Goal: Task Accomplishment & Management: Manage account settings

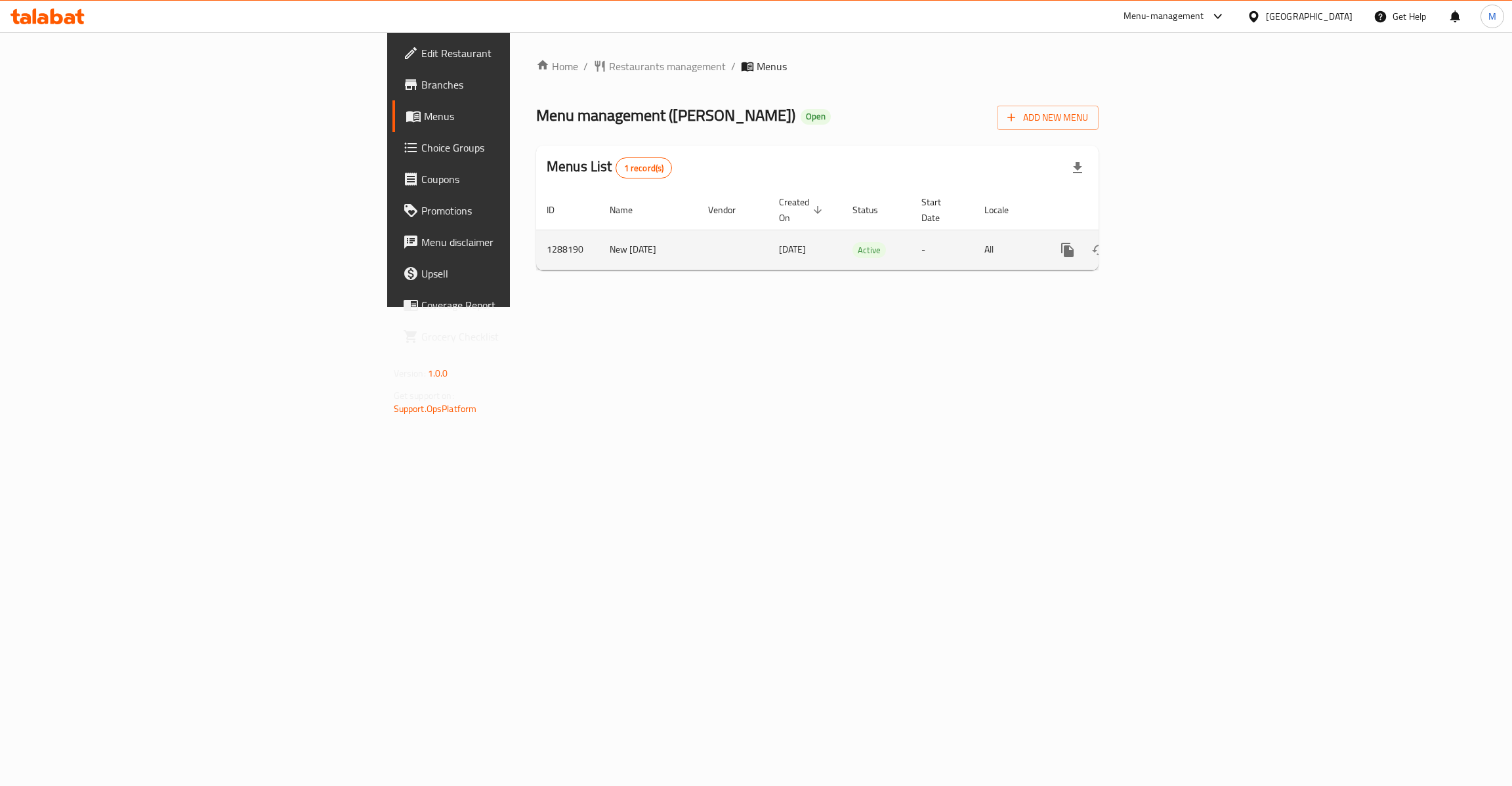
click at [1170, 242] on icon "enhanced table" at bounding box center [1162, 250] width 16 height 16
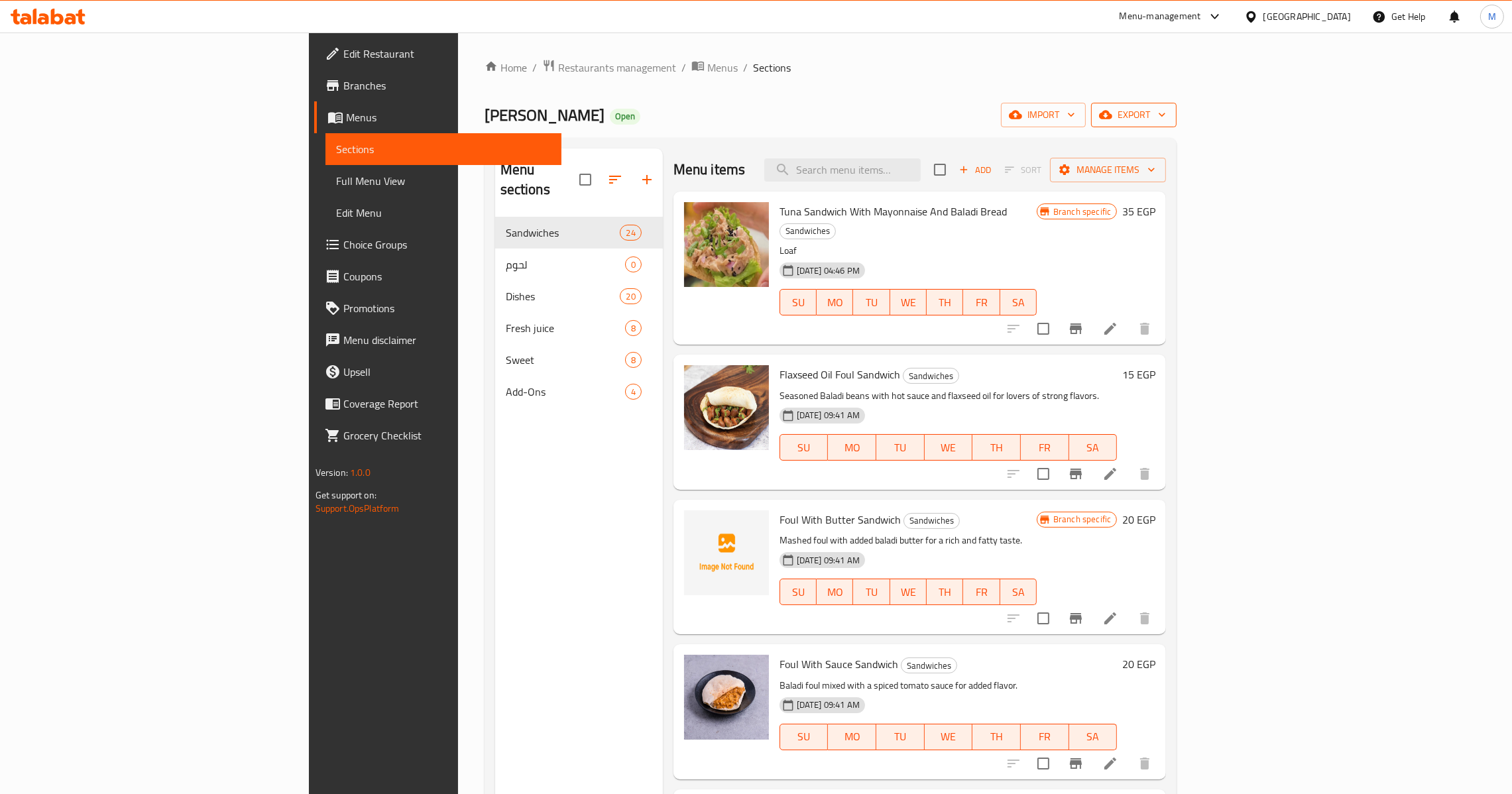
click at [1166, 108] on span "export" at bounding box center [1134, 115] width 64 height 17
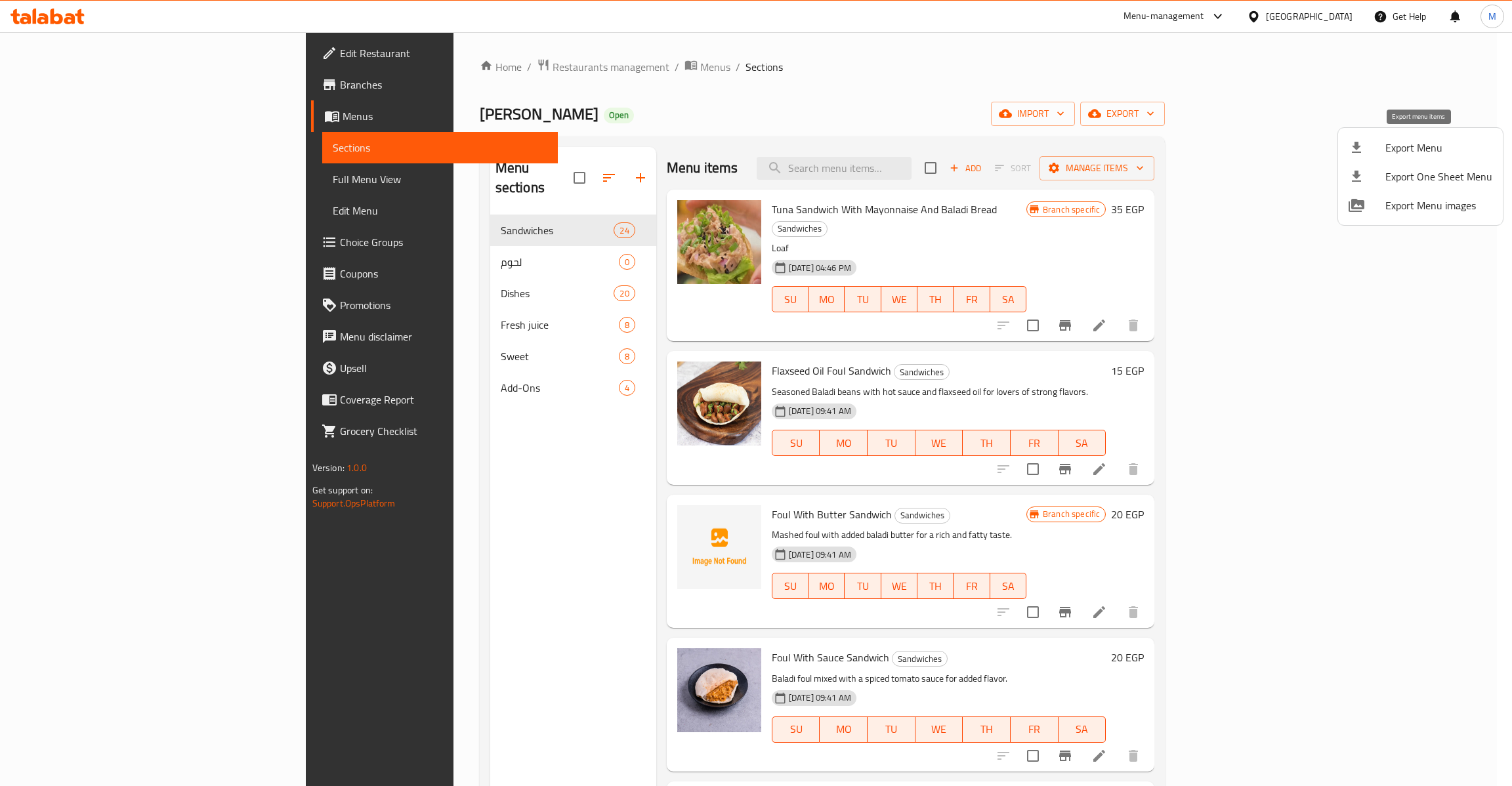
click at [1409, 140] on span "Export Menu" at bounding box center [1439, 148] width 107 height 16
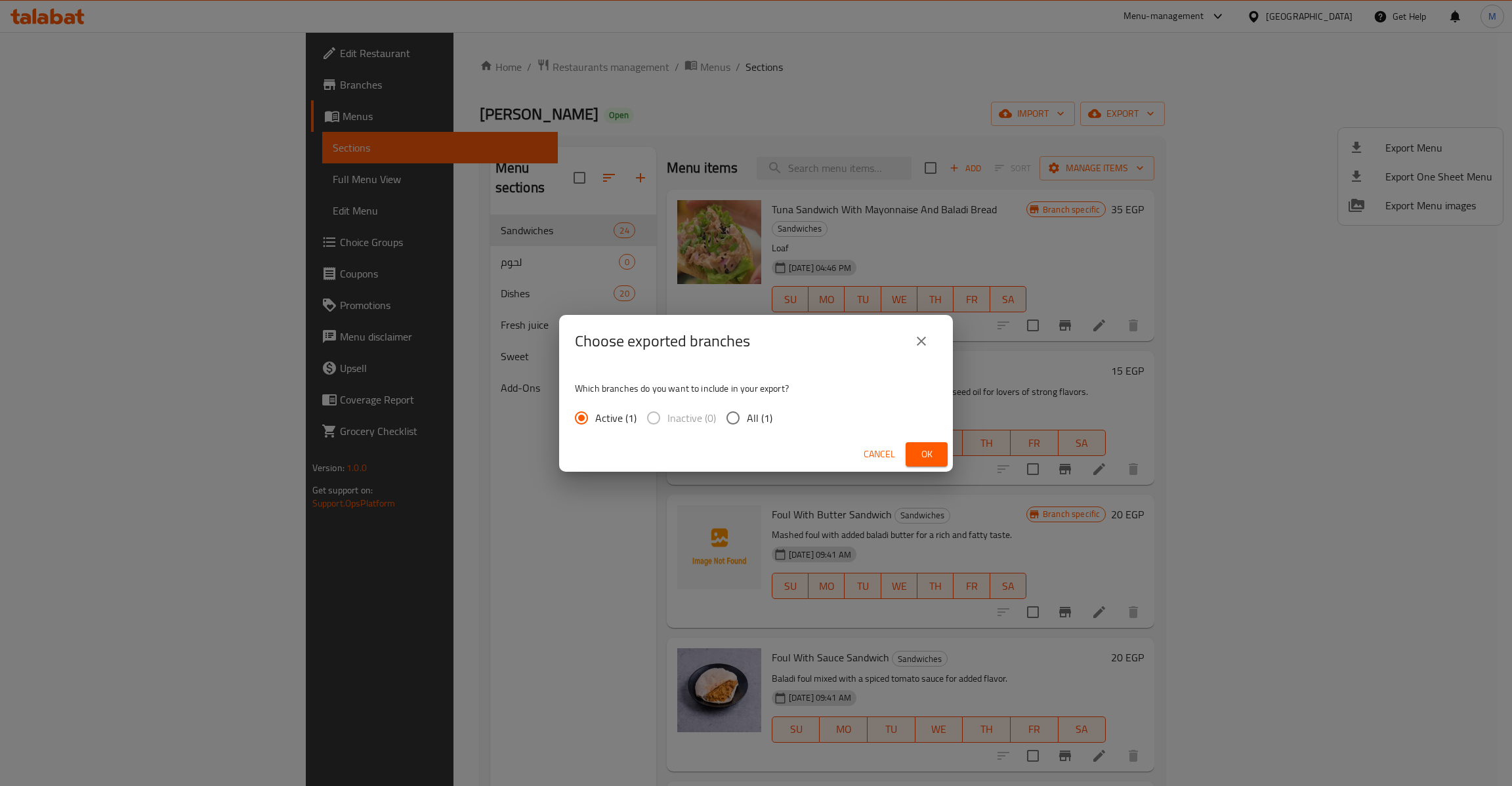
click at [765, 410] on span "All (1)" at bounding box center [760, 418] width 26 height 16
click at [747, 408] on input "All (1)" at bounding box center [733, 418] width 28 height 28
radio input "true"
click at [924, 448] on span "Ok" at bounding box center [926, 454] width 21 height 17
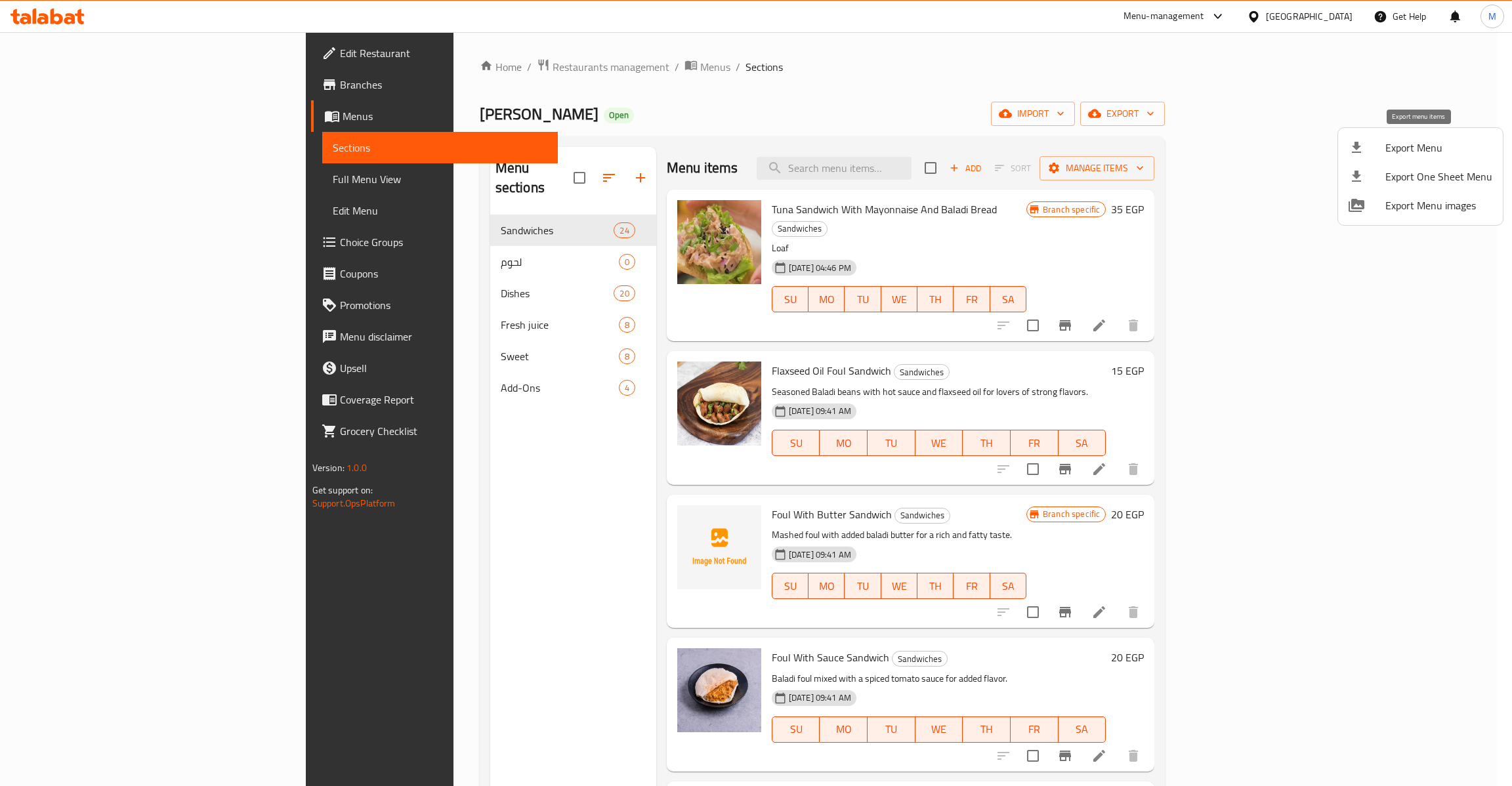
click at [1396, 159] on li "Export Menu" at bounding box center [1420, 148] width 165 height 29
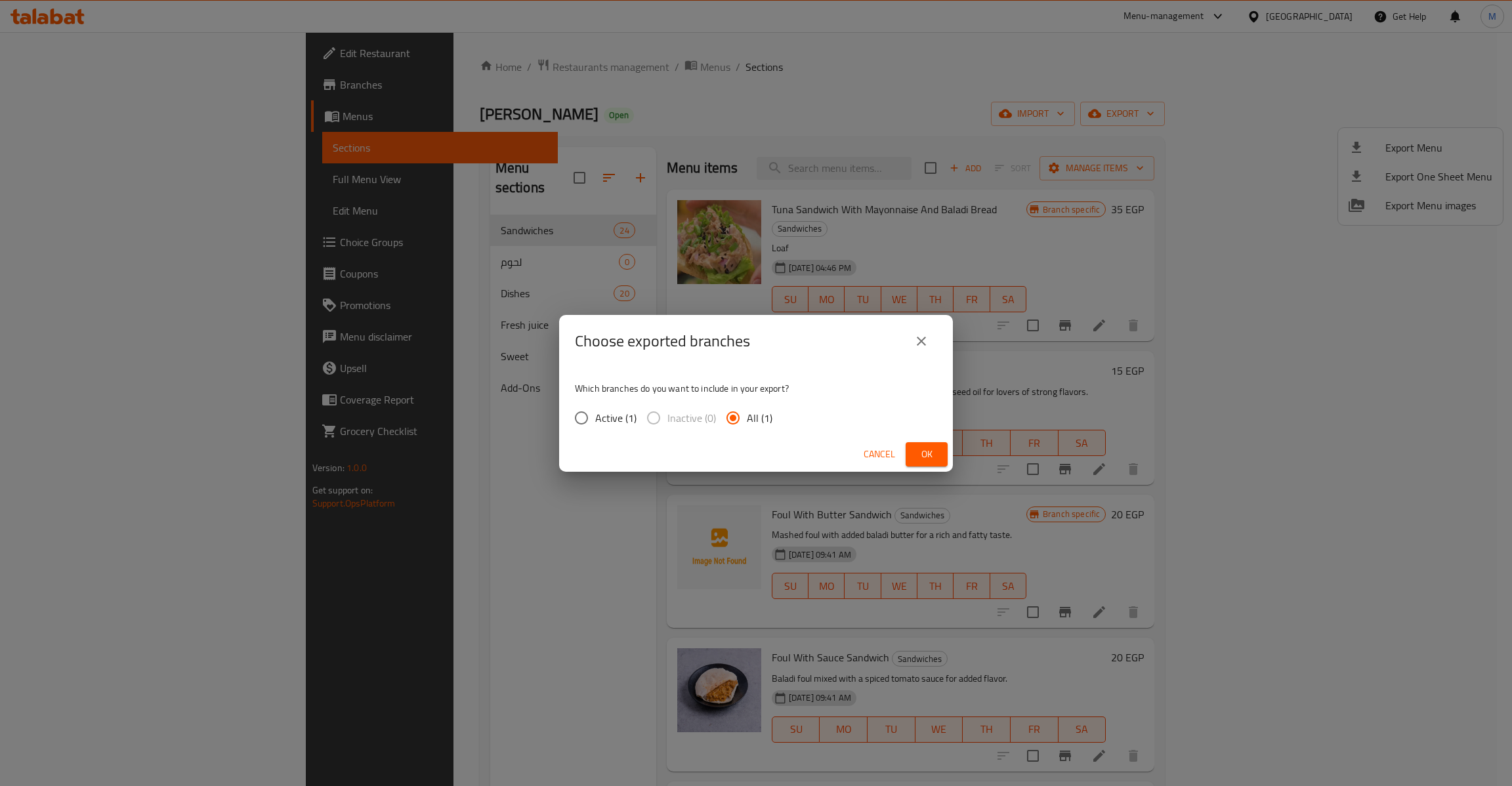
click at [936, 460] on span "Ok" at bounding box center [926, 454] width 21 height 17
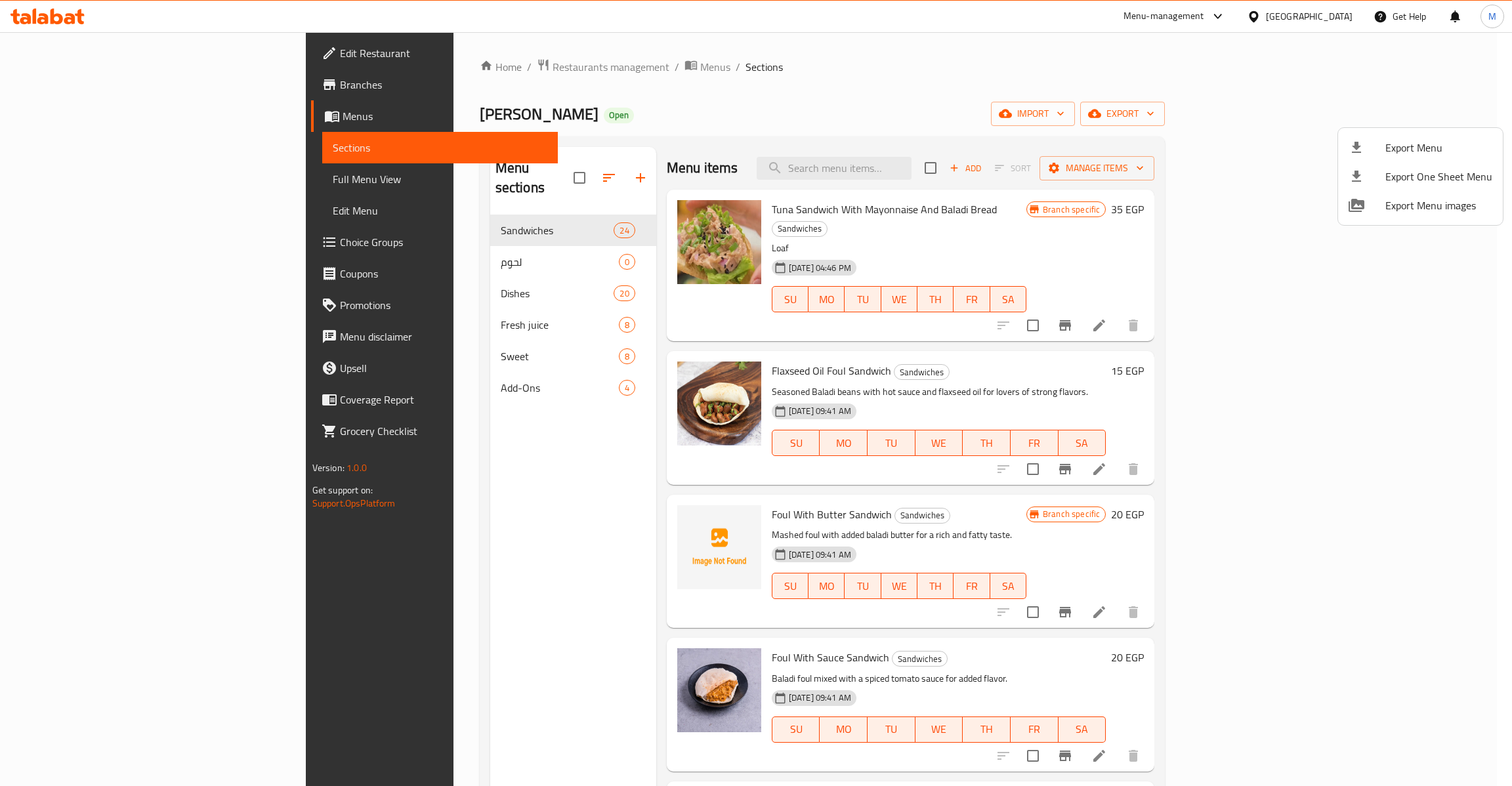
click at [127, 181] on div at bounding box center [756, 393] width 1512 height 786
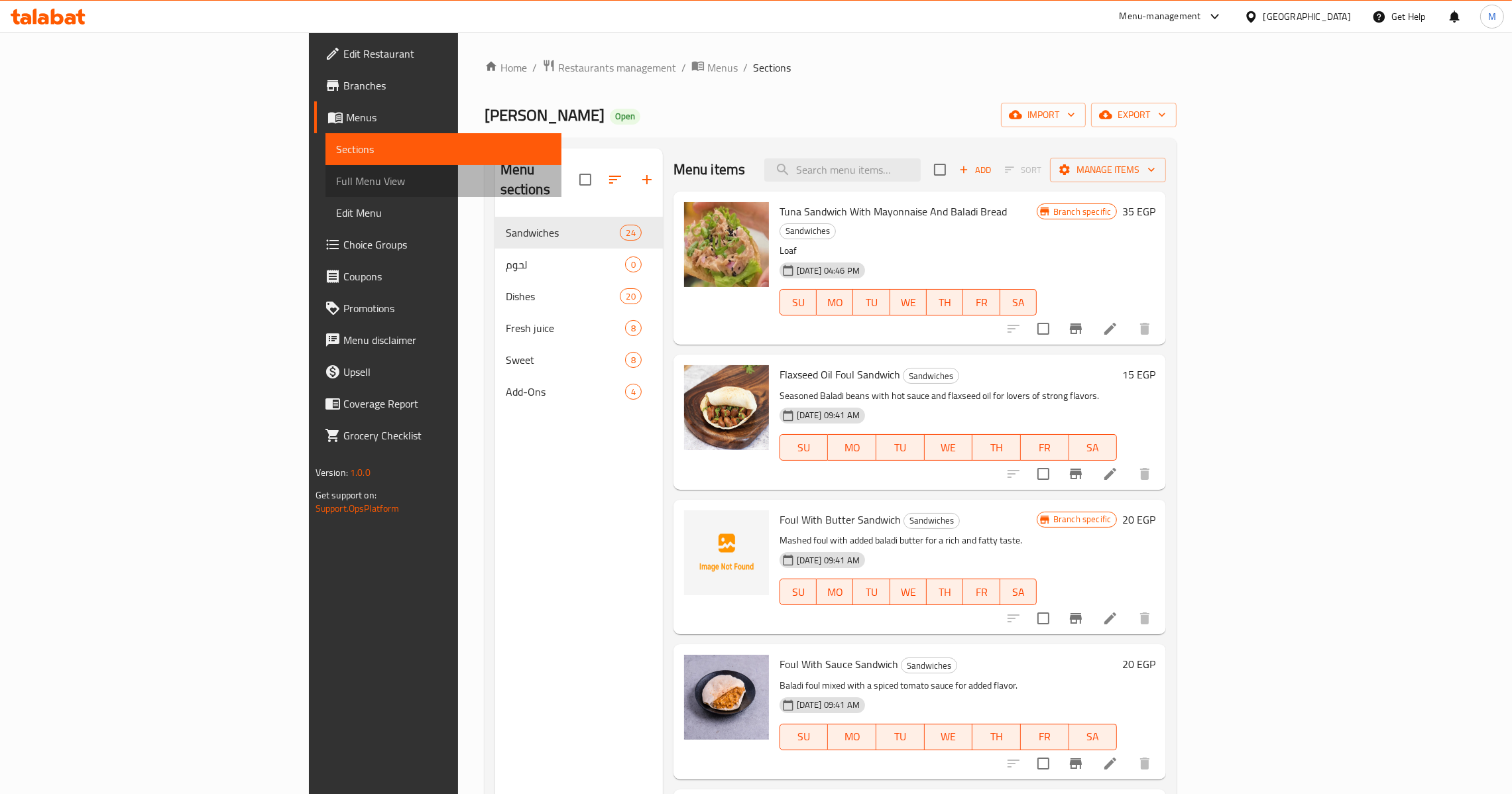
click at [336, 182] on span "Full Menu View" at bounding box center [443, 181] width 215 height 16
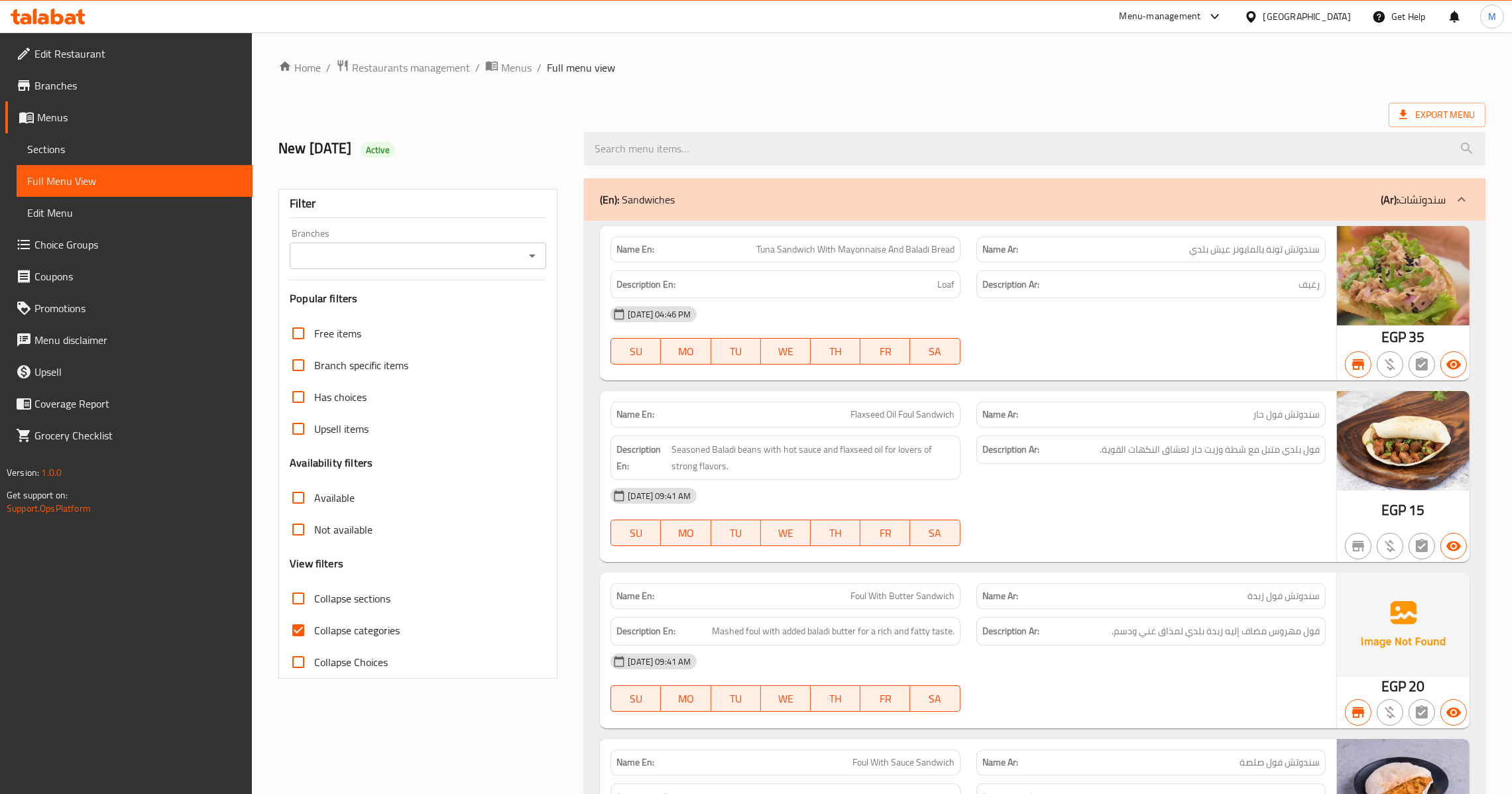
click at [295, 634] on input "Collapse categories" at bounding box center [298, 630] width 32 height 32
checkbox input "false"
drag, startPoint x: 514, startPoint y: 248, endPoint x: 548, endPoint y: 254, distance: 34.5
click at [528, 248] on div "Branches" at bounding box center [418, 256] width 257 height 27
click at [548, 254] on div "Filter Branches Branches Popular filters Free items Branch specific items Has c…" at bounding box center [418, 434] width 279 height 490
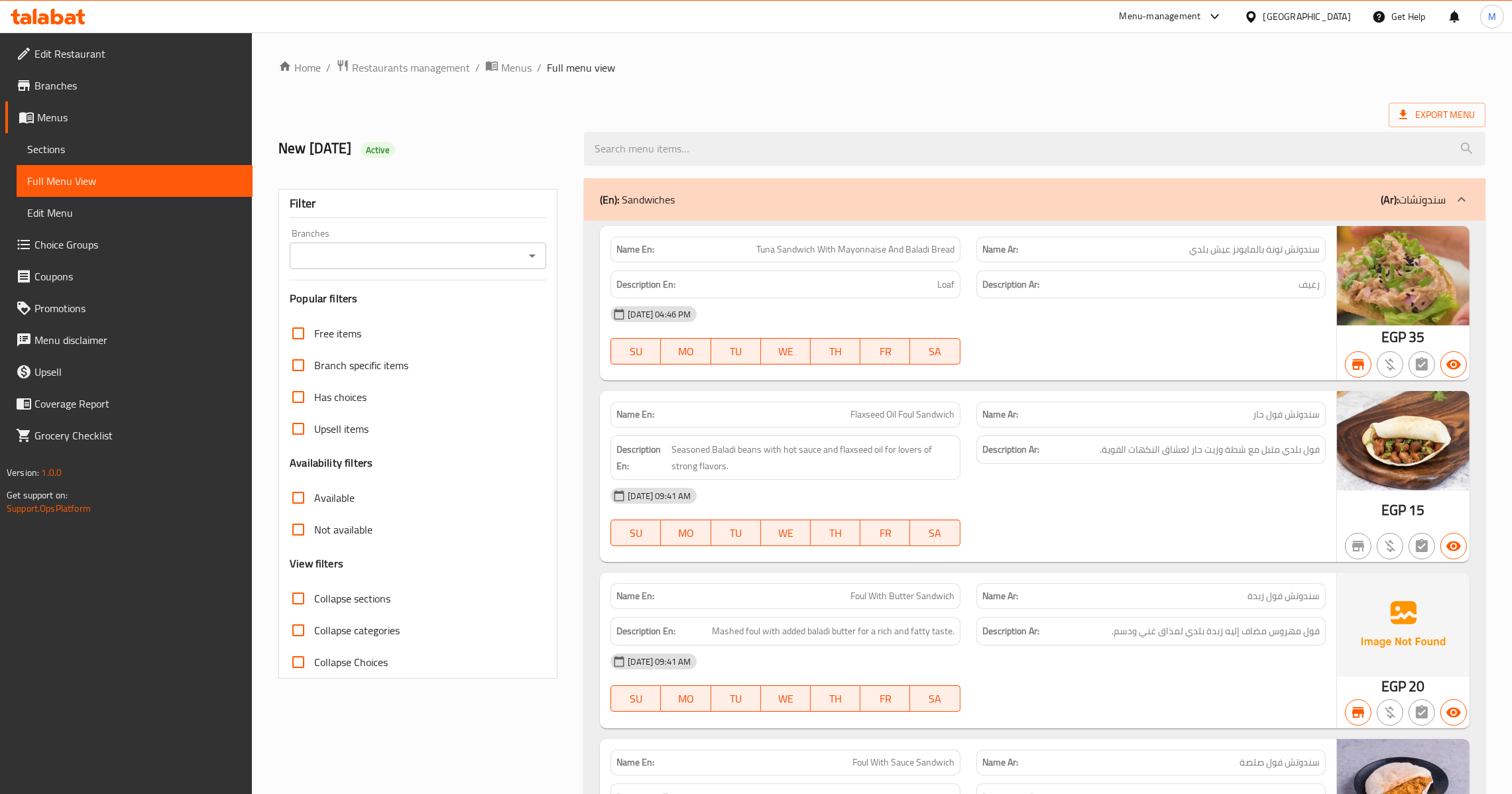
click at [544, 254] on div "Branches" at bounding box center [418, 256] width 257 height 27
click at [539, 257] on icon "Open" at bounding box center [532, 256] width 16 height 16
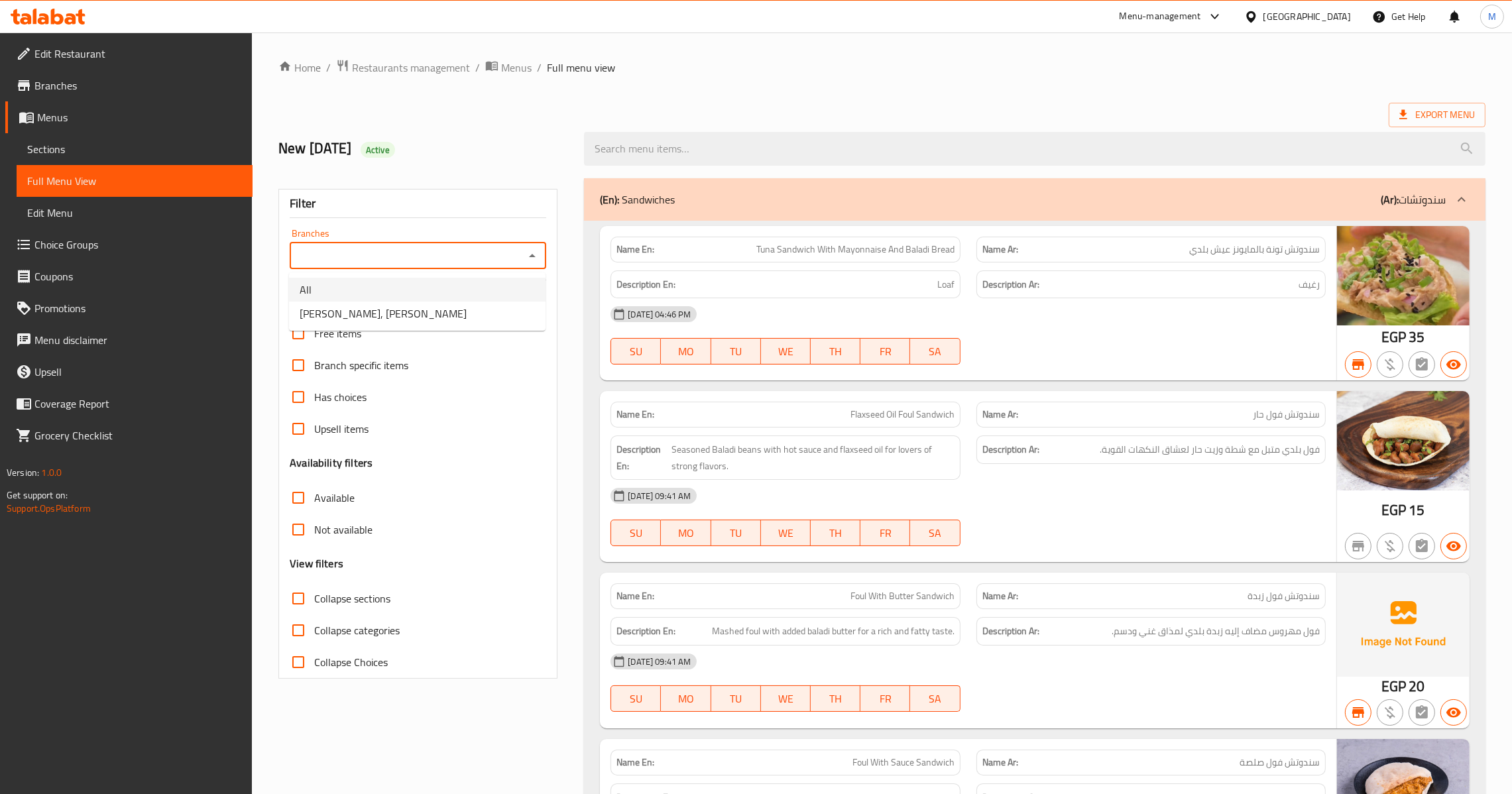
click at [392, 287] on li "All" at bounding box center [417, 290] width 257 height 24
type input "All"
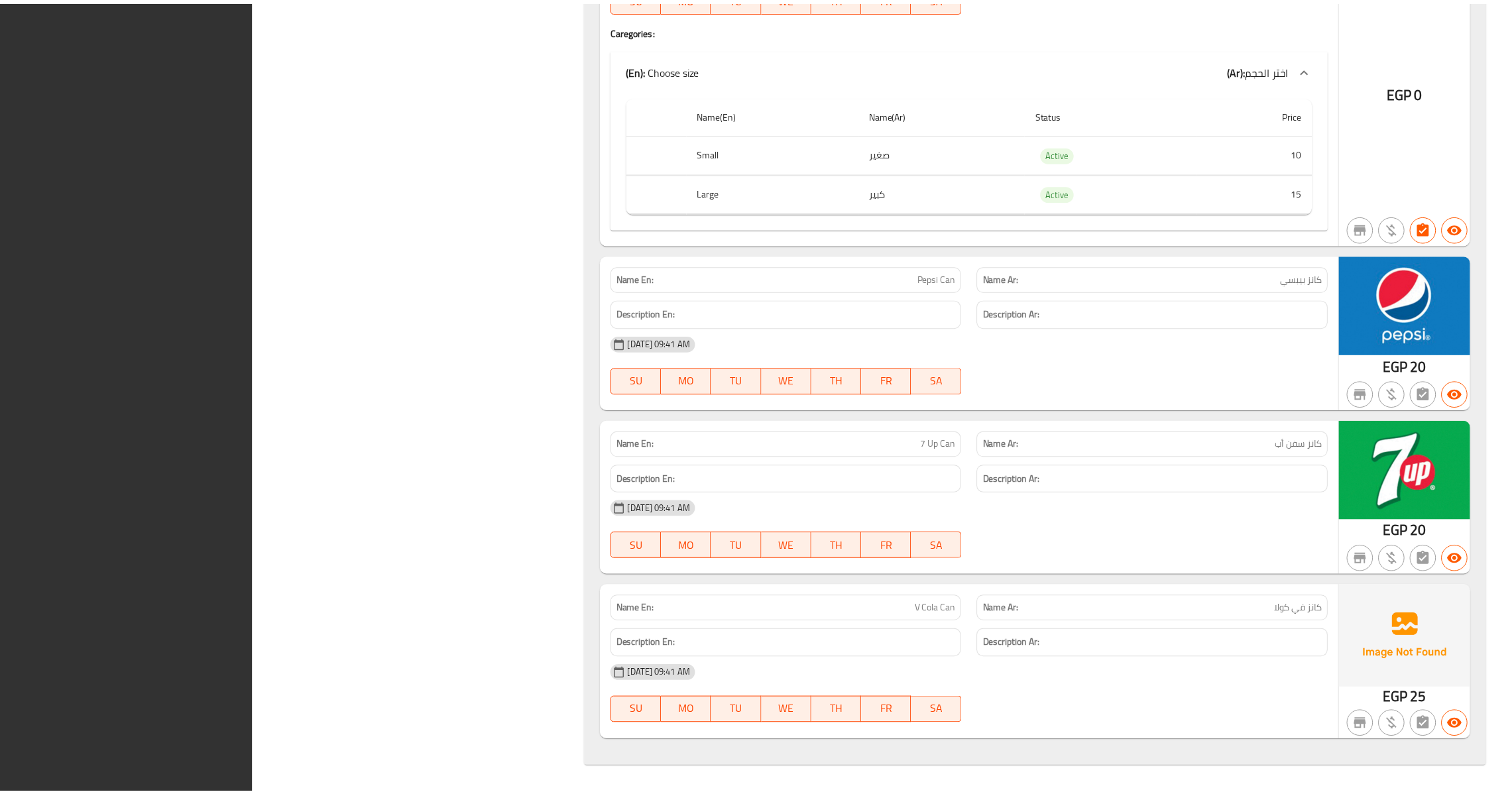
scroll to position [13231, 0]
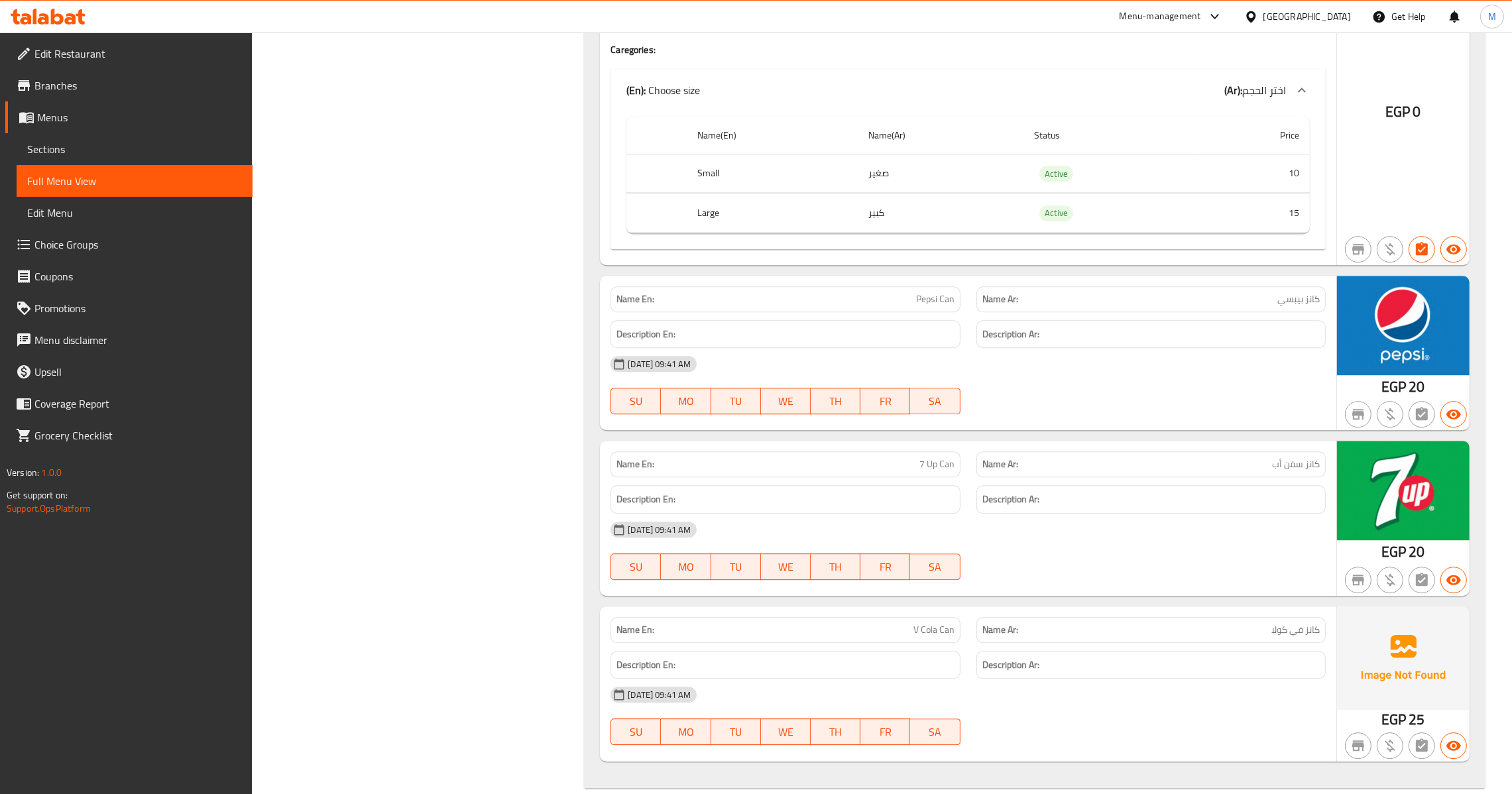
click at [101, 122] on span "Menus" at bounding box center [140, 118] width 205 height 16
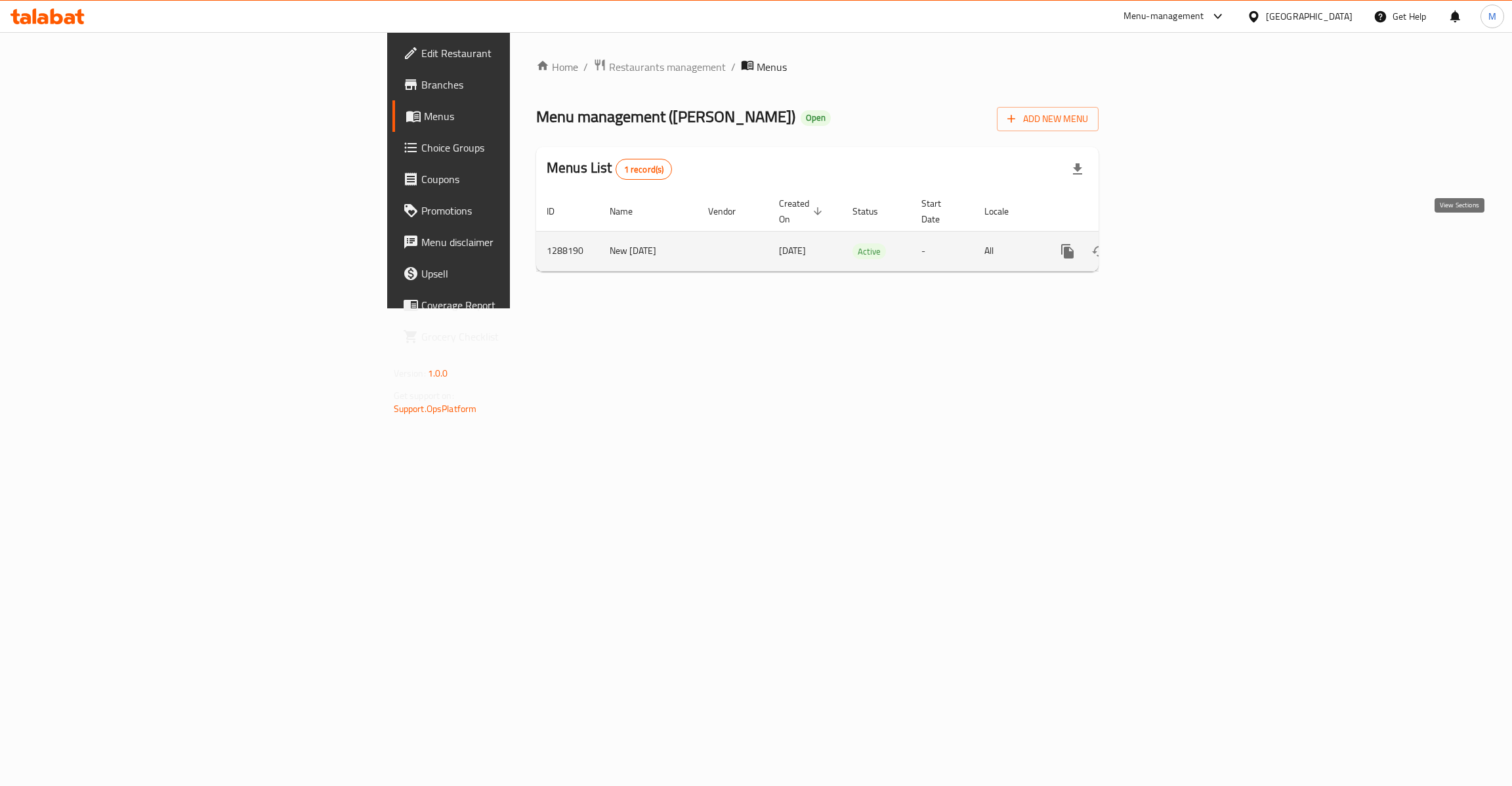
click at [1178, 252] on link "enhanced table" at bounding box center [1163, 251] width 32 height 32
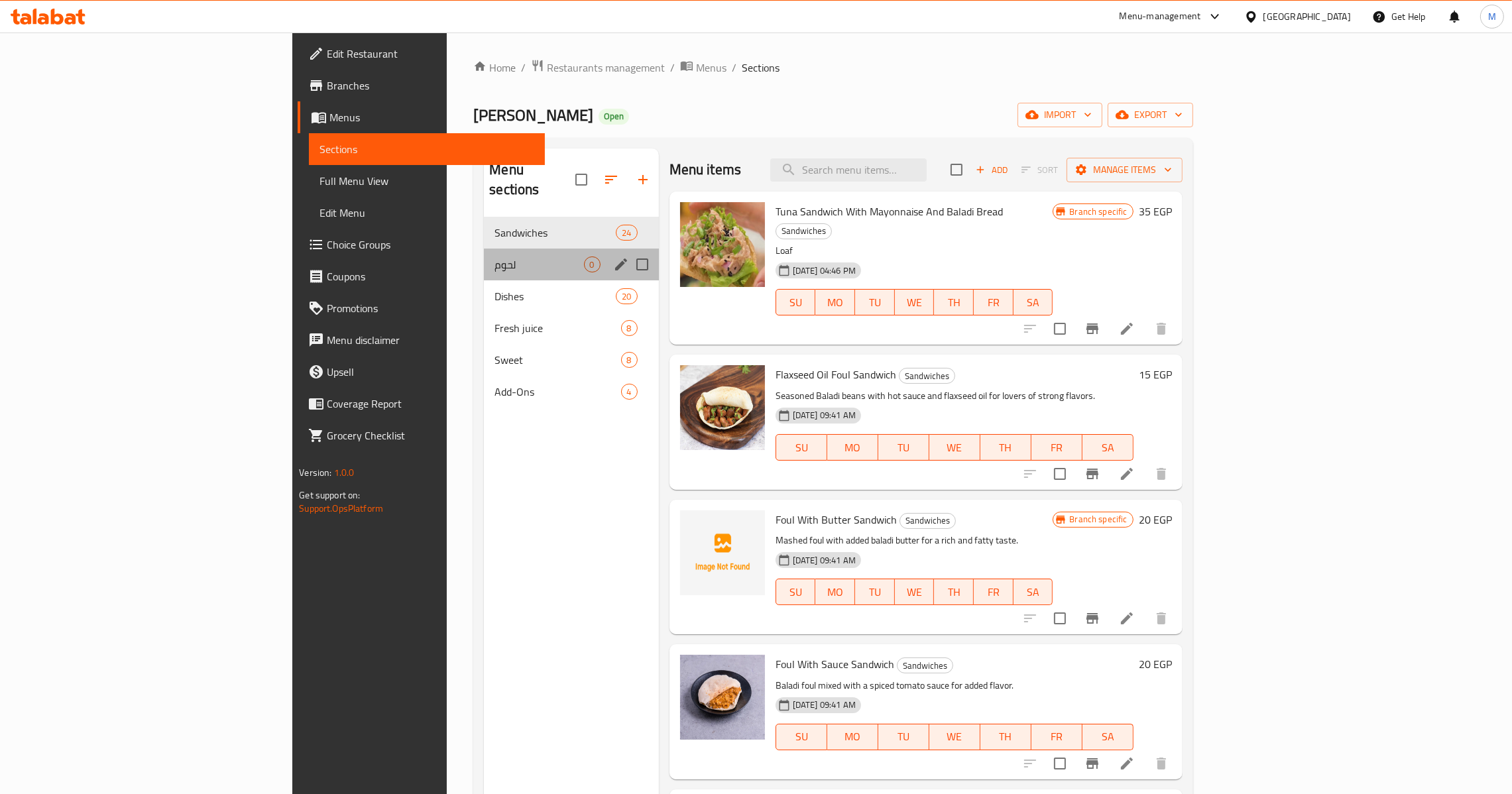
click at [484, 257] on div "لحوم 0" at bounding box center [571, 265] width 174 height 32
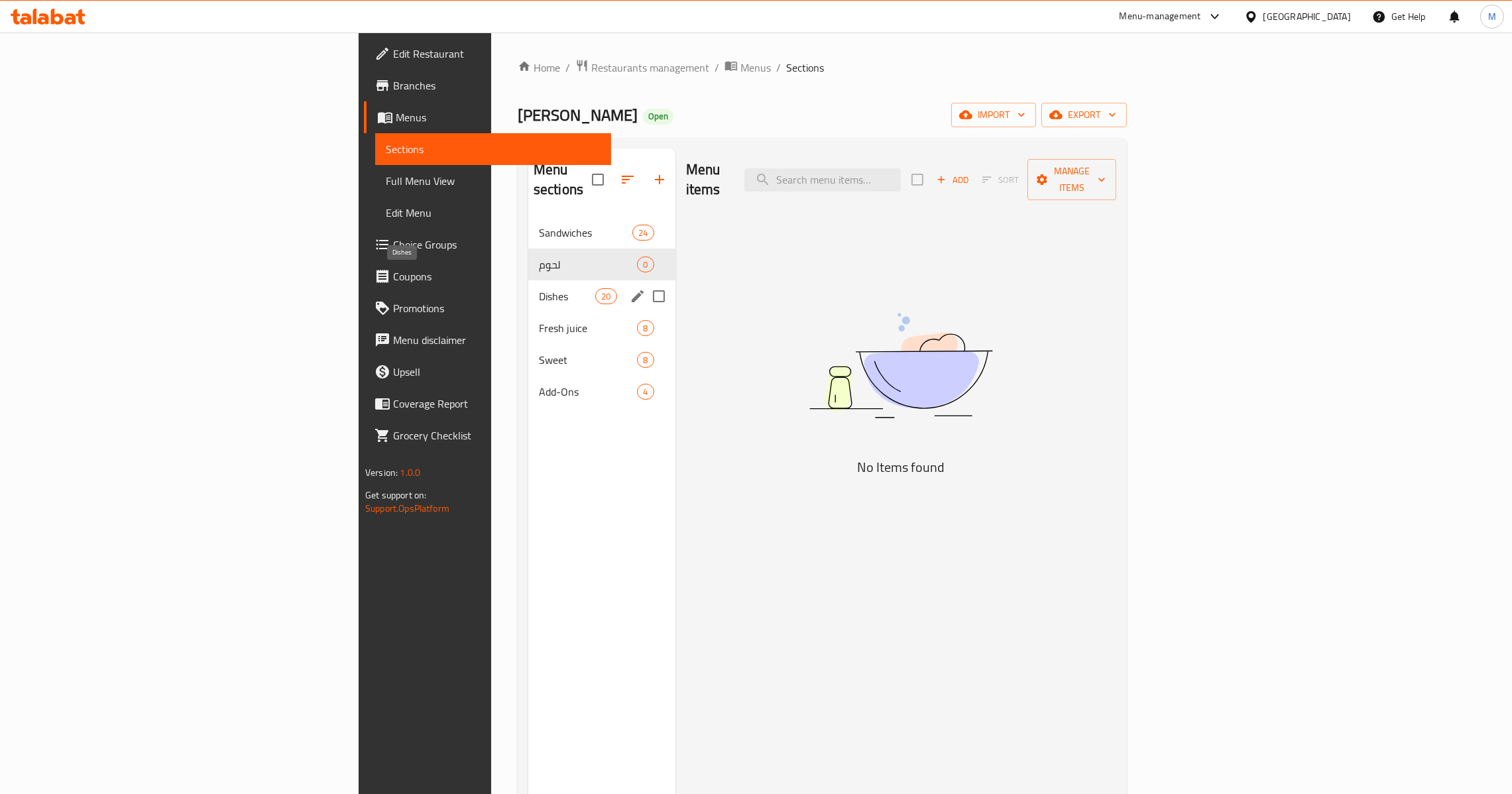
click at [539, 288] on span "Dishes" at bounding box center [567, 296] width 56 height 16
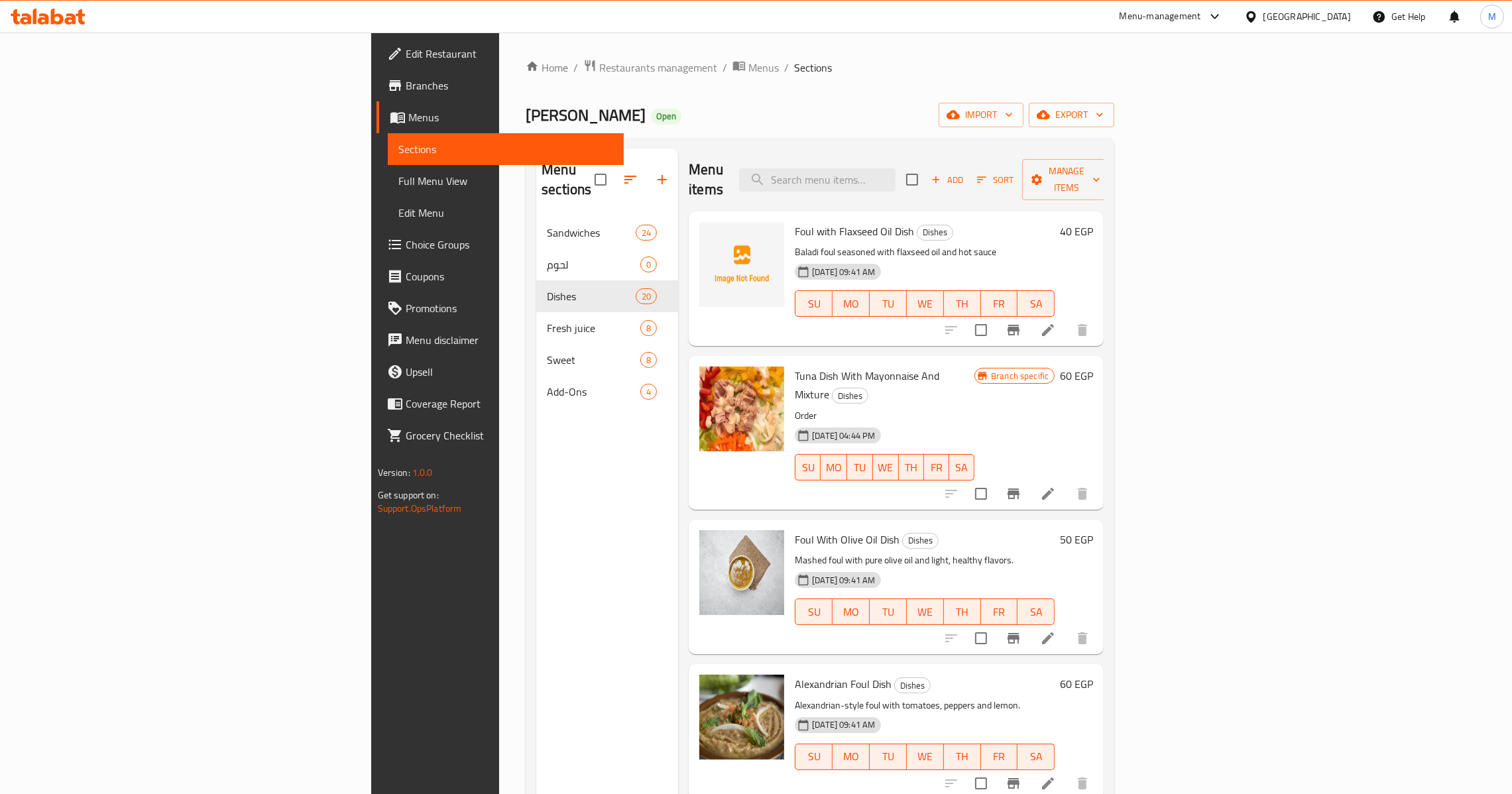
click at [795, 221] on span "Foul with Flaxseed Oil Dish" at bounding box center [854, 231] width 120 height 20
copy h6 "Foul with Flaxseed Oil Dish"
click at [995, 480] on input "checkbox" at bounding box center [981, 494] width 28 height 28
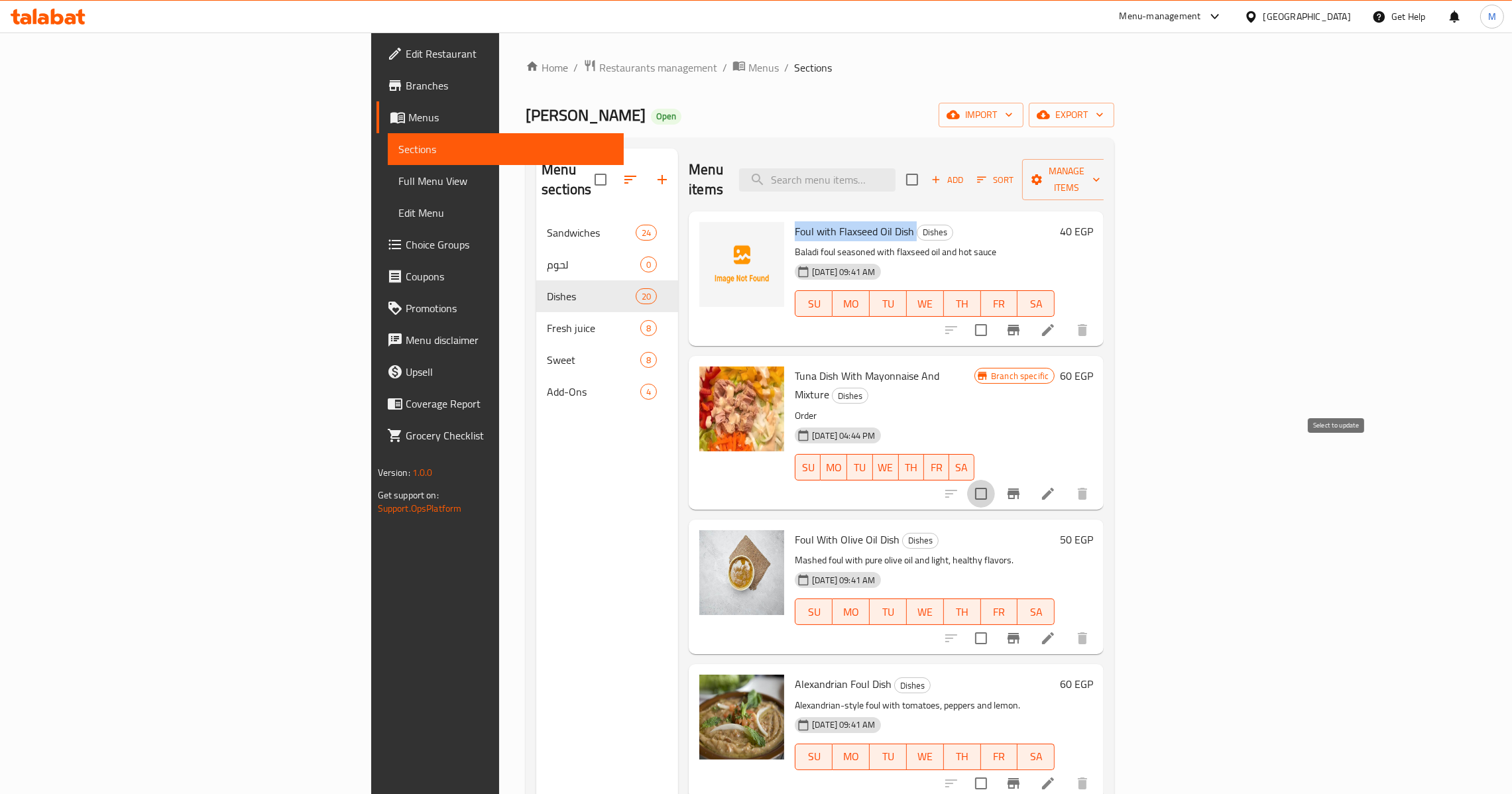
checkbox input "true"
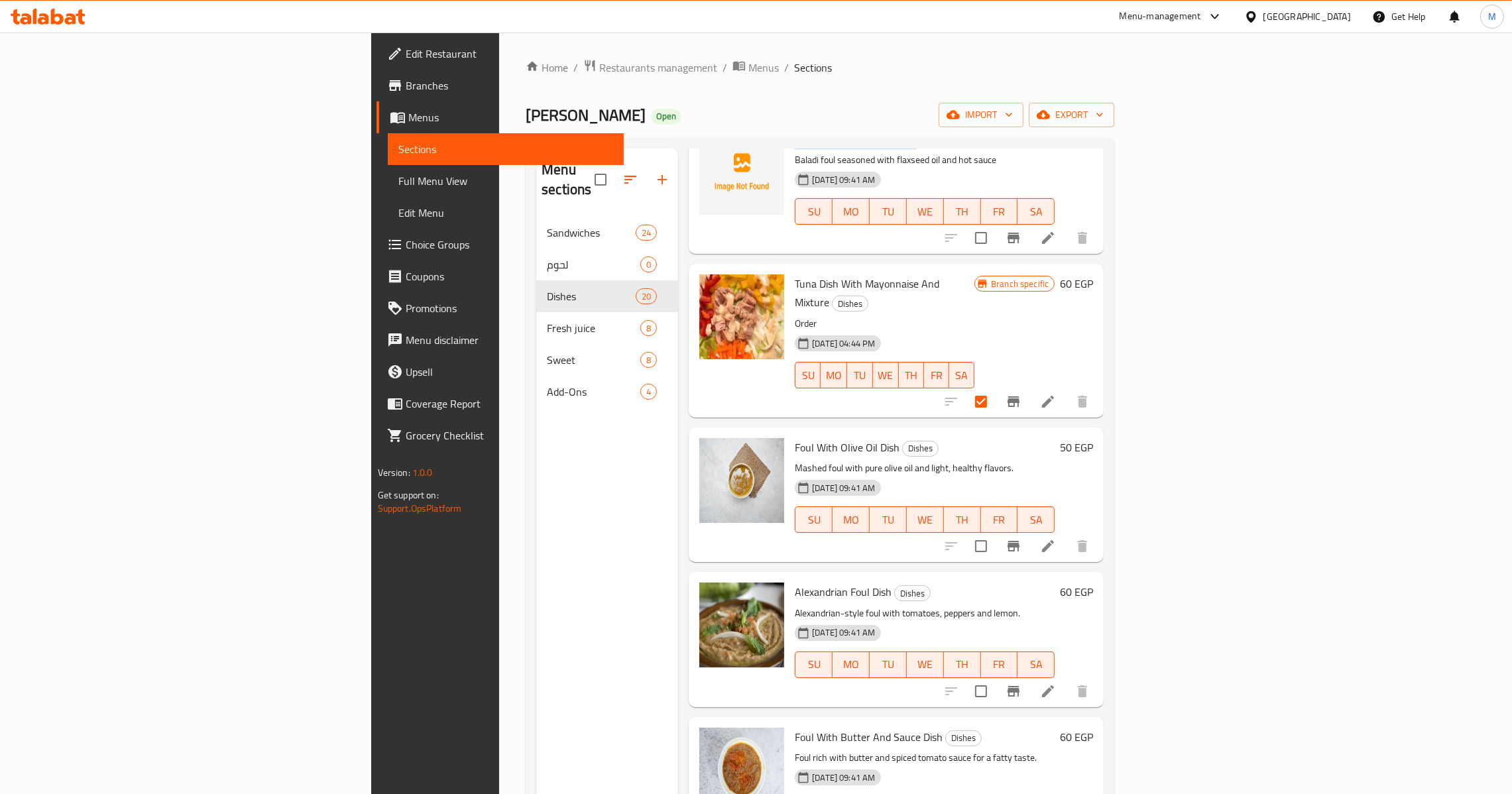
scroll to position [100, 0]
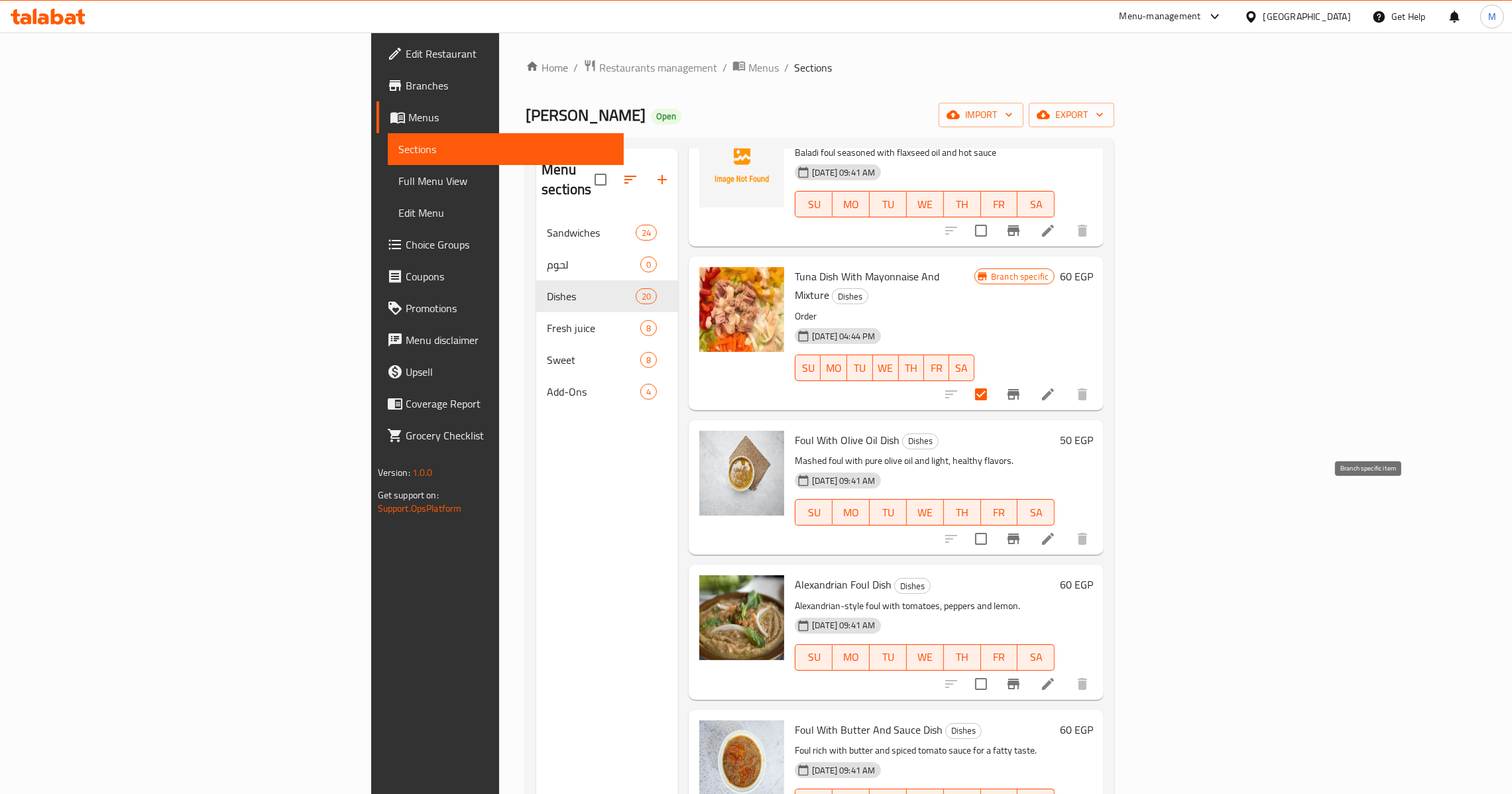
click at [1019, 533] on icon "Branch-specific-item" at bounding box center [1013, 539] width 12 height 11
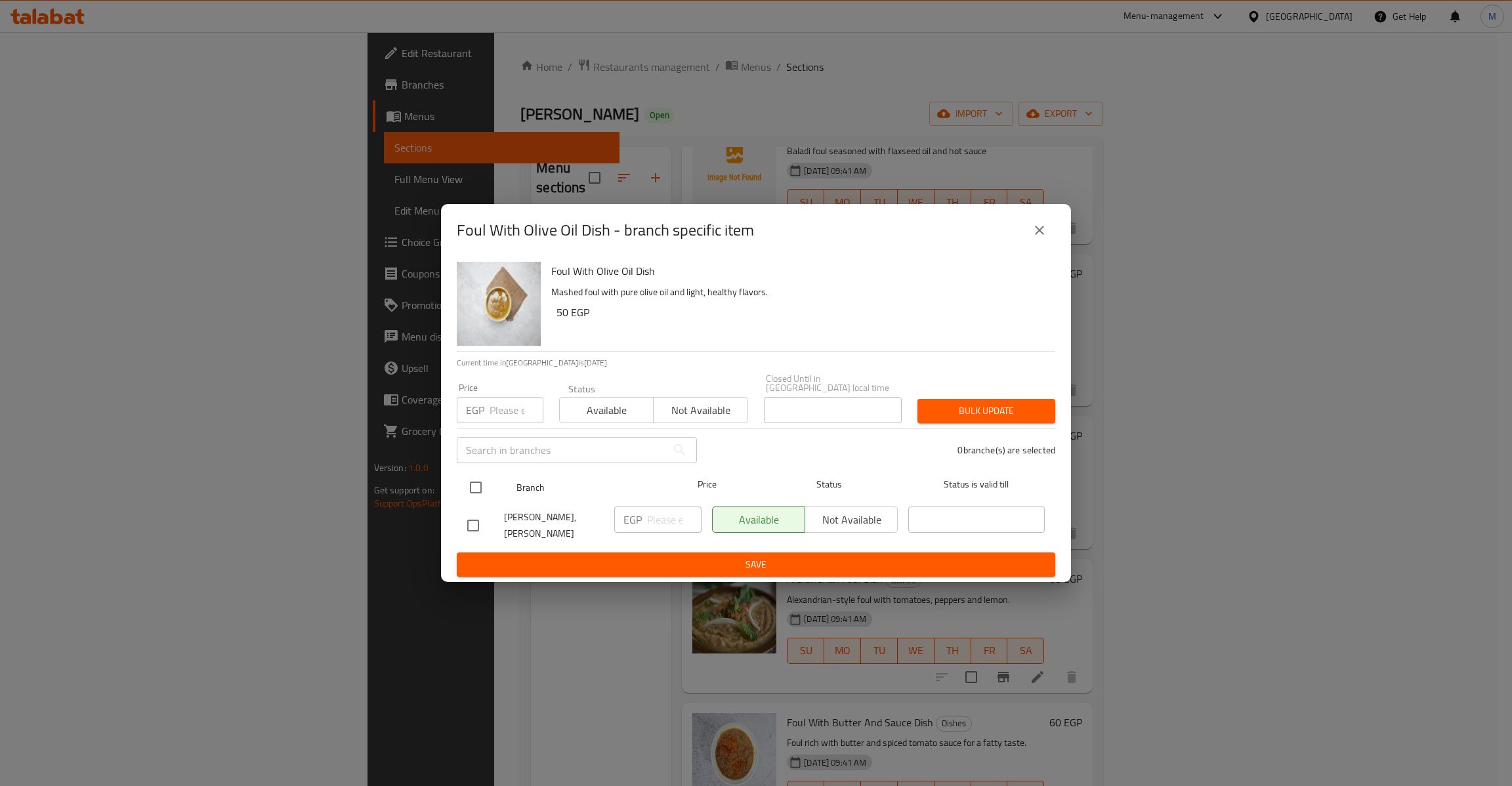
click at [475, 482] on input "checkbox" at bounding box center [476, 488] width 28 height 28
checkbox input "true"
click at [511, 419] on input "number" at bounding box center [516, 410] width 54 height 26
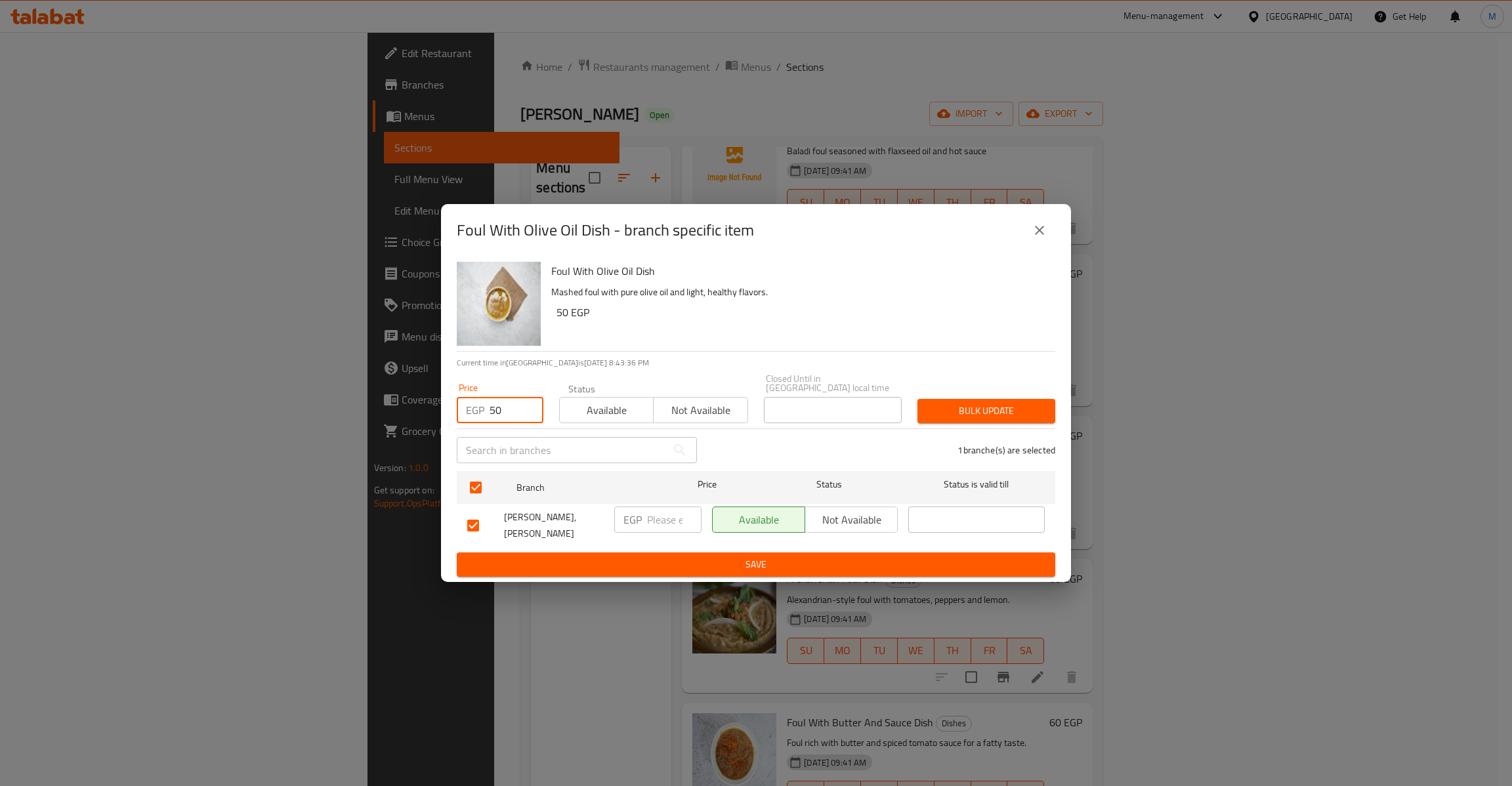
type input "50"
type button "0"
type button "1"
click at [917, 399] on button "Bulk update" at bounding box center [986, 411] width 138 height 24
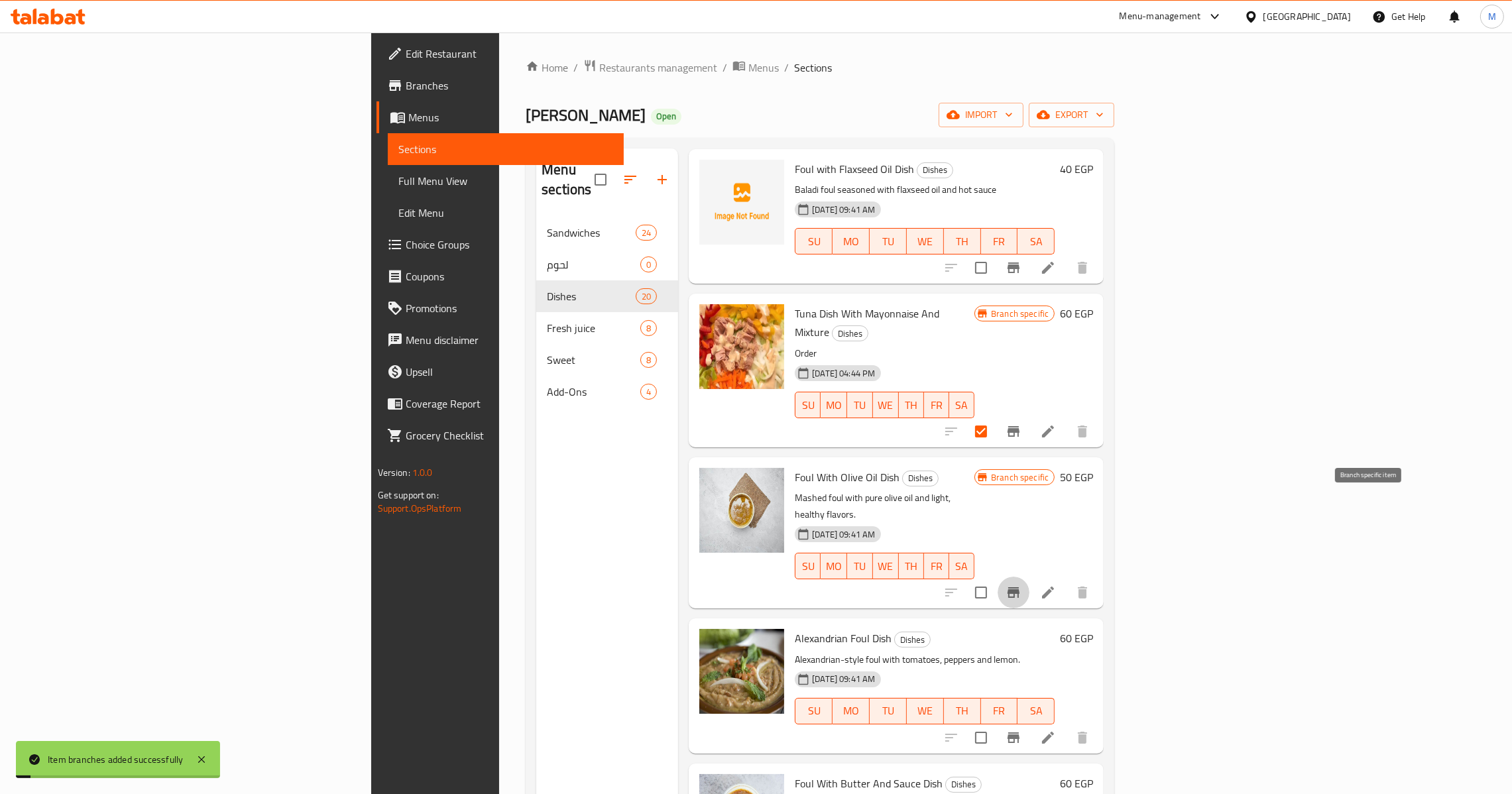
scroll to position [0, 0]
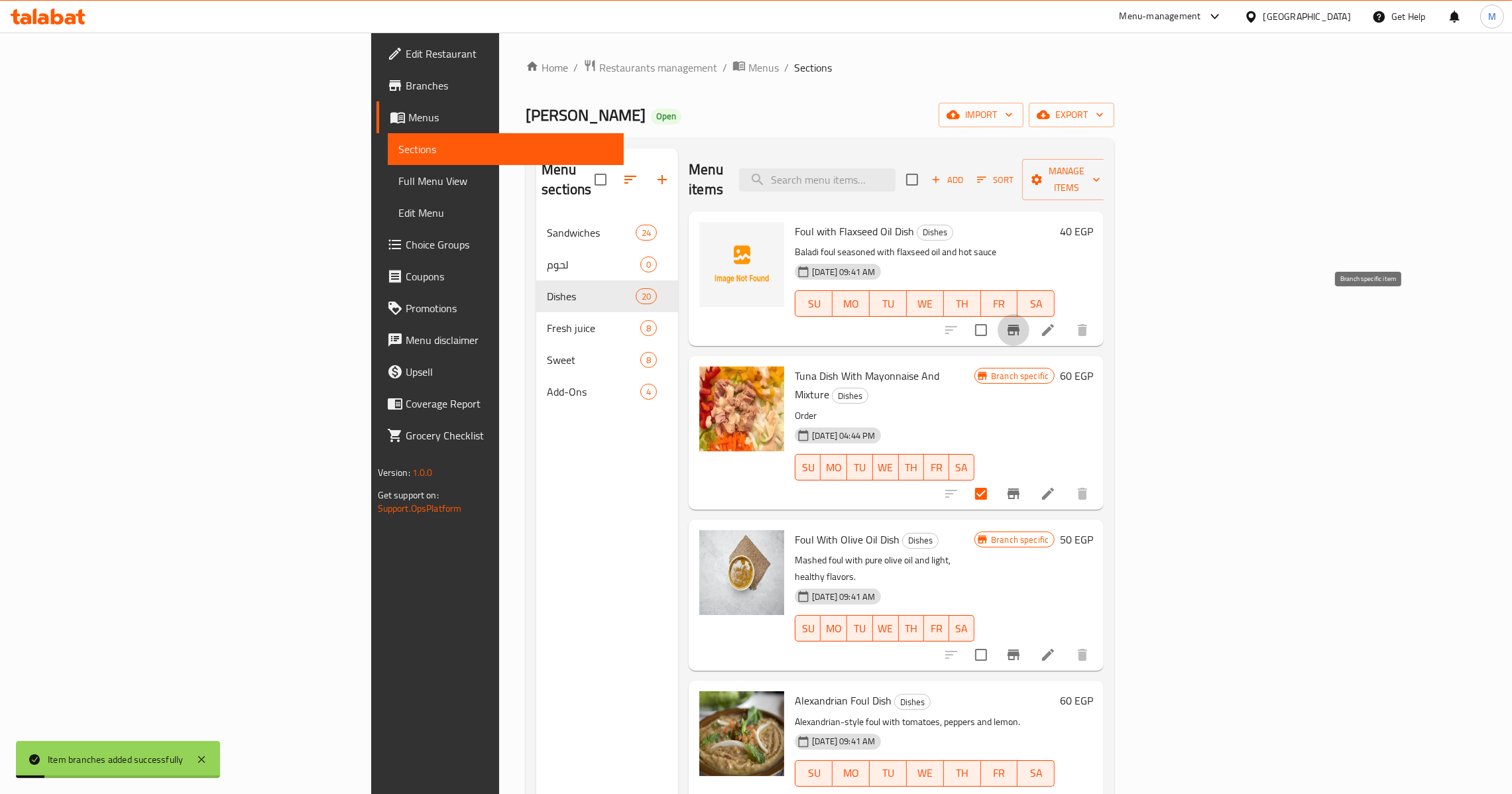
click at [1029, 314] on button "Branch-specific-item" at bounding box center [1014, 330] width 32 height 32
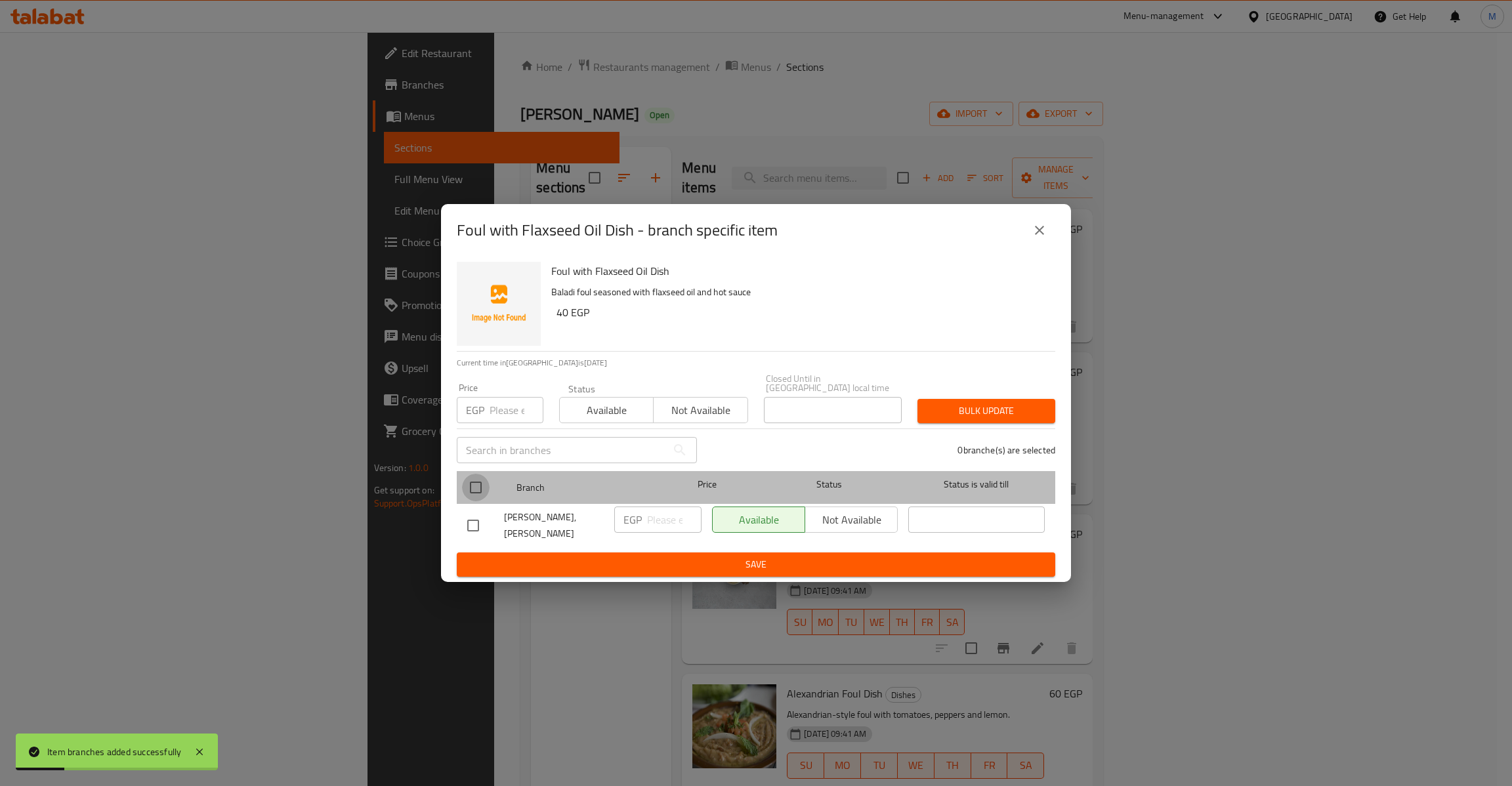
click at [472, 490] on input "checkbox" at bounding box center [476, 488] width 28 height 28
checkbox input "true"
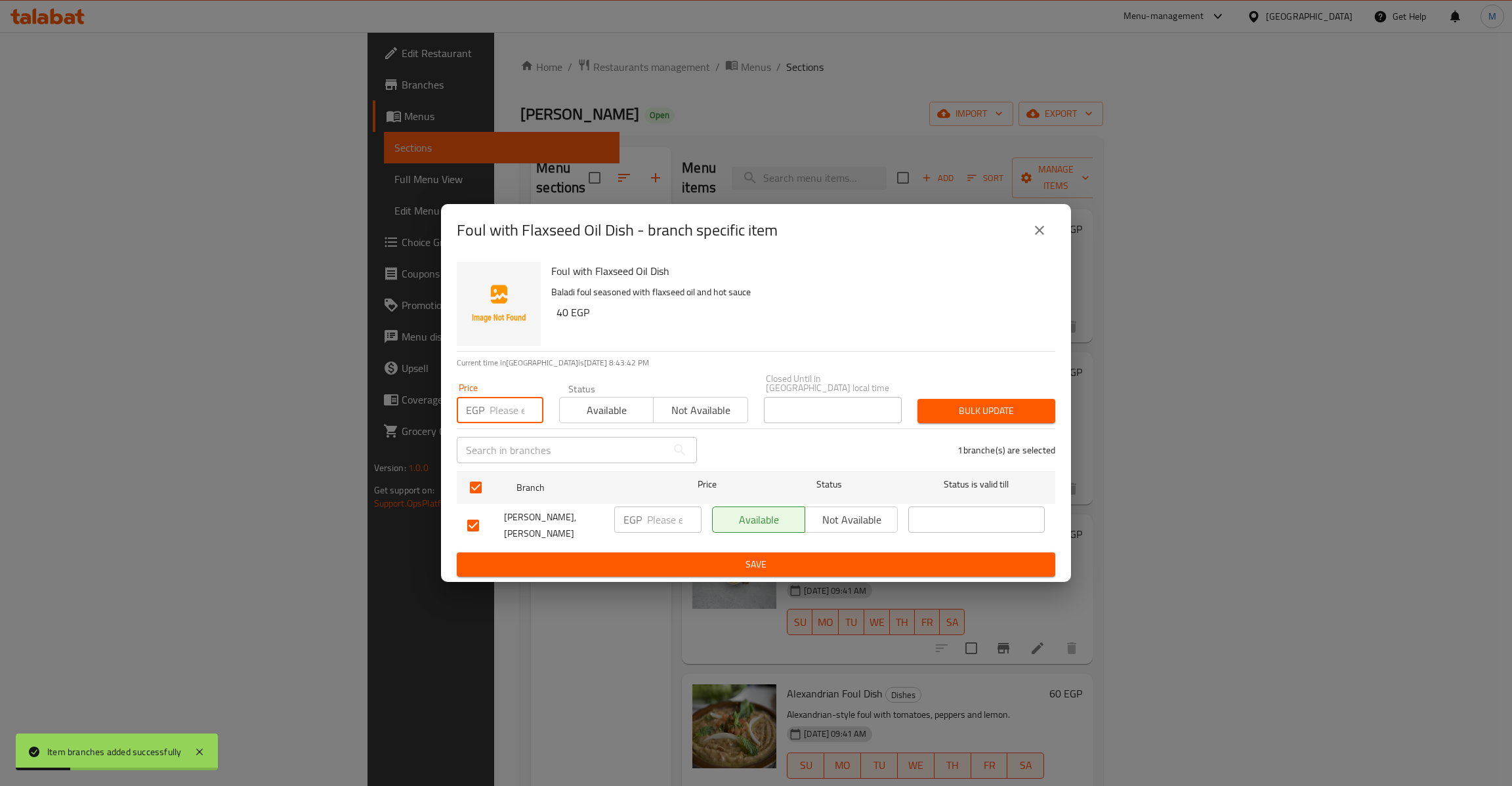
click at [494, 412] on input "number" at bounding box center [516, 410] width 54 height 26
type input "40"
type button "0"
type button "1"
click at [917, 399] on button "Bulk update" at bounding box center [986, 411] width 138 height 24
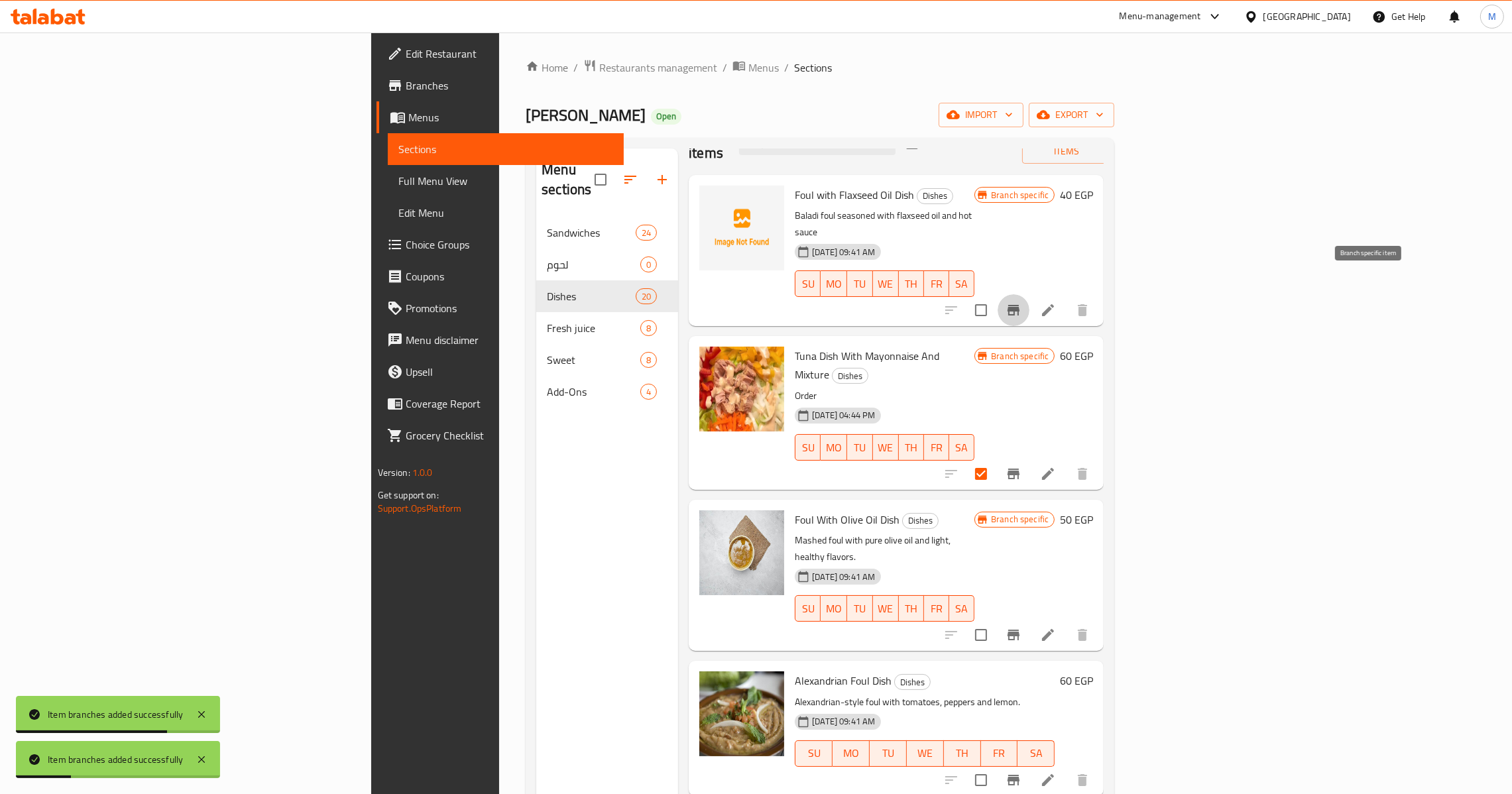
scroll to position [100, 0]
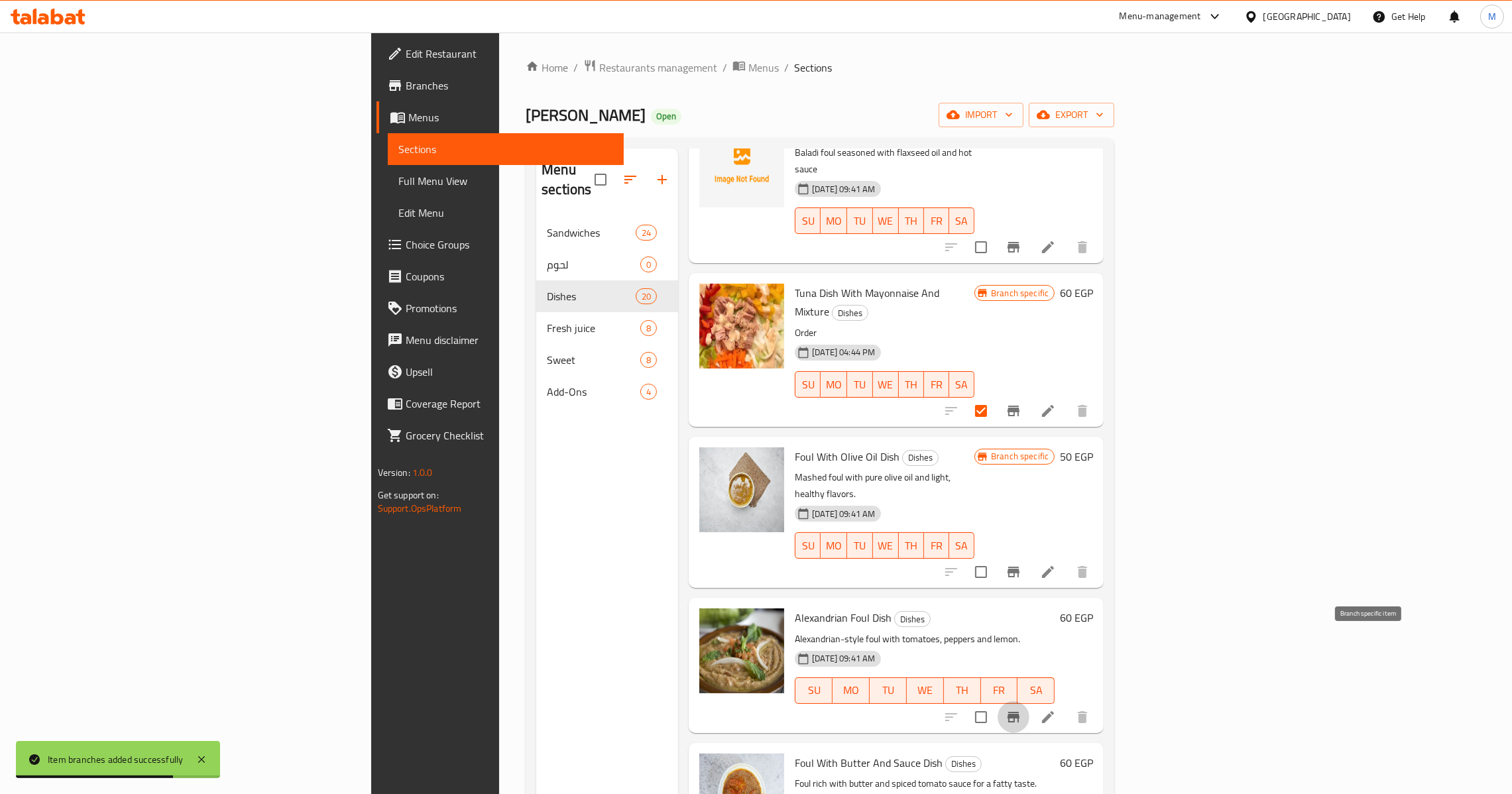
click at [1019, 712] on icon "Branch-specific-item" at bounding box center [1013, 717] width 12 height 11
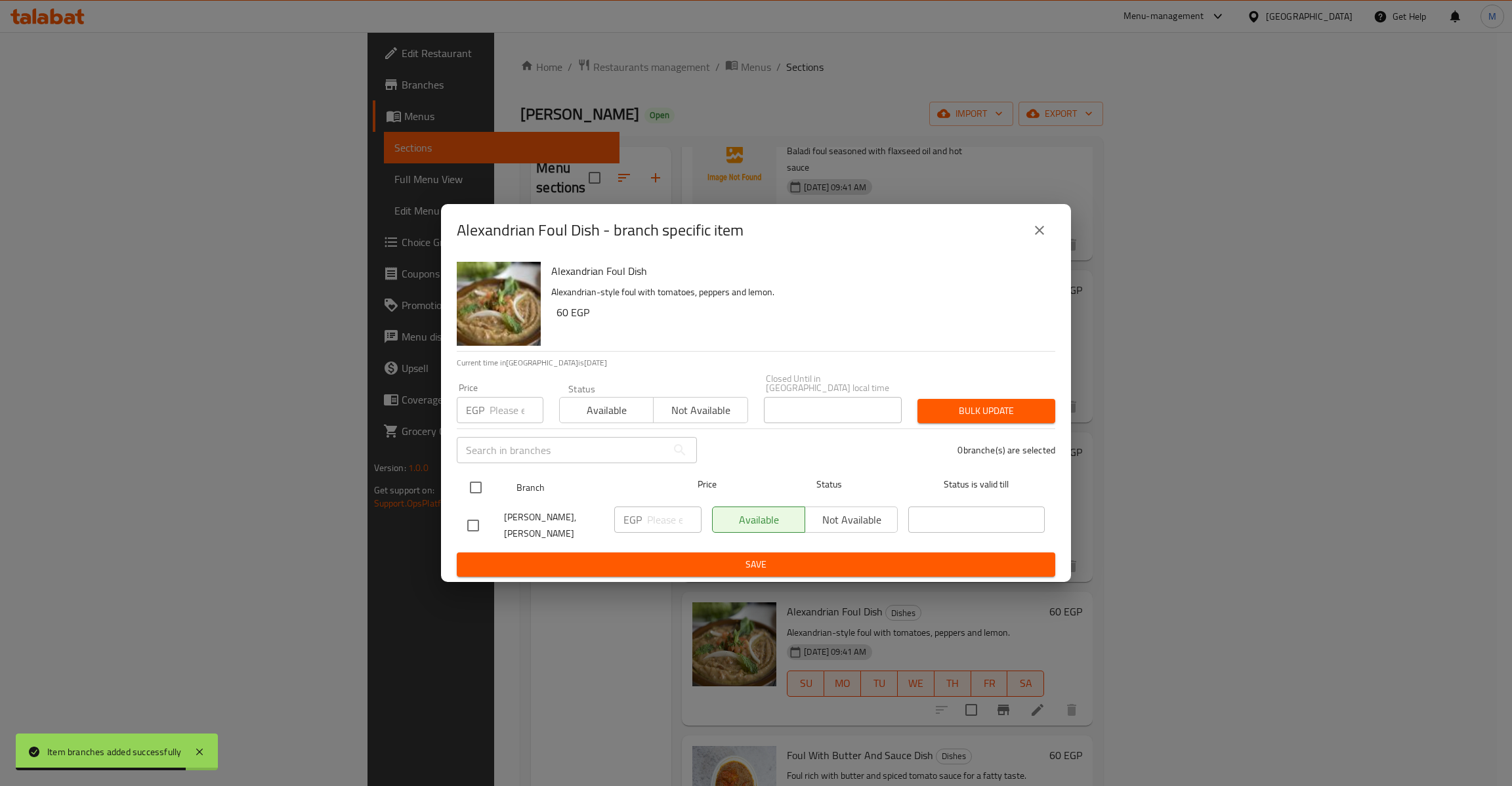
click at [481, 490] on input "checkbox" at bounding box center [476, 488] width 28 height 28
checkbox input "true"
click at [499, 429] on div "​" at bounding box center [576, 450] width 256 height 42
click at [507, 402] on input "number" at bounding box center [516, 410] width 54 height 26
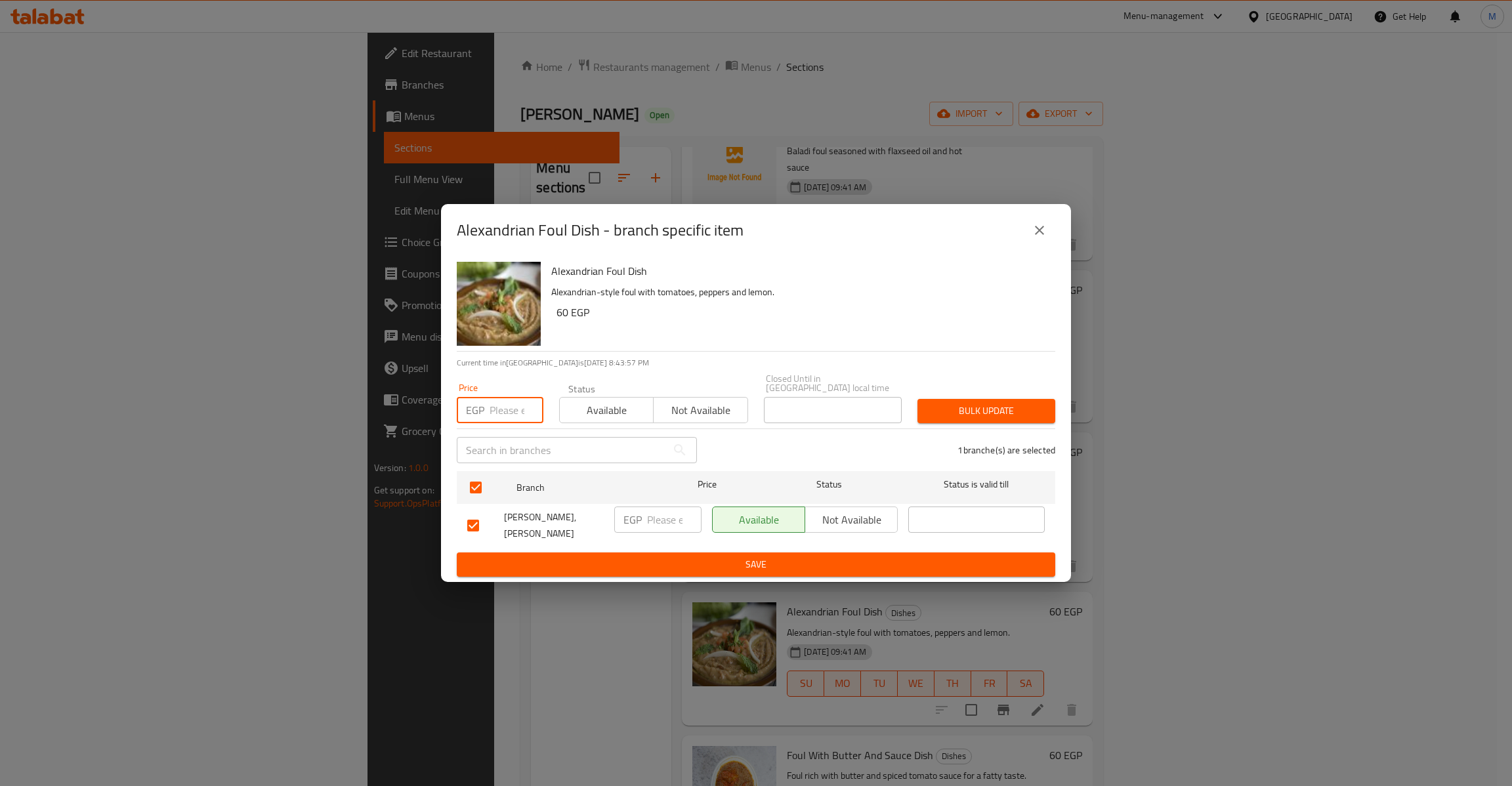
click at [508, 401] on input "number" at bounding box center [516, 410] width 54 height 26
type input "60"
type button "0"
type button "1"
click at [917, 399] on button "Bulk update" at bounding box center [986, 411] width 138 height 24
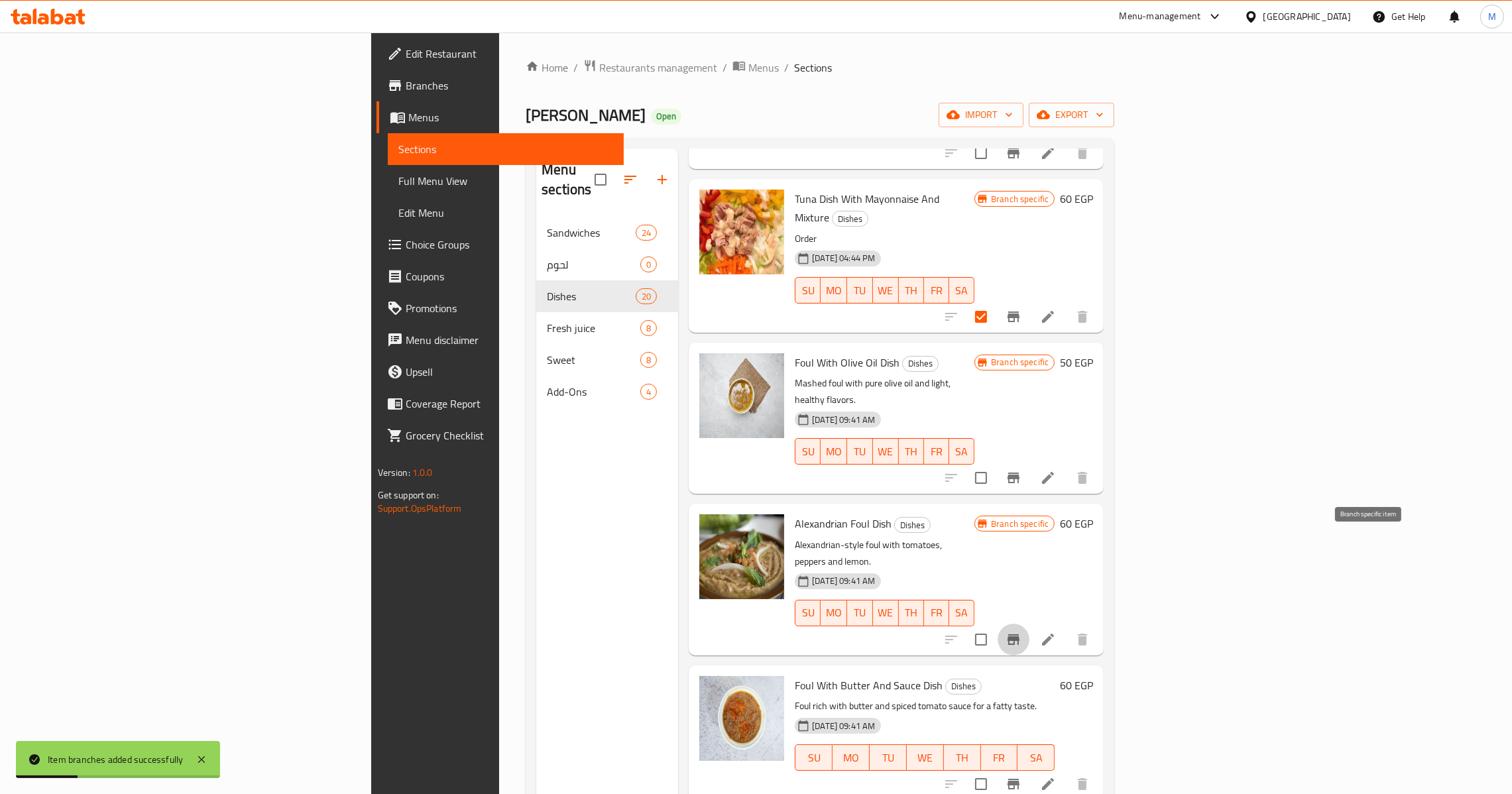
scroll to position [199, 0]
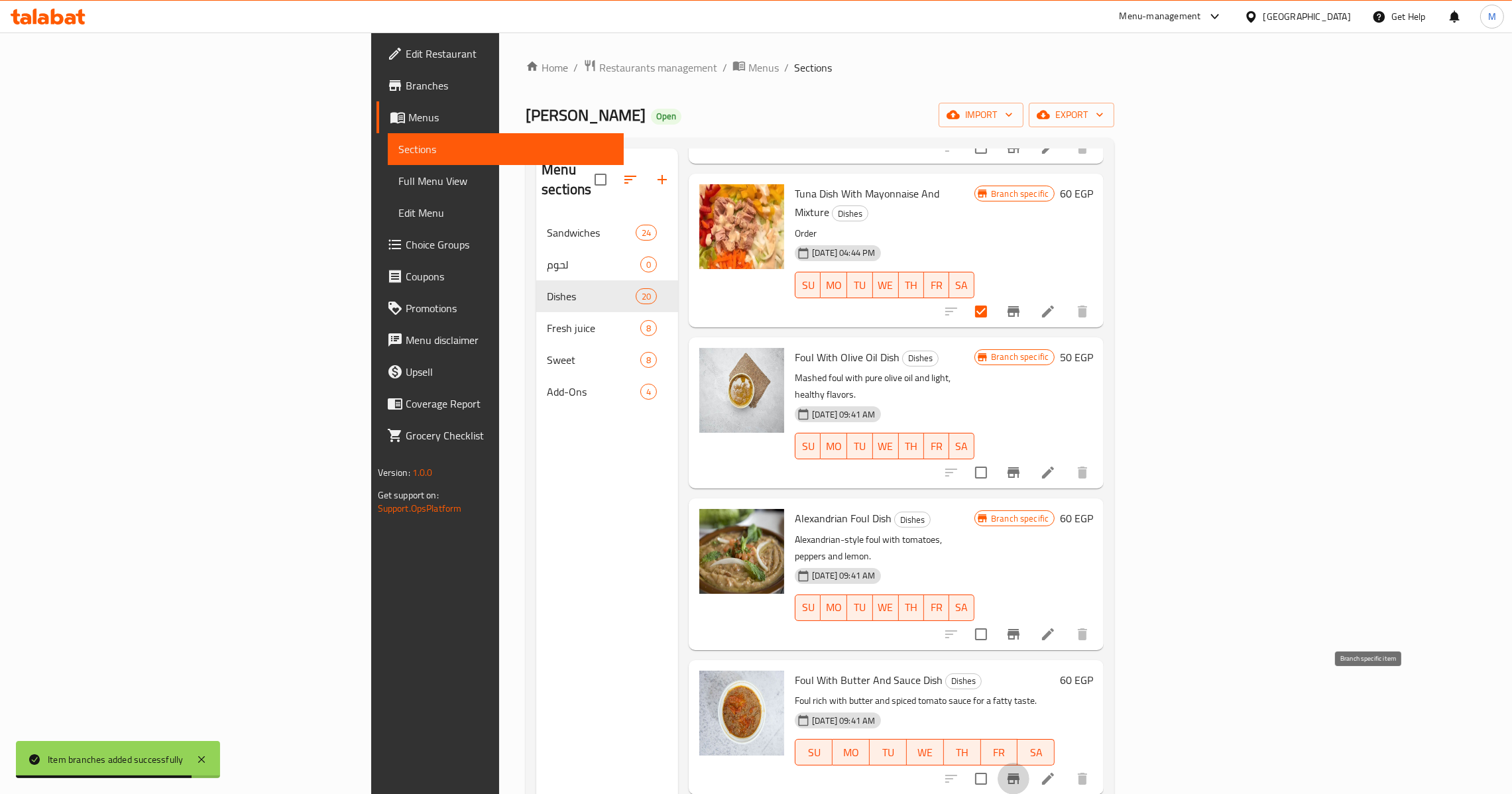
click at [1019, 773] on icon "Branch-specific-item" at bounding box center [1013, 779] width 12 height 11
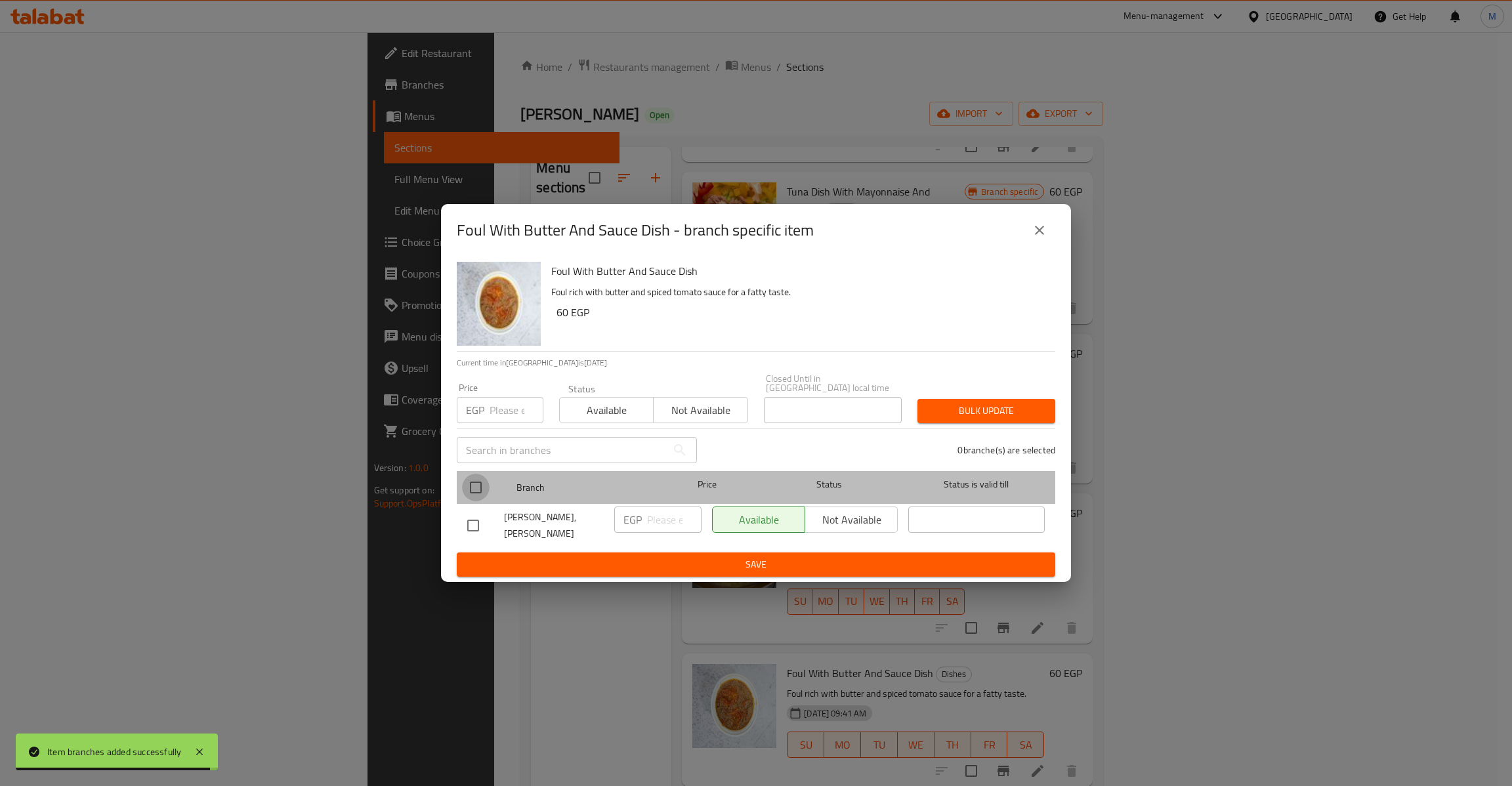
click at [470, 482] on input "checkbox" at bounding box center [476, 488] width 28 height 28
checkbox input "true"
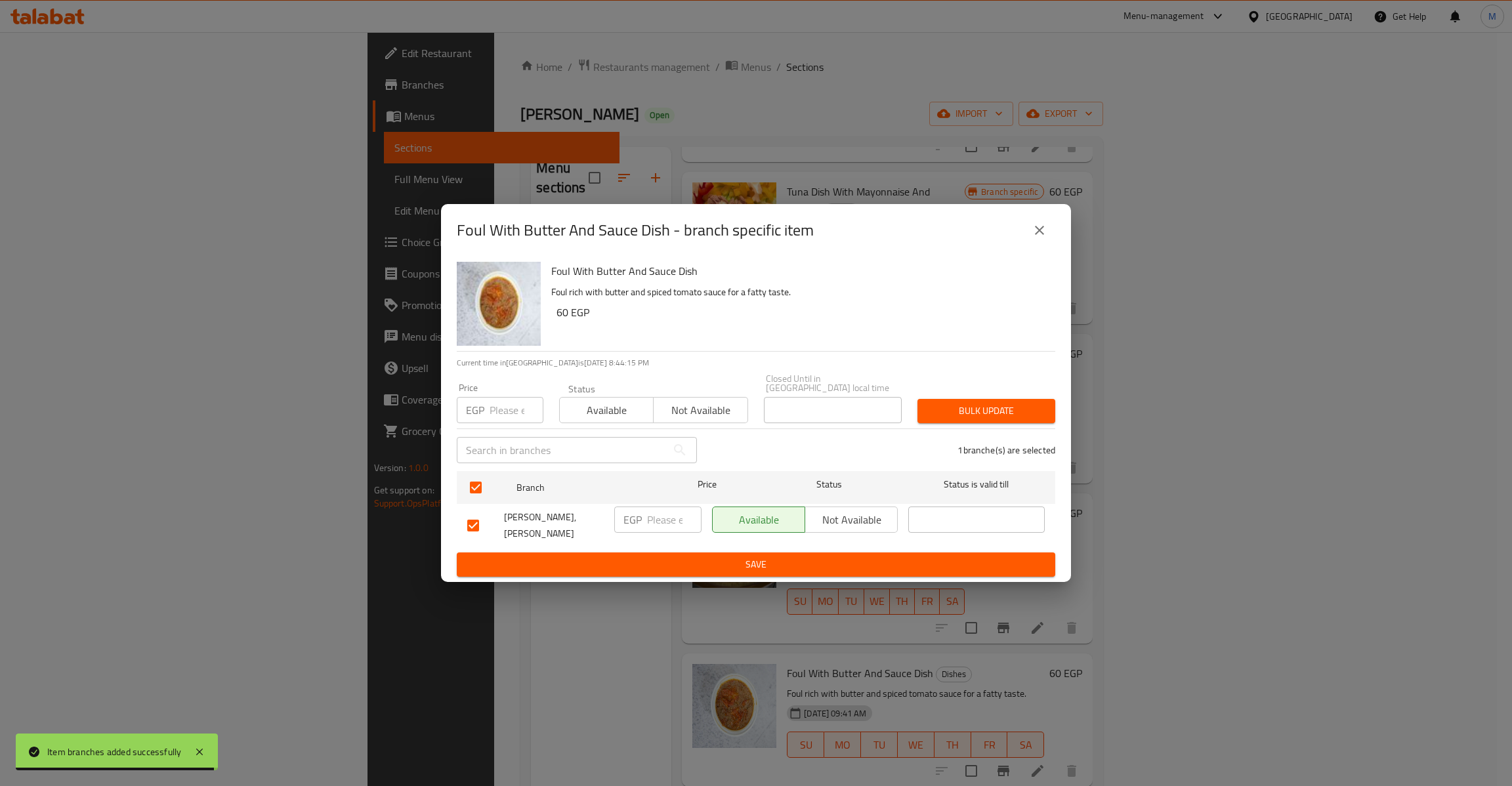
click at [498, 397] on input "number" at bounding box center [516, 410] width 54 height 26
type input "60"
type button "0"
type button "1"
click at [917, 399] on button "Bulk update" at bounding box center [986, 411] width 138 height 24
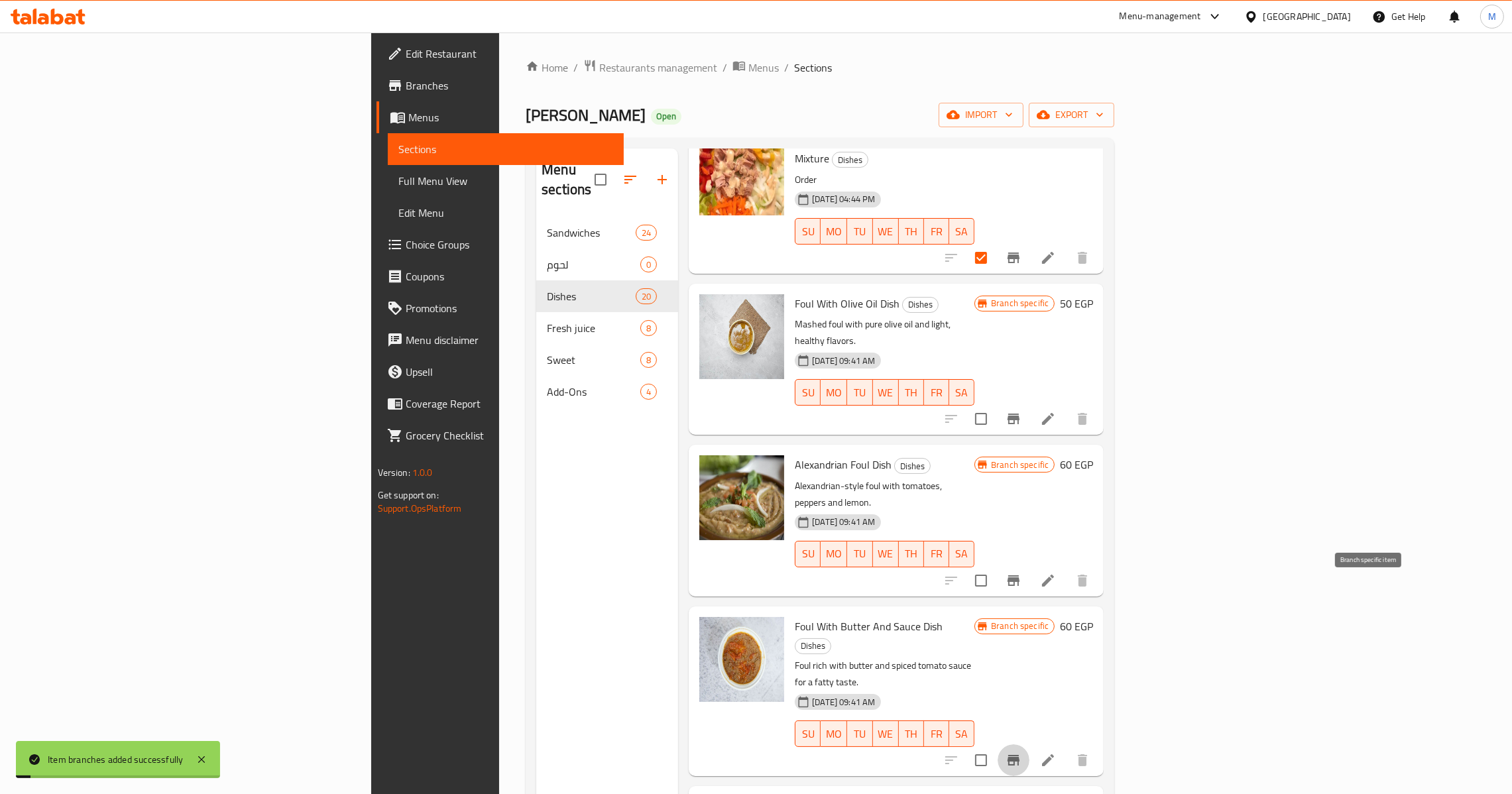
scroll to position [297, 0]
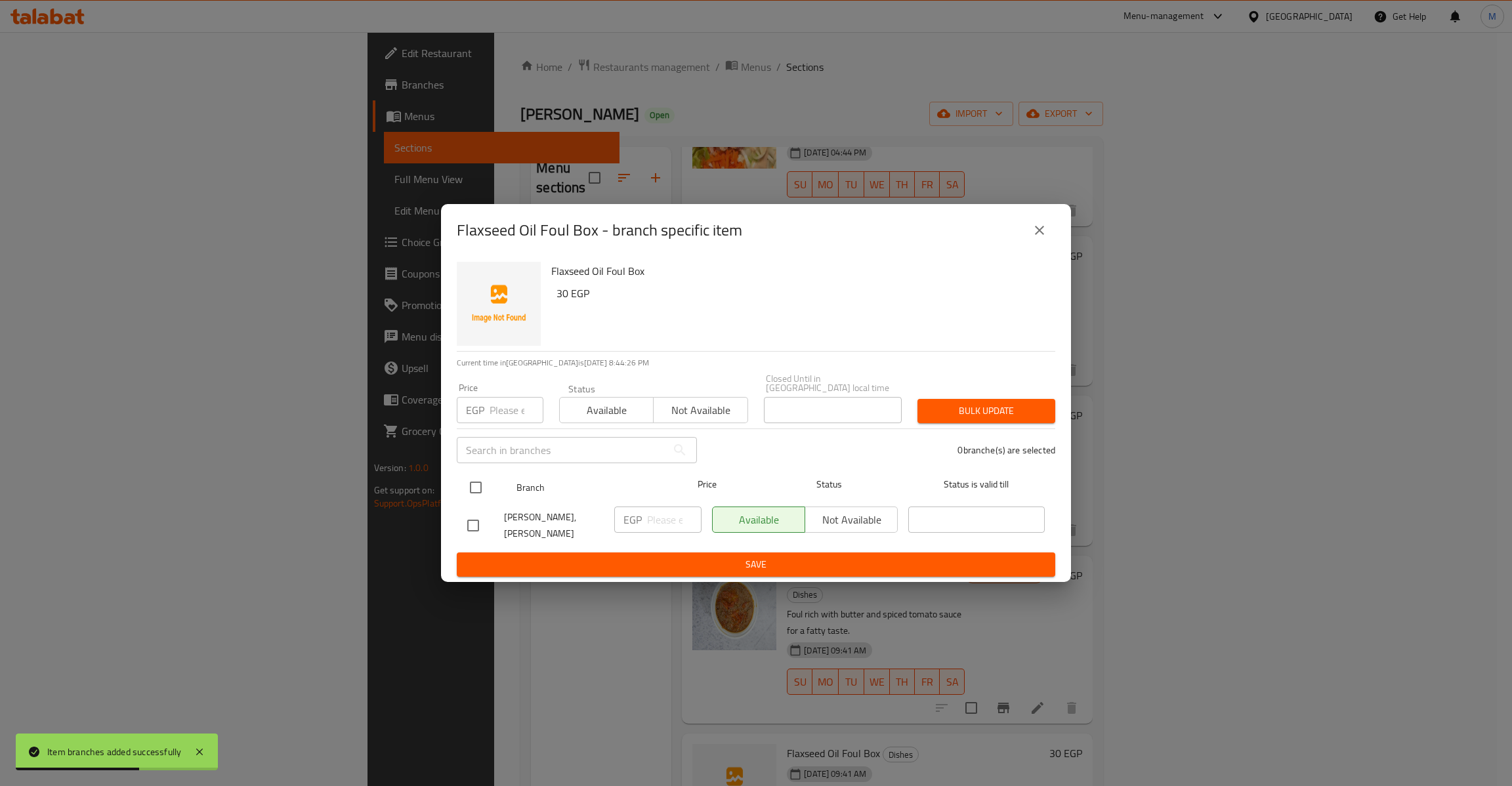
click at [476, 487] on input "checkbox" at bounding box center [476, 488] width 28 height 28
checkbox input "true"
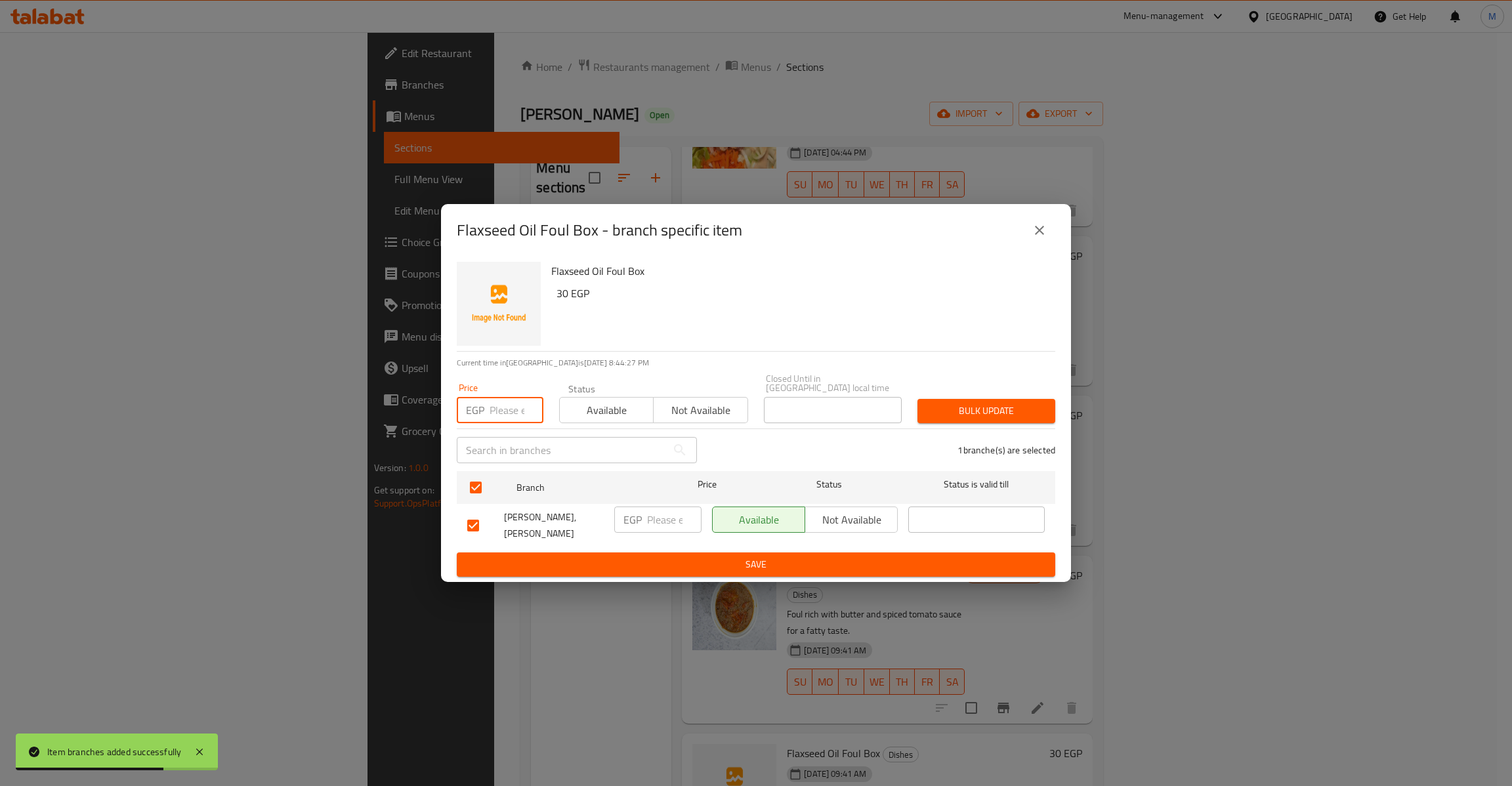
click at [502, 407] on input "number" at bounding box center [516, 410] width 54 height 26
type input "30"
type button "0"
type button "1"
click at [917, 399] on button "Bulk update" at bounding box center [986, 411] width 138 height 24
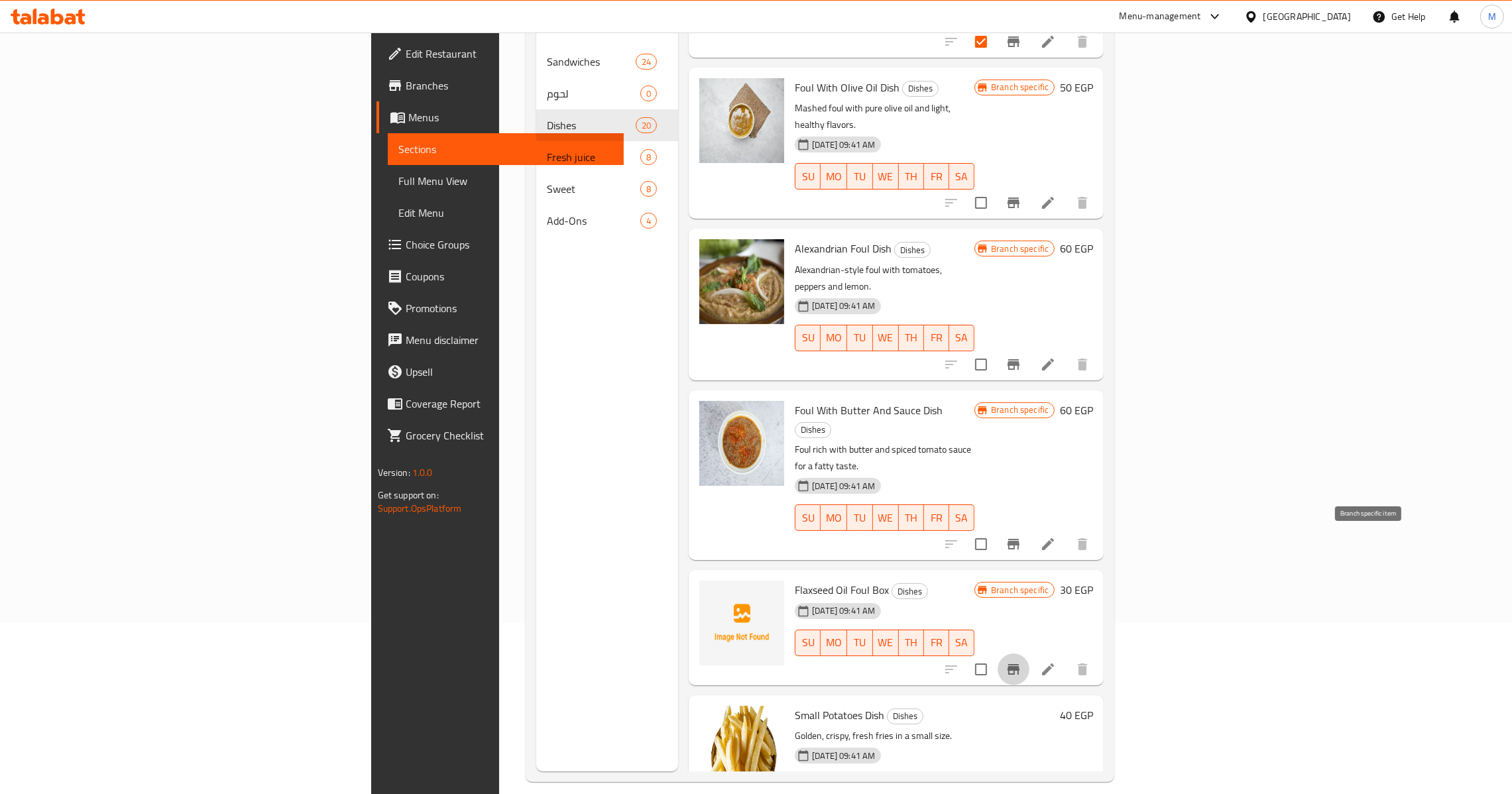
scroll to position [187, 0]
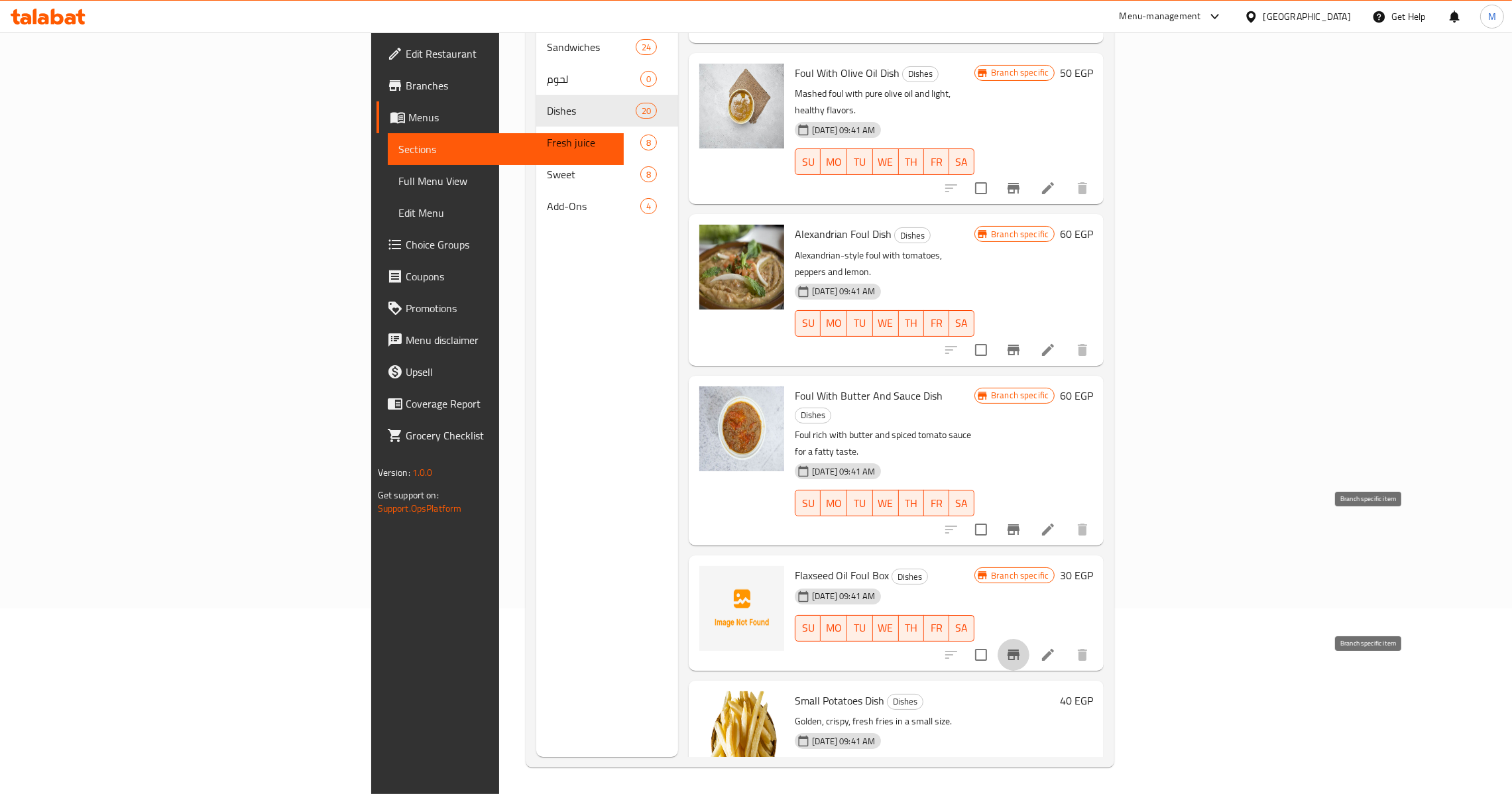
click at [1021, 791] on icon "Branch-specific-item" at bounding box center [1013, 799] width 16 height 16
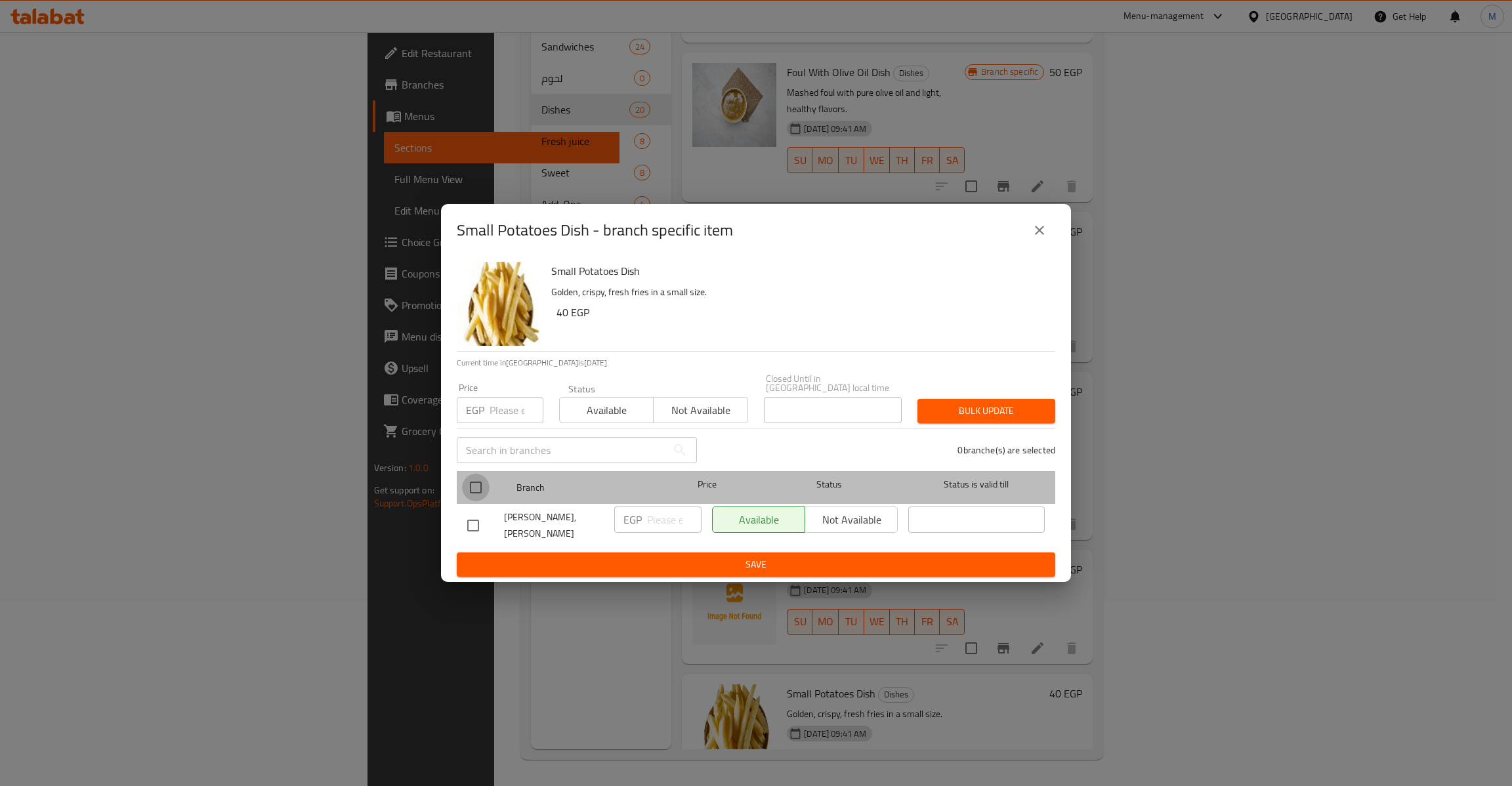
click at [478, 482] on input "checkbox" at bounding box center [476, 488] width 28 height 28
checkbox input "true"
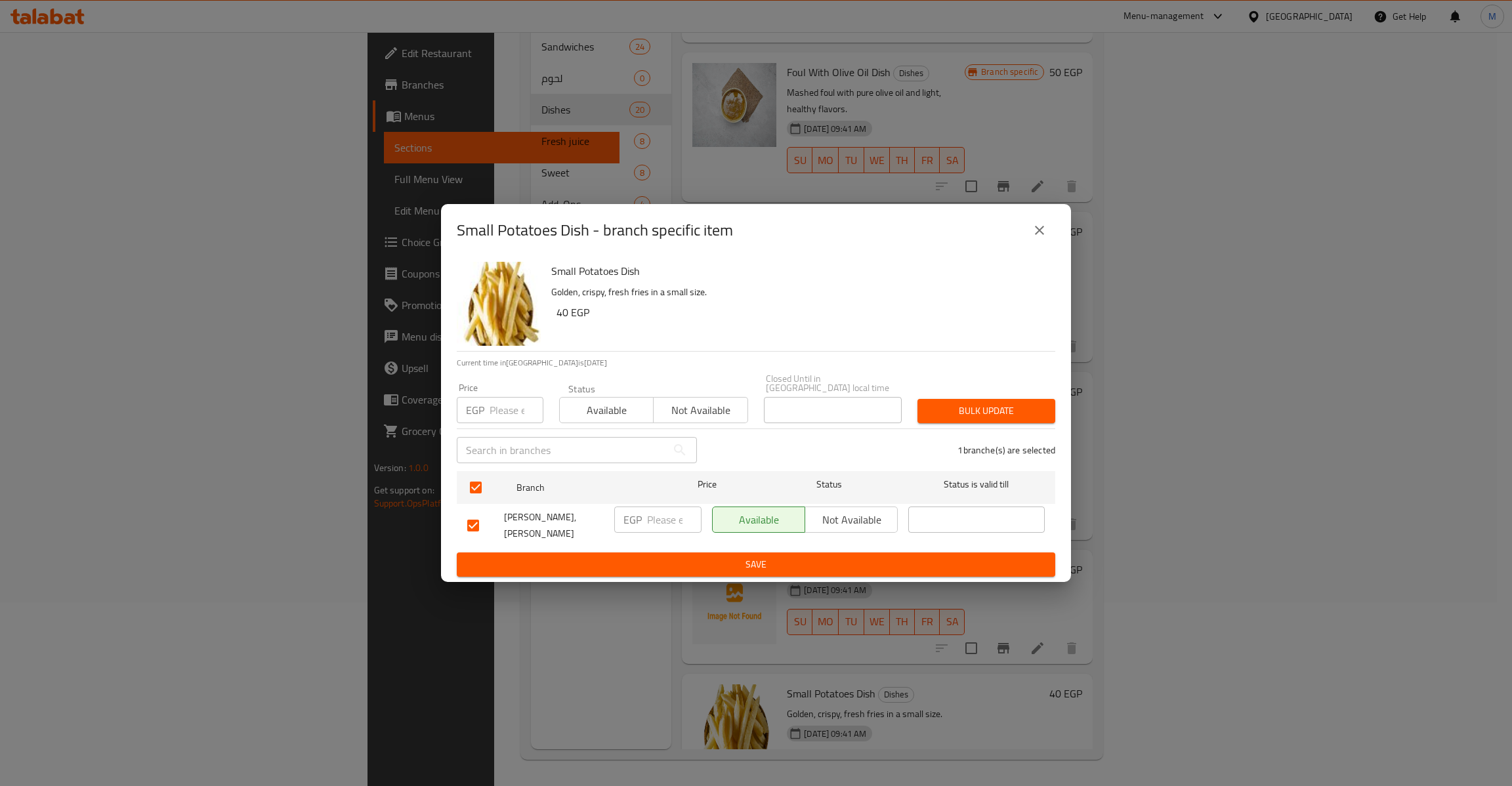
click at [515, 414] on input "number" at bounding box center [516, 410] width 54 height 26
type input "40"
type button "0"
type button "1"
click at [917, 399] on button "Bulk update" at bounding box center [986, 411] width 138 height 24
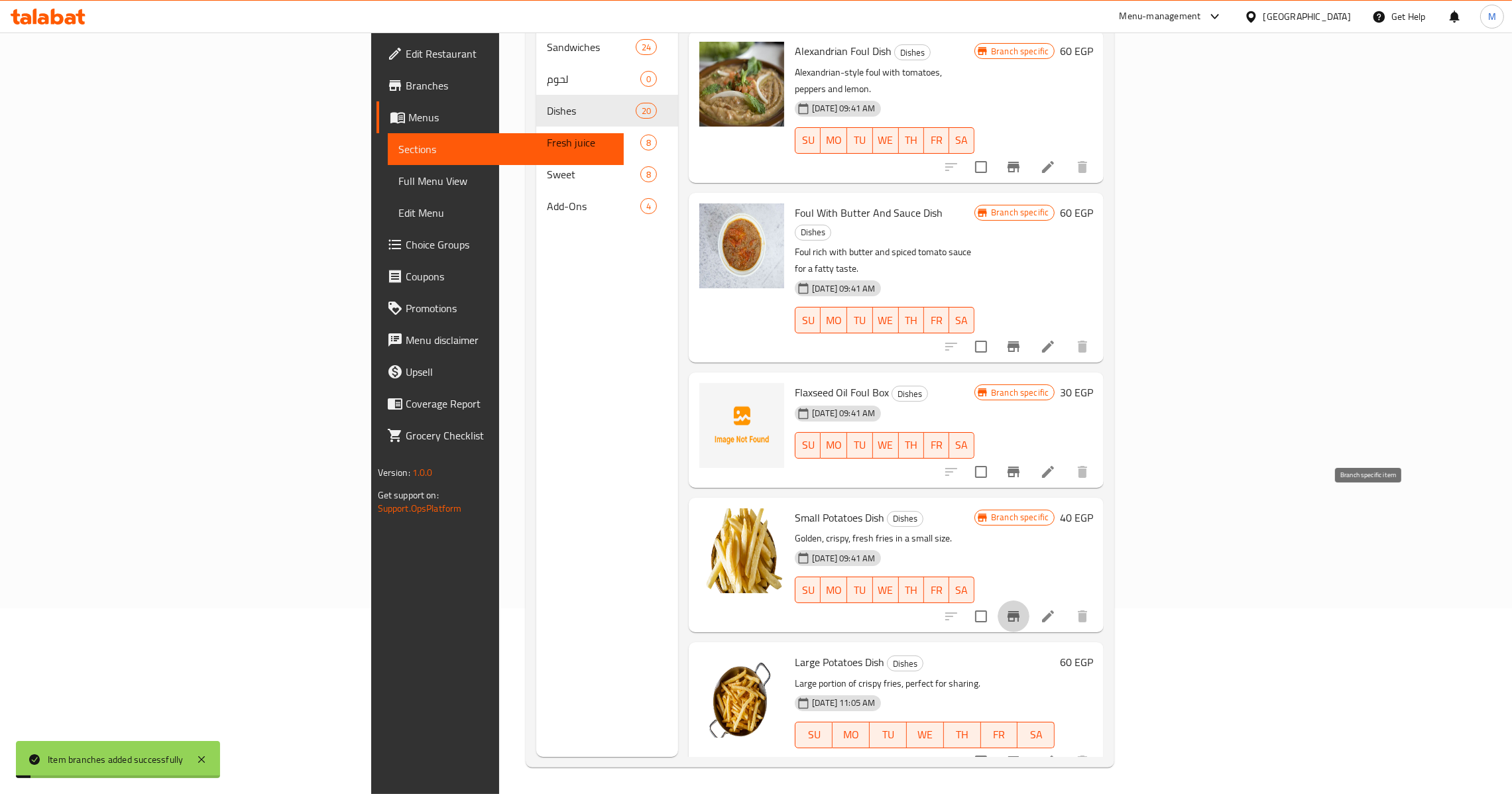
scroll to position [497, 0]
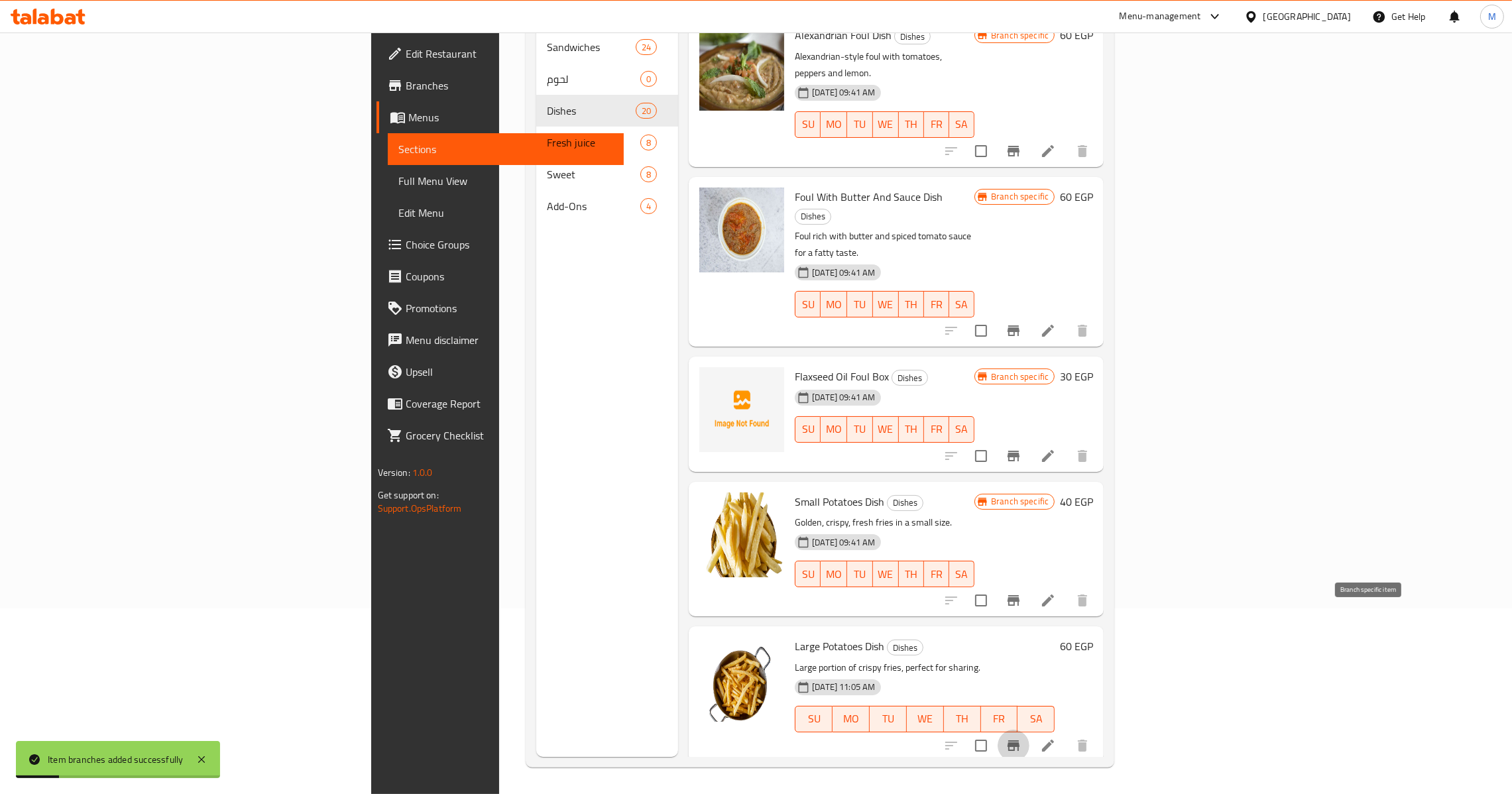
click at [1019, 741] on icon "Branch-specific-item" at bounding box center [1013, 746] width 12 height 11
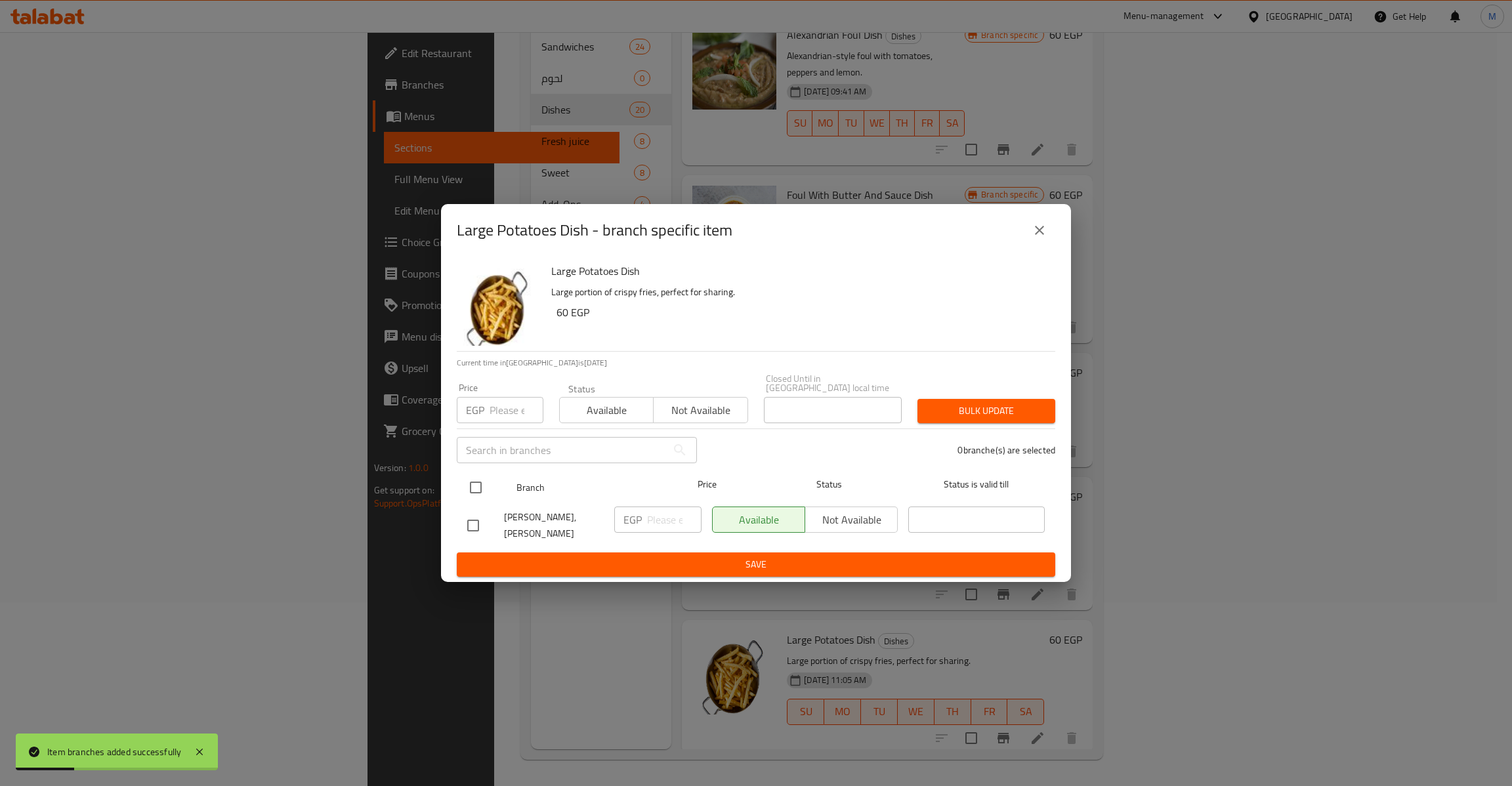
click at [485, 483] on input "checkbox" at bounding box center [476, 488] width 28 height 28
checkbox input "true"
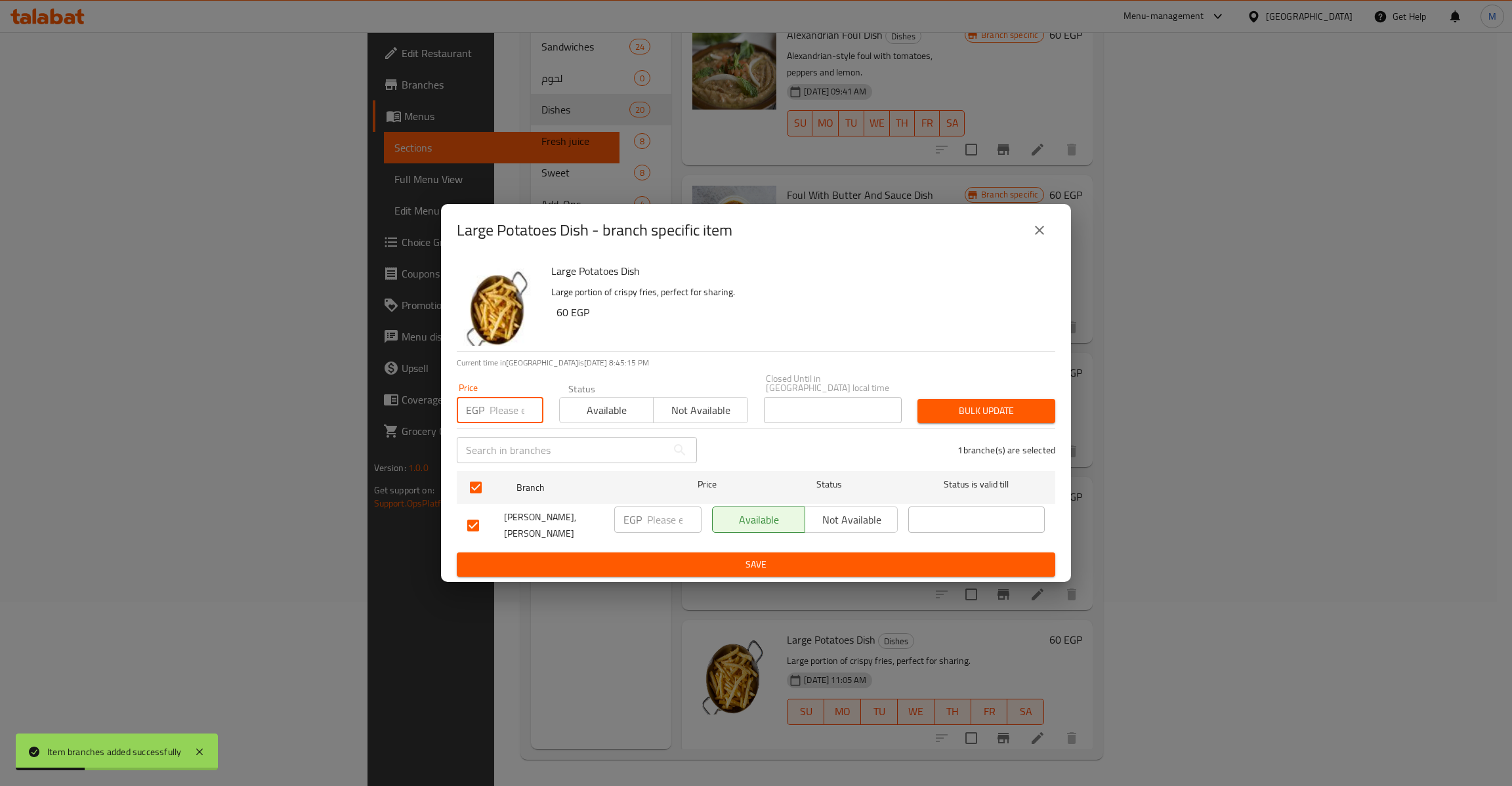
click at [517, 397] on input "number" at bounding box center [516, 410] width 54 height 26
type input "60"
type button "0"
type button "1"
click at [917, 399] on button "Bulk update" at bounding box center [986, 411] width 138 height 24
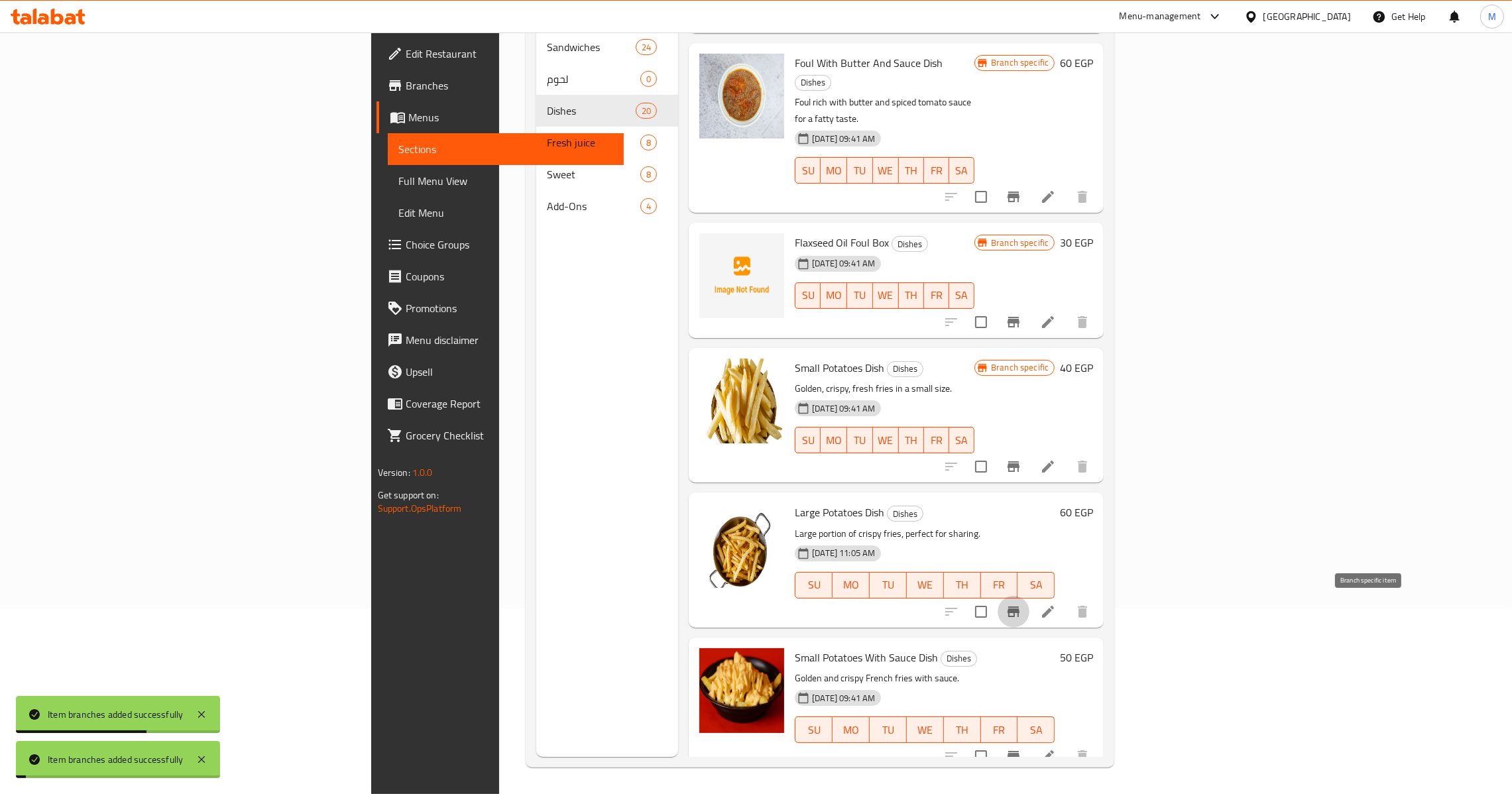
scroll to position [696, 0]
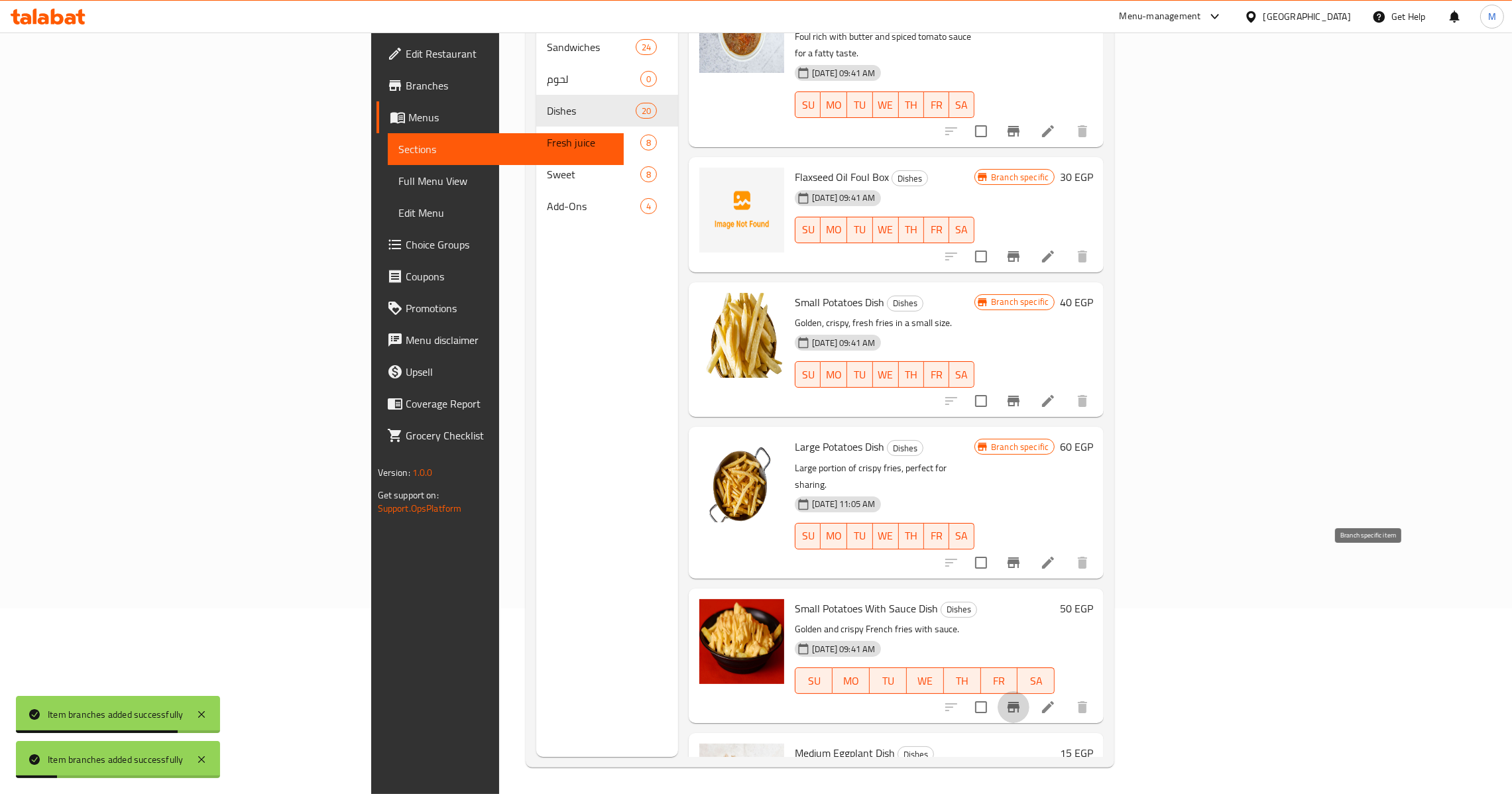
click at [1019, 702] on icon "Branch-specific-item" at bounding box center [1013, 707] width 12 height 11
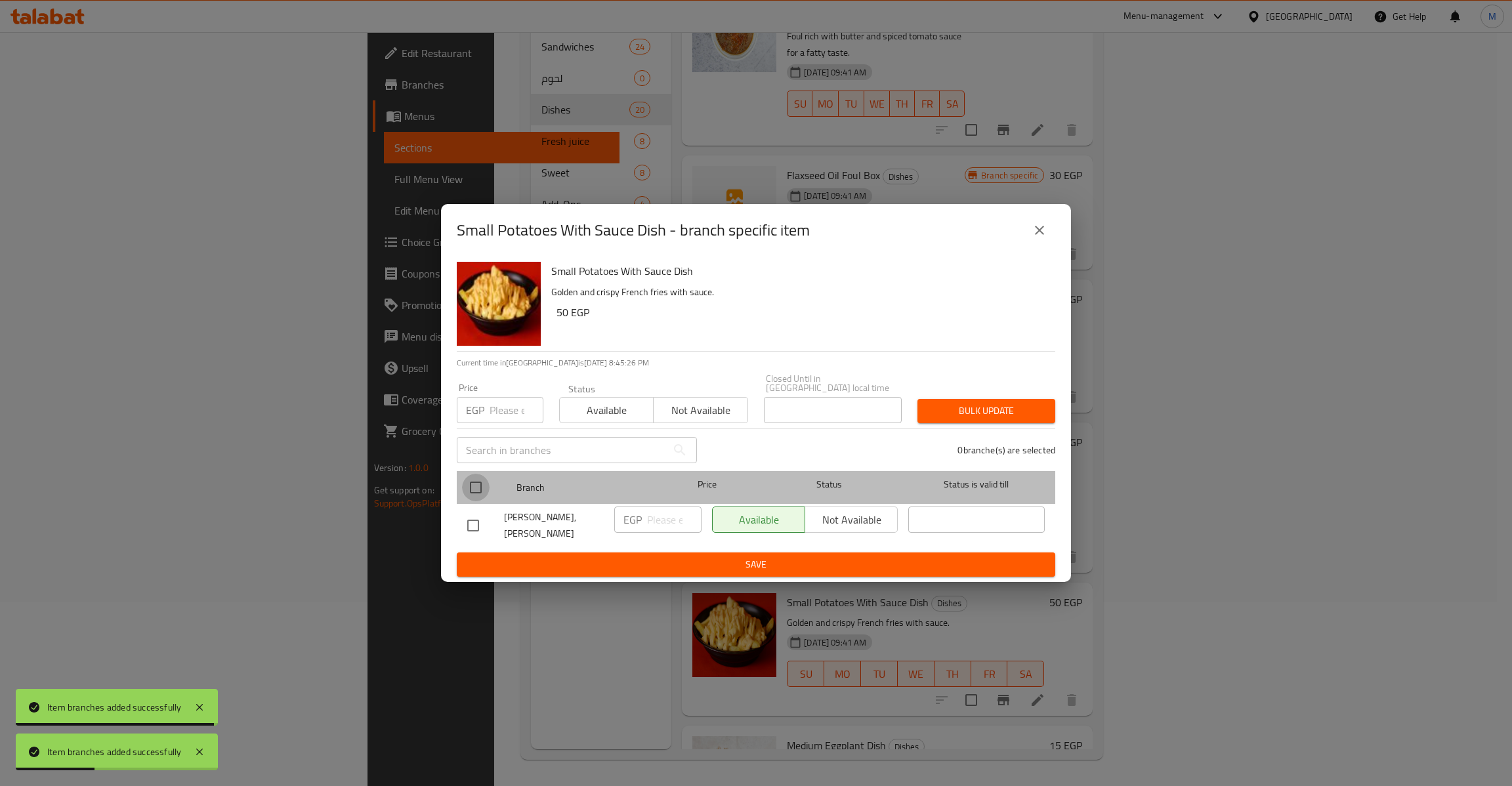
click at [468, 482] on input "checkbox" at bounding box center [476, 488] width 28 height 28
checkbox input "true"
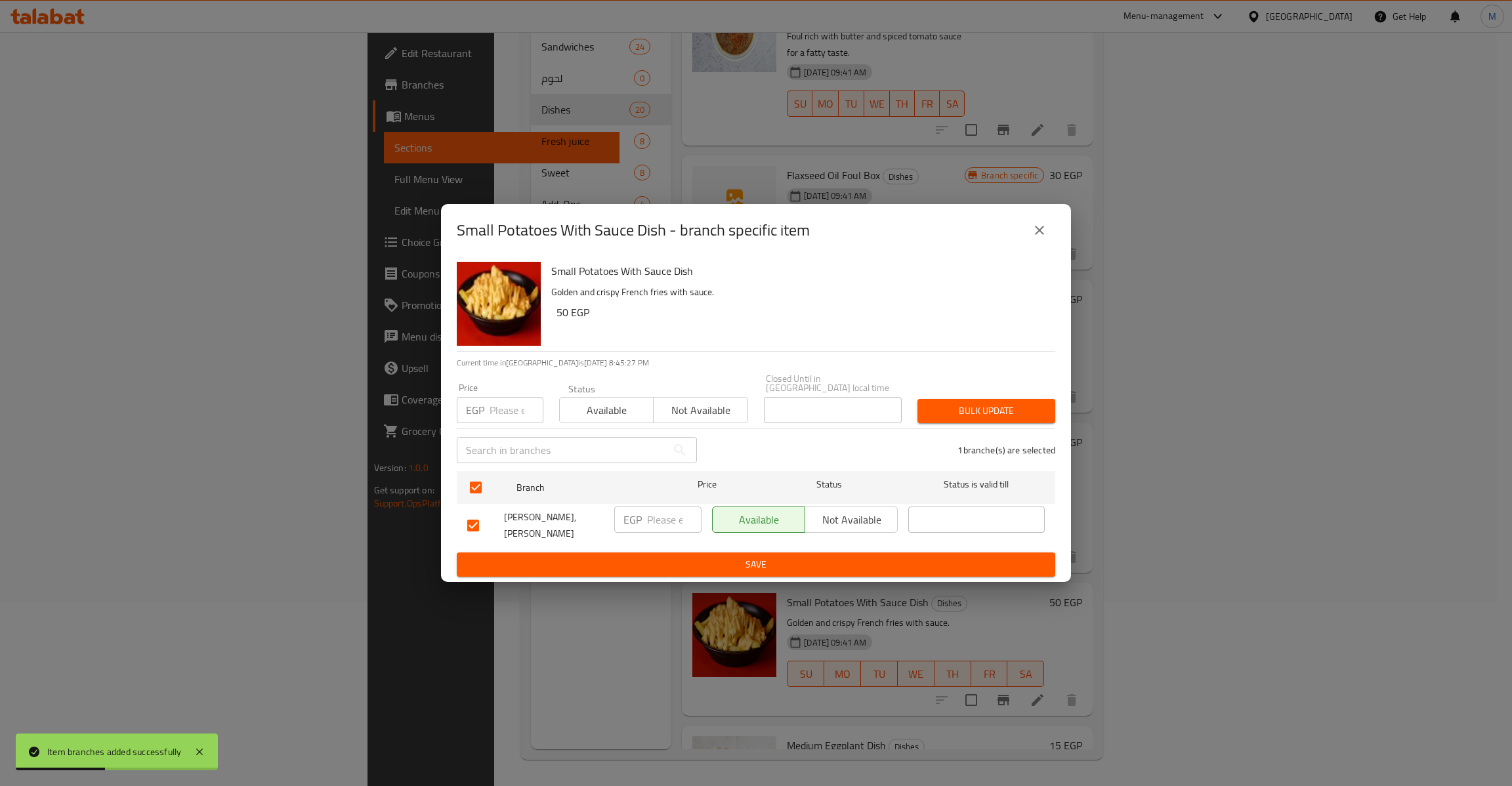
click at [492, 403] on input "number" at bounding box center [516, 410] width 54 height 26
type input "50"
type button "0"
type button "1"
click at [917, 399] on button "Bulk update" at bounding box center [986, 411] width 138 height 24
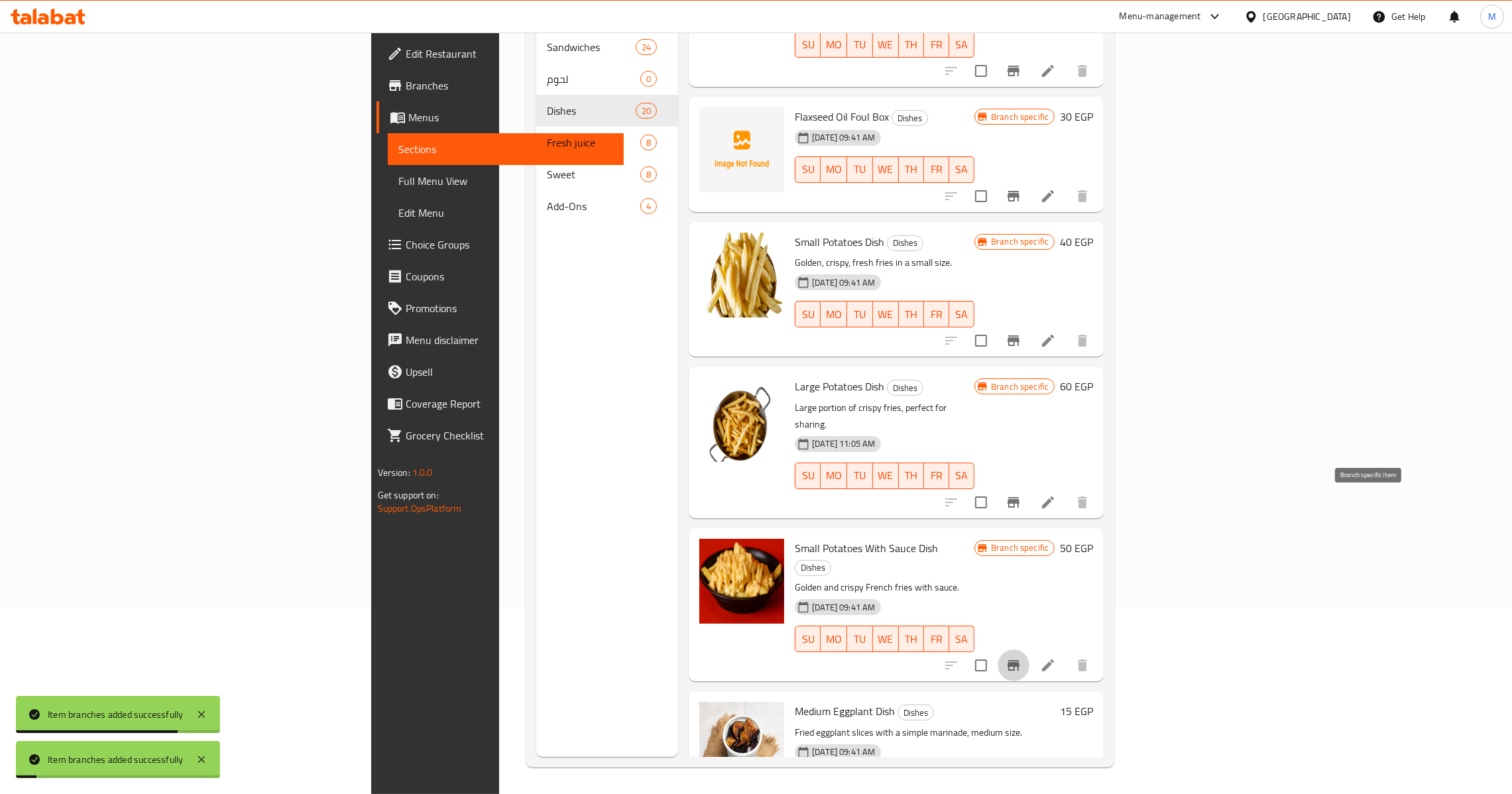
scroll to position [795, 0]
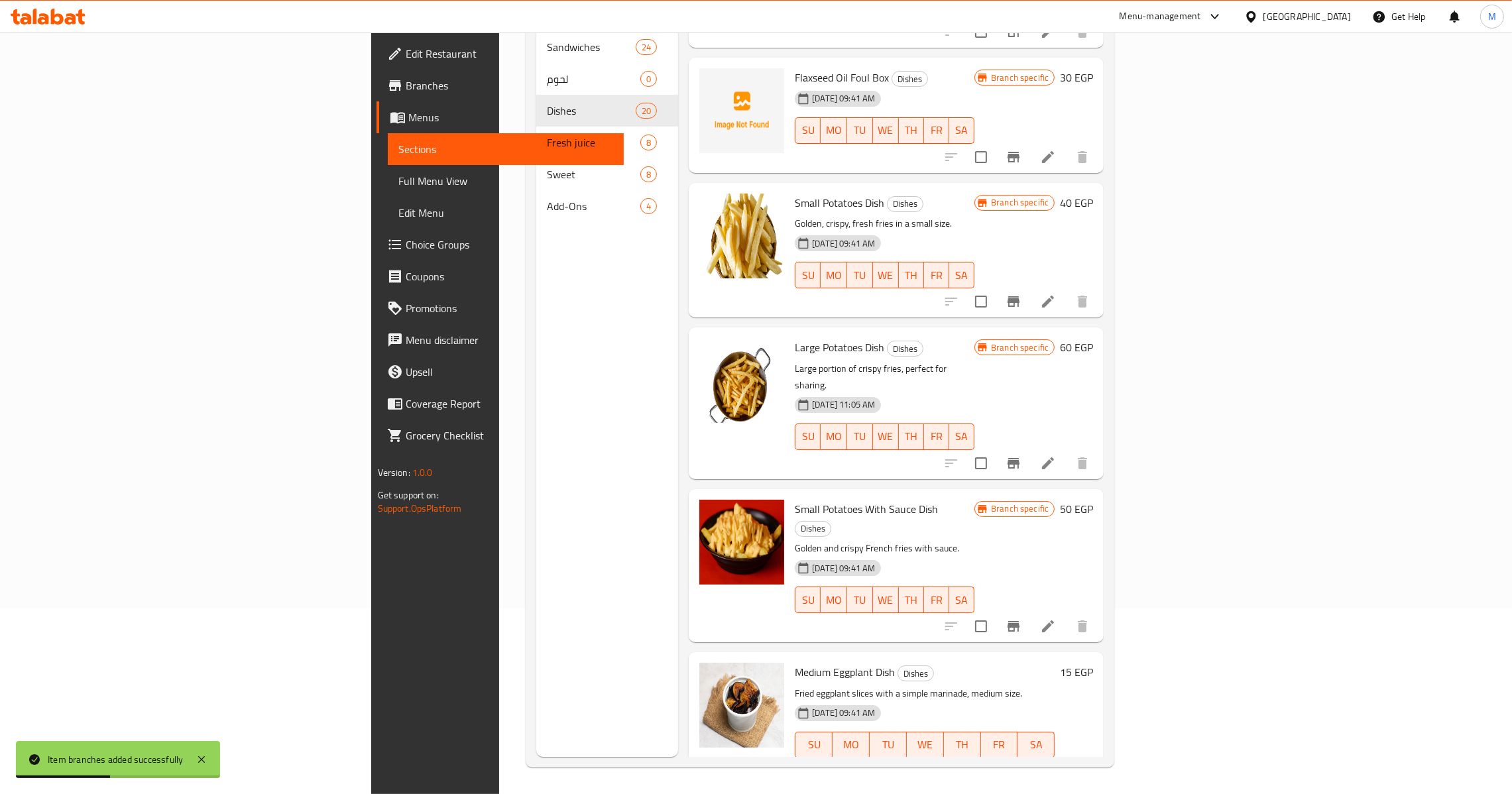
click at [795, 499] on span "Small Potatoes With Sauce Dish" at bounding box center [866, 509] width 143 height 20
drag, startPoint x: 737, startPoint y: 366, endPoint x: 818, endPoint y: 362, distance: 81.1
click at [818, 499] on span "Small Potatoes With Sauce Dish" at bounding box center [866, 509] width 143 height 20
copy span "Potatoes With Sauce"
click at [795, 499] on span "Small Potatoes With Sauce Dish" at bounding box center [866, 509] width 143 height 20
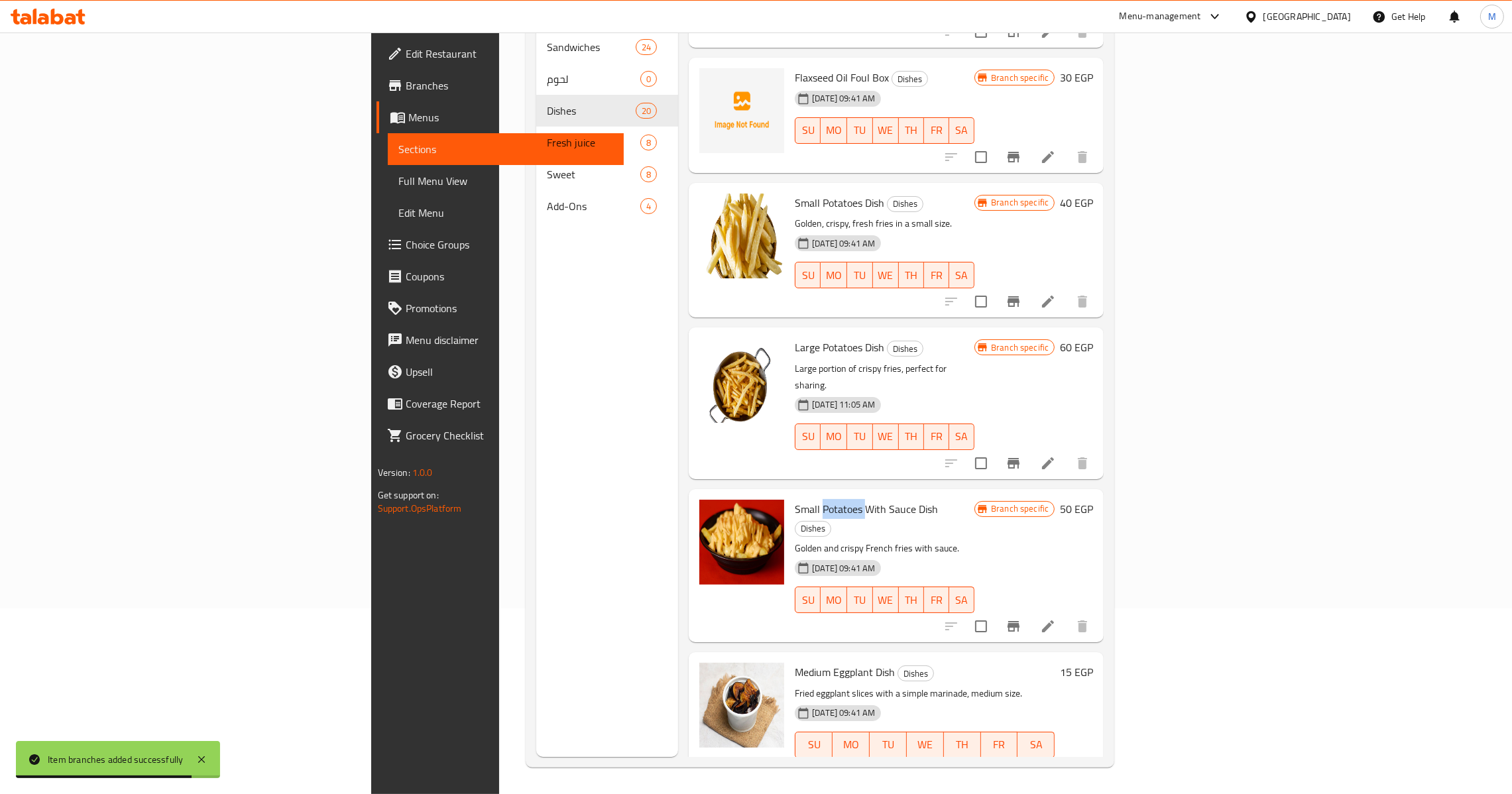
click at [795, 499] on span "Small Potatoes With Sauce Dish" at bounding box center [866, 509] width 143 height 20
click at [801, 499] on span "Small Potatoes With Sauce Dish" at bounding box center [866, 509] width 143 height 20
copy span "Sauce"
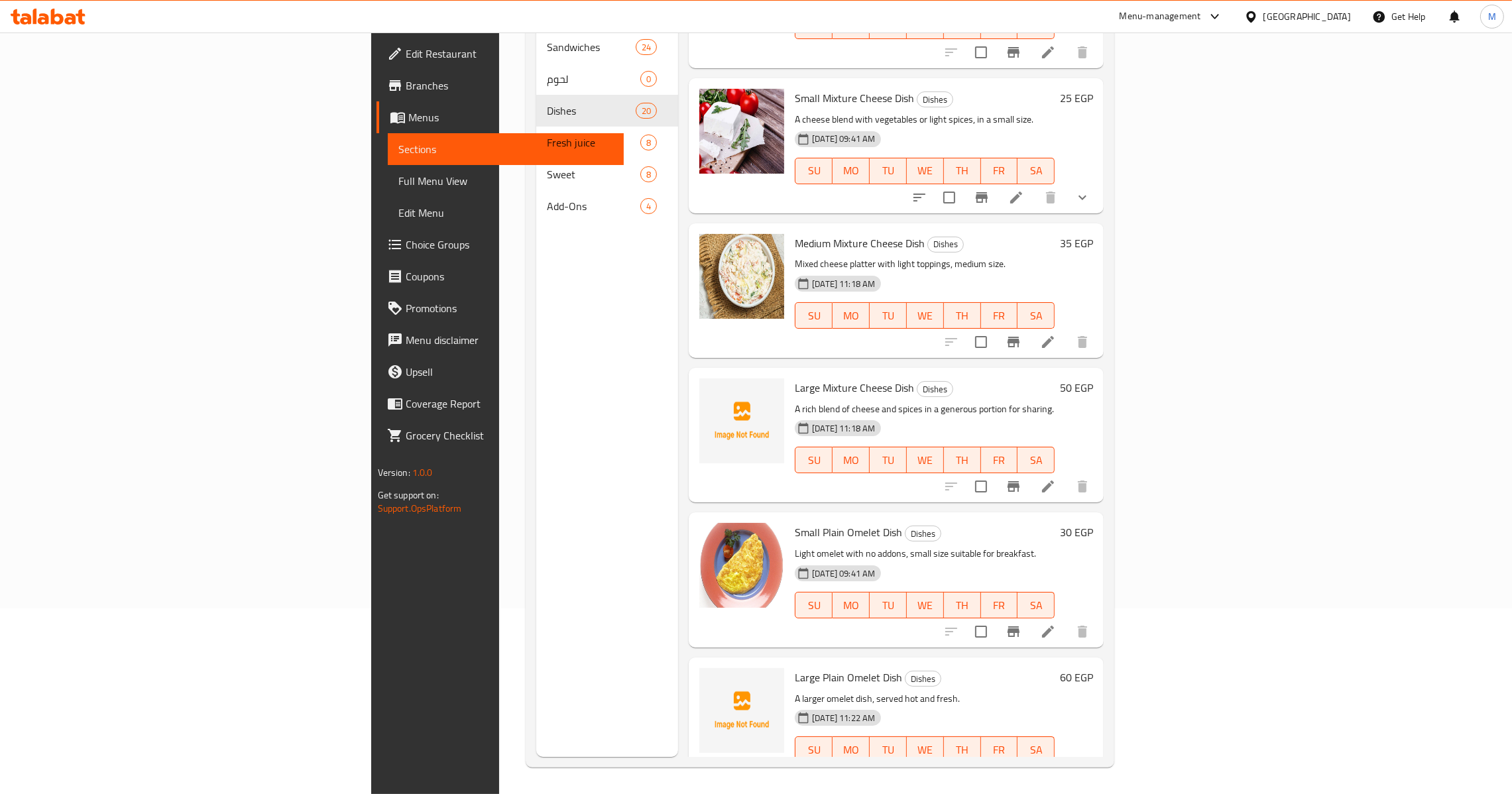
scroll to position [1888, 0]
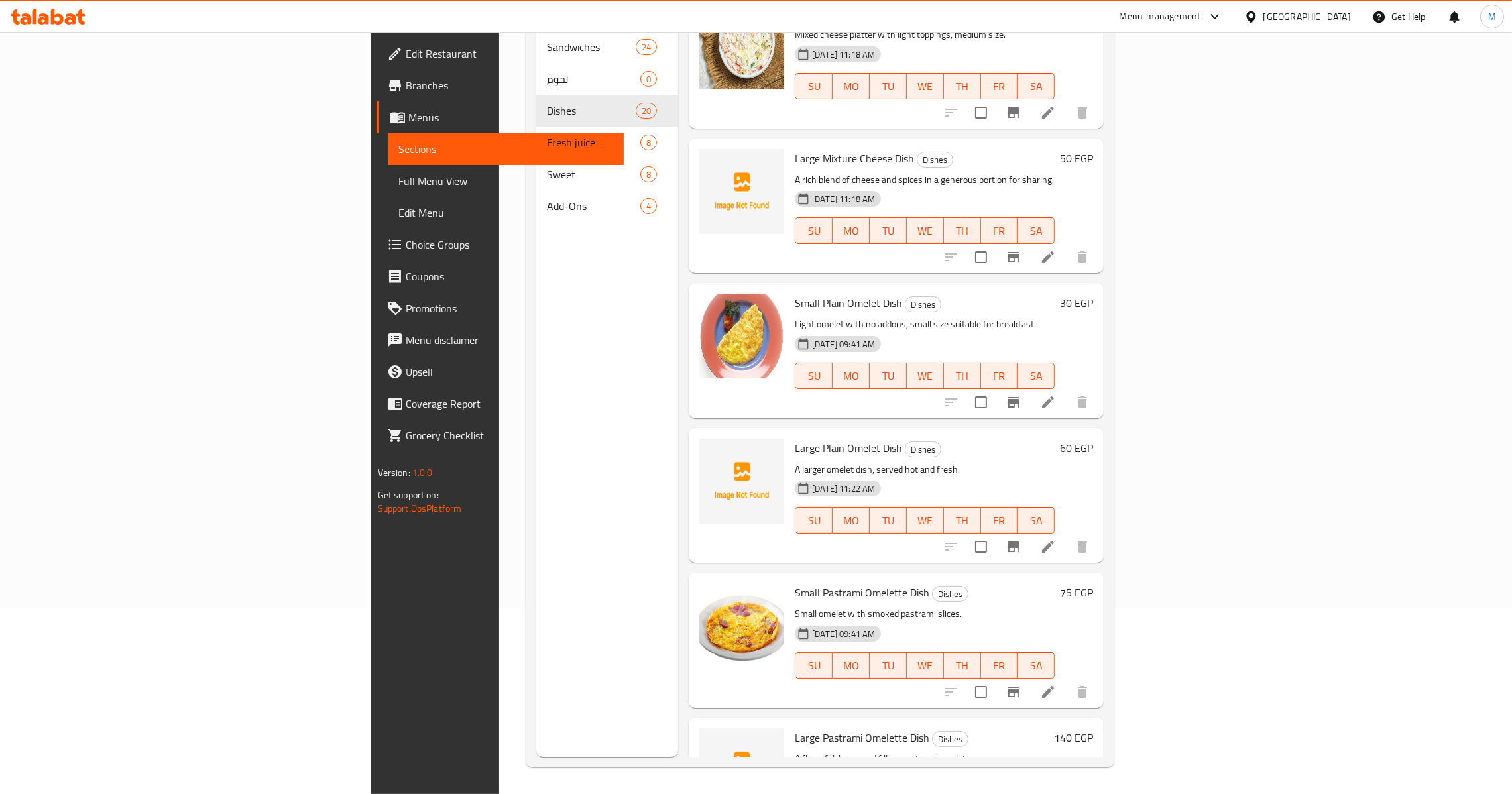
click at [982, 583] on h6 "Small Pastrami Omelette Dish Dishes" at bounding box center [924, 593] width 260 height 19
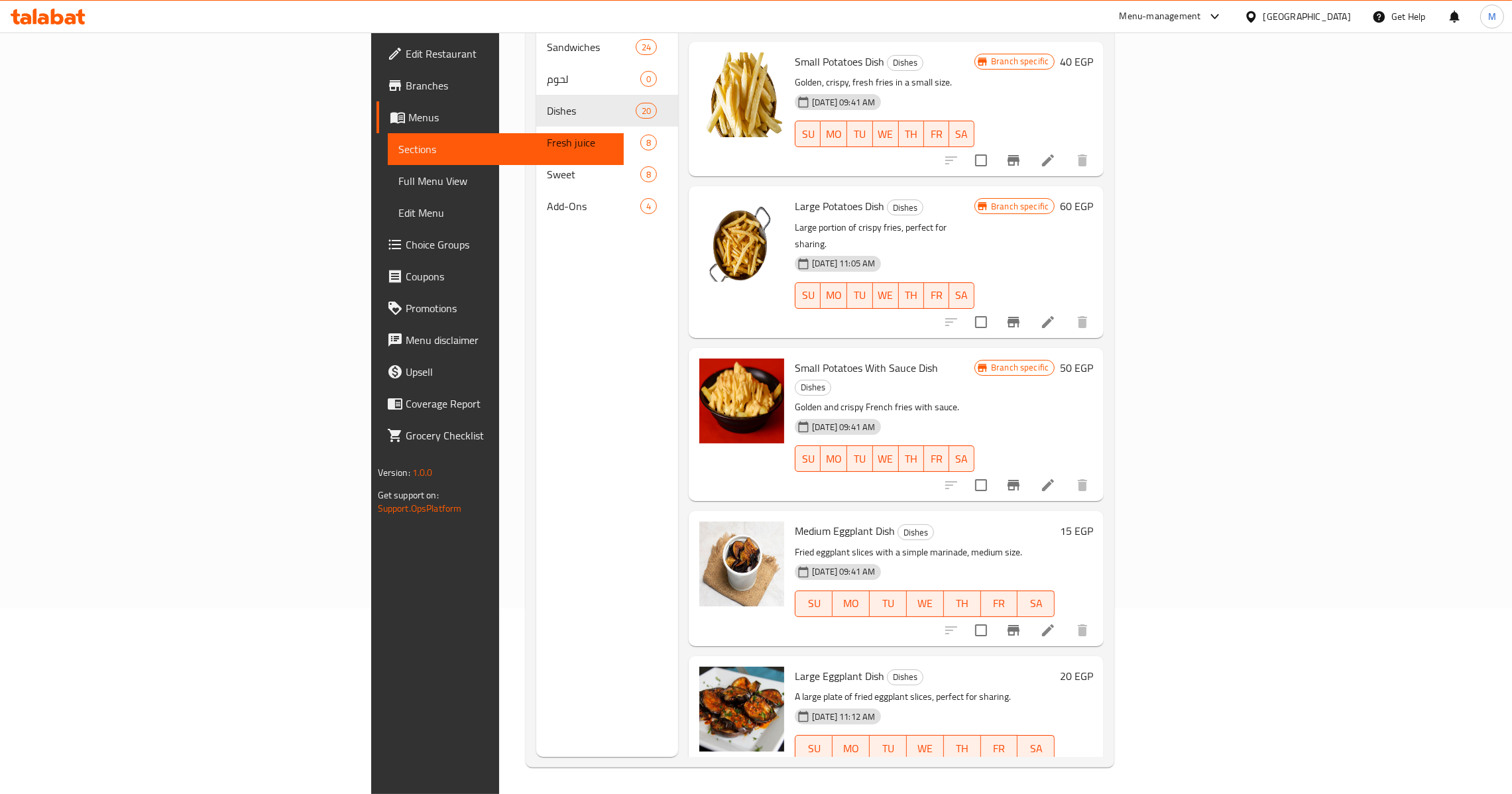
scroll to position [920, 0]
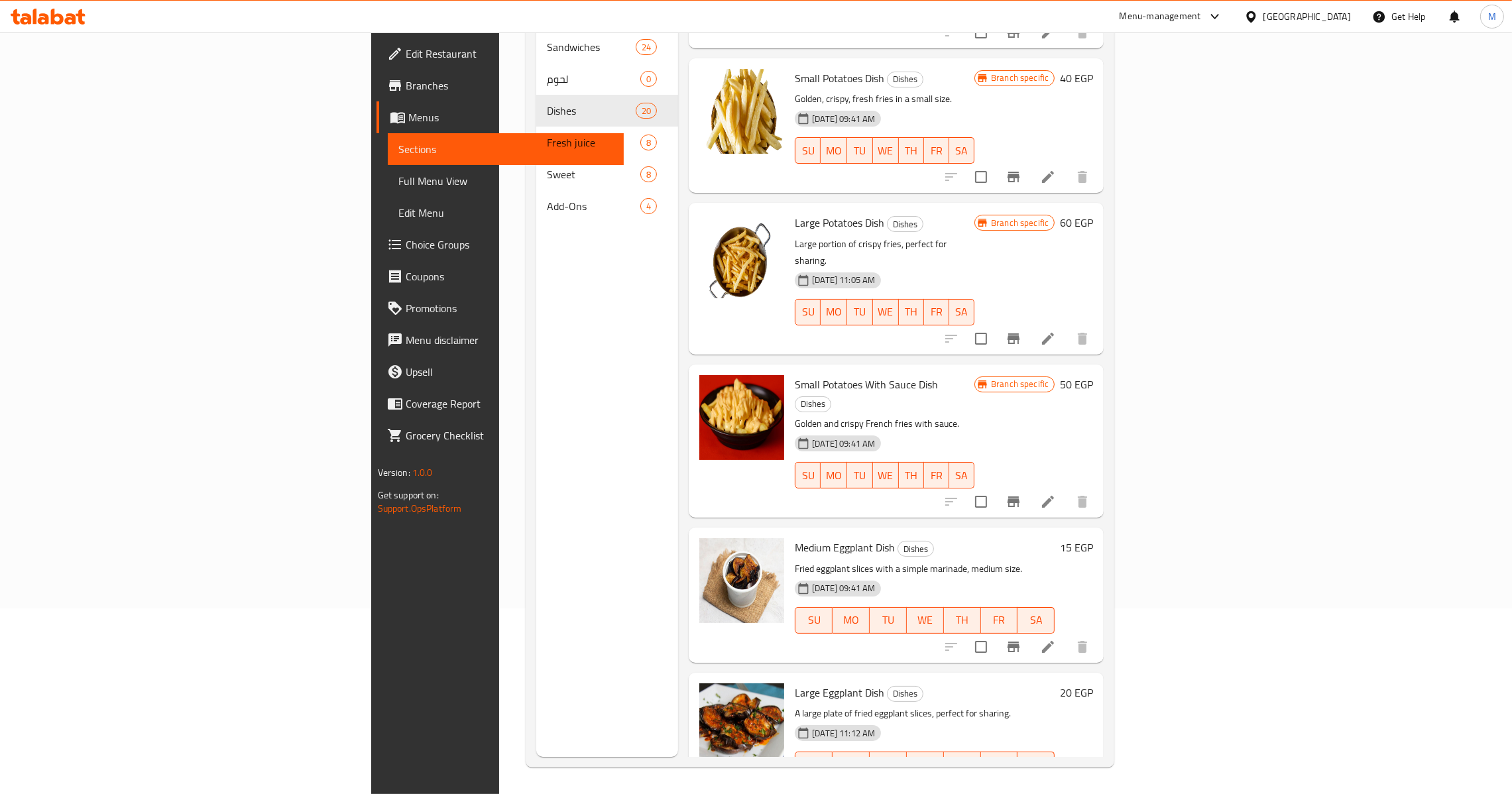
click at [795, 374] on span "Small Potatoes With Sauce Dish" at bounding box center [866, 384] width 143 height 20
copy span "Potatoes"
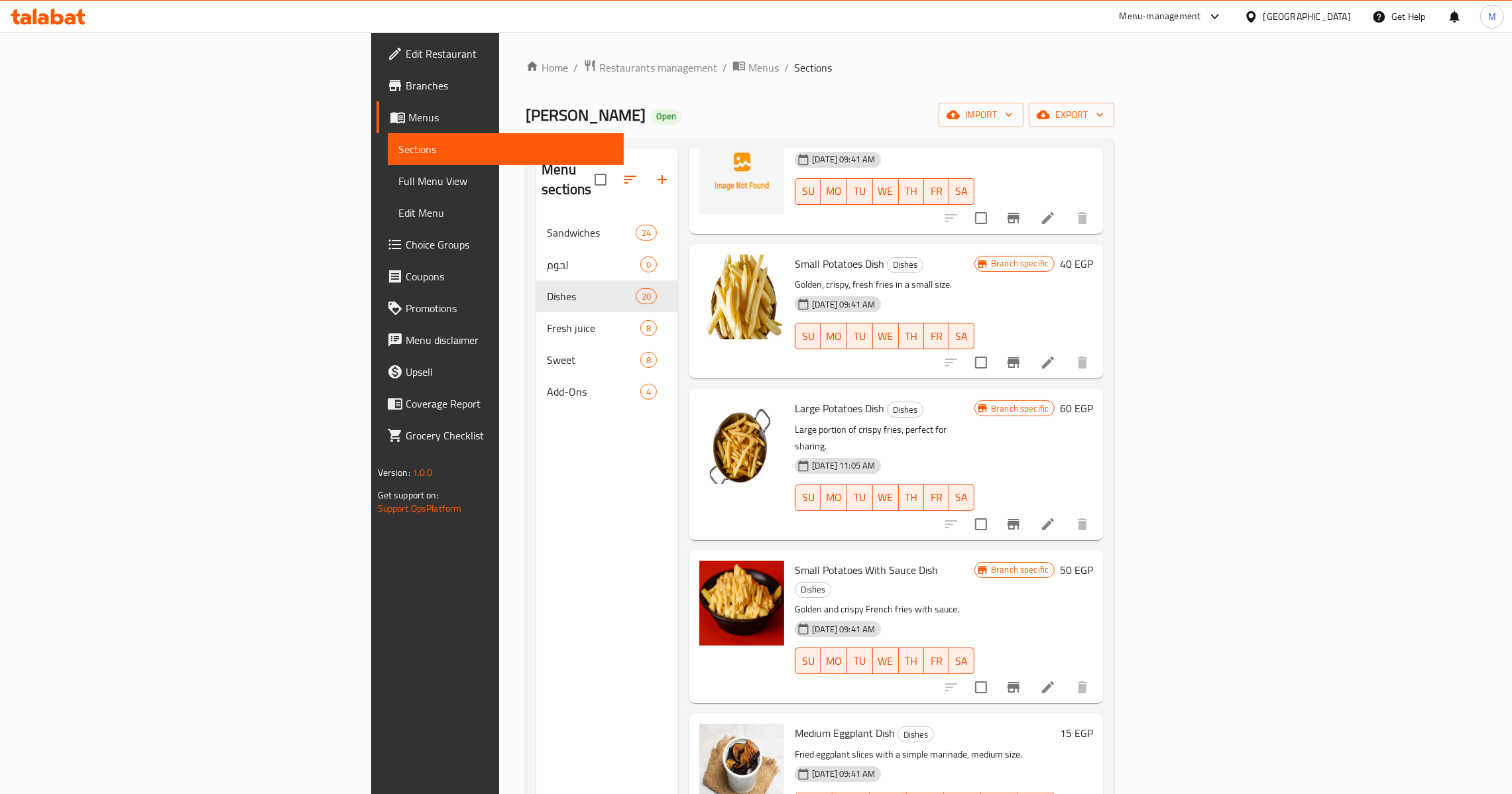
scroll to position [901, 0]
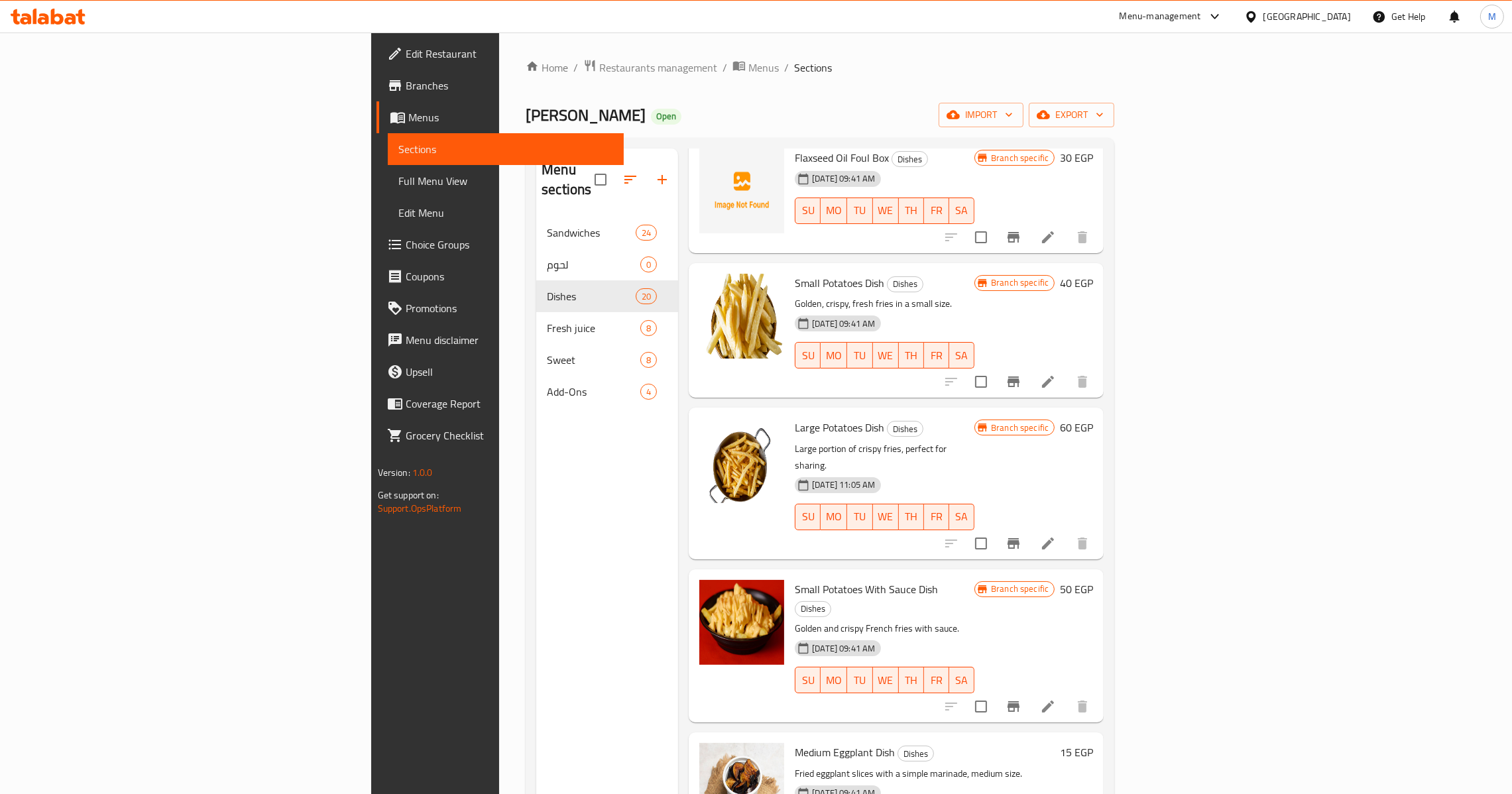
click at [800, 575] on div "Small Potatoes With Sauce Dish Dishes Golden and crispy French fries with sauce…" at bounding box center [884, 646] width 191 height 142
click at [809, 579] on span "Small Potatoes With Sauce Dish" at bounding box center [866, 589] width 143 height 20
copy h6 "Small Potatoes With Sauce Dish"
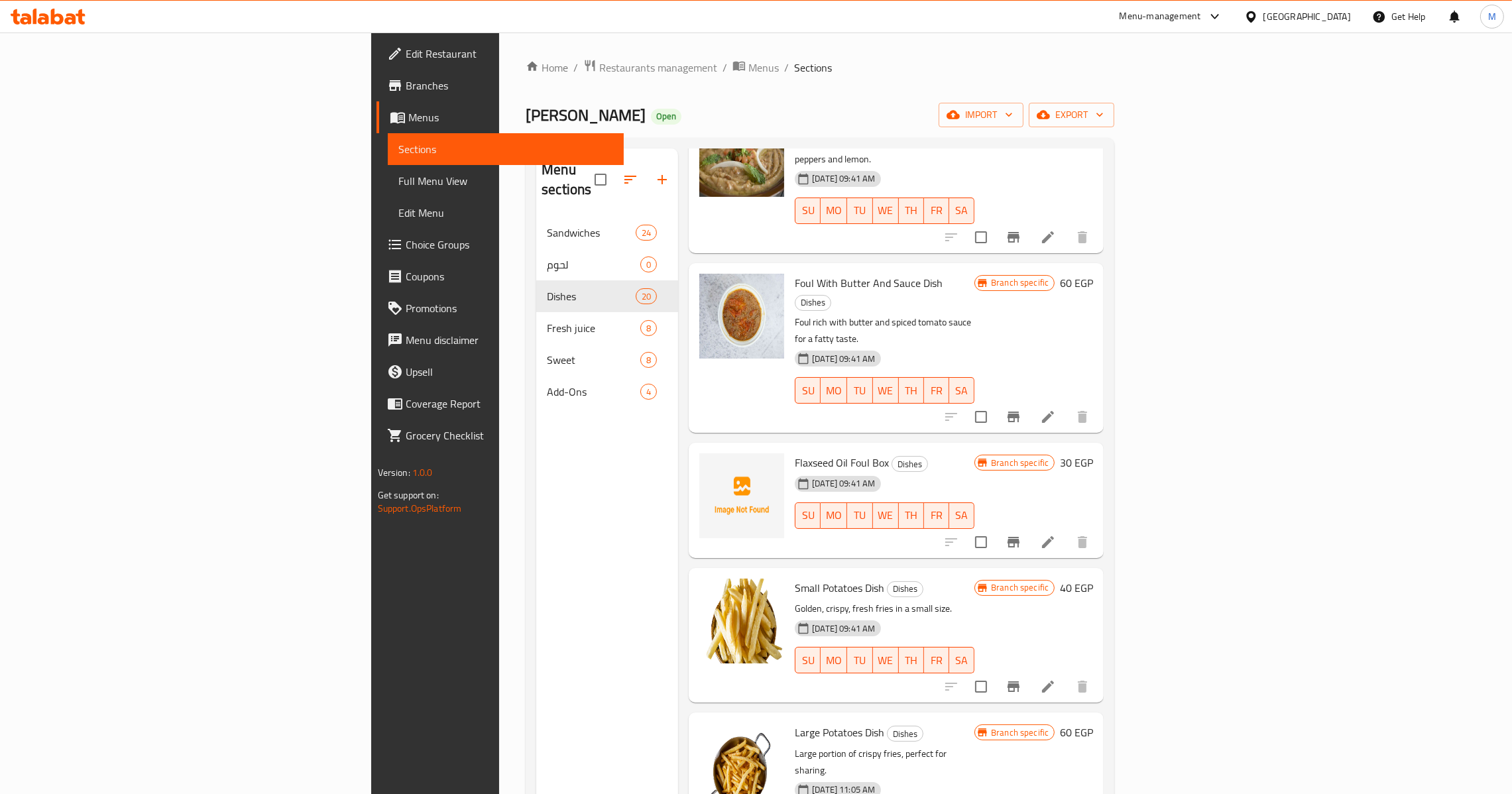
scroll to position [1192, 0]
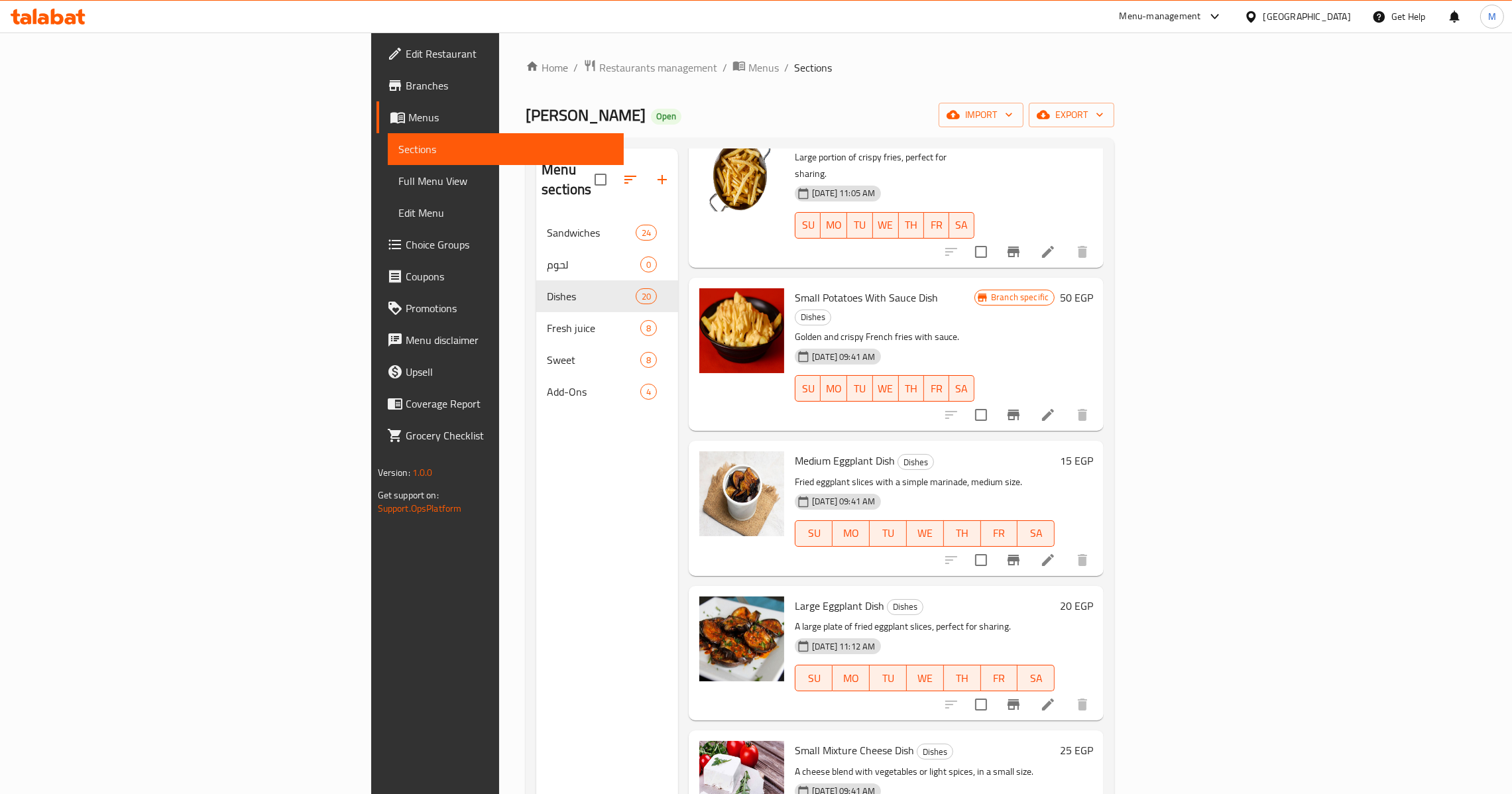
click at [893, 618] on p "A large plate of fried eggplant slices, perfect for sharing." at bounding box center [924, 626] width 260 height 17
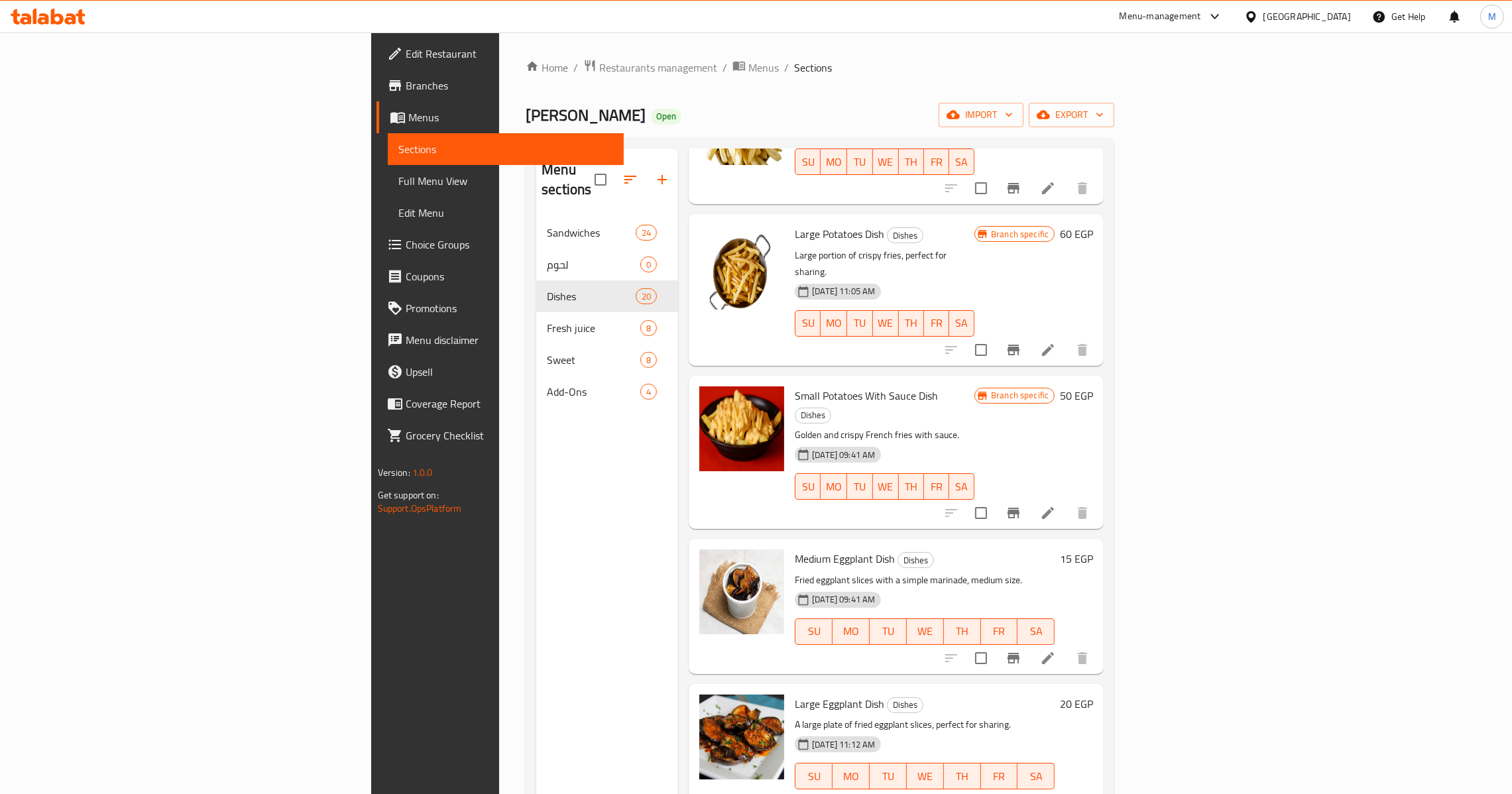
scroll to position [1093, 0]
click at [1021, 652] on icon "Branch-specific-item" at bounding box center [1013, 660] width 16 height 16
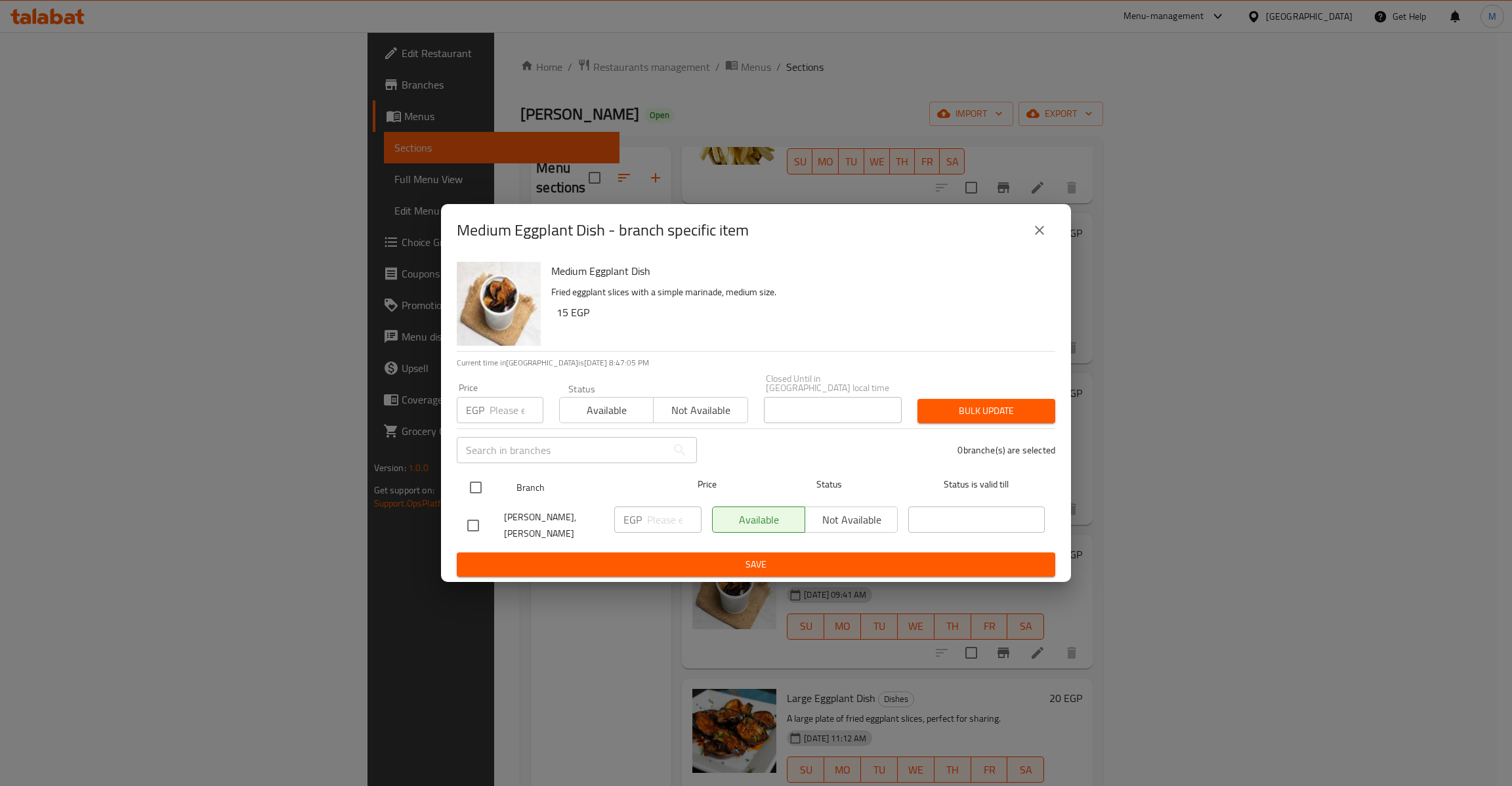
click at [475, 476] on input "checkbox" at bounding box center [476, 488] width 28 height 28
checkbox input "true"
click at [506, 407] on input "number" at bounding box center [516, 410] width 54 height 26
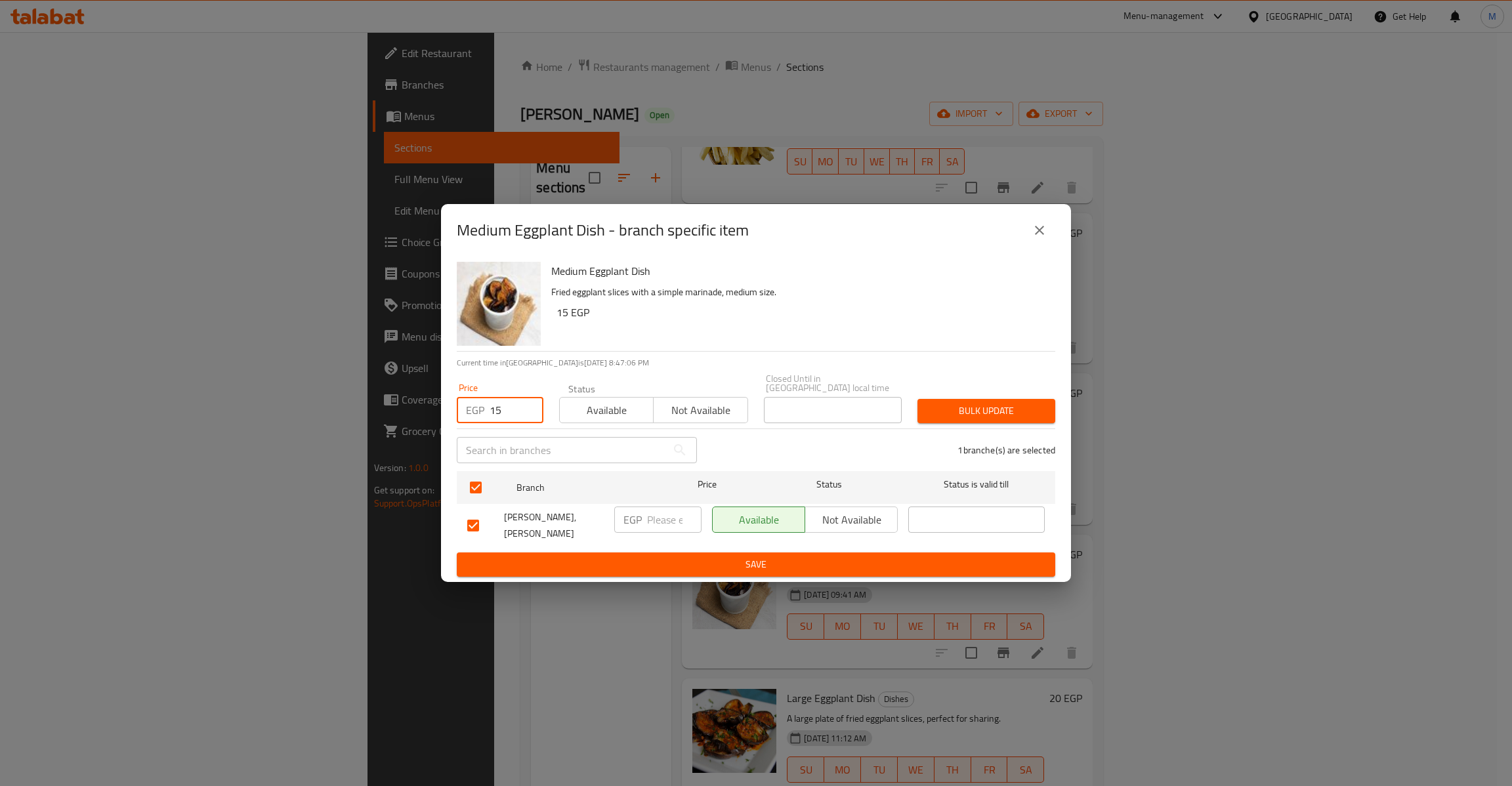
type input "15"
type button "0"
type button "1"
click at [917, 399] on button "Bulk update" at bounding box center [986, 411] width 138 height 24
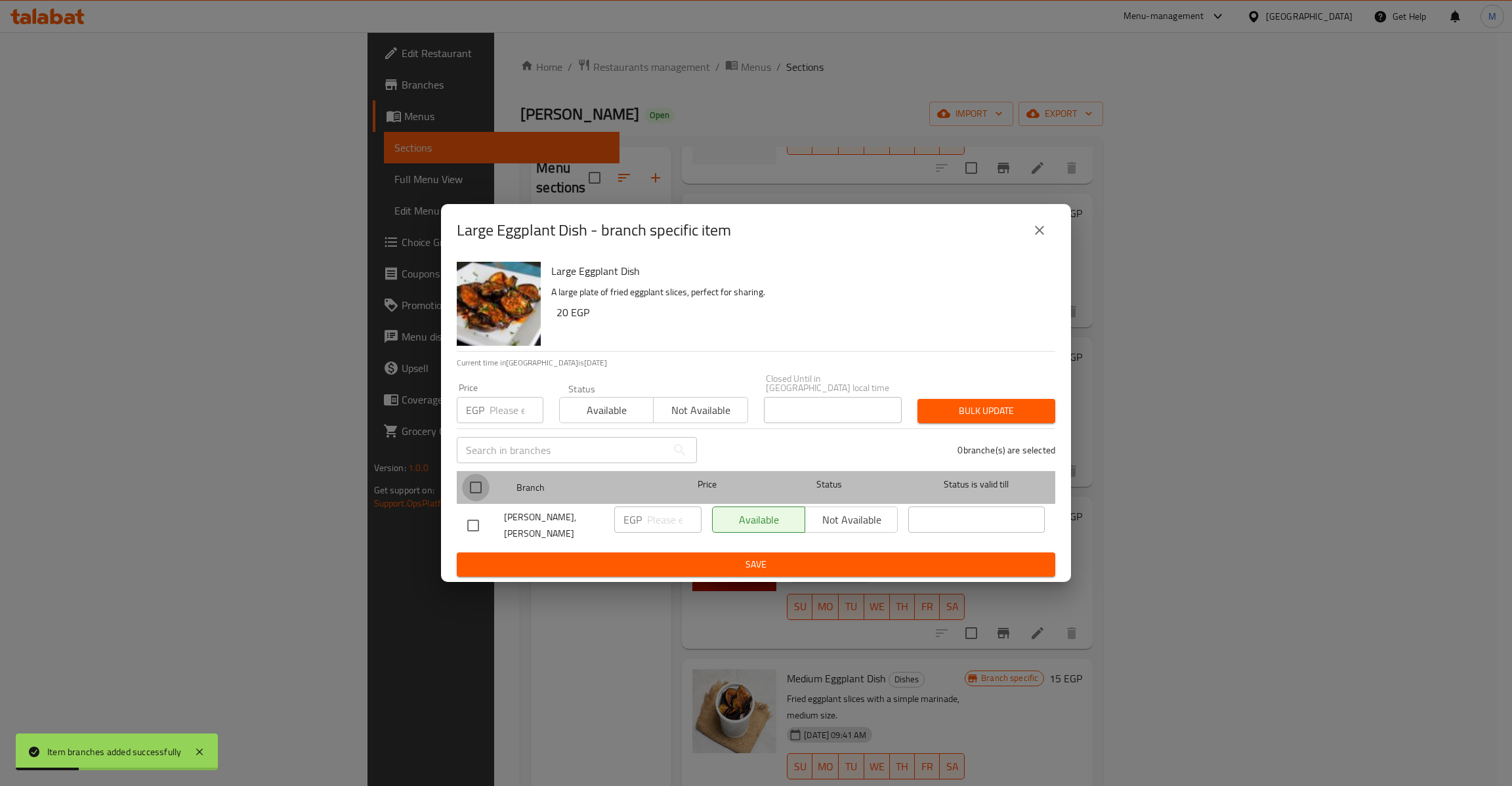
click at [486, 492] on input "checkbox" at bounding box center [476, 488] width 28 height 28
checkbox input "true"
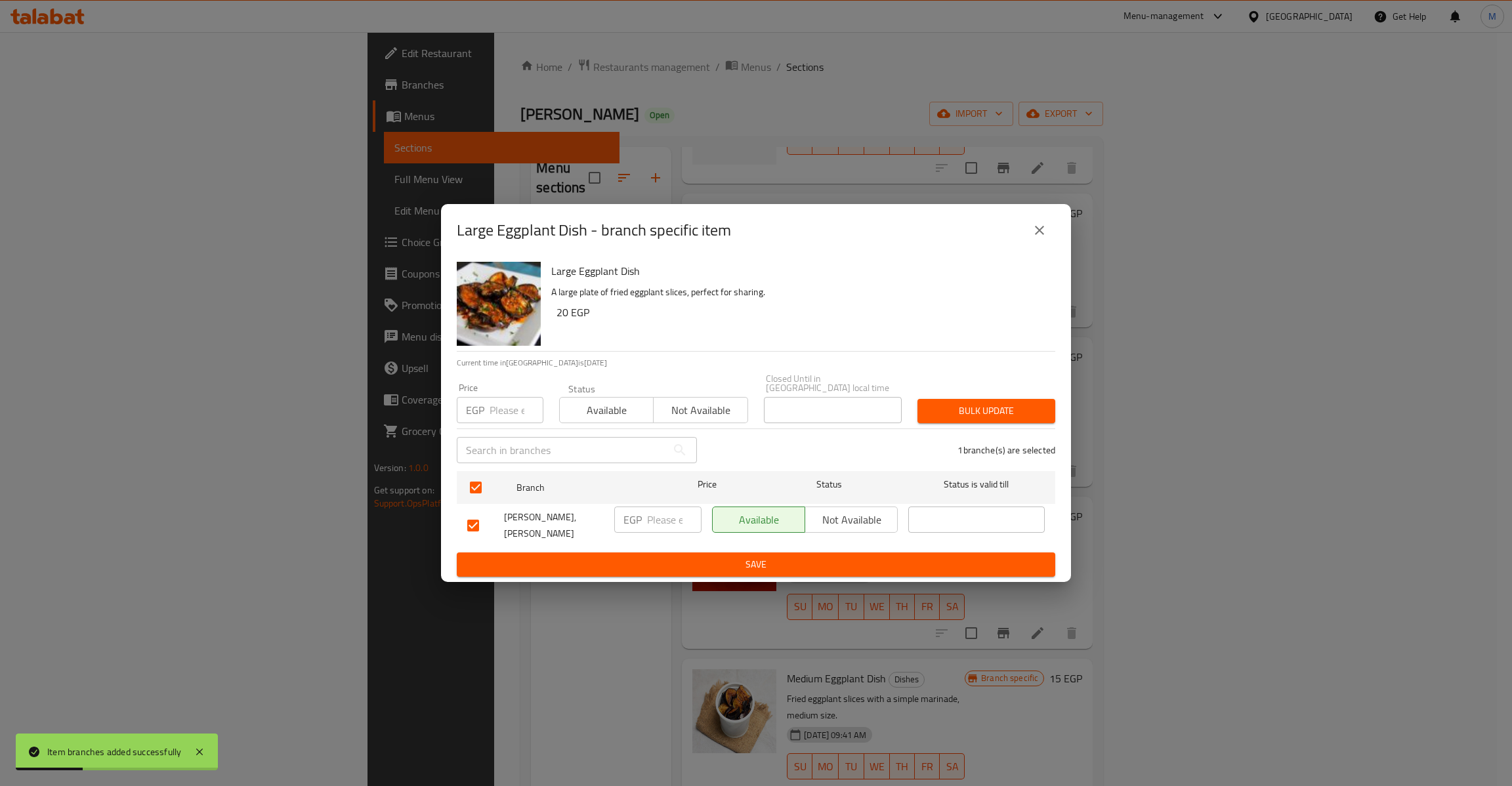
click at [514, 415] on input "number" at bounding box center [516, 410] width 54 height 26
type input "20"
type button "0"
type button "1"
click at [917, 399] on button "Bulk update" at bounding box center [986, 411] width 138 height 24
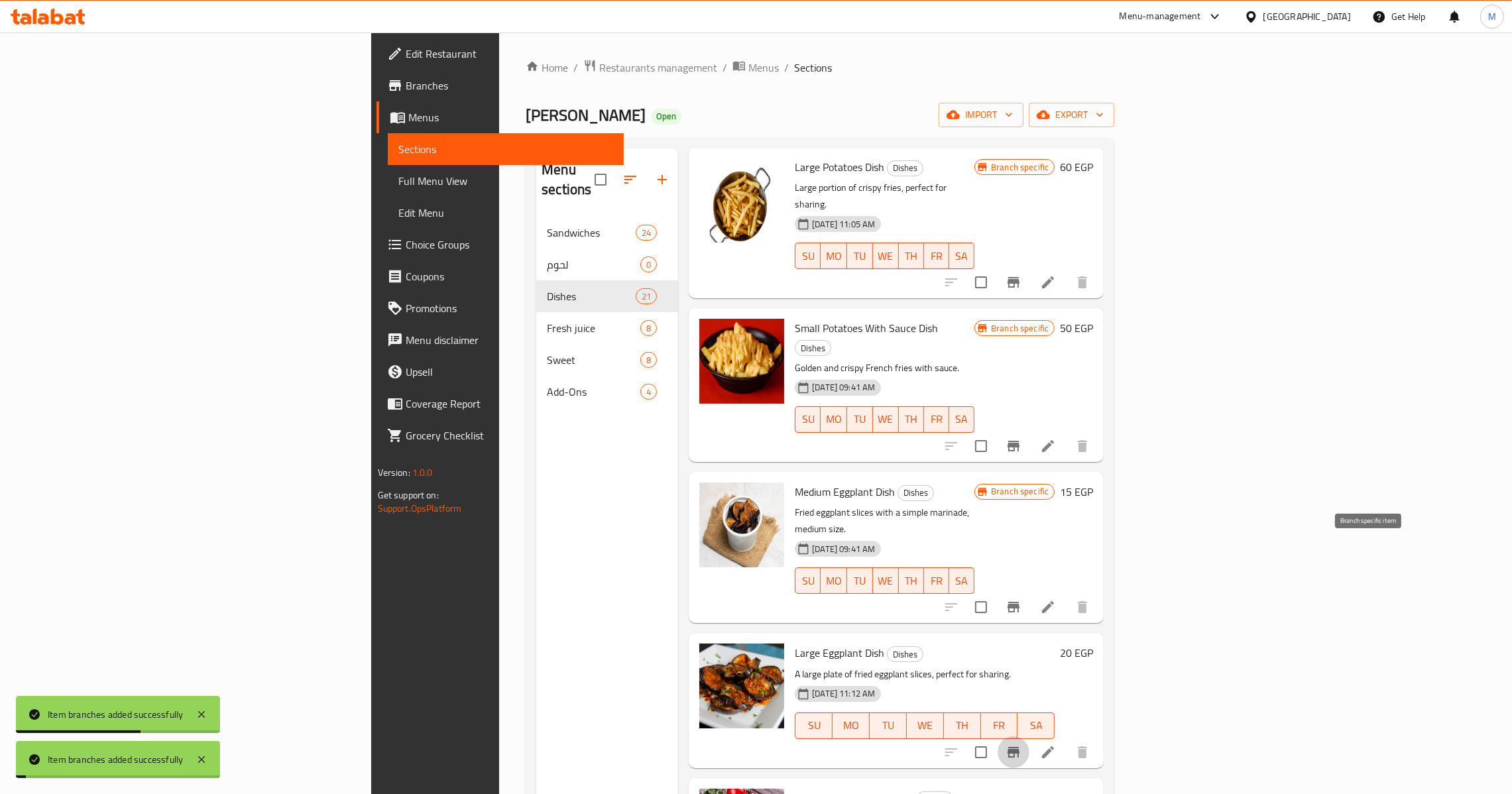
scroll to position [1392, 0]
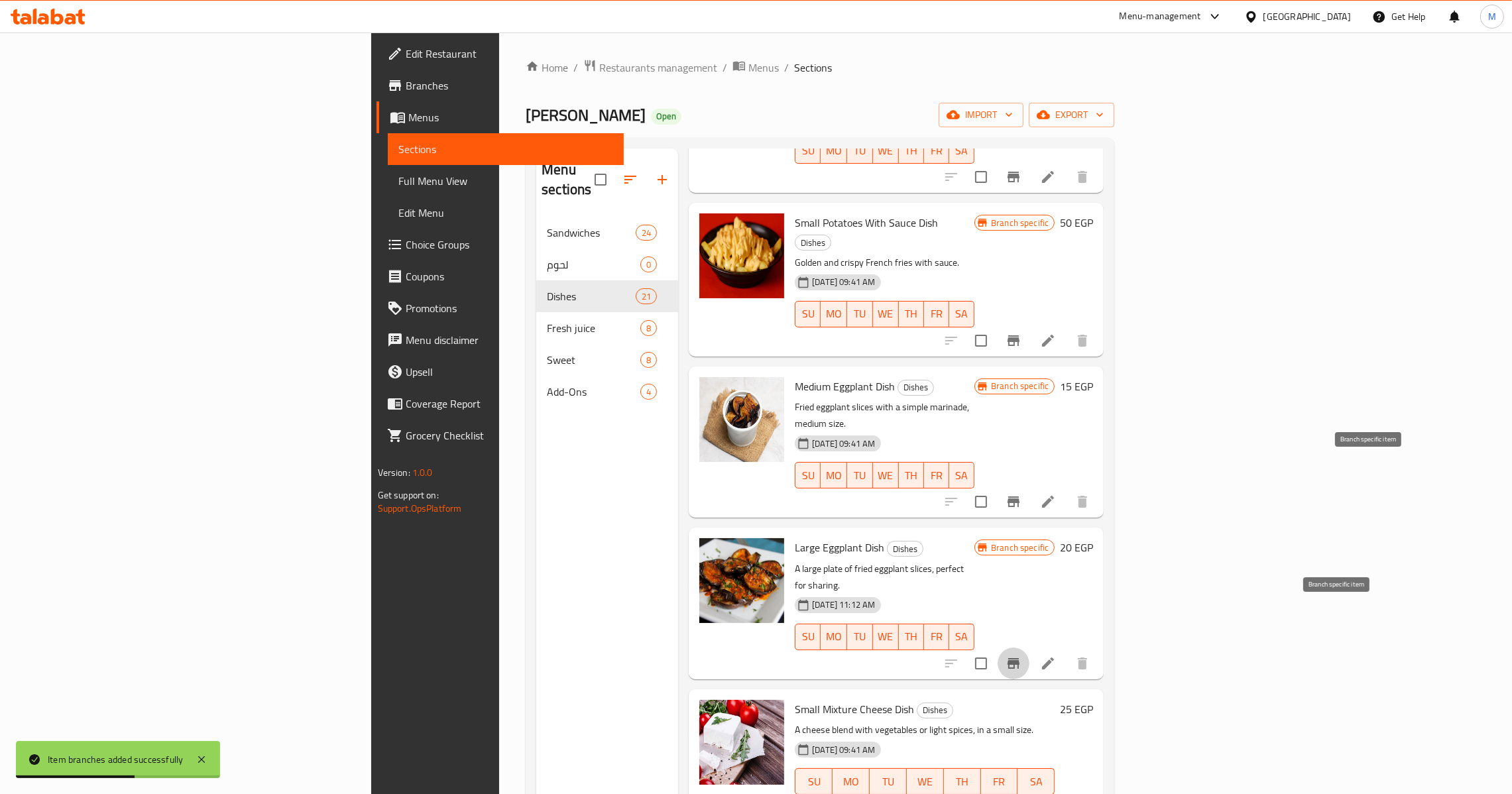
click at [990, 793] on icon "Branch-specific-item" at bounding box center [982, 808] width 16 height 16
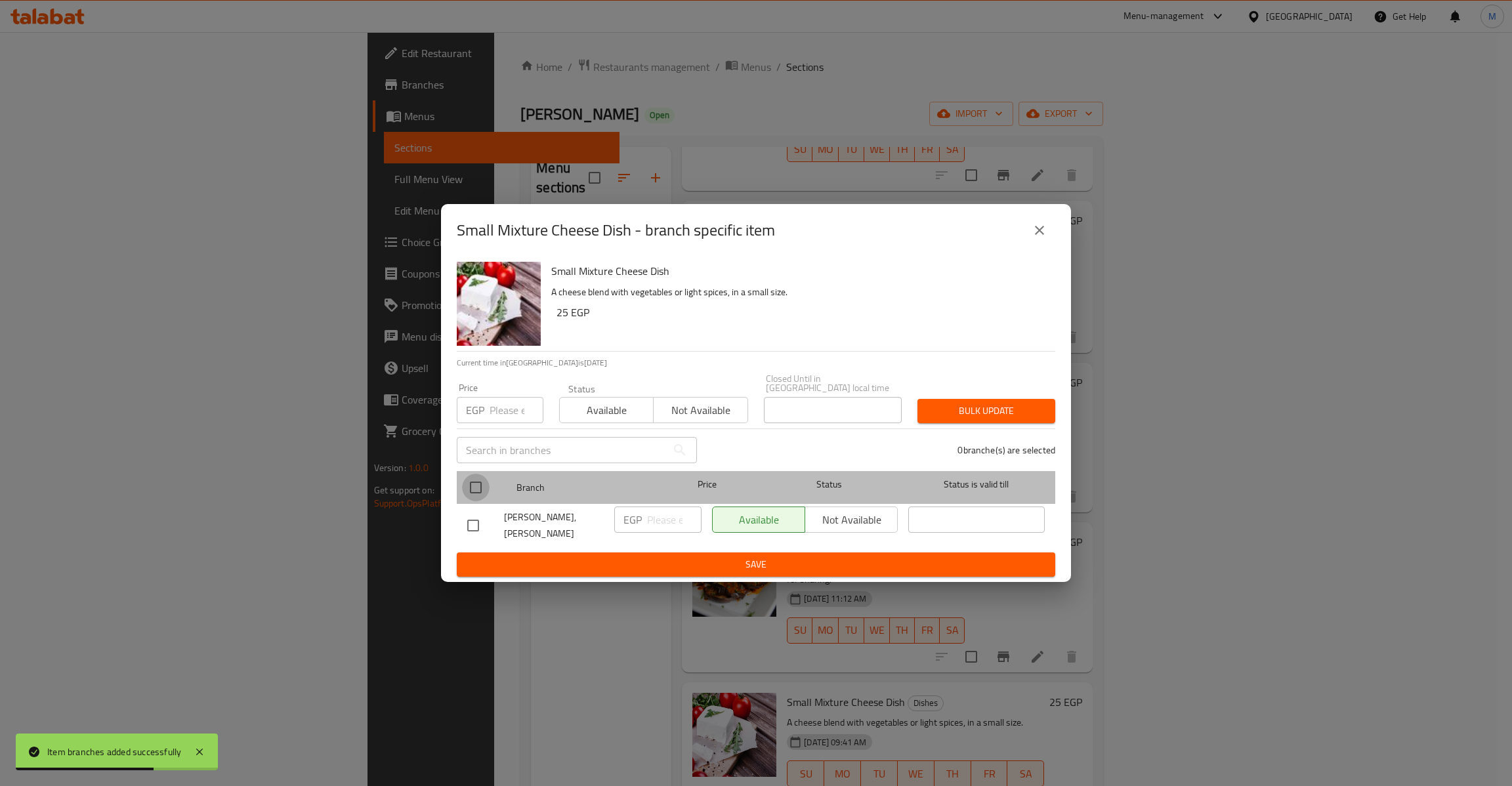
click at [475, 474] on input "checkbox" at bounding box center [476, 488] width 28 height 28
checkbox input "true"
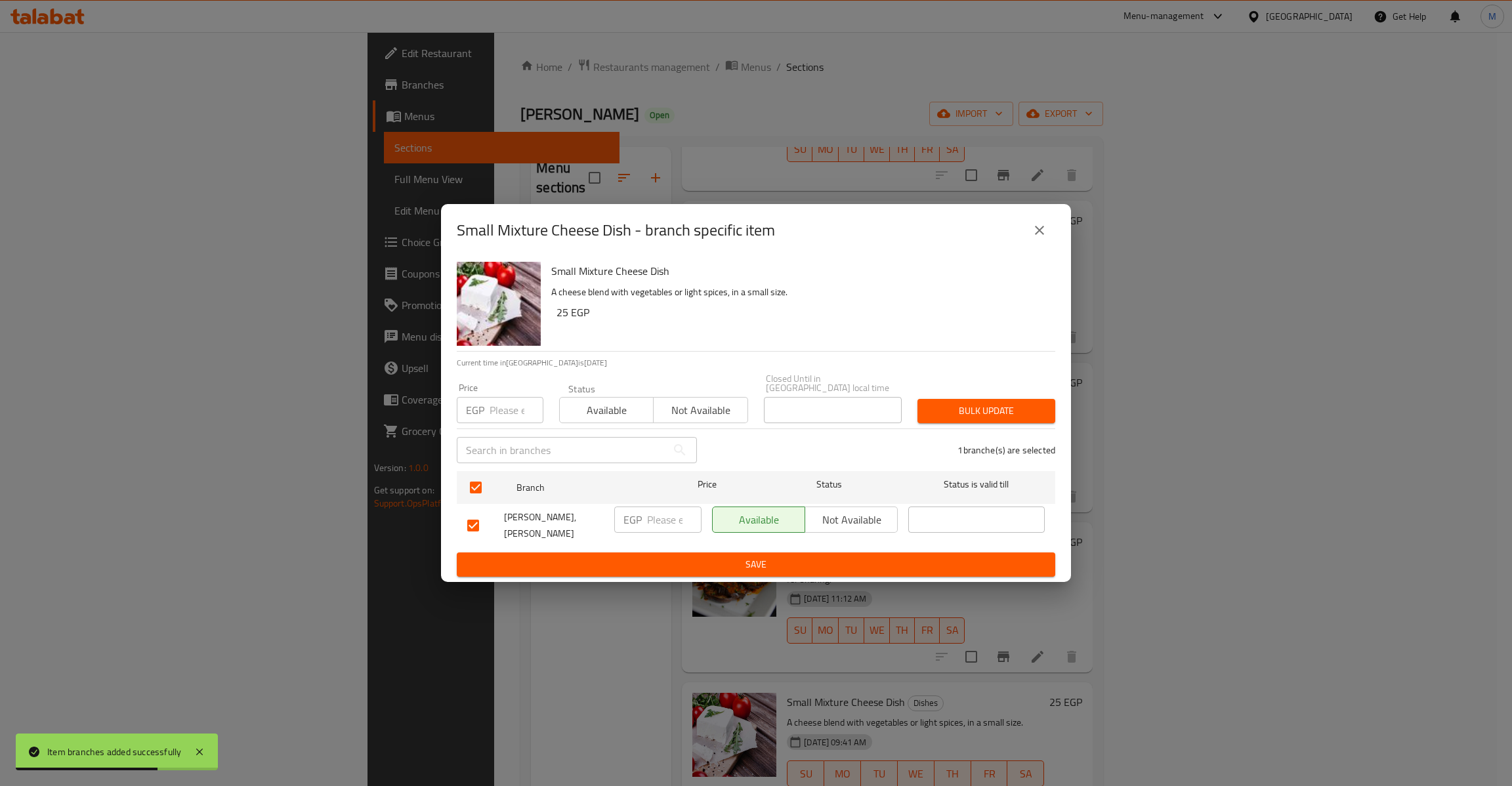
click at [490, 408] on input "number" at bounding box center [516, 410] width 54 height 26
type input "25"
type button "0"
type button "1"
click at [917, 399] on button "Bulk update" at bounding box center [986, 411] width 138 height 24
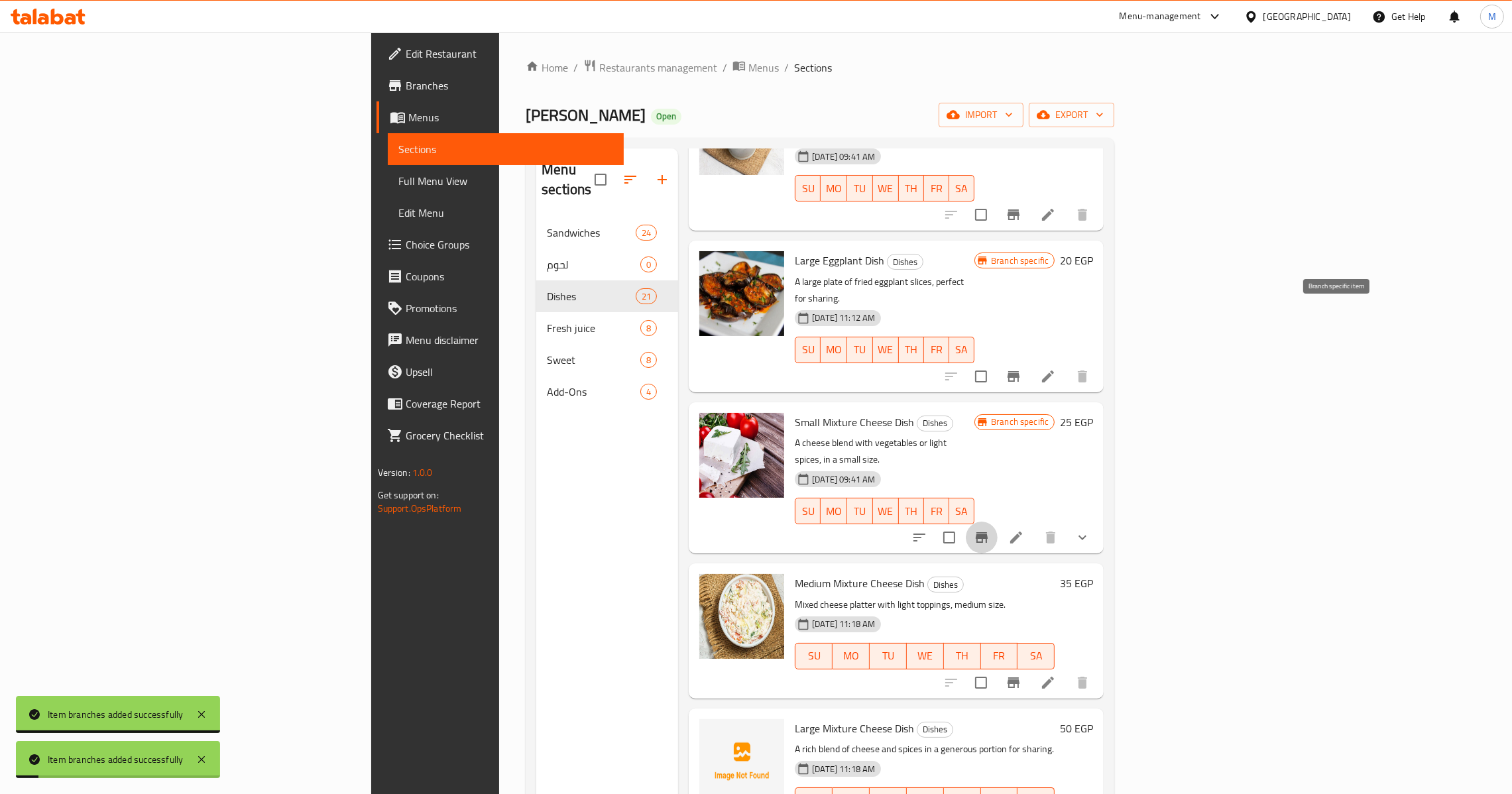
scroll to position [1690, 0]
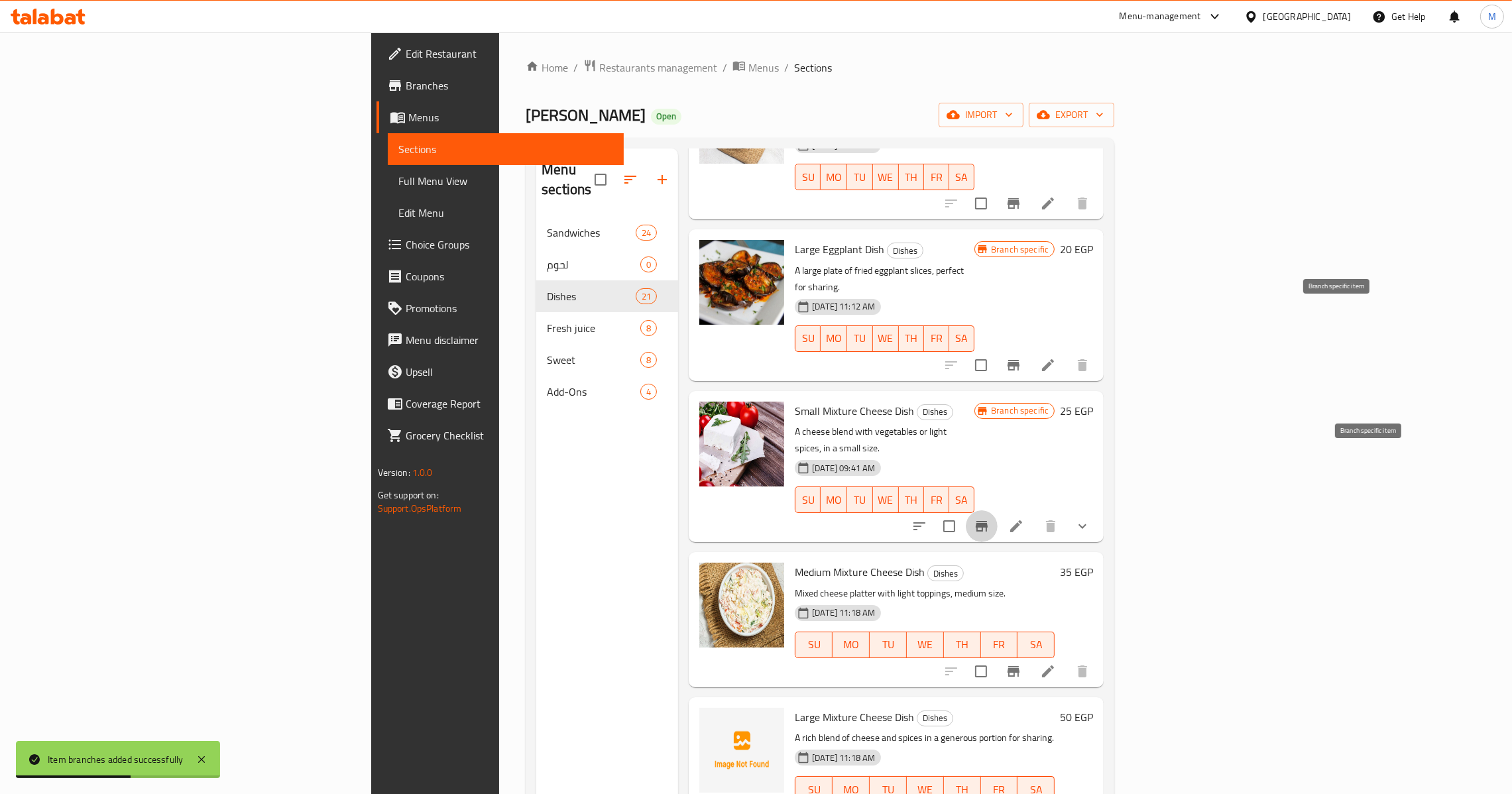
click at [1021, 664] on icon "Branch-specific-item" at bounding box center [1013, 672] width 16 height 16
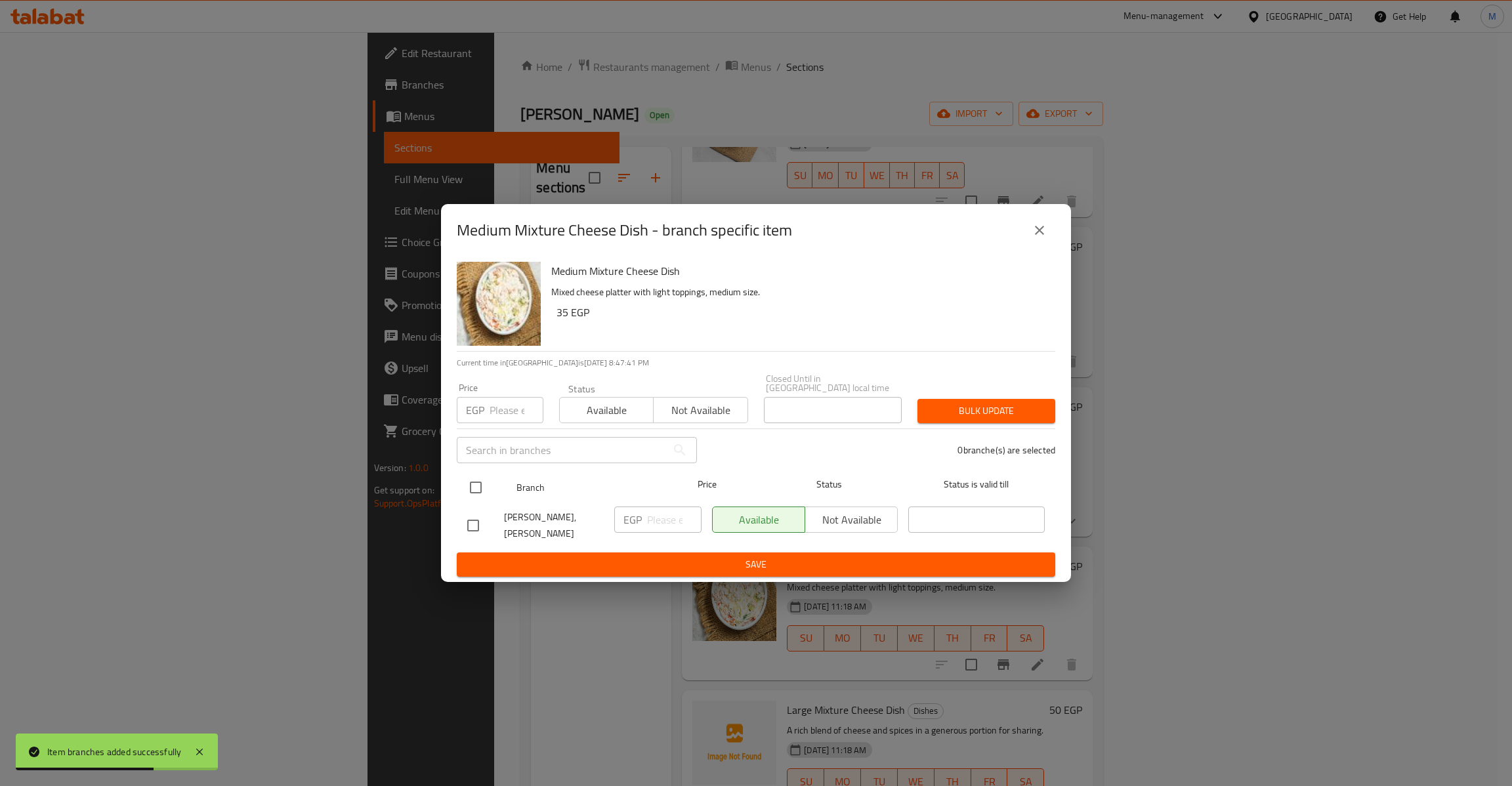
click at [472, 484] on input "checkbox" at bounding box center [476, 488] width 28 height 28
checkbox input "true"
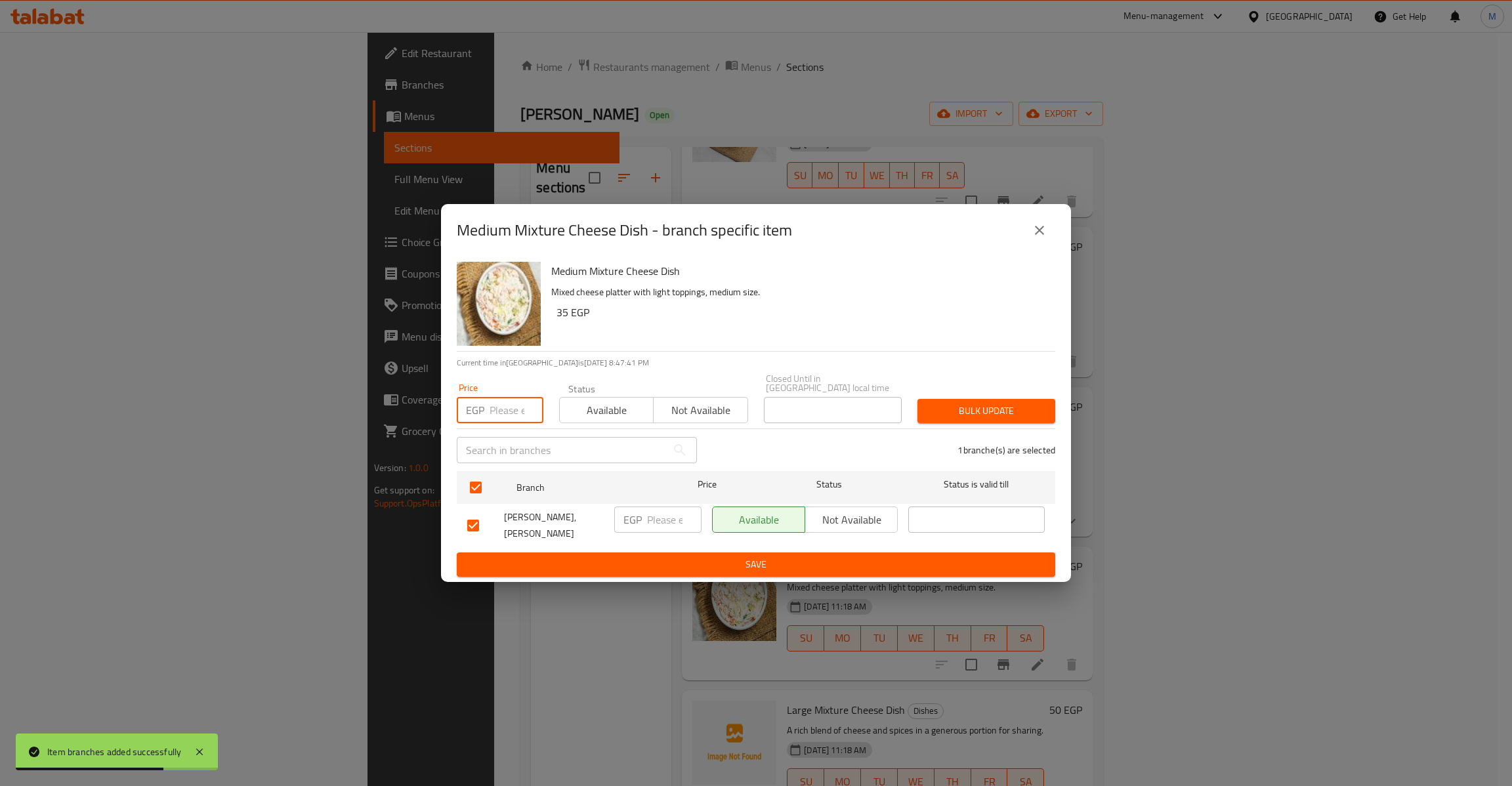
click at [490, 404] on input "number" at bounding box center [516, 410] width 54 height 26
type input "35"
type button "0"
type button "1"
click at [917, 399] on button "Bulk update" at bounding box center [986, 411] width 138 height 24
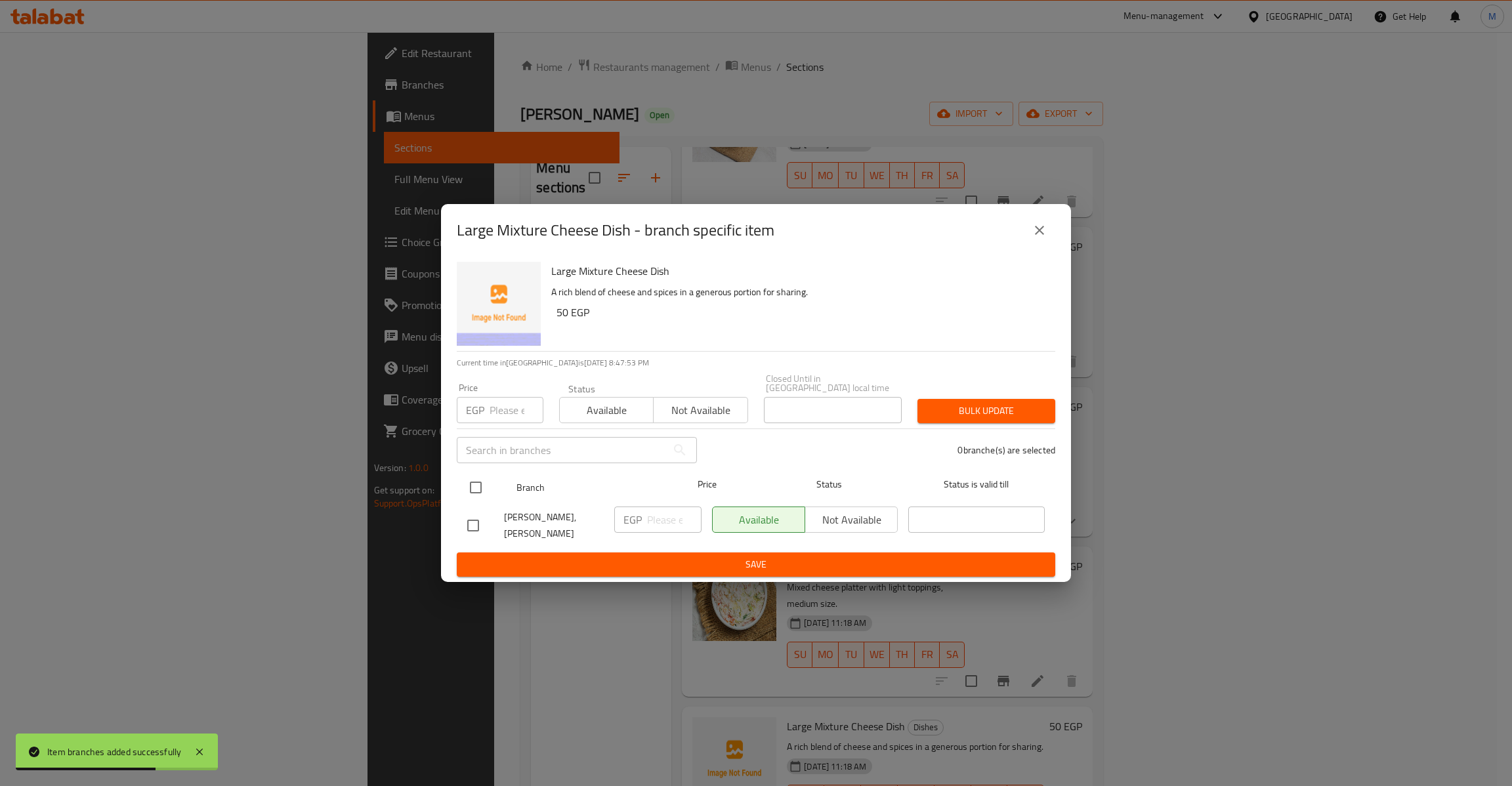
click at [470, 480] on input "checkbox" at bounding box center [476, 488] width 28 height 28
checkbox input "true"
click at [519, 403] on input "number" at bounding box center [516, 410] width 54 height 26
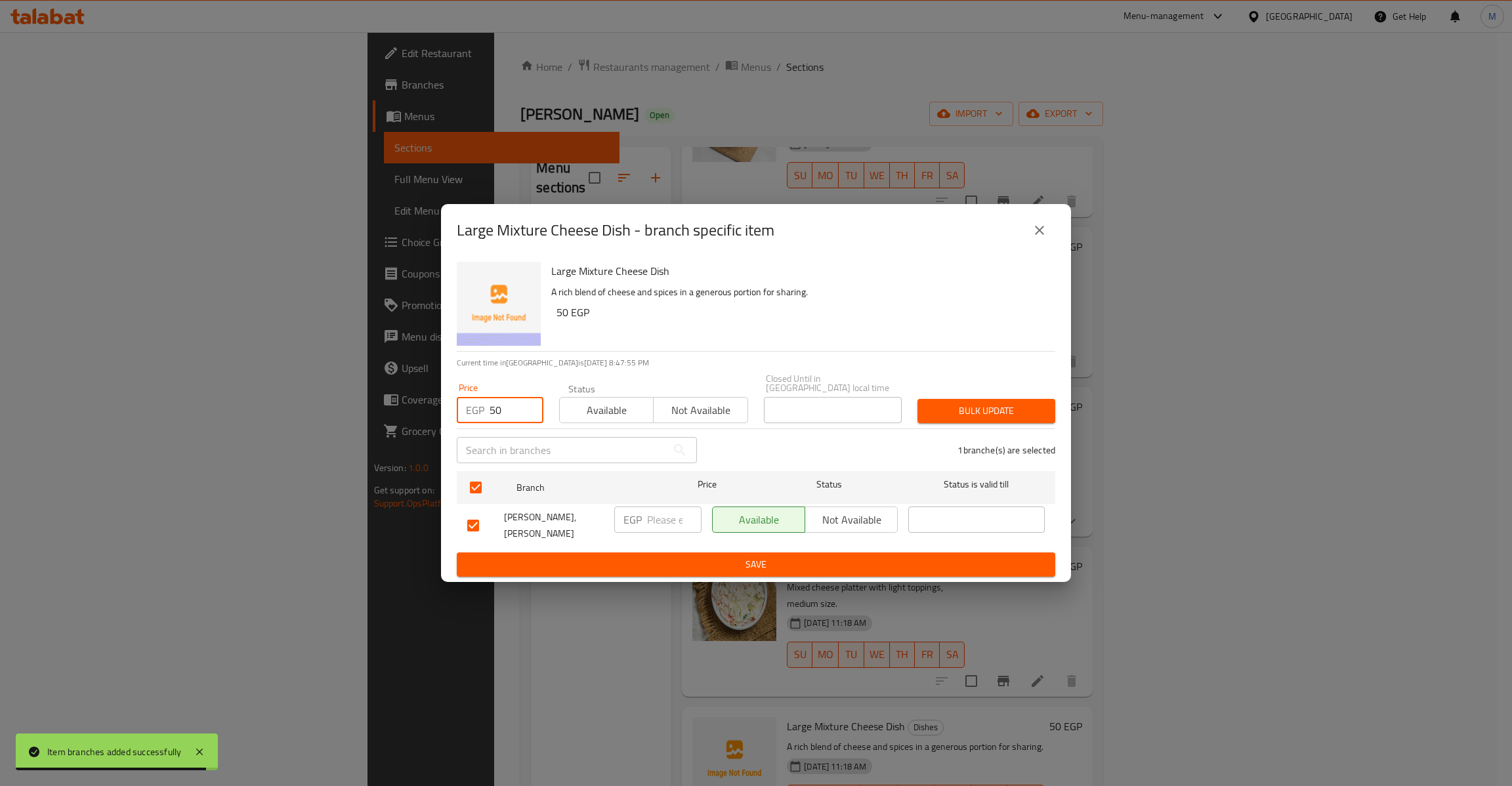
type input "50"
type button "0"
type button "1"
click at [917, 399] on button "Bulk update" at bounding box center [986, 411] width 138 height 24
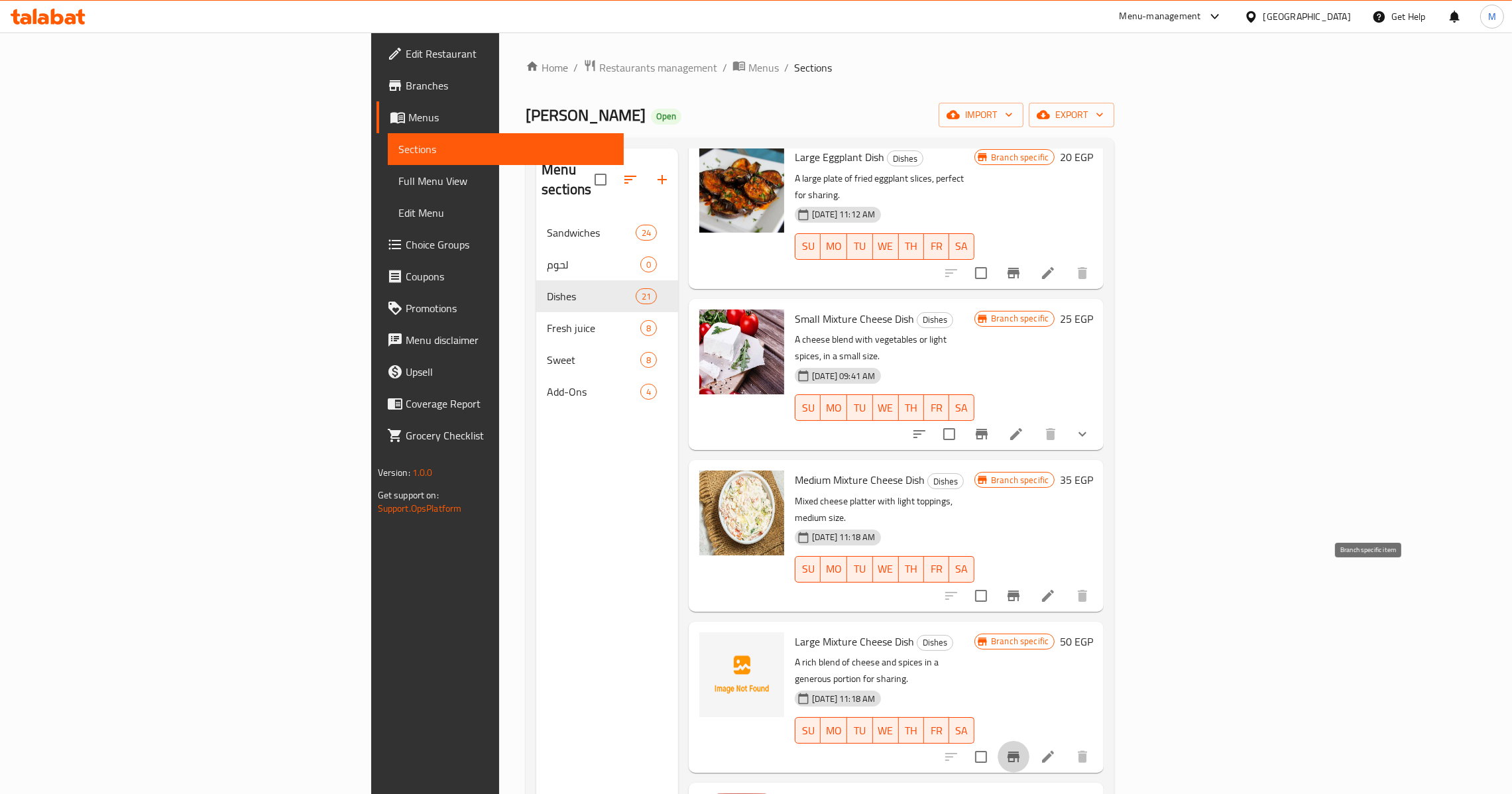
scroll to position [1789, 0]
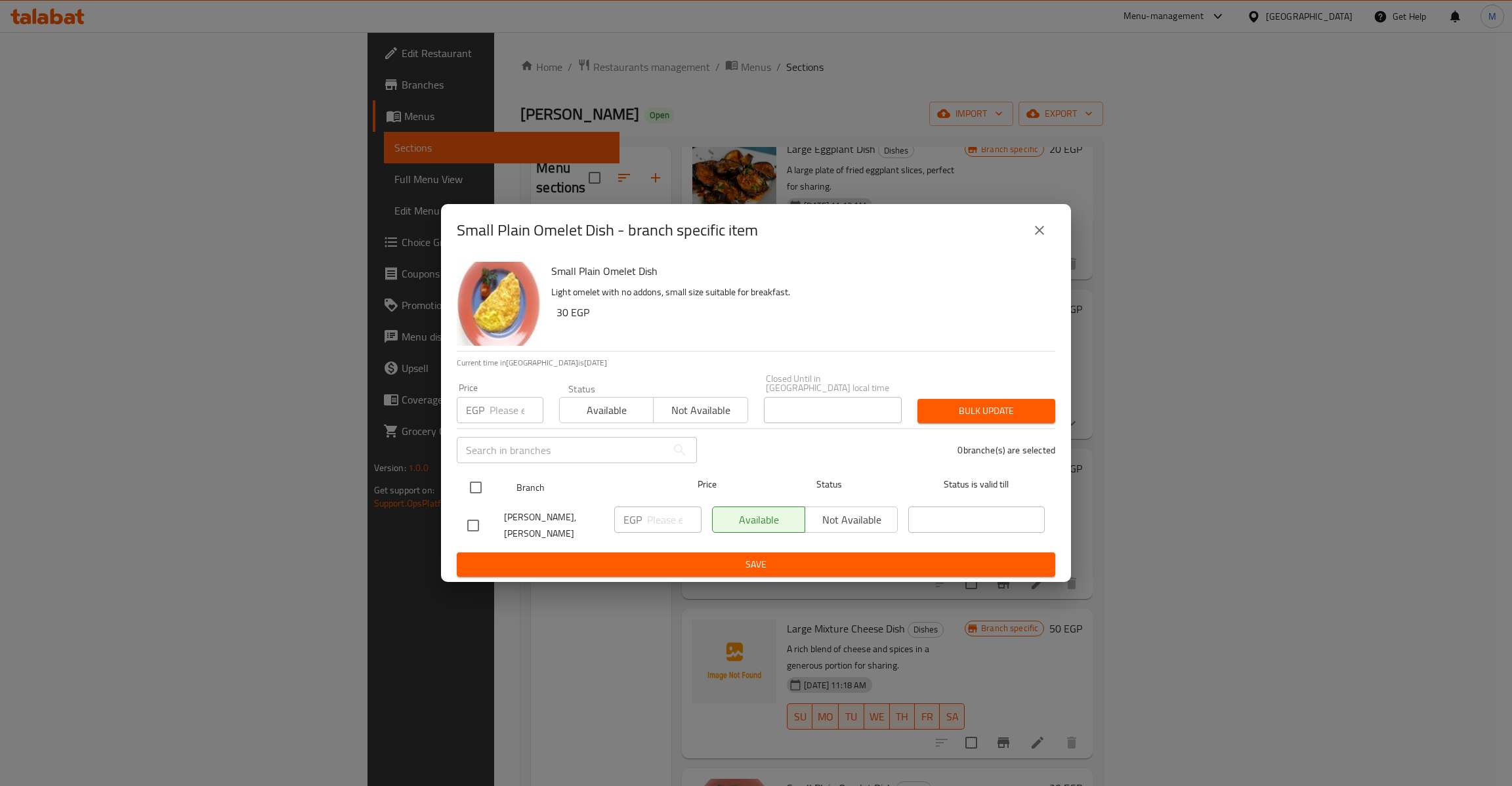
click at [479, 488] on input "checkbox" at bounding box center [476, 488] width 28 height 28
checkbox input "true"
click at [502, 398] on input "number" at bounding box center [516, 410] width 54 height 26
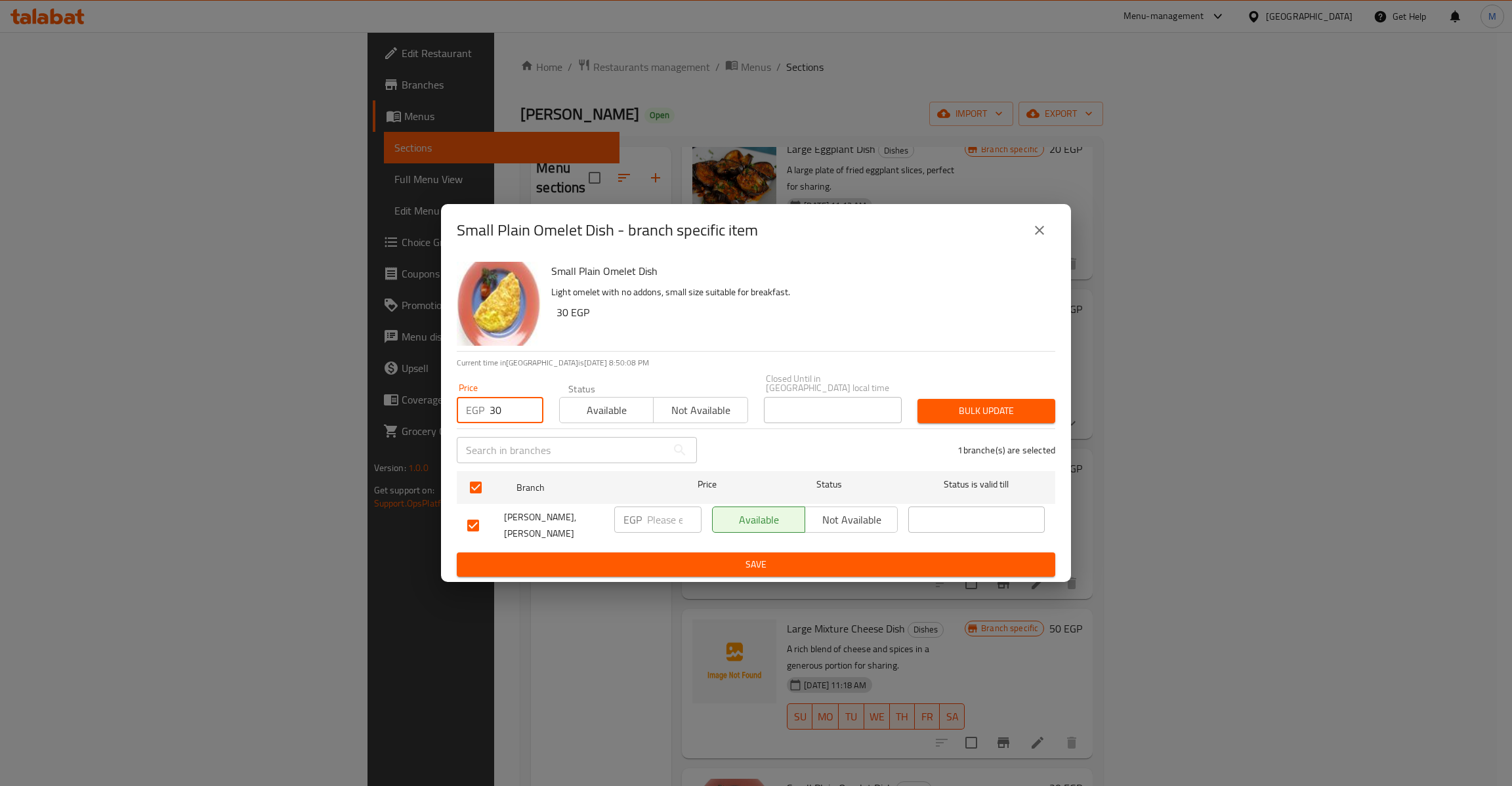
type input "30"
type button "0"
type button "1"
click at [917, 399] on button "Bulk update" at bounding box center [986, 411] width 138 height 24
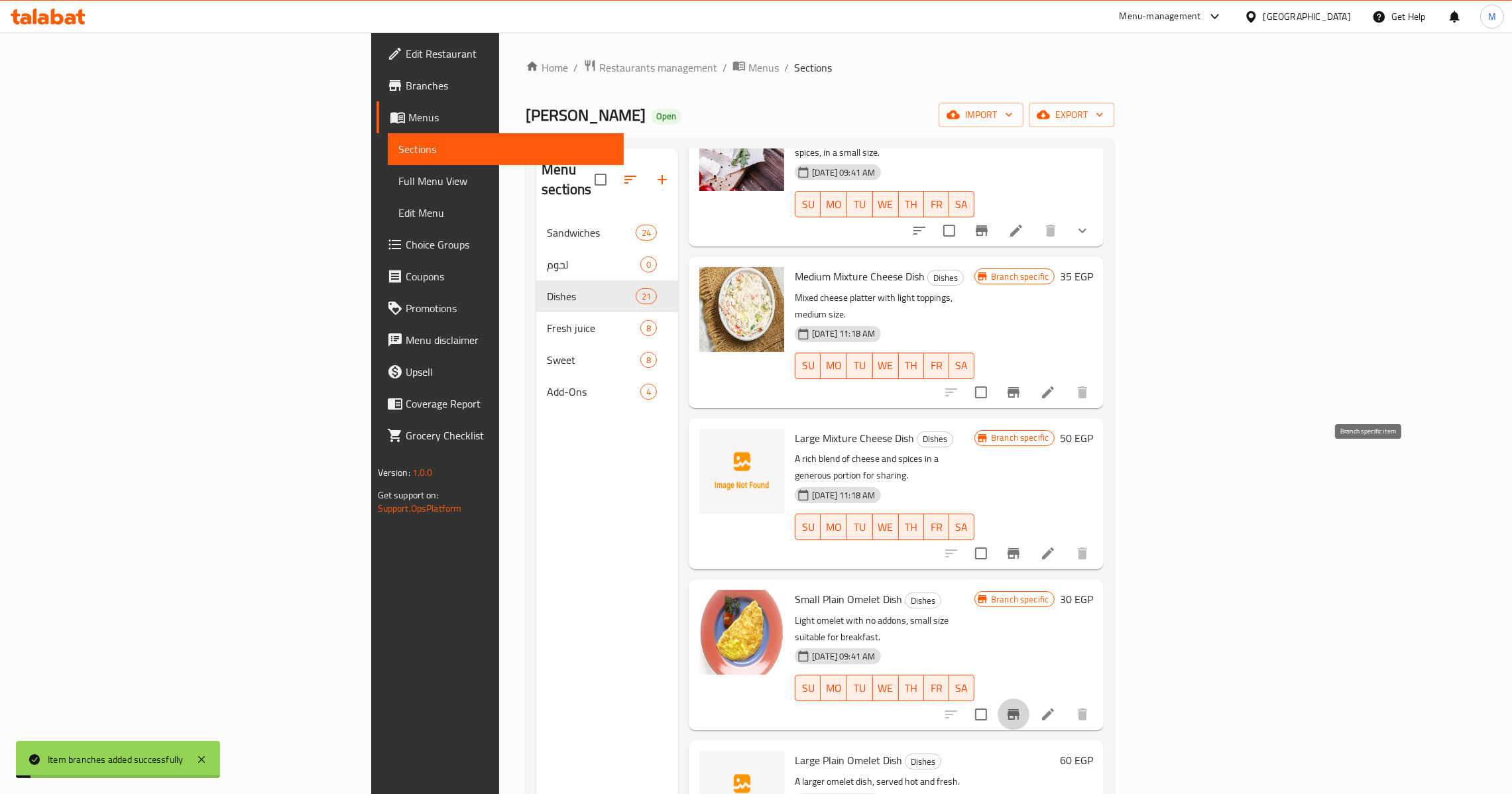
scroll to position [1988, 0]
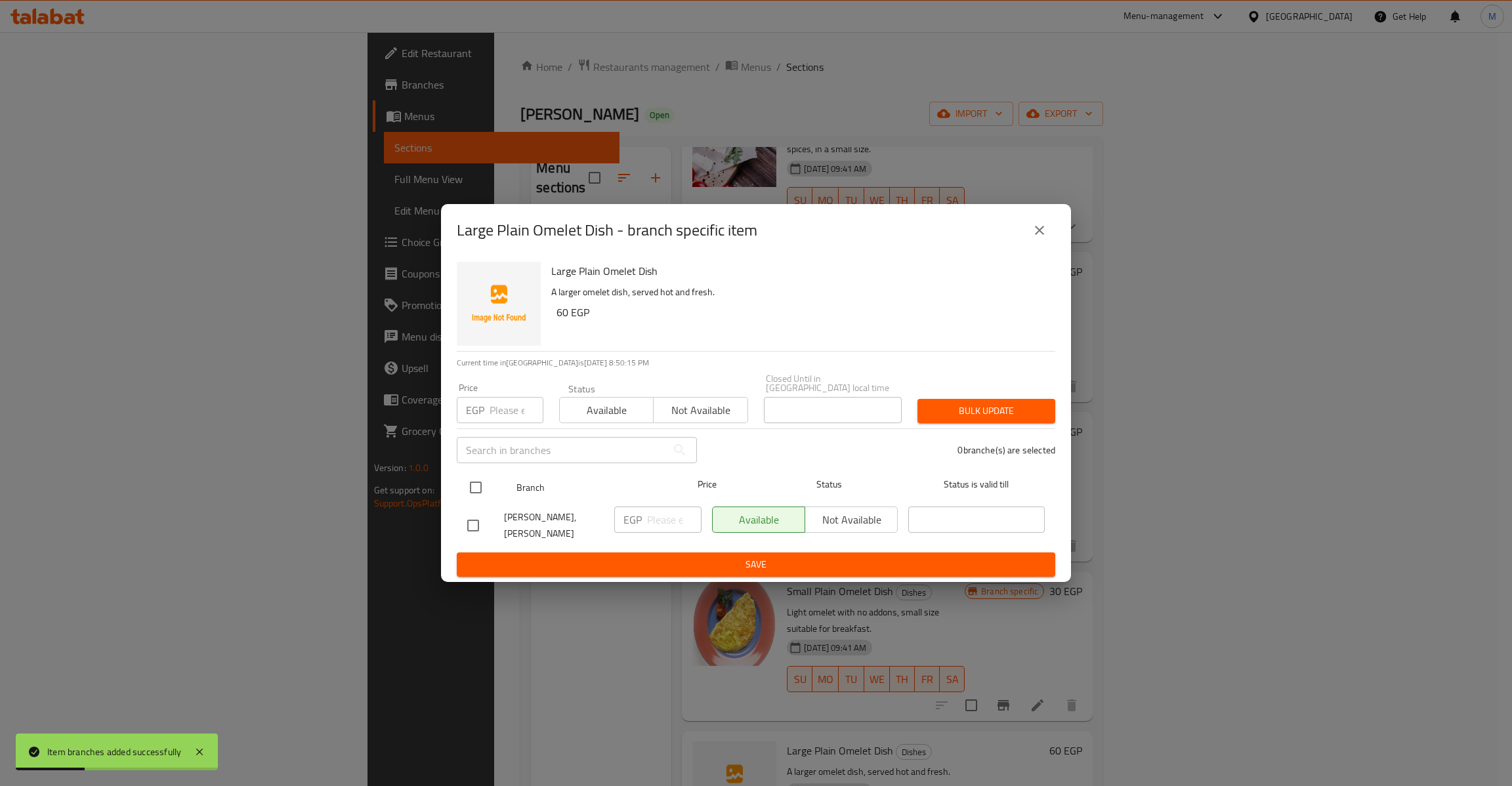
click at [473, 482] on input "checkbox" at bounding box center [476, 488] width 28 height 28
checkbox input "true"
click at [511, 389] on div "Price EGP Price" at bounding box center [500, 403] width 87 height 40
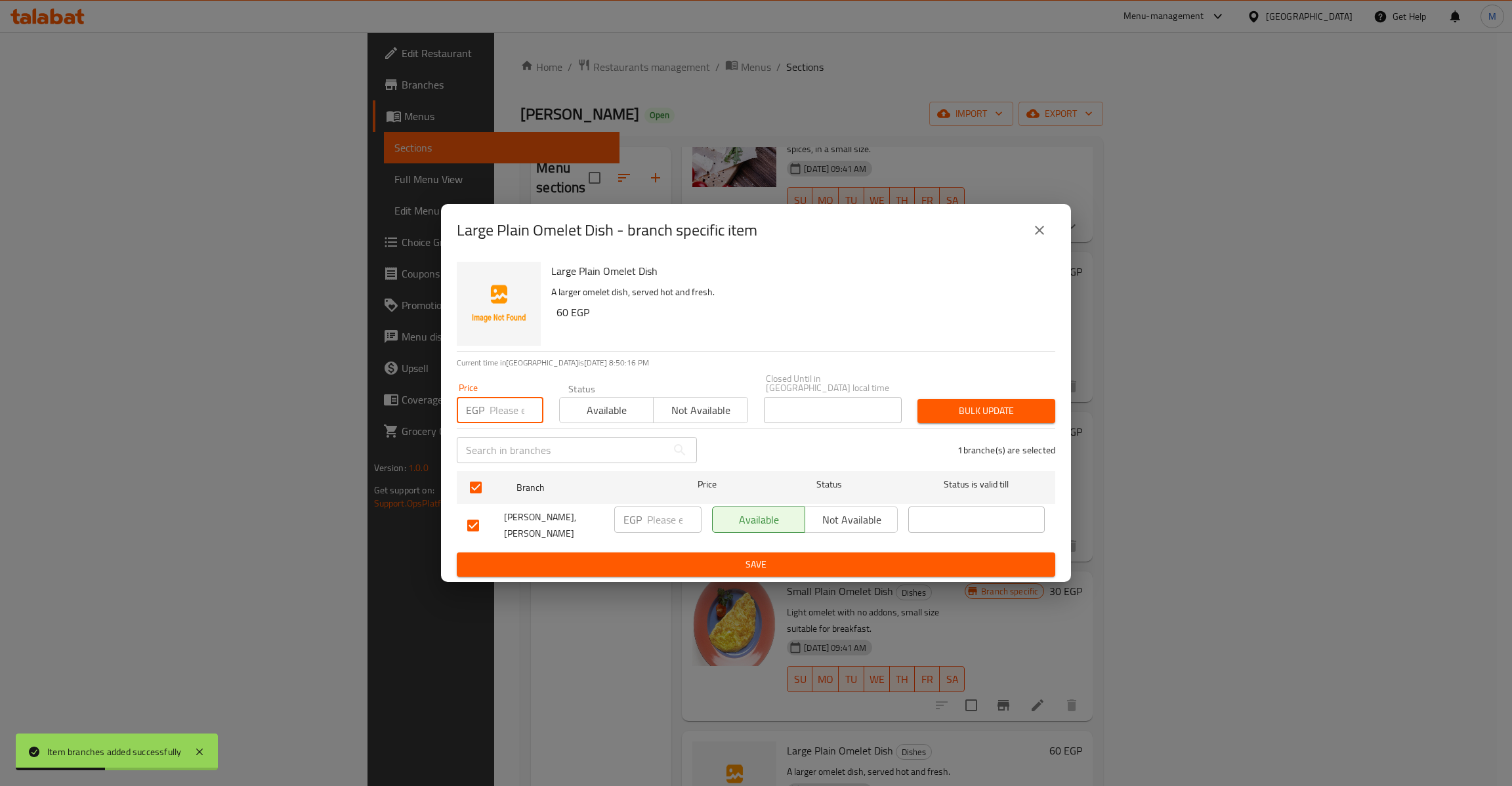
click at [511, 400] on input "number" at bounding box center [516, 410] width 54 height 26
type input "60"
type button "0"
type button "1"
click at [917, 399] on button "Bulk update" at bounding box center [986, 411] width 138 height 24
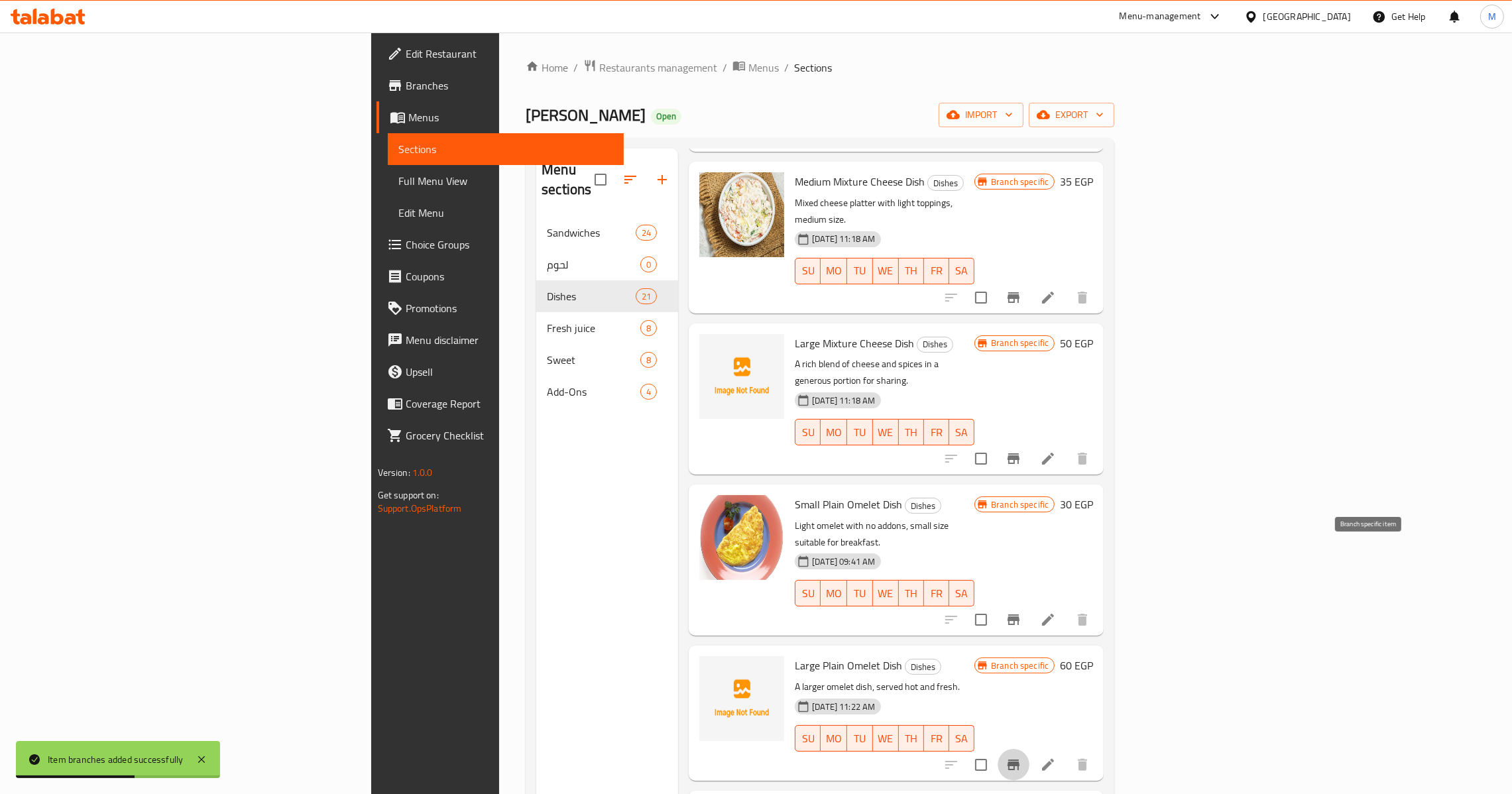
scroll to position [2087, 0]
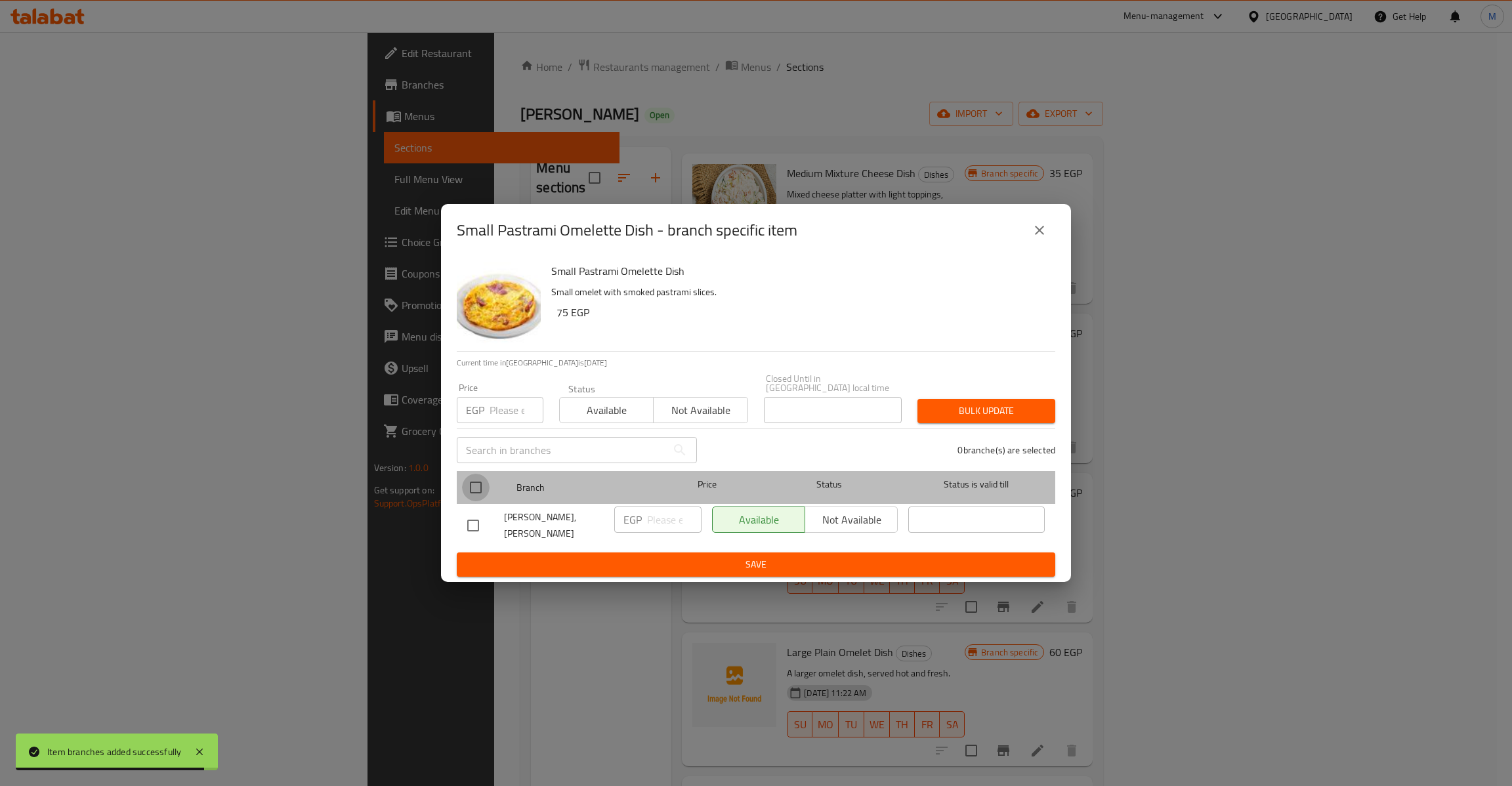
click at [471, 480] on input "checkbox" at bounding box center [476, 488] width 28 height 28
checkbox input "true"
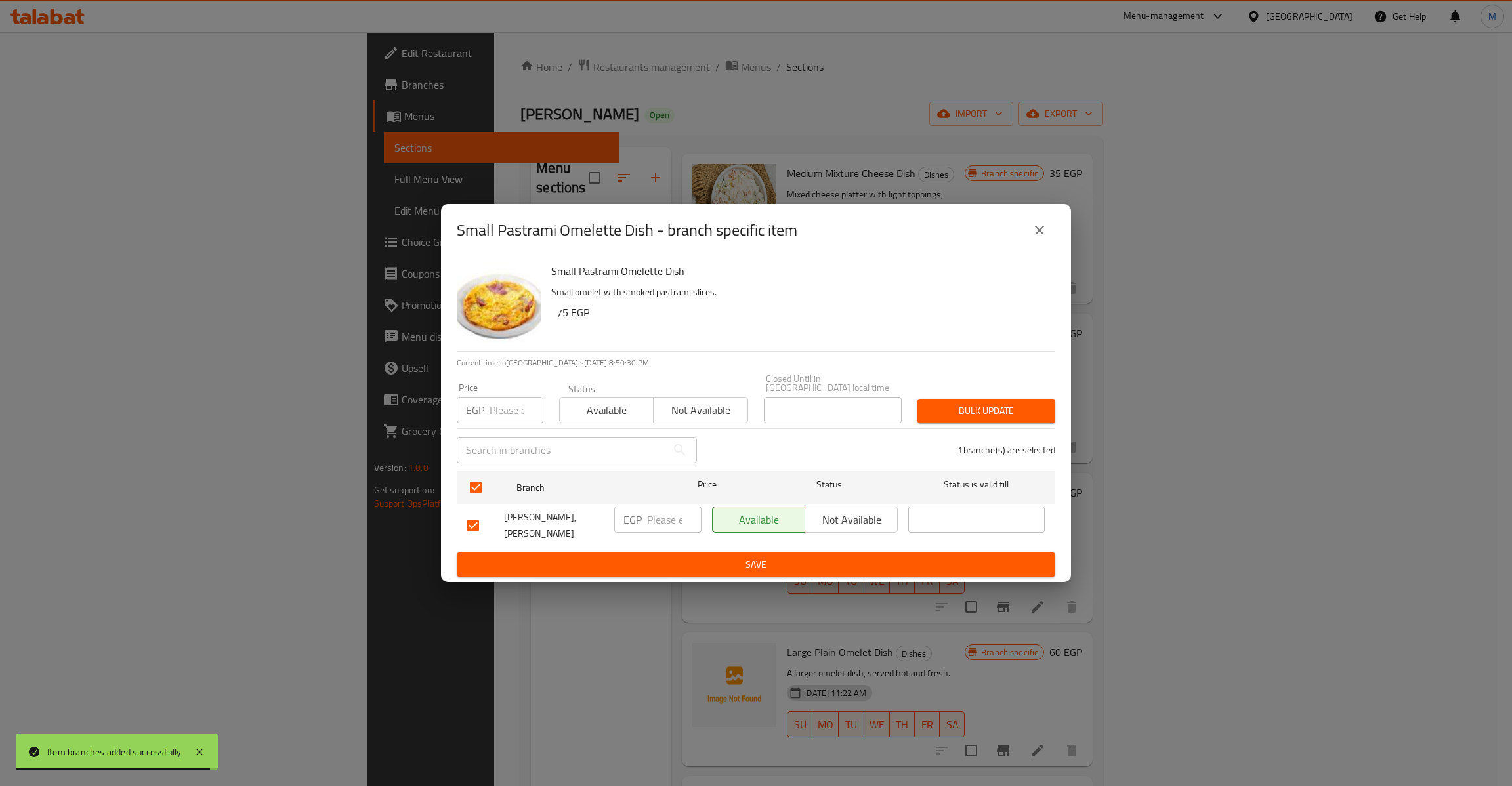
click at [493, 411] on input "number" at bounding box center [516, 410] width 54 height 26
type input "75"
type button "0"
type button "1"
click at [917, 399] on button "Bulk update" at bounding box center [986, 411] width 138 height 24
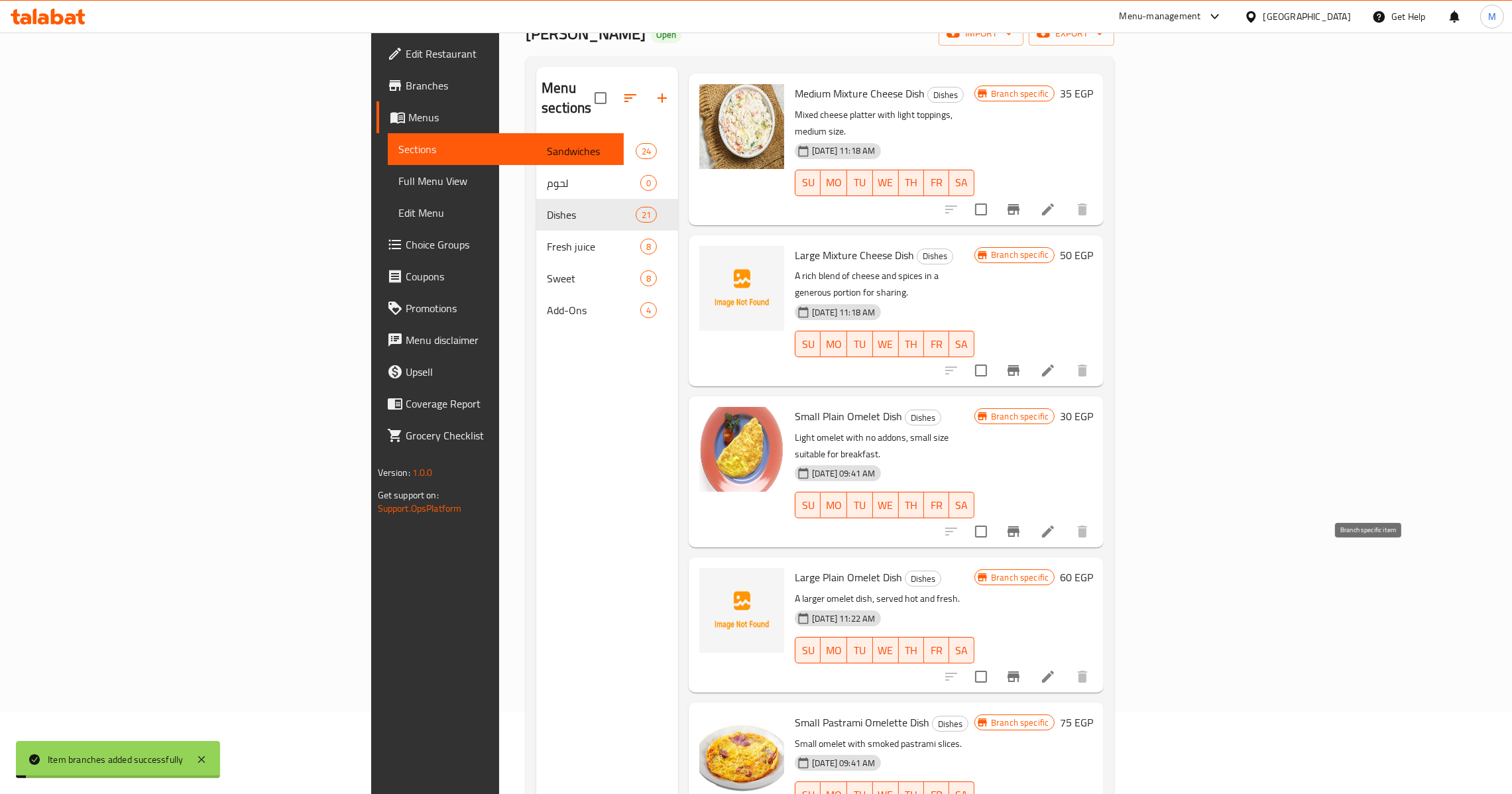
scroll to position [100, 0]
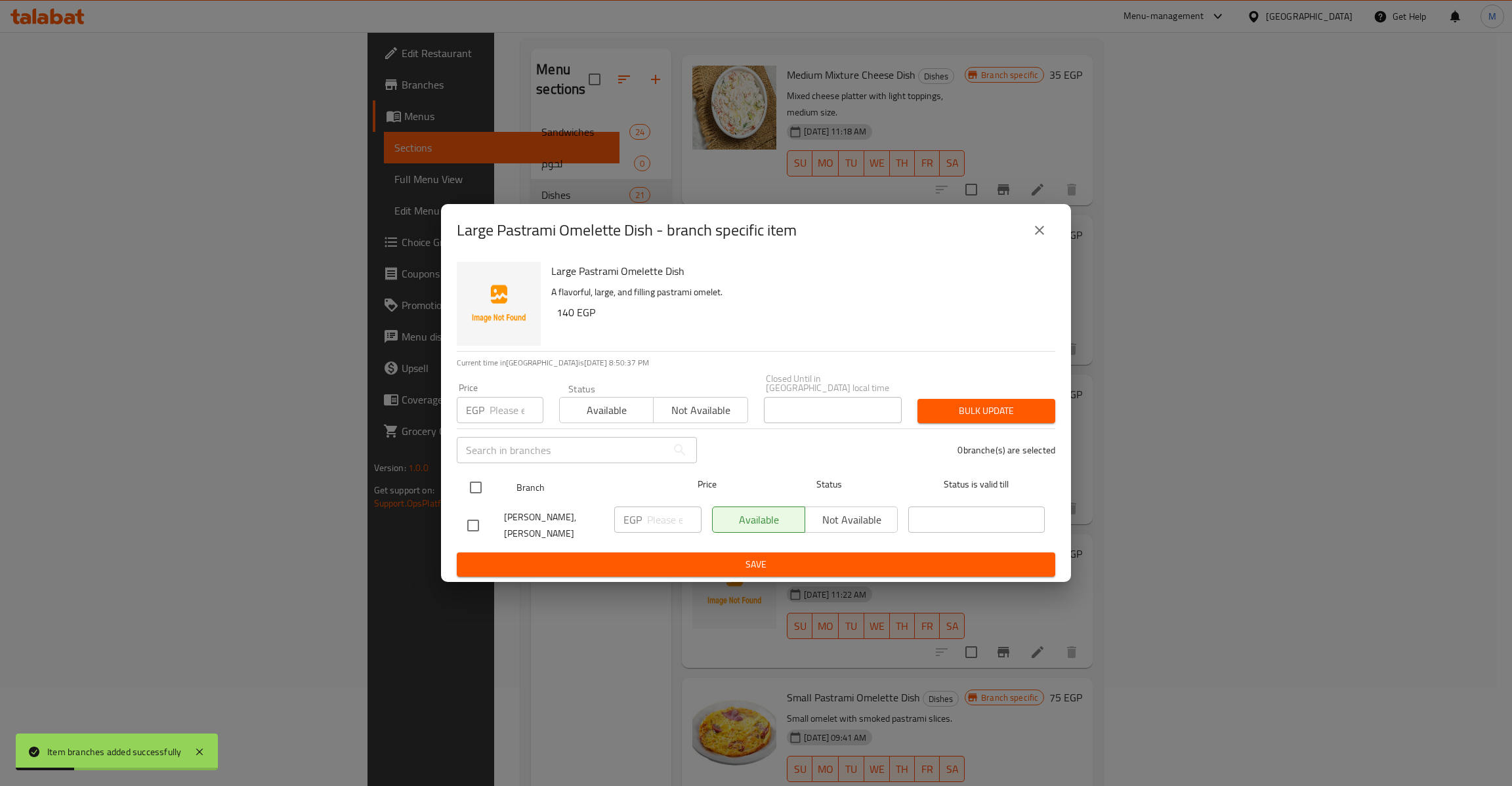
click at [482, 474] on input "checkbox" at bounding box center [476, 488] width 28 height 28
checkbox input "true"
click at [489, 407] on div "EGP Price" at bounding box center [500, 410] width 87 height 26
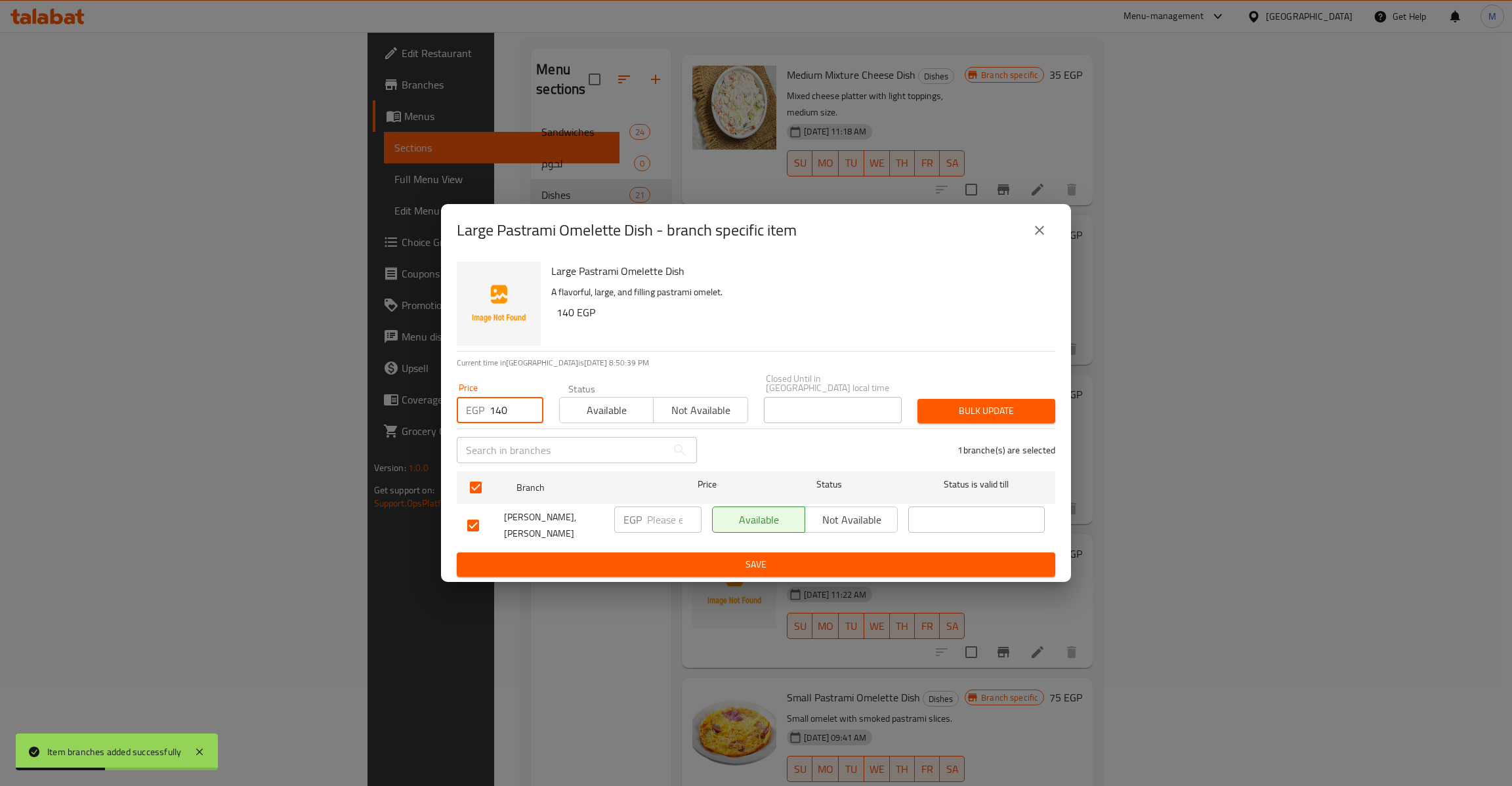
type input "140"
type button "0"
type button "1"
click at [917, 399] on button "Bulk update" at bounding box center [986, 411] width 138 height 24
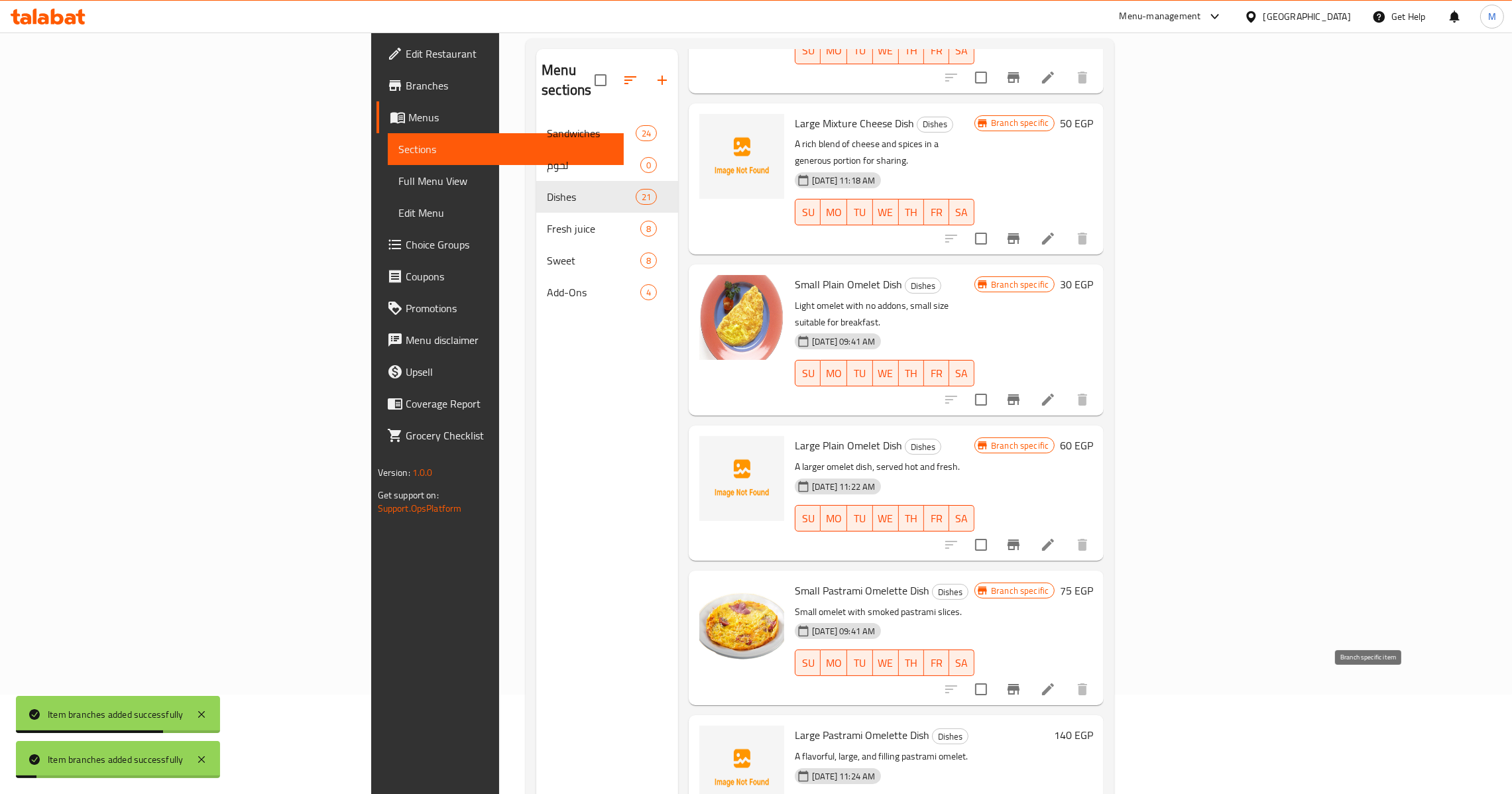
scroll to position [2238, 0]
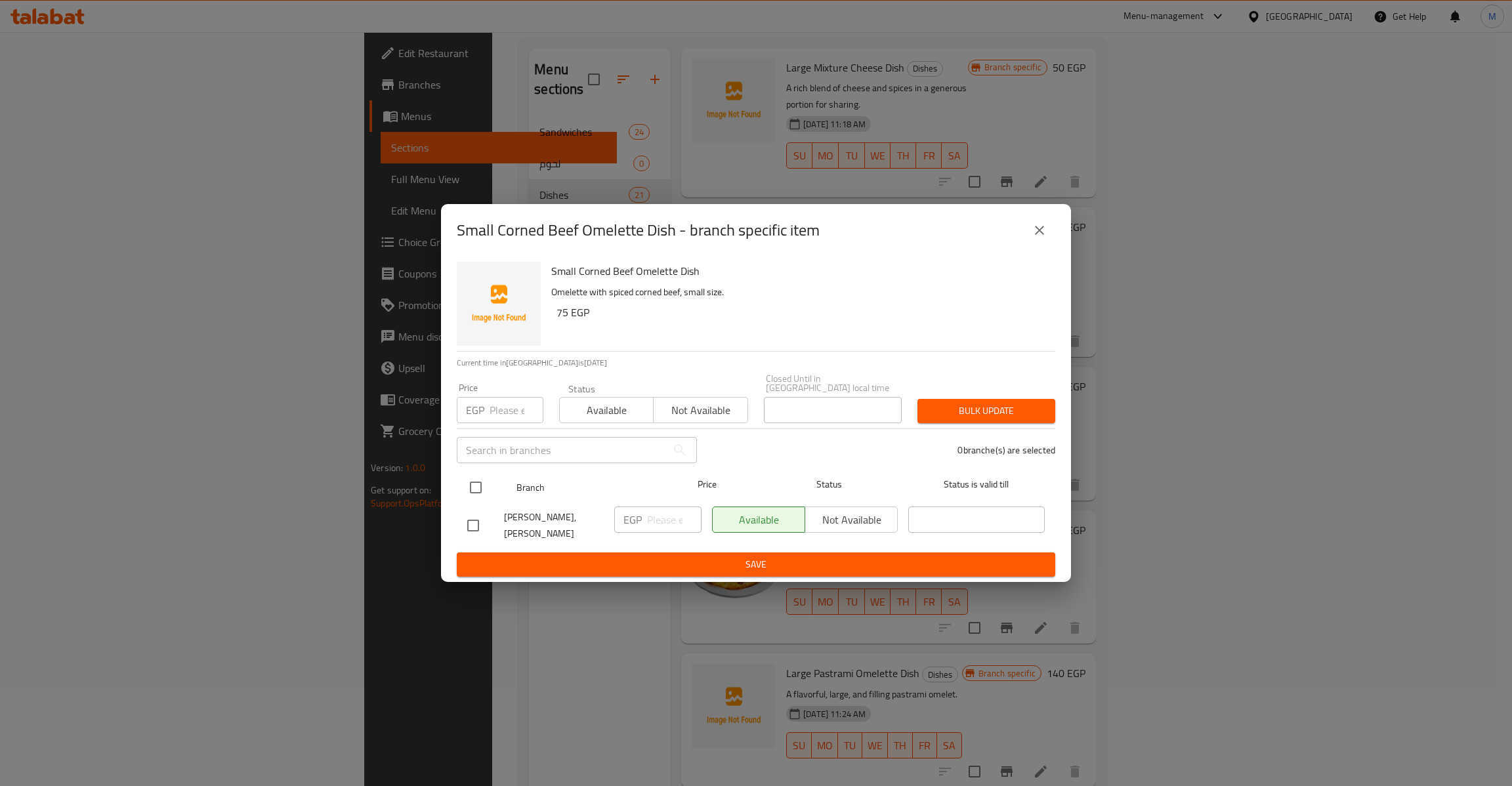
drag, startPoint x: 490, startPoint y: 476, endPoint x: 470, endPoint y: 482, distance: 20.9
click at [472, 480] on div at bounding box center [486, 488] width 49 height 38
click at [470, 482] on input "checkbox" at bounding box center [476, 488] width 28 height 28
checkbox input "true"
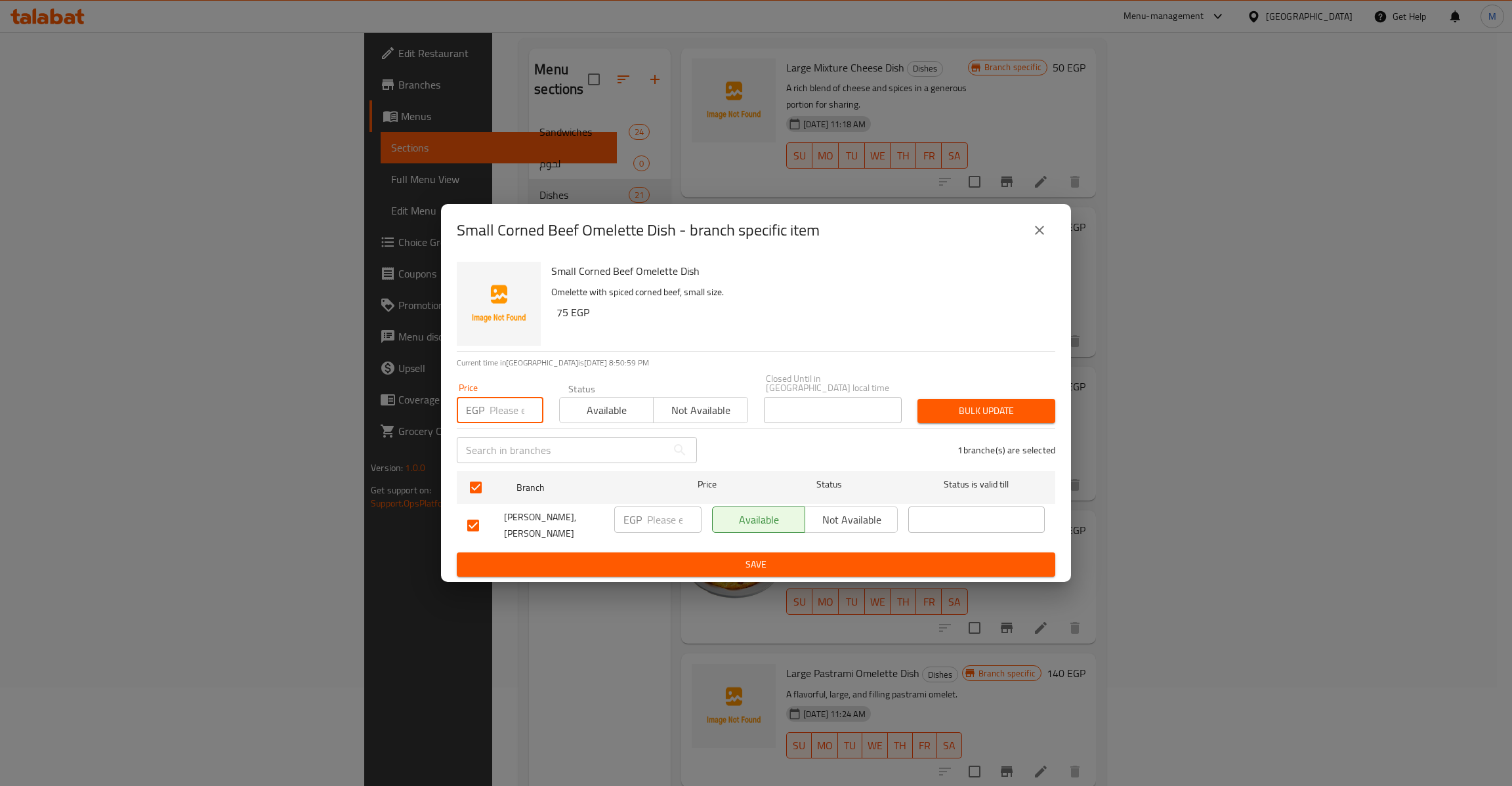
click at [503, 408] on input "number" at bounding box center [516, 410] width 54 height 26
type input "75"
type button "0"
type button "1"
click at [917, 399] on button "Bulk update" at bounding box center [986, 411] width 138 height 24
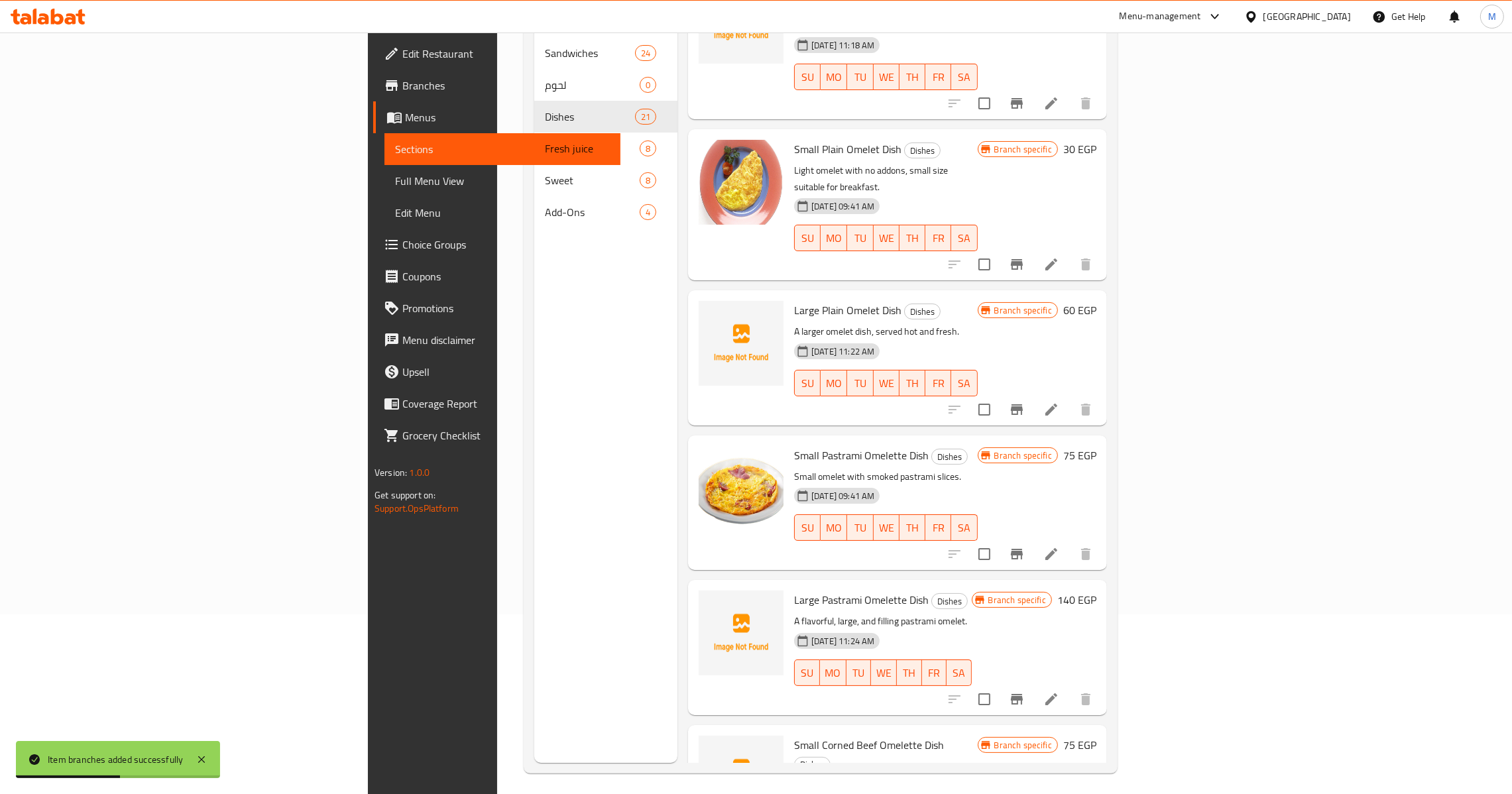
scroll to position [187, 0]
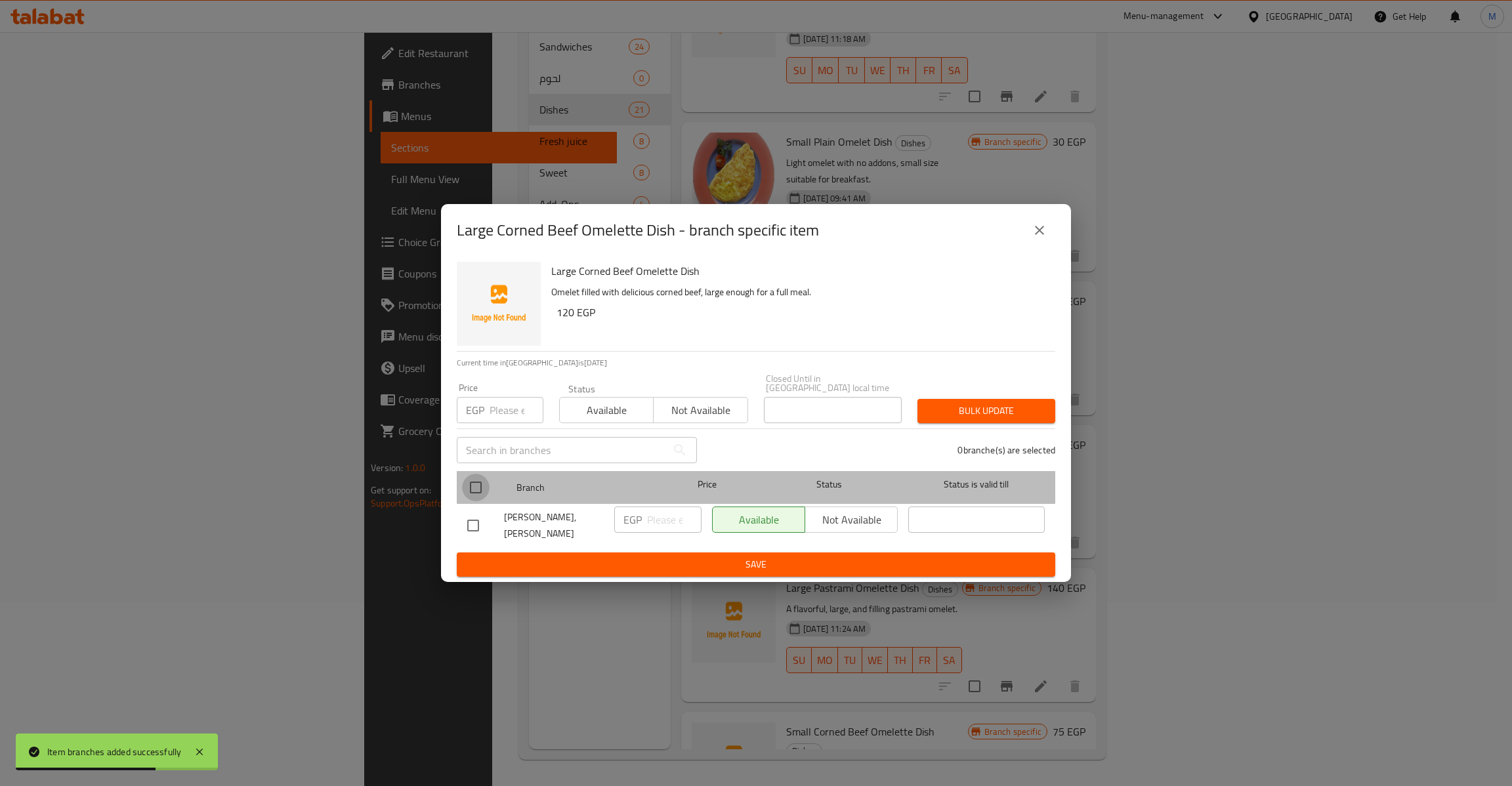
click at [467, 488] on input "checkbox" at bounding box center [476, 488] width 28 height 28
checkbox input "true"
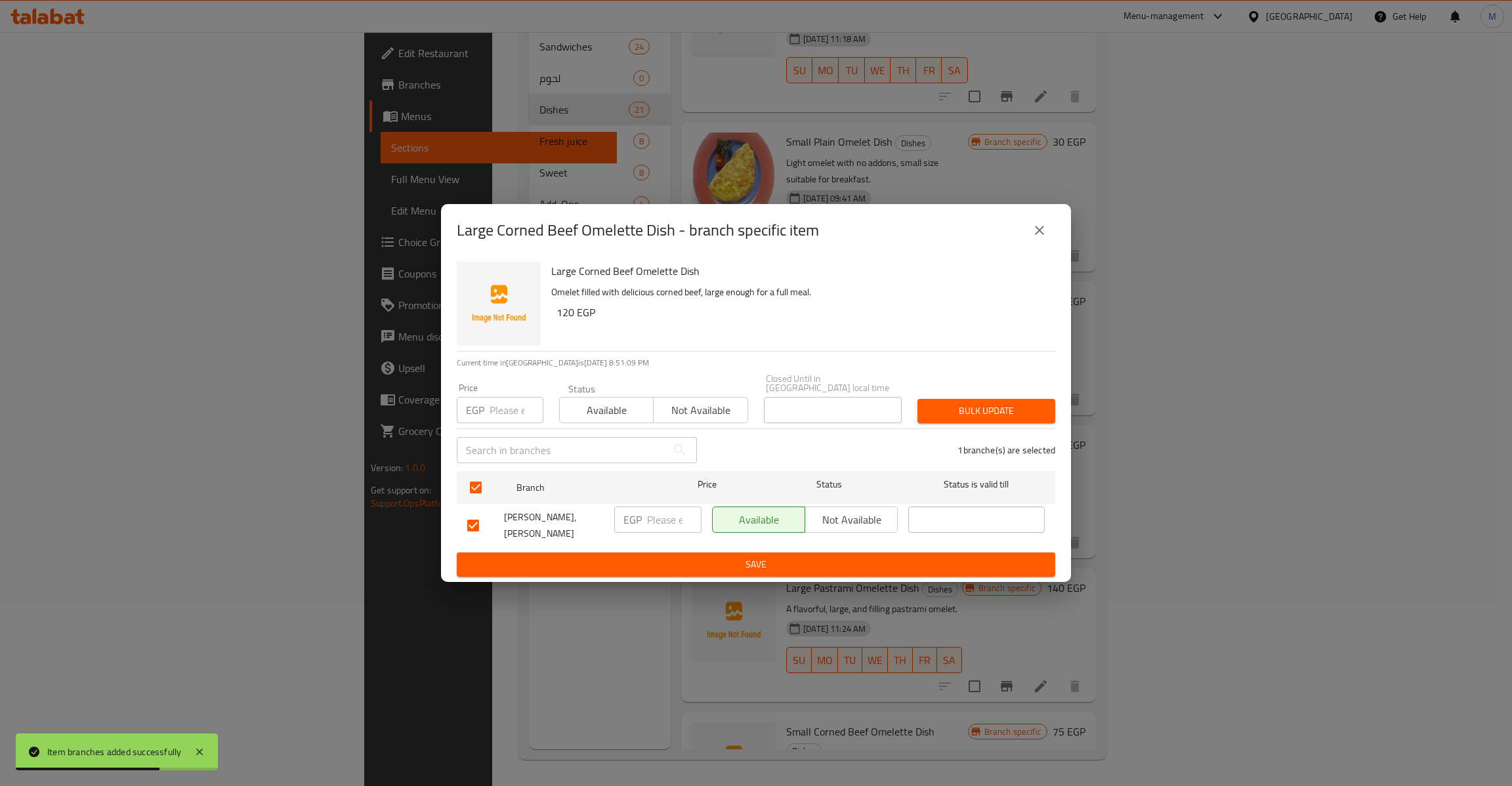
click at [517, 408] on input "number" at bounding box center [516, 410] width 54 height 26
type input "120"
type button "0"
type button "1"
click at [917, 399] on button "Bulk update" at bounding box center [986, 411] width 138 height 24
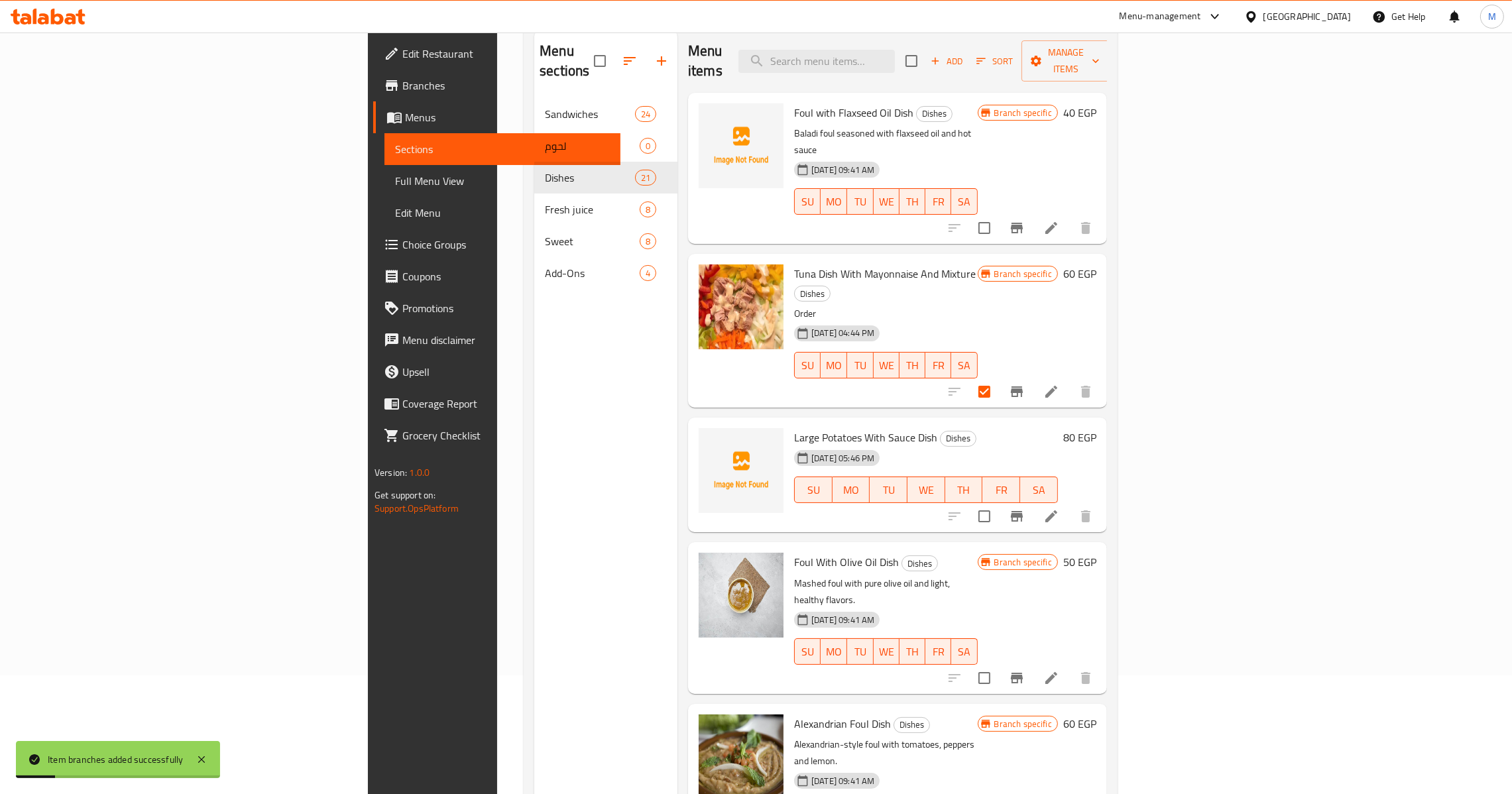
scroll to position [0, 0]
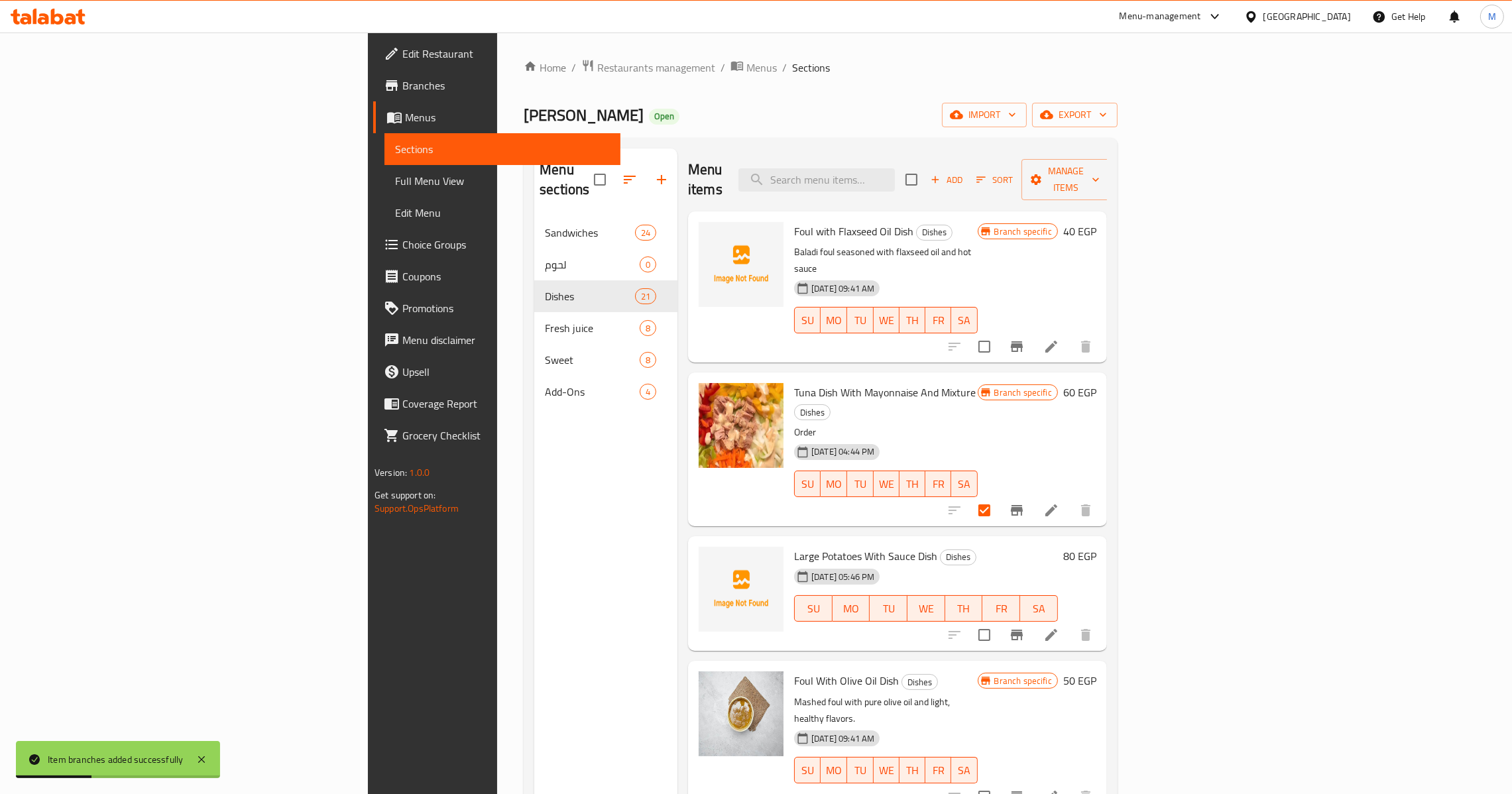
click at [794, 382] on span "Tuna Dish With Mayonnaise And Mixture" at bounding box center [885, 392] width 182 height 20
copy h6 "Tuna Dish With Mayonnaise And Mixture"
click at [1100, 163] on span "Manage items" at bounding box center [1065, 180] width 68 height 33
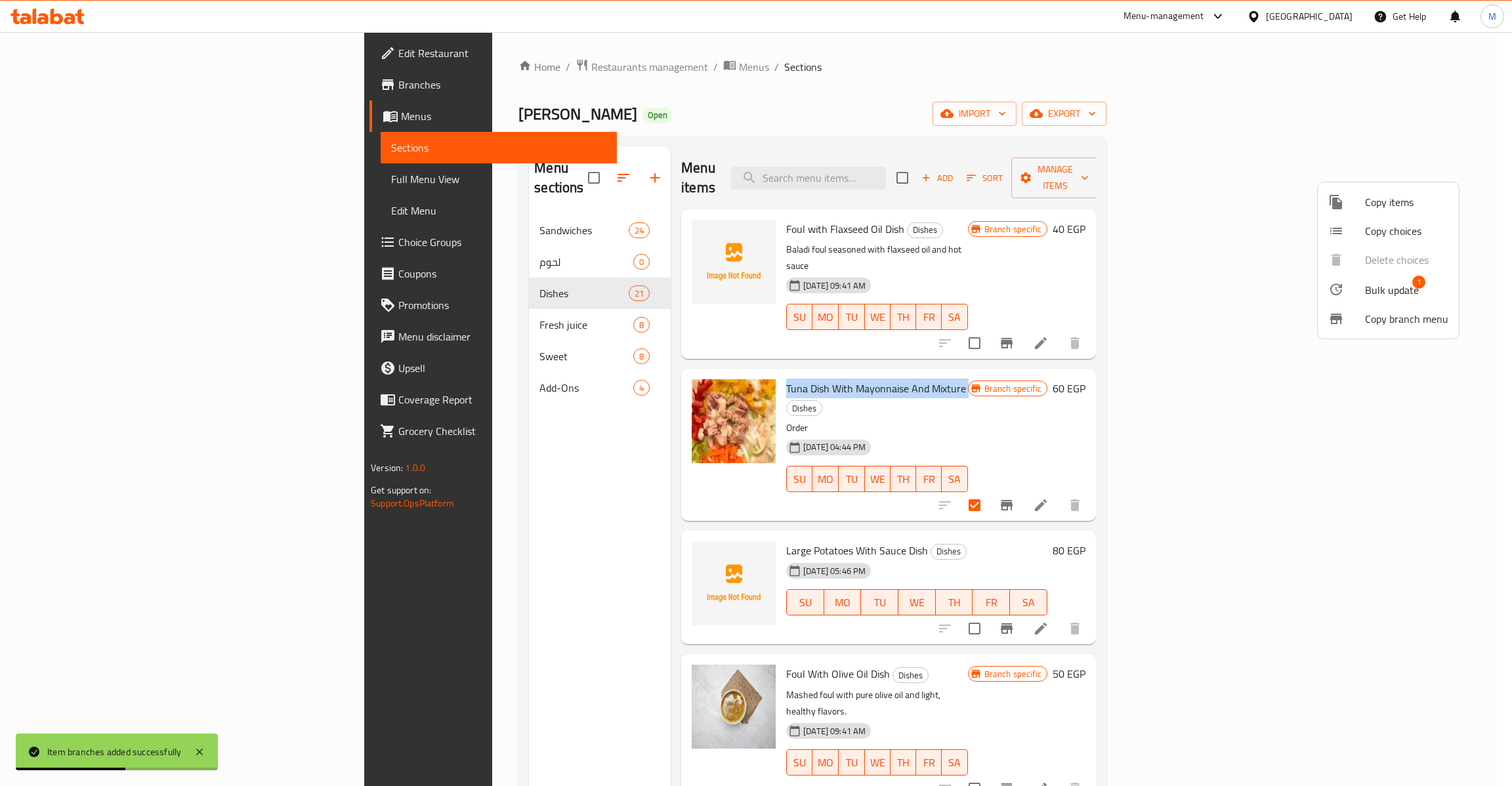
click at [1419, 283] on span "1" at bounding box center [1419, 283] width 13 height 13
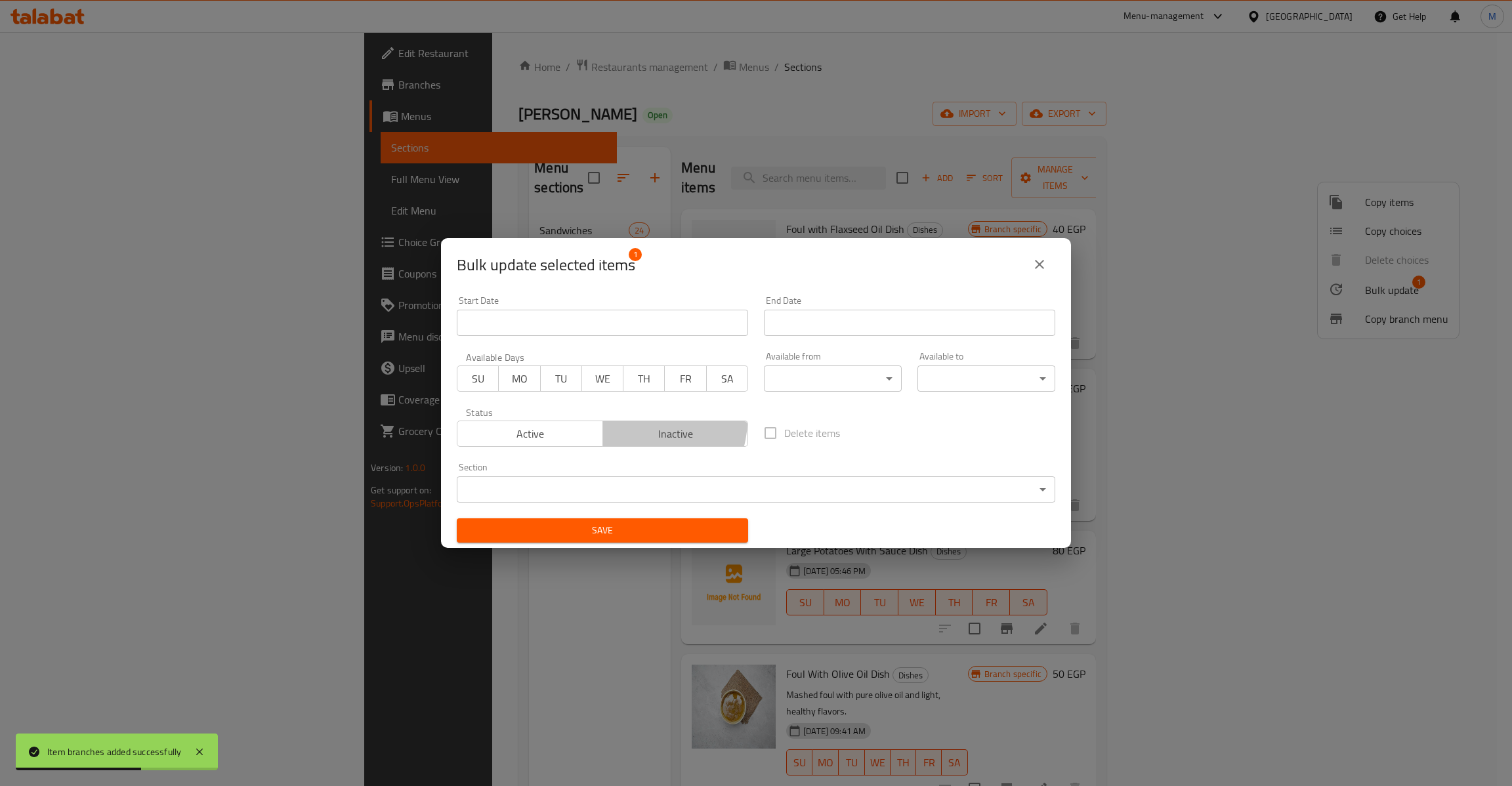
drag, startPoint x: 648, startPoint y: 421, endPoint x: 666, endPoint y: 533, distance: 113.4
click at [650, 429] on button "Inactive" at bounding box center [675, 434] width 146 height 26
click at [672, 537] on span "Save" at bounding box center [602, 530] width 271 height 17
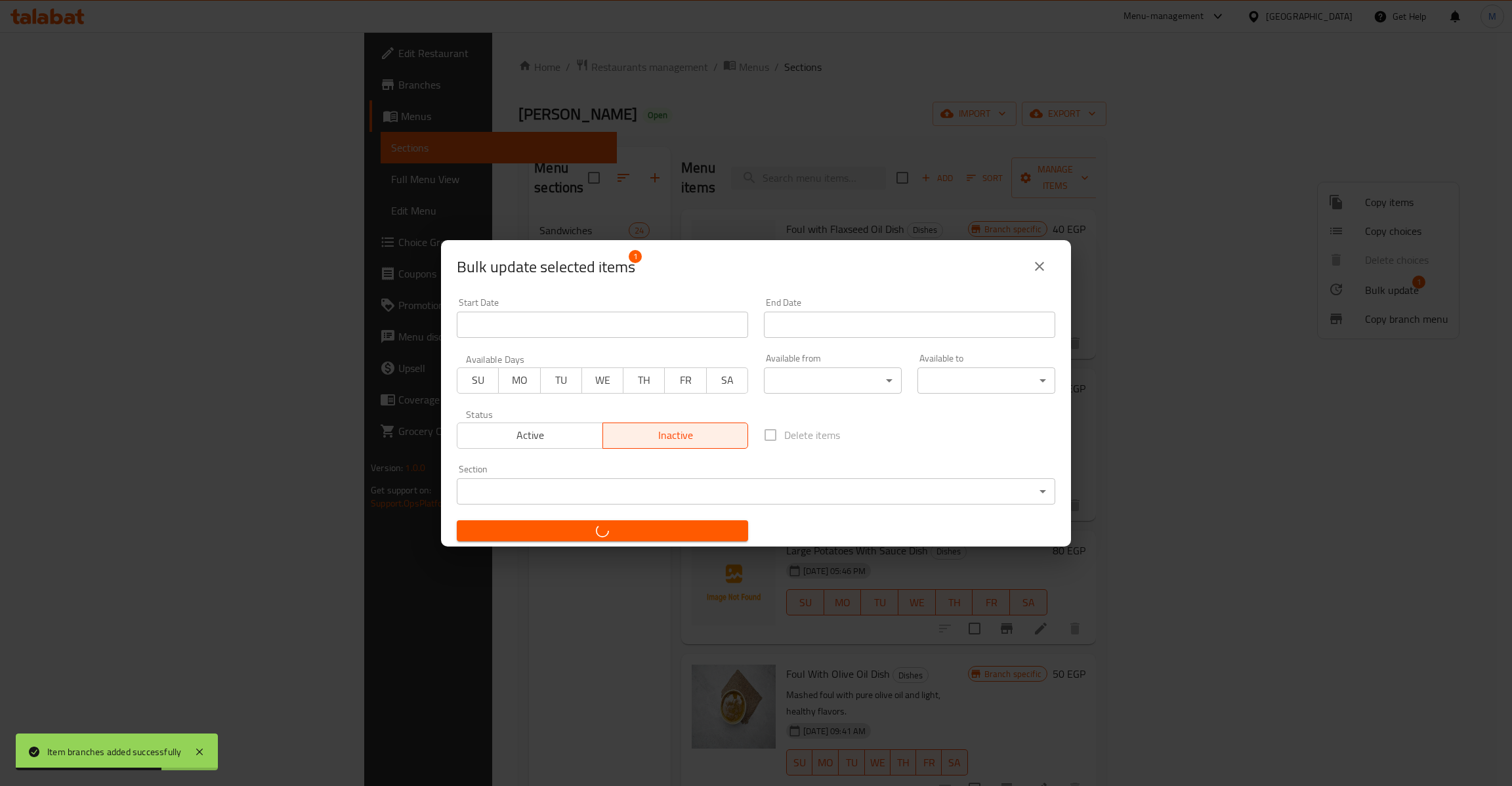
checkbox input "false"
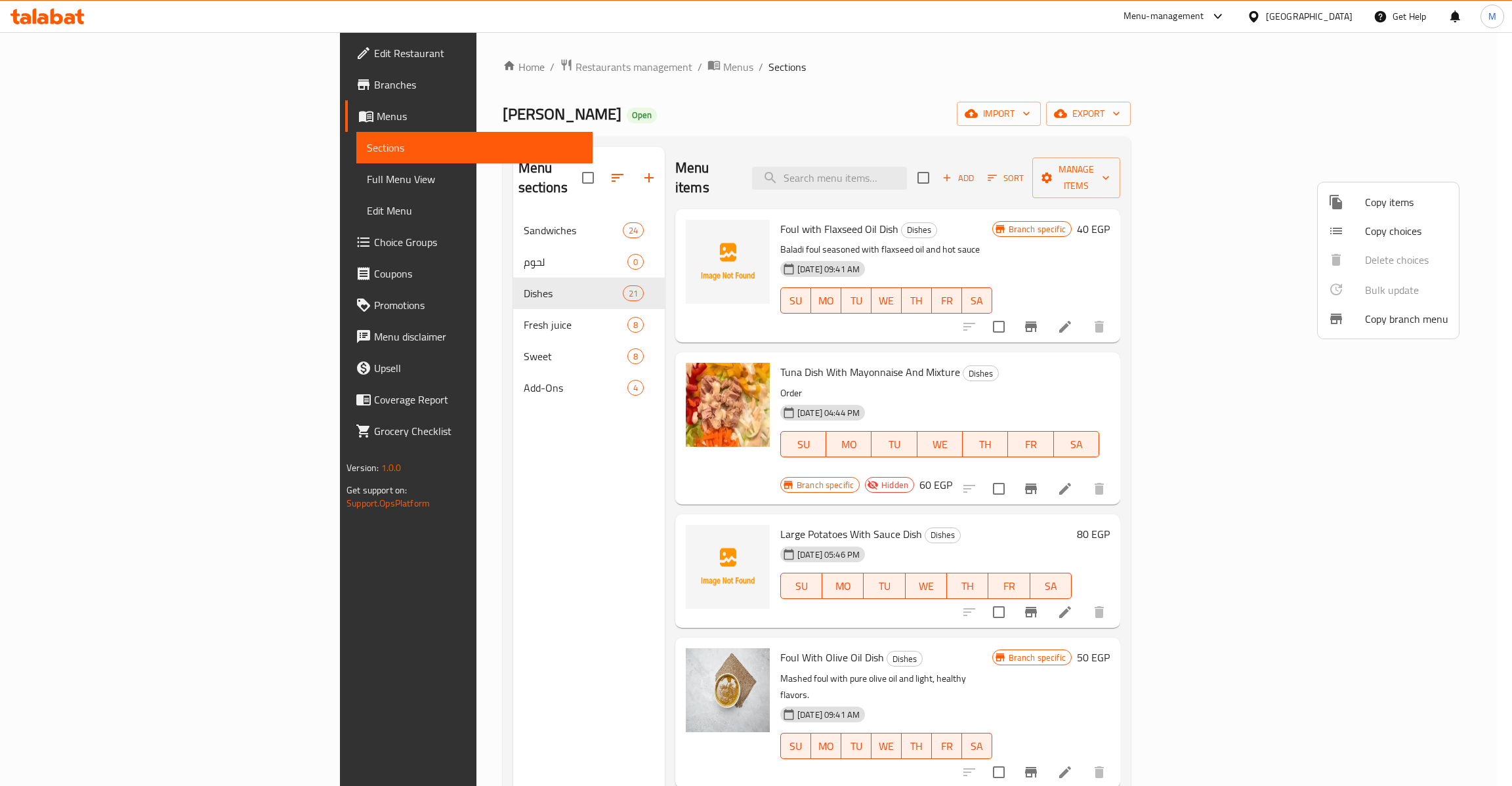
click at [984, 358] on div at bounding box center [756, 393] width 1512 height 786
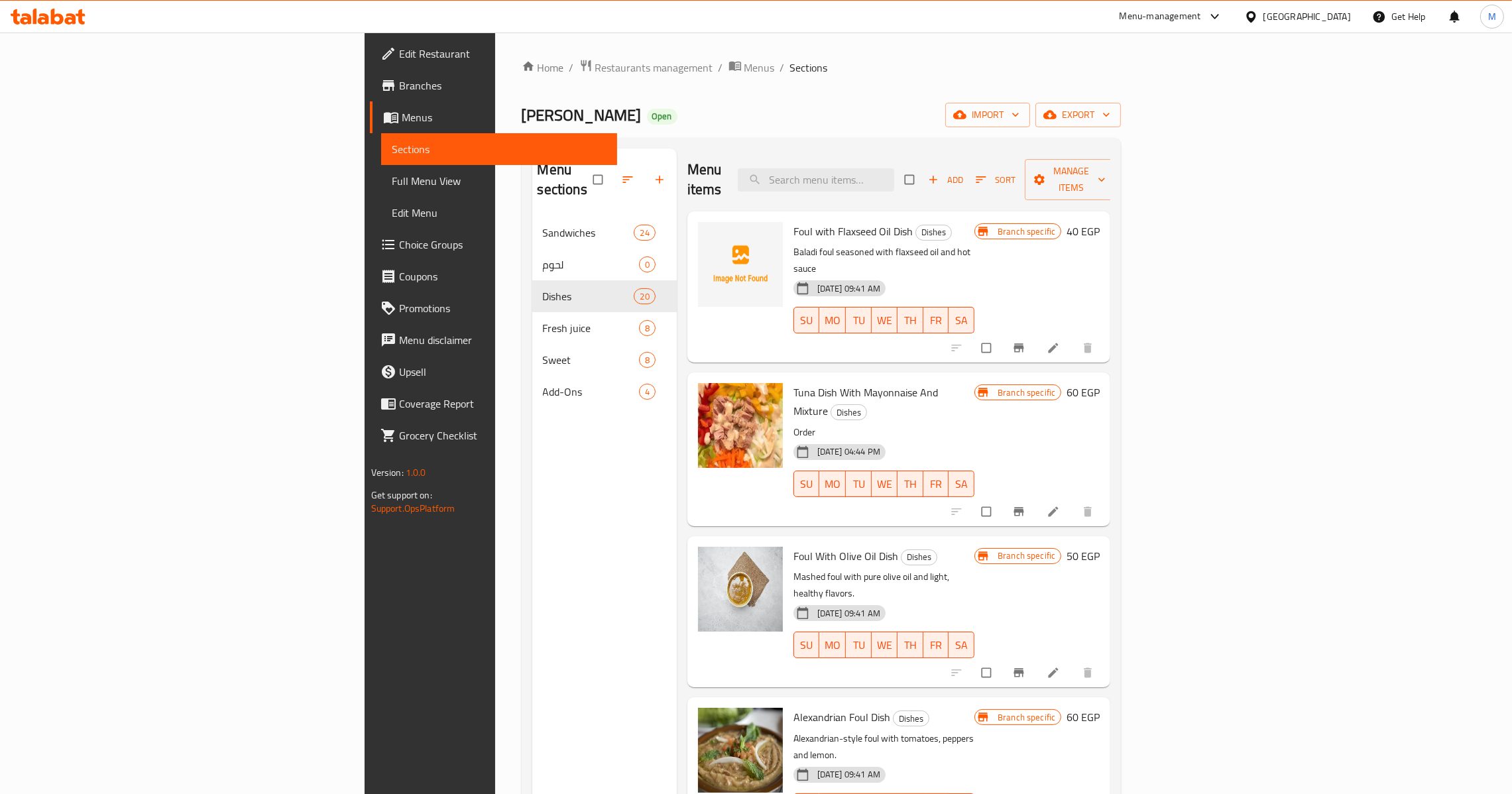
click at [964, 172] on span "Add" at bounding box center [946, 180] width 36 height 15
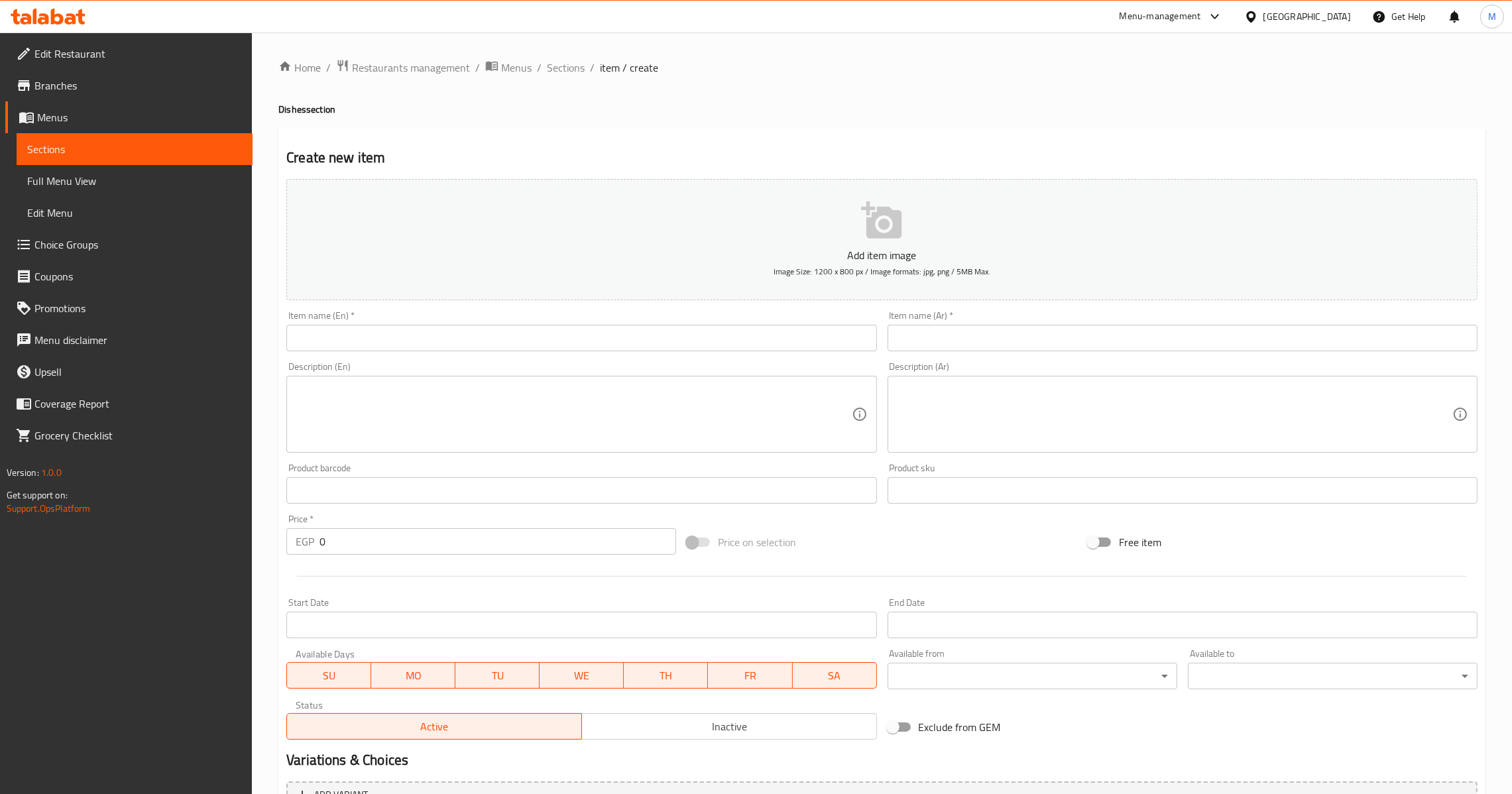
drag, startPoint x: 876, startPoint y: 319, endPoint x: 916, endPoint y: 340, distance: 45.2
click at [889, 330] on div "Add item image Image Size: 1200 x 800 px / Image formats: jpg, png / 5MB Max. I…" at bounding box center [882, 459] width 1202 height 571
paste input "Small Potatoes With Sauce Dish"
click at [916, 340] on input "text" at bounding box center [1182, 338] width 590 height 27
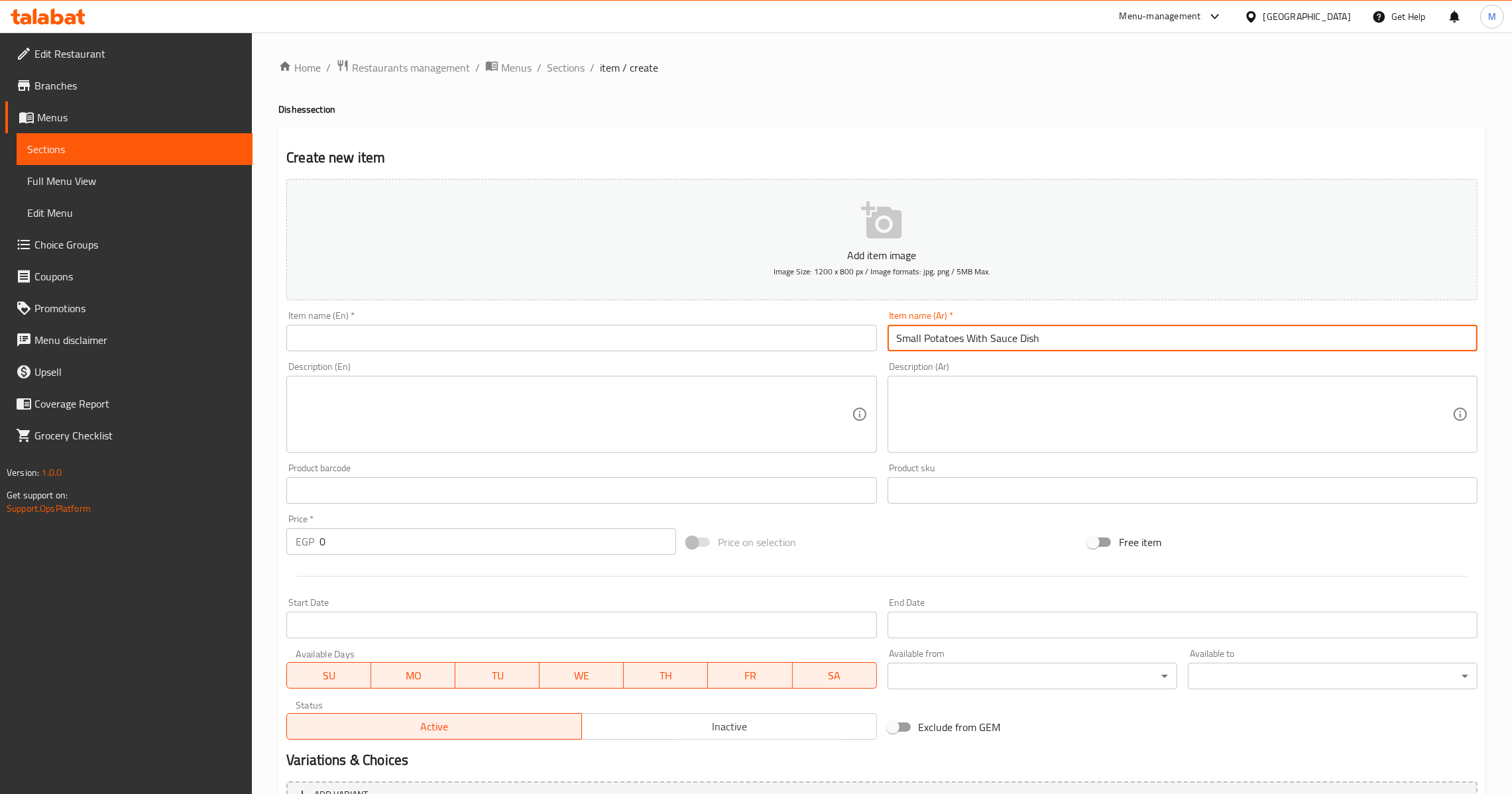
click at [914, 329] on input "Small Potatoes With Sauce Dish" at bounding box center [1182, 338] width 590 height 27
type input "Large Potatoes With Sauce Dish"
click at [711, 314] on div "Item name (En)   * Item name (En) *" at bounding box center [581, 331] width 590 height 40
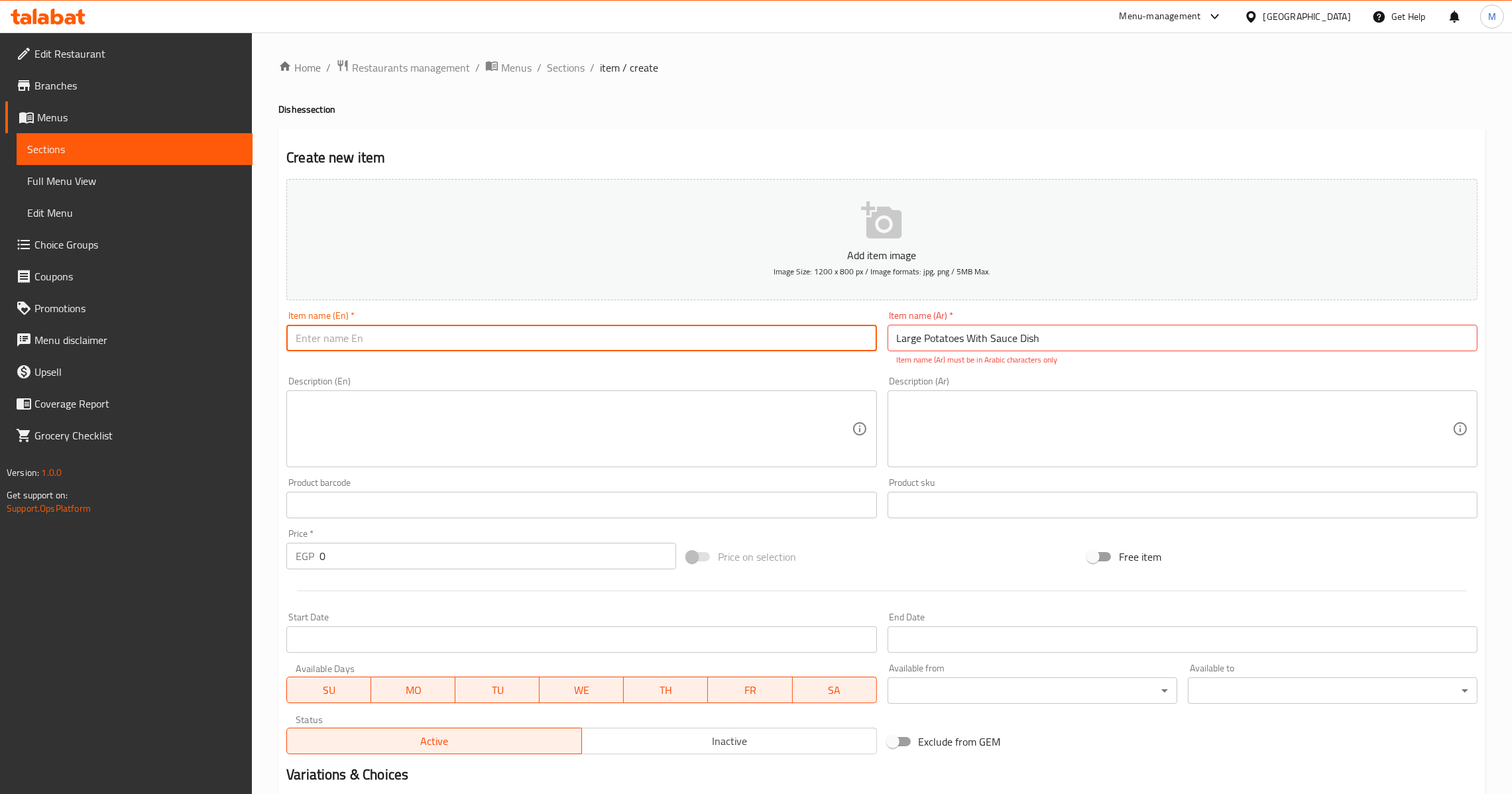
drag, startPoint x: 792, startPoint y: 342, endPoint x: 928, endPoint y: 243, distance: 168.2
click at [792, 342] on input "text" at bounding box center [581, 338] width 590 height 27
paste input "Large Potatoes With Sauce Dish"
type input "Large Potatoes With Sauce Dish"
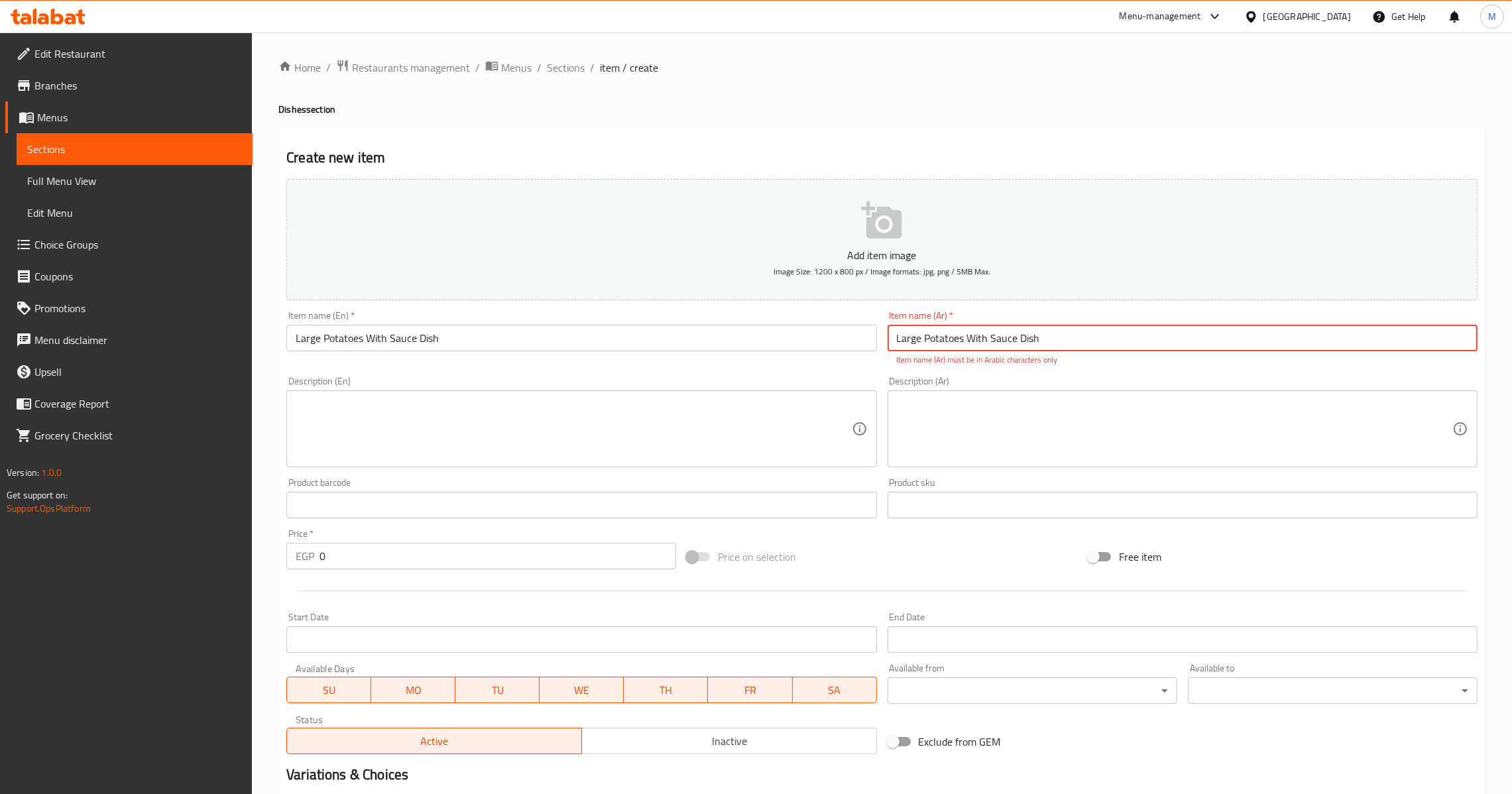
click at [997, 340] on input "Large Potatoes With Sauce Dish" at bounding box center [1182, 338] width 590 height 27
paste input "طبق بطاطس كبيرة مع صلصة"
type input "طبق بطاطس كبيرة مع صلصة"
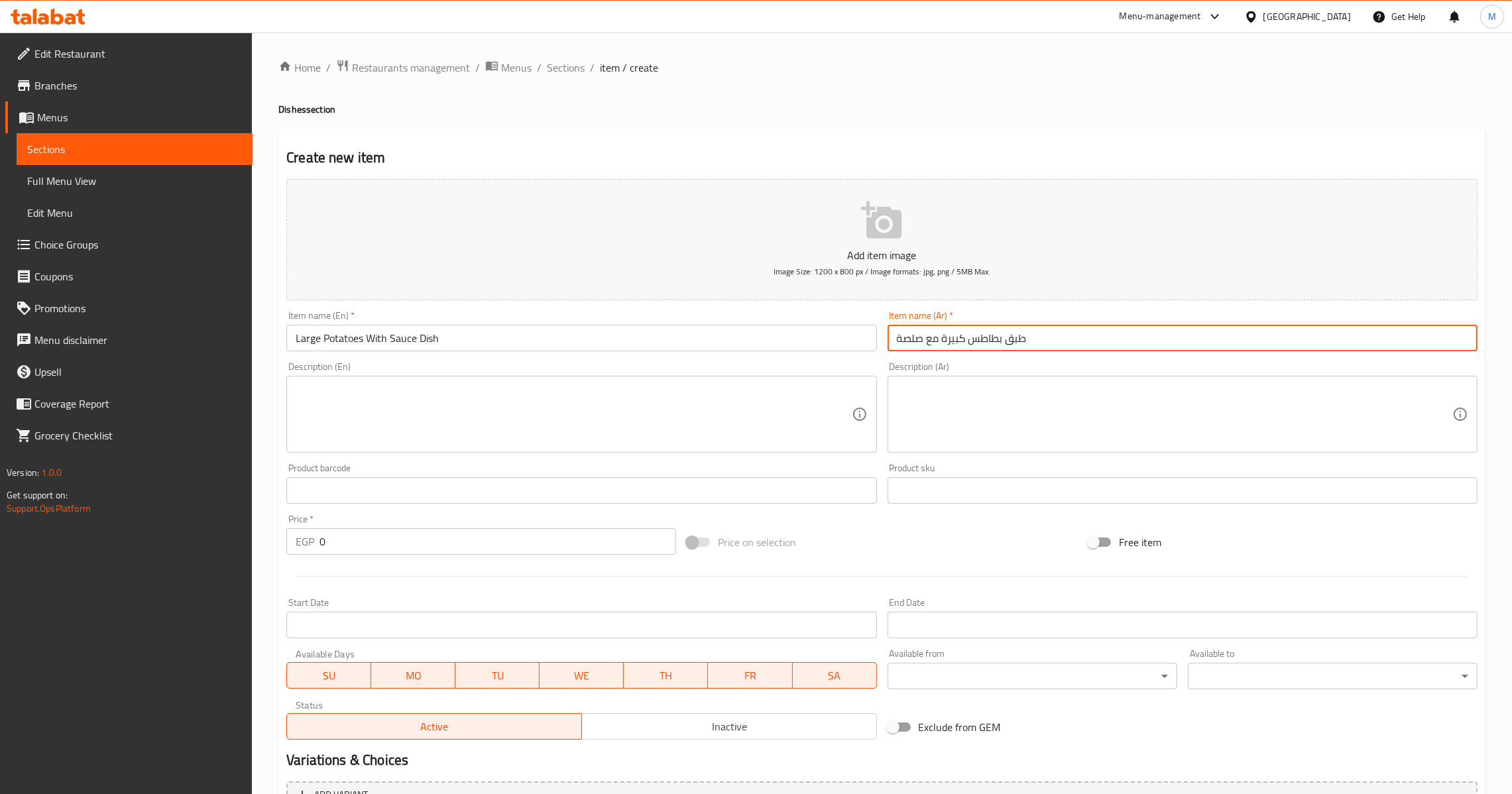
click at [320, 551] on input "0" at bounding box center [498, 541] width 357 height 27
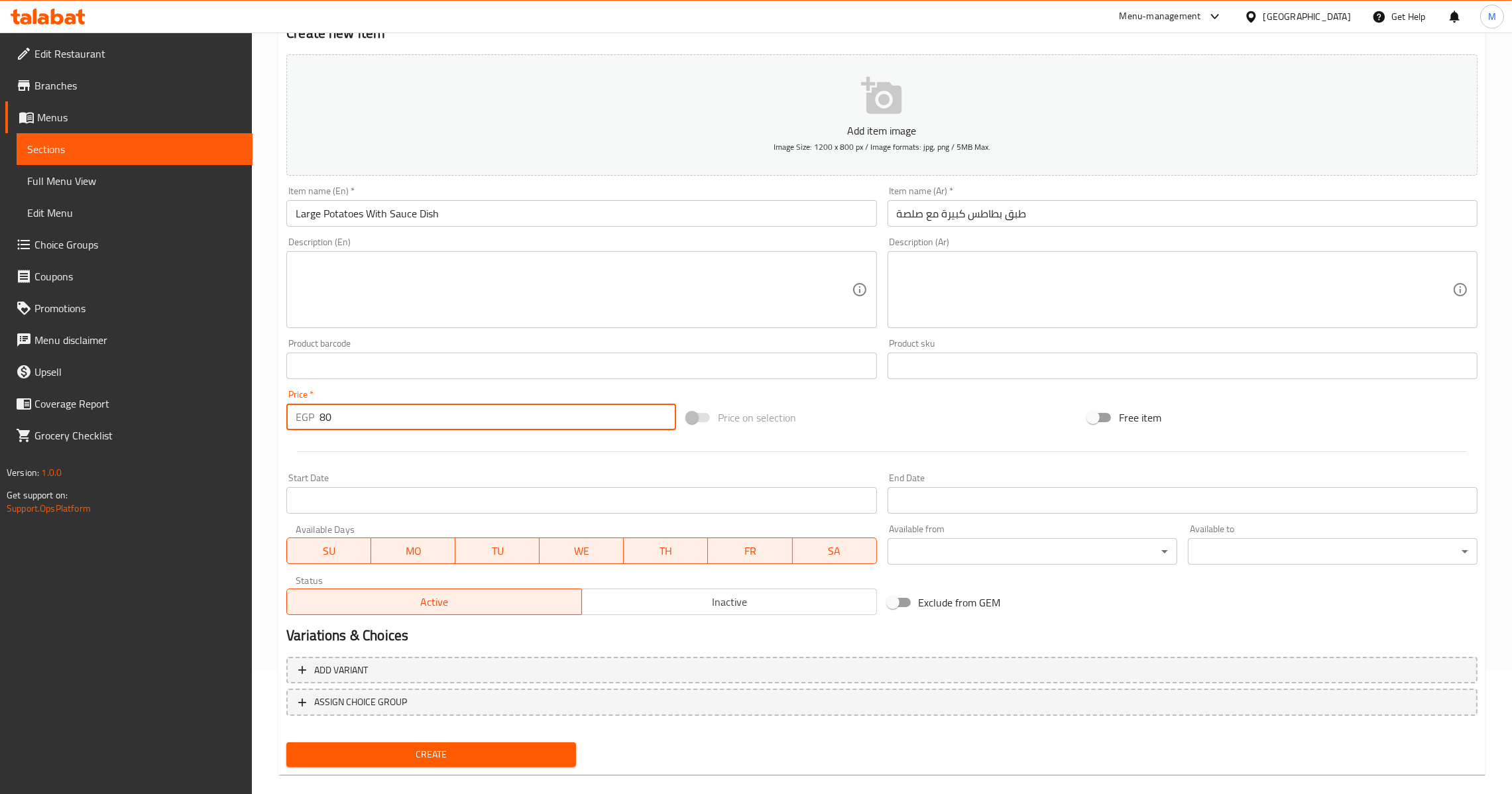
scroll to position [140, 0]
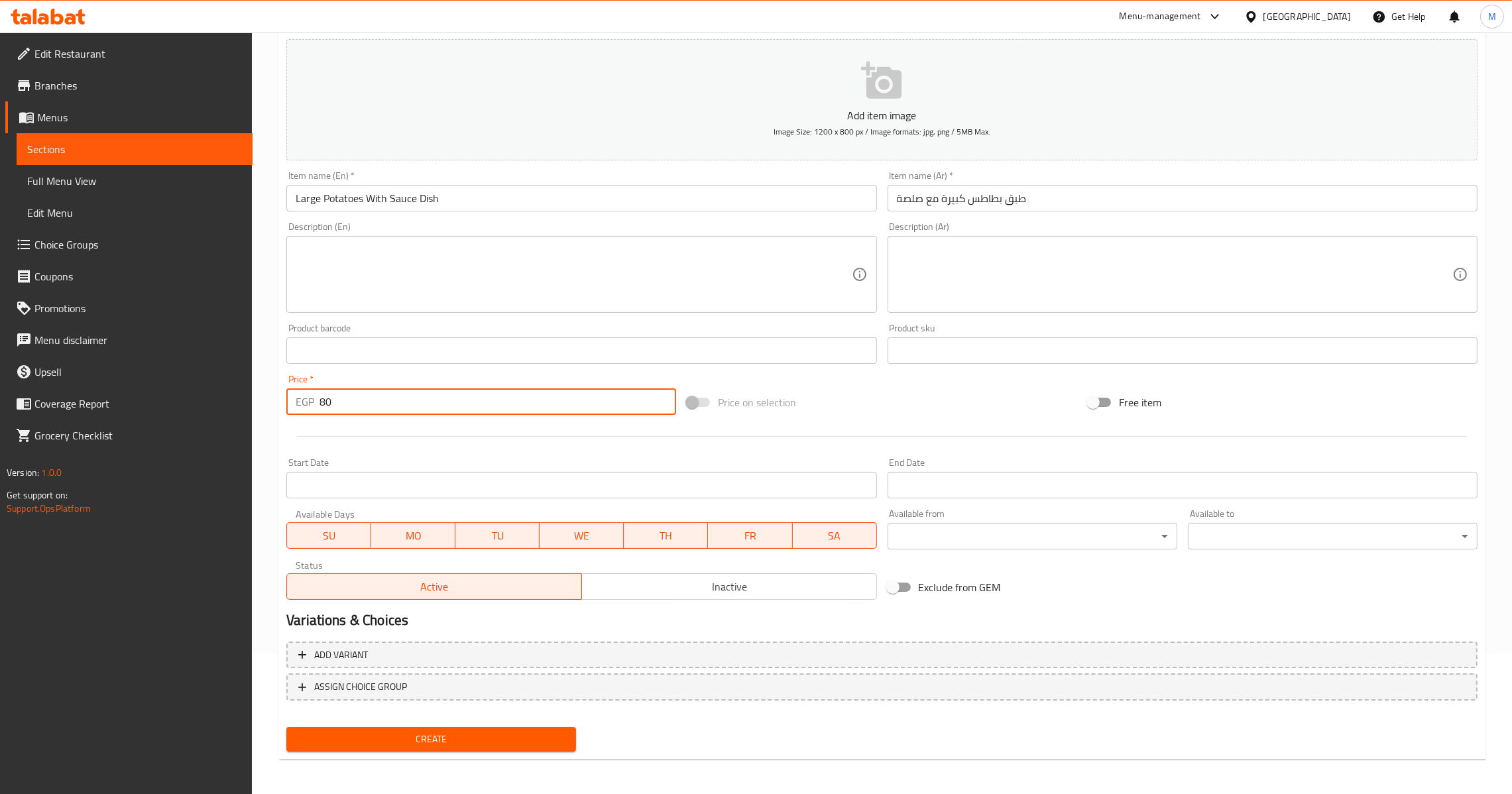
type input "80"
click at [433, 743] on span "Create" at bounding box center [431, 739] width 269 height 17
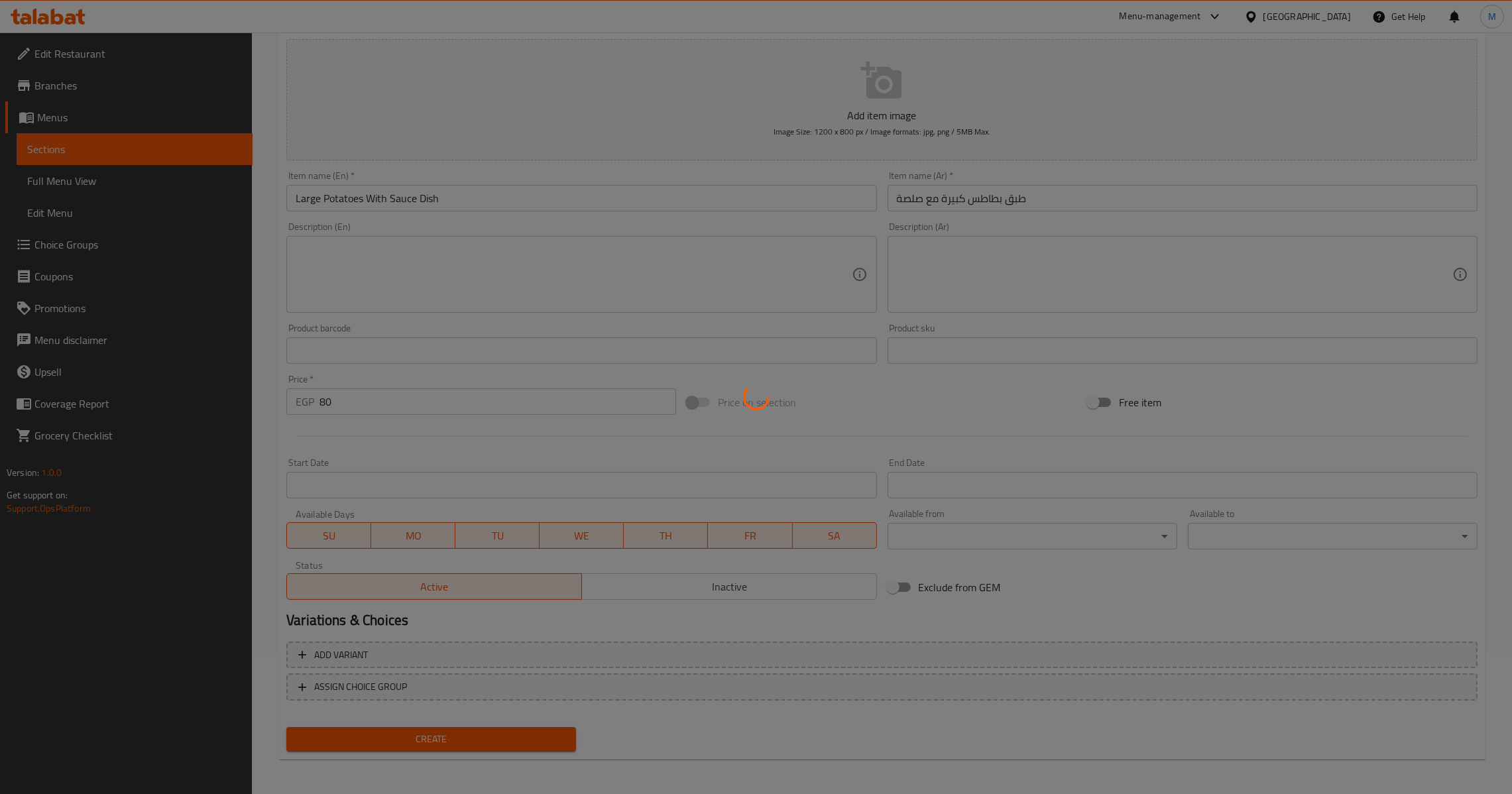
type input "0"
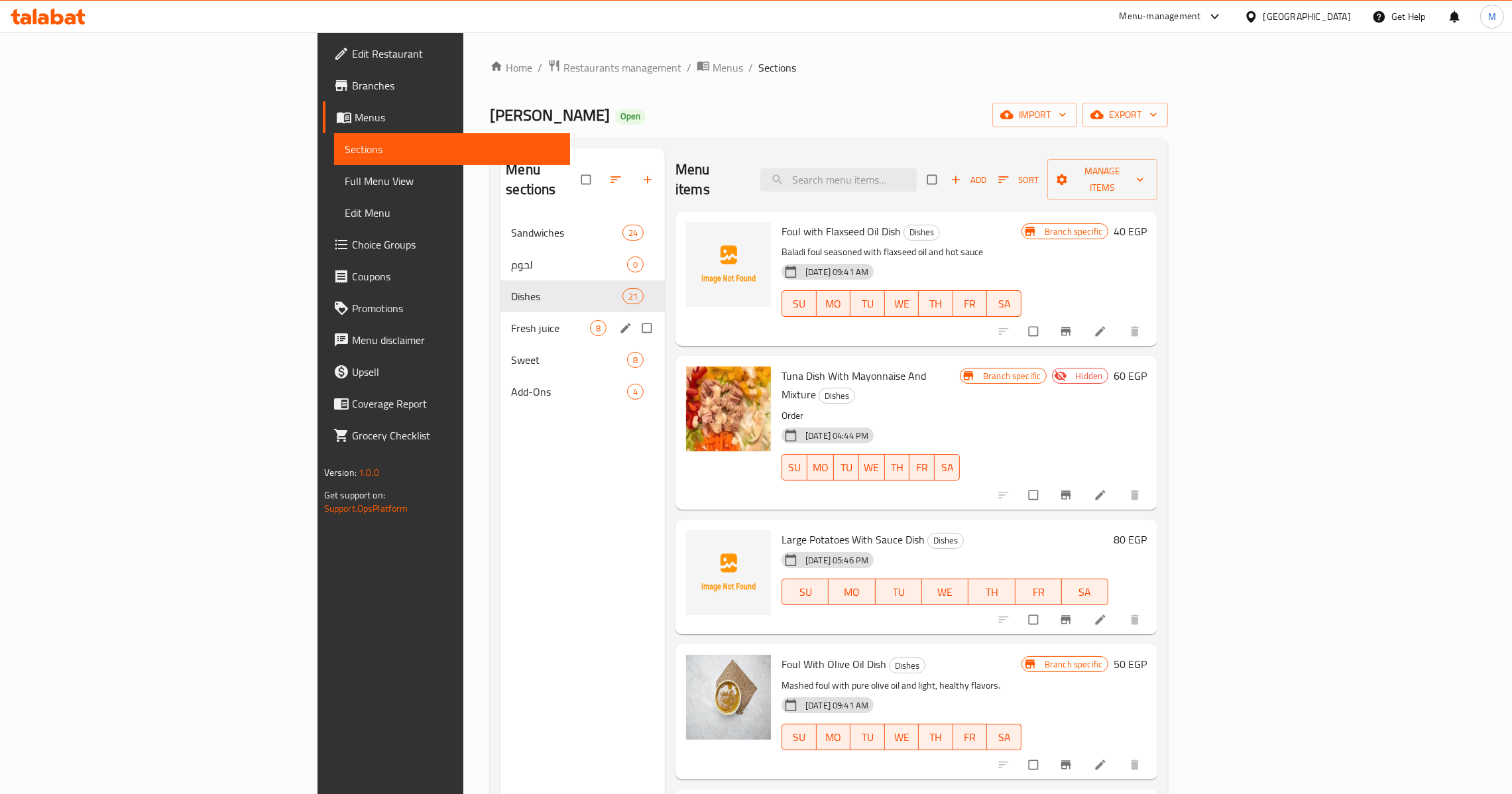
click at [501, 312] on div "Fresh juice 8" at bounding box center [583, 328] width 164 height 32
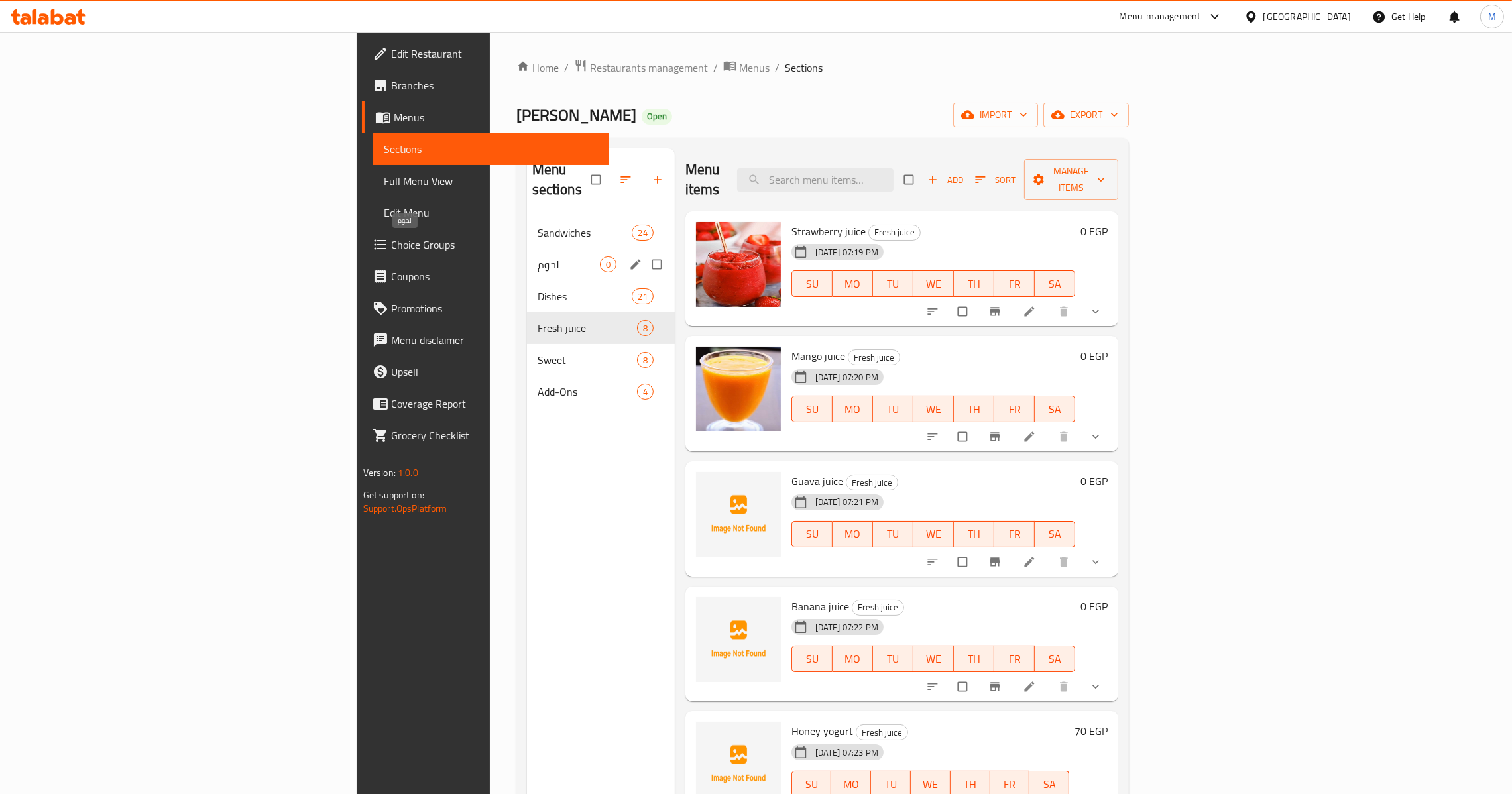
click at [537, 257] on span "لحوم" at bounding box center [568, 265] width 62 height 16
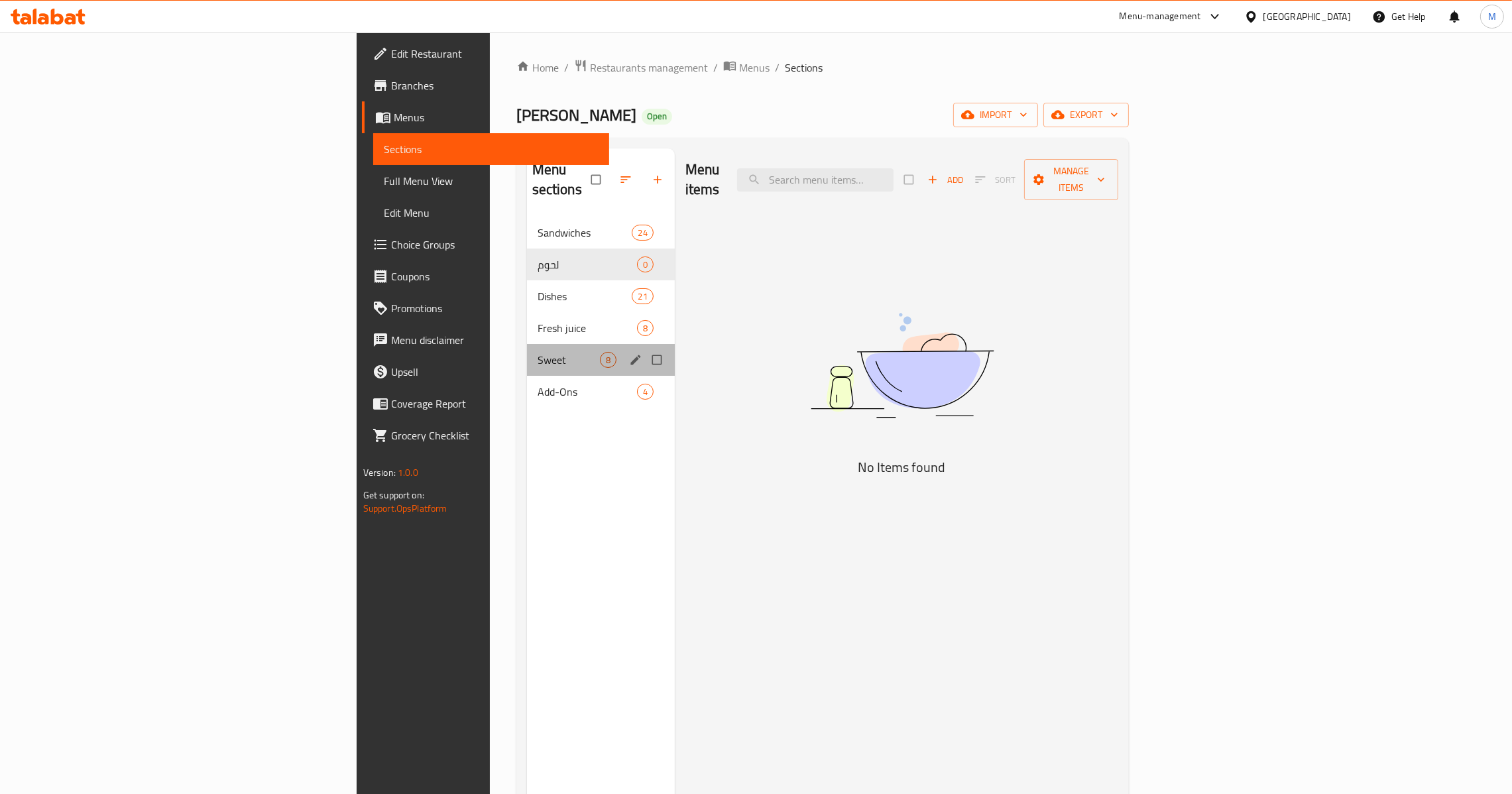
click at [527, 344] on div "Sweet 8" at bounding box center [600, 360] width 148 height 32
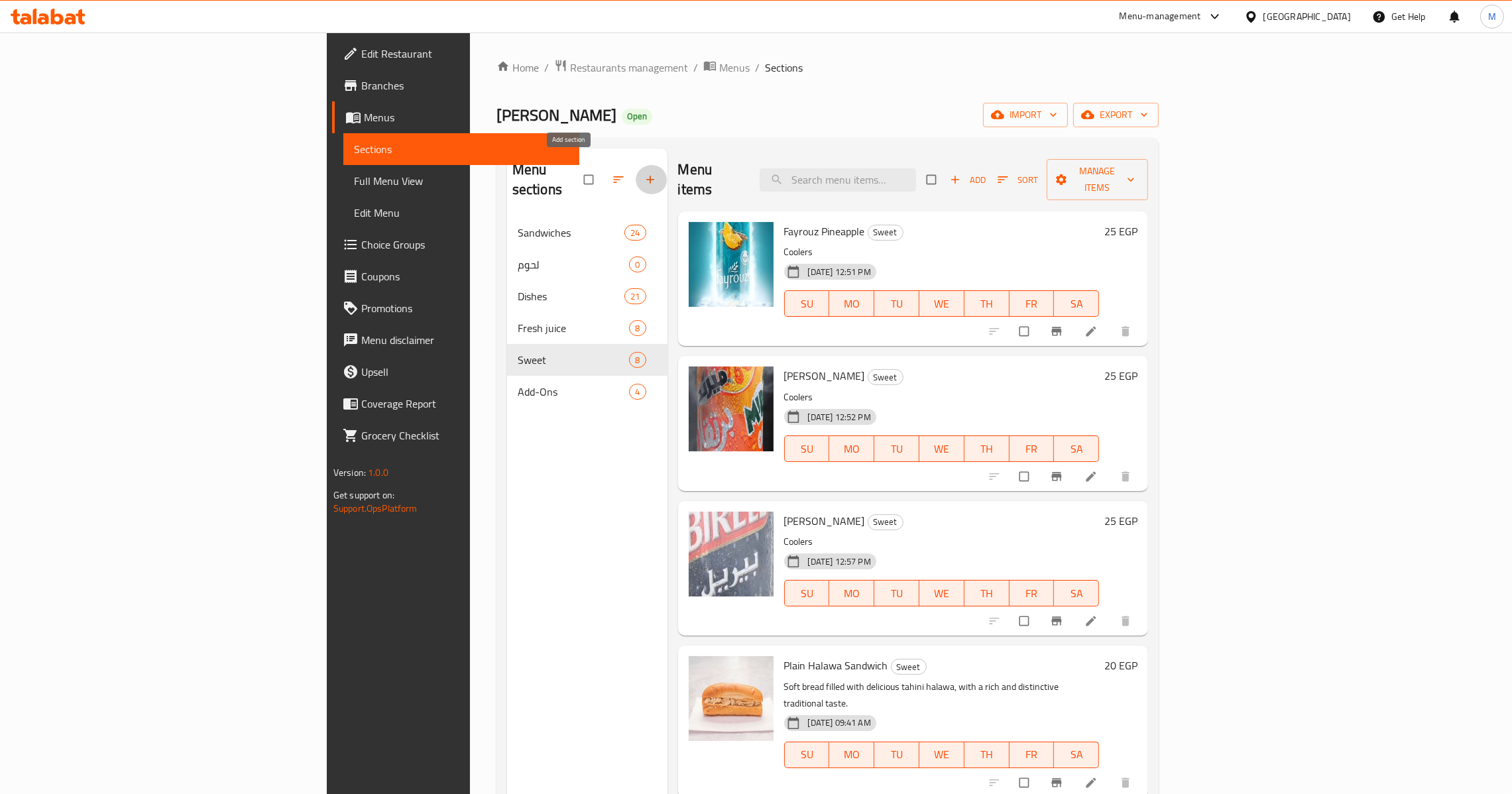
click at [644, 173] on icon "button" at bounding box center [650, 180] width 13 height 13
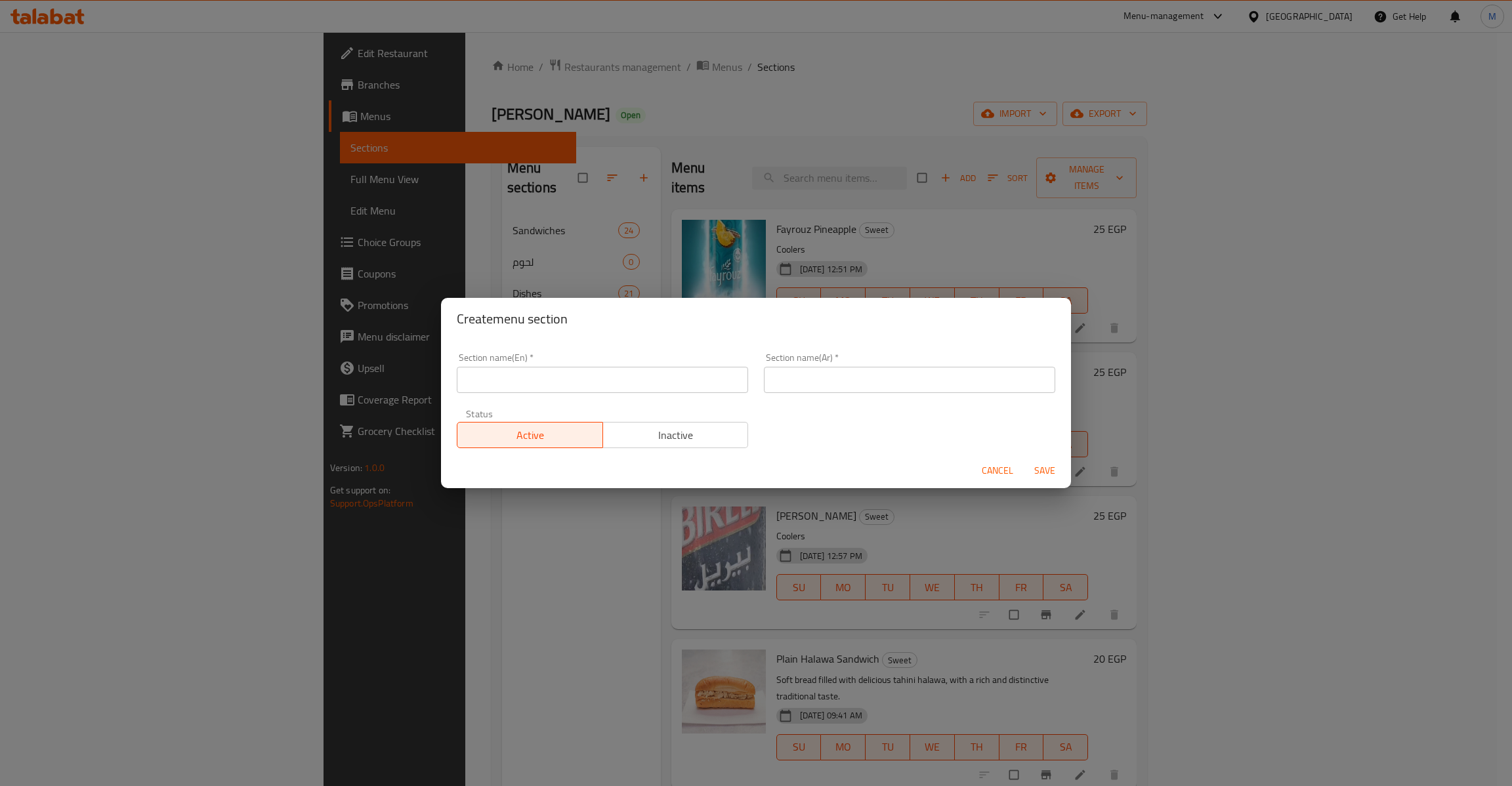
click at [586, 404] on div "Status Active Inactive" at bounding box center [602, 428] width 307 height 55
click at [613, 376] on input "text" at bounding box center [602, 380] width 291 height 26
type input "ي"
type input "d"
type input "Drinks"
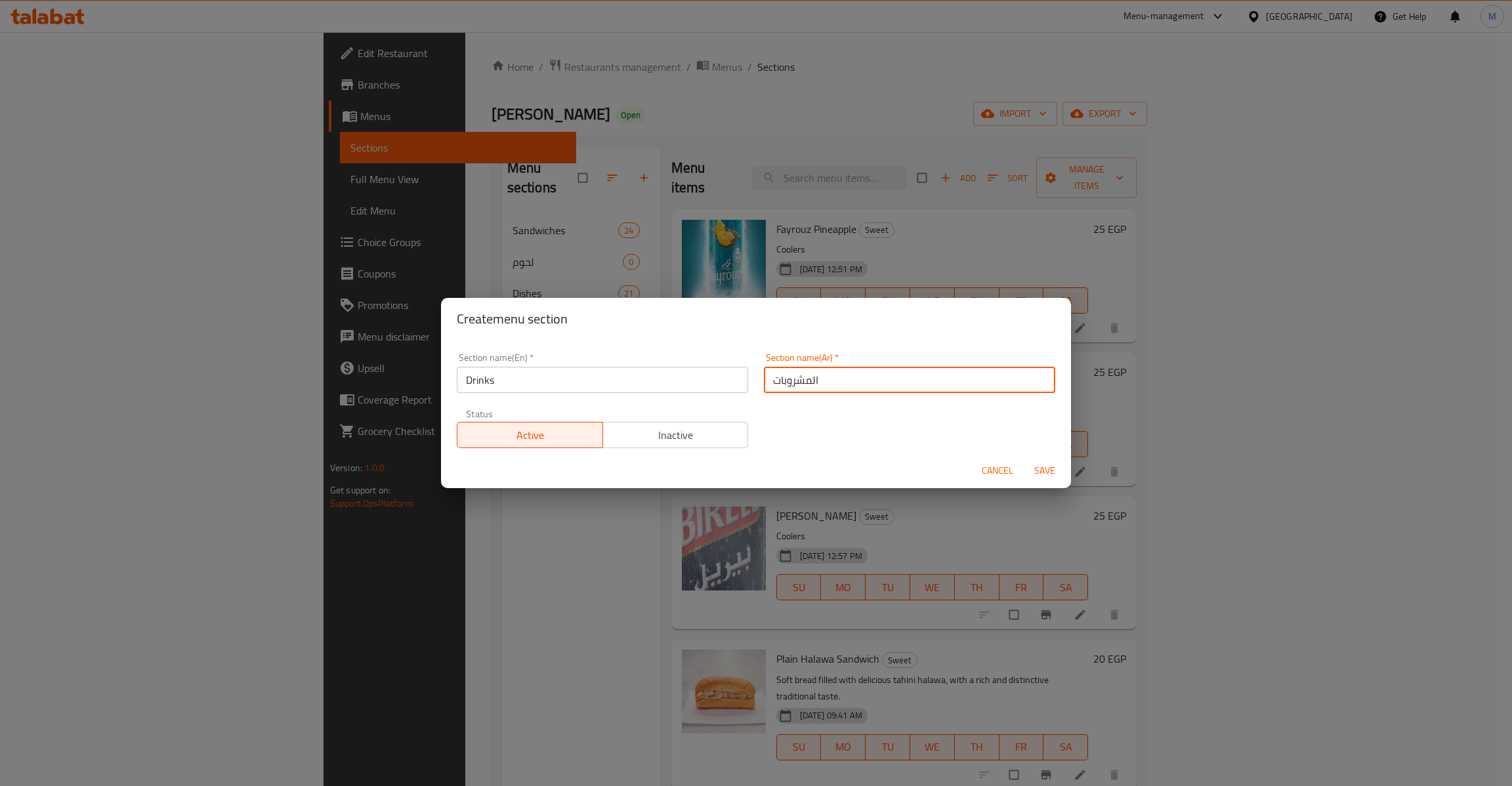
type input "المشروبات"
click at [835, 453] on div "Cancel Save" at bounding box center [756, 470] width 630 height 35
click at [1044, 472] on span "Save" at bounding box center [1045, 470] width 32 height 17
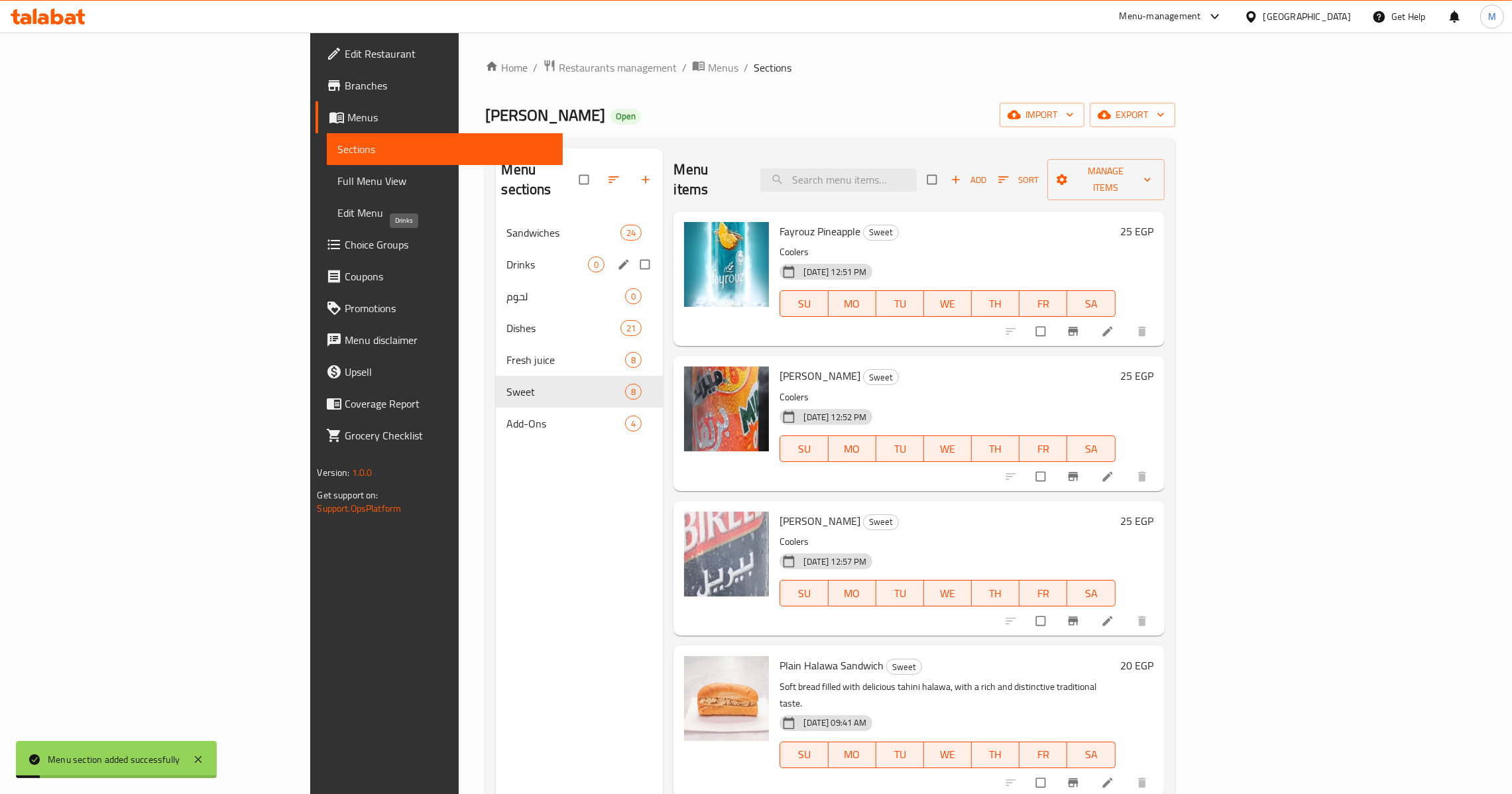
click at [507, 257] on span "Drinks" at bounding box center [547, 265] width 82 height 16
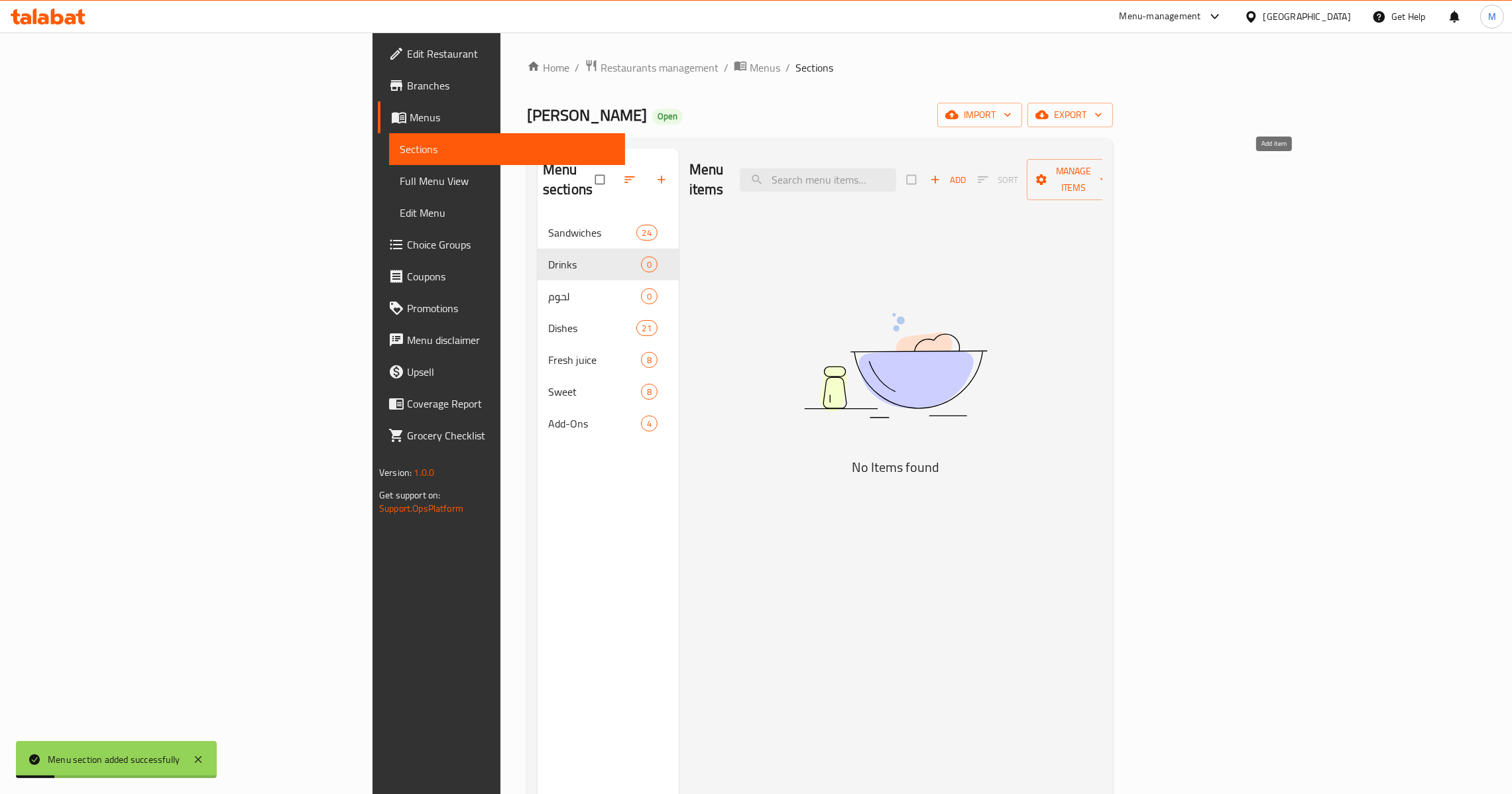
click at [966, 176] on span "Add" at bounding box center [948, 180] width 36 height 15
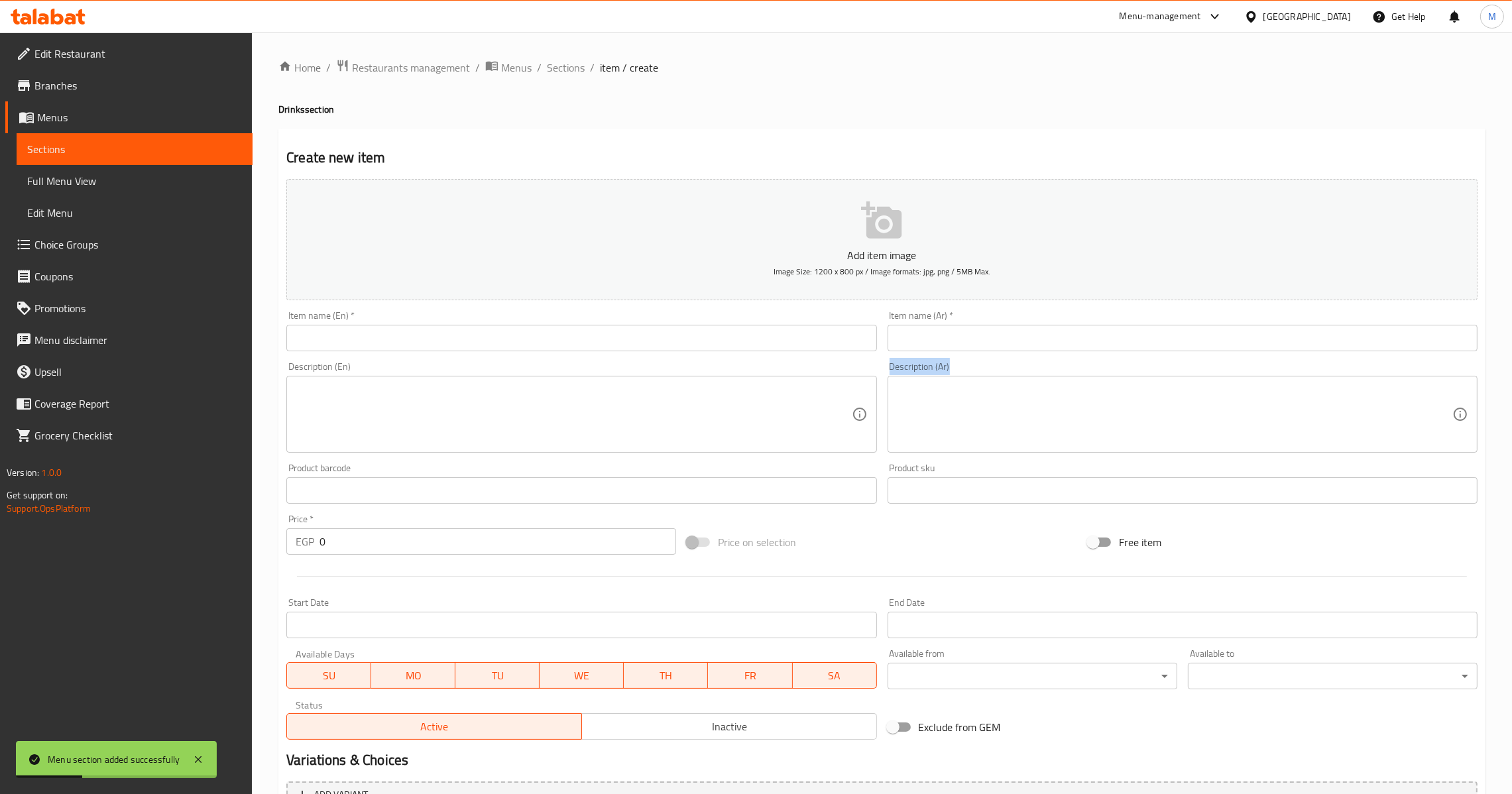
drag, startPoint x: 981, startPoint y: 366, endPoint x: 981, endPoint y: 348, distance: 18.0
click at [981, 354] on div "Add item image Image Size: 1200 x 800 px / Image formats: jpg, png / 5MB Max. I…" at bounding box center [882, 459] width 1202 height 571
click at [981, 348] on input "text" at bounding box center [1182, 338] width 590 height 27
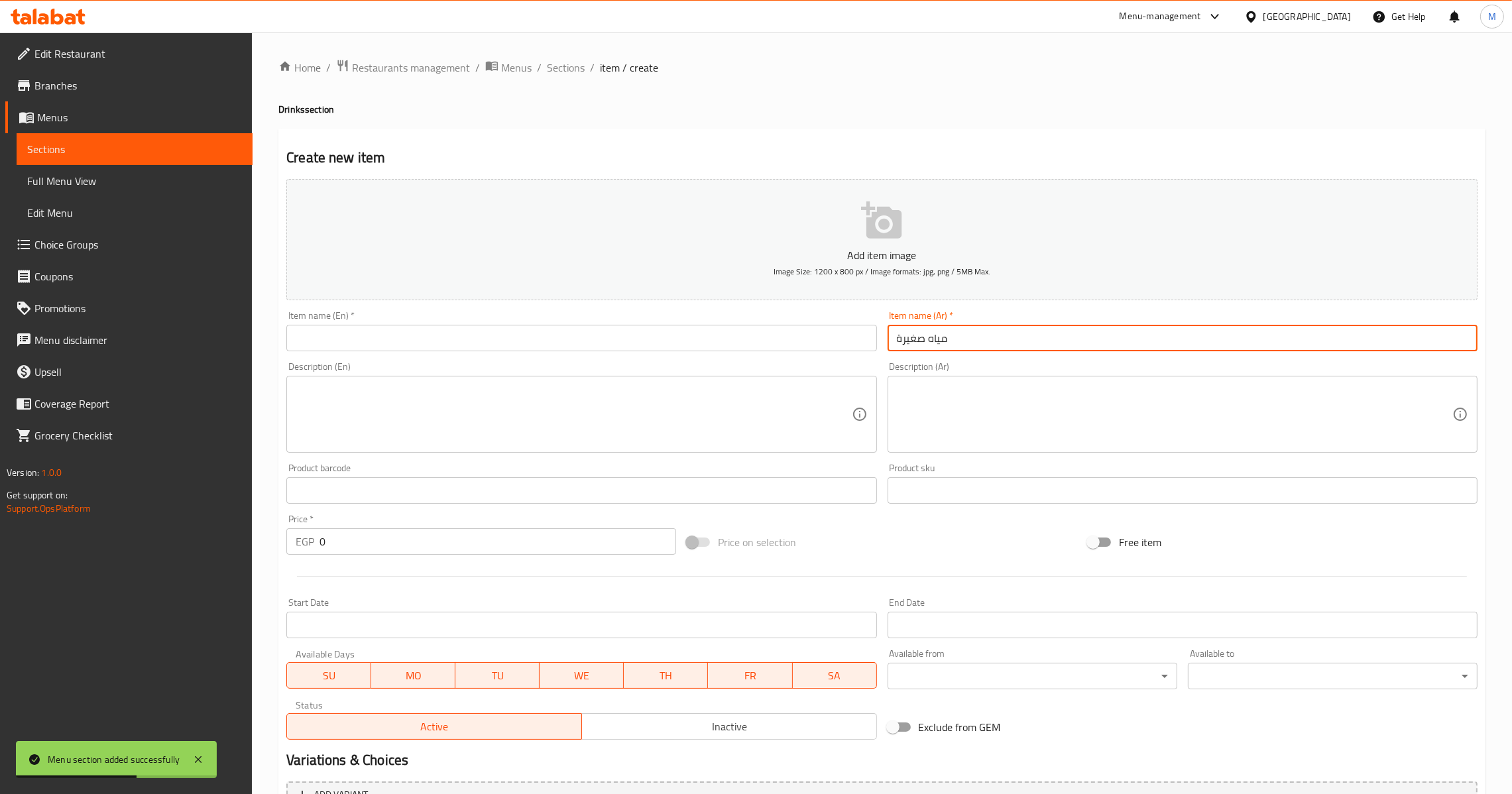
type input "مياه صغيرة"
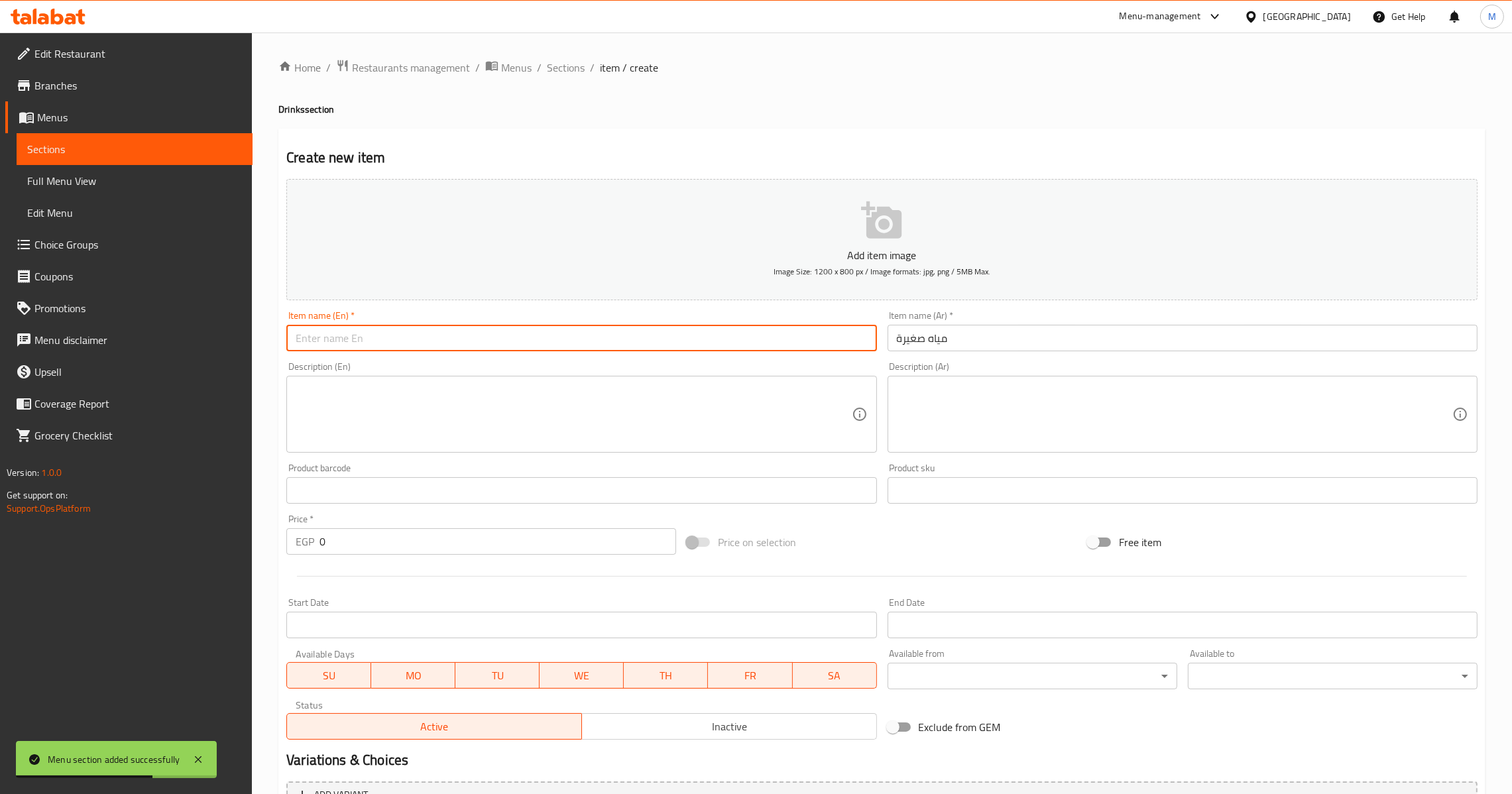
type input "W"
type input "Small Water"
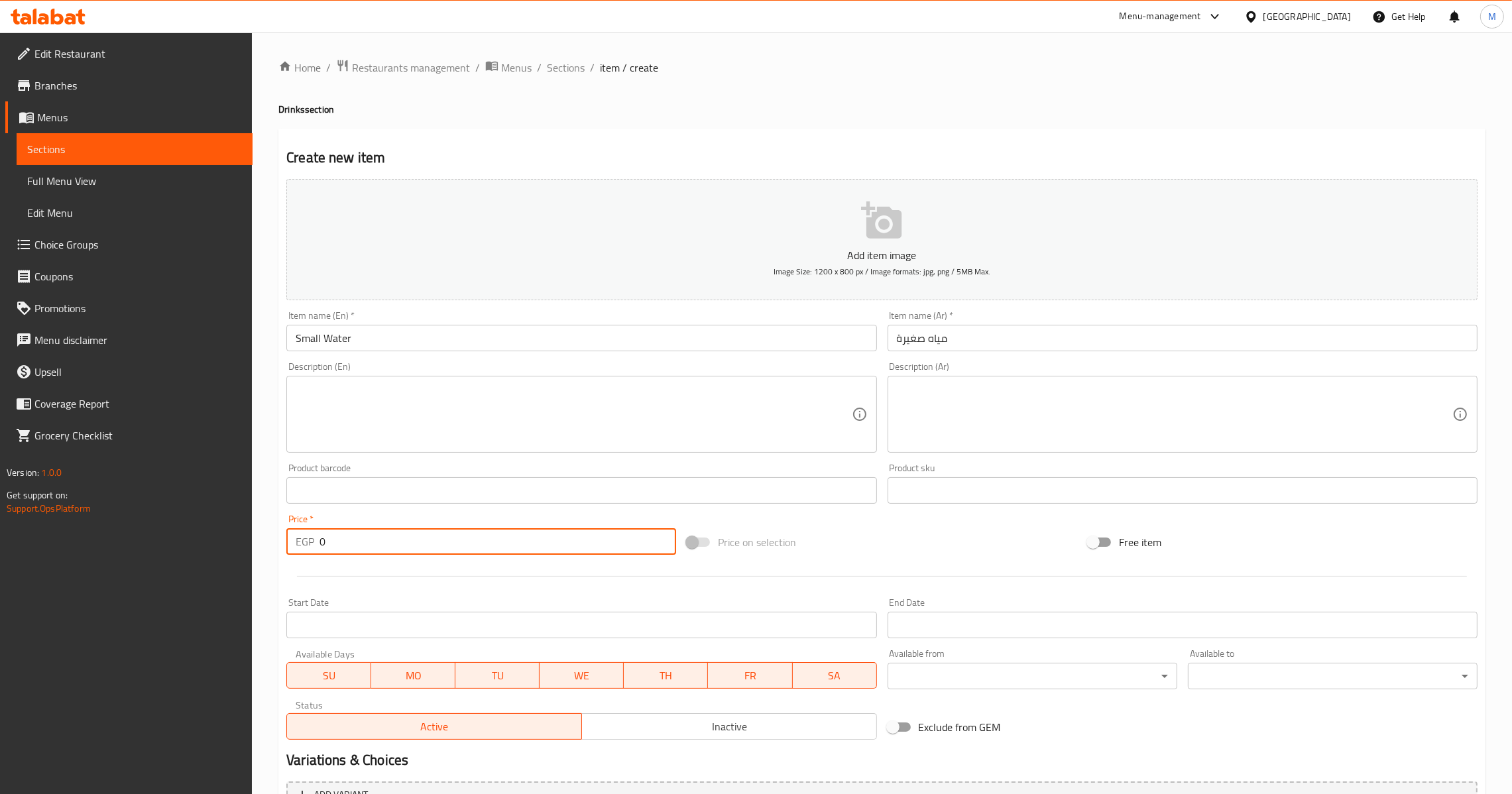
click at [327, 542] on input "0" at bounding box center [498, 541] width 357 height 27
click at [324, 540] on input "0" at bounding box center [498, 541] width 357 height 27
click at [318, 549] on div "EGP 0 Price *" at bounding box center [481, 541] width 390 height 27
click at [320, 528] on input "0" at bounding box center [498, 541] width 357 height 27
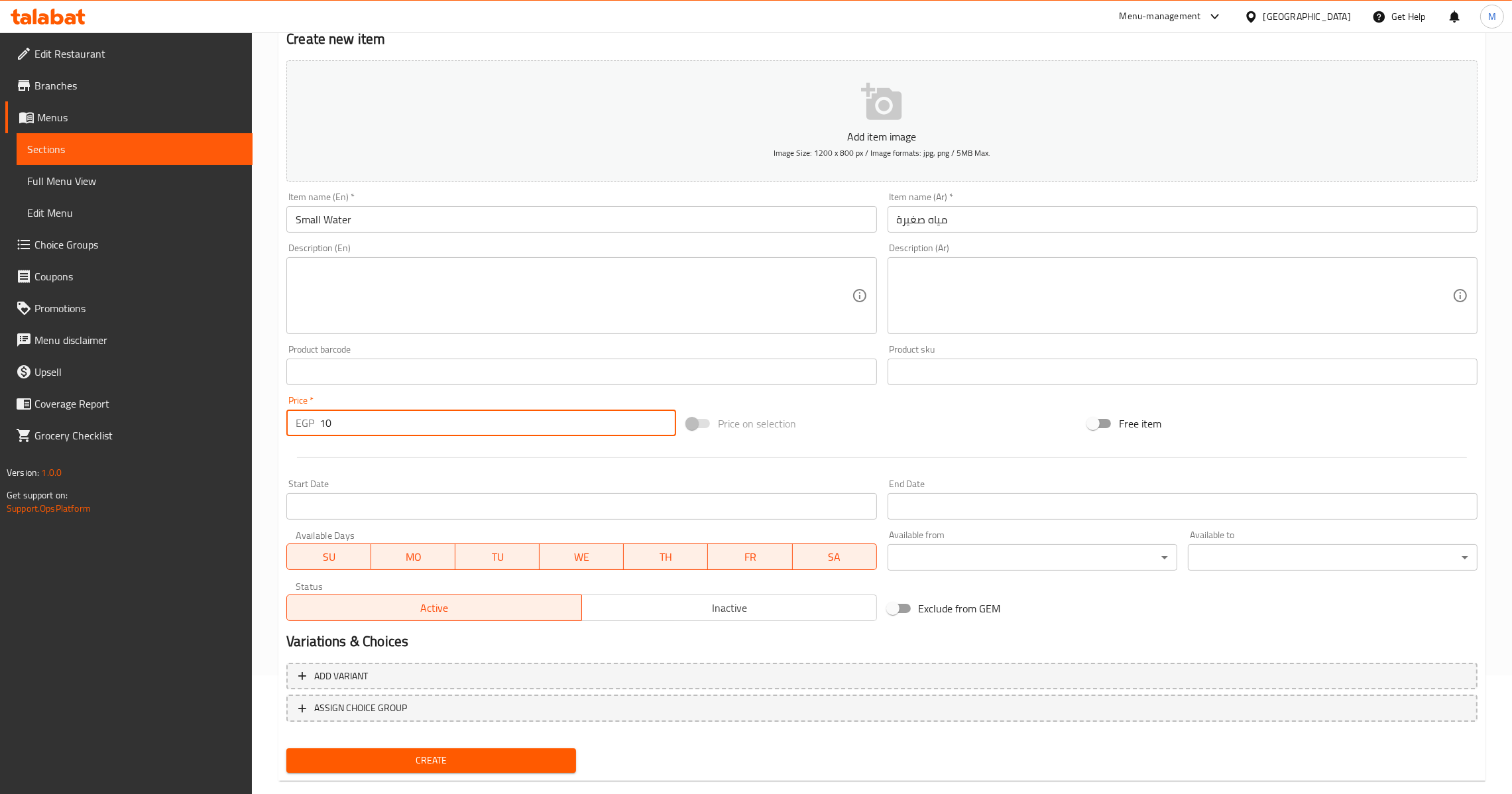
scroll to position [140, 0]
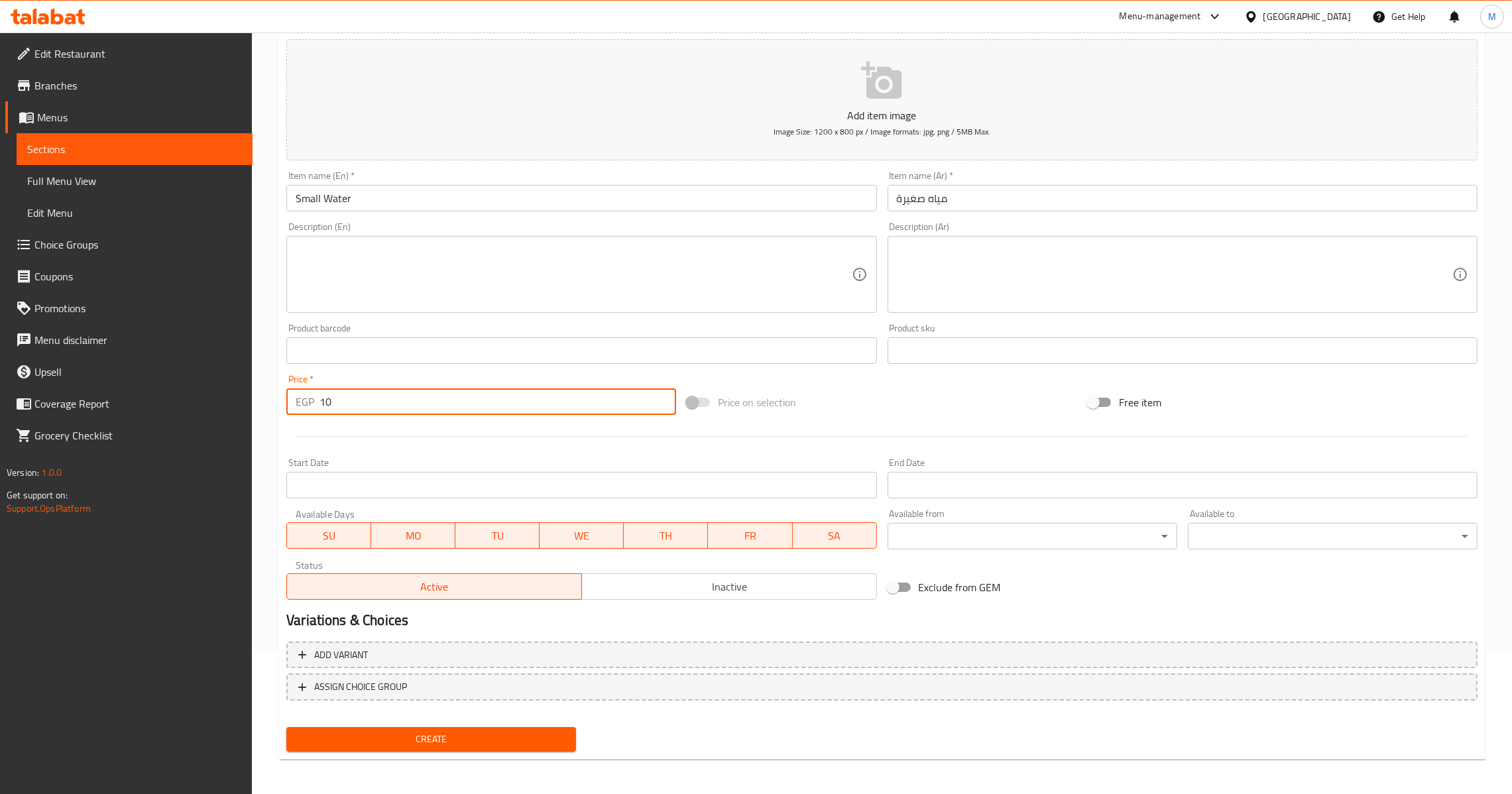
type input "10"
click at [340, 193] on input "Small Water" at bounding box center [581, 198] width 590 height 27
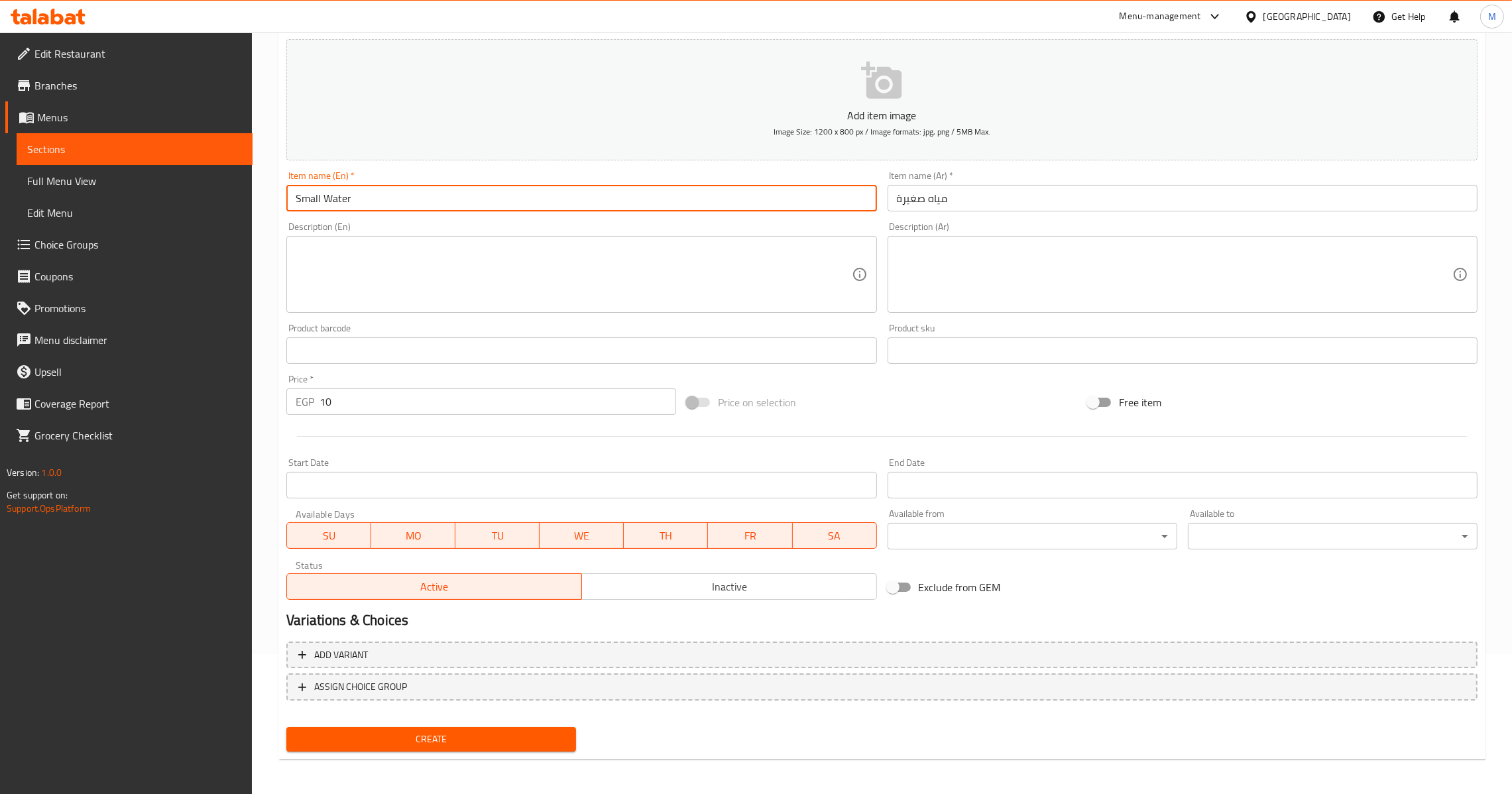
click at [431, 736] on span "Create" at bounding box center [431, 739] width 269 height 17
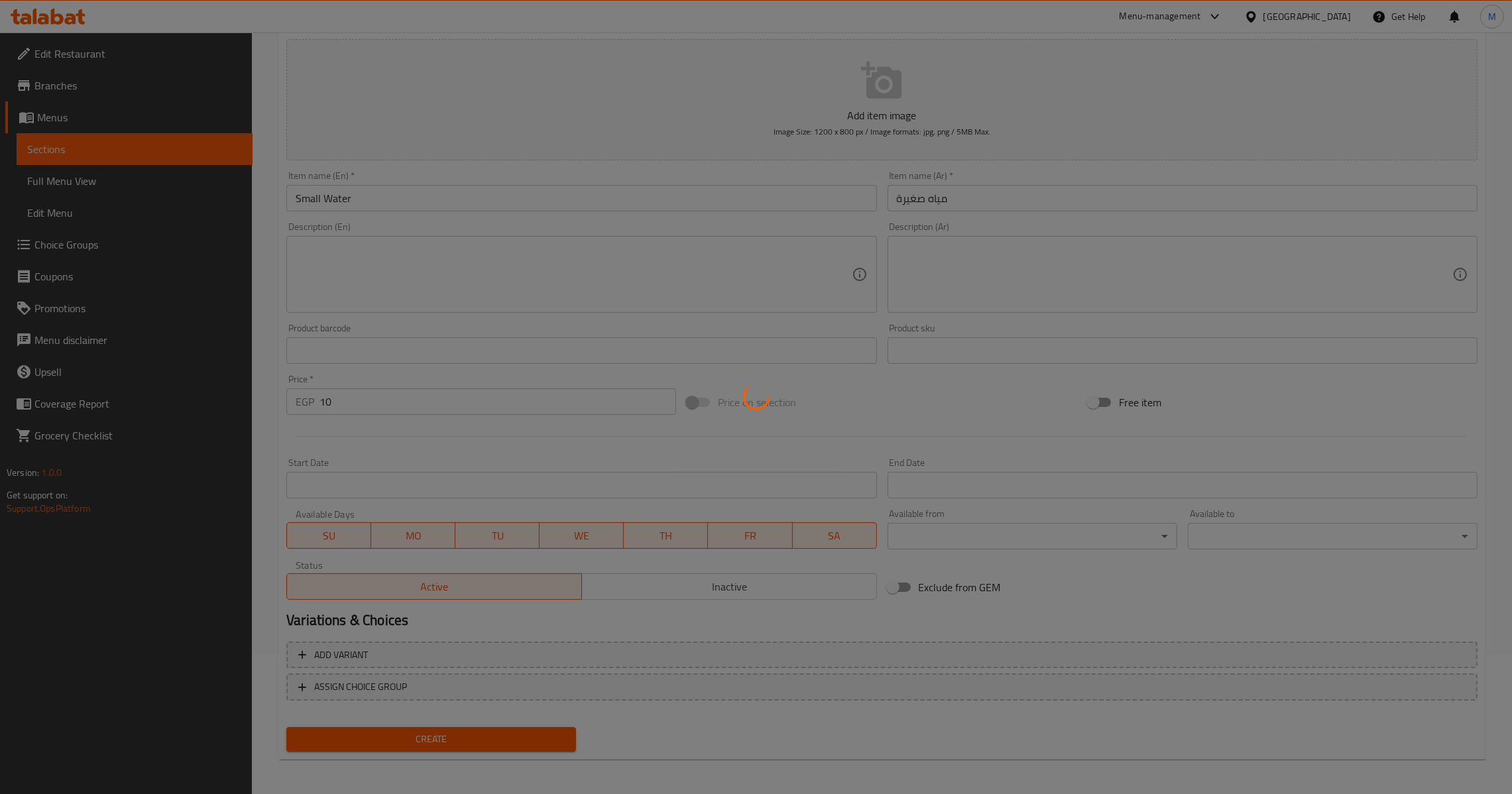
type input "0"
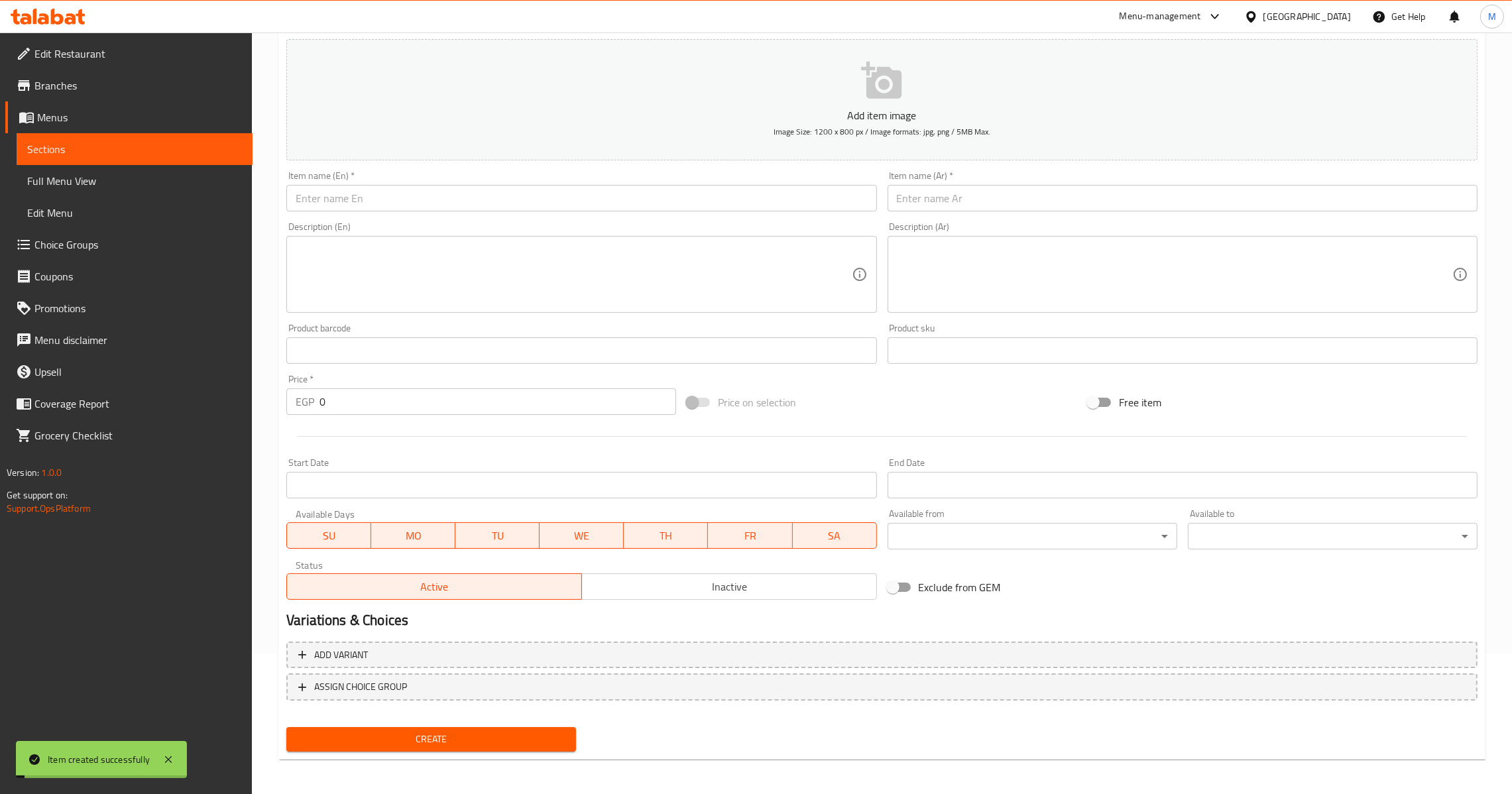
click at [330, 186] on input "text" at bounding box center [581, 198] width 590 height 27
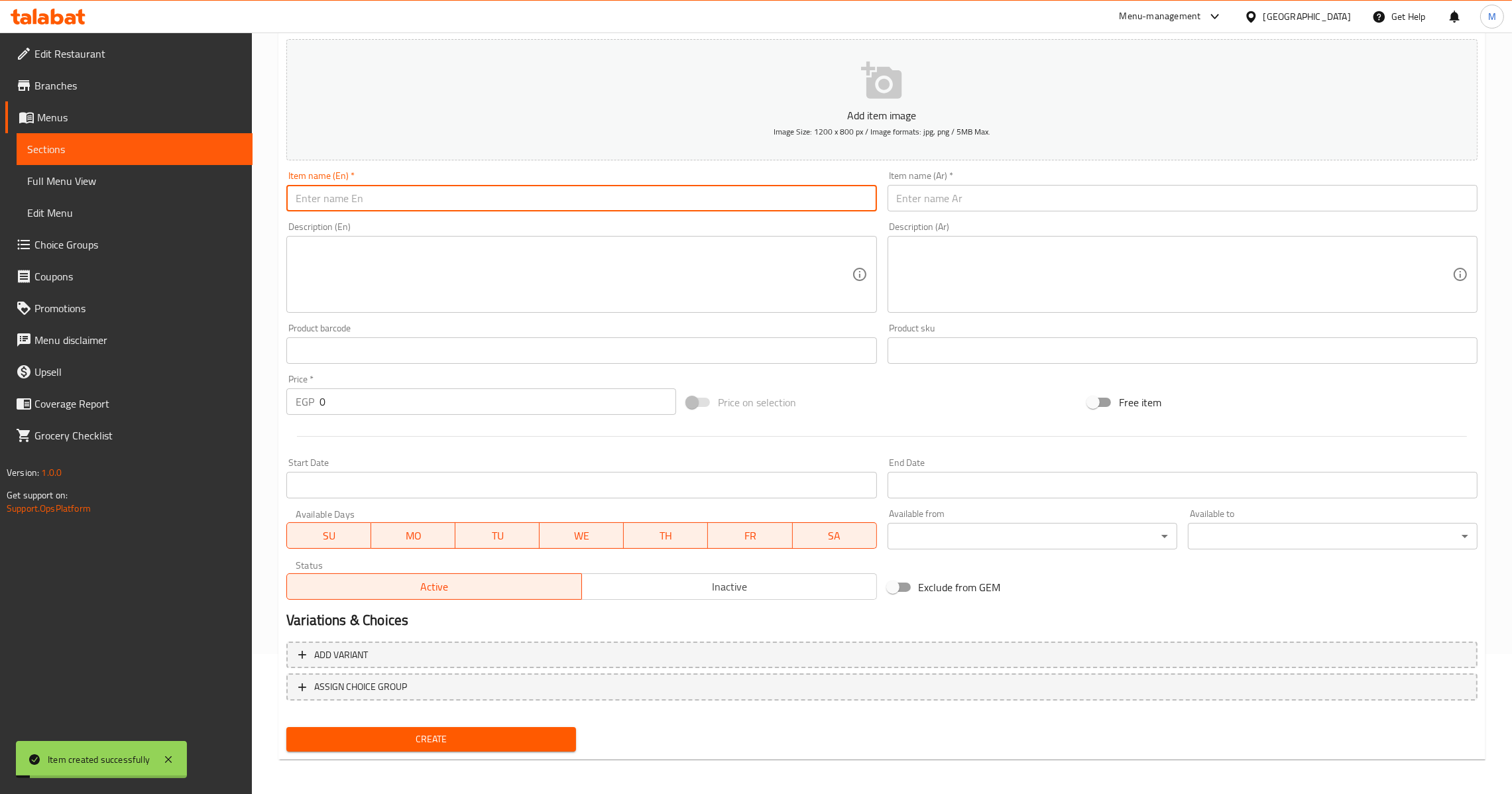
paste input "Small Water"
click at [313, 202] on input "Small Water" at bounding box center [581, 198] width 590 height 27
type input "Large Water"
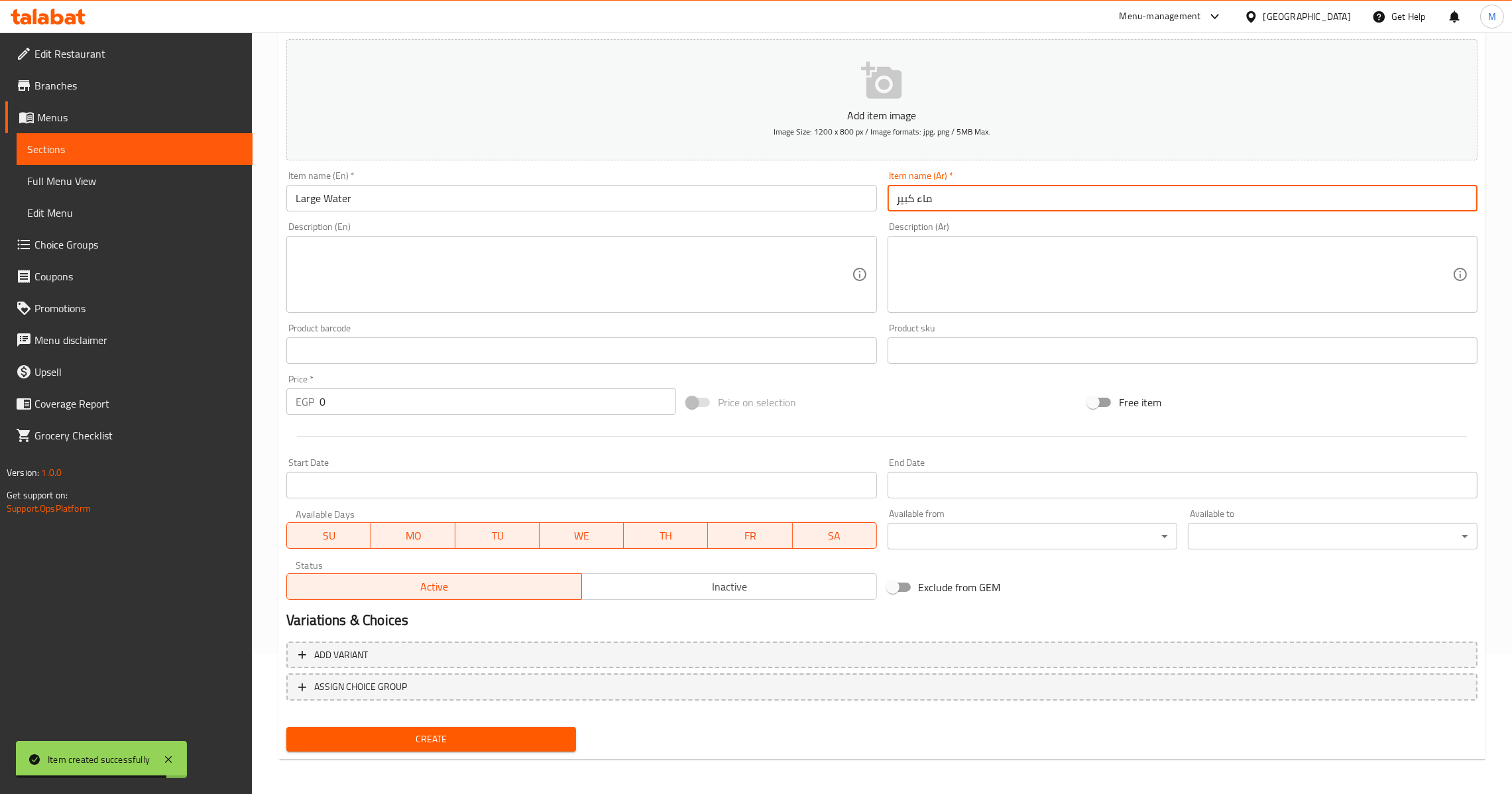
click at [330, 197] on input "Large Water" at bounding box center [581, 198] width 590 height 27
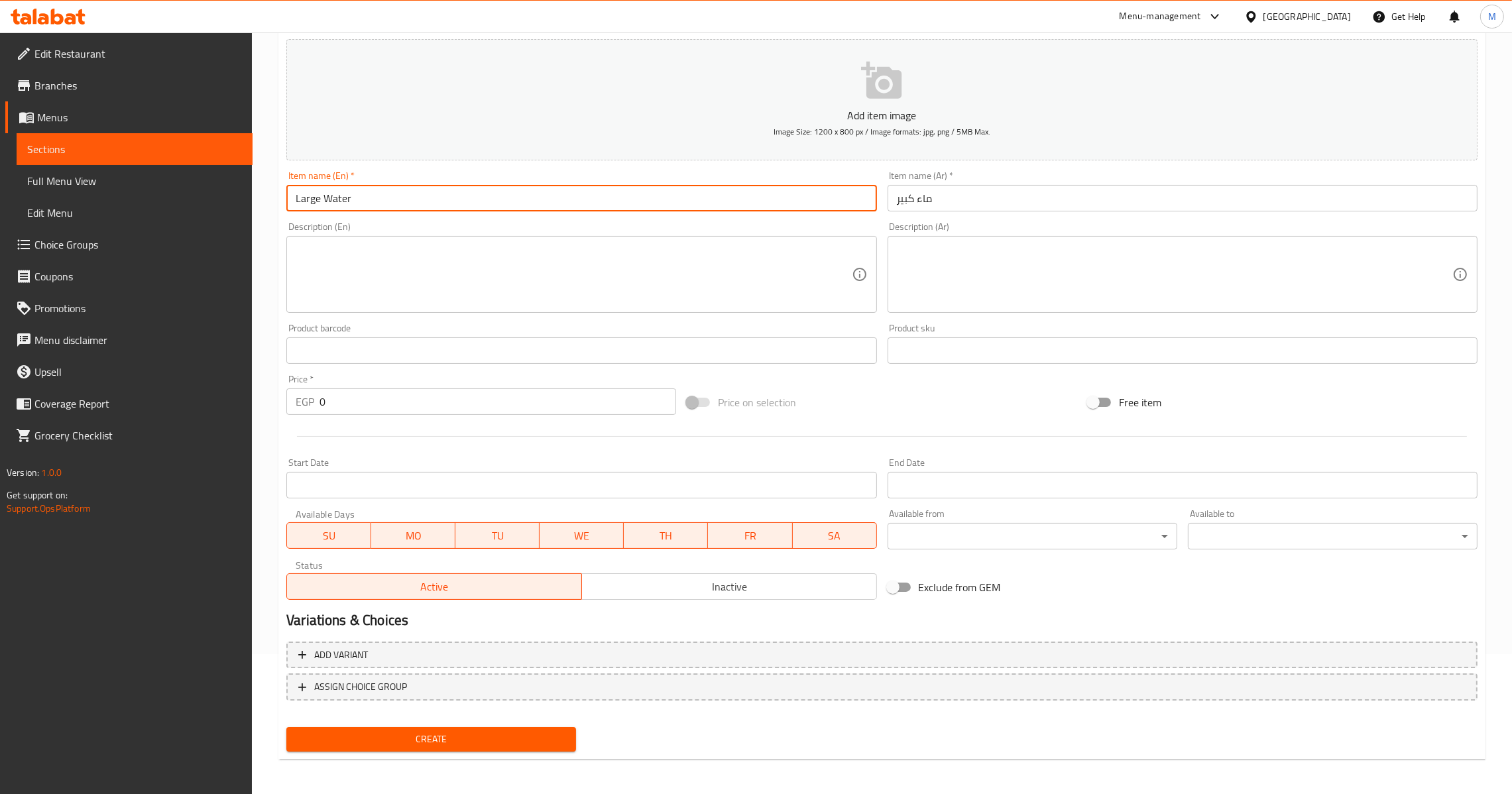
click at [972, 215] on div "Item name (Ar)   * ماء كبير Item name (Ar) *" at bounding box center [1182, 191] width 601 height 51
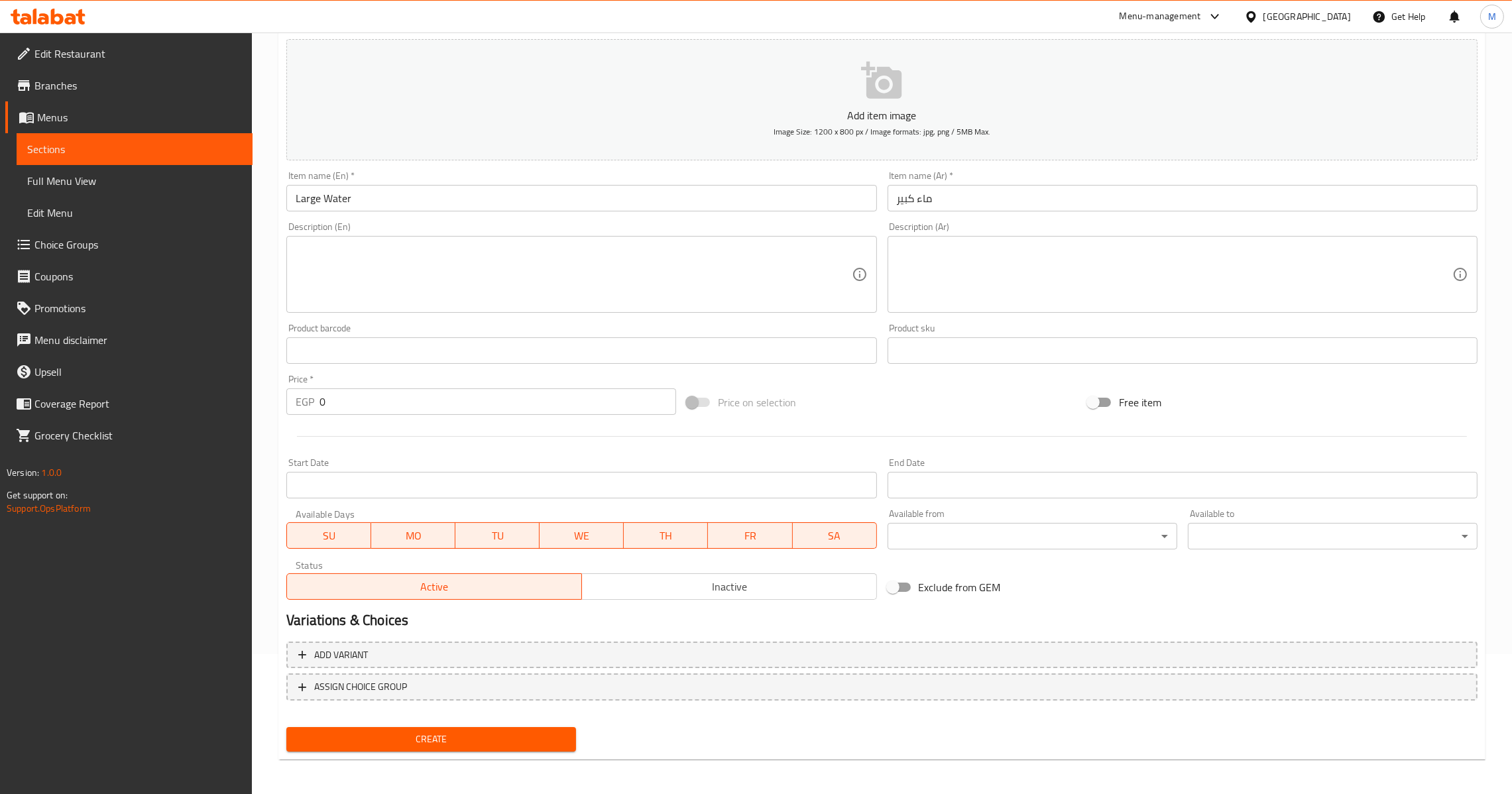
click at [969, 192] on input "ماء كبير" at bounding box center [1182, 198] width 590 height 27
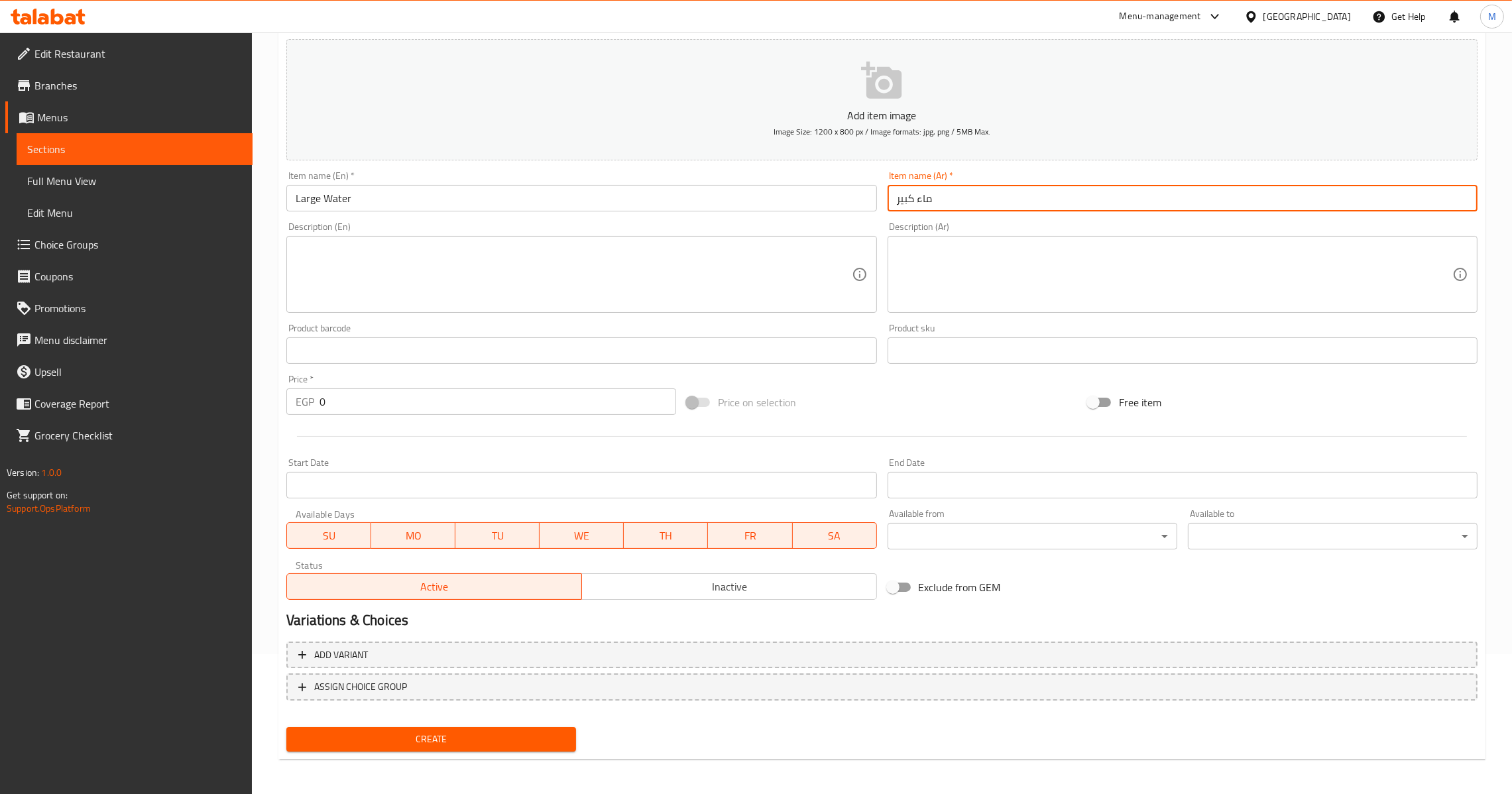
paste input "ياه كبيرة"
type input "مياه كبير"
drag, startPoint x: 332, startPoint y: 400, endPoint x: 293, endPoint y: 403, distance: 39.1
click at [293, 403] on div "EGP 0 Price *" at bounding box center [481, 402] width 390 height 27
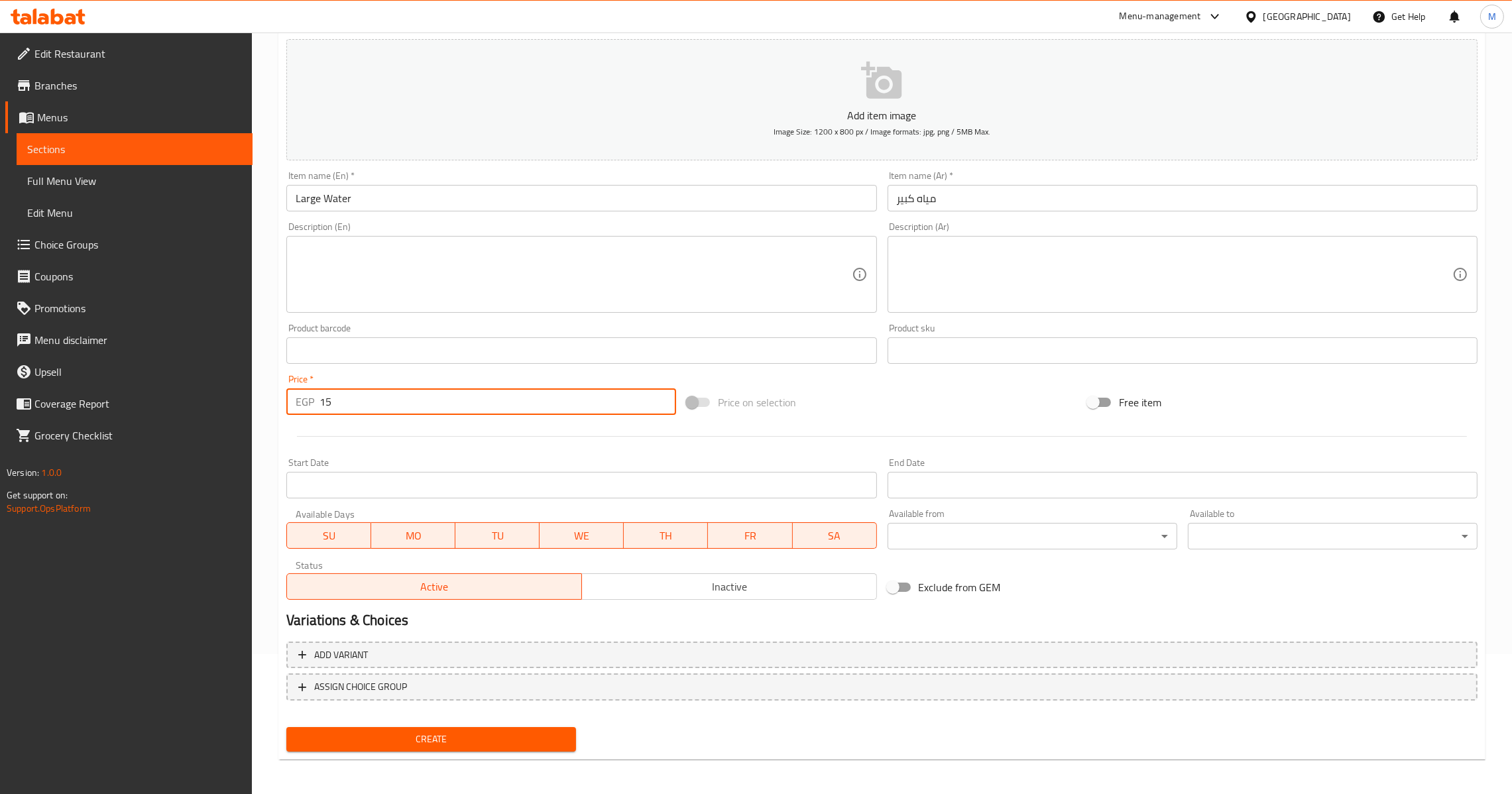
type input "15"
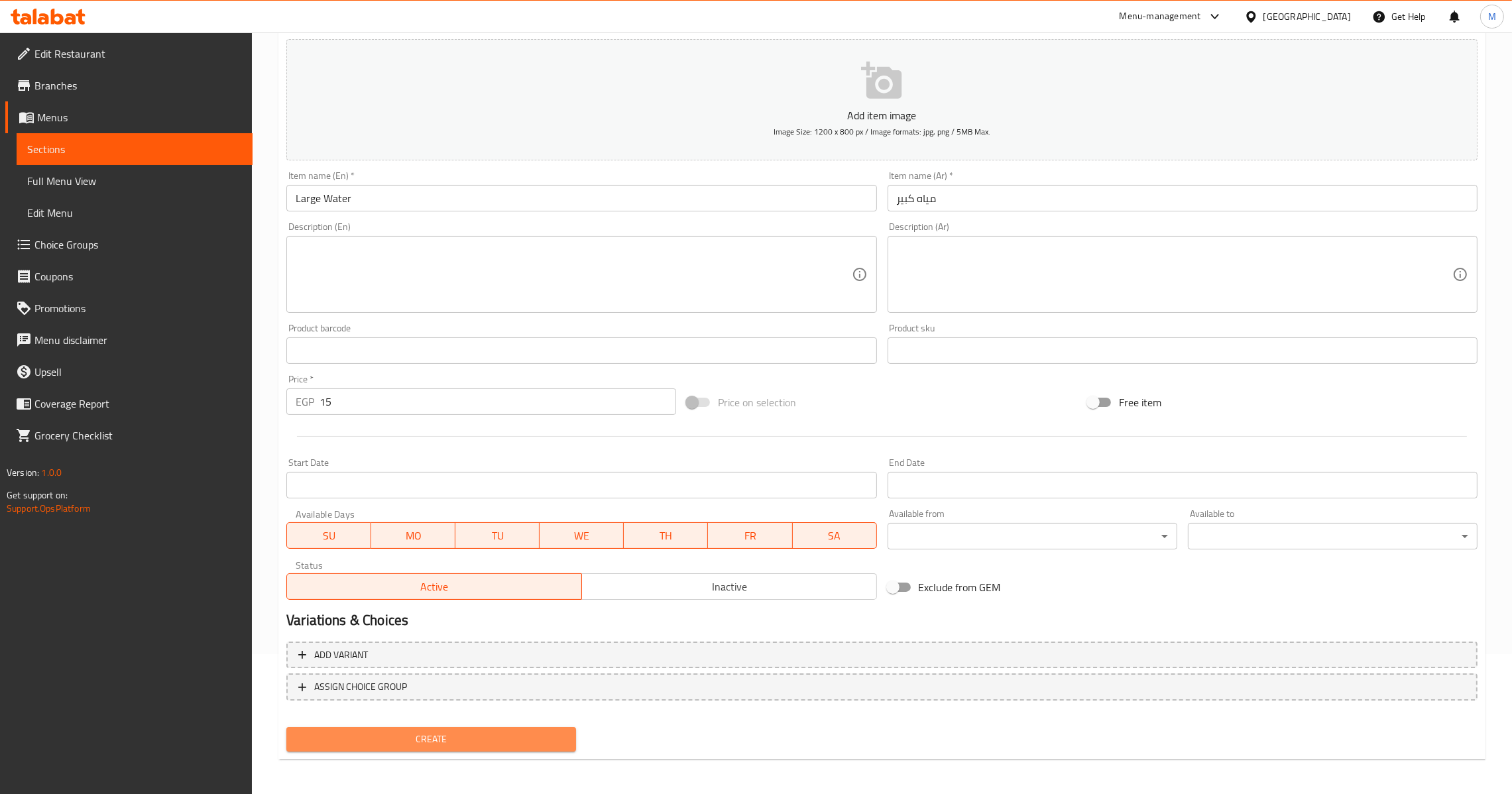
click at [421, 727] on button "Create" at bounding box center [430, 739] width 289 height 25
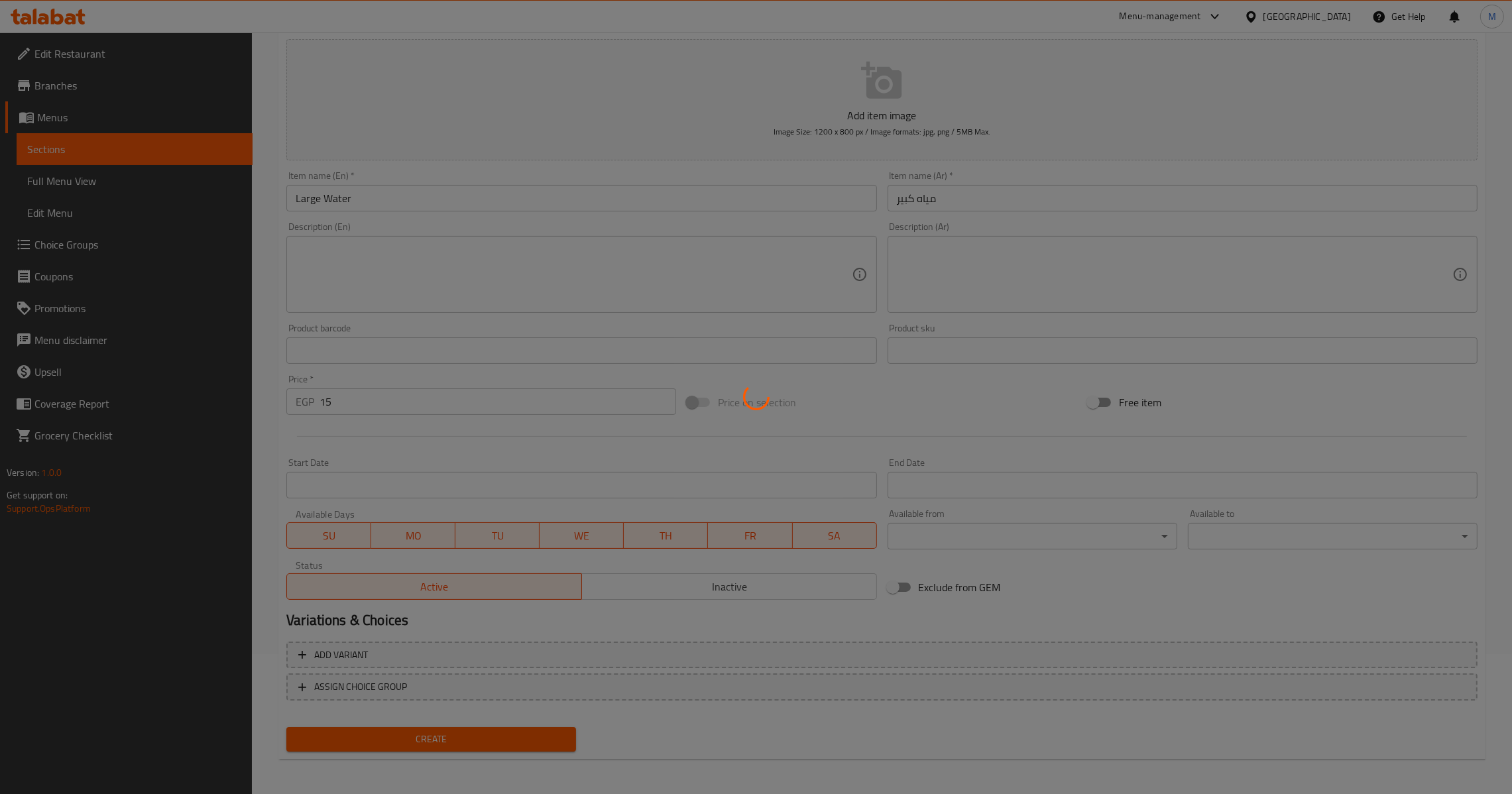
type input "0"
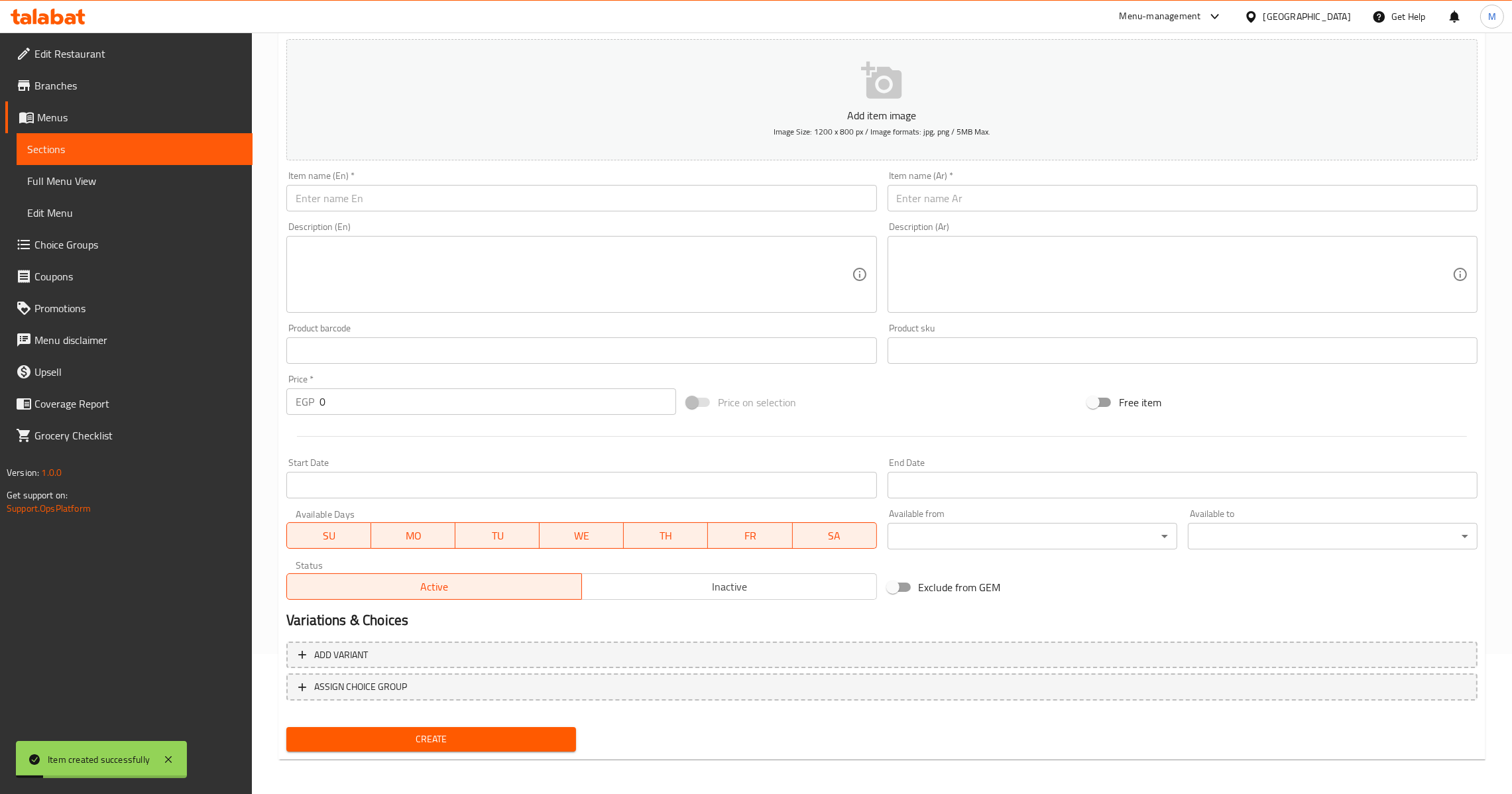
click at [1043, 199] on input "text" at bounding box center [1182, 198] width 590 height 27
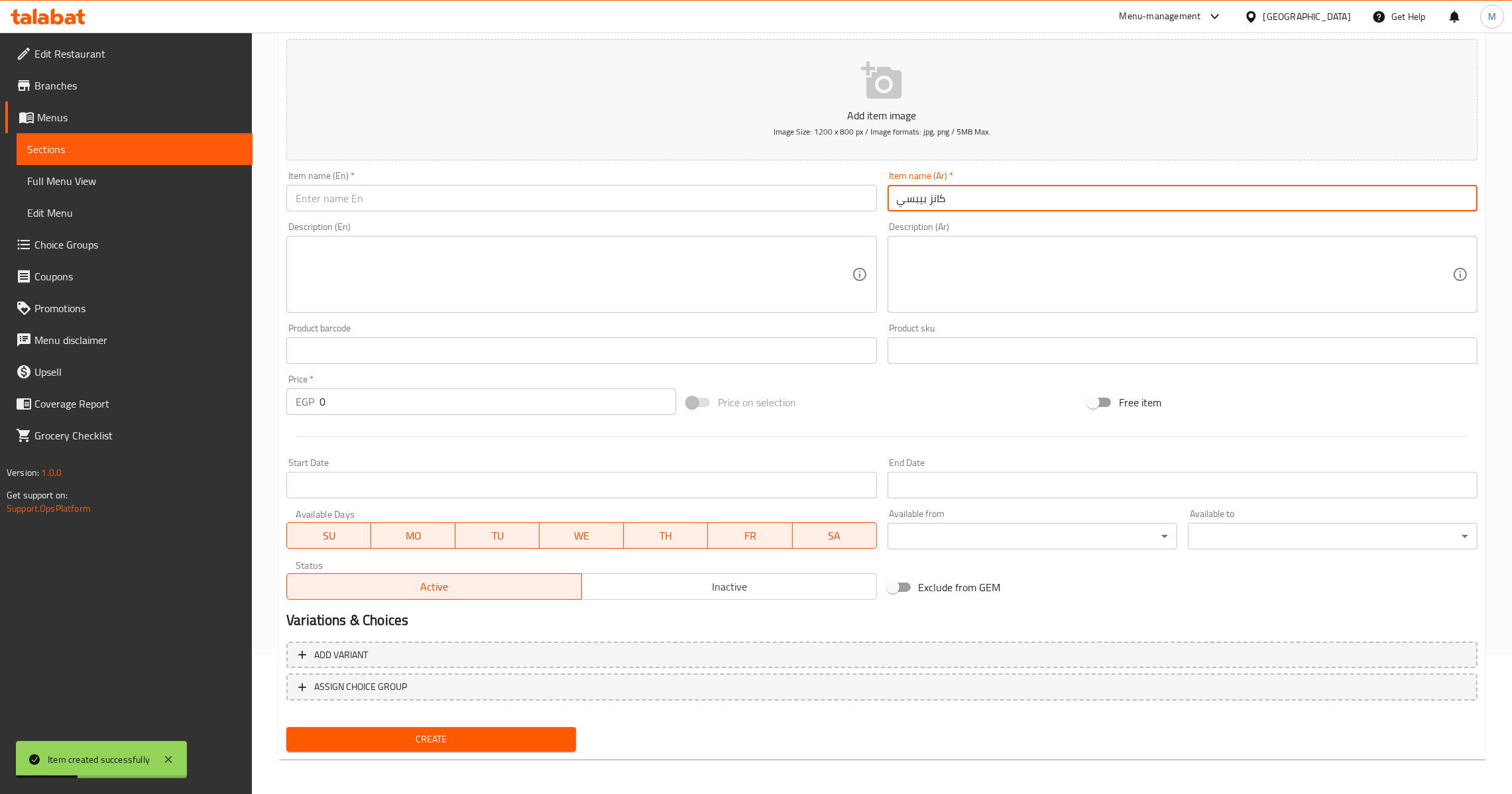
type input "كانز بيبسي"
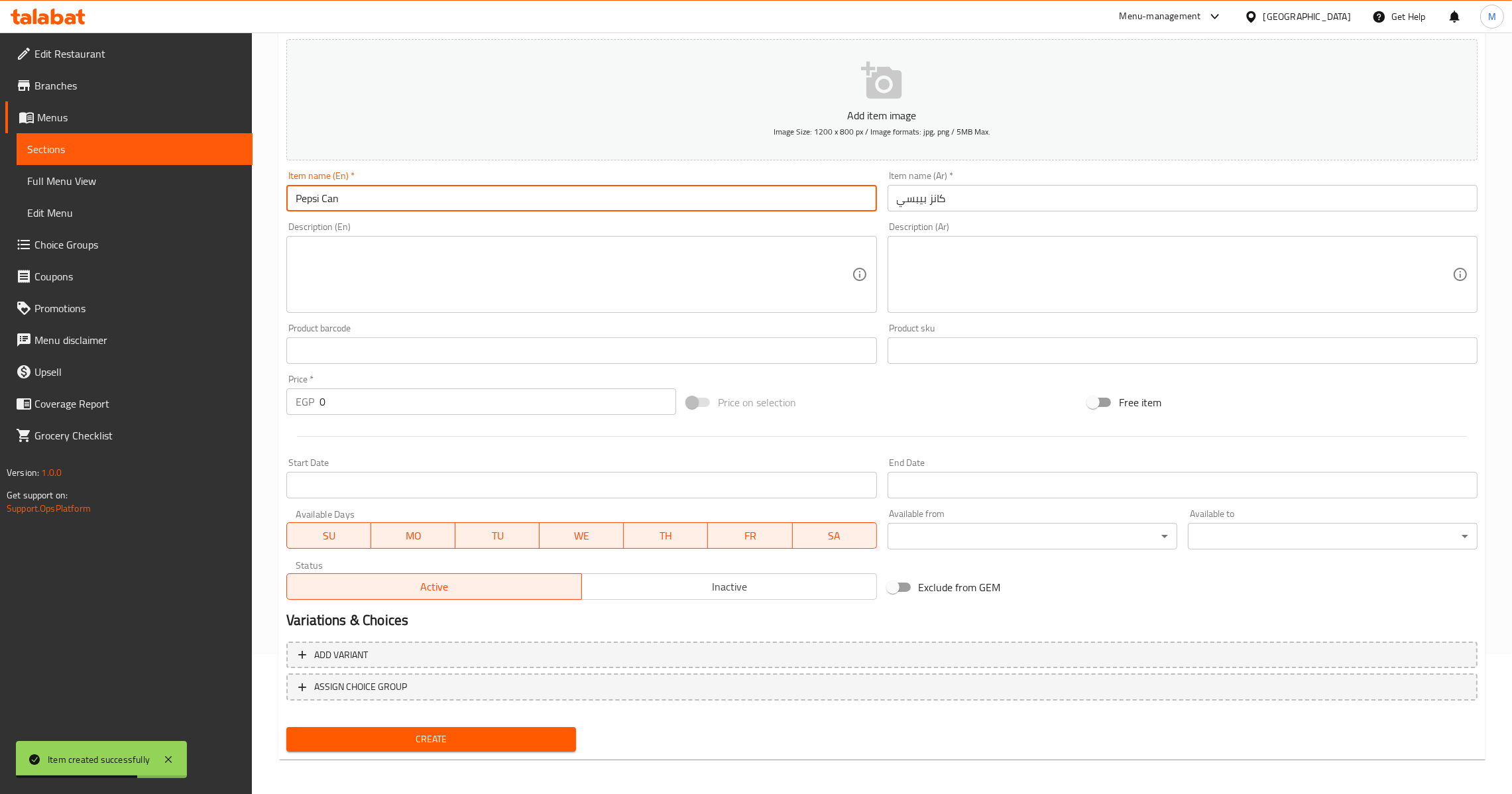
type input "Pepsi Can"
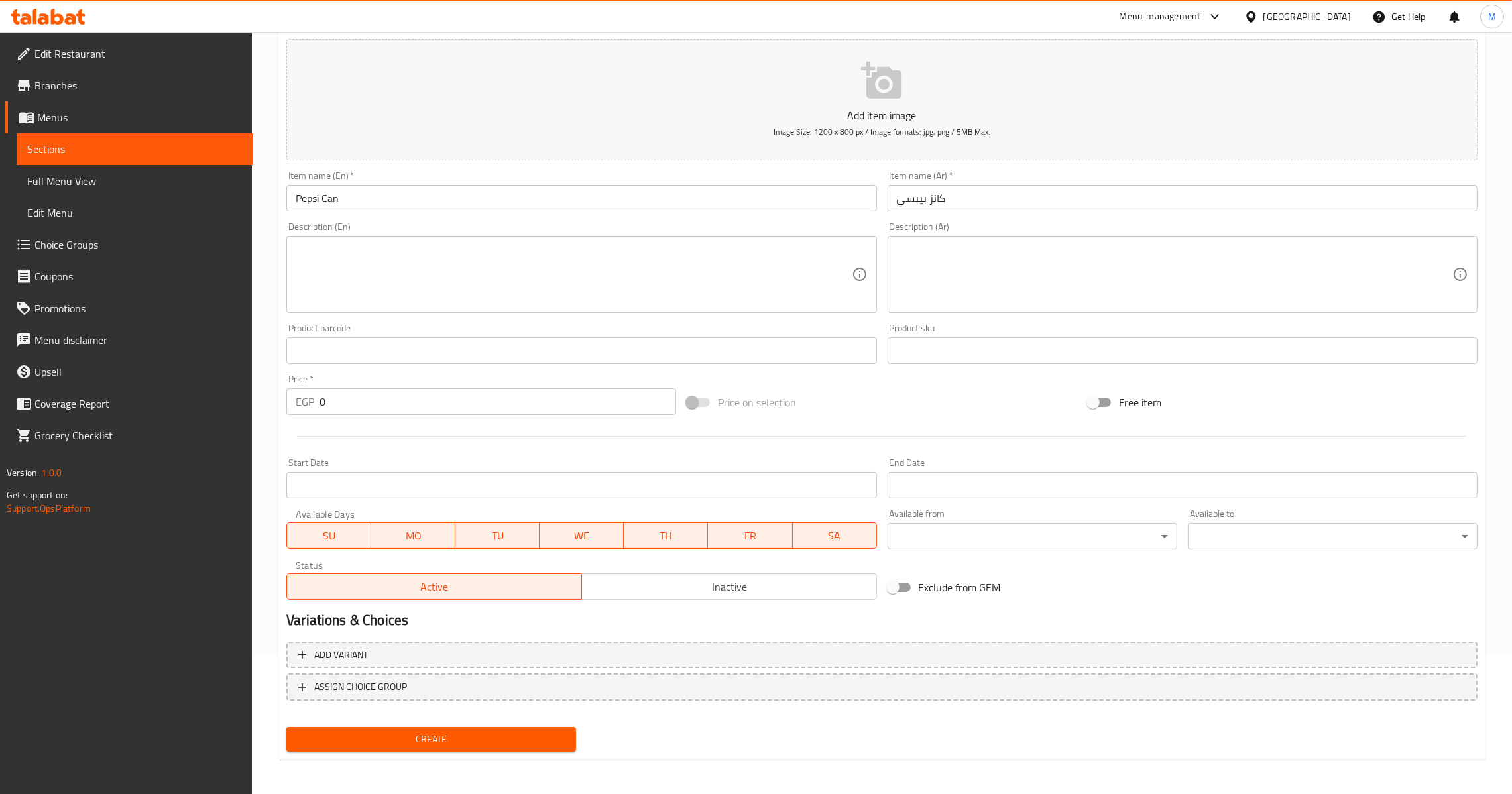
click at [318, 407] on div "EGP 0 Price *" at bounding box center [481, 402] width 390 height 27
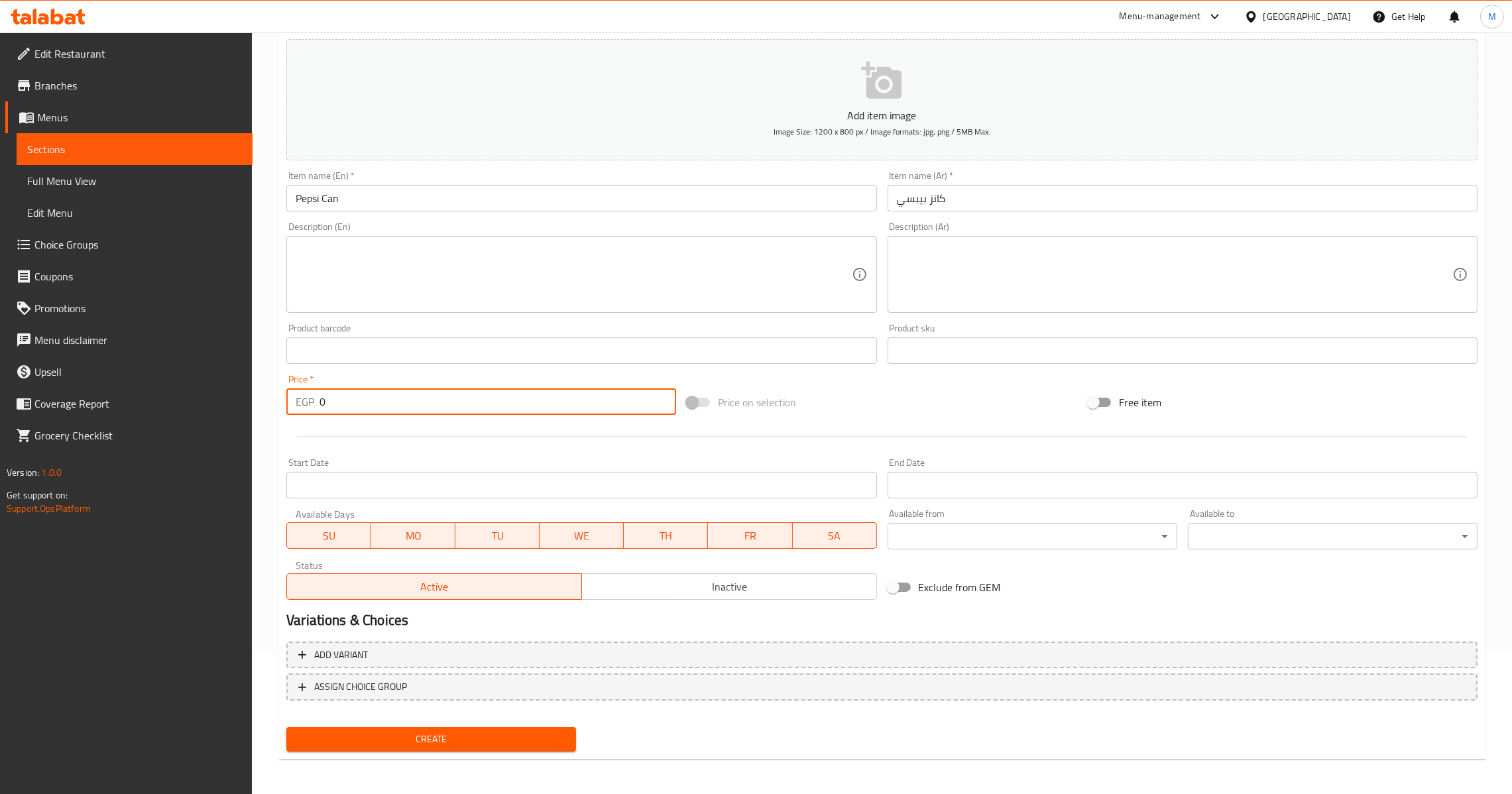
click at [320, 398] on input "0" at bounding box center [498, 402] width 357 height 27
type input "20"
click at [440, 739] on span "Create" at bounding box center [431, 739] width 269 height 17
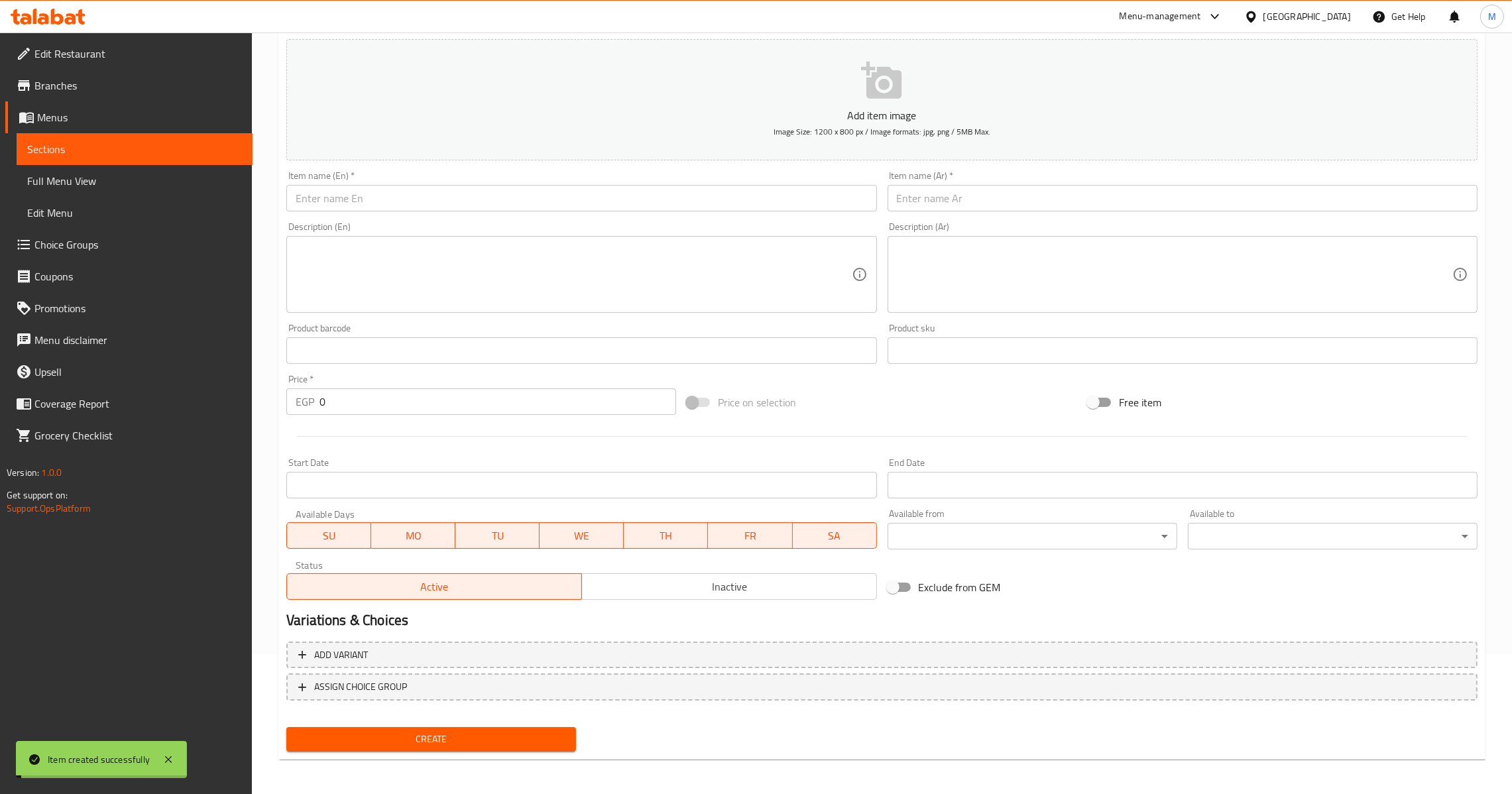
click at [351, 391] on input "0" at bounding box center [498, 402] width 357 height 27
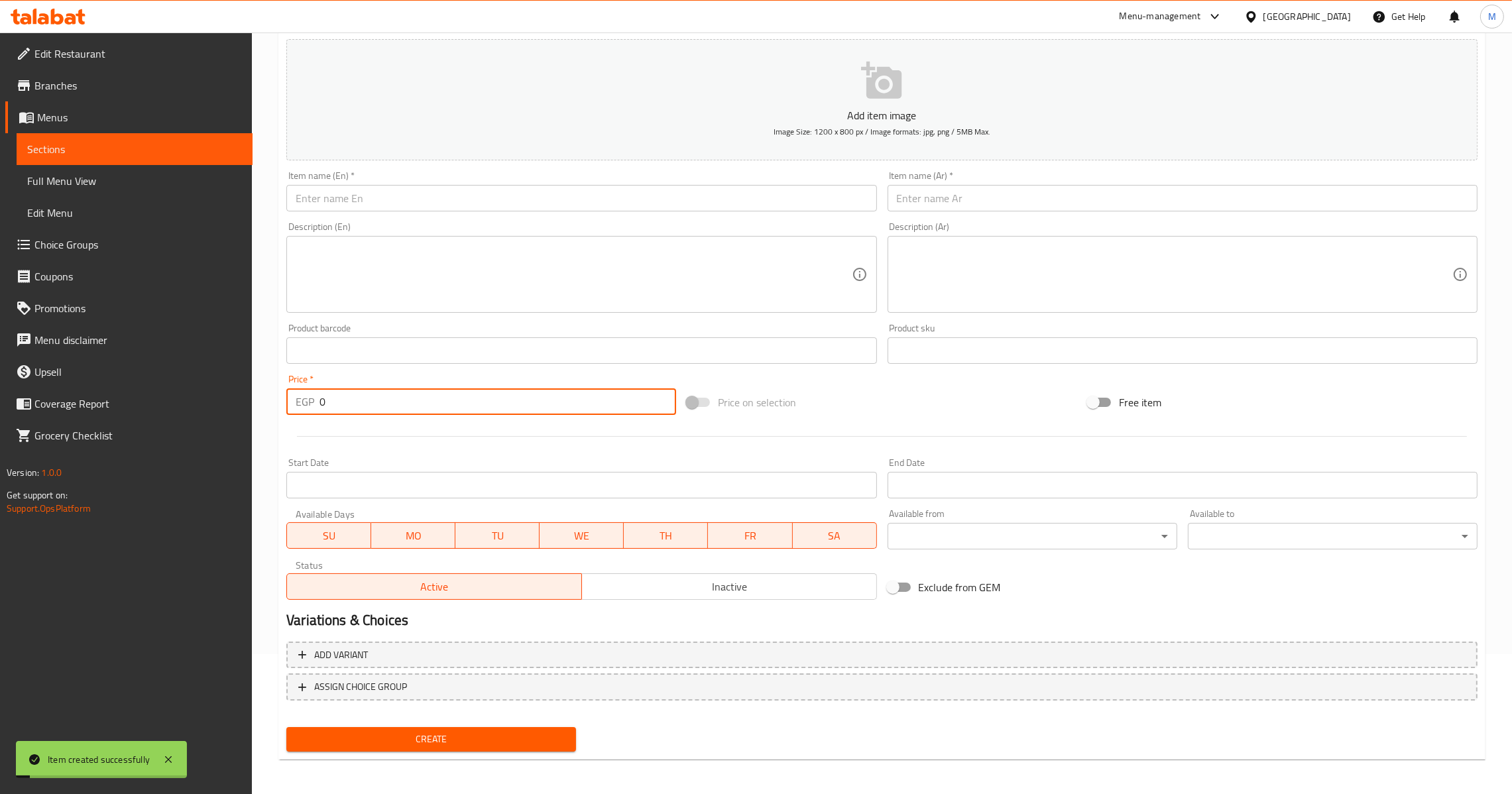
paste input "2"
type input "20"
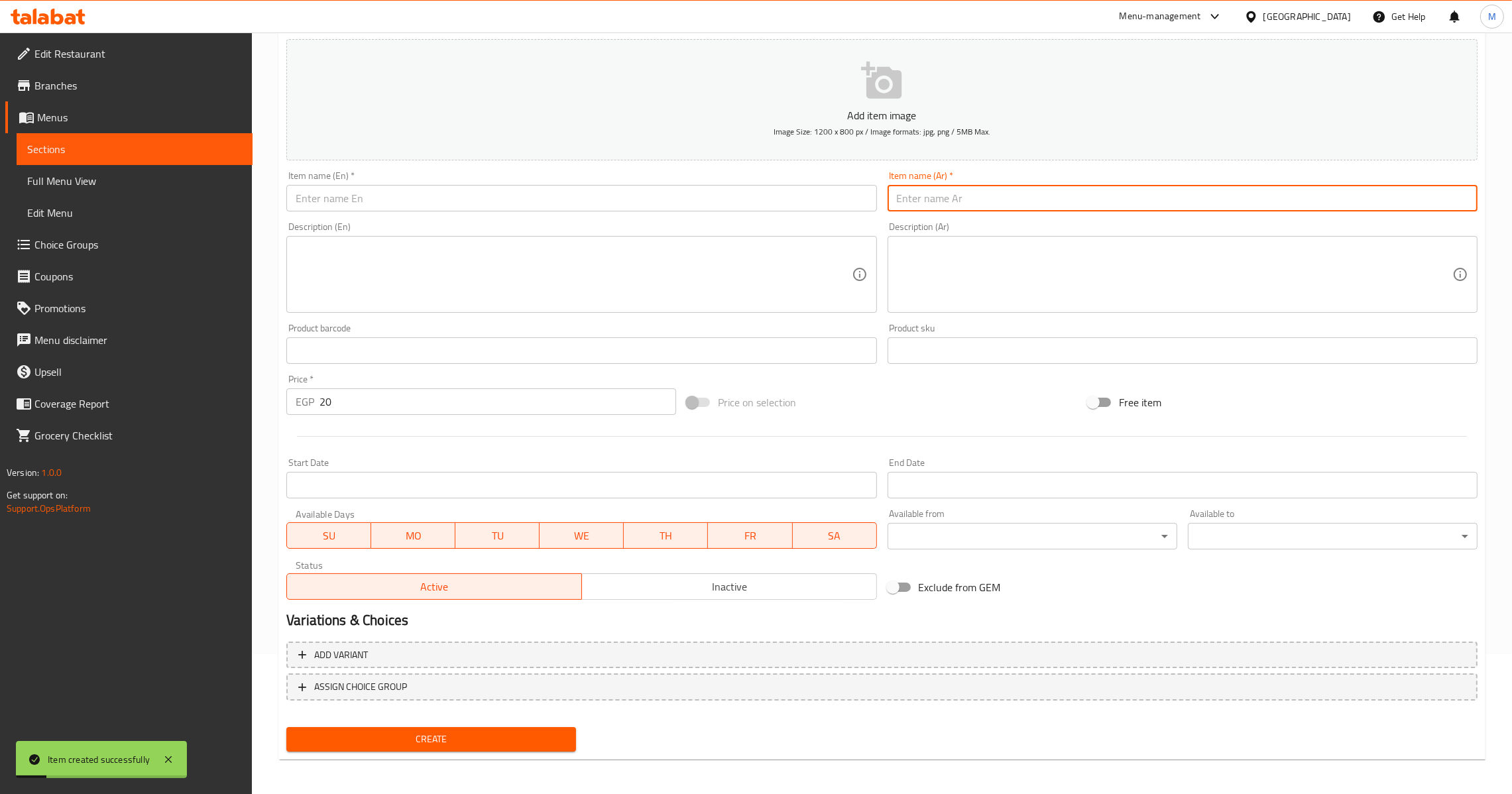
click at [967, 203] on input "text" at bounding box center [1182, 198] width 590 height 27
type input "كانز سيفين"
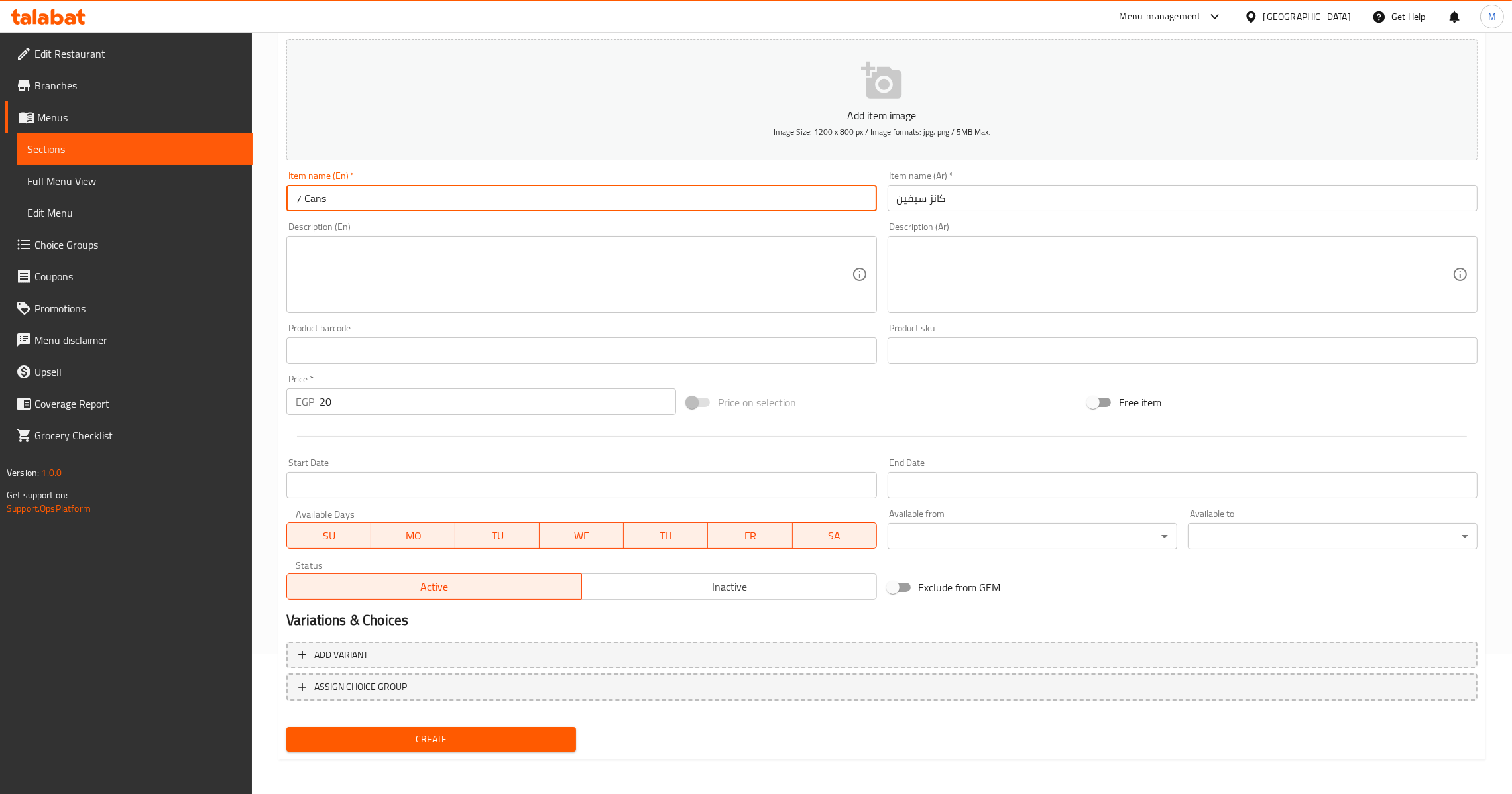
type input "7 Cans"
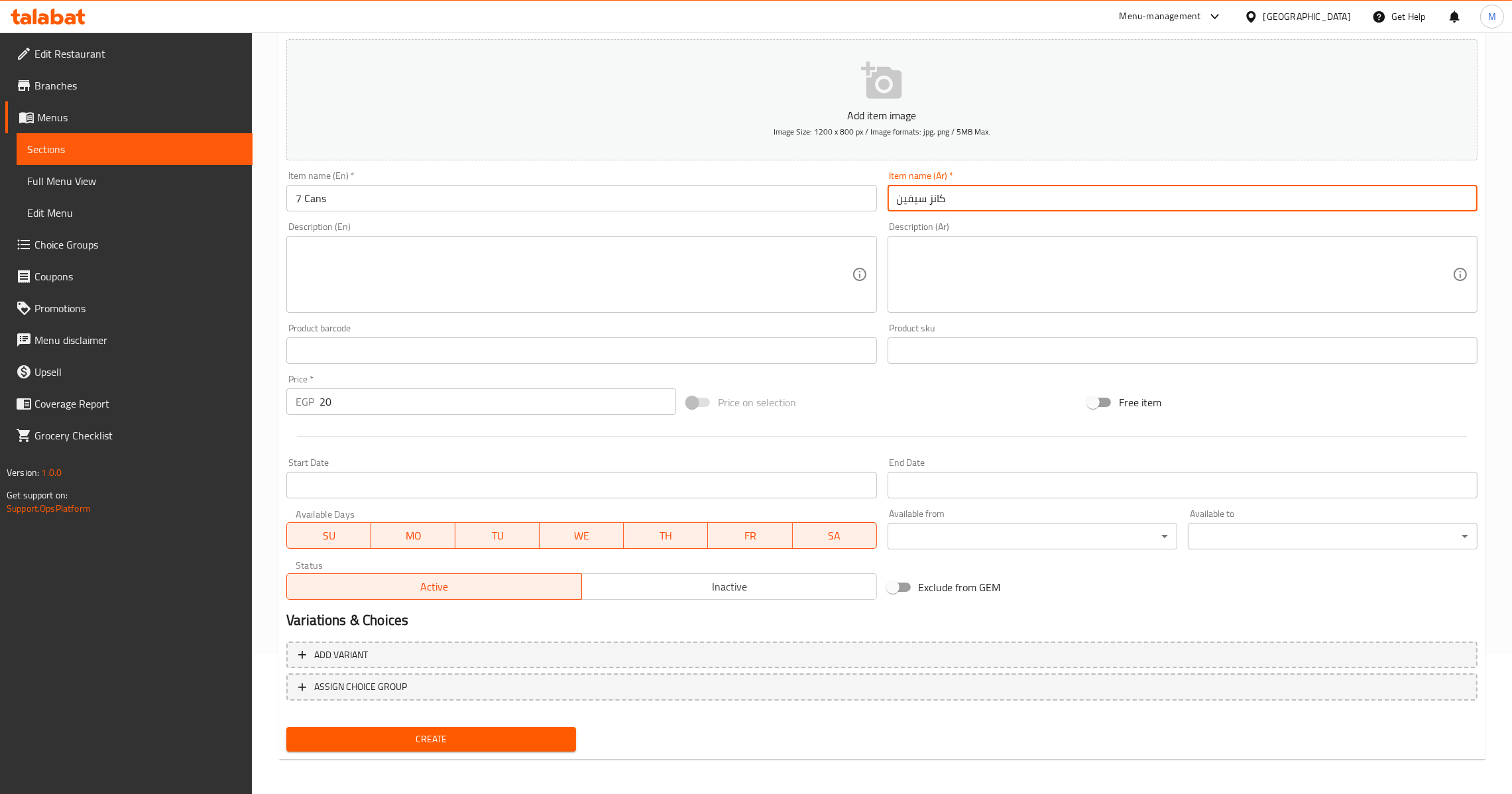
click at [917, 198] on input "كانز سيفين" at bounding box center [1182, 198] width 590 height 27
click at [906, 198] on input "كانز سيفين" at bounding box center [1182, 198] width 590 height 27
paste input "ن"
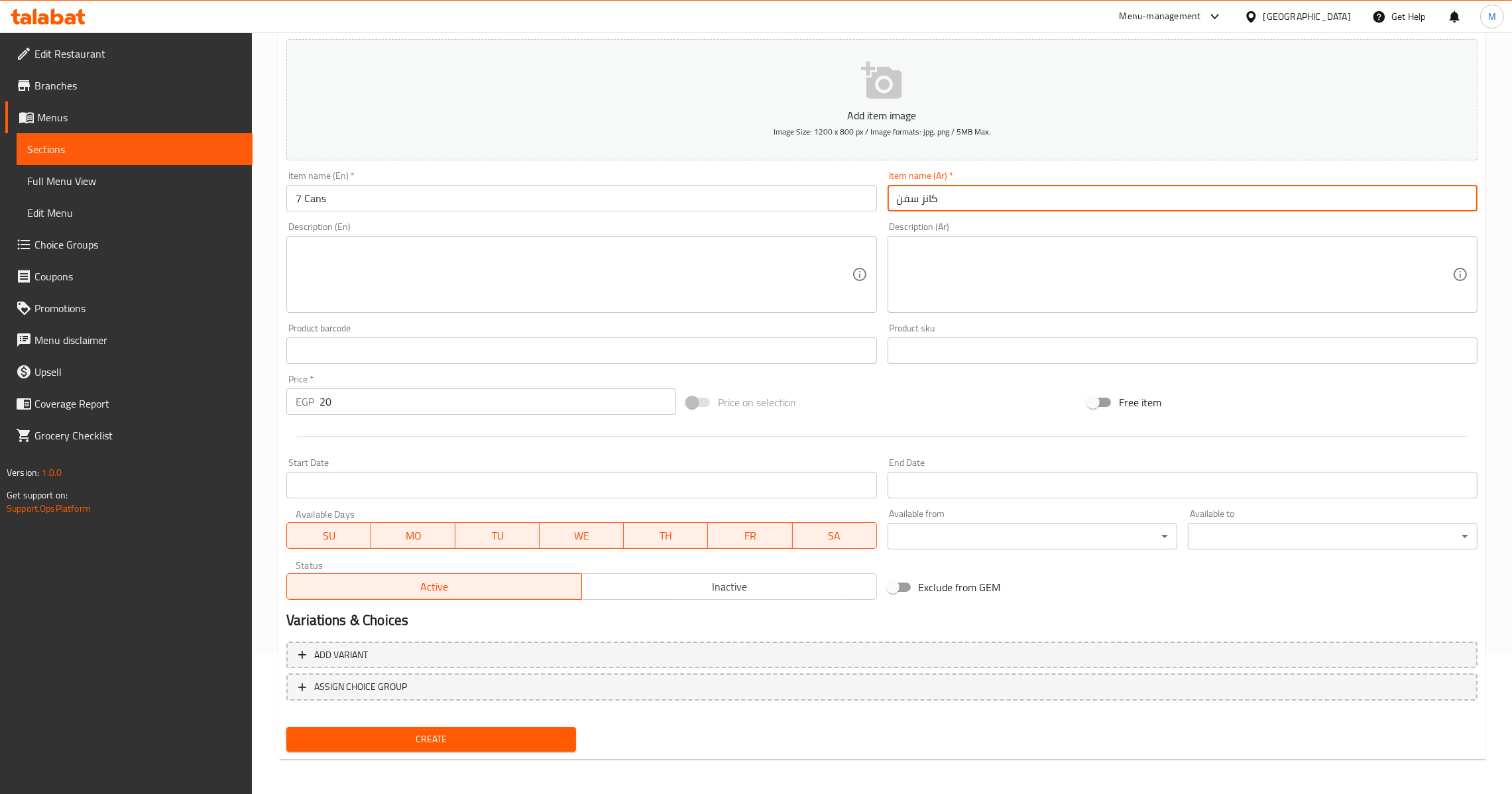
type input "كانز سفن"
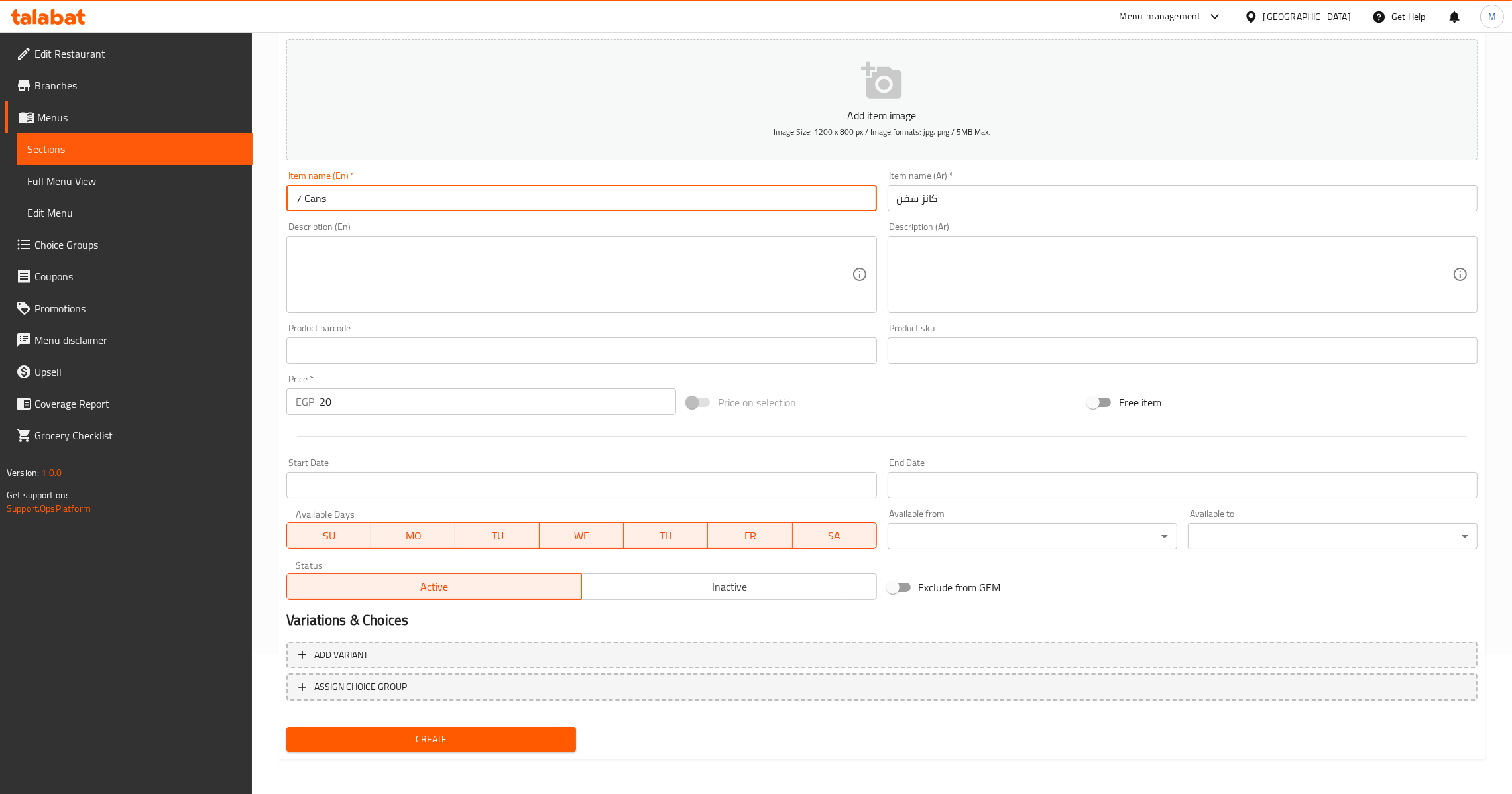
click at [311, 192] on input "7 Cans" at bounding box center [581, 198] width 590 height 27
paste input "text"
type input "7 Cans"
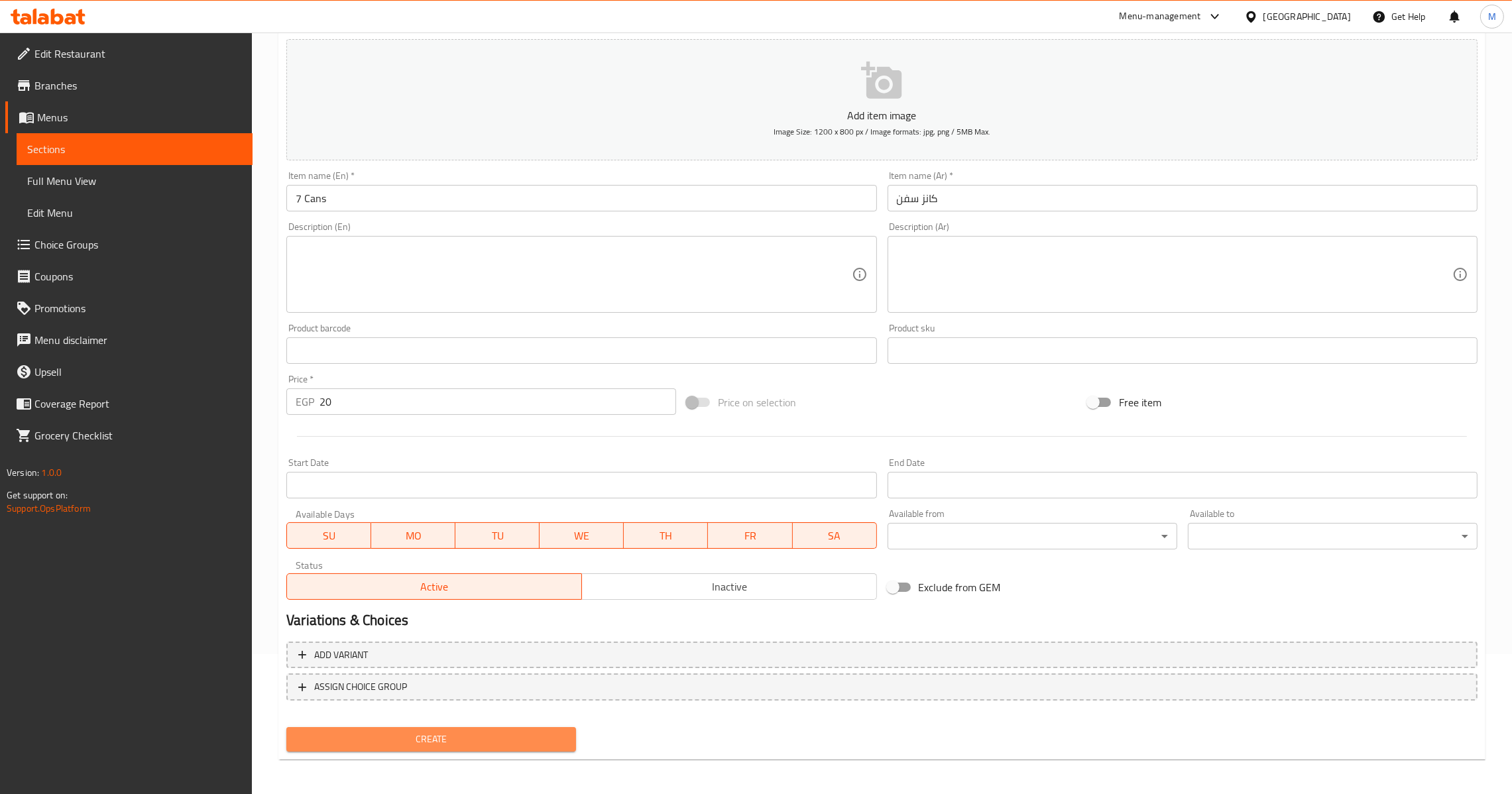
drag, startPoint x: 378, startPoint y: 726, endPoint x: 379, endPoint y: 717, distance: 9.1
click at [378, 728] on button "Create" at bounding box center [430, 739] width 289 height 25
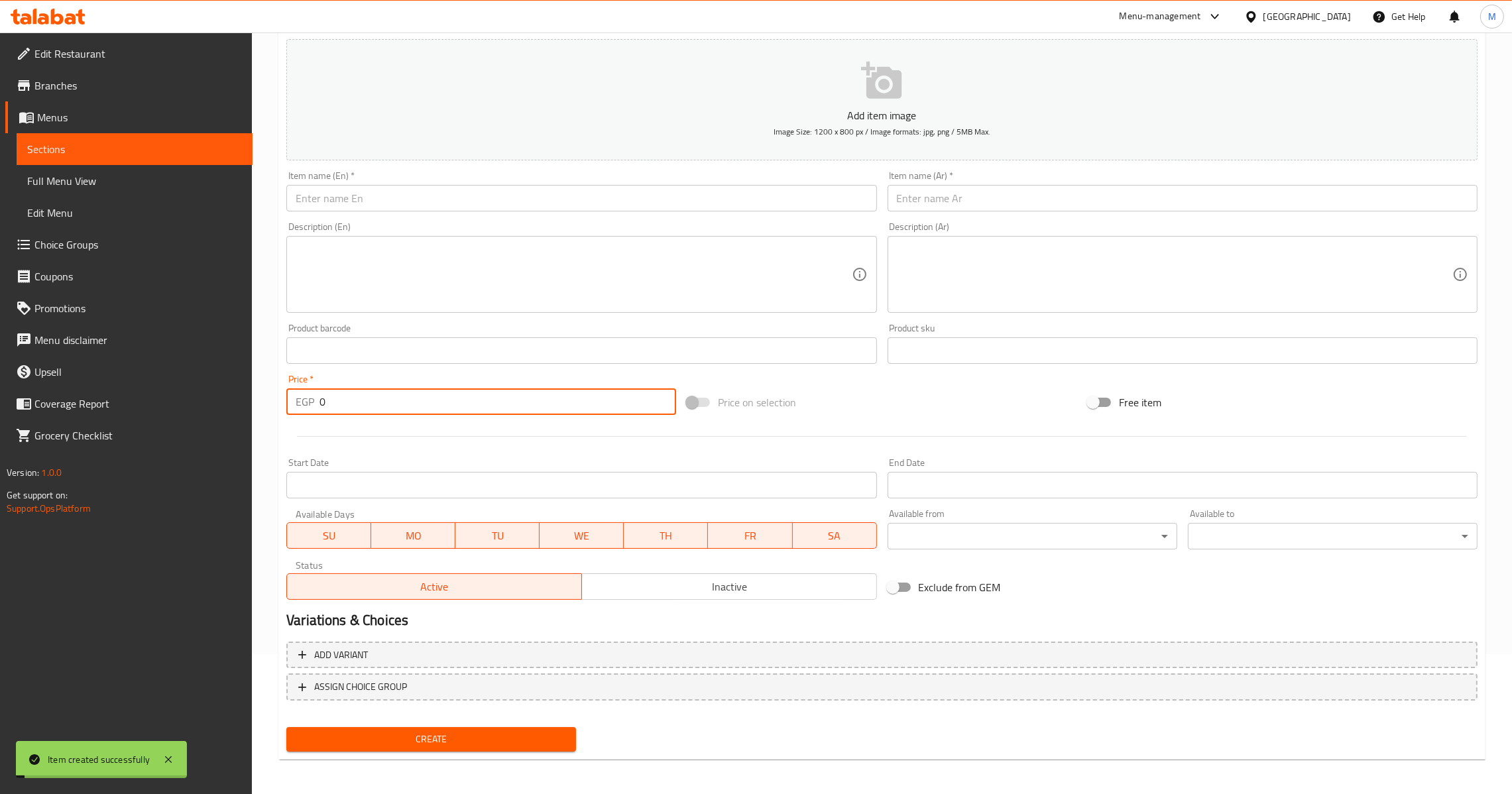
drag, startPoint x: 344, startPoint y: 412, endPoint x: 271, endPoint y: 417, distance: 73.2
click at [271, 417] on div "Home / Restaurants management / Menus / Sections / item / create Drinks section…" at bounding box center [882, 344] width 1260 height 904
type input "25"
click at [418, 192] on input "text" at bounding box center [581, 198] width 590 height 27
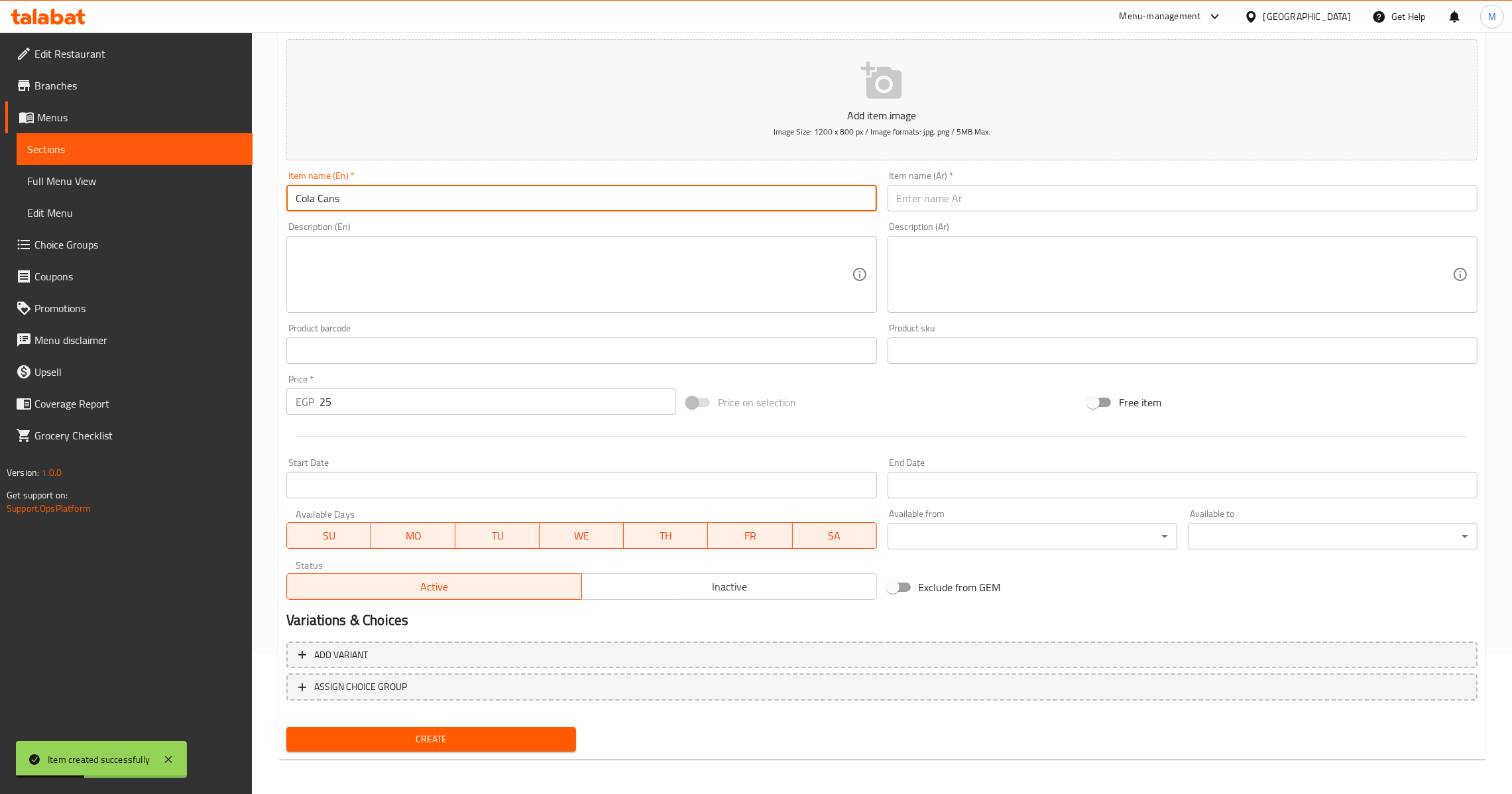
type input "Cola Cans"
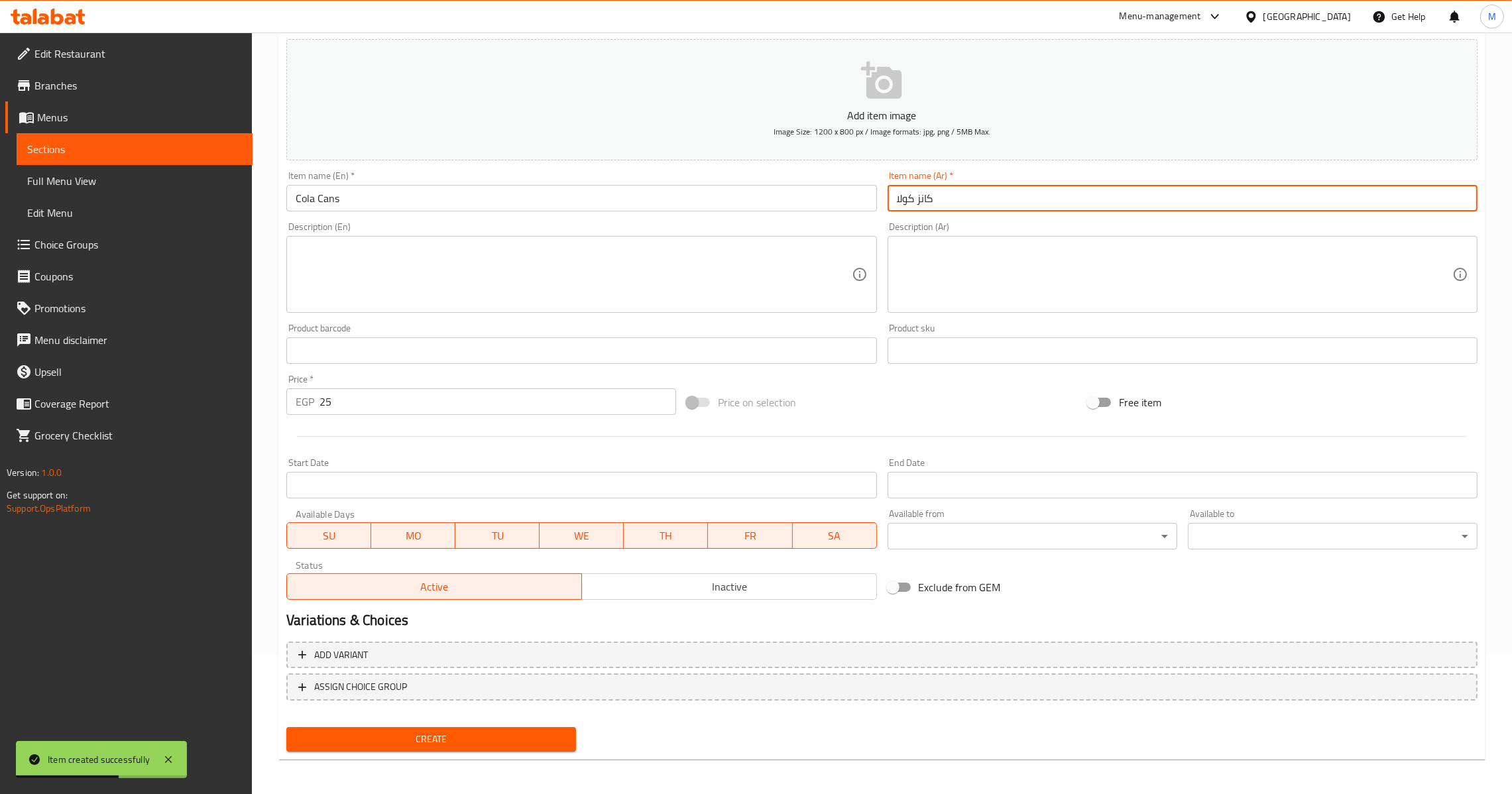
type input "كانز كولا"
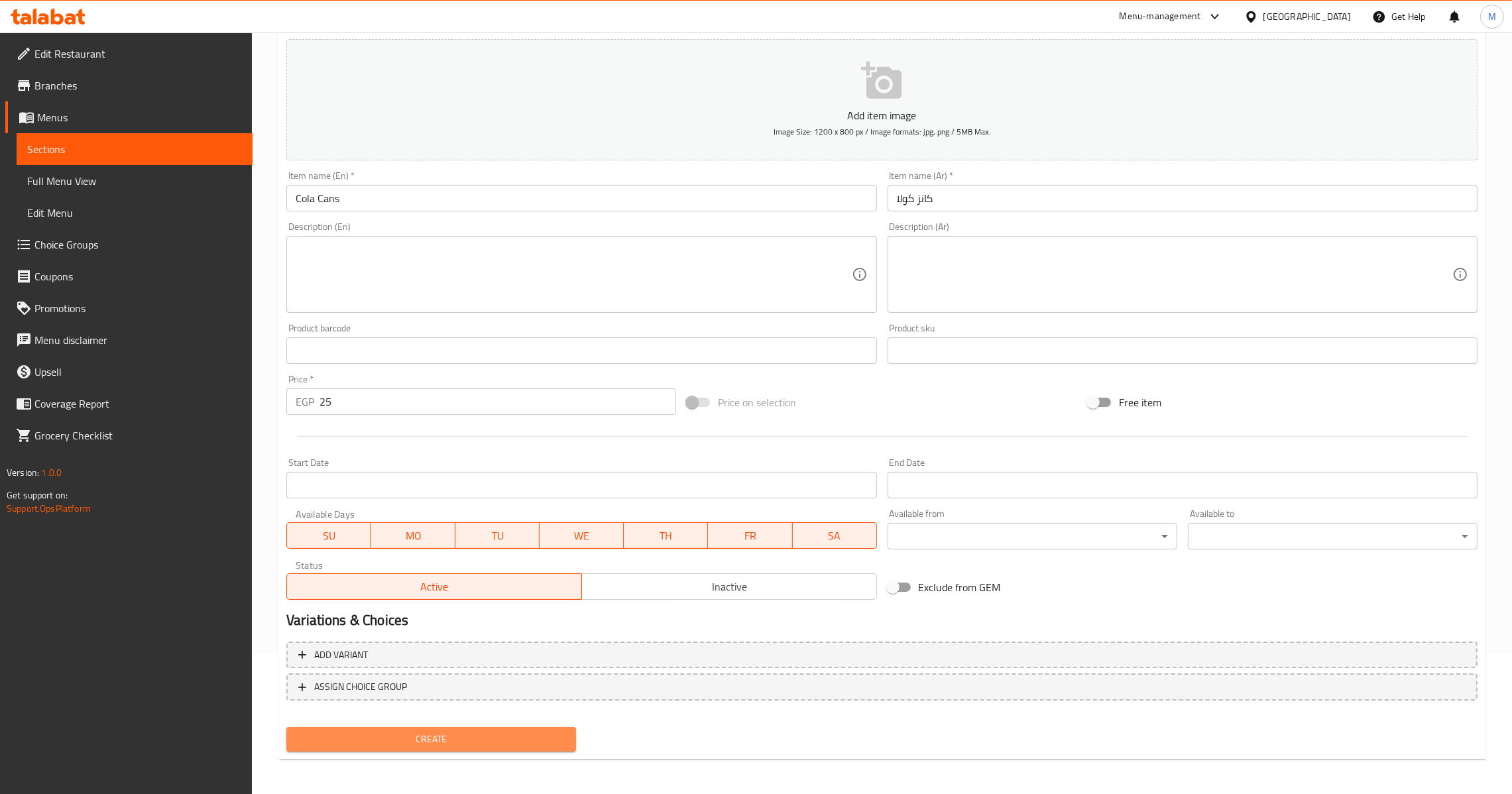
click at [449, 733] on span "Create" at bounding box center [431, 739] width 269 height 17
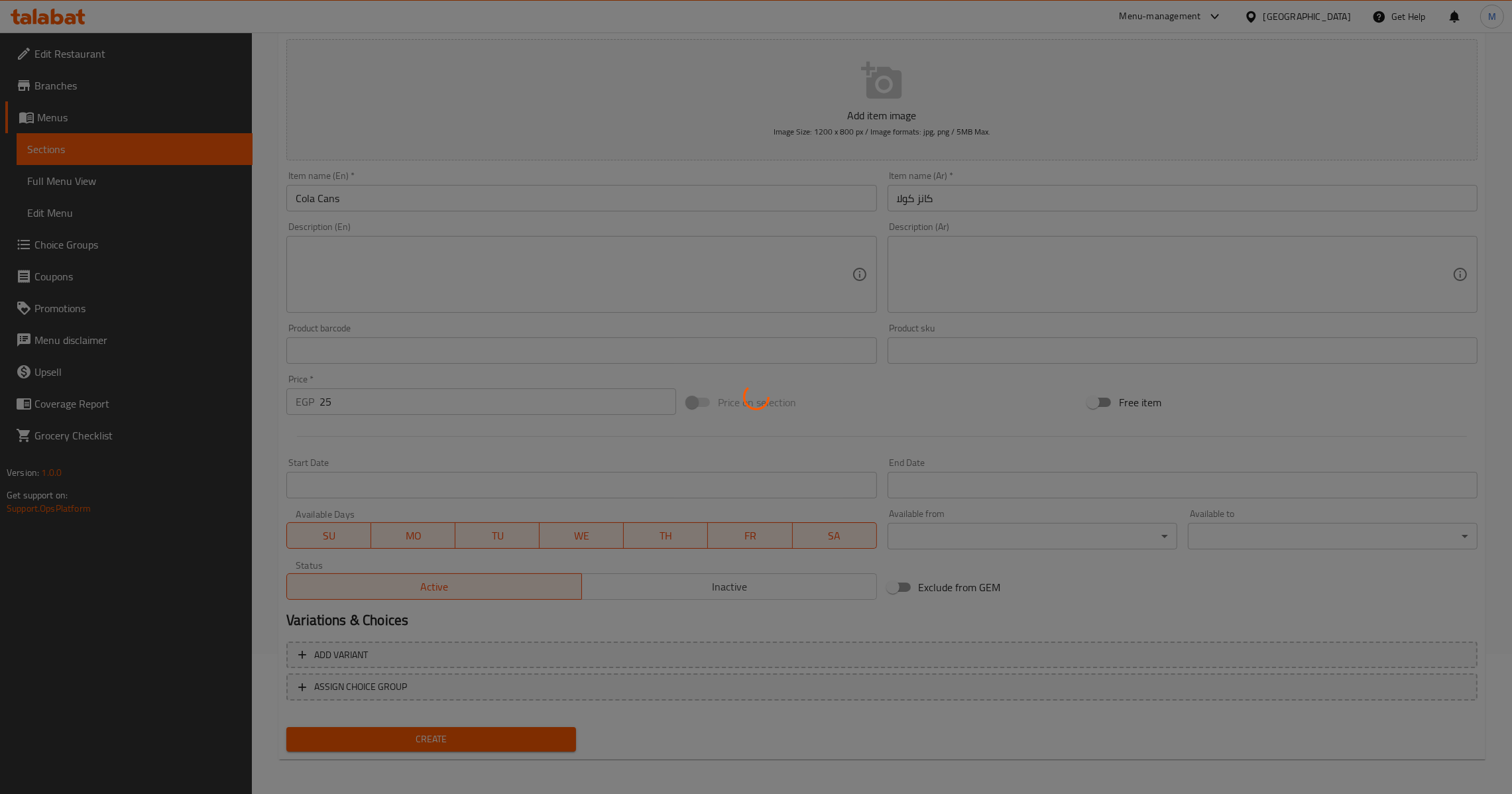
type input "0"
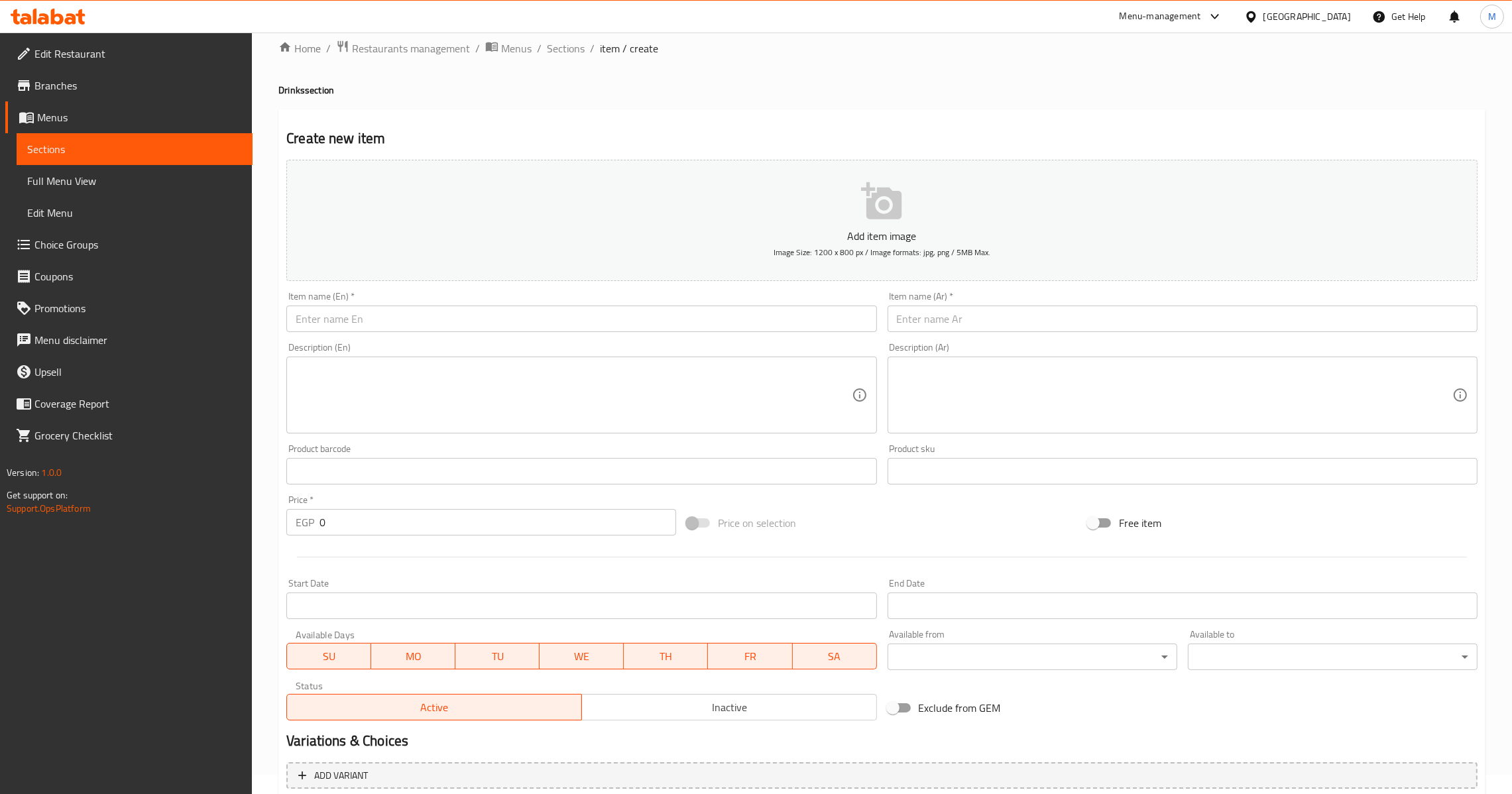
scroll to position [0, 0]
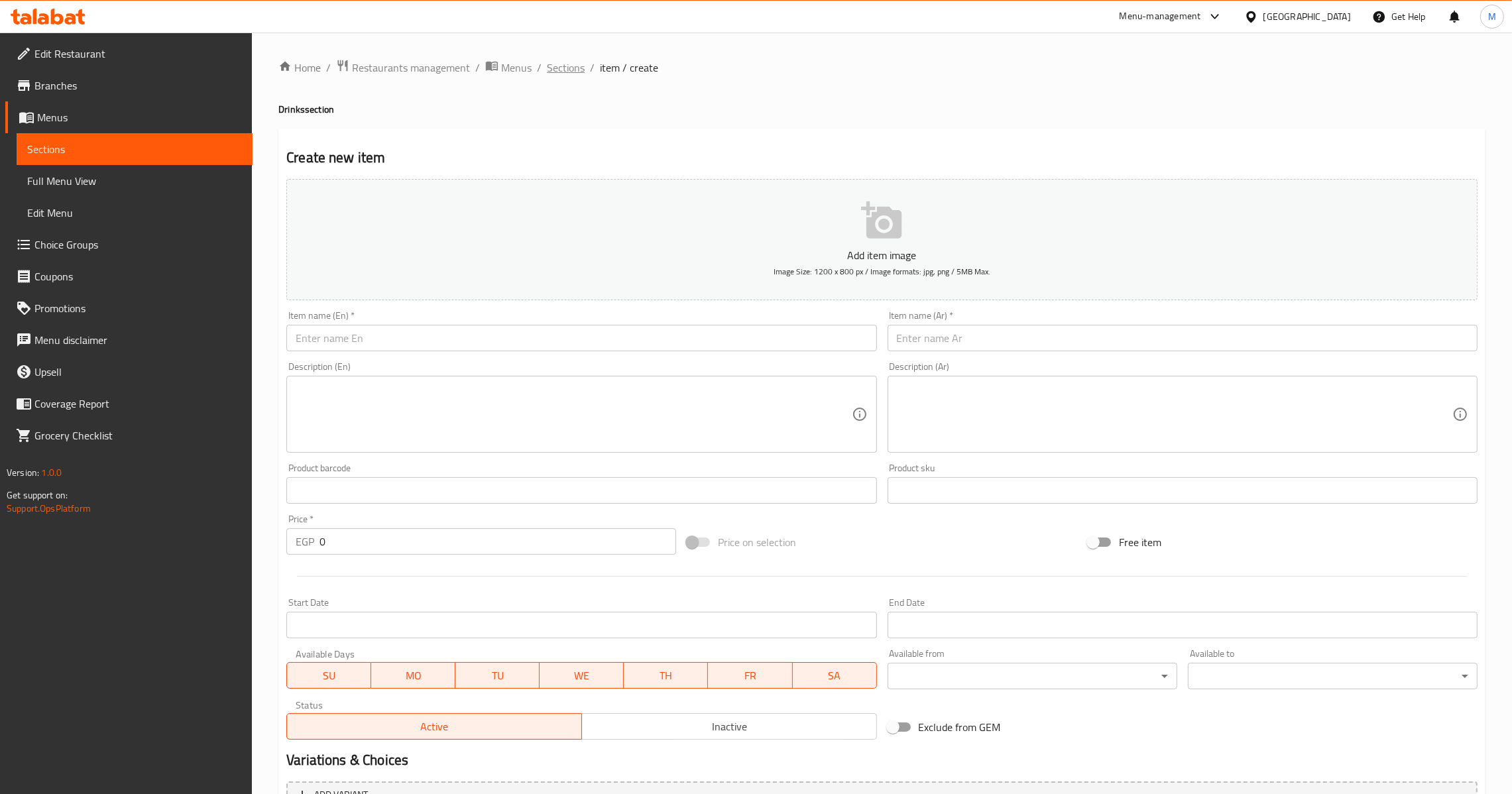
click at [574, 72] on span "Sections" at bounding box center [565, 68] width 38 height 16
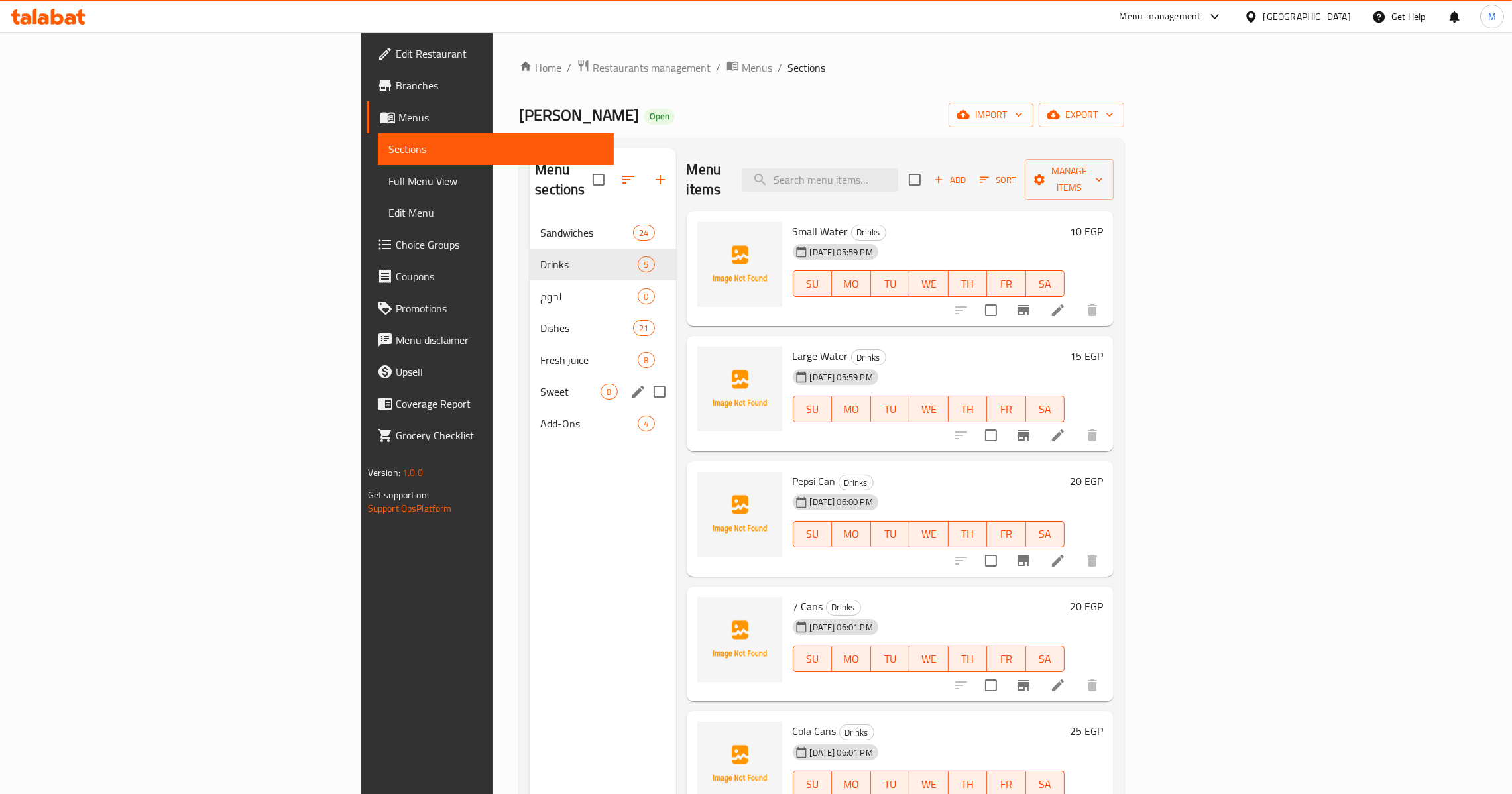
click at [529, 376] on div "Sweet 8" at bounding box center [602, 392] width 146 height 32
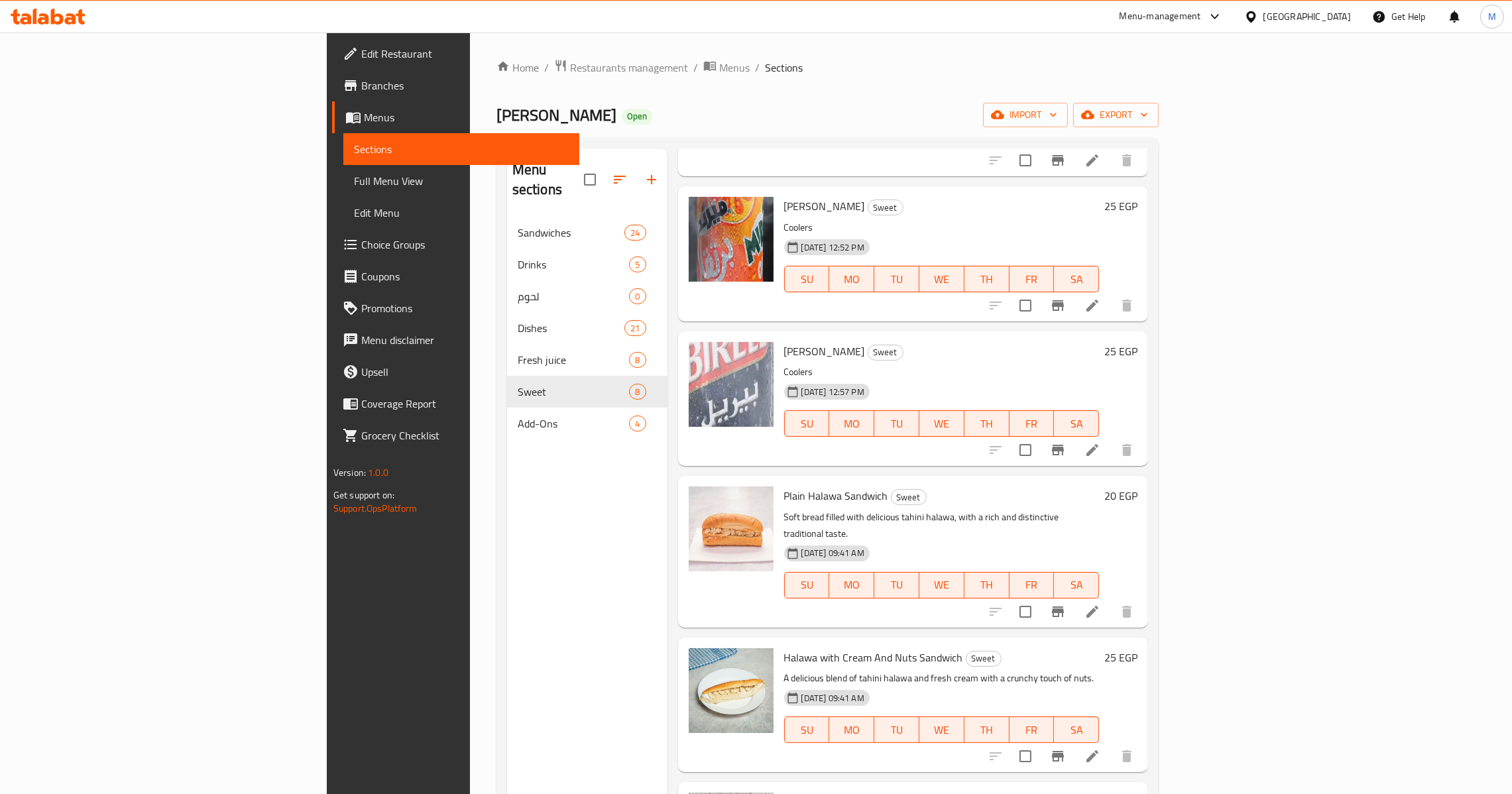
scroll to position [199, 0]
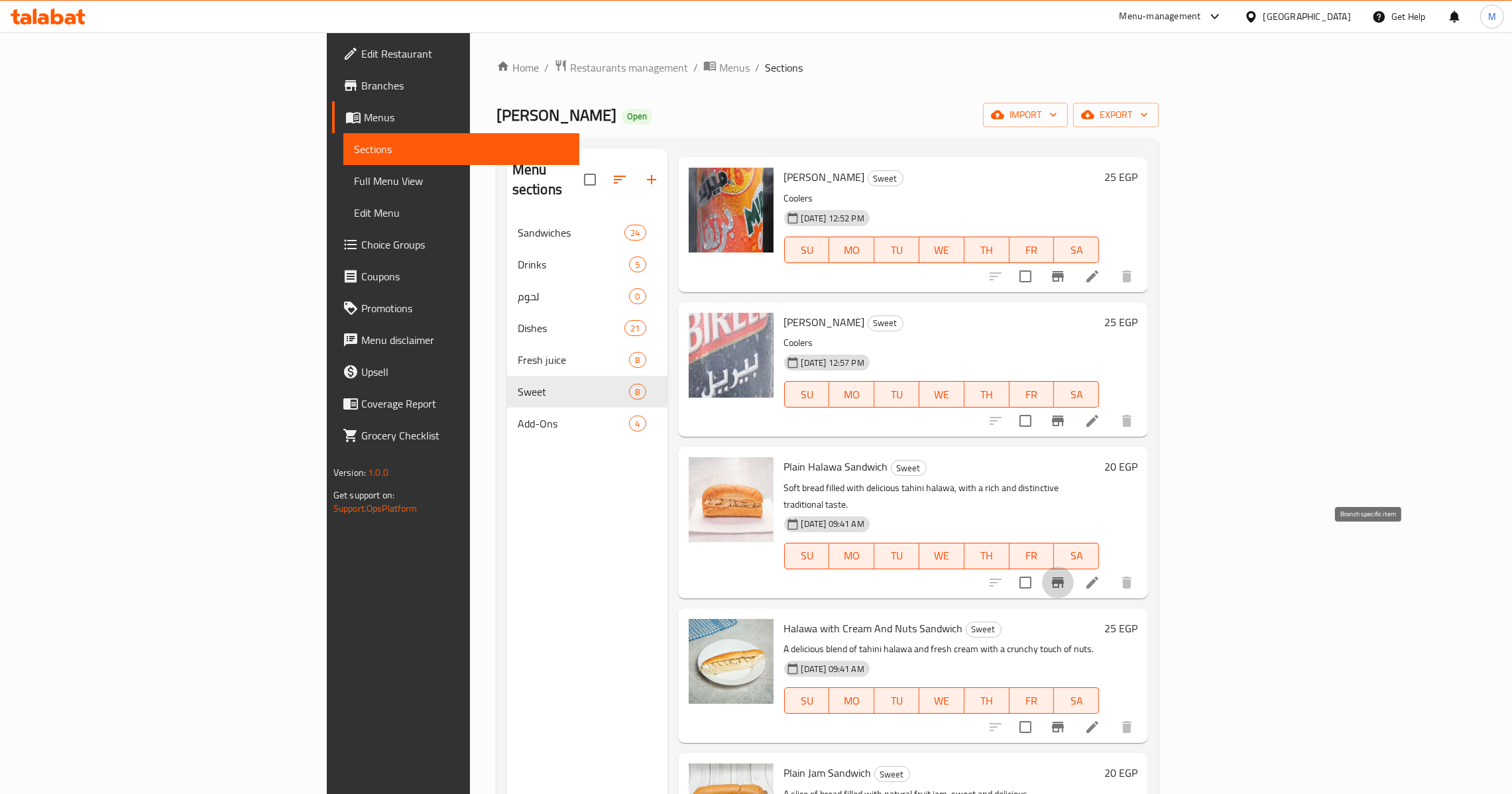
click at [1074, 567] on button "Branch-specific-item" at bounding box center [1058, 583] width 32 height 32
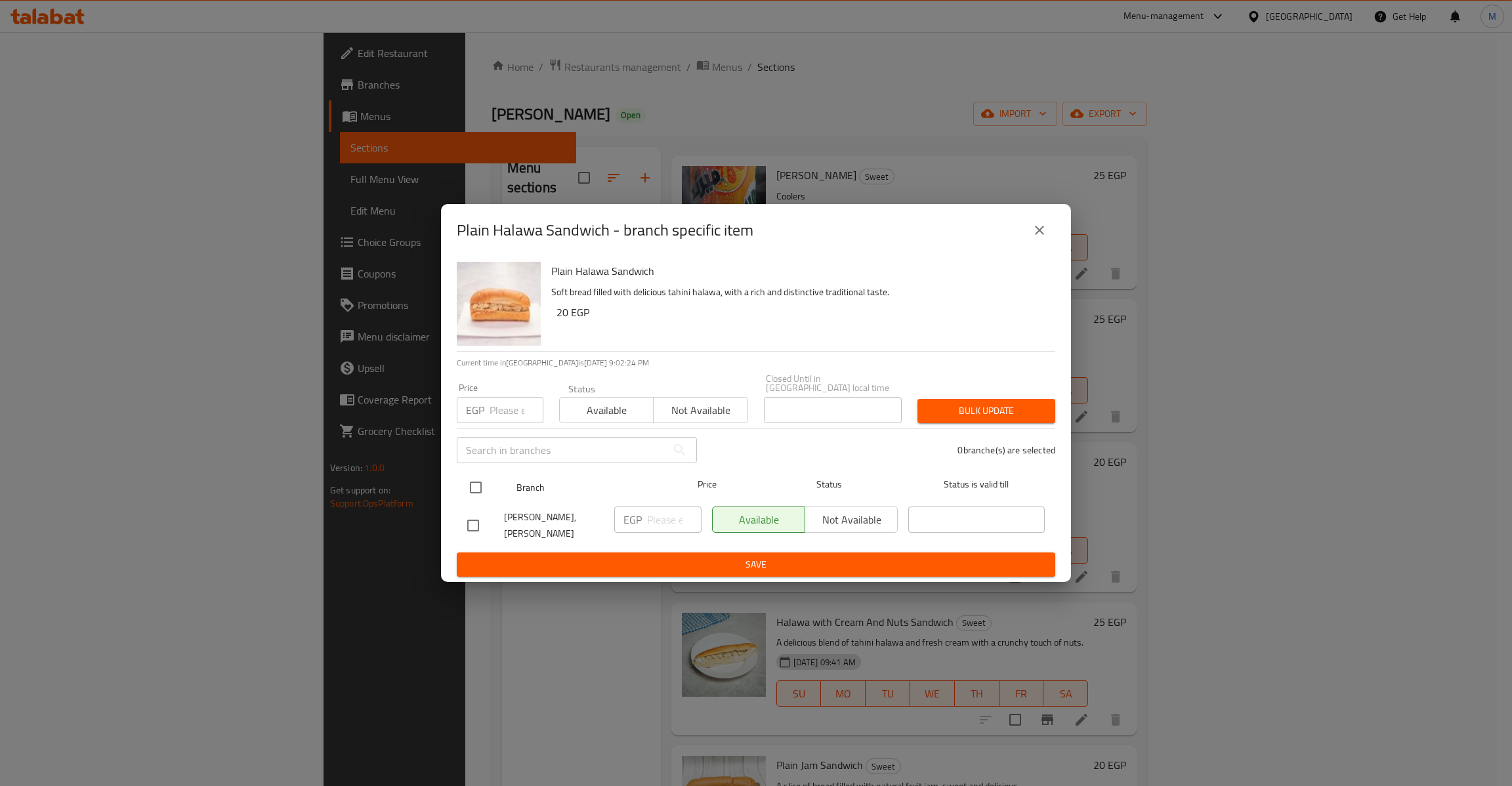
click at [478, 486] on input "checkbox" at bounding box center [476, 488] width 28 height 28
checkbox input "true"
click at [509, 410] on input "number" at bounding box center [516, 410] width 54 height 26
click at [558, 312] on h6 "20 EGP" at bounding box center [801, 312] width 488 height 19
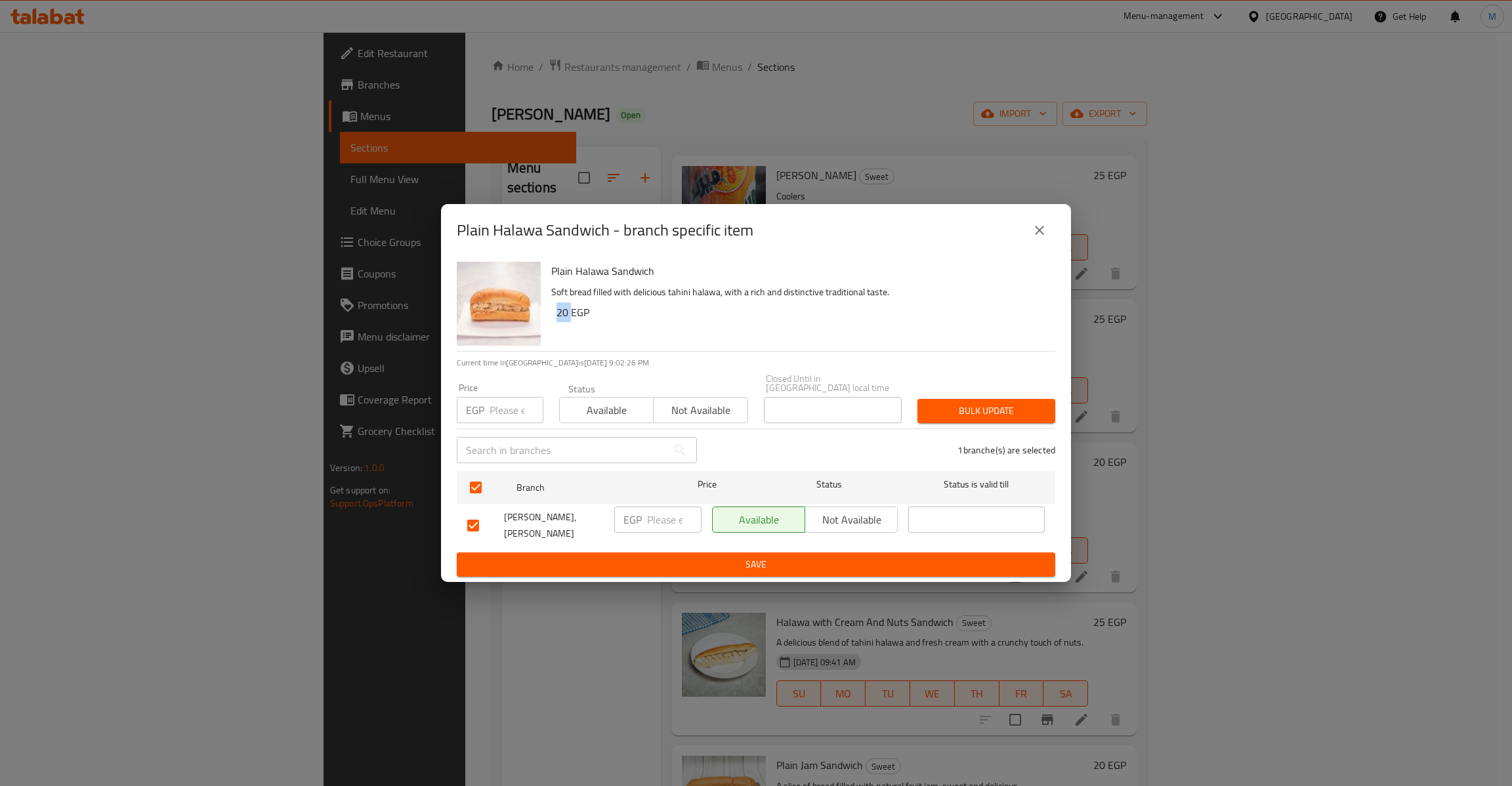
click at [558, 312] on h6 "20 EGP" at bounding box center [801, 312] width 488 height 19
copy h6 "20"
click at [515, 404] on input "number" at bounding box center [516, 410] width 54 height 26
paste input "20"
type input "20"
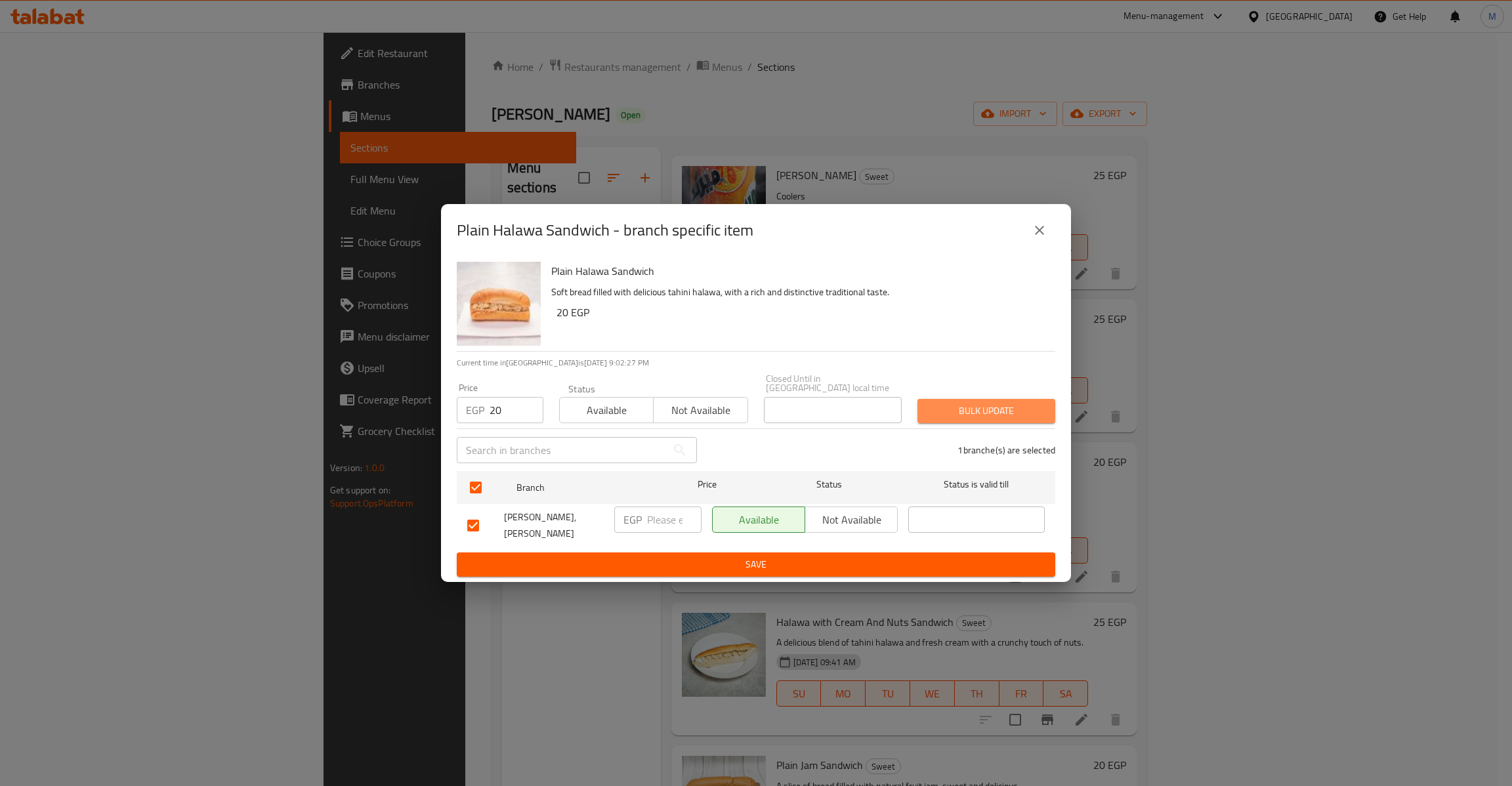
click at [1021, 403] on span "Bulk update" at bounding box center [986, 411] width 117 height 17
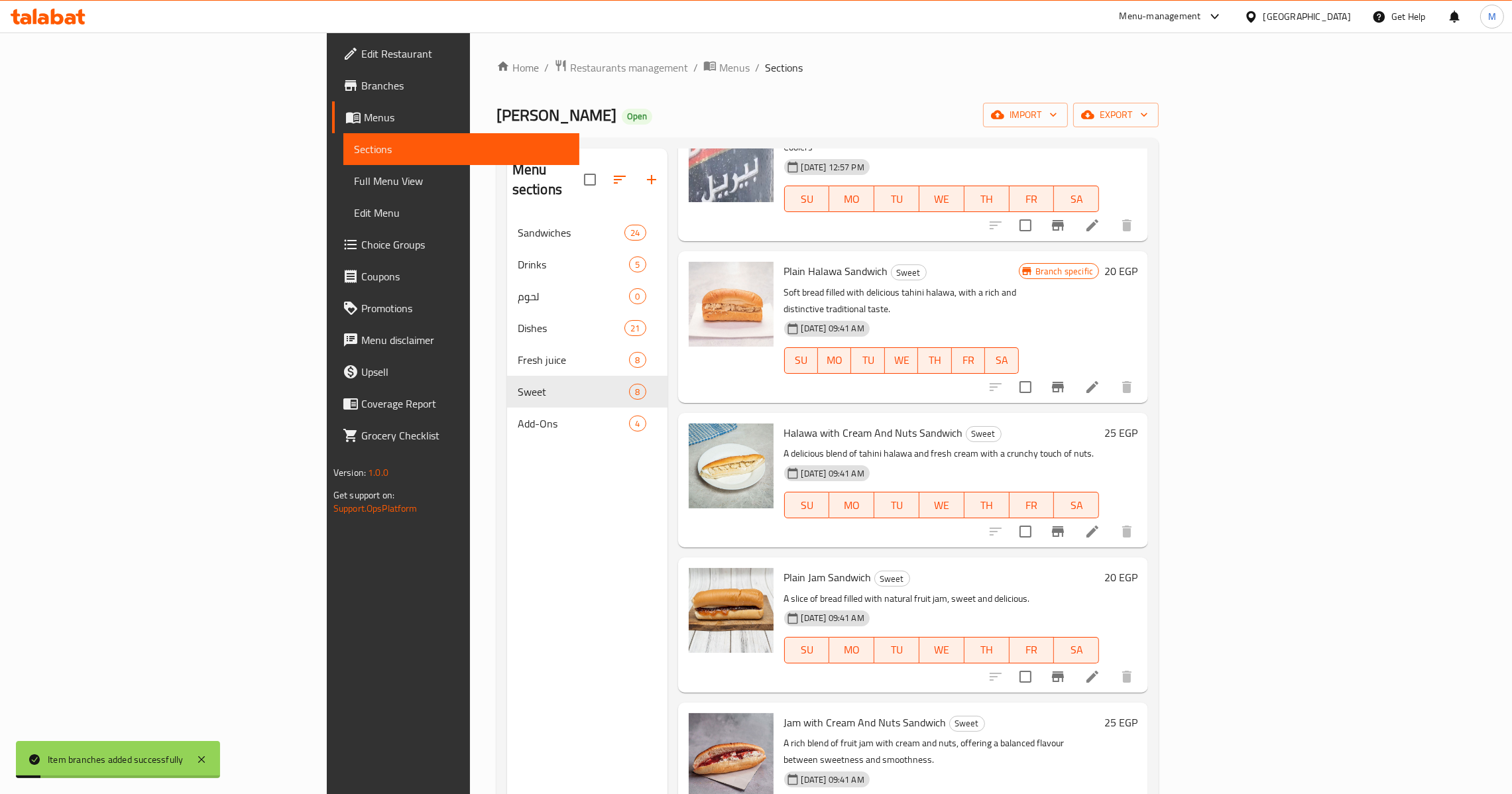
scroll to position [396, 0]
click at [1074, 515] on button "Branch-specific-item" at bounding box center [1058, 531] width 32 height 32
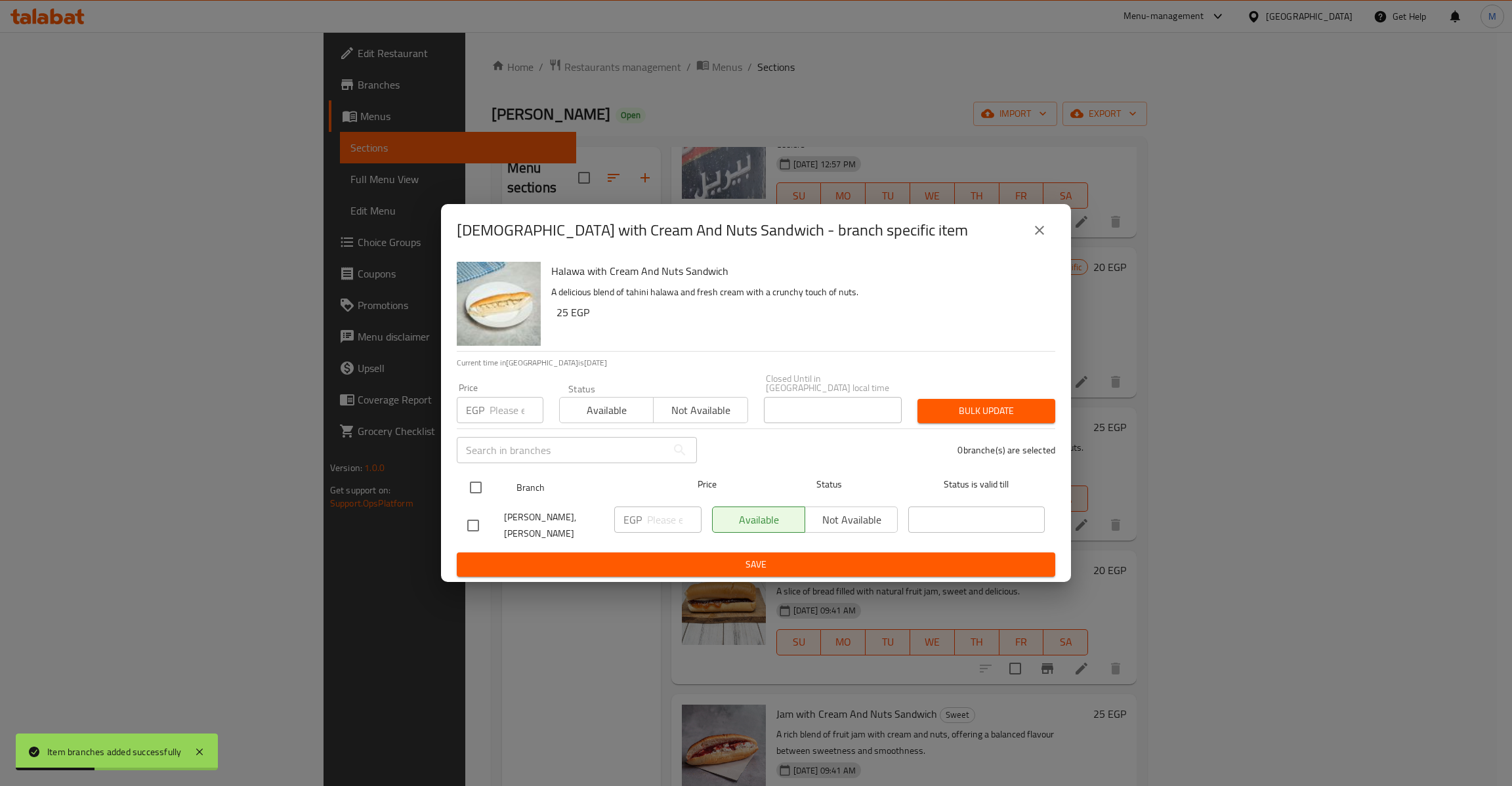
click at [482, 474] on input "checkbox" at bounding box center [476, 488] width 28 height 28
checkbox input "true"
click at [504, 409] on input "number" at bounding box center [516, 410] width 54 height 26
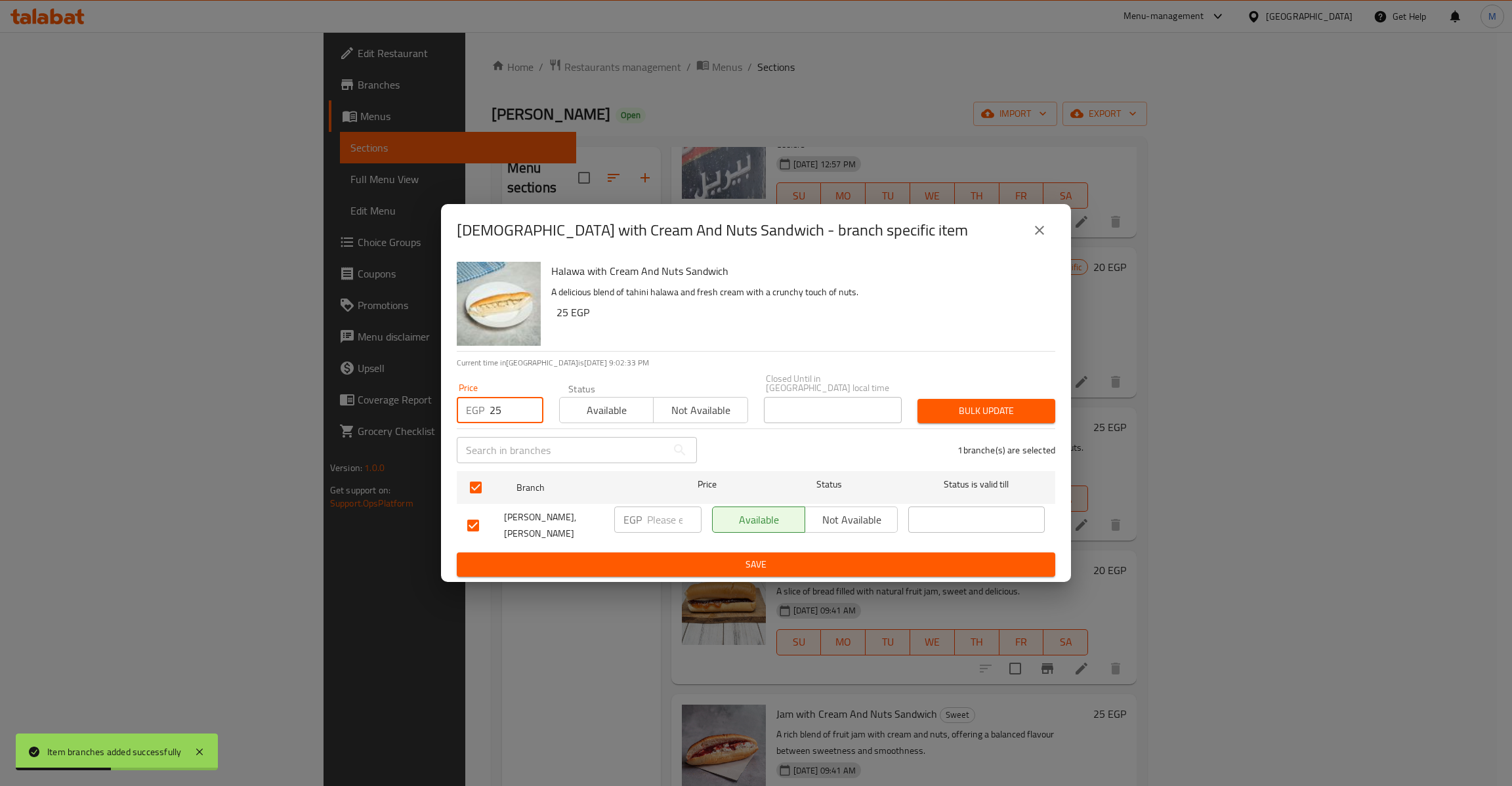
type input "25"
type button "0"
type button "1"
click at [917, 399] on button "Bulk update" at bounding box center [986, 411] width 138 height 24
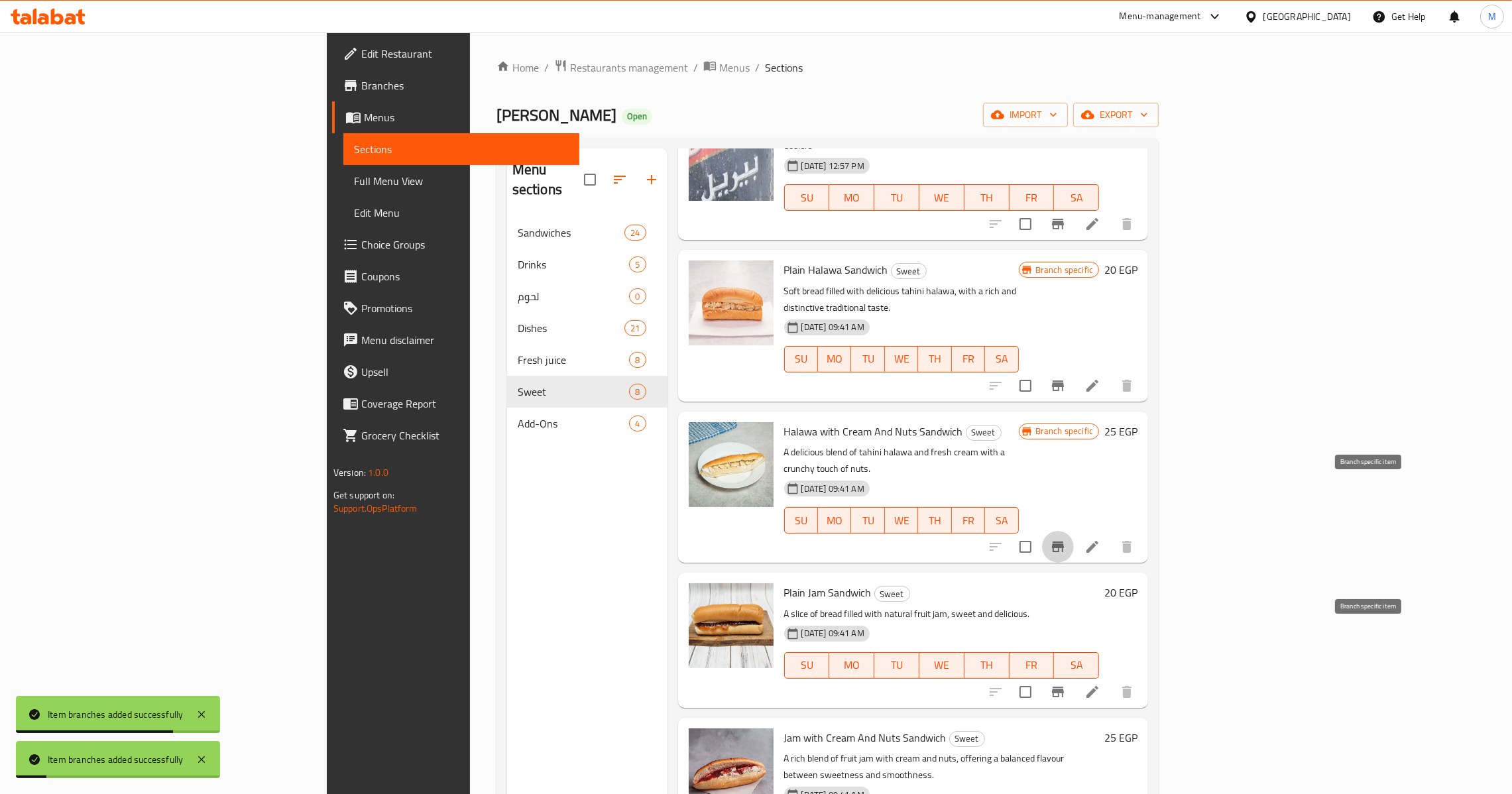
click at [1066, 684] on icon "Branch-specific-item" at bounding box center [1058, 692] width 16 height 16
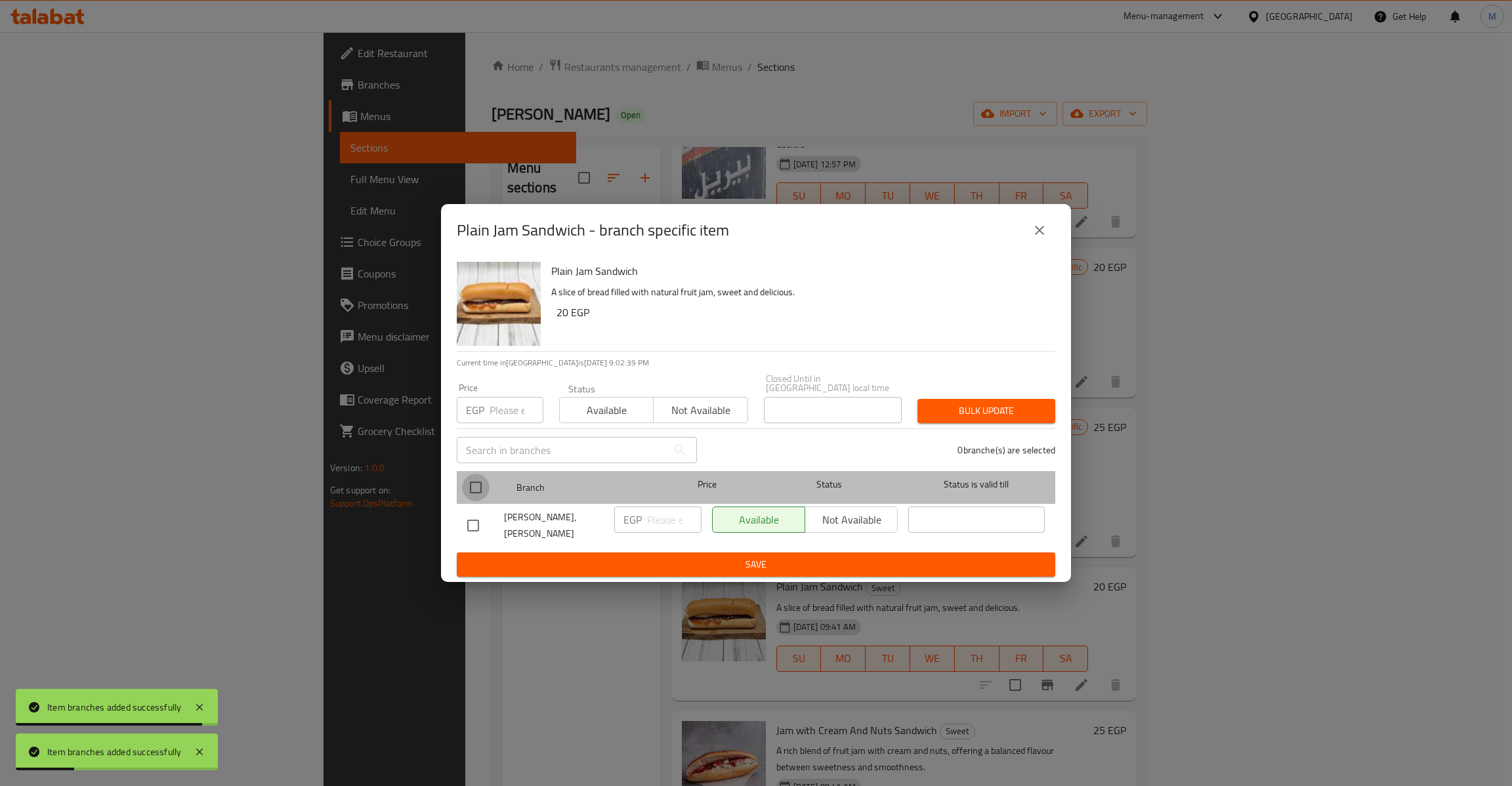
click at [473, 488] on input "checkbox" at bounding box center [476, 488] width 28 height 28
checkbox input "true"
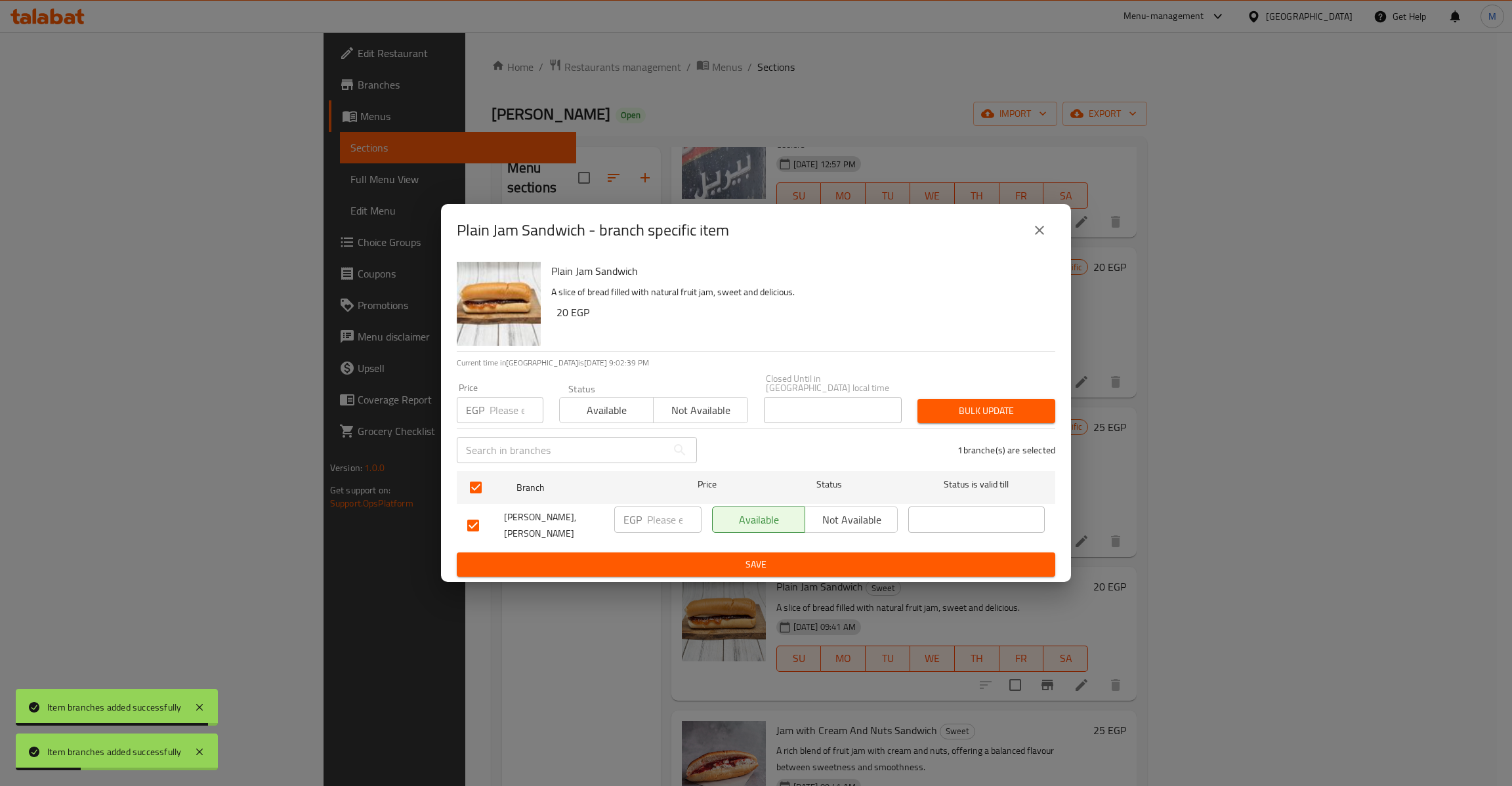
click at [503, 397] on input "number" at bounding box center [516, 410] width 54 height 26
paste input "20"
type input "20"
type button "0"
type button "1"
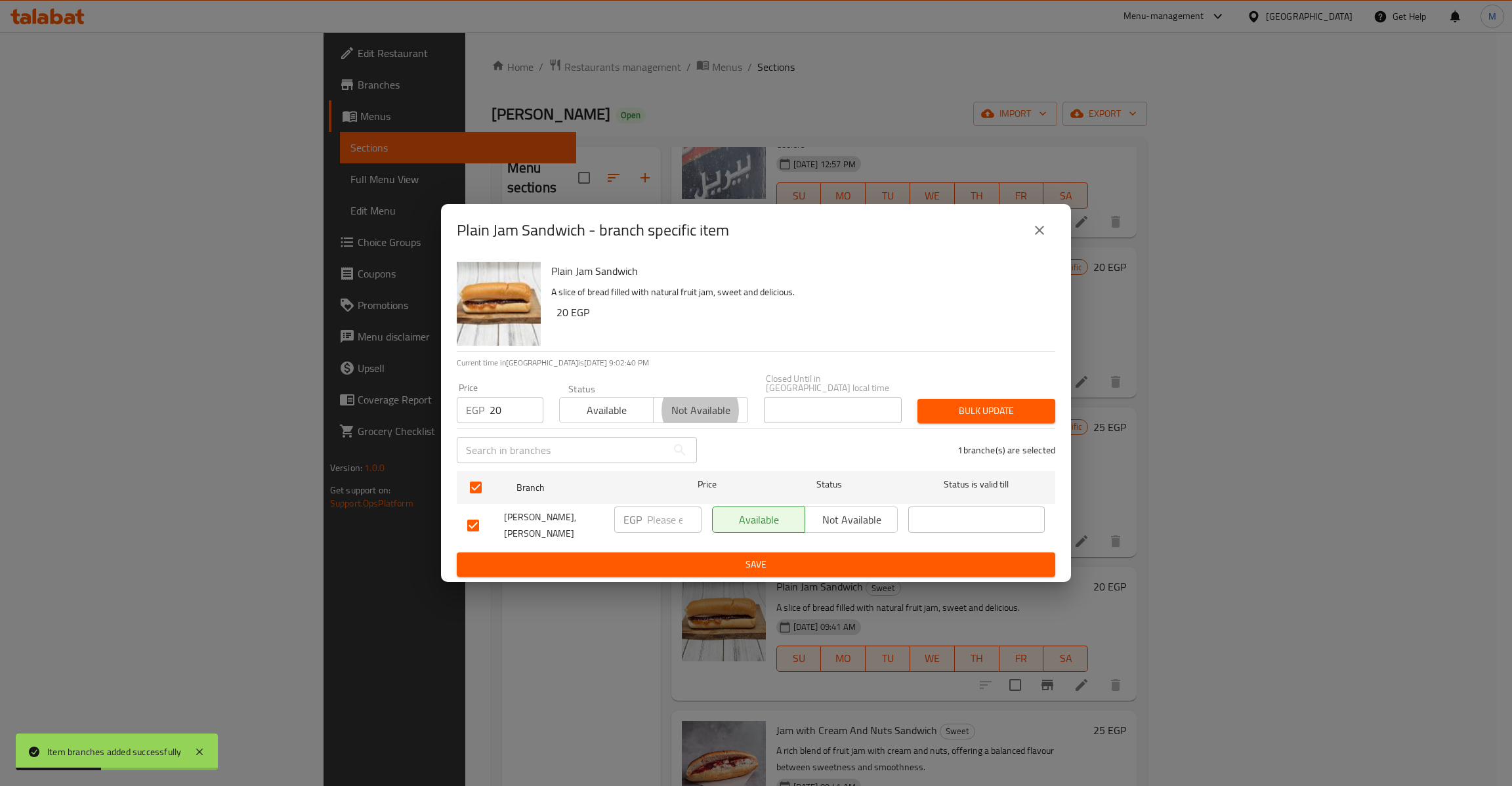
click at [917, 399] on button "Bulk update" at bounding box center [986, 411] width 138 height 24
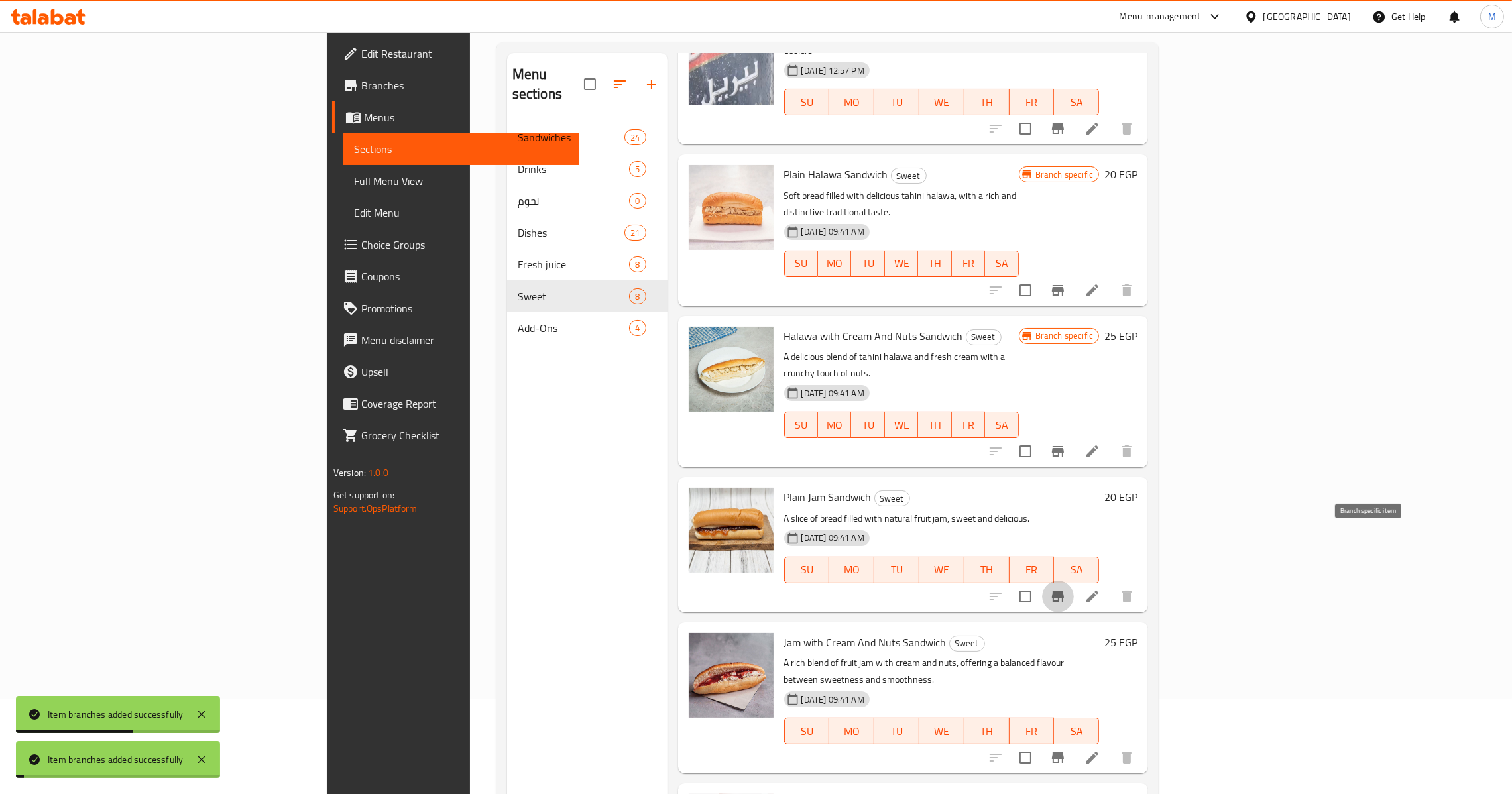
scroll to position [187, 0]
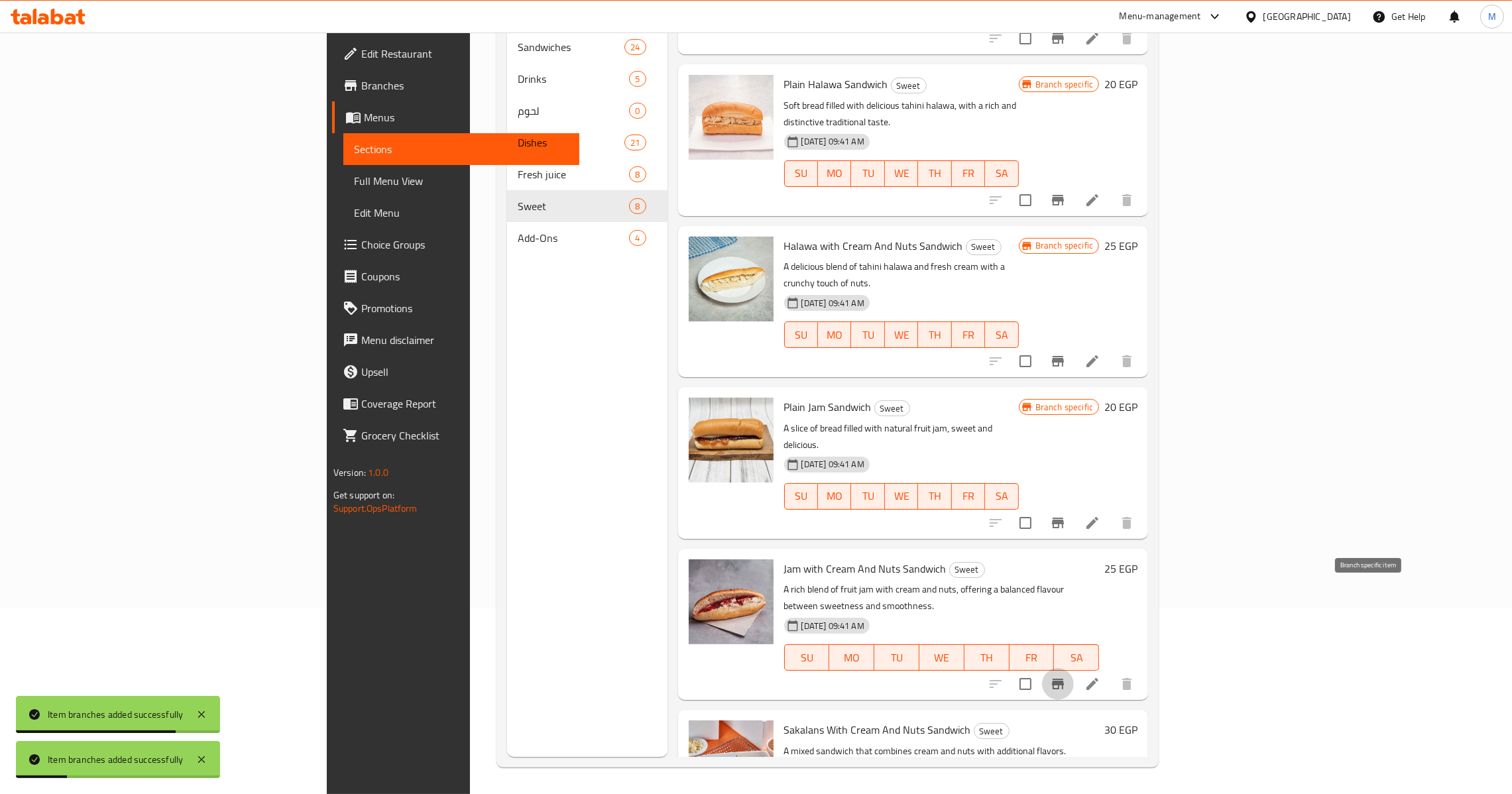
click at [1066, 676] on icon "Branch-specific-item" at bounding box center [1058, 684] width 16 height 16
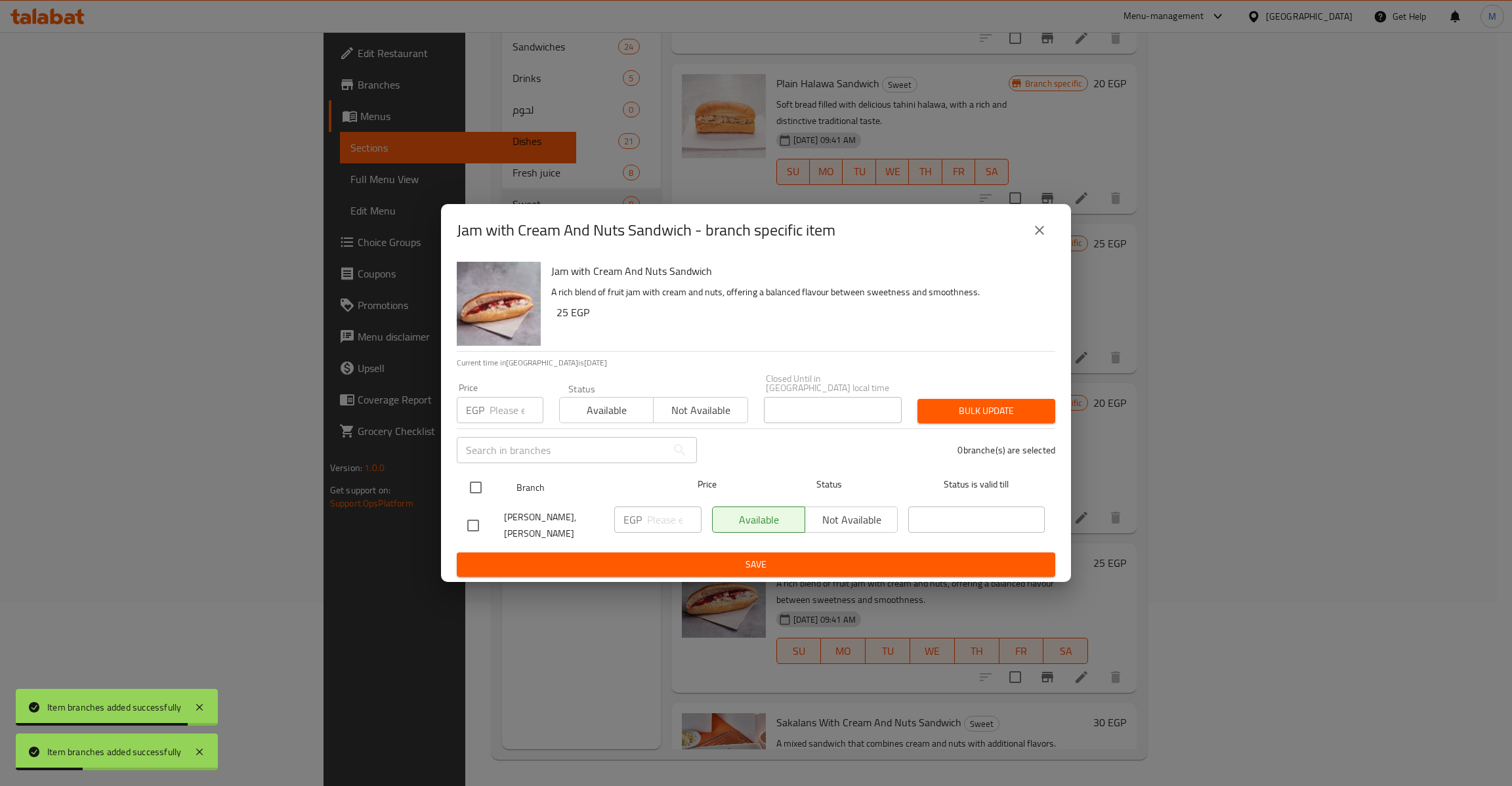
click at [487, 496] on input "checkbox" at bounding box center [476, 488] width 28 height 28
checkbox input "true"
click at [506, 412] on input "number" at bounding box center [516, 410] width 54 height 26
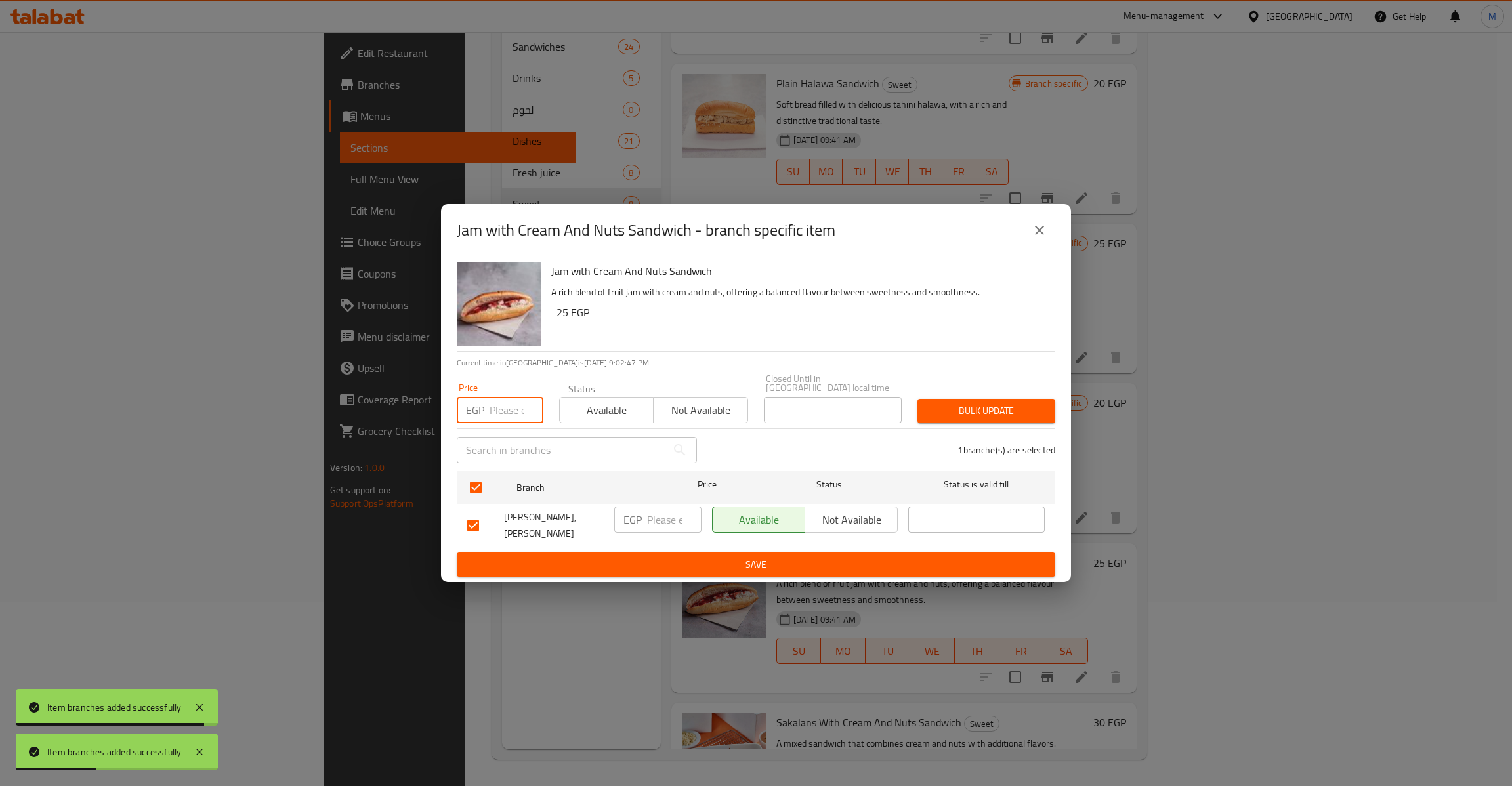
click at [510, 397] on input "number" at bounding box center [516, 410] width 54 height 26
type input "25"
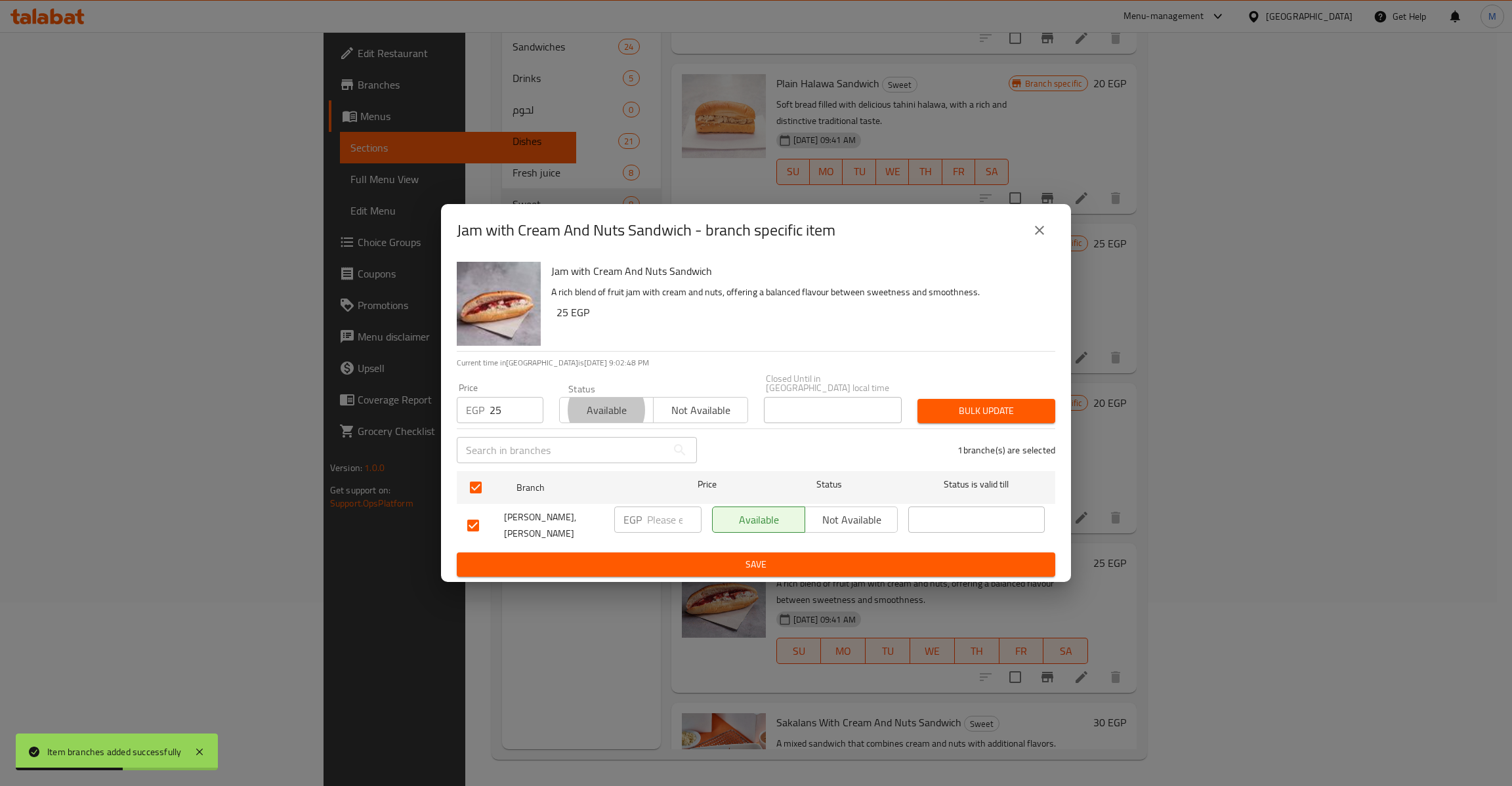
type button "0"
type button "1"
click at [917, 399] on button "Bulk update" at bounding box center [986, 411] width 138 height 24
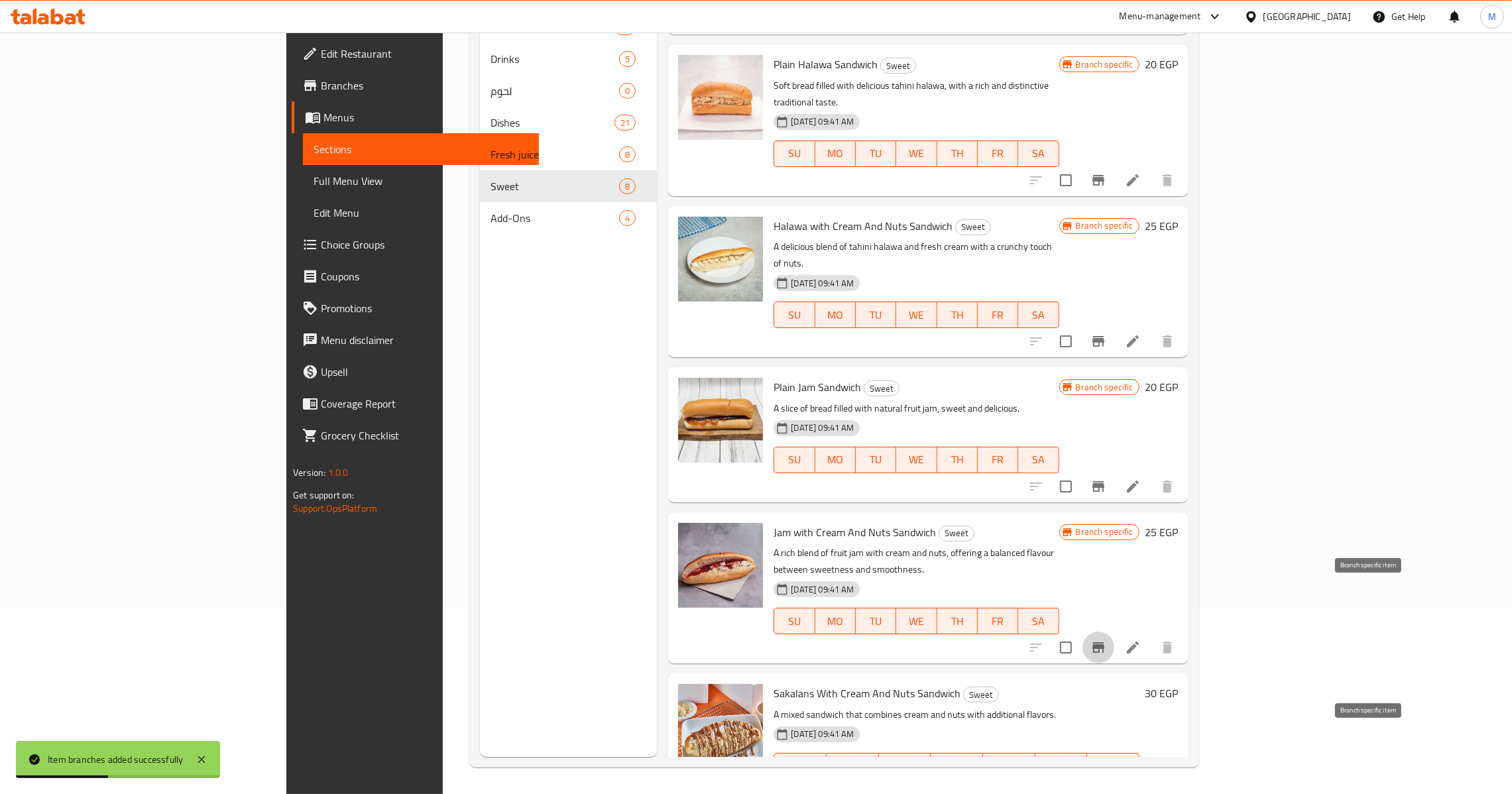
click at [1106, 785] on icon "Branch-specific-item" at bounding box center [1098, 793] width 16 height 16
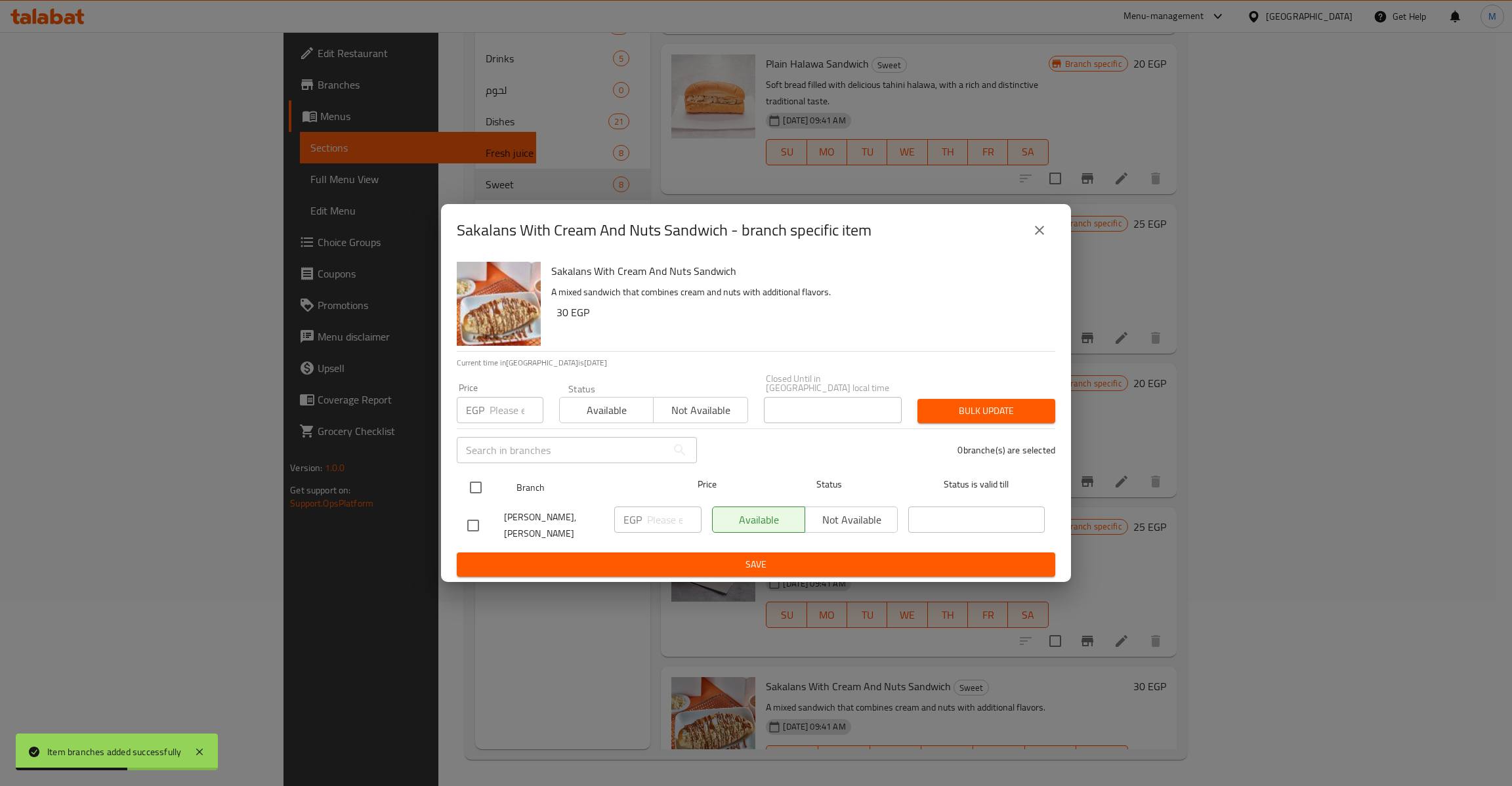
click at [475, 488] on input "checkbox" at bounding box center [476, 488] width 28 height 28
checkbox input "true"
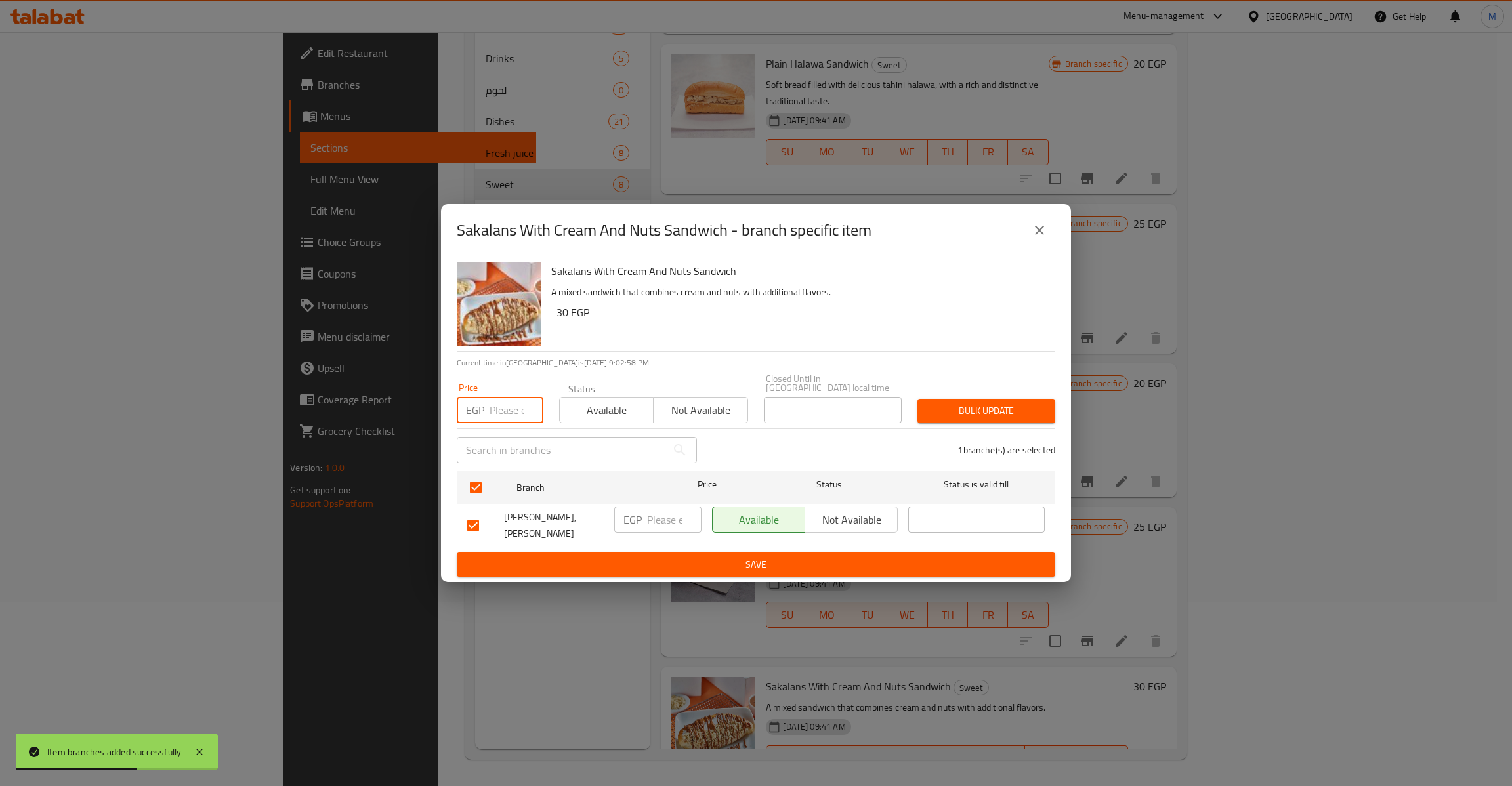
click at [499, 402] on input "number" at bounding box center [516, 410] width 54 height 26
type input "30"
type button "0"
type button "1"
click at [917, 399] on button "Bulk update" at bounding box center [986, 411] width 138 height 24
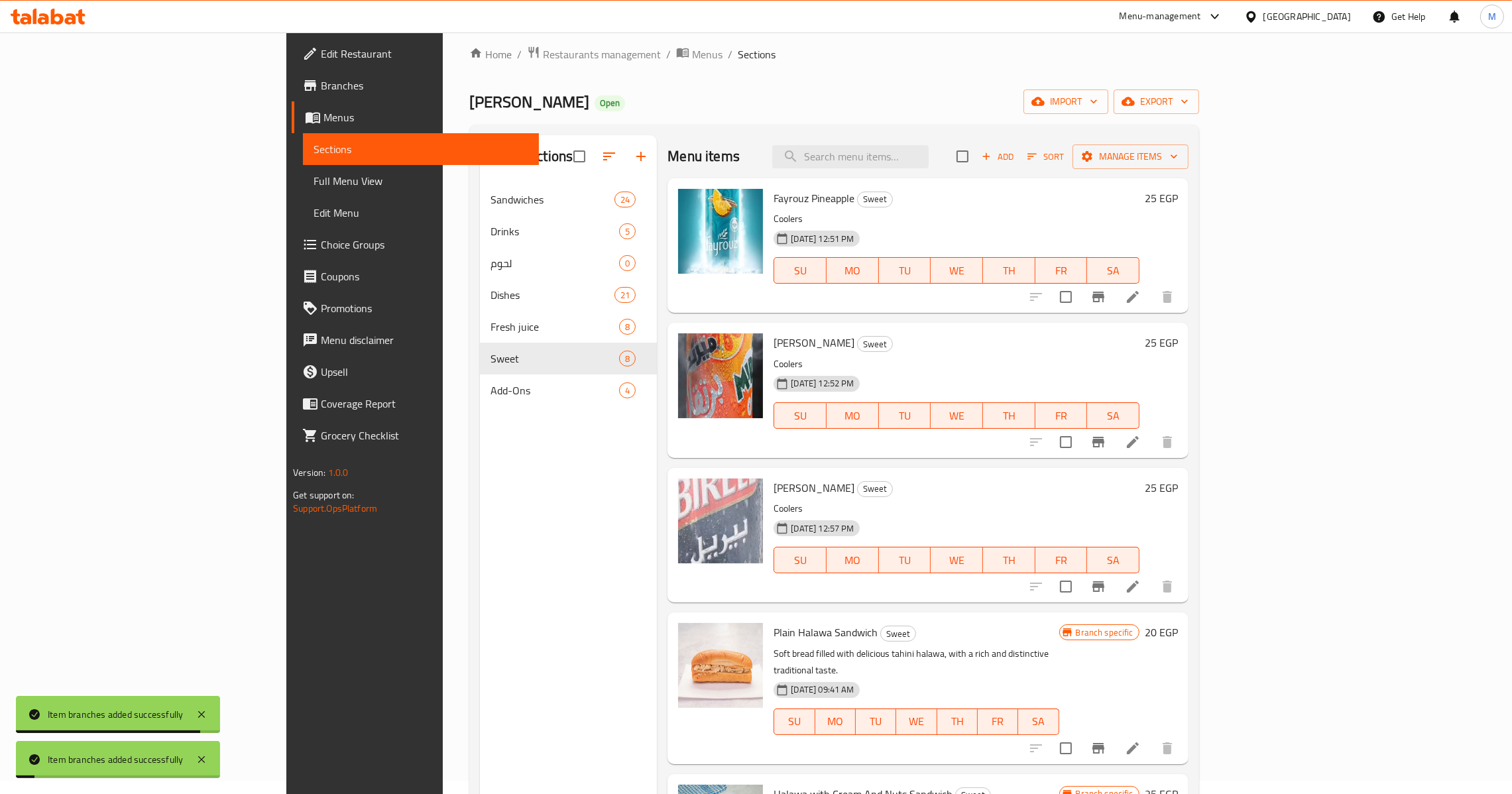
scroll to position [0, 0]
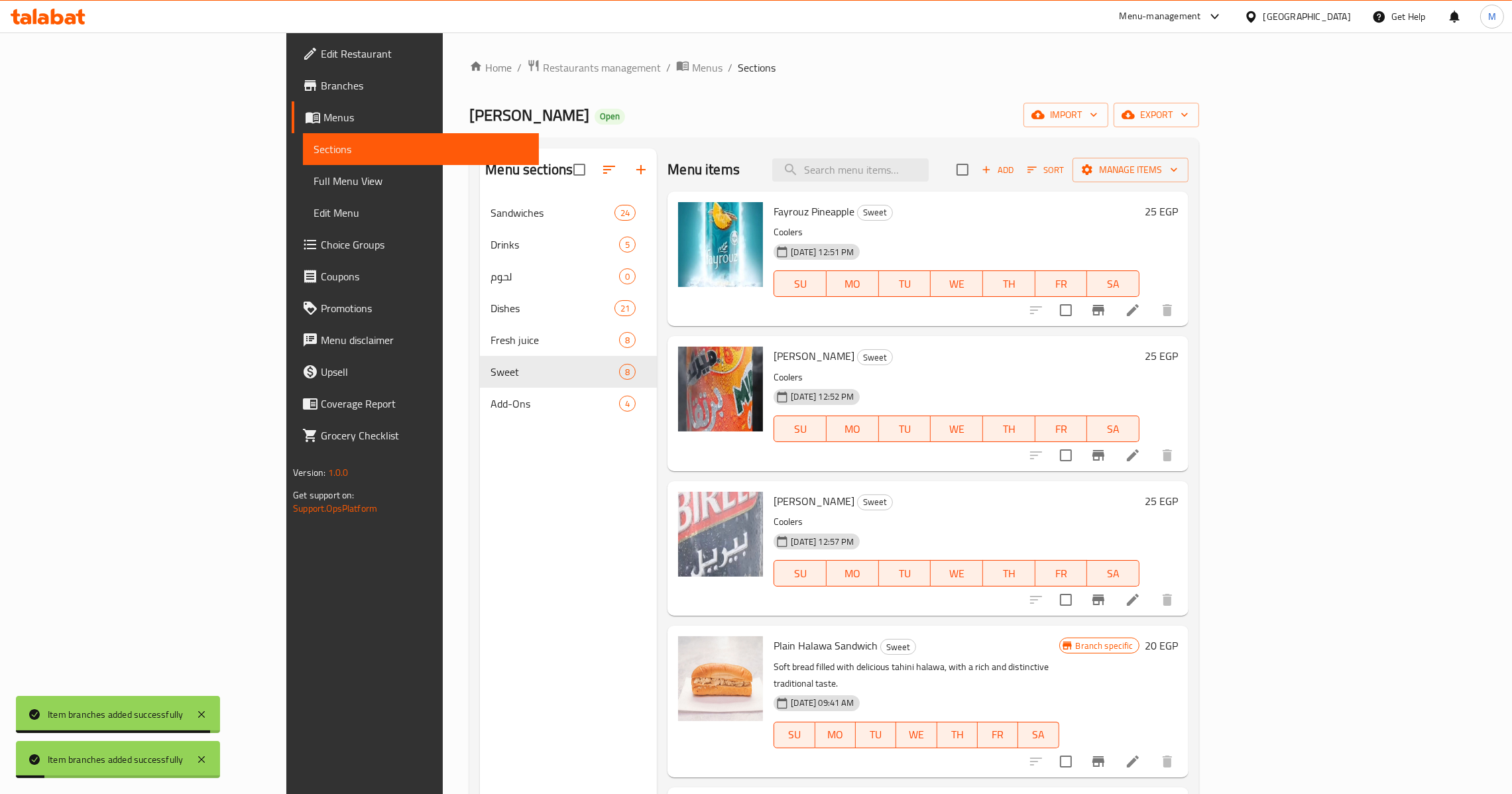
click at [773, 500] on span "[PERSON_NAME]" at bounding box center [813, 501] width 81 height 20
copy h6 "[PERSON_NAME]"
click at [773, 360] on span "[PERSON_NAME]" at bounding box center [813, 356] width 81 height 20
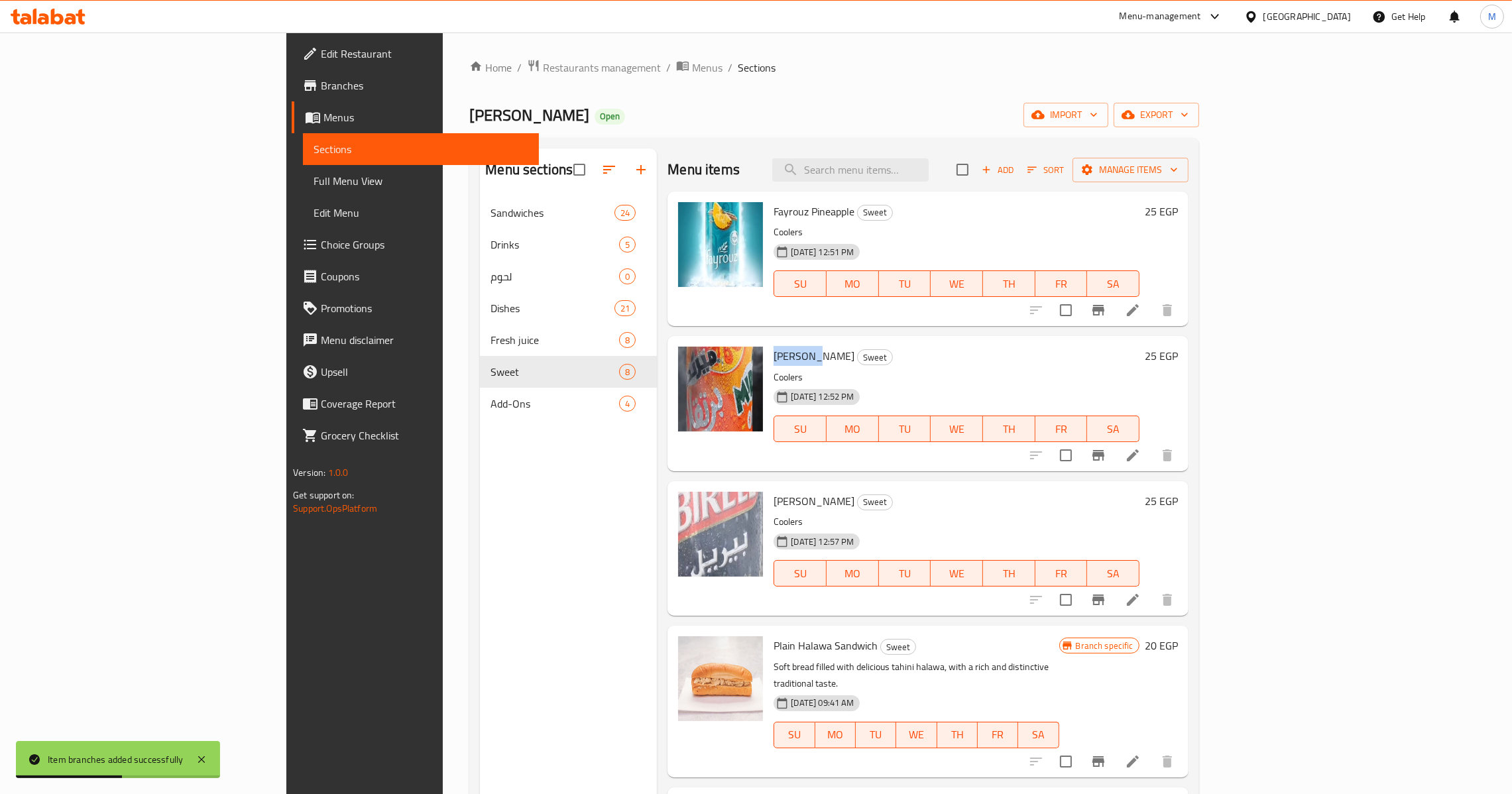
click at [773, 360] on span "[PERSON_NAME]" at bounding box center [813, 356] width 81 height 20
copy h6 "[PERSON_NAME]"
click at [773, 207] on span "Fayrouz Pineapple" at bounding box center [813, 211] width 81 height 20
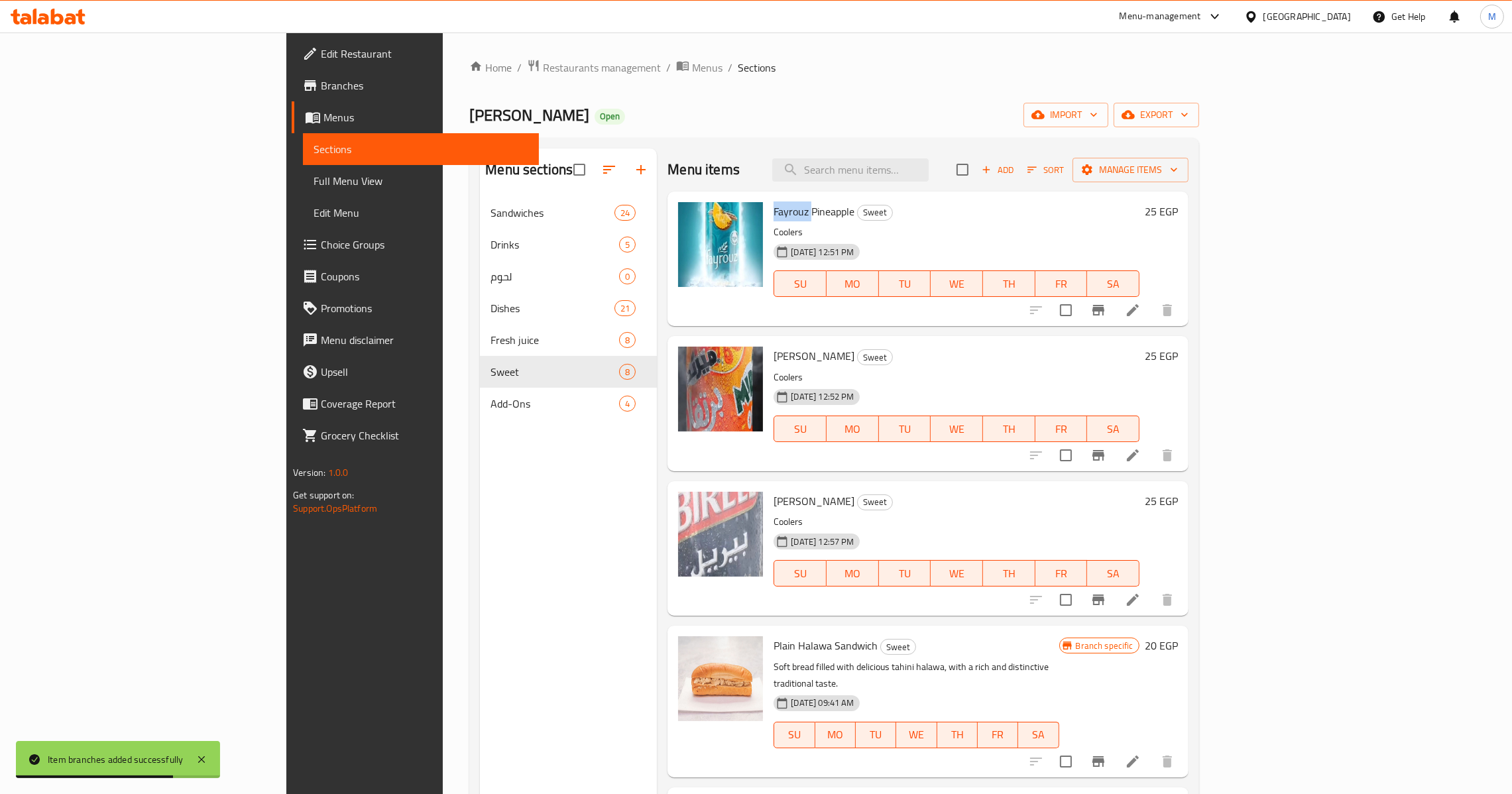
copy span "Fayrouz"
click at [773, 207] on span "Fayrouz Pineapple" at bounding box center [813, 211] width 81 height 20
copy h6 "Fayrouz Pineapple"
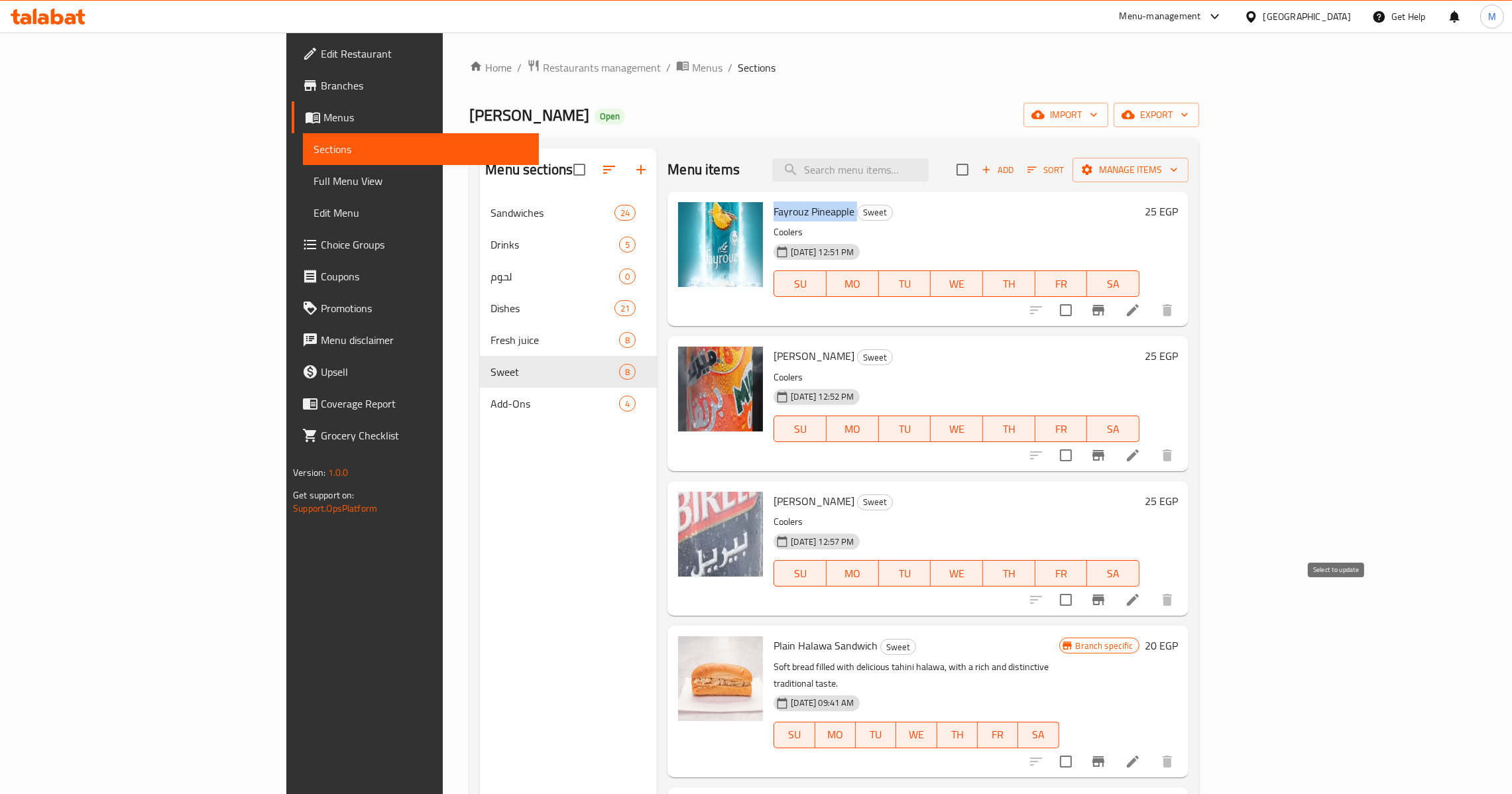
click at [1080, 610] on input "checkbox" at bounding box center [1066, 600] width 28 height 28
checkbox input "true"
click at [1080, 449] on input "checkbox" at bounding box center [1066, 456] width 28 height 28
checkbox input "true"
click at [1080, 303] on input "checkbox" at bounding box center [1066, 310] width 28 height 28
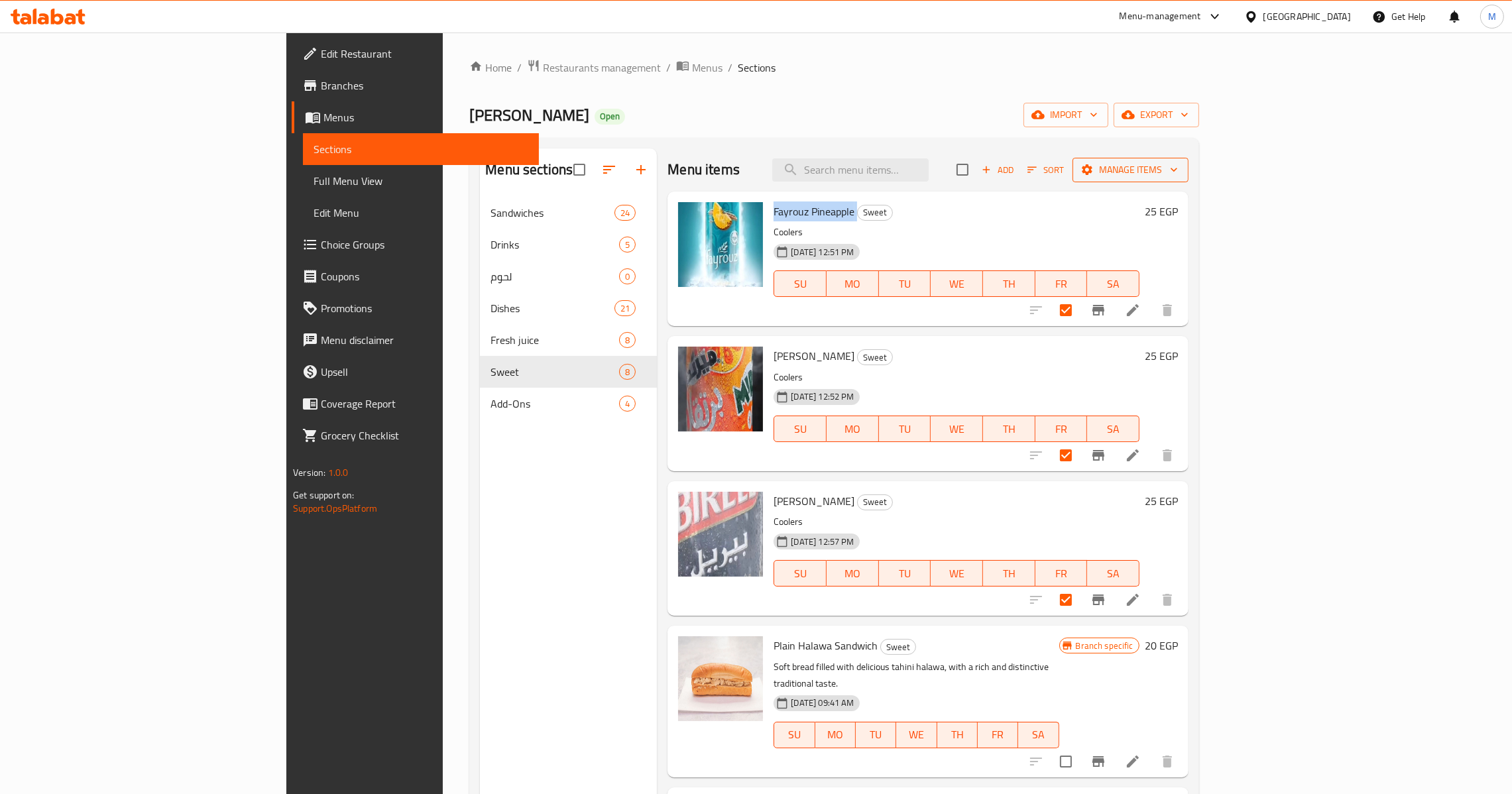
click at [1178, 165] on span "Manage items" at bounding box center [1131, 170] width 95 height 17
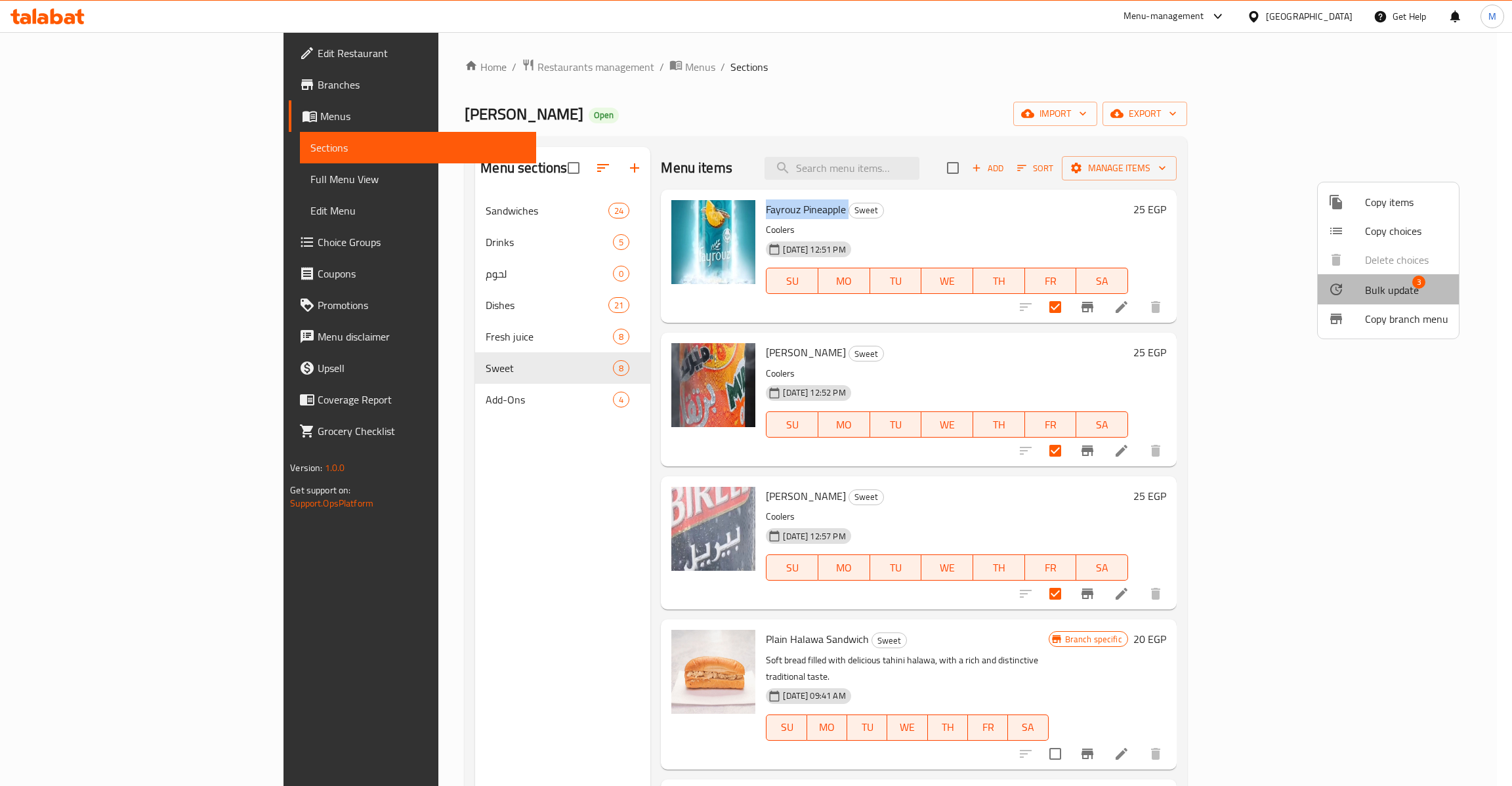
click at [1406, 275] on li "Bulk update 3" at bounding box center [1388, 290] width 141 height 30
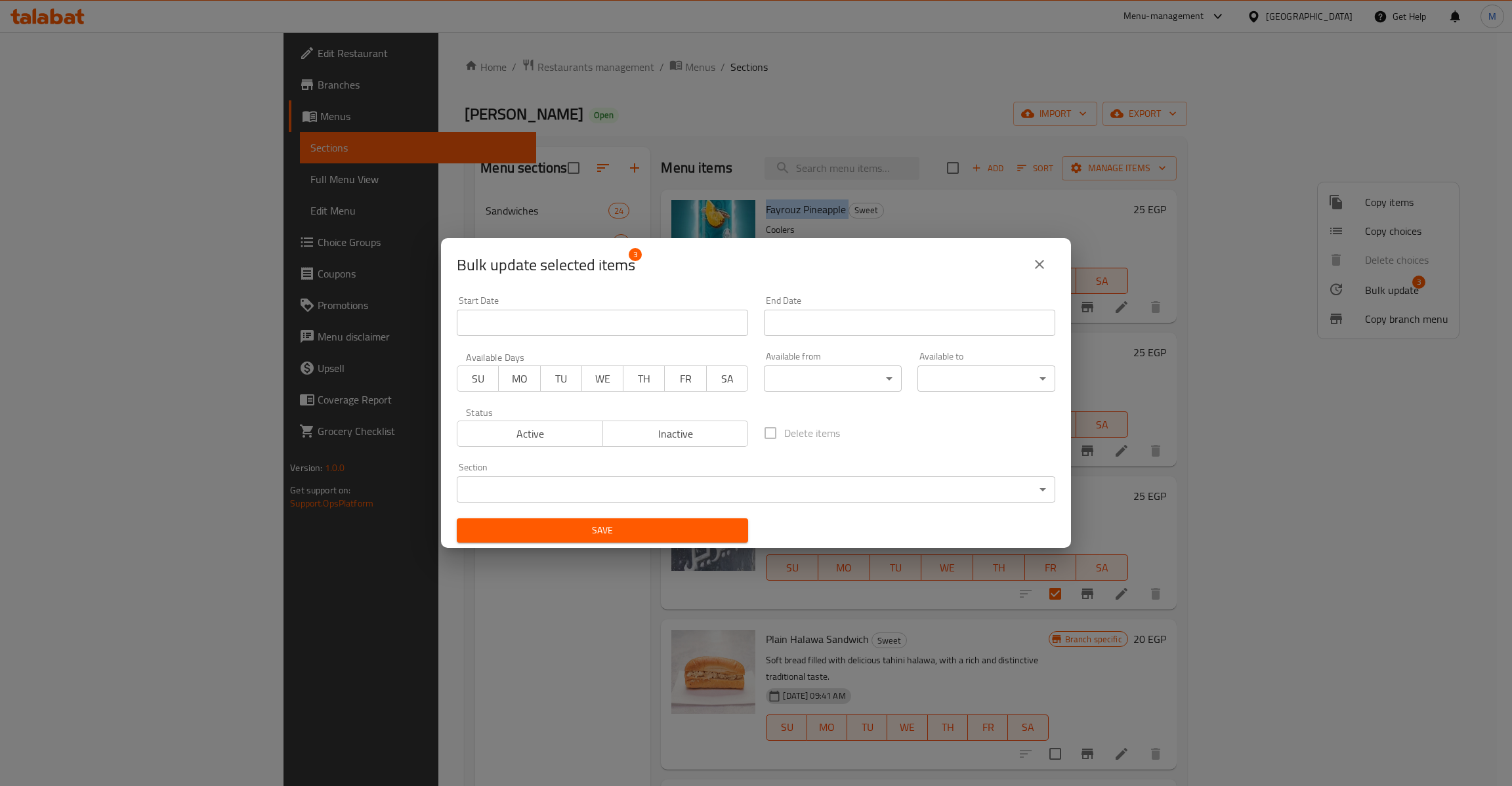
click at [652, 437] on span "Inactive" at bounding box center [676, 434] width 135 height 19
click at [648, 548] on div "Bulk update selected items 3 Start Date Start Date End Date End Date Available …" at bounding box center [756, 393] width 1512 height 786
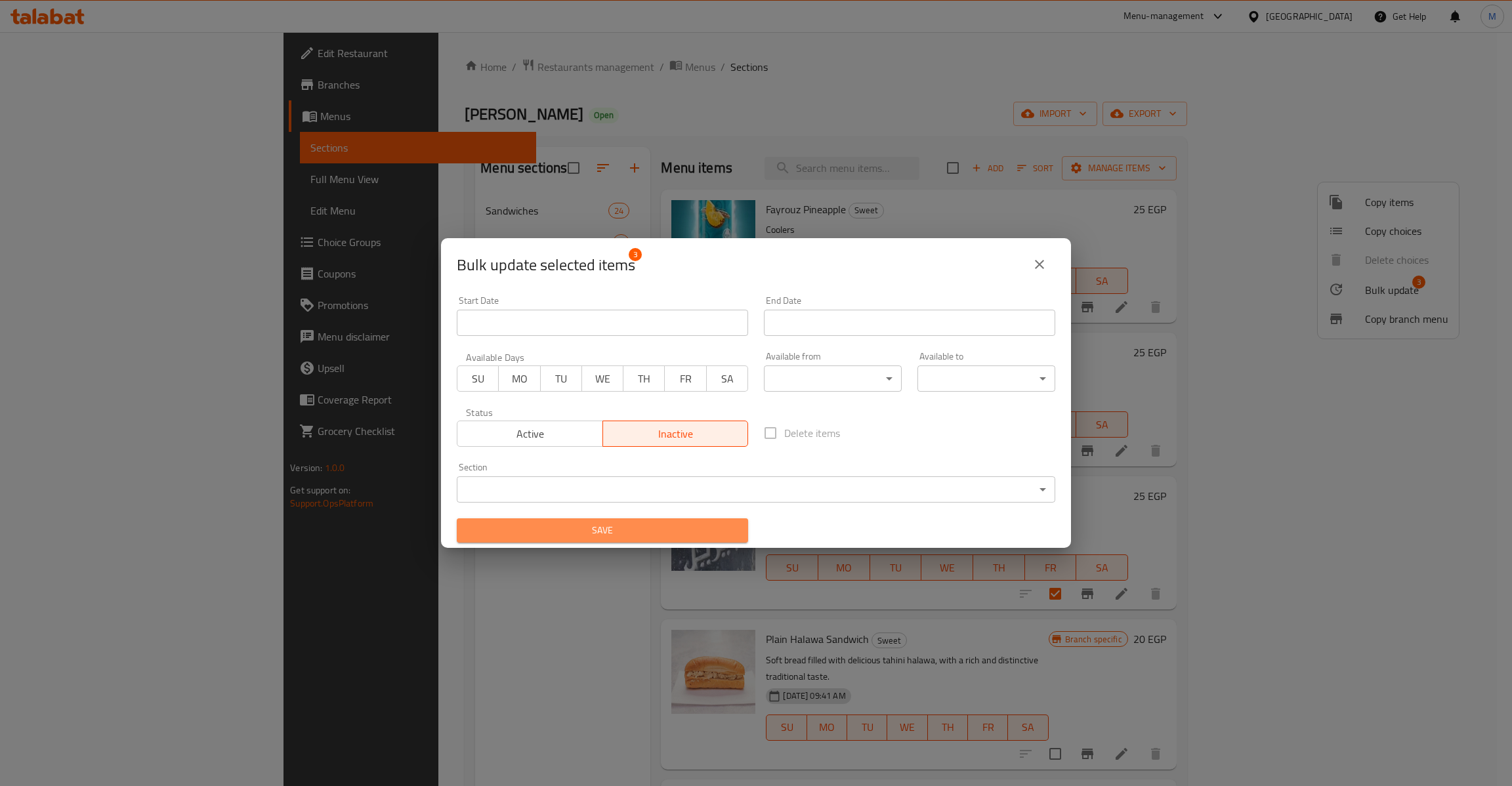
click at [648, 542] on button "Save" at bounding box center [602, 530] width 291 height 24
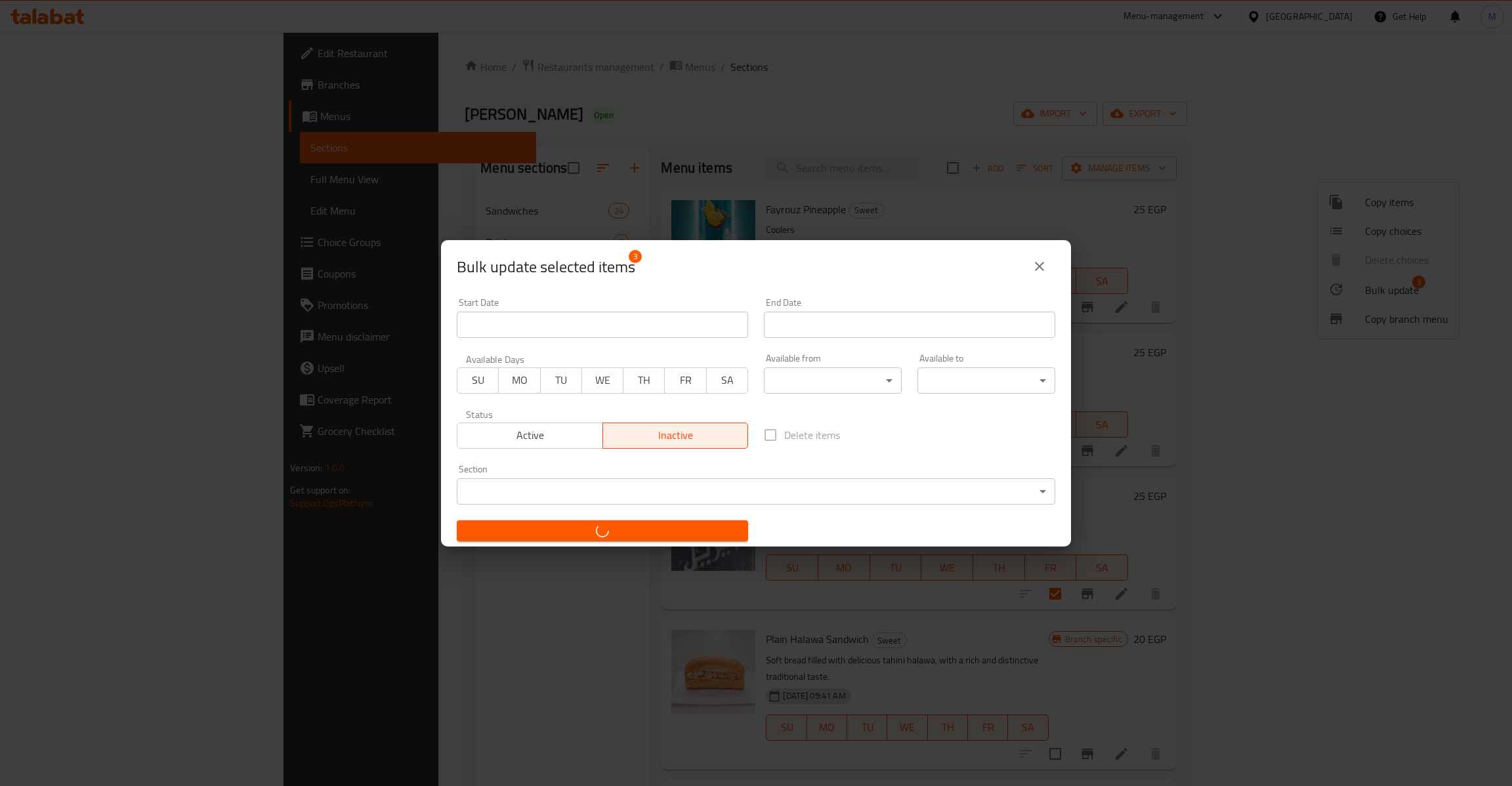
checkbox input "false"
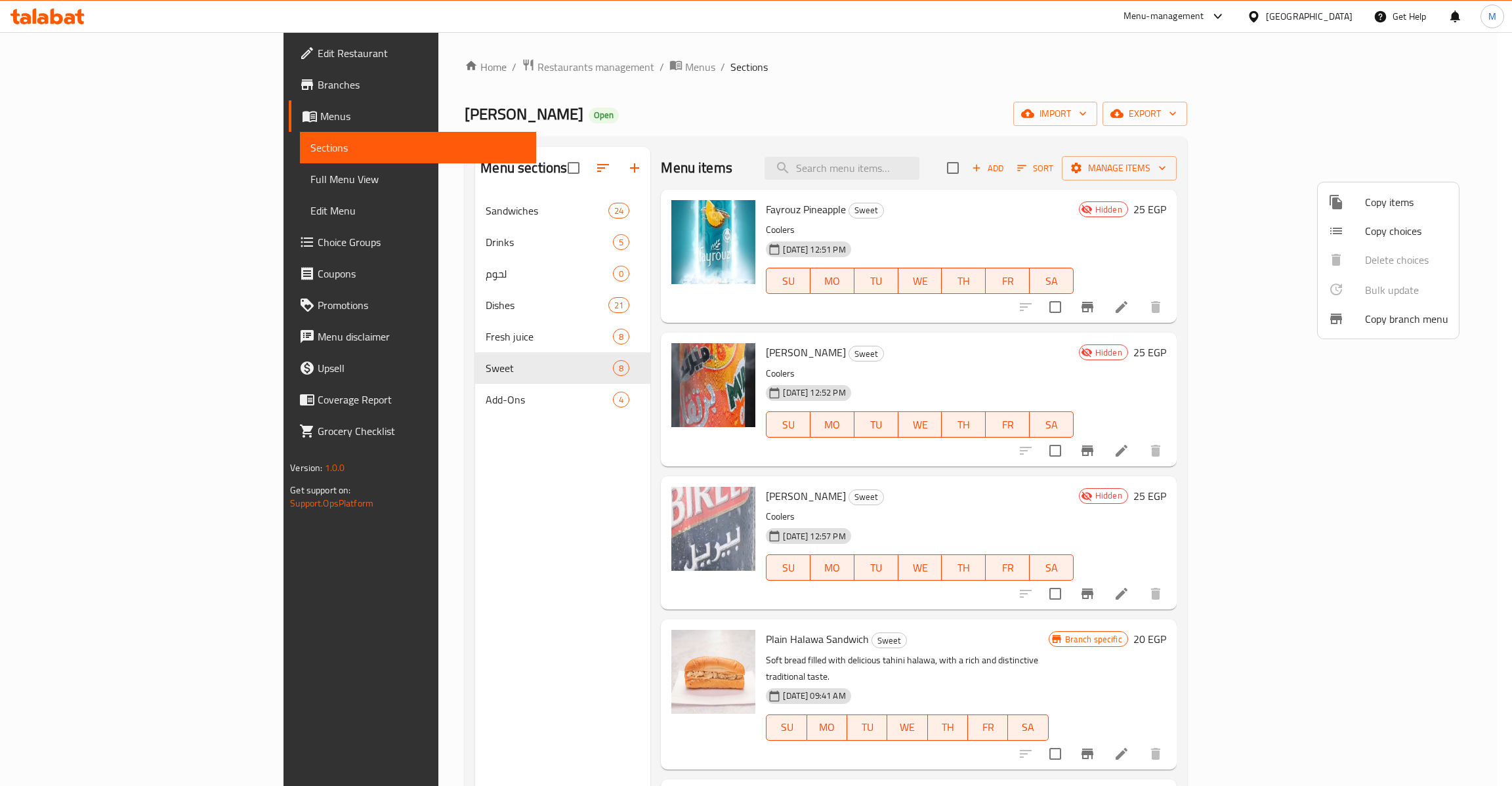
drag, startPoint x: 665, startPoint y: 507, endPoint x: 1164, endPoint y: 326, distance: 530.8
click at [1164, 326] on div at bounding box center [756, 393] width 1512 height 786
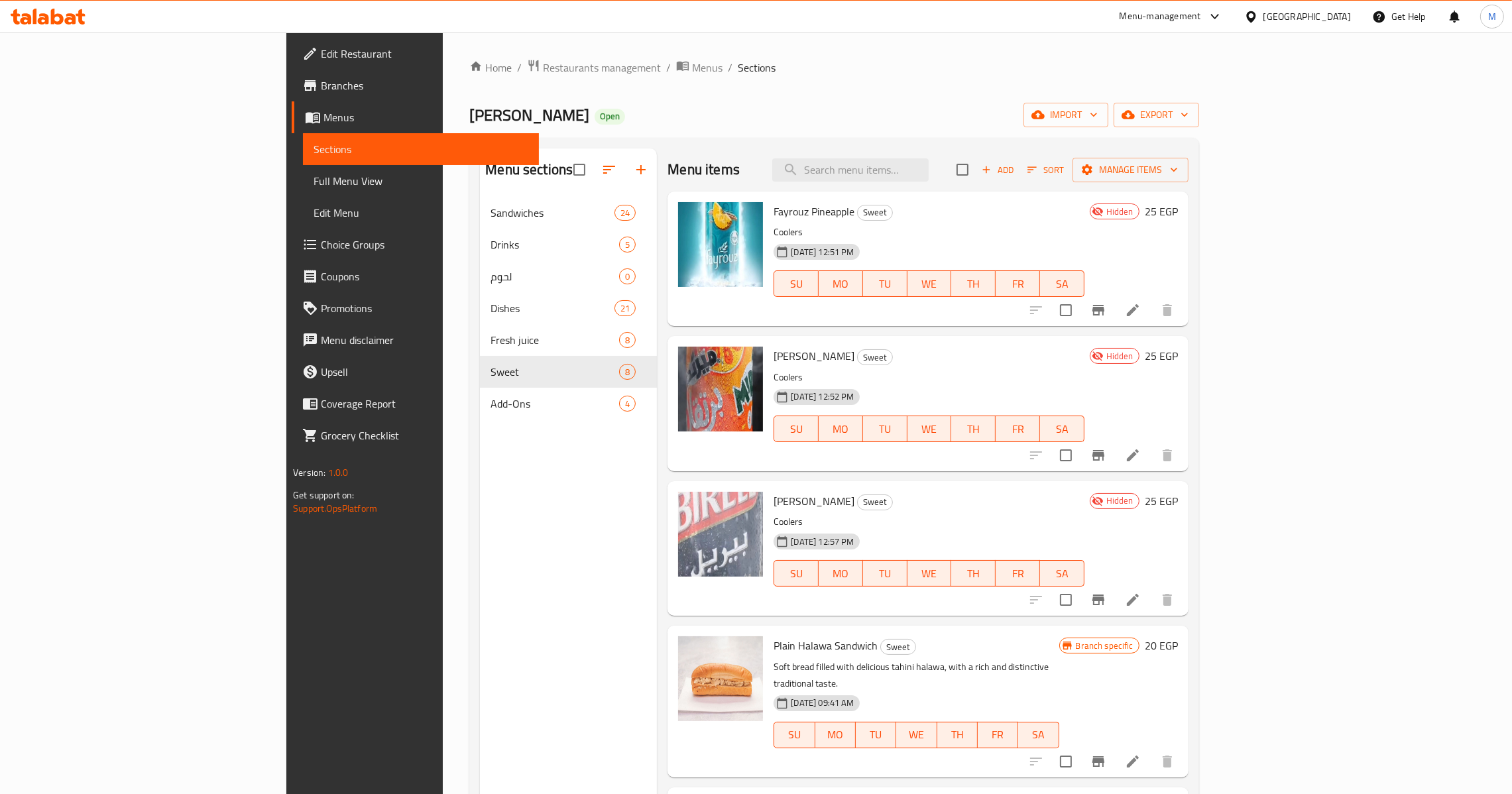
click at [773, 358] on span "[PERSON_NAME]" at bounding box center [813, 356] width 81 height 20
copy h6 "[PERSON_NAME]"
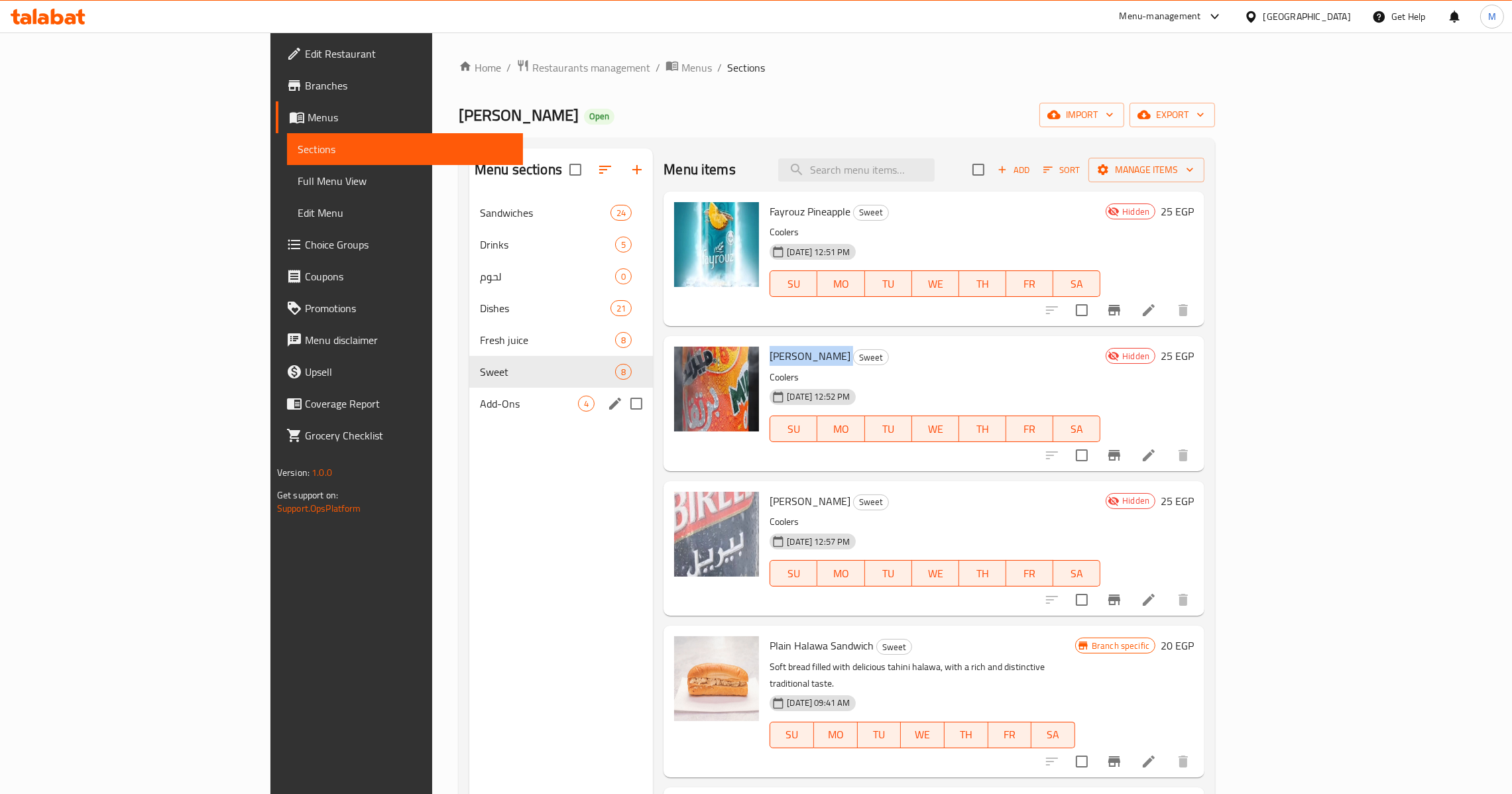
click at [480, 396] on span "Add-Ons" at bounding box center [529, 404] width 98 height 16
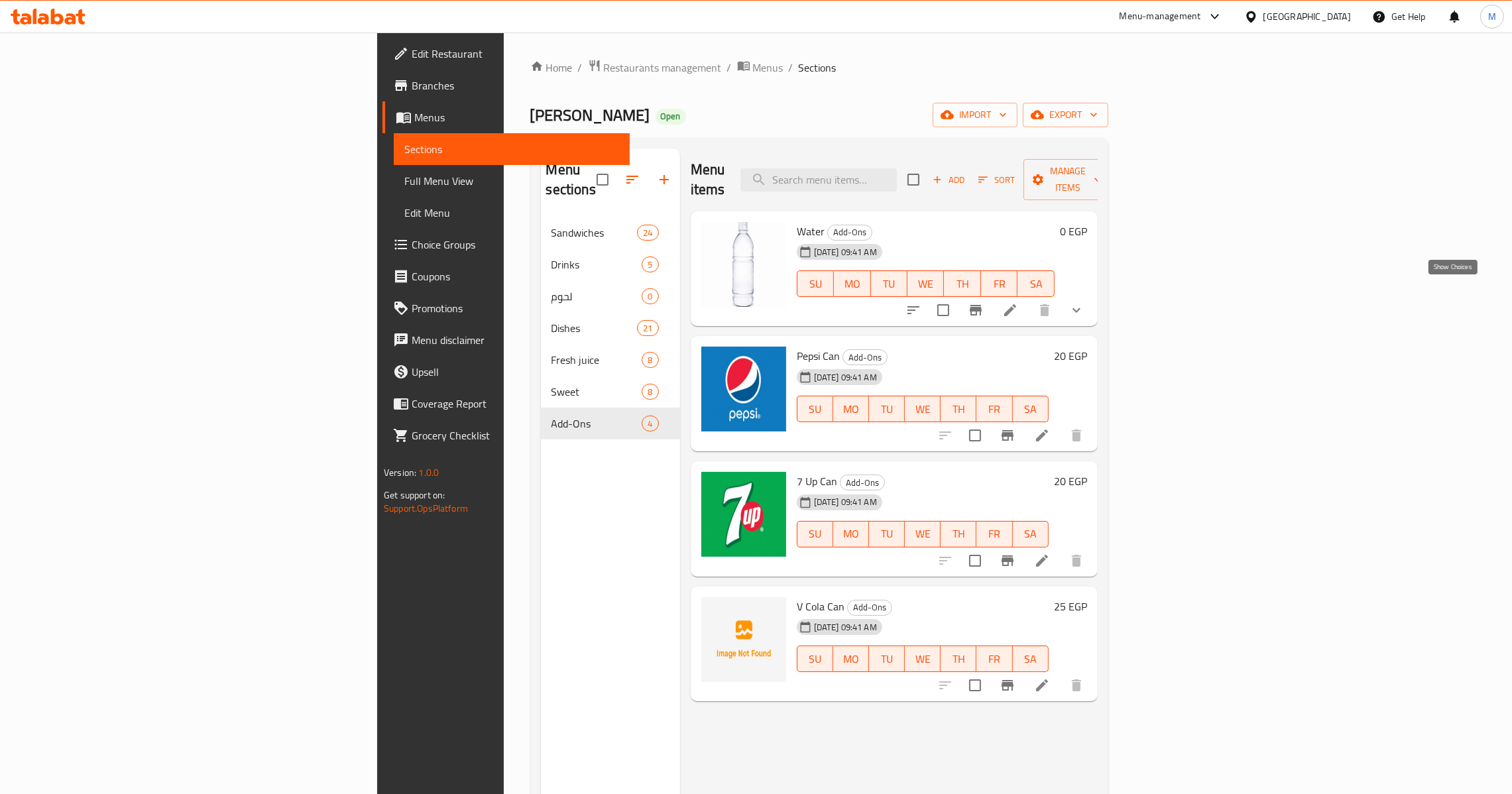
click at [1084, 302] on icon "show more" at bounding box center [1077, 310] width 16 height 16
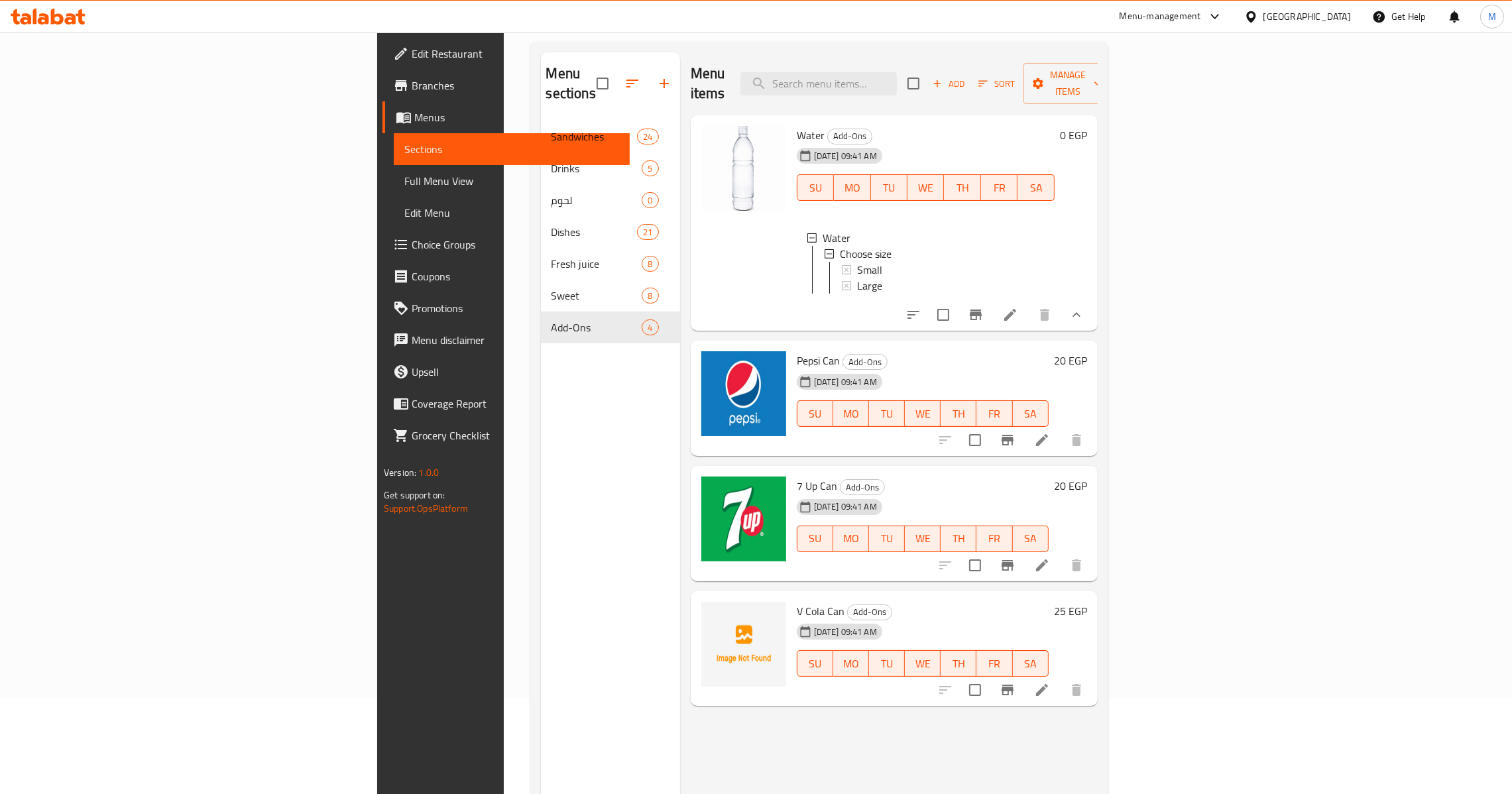
scroll to position [100, 0]
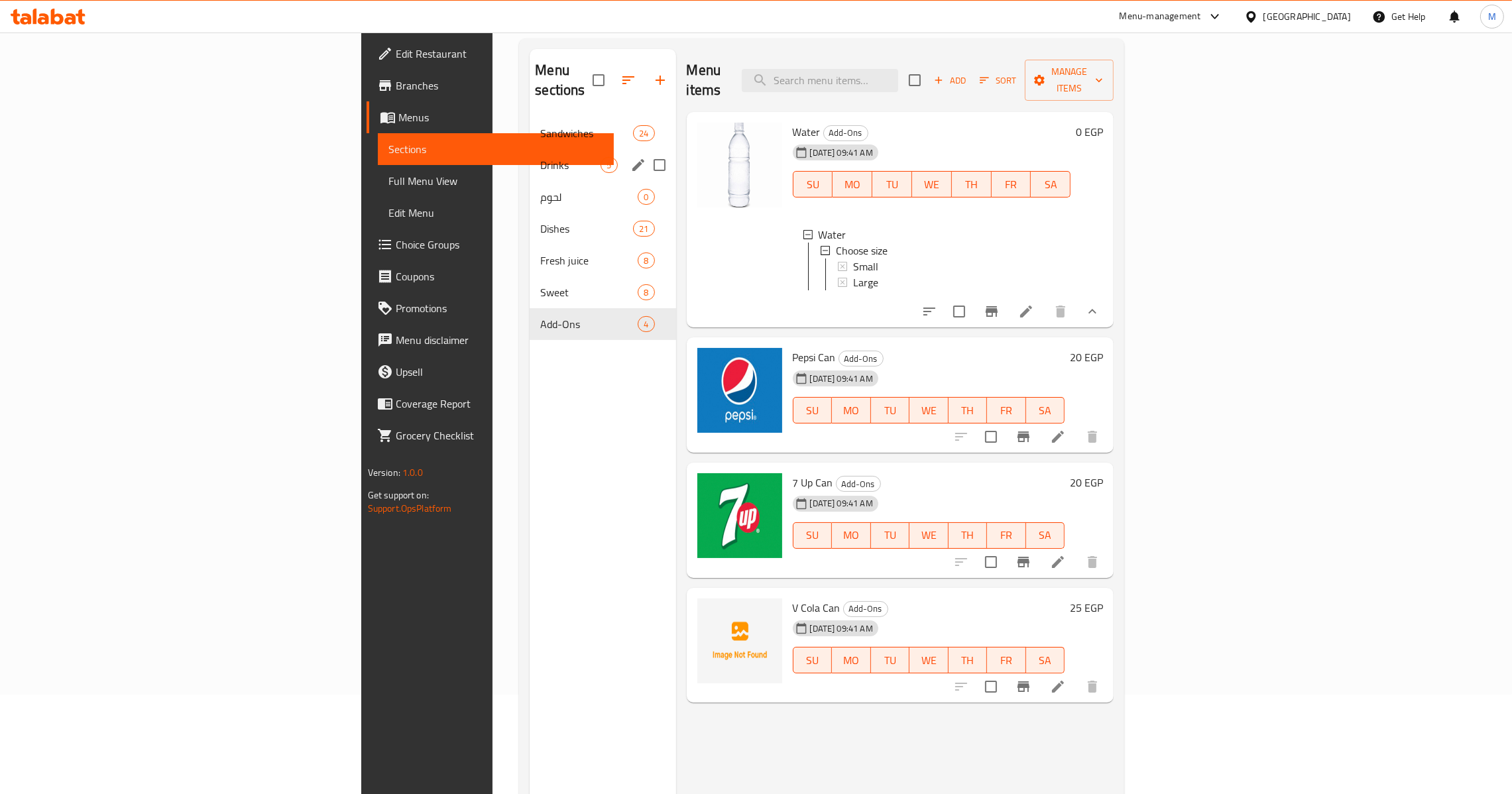
click at [529, 155] on div "Drinks 5" at bounding box center [602, 165] width 146 height 32
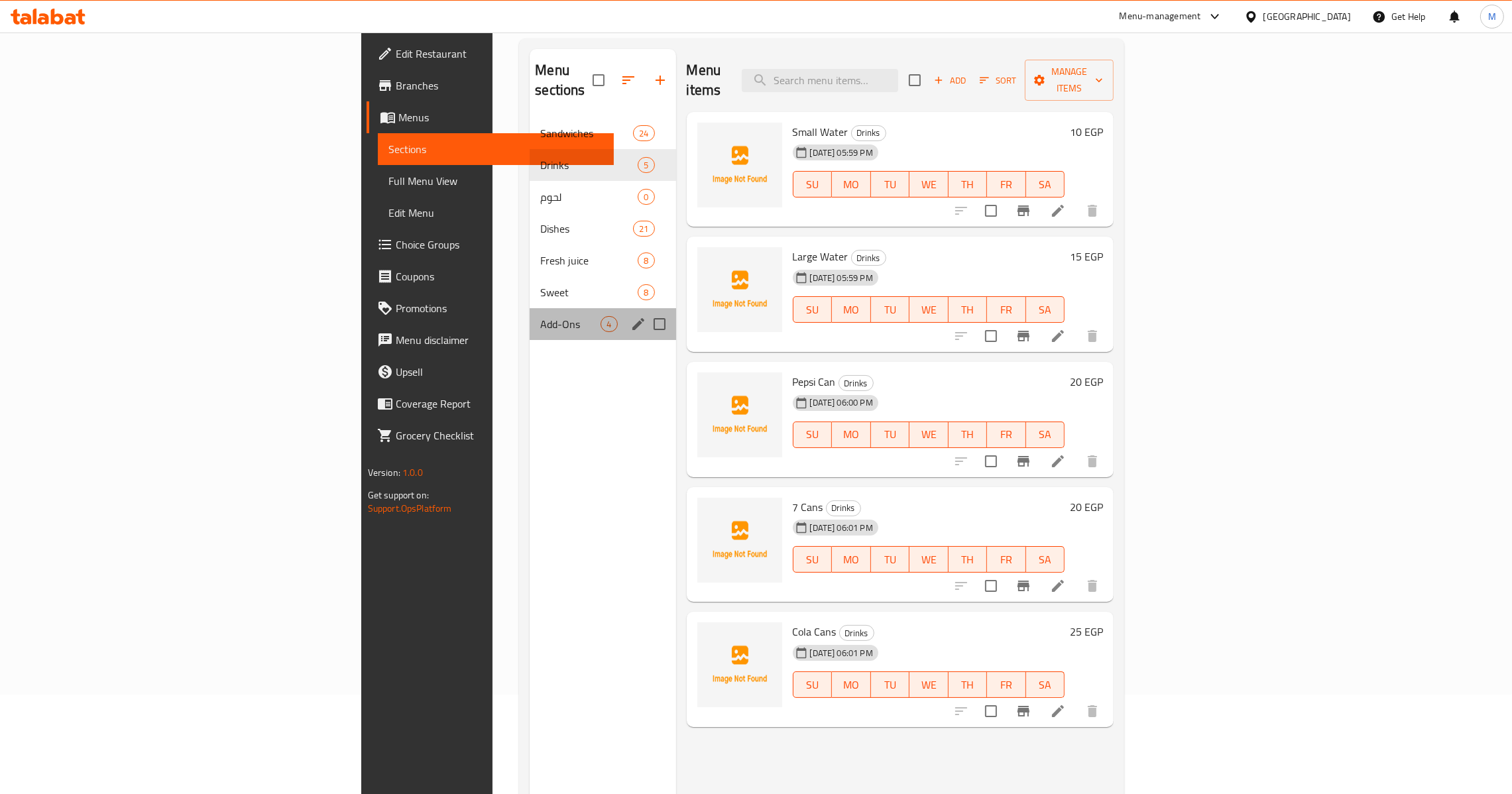
click at [540, 316] on span "Add-Ons" at bounding box center [570, 324] width 60 height 16
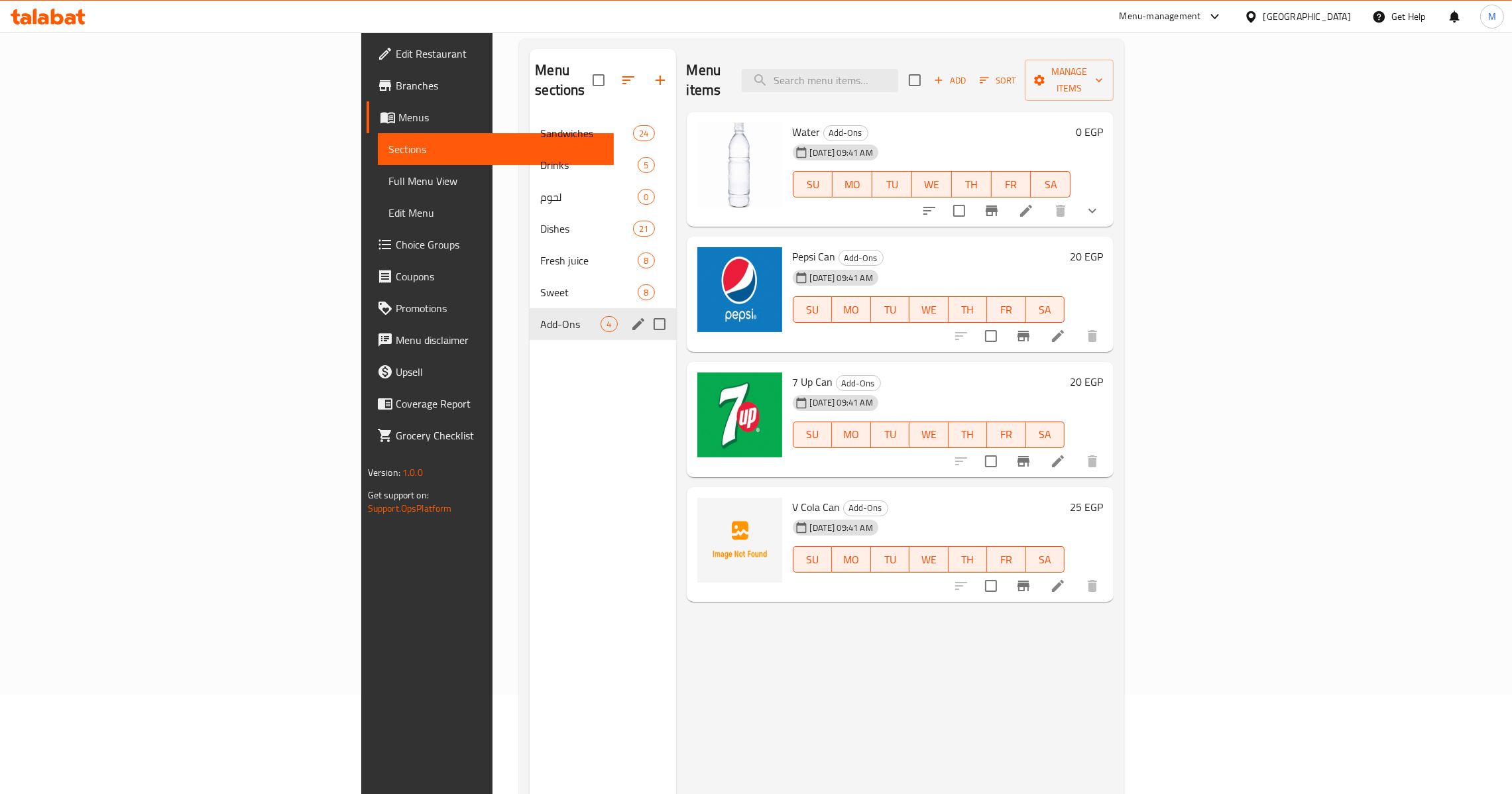
click at [534, 308] on div "Add-Ons 4" at bounding box center [602, 324] width 146 height 32
click at [630, 316] on icon "edit" at bounding box center [638, 324] width 16 height 16
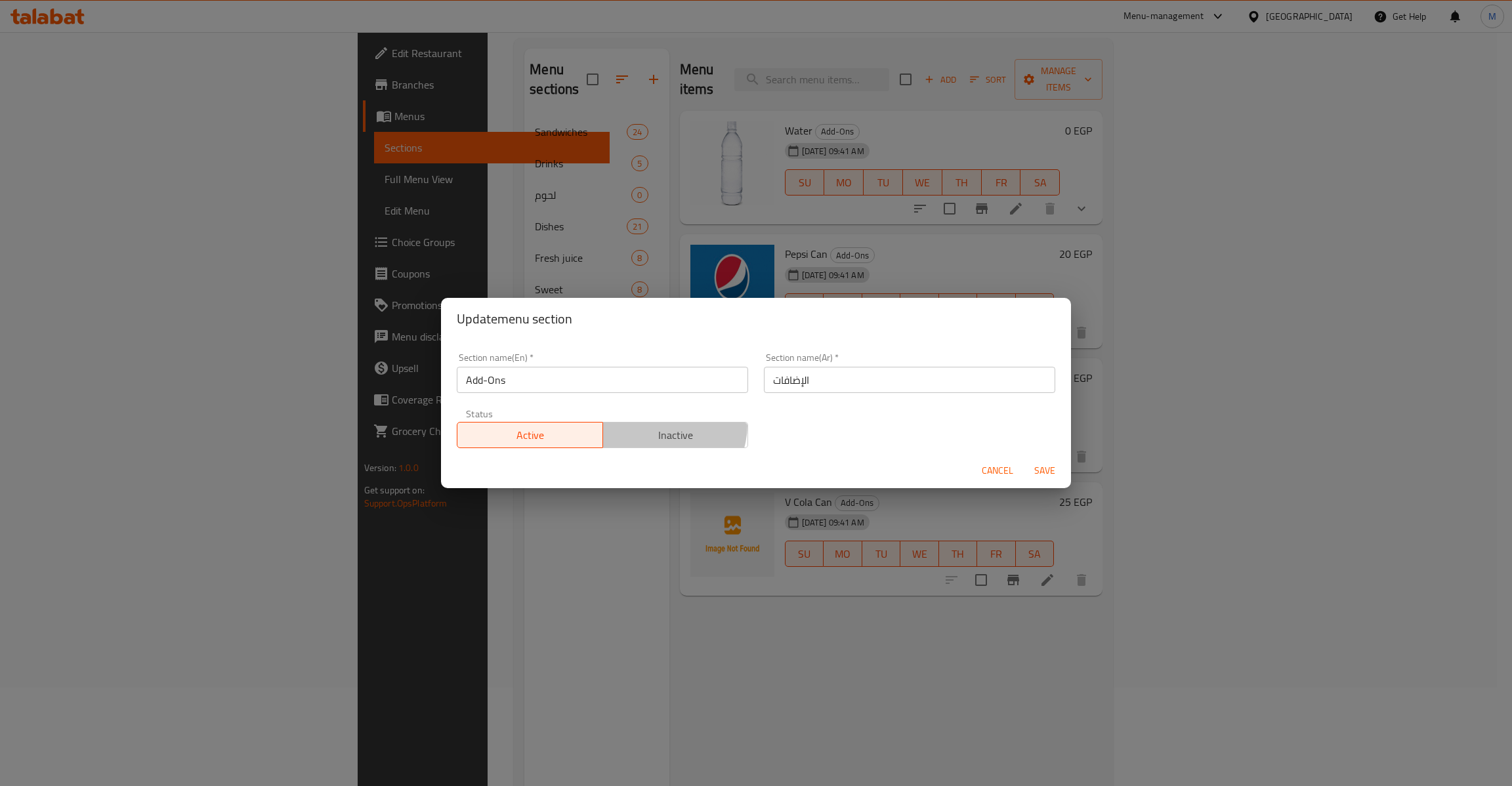
click at [659, 427] on span "Inactive" at bounding box center [676, 435] width 135 height 19
click at [1049, 468] on span "Save" at bounding box center [1045, 470] width 32 height 17
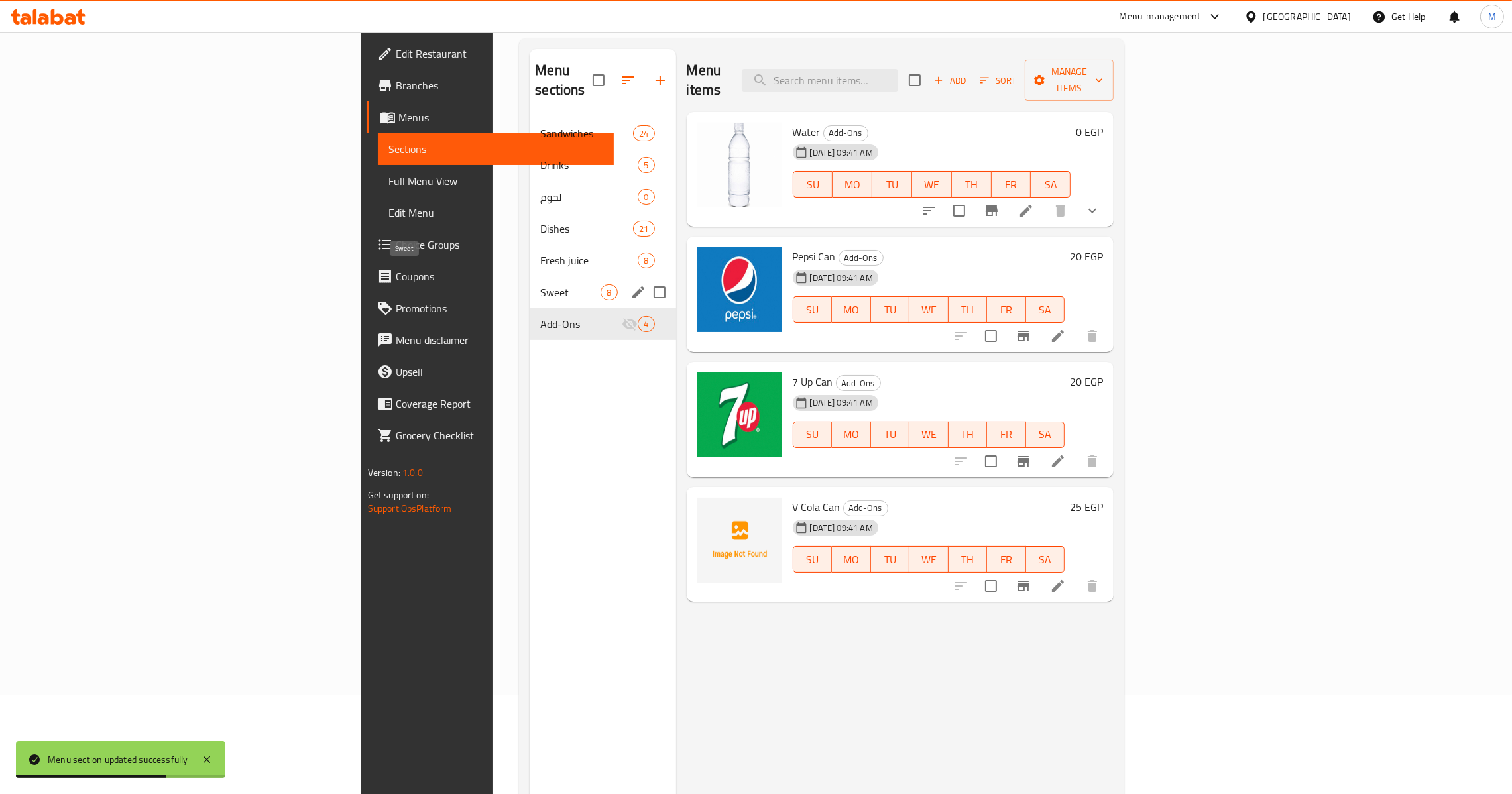
click at [540, 284] on span "Sweet" at bounding box center [570, 292] width 60 height 16
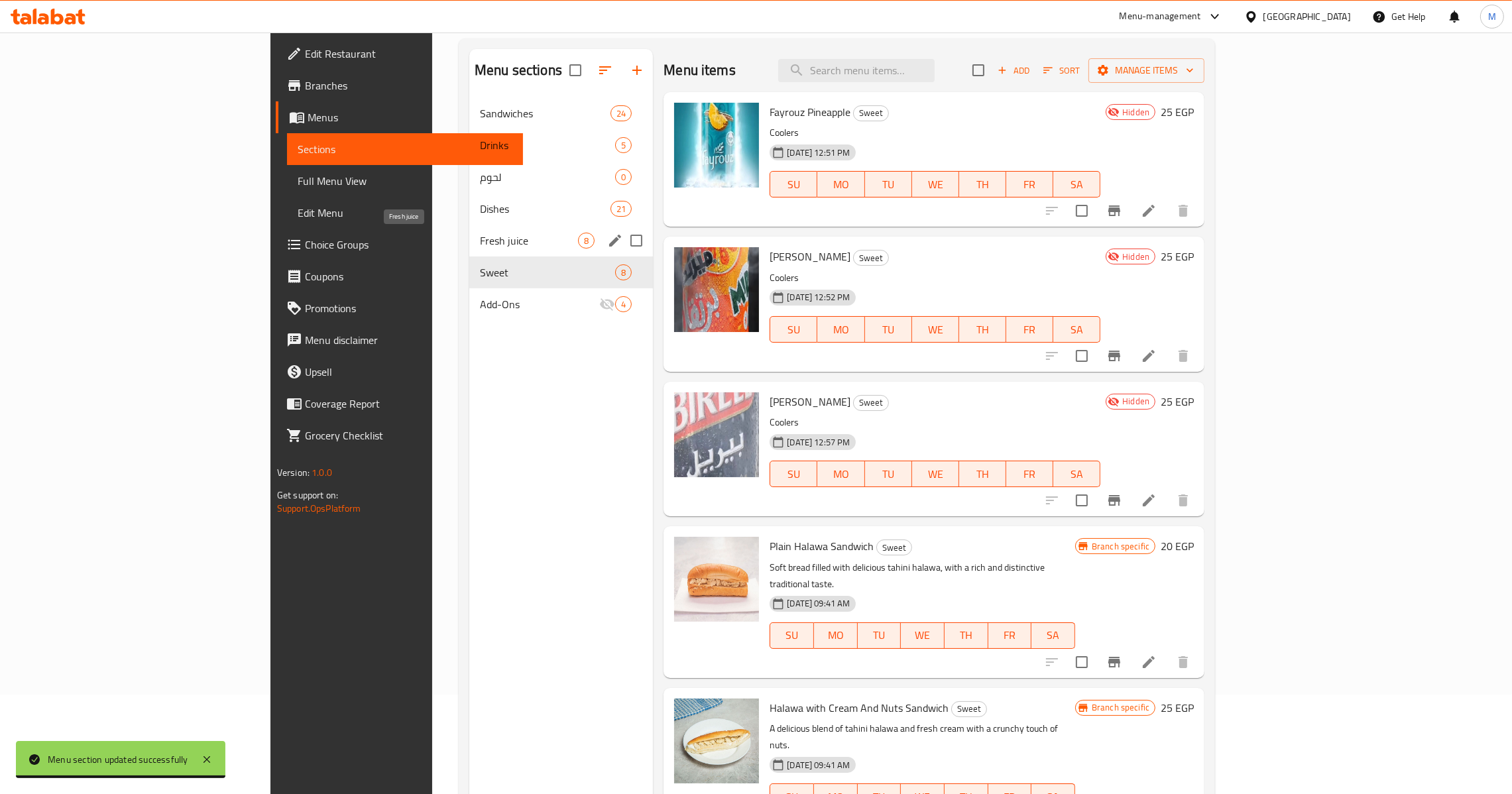
click at [480, 245] on span "Fresh juice" at bounding box center [529, 241] width 98 height 16
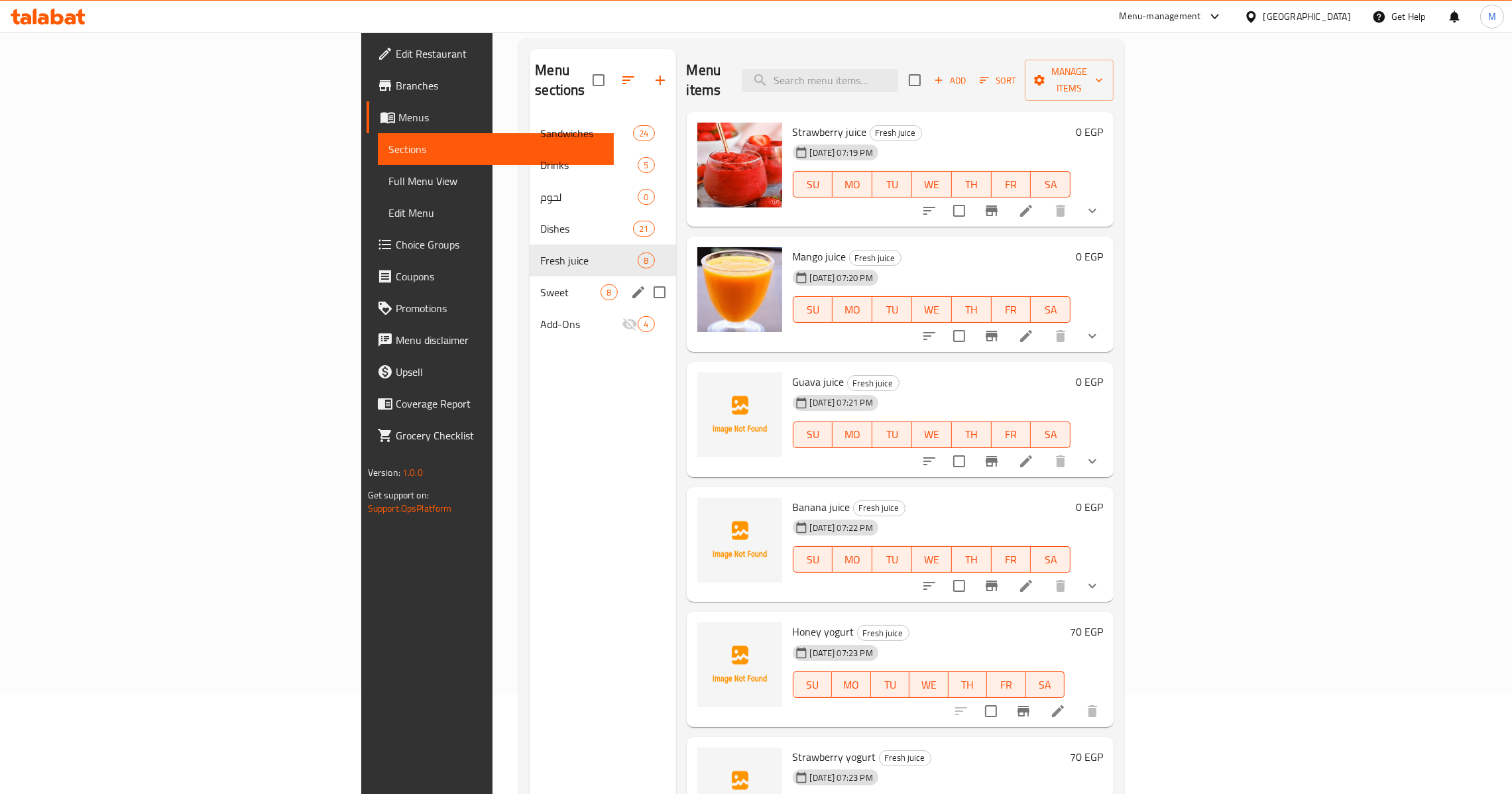
click at [529, 277] on div "Sweet 8" at bounding box center [602, 293] width 146 height 32
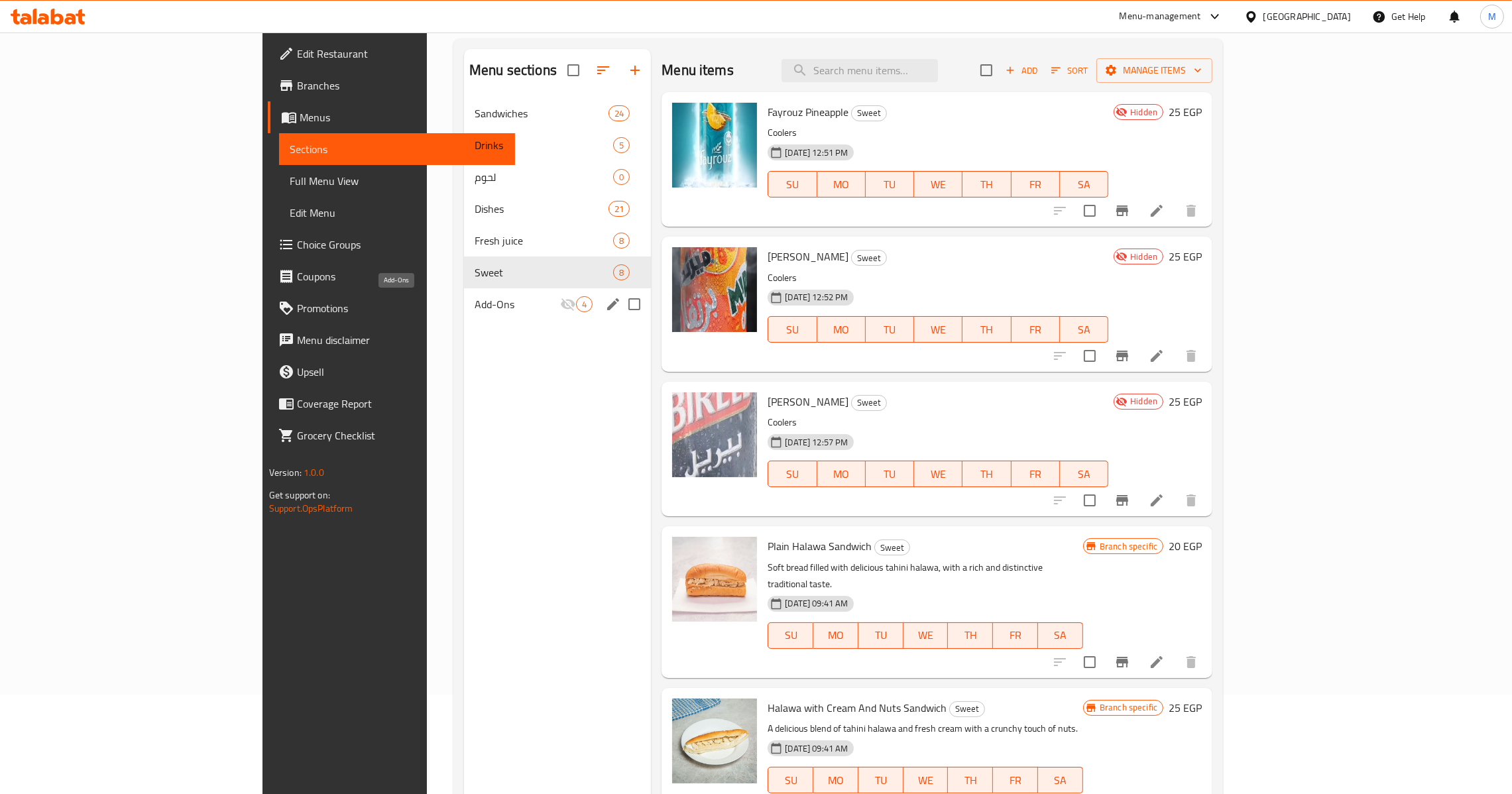
click at [475, 300] on span "Add-Ons" at bounding box center [517, 304] width 86 height 16
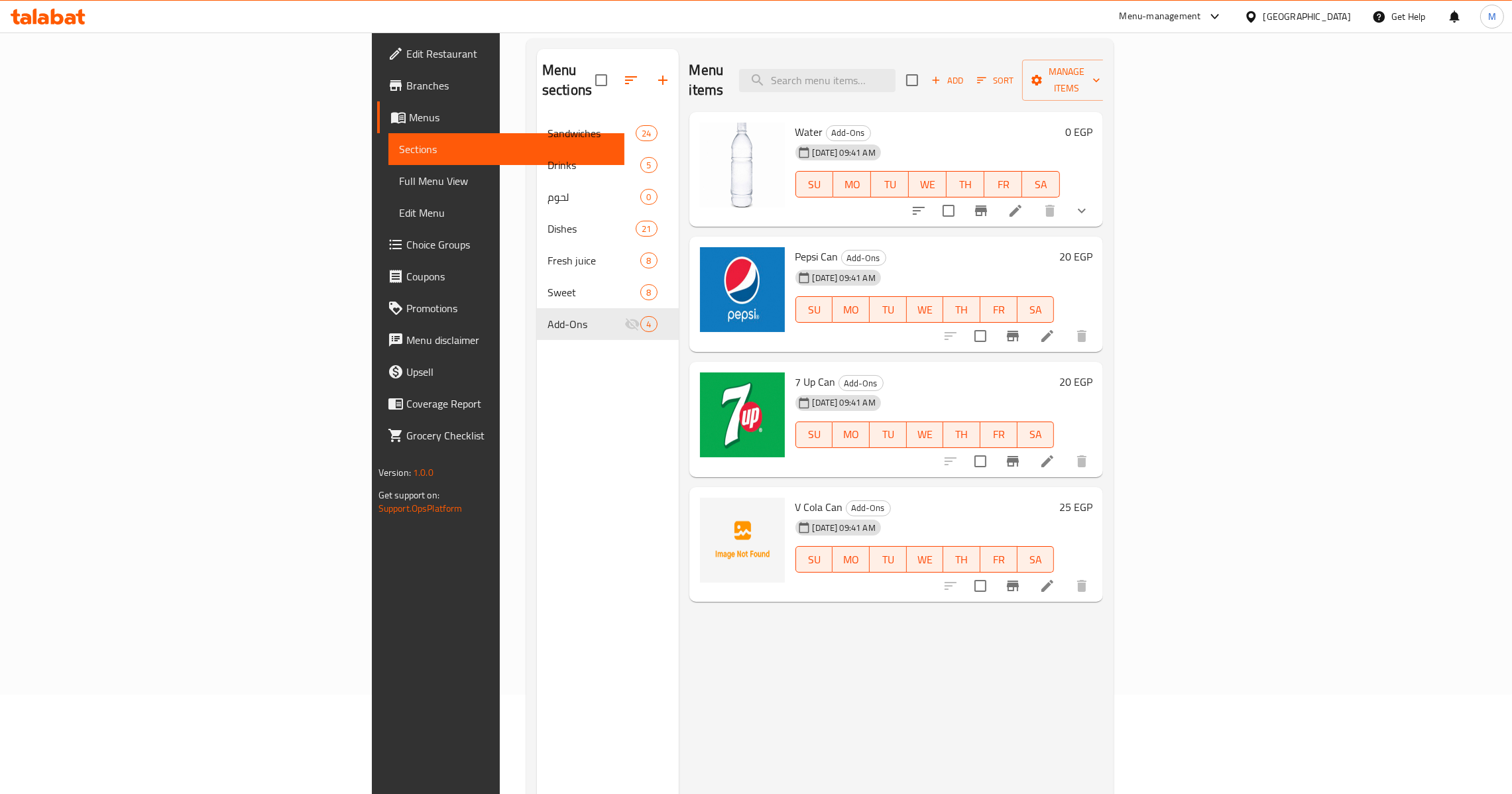
click at [795, 497] on span "V Cola Can" at bounding box center [819, 507] width 47 height 20
copy h6 "V Cola Can"
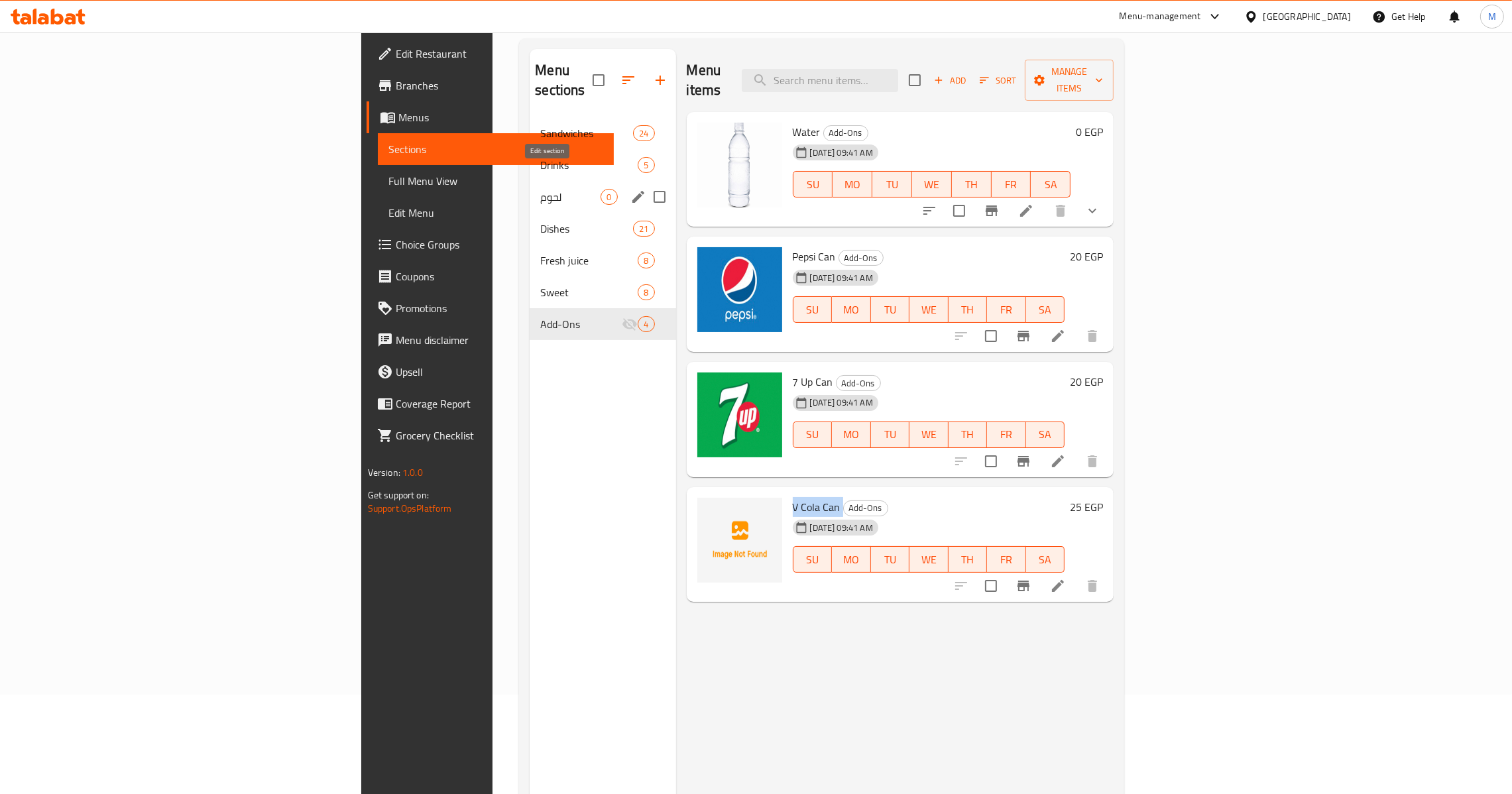
click at [630, 189] on icon "edit" at bounding box center [638, 197] width 16 height 16
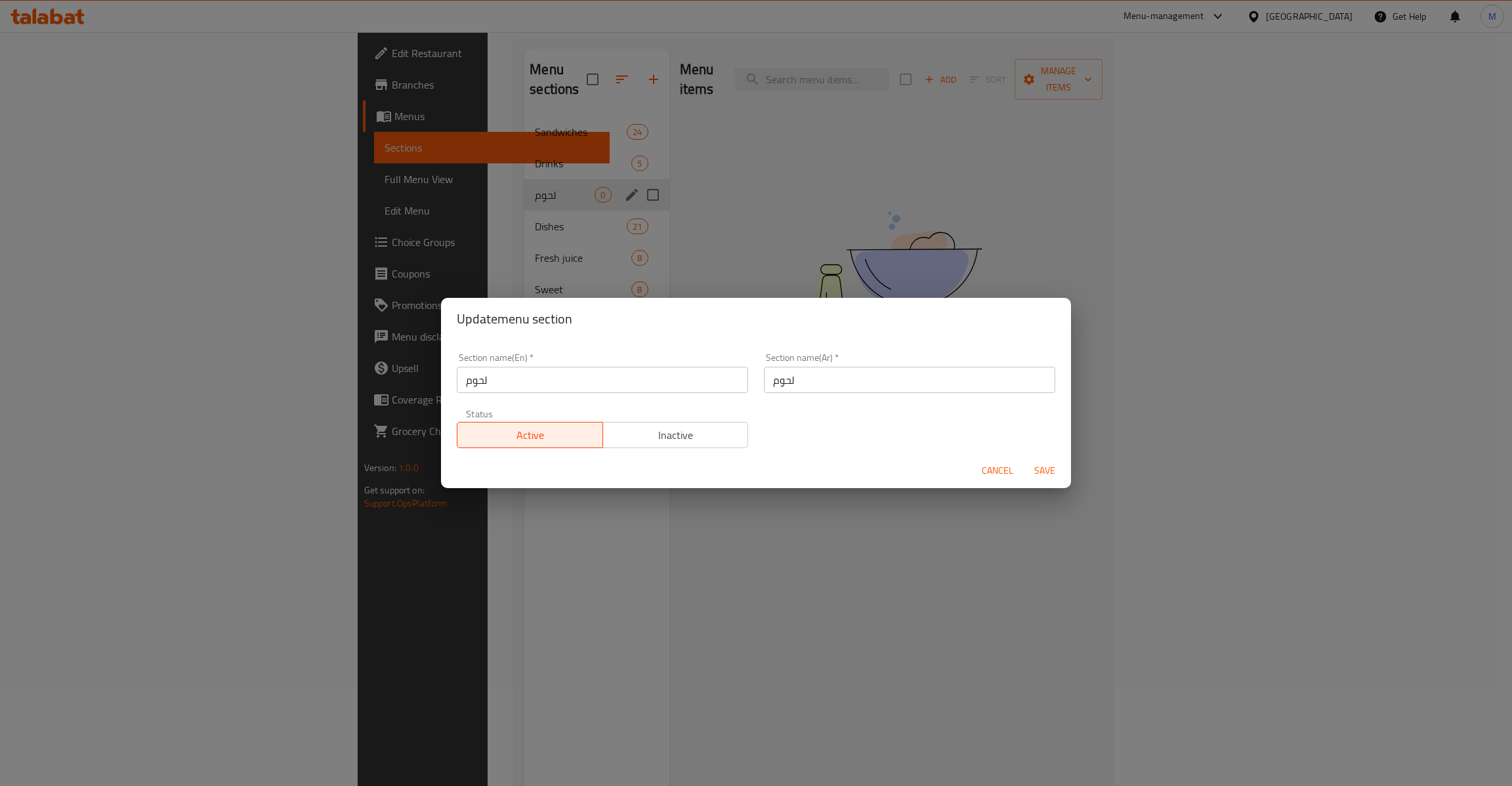
click at [672, 437] on span "Inactive" at bounding box center [676, 435] width 135 height 19
click at [1052, 476] on span "Save" at bounding box center [1045, 470] width 32 height 17
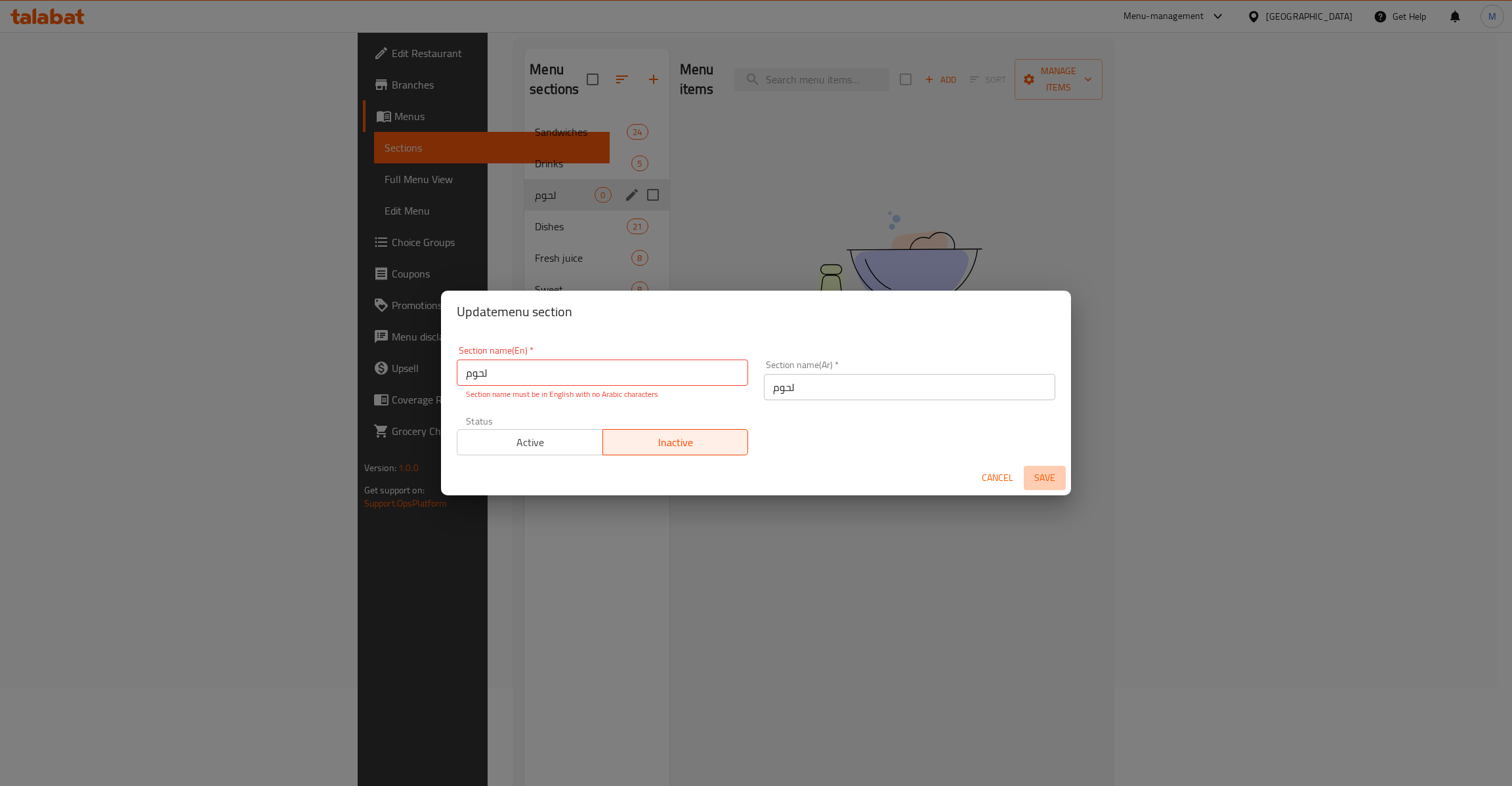
click at [1044, 484] on span "Save" at bounding box center [1045, 478] width 32 height 17
click at [584, 364] on input "لحوم" at bounding box center [602, 372] width 291 height 26
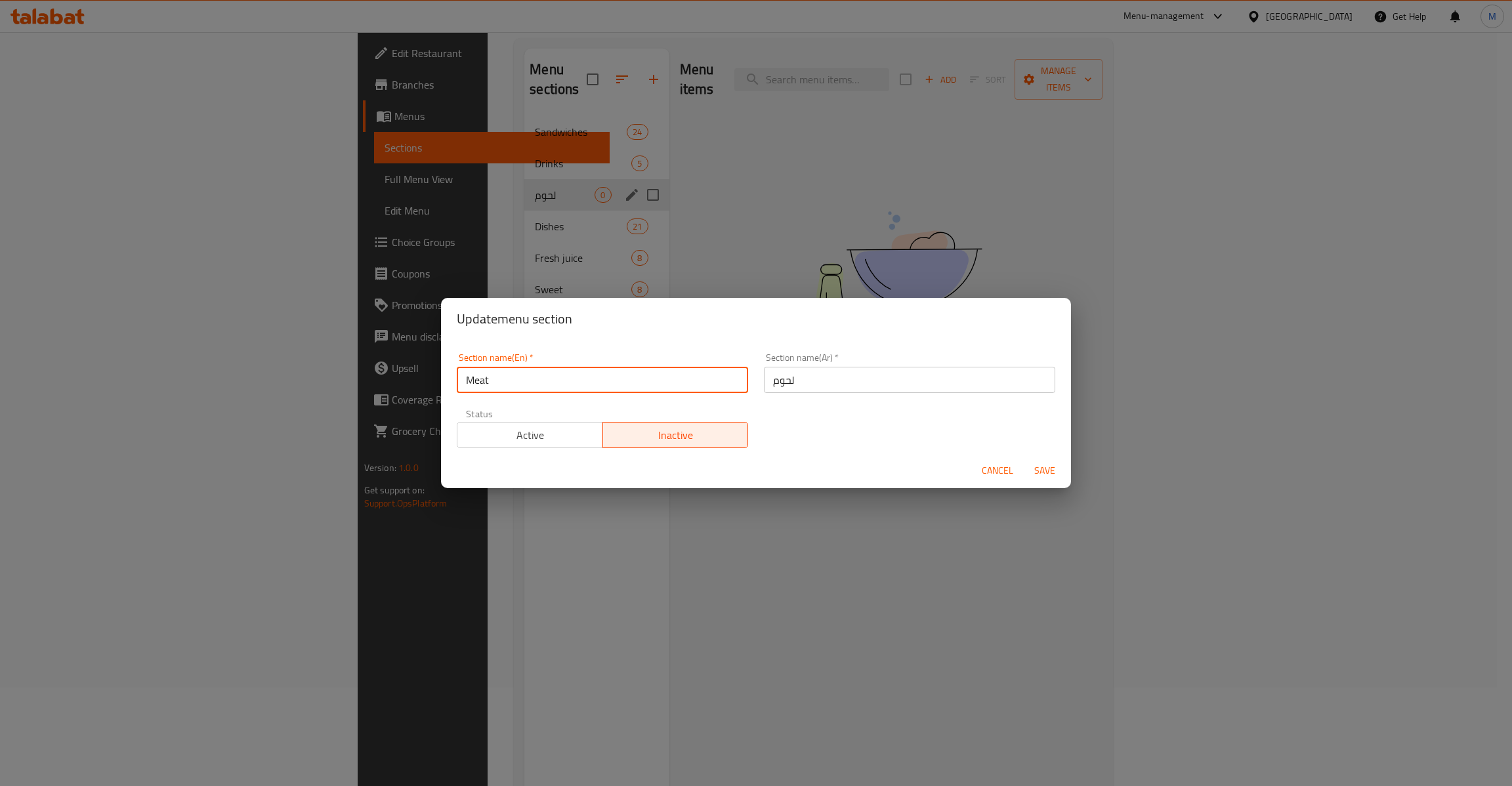
type input "Meat"
click at [1032, 464] on span "Save" at bounding box center [1045, 470] width 32 height 17
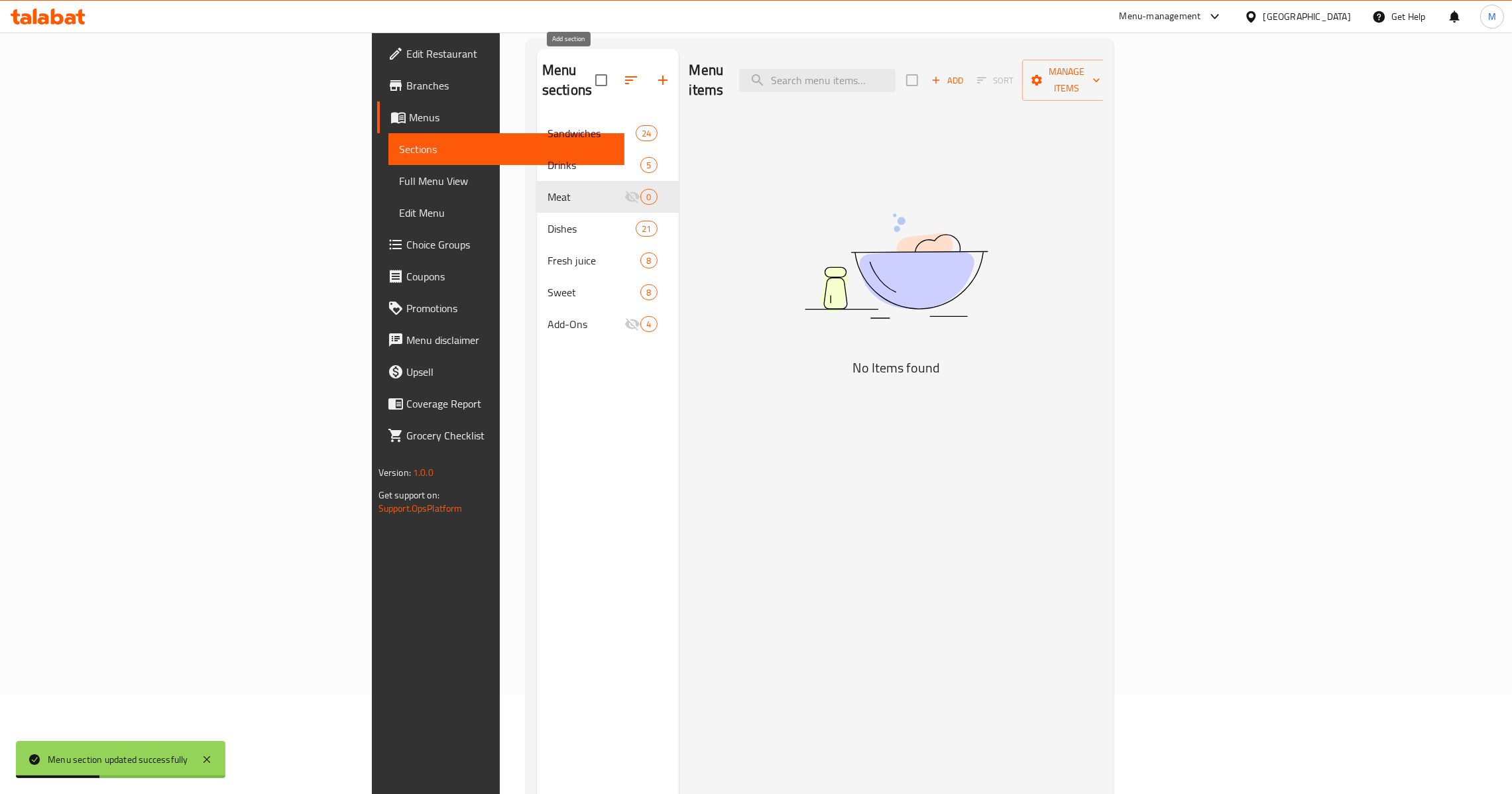
click at [655, 72] on icon "button" at bounding box center [663, 80] width 16 height 16
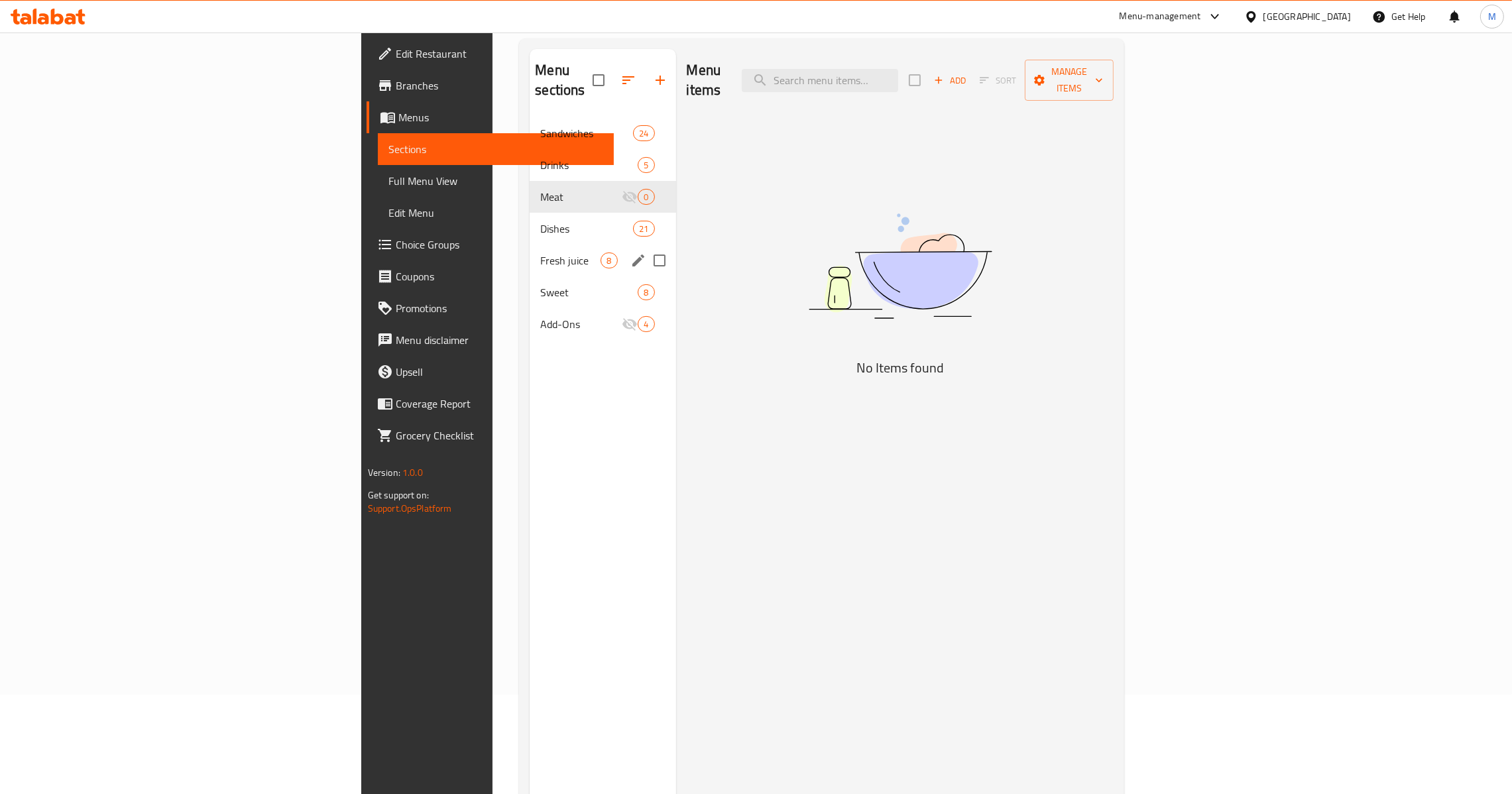
click at [529, 250] on div "Fresh juice 8" at bounding box center [602, 261] width 146 height 32
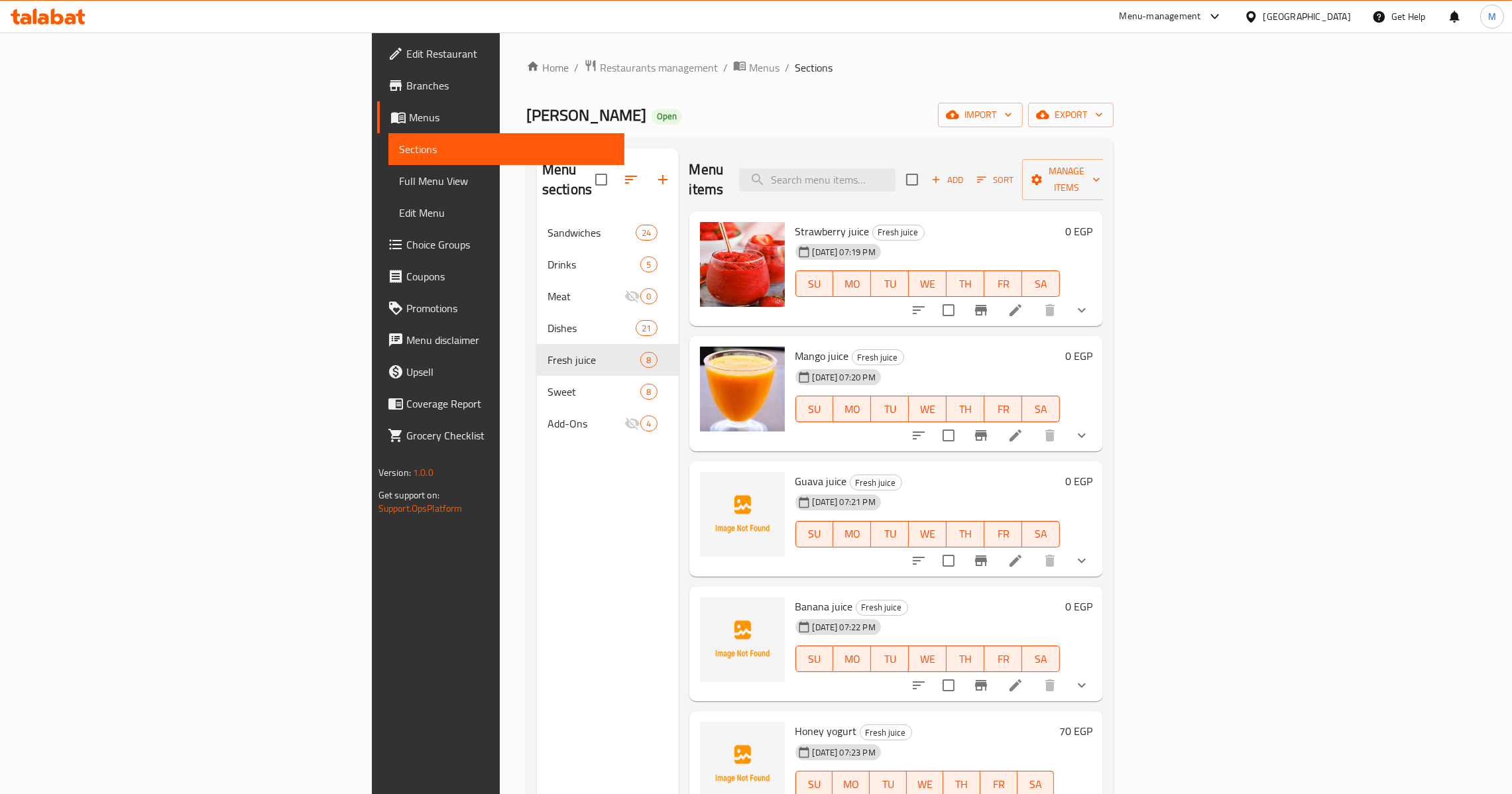
click at [1098, 294] on button "show more" at bounding box center [1082, 310] width 32 height 32
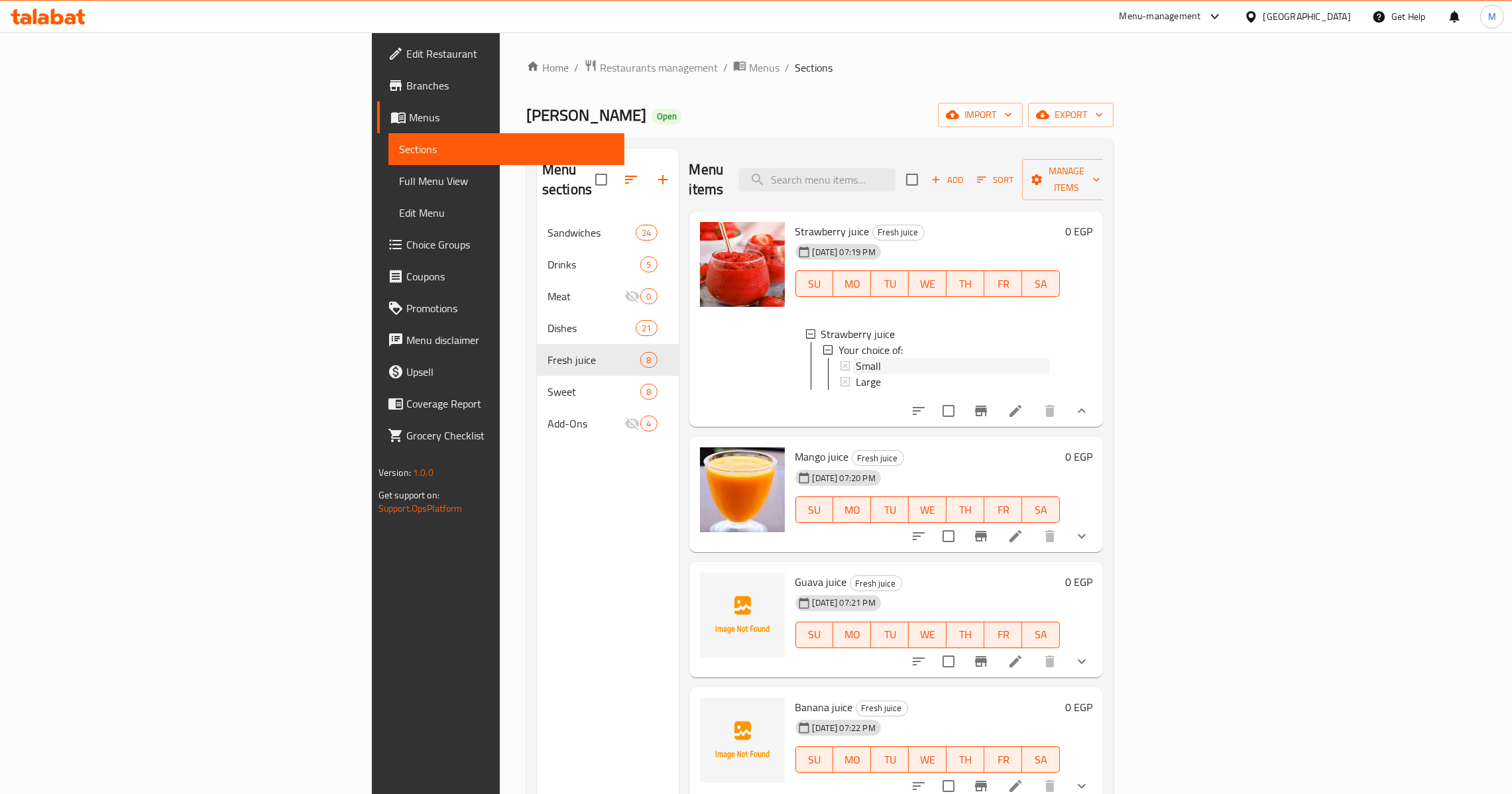
click at [856, 358] on div "Small" at bounding box center [953, 366] width 195 height 16
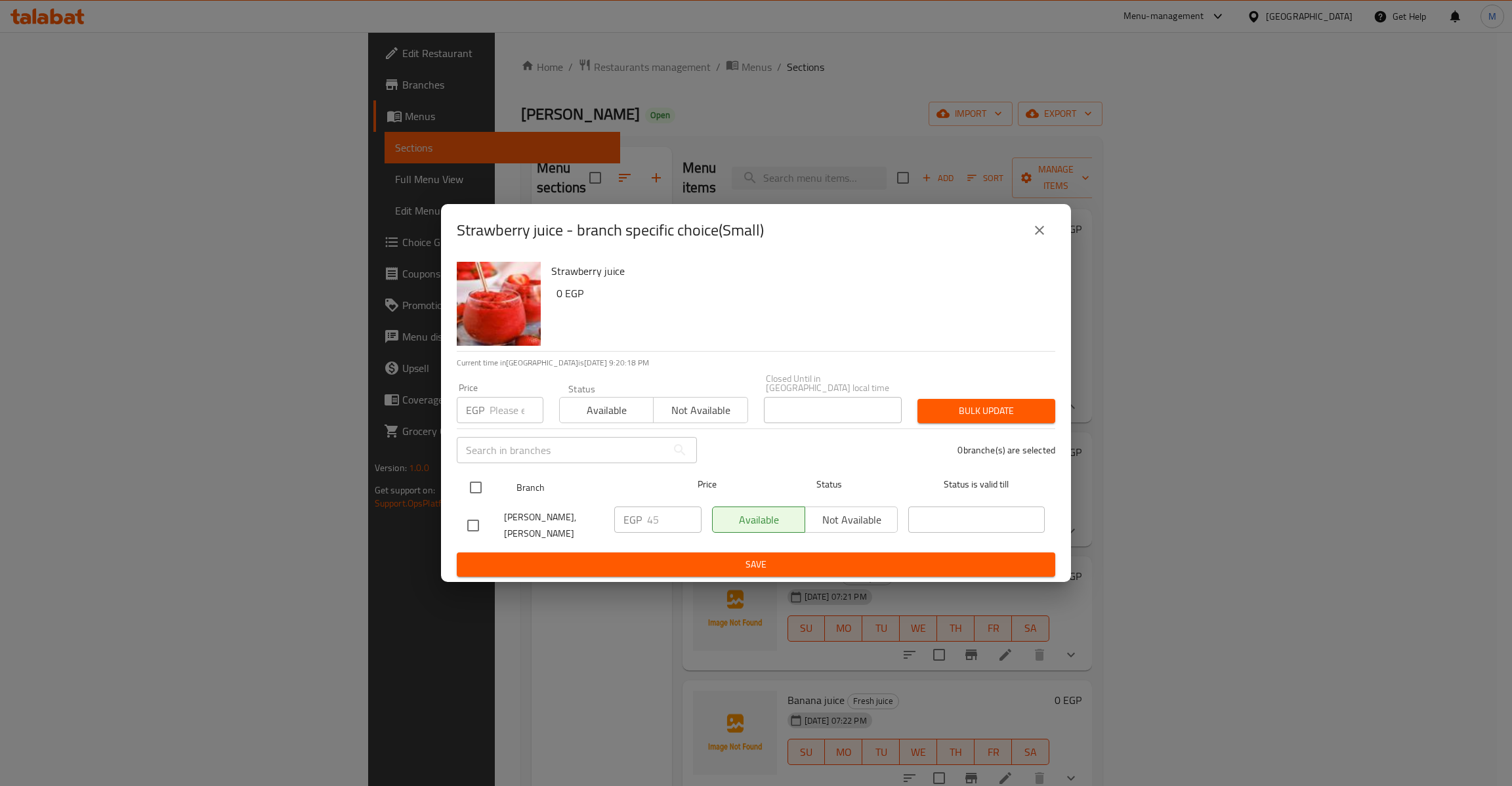
click at [486, 480] on input "checkbox" at bounding box center [476, 488] width 28 height 28
checkbox input "true"
click at [502, 415] on input "number" at bounding box center [516, 410] width 54 height 26
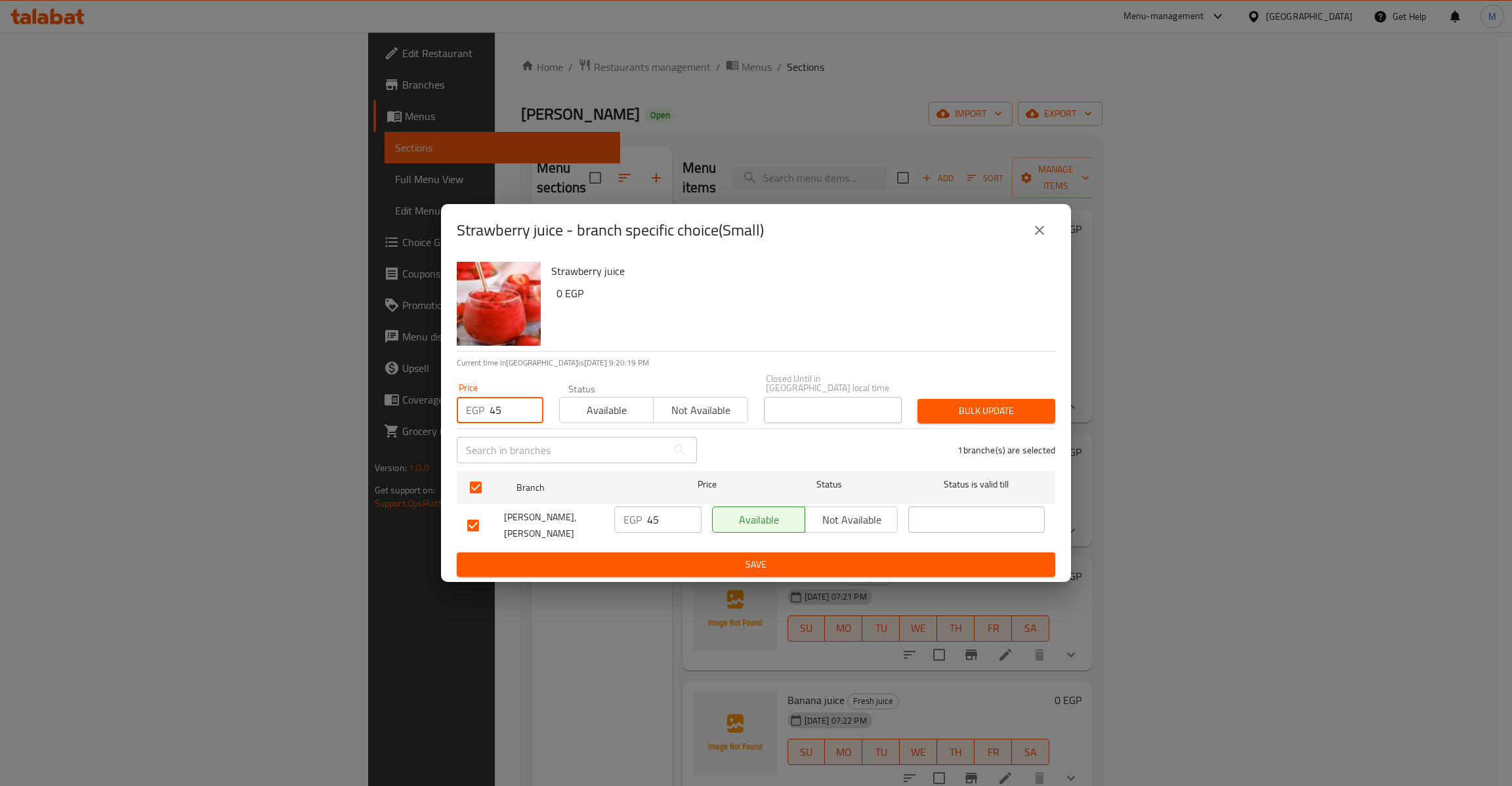
type input "45"
click at [982, 404] on span "Bulk update" at bounding box center [986, 411] width 117 height 17
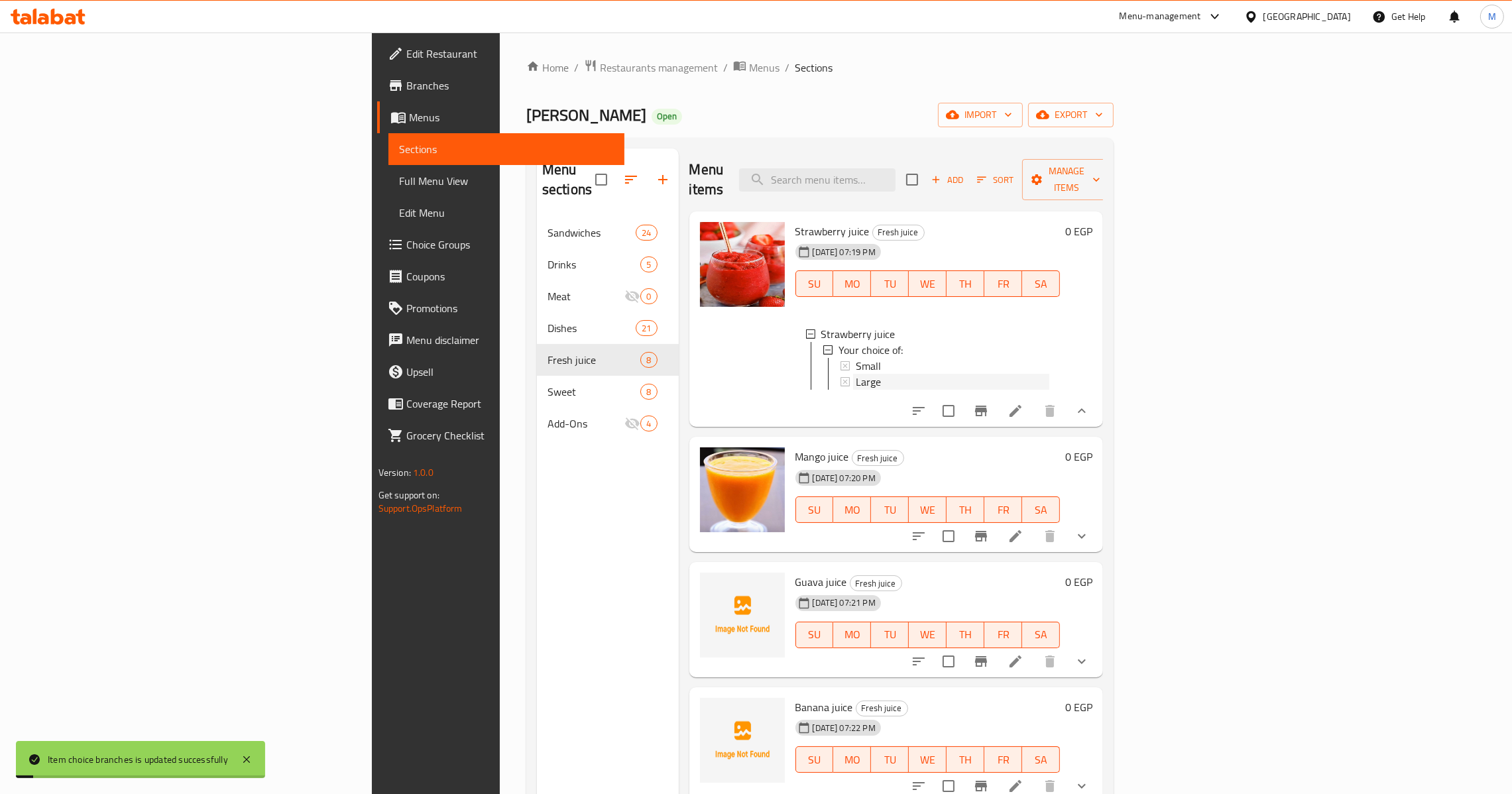
click at [856, 374] on div "Large" at bounding box center [953, 382] width 195 height 16
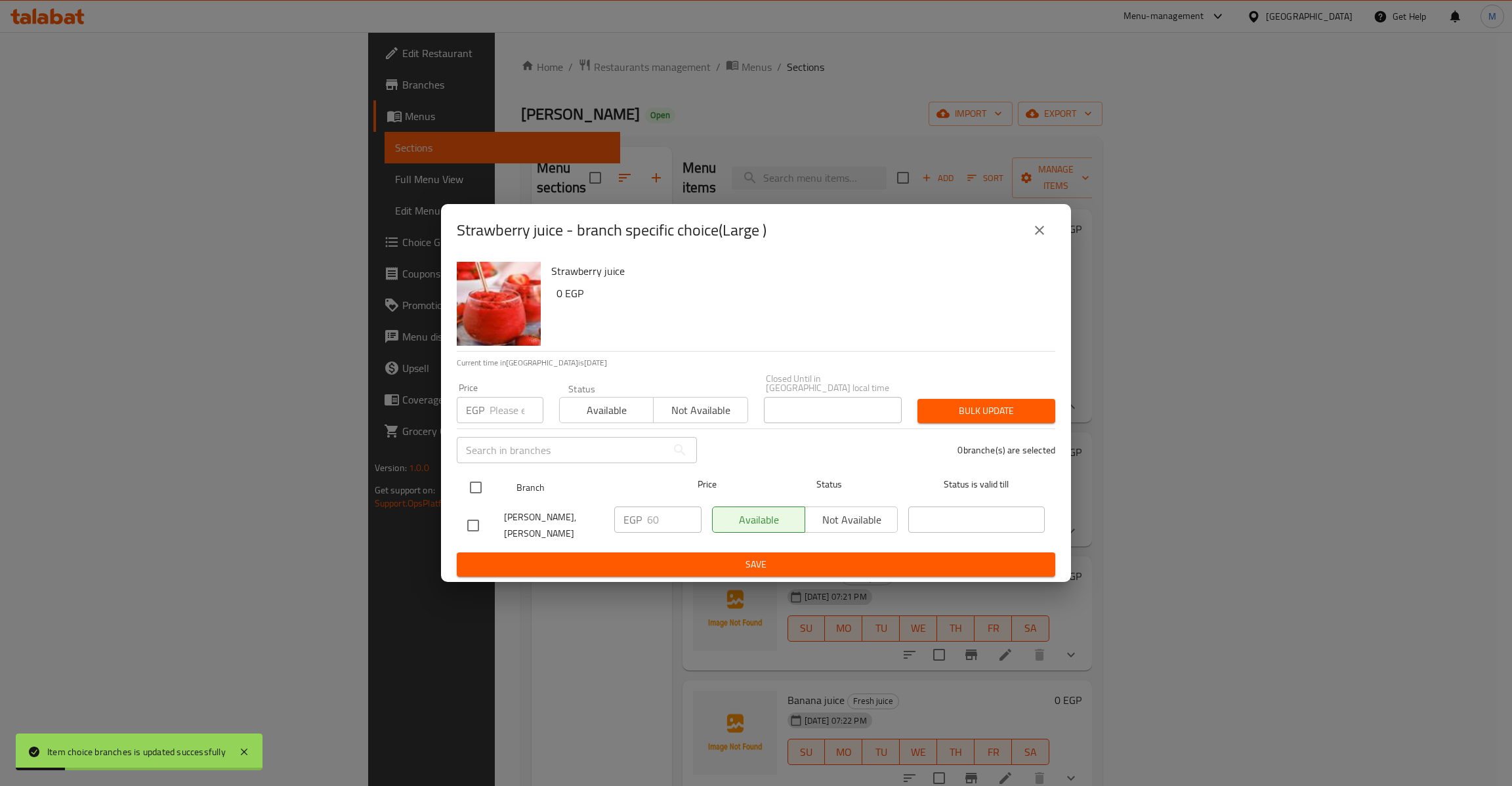
click at [477, 474] on input "checkbox" at bounding box center [476, 488] width 28 height 28
checkbox input "true"
click at [504, 408] on input "number" at bounding box center [516, 410] width 54 height 26
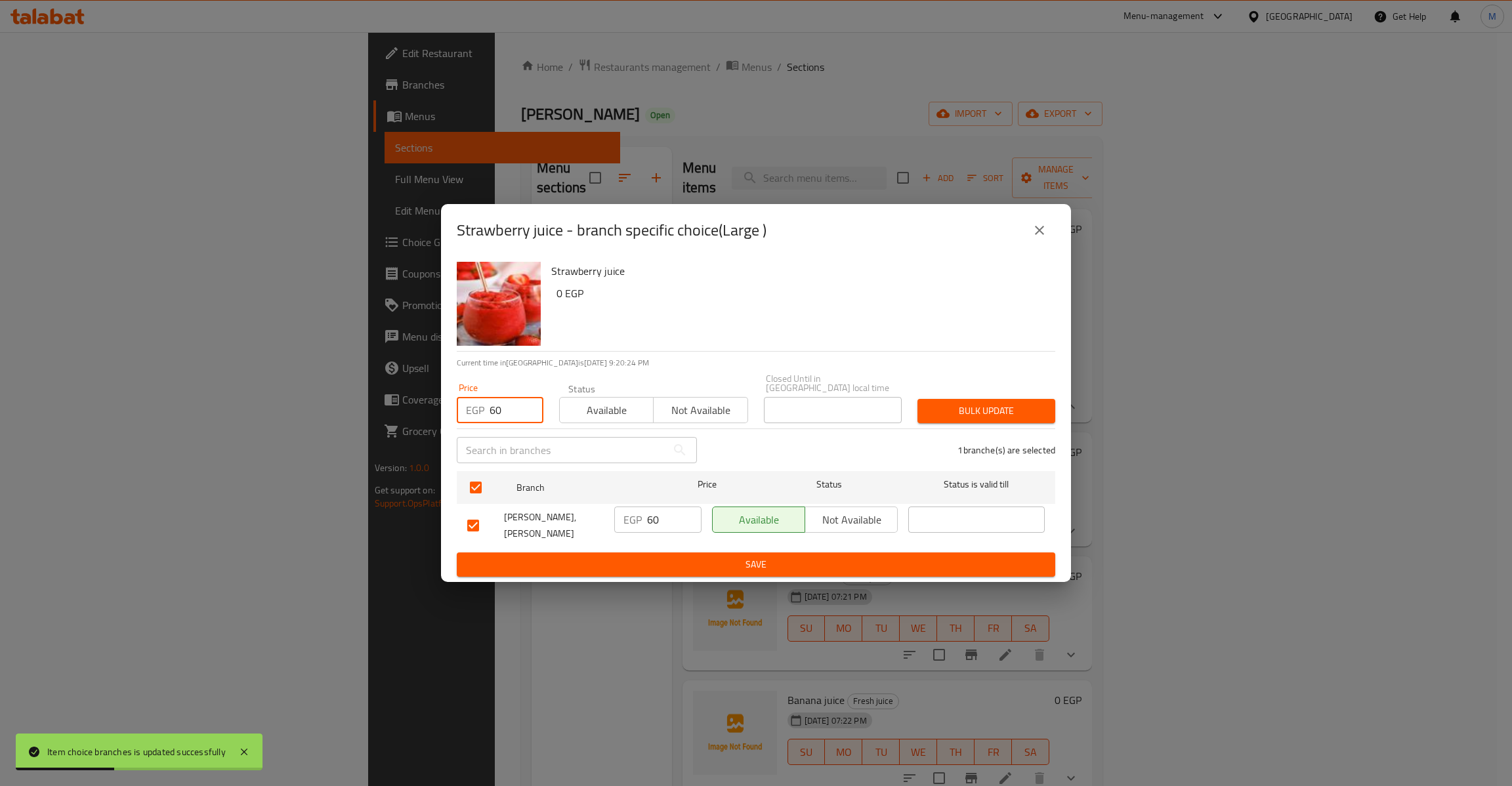
type input "60"
click at [983, 398] on div "Bulk update" at bounding box center [987, 411] width 154 height 40
click at [982, 429] on div "1 branche(s) are selected" at bounding box center [883, 450] width 358 height 47
click at [983, 406] on span "Bulk update" at bounding box center [986, 411] width 117 height 17
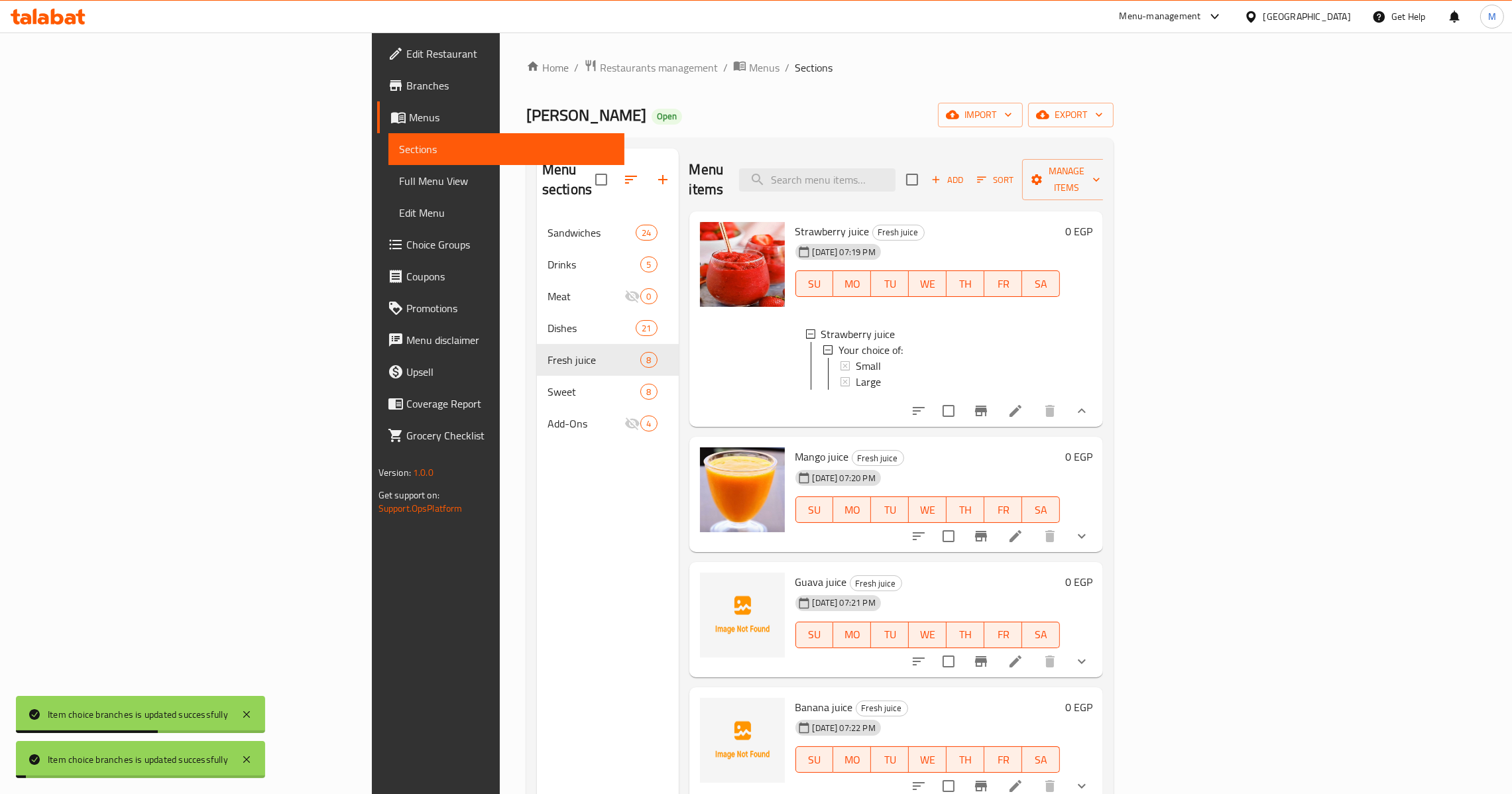
click at [1090, 534] on icon "show more" at bounding box center [1082, 536] width 16 height 16
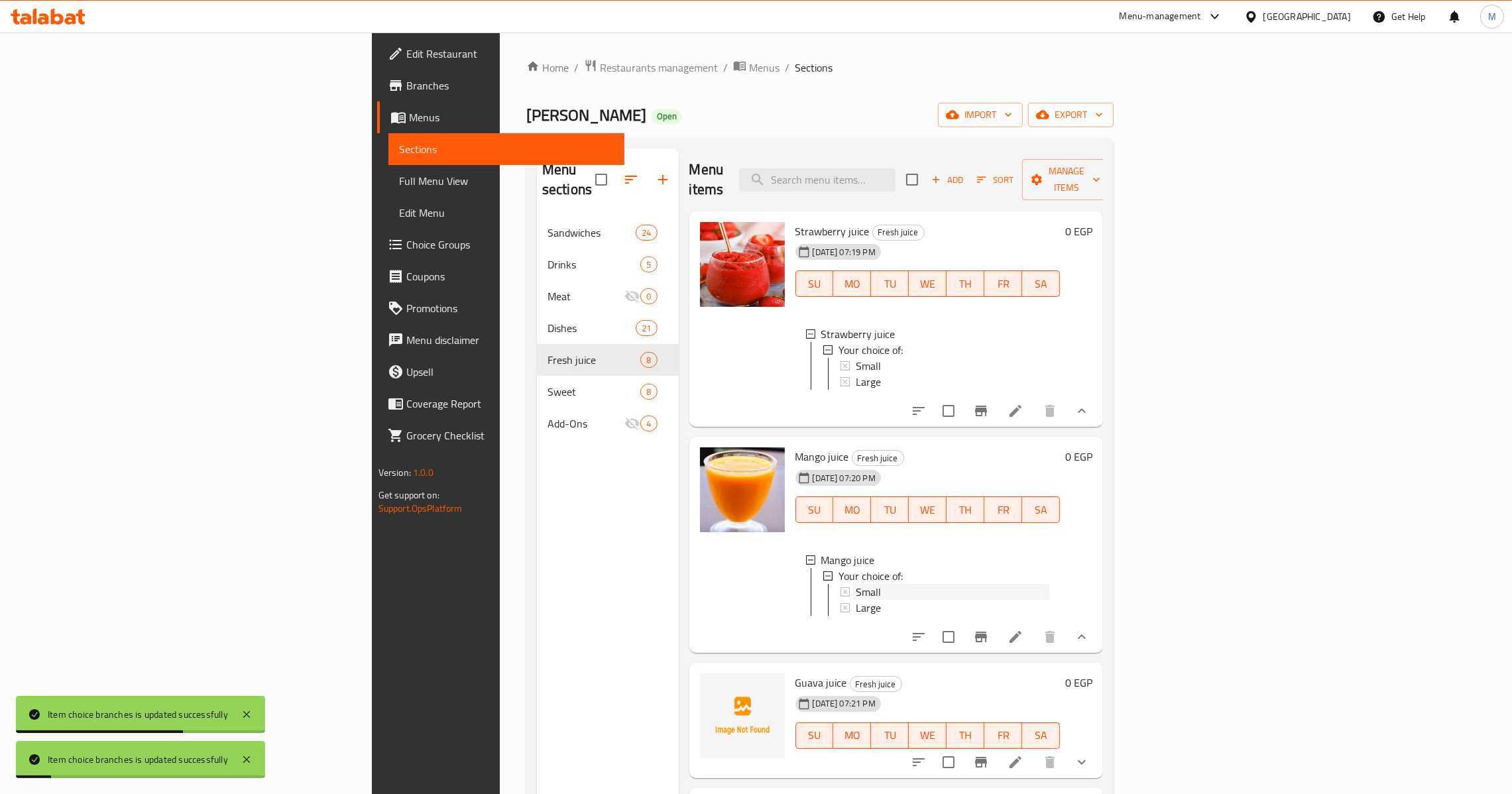
click at [856, 587] on div "Small" at bounding box center [953, 592] width 195 height 16
click at [856, 607] on div "Large" at bounding box center [953, 608] width 195 height 16
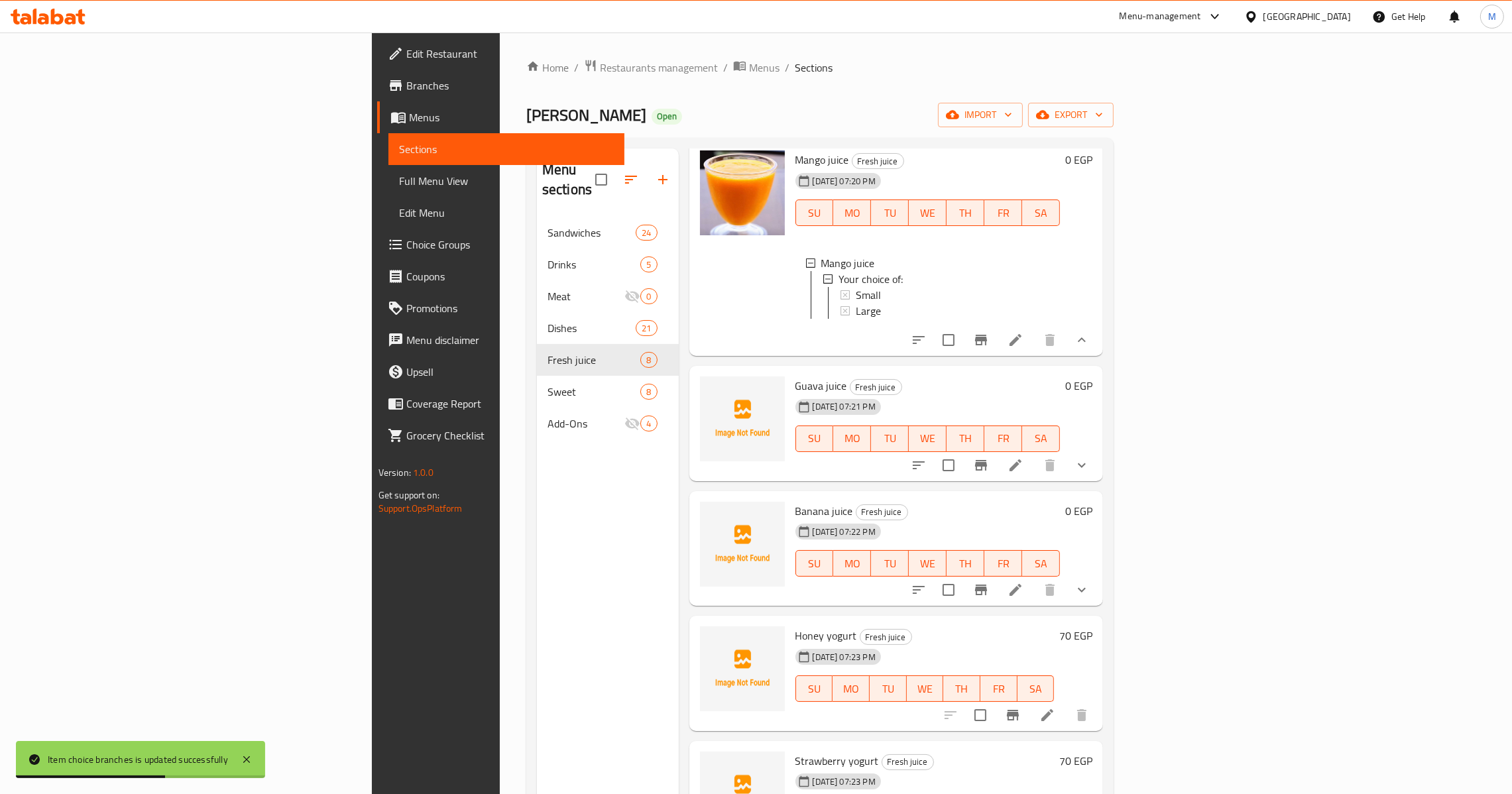
scroll to position [297, 0]
click at [1090, 469] on icon "show more" at bounding box center [1082, 465] width 16 height 16
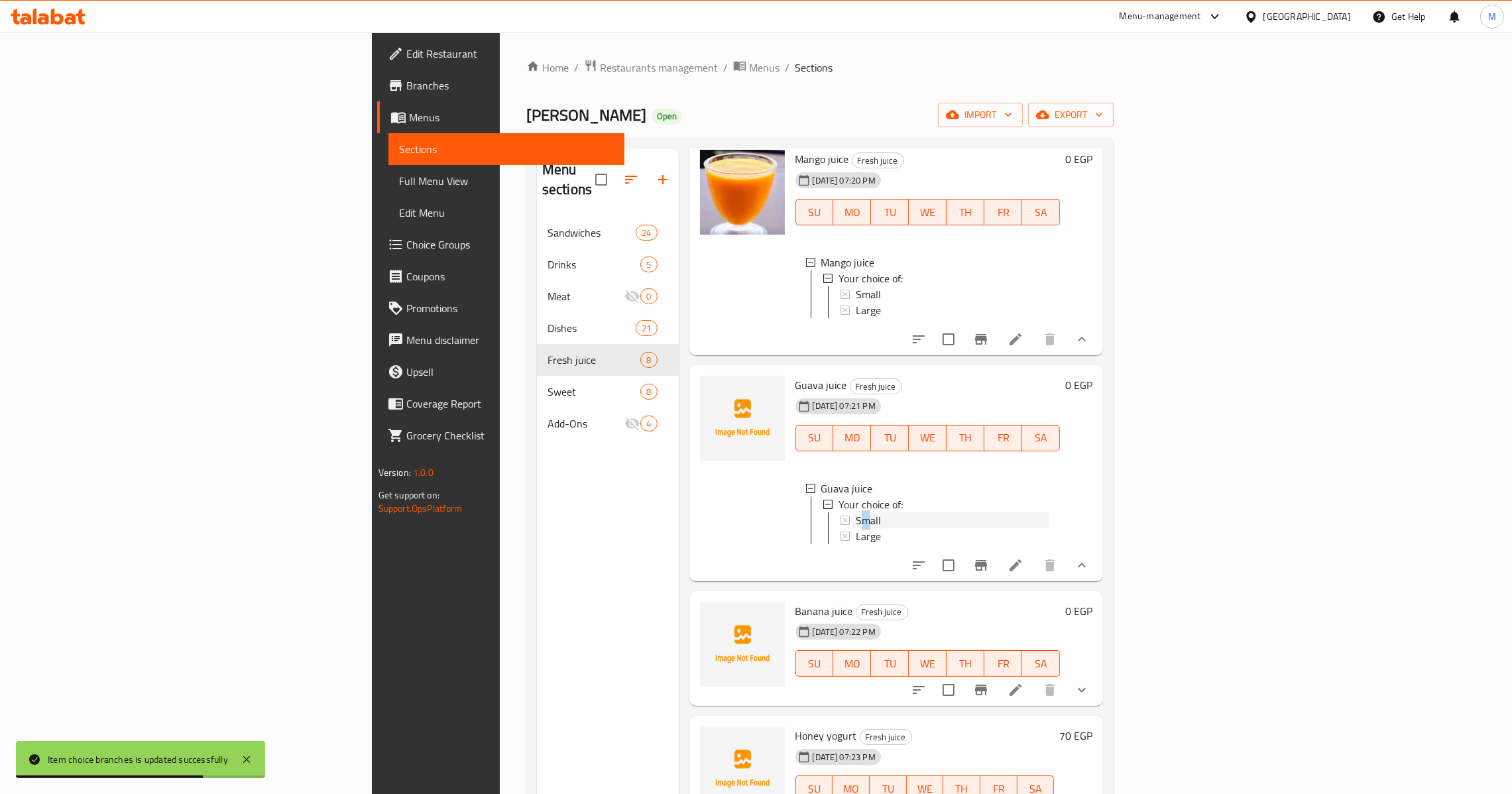
click at [856, 528] on span "Small" at bounding box center [868, 521] width 25 height 16
click at [856, 544] on div "Large" at bounding box center [953, 536] width 195 height 16
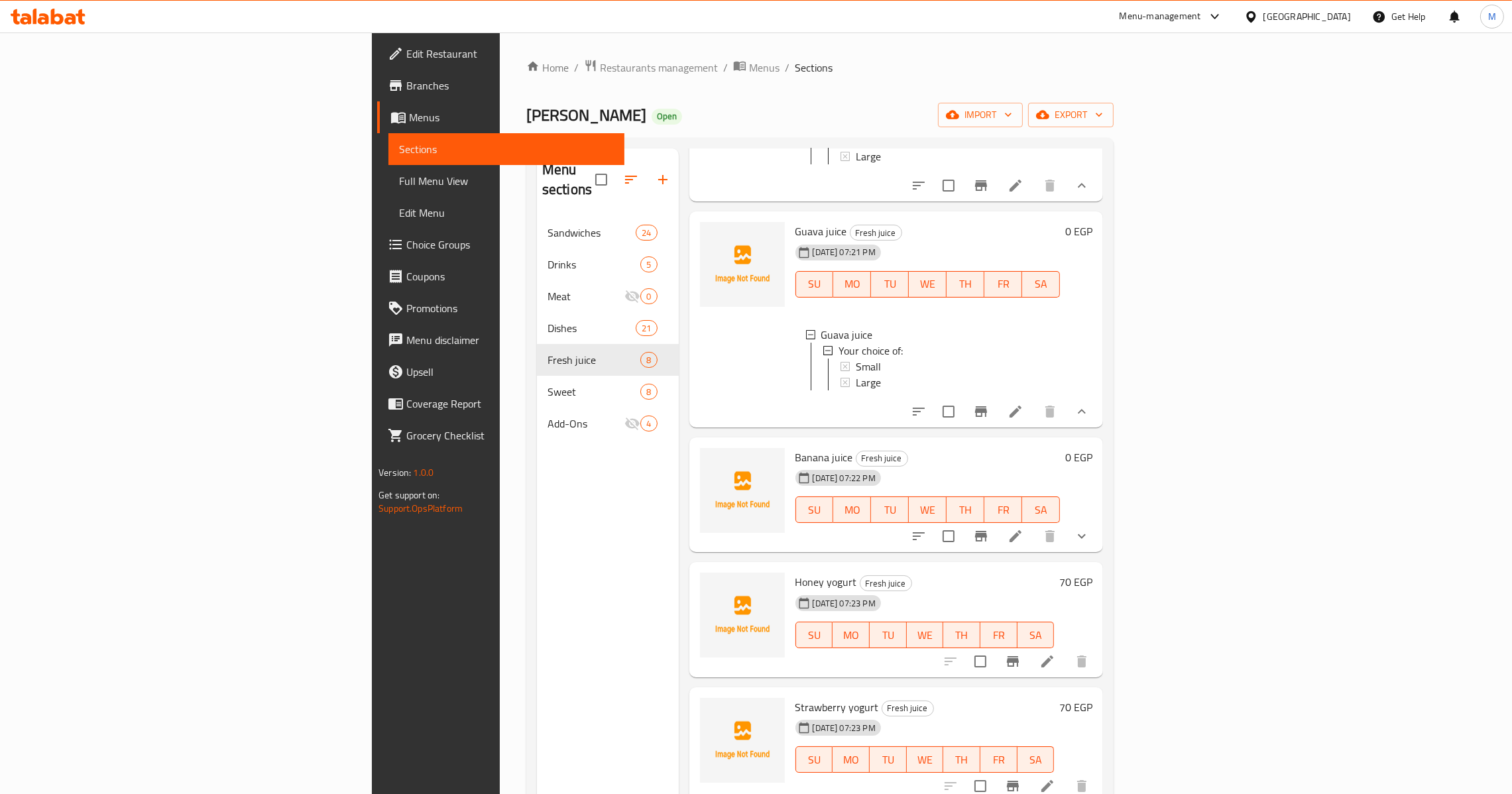
scroll to position [497, 0]
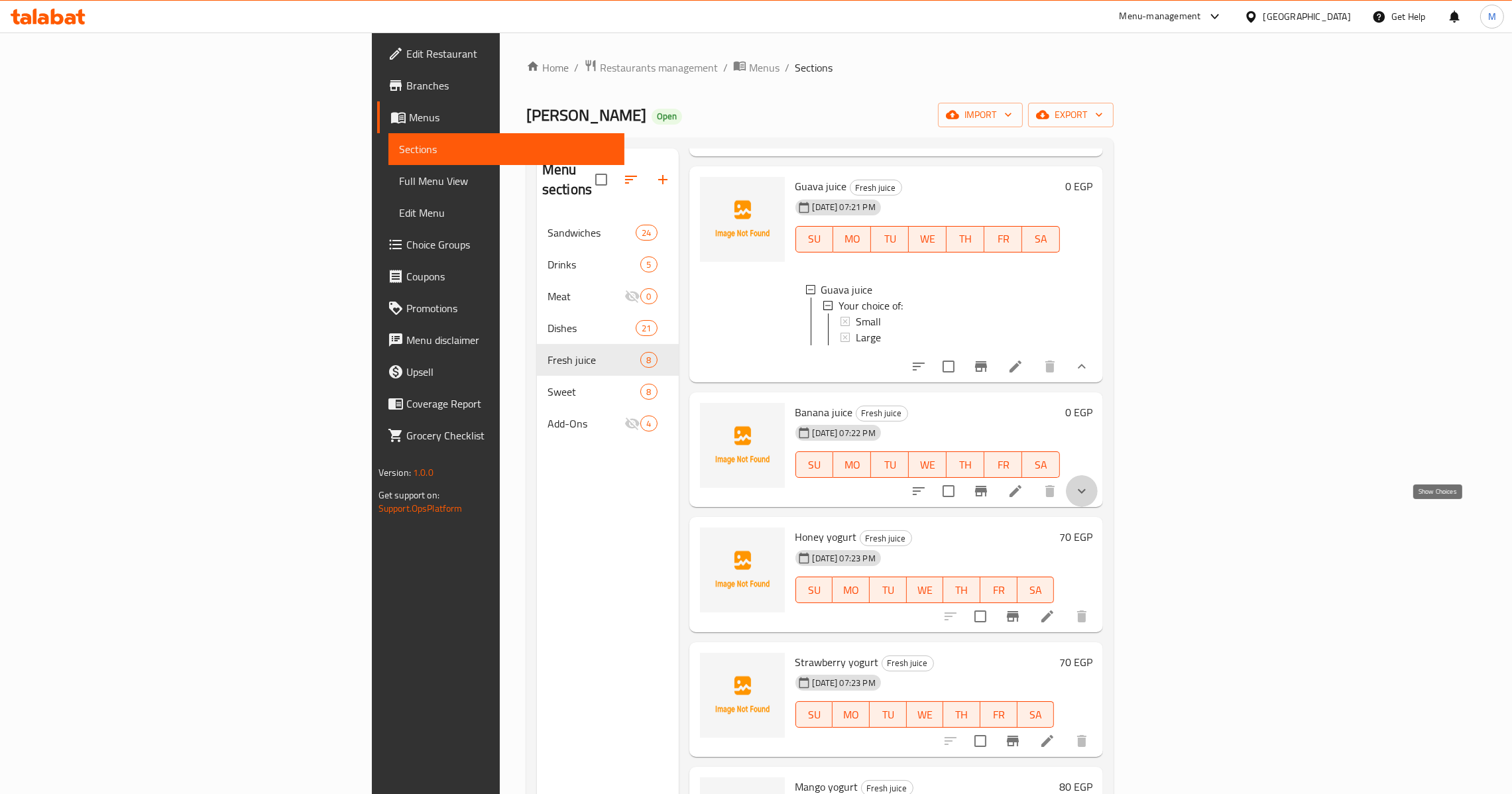
click at [1090, 499] on icon "show more" at bounding box center [1082, 491] width 16 height 16
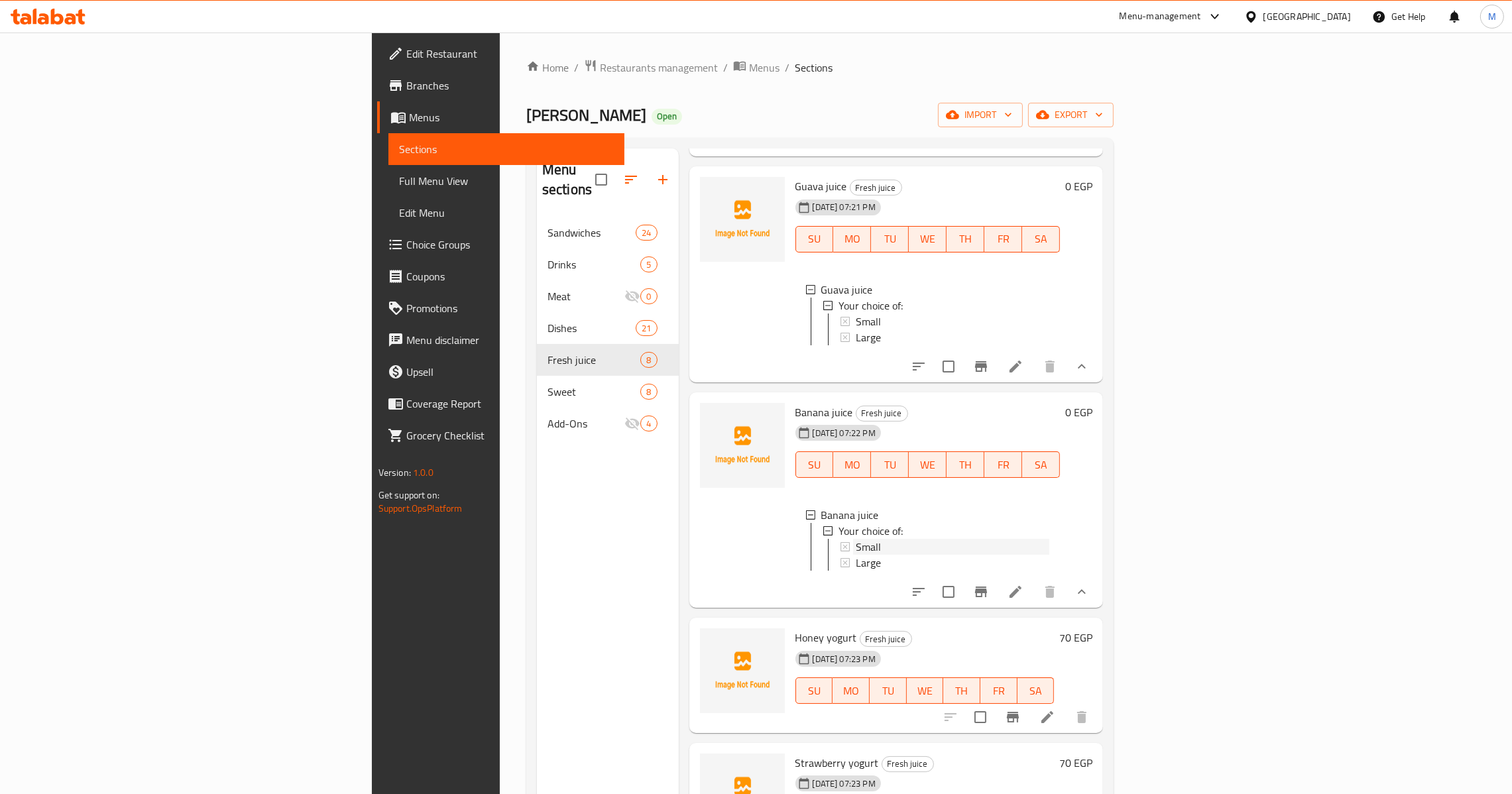
click at [856, 555] on div "Small" at bounding box center [953, 547] width 195 height 16
click at [856, 571] on div "Large" at bounding box center [953, 563] width 195 height 16
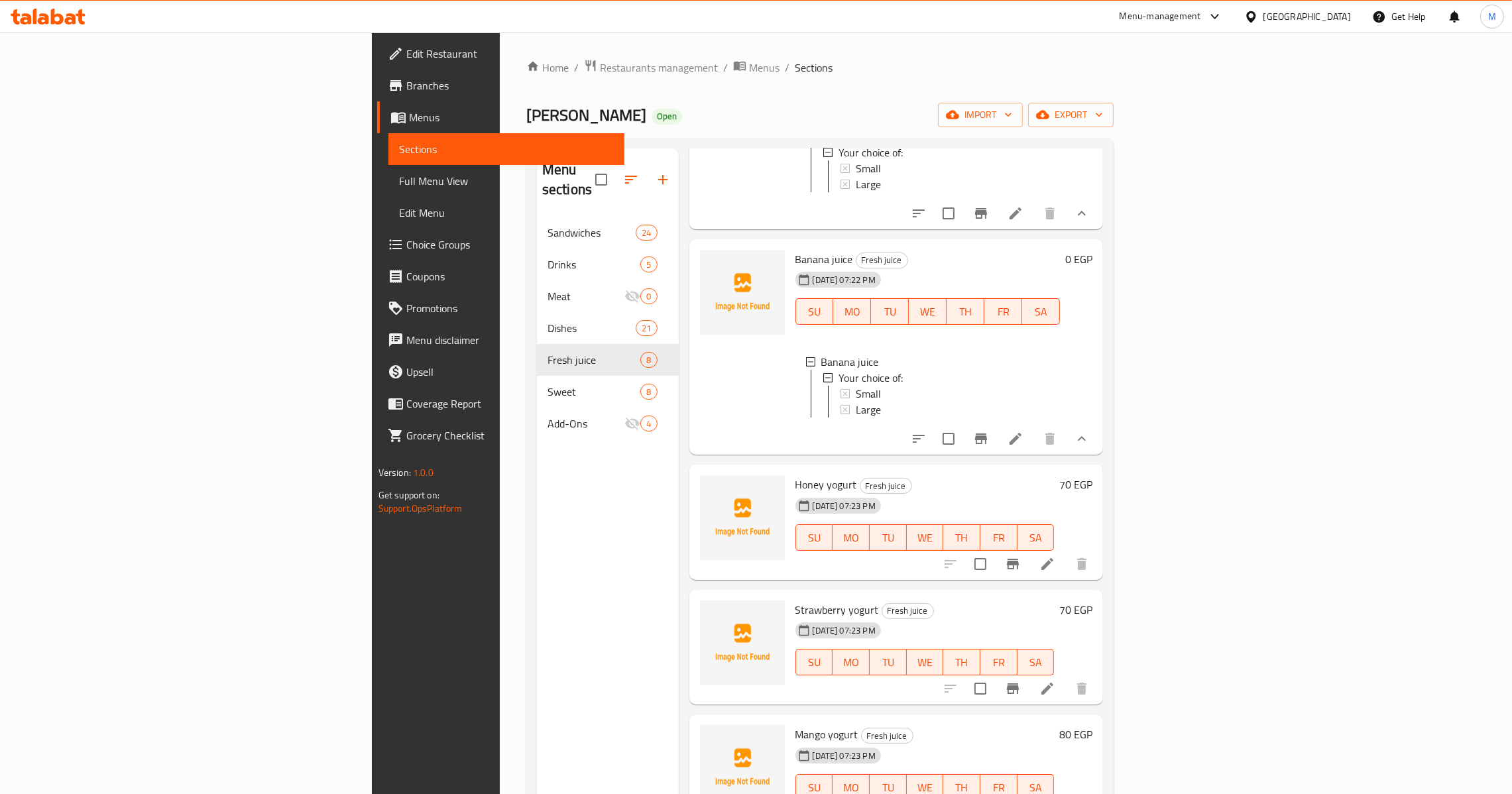
scroll to position [700, 0]
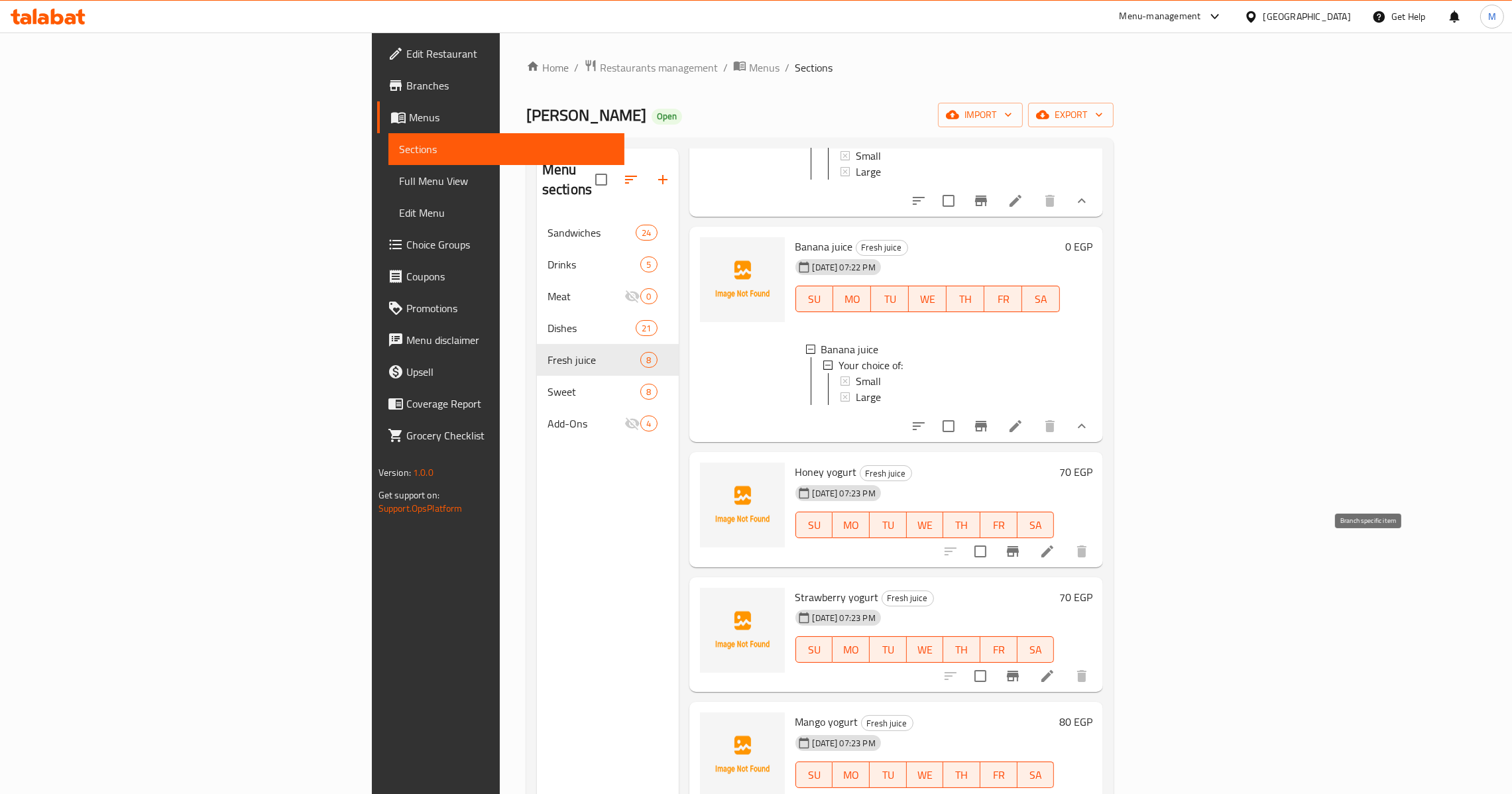
click at [1019, 551] on icon "Branch-specific-item" at bounding box center [1013, 551] width 12 height 11
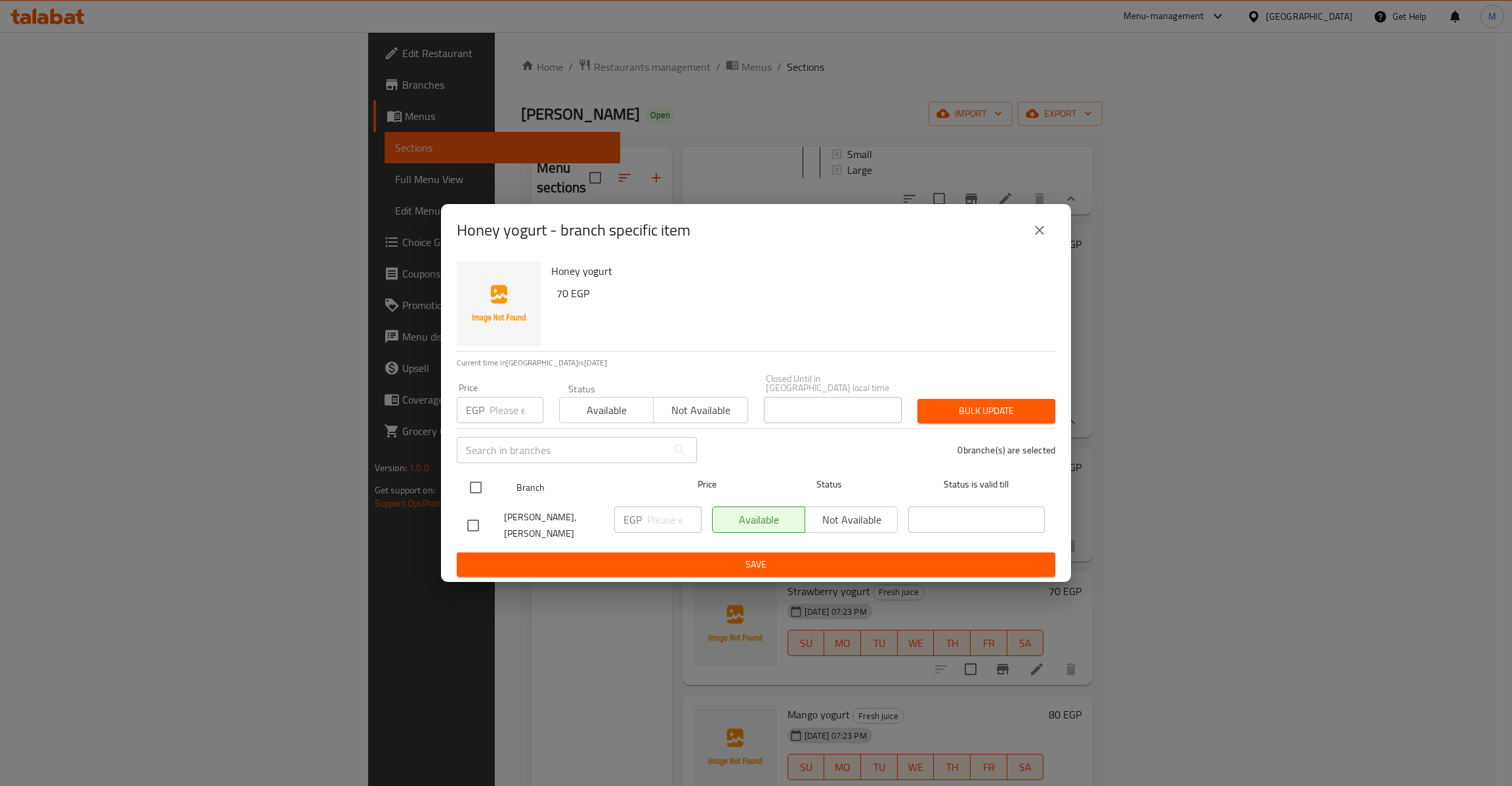
click at [481, 490] on input "checkbox" at bounding box center [476, 488] width 28 height 28
checkbox input "true"
click at [494, 404] on input "number" at bounding box center [516, 410] width 54 height 26
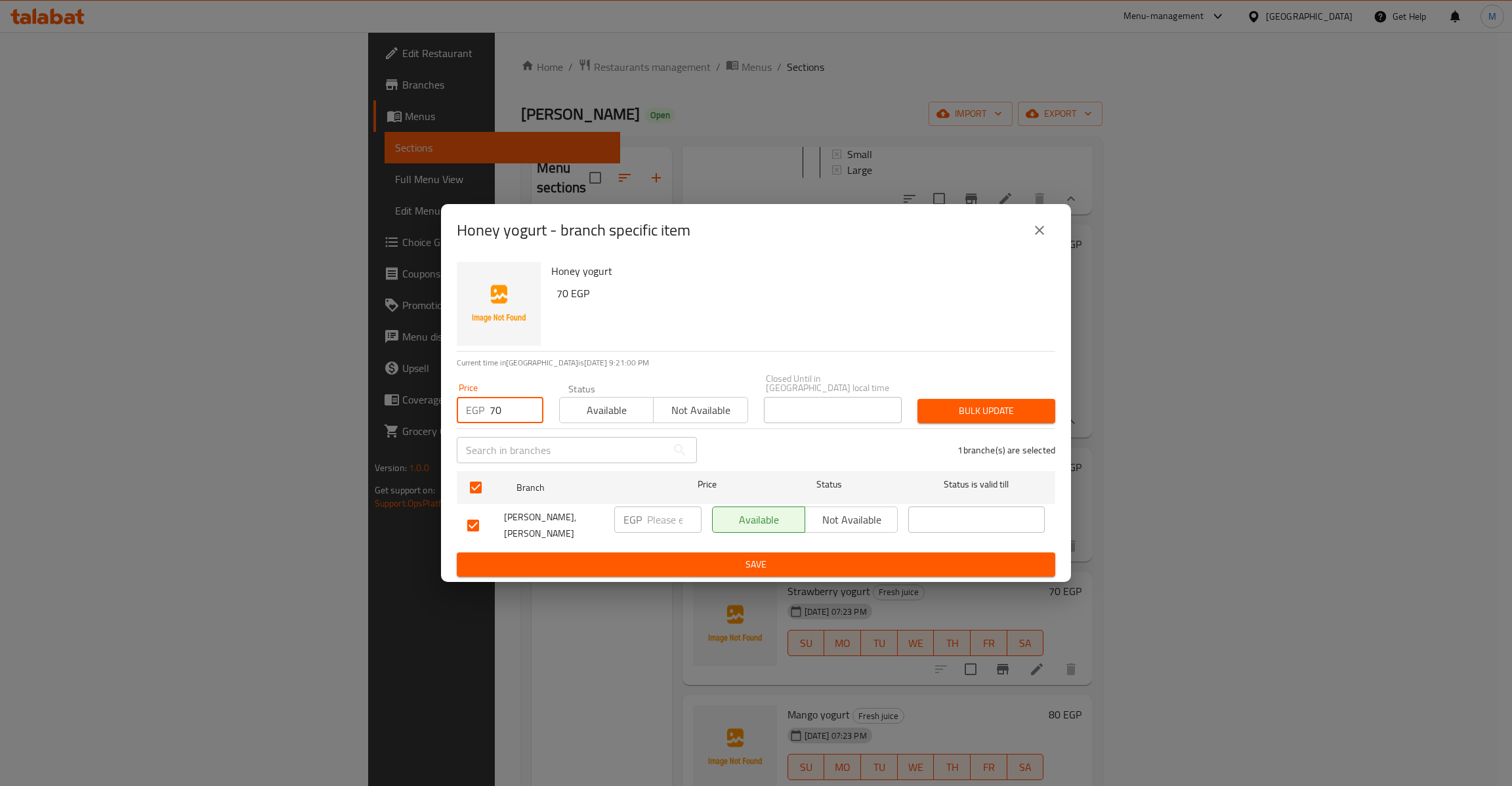
type input "70"
type button "0"
type button "1"
click at [917, 399] on button "Bulk update" at bounding box center [986, 411] width 138 height 24
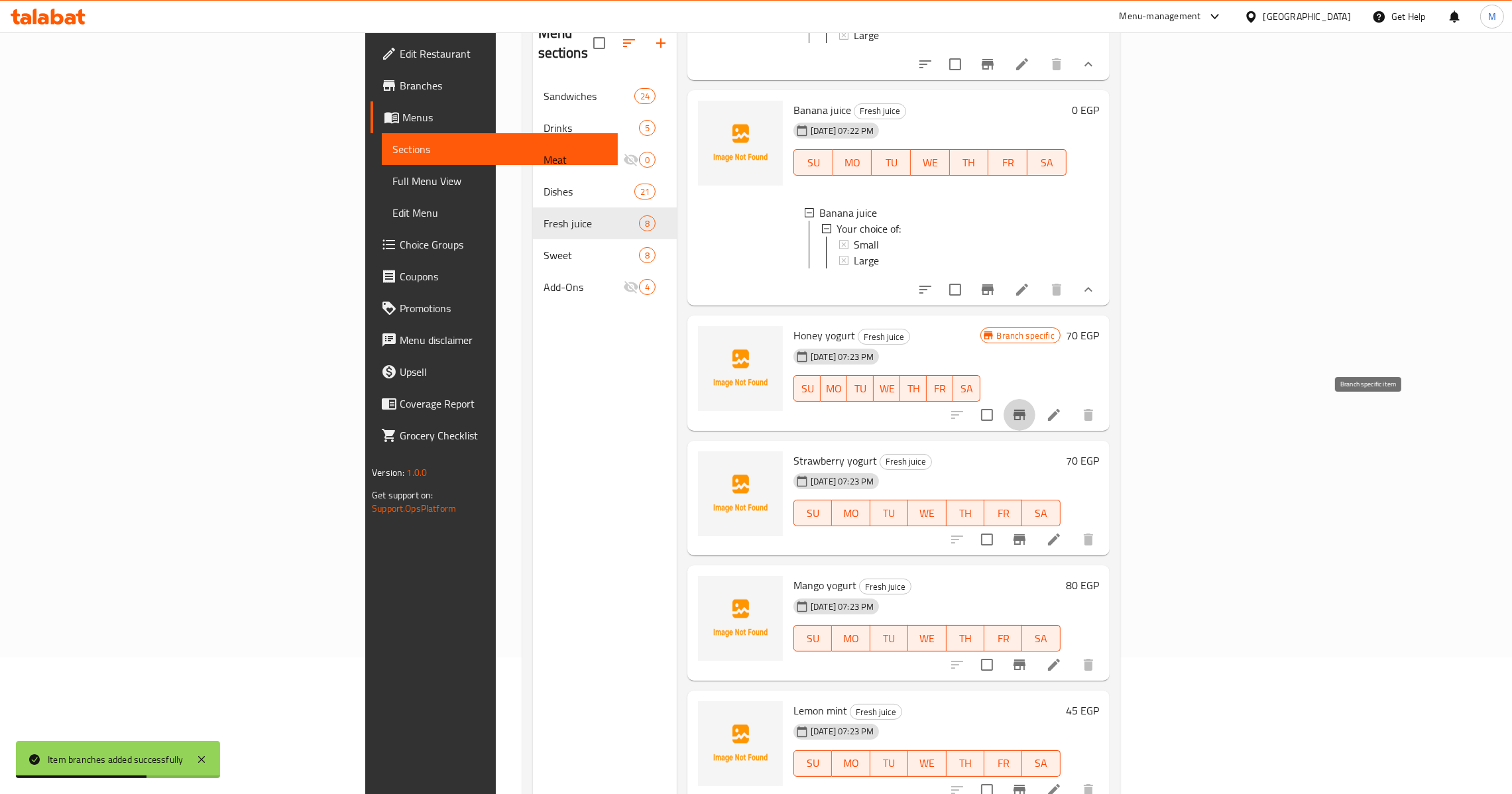
scroll to position [187, 0]
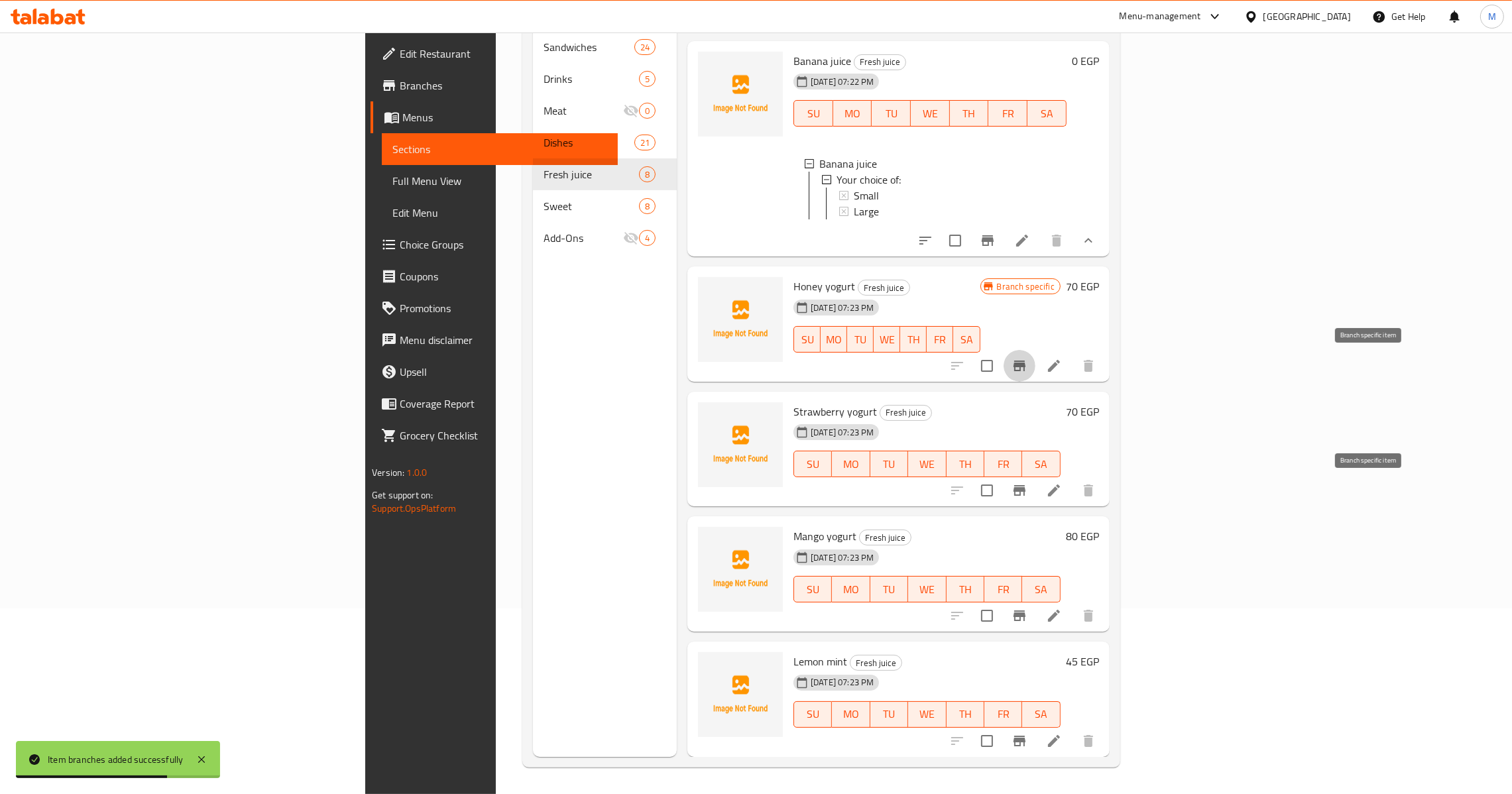
click at [1027, 499] on icon "Branch-specific-item" at bounding box center [1019, 491] width 16 height 16
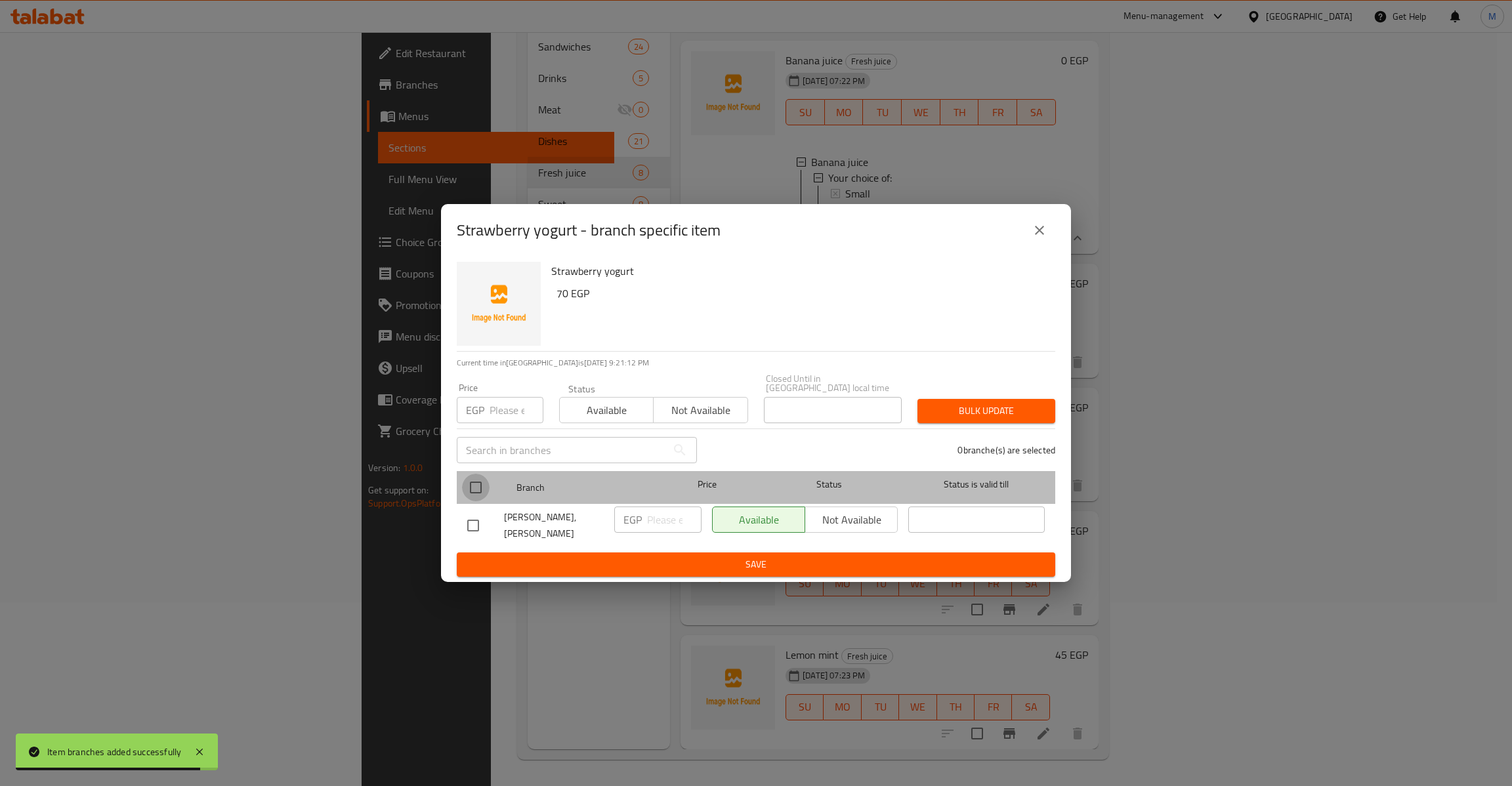
drag, startPoint x: 470, startPoint y: 490, endPoint x: 506, endPoint y: 407, distance: 90.5
click at [471, 490] on input "checkbox" at bounding box center [476, 488] width 28 height 28
checkbox input "true"
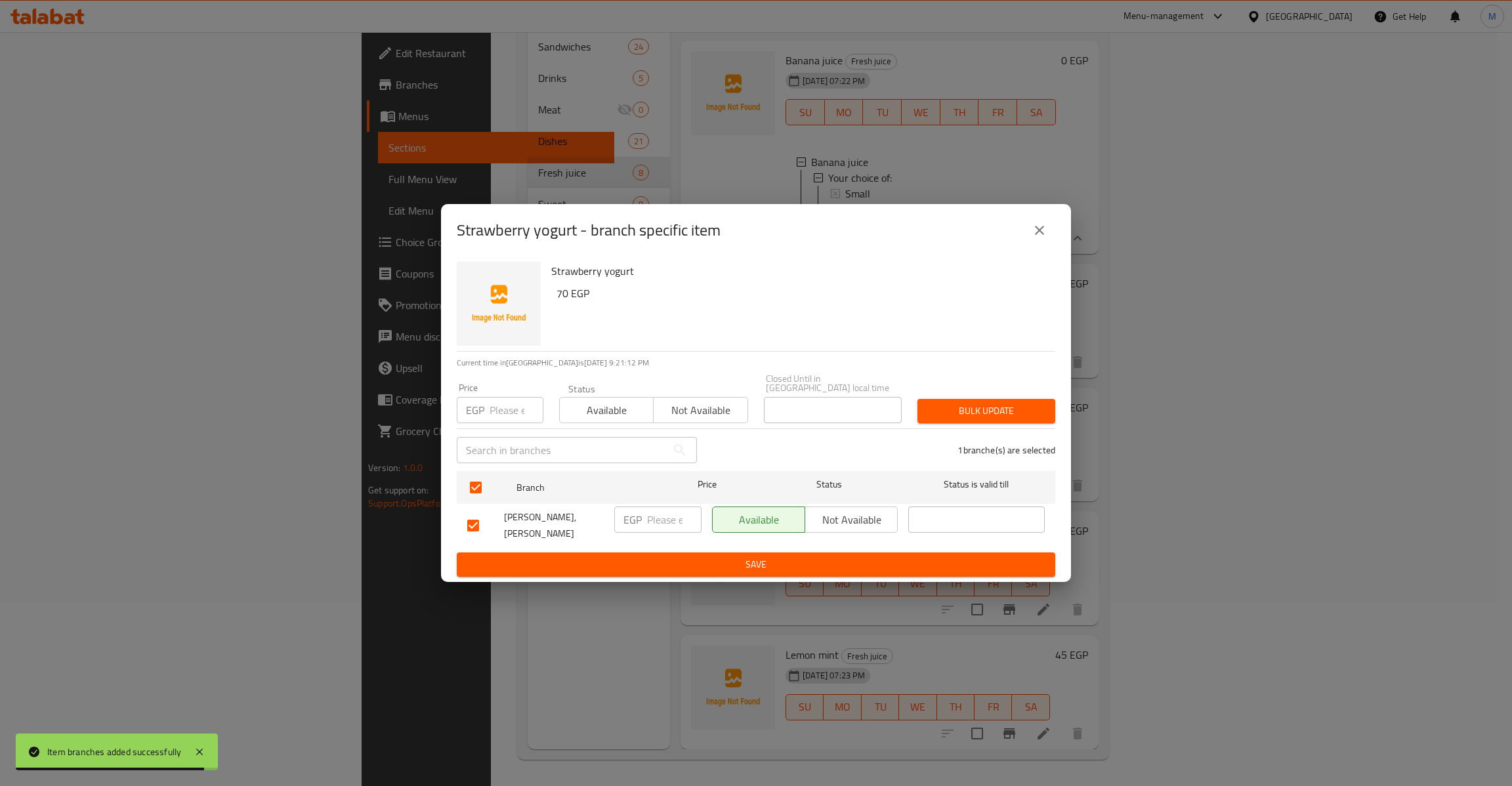
click at [507, 402] on input "number" at bounding box center [516, 410] width 54 height 26
type input "70"
type button "0"
type button "1"
click at [917, 399] on button "Bulk update" at bounding box center [986, 411] width 138 height 24
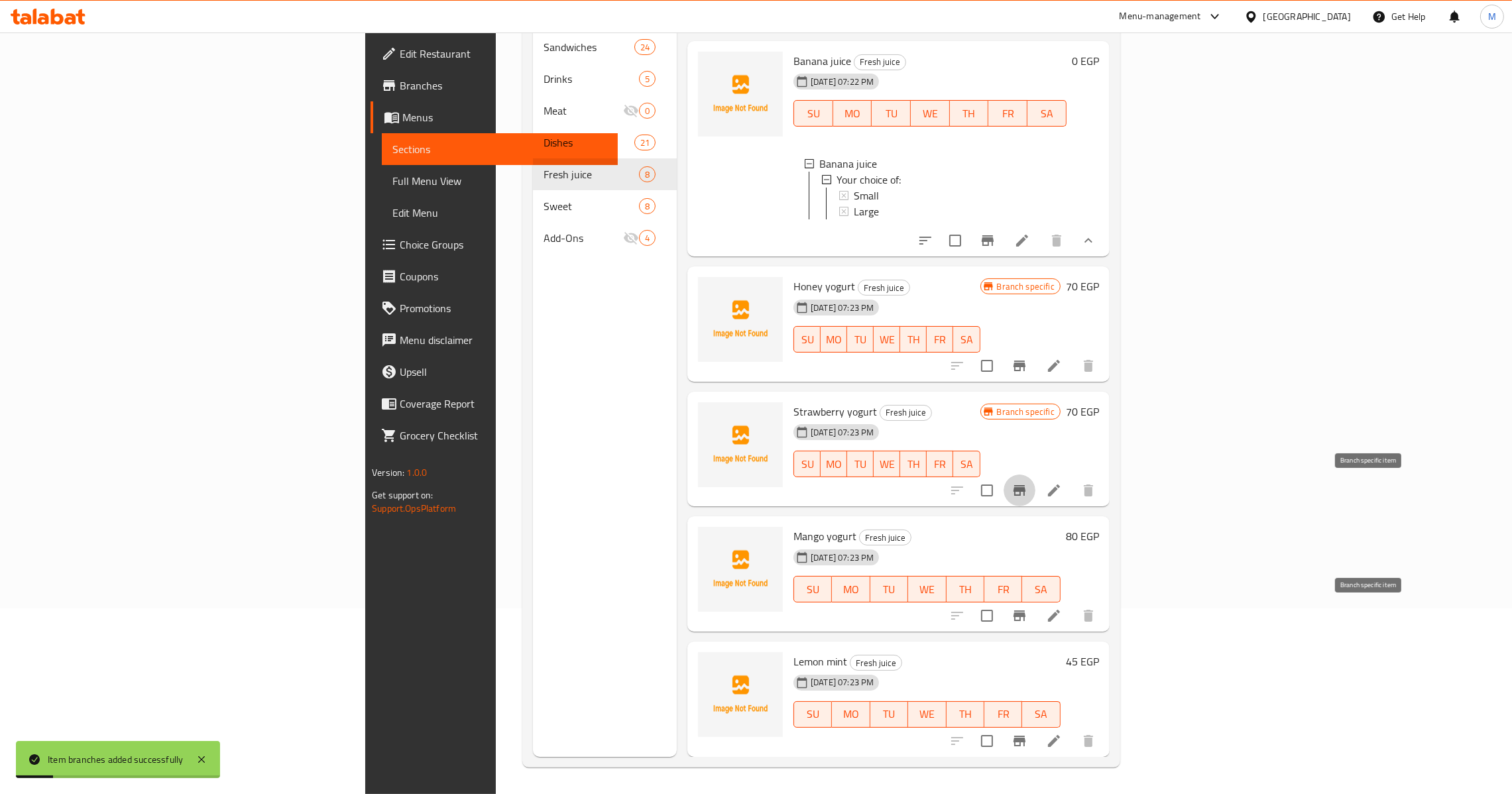
click at [1035, 618] on button "Branch-specific-item" at bounding box center [1020, 616] width 32 height 32
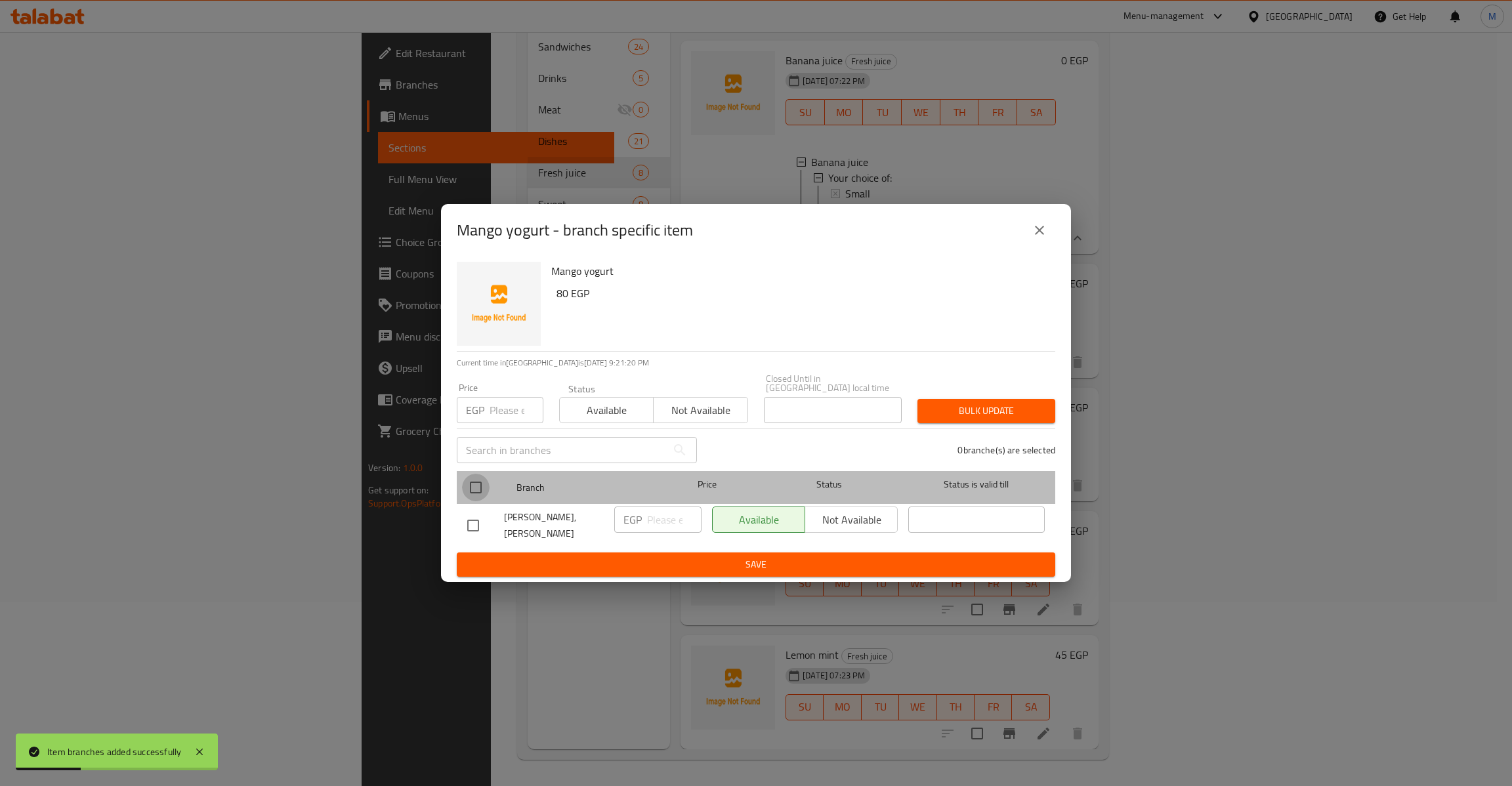
click at [480, 491] on input "checkbox" at bounding box center [476, 488] width 28 height 28
checkbox input "true"
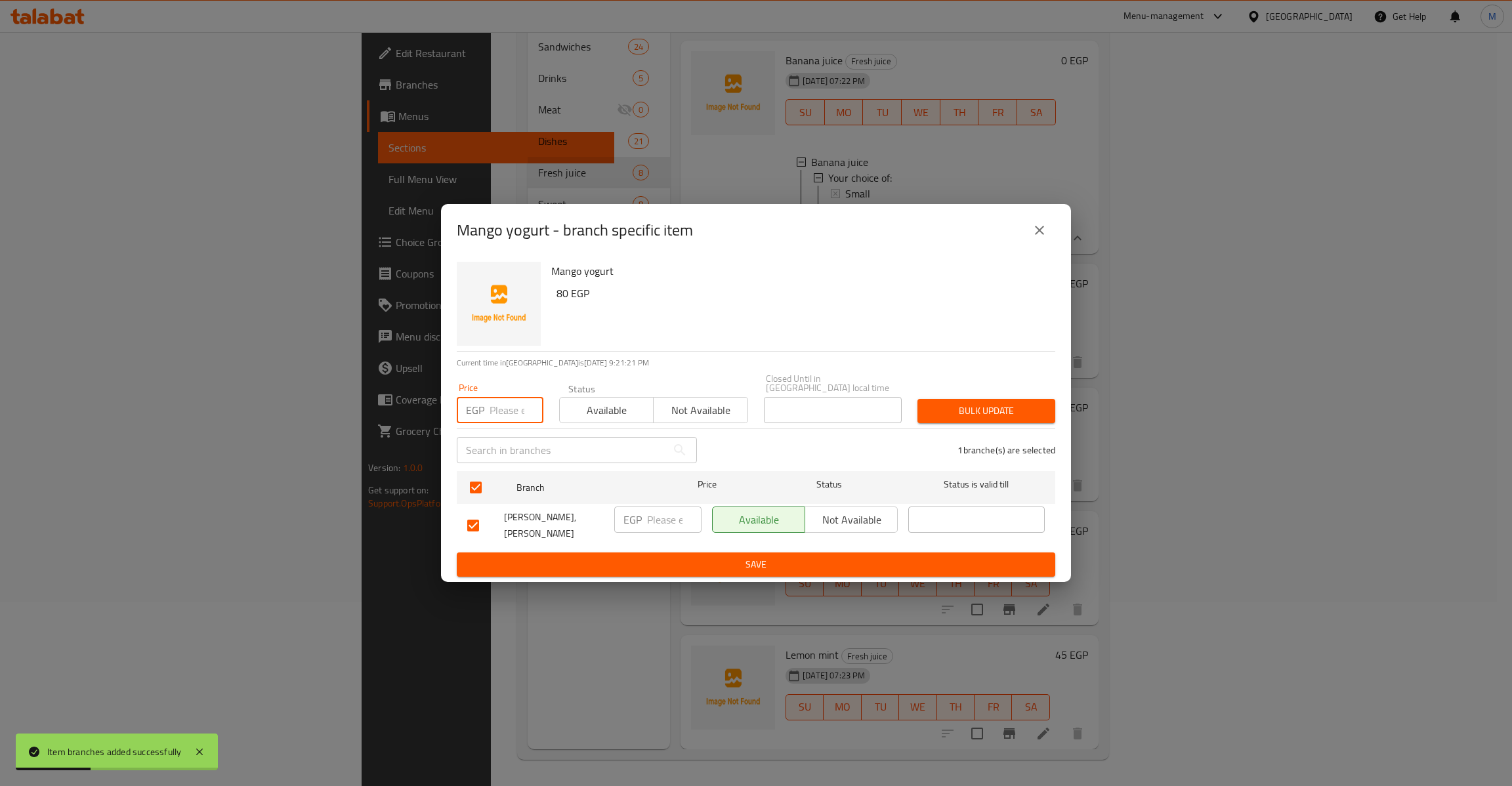
click at [510, 397] on input "number" at bounding box center [516, 410] width 54 height 26
type input "80"
type button "0"
type button "1"
click at [917, 399] on button "Bulk update" at bounding box center [986, 411] width 138 height 24
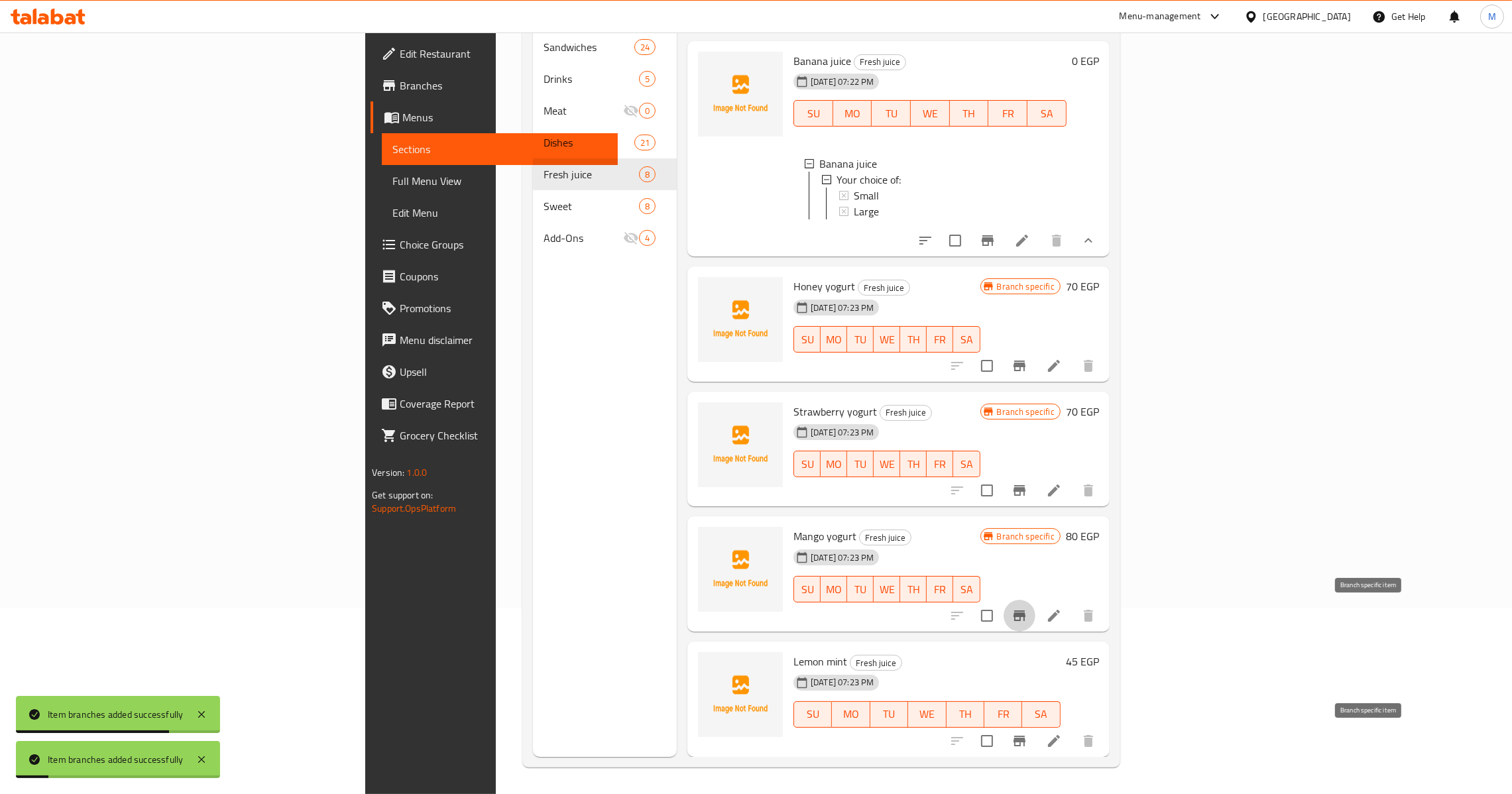
click at [1025, 743] on icon "Branch-specific-item" at bounding box center [1019, 741] width 12 height 11
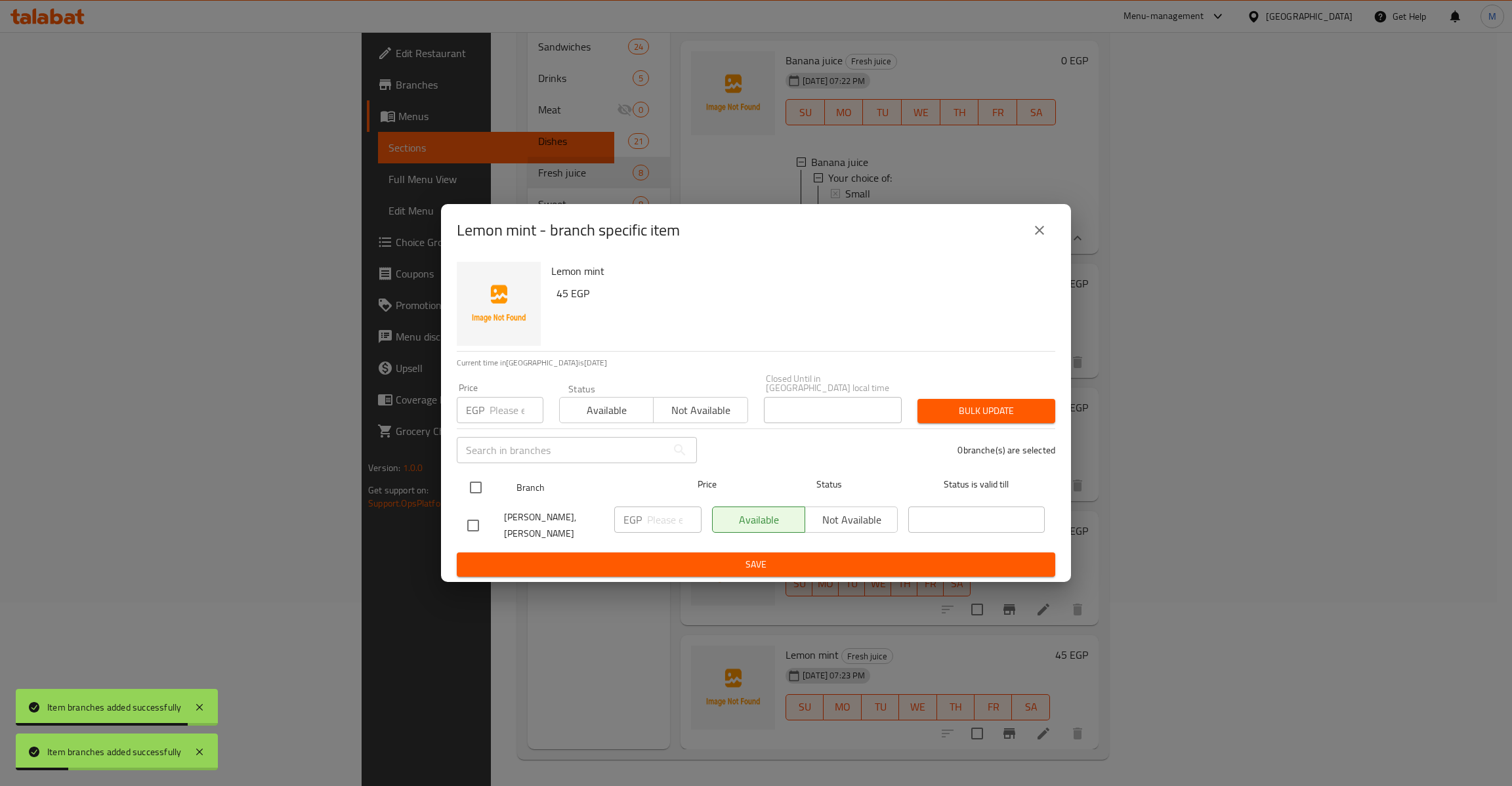
click at [467, 486] on input "checkbox" at bounding box center [476, 488] width 28 height 28
checkbox input "true"
click at [494, 408] on input "number" at bounding box center [516, 410] width 54 height 26
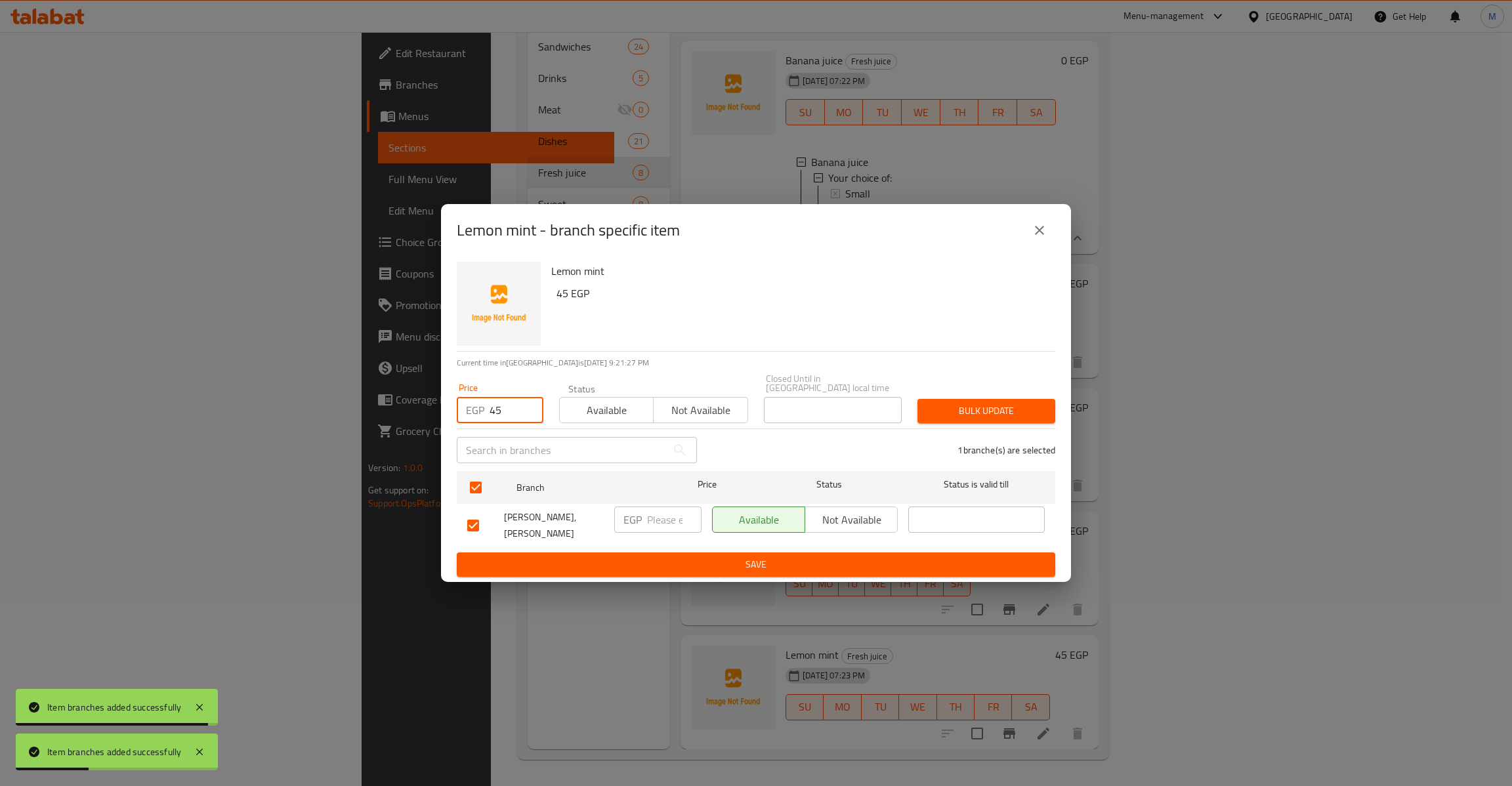
type input "45"
click at [994, 403] on span "Bulk update" at bounding box center [986, 411] width 117 height 17
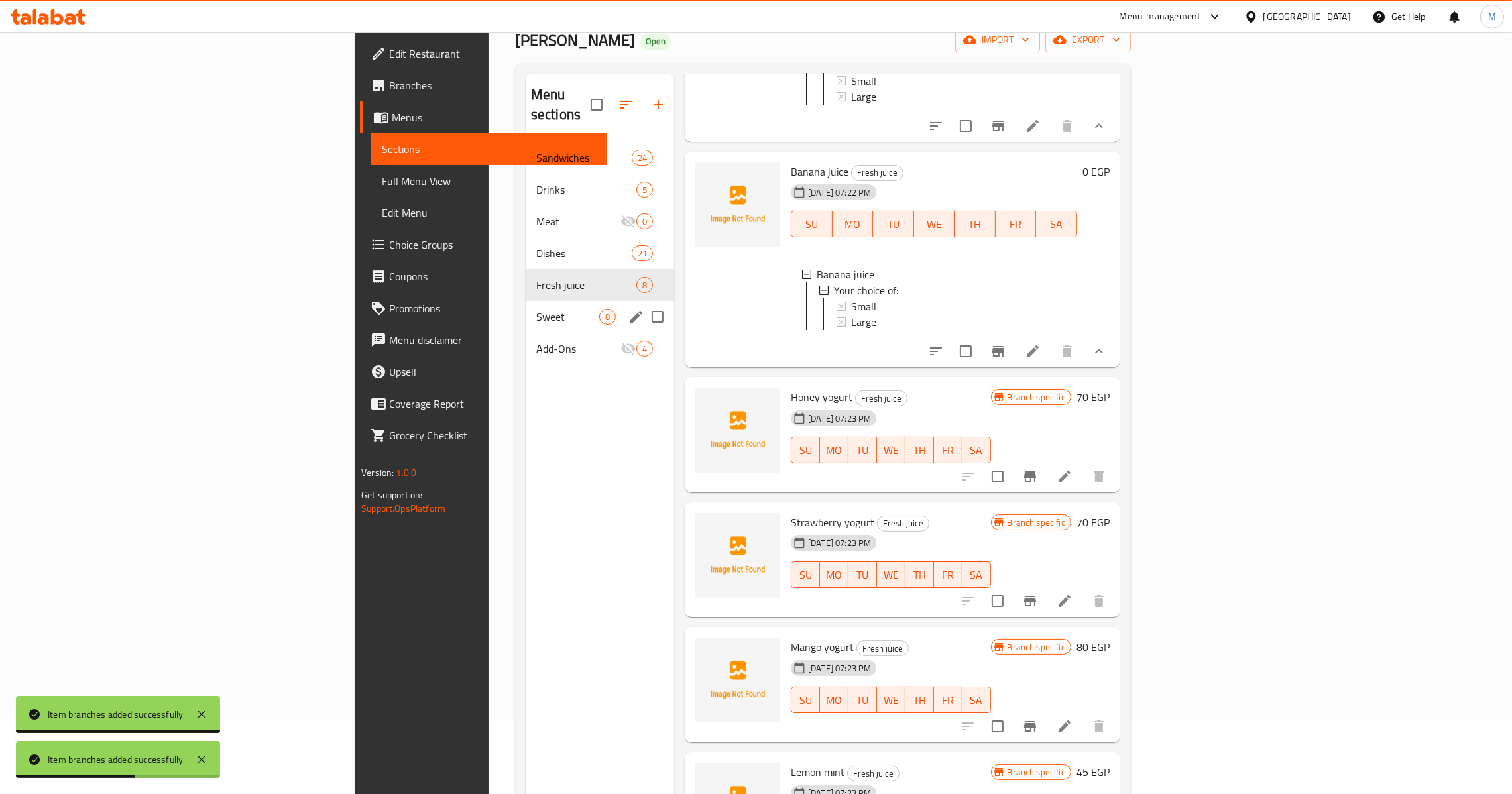
scroll to position [0, 0]
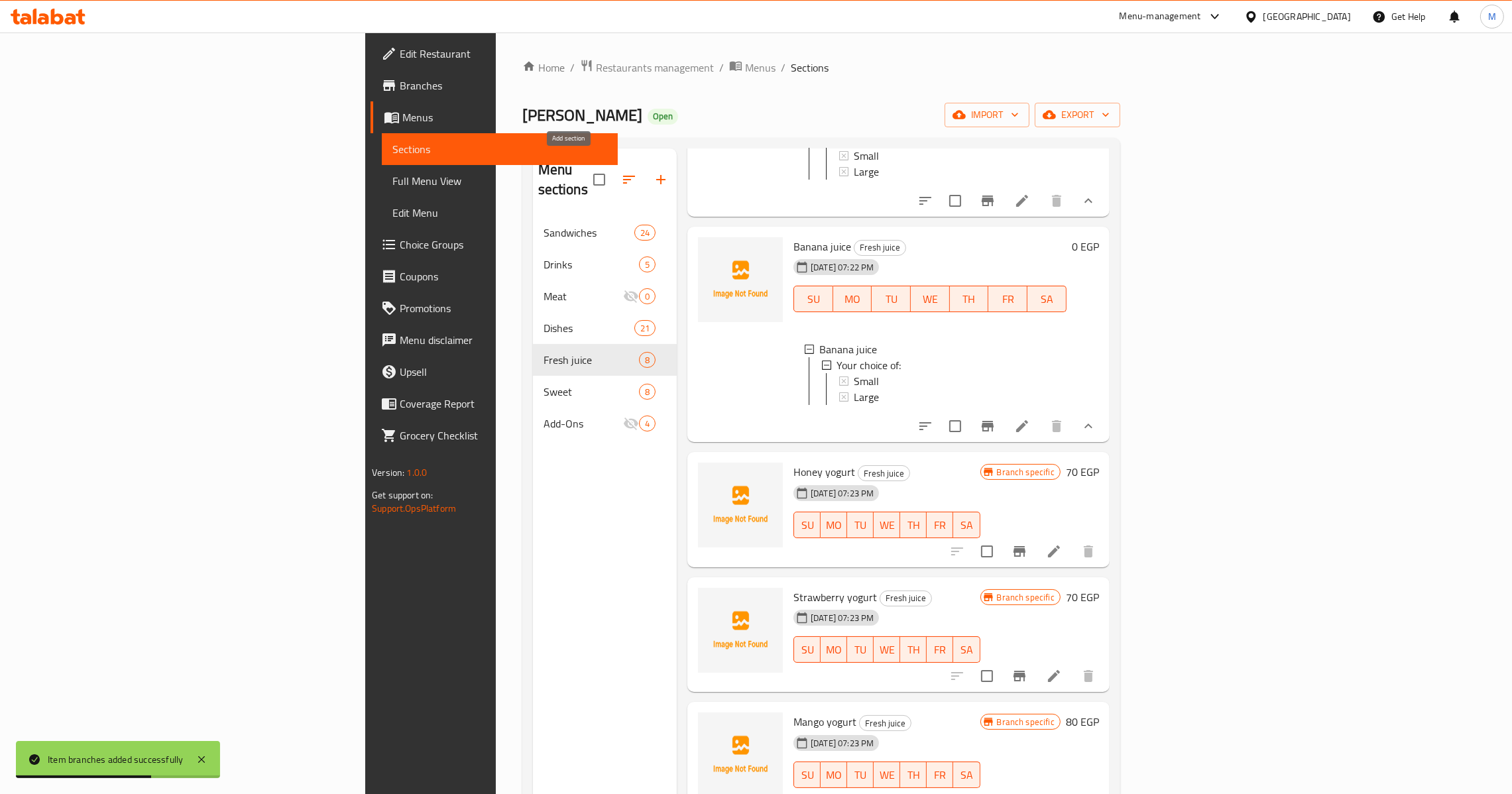
click at [645, 167] on button "button" at bounding box center [661, 180] width 32 height 32
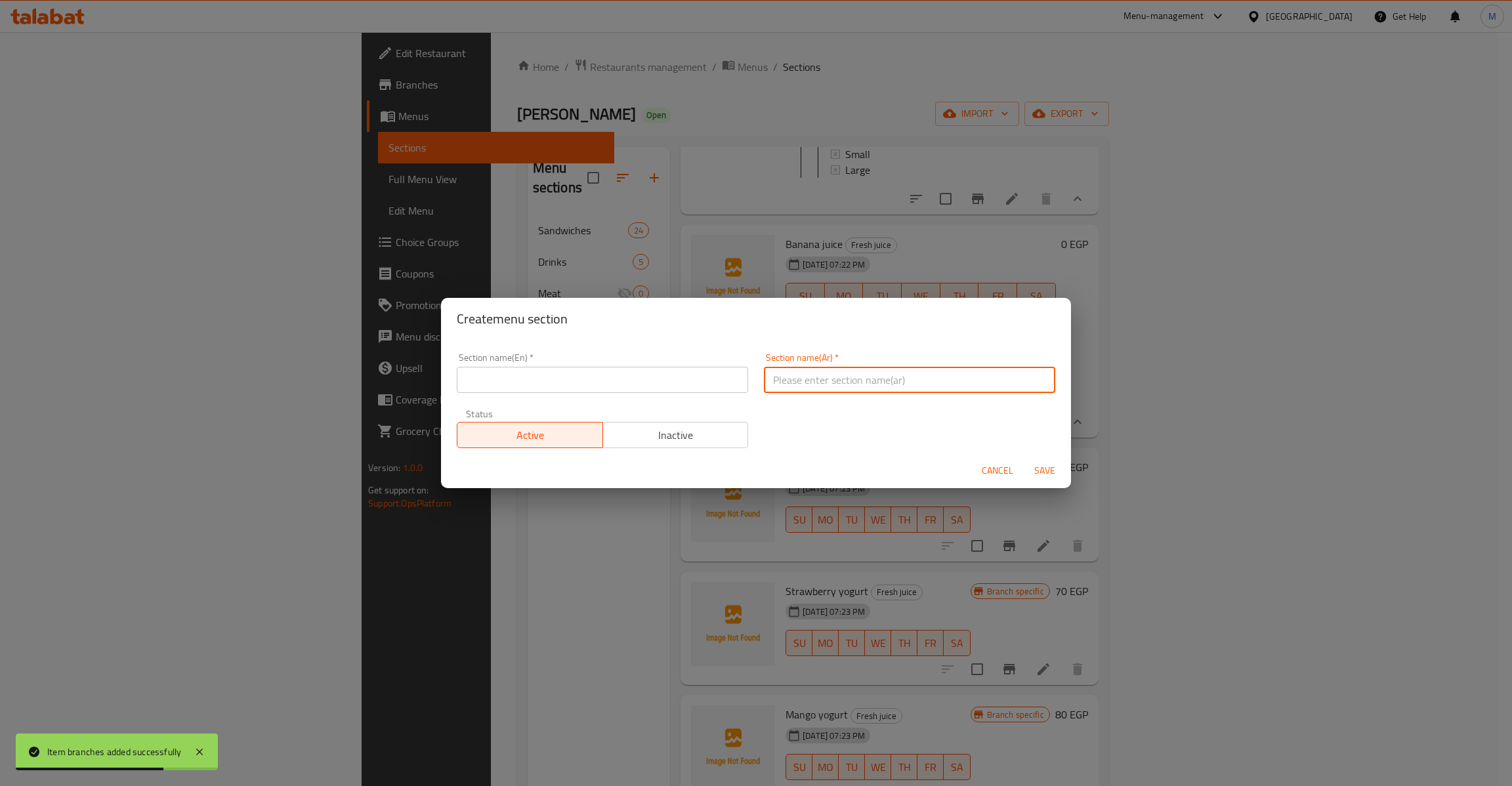
click at [887, 372] on input "text" at bounding box center [909, 380] width 291 height 26
type input "مشروبات ساخنة وعصائر"
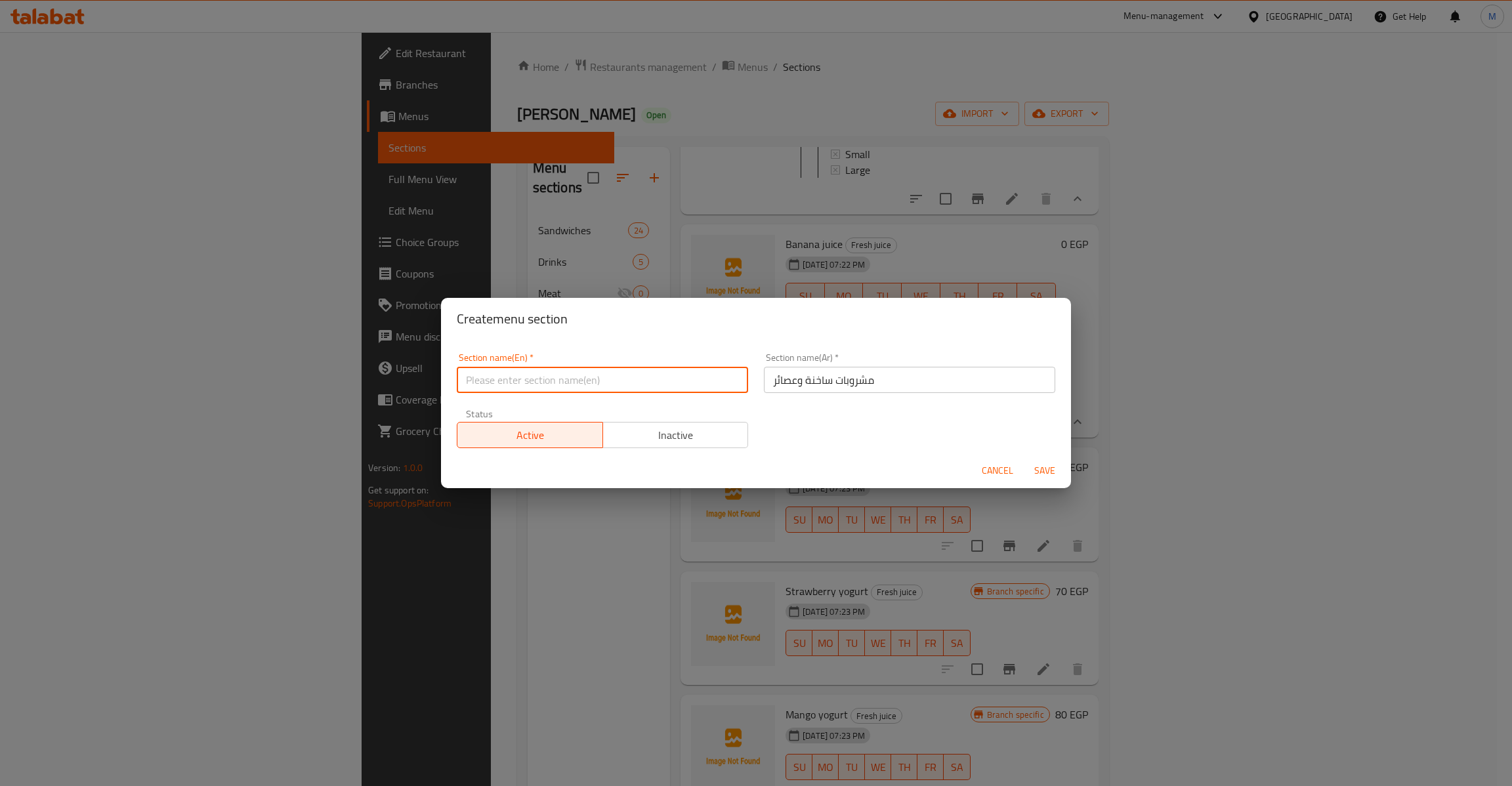
paste input "Hot drinks and juices"
click at [537, 378] on input "Hot drinks and juices" at bounding box center [602, 380] width 291 height 26
type input "Hot Drinks and Juices"
click at [1055, 468] on span "Save" at bounding box center [1045, 470] width 32 height 17
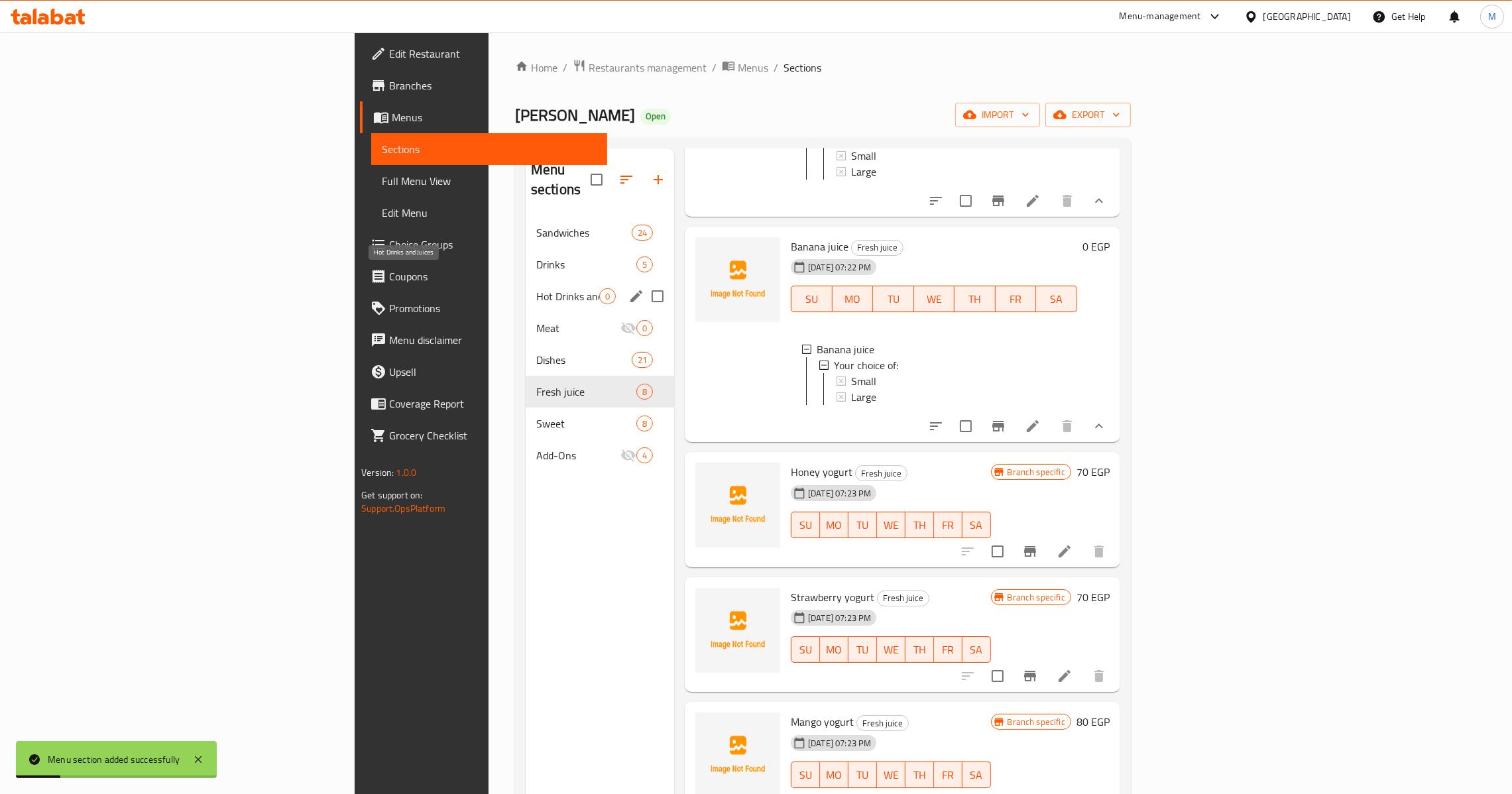
click at [536, 288] on span "Hot Drinks and Juices" at bounding box center [568, 296] width 63 height 16
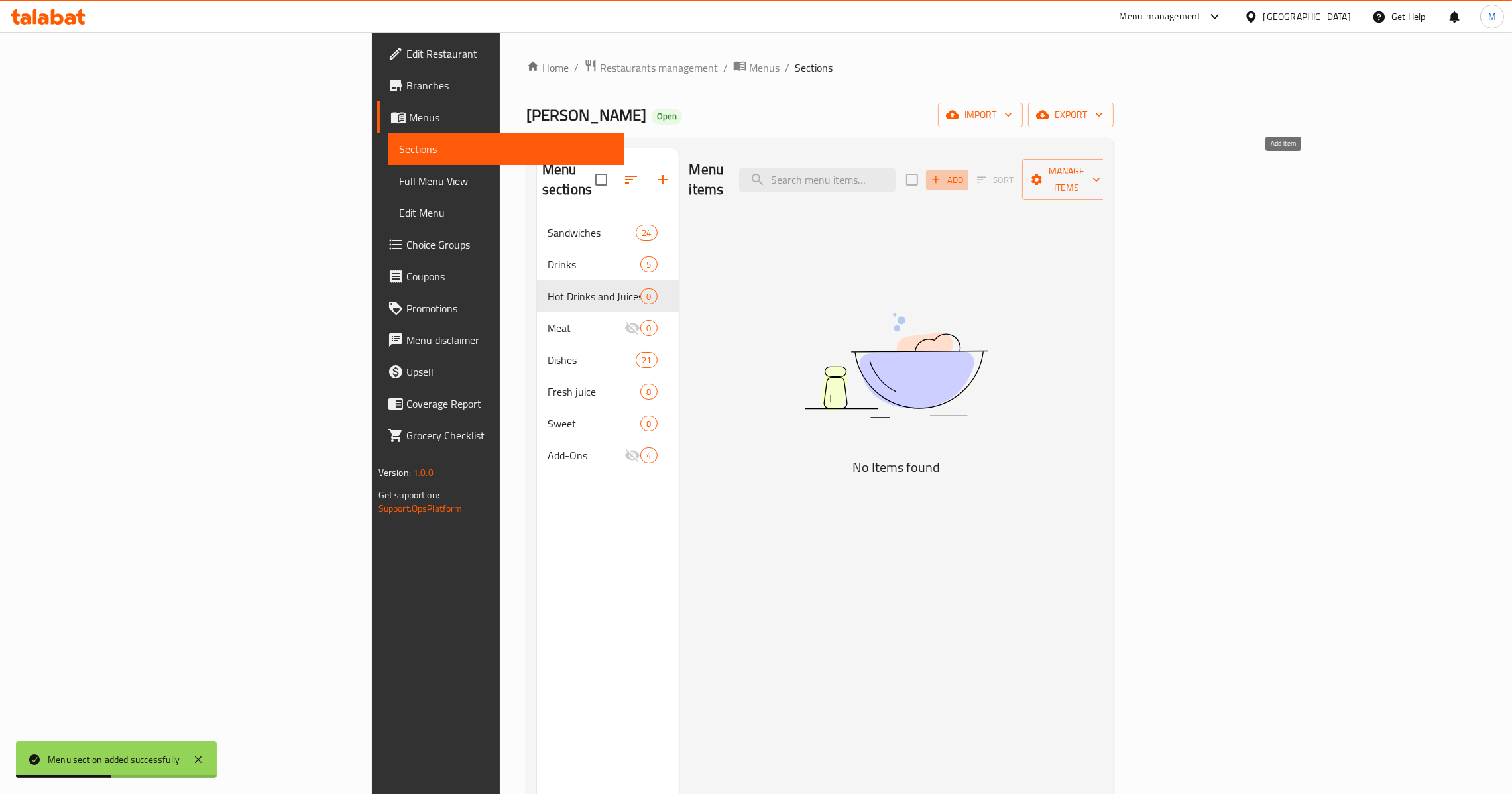
click at [965, 172] on span "Add" at bounding box center [947, 180] width 36 height 15
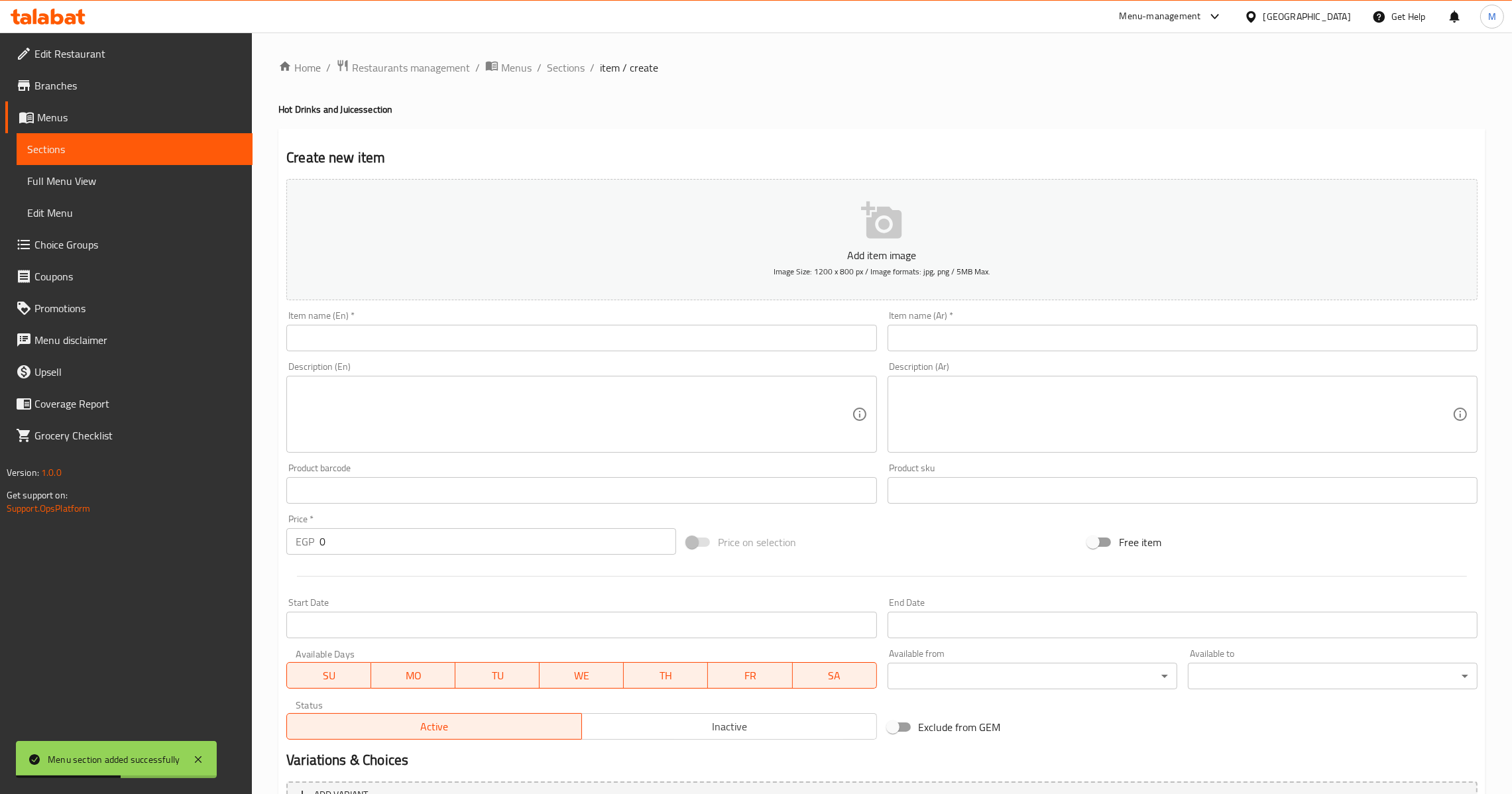
click at [1125, 360] on div "Description (Ar) Description (Ar)" at bounding box center [1182, 408] width 601 height 102
click at [1118, 344] on input "text" at bounding box center [1182, 338] width 590 height 27
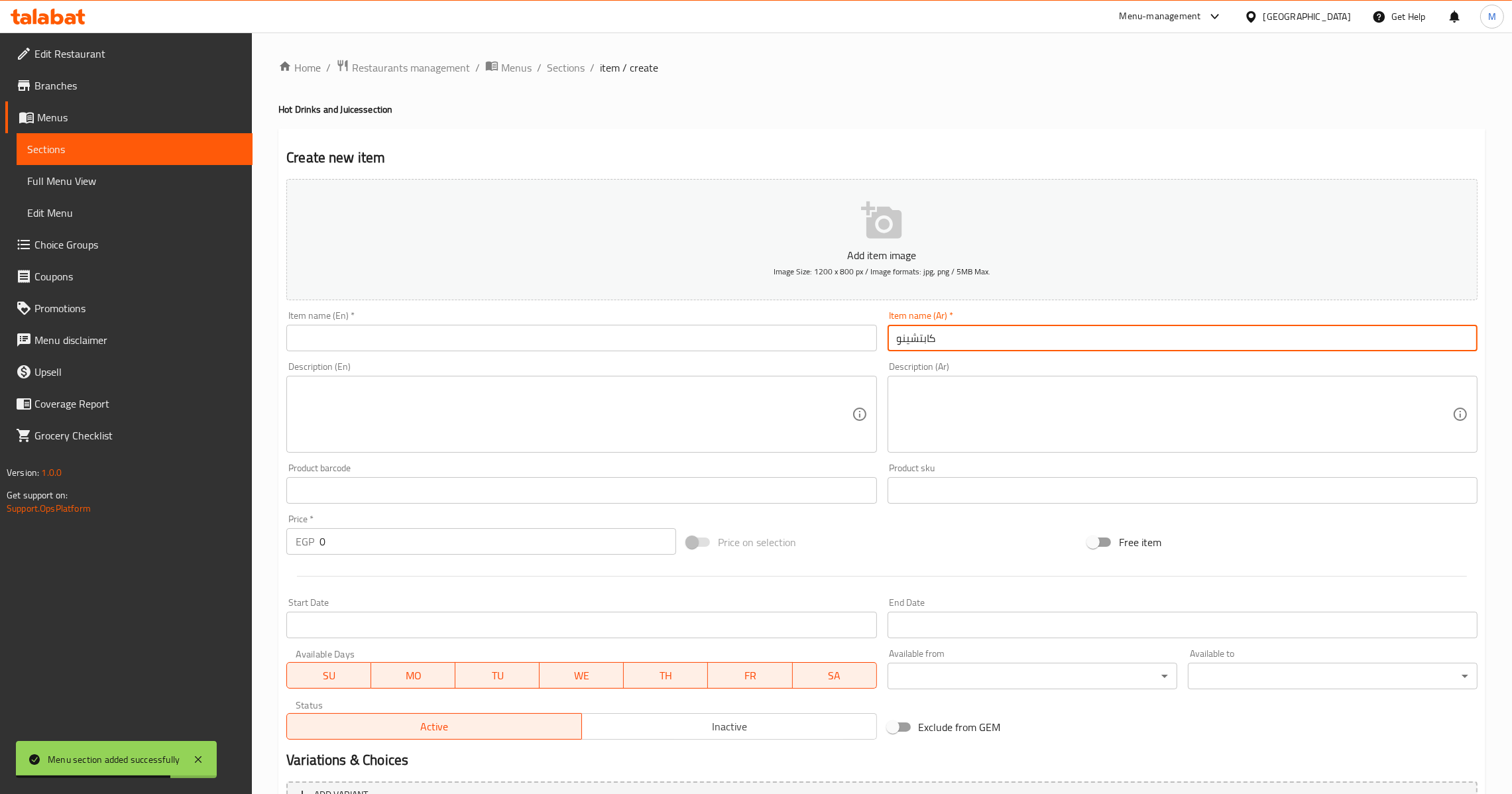
type input "كابتشينو"
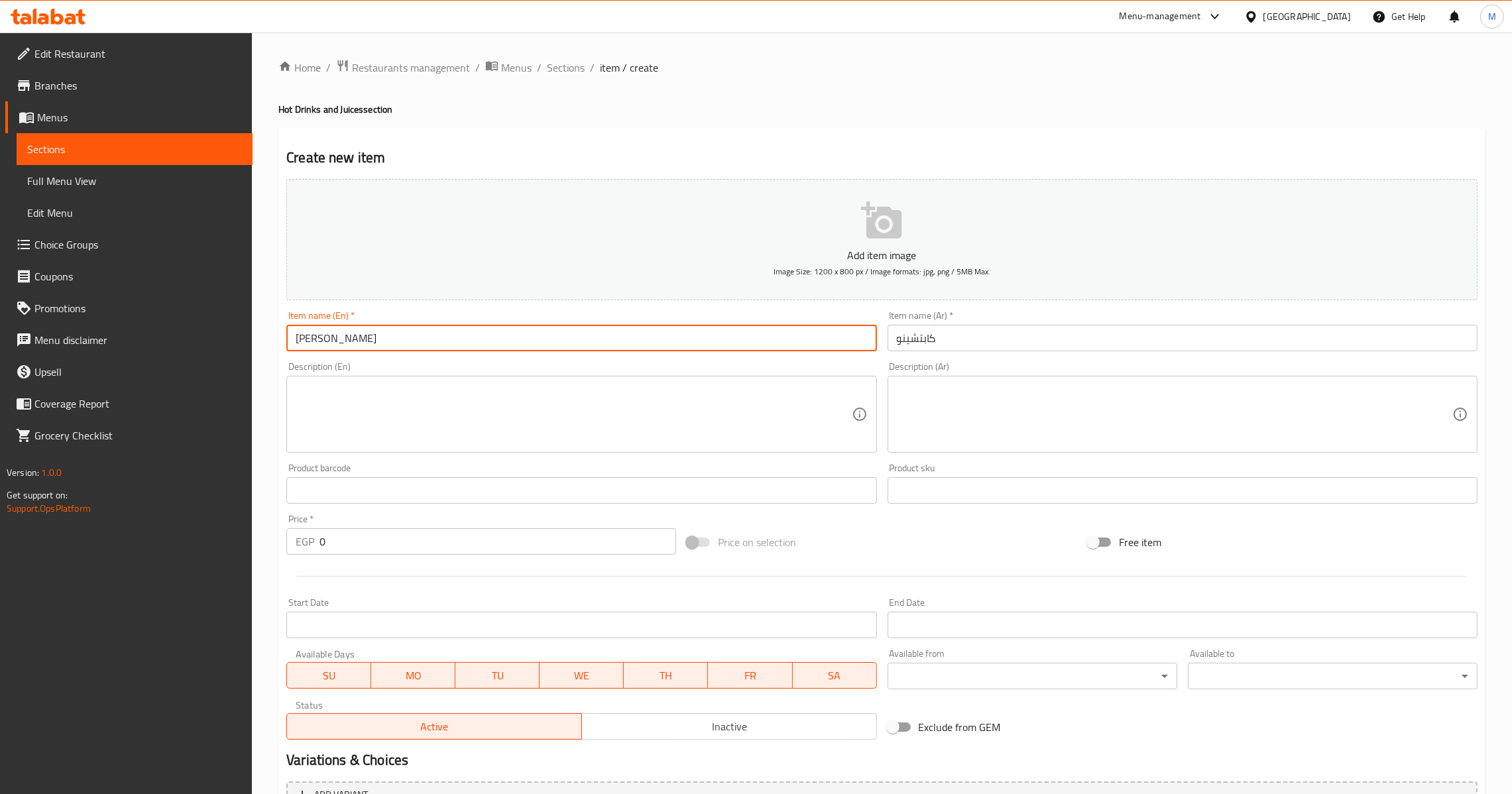
type input "Cappuccino"
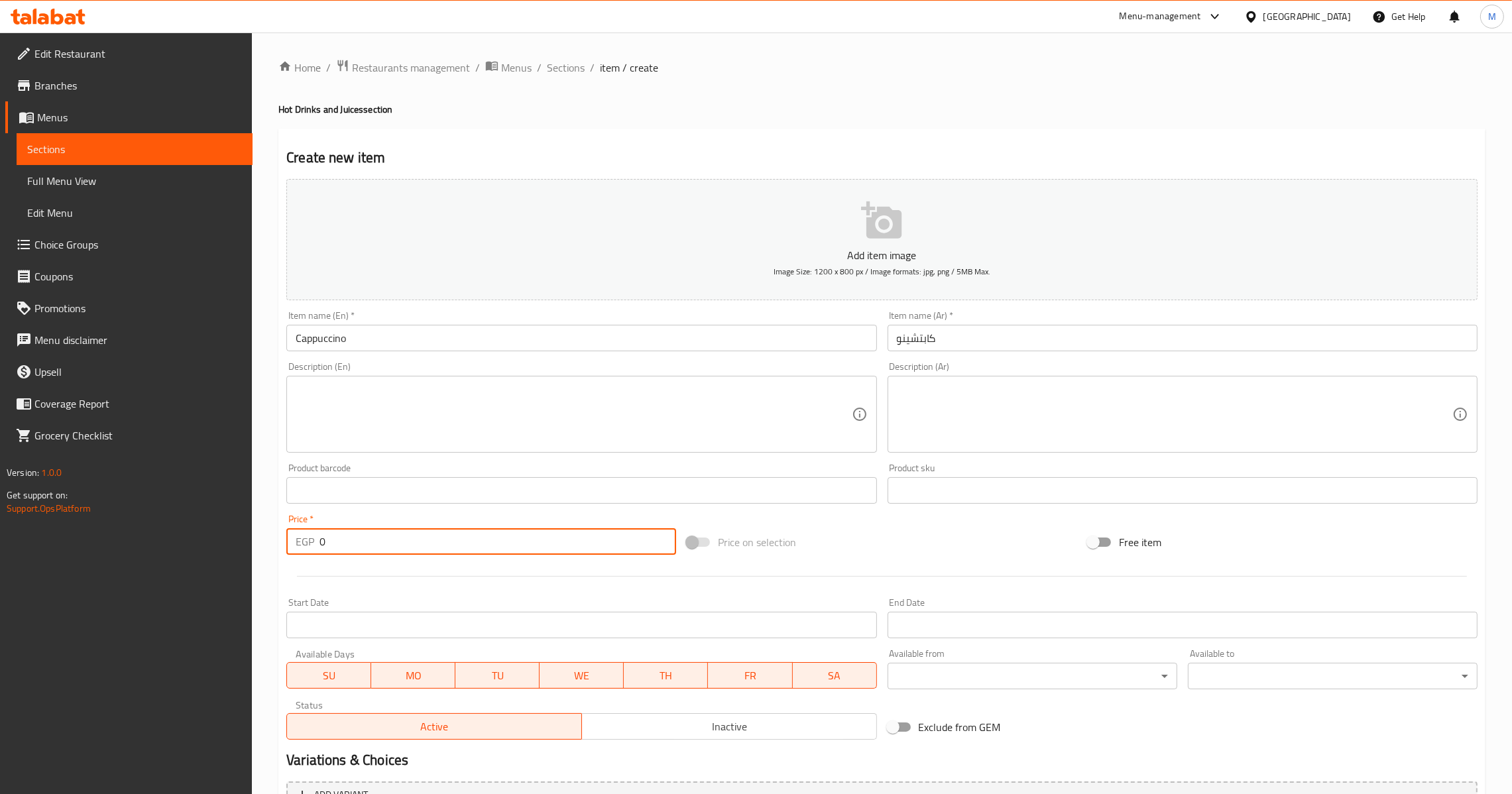
drag, startPoint x: 372, startPoint y: 533, endPoint x: 230, endPoint y: 558, distance: 144.2
click at [230, 558] on div "Edit Restaurant Branches Menus Sections Full Menu View Edit Menu Choice Groups …" at bounding box center [756, 485] width 1512 height 904
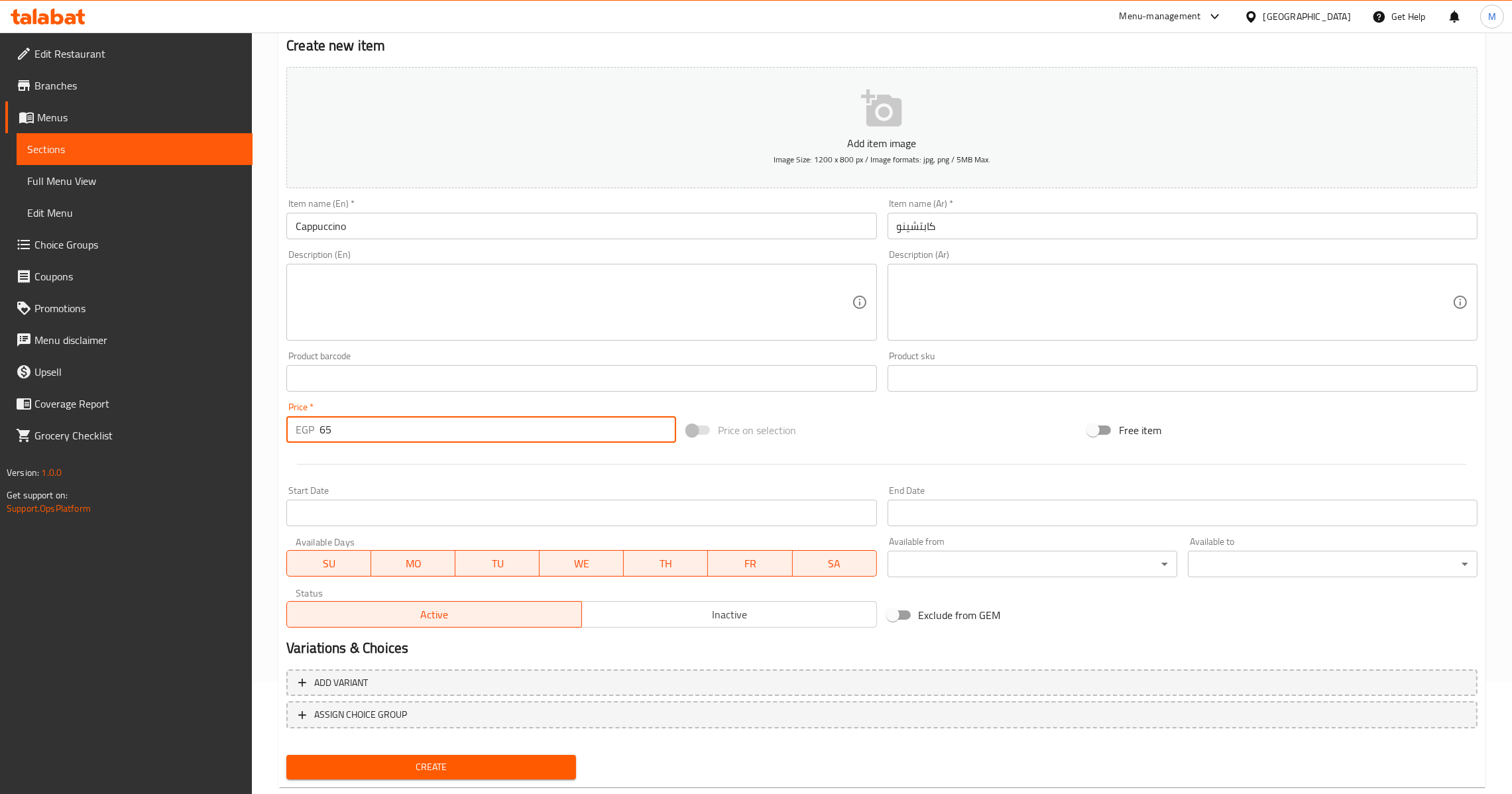
scroll to position [140, 0]
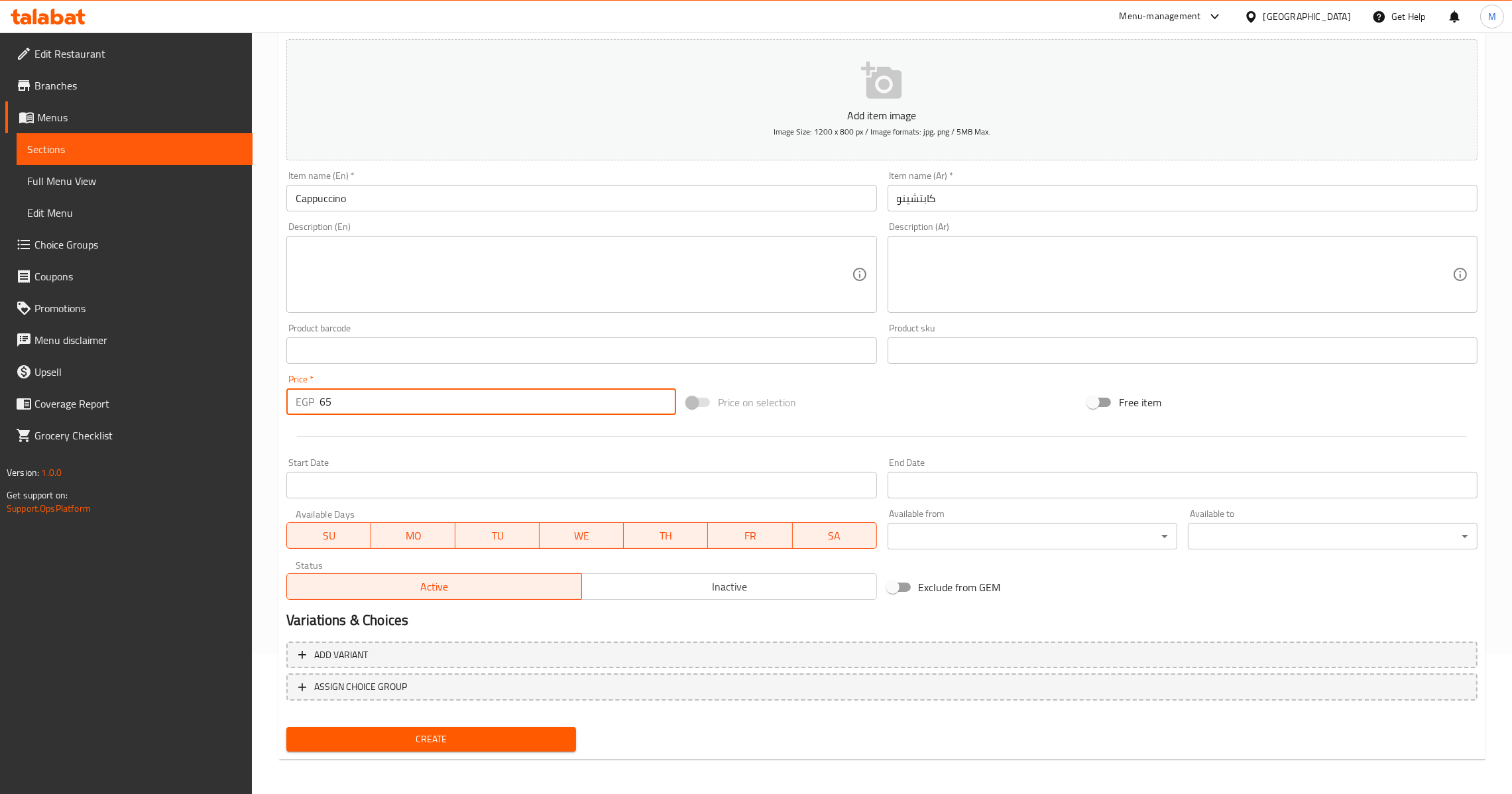
type input "65"
click at [424, 723] on div "Create" at bounding box center [431, 739] width 300 height 35
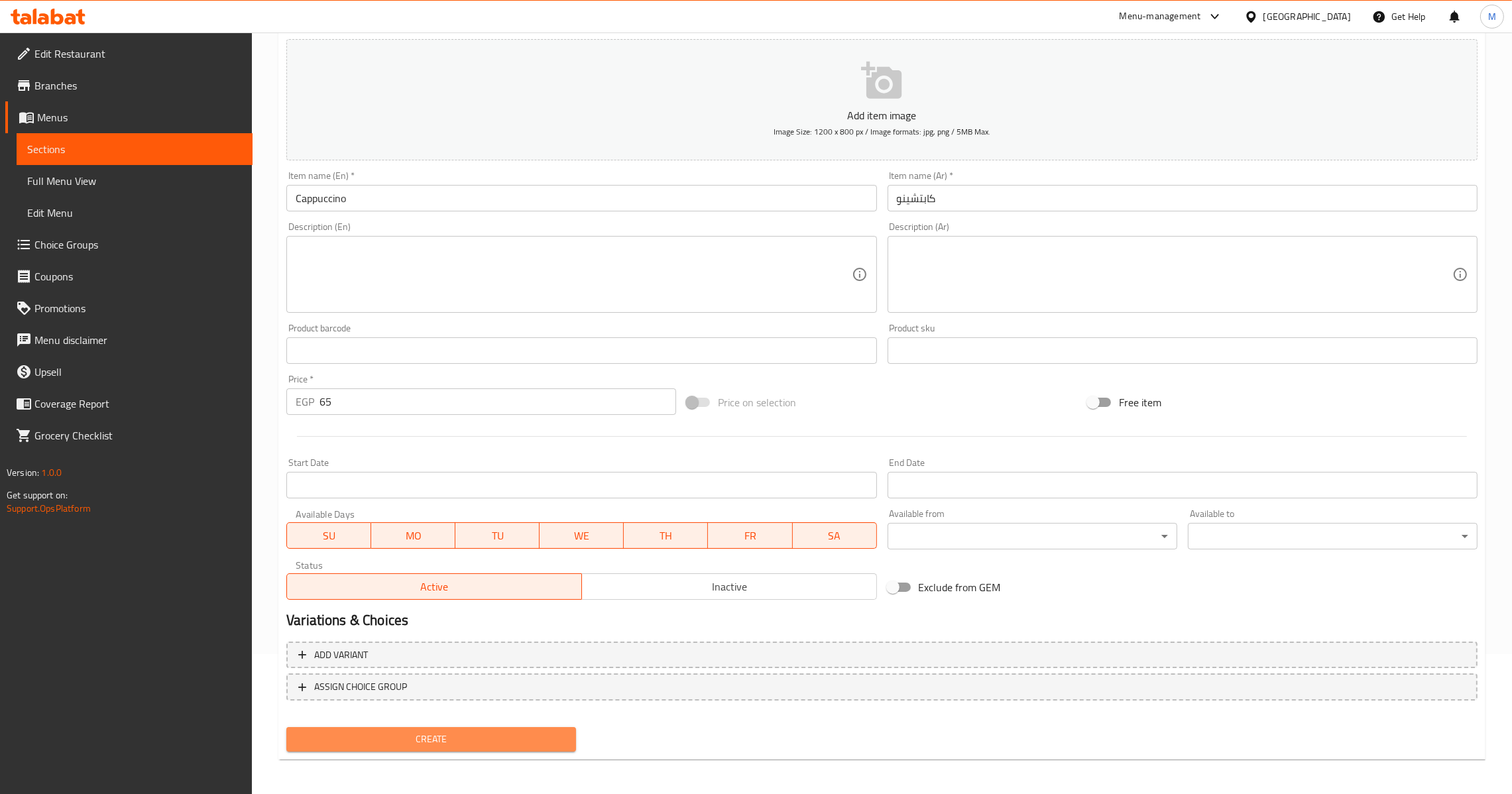
click at [426, 731] on span "Create" at bounding box center [431, 739] width 269 height 17
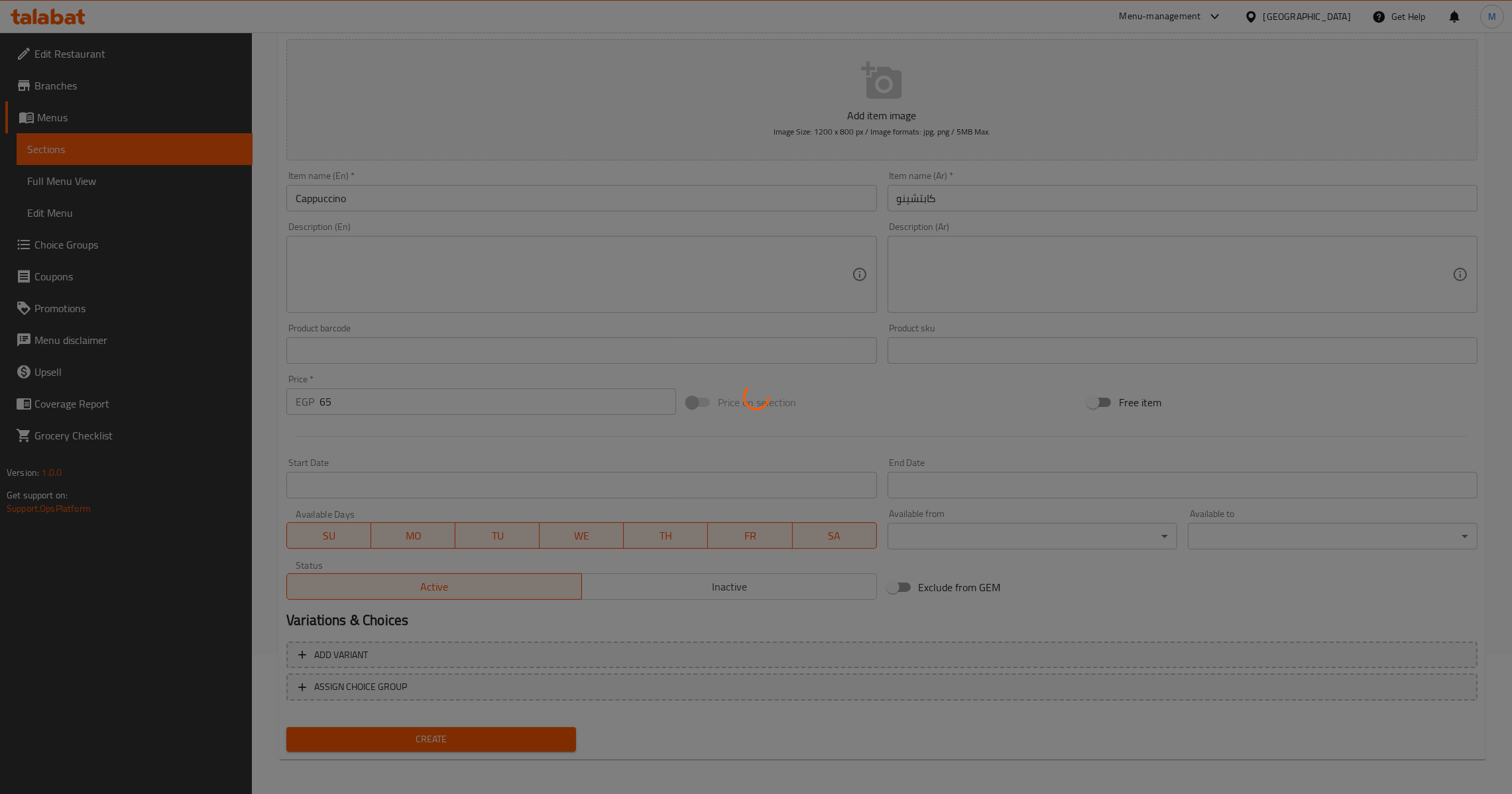
type input "0"
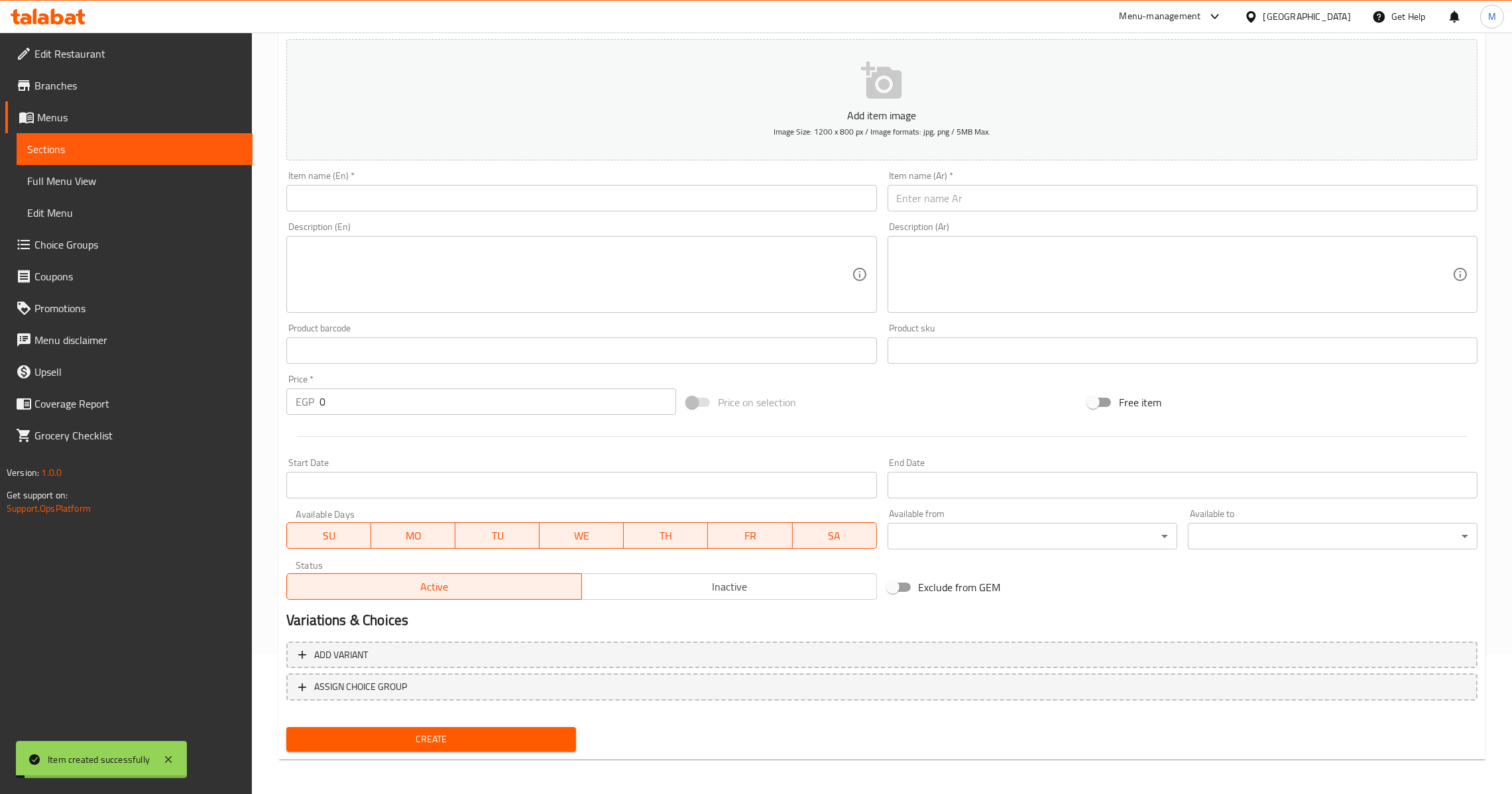
click at [1011, 198] on input "text" at bounding box center [1182, 198] width 590 height 27
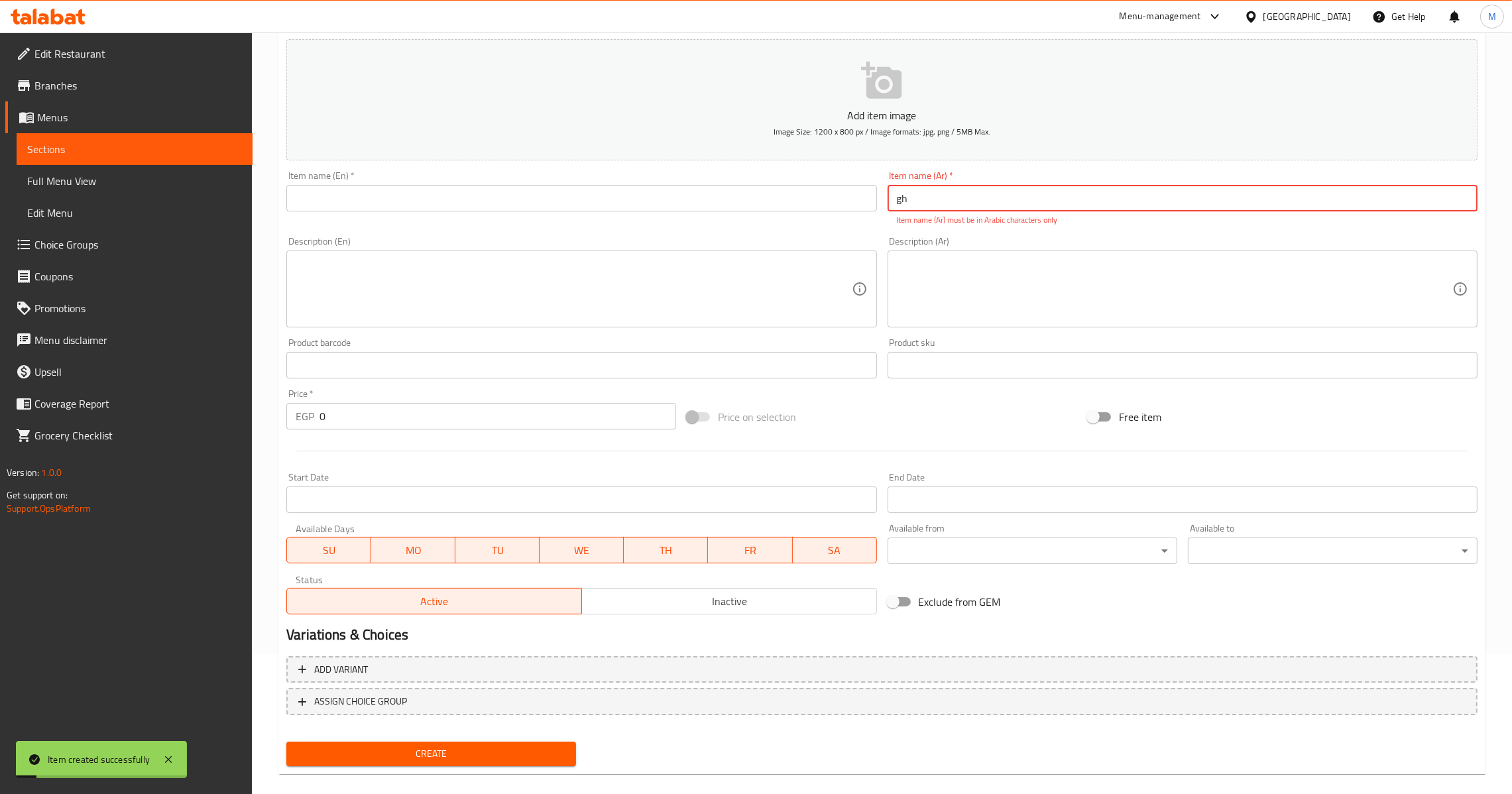
type input "g"
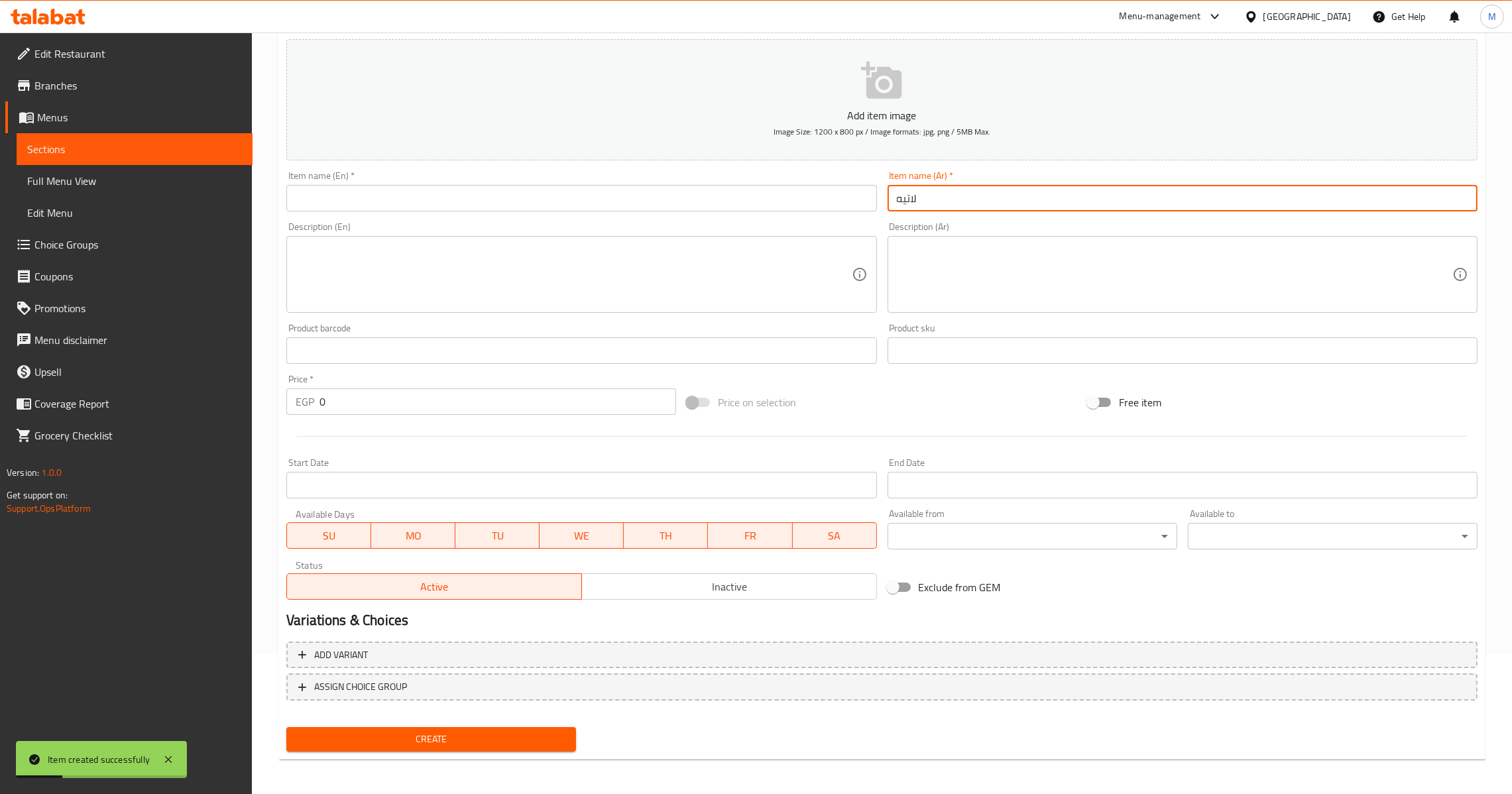
type input "لاتيه"
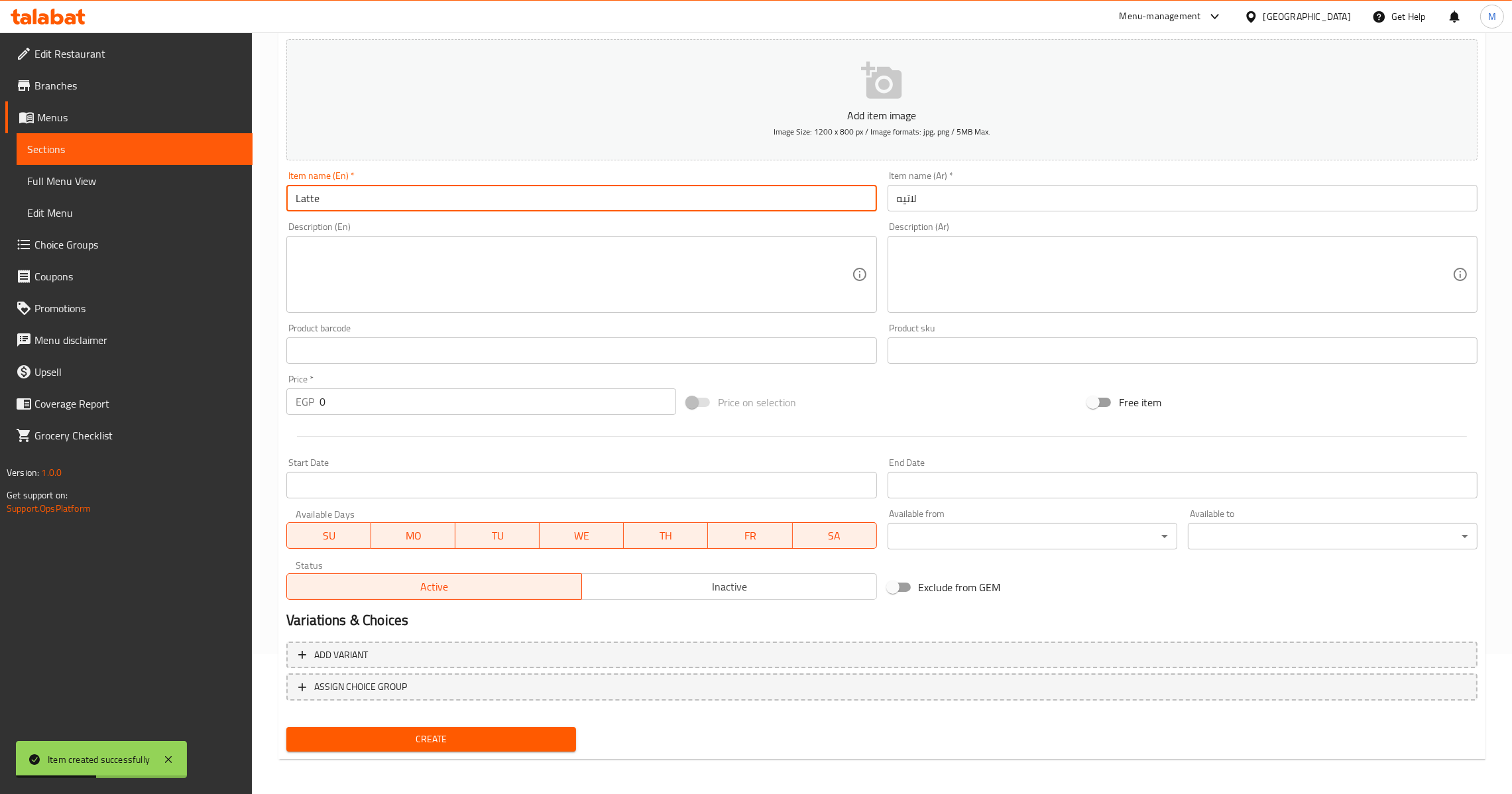
type input "Latte"
click at [320, 409] on input "0" at bounding box center [498, 402] width 357 height 27
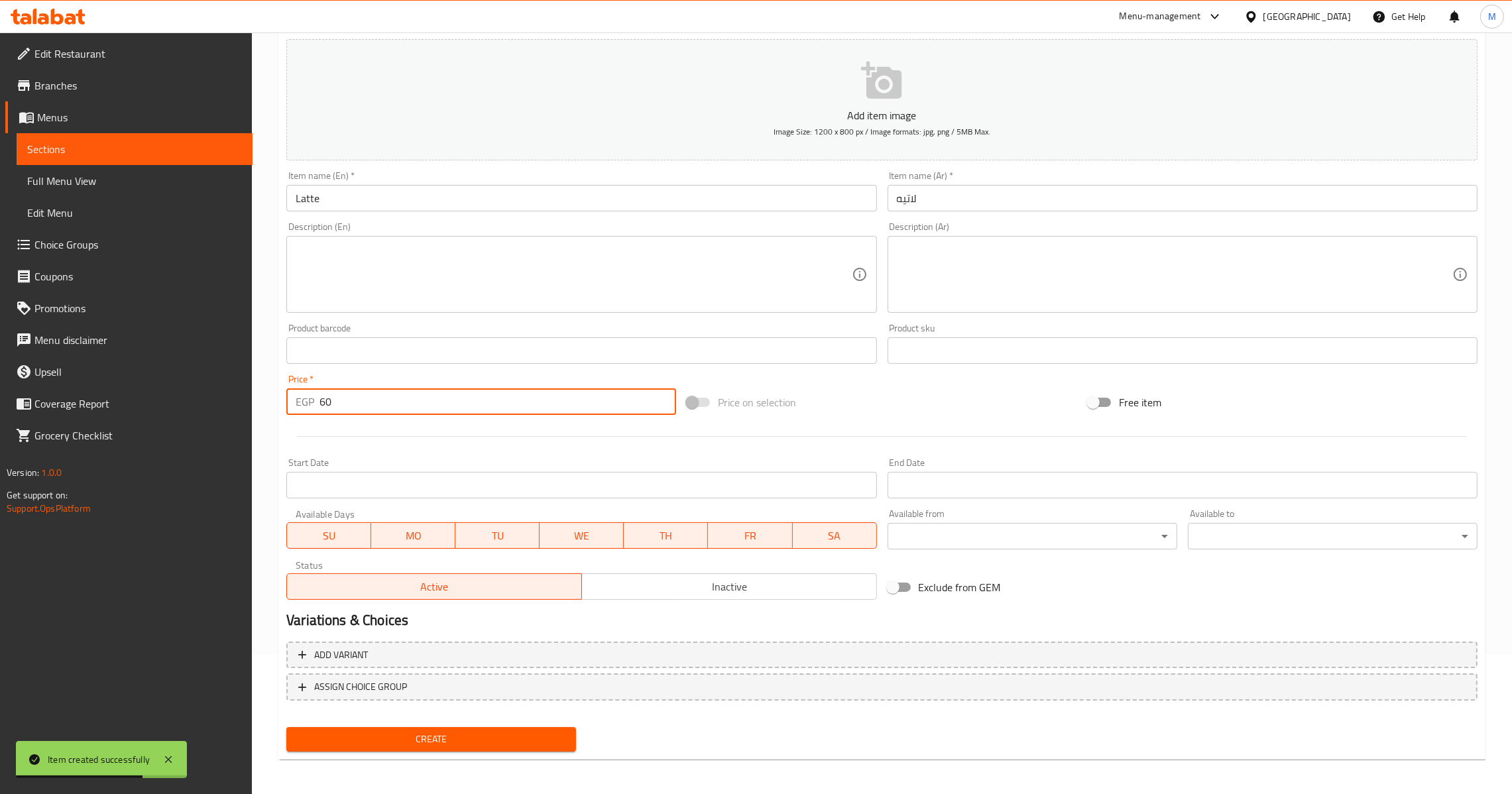
type input "60"
click at [455, 731] on span "Create" at bounding box center [431, 739] width 269 height 17
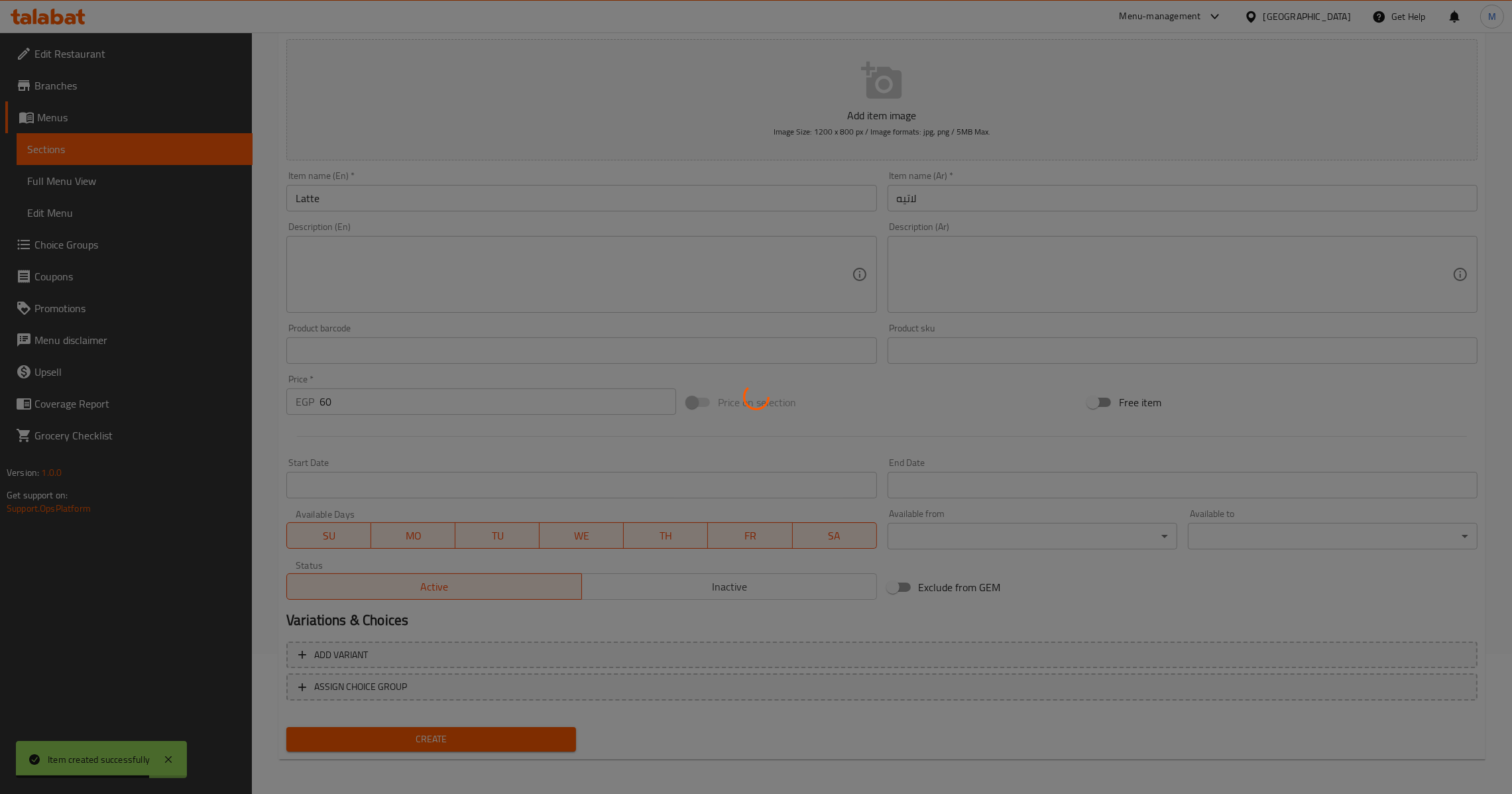
type input "0"
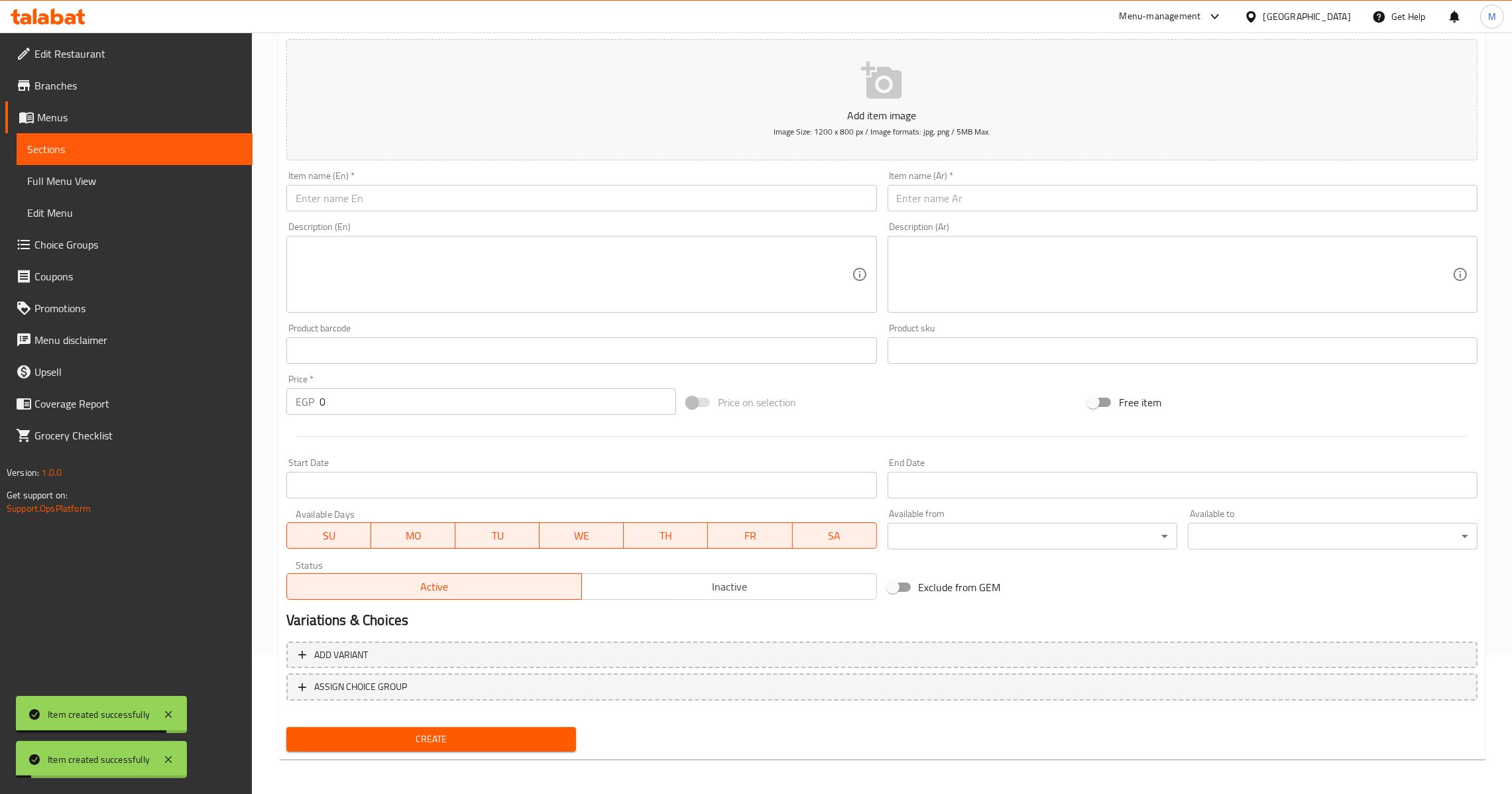
click at [1025, 178] on div "Item name (Ar)   * Item name (Ar) *" at bounding box center [1182, 191] width 590 height 40
click at [1027, 191] on input "text" at bounding box center [1182, 198] width 590 height 27
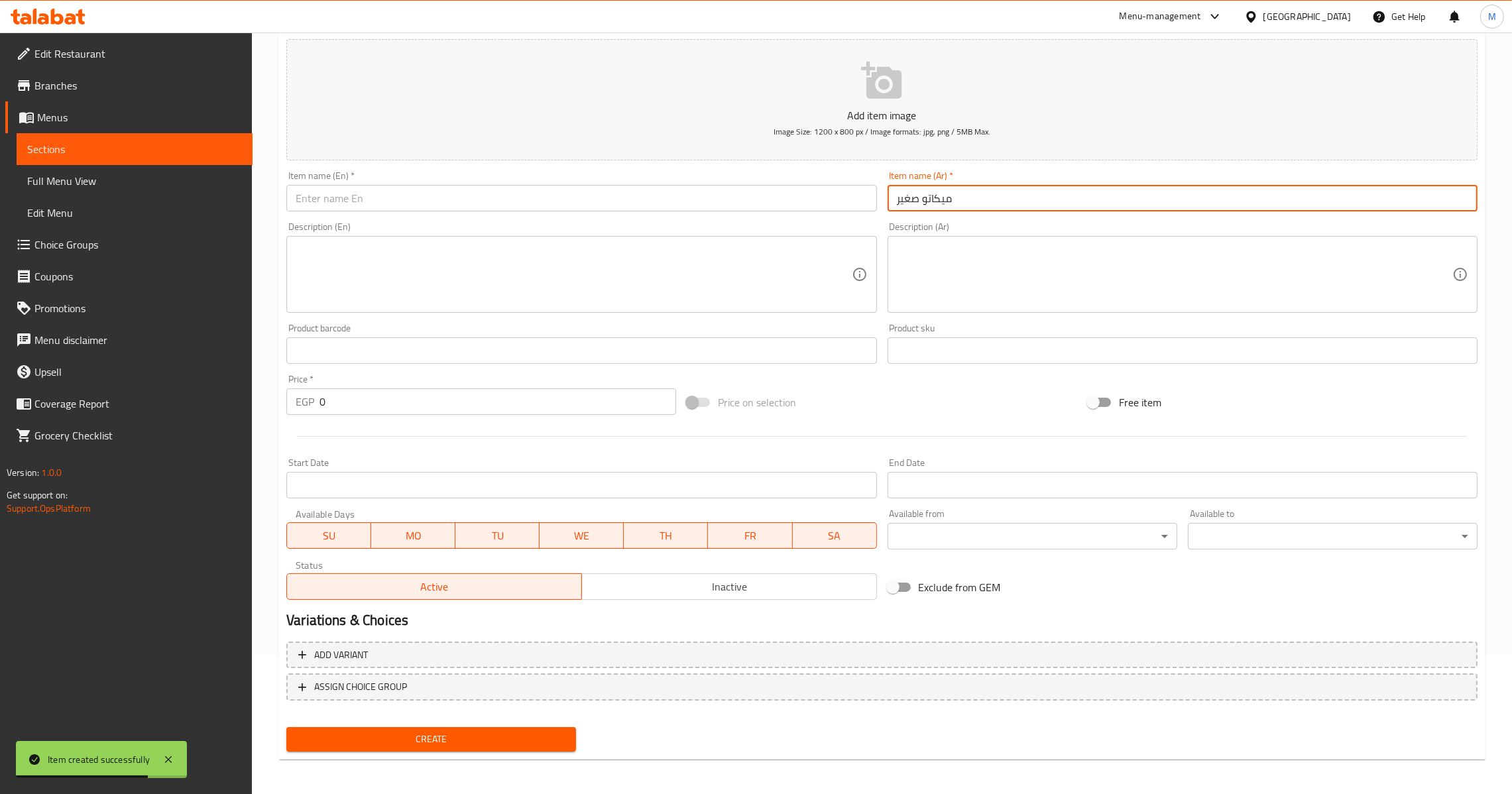
type input "ميكاتو صغير"
click at [355, 189] on input "text" at bounding box center [581, 198] width 590 height 27
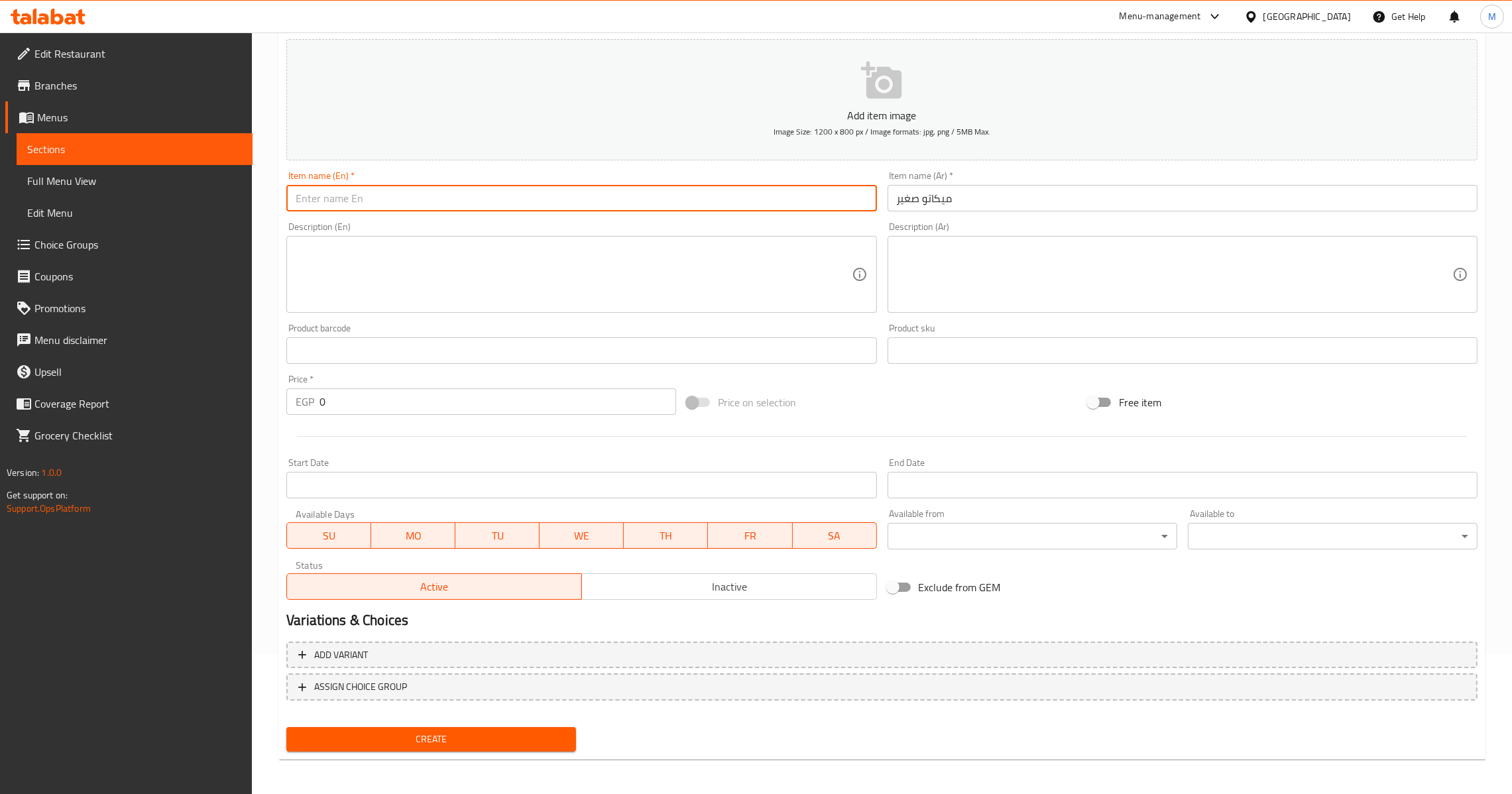
type input "D"
paste input "Macchiato"
click at [318, 187] on input "Small Macchiato" at bounding box center [581, 198] width 590 height 27
type input "Macchiato"
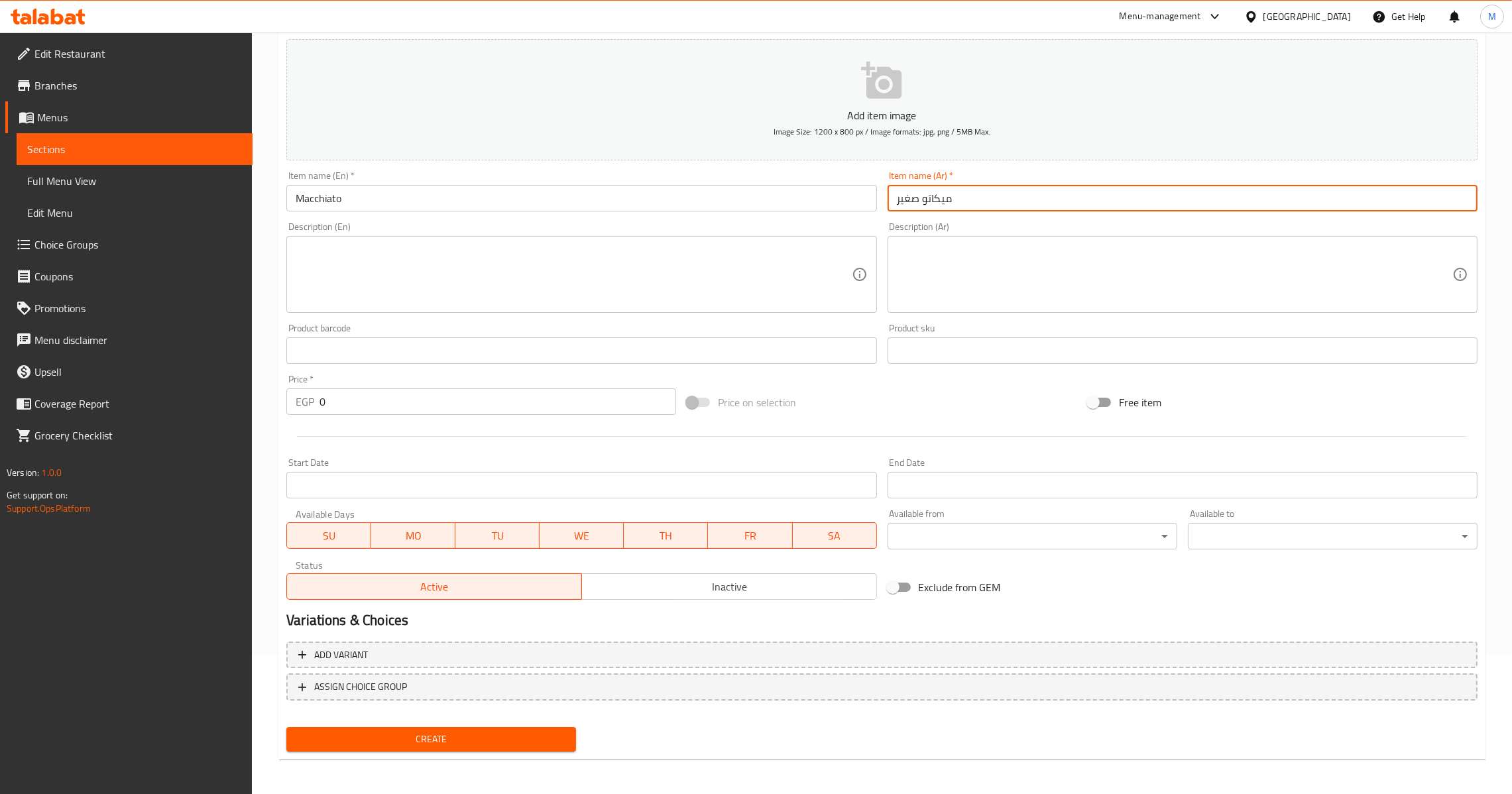
click at [913, 194] on input "ميكاتو صغير" at bounding box center [1182, 198] width 590 height 27
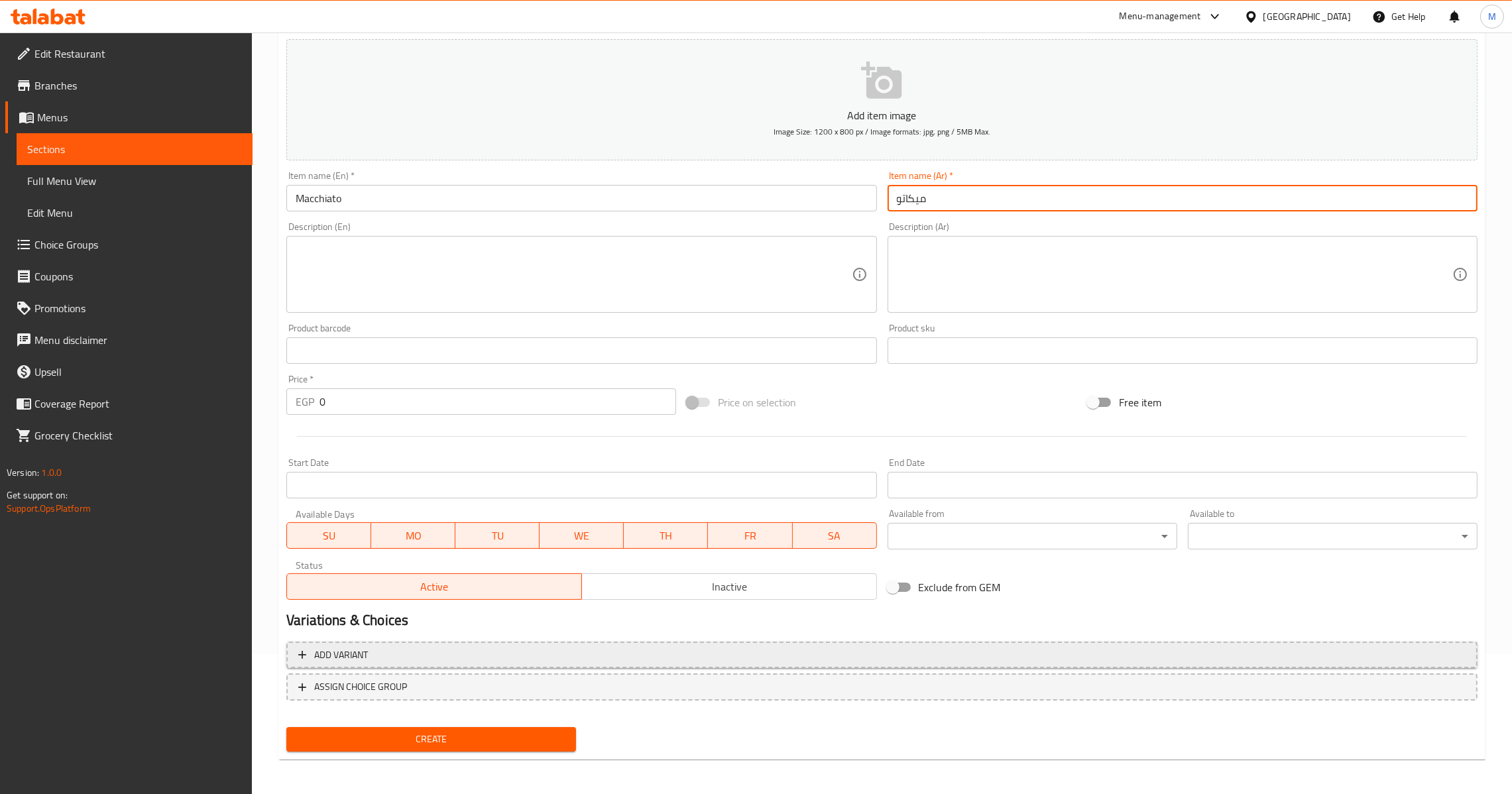
type input "ميكاتو"
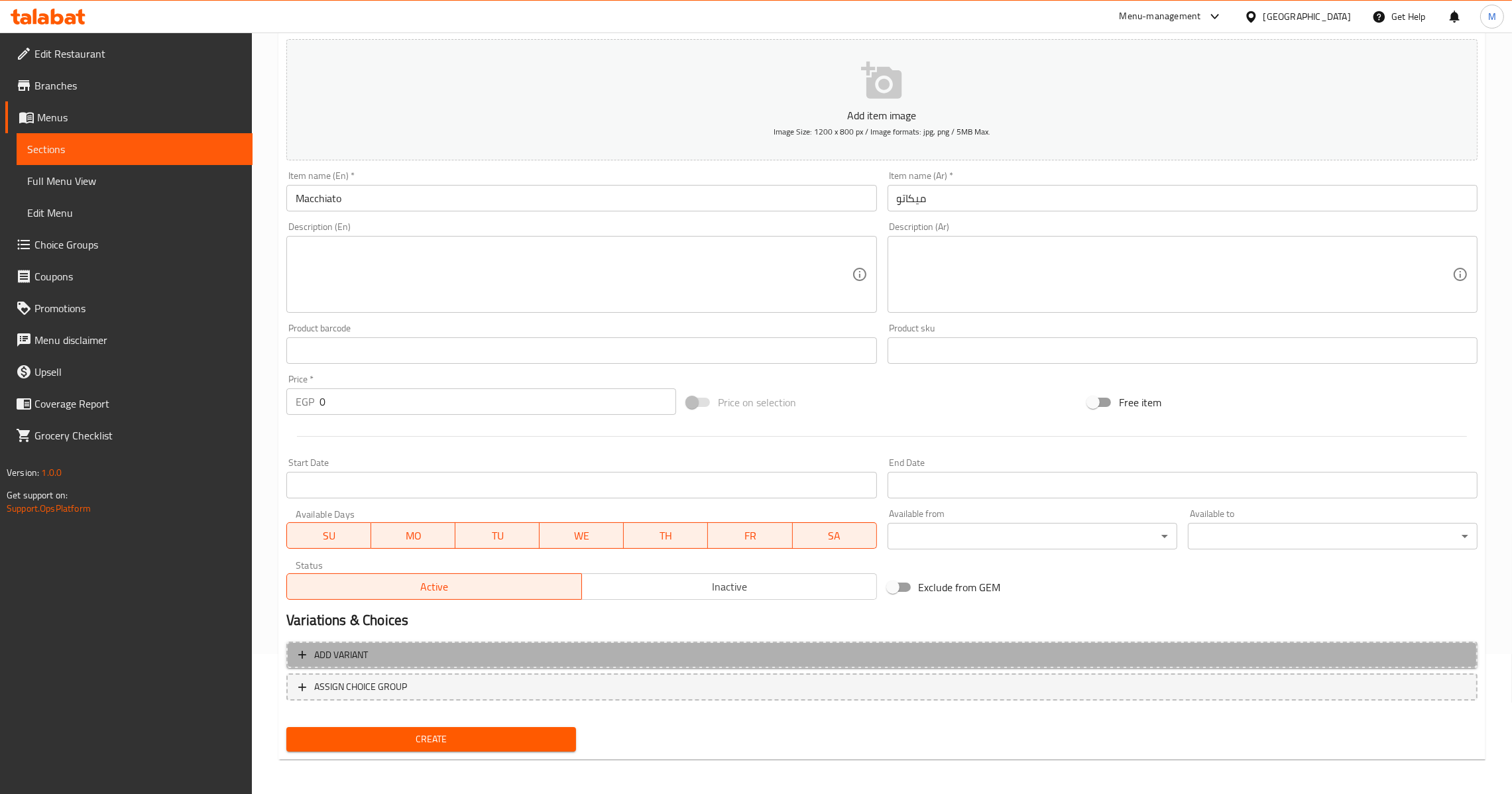
click at [515, 650] on span "Add variant" at bounding box center [882, 655] width 1167 height 17
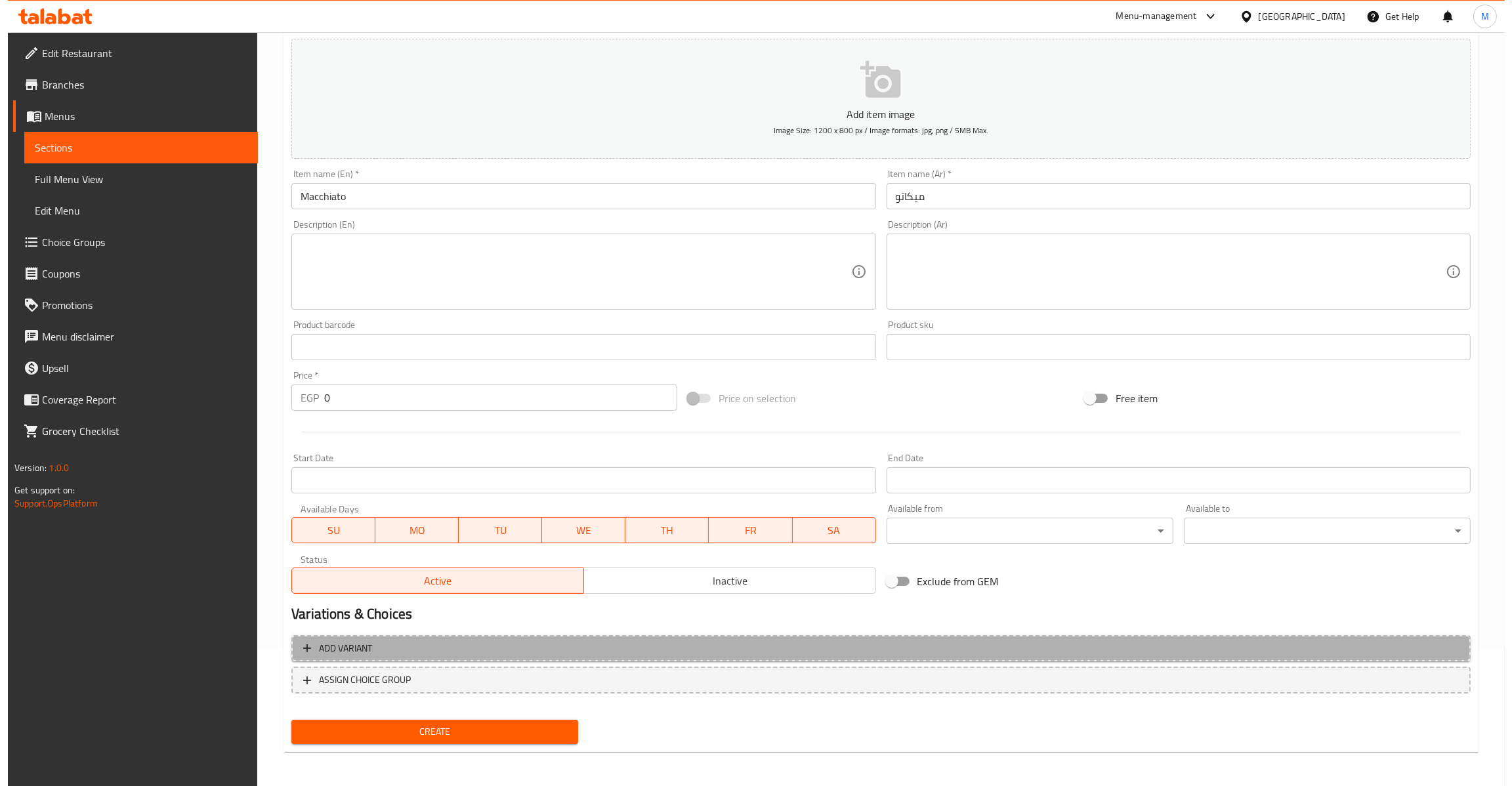
scroll to position [131, 0]
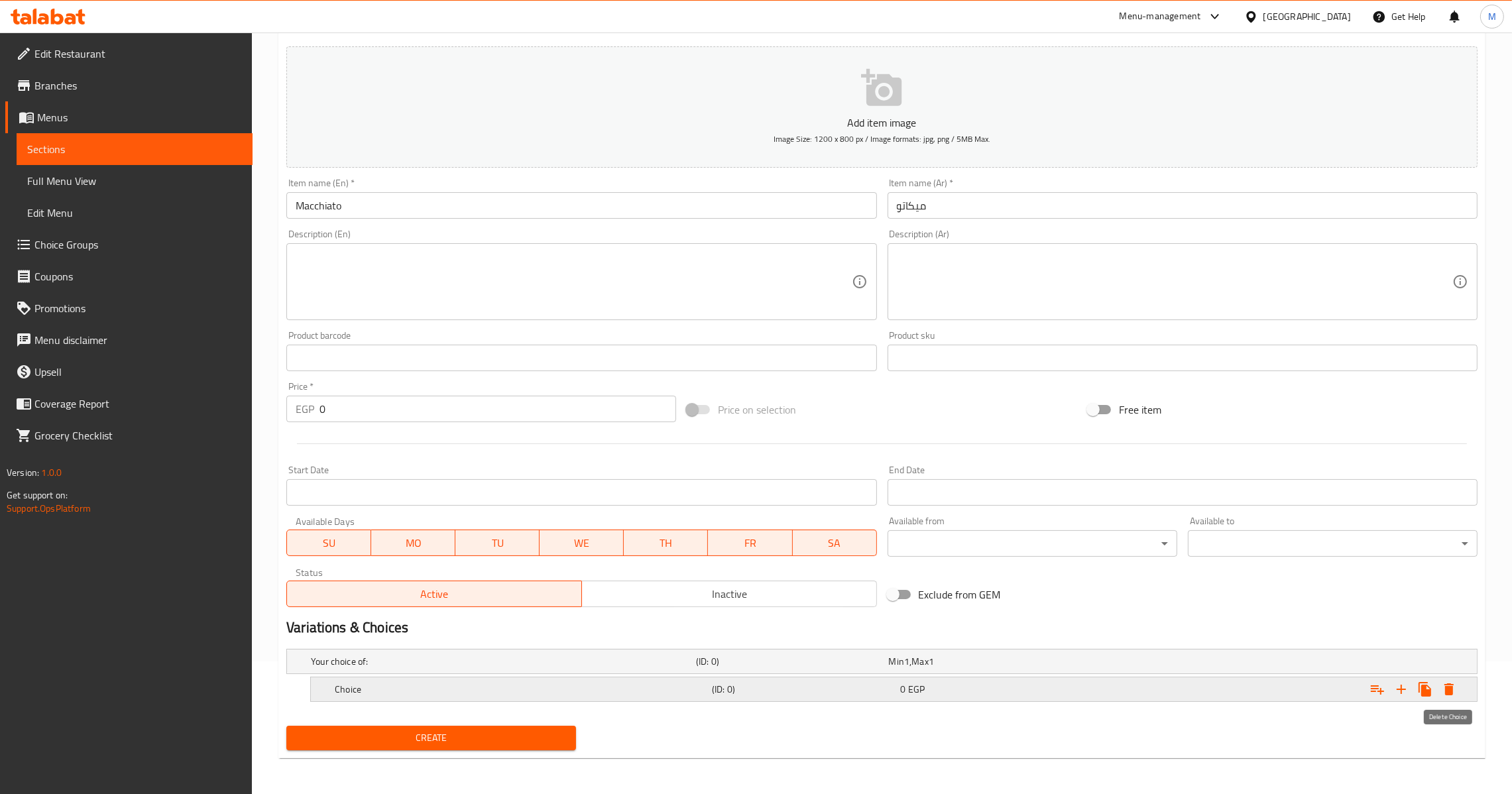
click at [1441, 690] on icon "Expand" at bounding box center [1449, 690] width 16 height 16
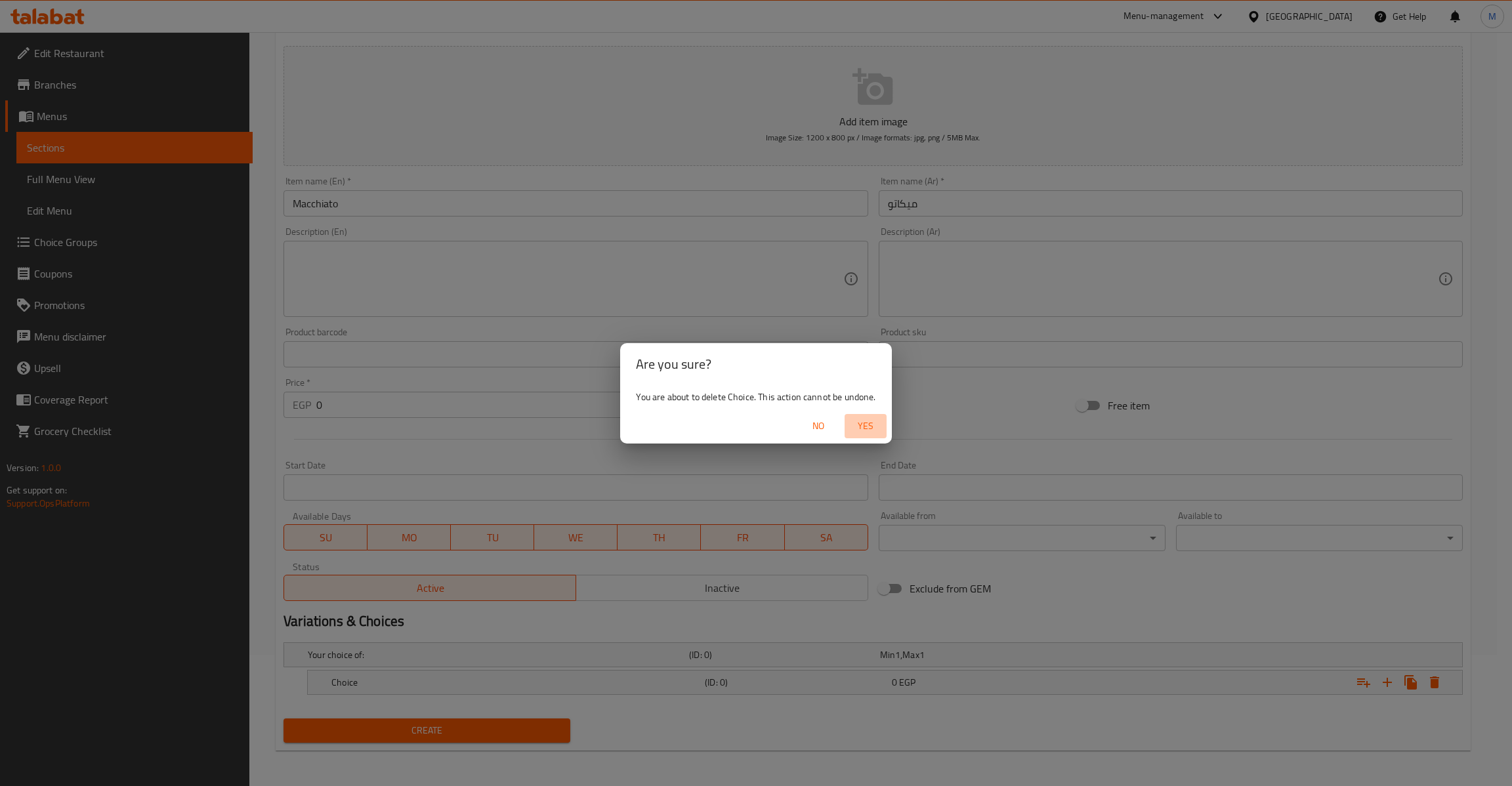
click at [876, 425] on span "Yes" at bounding box center [866, 426] width 32 height 17
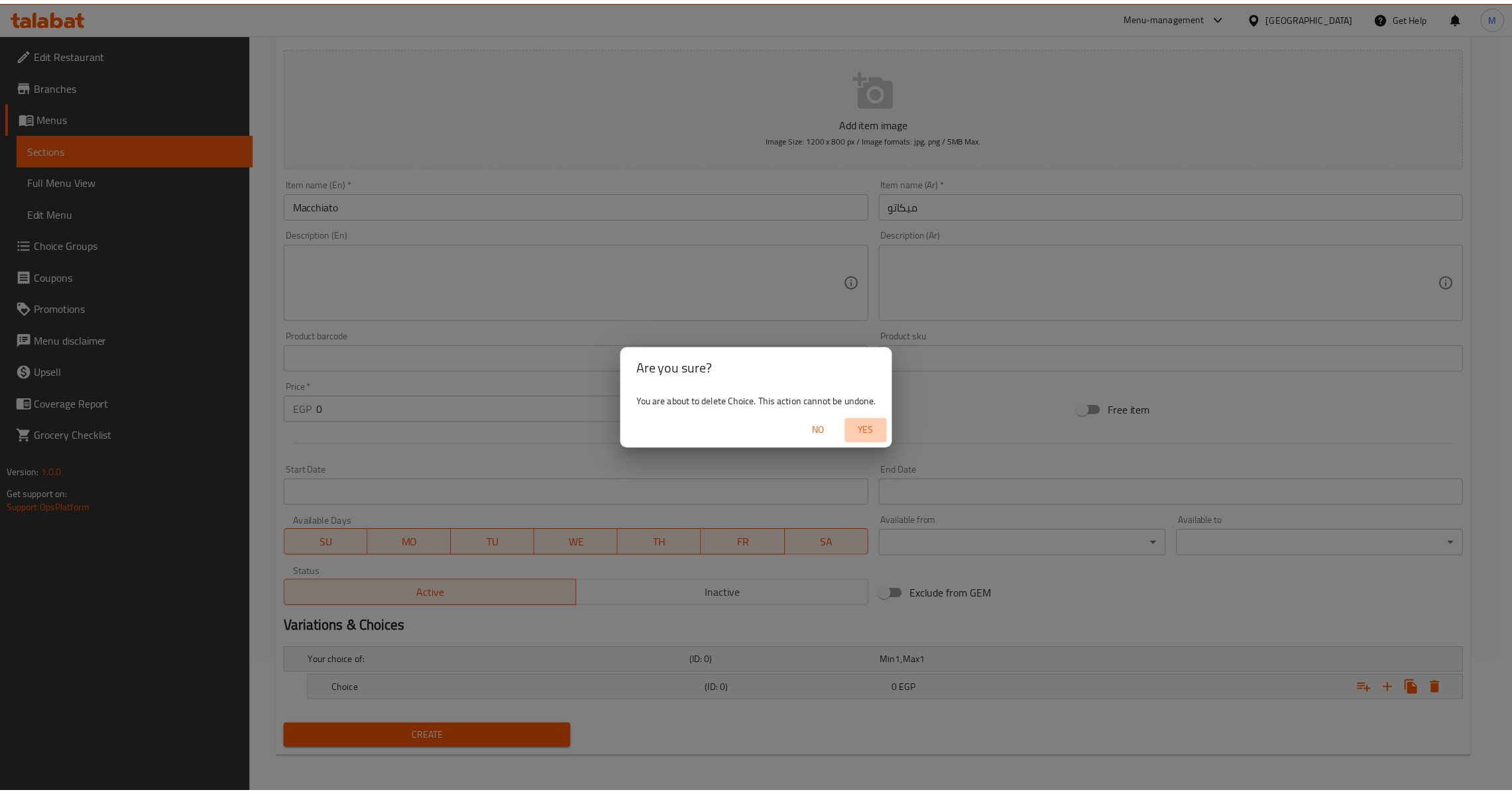
scroll to position [128, 0]
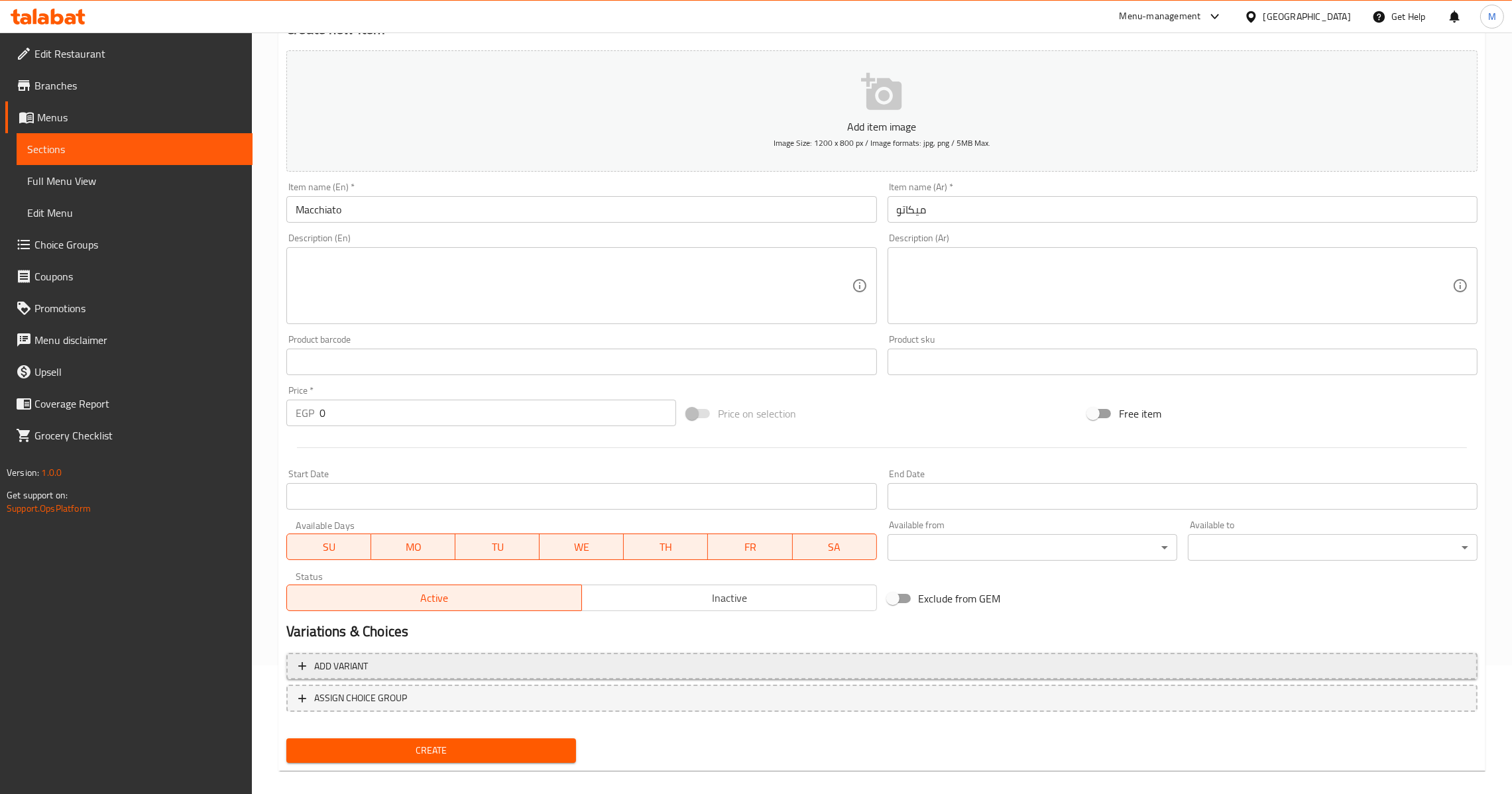
click at [674, 658] on span "Add variant" at bounding box center [882, 666] width 1167 height 17
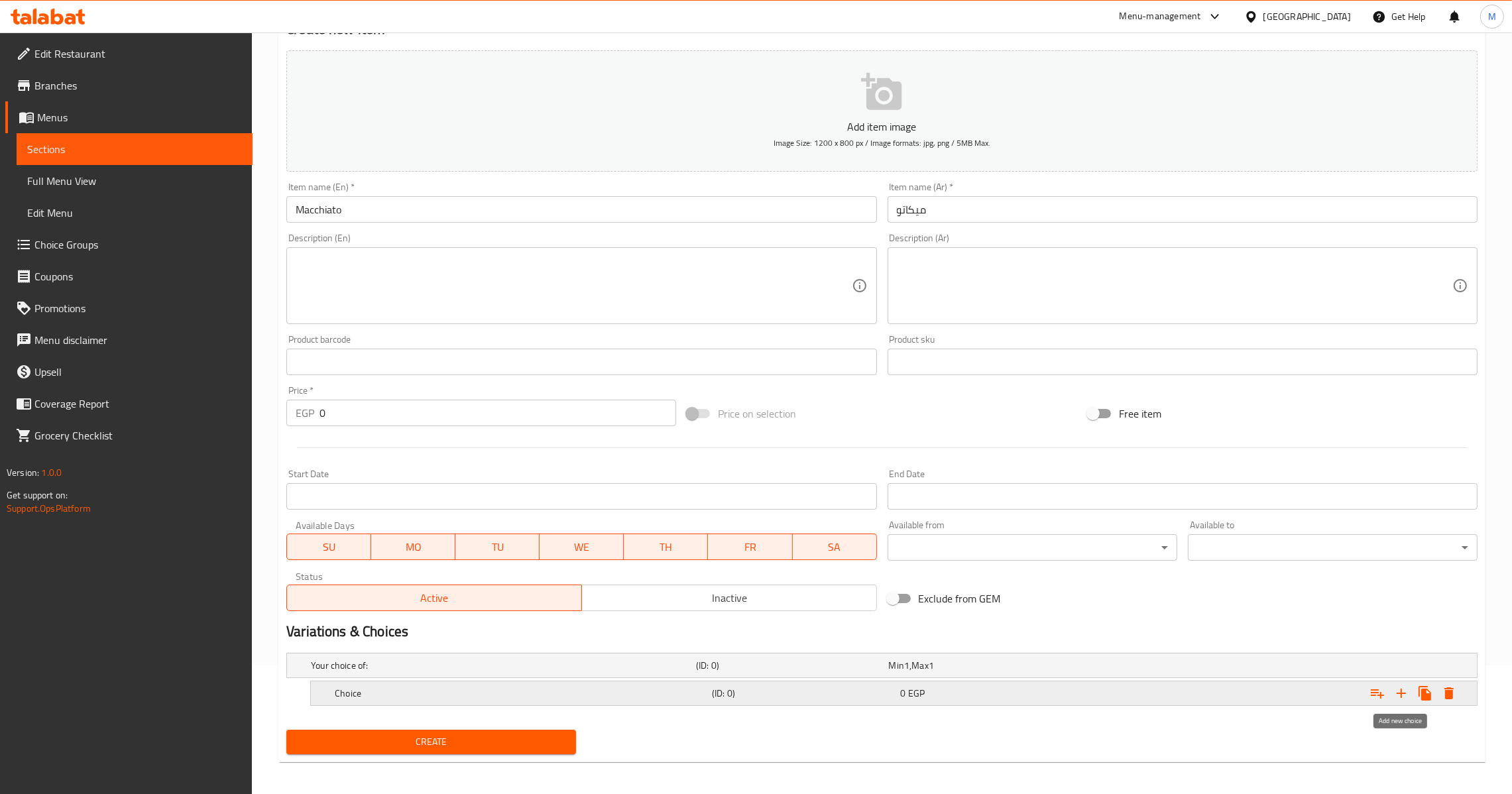
click at [1404, 695] on icon "Expand" at bounding box center [1402, 693] width 16 height 16
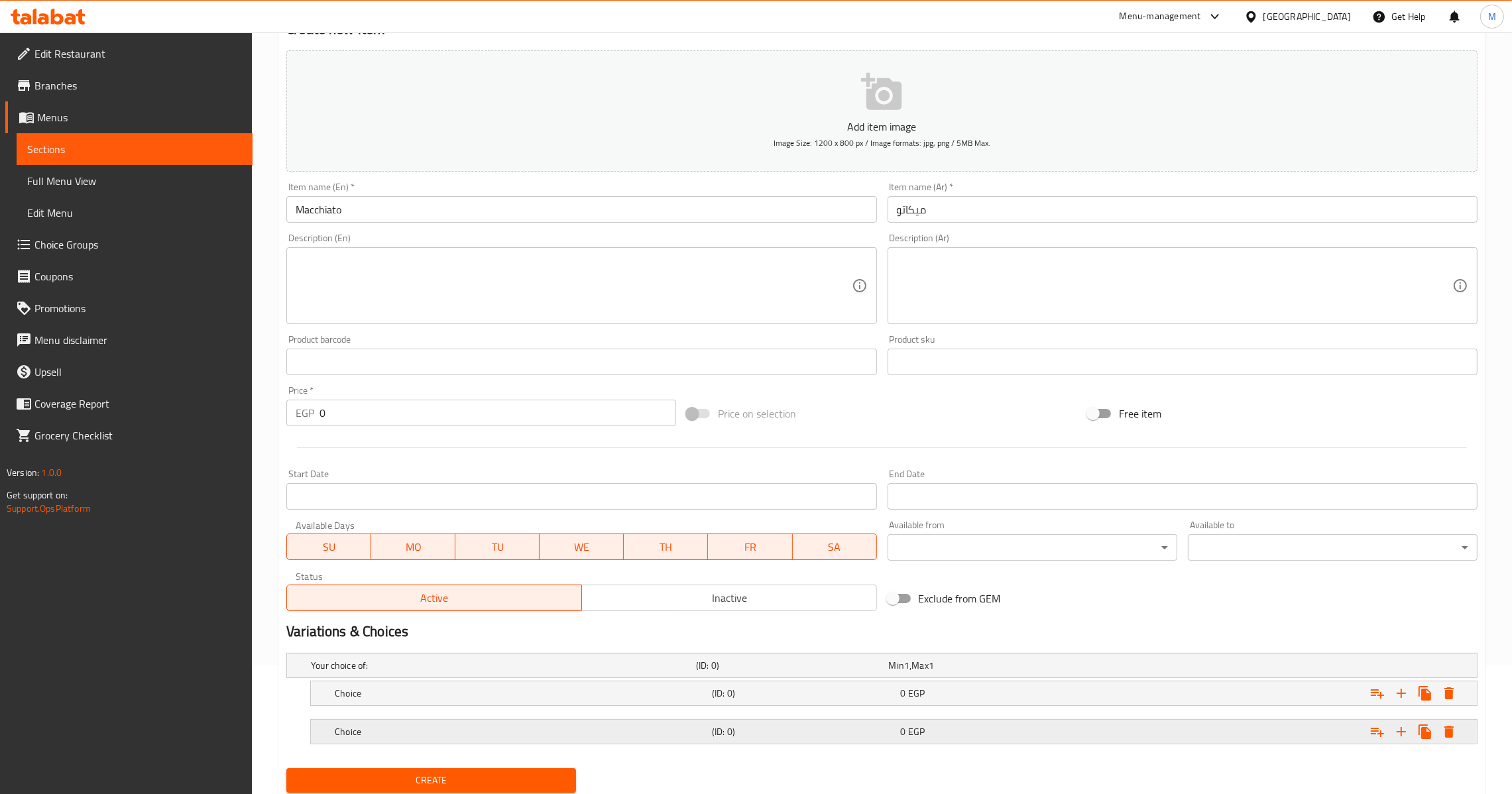
click at [797, 728] on h5 "(ID: 0)" at bounding box center [803, 732] width 183 height 13
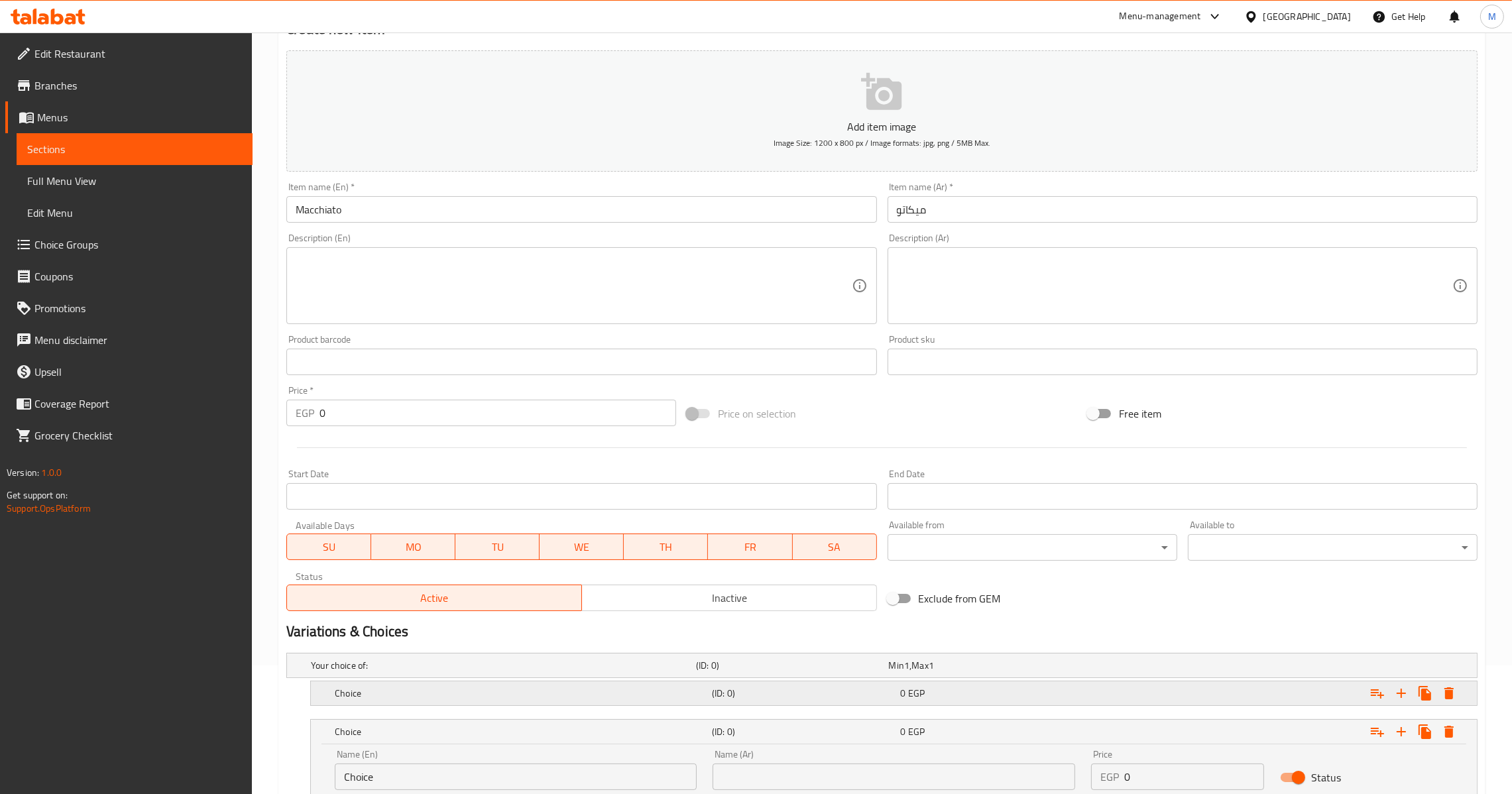
click at [793, 696] on h5 "(ID: 0)" at bounding box center [803, 693] width 183 height 13
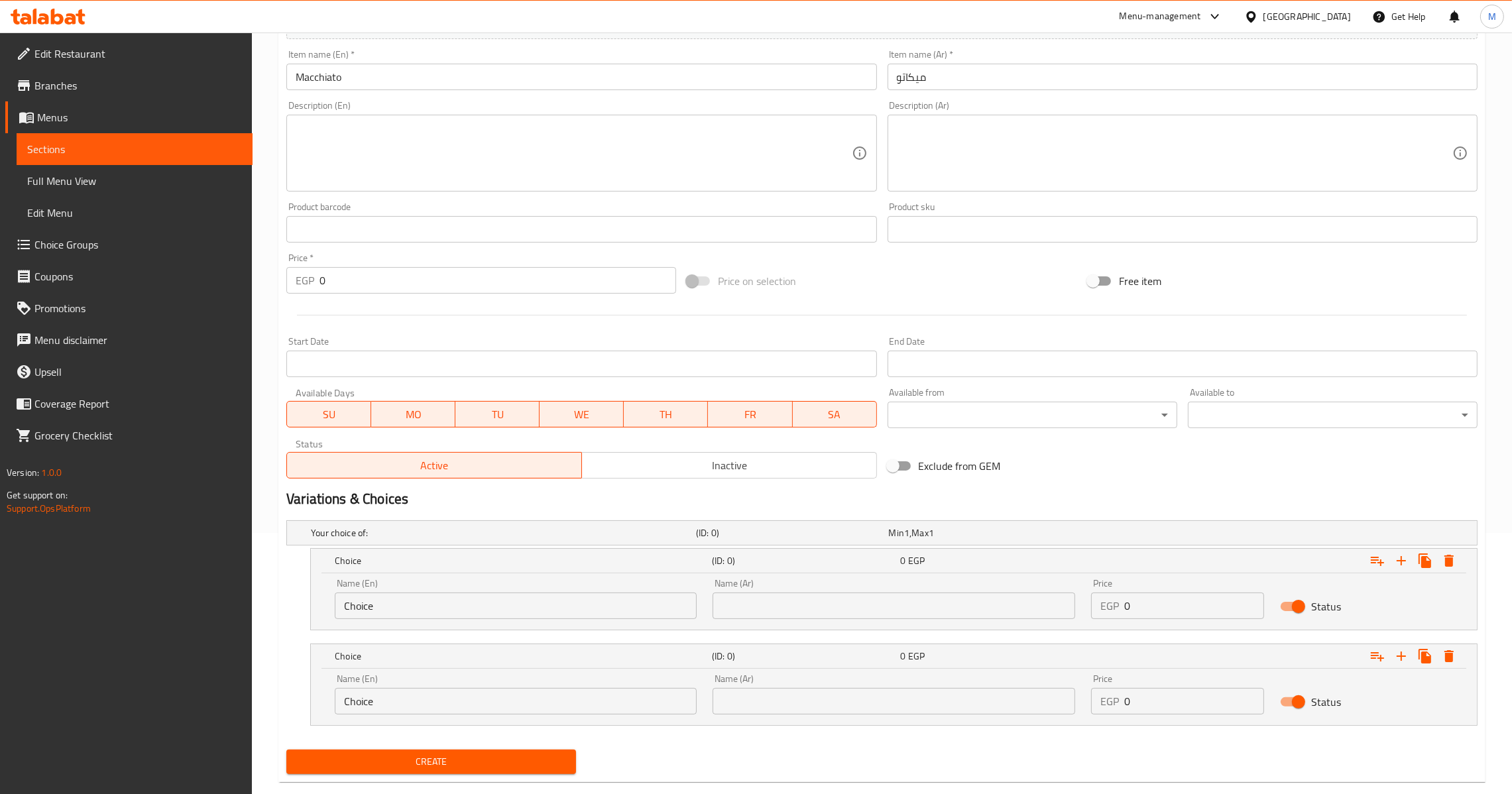
scroll to position [285, 0]
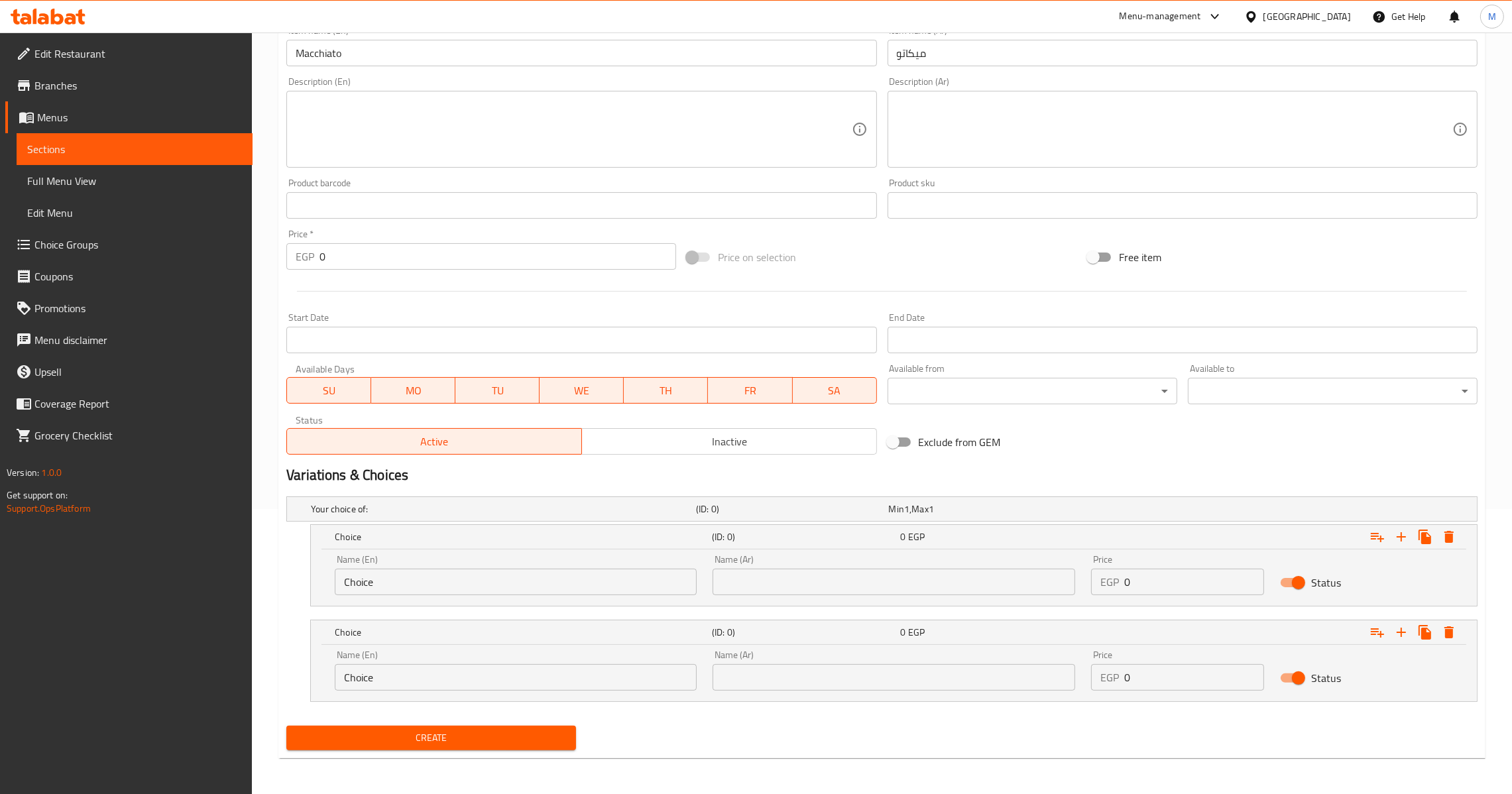
click at [419, 580] on input "Choice" at bounding box center [515, 582] width 362 height 27
type input "س"
type input "Small"
type input "صغير"
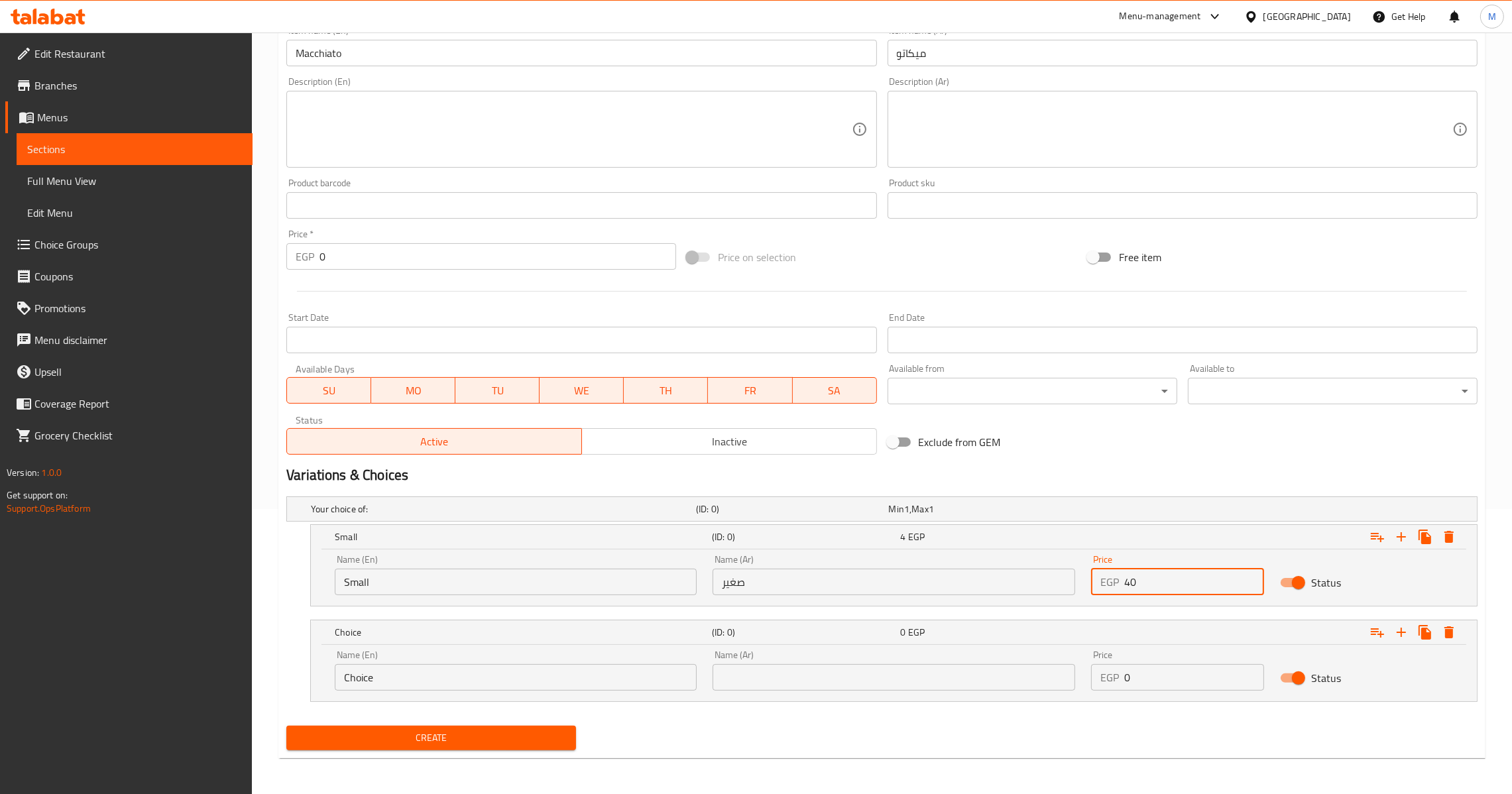
type input "40"
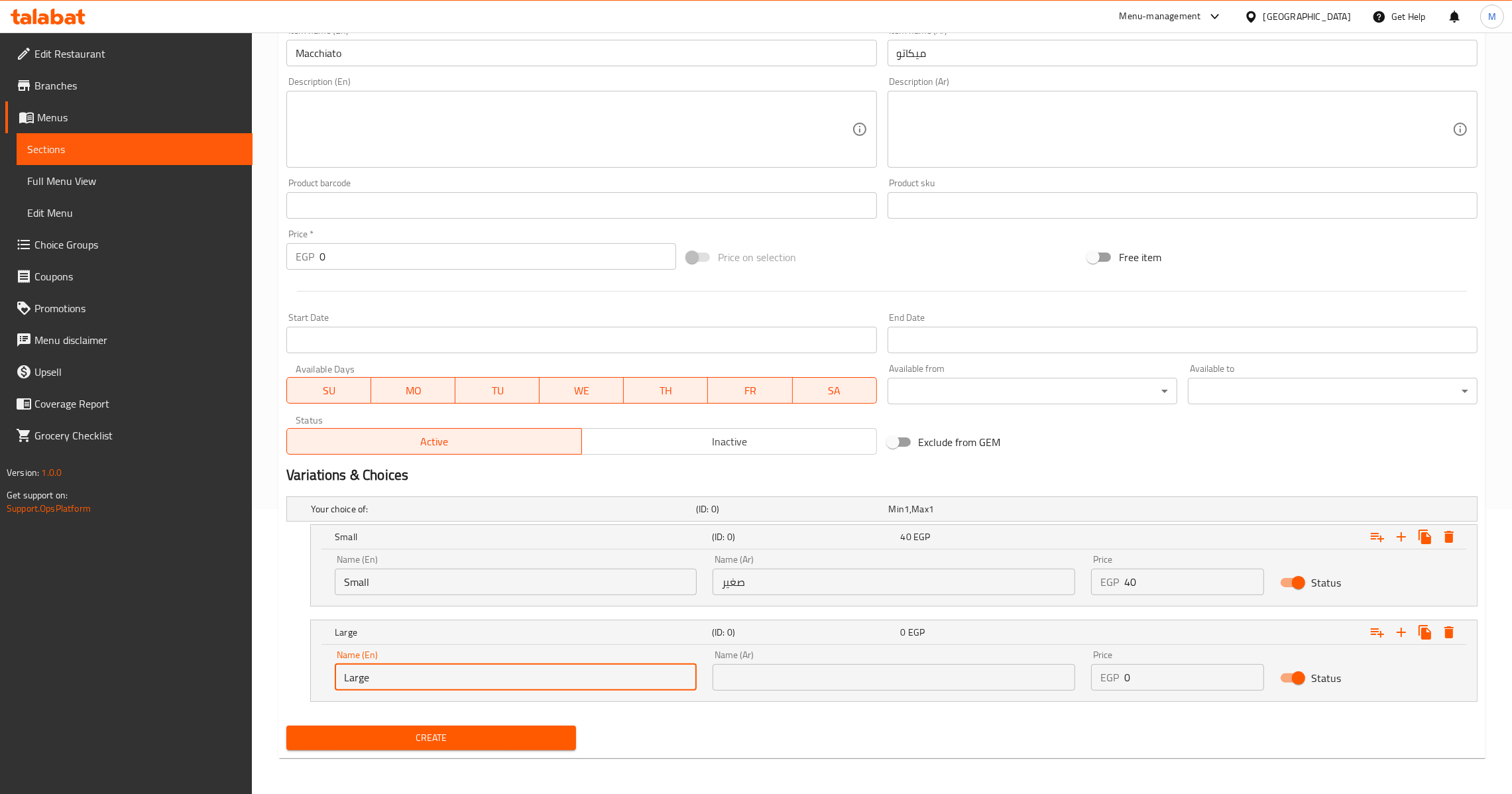
type input "Large"
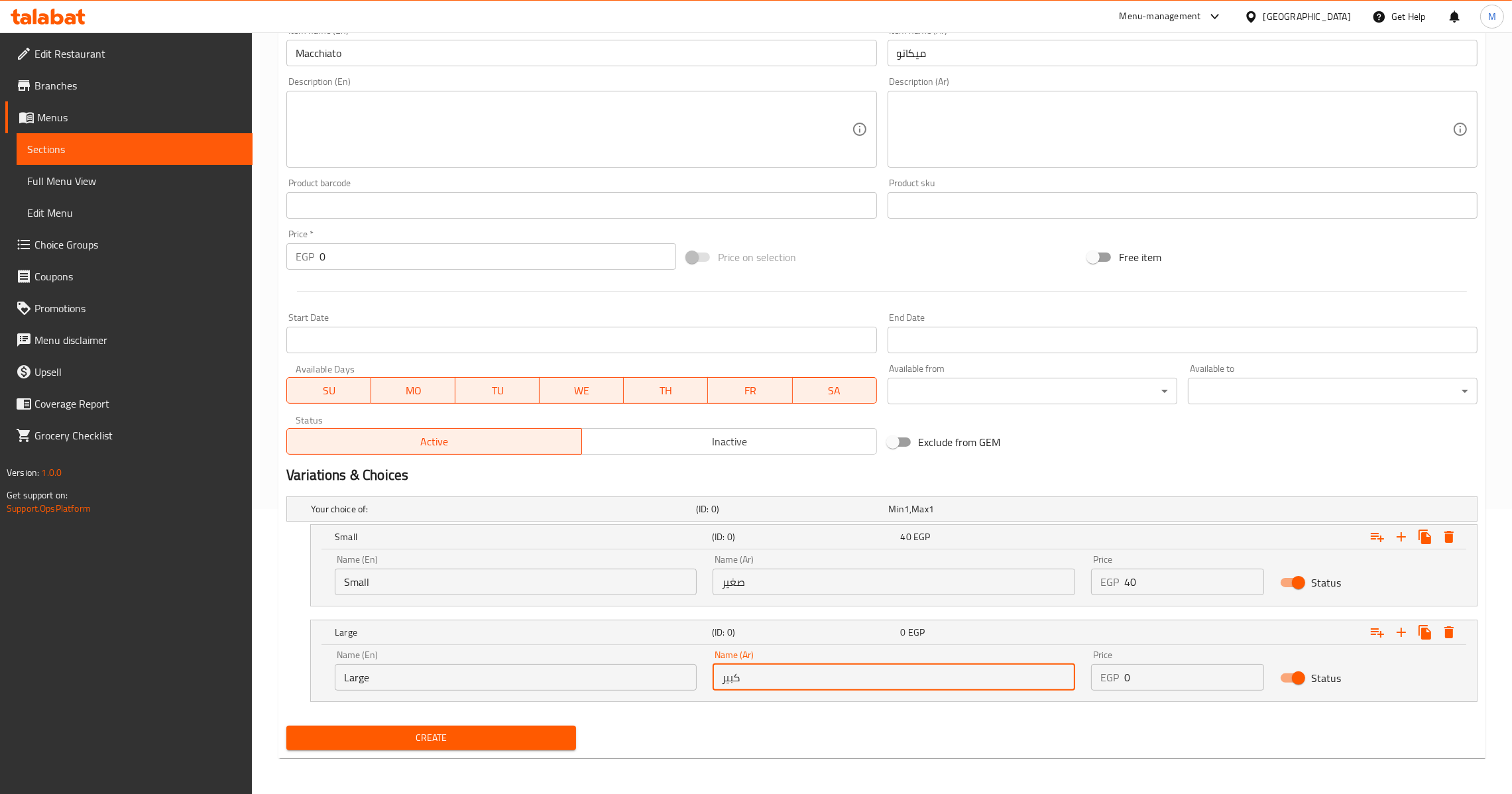
type input "كبير"
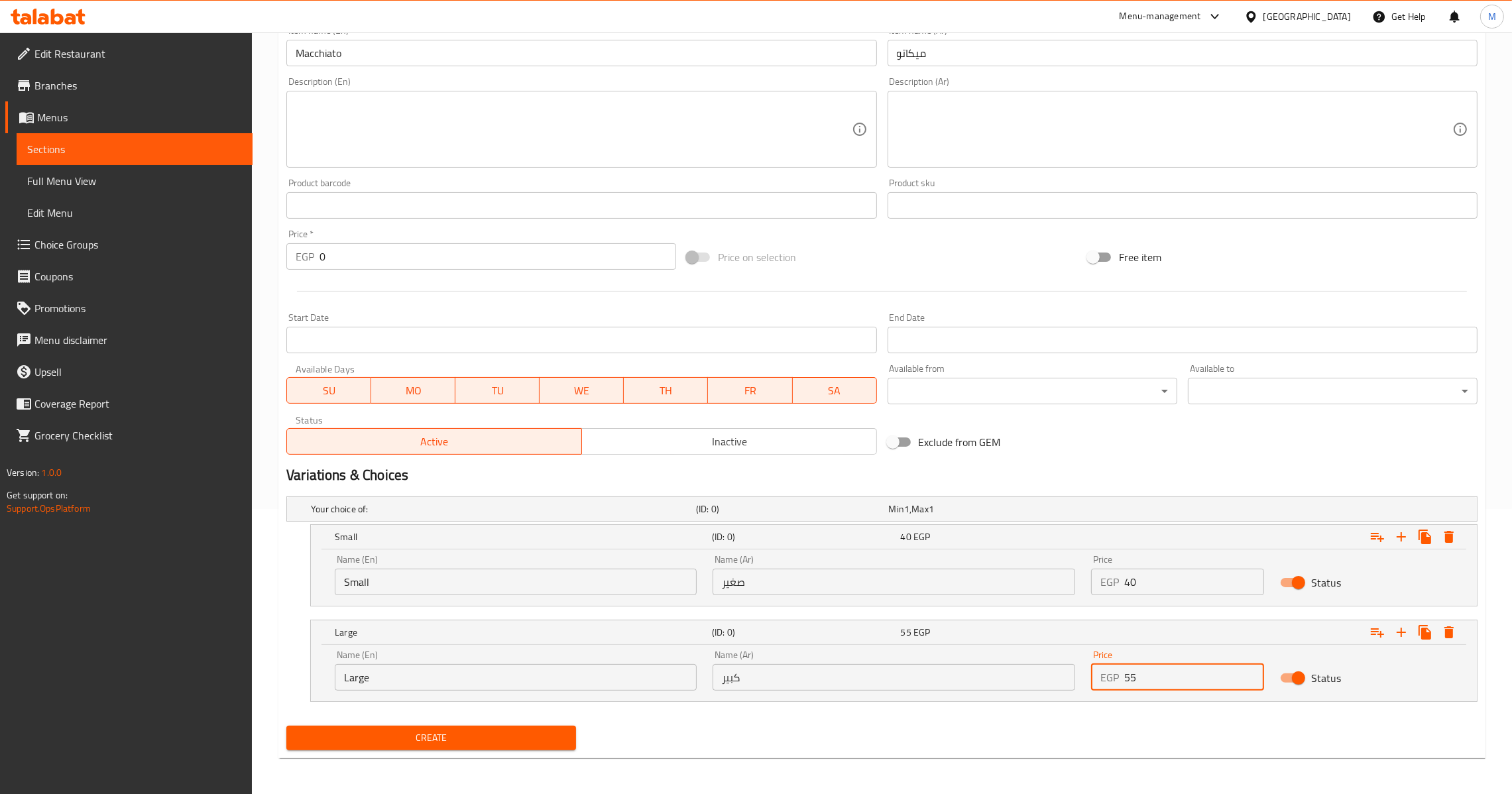
type input "55"
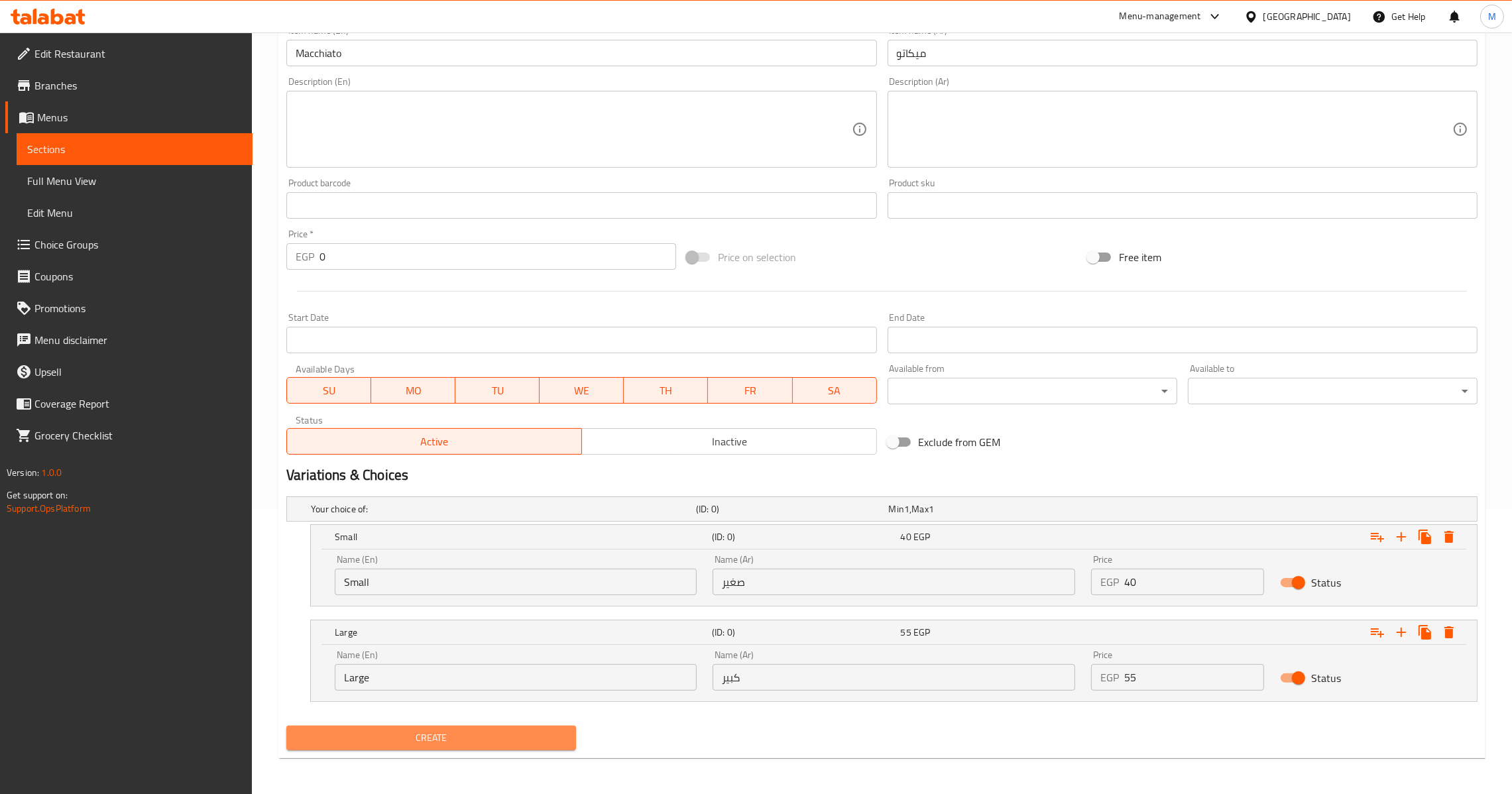
click at [420, 731] on span "Create" at bounding box center [431, 738] width 269 height 17
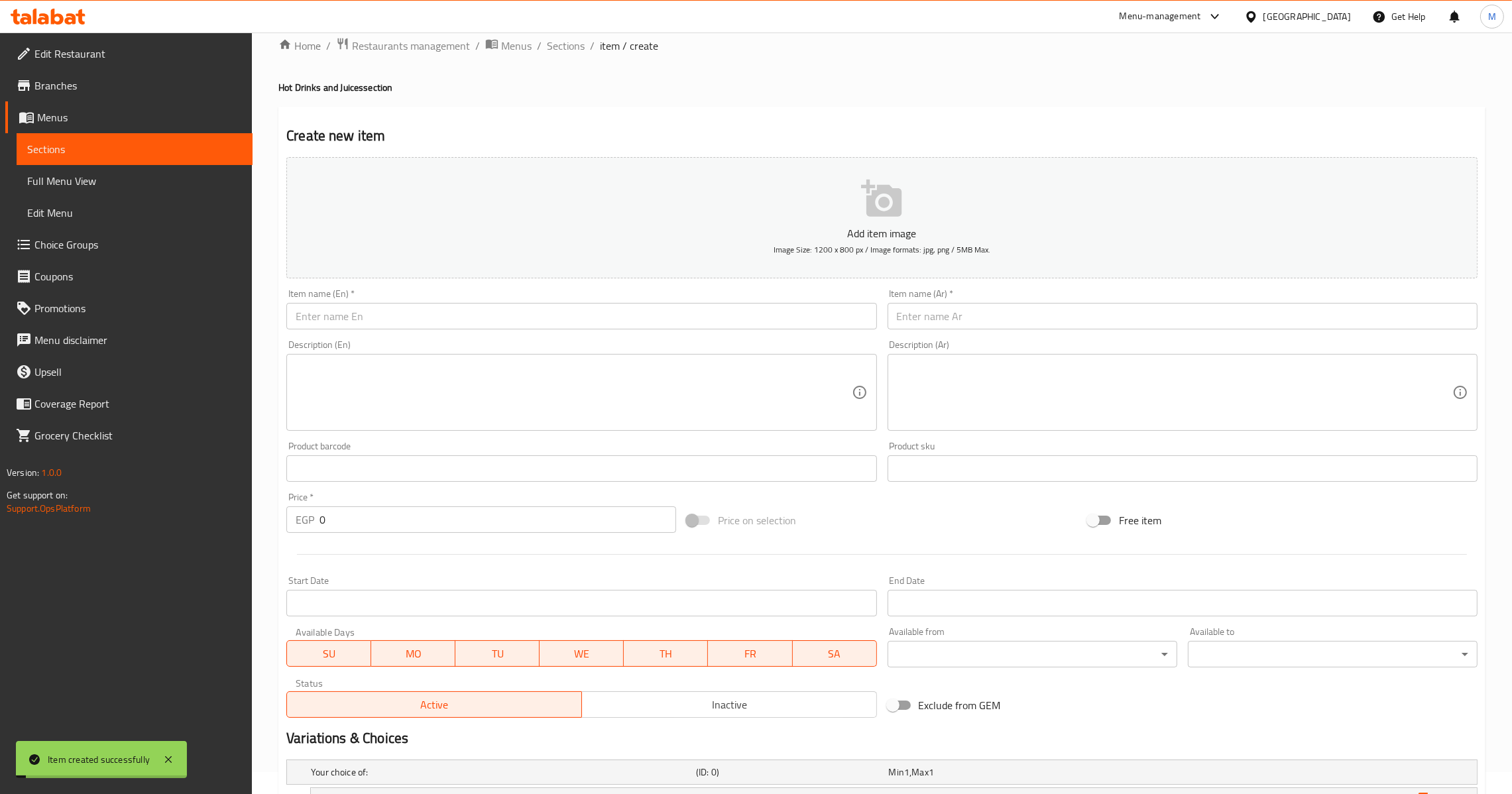
scroll to position [0, 0]
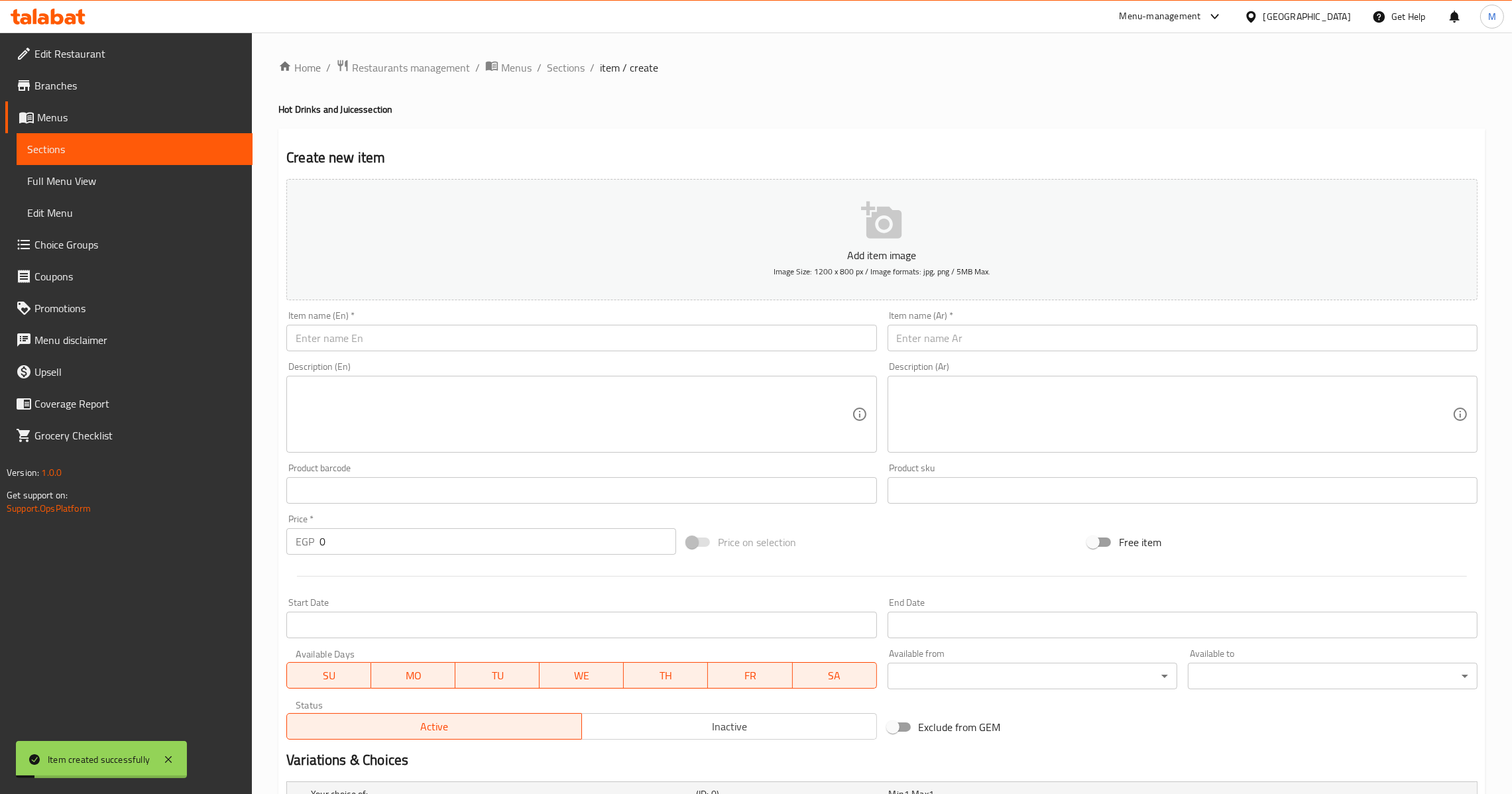
click at [950, 328] on input "text" at bounding box center [1182, 338] width 590 height 27
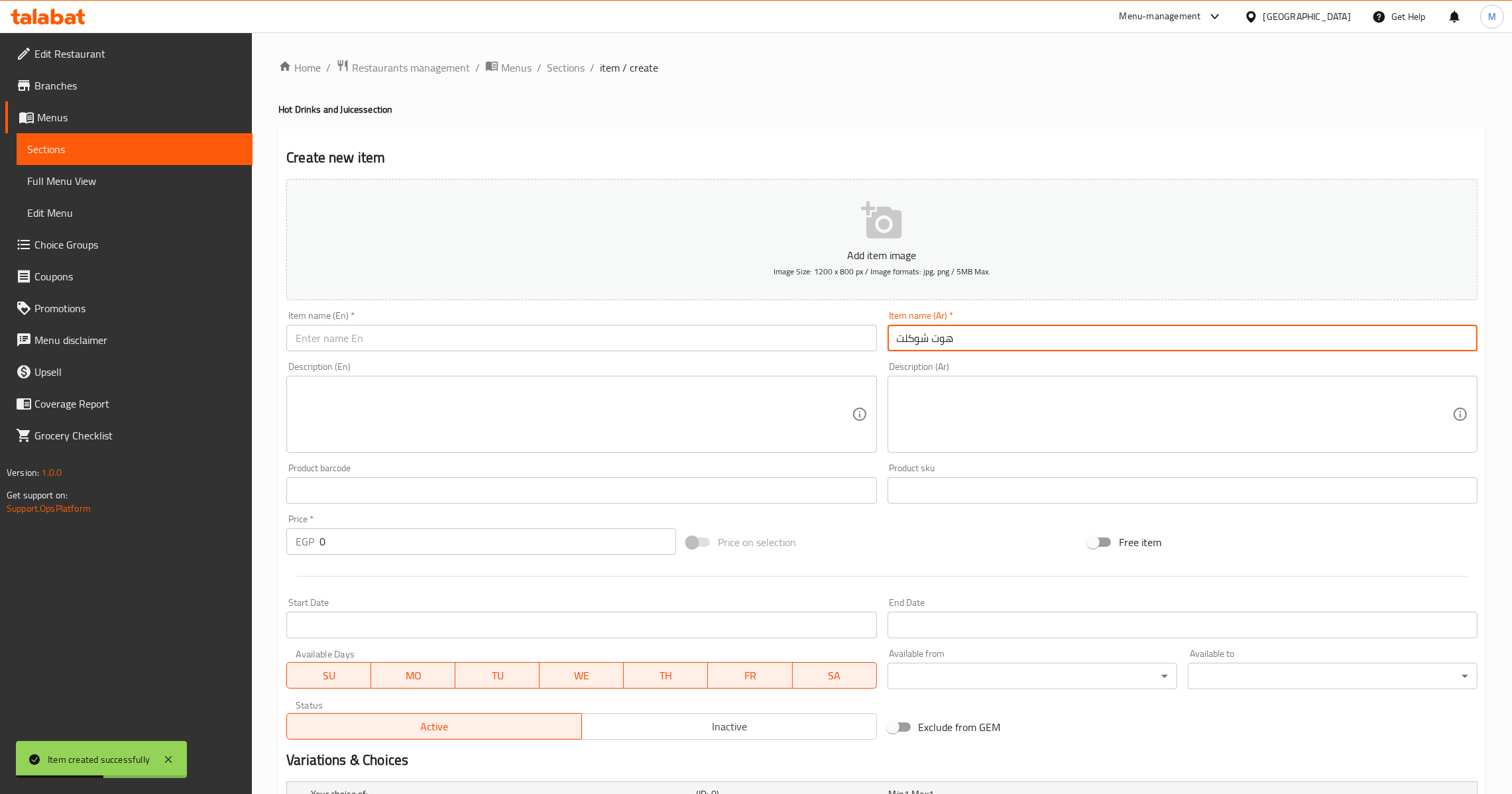
type input "هوت شوكلت"
click at [667, 350] on input "text" at bounding box center [581, 338] width 590 height 27
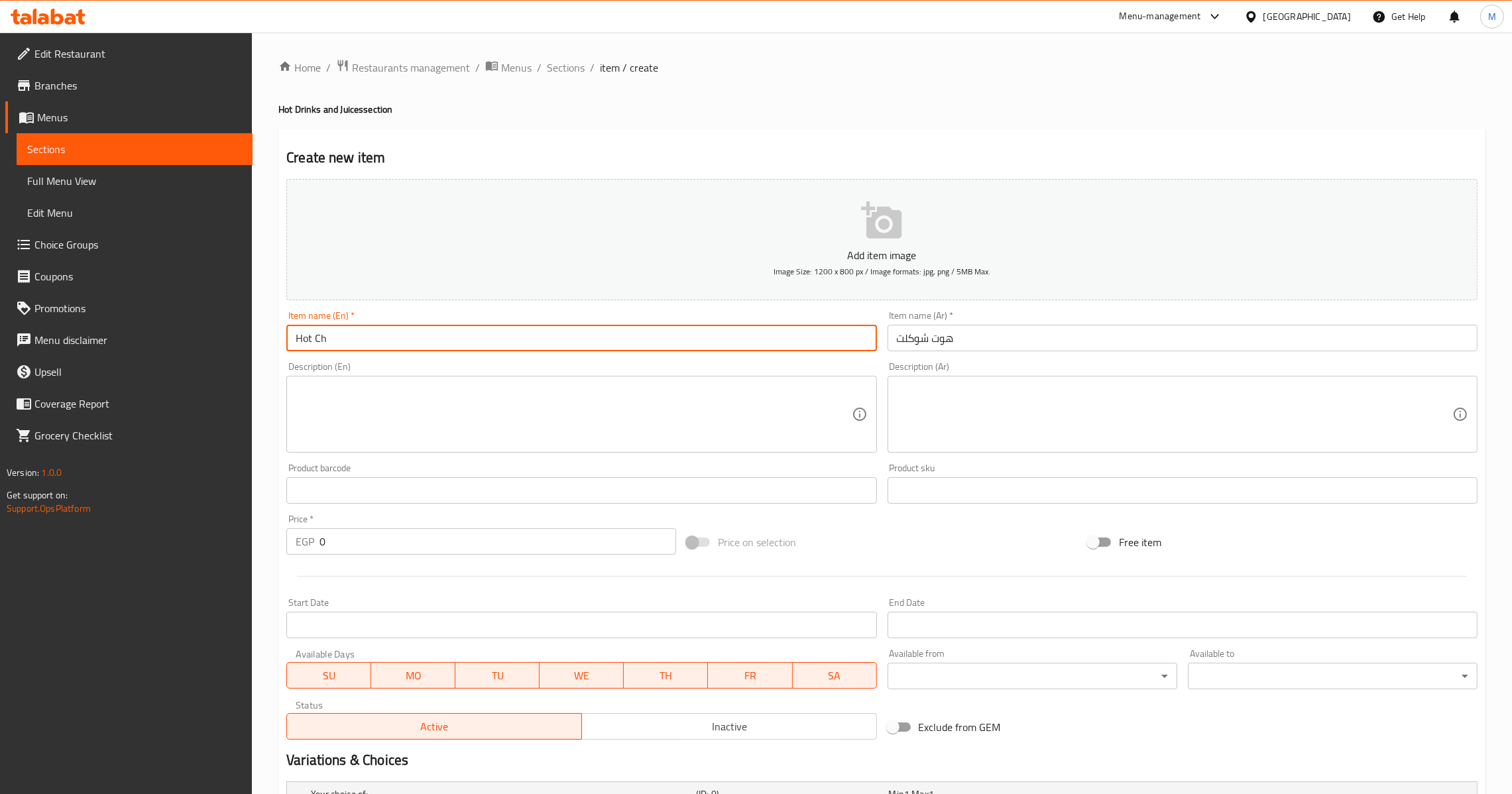
type input "Hot Chocolate"
click at [396, 545] on input "0" at bounding box center [498, 541] width 357 height 27
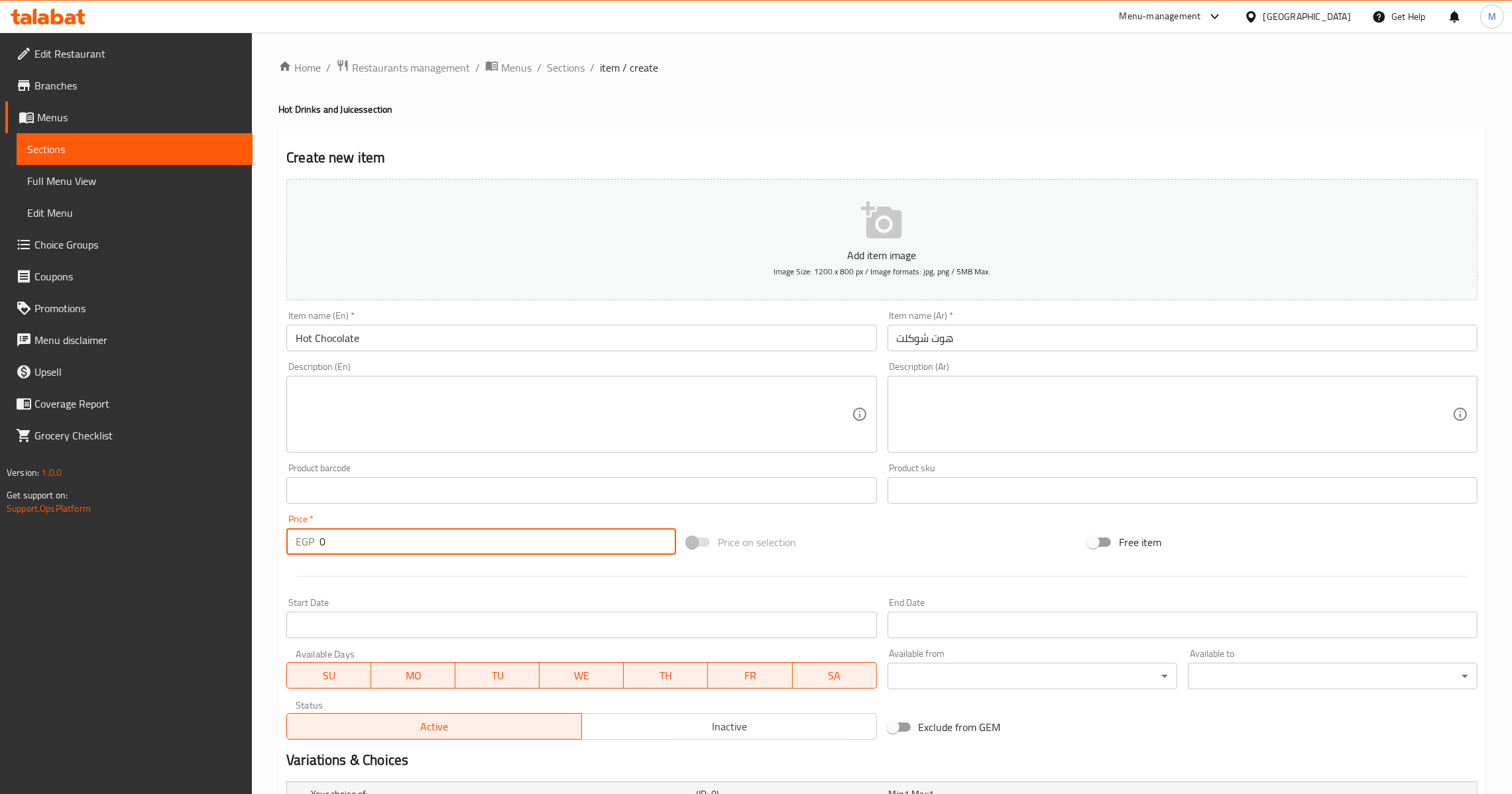
click at [396, 545] on input "0" at bounding box center [498, 541] width 357 height 27
drag, startPoint x: 396, startPoint y: 545, endPoint x: 300, endPoint y: 577, distance: 101.2
click at [300, 577] on div "Add item image Image Size: 1200 x 800 px / Image formats: jpg, png / 5MB Max. I…" at bounding box center [882, 459] width 1202 height 571
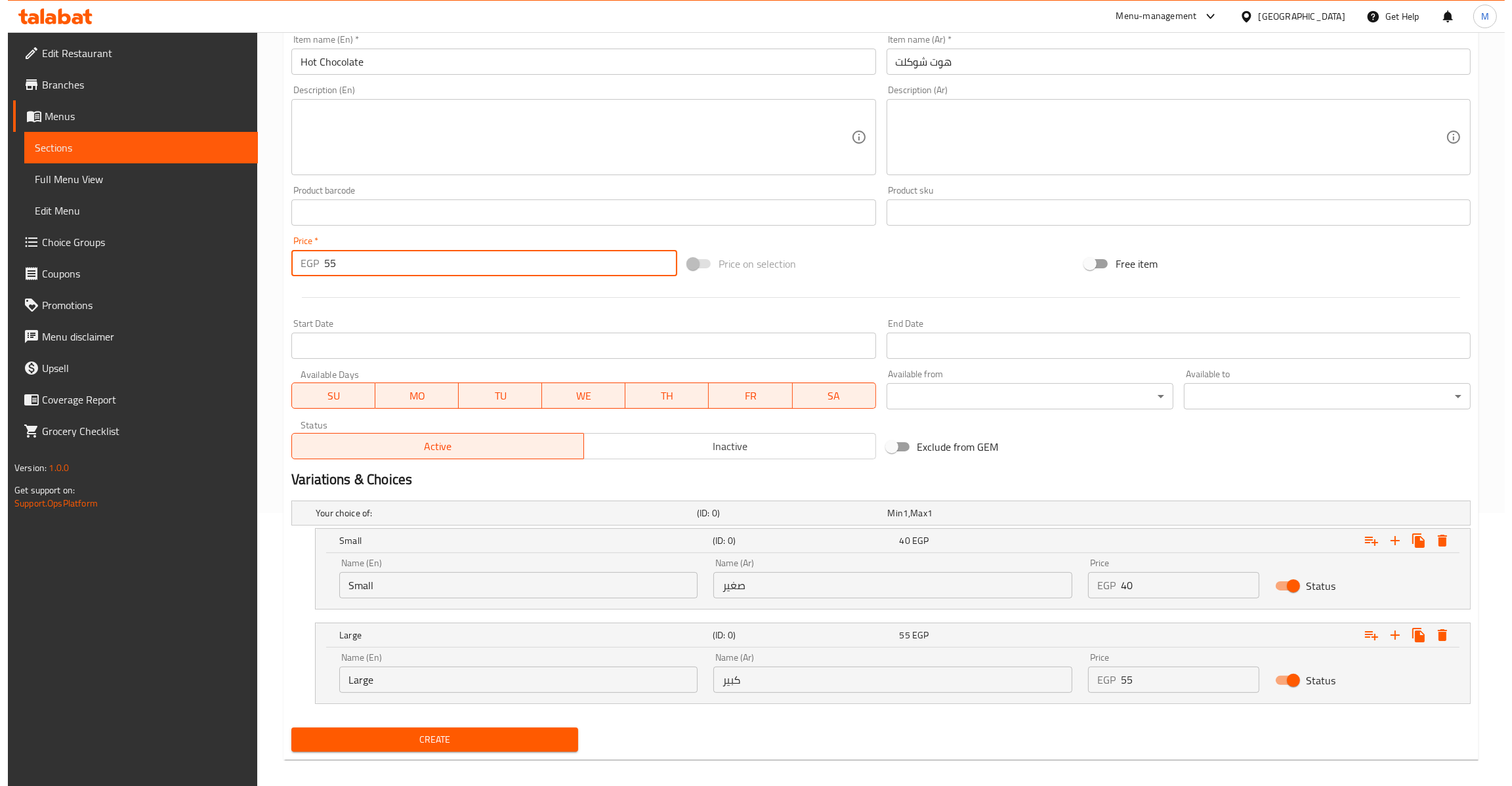
scroll to position [282, 0]
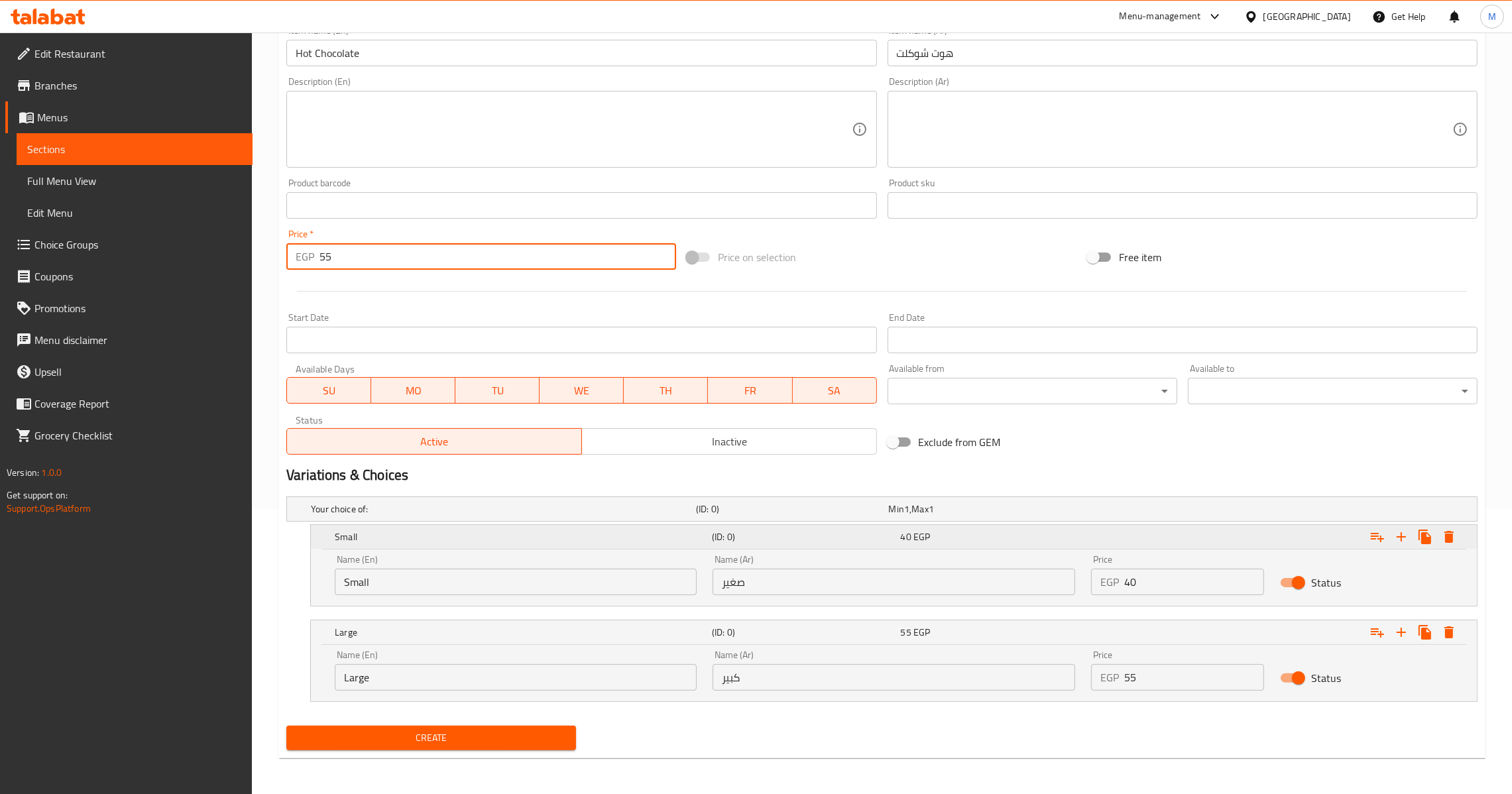
type input "55"
click at [1455, 531] on icon "Expand" at bounding box center [1449, 537] width 16 height 16
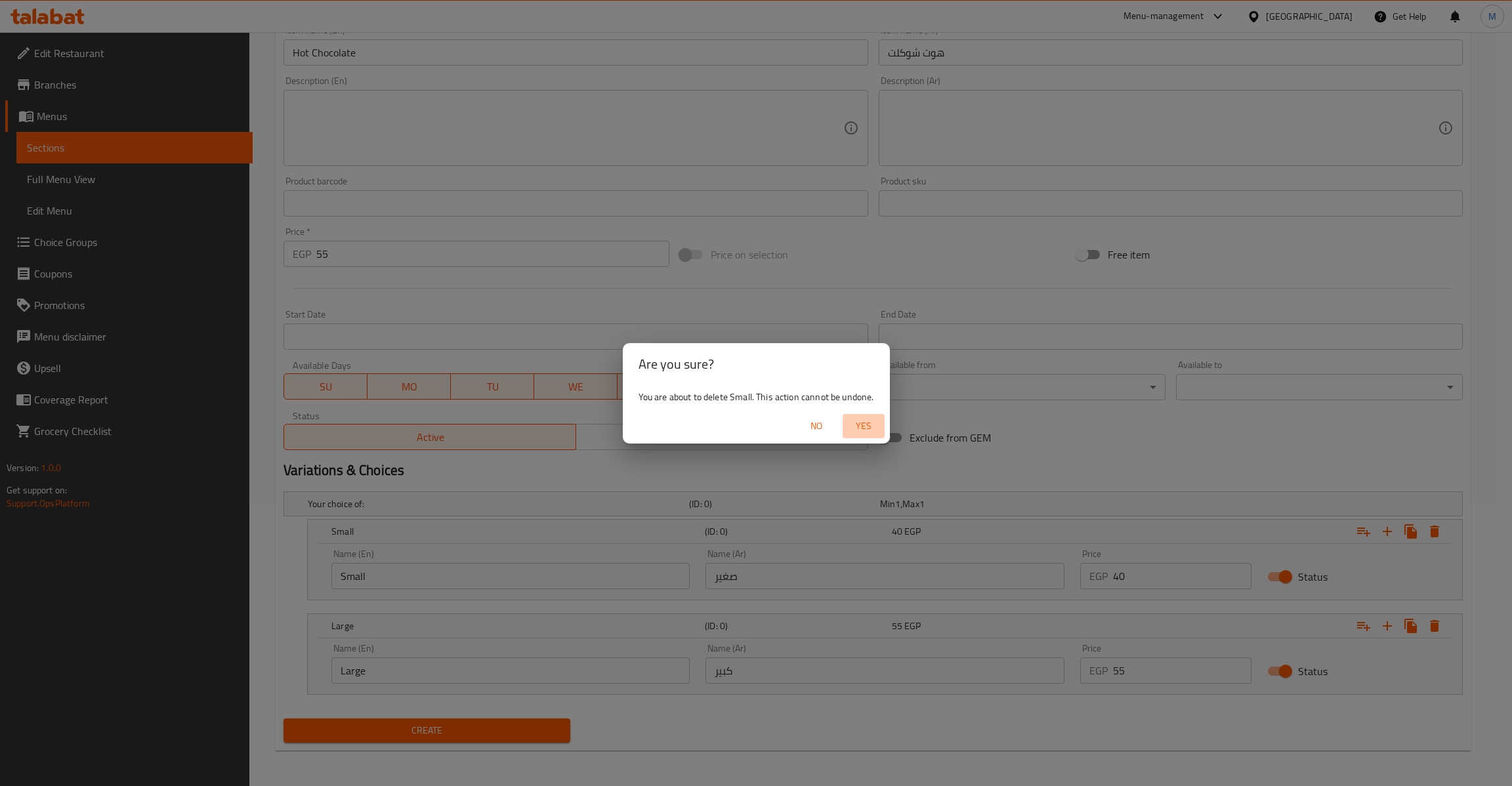
click at [860, 427] on span "Yes" at bounding box center [864, 426] width 32 height 17
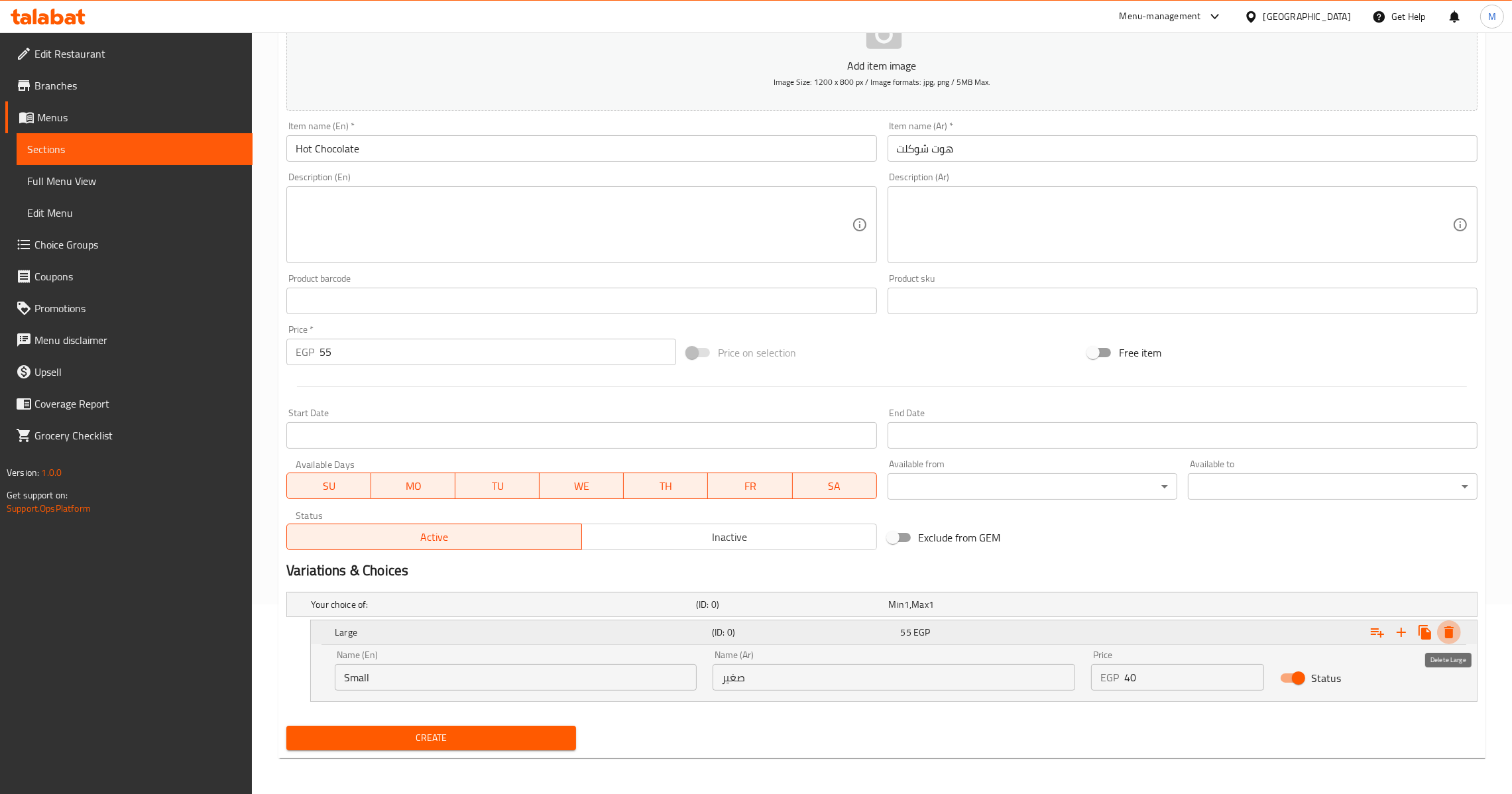
click at [1459, 628] on button "Expand" at bounding box center [1449, 632] width 24 height 24
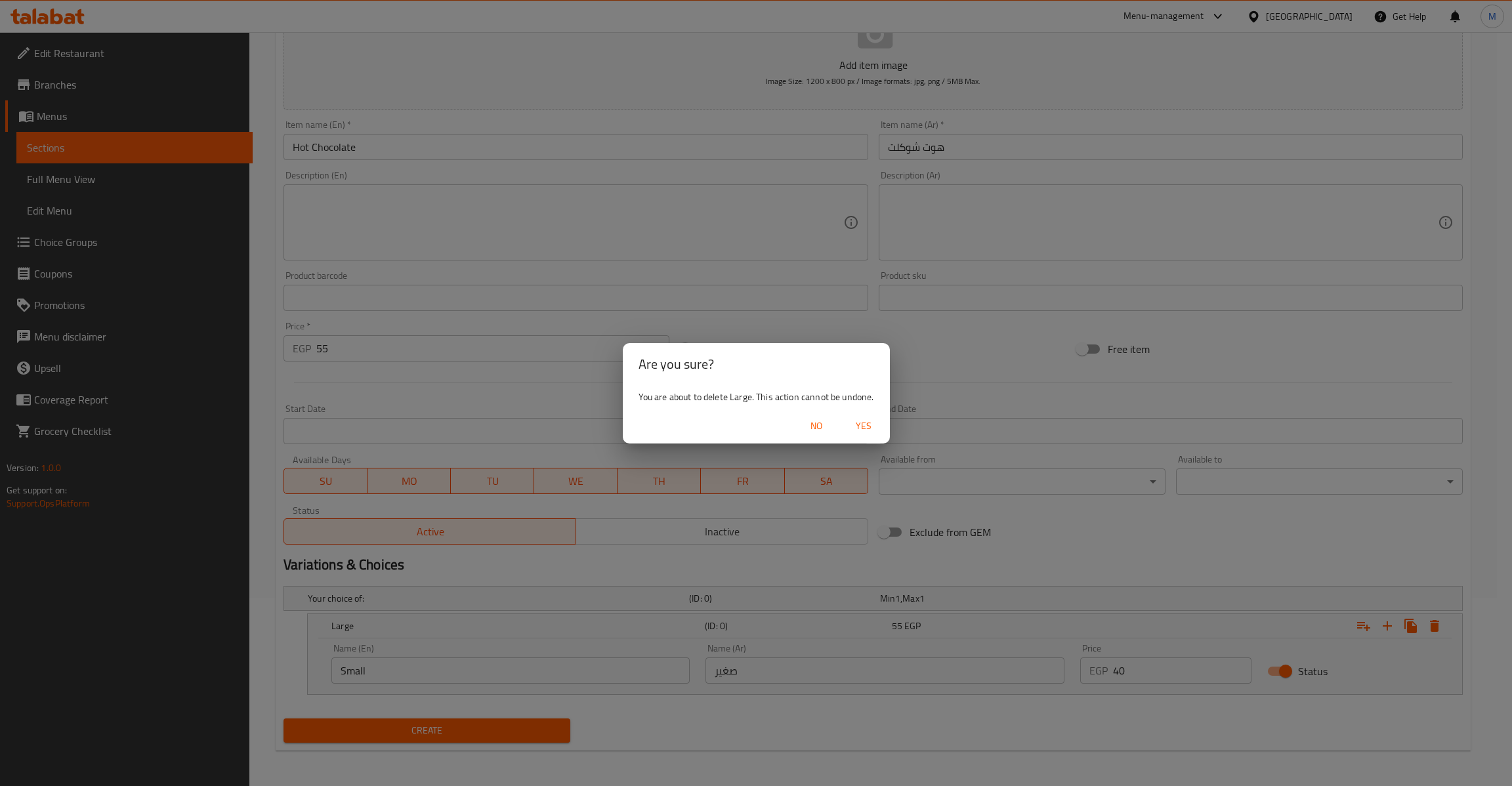
click at [856, 437] on button "Yes" at bounding box center [863, 426] width 42 height 24
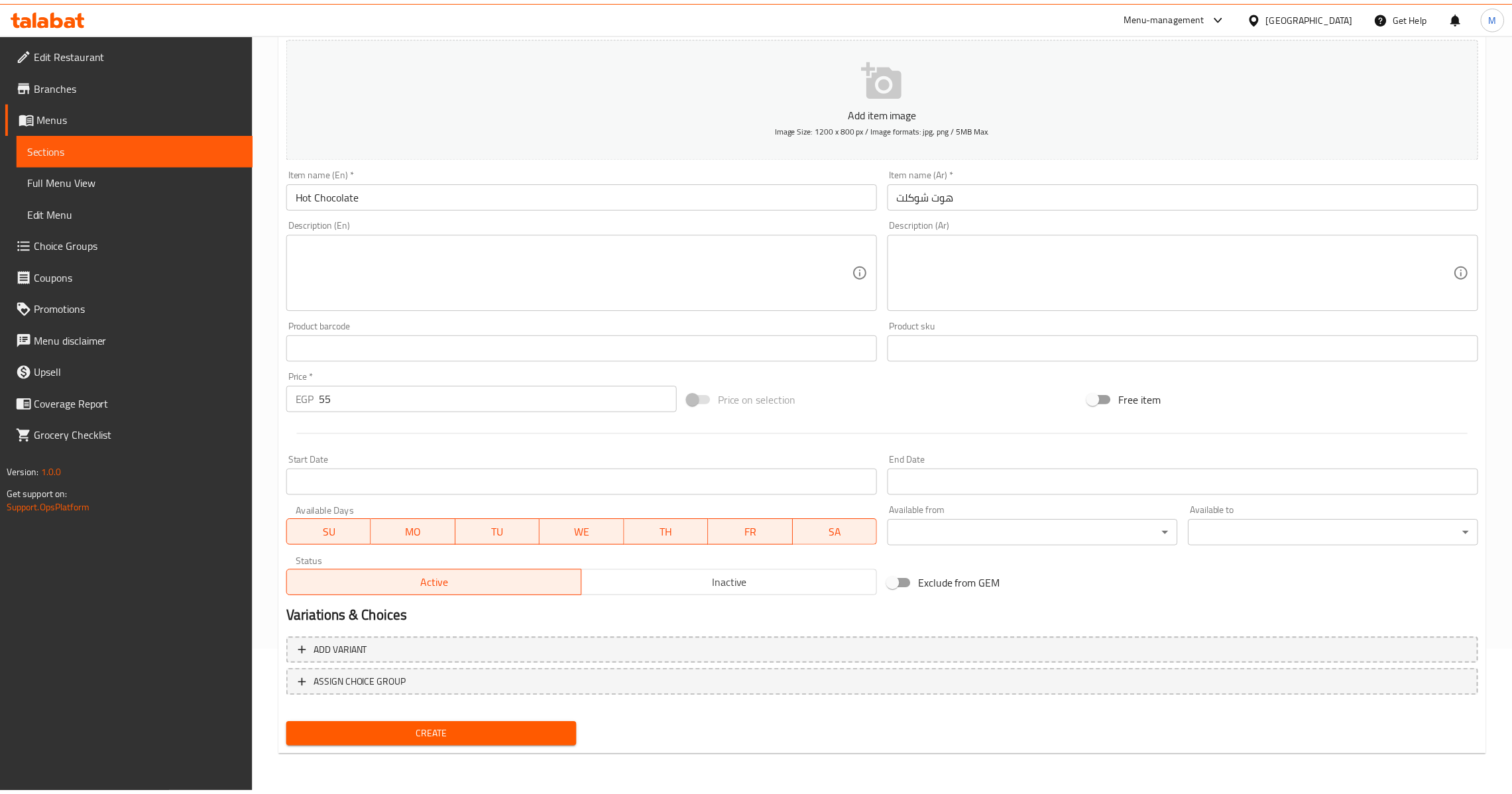
scroll to position [140, 0]
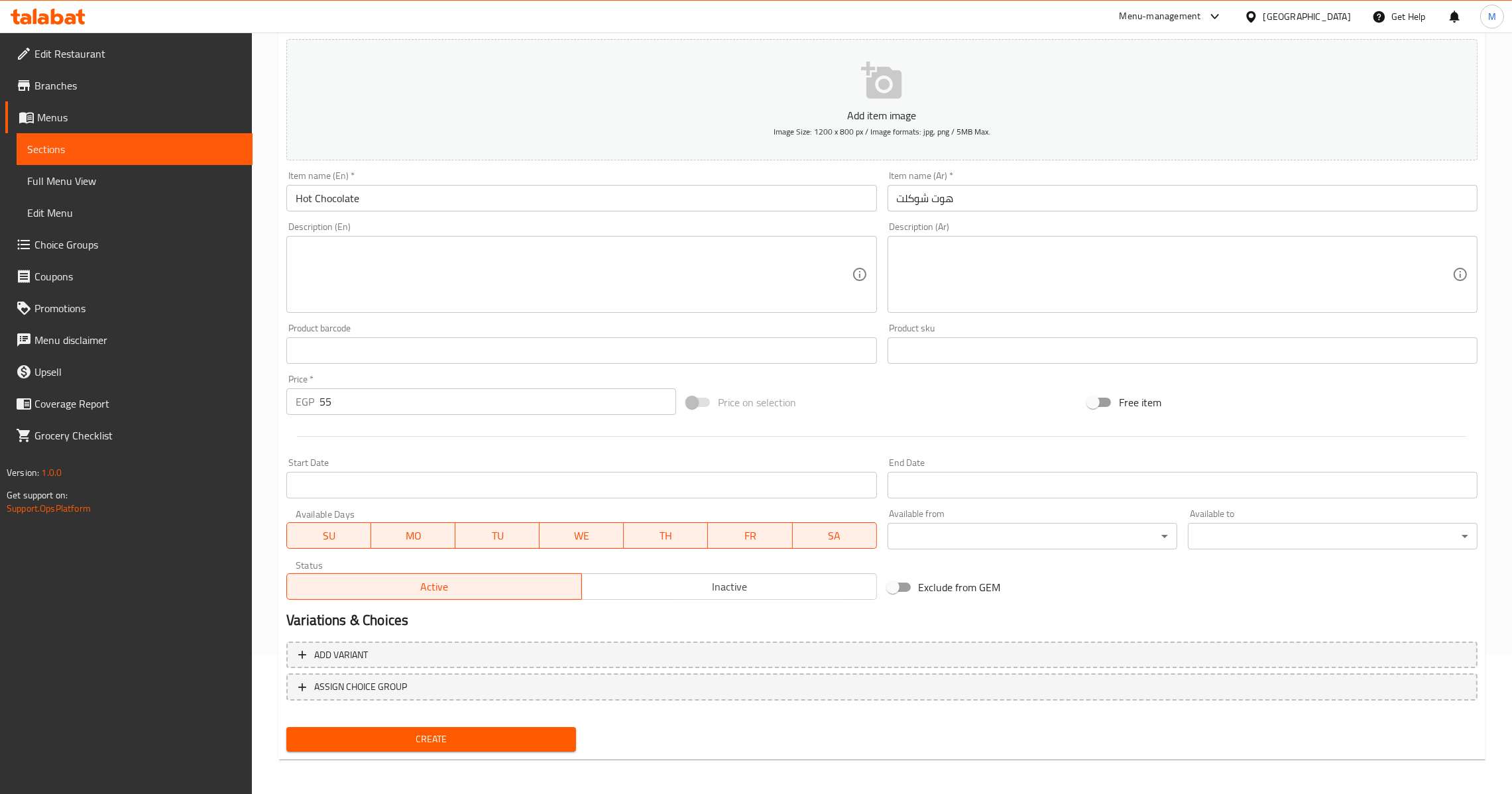
click at [439, 745] on span "Create" at bounding box center [431, 739] width 269 height 17
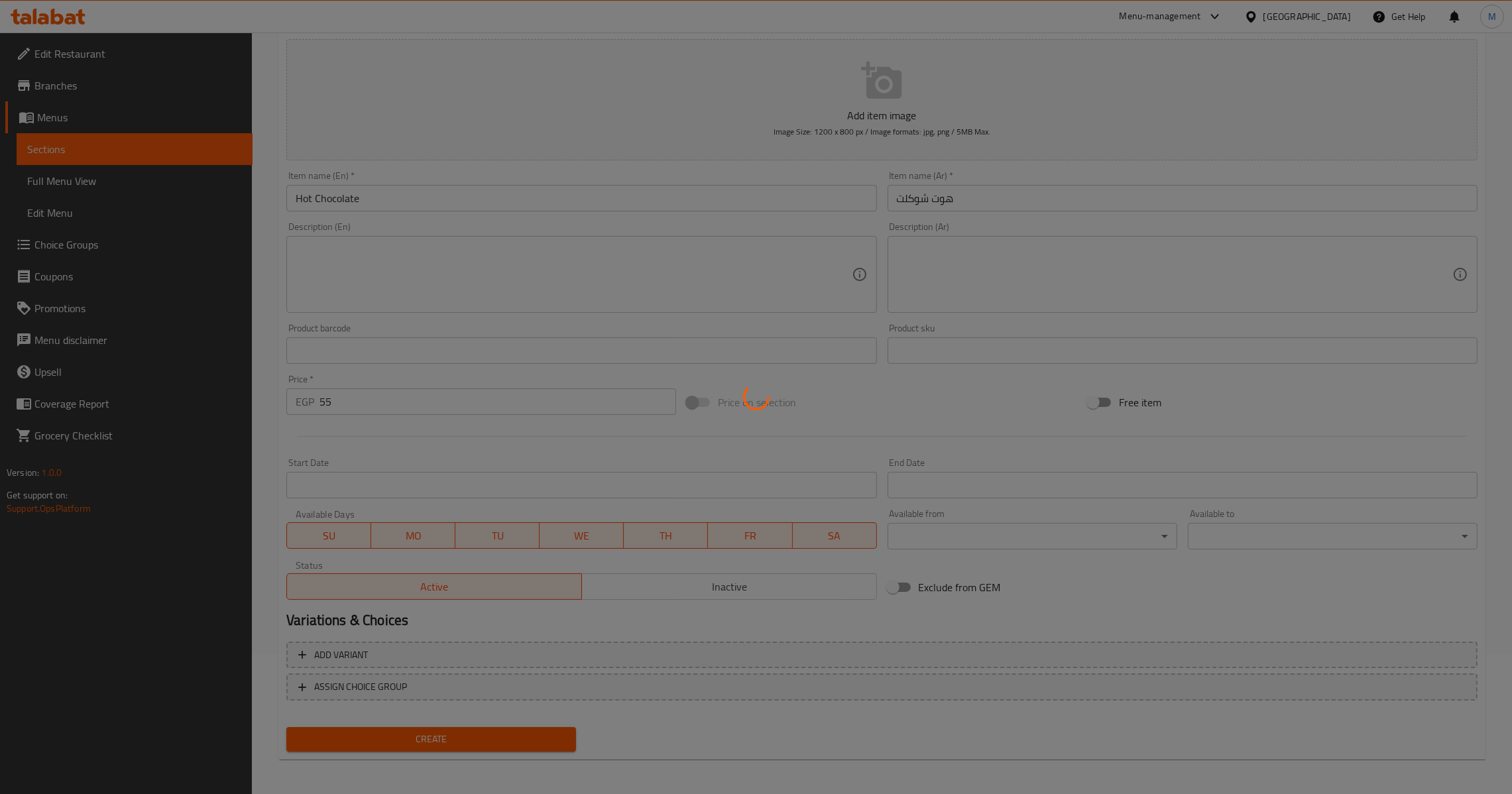
type input "0"
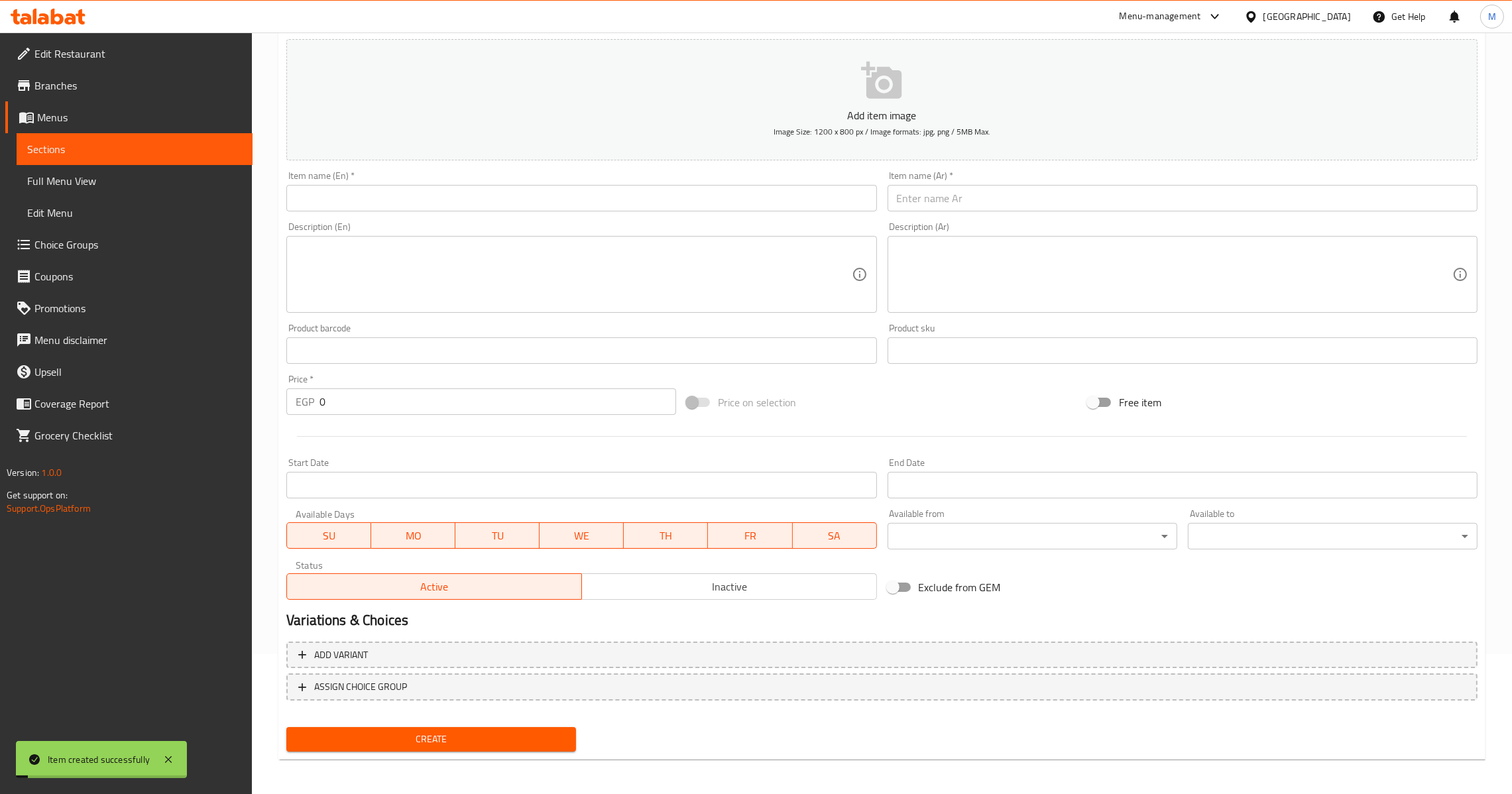
click at [1002, 193] on input "text" at bounding box center [1182, 198] width 590 height 27
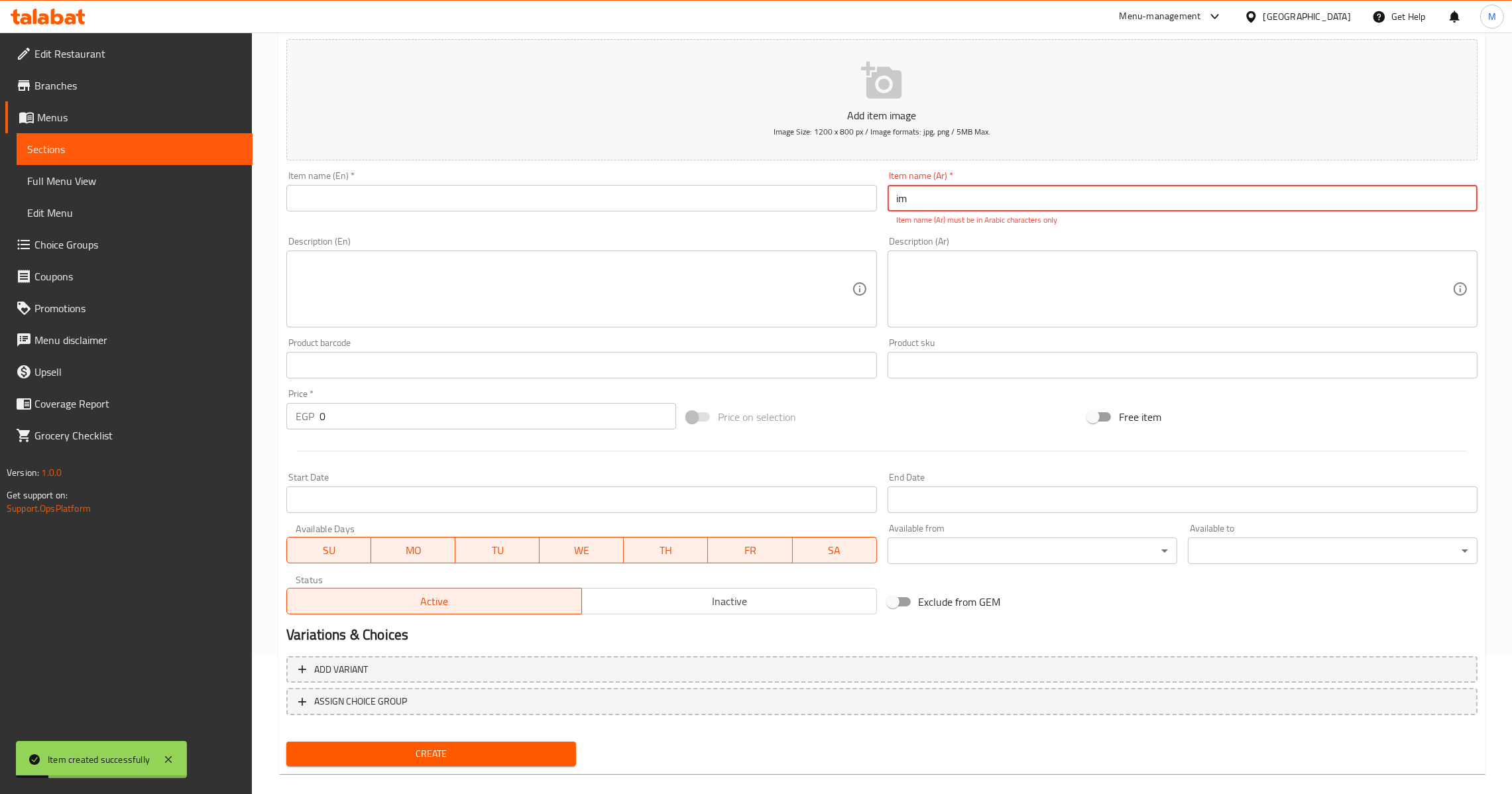
type input "i"
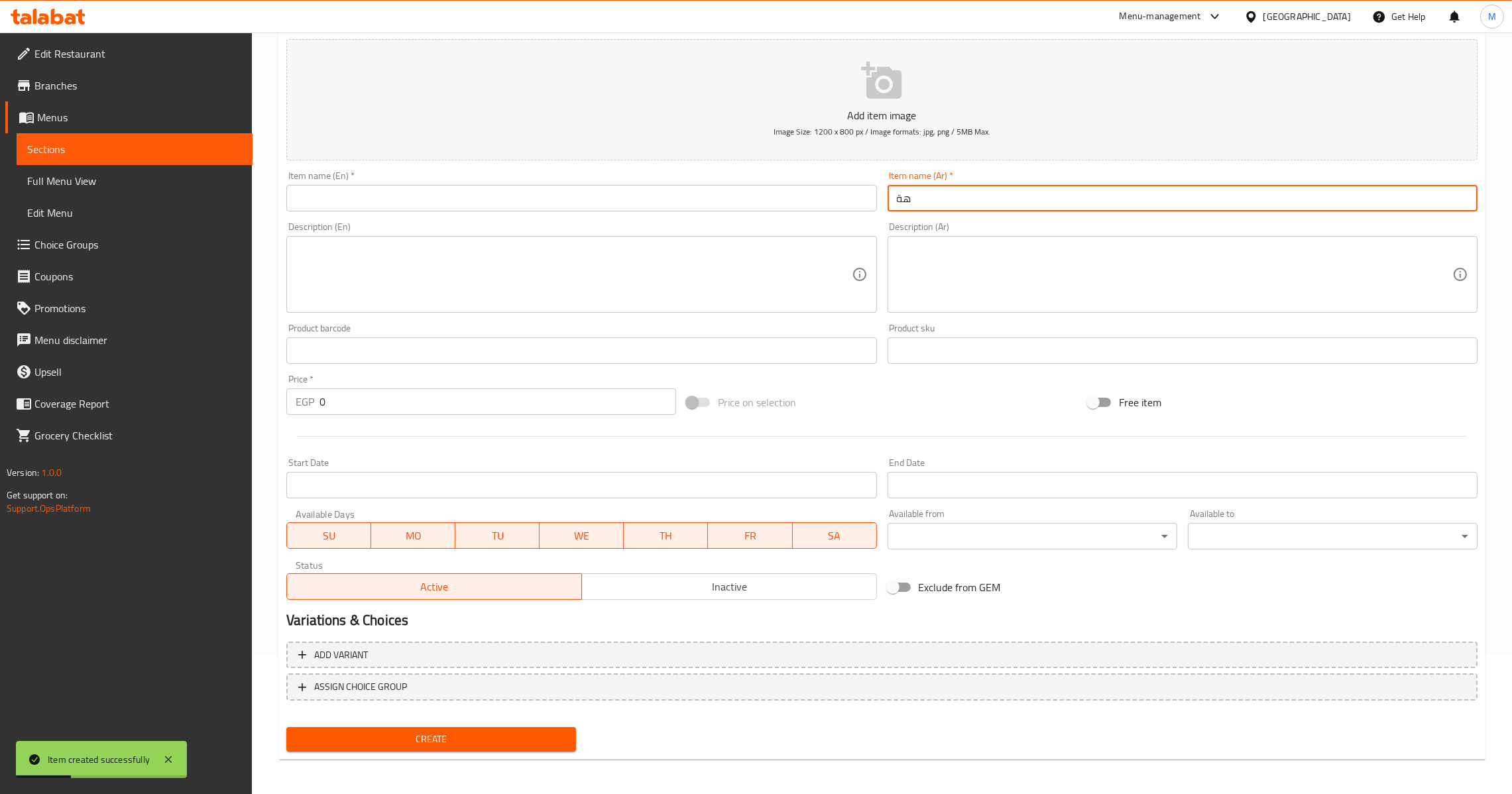
type input "ه"
type input "و"
type input "[PERSON_NAME]"
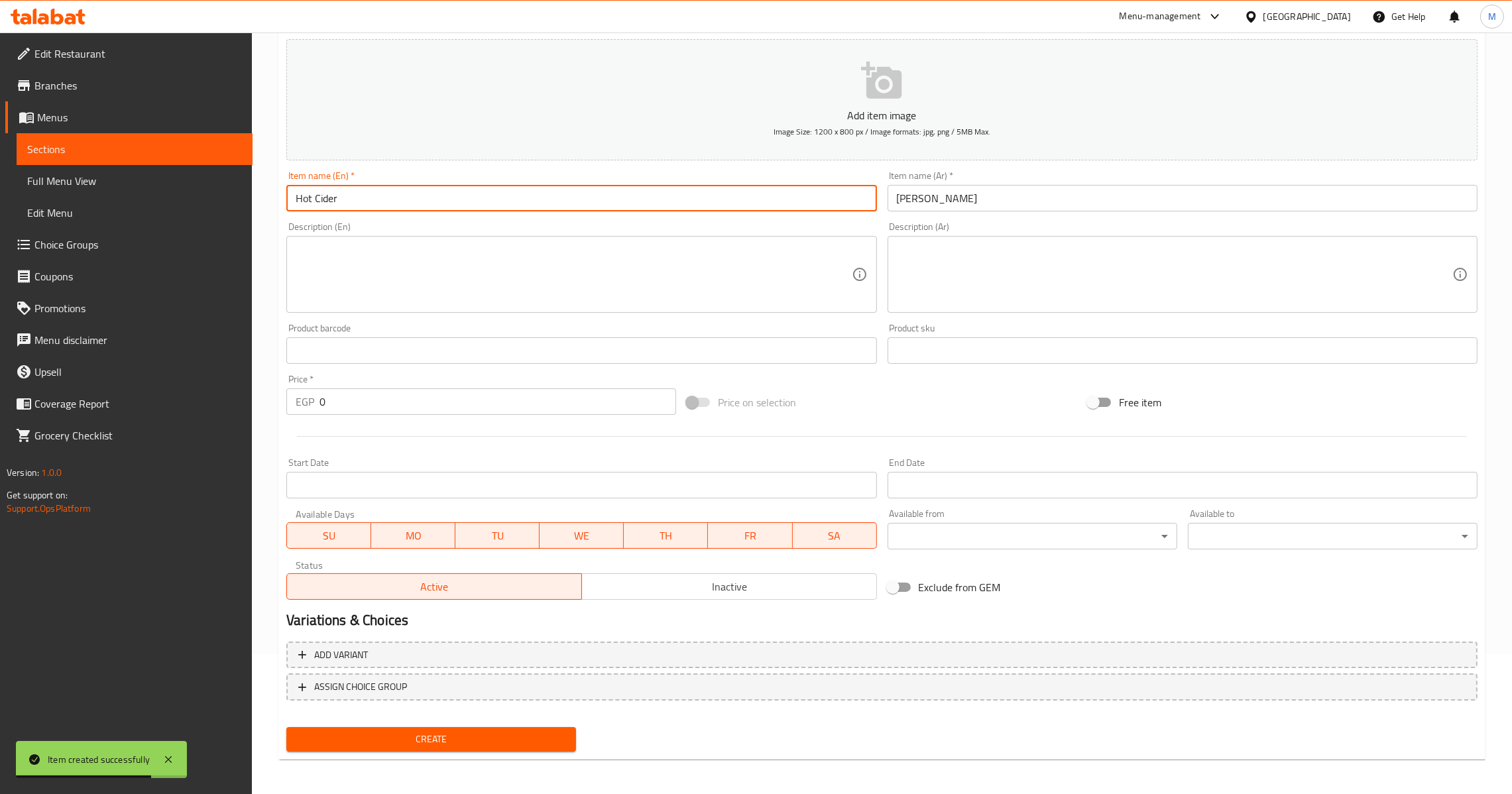
type input "Hot Cider"
click at [321, 399] on input "0" at bounding box center [498, 402] width 357 height 27
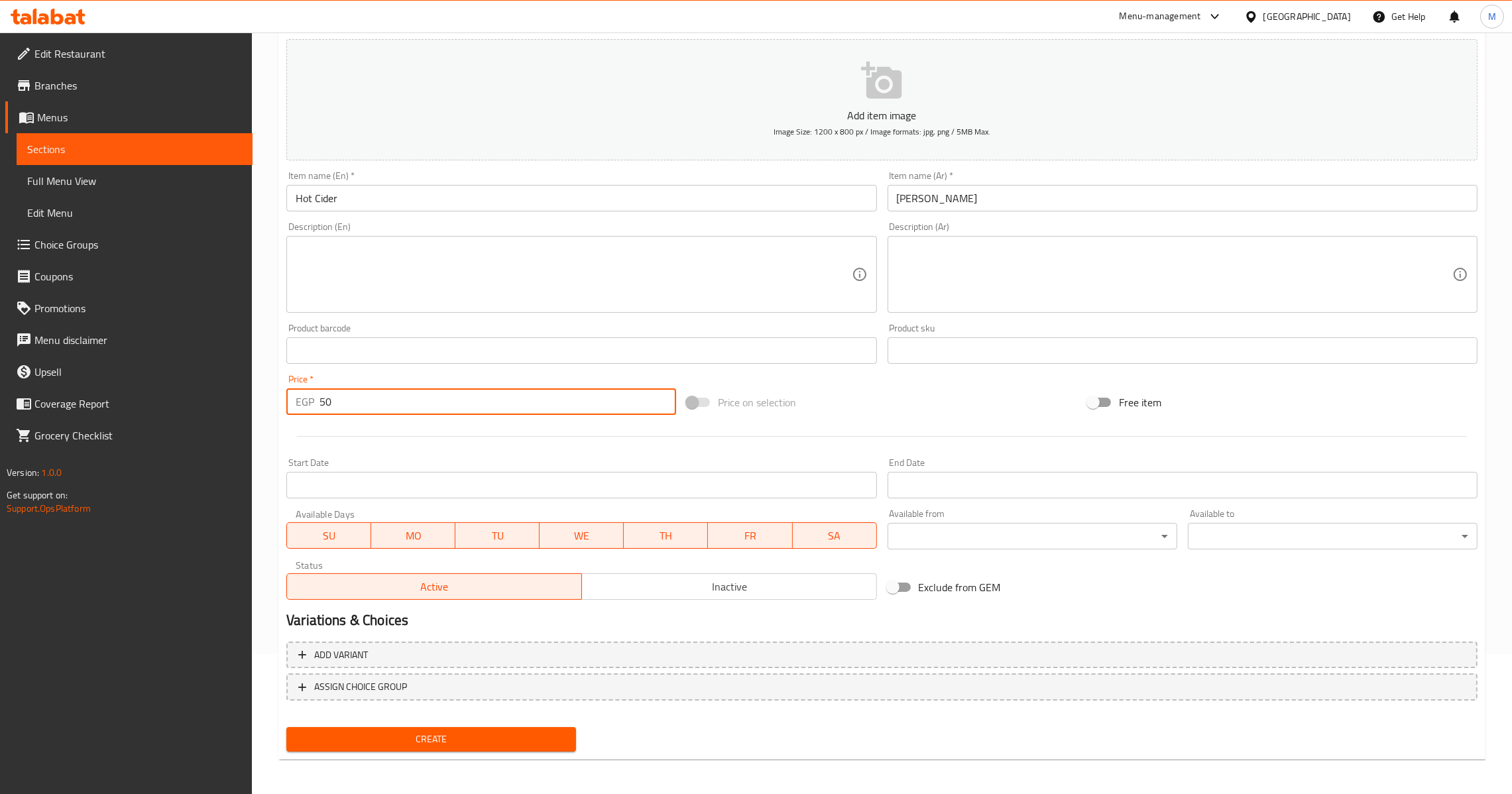
type input "50"
click at [493, 733] on span "Create" at bounding box center [431, 739] width 269 height 17
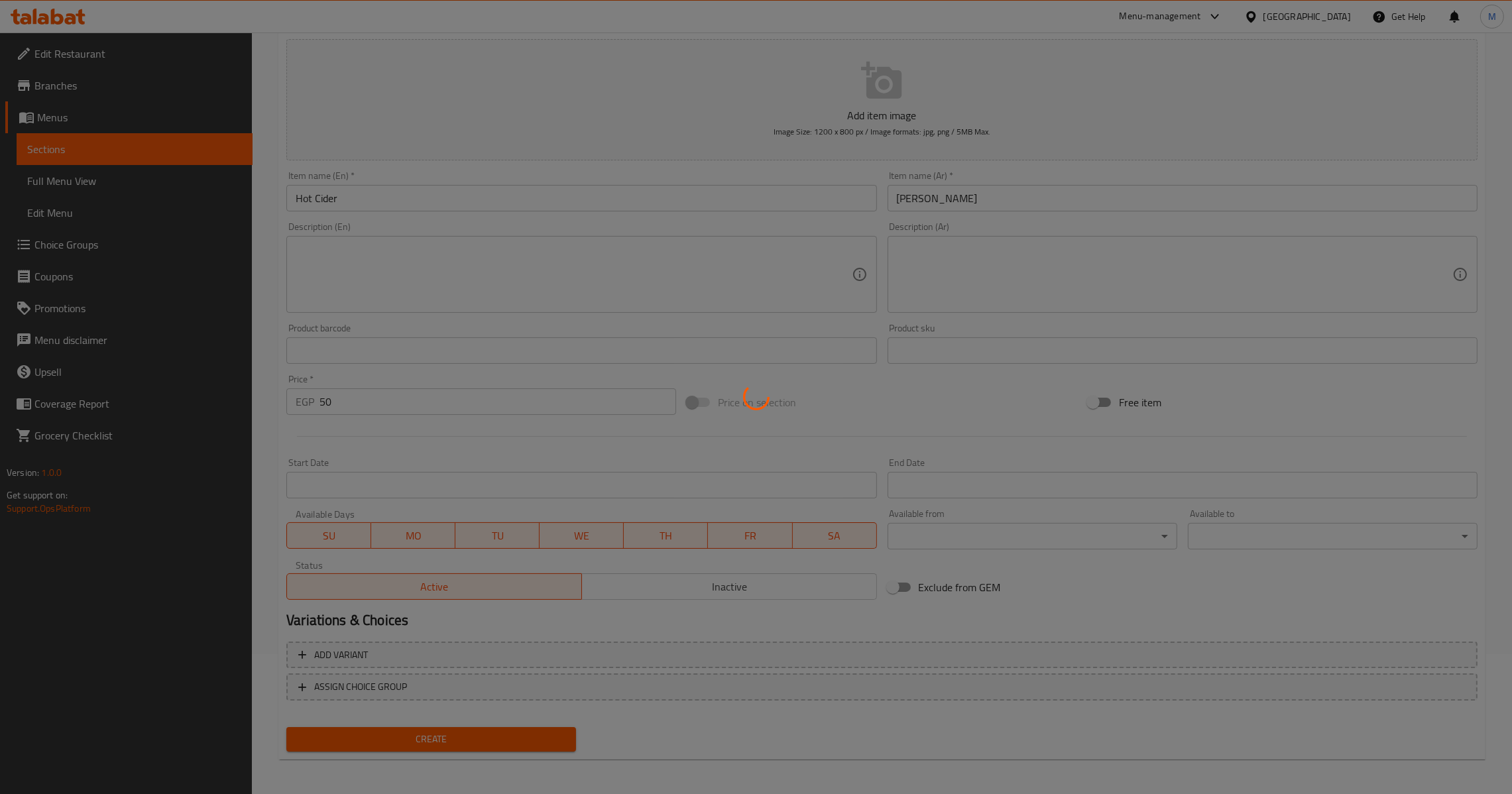
type input "0"
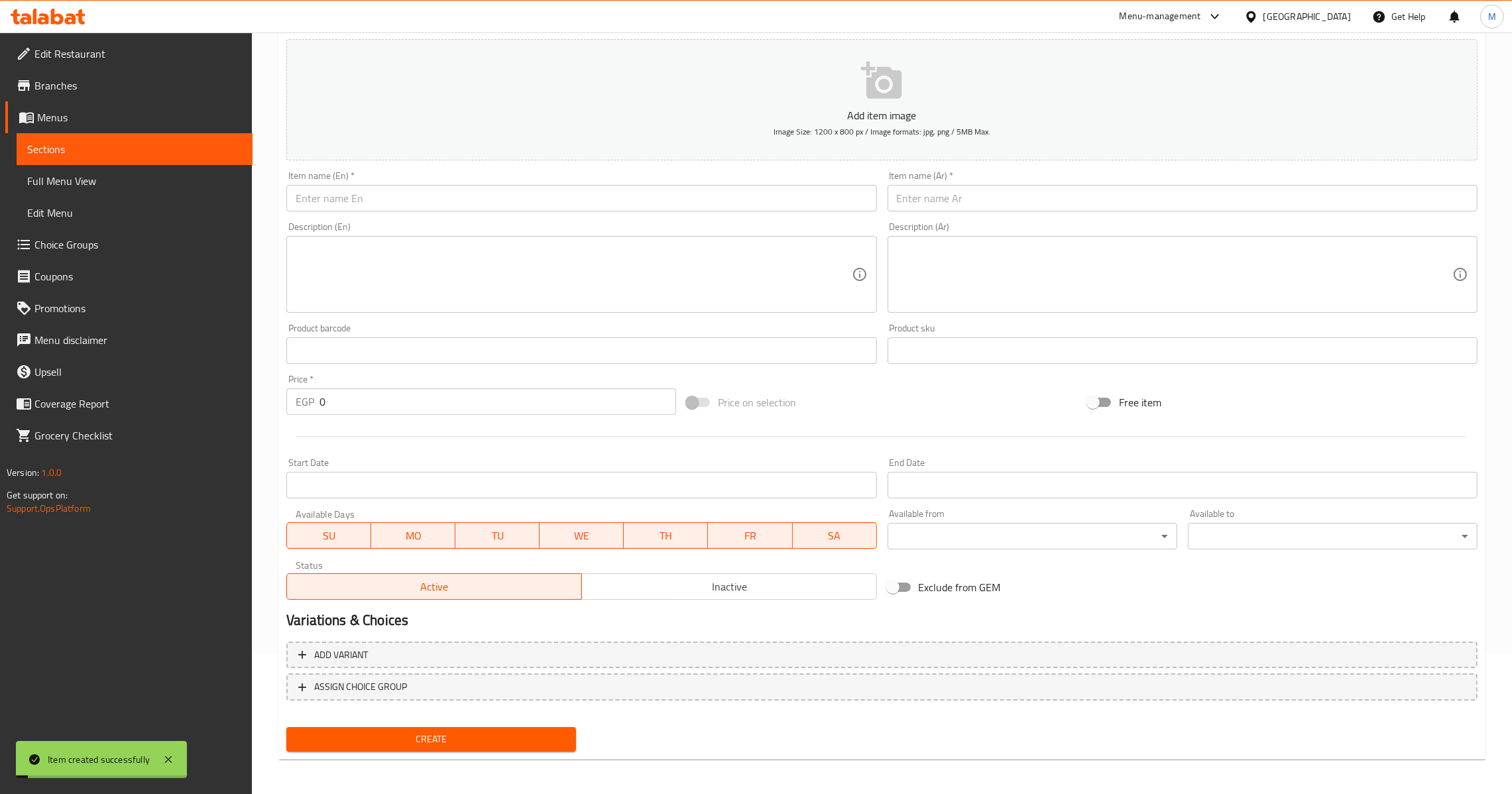
click at [1048, 205] on input "text" at bounding box center [1182, 198] width 590 height 27
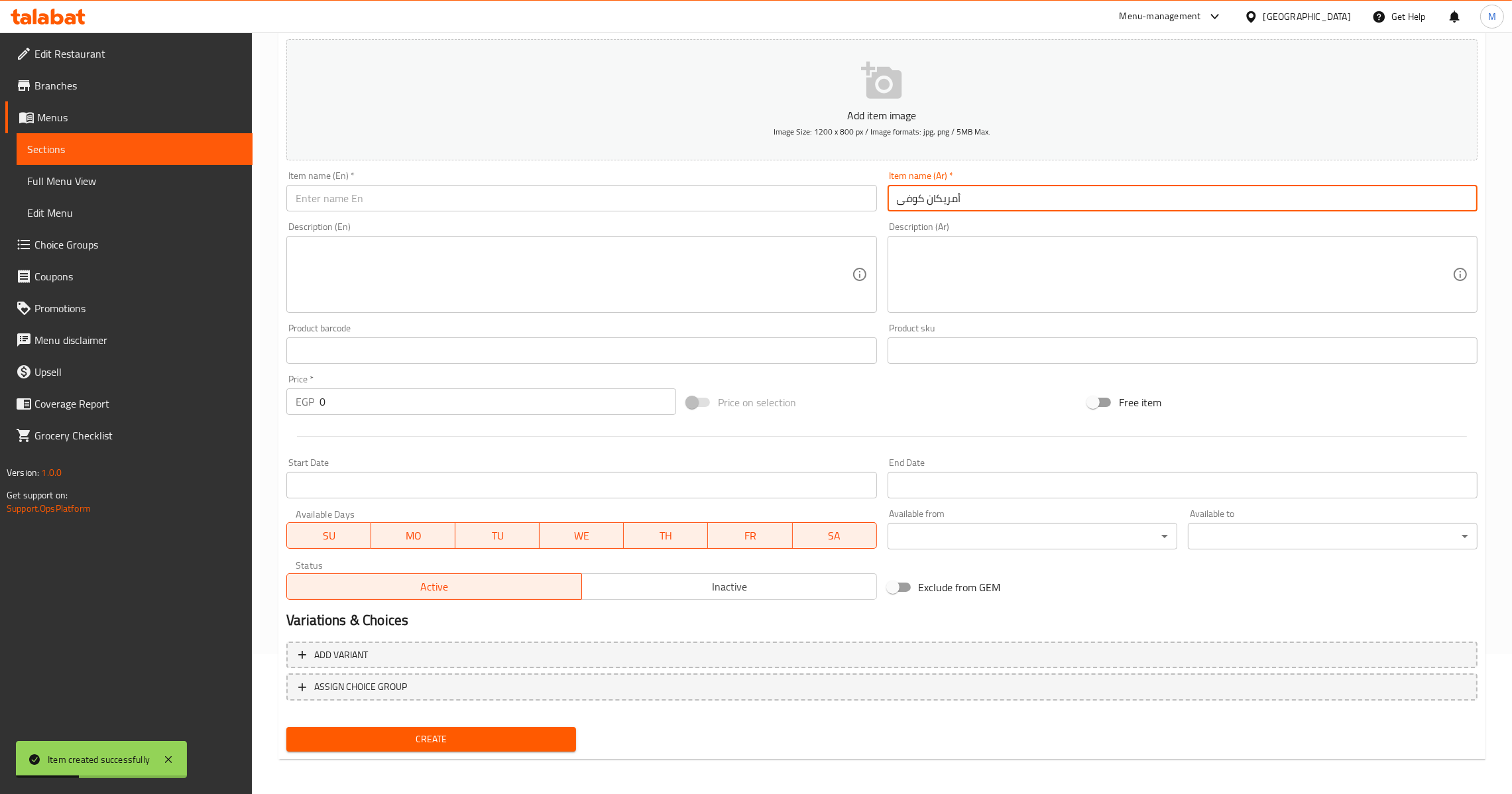
type input "أمريكان كوفى"
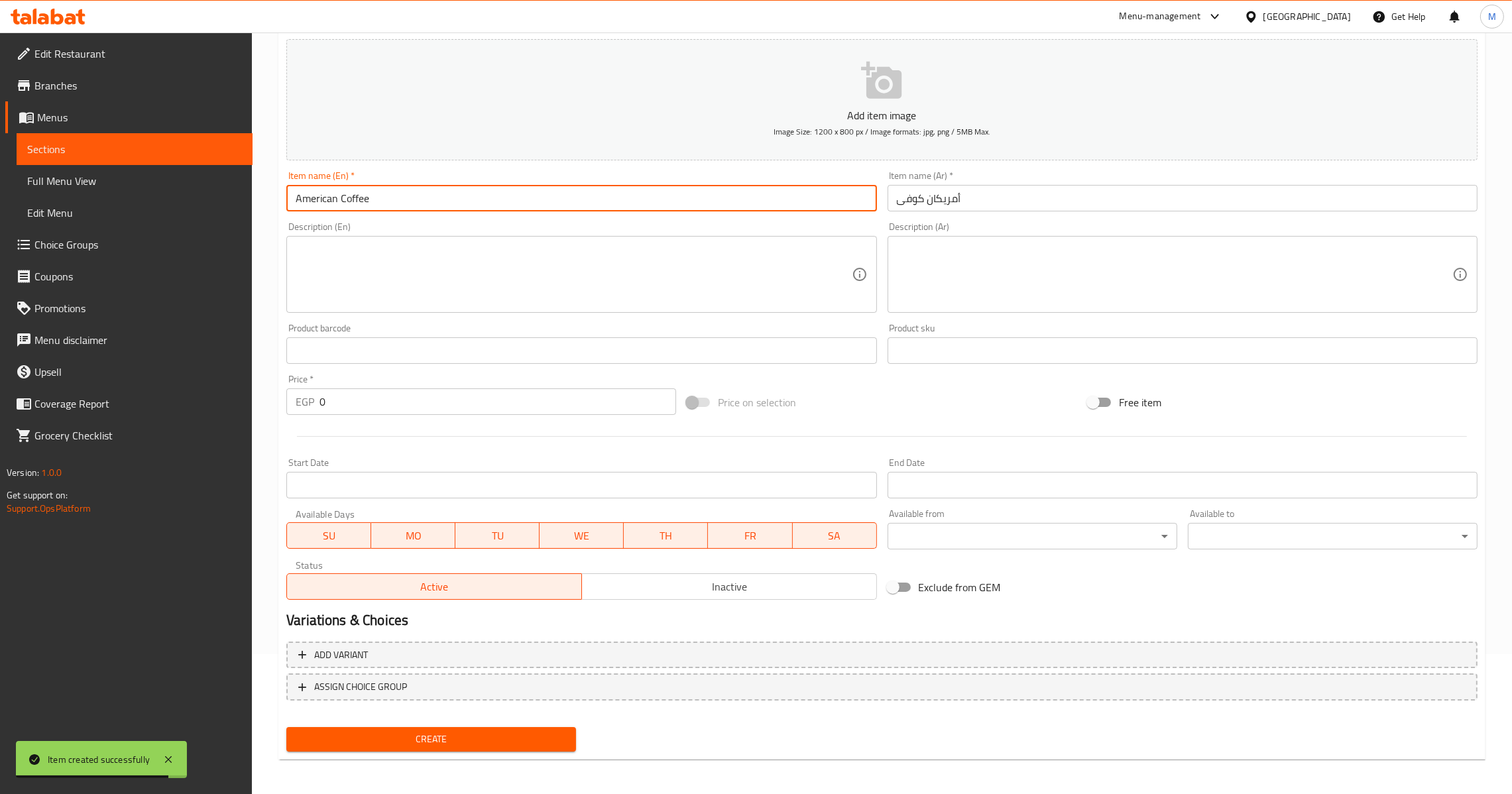
type input "American Coffee"
drag, startPoint x: 345, startPoint y: 394, endPoint x: 152, endPoint y: 436, distance: 197.5
click at [172, 427] on div "Edit Restaurant Branches Menus Sections Full Menu View Edit Menu Choice Groups …" at bounding box center [756, 344] width 1512 height 904
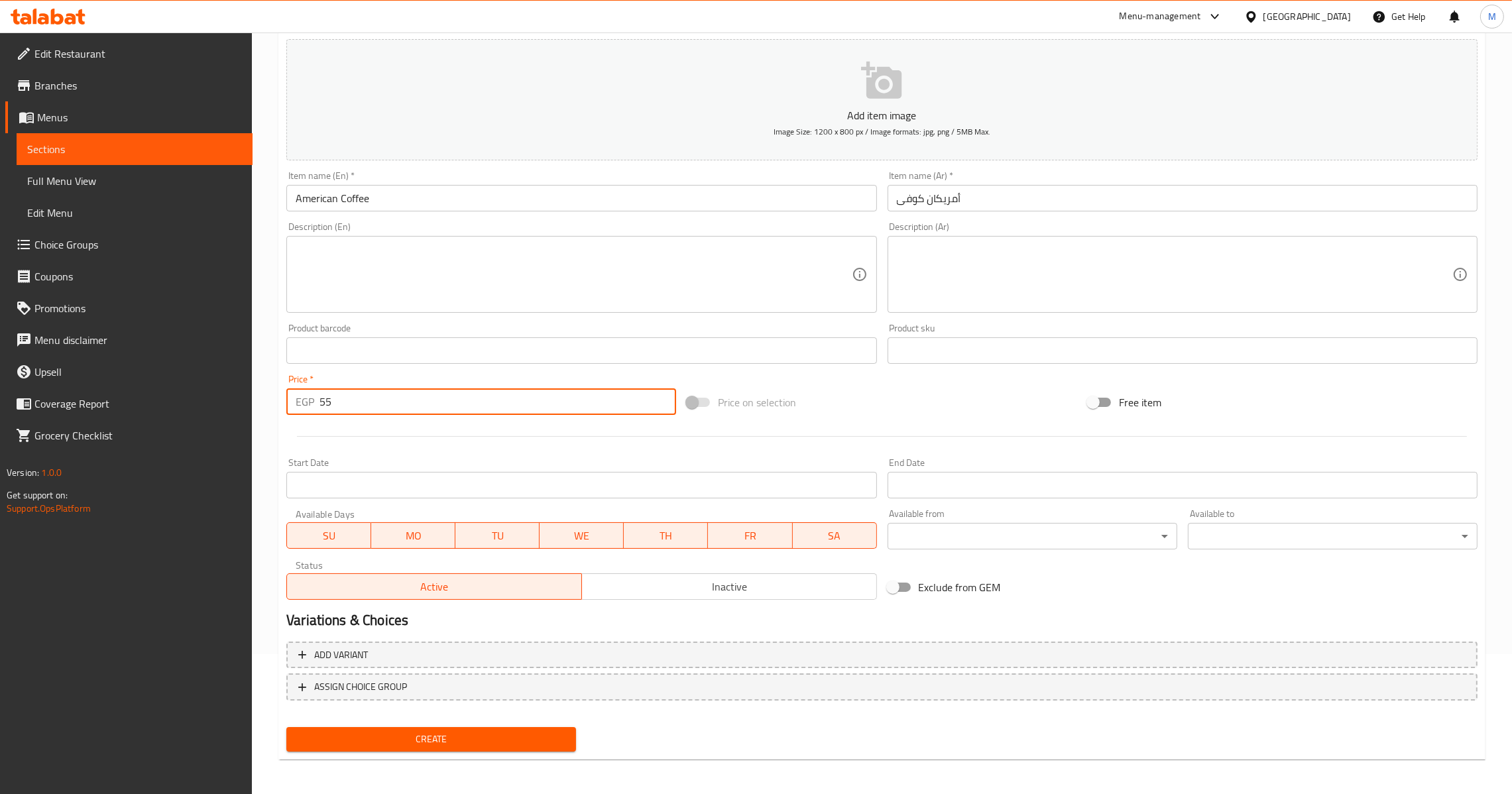
type input "55"
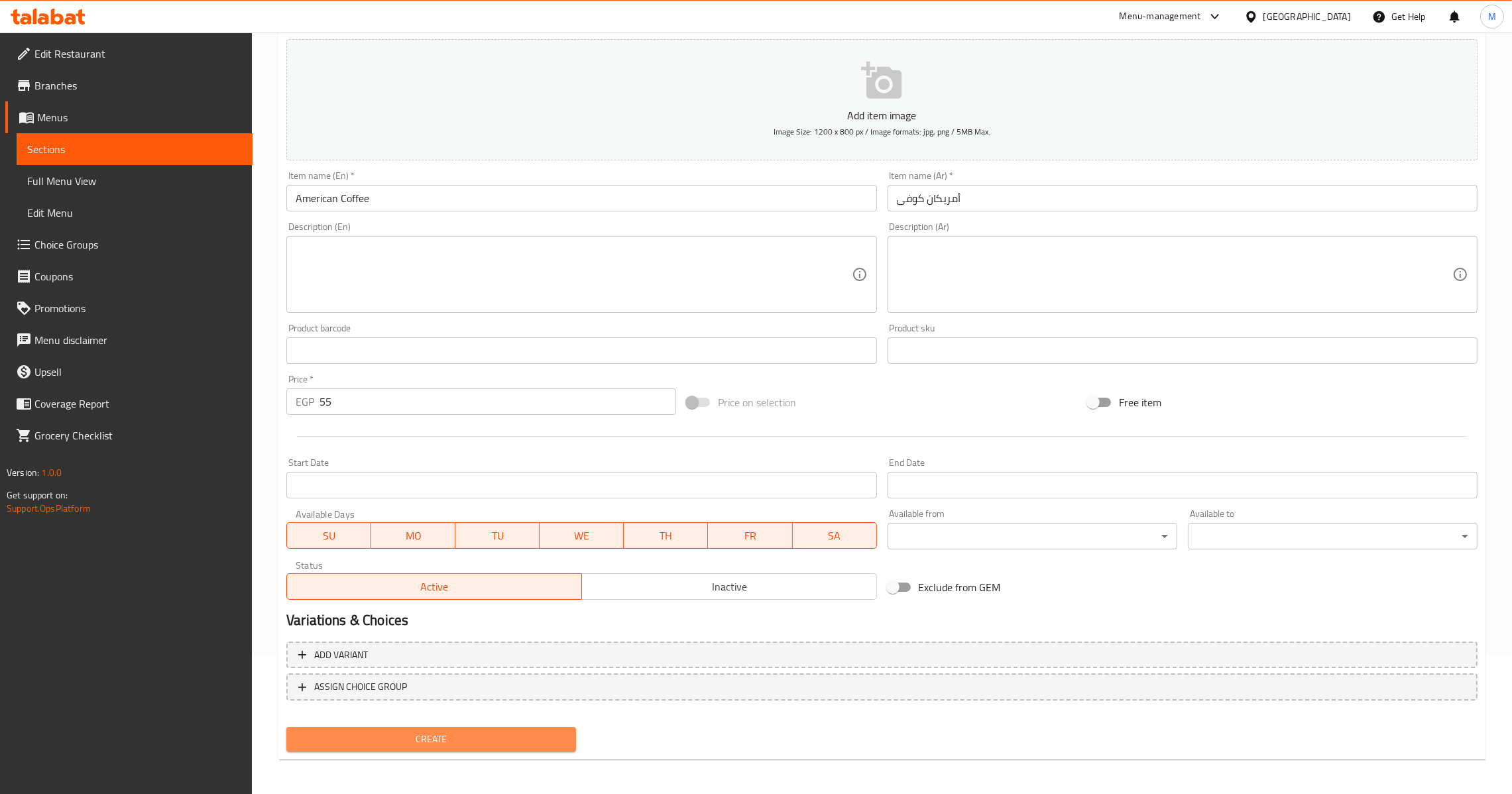
click at [493, 733] on span "Create" at bounding box center [431, 739] width 269 height 17
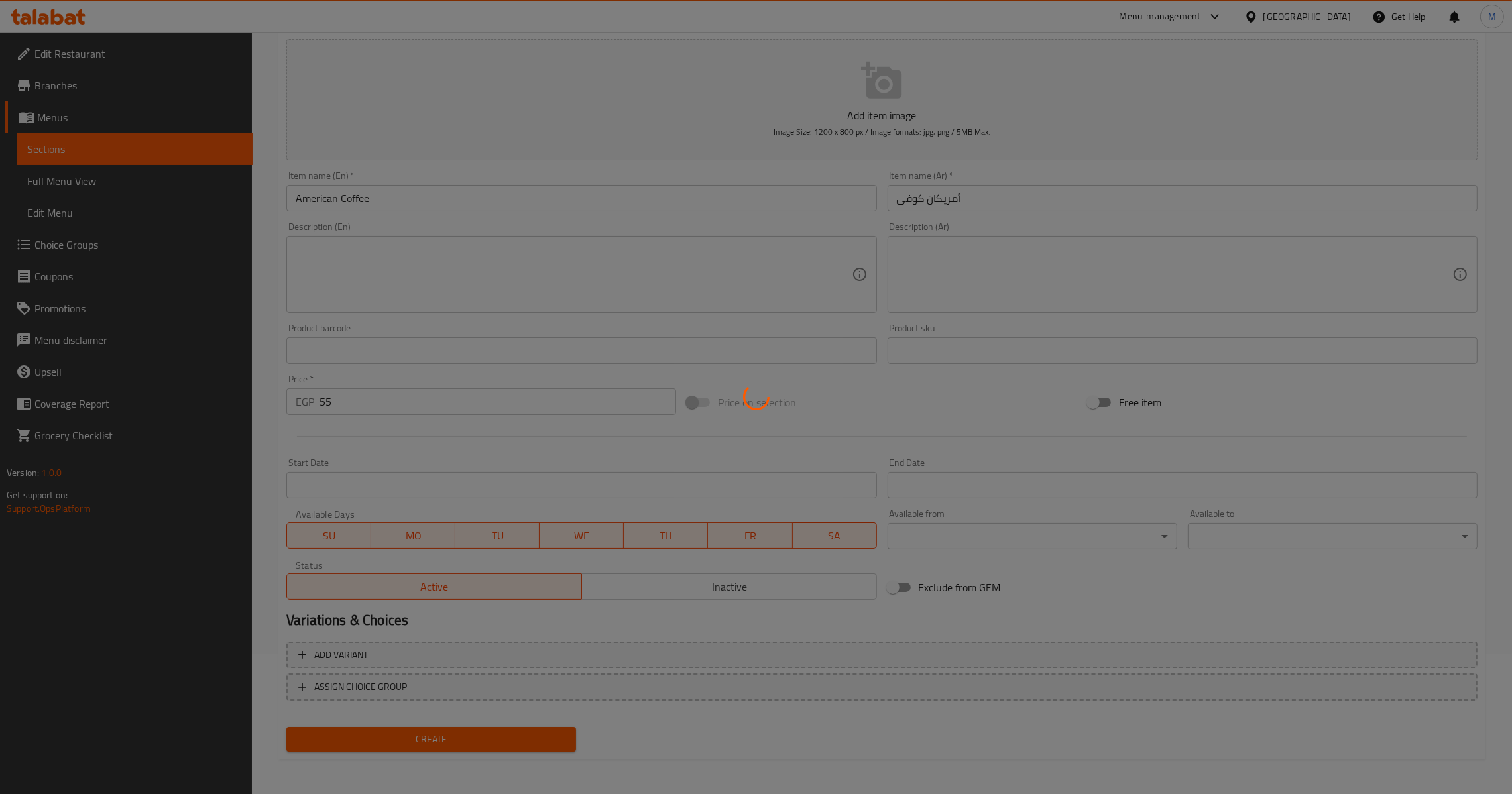
type input "0"
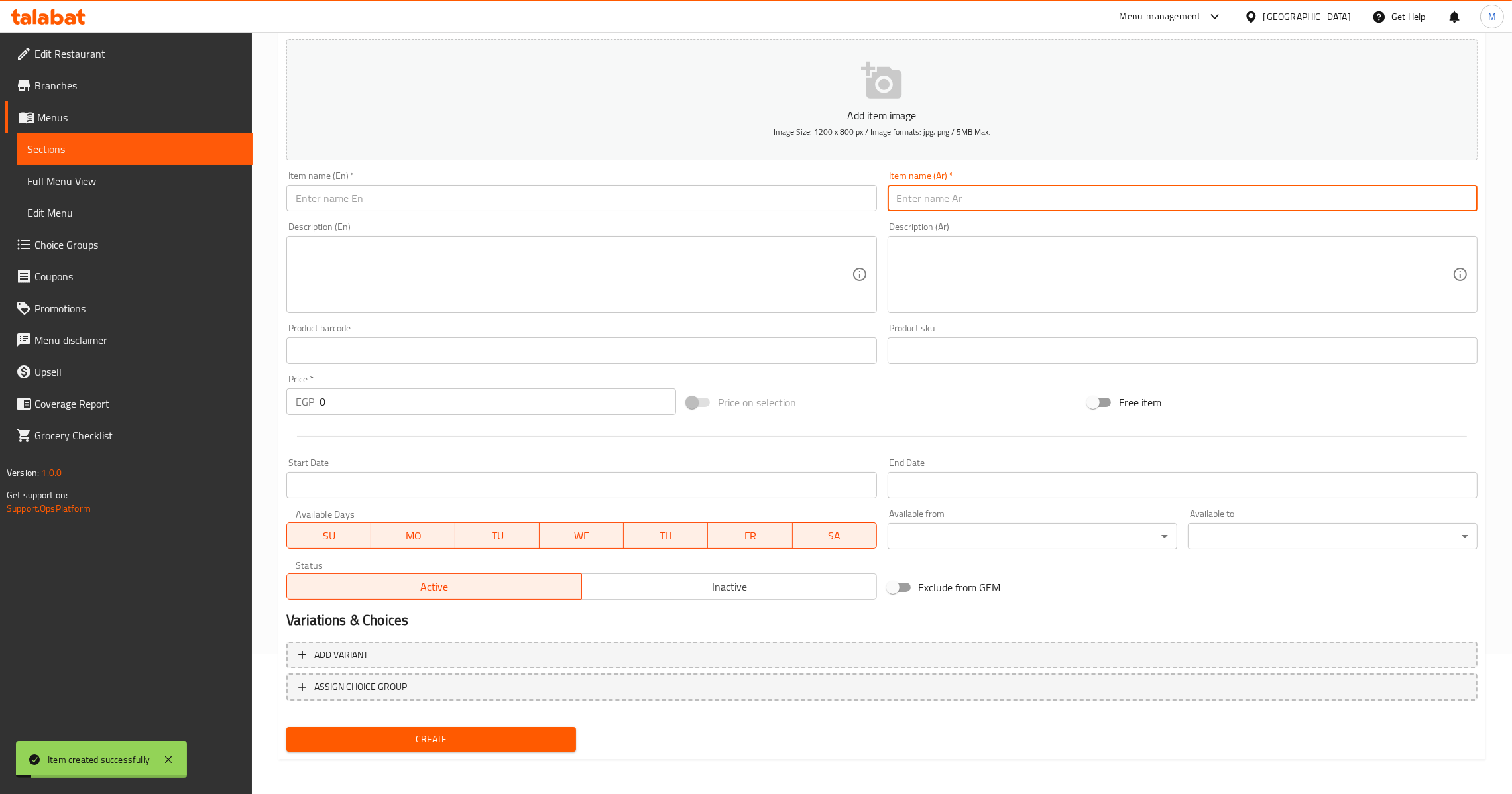
click at [1025, 191] on input "text" at bounding box center [1182, 198] width 590 height 27
type input "هوت أوريو"
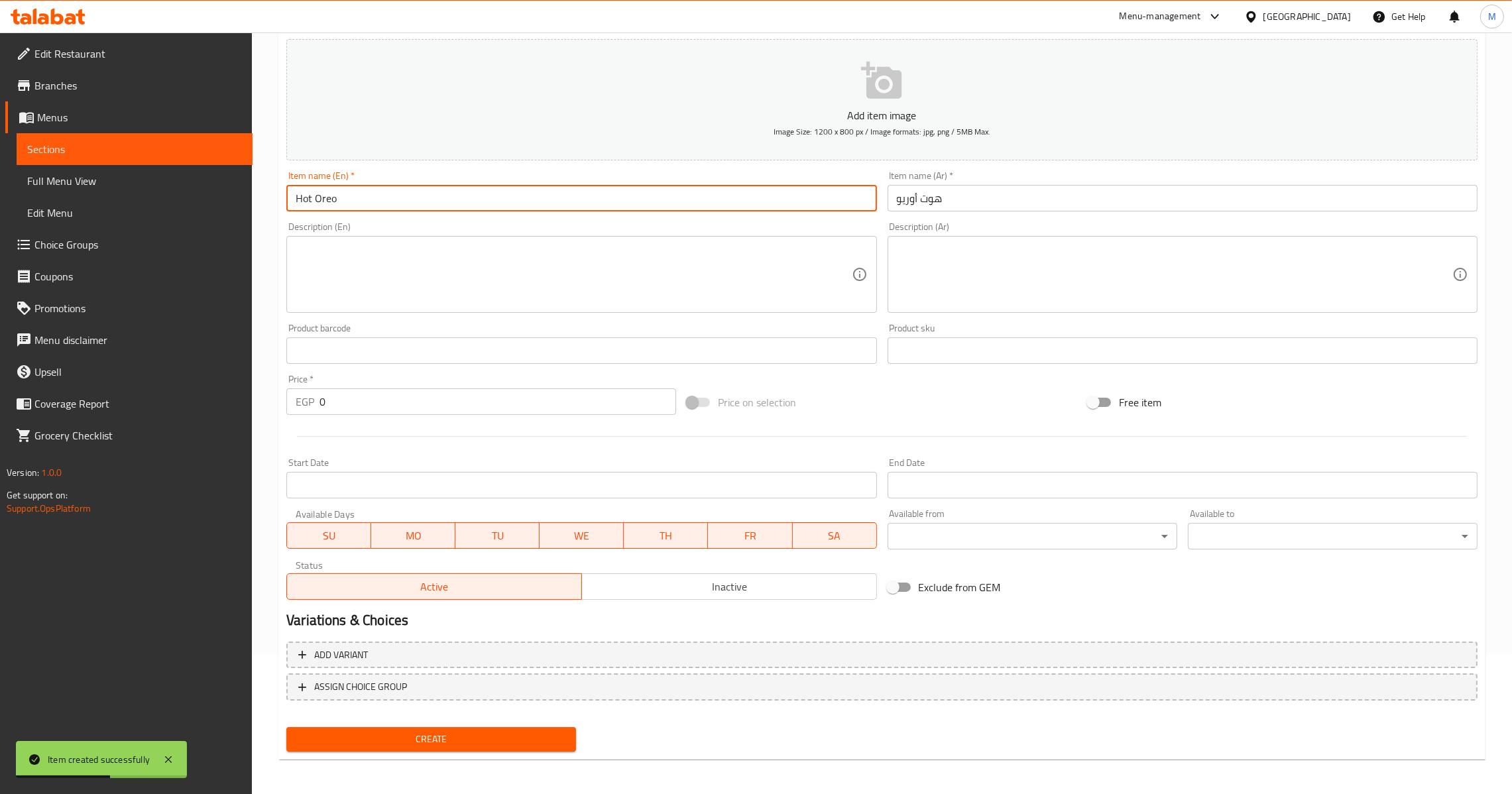
type input "Hot Oreo"
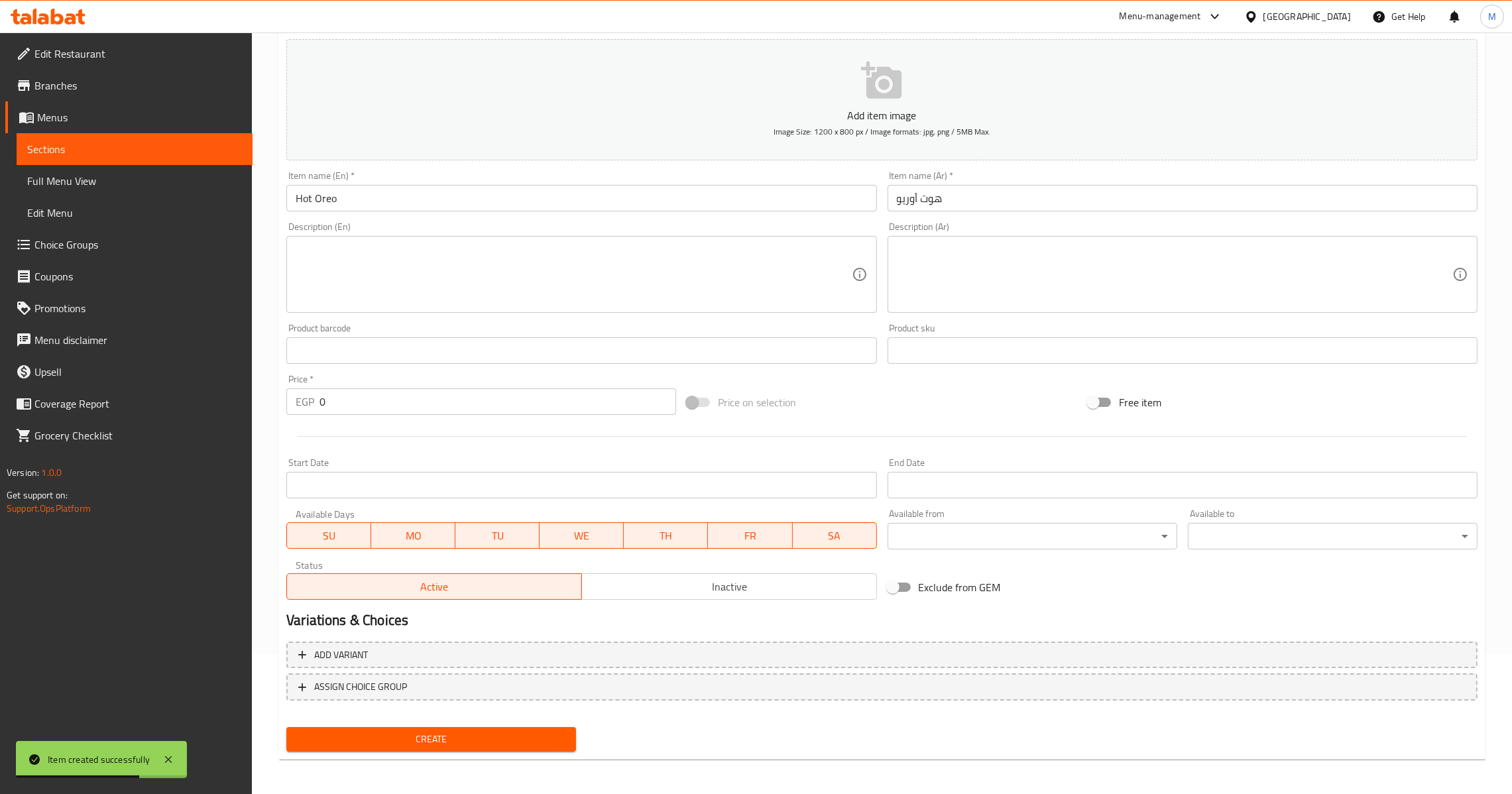
drag, startPoint x: 356, startPoint y: 424, endPoint x: 352, endPoint y: 408, distance: 16.5
click at [353, 413] on div "Add item image Image Size: 1200 x 800 px / Image formats: jpg, png / 5MB Max. I…" at bounding box center [882, 319] width 1202 height 571
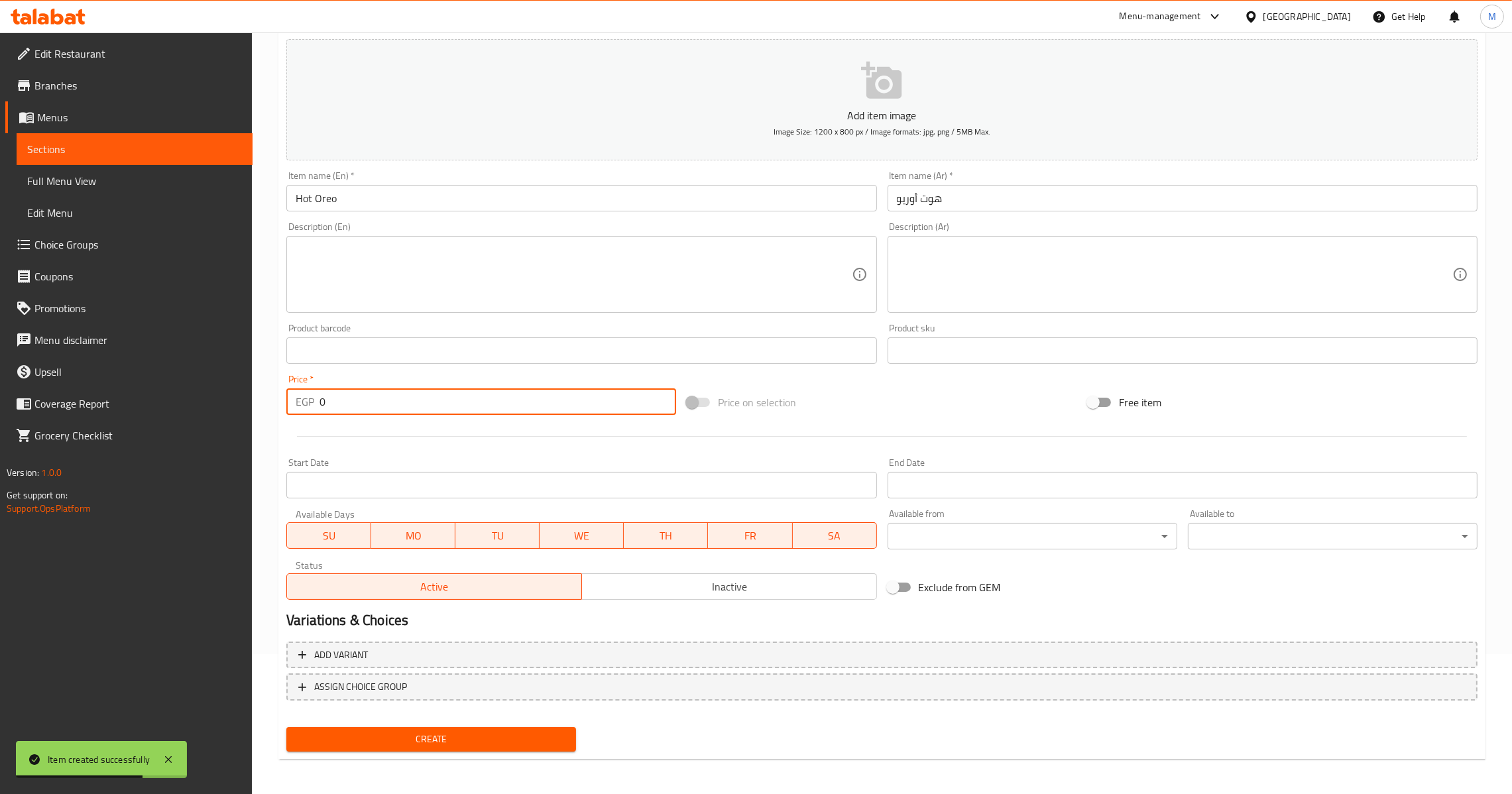
drag, startPoint x: 352, startPoint y: 408, endPoint x: 251, endPoint y: 411, distance: 101.0
click at [245, 410] on div "Edit Restaurant Branches Menus Sections Full Menu View Edit Menu Choice Groups …" at bounding box center [756, 344] width 1512 height 904
type input "65"
click at [443, 739] on span "Create" at bounding box center [431, 739] width 269 height 17
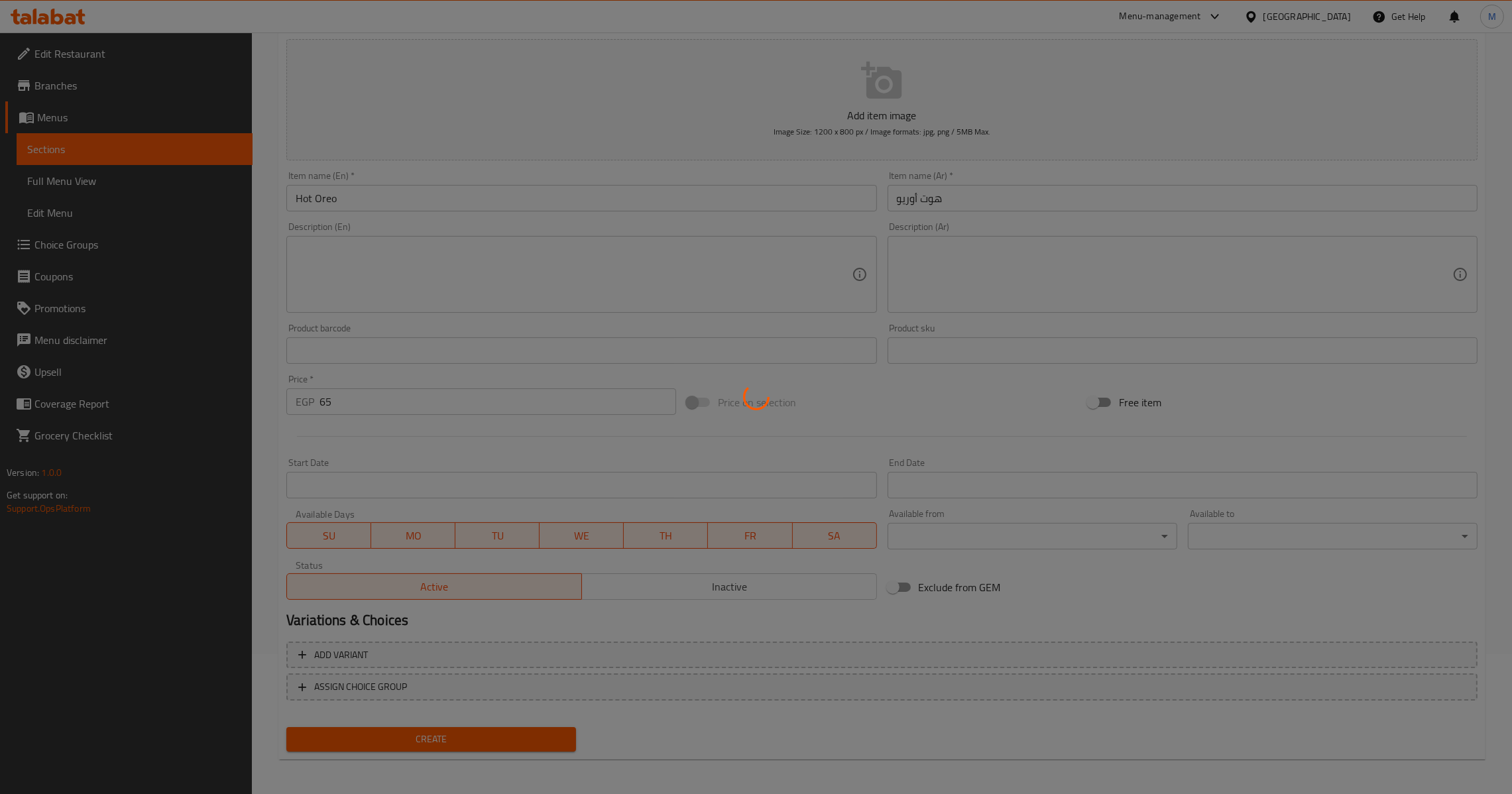
type input "0"
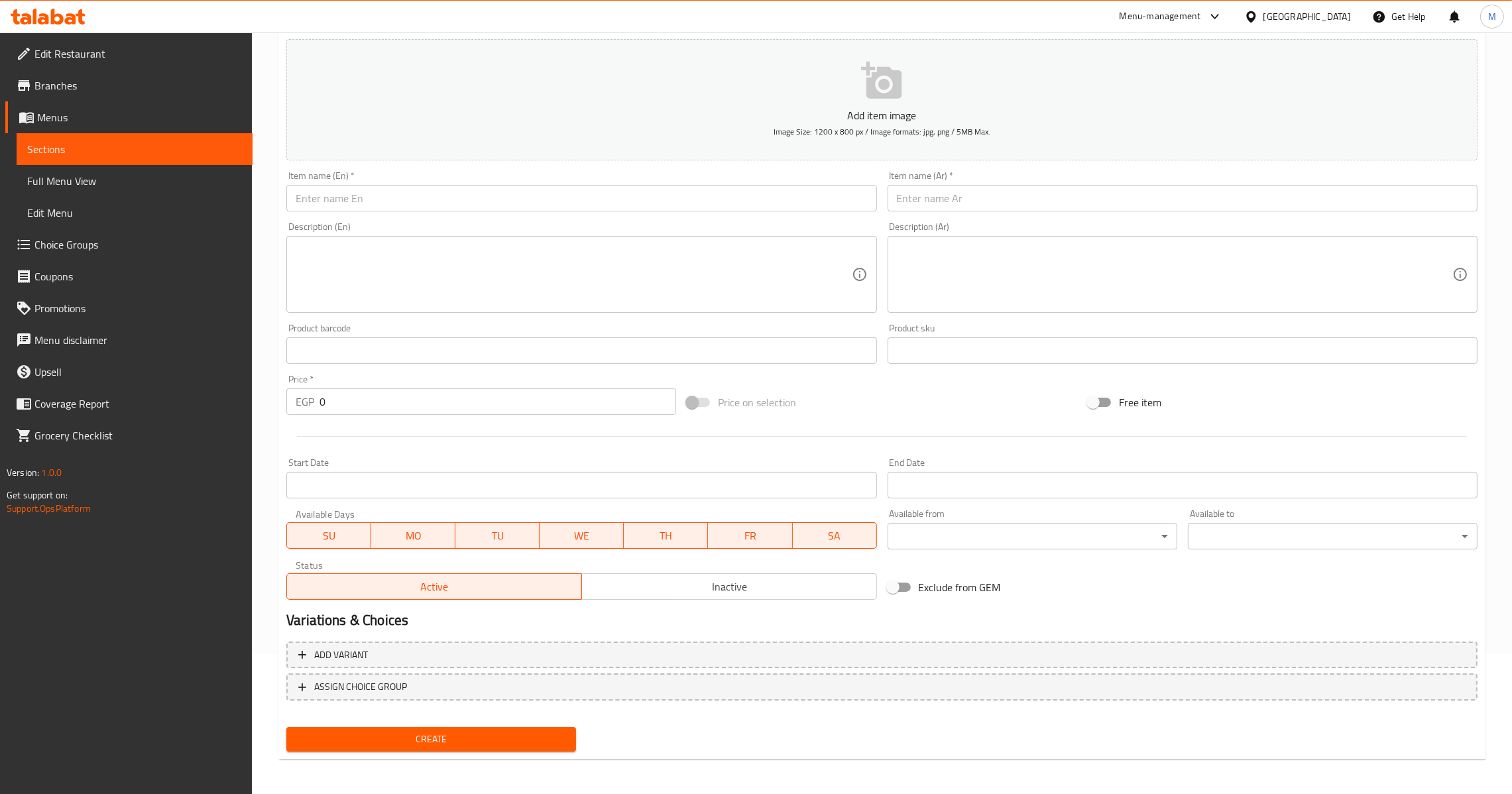
click at [509, 148] on button "Add item image Image Size: 1200 x 800 px / Image formats: jpg, png / 5MB Max." at bounding box center [882, 100] width 1191 height 121
click at [462, 208] on input "text" at bounding box center [581, 198] width 590 height 27
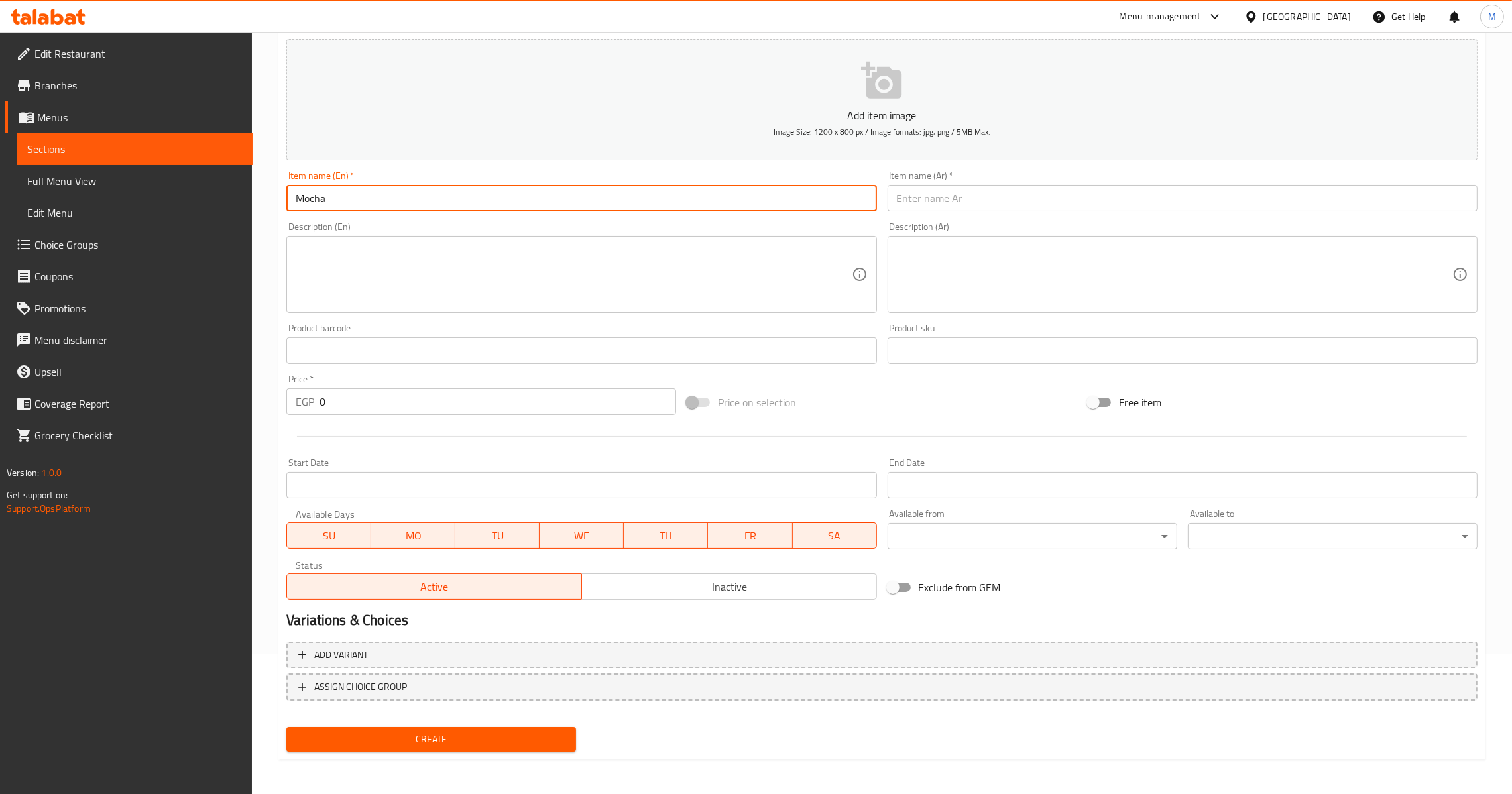
type input "Mocha"
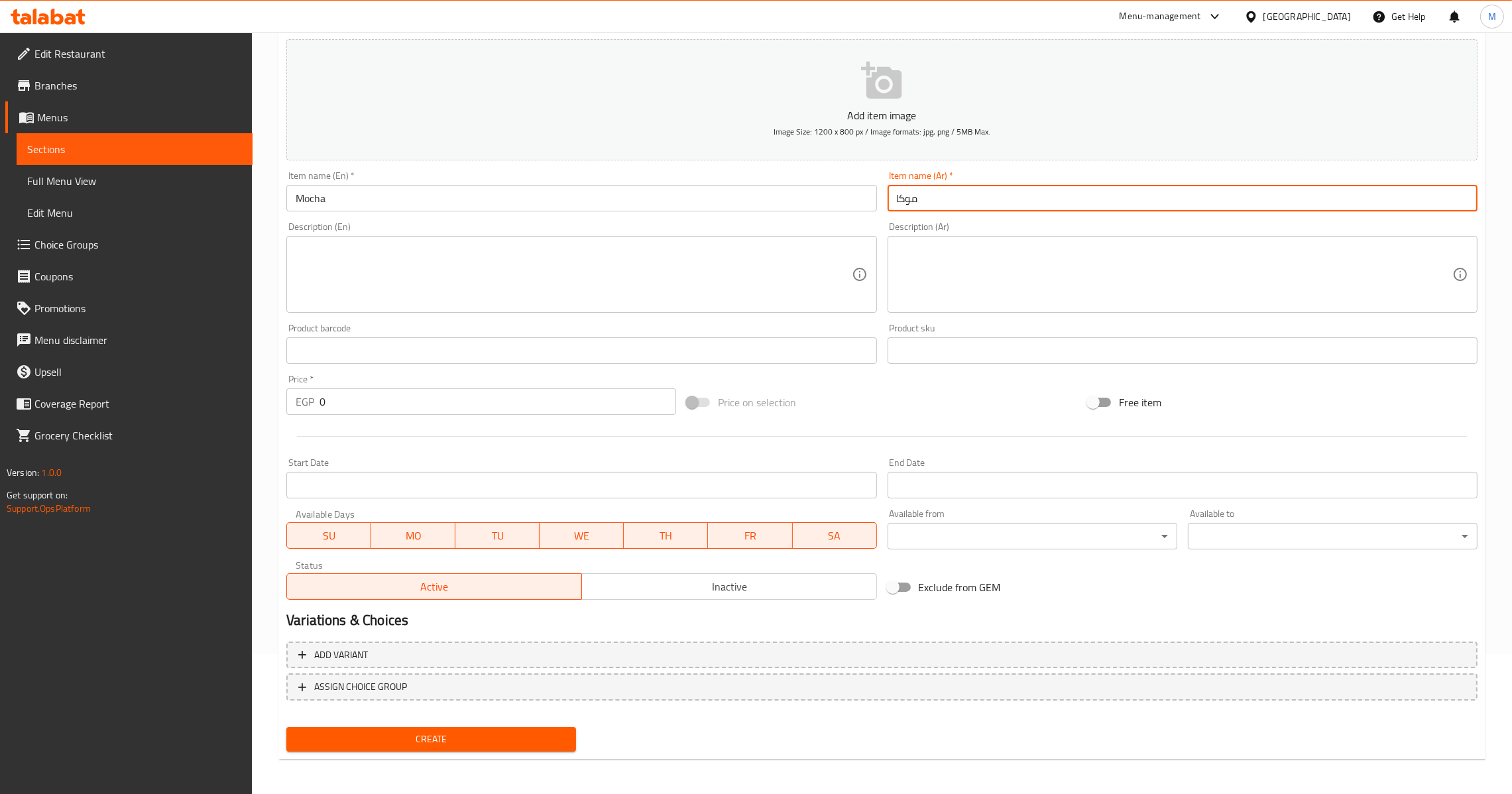
type input "موكا"
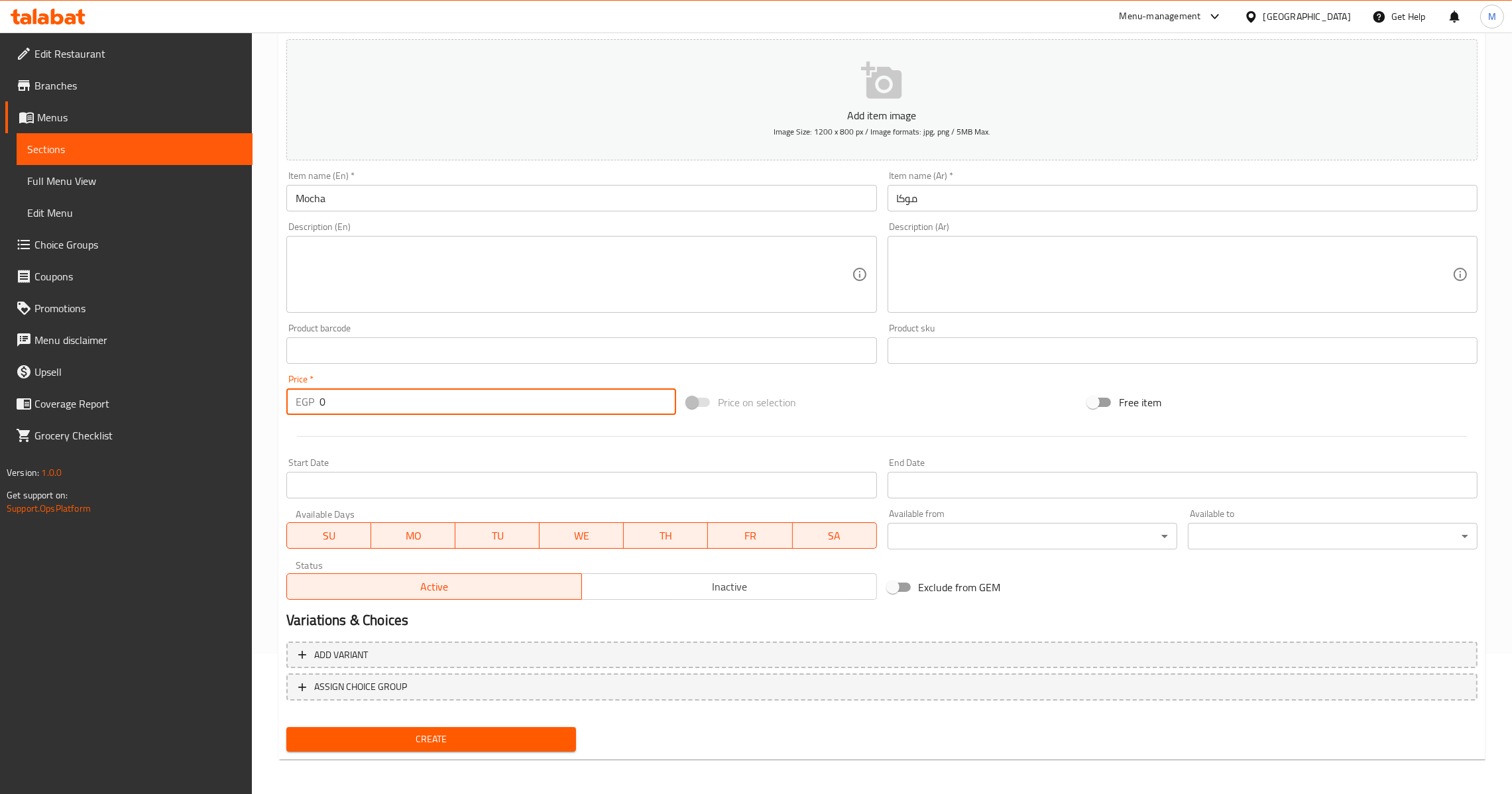
drag, startPoint x: 411, startPoint y: 404, endPoint x: 77, endPoint y: 491, distance: 345.1
click at [56, 473] on div "Edit Restaurant Branches Menus Sections Full Menu View Edit Menu Choice Groups …" at bounding box center [756, 344] width 1512 height 904
type input "65"
click at [436, 747] on button "Create" at bounding box center [430, 739] width 289 height 25
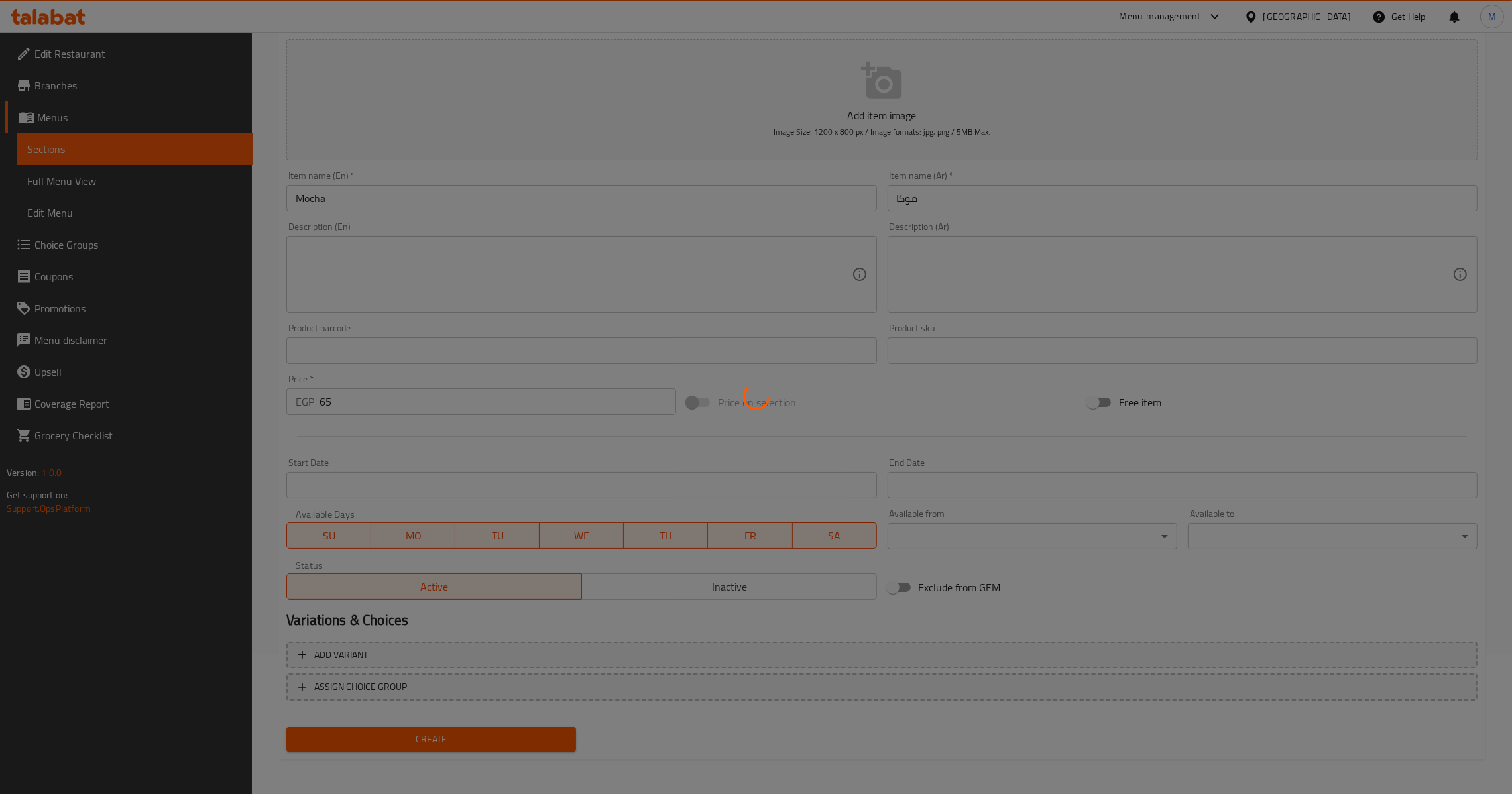
type input "0"
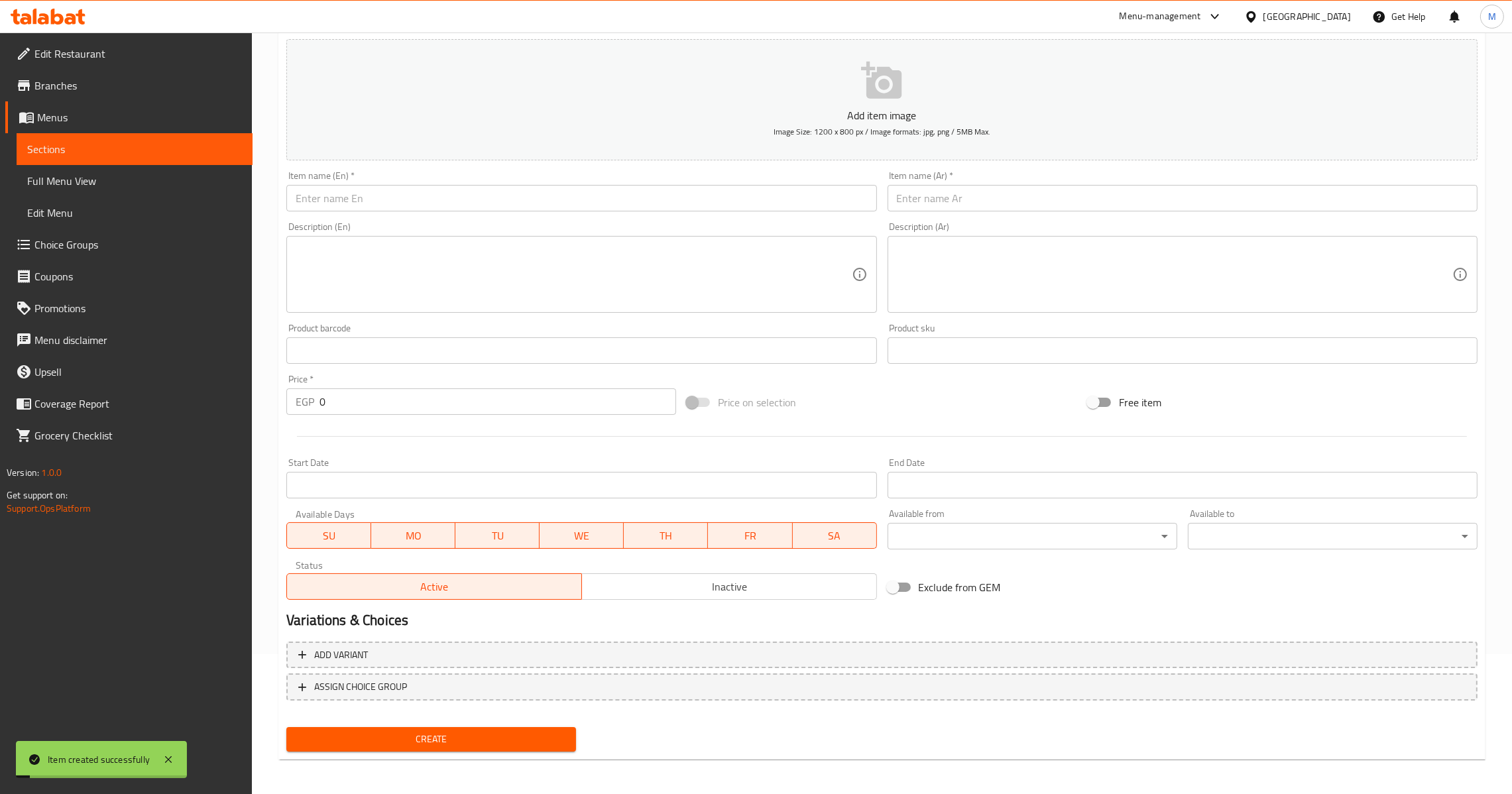
click at [987, 191] on input "text" at bounding box center [1182, 198] width 590 height 27
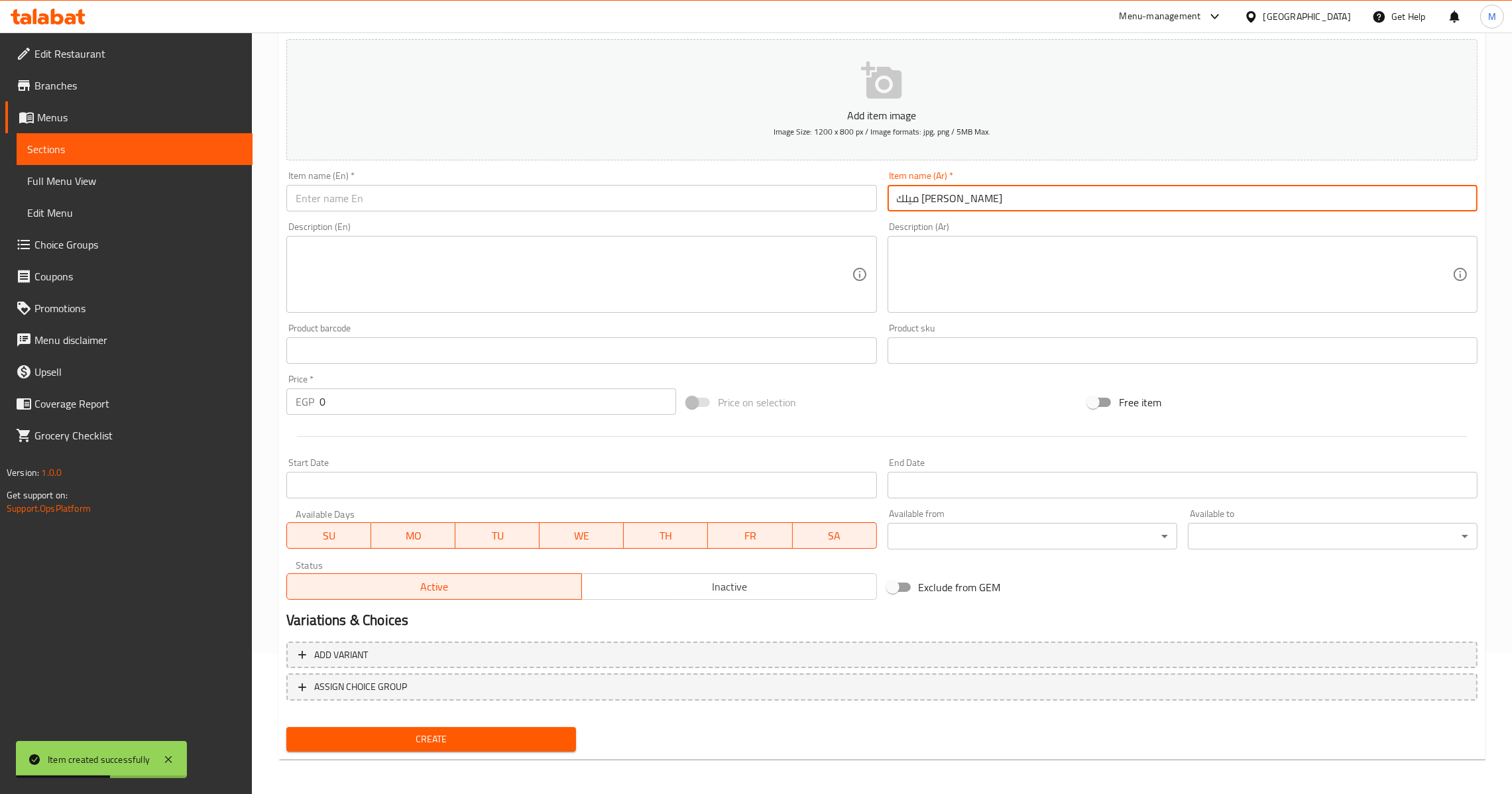
type input "ميلك [PERSON_NAME]"
paste input "vanilla milkshake"
click at [507, 199] on input "text" at bounding box center [581, 198] width 590 height 27
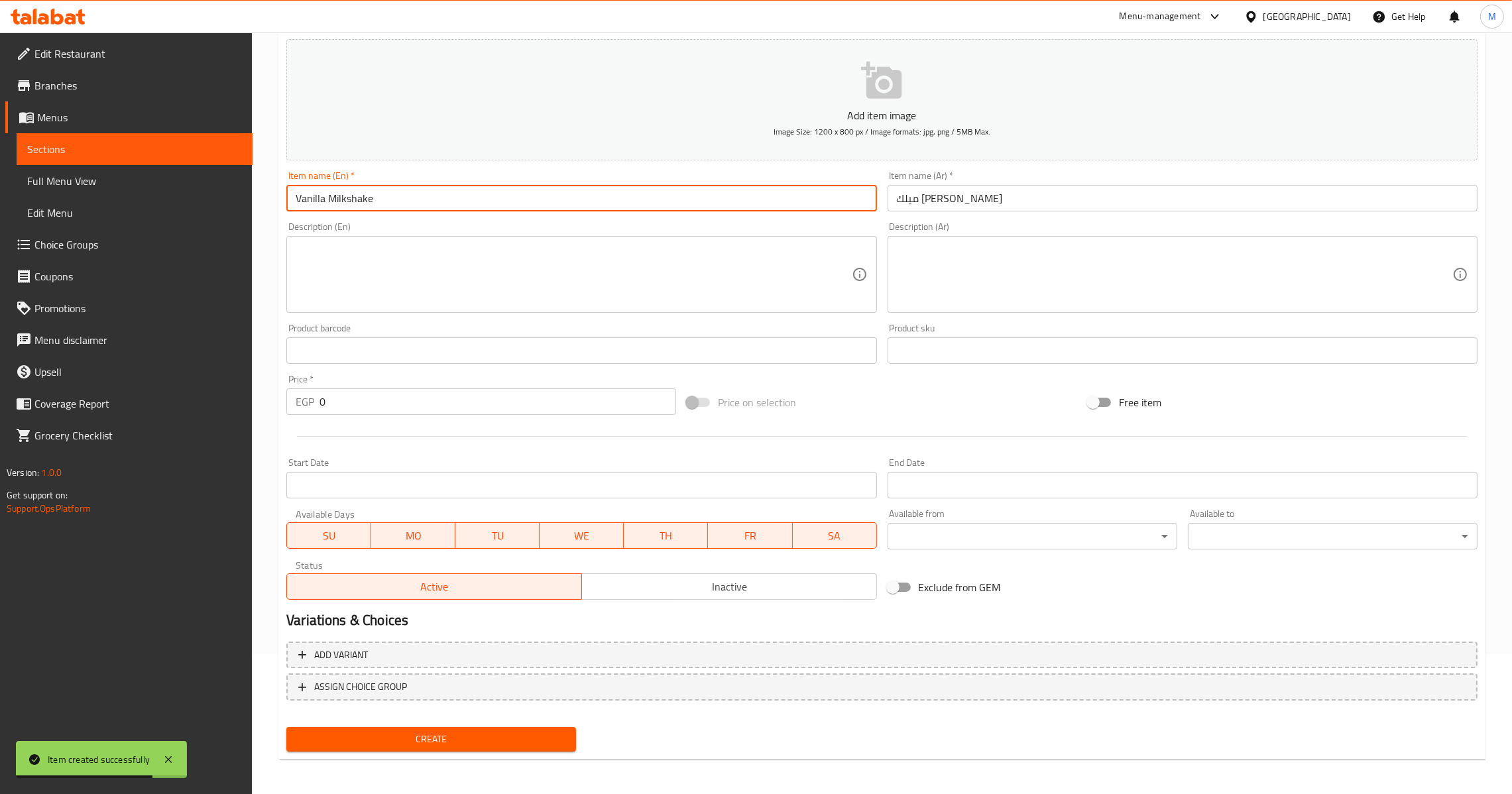
type input "Vanilla Milkshake"
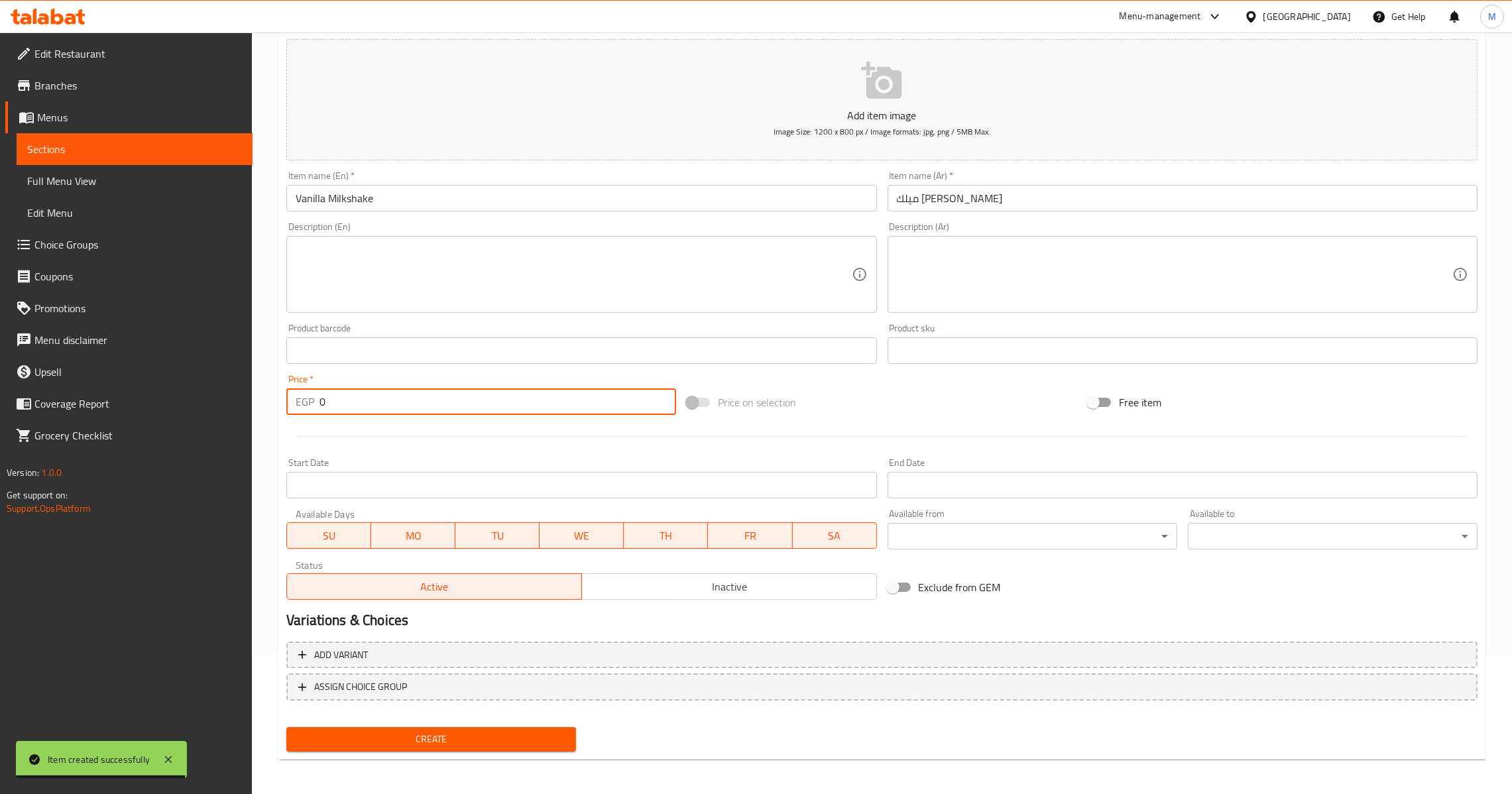
drag, startPoint x: 380, startPoint y: 396, endPoint x: 345, endPoint y: 460, distance: 72.9
click at [315, 404] on div "EGP 0 Price *" at bounding box center [481, 402] width 390 height 27
type input "65"
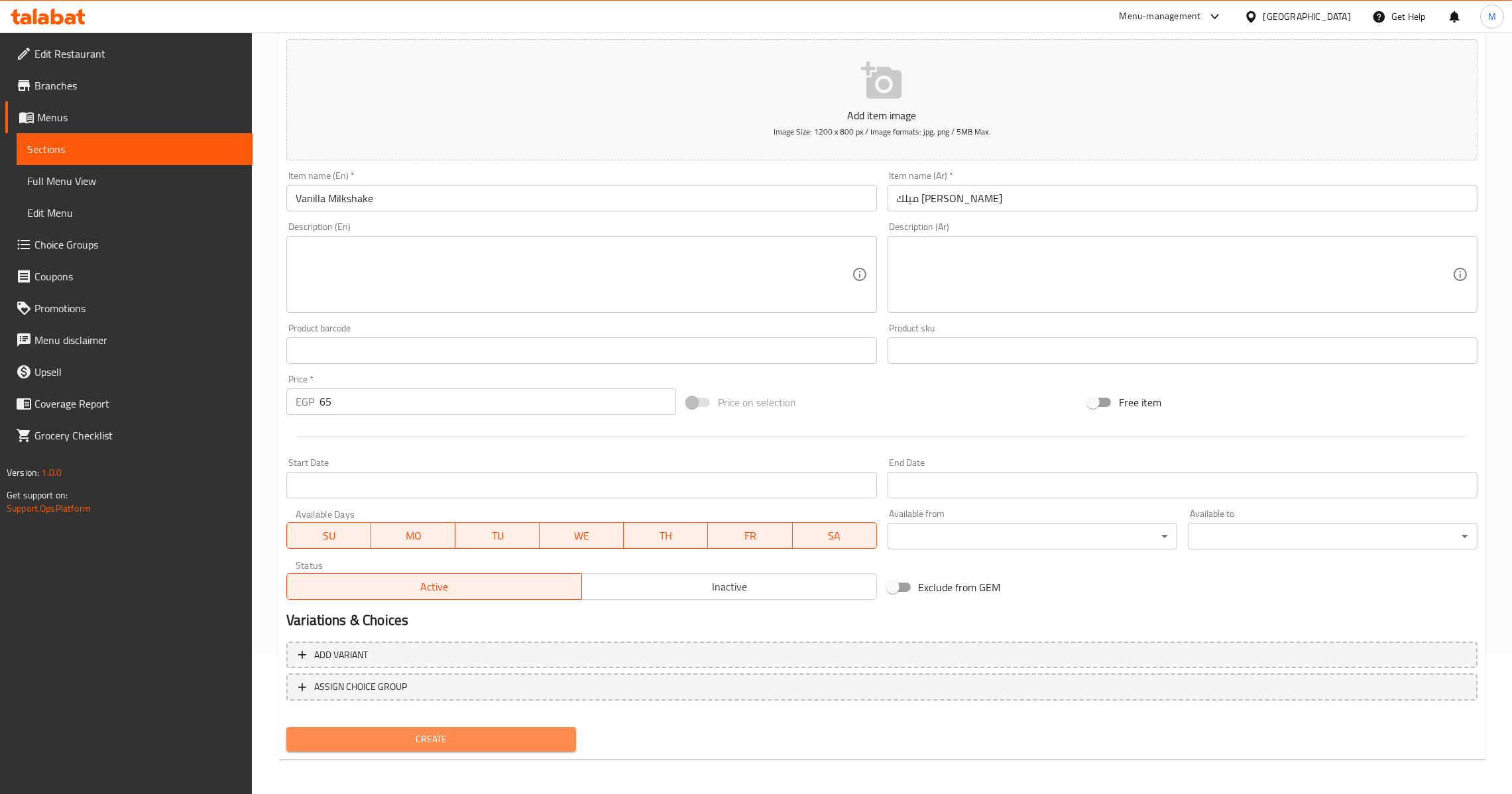
click at [417, 731] on span "Create" at bounding box center [431, 739] width 269 height 17
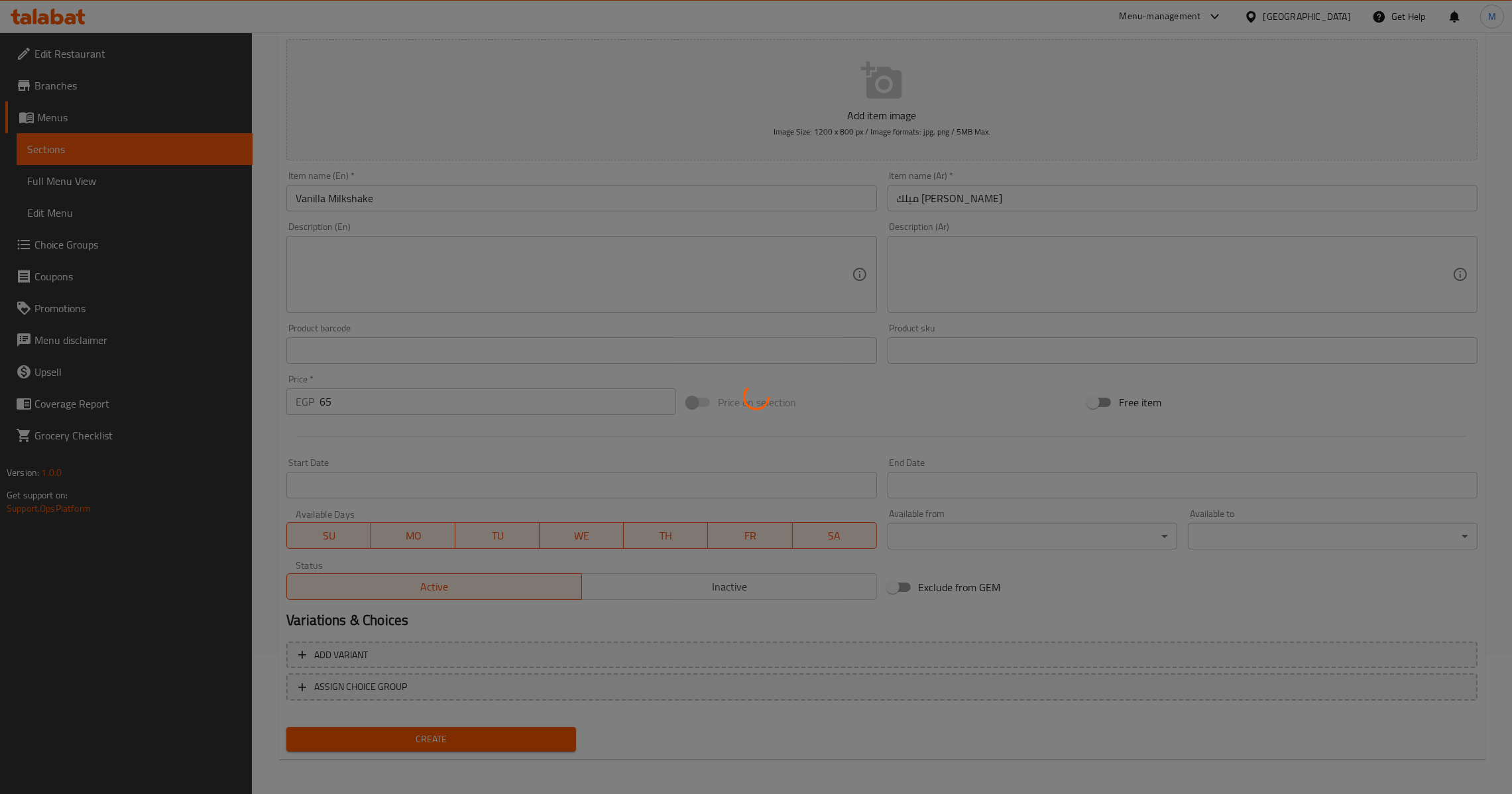
type input "0"
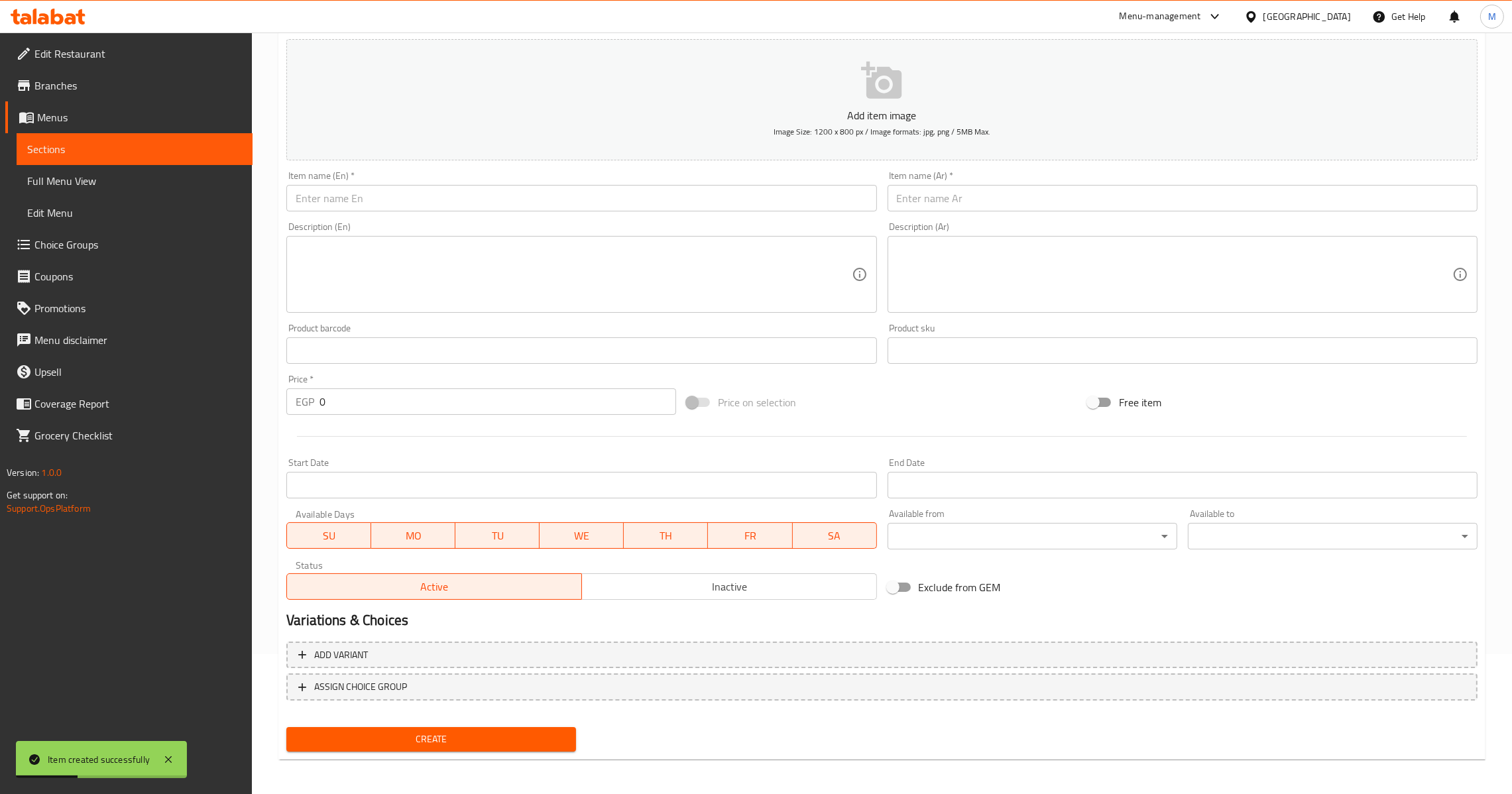
click at [921, 202] on input "text" at bounding box center [1182, 198] width 590 height 27
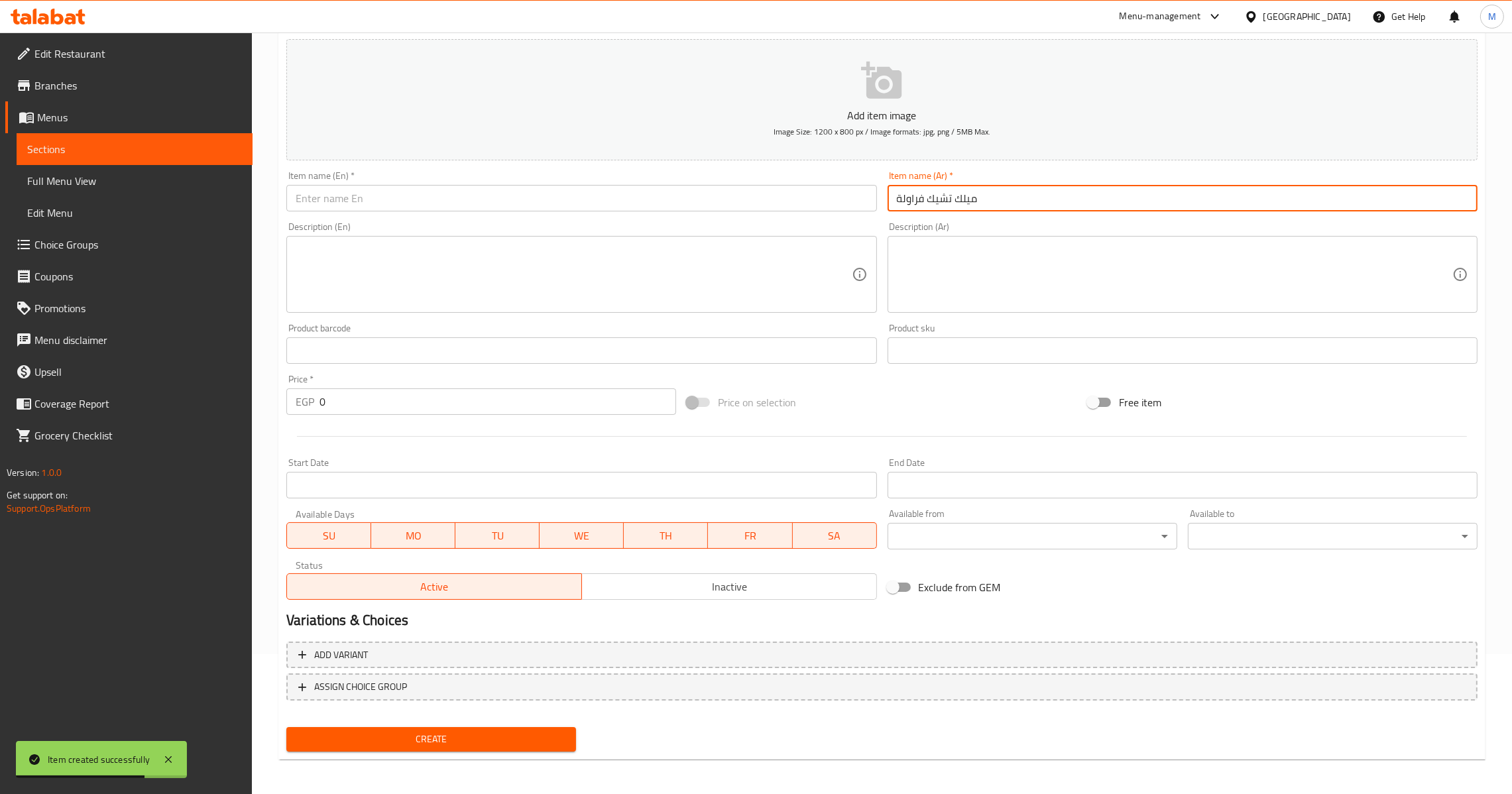
type input "ميلك تشيك فراولة"
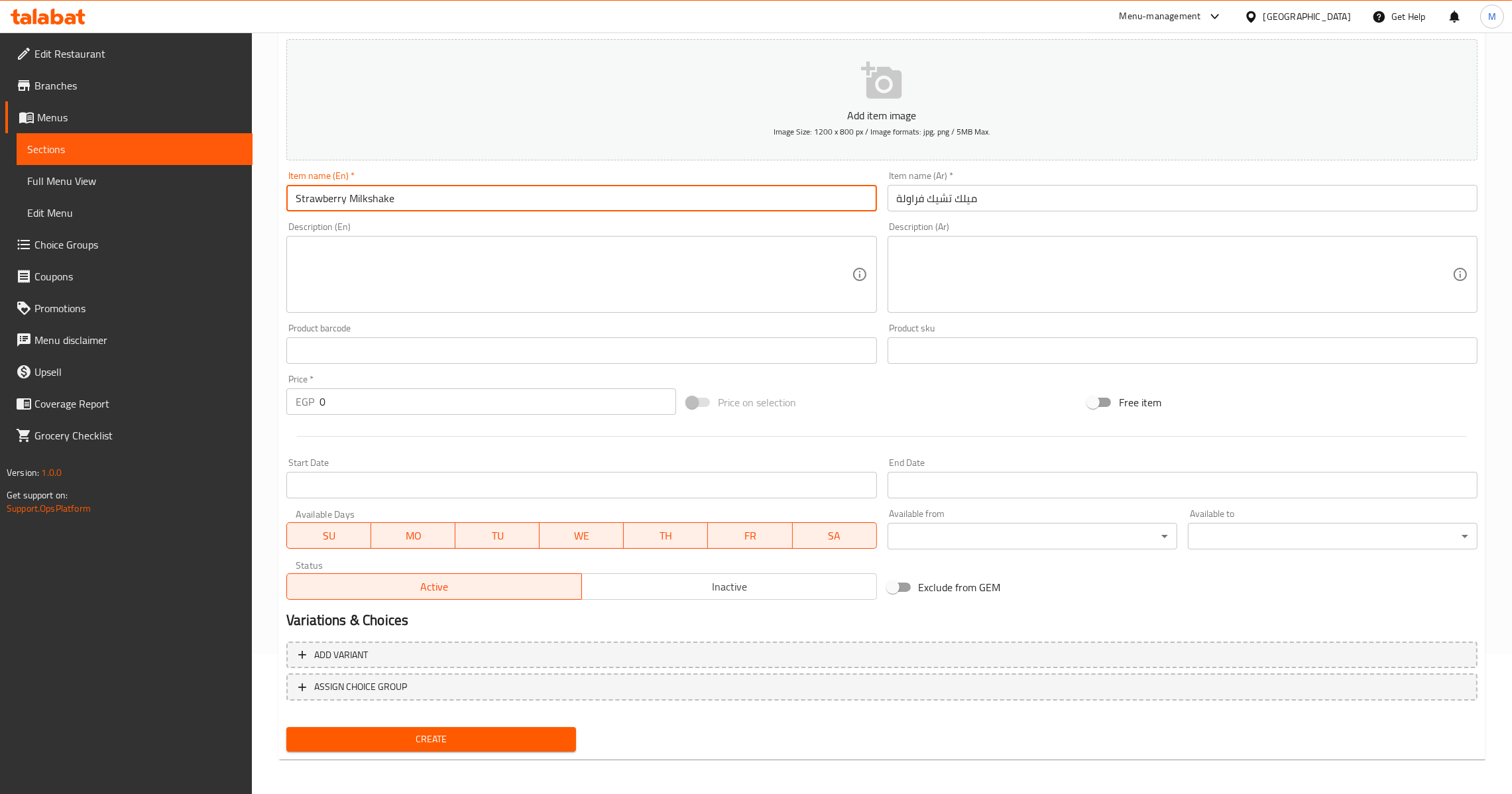
type input "Strawberry Milkshake"
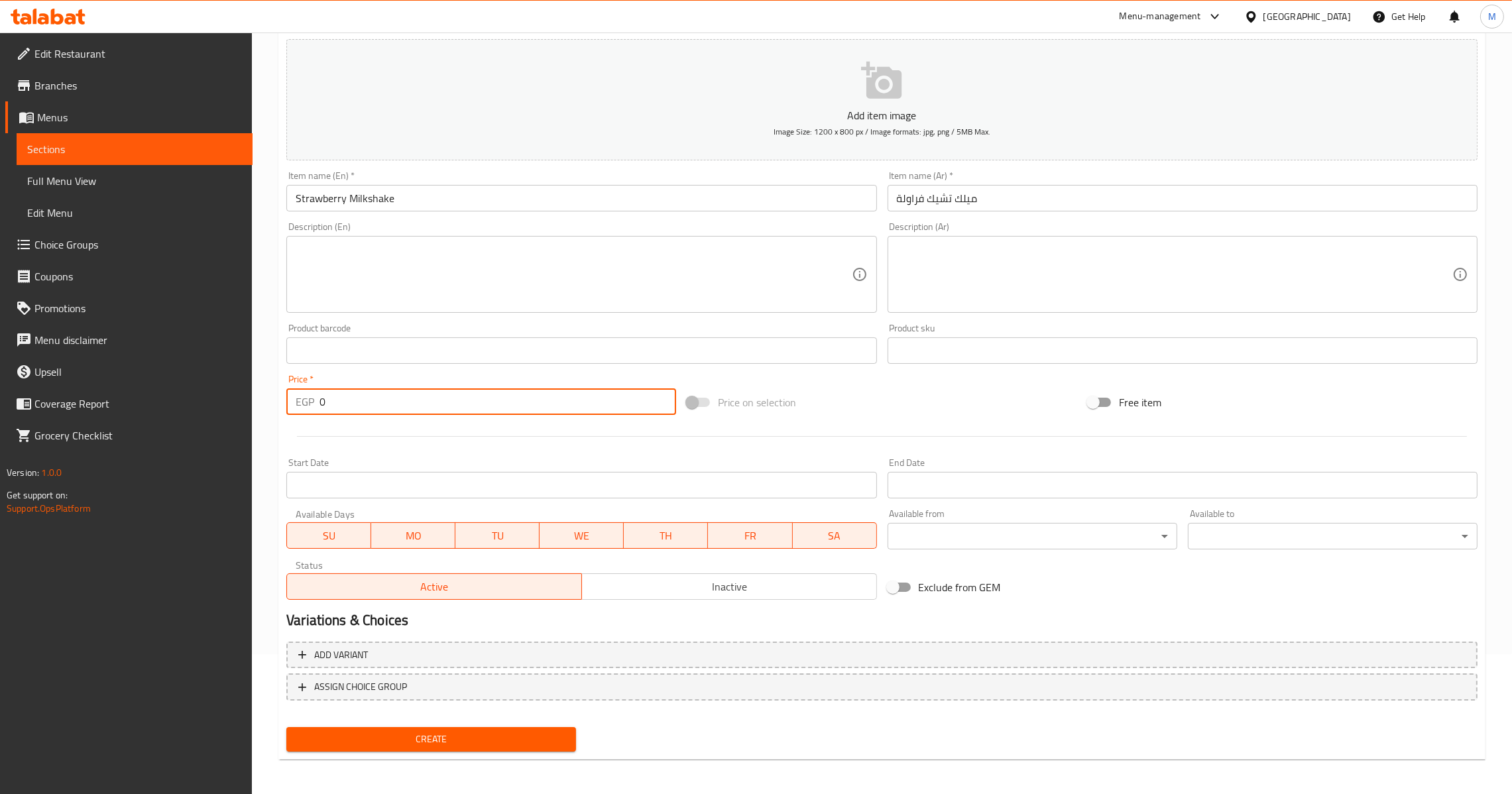
drag, startPoint x: 322, startPoint y: 400, endPoint x: 316, endPoint y: 427, distance: 27.7
click at [307, 404] on div "EGP 0 Price *" at bounding box center [481, 402] width 390 height 27
type input "65"
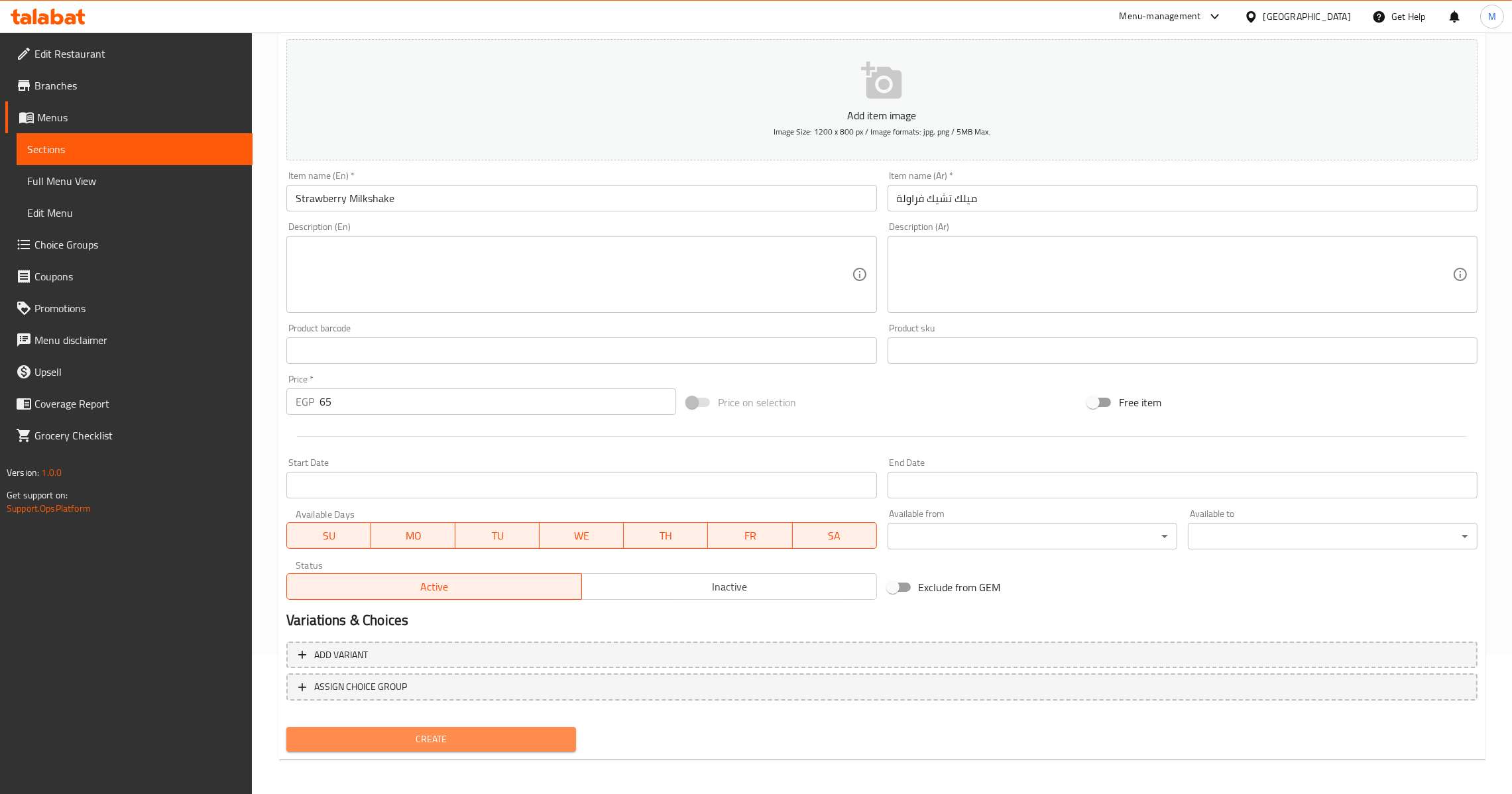
click at [463, 738] on span "Create" at bounding box center [431, 739] width 269 height 17
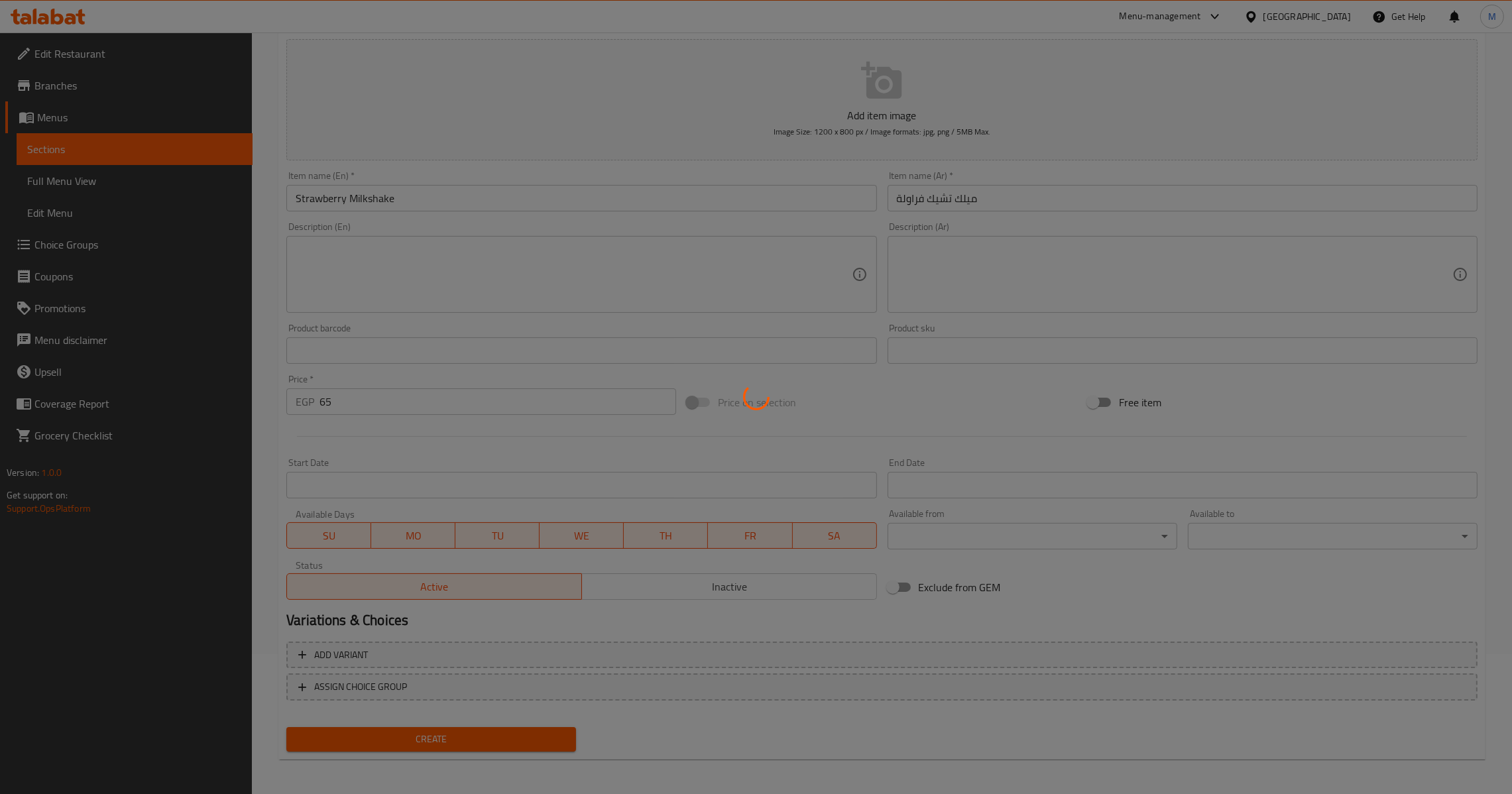
type input "0"
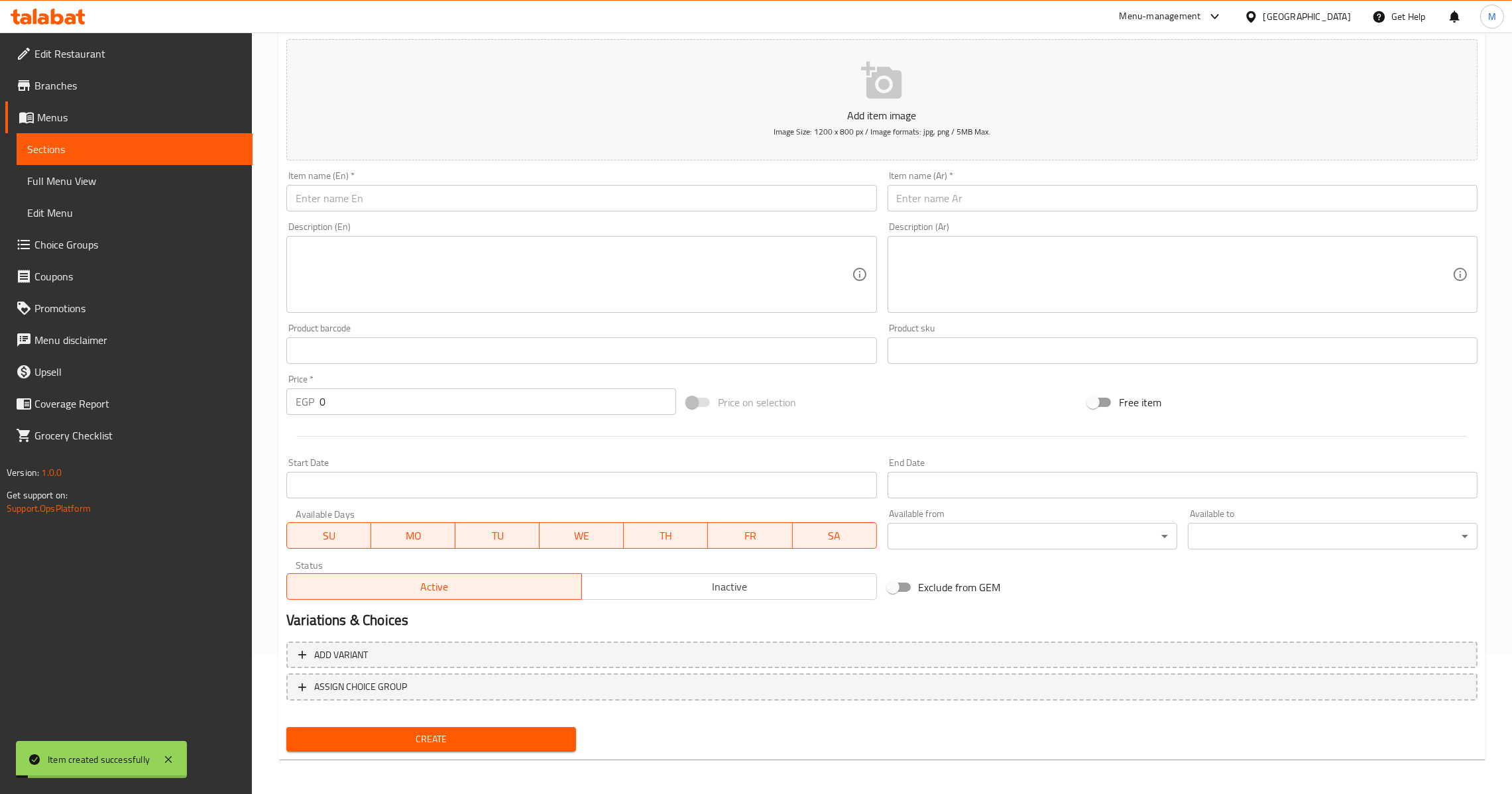
click at [983, 198] on input "text" at bounding box center [1182, 198] width 590 height 27
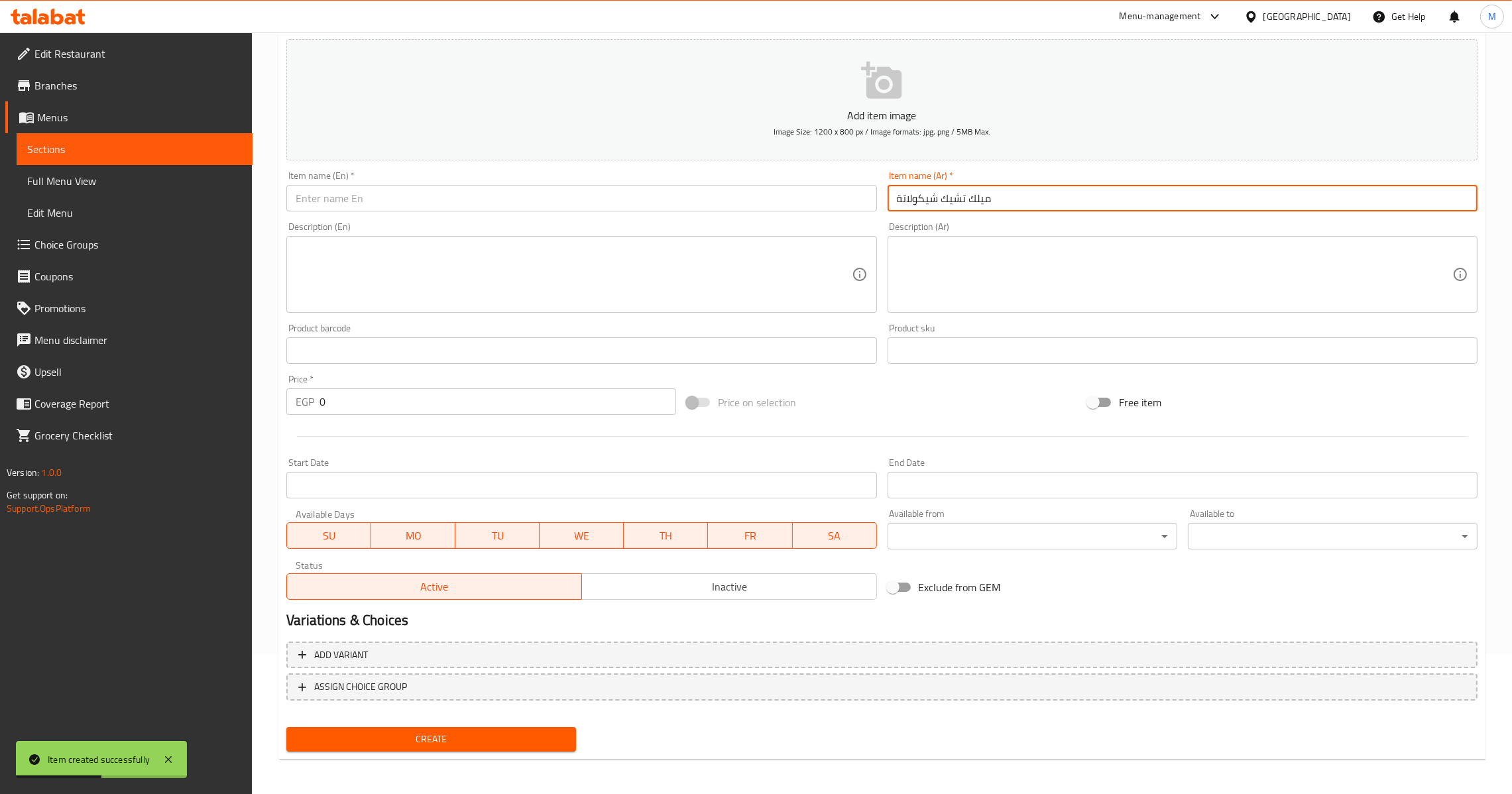
type input "ميلك تشيك شيكولاتة"
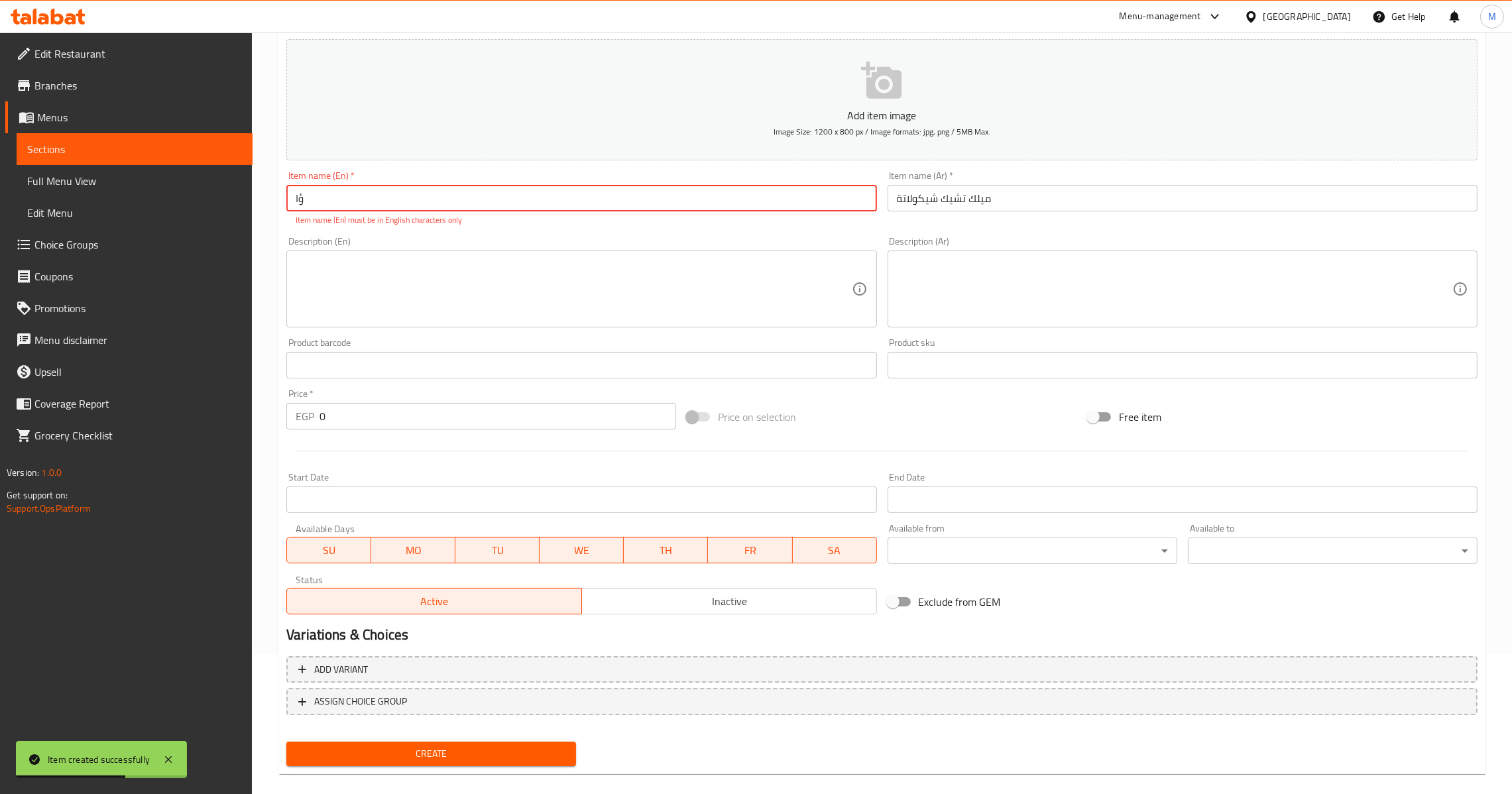
type input "ؤ"
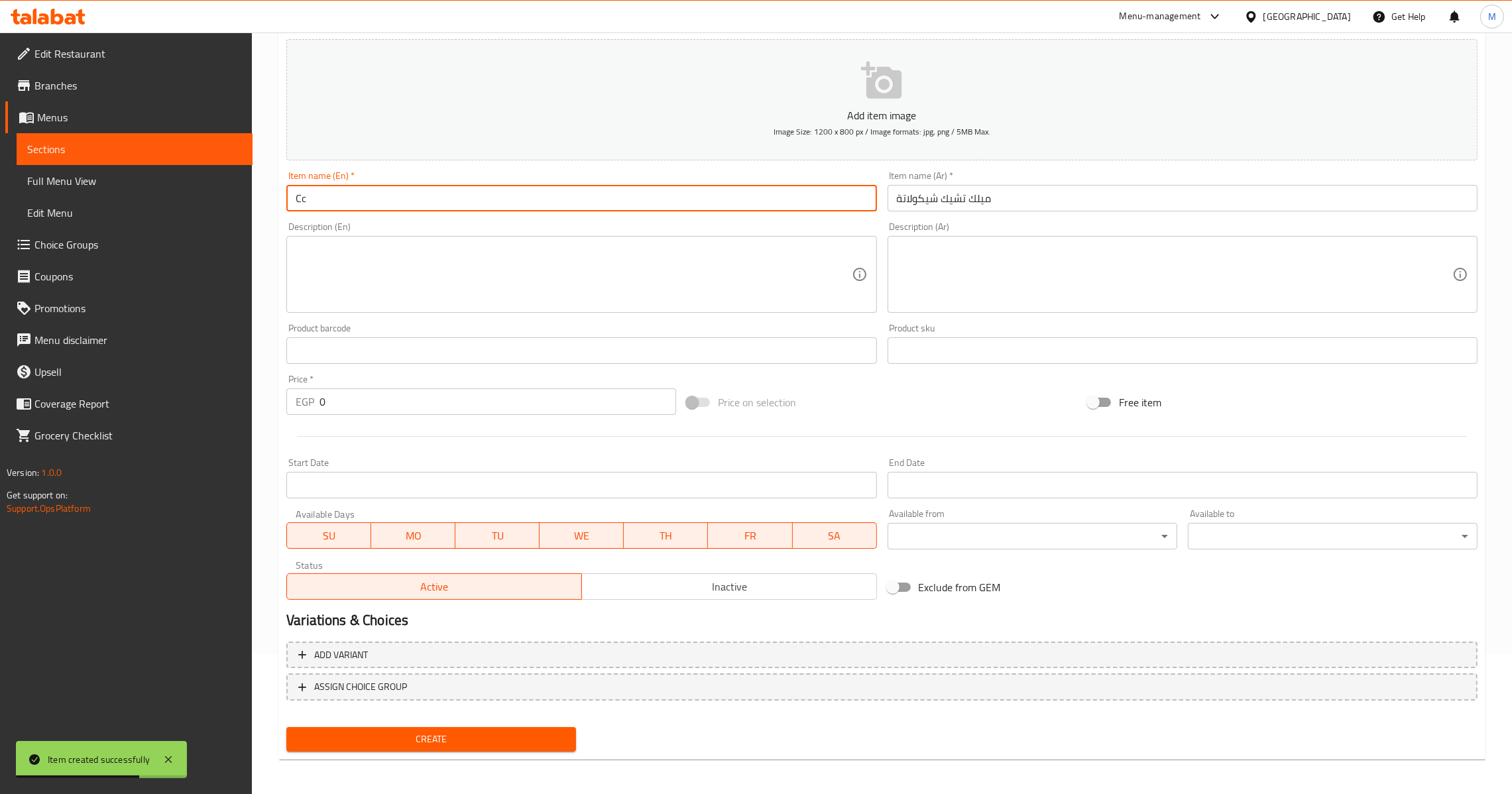
type input "C"
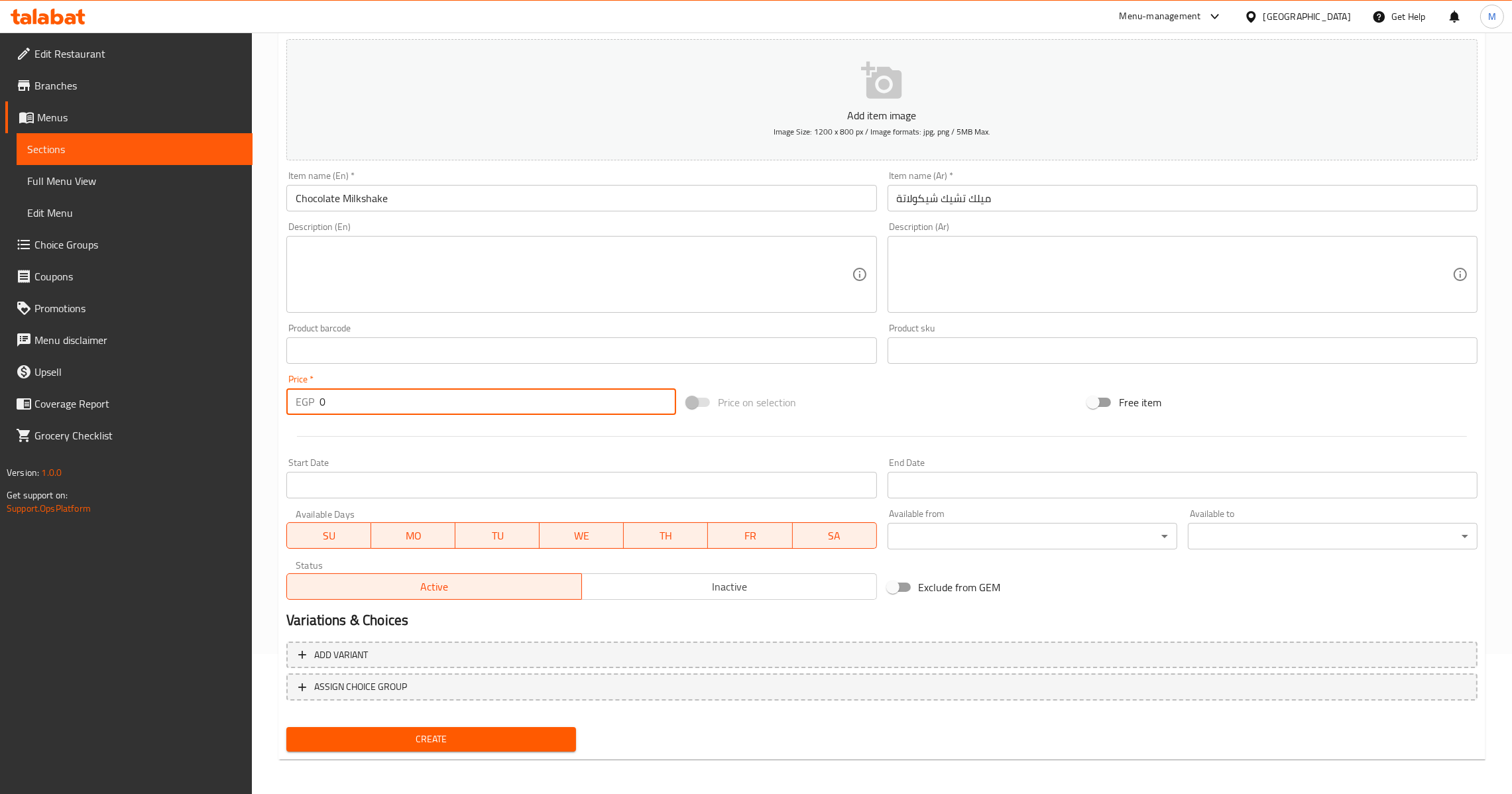
drag, startPoint x: 392, startPoint y: 392, endPoint x: 80, endPoint y: 483, distance: 325.0
click at [41, 460] on div "Edit Restaurant Branches Menus Sections Full Menu View Edit Menu Choice Groups …" at bounding box center [756, 344] width 1512 height 904
click at [416, 734] on span "Create" at bounding box center [431, 739] width 269 height 17
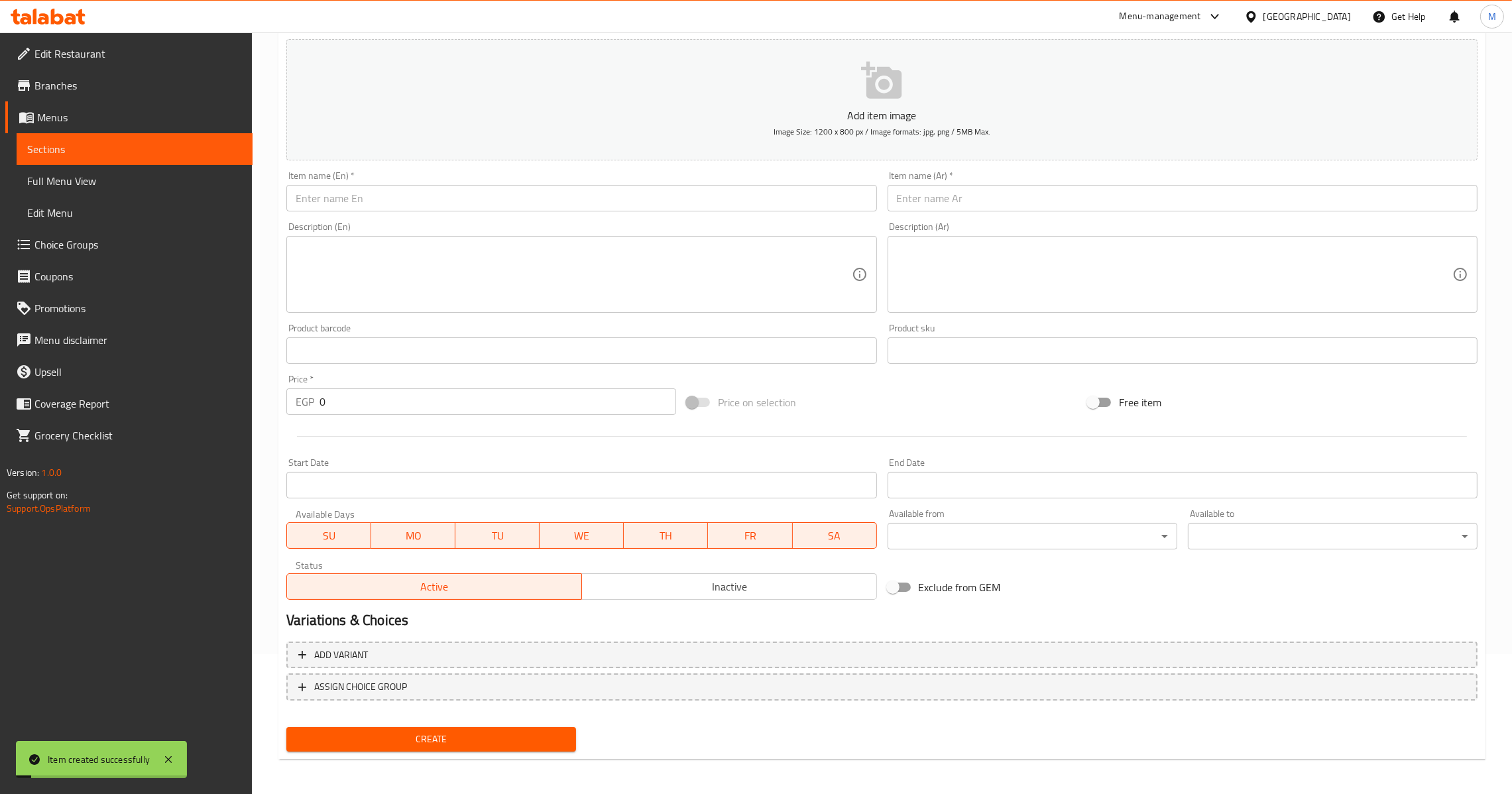
click at [1084, 202] on input "text" at bounding box center [1182, 198] width 590 height 27
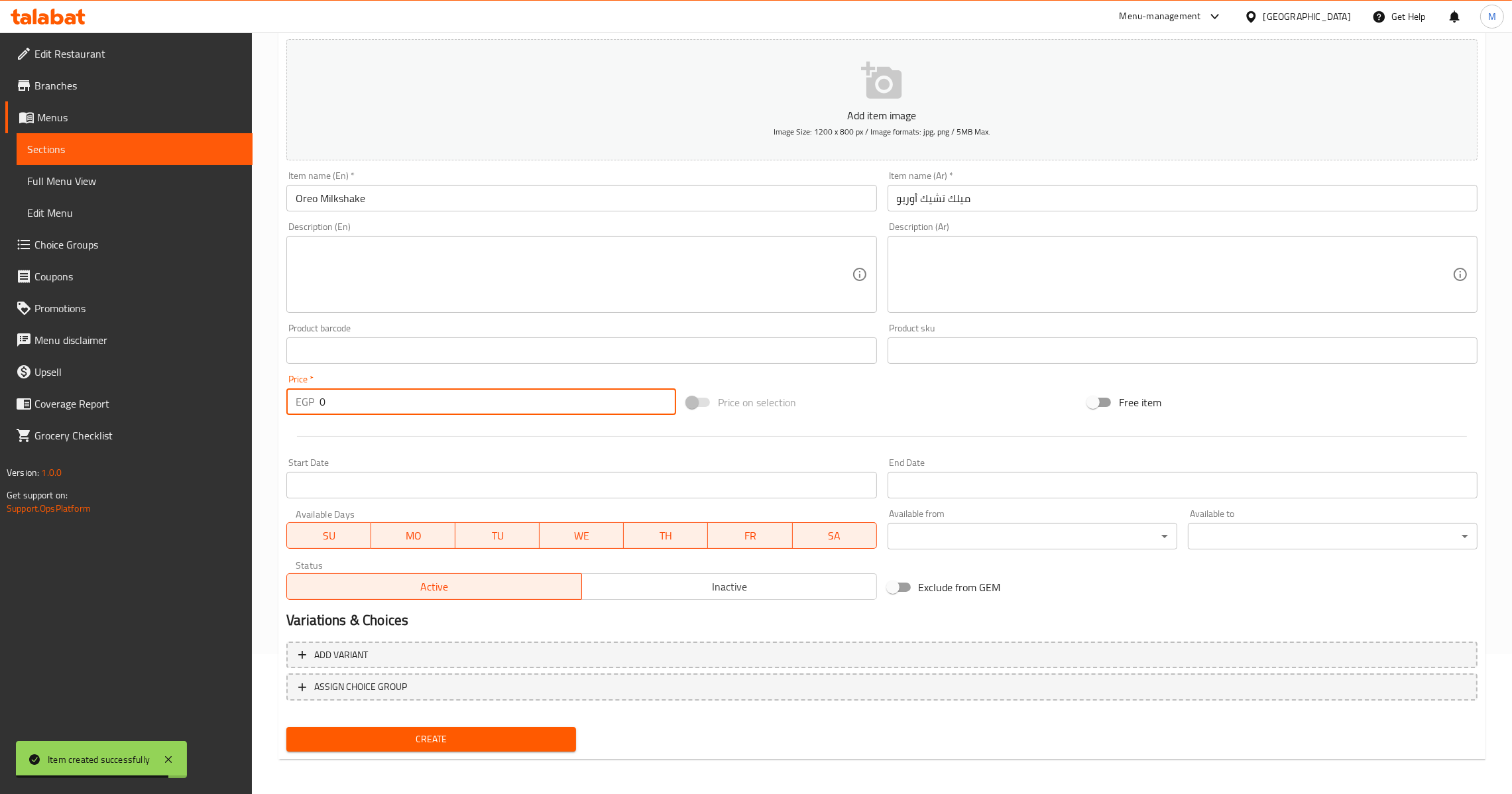
drag, startPoint x: 379, startPoint y: 392, endPoint x: 197, endPoint y: 442, distance: 188.7
click at [197, 442] on div "Edit Restaurant Branches Menus Sections Full Menu View Edit Menu Choice Groups …" at bounding box center [756, 344] width 1512 height 904
click at [427, 738] on span "Create" at bounding box center [431, 739] width 269 height 17
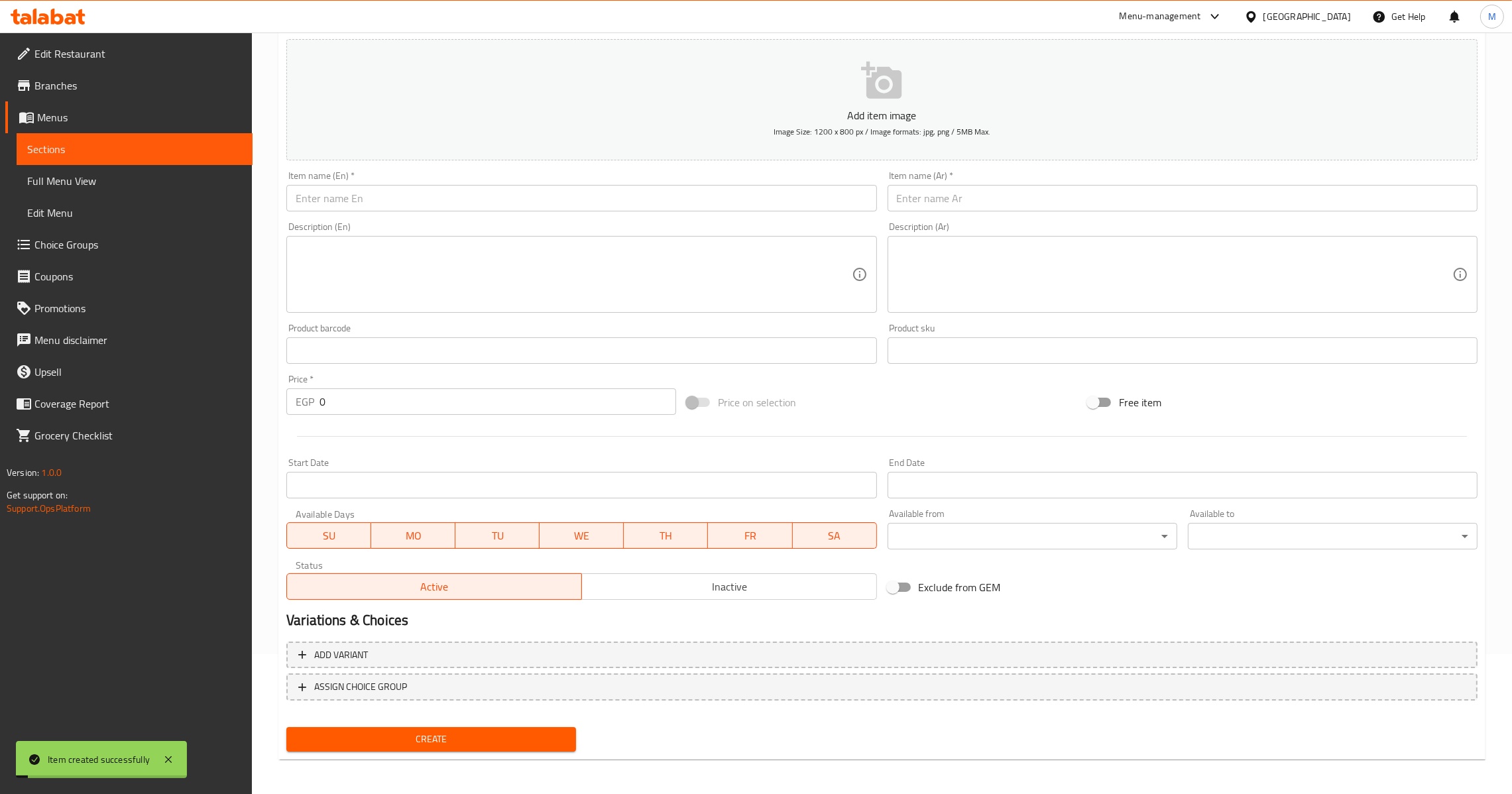
click at [986, 208] on input "text" at bounding box center [1182, 198] width 590 height 27
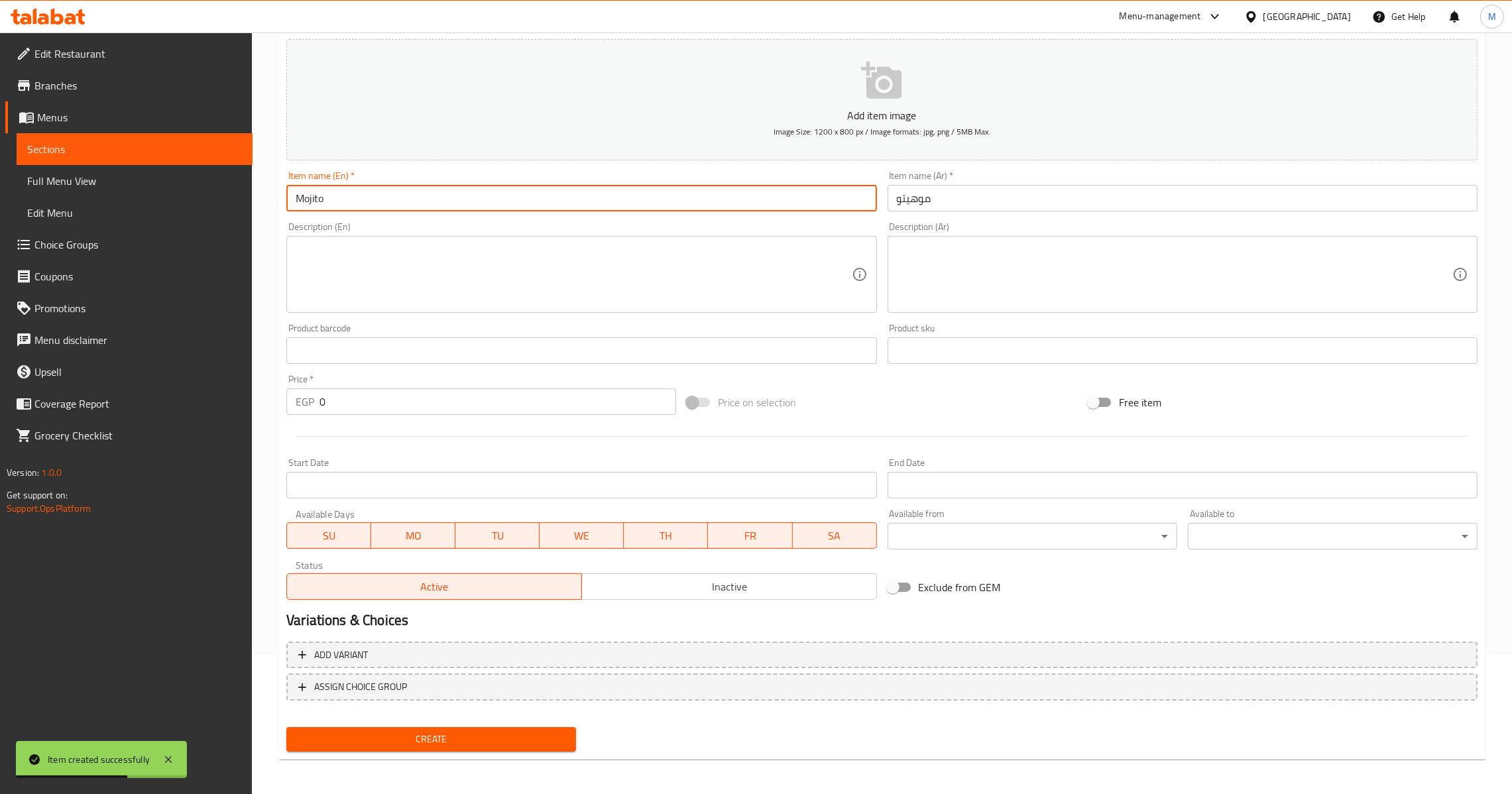
click at [313, 400] on p "EGP" at bounding box center [305, 402] width 19 height 16
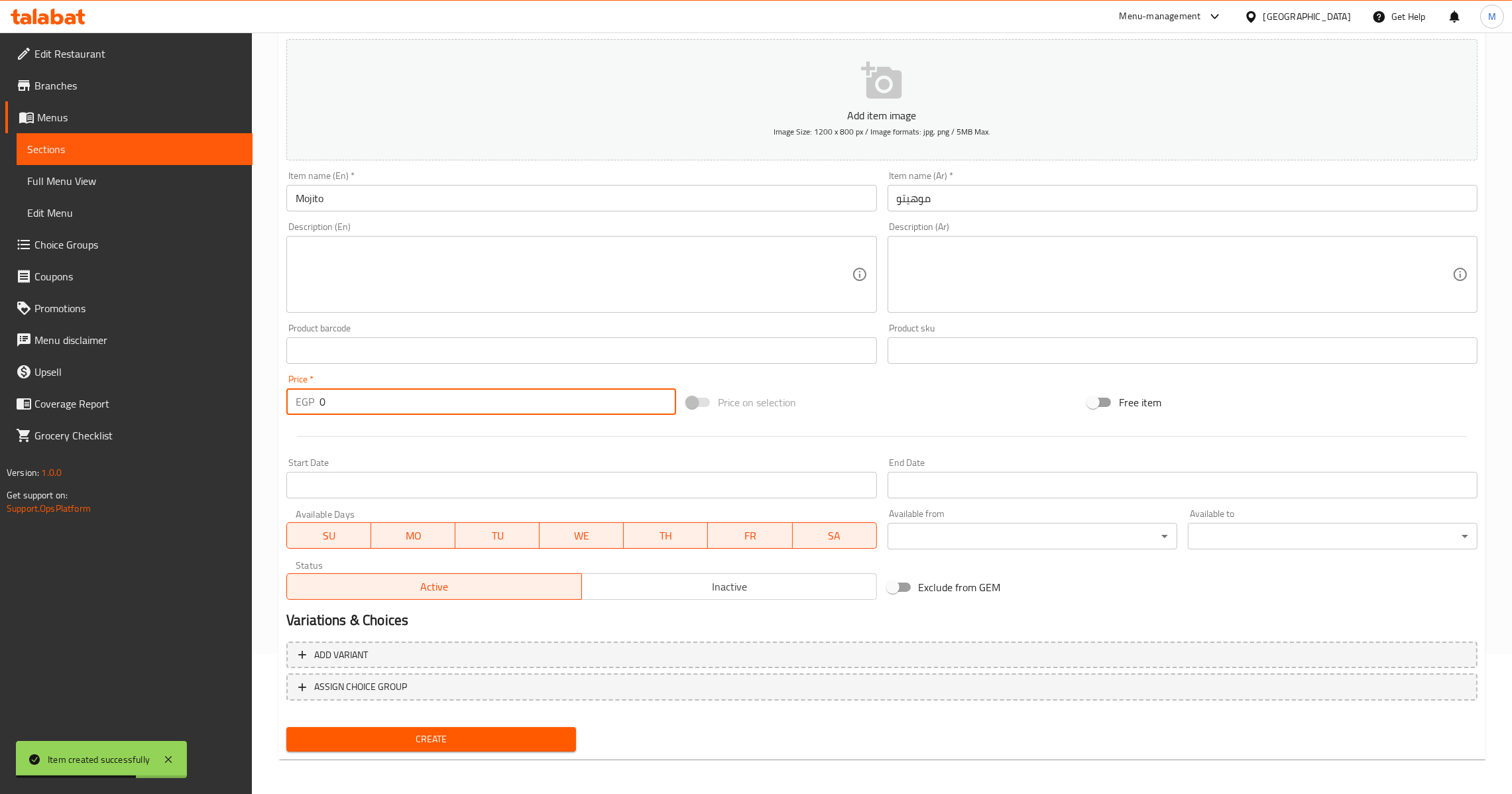
click at [321, 400] on input "0" at bounding box center [498, 402] width 357 height 27
click at [503, 732] on span "Create" at bounding box center [431, 739] width 269 height 17
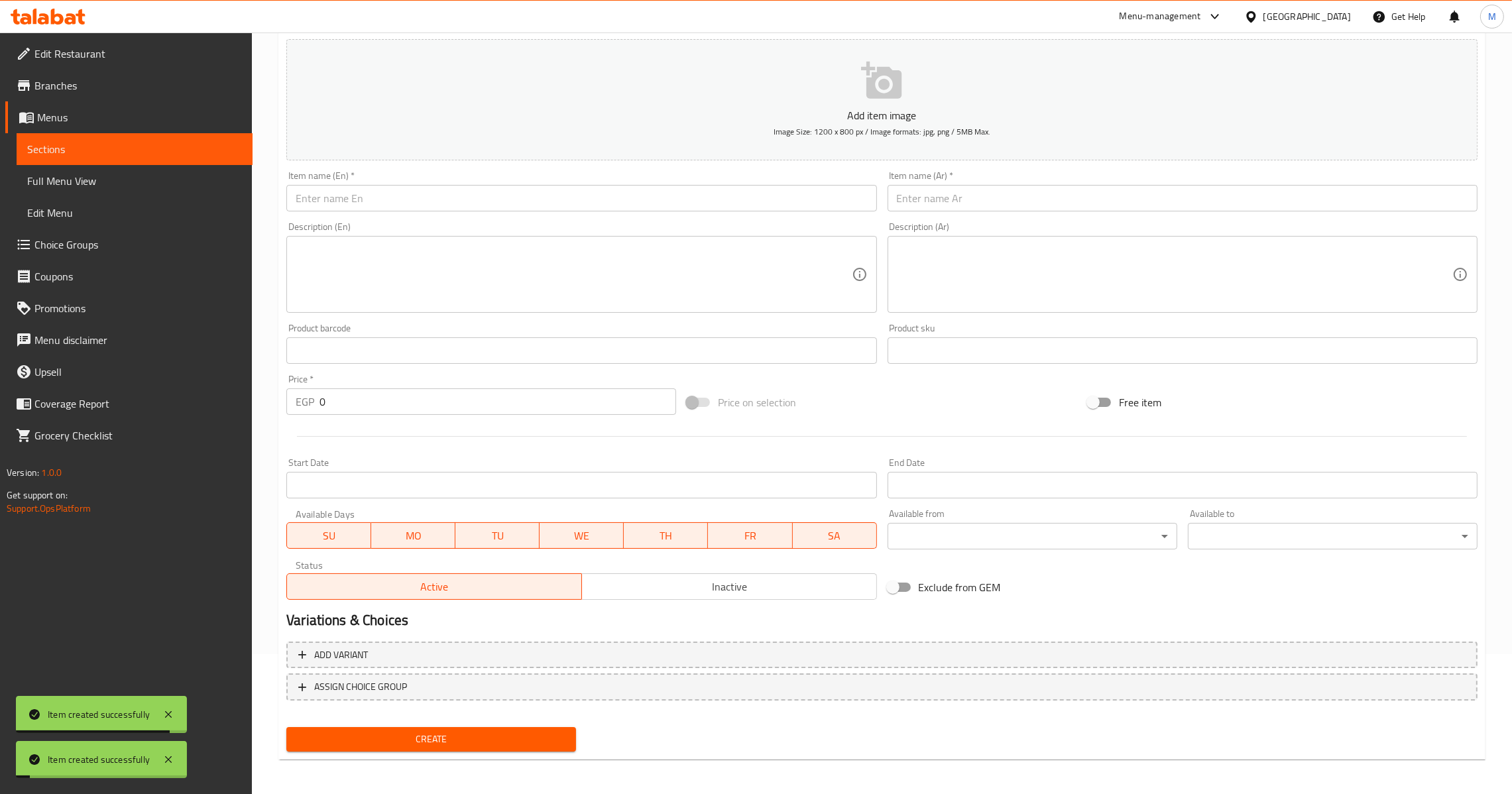
click at [1057, 194] on input "text" at bounding box center [1182, 198] width 590 height 27
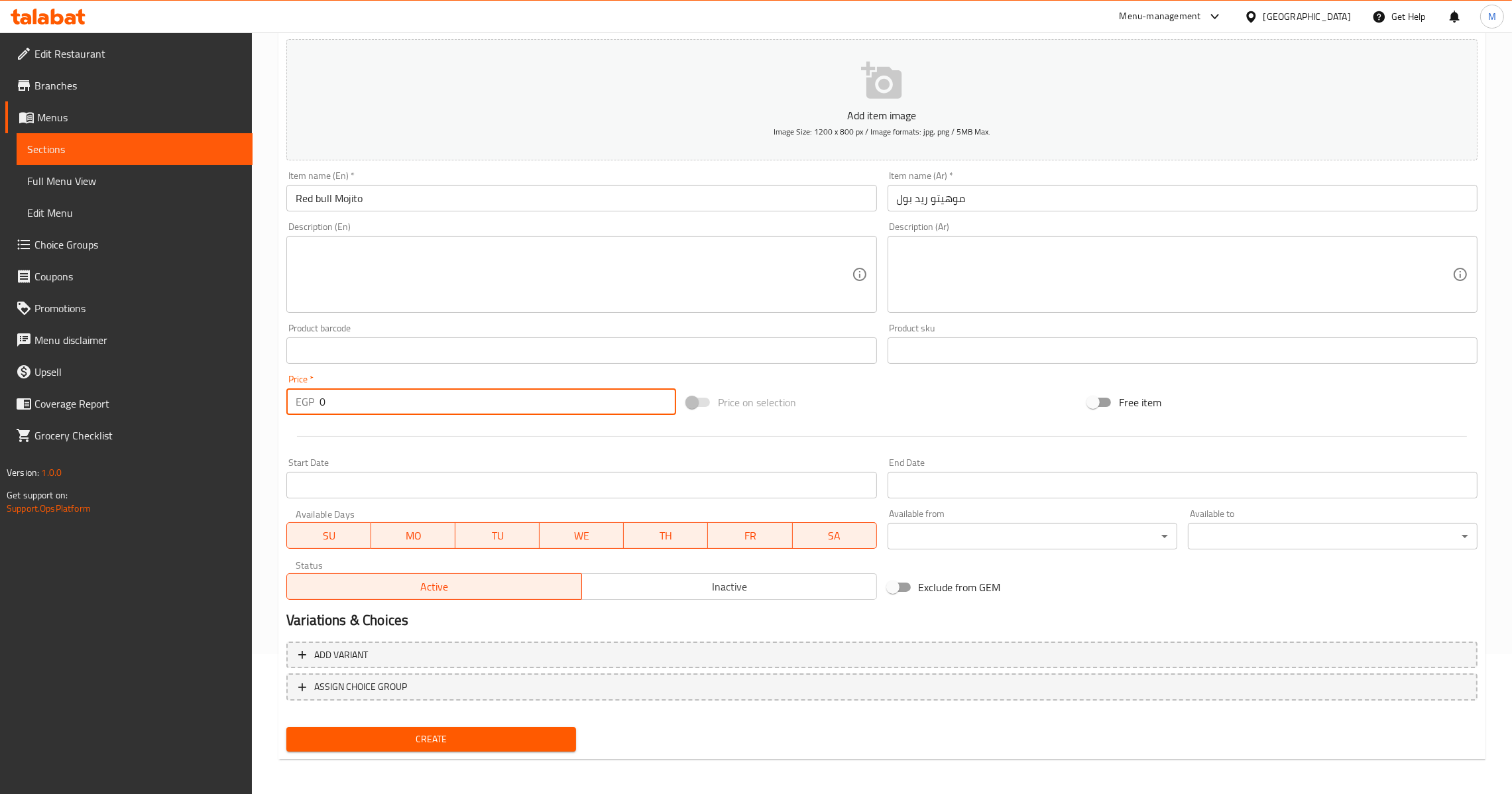
click at [323, 407] on input "0" at bounding box center [498, 402] width 357 height 27
click at [317, 408] on div "EGP 0 Price *" at bounding box center [481, 402] width 390 height 27
click at [320, 408] on input "0" at bounding box center [498, 402] width 357 height 27
click at [455, 739] on span "Create" at bounding box center [431, 739] width 269 height 17
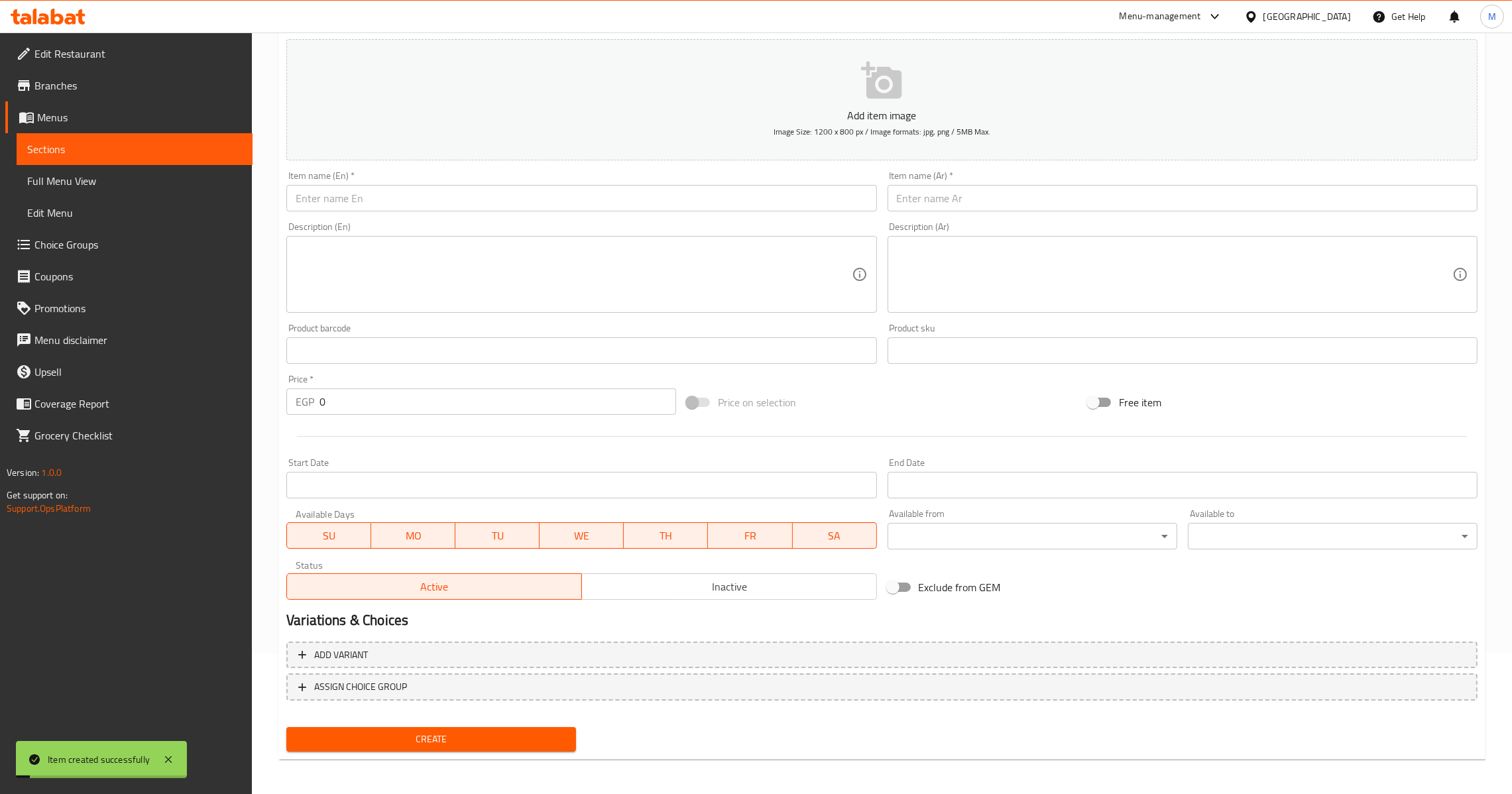
click at [977, 197] on input "text" at bounding box center [1182, 198] width 590 height 27
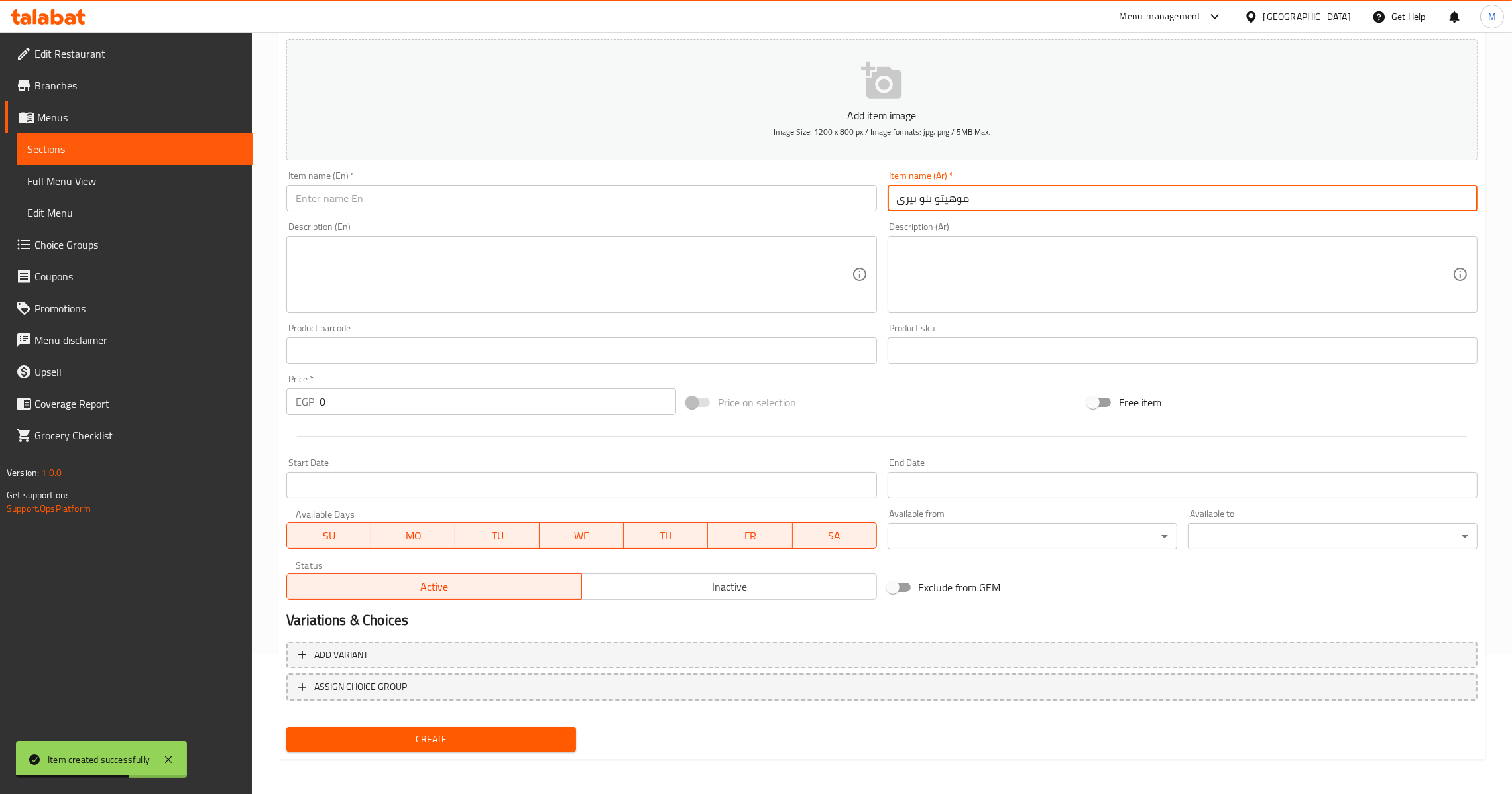
click at [413, 214] on div "Item name (En)   * Item name (En) *" at bounding box center [582, 191] width 601 height 51
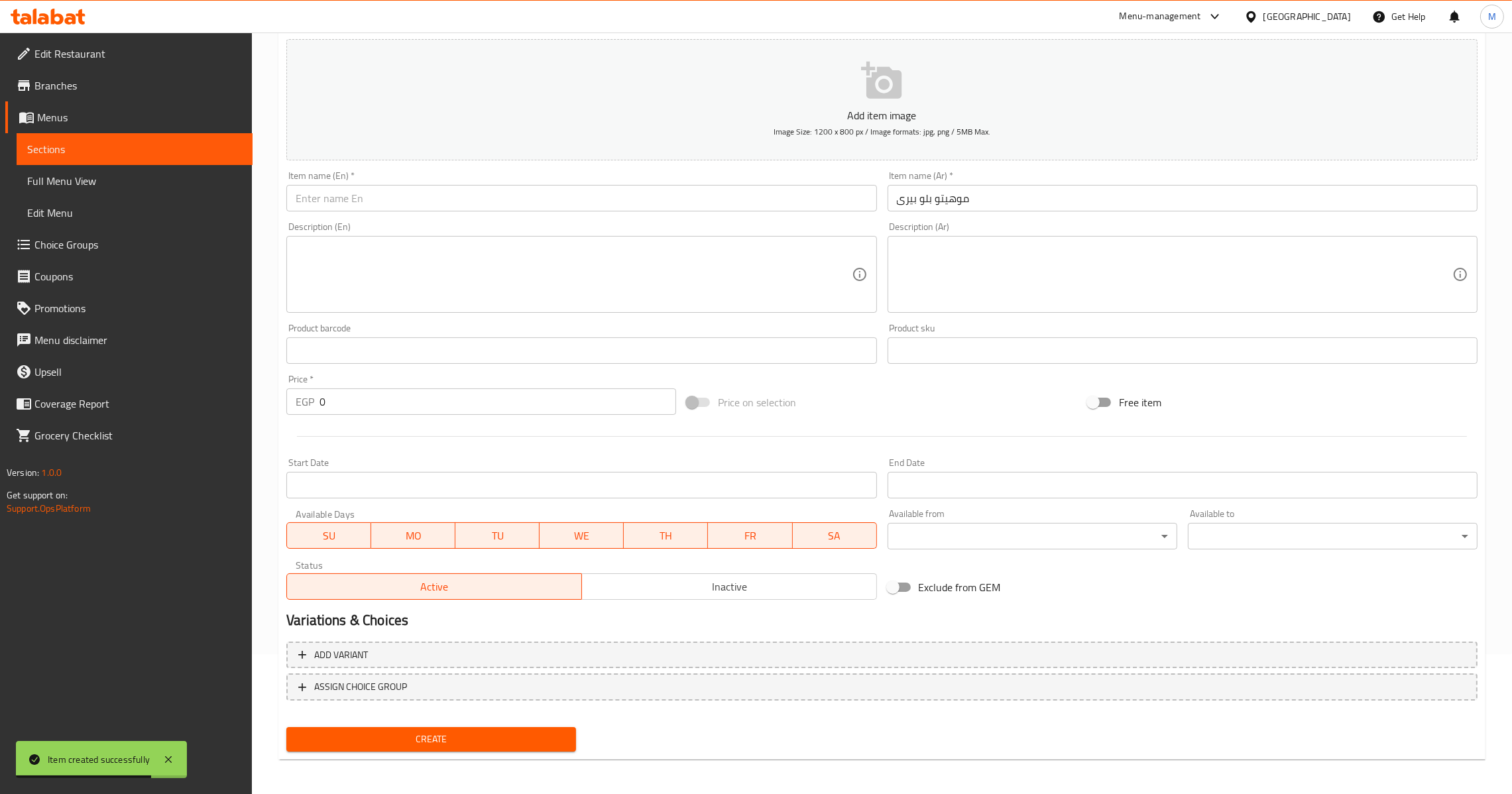
click at [416, 197] on input "text" at bounding box center [581, 198] width 590 height 27
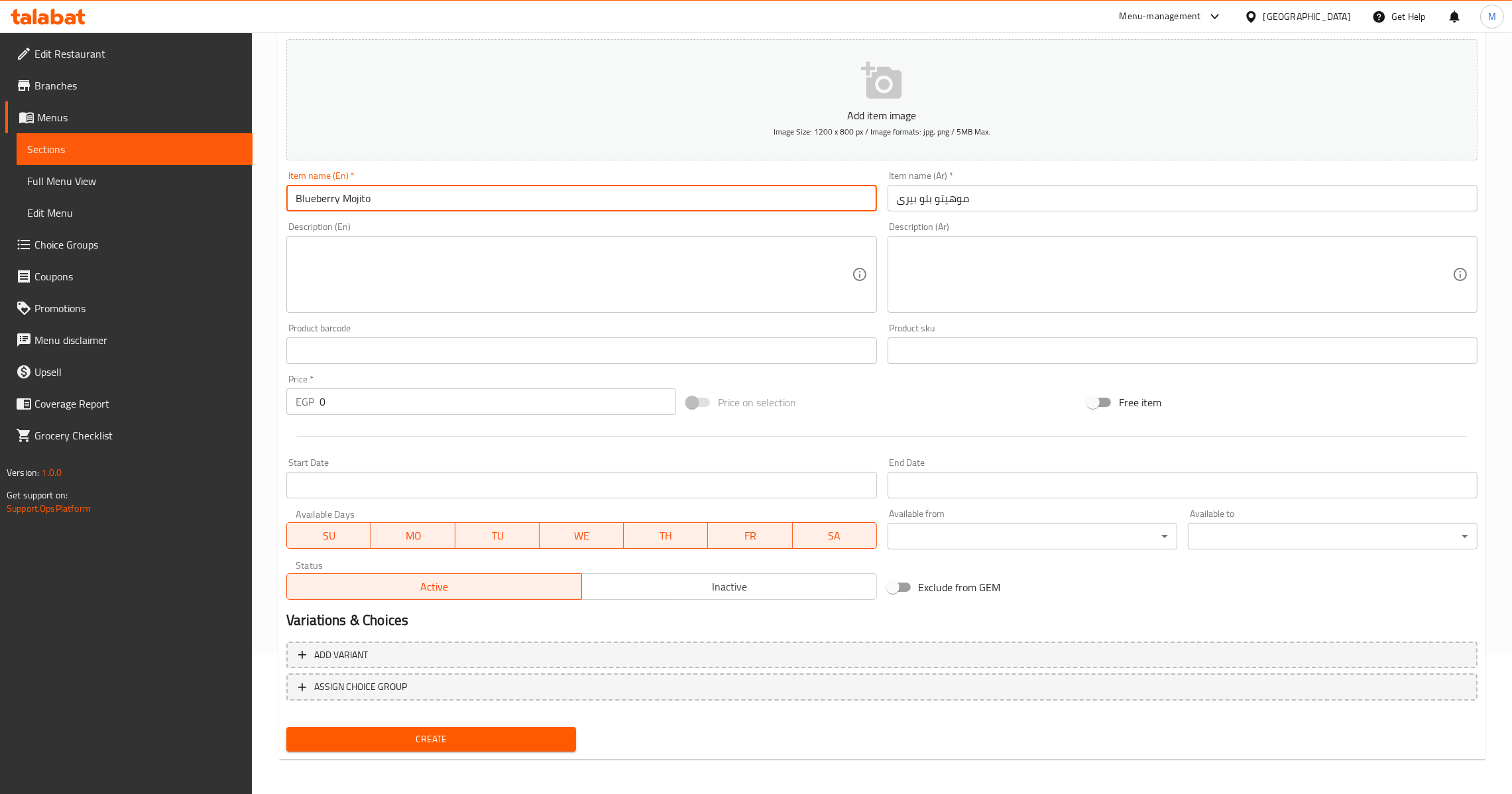
click at [320, 400] on input "0" at bounding box center [498, 402] width 357 height 27
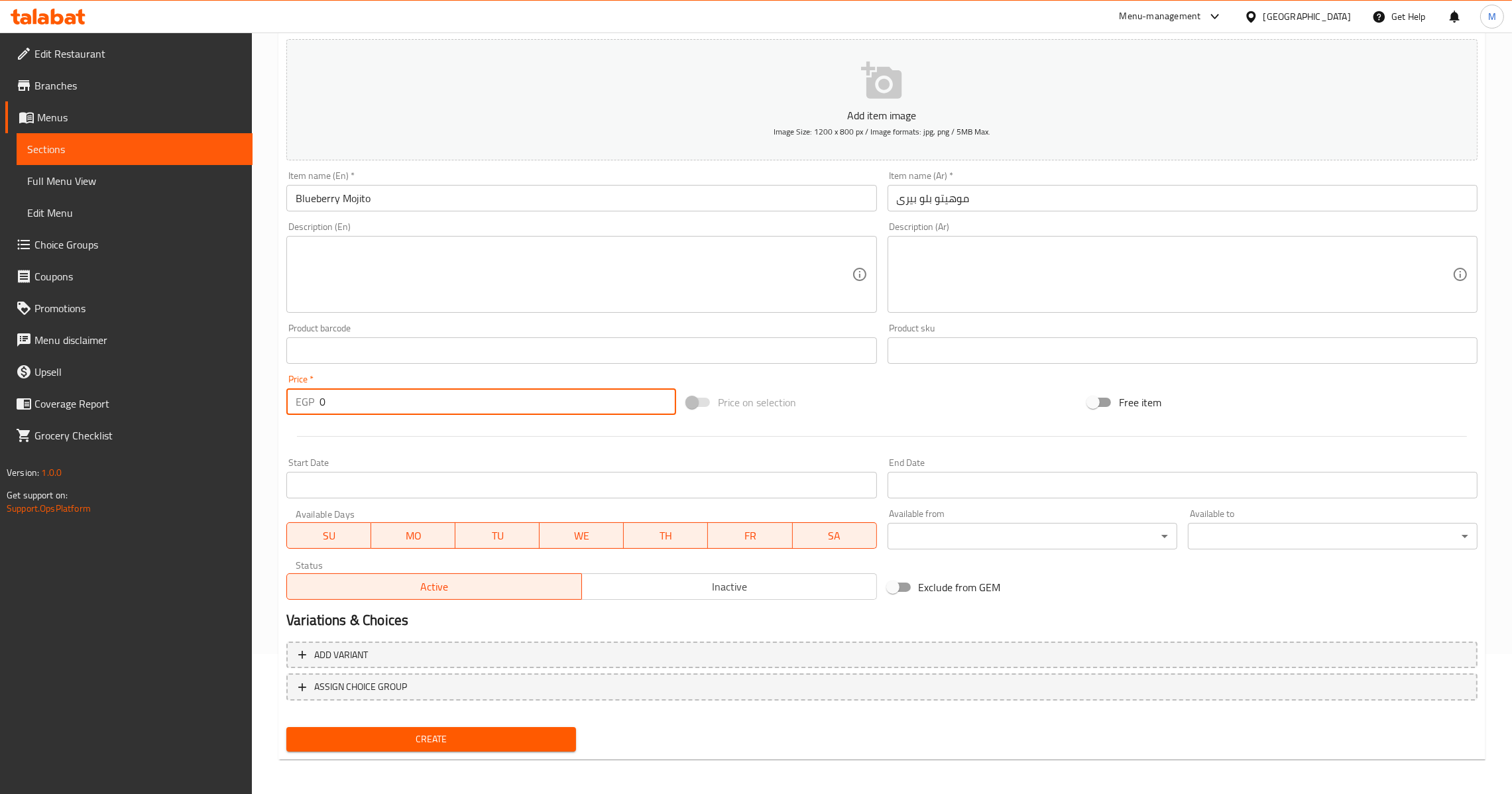
click at [320, 400] on input "0" at bounding box center [498, 402] width 357 height 27
drag, startPoint x: 328, startPoint y: 402, endPoint x: 320, endPoint y: 408, distance: 10.0
click at [320, 408] on input "70" at bounding box center [498, 402] width 357 height 27
click at [443, 737] on span "Create" at bounding box center [431, 739] width 269 height 17
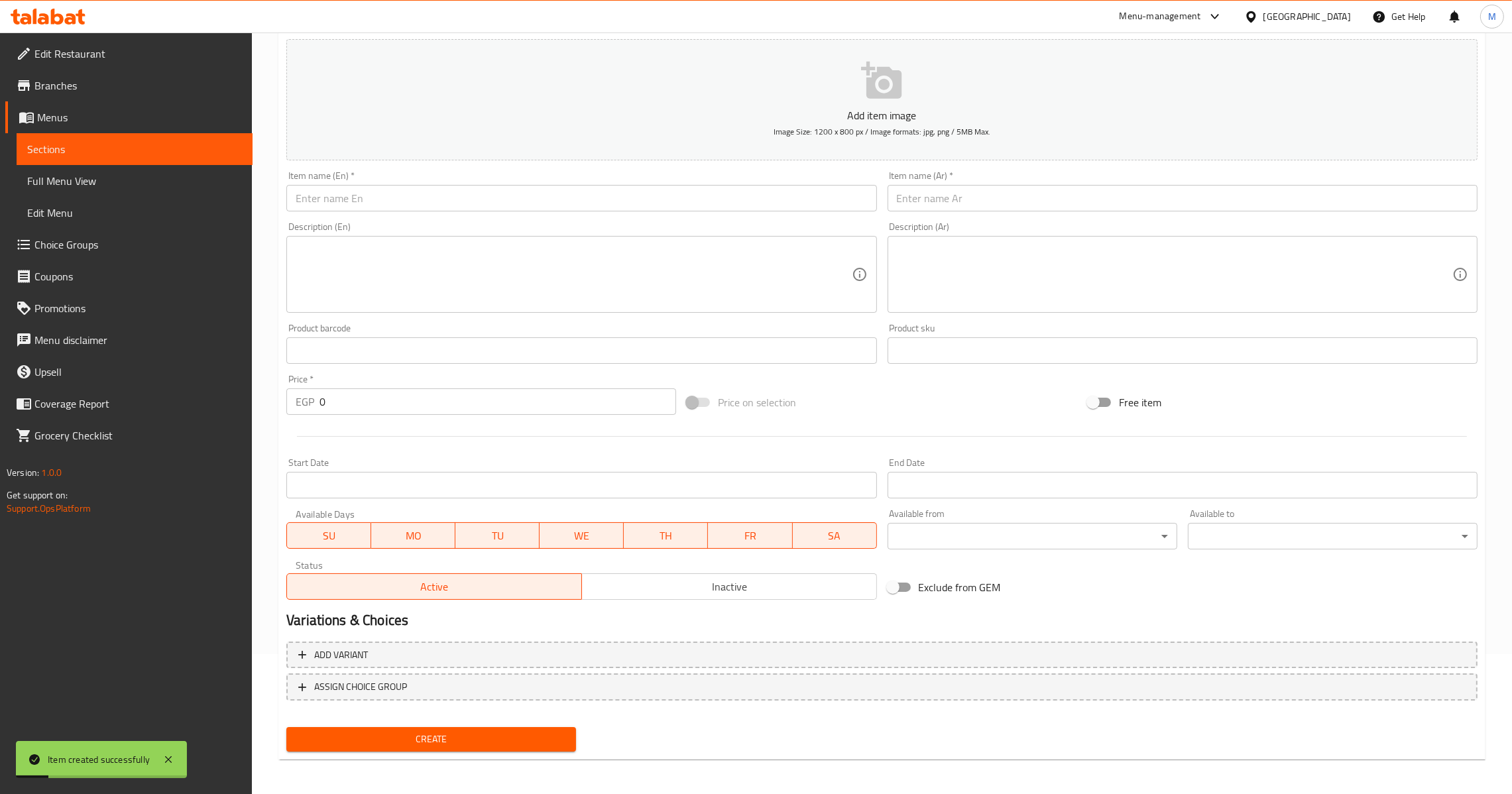
click at [928, 207] on input "text" at bounding box center [1182, 198] width 590 height 27
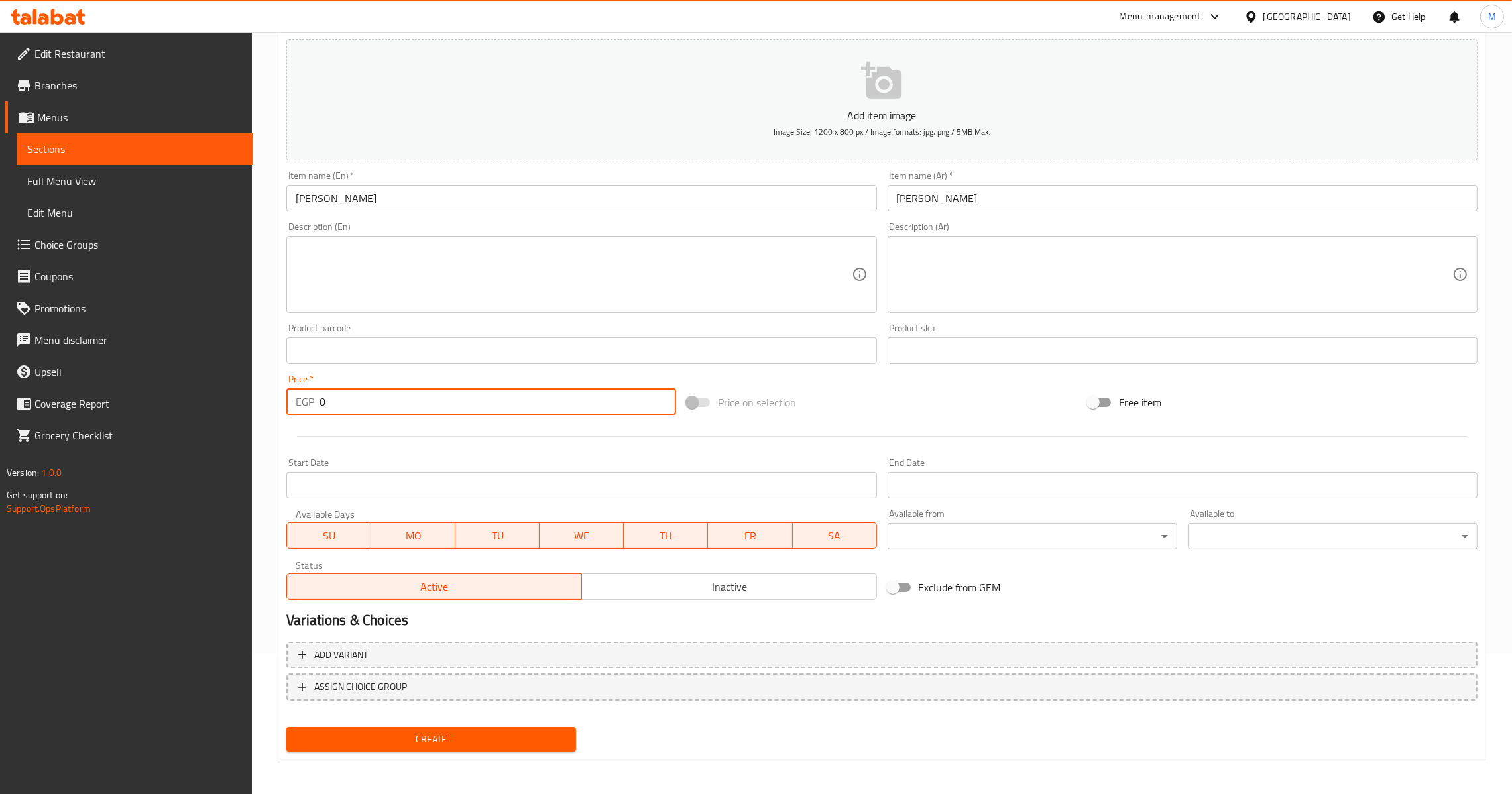
click at [321, 404] on input "0" at bounding box center [498, 402] width 357 height 27
click at [460, 731] on span "Create" at bounding box center [431, 739] width 269 height 17
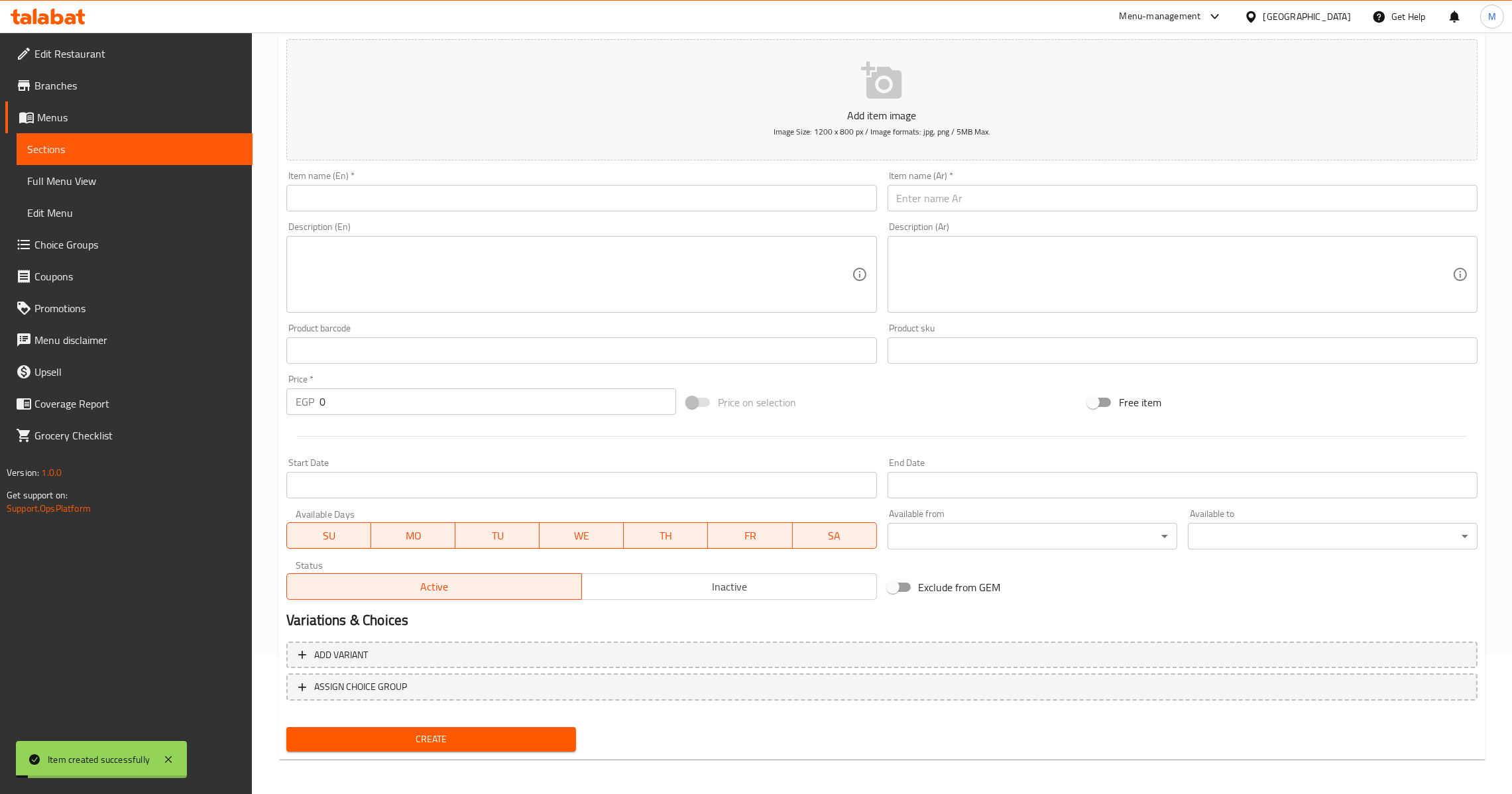
click at [988, 198] on input "text" at bounding box center [1182, 198] width 590 height 27
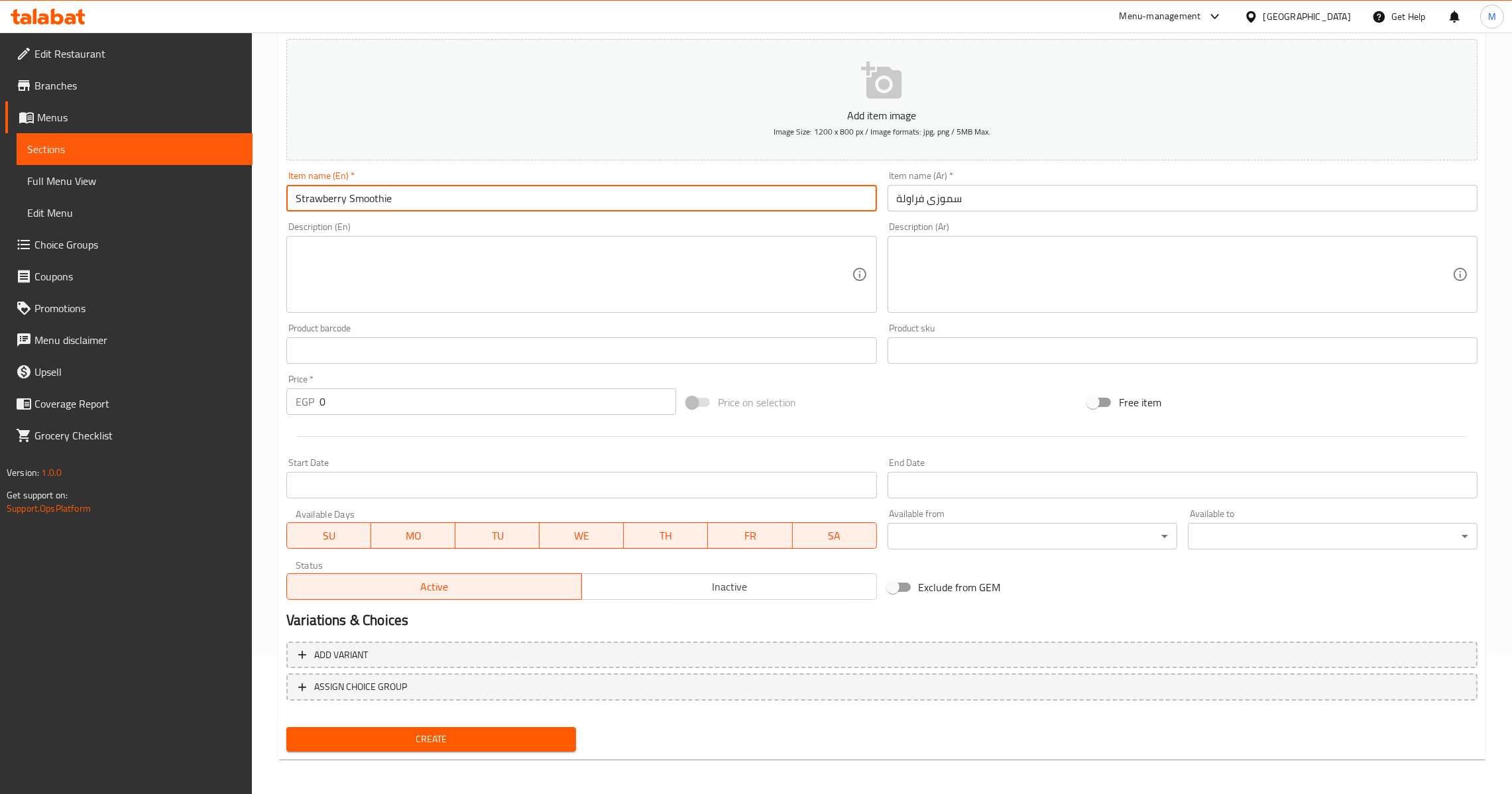
click at [318, 400] on div "EGP 0 Price *" at bounding box center [481, 402] width 390 height 27
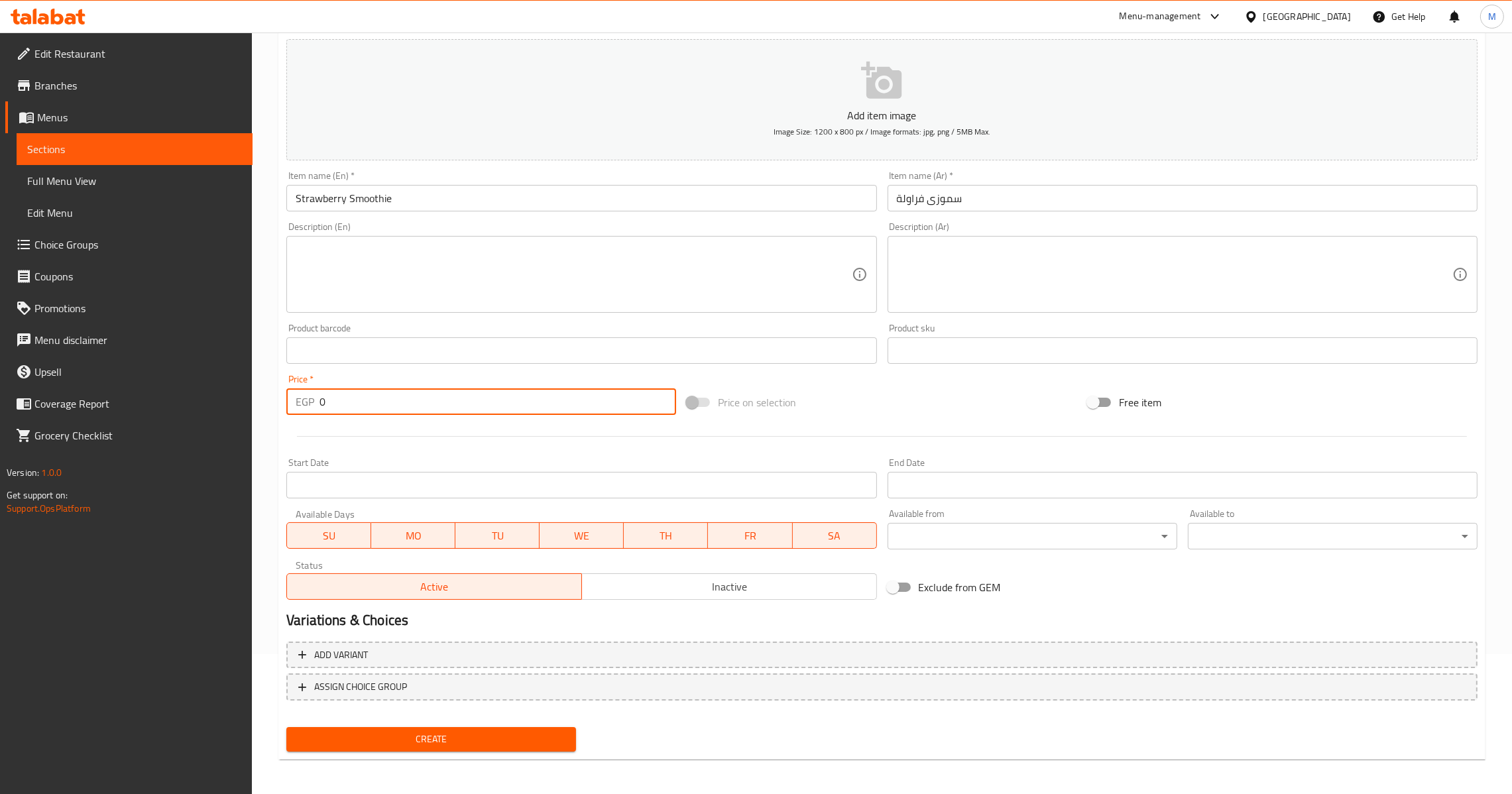
click at [322, 400] on input "0" at bounding box center [498, 402] width 357 height 27
click at [455, 731] on span "Create" at bounding box center [431, 739] width 269 height 17
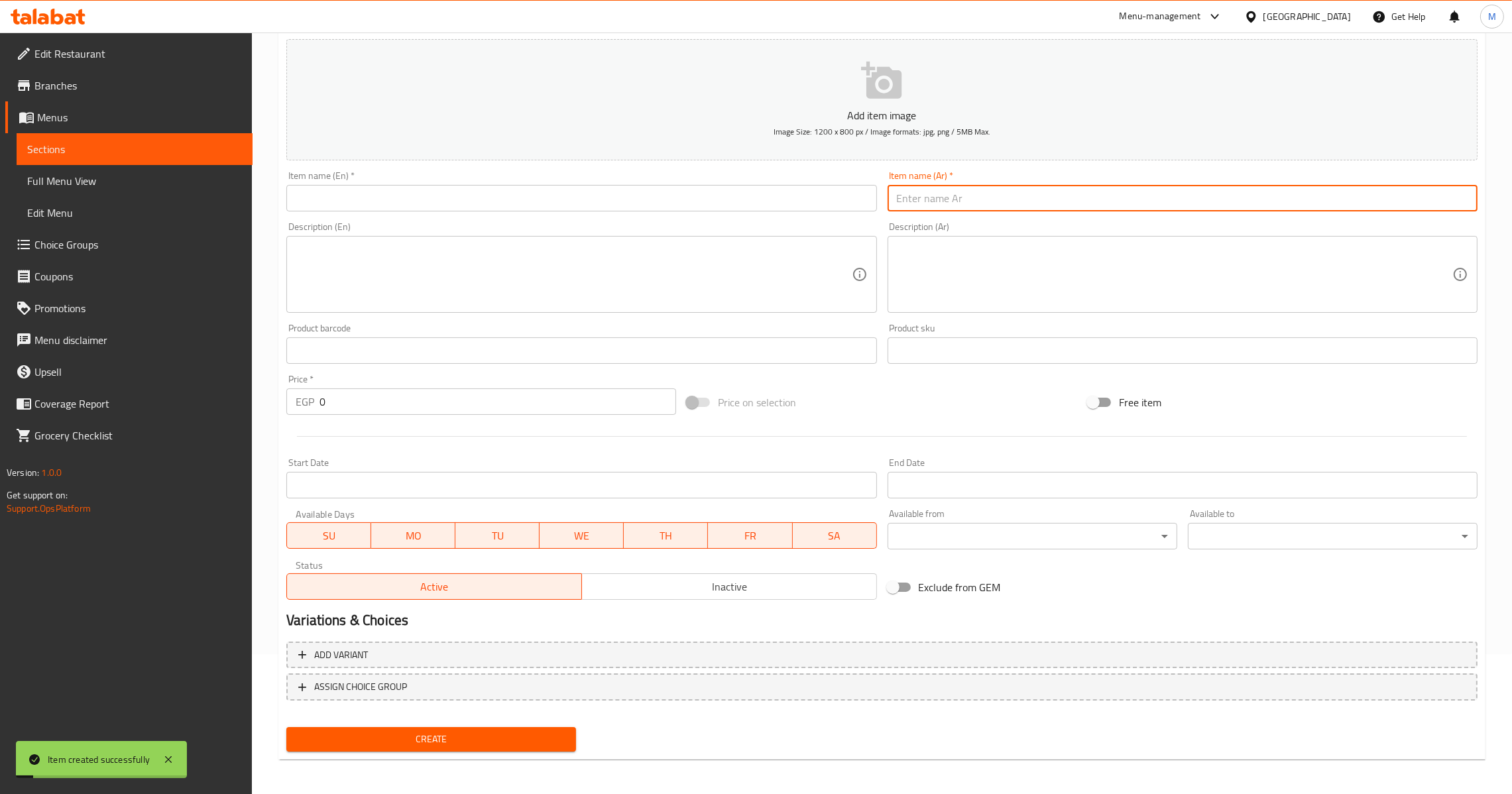
click at [981, 191] on input "text" at bounding box center [1182, 198] width 590 height 27
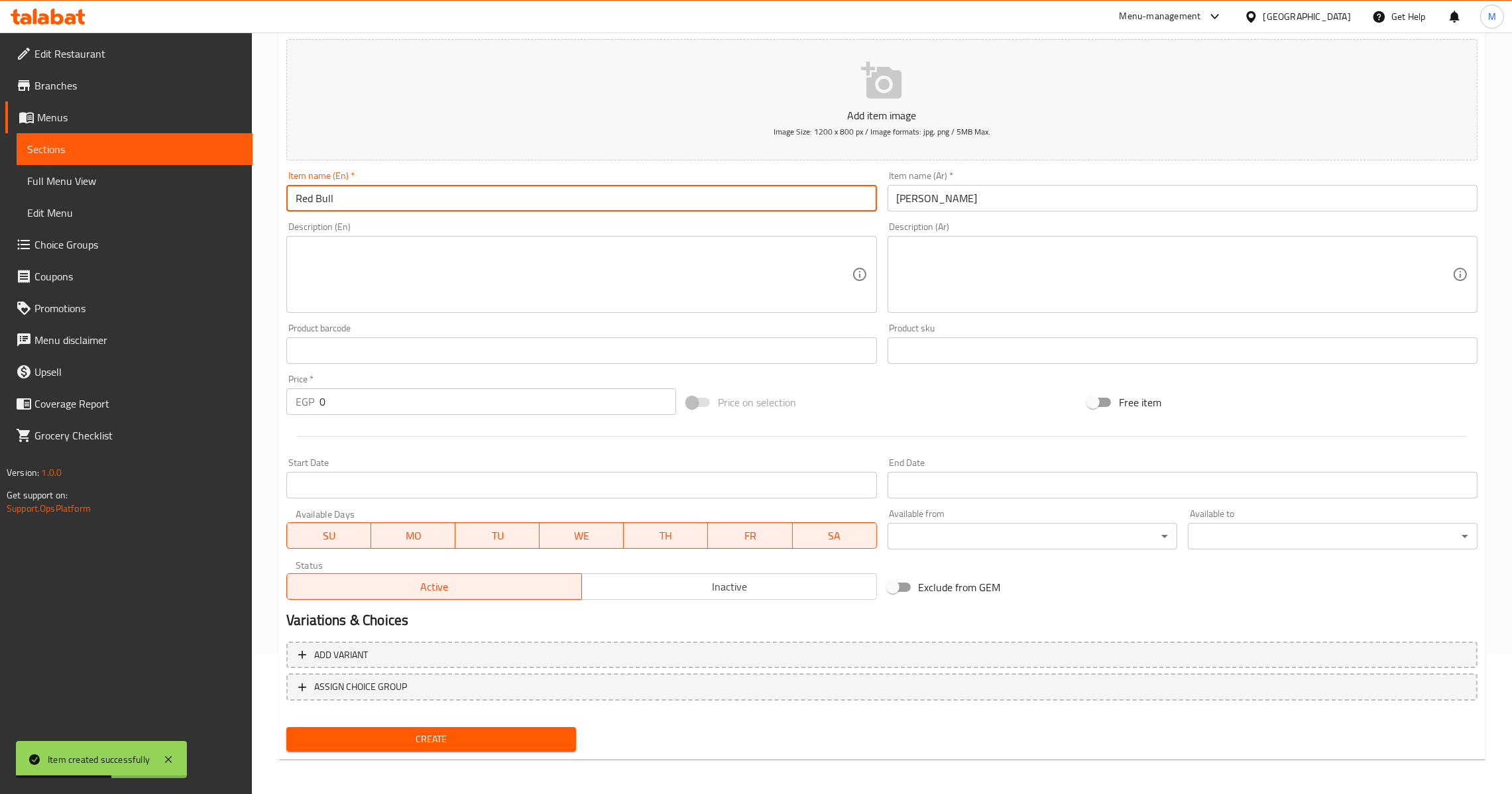
click at [327, 403] on input "0" at bounding box center [498, 402] width 357 height 27
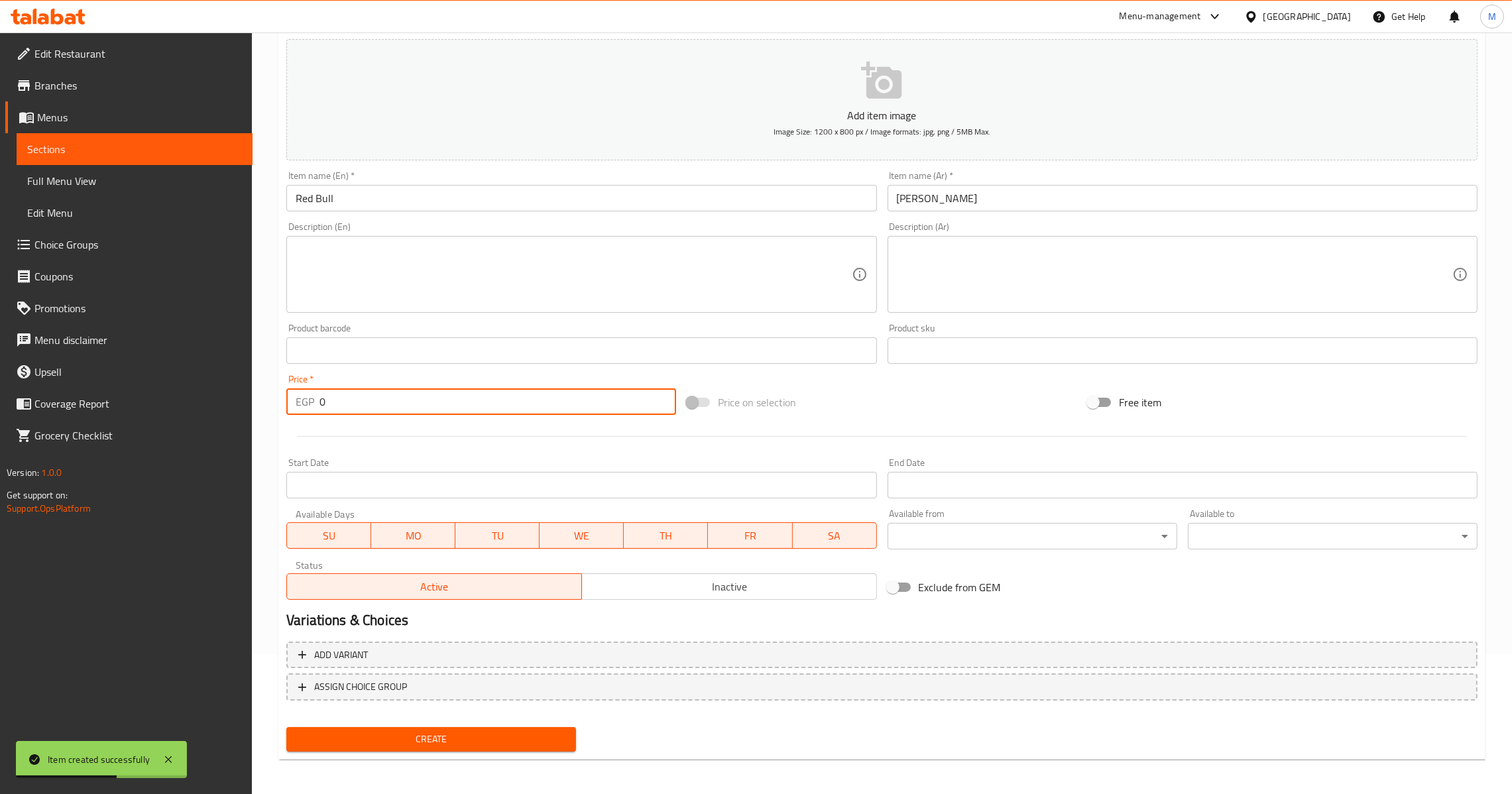
click at [324, 403] on input "0" at bounding box center [498, 402] width 357 height 27
click at [320, 403] on input "0" at bounding box center [498, 402] width 357 height 27
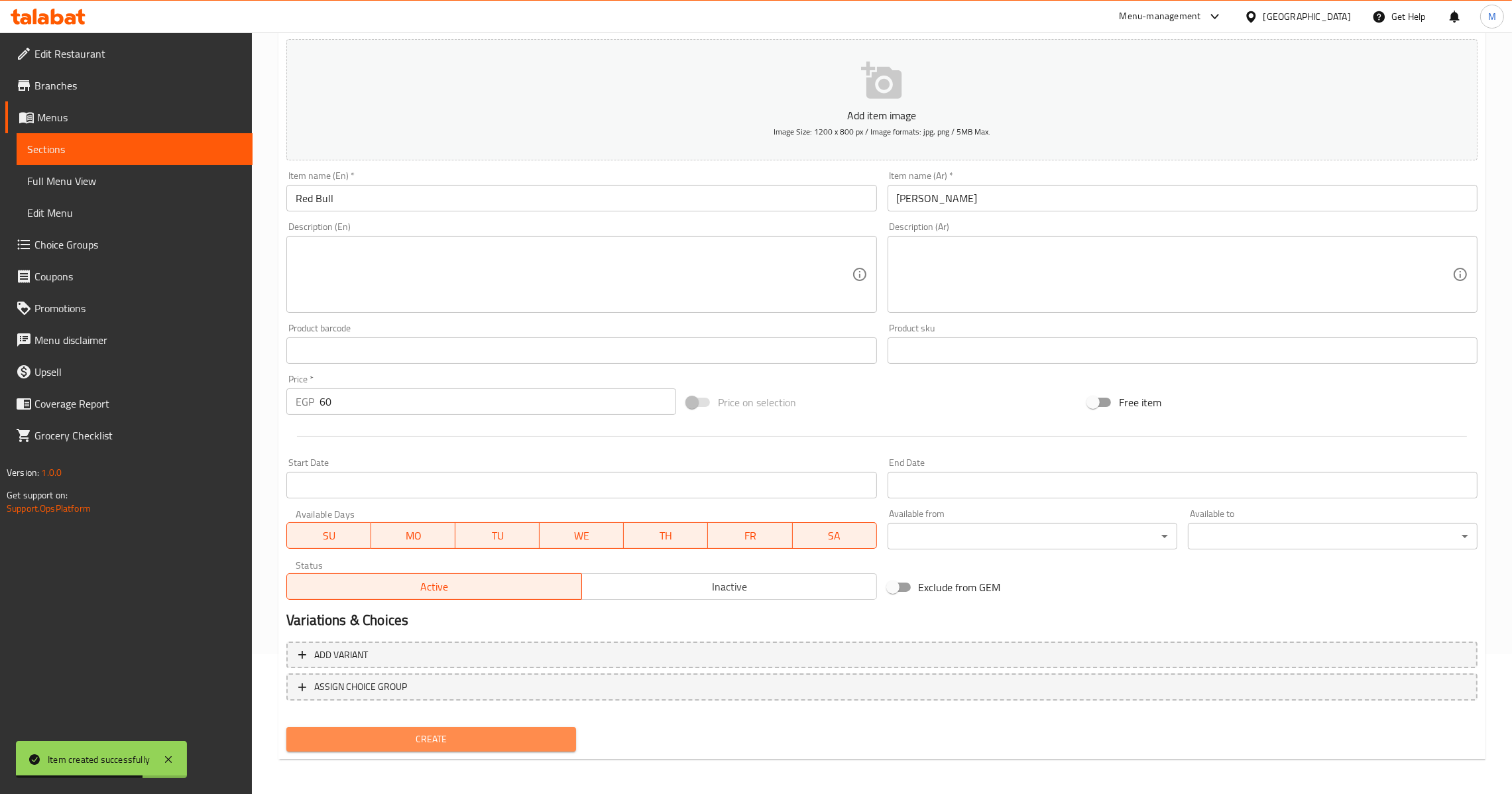
click at [441, 747] on button "Create" at bounding box center [430, 739] width 289 height 25
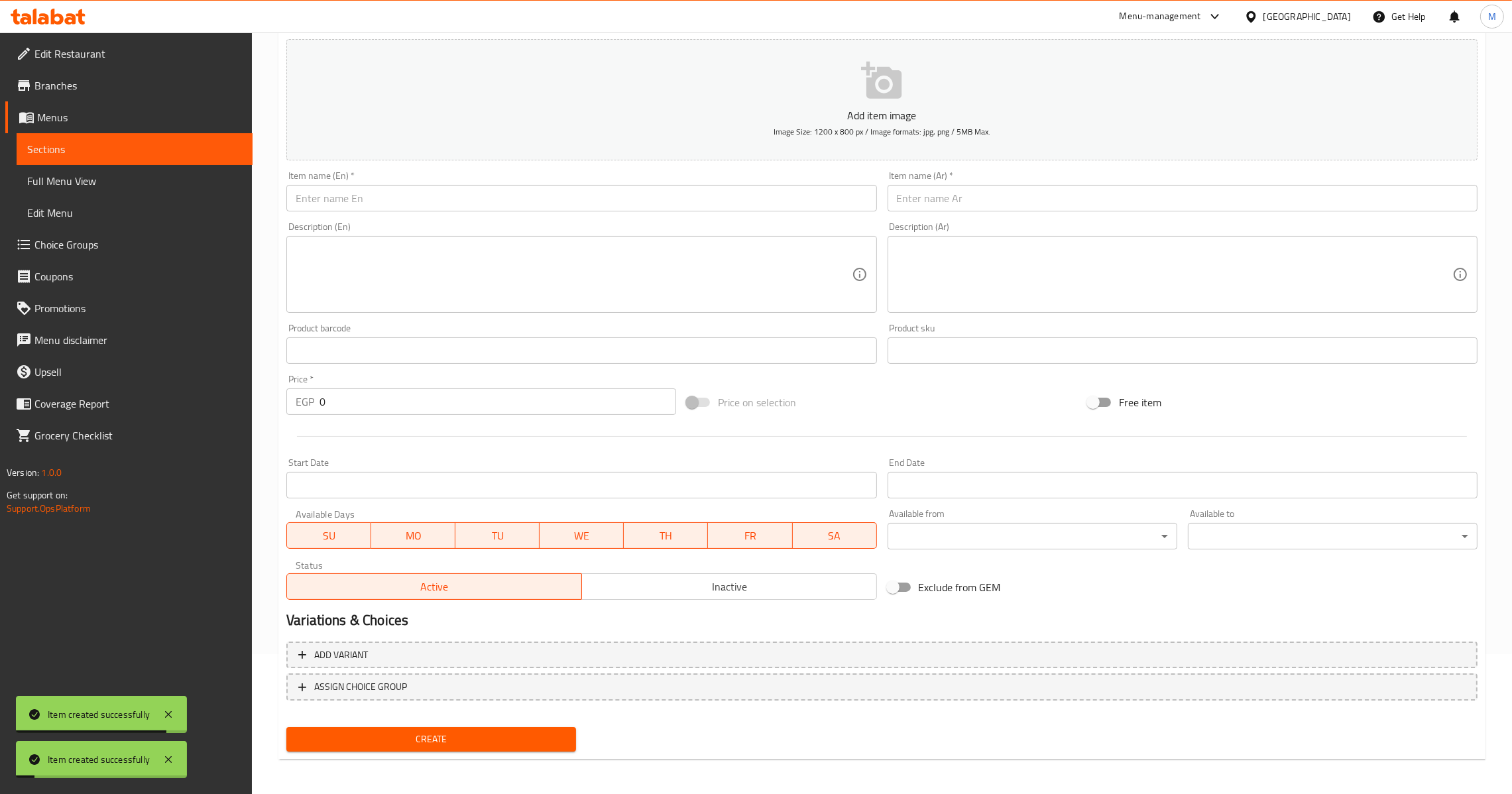
click at [961, 201] on input "text" at bounding box center [1182, 198] width 590 height 27
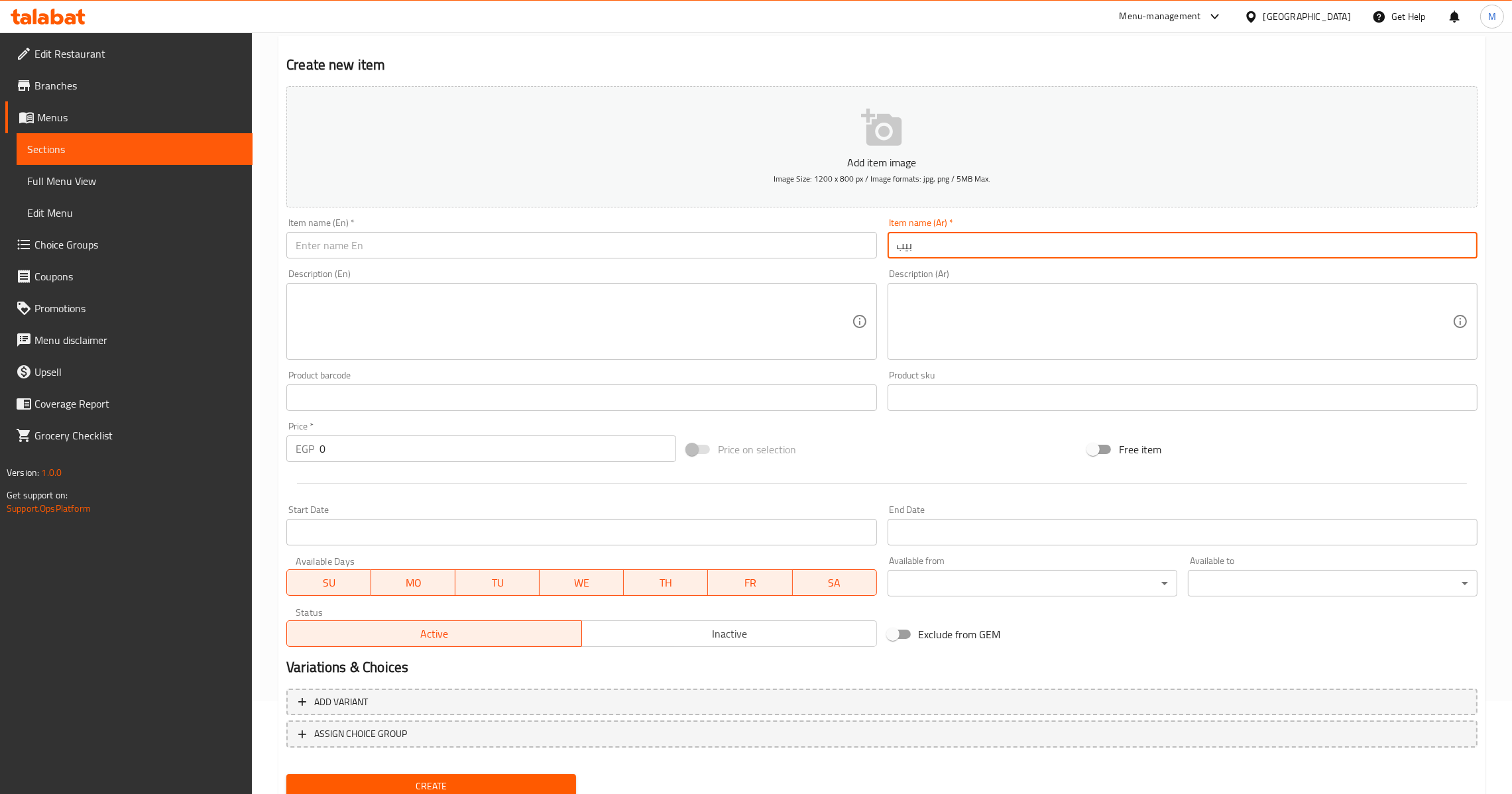
scroll to position [0, 0]
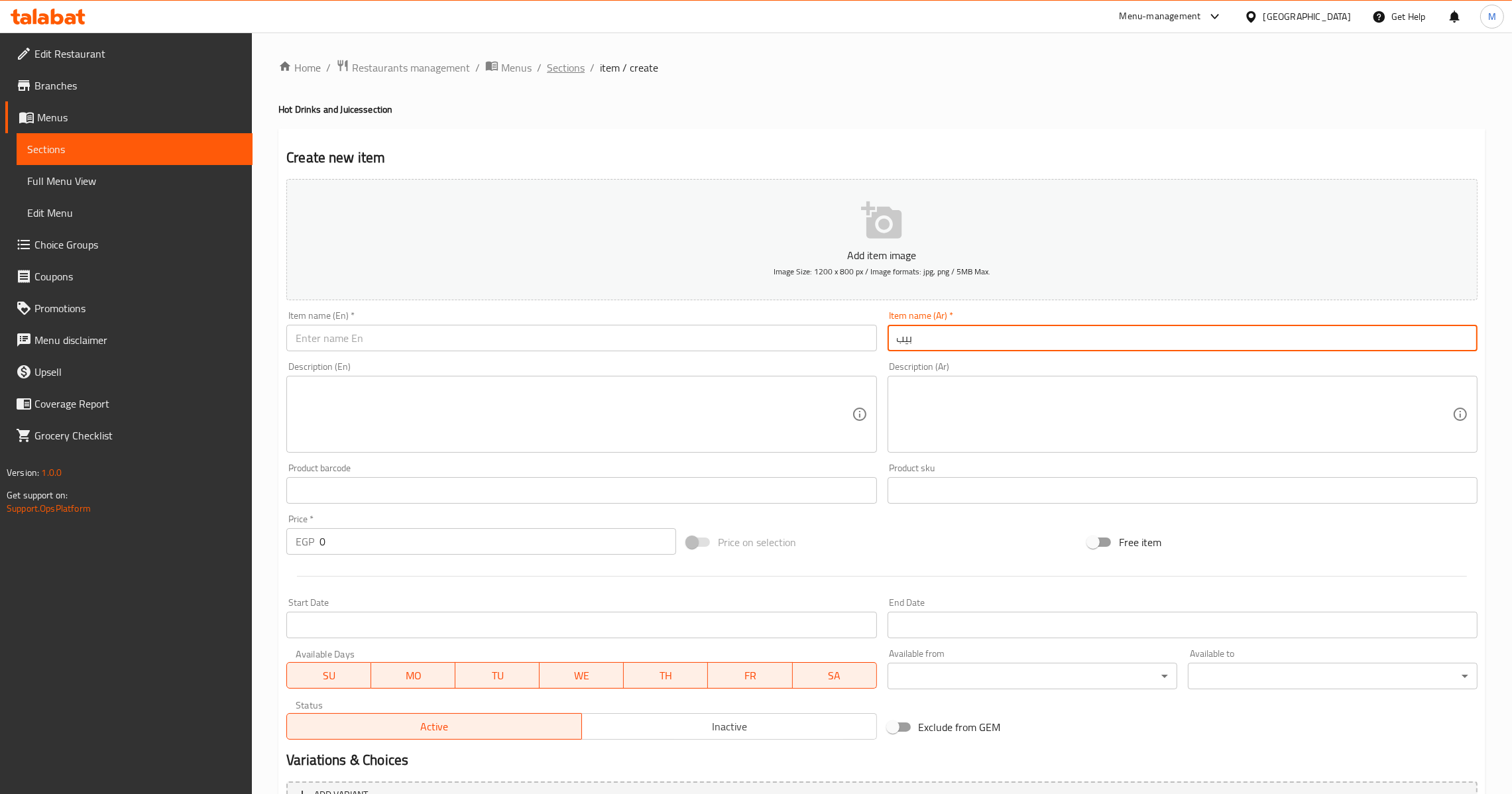
click at [561, 63] on span "Sections" at bounding box center [565, 68] width 38 height 16
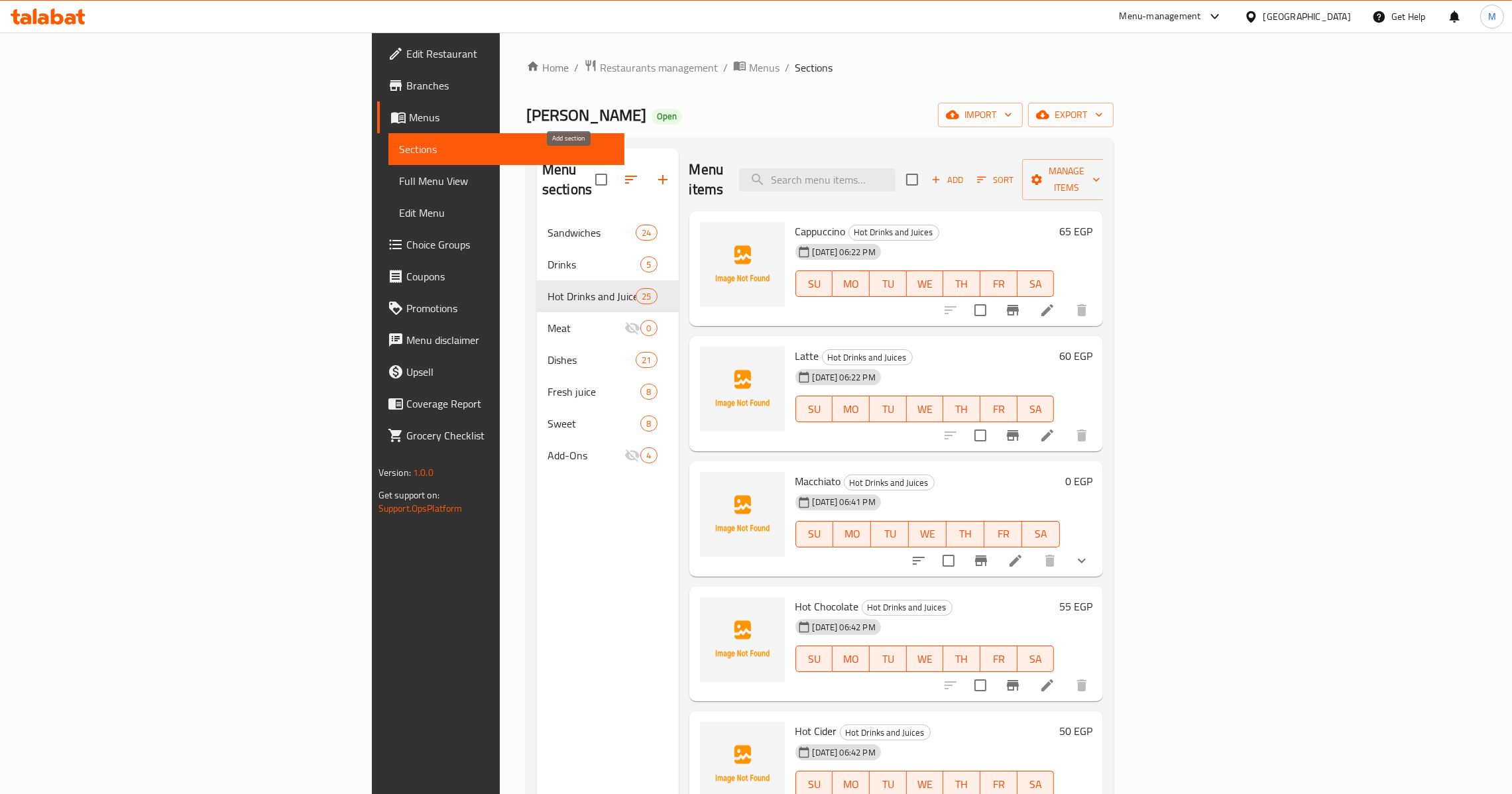
click at [647, 164] on button "button" at bounding box center [663, 180] width 32 height 32
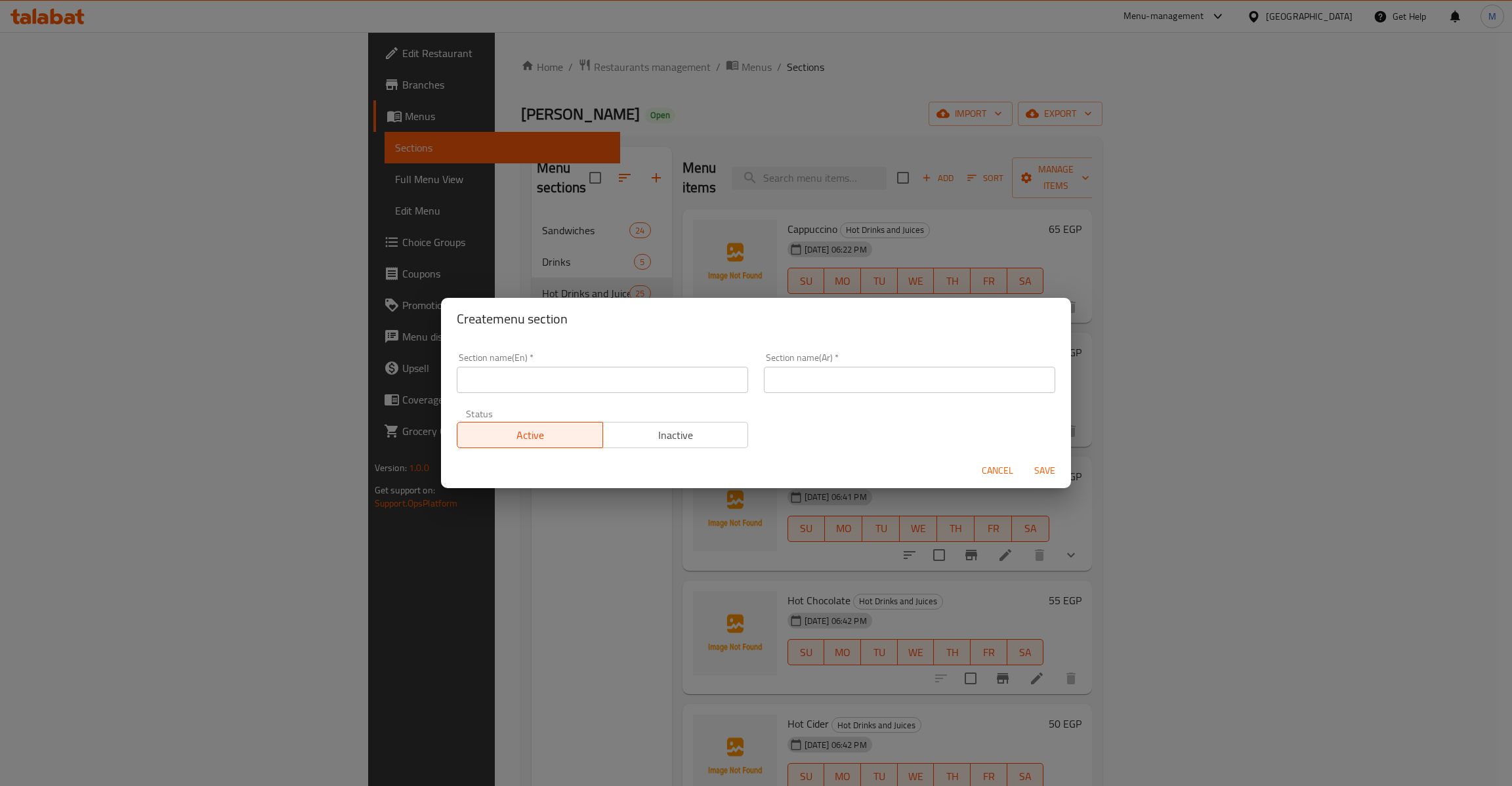
click at [600, 381] on input "text" at bounding box center [602, 380] width 291 height 26
click at [1045, 480] on button "Save" at bounding box center [1044, 470] width 42 height 24
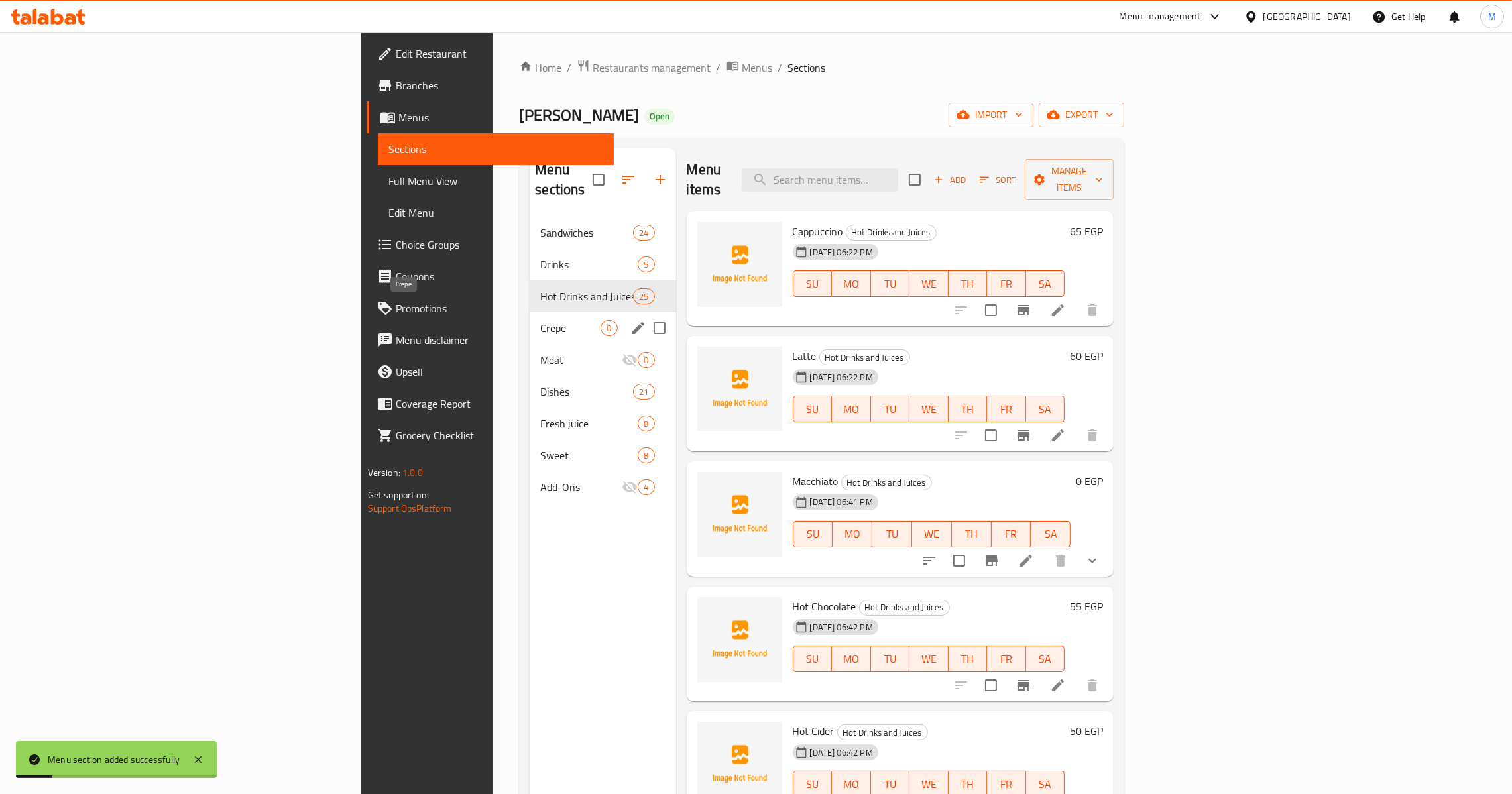
drag, startPoint x: 371, startPoint y: 300, endPoint x: 457, endPoint y: 309, distance: 86.5
click at [540, 320] on span "Crepe" at bounding box center [570, 328] width 60 height 16
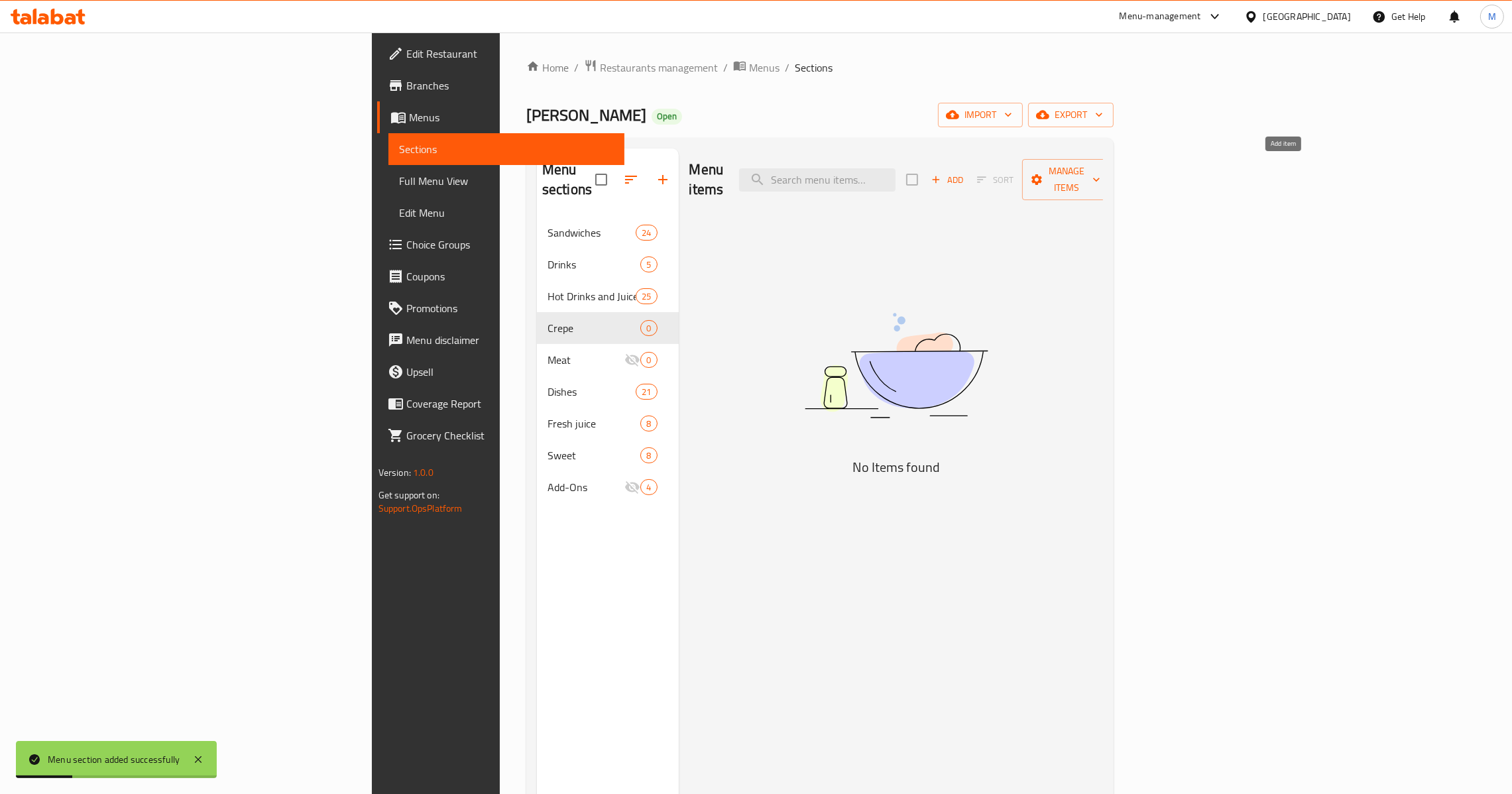
drag, startPoint x: 1287, startPoint y: 158, endPoint x: 1284, endPoint y: 168, distance: 10.4
click at [1111, 168] on div "Add Sort Manage items" at bounding box center [1009, 179] width 205 height 41
click at [965, 172] on span "Add" at bounding box center [947, 180] width 36 height 15
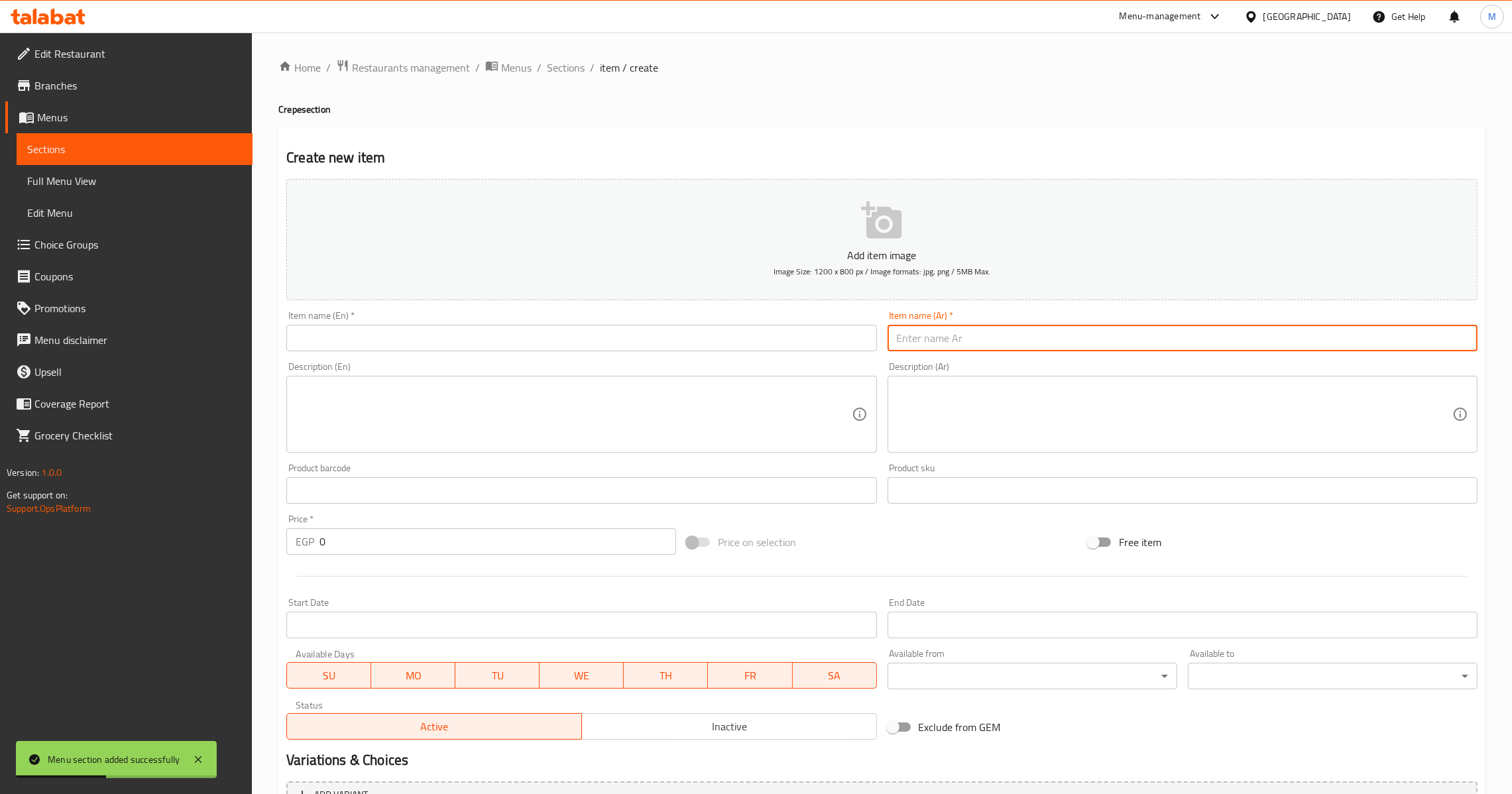
click at [1052, 349] on input "text" at bounding box center [1182, 338] width 590 height 27
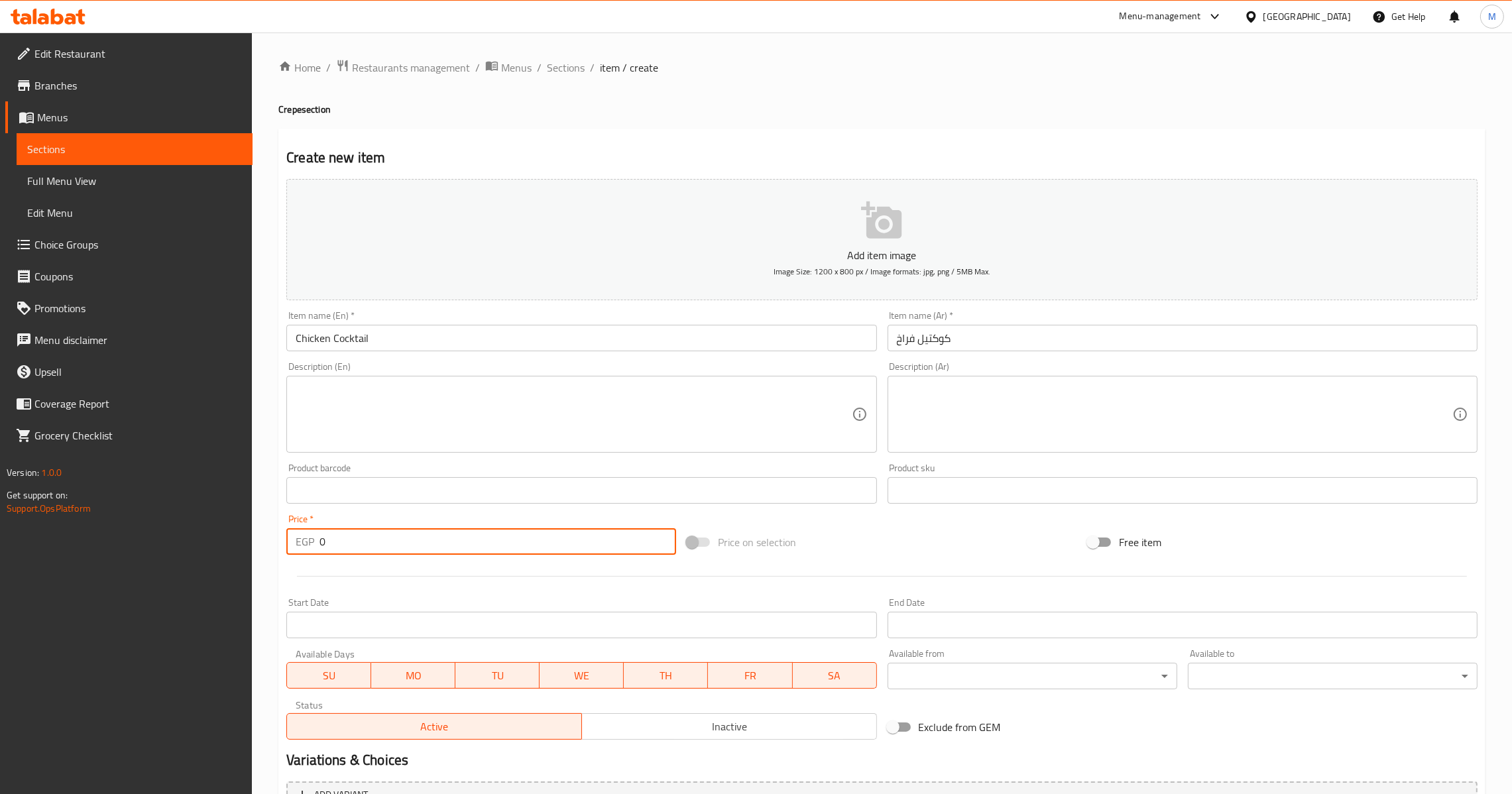
click at [320, 544] on input "0" at bounding box center [498, 541] width 357 height 27
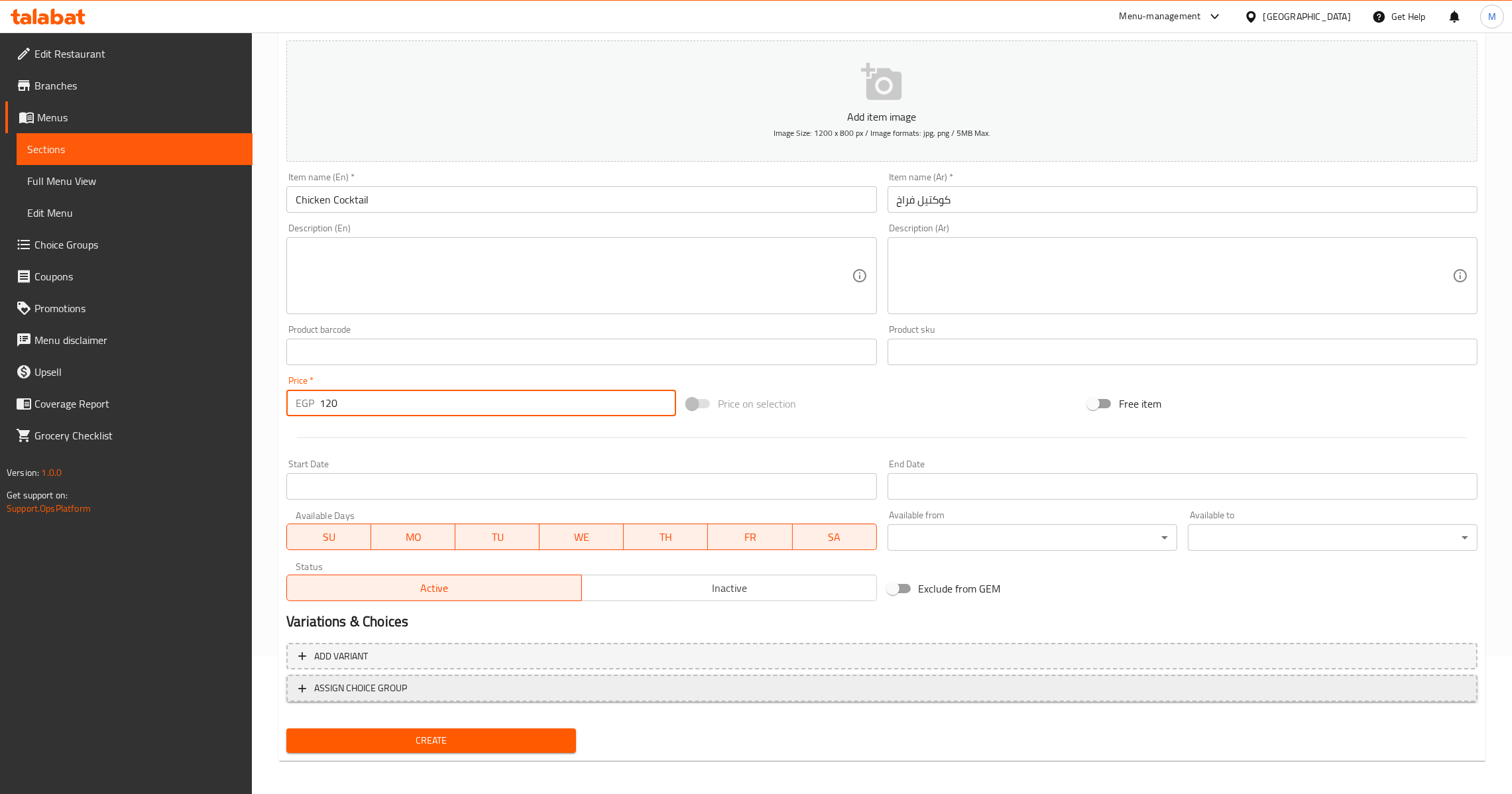
scroll to position [140, 0]
click at [451, 743] on span "Create" at bounding box center [431, 739] width 269 height 17
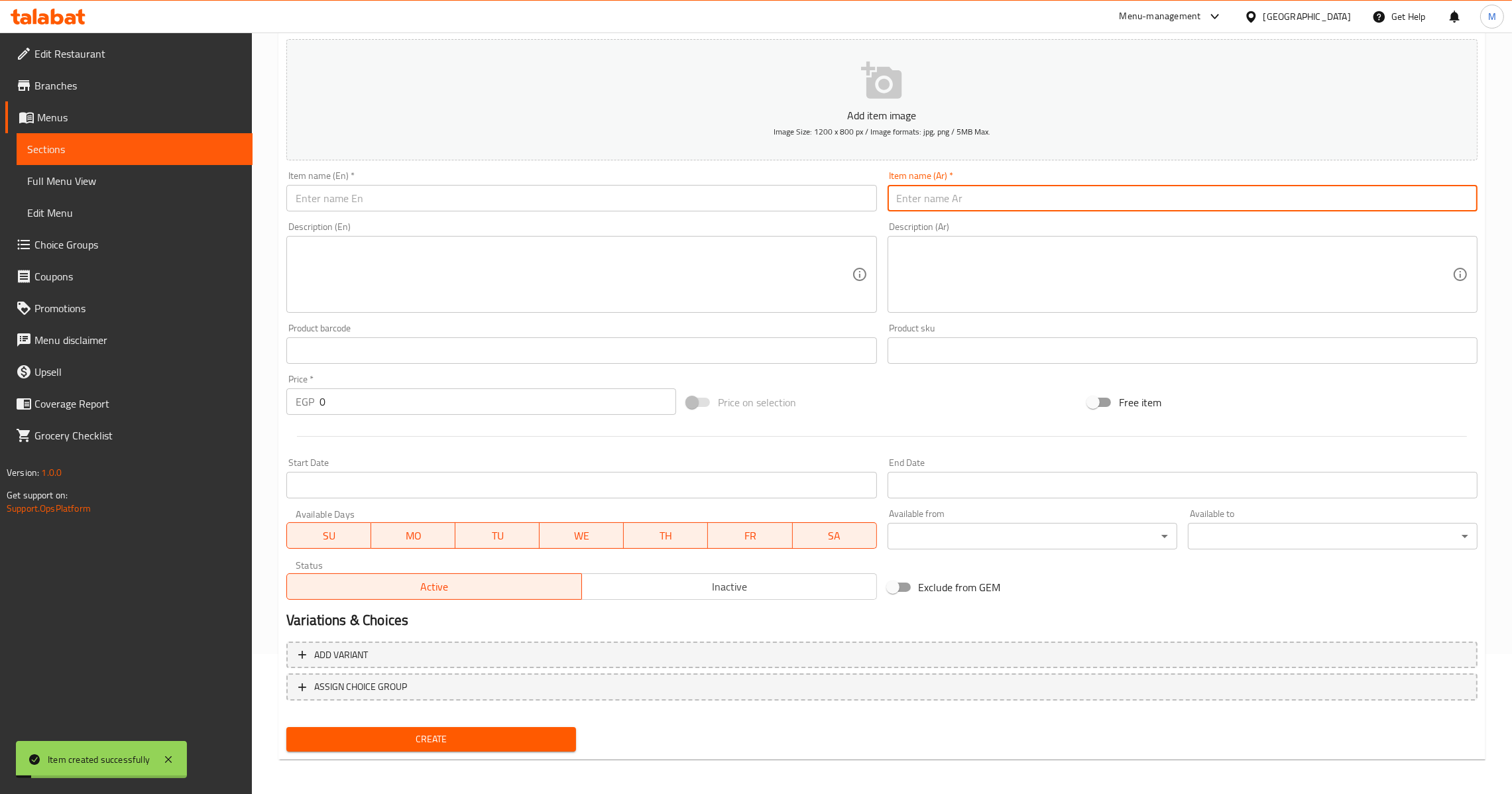
click at [944, 210] on input "text" at bounding box center [1182, 198] width 590 height 27
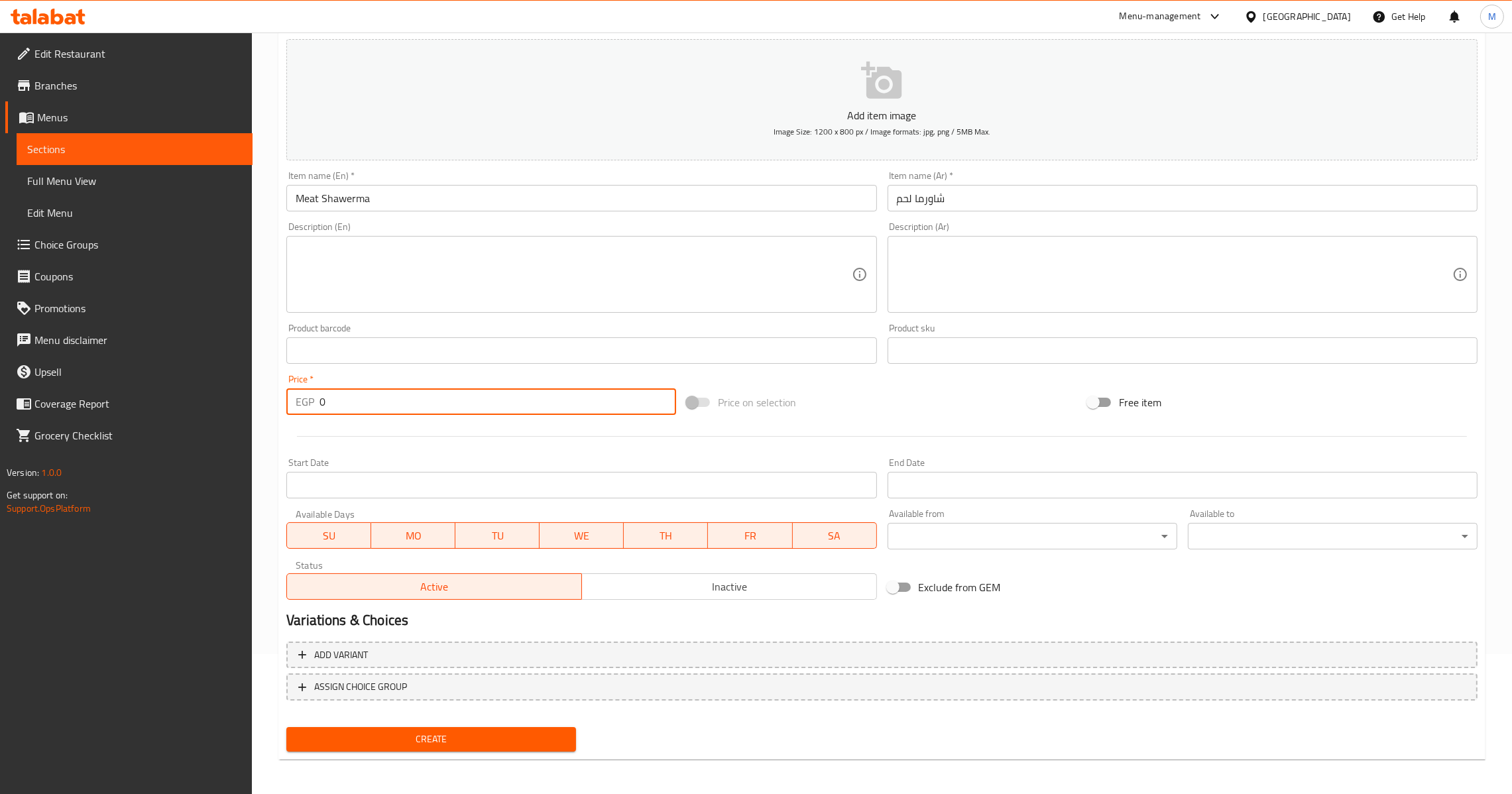
click at [320, 403] on input "0" at bounding box center [498, 402] width 357 height 27
click at [443, 737] on span "Create" at bounding box center [431, 739] width 269 height 17
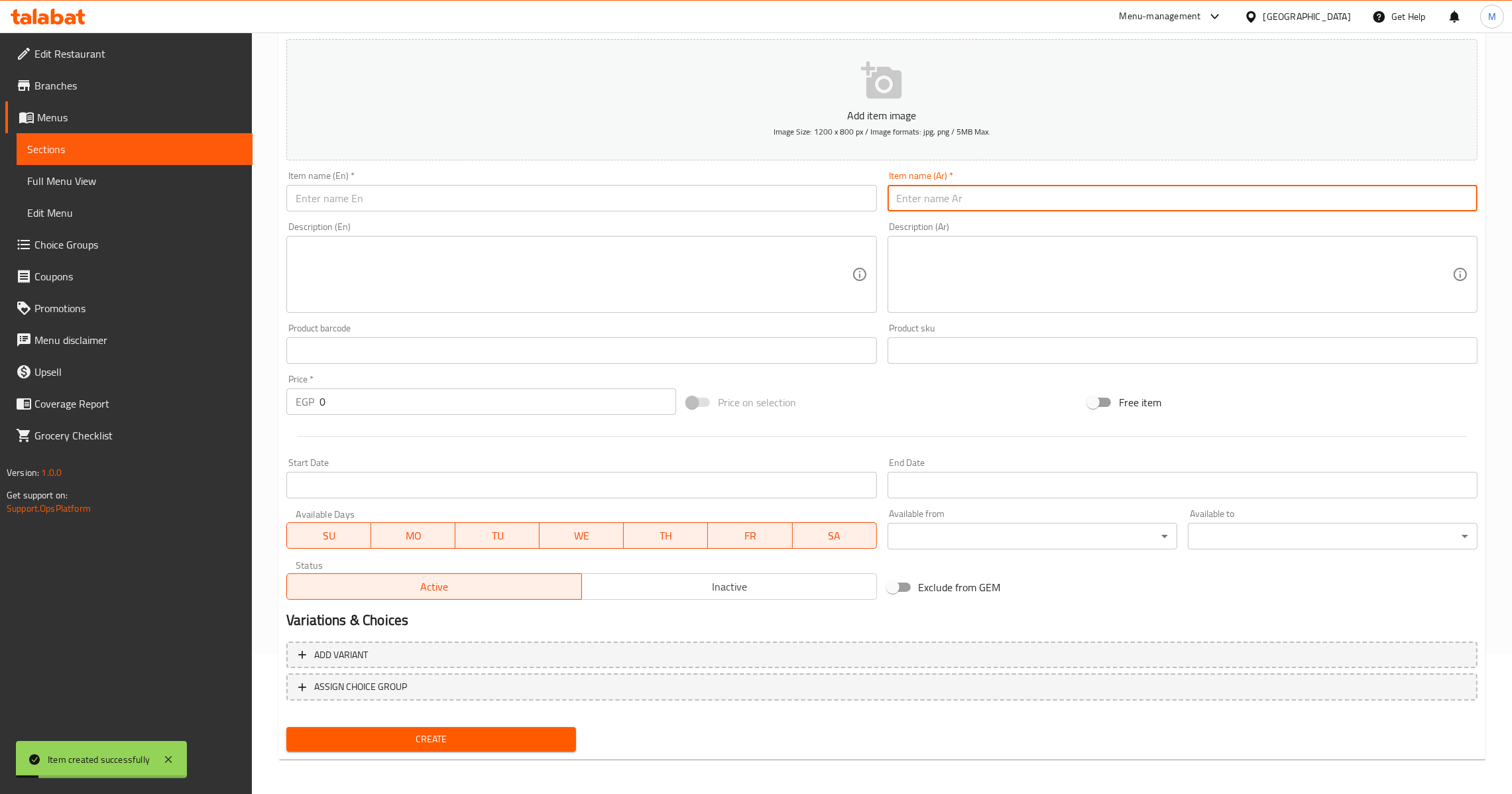
click at [943, 190] on input "text" at bounding box center [1182, 198] width 590 height 27
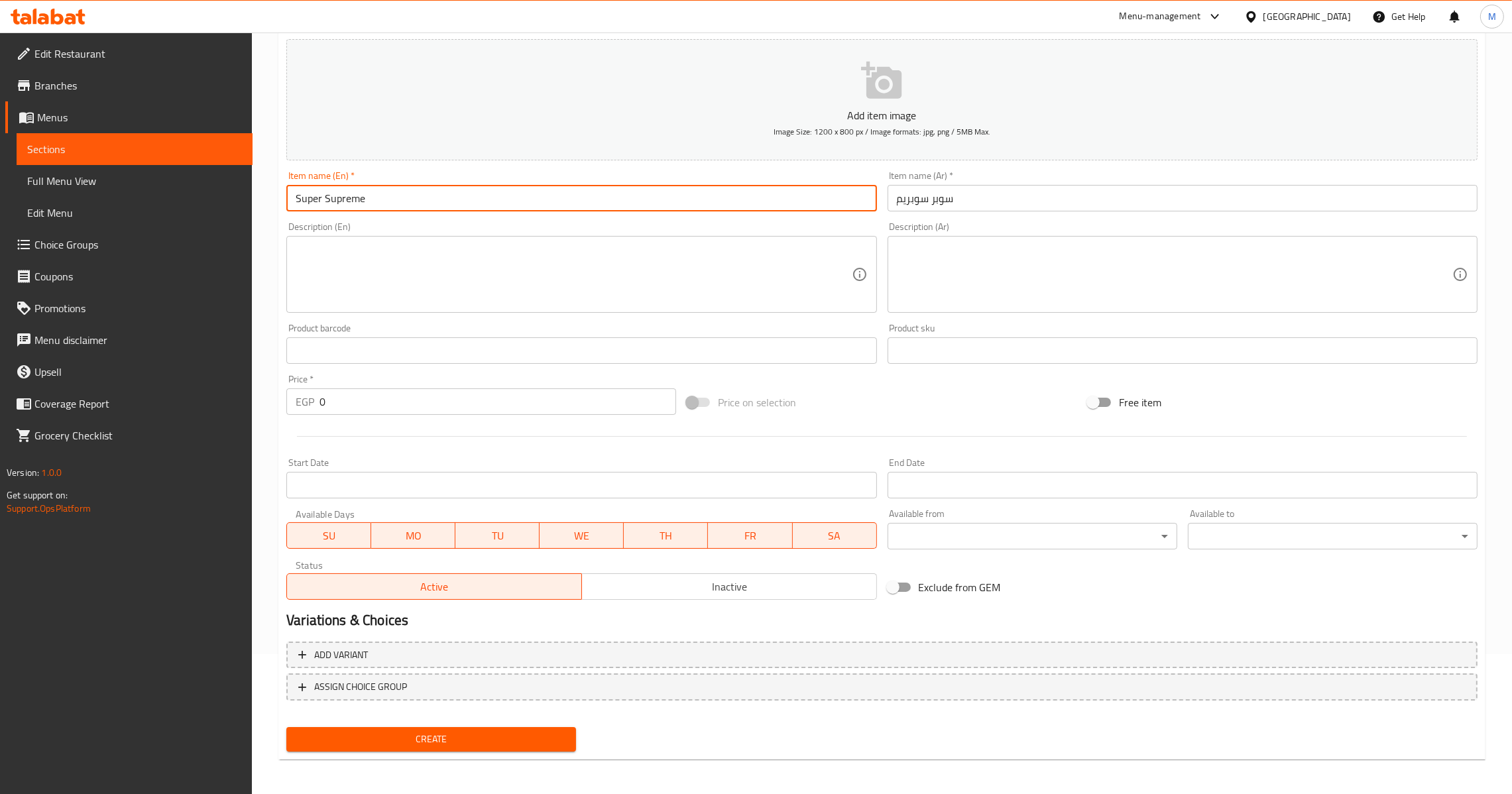
click at [320, 404] on input "0" at bounding box center [498, 402] width 357 height 27
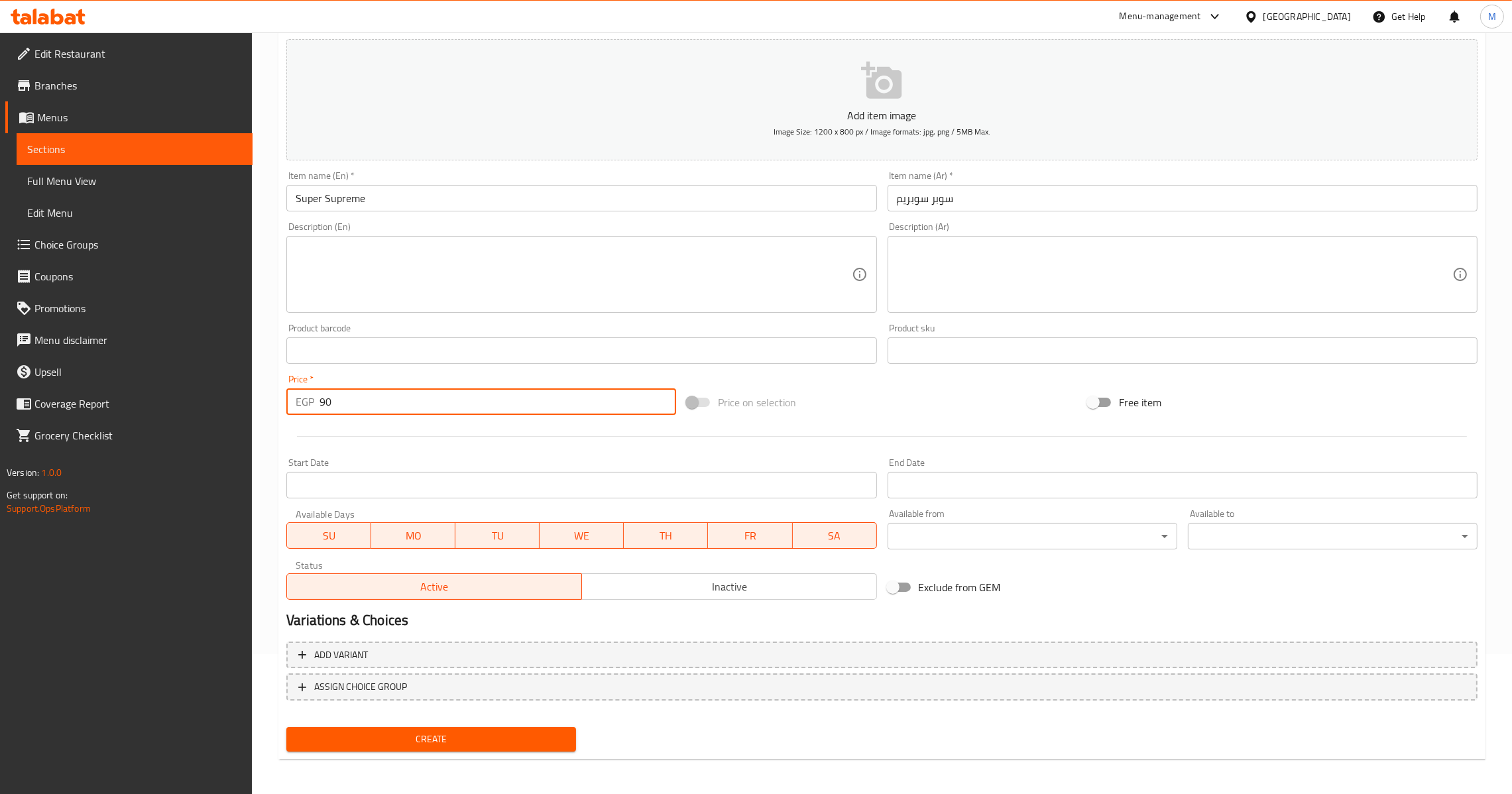
click at [453, 727] on button "Create" at bounding box center [430, 739] width 289 height 25
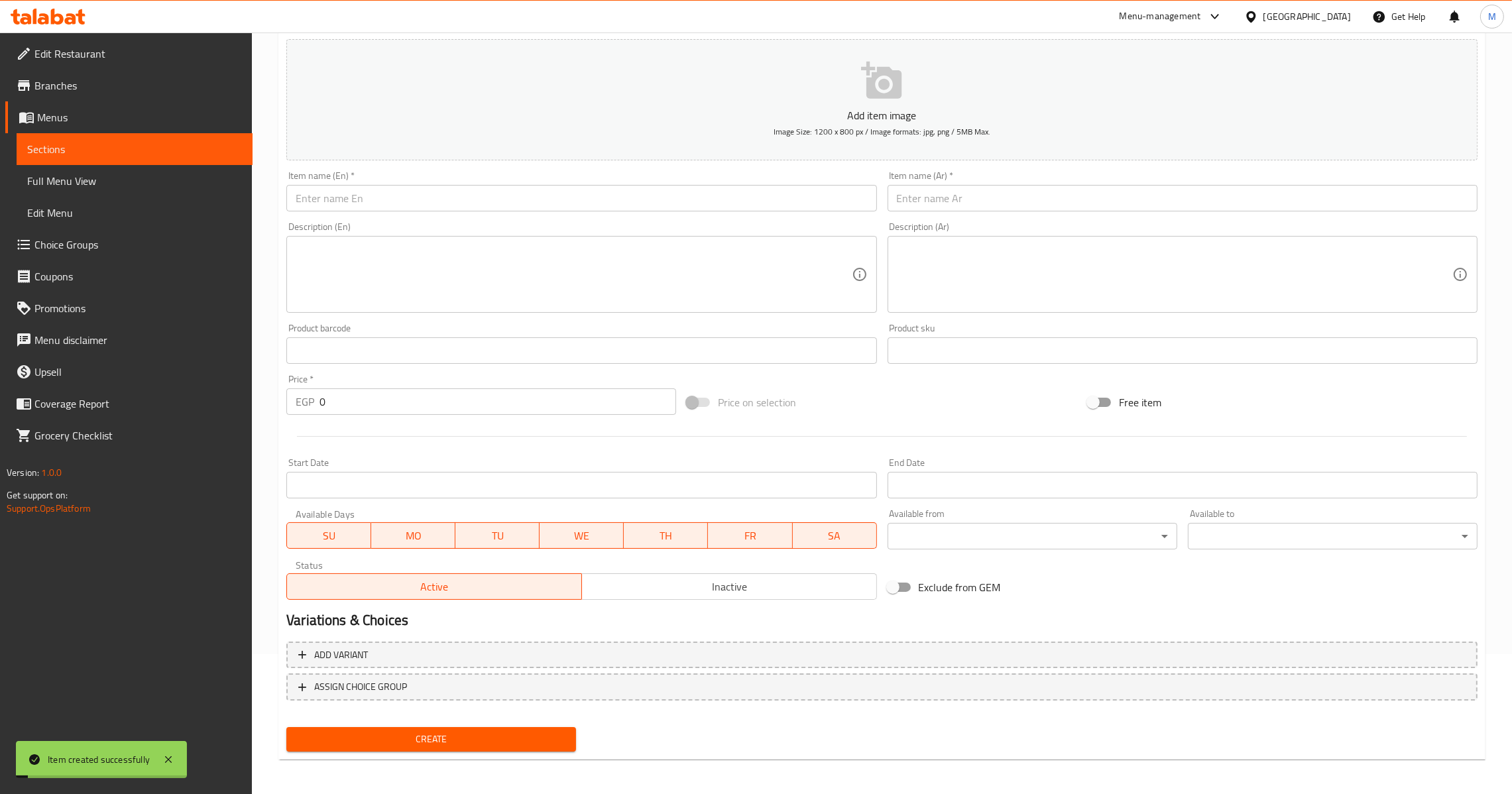
click at [1013, 201] on input "text" at bounding box center [1182, 198] width 590 height 27
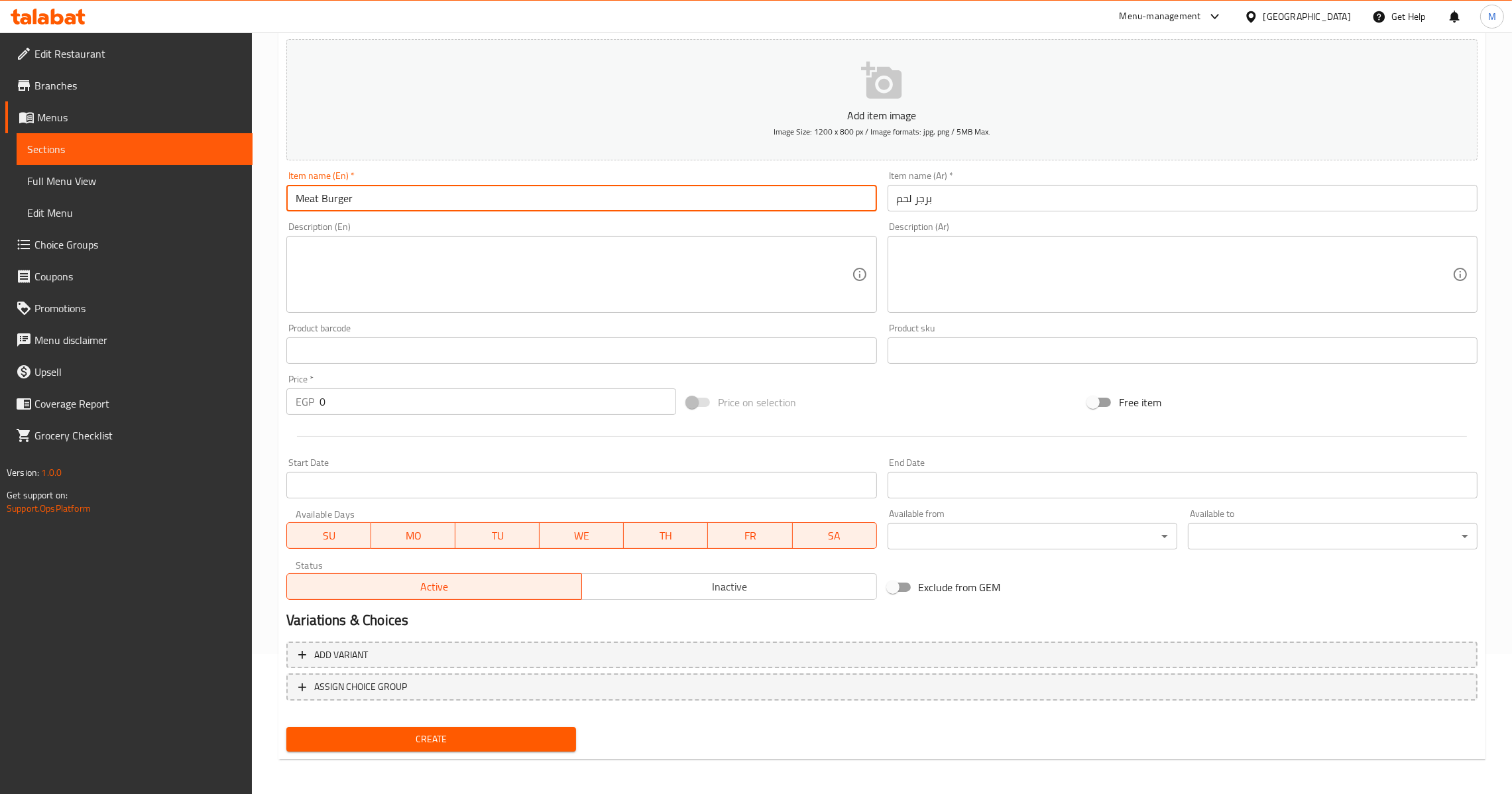
click at [316, 397] on div "EGP 0 Price *" at bounding box center [481, 402] width 390 height 27
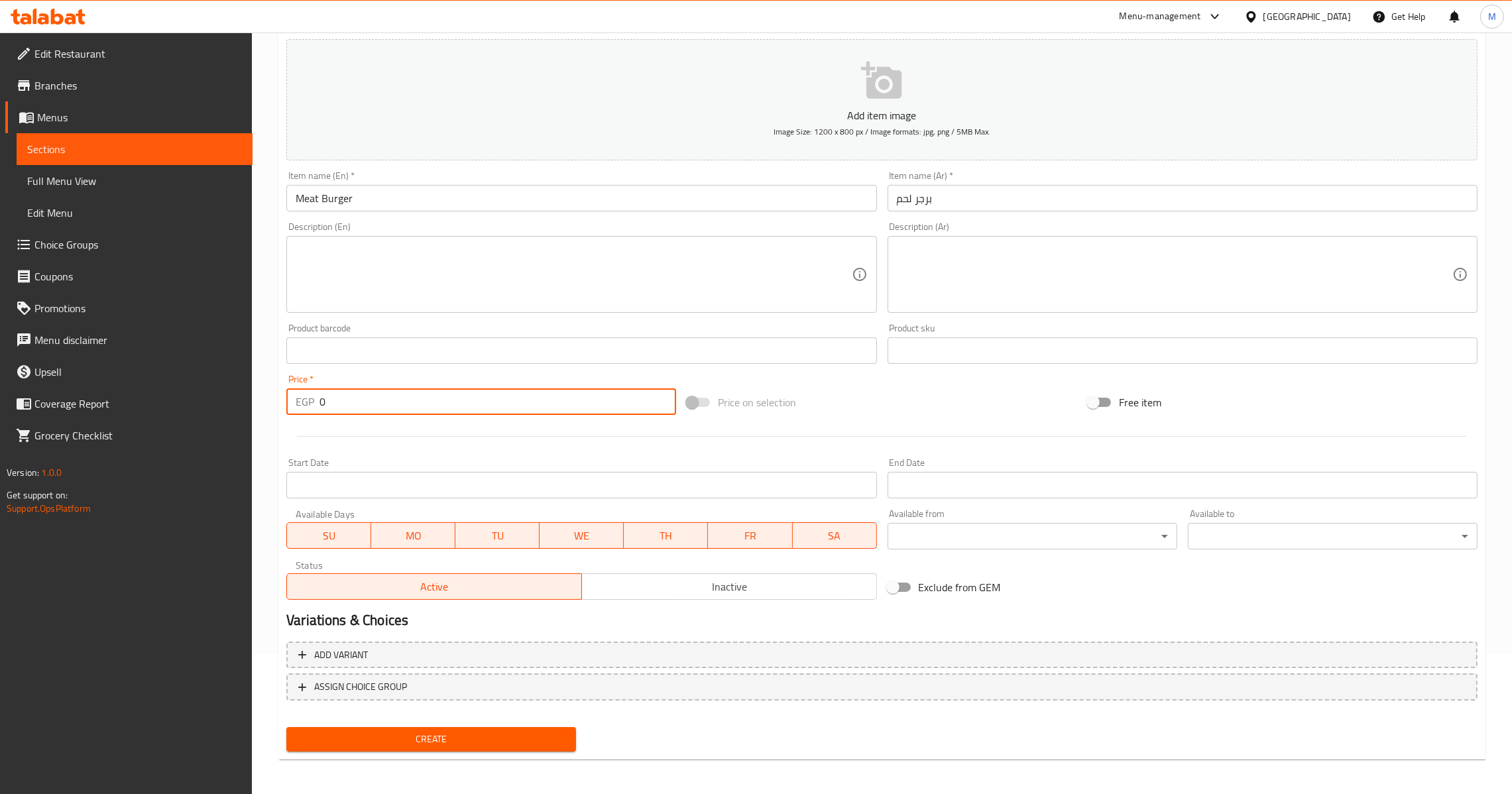
click at [321, 408] on input "0" at bounding box center [498, 402] width 357 height 27
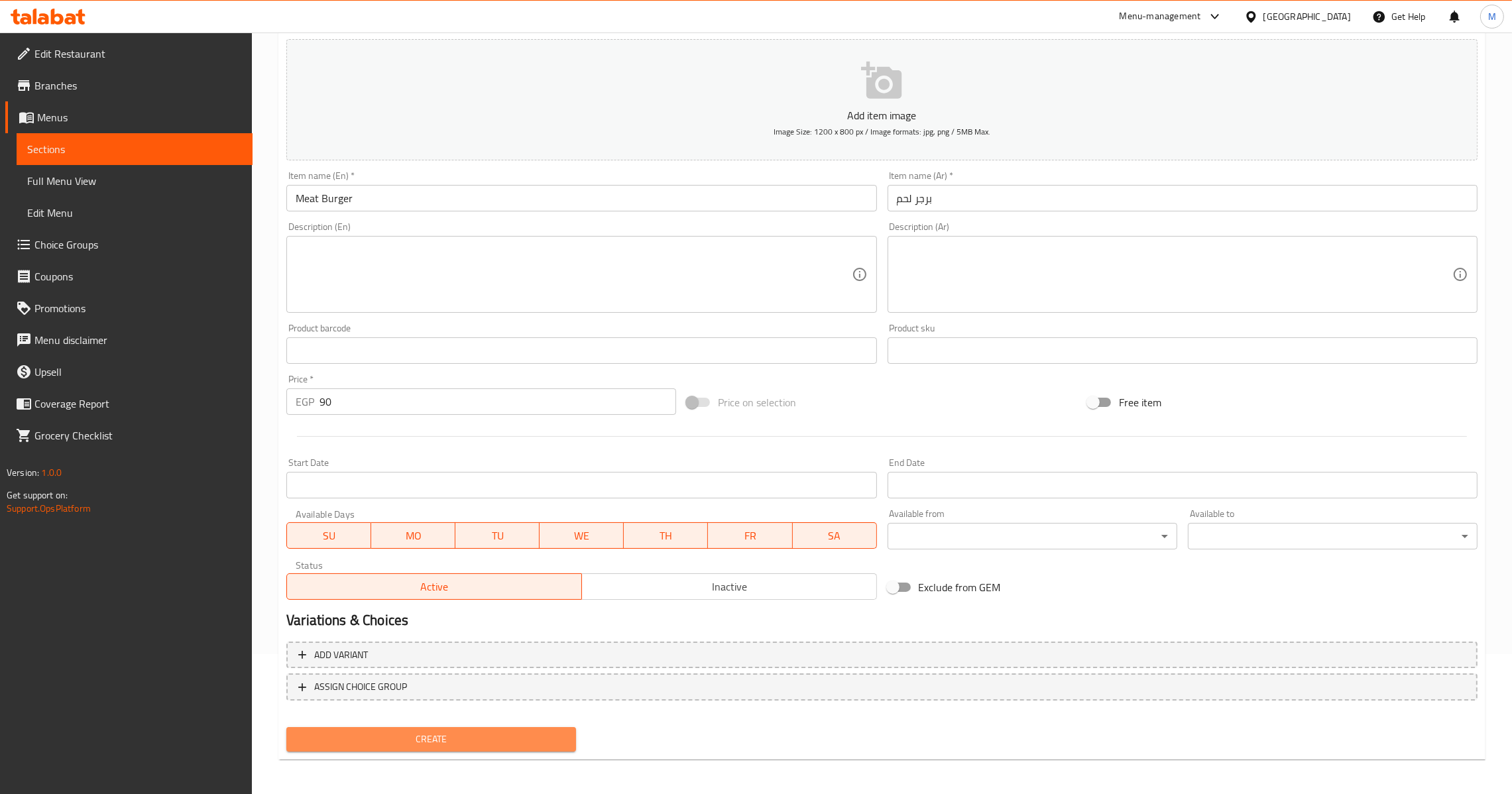
click at [462, 748] on button "Create" at bounding box center [430, 739] width 289 height 25
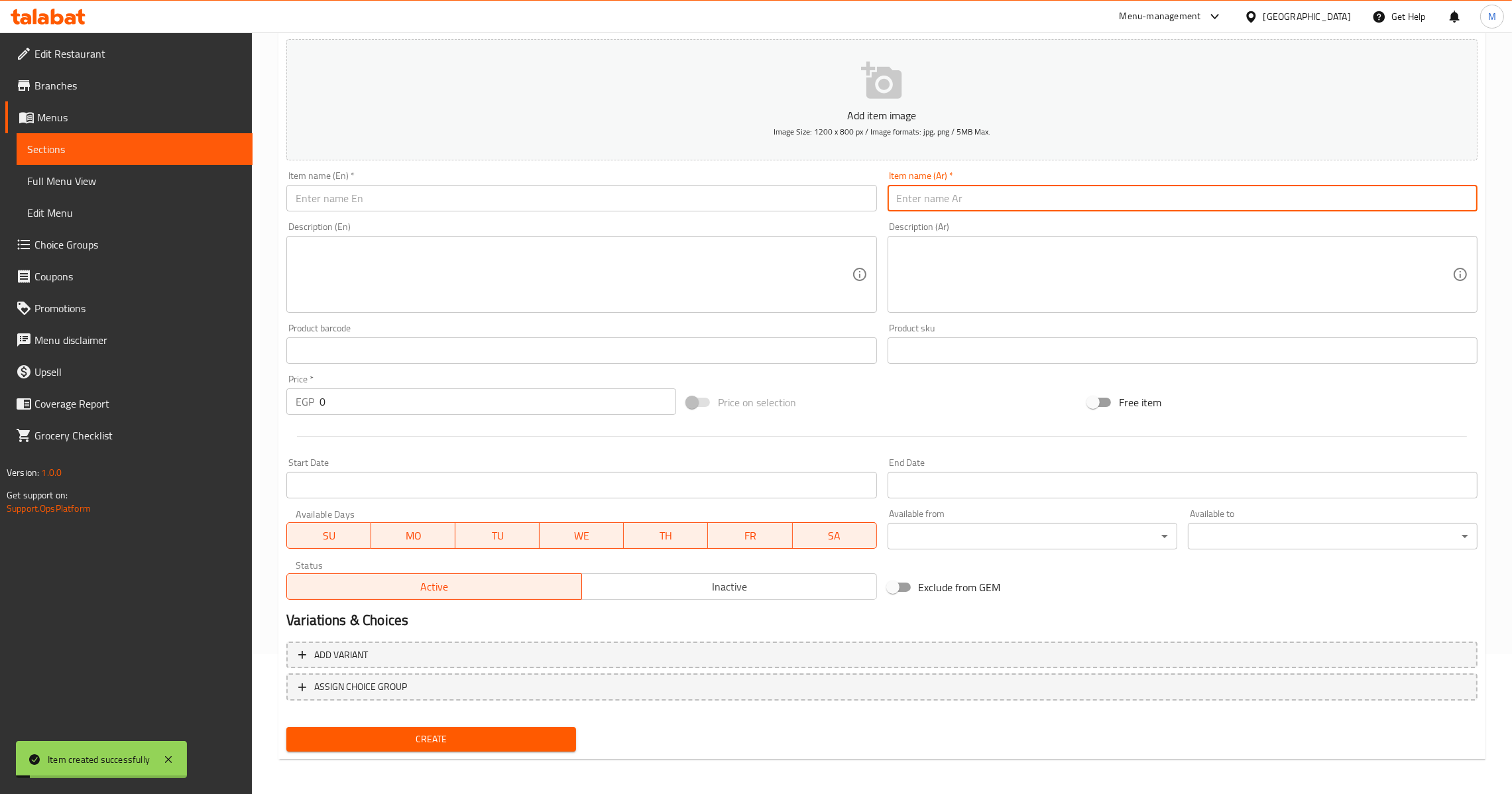
click at [1069, 197] on input "text" at bounding box center [1182, 198] width 590 height 27
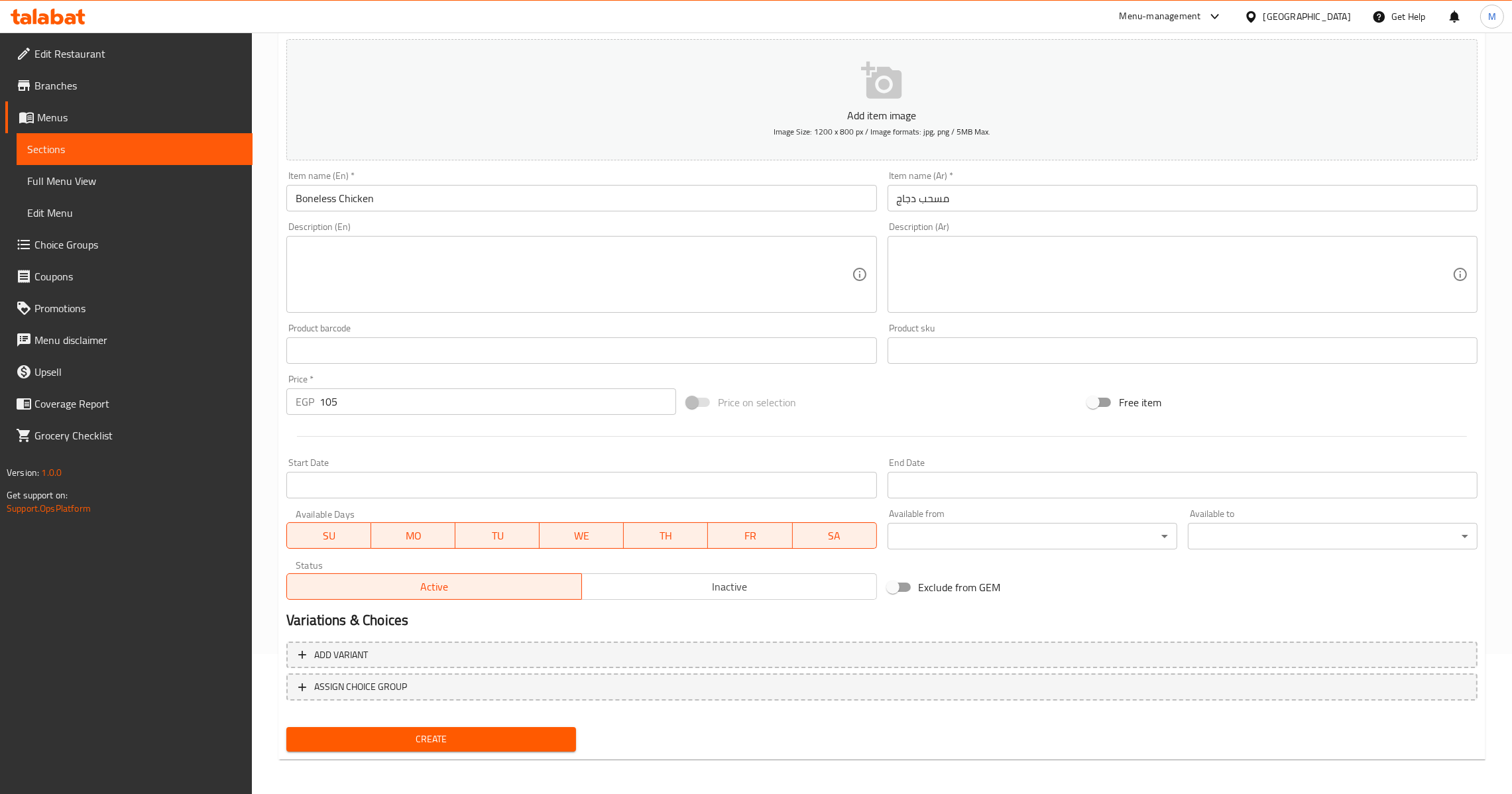
click at [485, 731] on div "Create" at bounding box center [431, 739] width 300 height 35
click at [484, 731] on span "Create" at bounding box center [431, 739] width 269 height 17
click at [989, 206] on input "text" at bounding box center [1182, 198] width 590 height 27
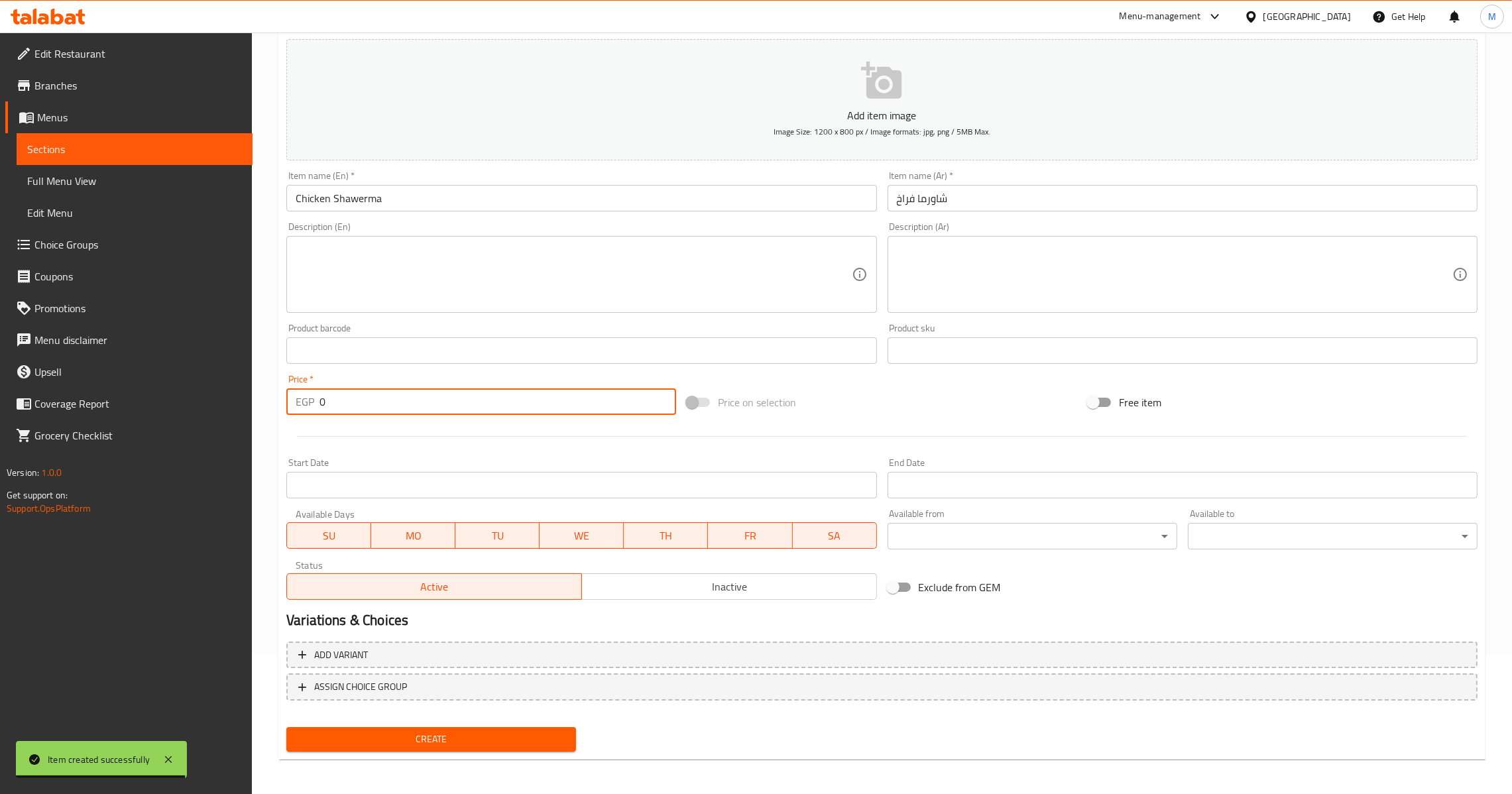
click at [320, 402] on input "0" at bounding box center [498, 402] width 357 height 27
click at [347, 394] on input "10" at bounding box center [498, 402] width 357 height 27
click at [405, 736] on span "Create" at bounding box center [431, 739] width 269 height 17
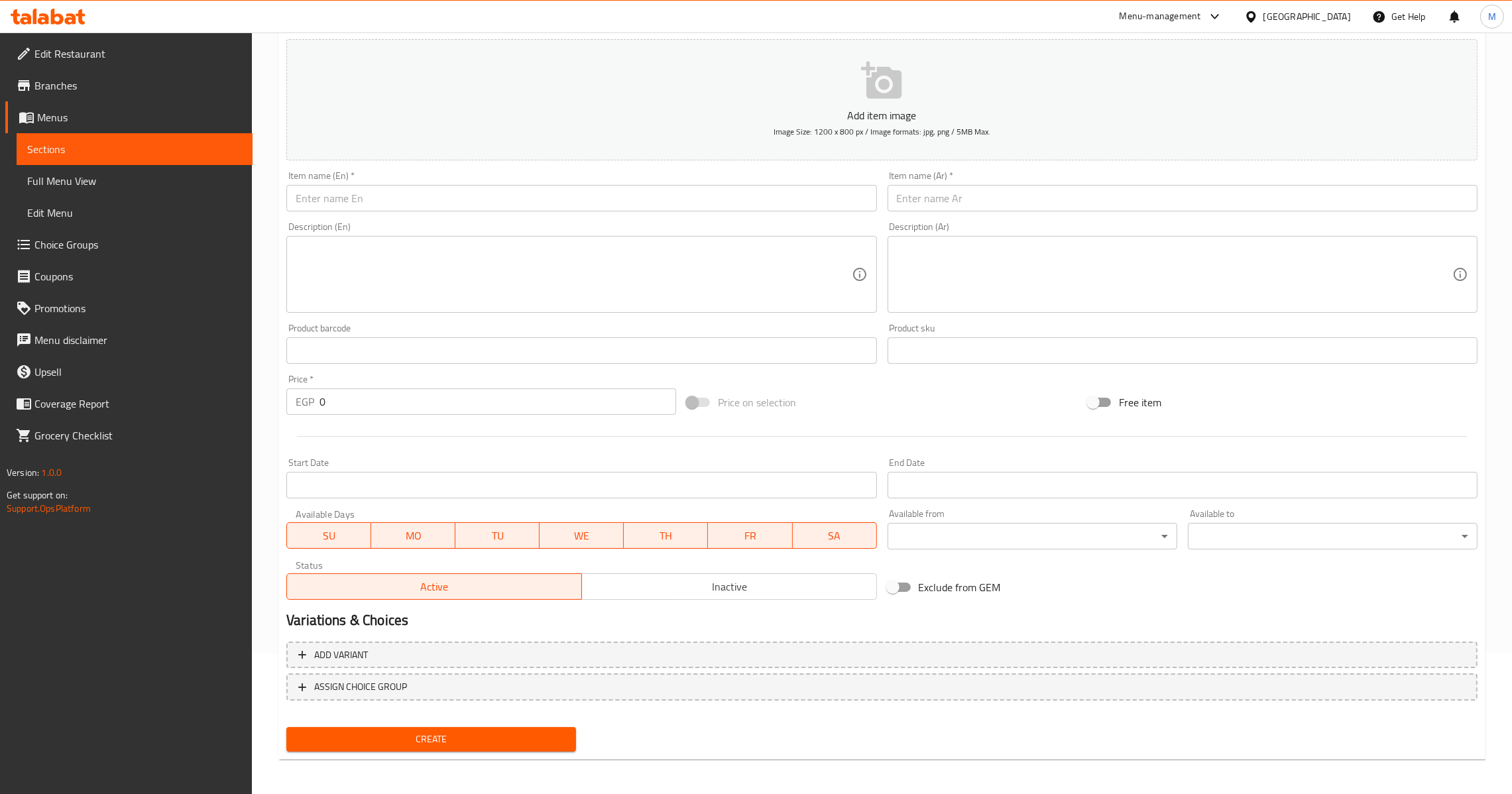
click at [549, 207] on input "text" at bounding box center [581, 198] width 590 height 27
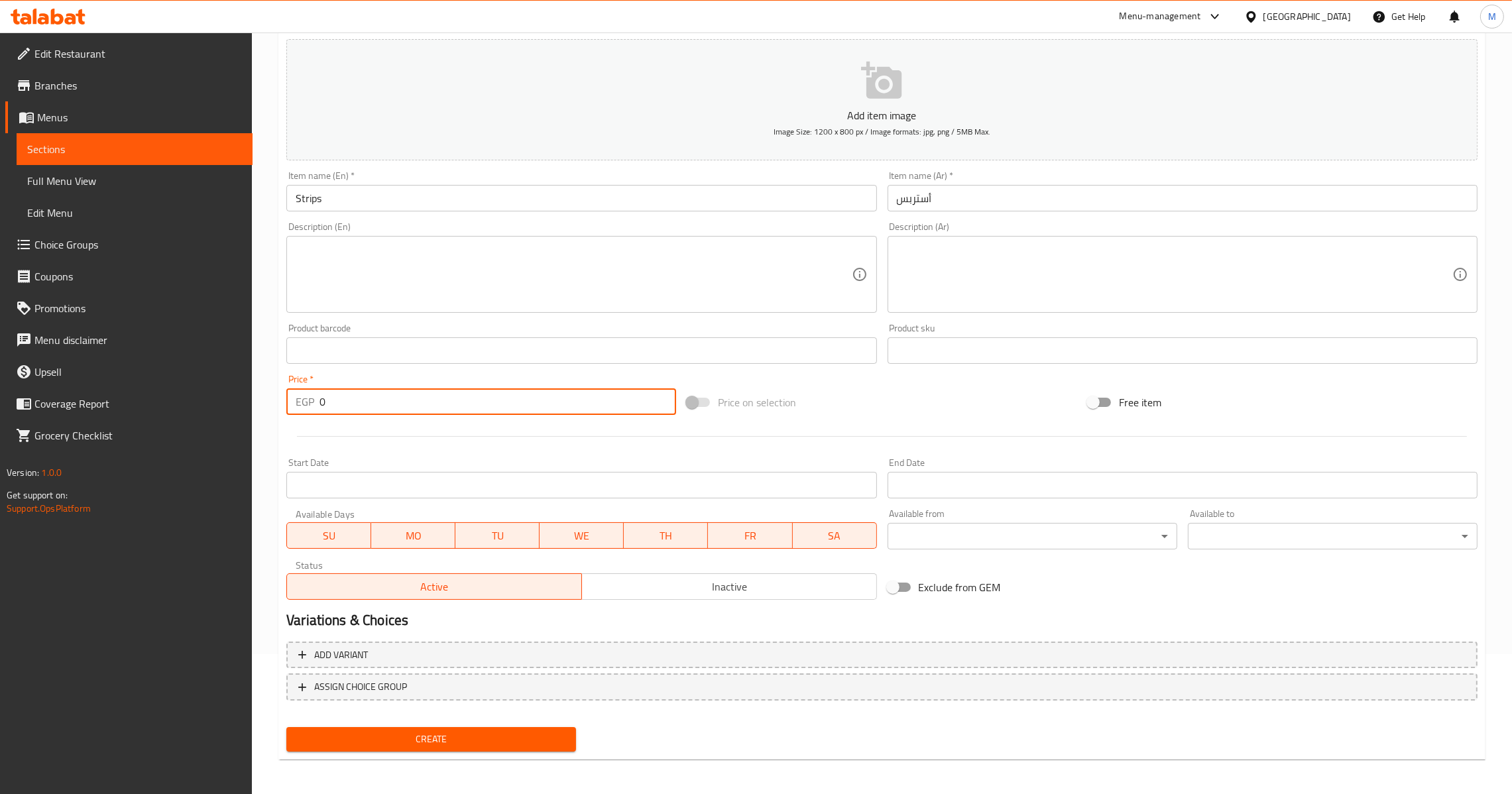
drag, startPoint x: 377, startPoint y: 395, endPoint x: 249, endPoint y: 416, distance: 129.7
click at [249, 416] on div "Edit Restaurant Branches Menus Sections Full Menu View Edit Menu Choice Groups …" at bounding box center [756, 344] width 1512 height 904
click at [416, 733] on span "Create" at bounding box center [431, 739] width 269 height 17
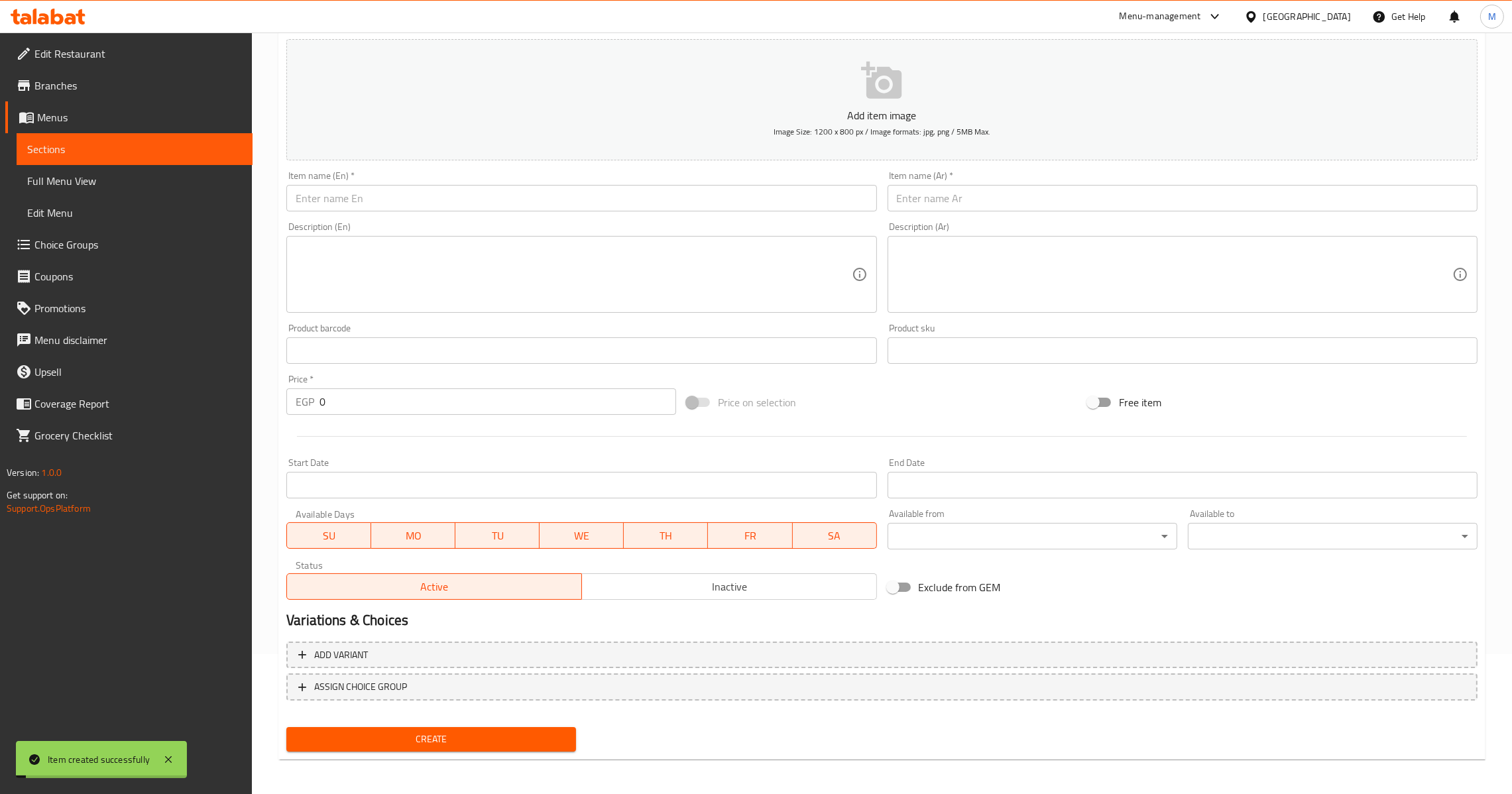
click at [930, 202] on input "text" at bounding box center [1182, 198] width 590 height 27
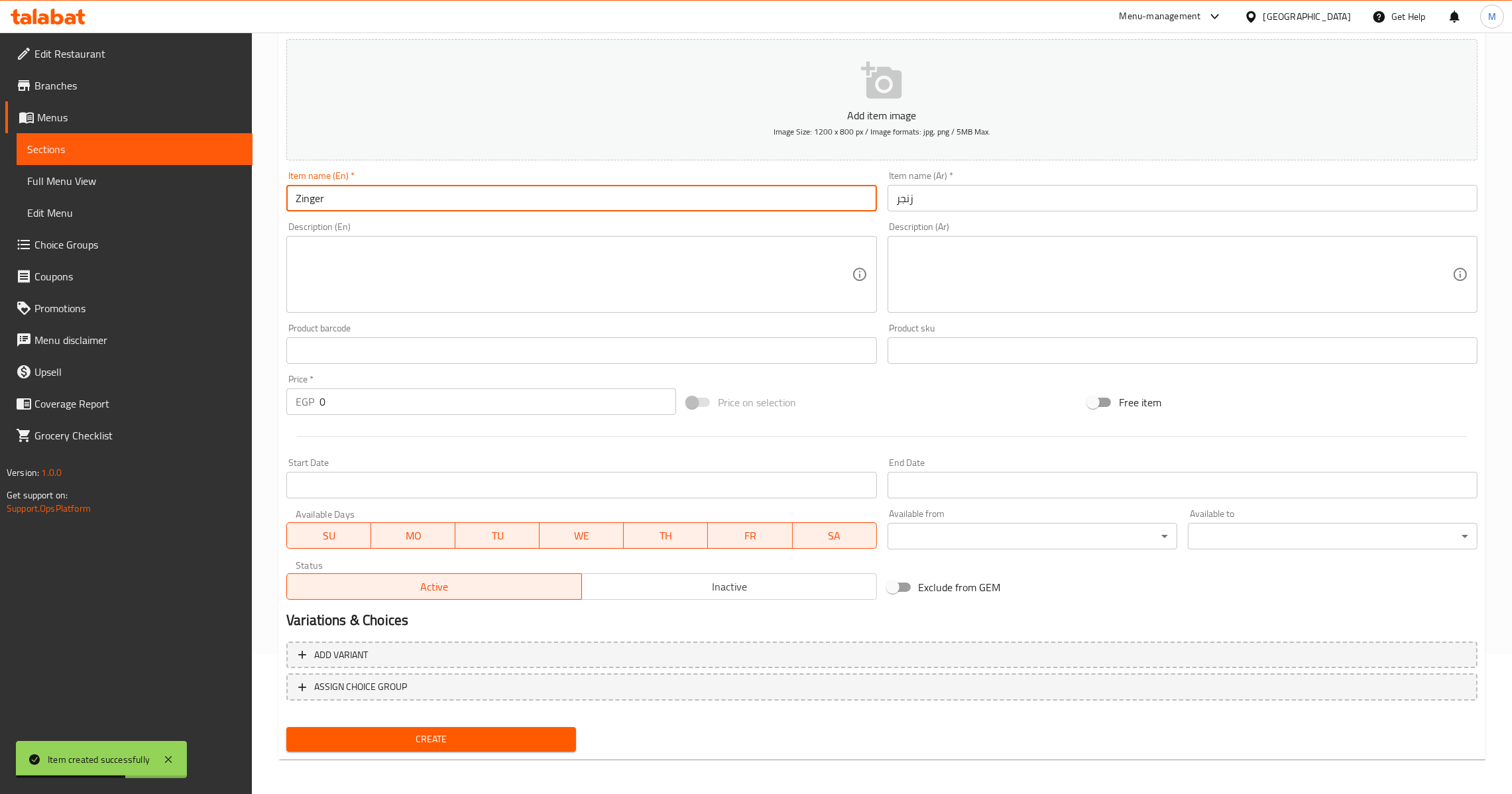
click at [320, 404] on input "0" at bounding box center [498, 402] width 357 height 27
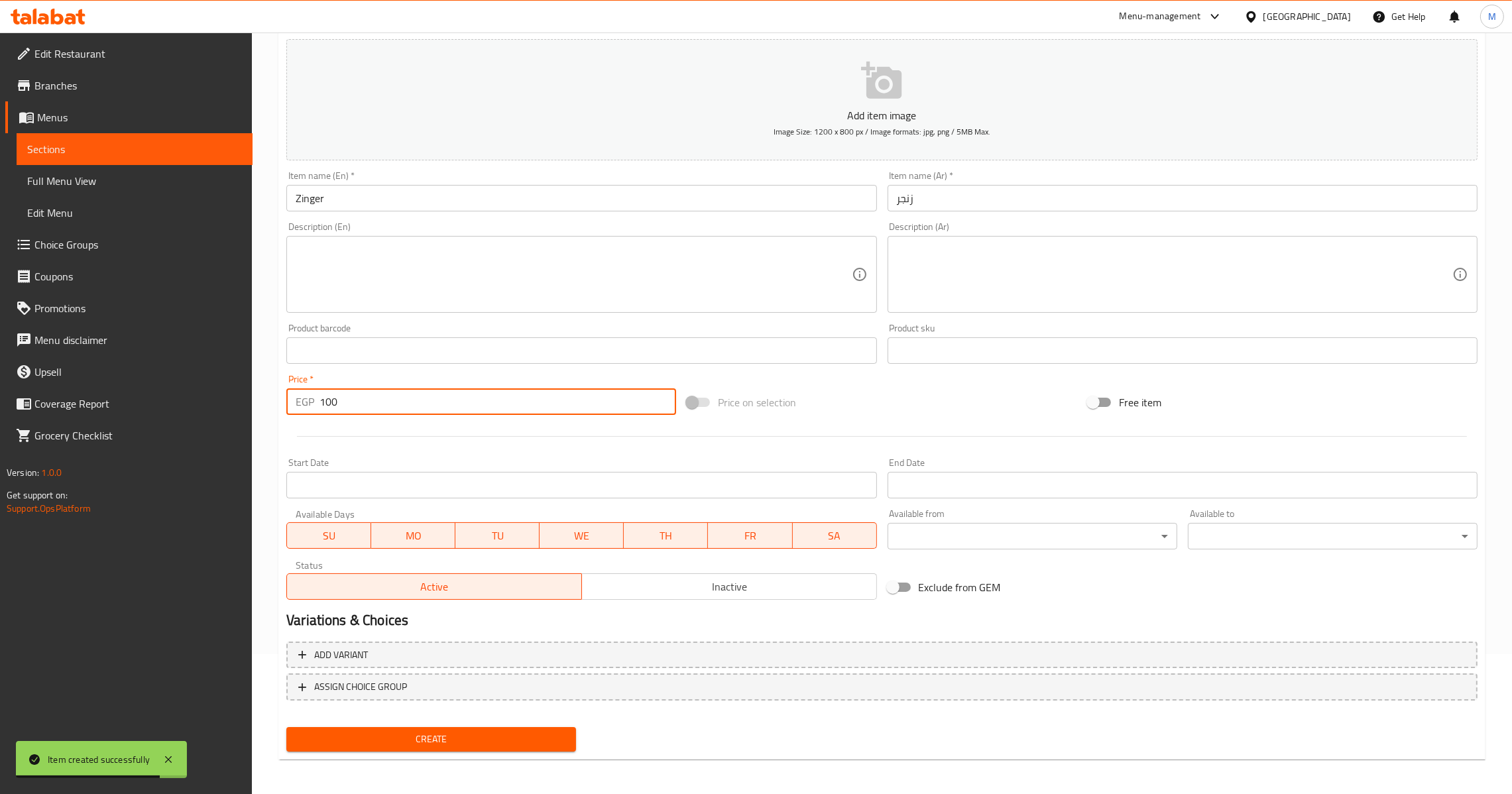
click at [499, 740] on span "Create" at bounding box center [431, 739] width 269 height 17
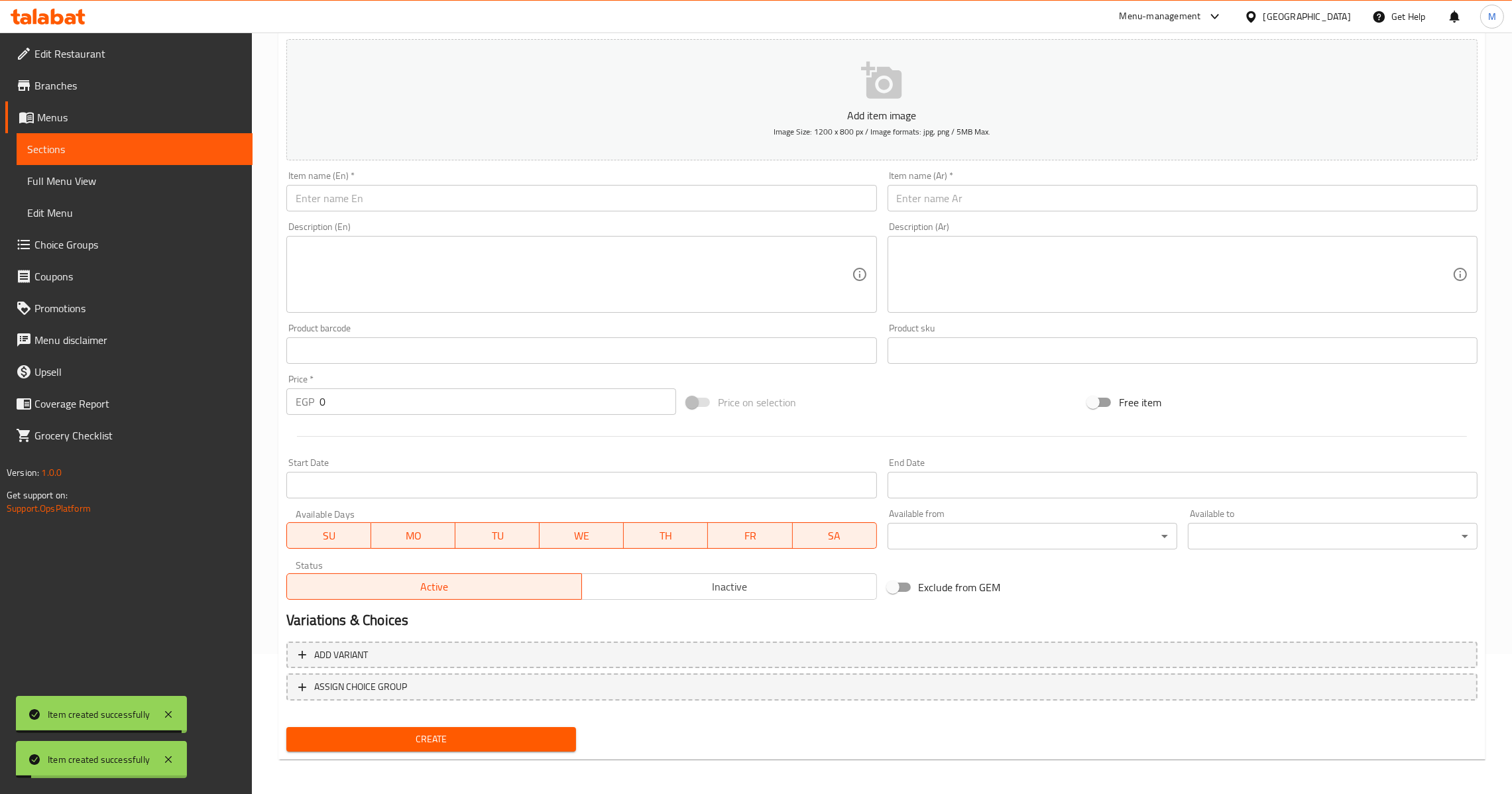
click at [1047, 190] on input "text" at bounding box center [1182, 198] width 590 height 27
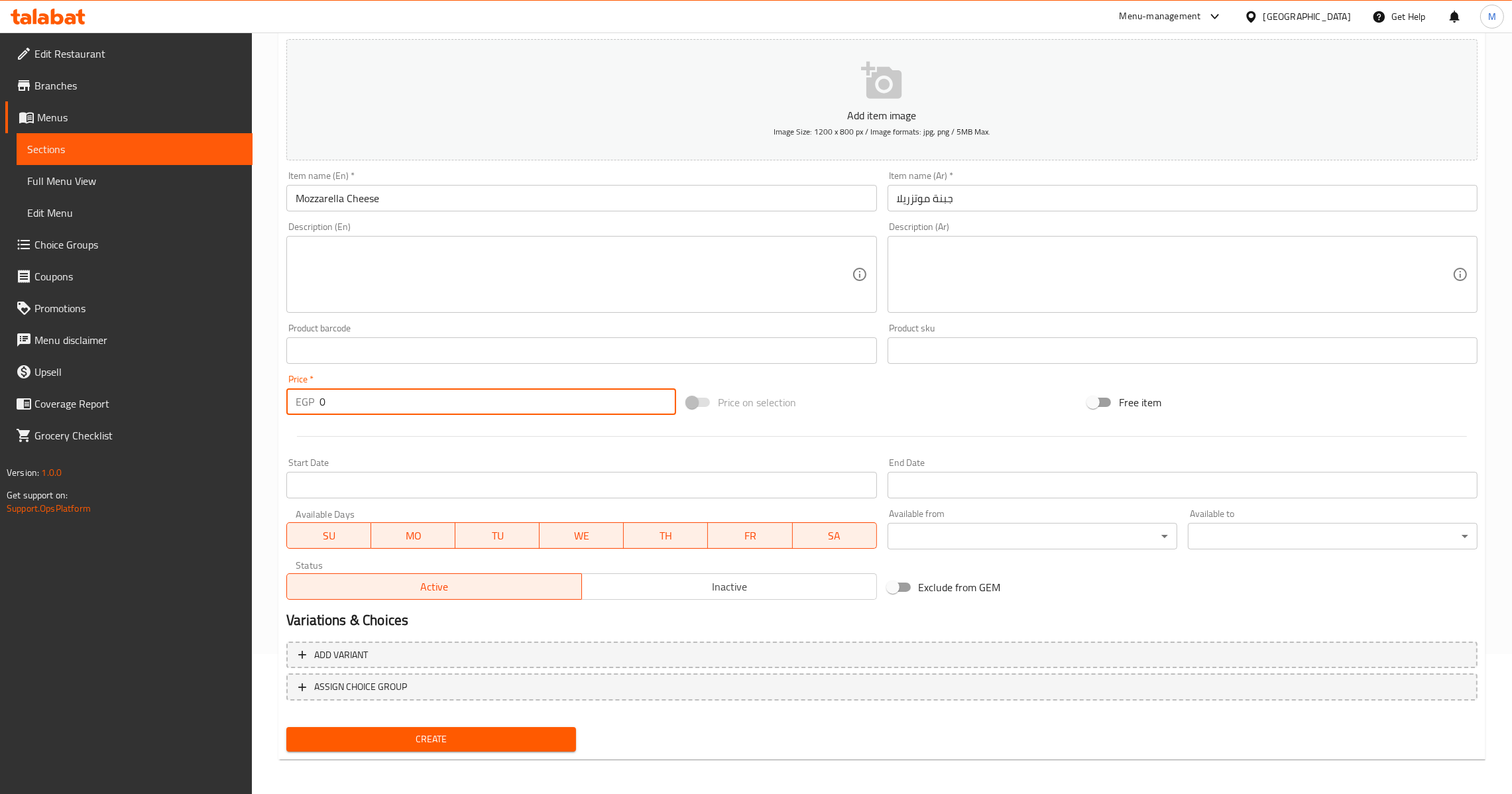
drag, startPoint x: 350, startPoint y: 405, endPoint x: 201, endPoint y: 412, distance: 149.2
click at [201, 412] on div "Edit Restaurant Branches Menus Sections Full Menu View Edit Menu Choice Groups …" at bounding box center [756, 344] width 1512 height 904
click at [507, 731] on span "Create" at bounding box center [431, 739] width 269 height 17
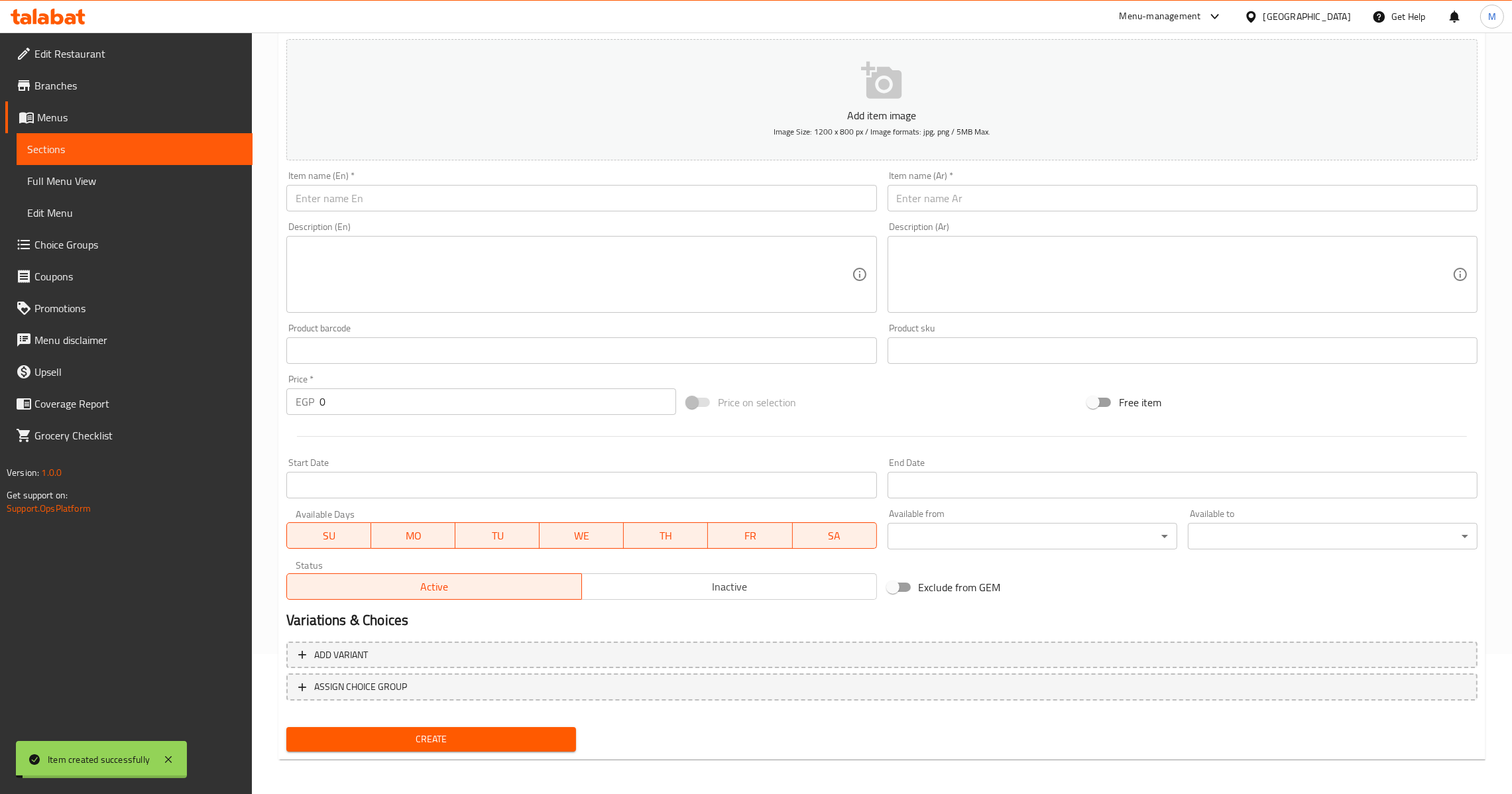
click at [978, 188] on input "text" at bounding box center [1182, 198] width 590 height 27
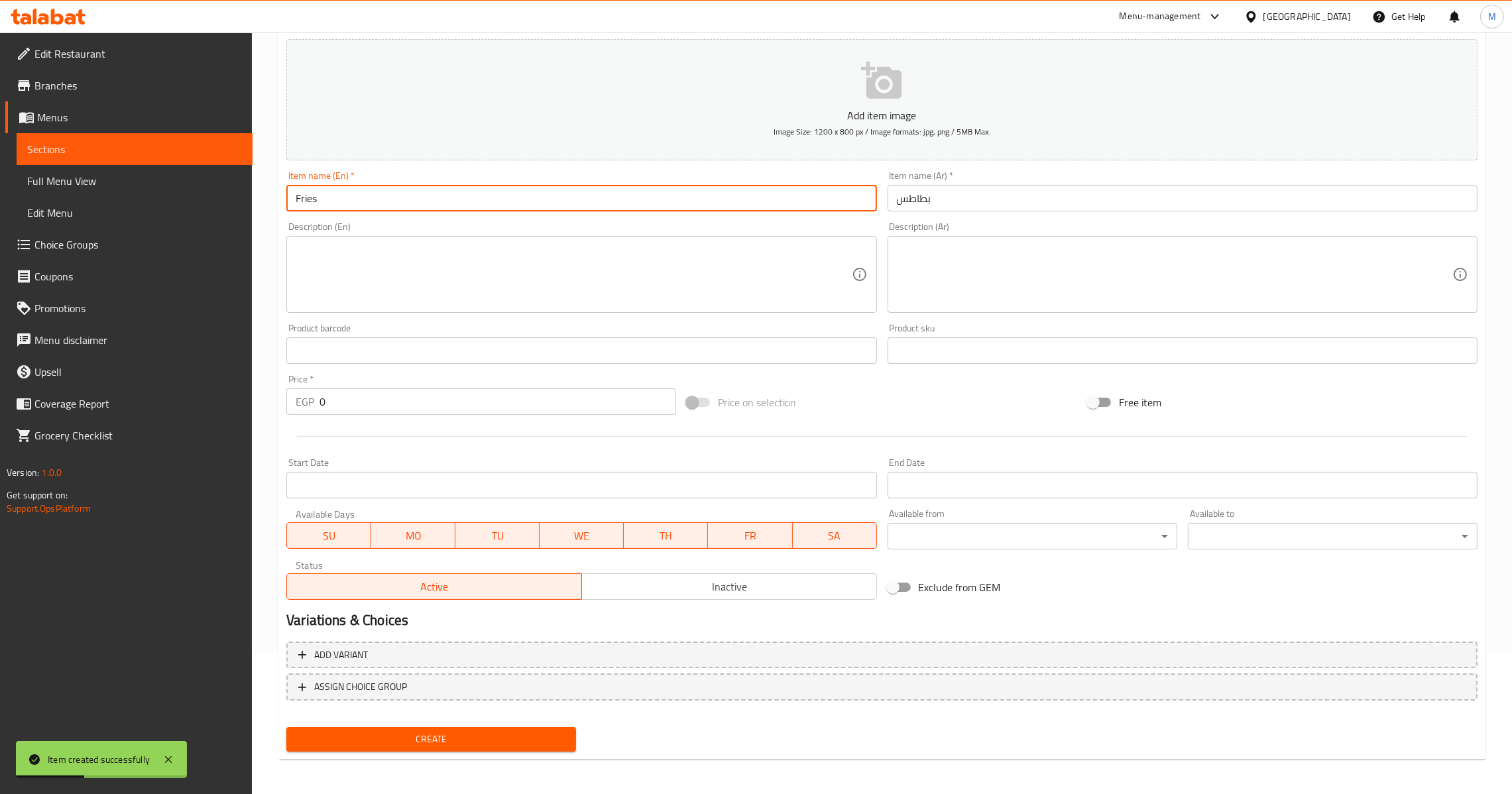
drag, startPoint x: 386, startPoint y: 382, endPoint x: 366, endPoint y: 396, distance: 24.4
click at [368, 390] on div "Price   * EGP 0 Price *" at bounding box center [481, 394] width 390 height 40
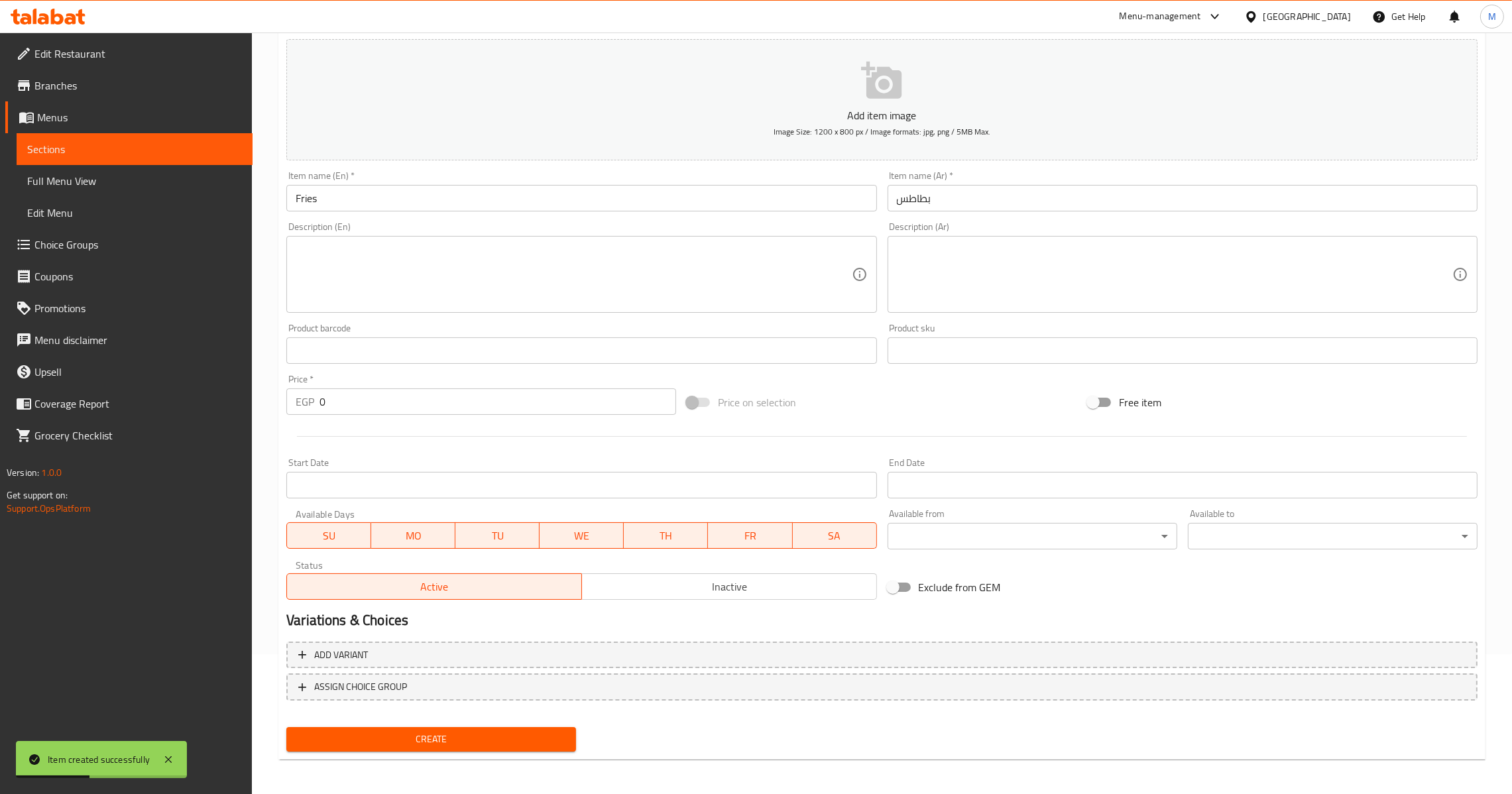
click at [366, 396] on input "0" at bounding box center [498, 402] width 357 height 27
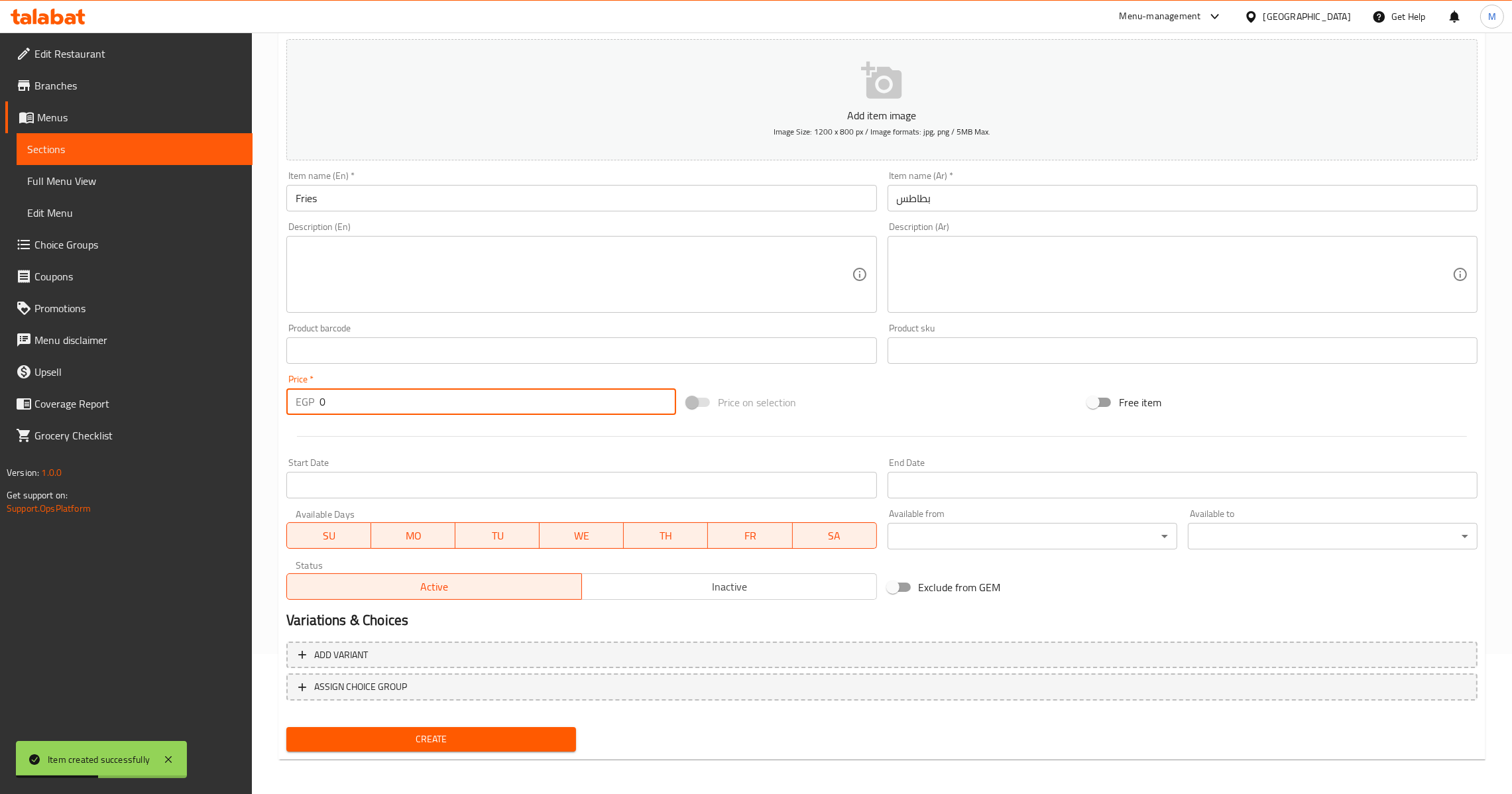
click at [362, 400] on input "0" at bounding box center [498, 402] width 357 height 27
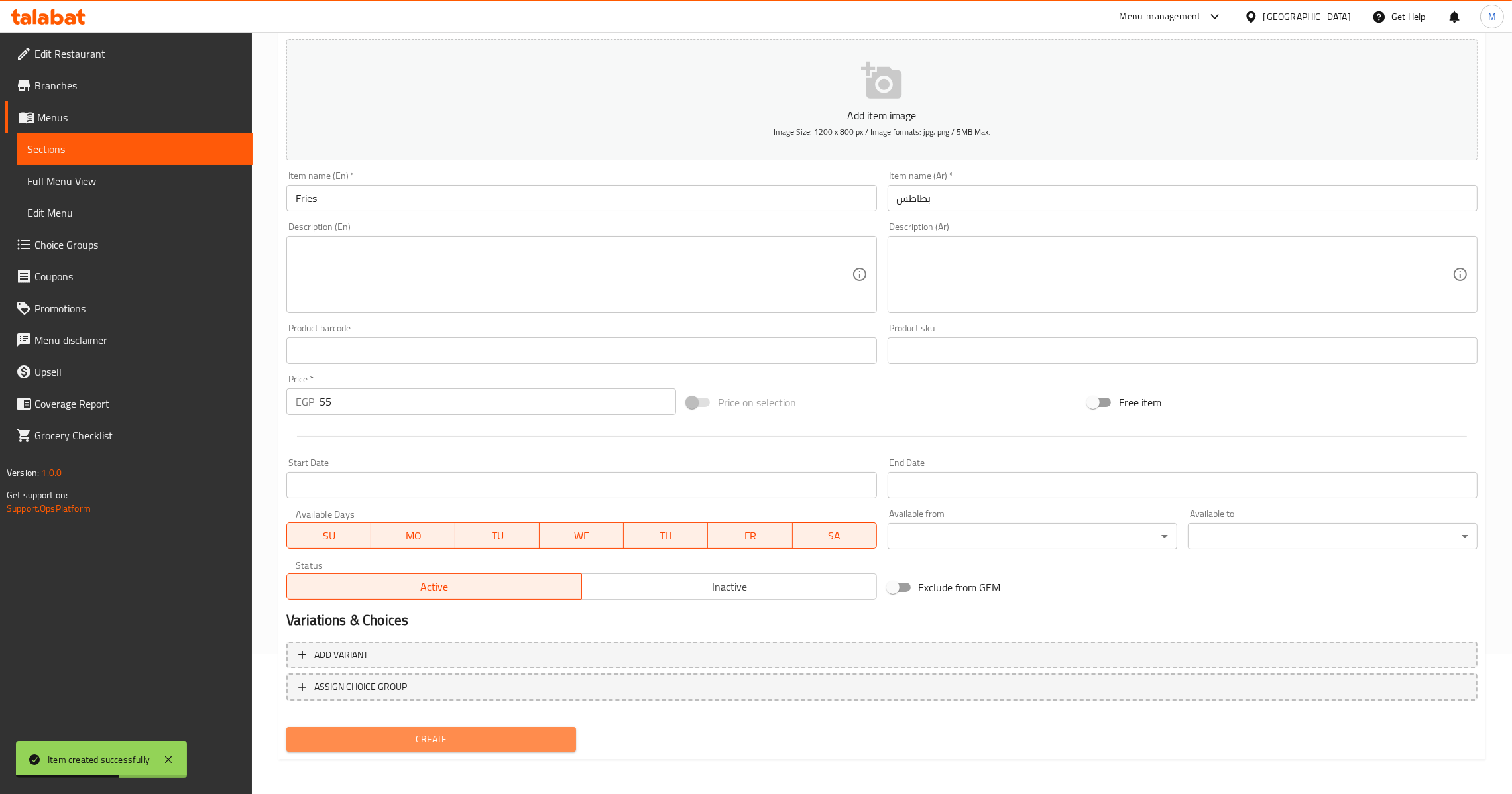
click at [428, 733] on span "Create" at bounding box center [431, 739] width 269 height 17
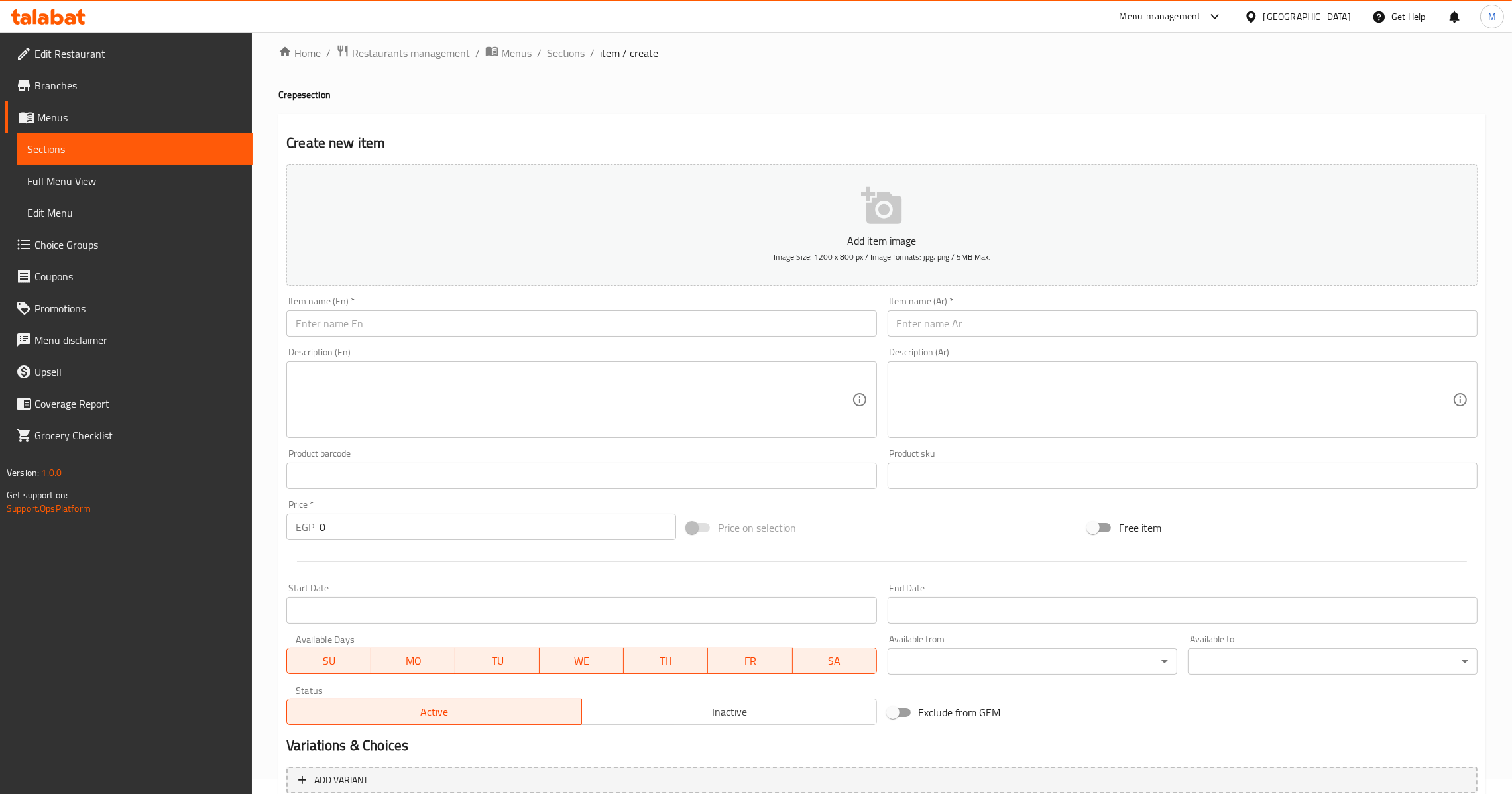
scroll to position [0, 0]
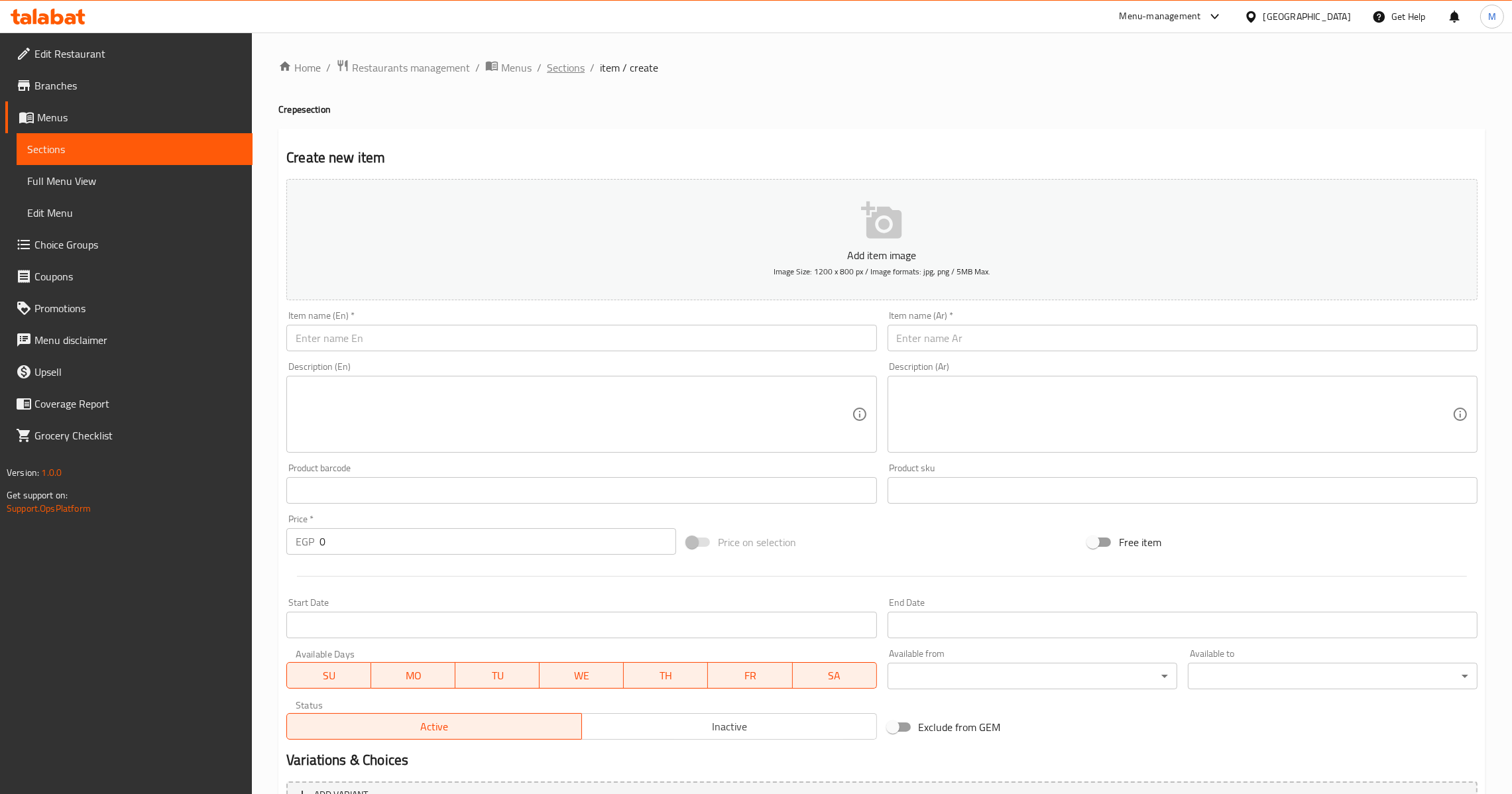
click at [561, 66] on span "Sections" at bounding box center [565, 68] width 38 height 16
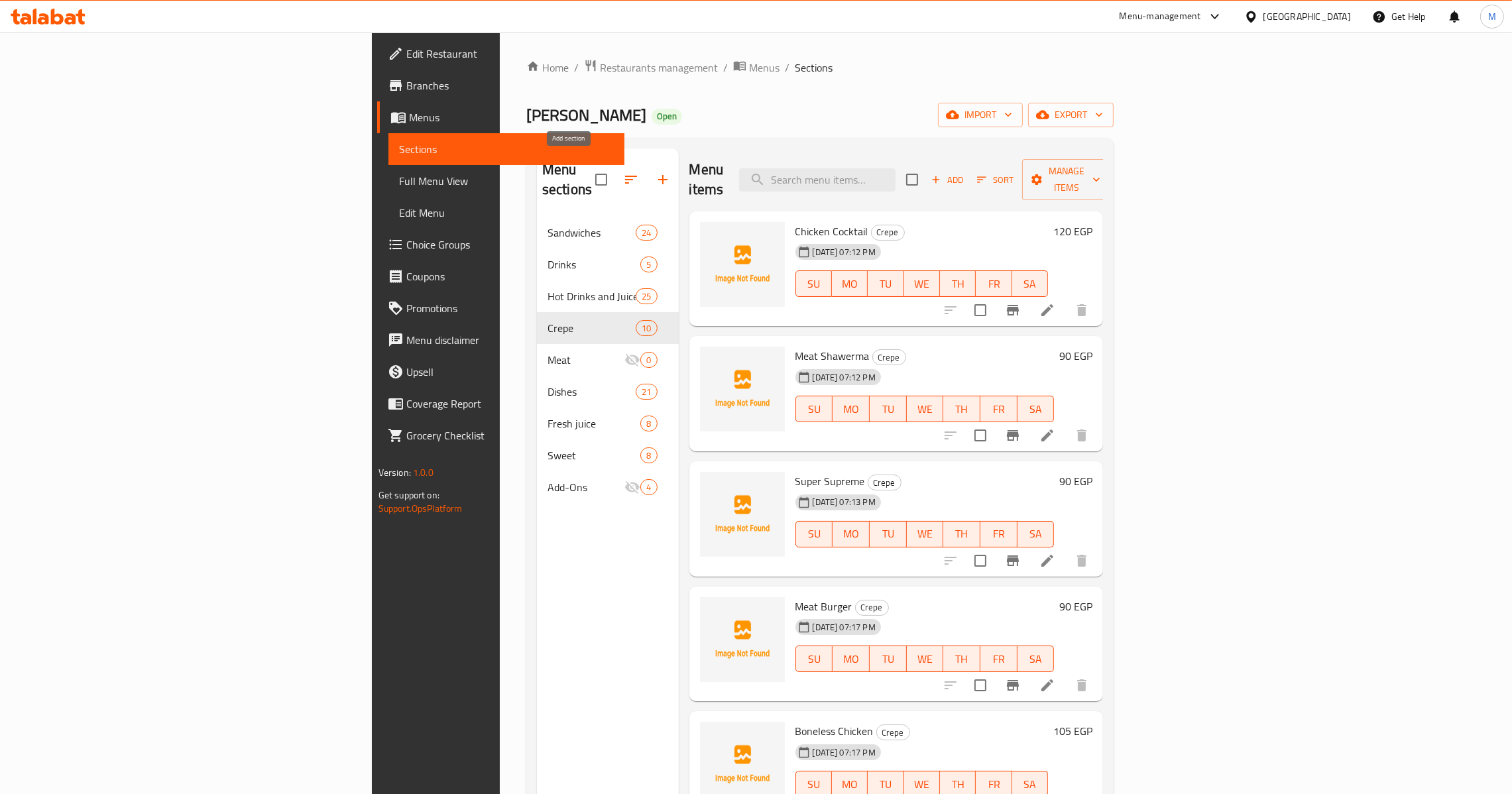
click at [647, 174] on button "button" at bounding box center [663, 180] width 32 height 32
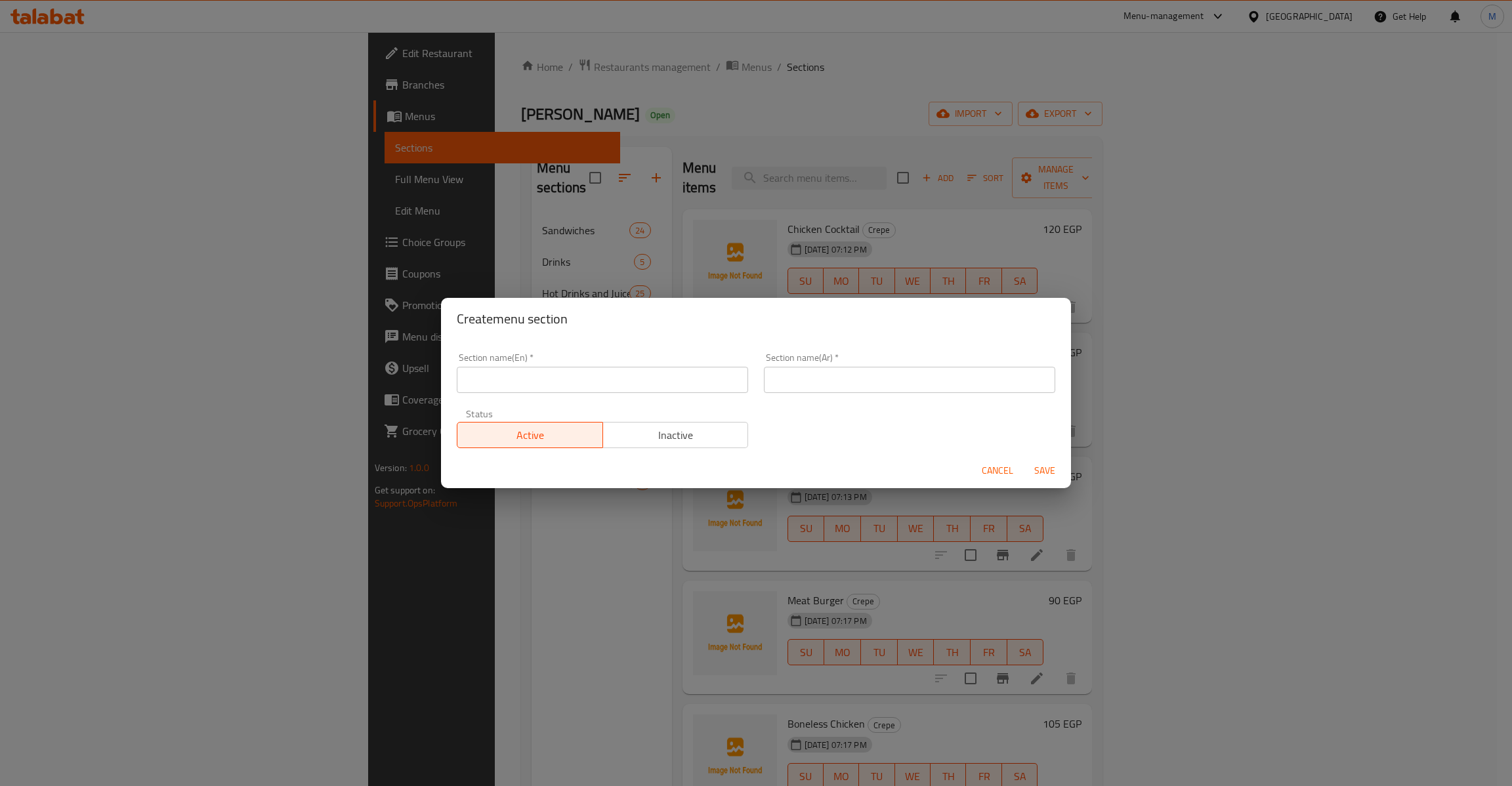
drag, startPoint x: 566, startPoint y: 361, endPoint x: 570, endPoint y: 376, distance: 15.5
click at [568, 371] on div "Section name(En)   * Section name(En) *" at bounding box center [602, 373] width 291 height 40
click at [572, 384] on input "text" at bounding box center [602, 380] width 291 height 26
click at [1044, 462] on span "Save" at bounding box center [1045, 470] width 32 height 17
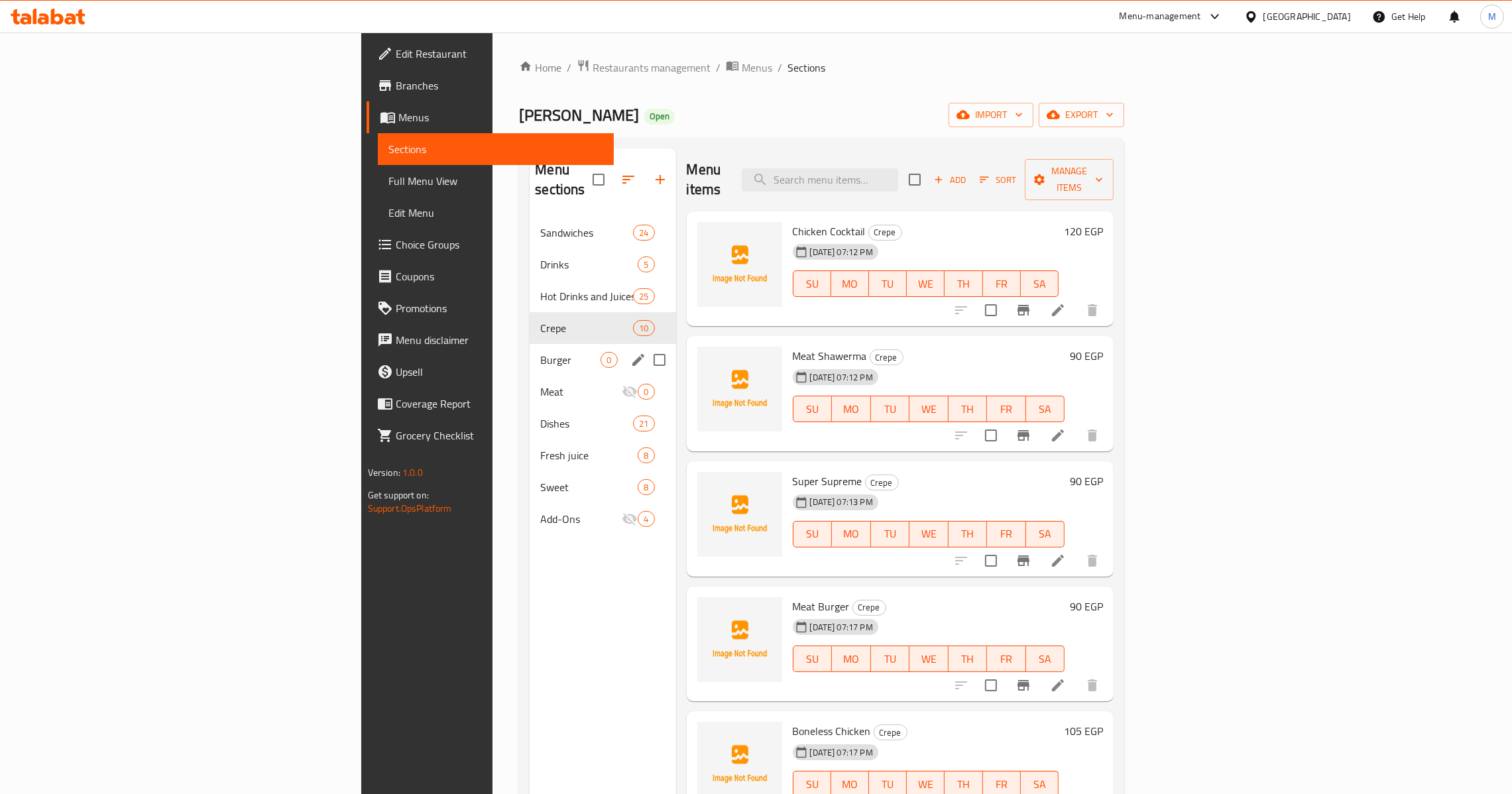
drag, startPoint x: 339, startPoint y: 332, endPoint x: 351, endPoint y: 336, distance: 12.6
click at [529, 344] on div "Burger 0" at bounding box center [602, 360] width 146 height 32
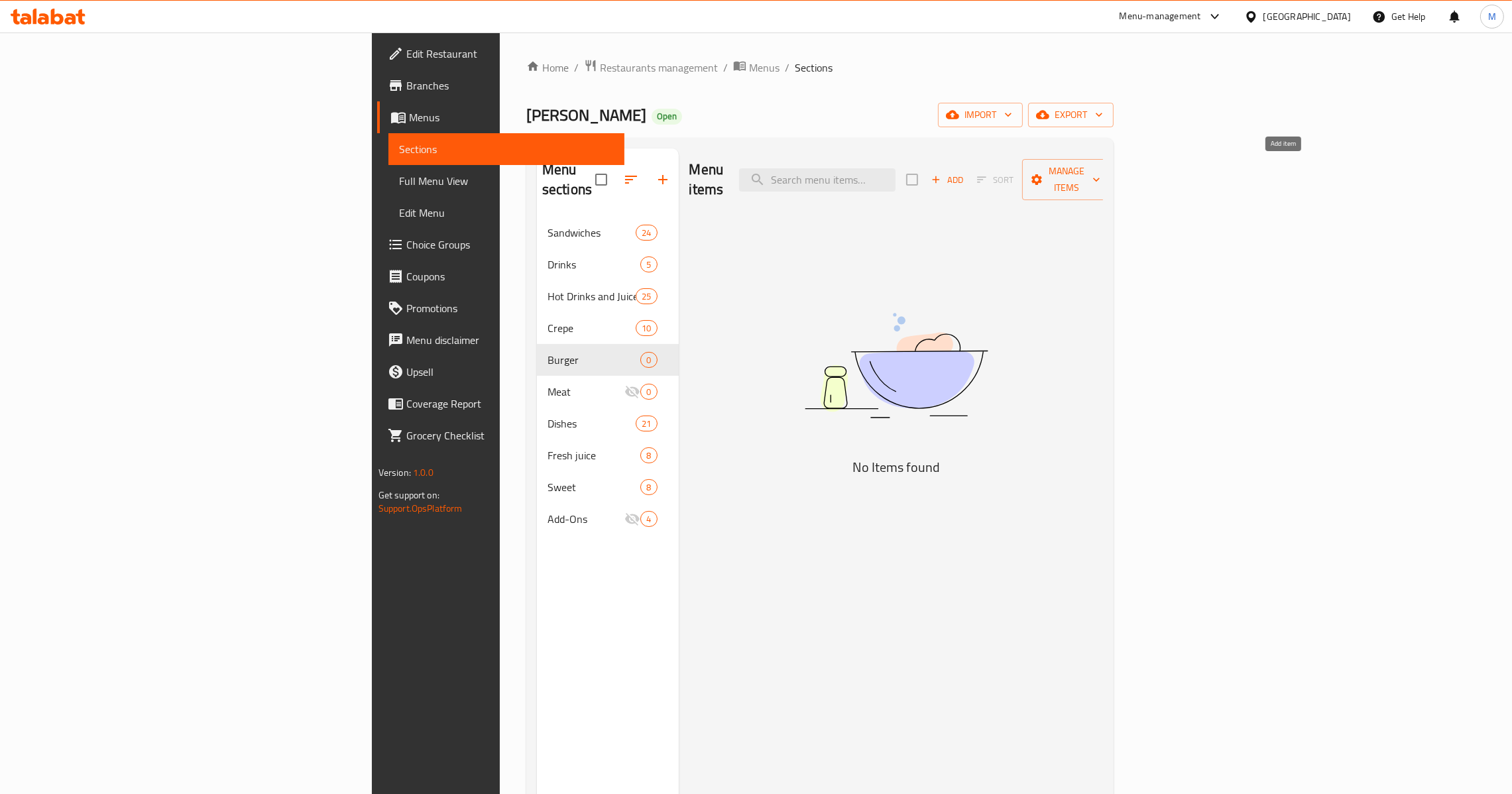
click at [969, 181] on button "Add" at bounding box center [947, 180] width 42 height 21
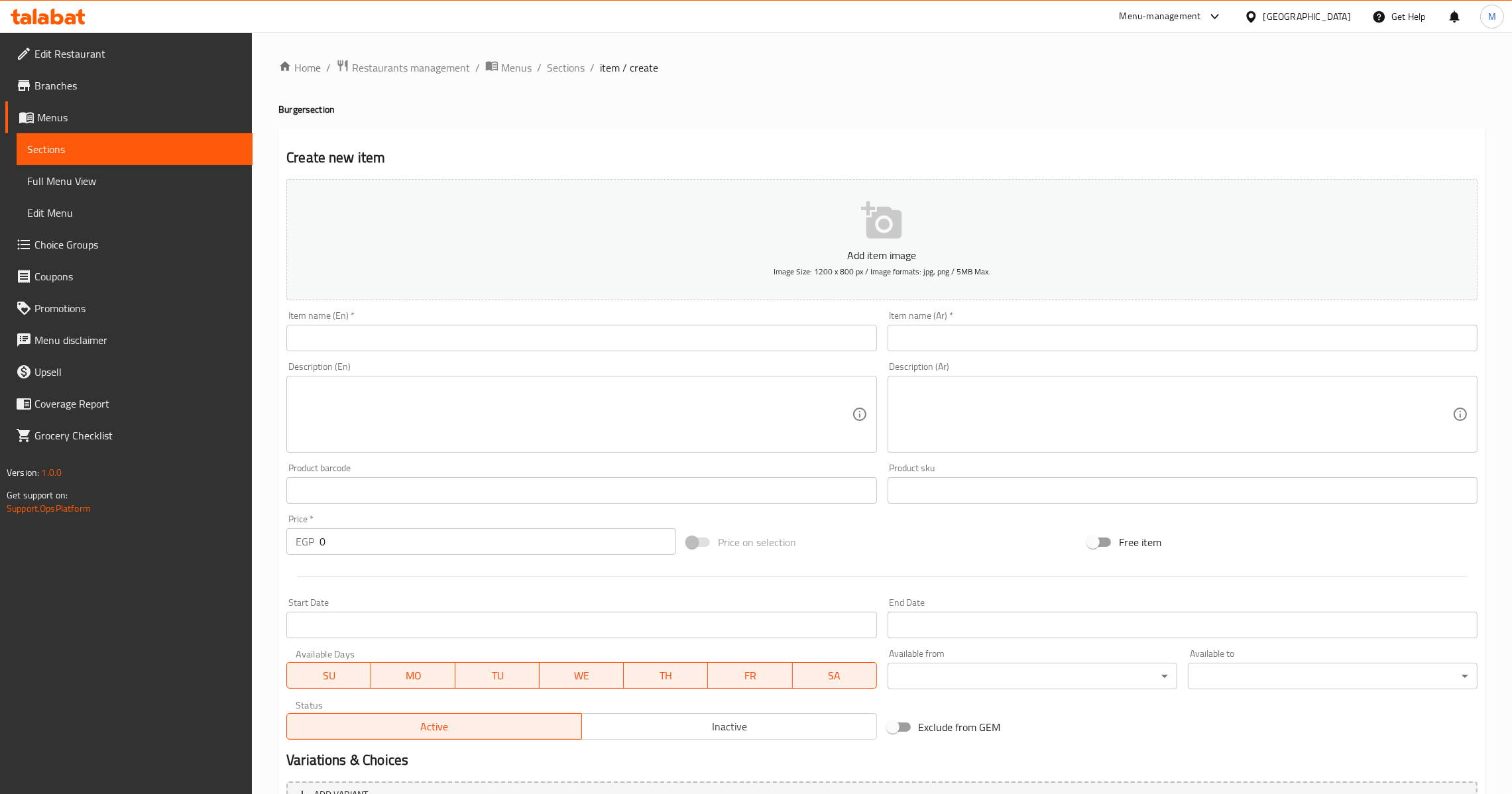
click at [650, 333] on input "text" at bounding box center [581, 338] width 590 height 27
drag, startPoint x: 335, startPoint y: 545, endPoint x: 305, endPoint y: 579, distance: 45.3
click at [303, 555] on div "Price   * EGP 0 Price *" at bounding box center [481, 535] width 400 height 51
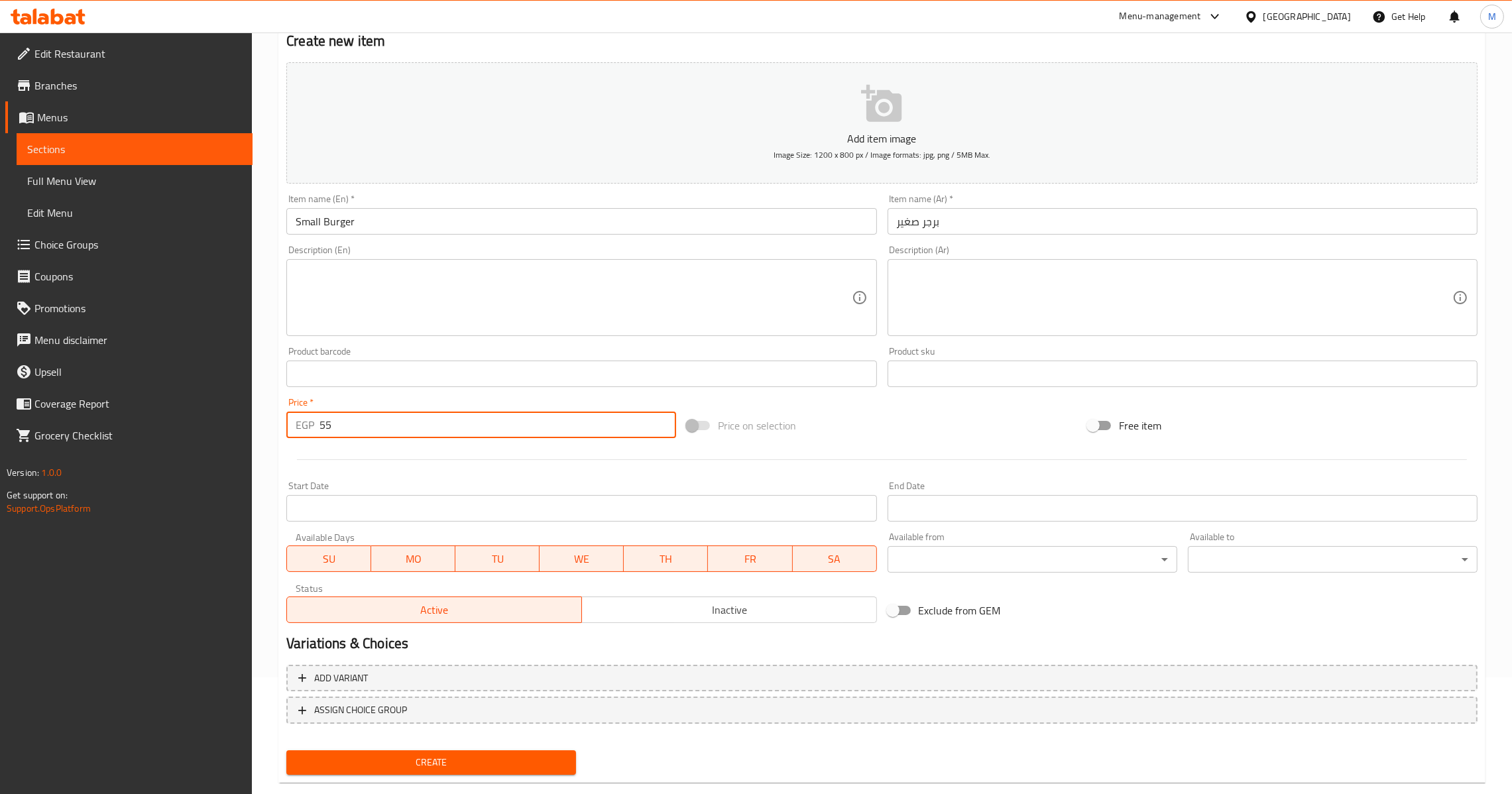
scroll to position [140, 0]
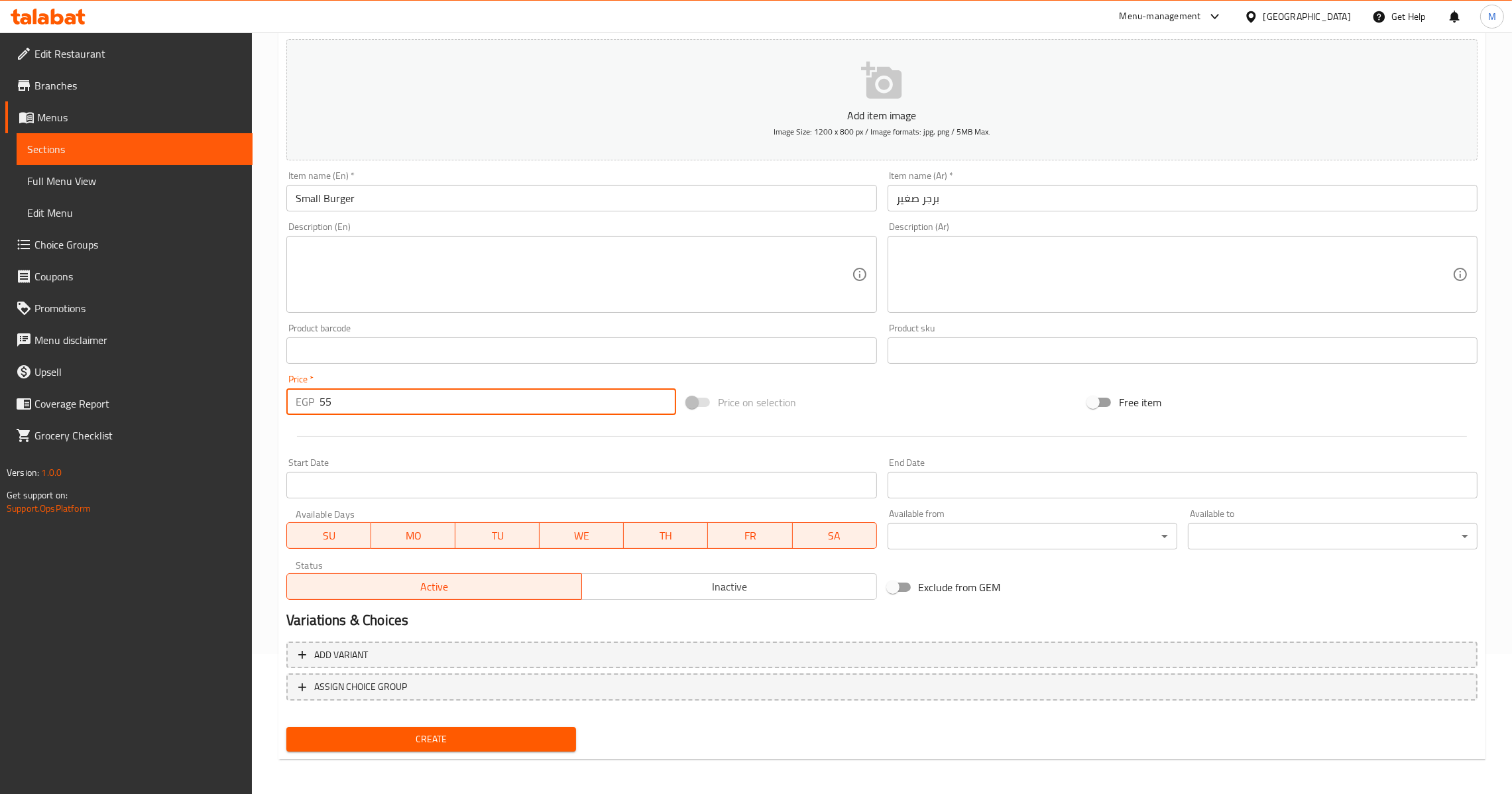
drag, startPoint x: 408, startPoint y: 728, endPoint x: 406, endPoint y: 746, distance: 18.1
click at [407, 740] on span "Create" at bounding box center [431, 739] width 269 height 17
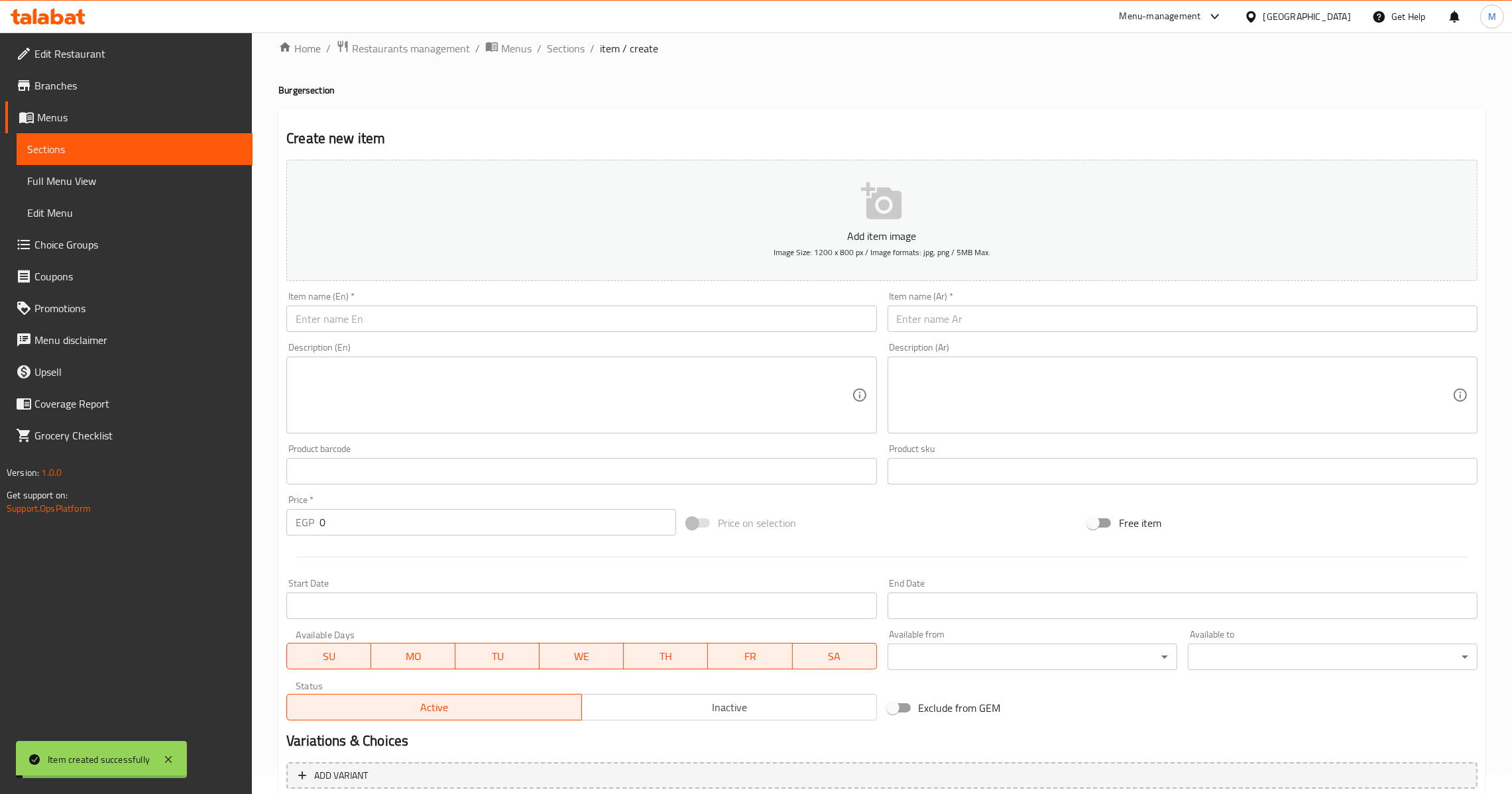
scroll to position [0, 0]
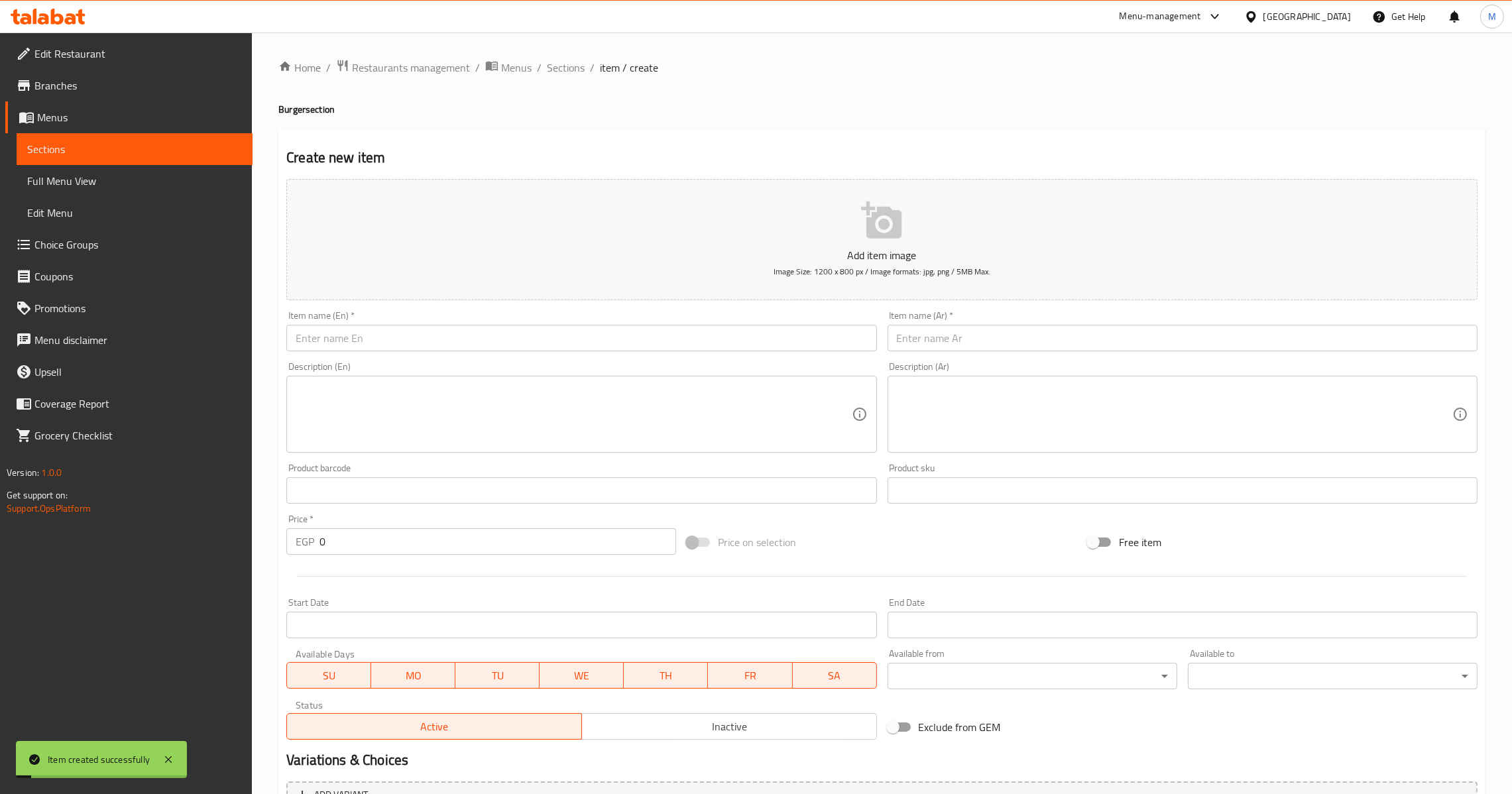
click at [958, 357] on div "Description (Ar) Description (Ar)" at bounding box center [1182, 408] width 601 height 102
click at [984, 345] on input "text" at bounding box center [1182, 338] width 590 height 27
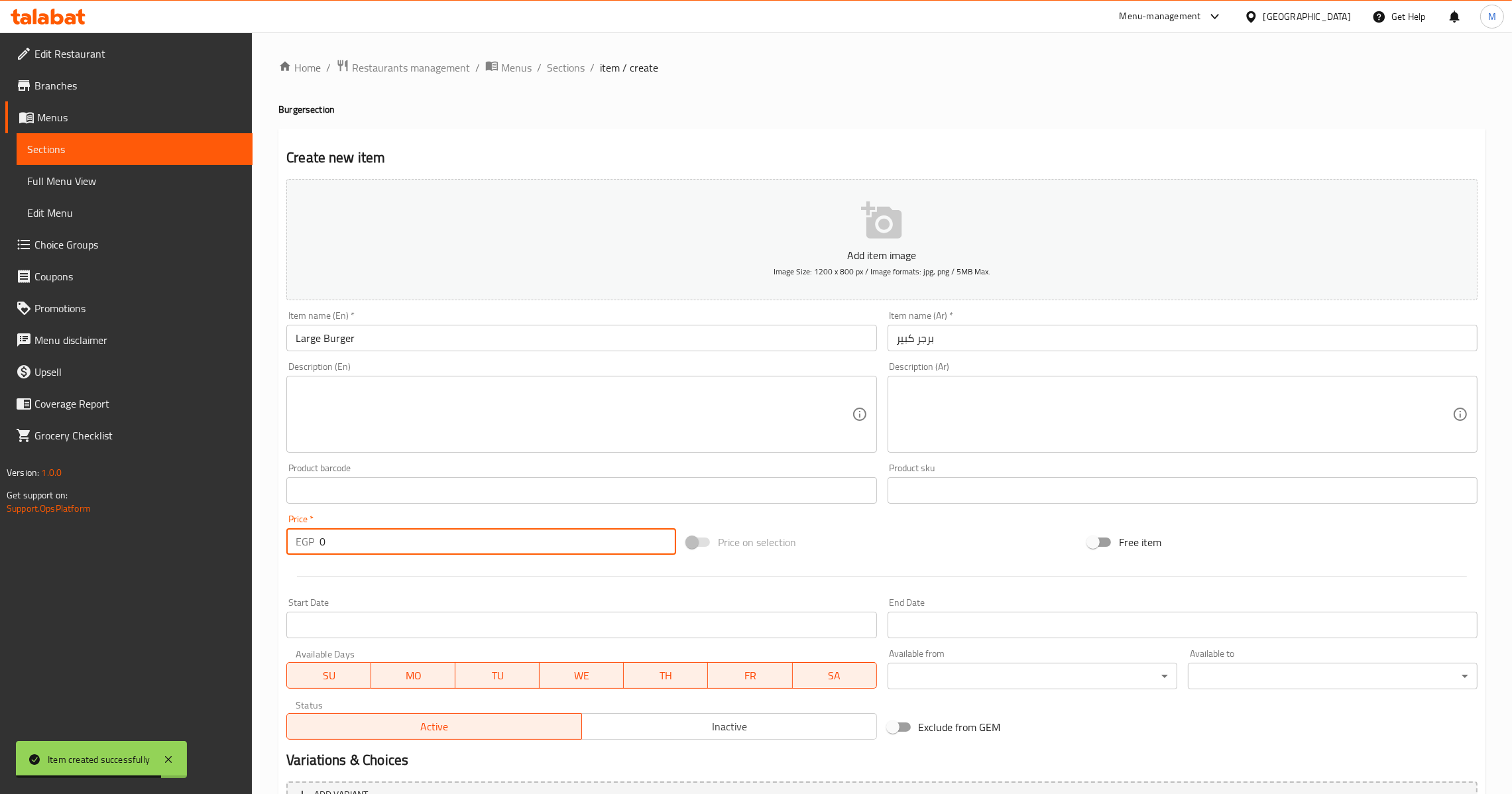
drag, startPoint x: 479, startPoint y: 541, endPoint x: 0, endPoint y: 561, distance: 479.4
click at [0, 561] on div "Edit Restaurant Branches Menus Sections Full Menu View Edit Menu Choice Groups …" at bounding box center [756, 485] width 1512 height 904
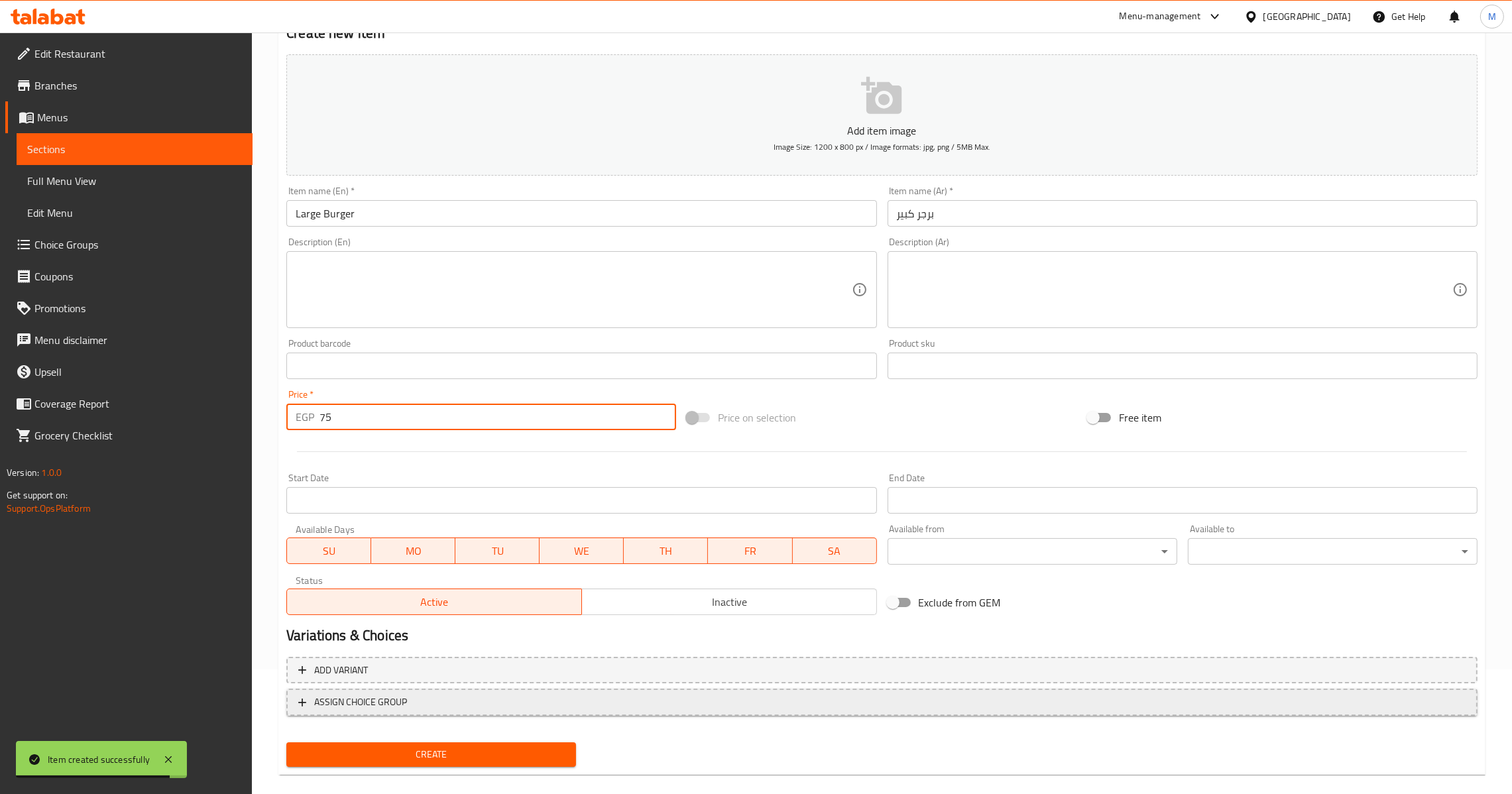
scroll to position [140, 0]
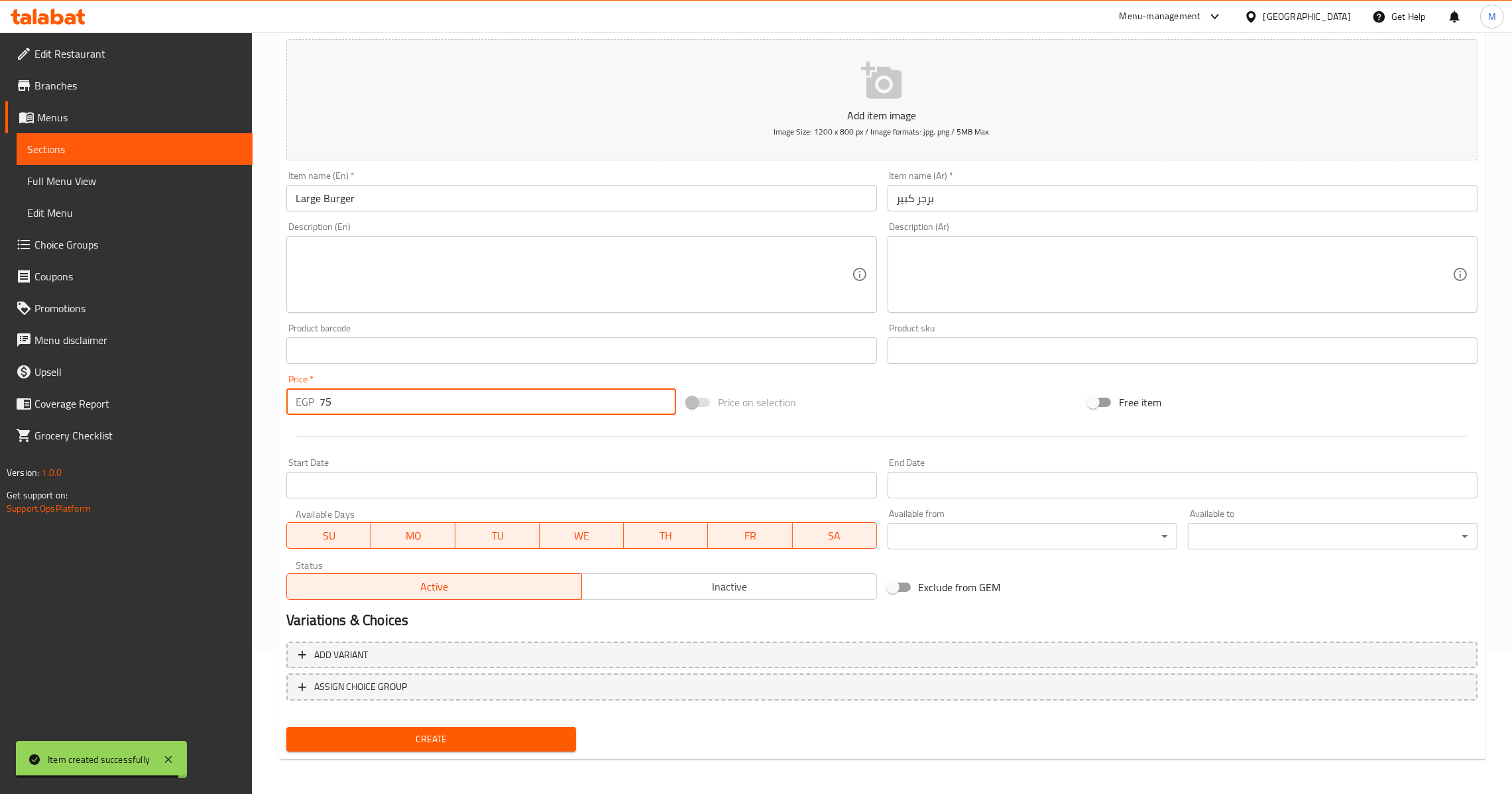
click at [486, 727] on button "Create" at bounding box center [430, 739] width 289 height 25
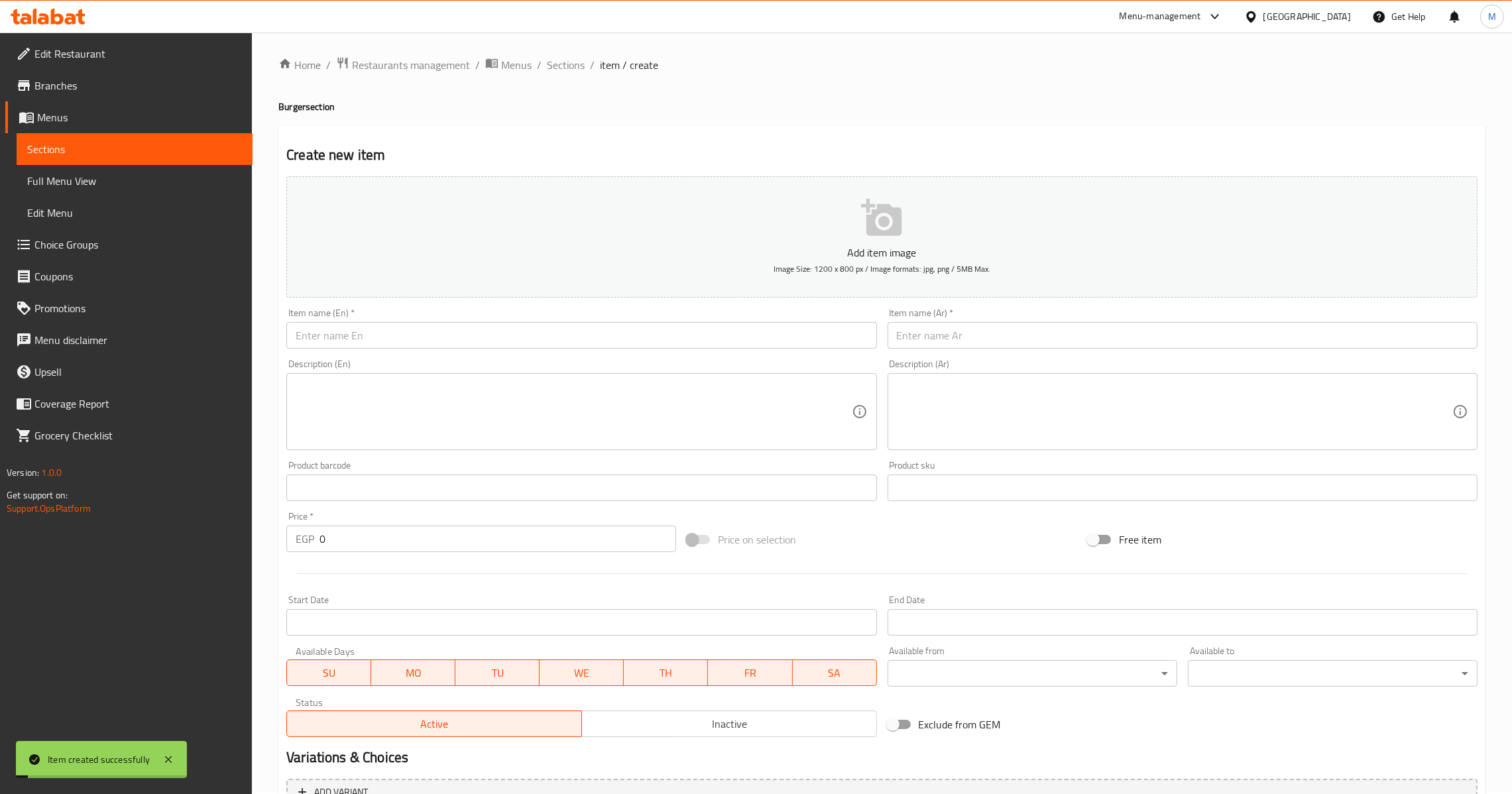
scroll to position [0, 0]
click at [962, 336] on input "text" at bounding box center [1182, 338] width 590 height 27
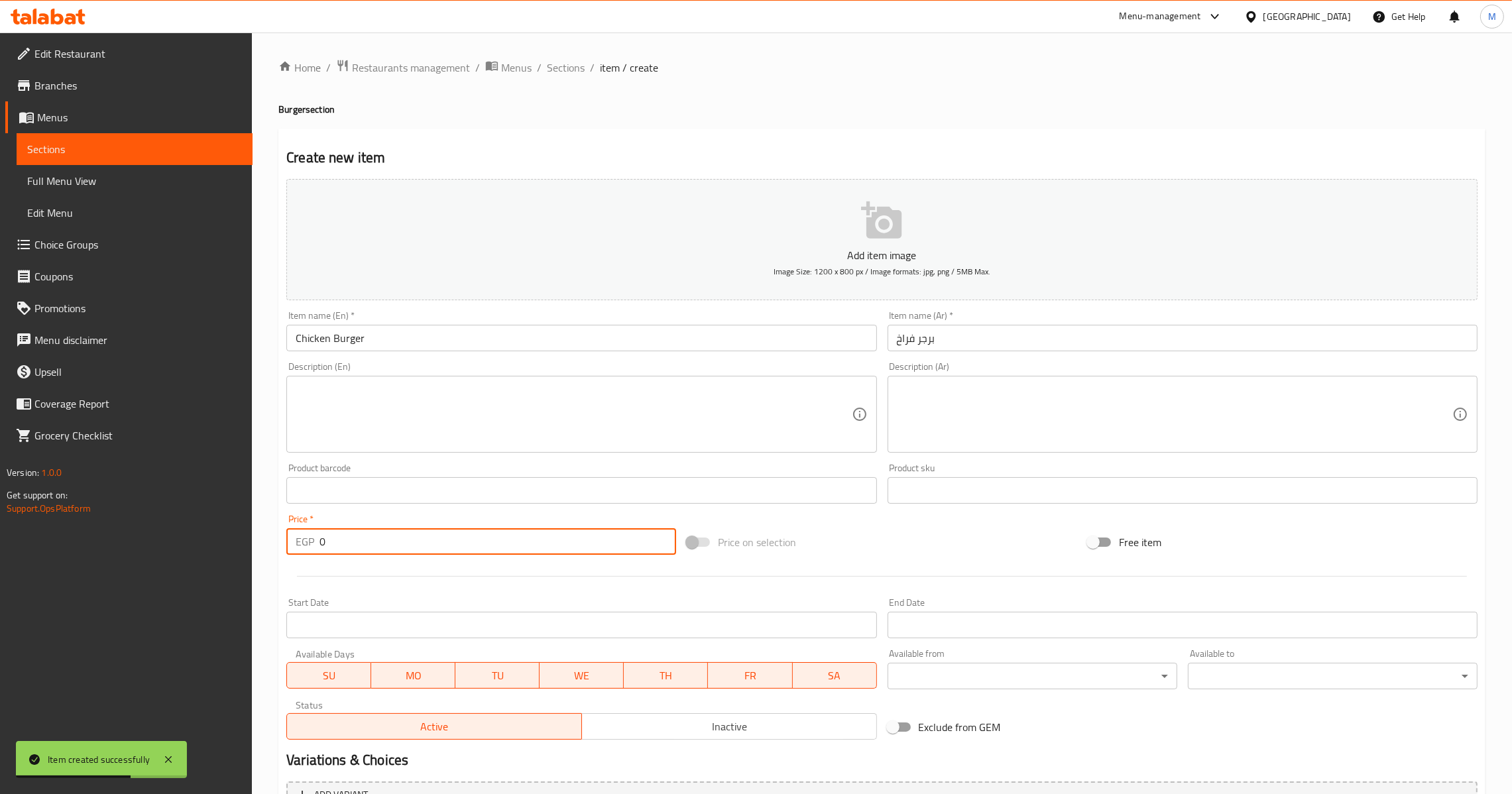
drag, startPoint x: 339, startPoint y: 551, endPoint x: 263, endPoint y: 566, distance: 77.5
click at [263, 566] on div "Home / Restaurants management / Menus / Sections / item / create Burger section…" at bounding box center [882, 485] width 1260 height 904
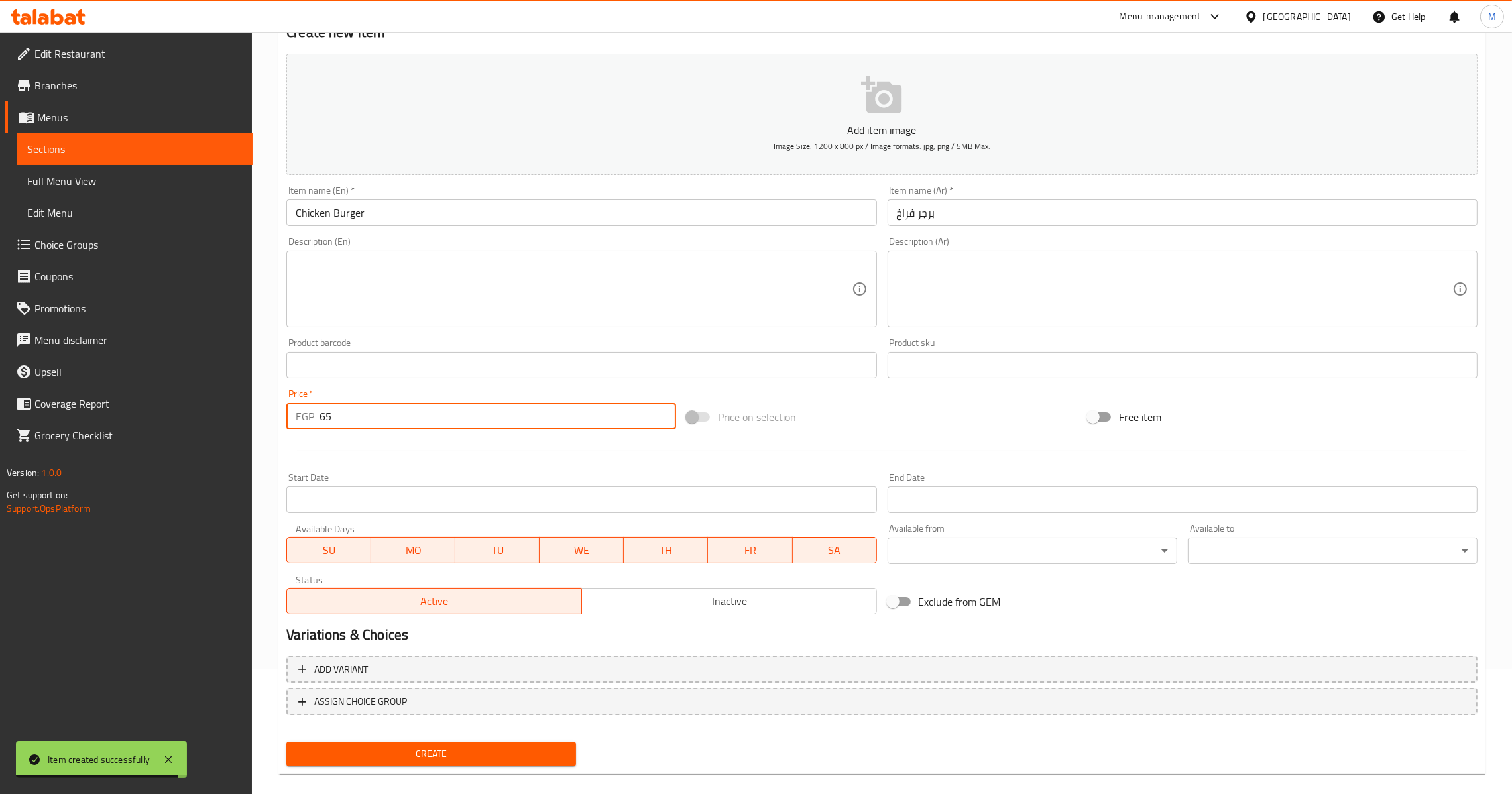
scroll to position [140, 0]
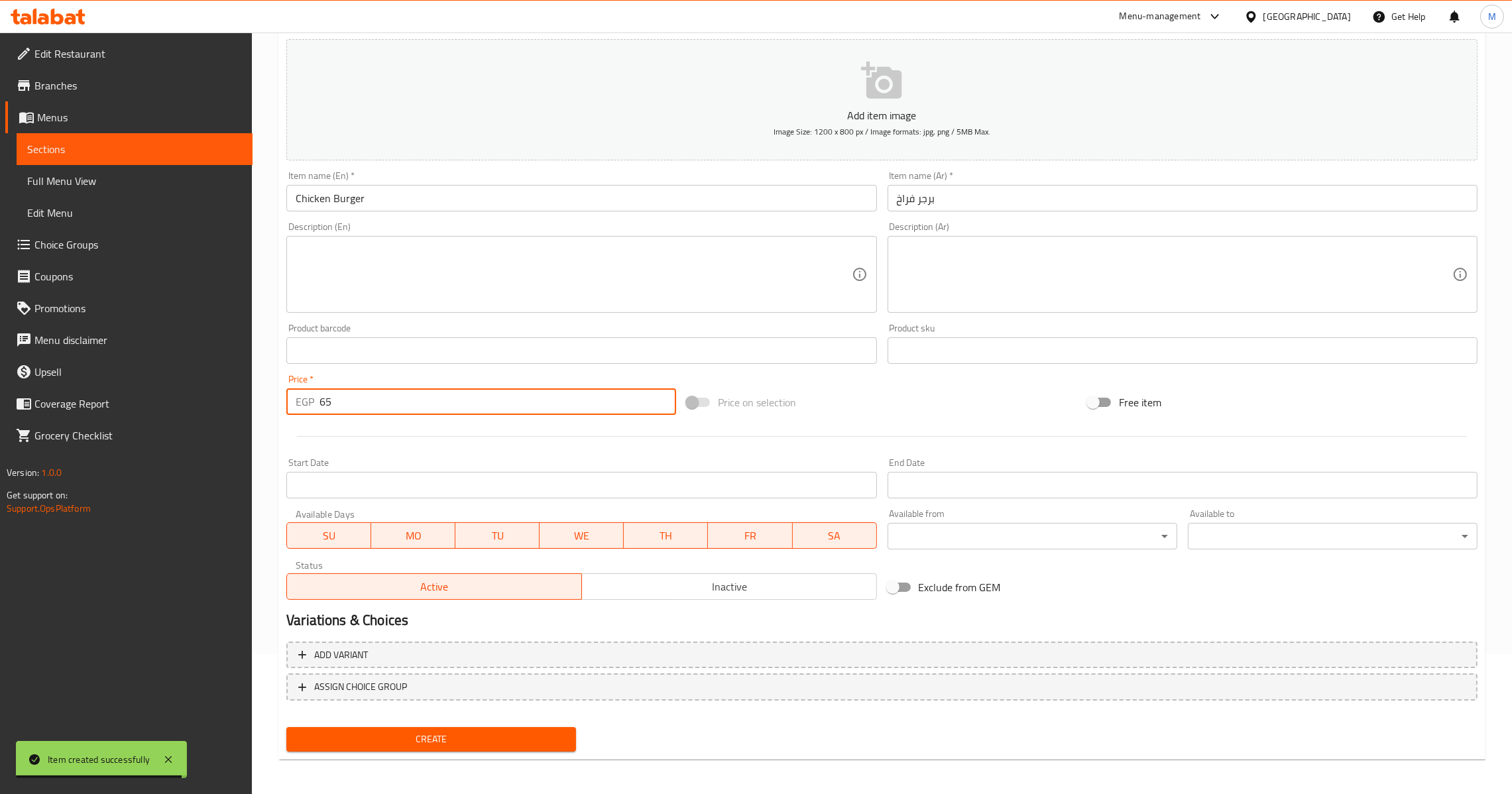
click at [405, 749] on button "Create" at bounding box center [430, 739] width 289 height 25
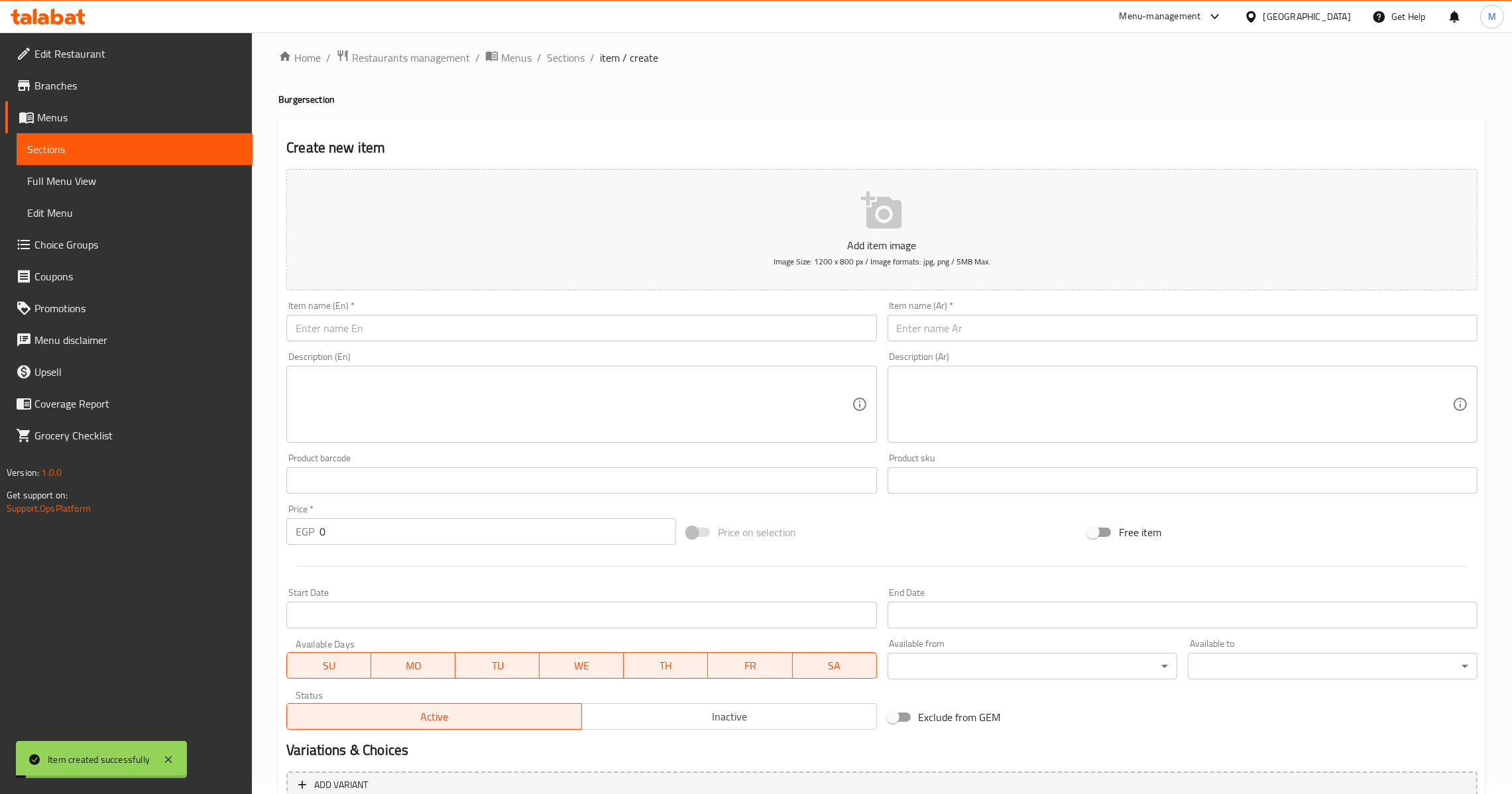
scroll to position [0, 0]
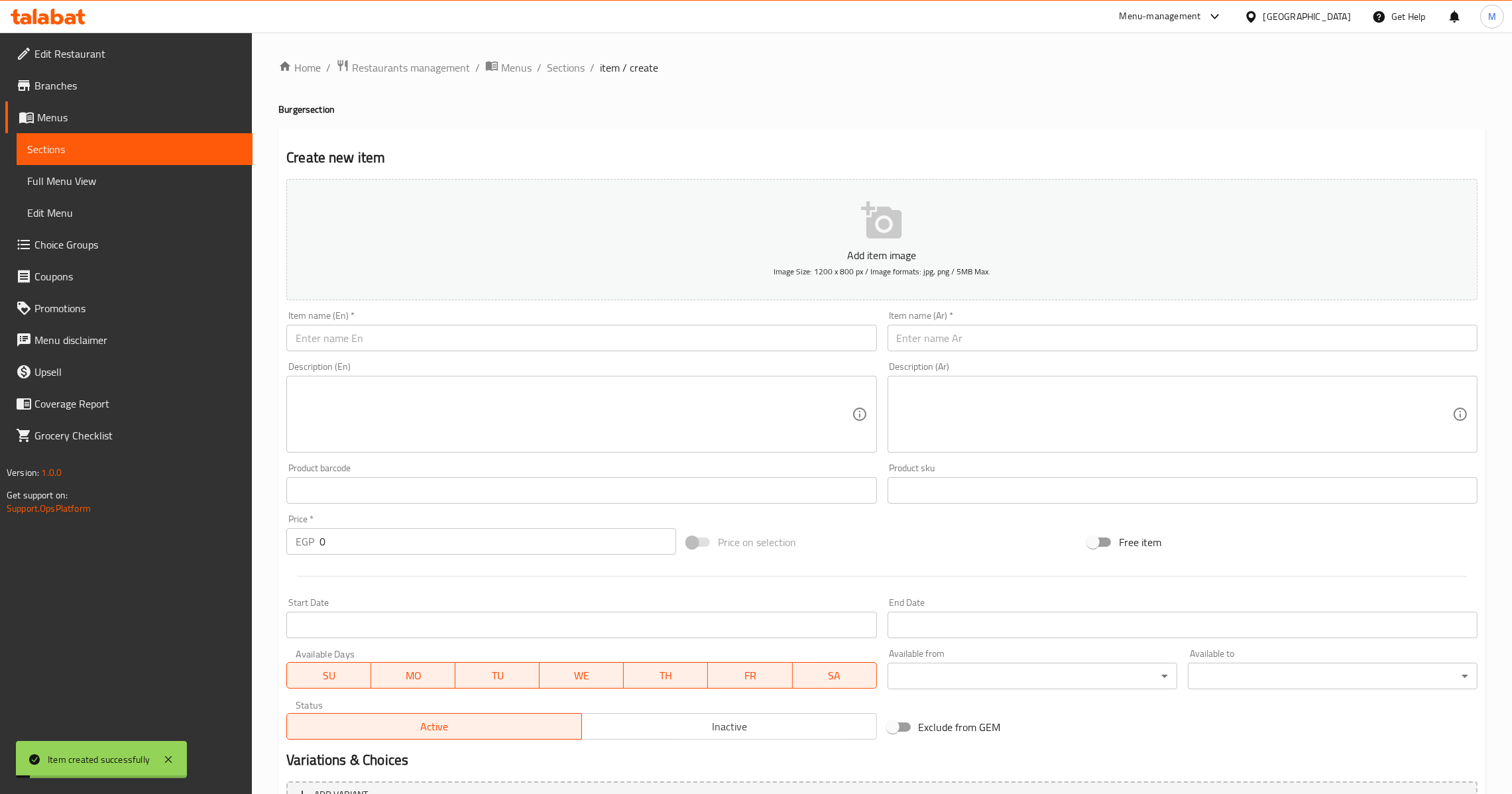
click at [1004, 329] on input "text" at bounding box center [1182, 338] width 590 height 27
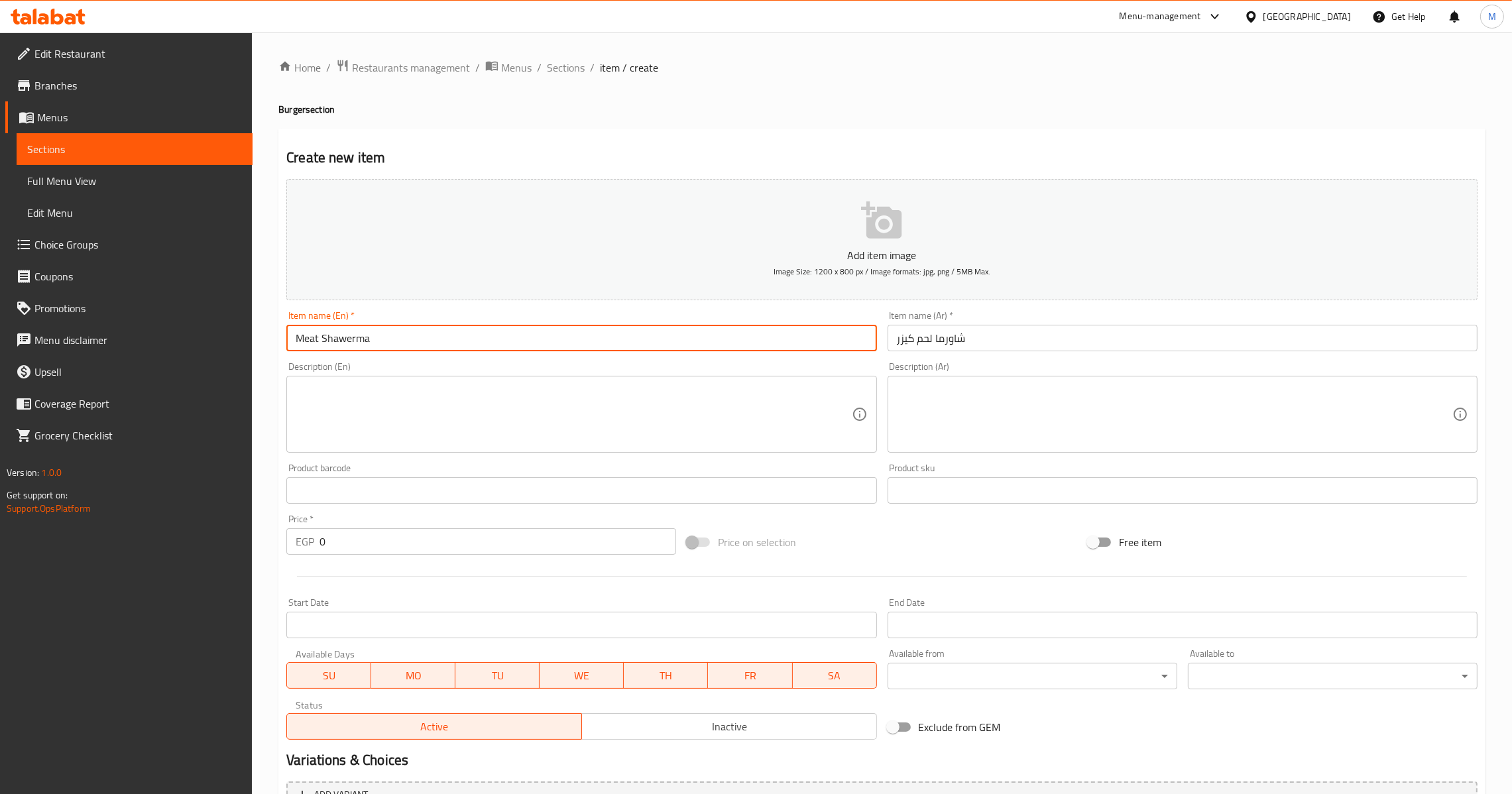
click at [475, 338] on input "Meat Shawerma" at bounding box center [581, 338] width 590 height 27
paste input "Kaiser"
click at [320, 541] on input "0" at bounding box center [498, 541] width 357 height 27
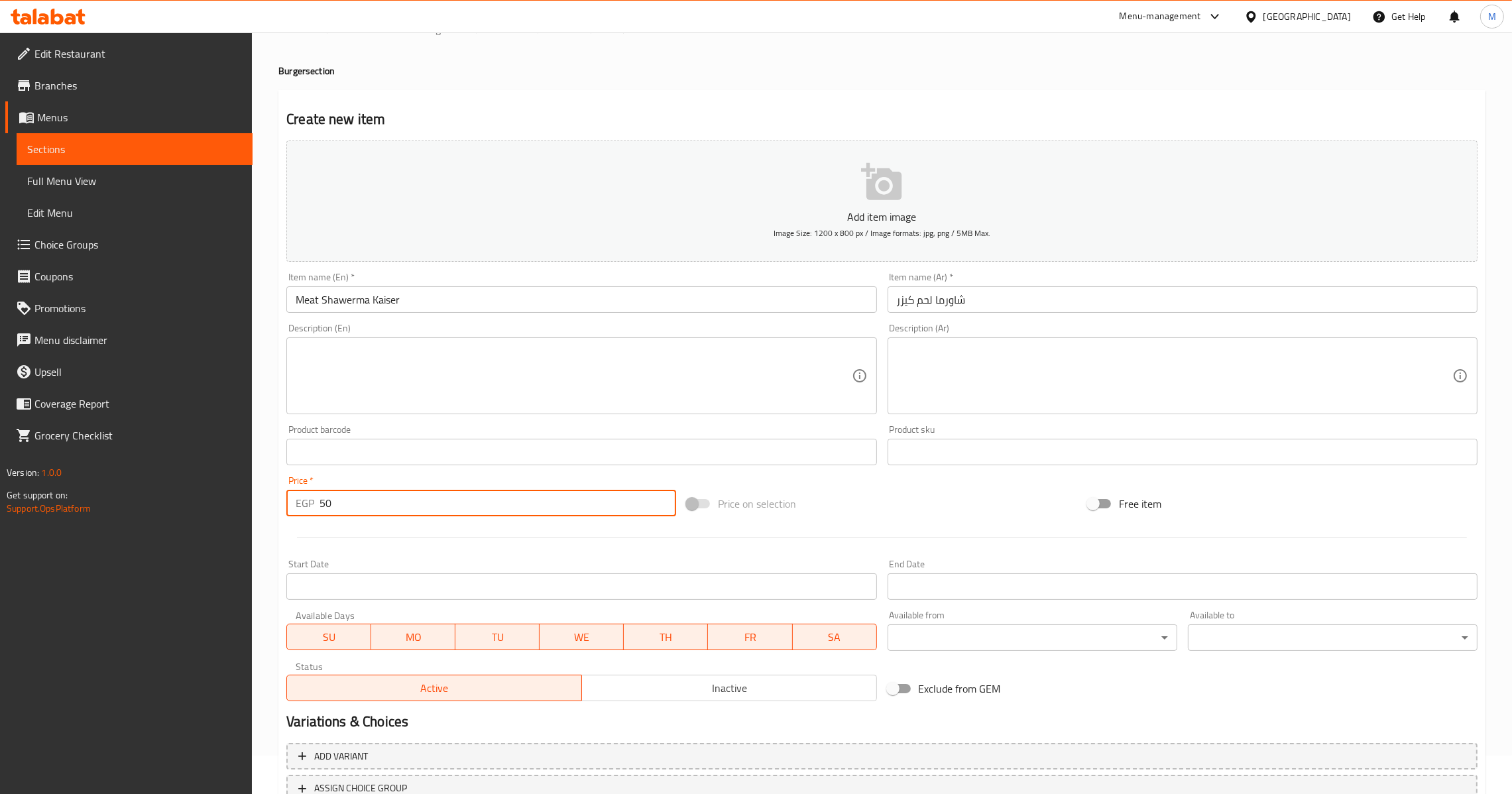
scroll to position [140, 0]
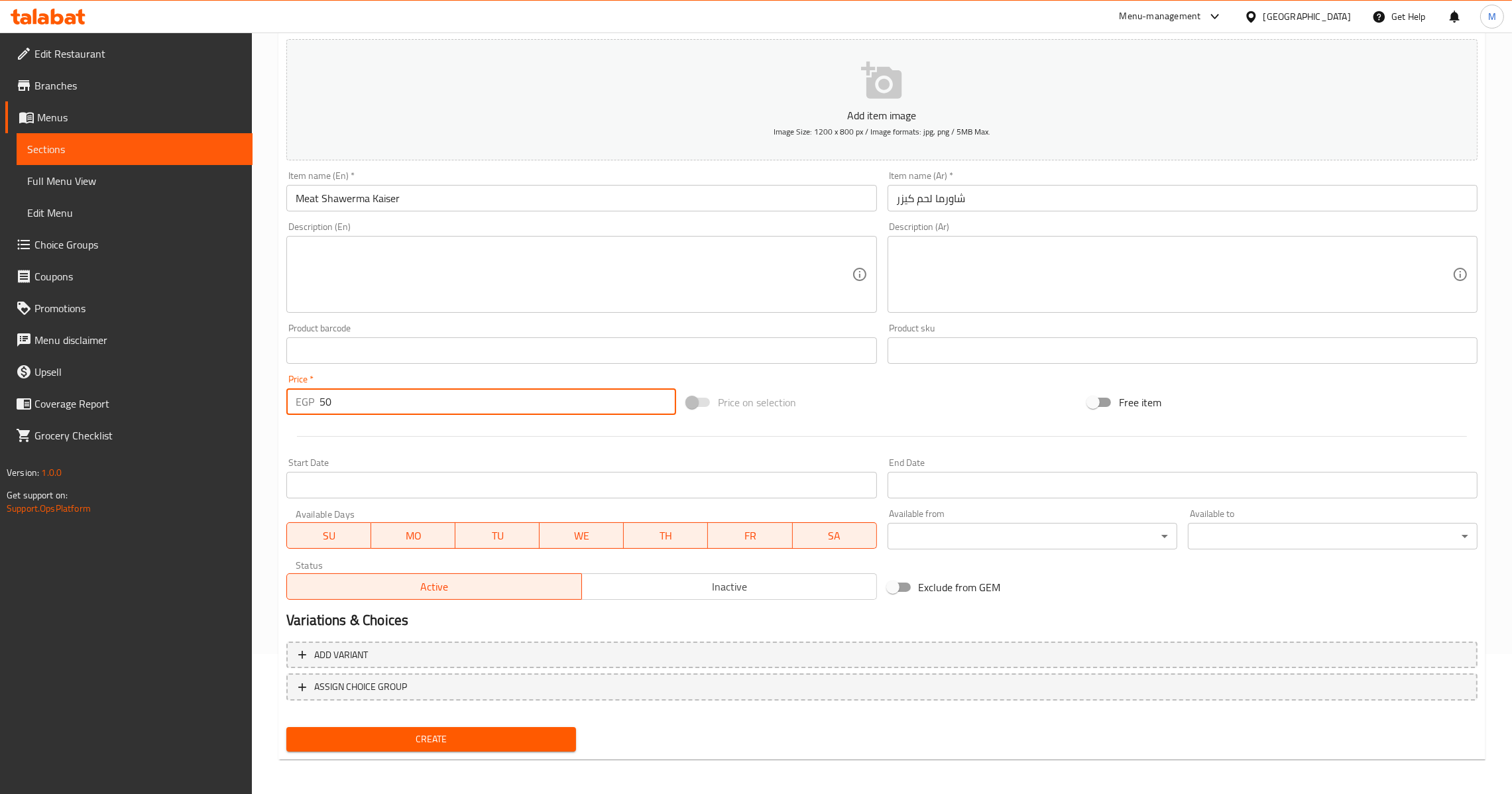
click at [434, 737] on span "Create" at bounding box center [431, 739] width 269 height 17
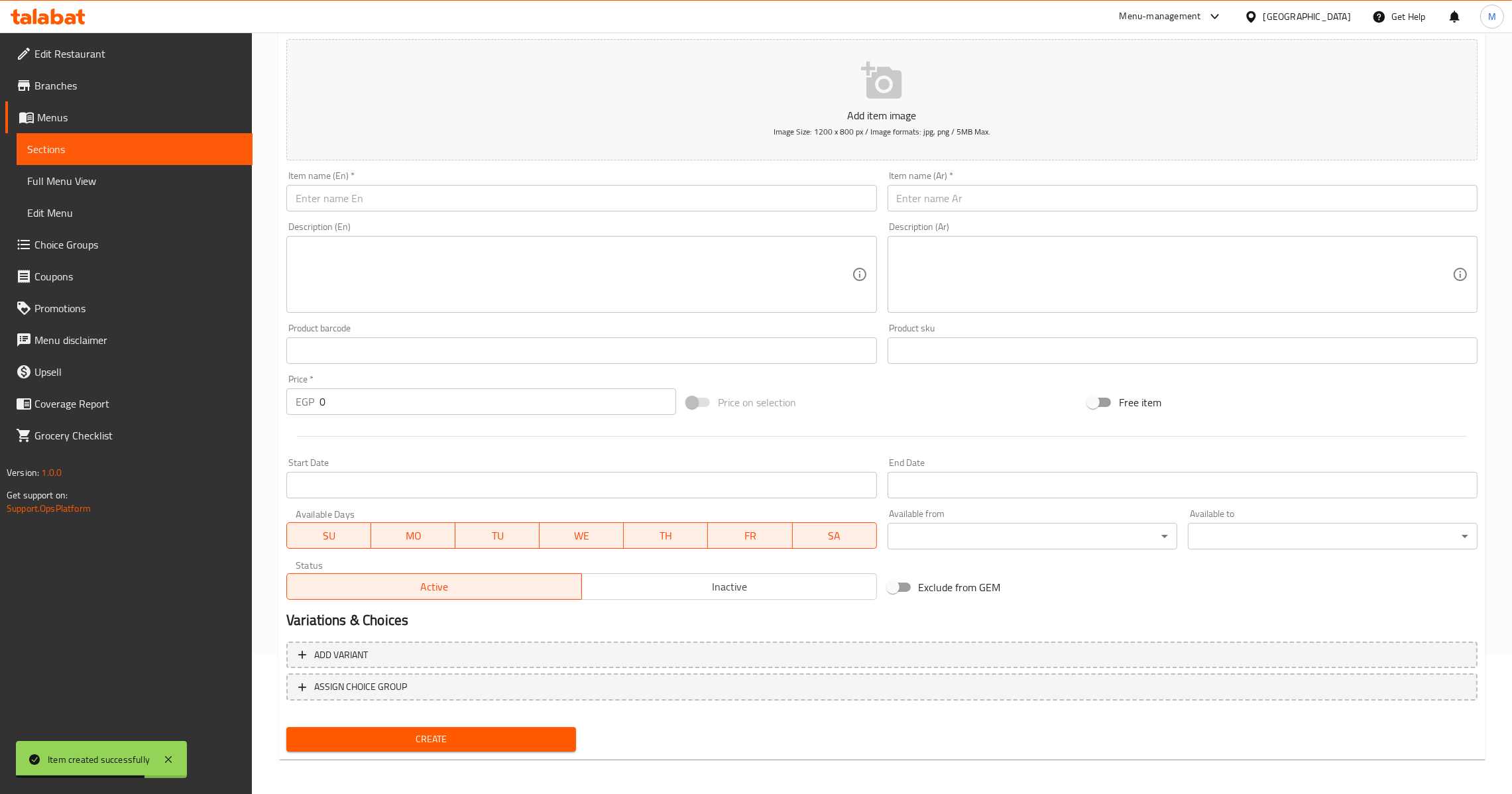
click at [1013, 186] on input "text" at bounding box center [1182, 198] width 590 height 27
click at [485, 217] on div "Description (En) Description (En)" at bounding box center [582, 267] width 601 height 102
paste input "Cheese stuffed burger"
click at [506, 189] on input "Cheese stuffed burger" at bounding box center [581, 198] width 590 height 27
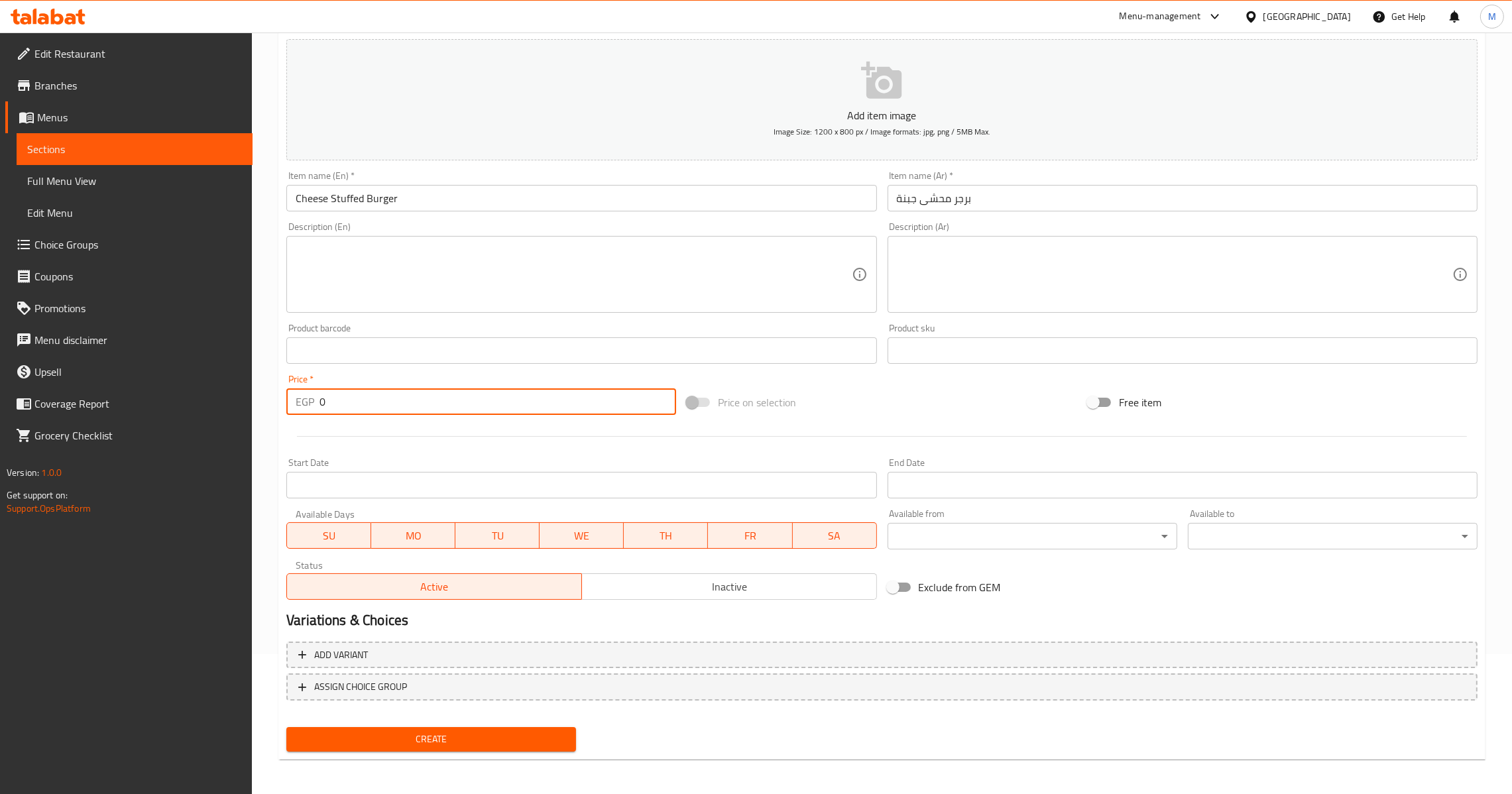
click at [323, 403] on input "0" at bounding box center [498, 402] width 357 height 27
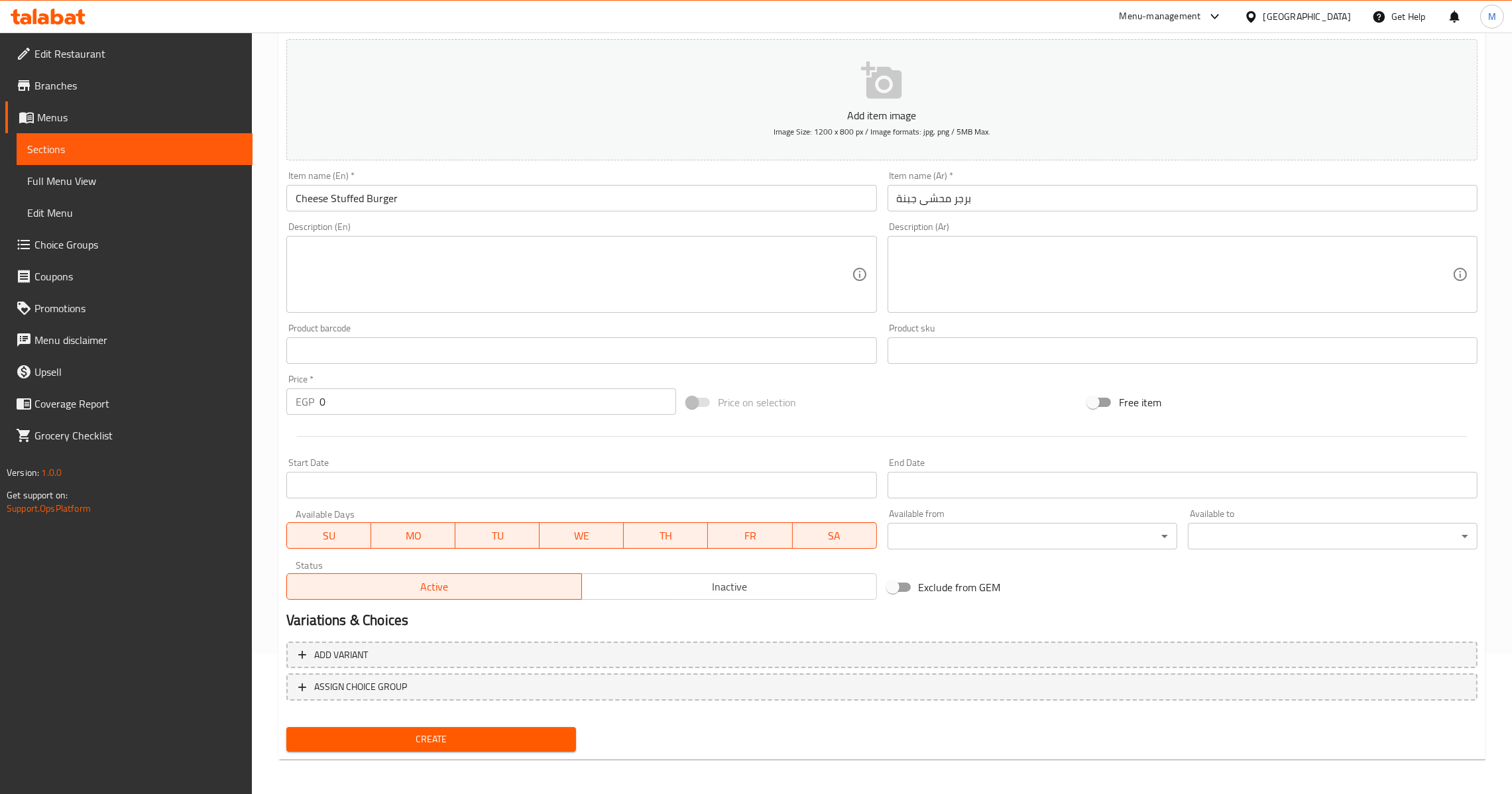
click at [316, 403] on div "EGP 0 Price *" at bounding box center [481, 402] width 390 height 27
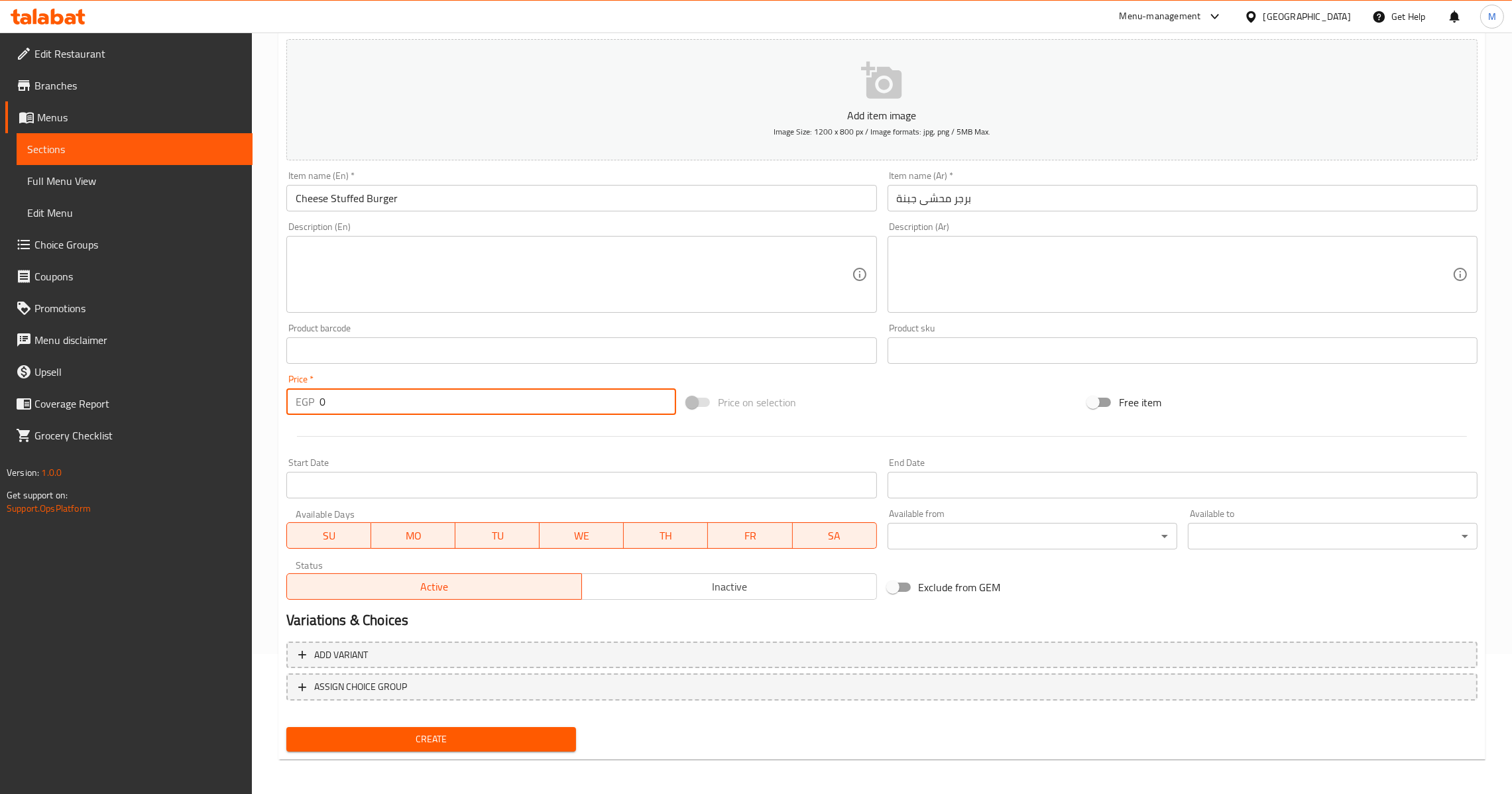
click at [320, 398] on input "0" at bounding box center [498, 402] width 357 height 27
click at [455, 727] on button "Create" at bounding box center [430, 739] width 289 height 25
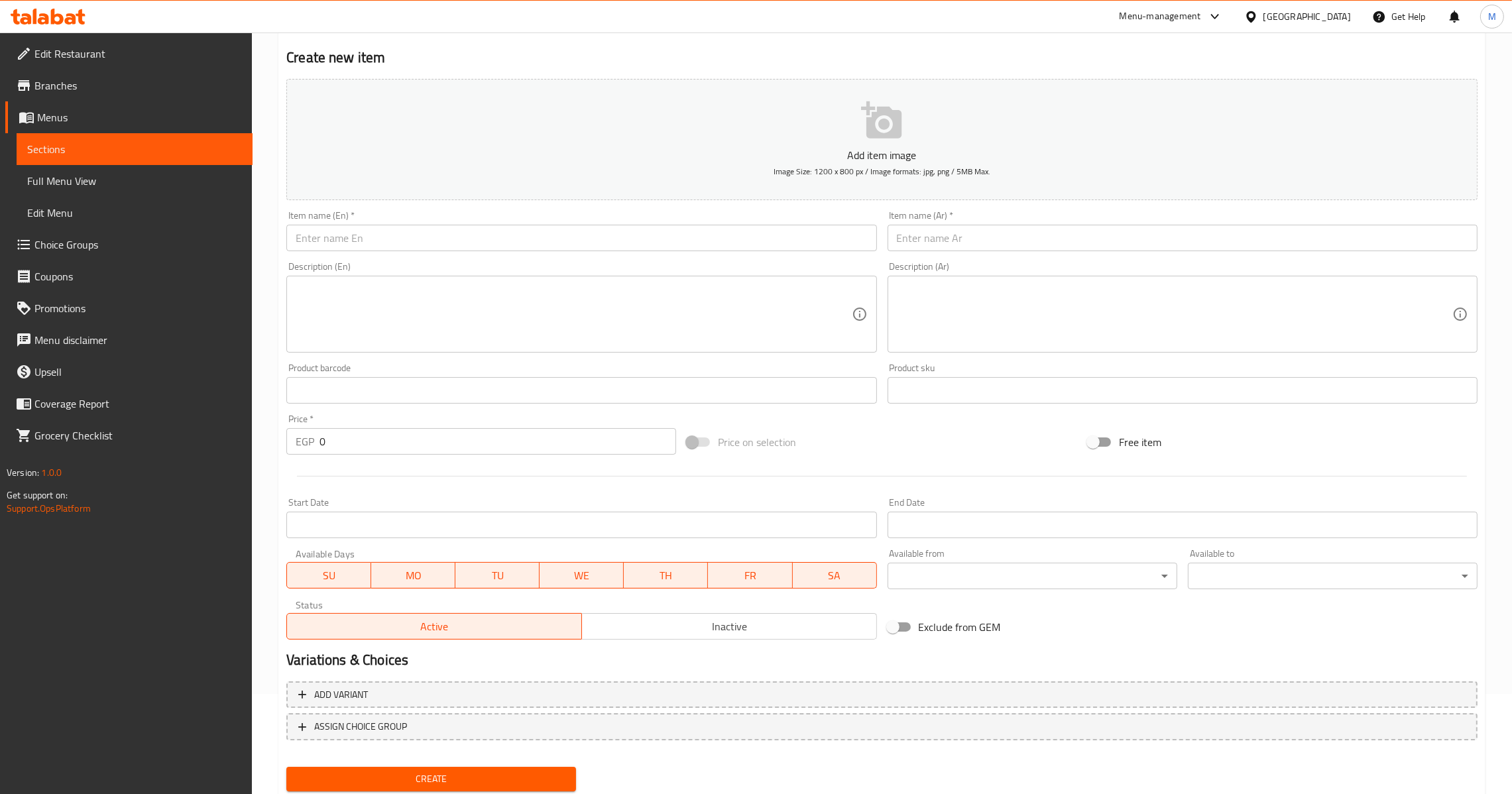
scroll to position [0, 0]
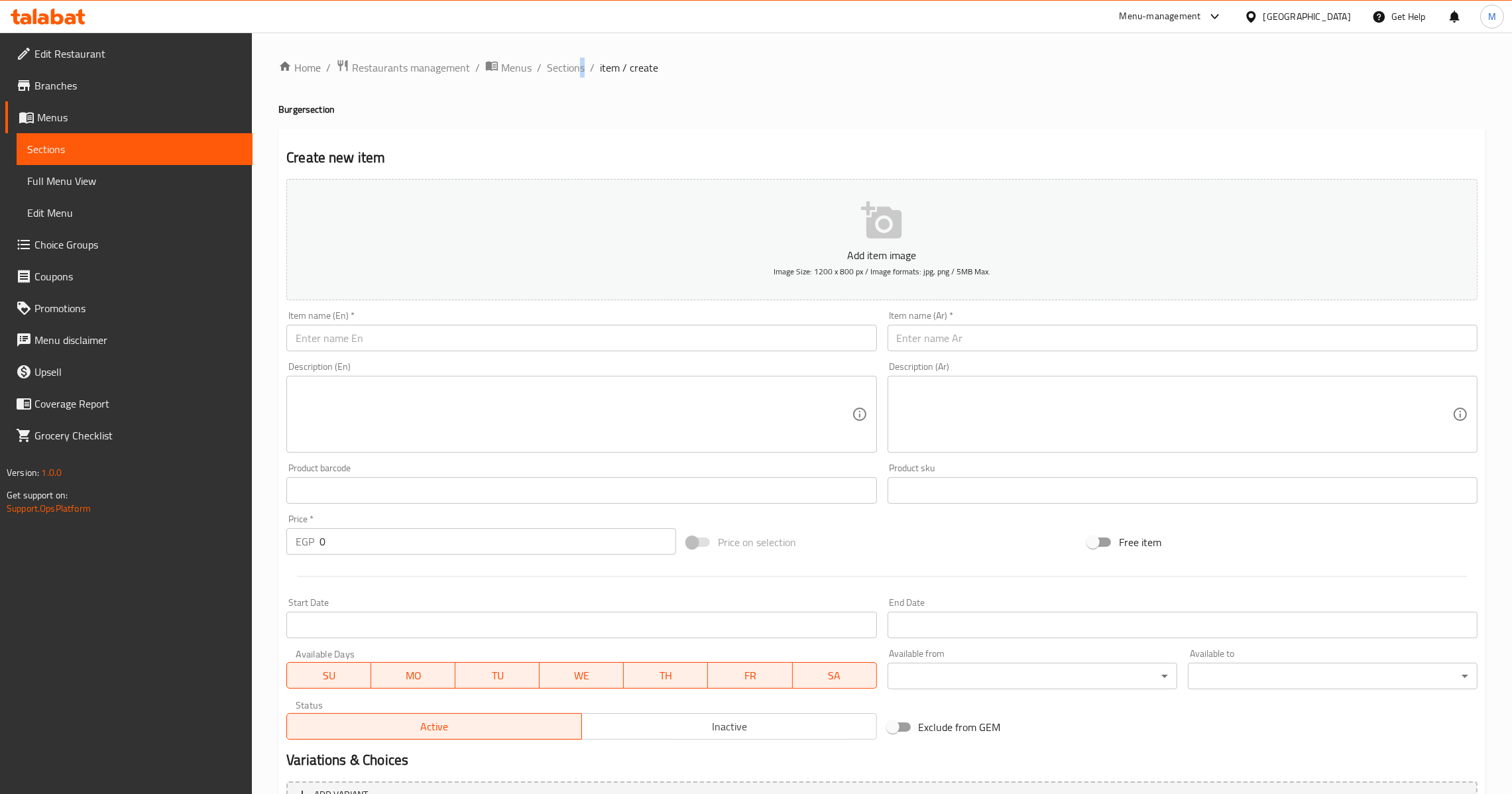
click at [580, 54] on div "Home / Restaurants management / Menus / Sections / item / create Burger section…" at bounding box center [882, 485] width 1260 height 904
click at [570, 66] on span "Sections" at bounding box center [565, 68] width 38 height 16
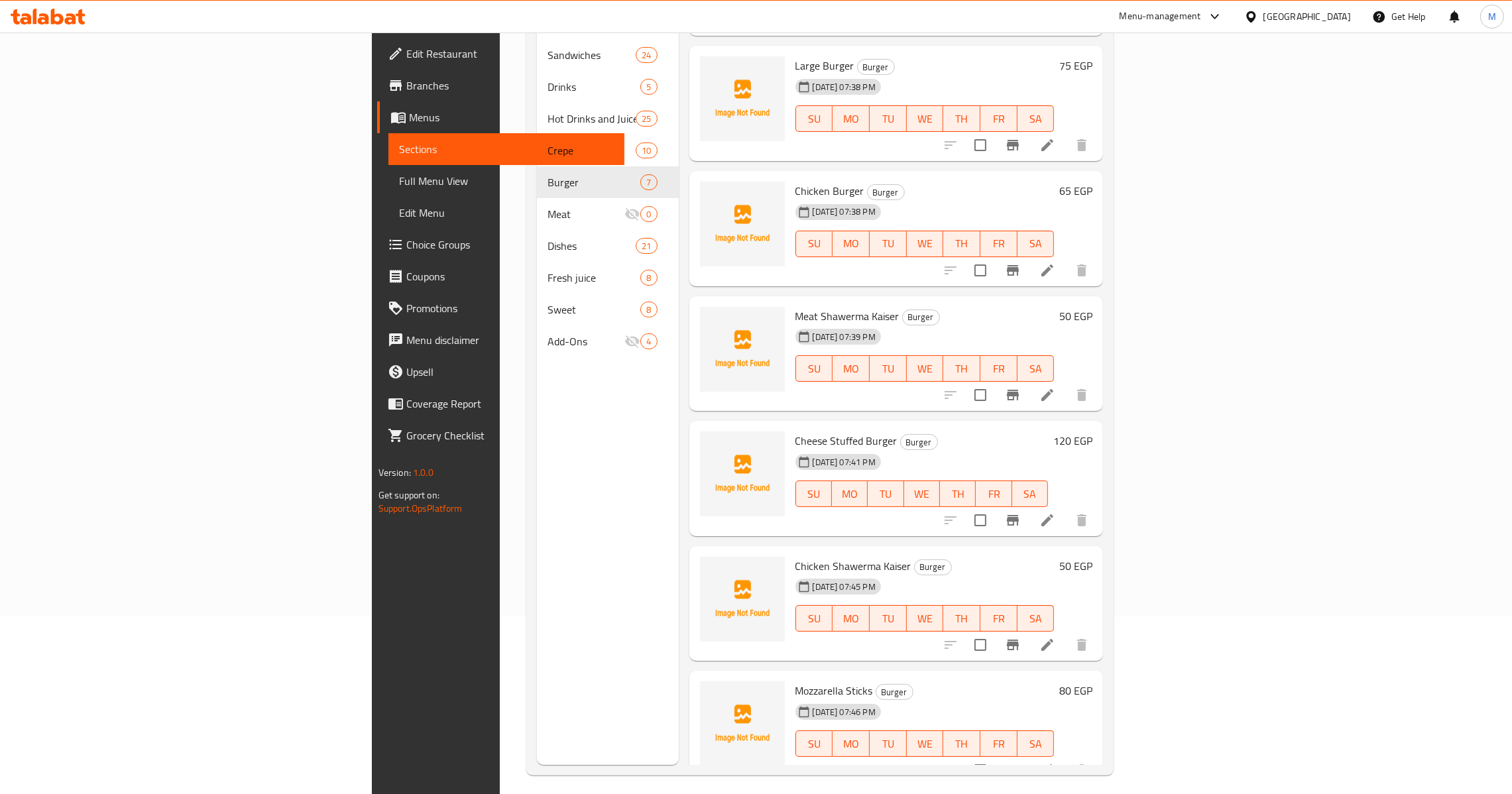
scroll to position [187, 0]
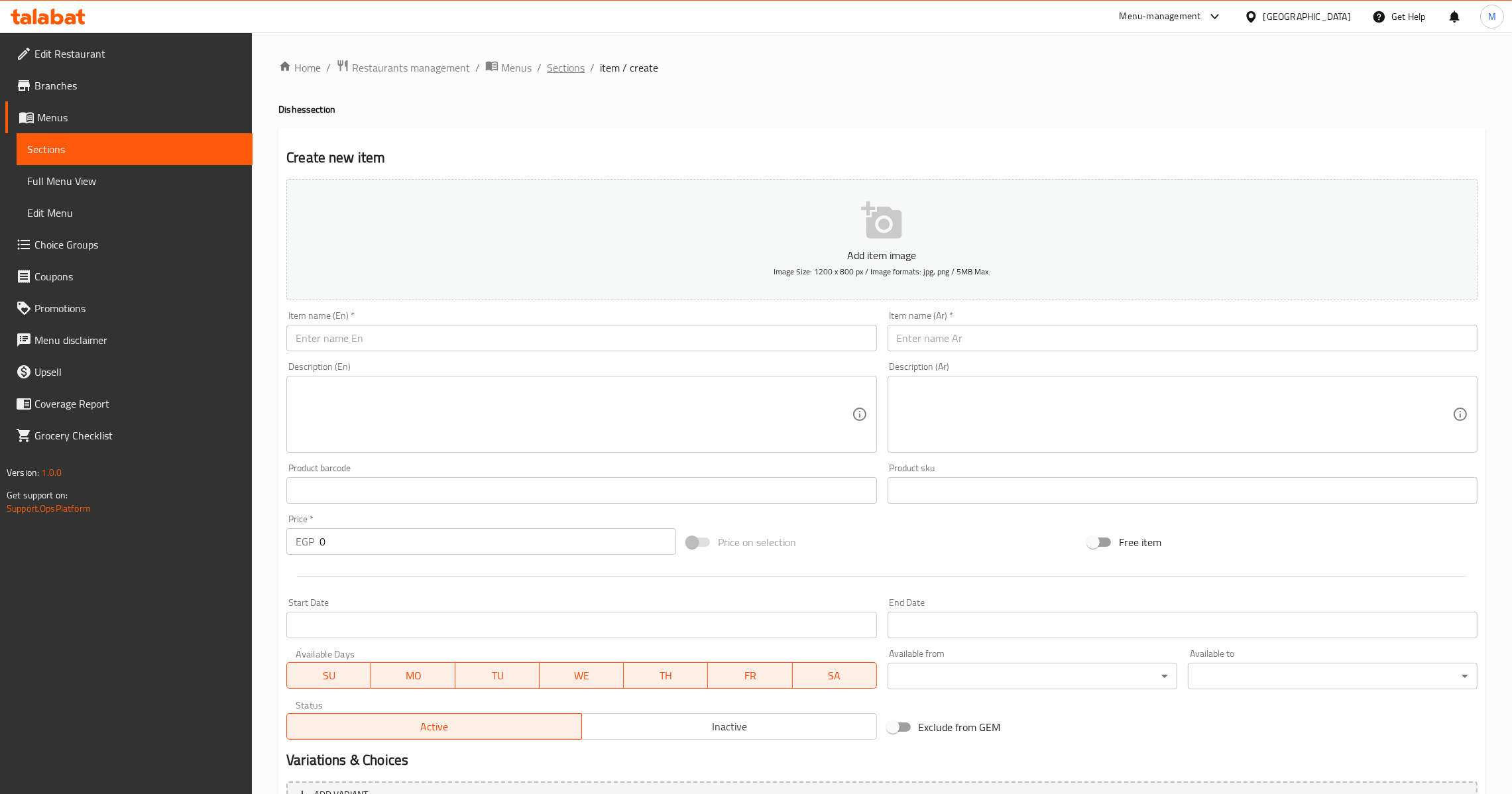
click at [580, 71] on span "Sections" at bounding box center [565, 68] width 38 height 16
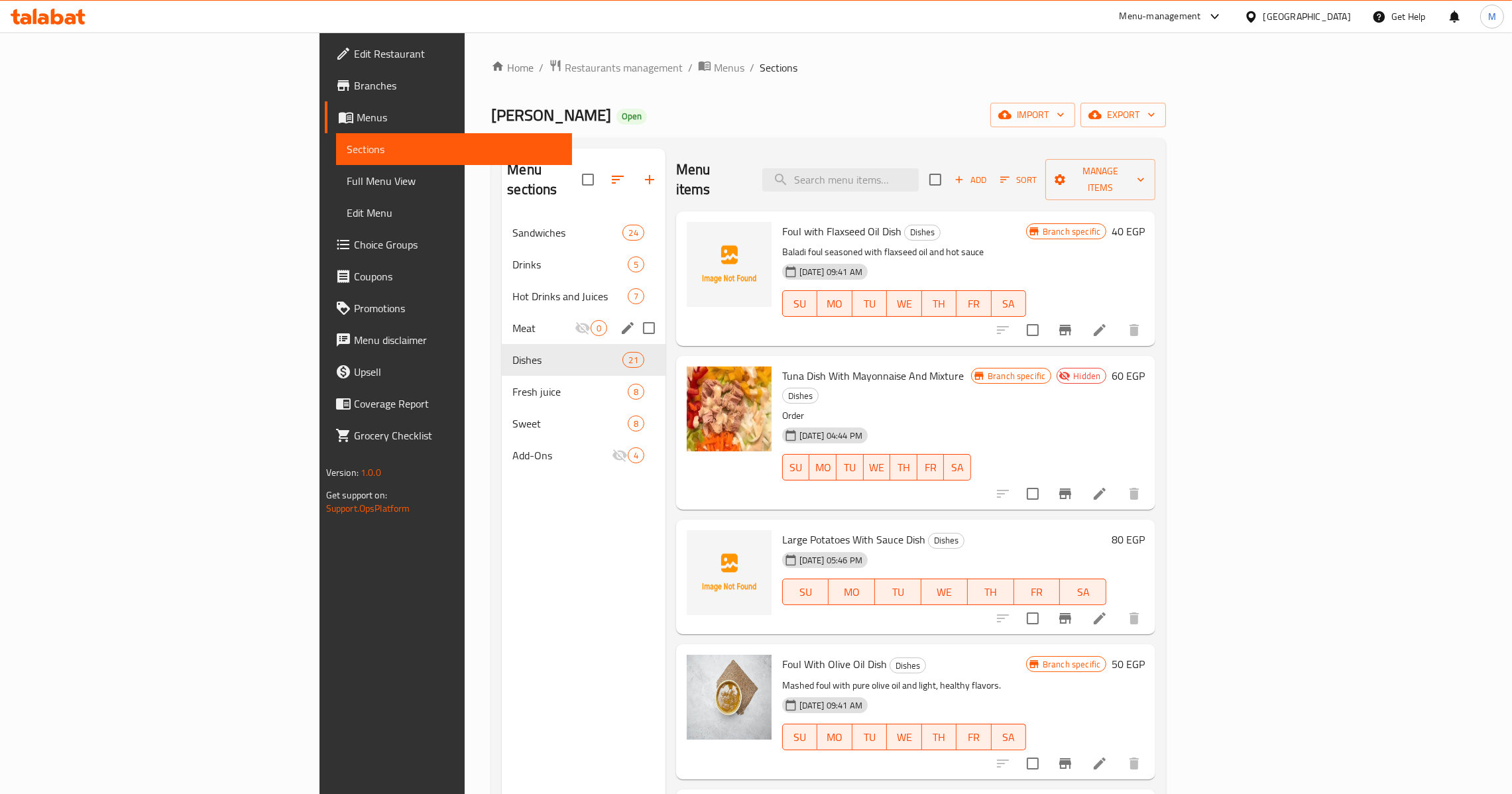
click at [502, 312] on div "Meat 0" at bounding box center [584, 328] width 163 height 32
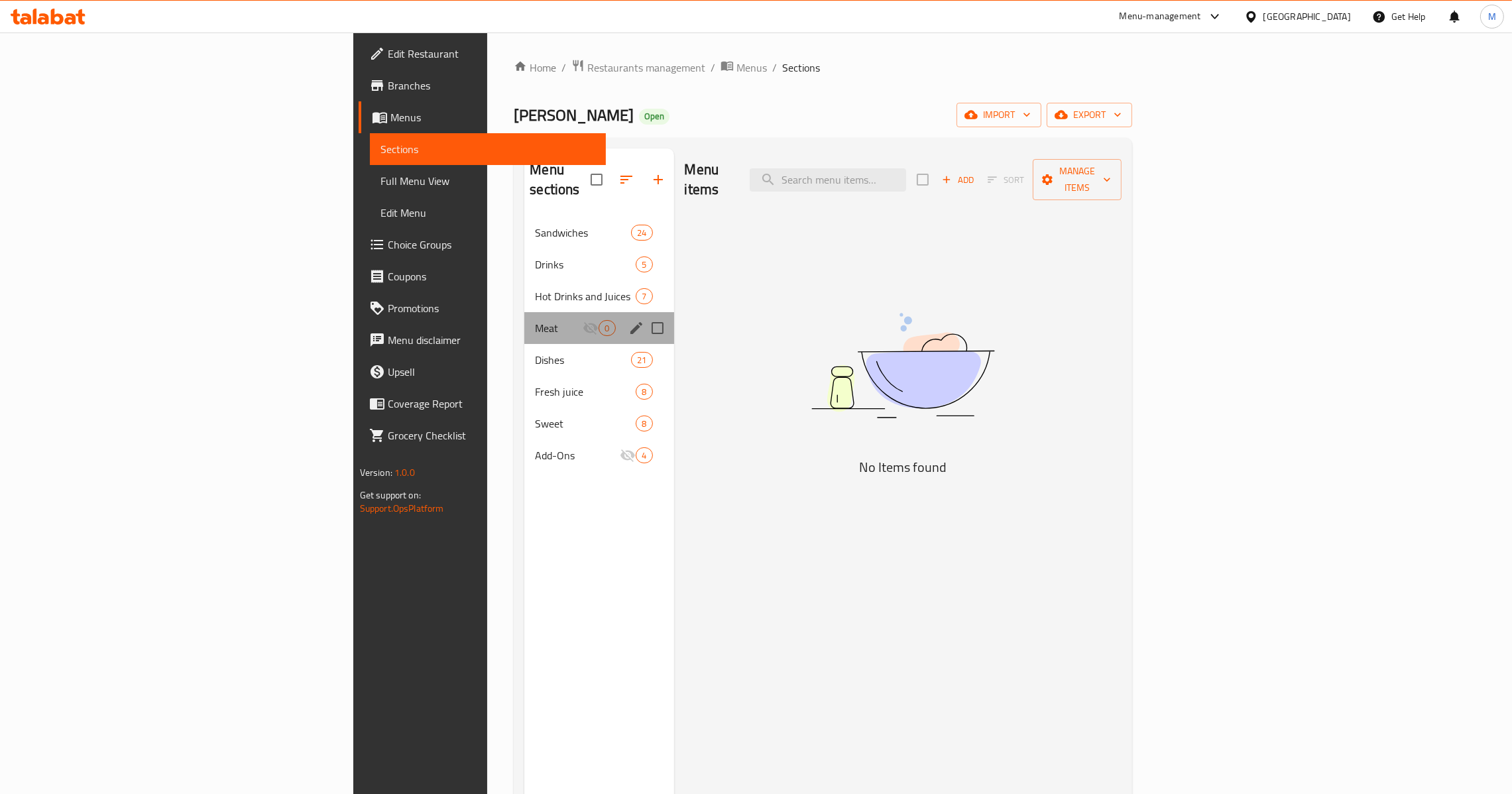
click at [524, 312] on div "Meat 0" at bounding box center [598, 328] width 149 height 32
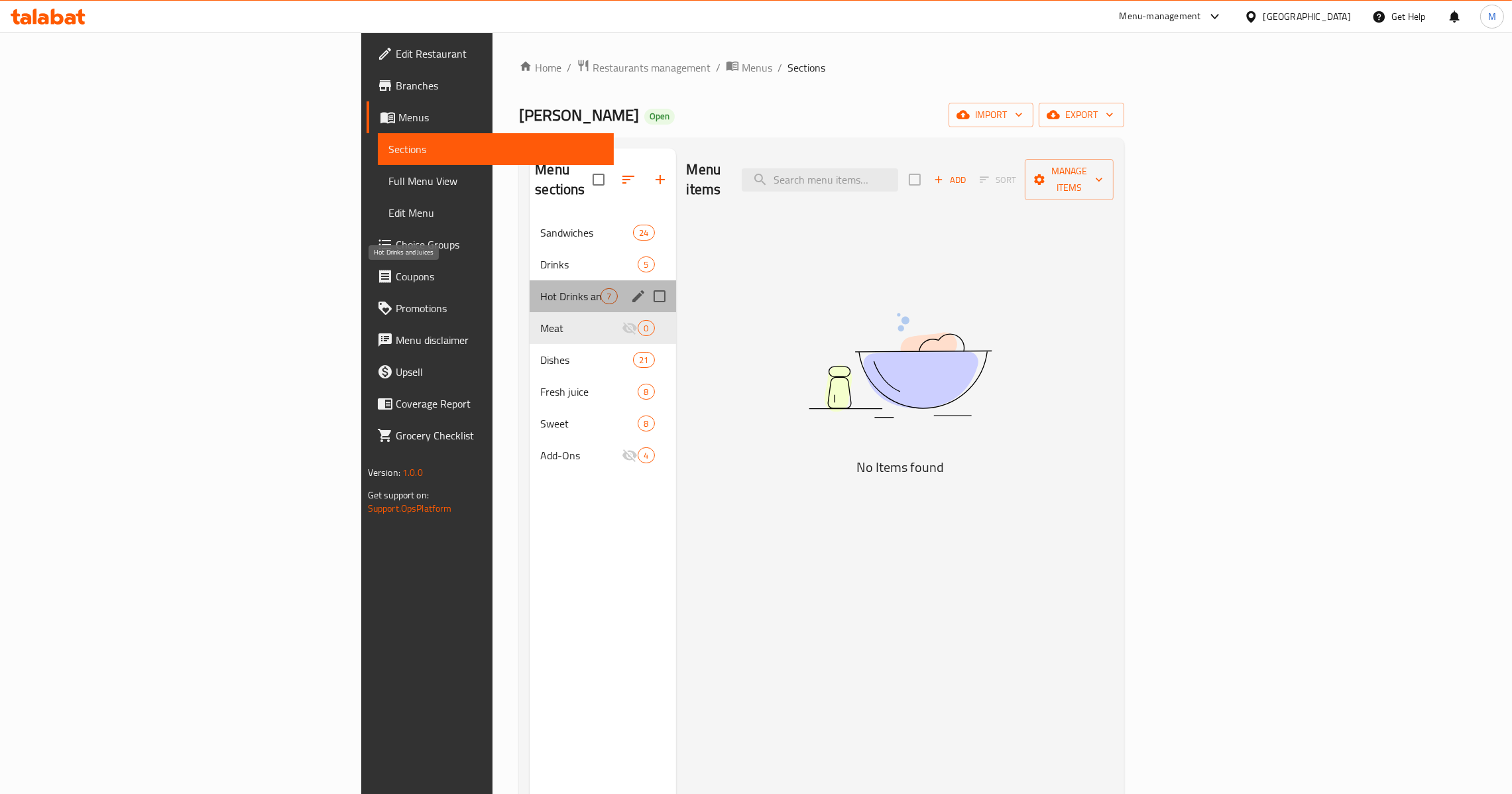
click at [540, 288] on span "Hot Drinks and Juices" at bounding box center [570, 296] width 60 height 16
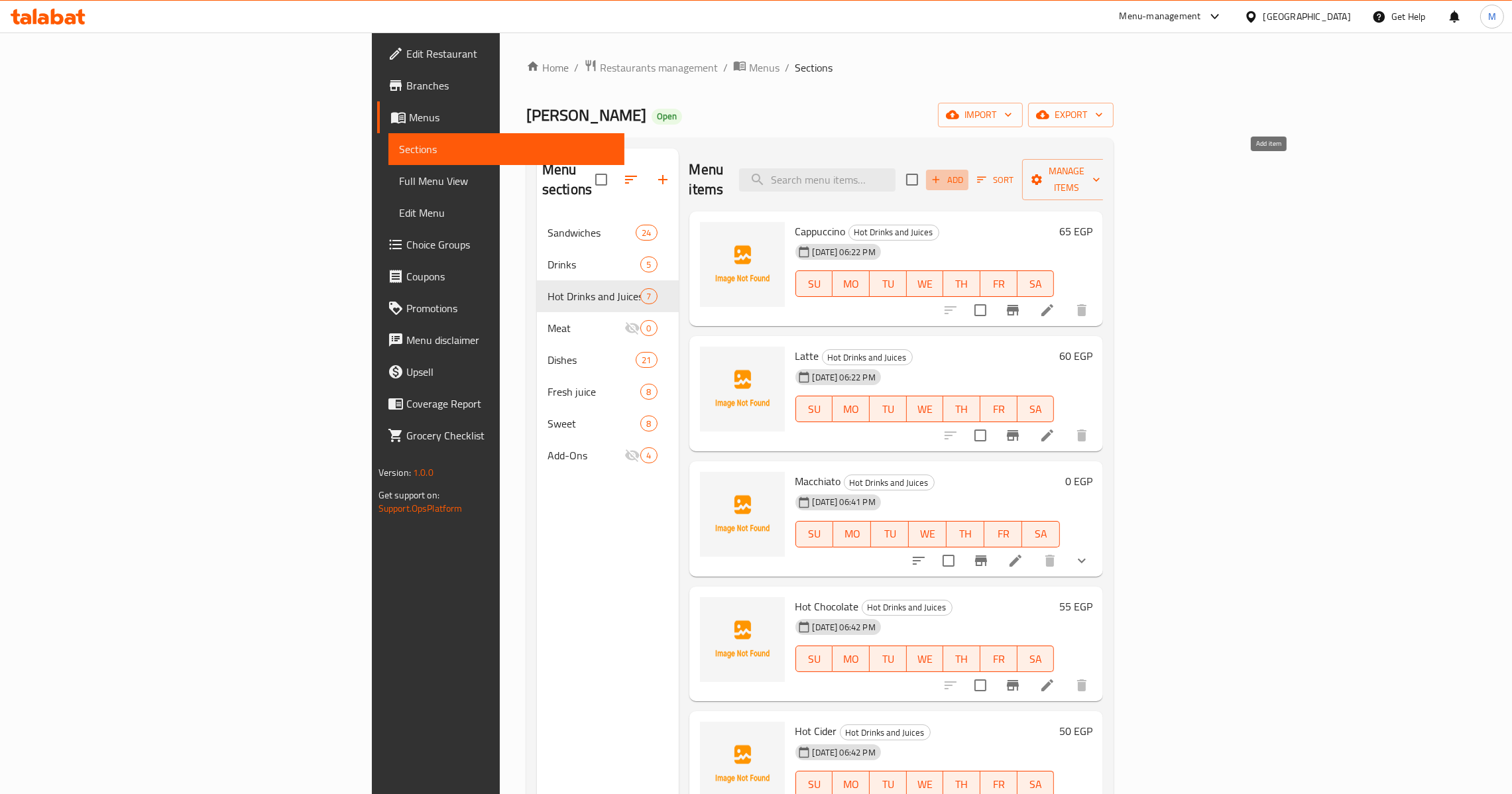
click at [965, 174] on span "Add" at bounding box center [947, 180] width 36 height 15
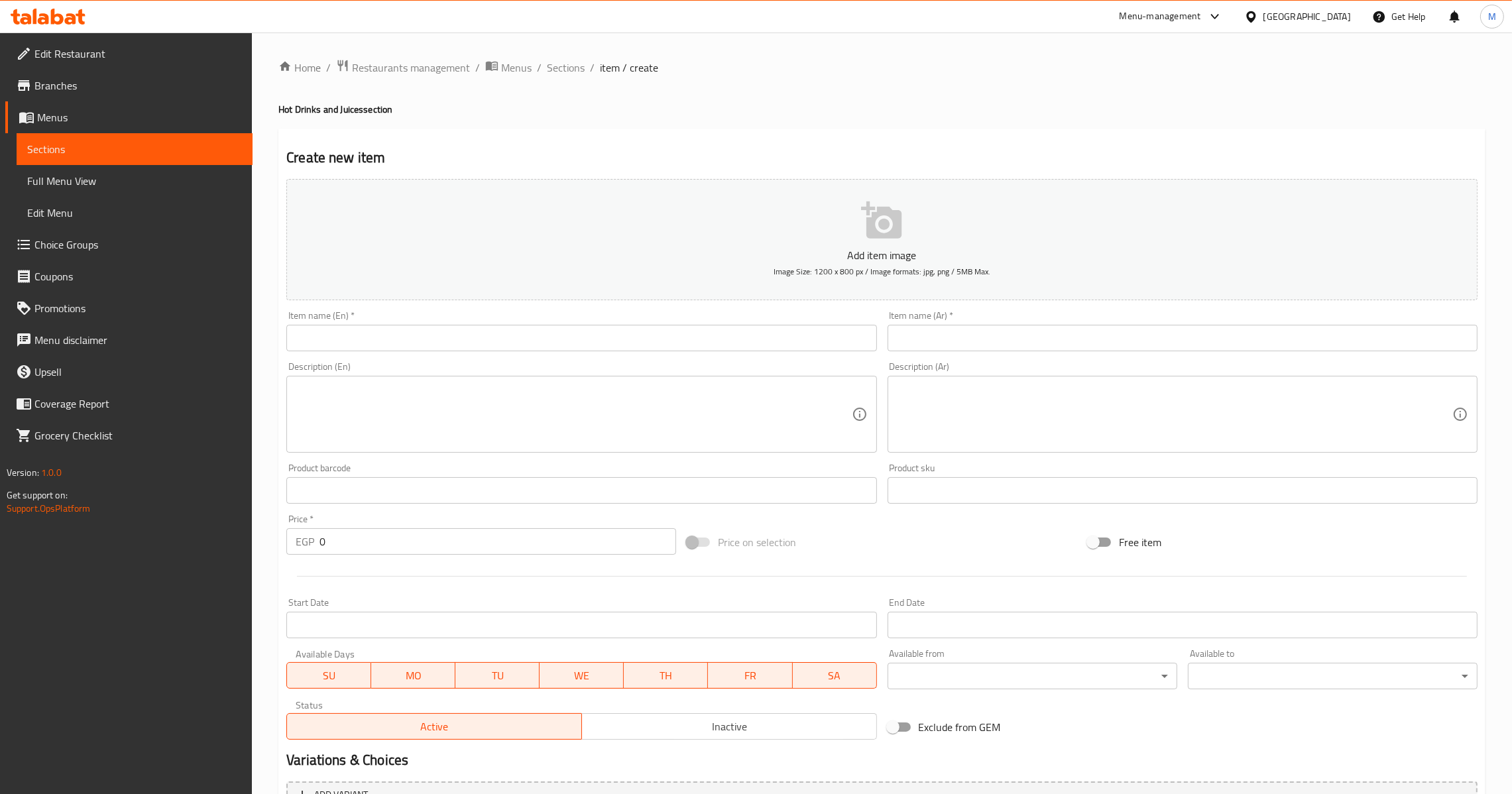
click at [993, 322] on div "Item name (Ar)   * Item name (Ar) *" at bounding box center [1182, 331] width 590 height 40
click at [993, 332] on input "text" at bounding box center [1182, 338] width 590 height 27
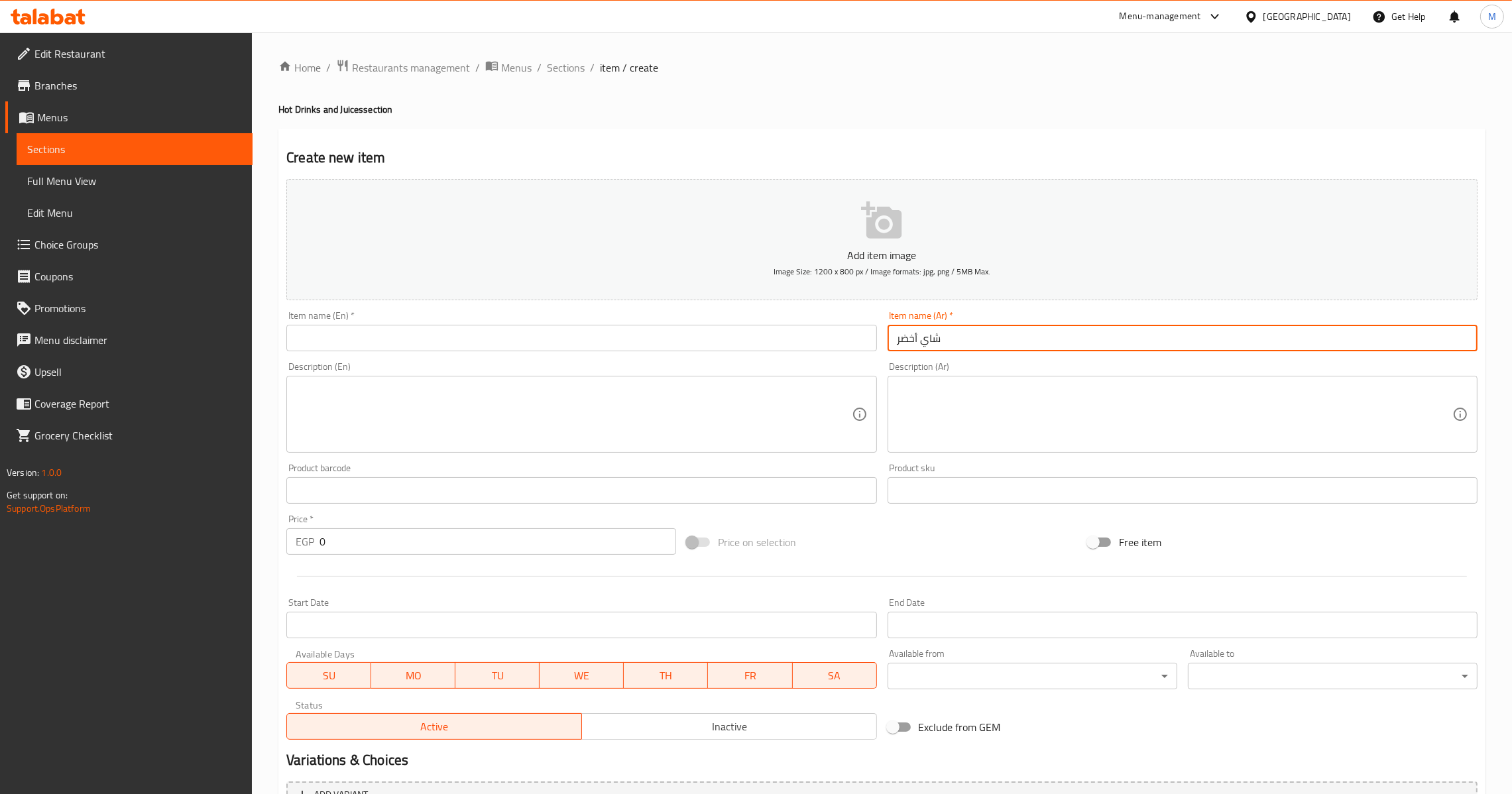
type input "شاي أخضر"
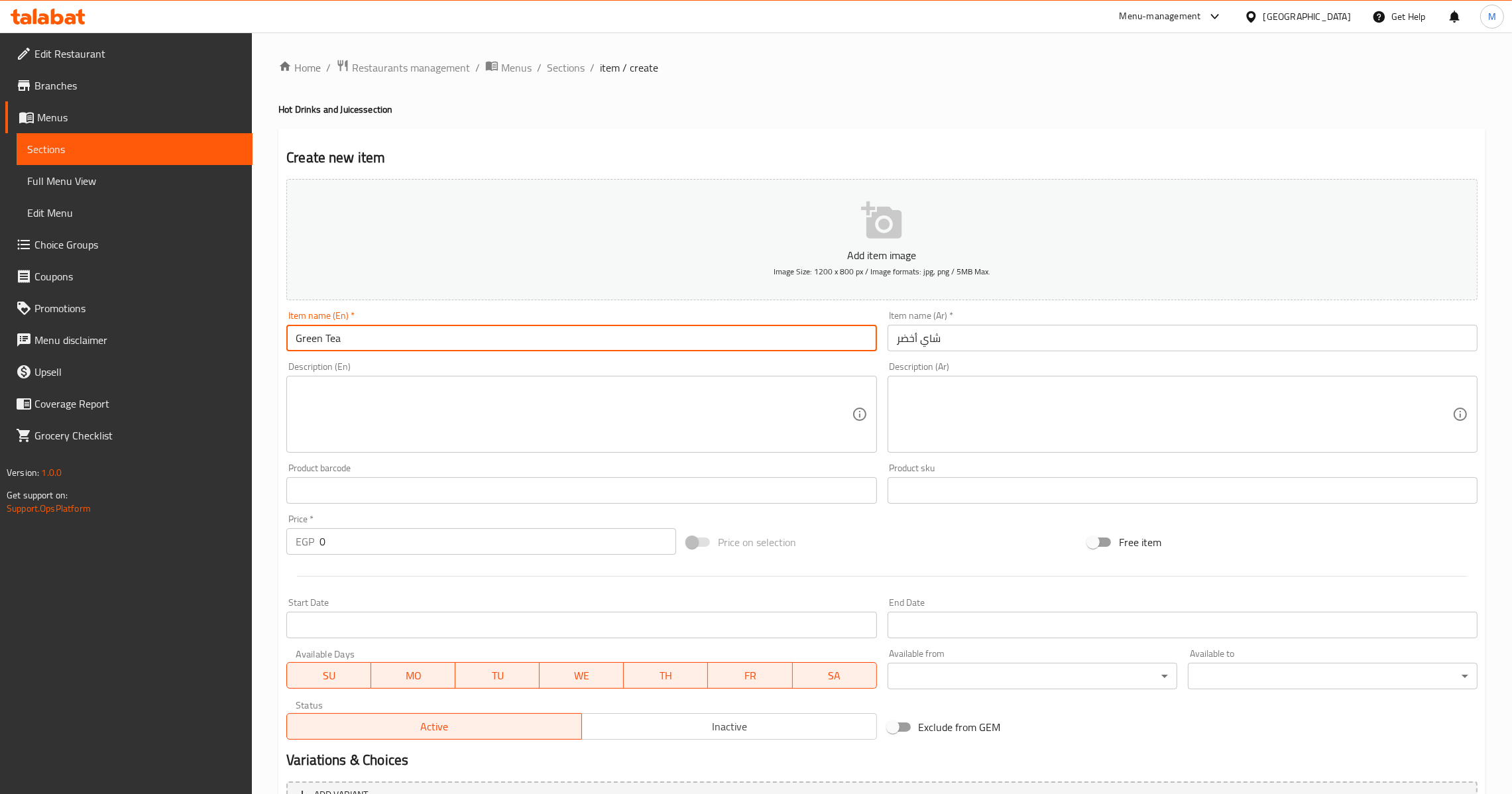
type input "Green Tea"
drag, startPoint x: 402, startPoint y: 524, endPoint x: 396, endPoint y: 534, distance: 11.7
click at [401, 525] on div "Price   * EGP 0 Price *" at bounding box center [481, 535] width 390 height 40
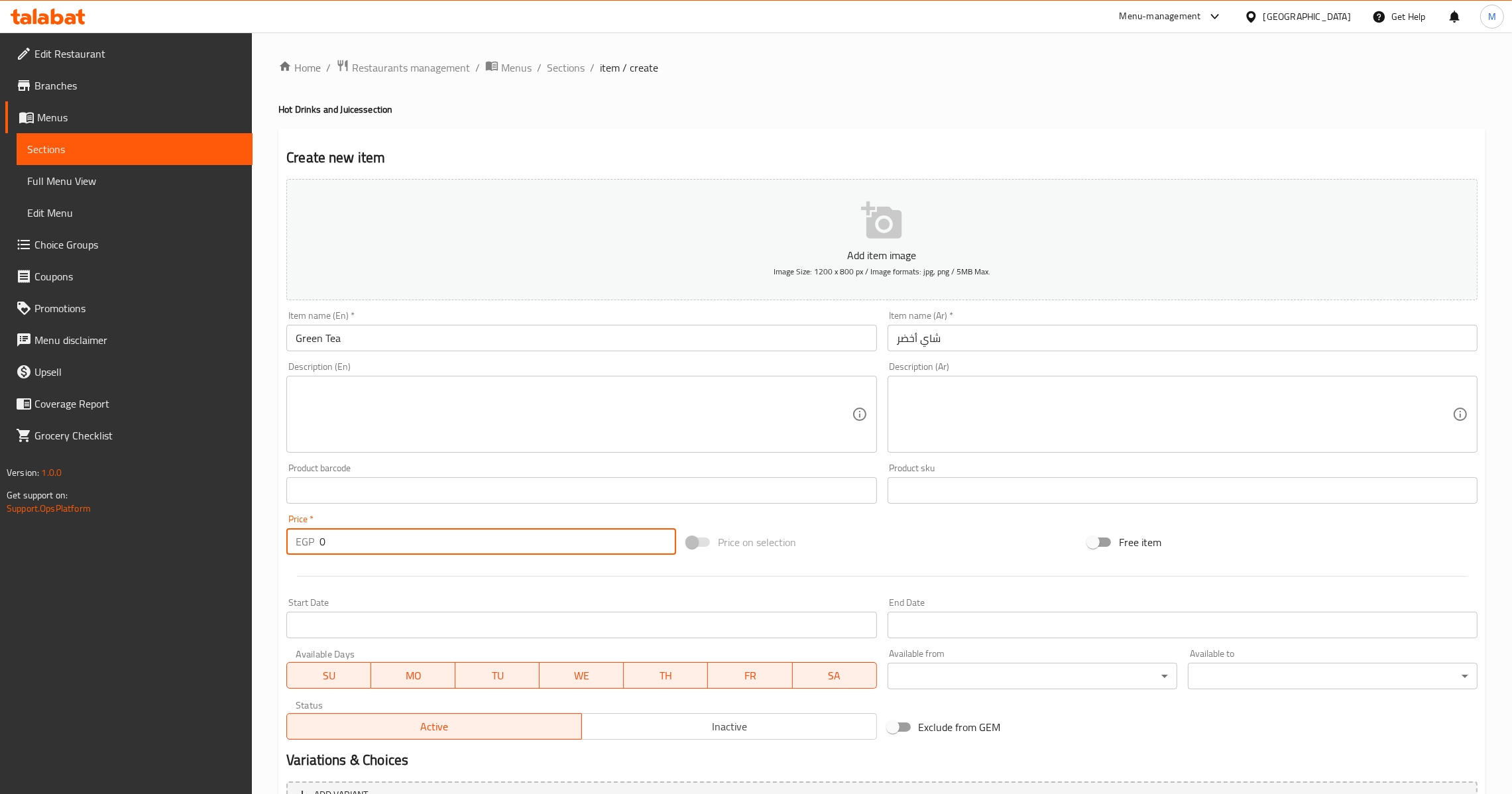
drag, startPoint x: 360, startPoint y: 539, endPoint x: 59, endPoint y: 577, distance: 303.4
click at [47, 575] on div "Edit Restaurant Branches Menus Sections Full Menu View Edit Menu Choice Groups …" at bounding box center [756, 485] width 1512 height 904
drag, startPoint x: 325, startPoint y: 539, endPoint x: 359, endPoint y: 549, distance: 35.4
click at [359, 549] on input "16" at bounding box center [498, 541] width 357 height 27
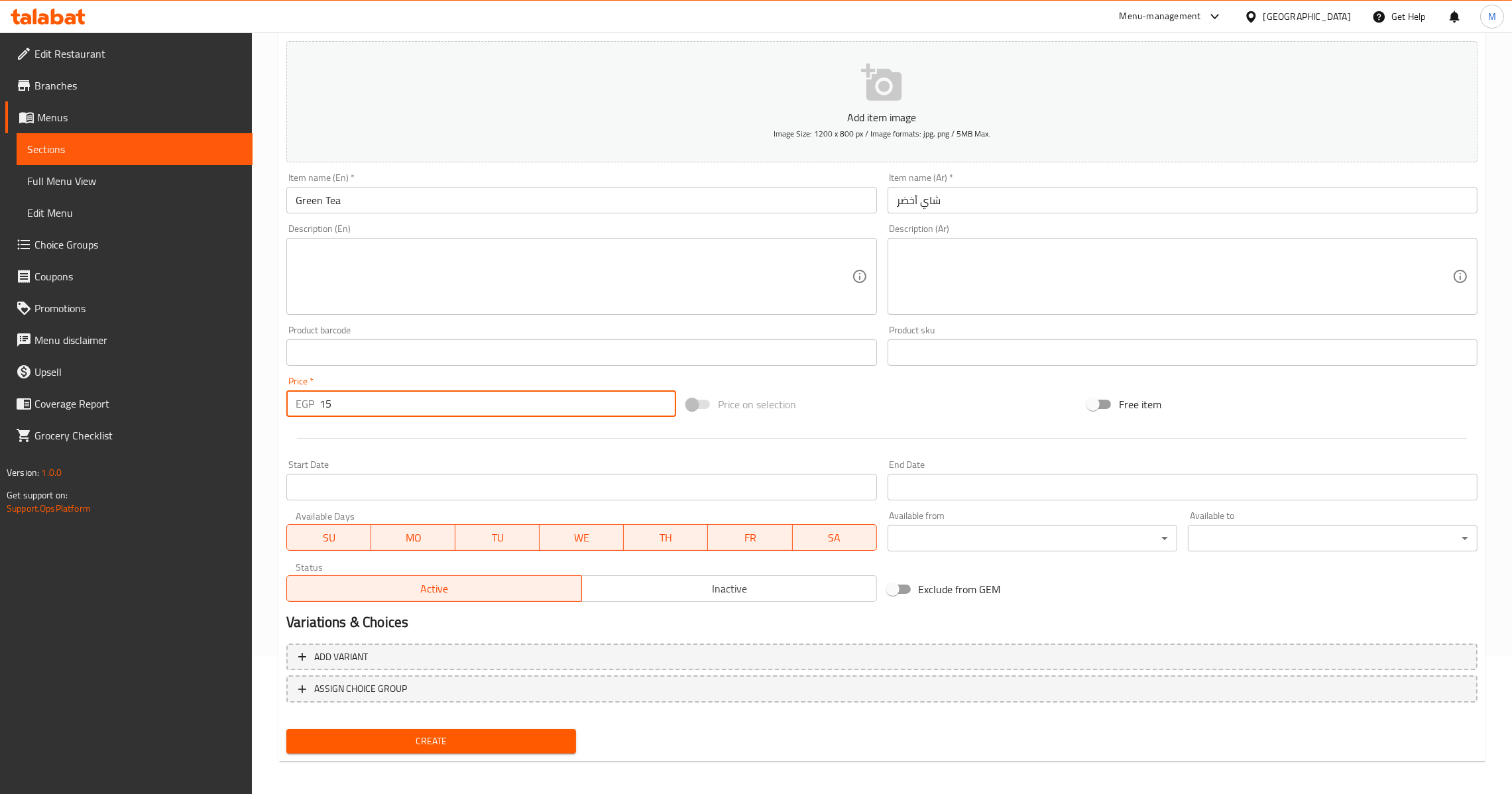
scroll to position [140, 0]
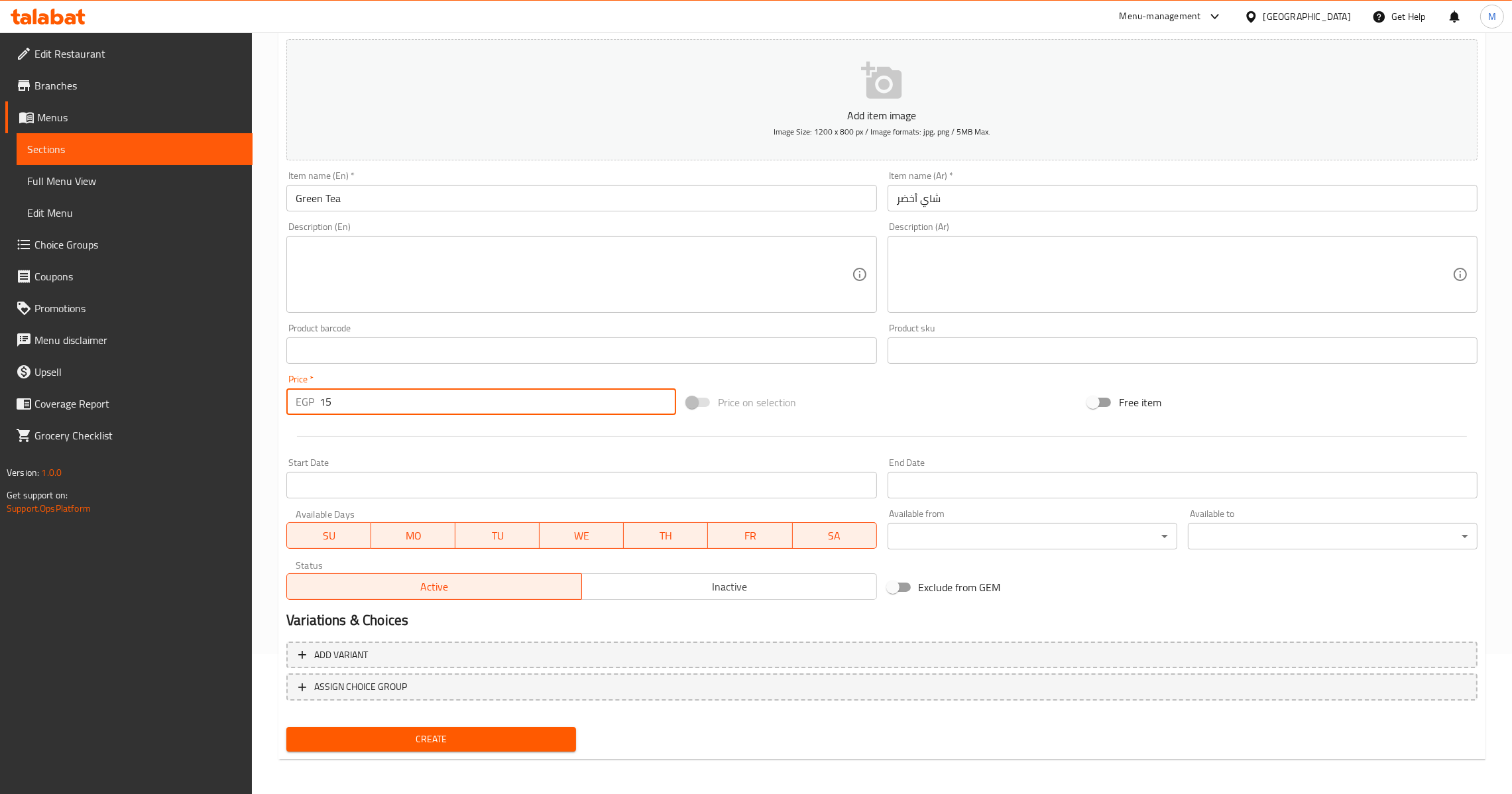
type input "15"
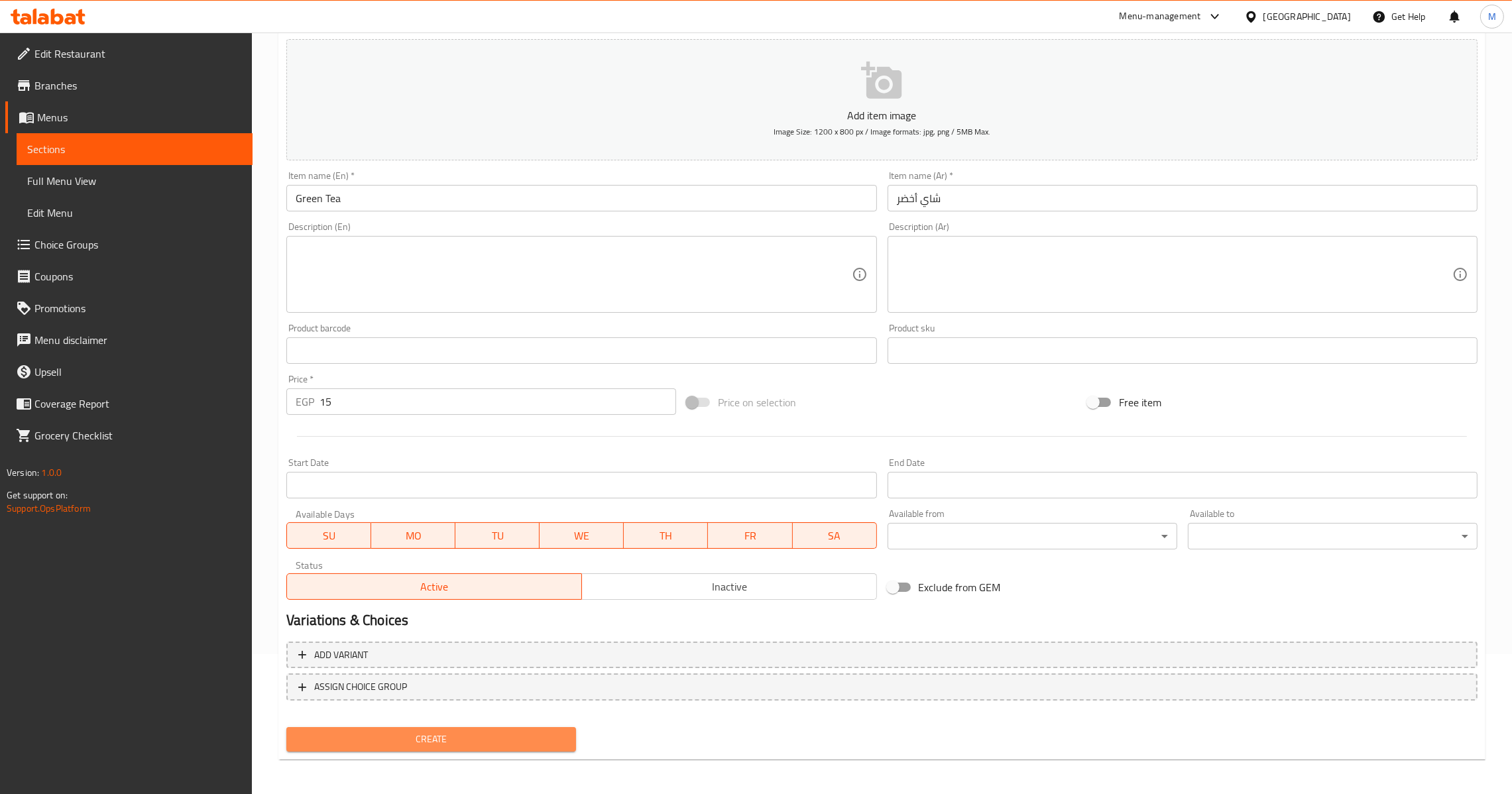
click at [423, 731] on span "Create" at bounding box center [431, 739] width 269 height 17
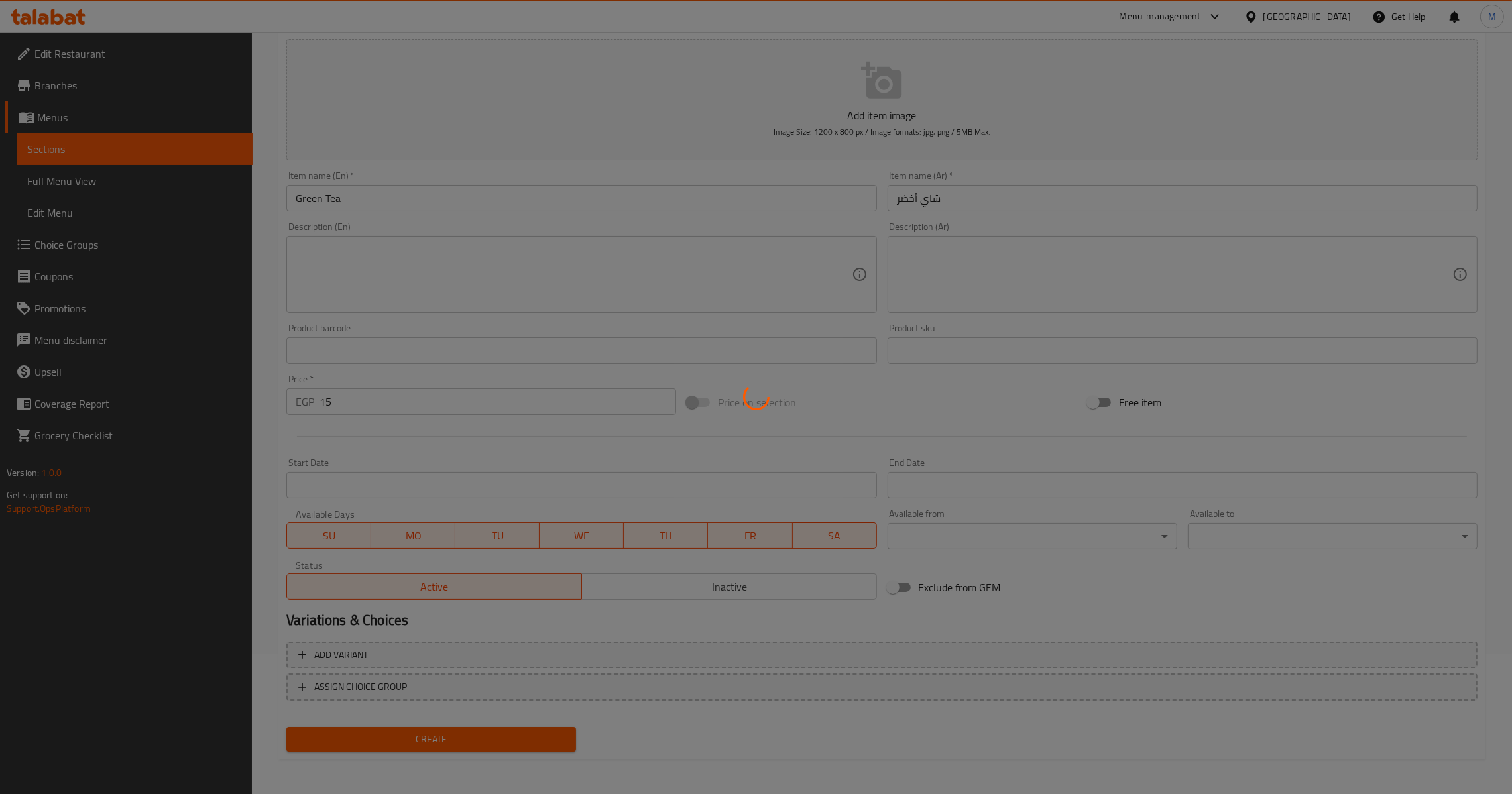
type input "0"
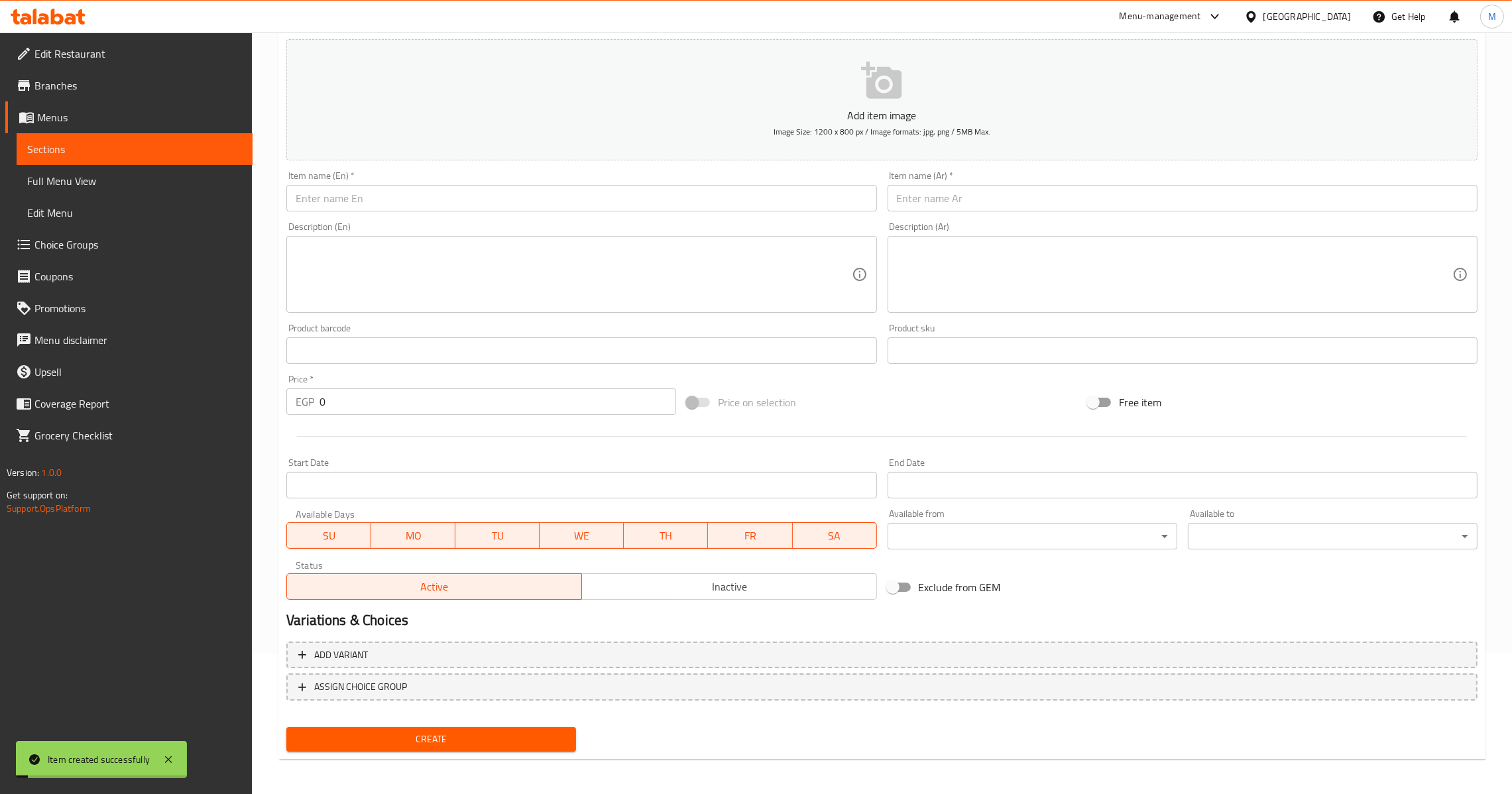
click at [922, 180] on div "Item name (Ar)   * Item name (Ar) *" at bounding box center [1182, 191] width 590 height 40
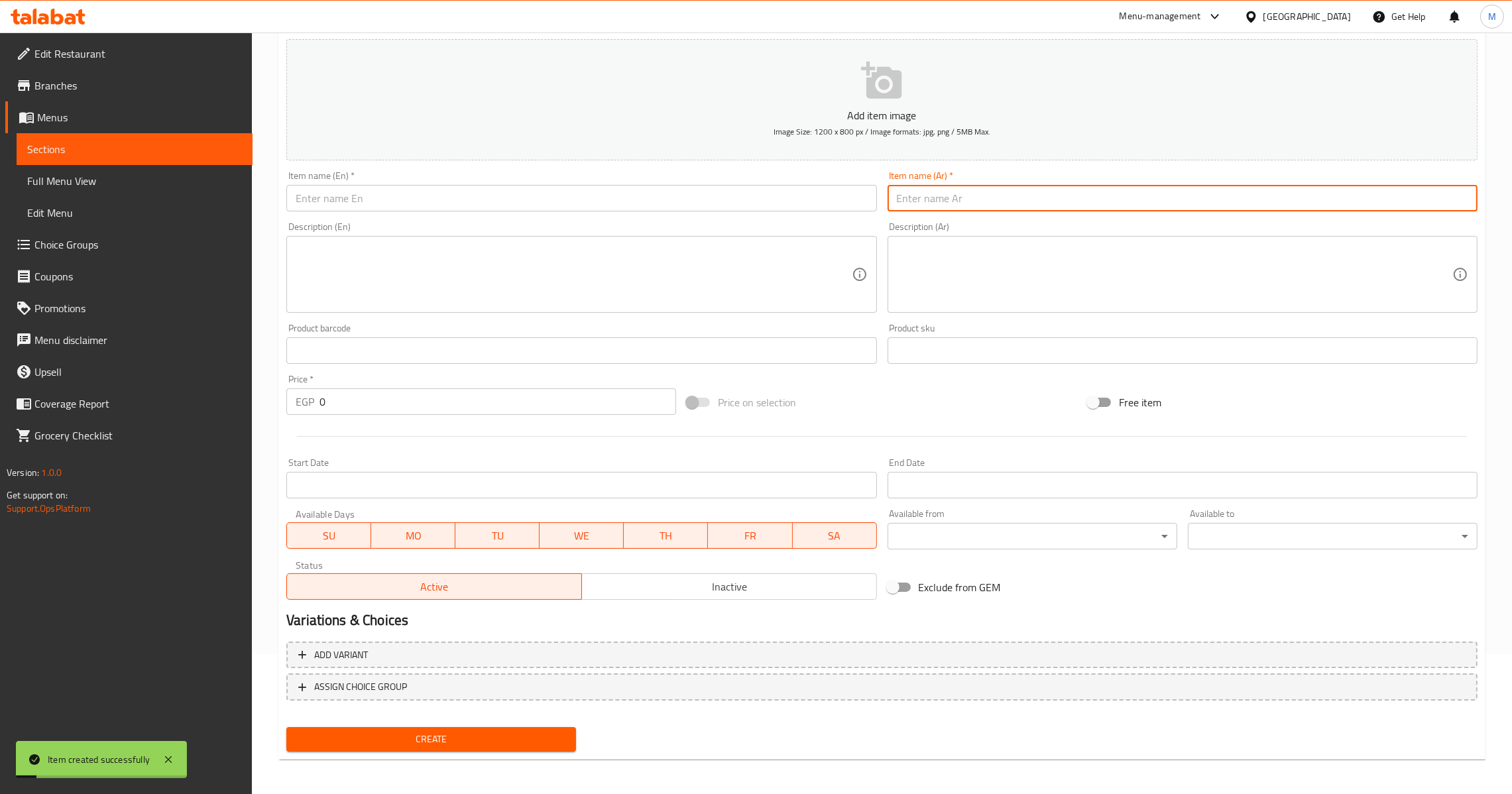
click at [928, 193] on input "text" at bounding box center [1182, 198] width 590 height 27
type input "شاي"
click at [386, 204] on input "text" at bounding box center [581, 198] width 590 height 27
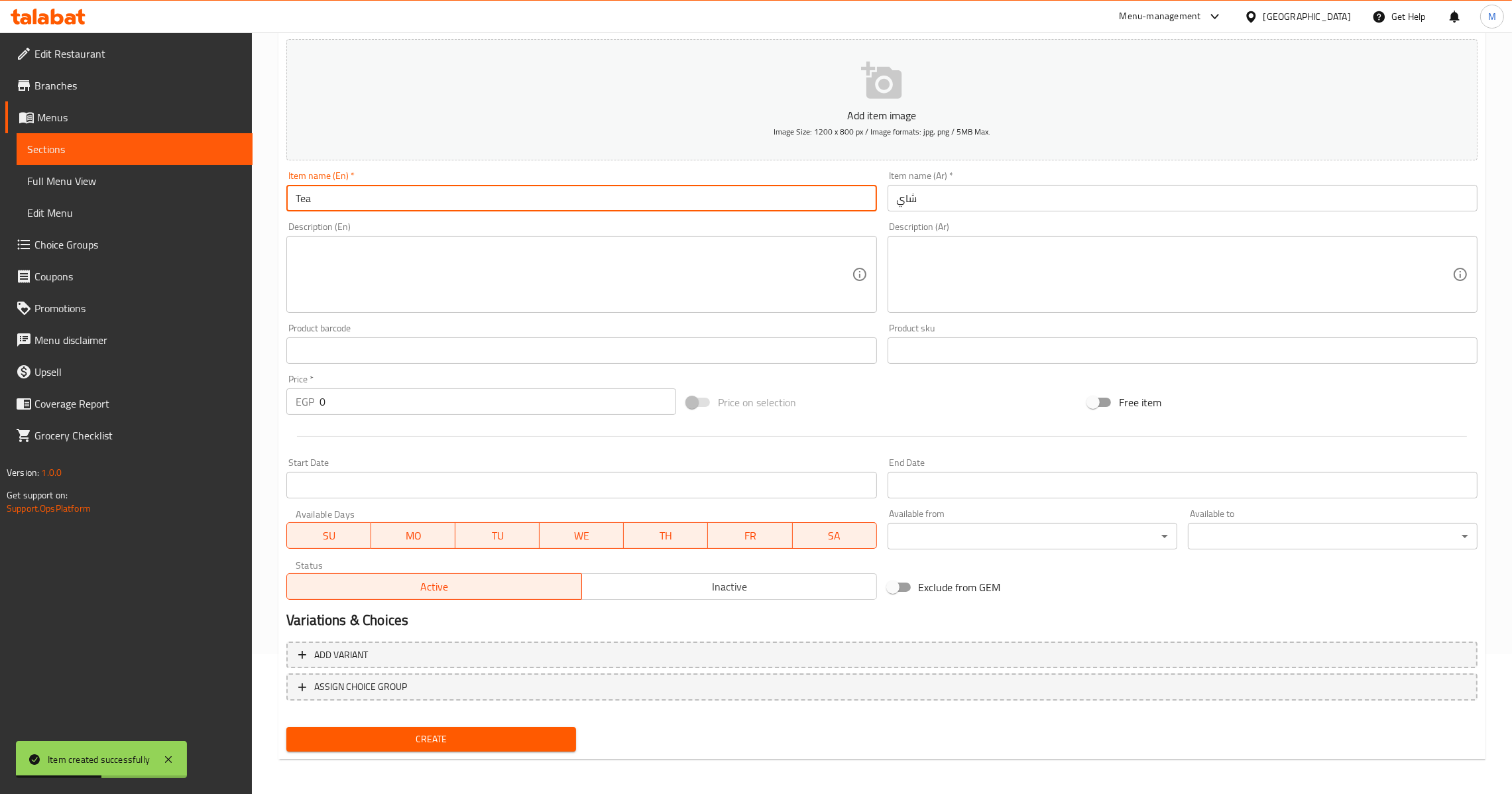
type input "Tea"
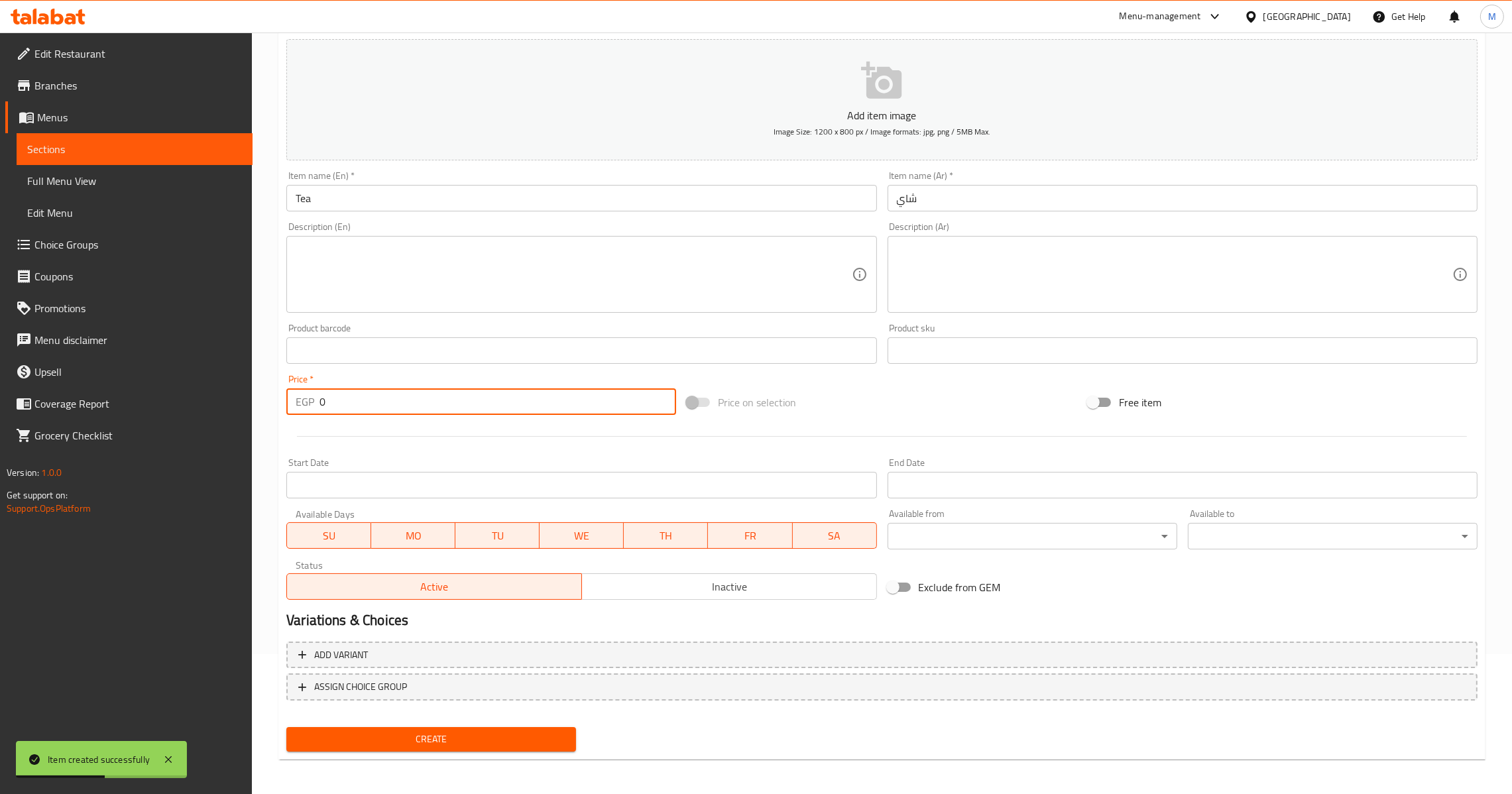
drag, startPoint x: 339, startPoint y: 413, endPoint x: 289, endPoint y: 443, distance: 58.3
click at [249, 414] on div "Edit Restaurant Branches Menus Sections Full Menu View Edit Menu Choice Groups …" at bounding box center [756, 344] width 1512 height 904
type input "15"
click at [431, 736] on span "Create" at bounding box center [431, 739] width 269 height 17
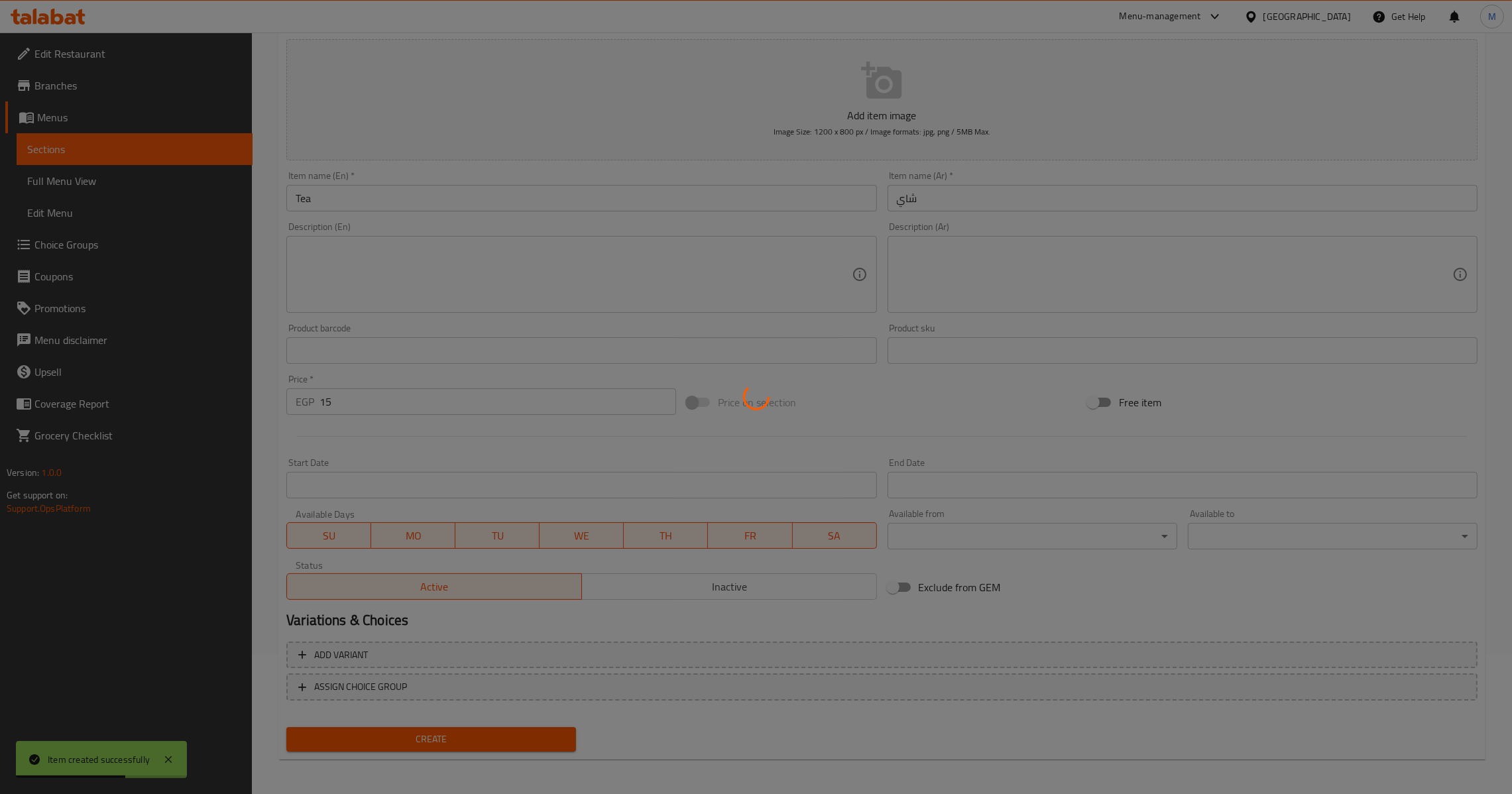
type input "0"
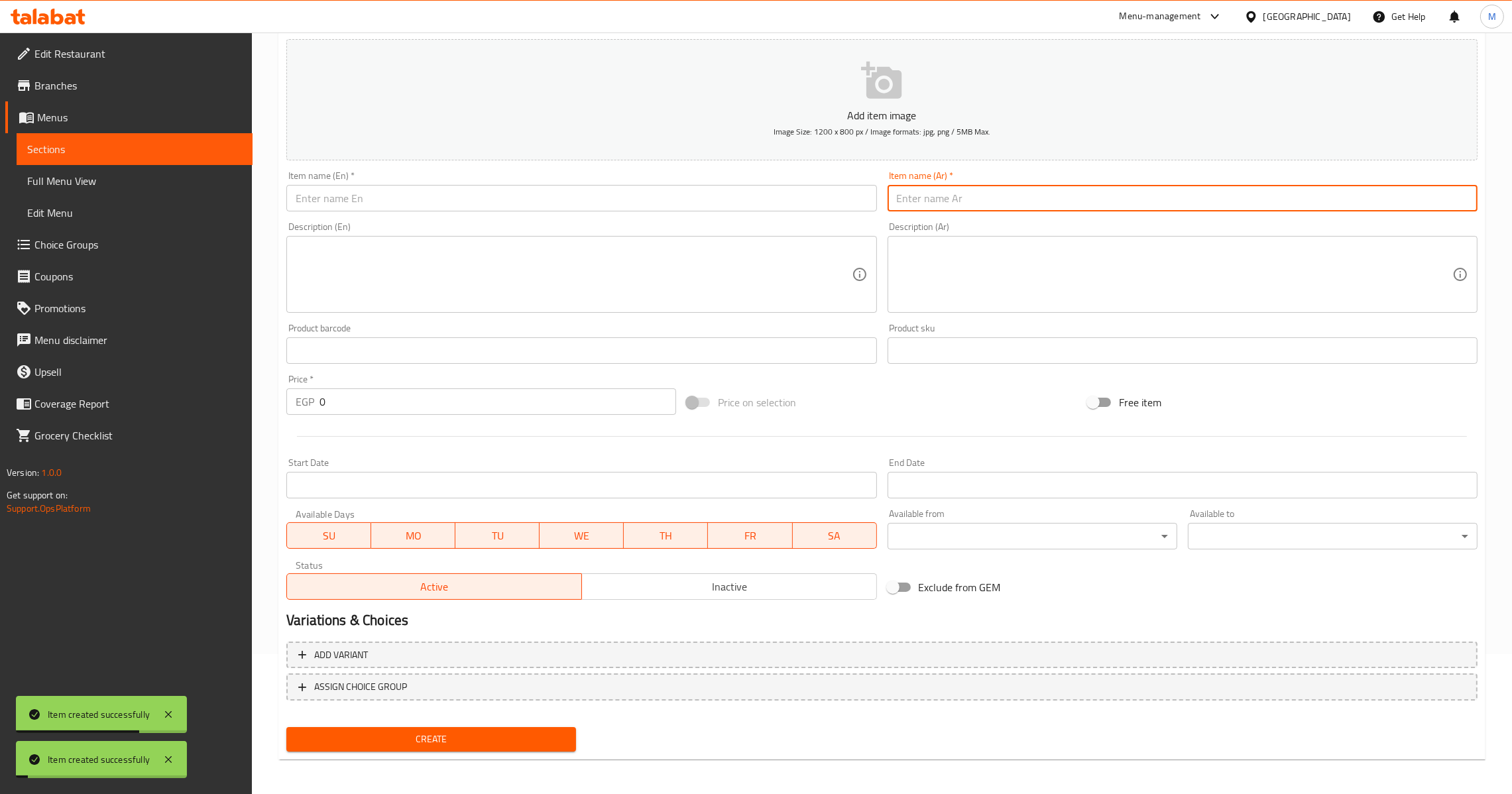
click at [1027, 194] on input "text" at bounding box center [1182, 198] width 590 height 27
type input "قهوة تركى"
click at [634, 208] on input "text" at bounding box center [581, 198] width 590 height 27
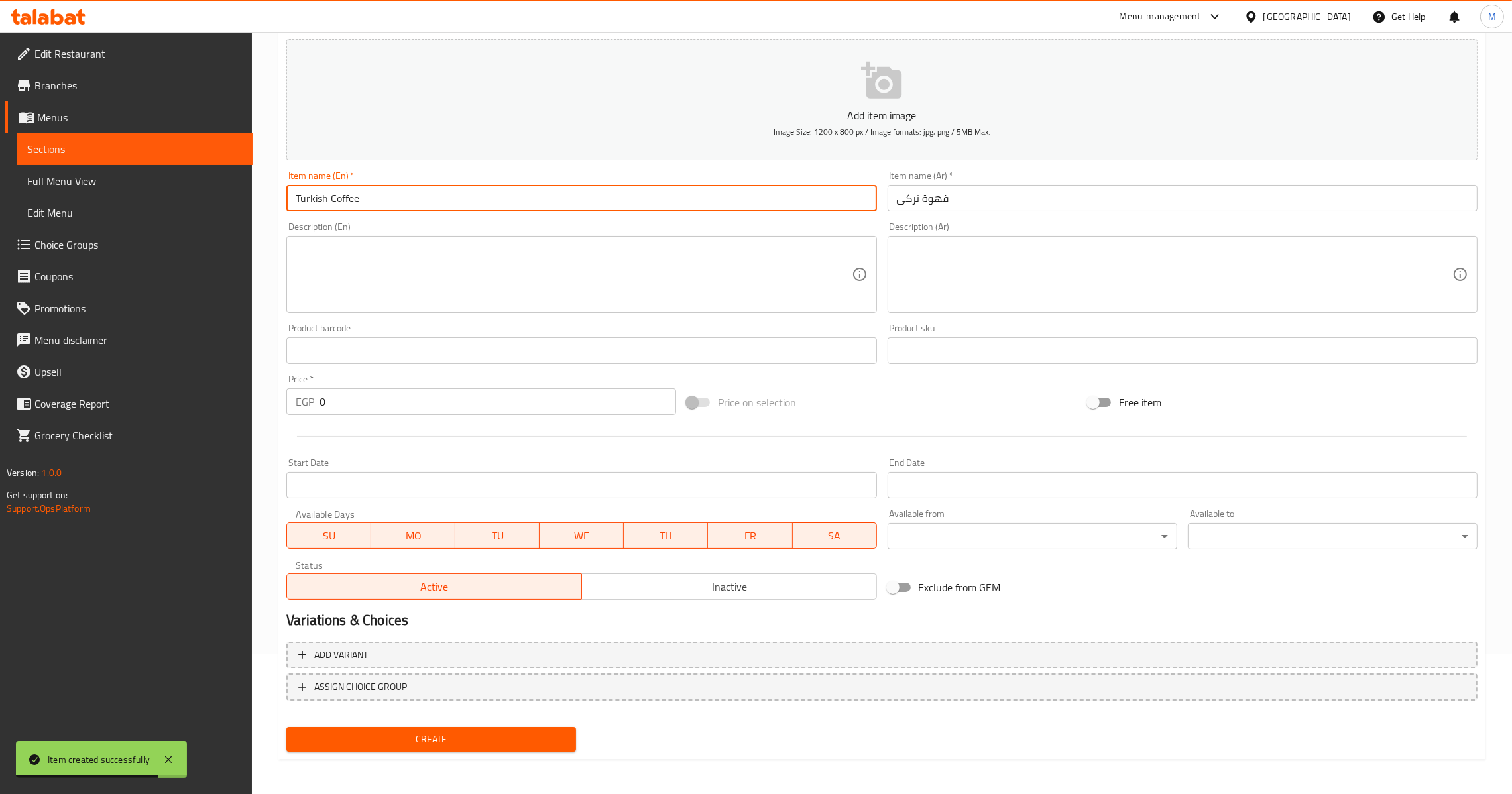
type input "Turkish Coffee"
drag, startPoint x: 385, startPoint y: 408, endPoint x: 152, endPoint y: 477, distance: 243.0
click at [257, 452] on div "Home / Restaurants management / Menus / Sections / item / create Hot Drinks and…" at bounding box center [882, 344] width 1260 height 904
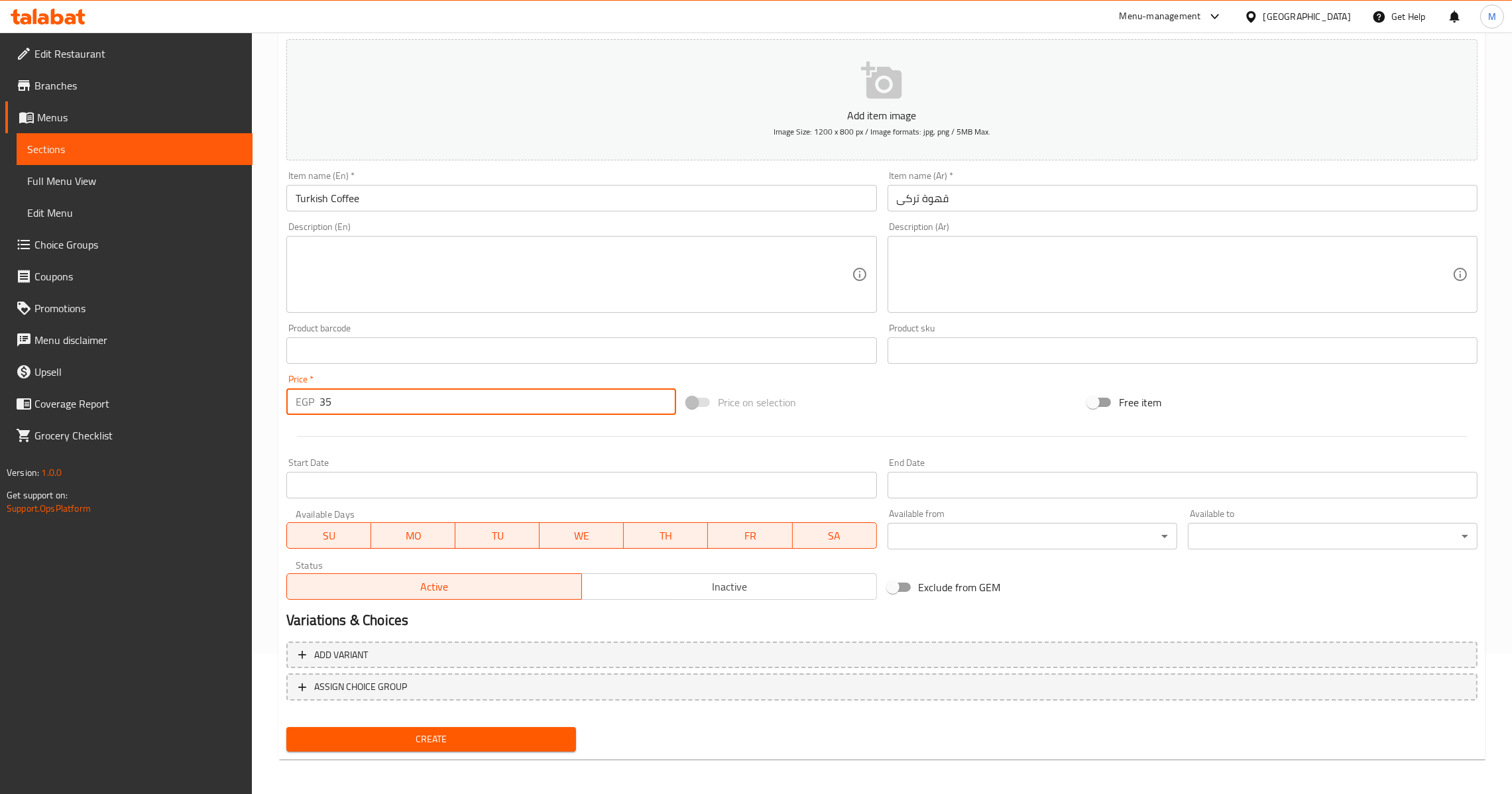
type input "35"
click at [399, 737] on span "Create" at bounding box center [431, 739] width 269 height 17
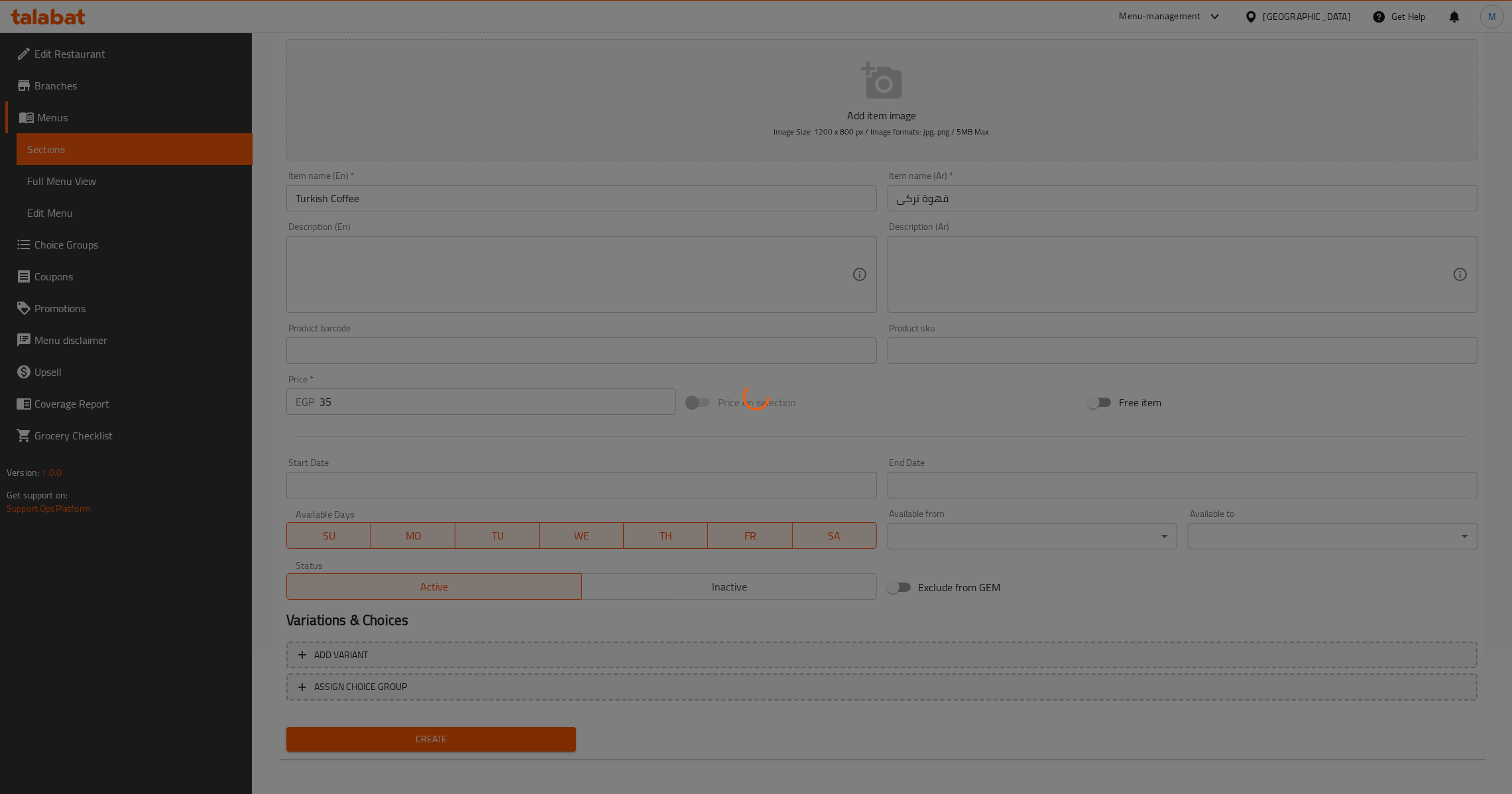
type input "0"
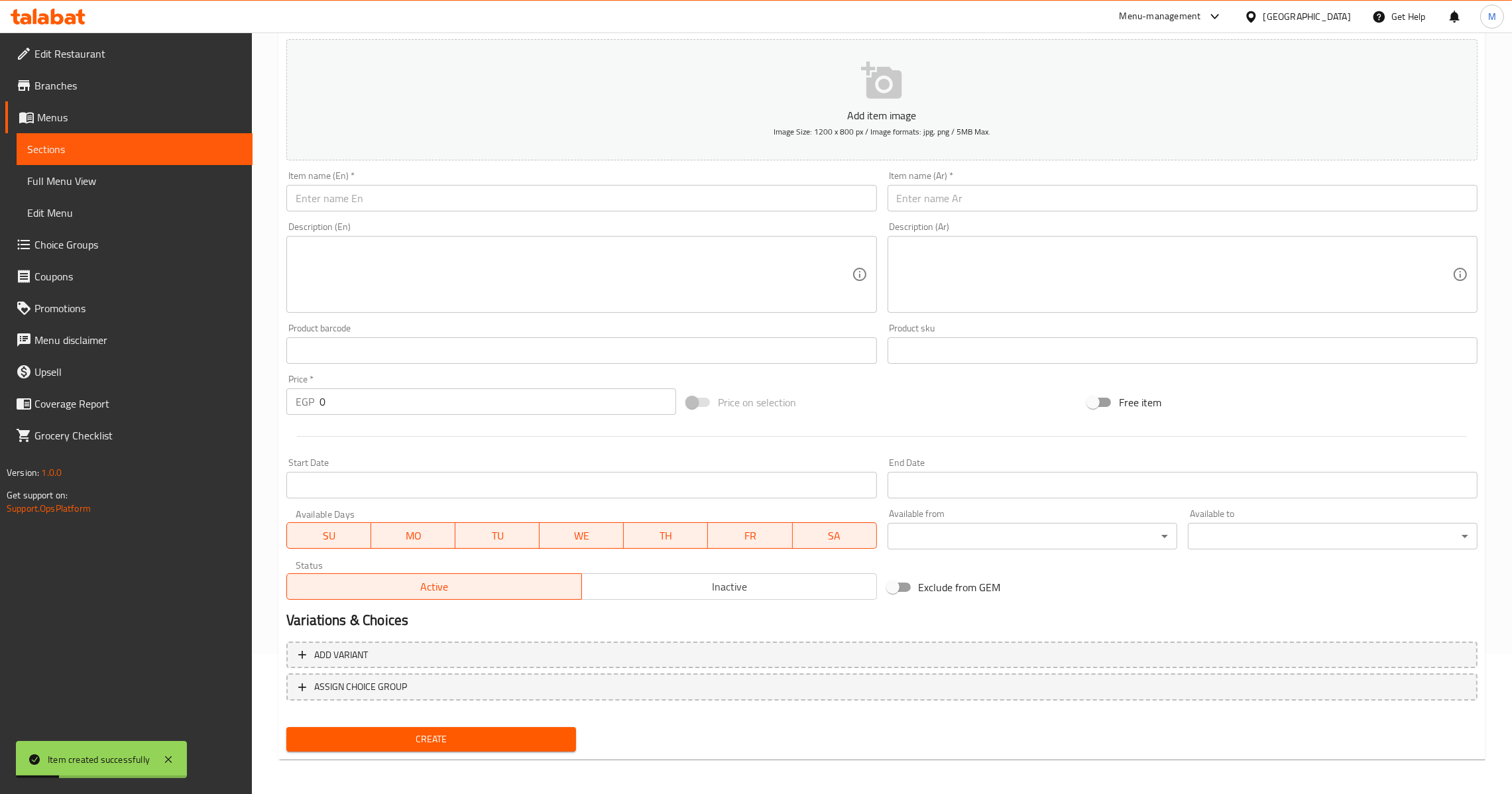
click at [992, 213] on div "Item name (Ar)   * Item name (Ar) *" at bounding box center [1182, 191] width 601 height 51
click at [960, 217] on div "Description (Ar) Description (Ar)" at bounding box center [1182, 267] width 601 height 102
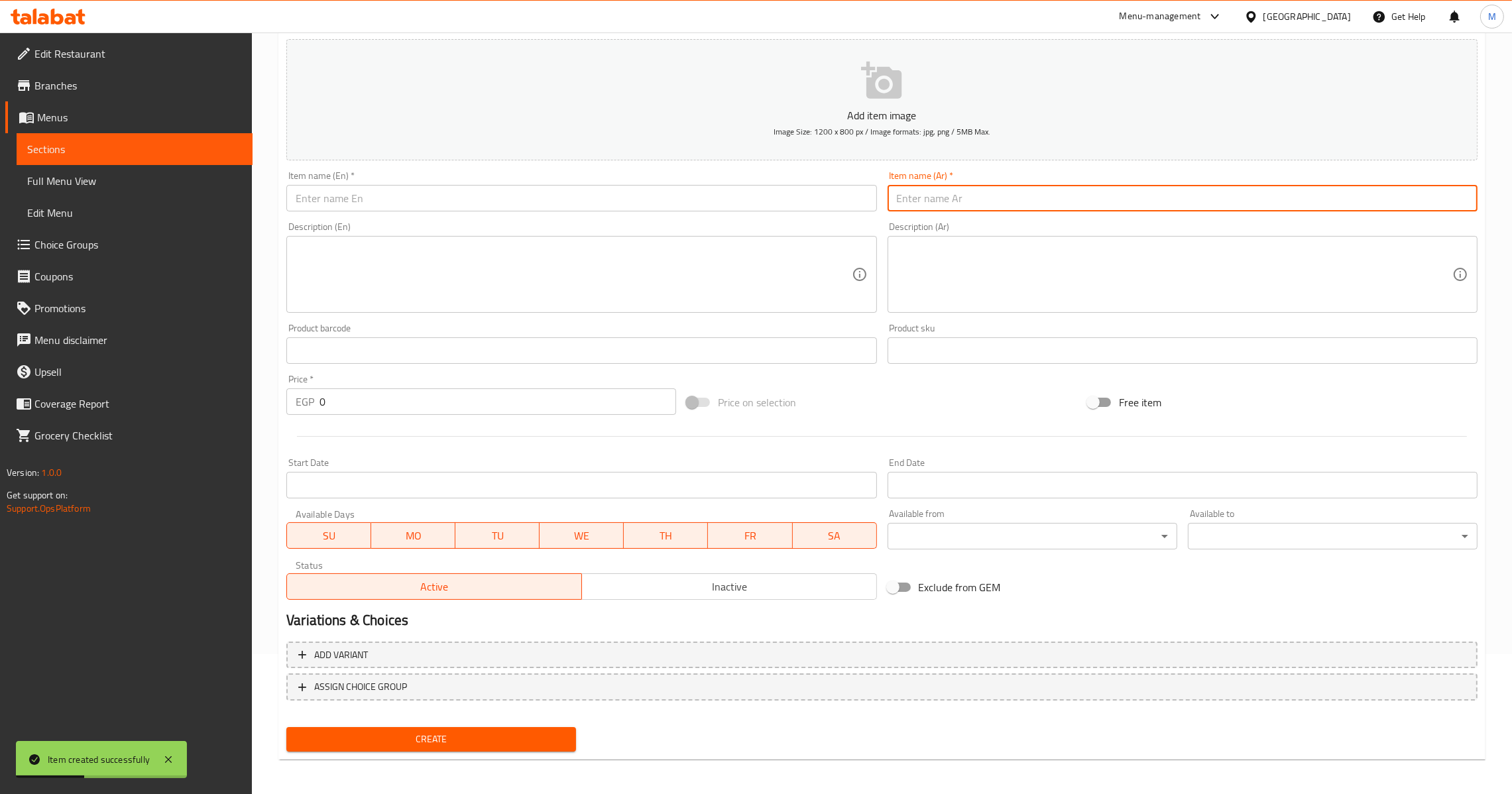
click at [960, 205] on input "text" at bounding box center [1182, 198] width 590 height 27
type input "قهوة فرنساوى"
click at [474, 202] on input "text" at bounding box center [581, 198] width 590 height 27
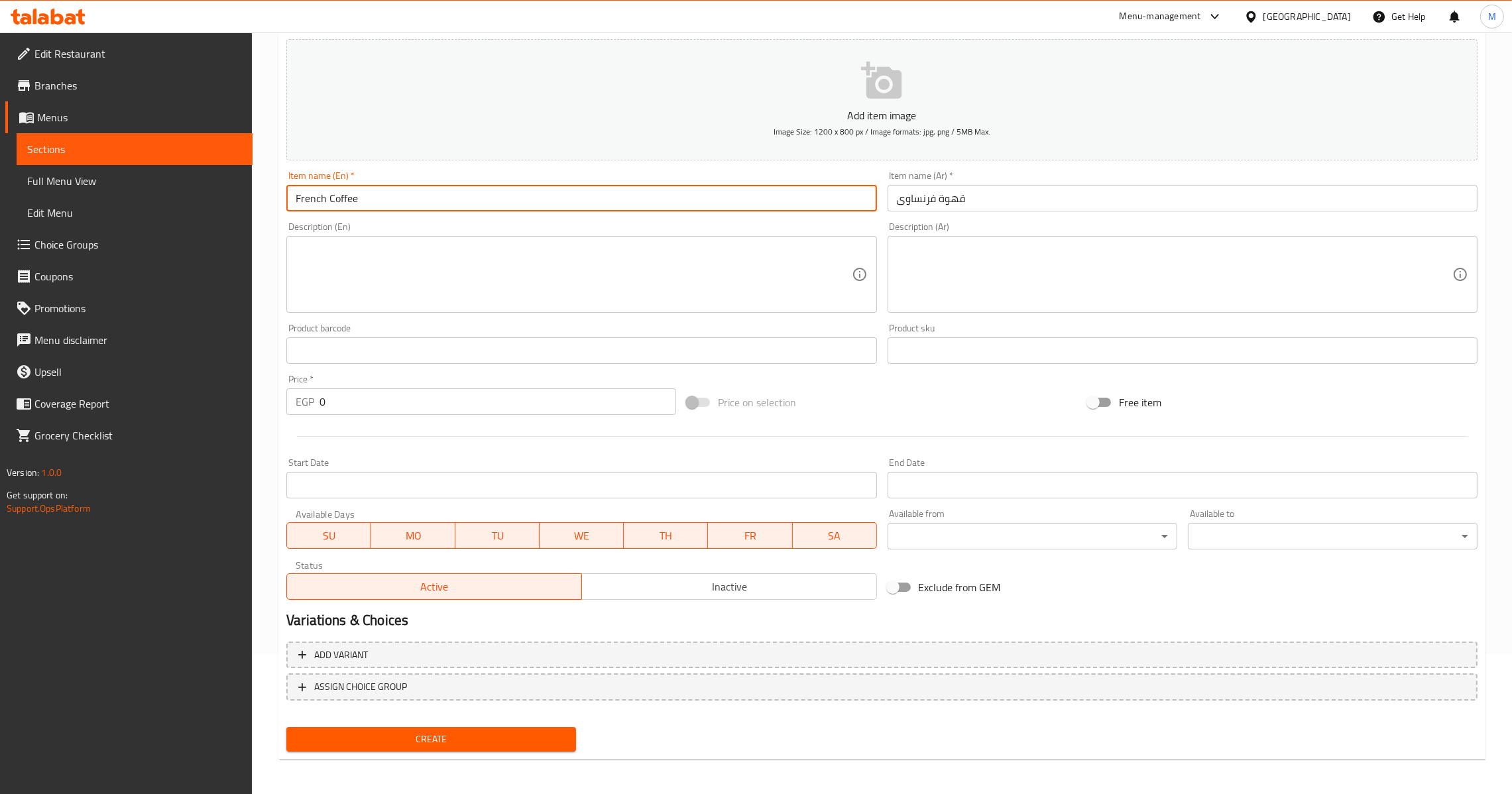
type input "French Coffee"
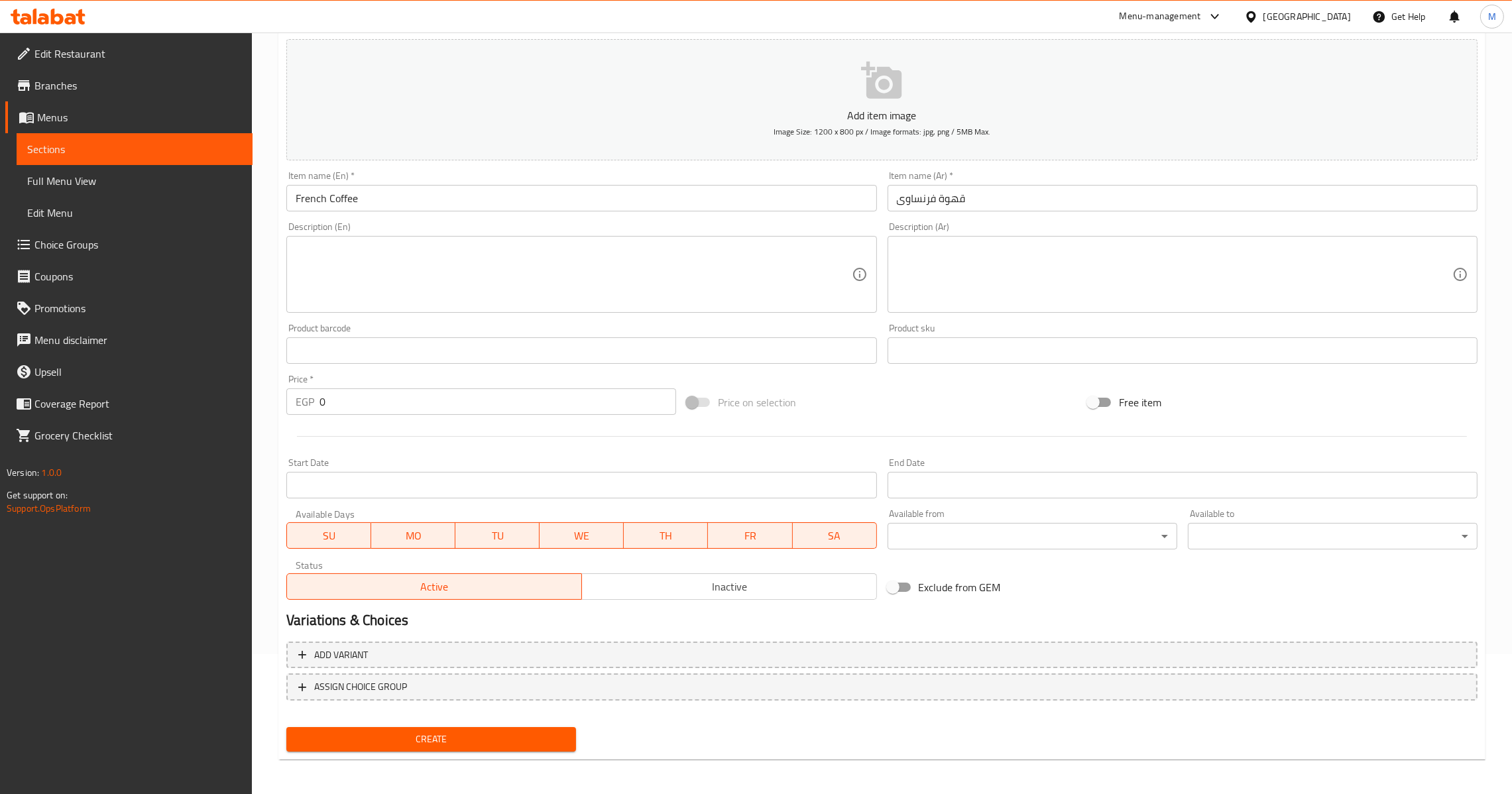
click at [315, 398] on div "EGP 0 Price *" at bounding box center [481, 402] width 390 height 27
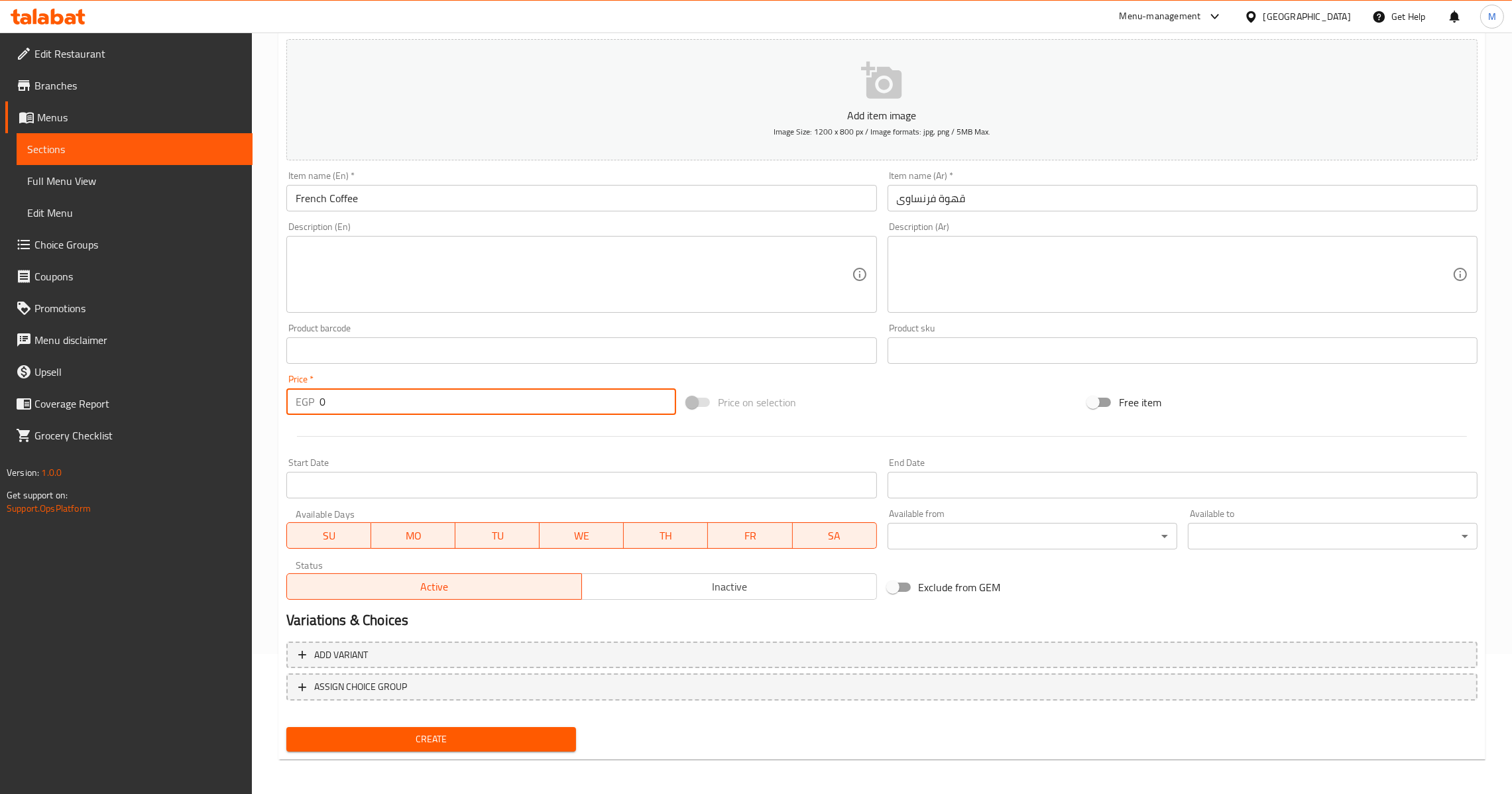
click at [316, 398] on div "EGP 0 Price *" at bounding box center [481, 402] width 390 height 27
click at [321, 406] on input "0" at bounding box center [498, 402] width 357 height 27
type input "50"
click at [369, 745] on span "Create" at bounding box center [431, 739] width 269 height 17
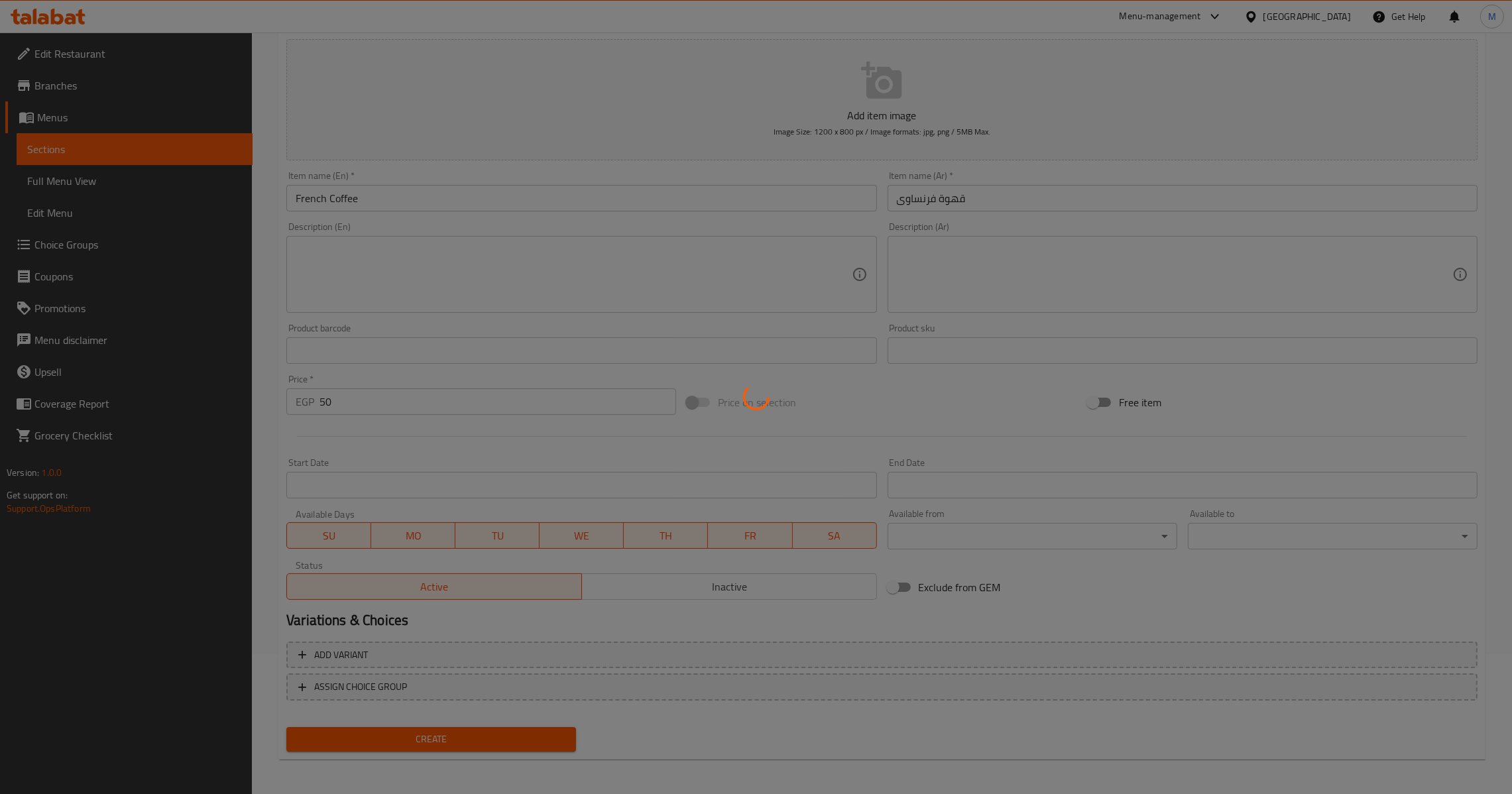
type input "0"
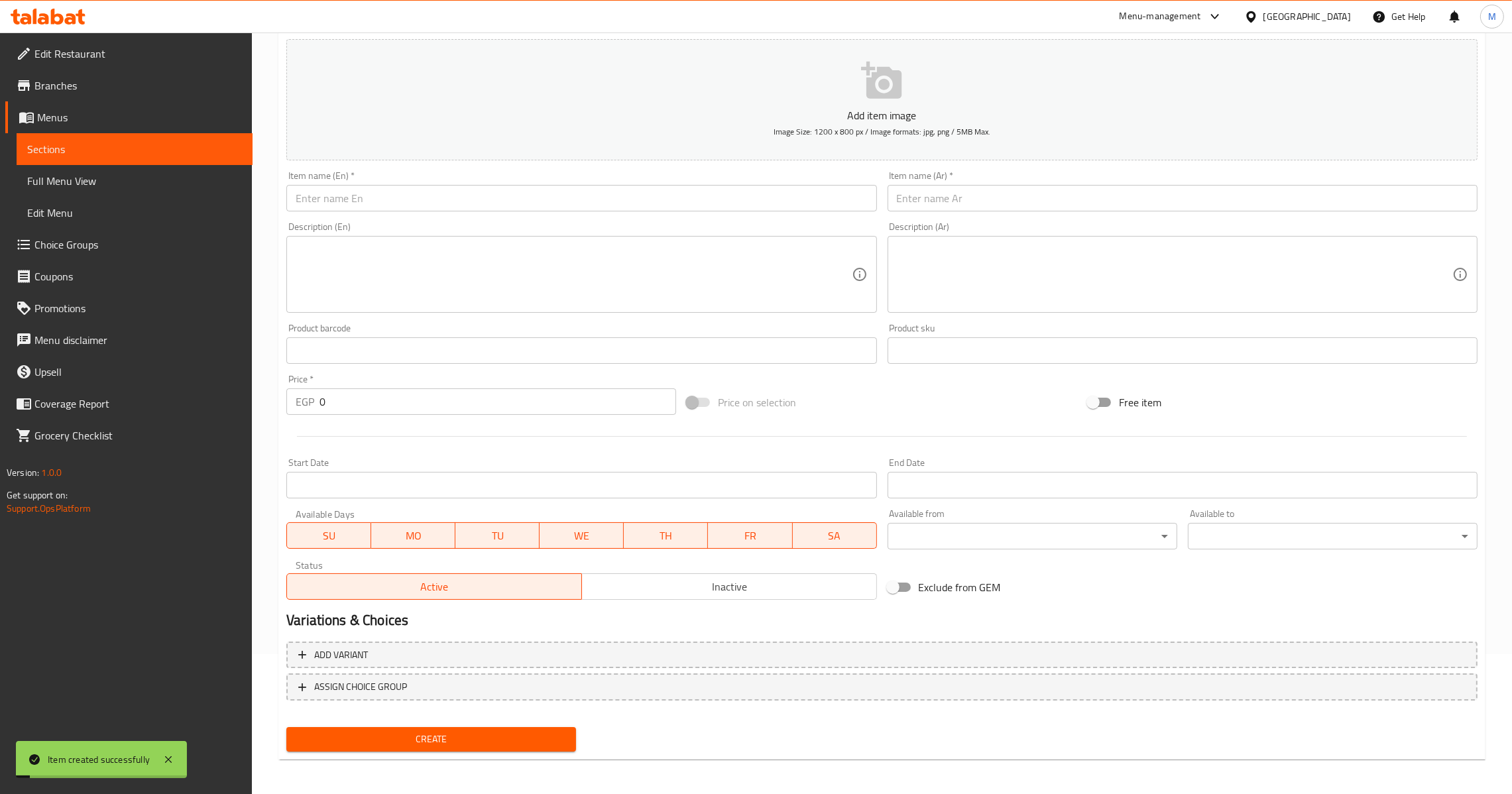
drag, startPoint x: 1039, startPoint y: 183, endPoint x: 1037, endPoint y: 194, distance: 11.2
click at [1037, 190] on div "Item name (Ar)   * Item name (Ar) *" at bounding box center [1182, 191] width 590 height 40
click at [1035, 195] on input "text" at bounding box center [1182, 198] width 590 height 27
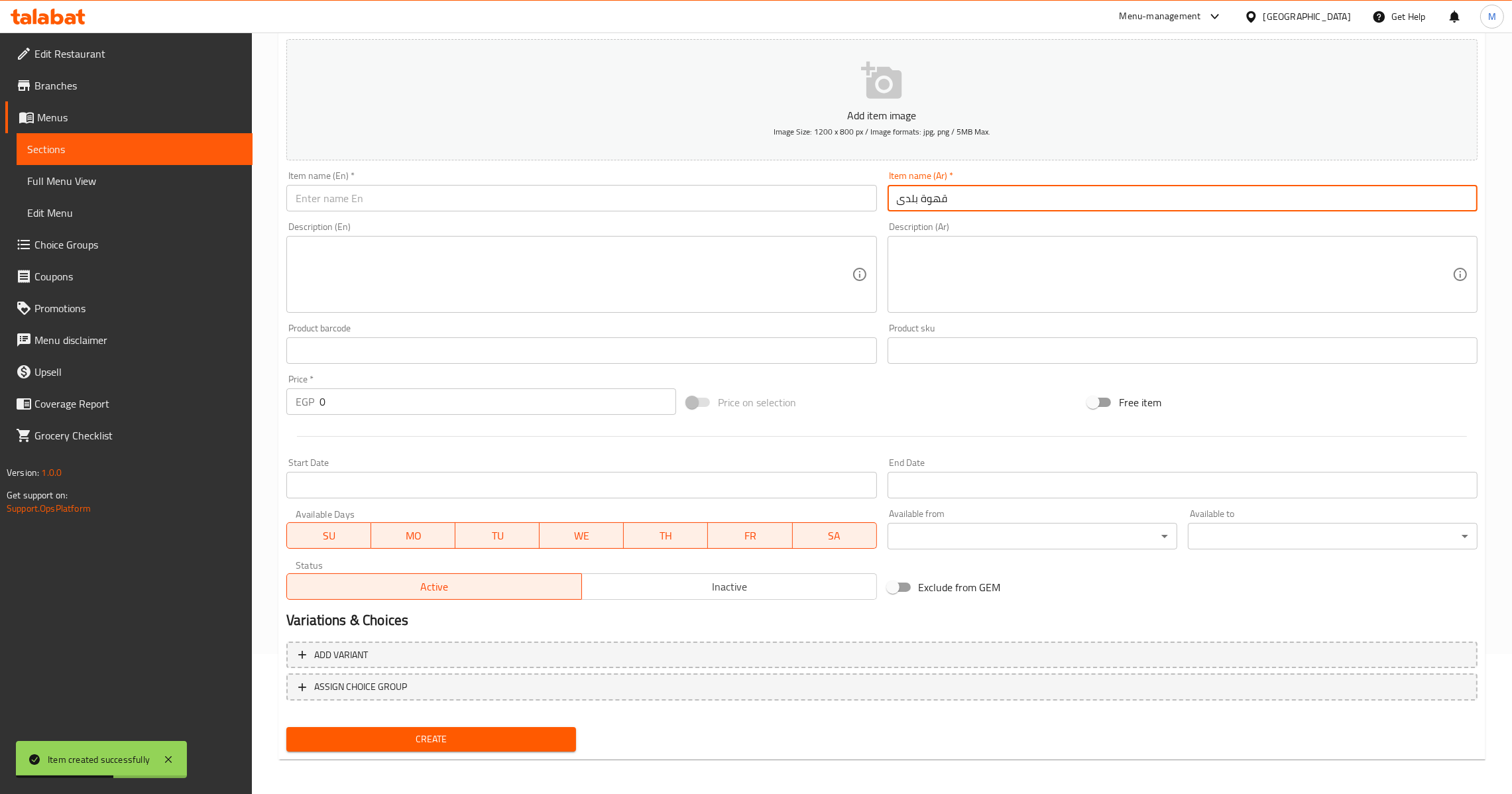
type input "قهوة بلدى"
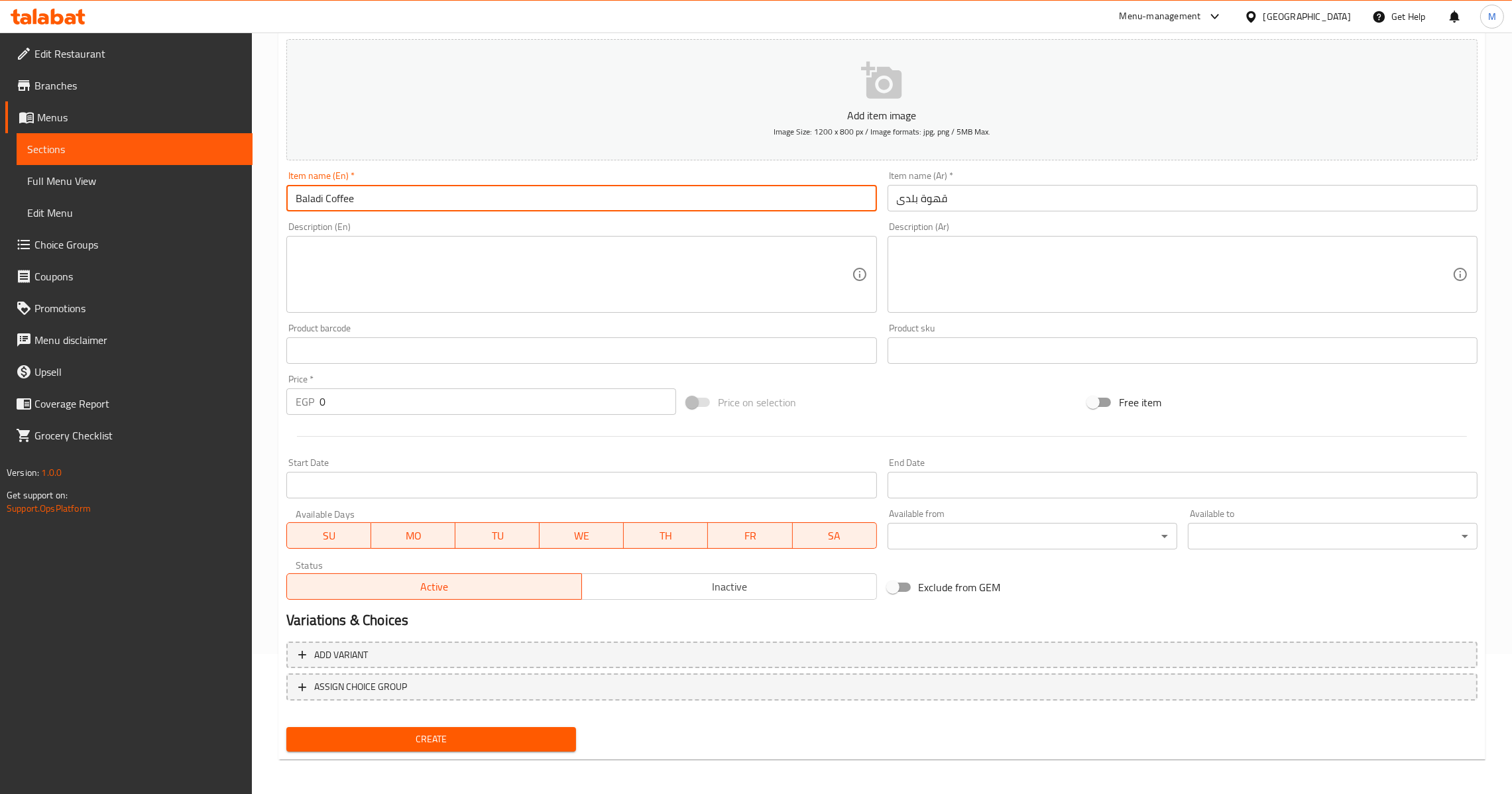
type input "Baladi Coffee"
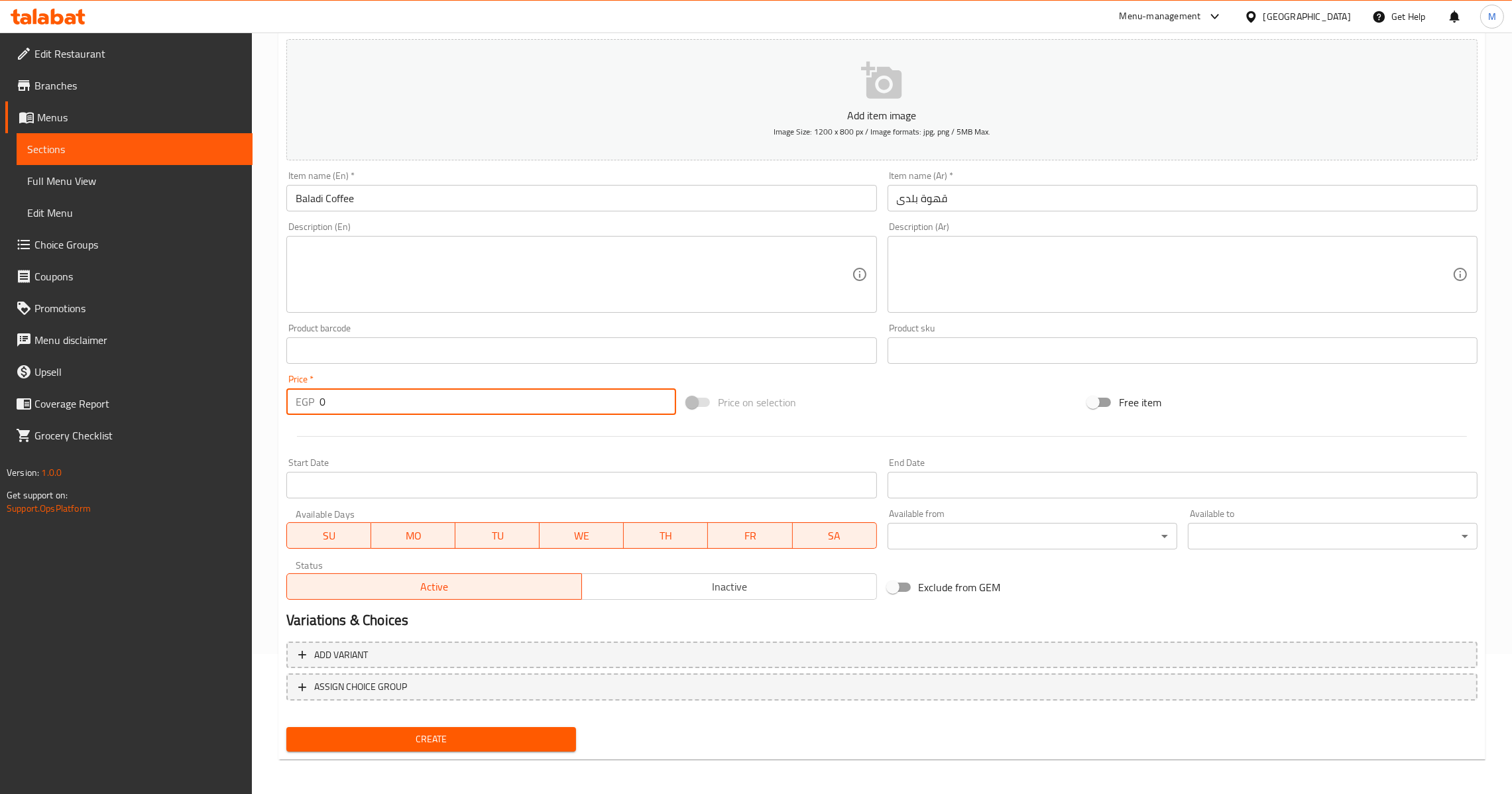
drag, startPoint x: 350, startPoint y: 398, endPoint x: 210, endPoint y: 414, distance: 140.9
click at [209, 415] on div "Edit Restaurant Branches Menus Sections Full Menu View Edit Menu Choice Groups …" at bounding box center [756, 344] width 1512 height 904
type input "25"
click at [528, 743] on span "Create" at bounding box center [431, 739] width 269 height 17
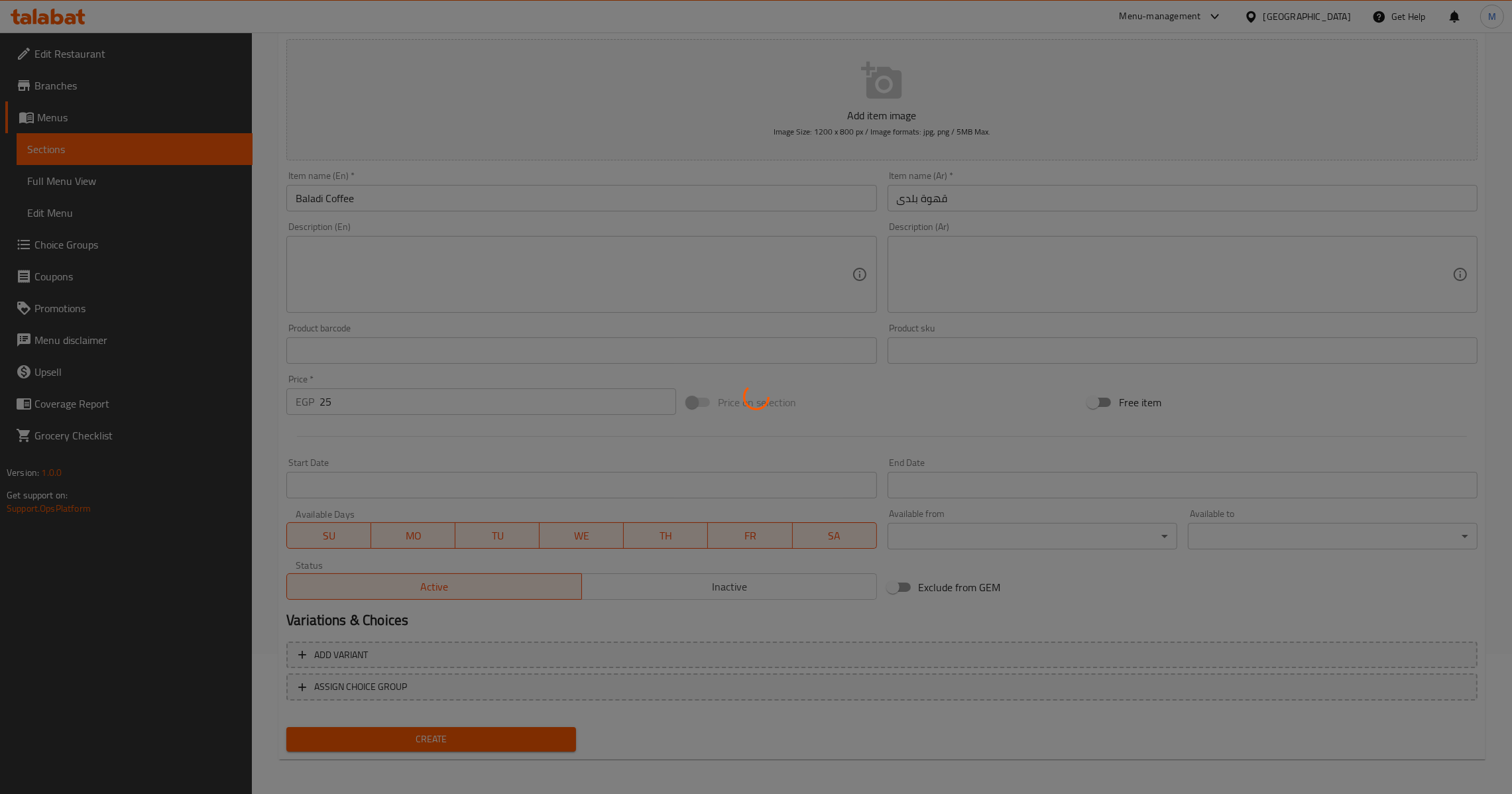
type input "0"
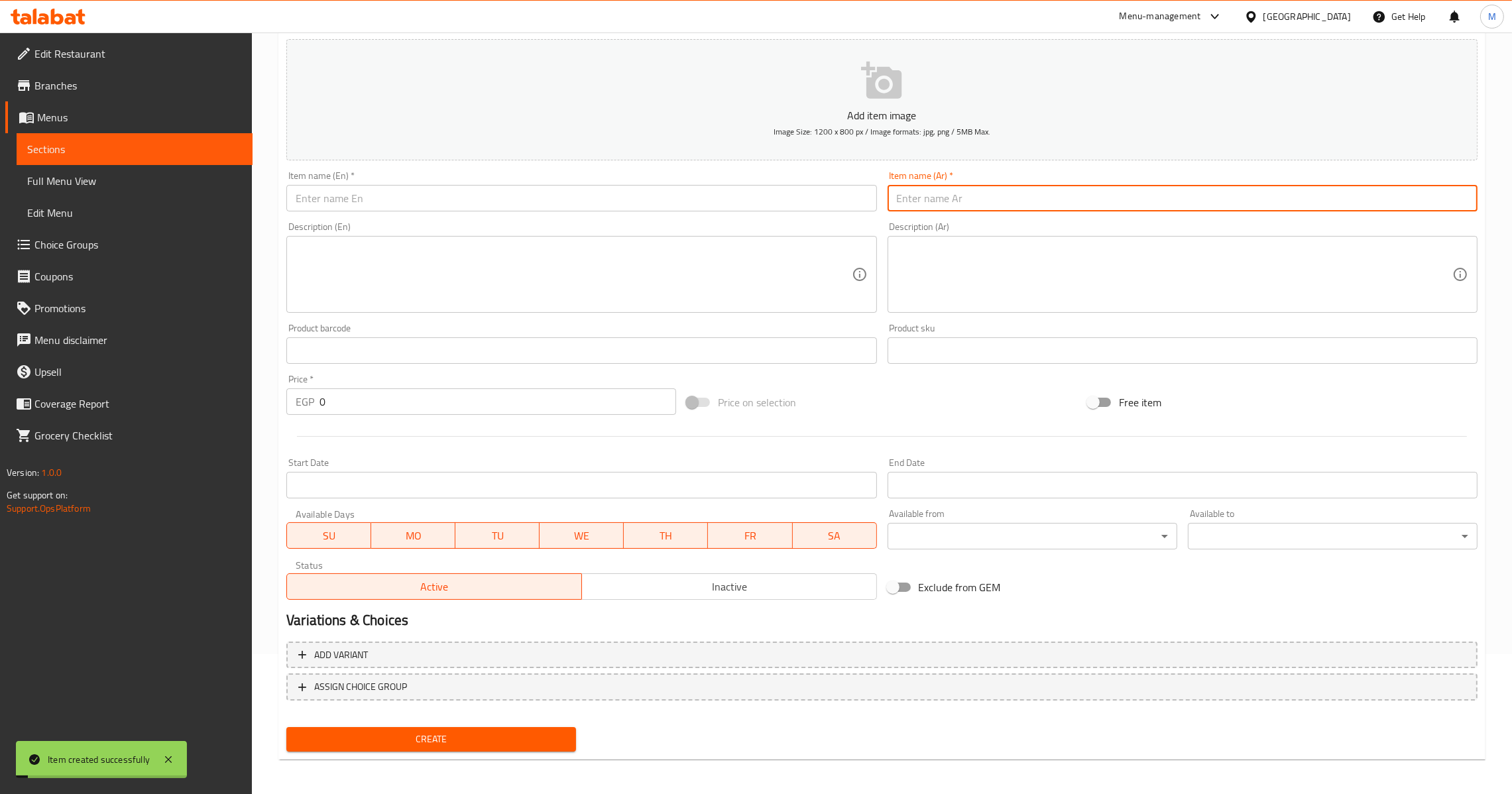
click at [961, 194] on input "text" at bounding box center [1182, 198] width 590 height 27
type input "أسبريسو"
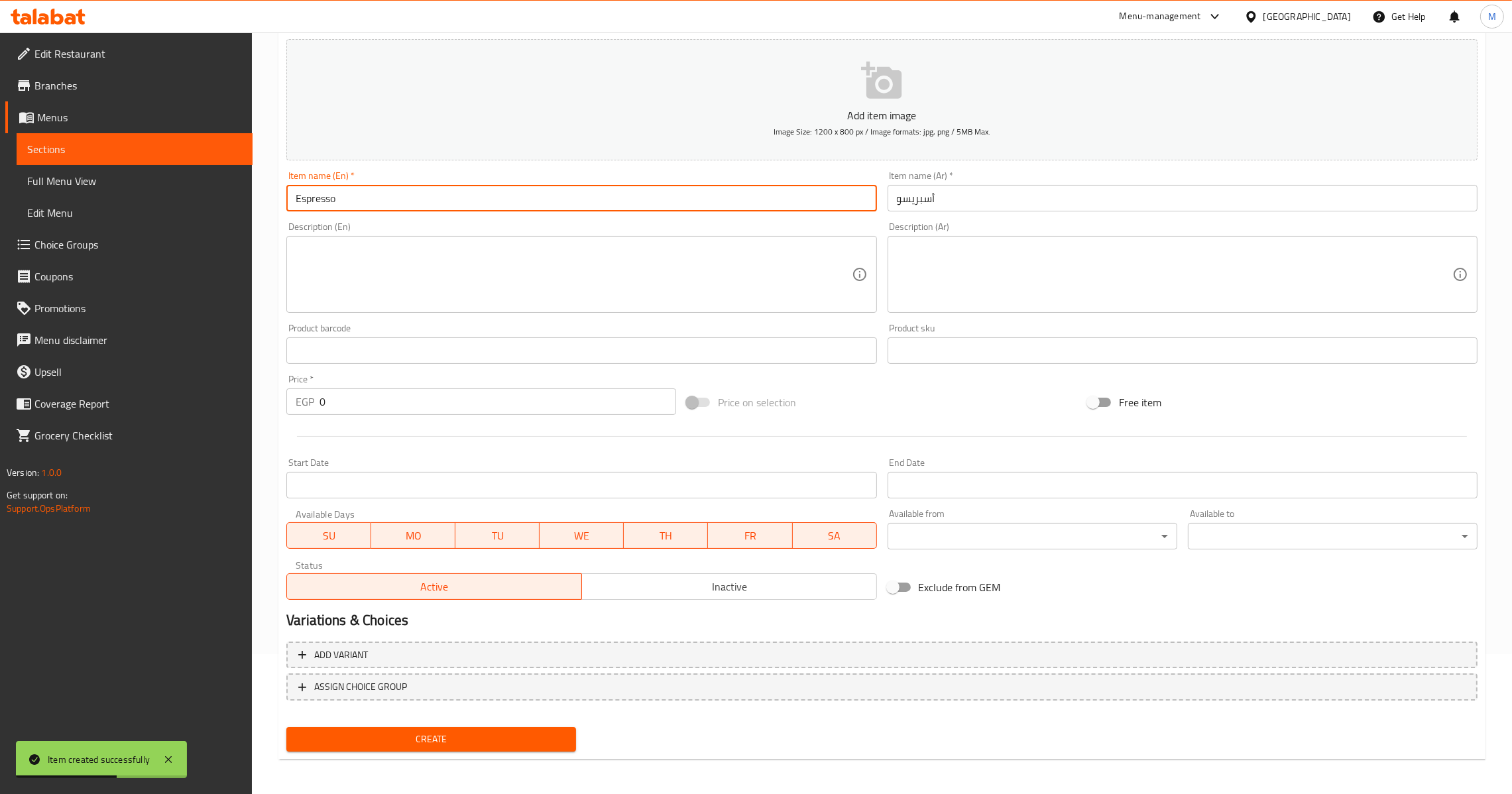
type input "Espresso"
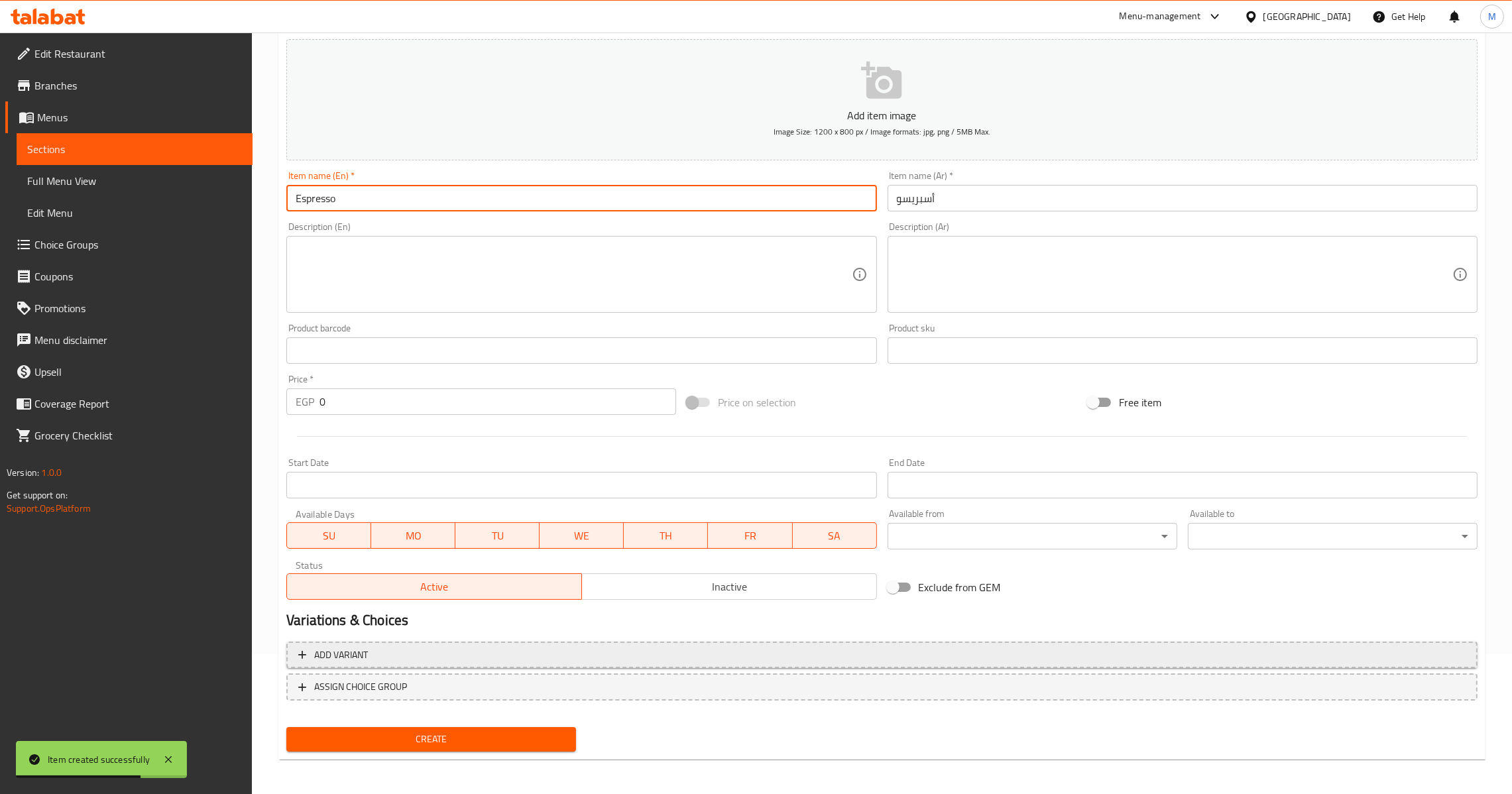
click at [1420, 658] on span "Add variant" at bounding box center [882, 655] width 1167 height 17
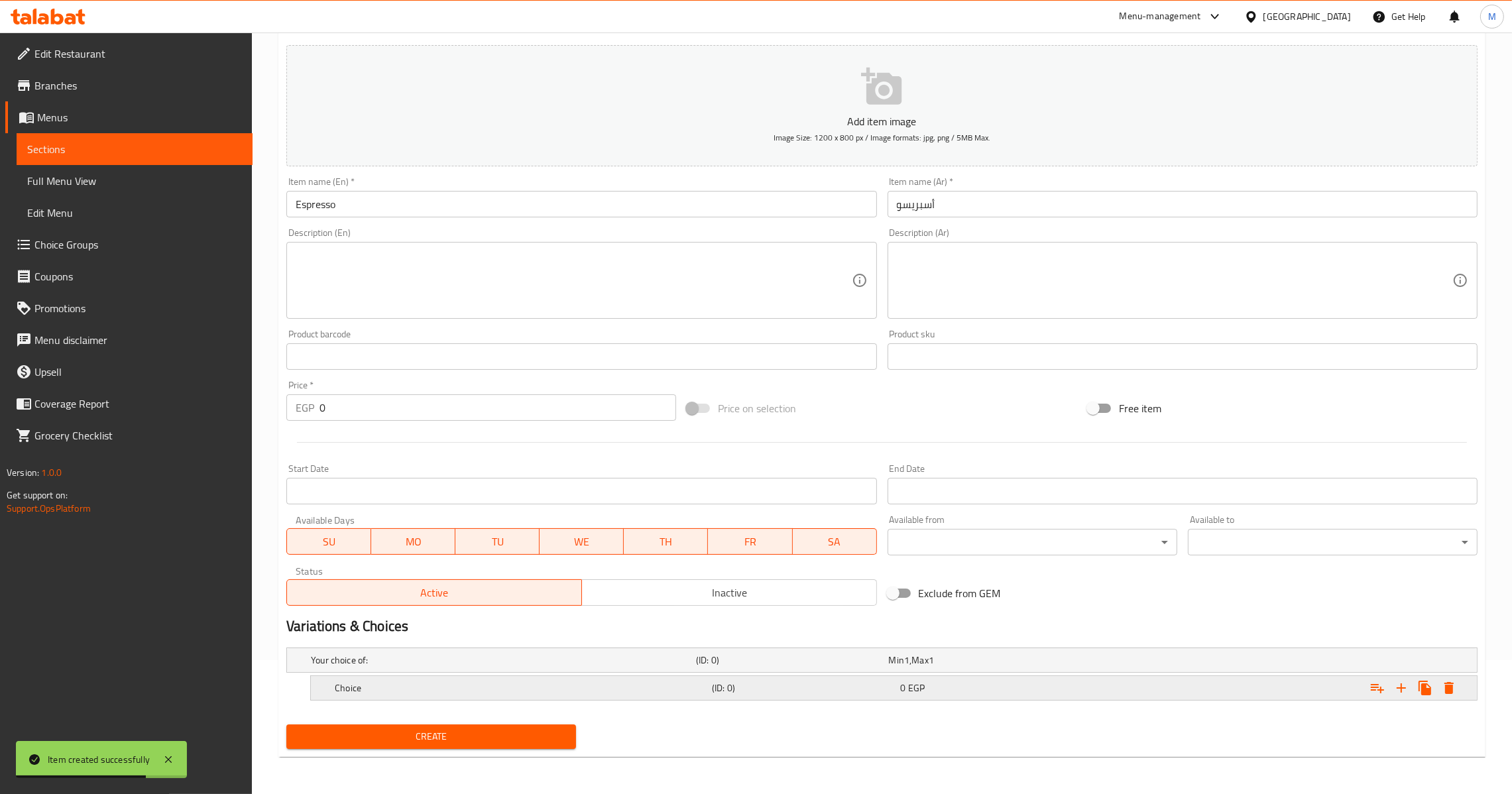
scroll to position [132, 0]
click at [1402, 689] on icon "Expand" at bounding box center [1402, 689] width 9 height 9
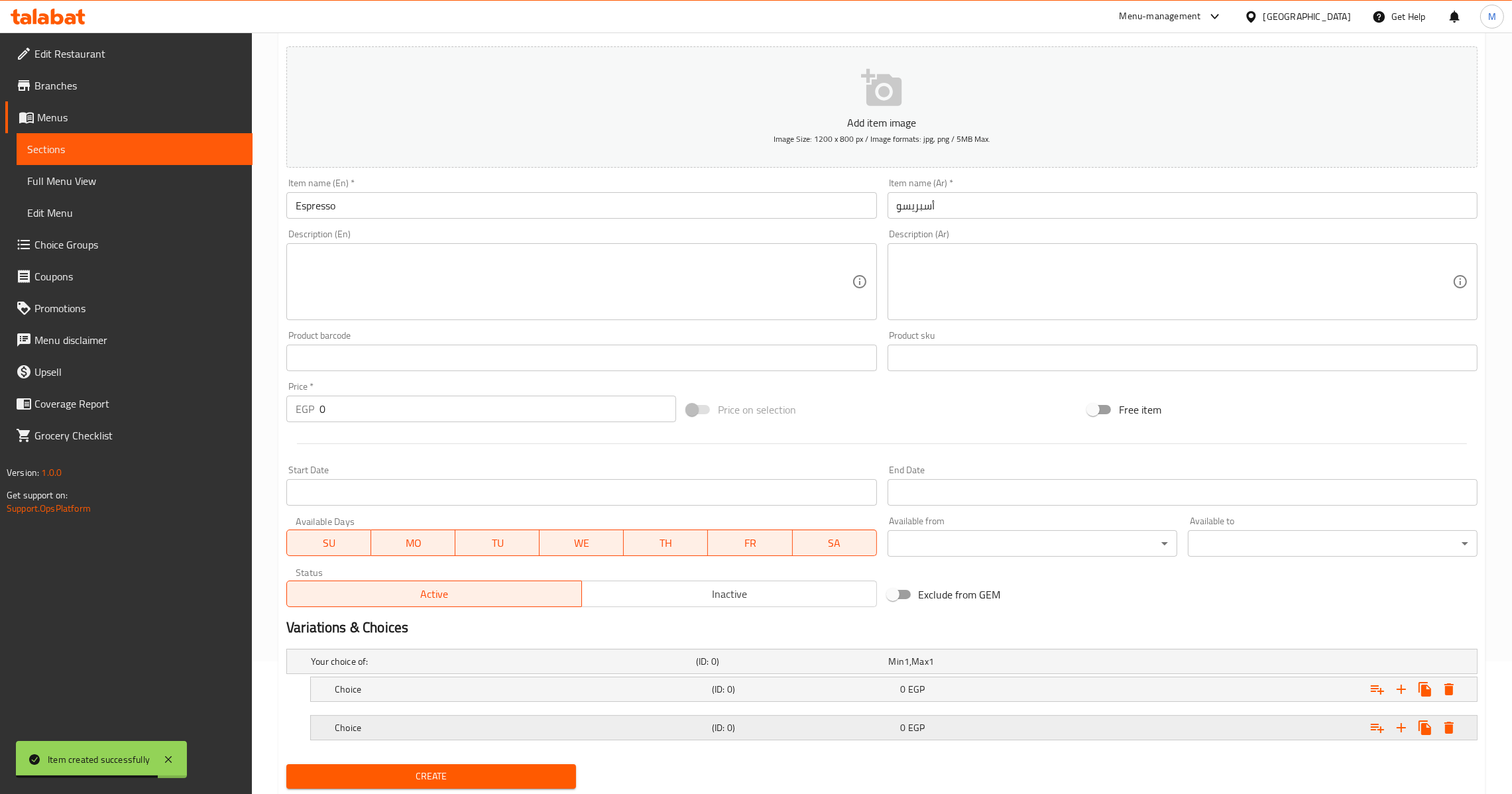
click at [1125, 722] on div "Expand" at bounding box center [1275, 728] width 377 height 29
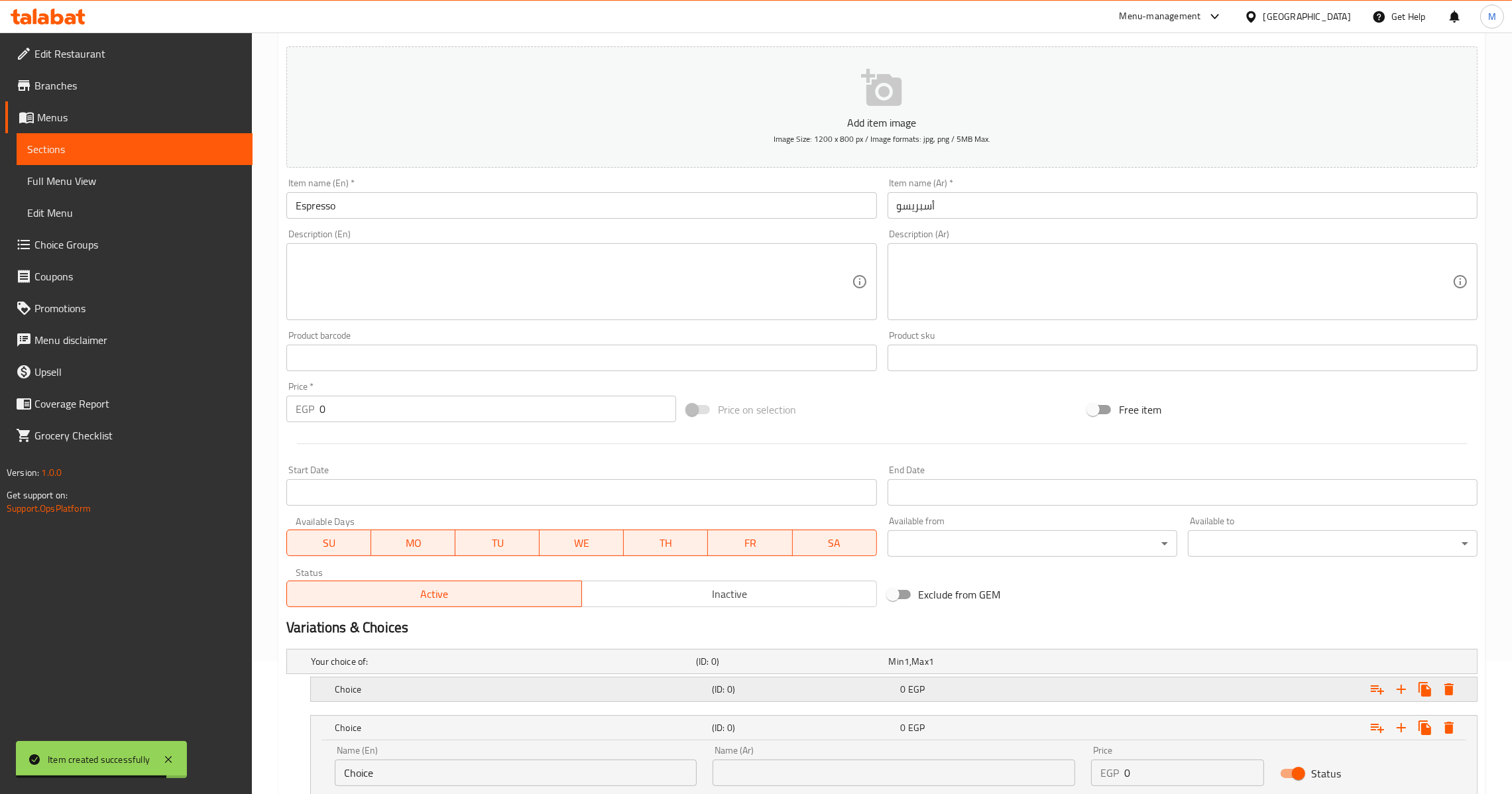
click at [1115, 689] on div "Expand" at bounding box center [1275, 690] width 377 height 29
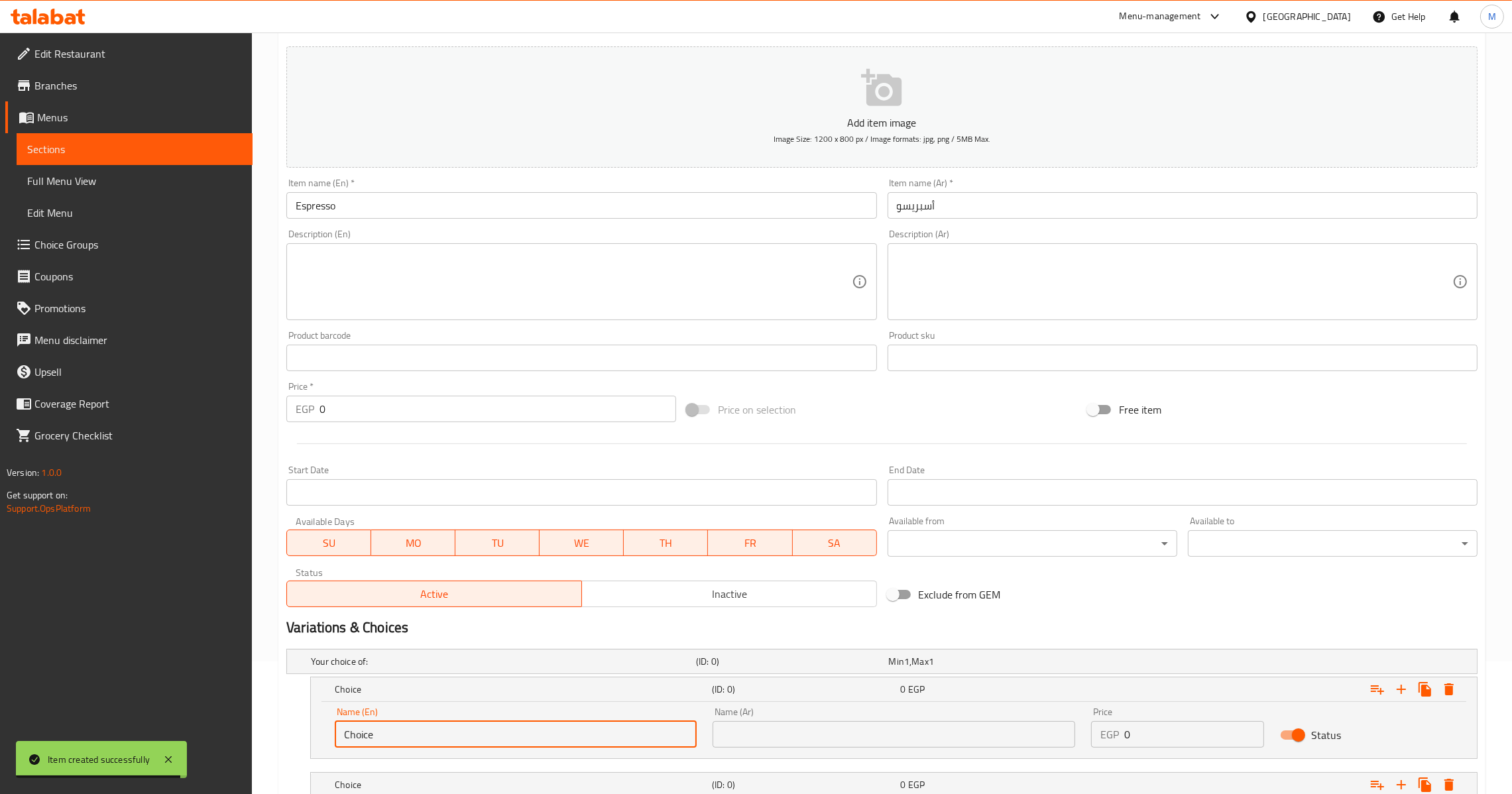
drag, startPoint x: 518, startPoint y: 727, endPoint x: 273, endPoint y: 727, distance: 245.0
click at [273, 727] on div "Home / Restaurants management / Menus / Sections / item / create Hot Drinks and…" at bounding box center [882, 424] width 1260 height 1048
type input "ث"
type input "s"
type input "Small"
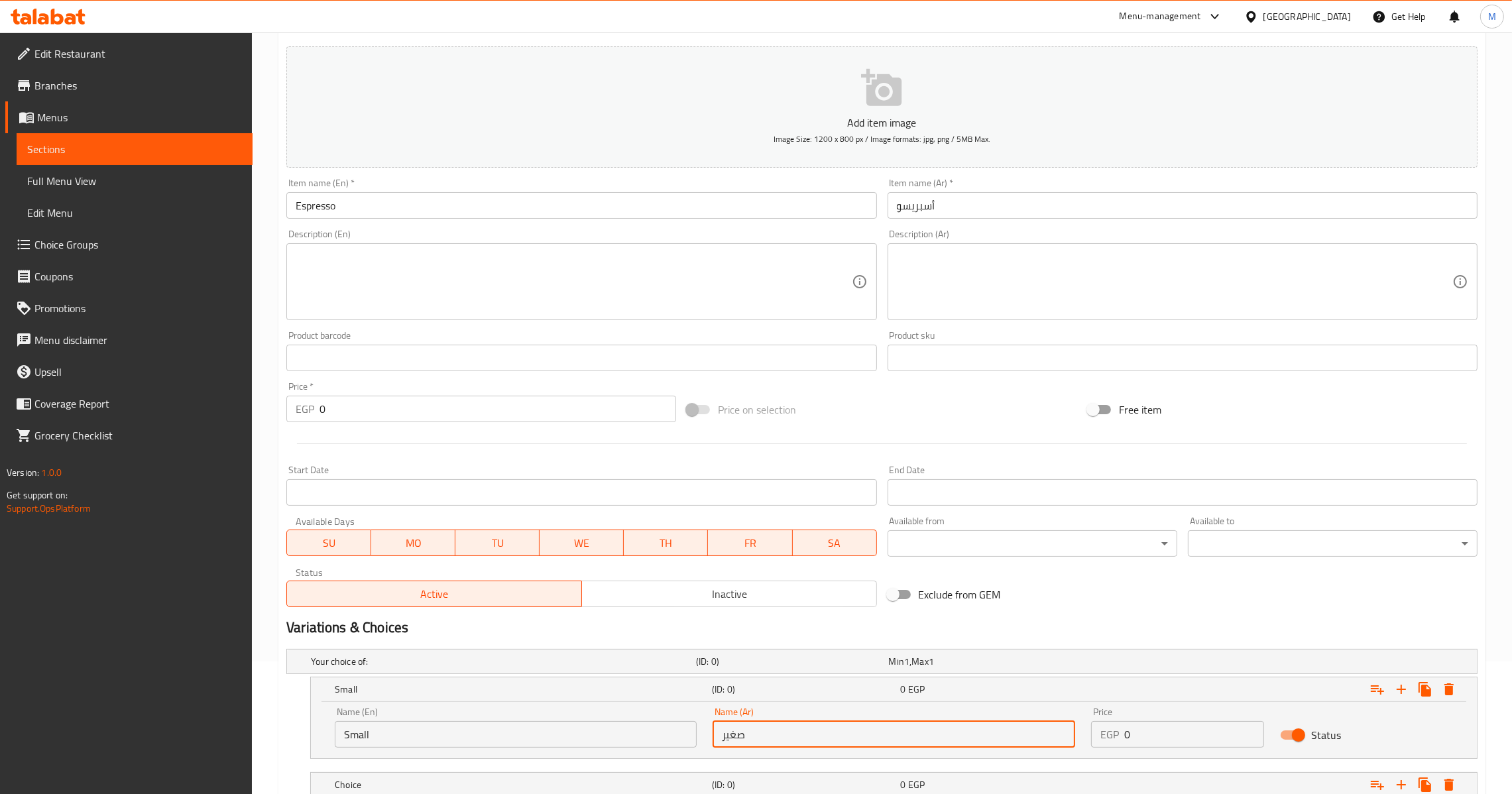
type input "صغير"
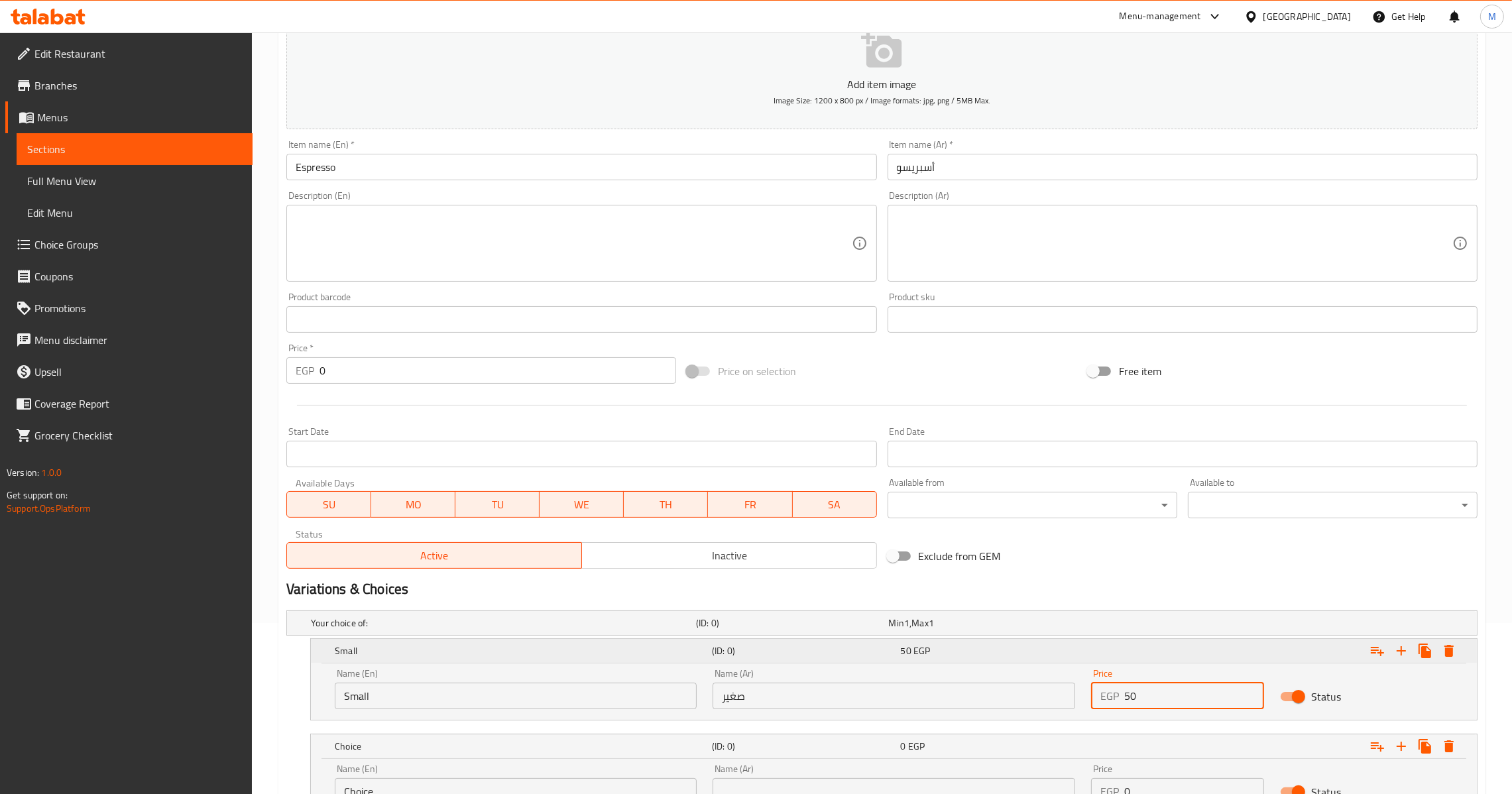
scroll to position [285, 0]
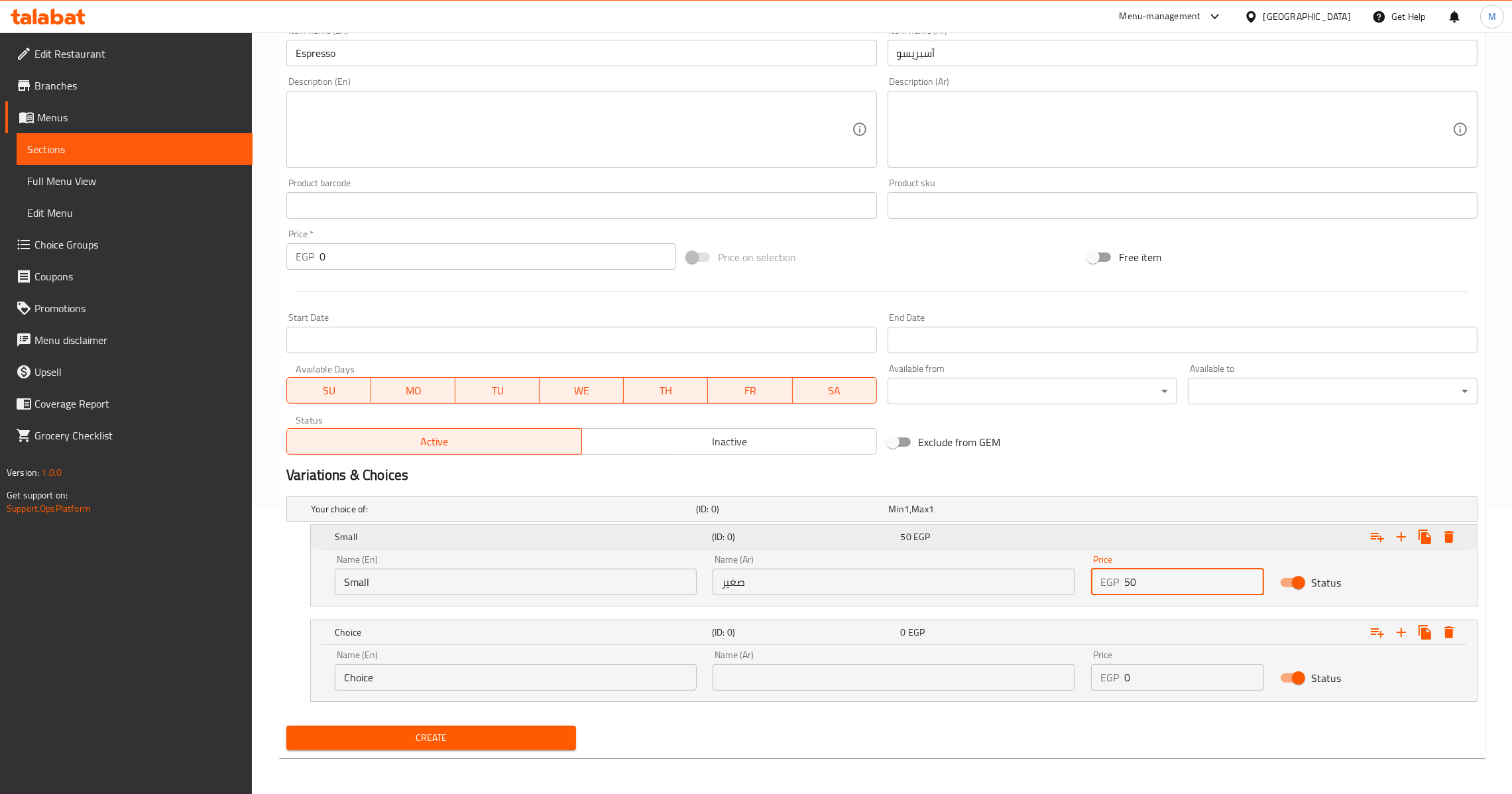
type input "50"
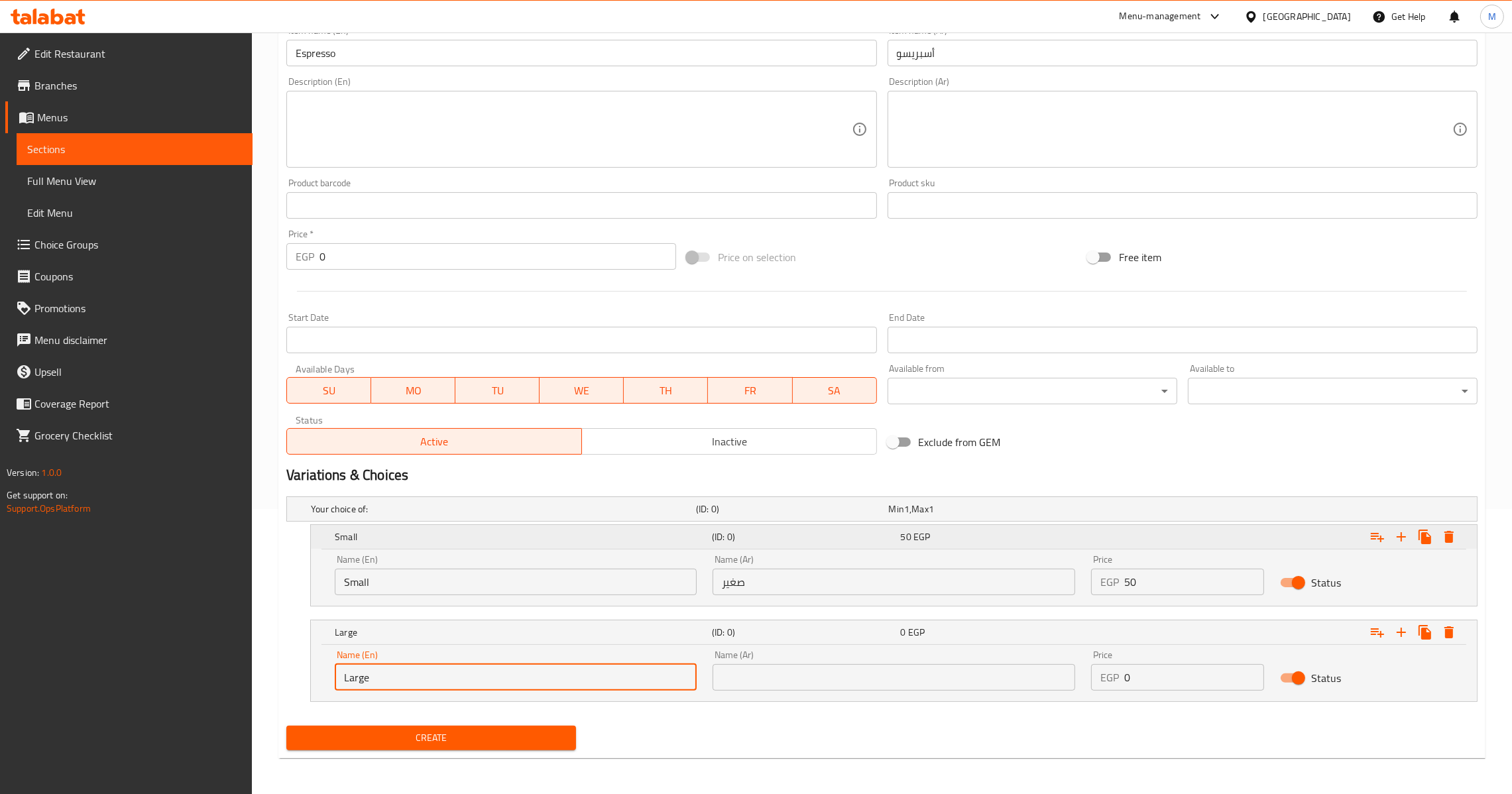
type input "Large"
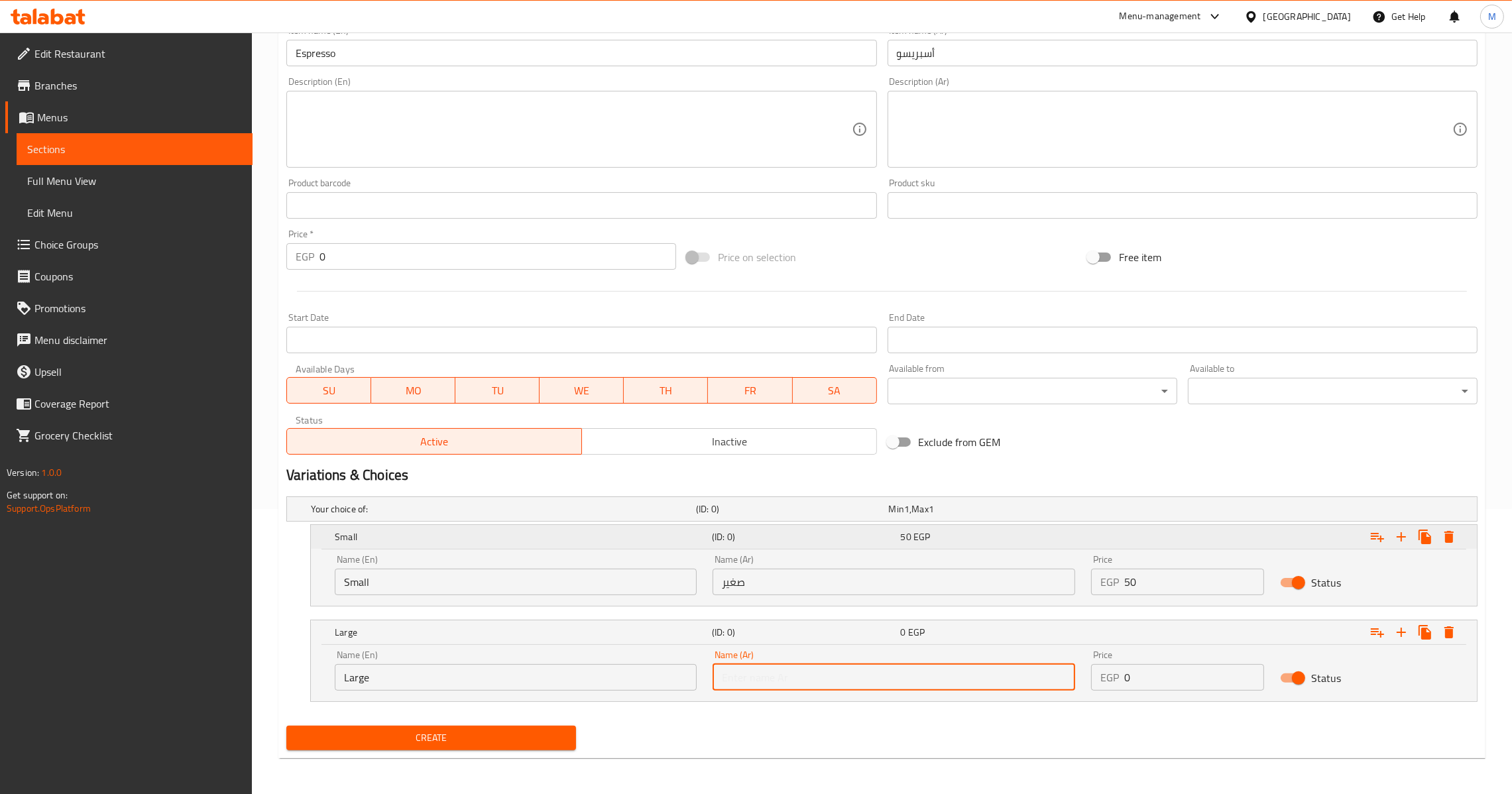
type input "ب"
type input "كبير"
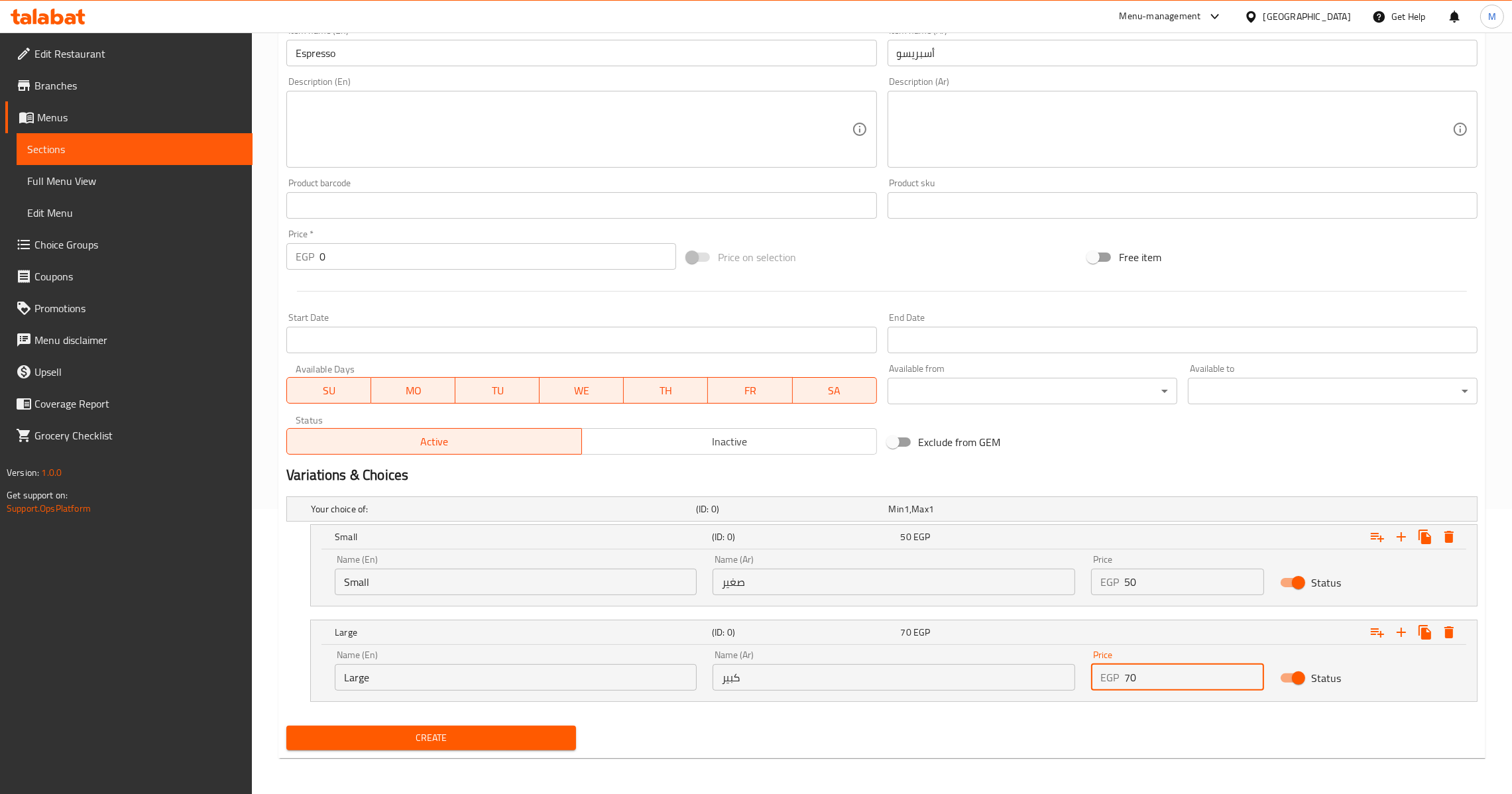
type input "70"
click at [491, 737] on span "Create" at bounding box center [431, 738] width 269 height 17
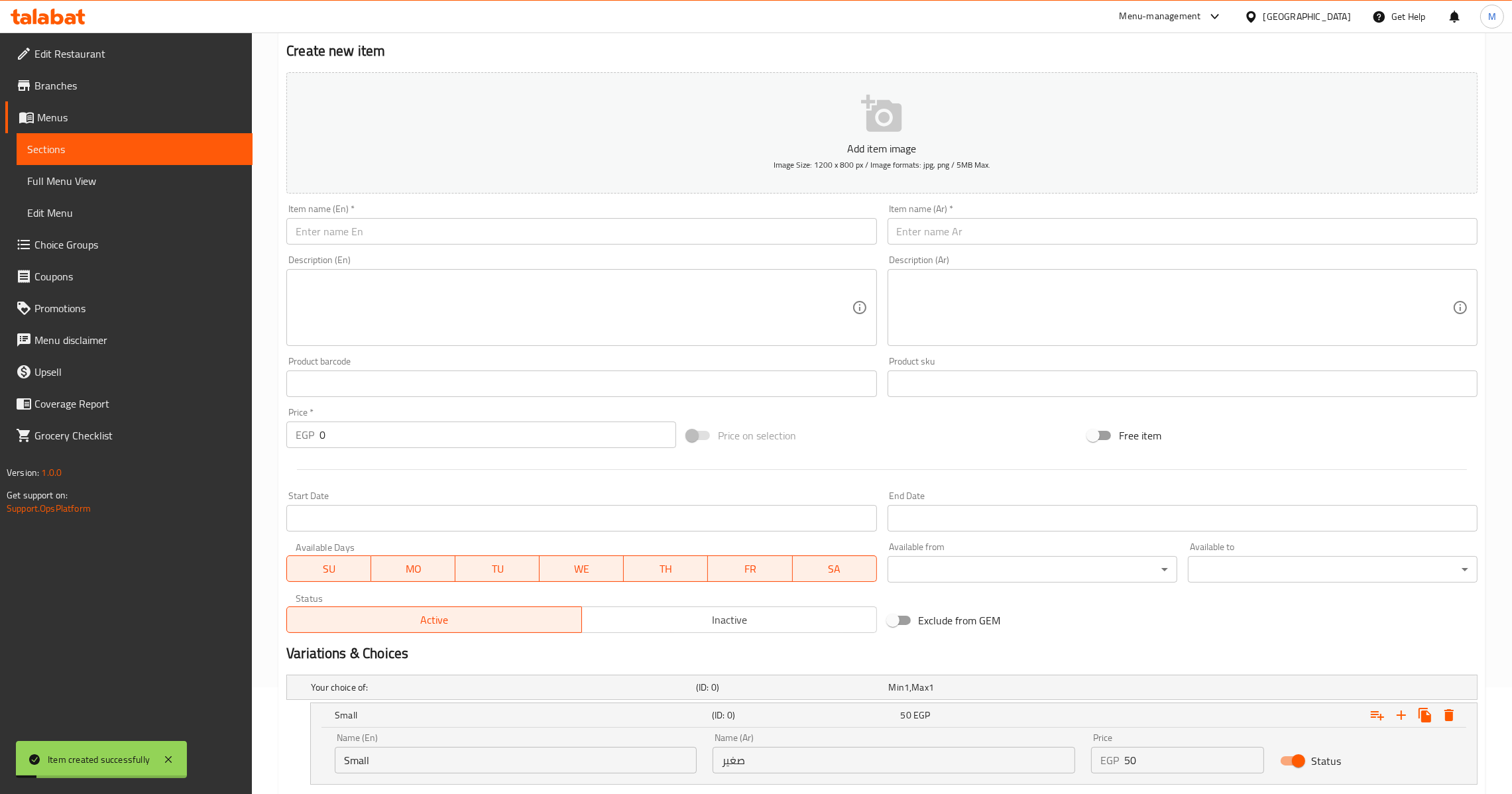
scroll to position [86, 0]
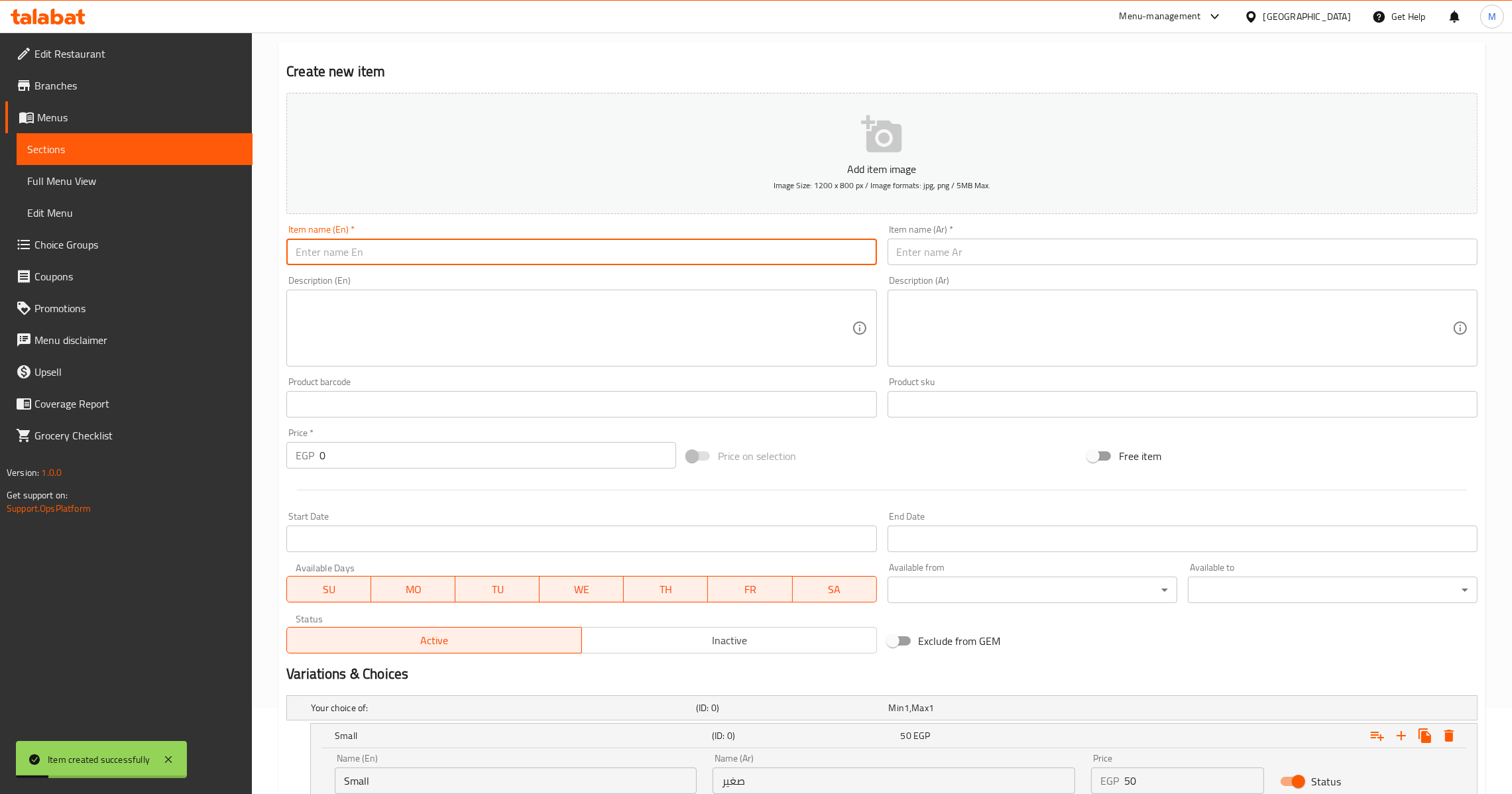
click at [425, 248] on input "text" at bounding box center [581, 252] width 590 height 27
type input "h"
type input "Hazelnut Coffee"
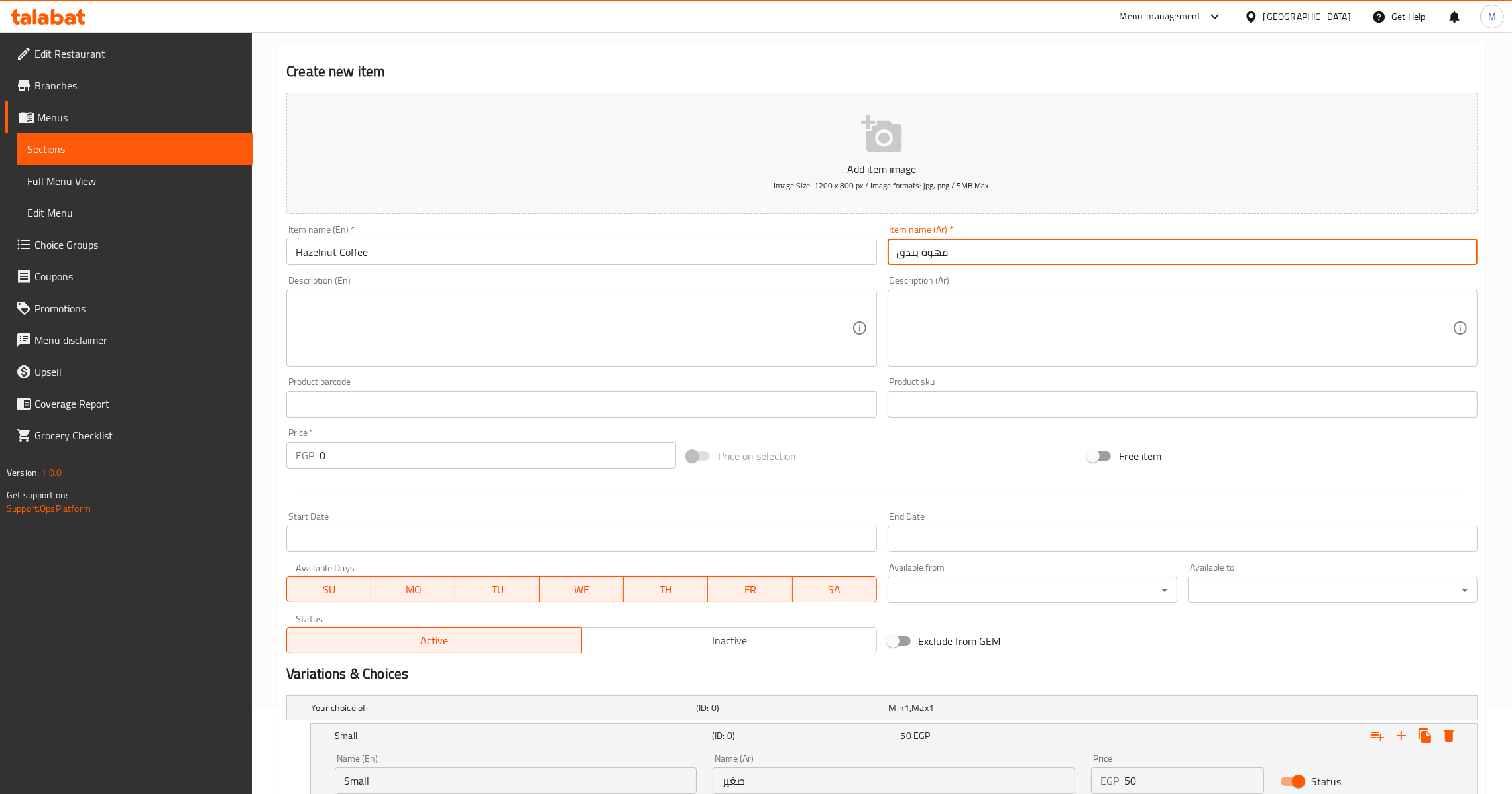
type input "قهوة بندق"
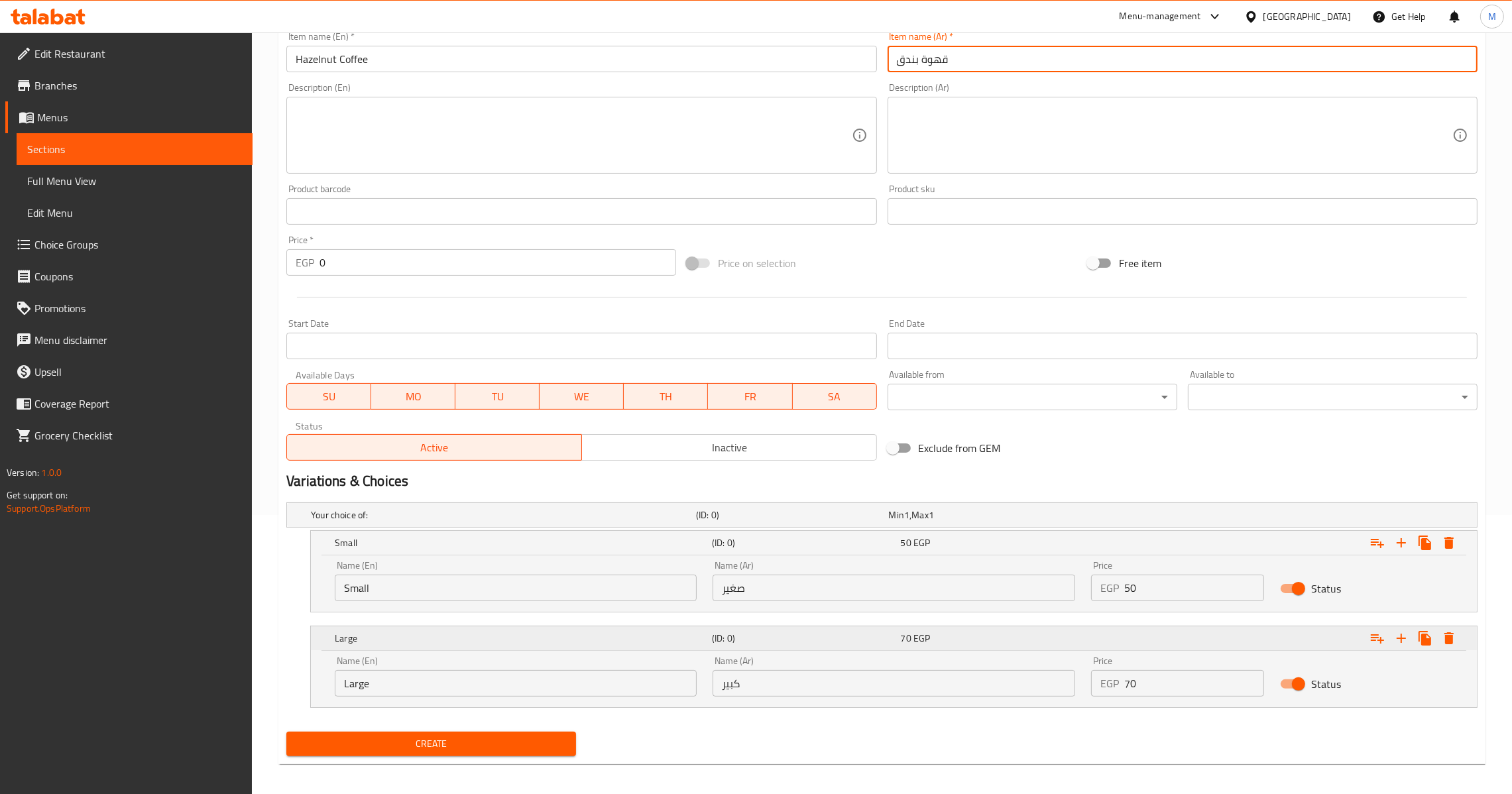
scroll to position [285, 0]
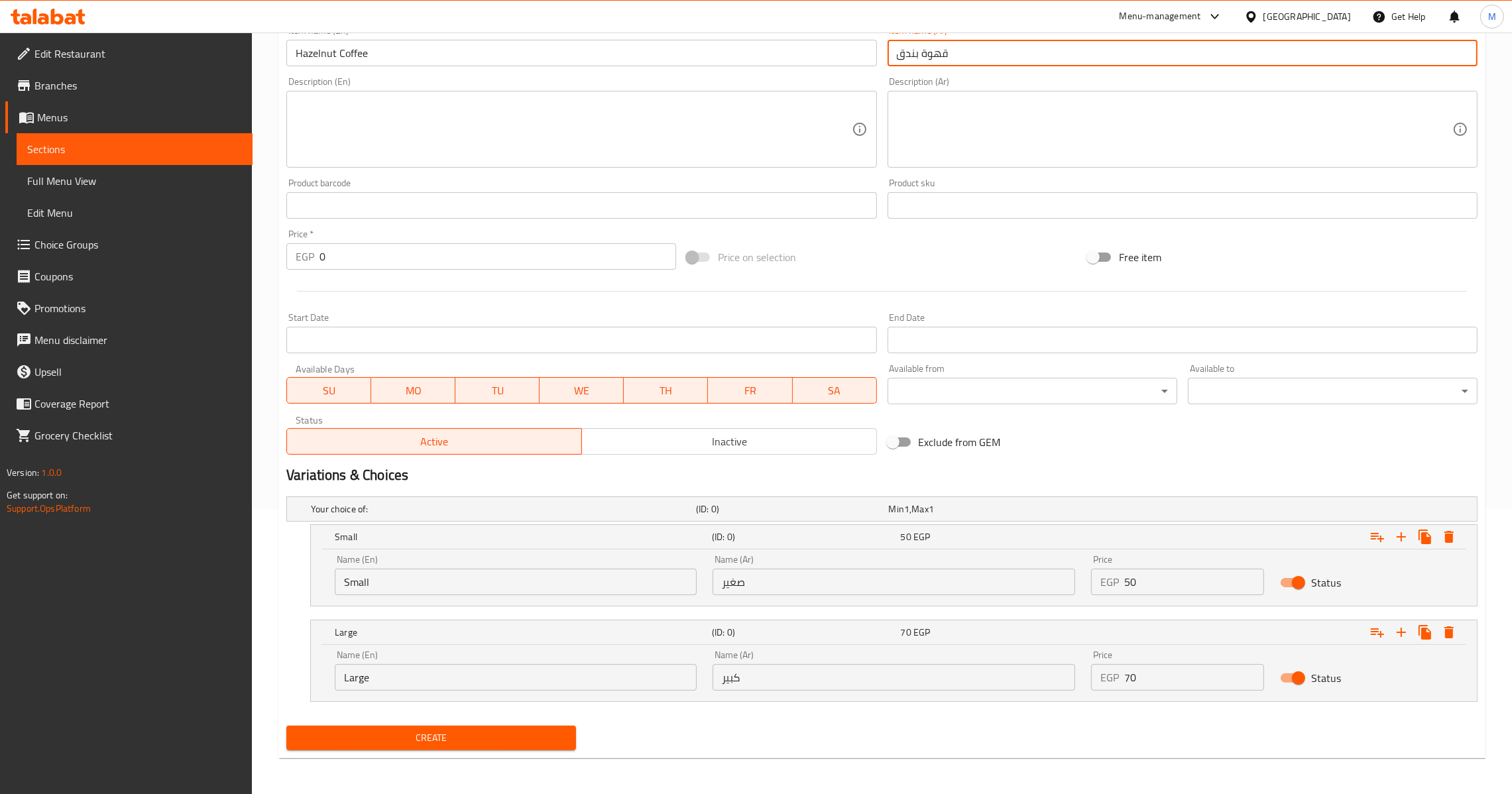
click at [480, 741] on span "Create" at bounding box center [431, 738] width 269 height 17
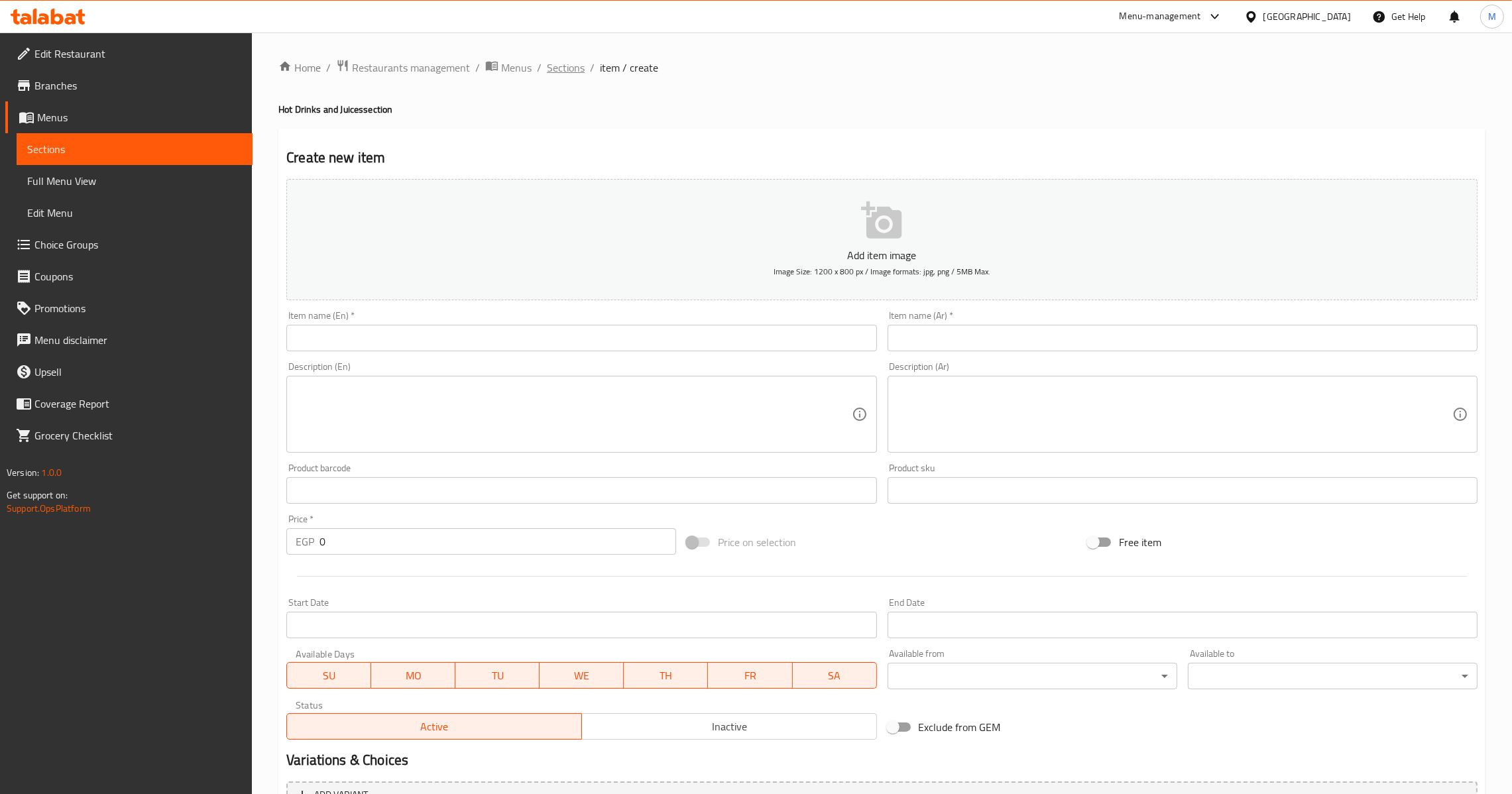
click at [568, 59] on span "Sections" at bounding box center [565, 68] width 38 height 16
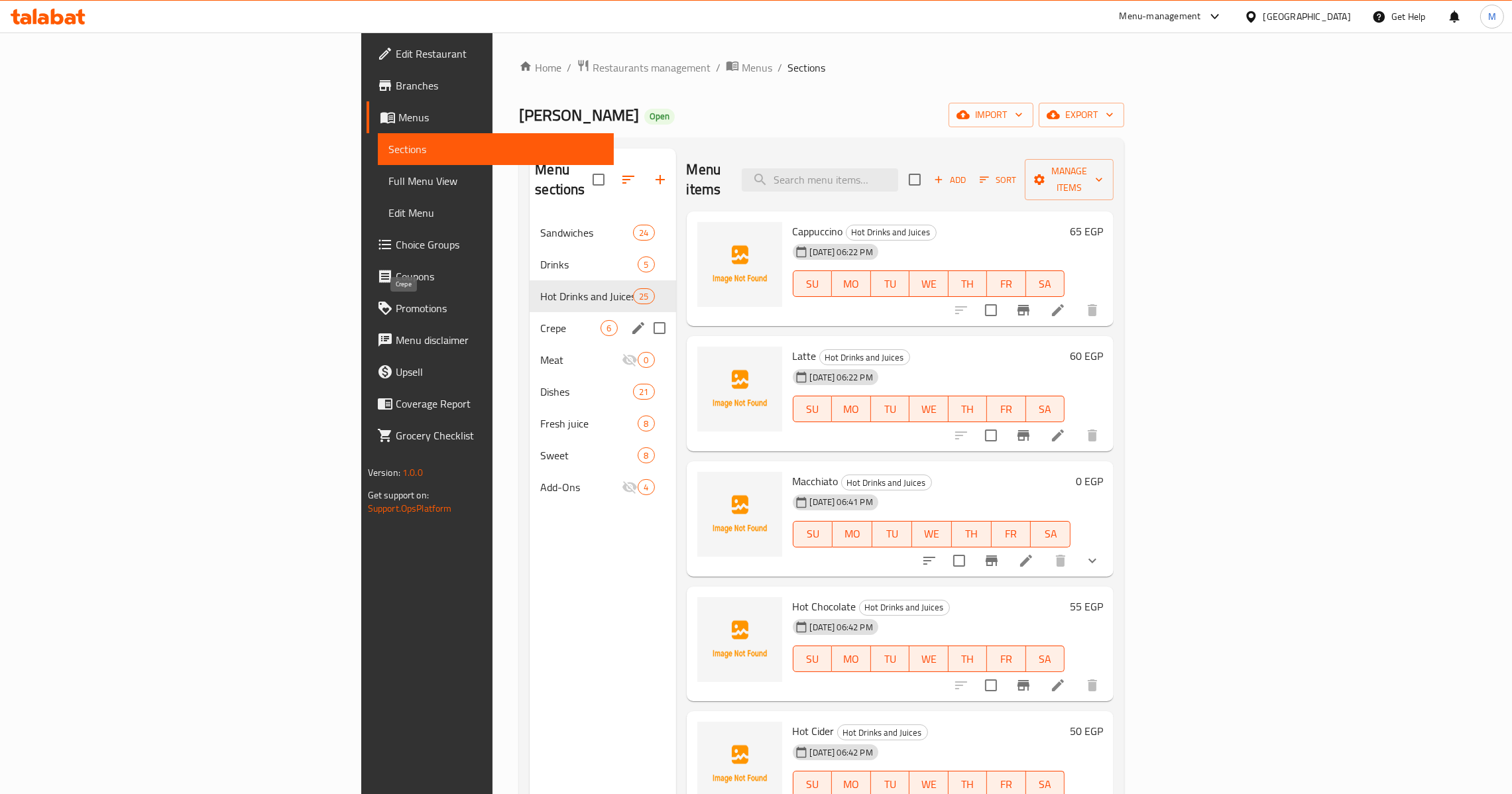
click at [540, 320] on span "Crepe" at bounding box center [570, 328] width 60 height 16
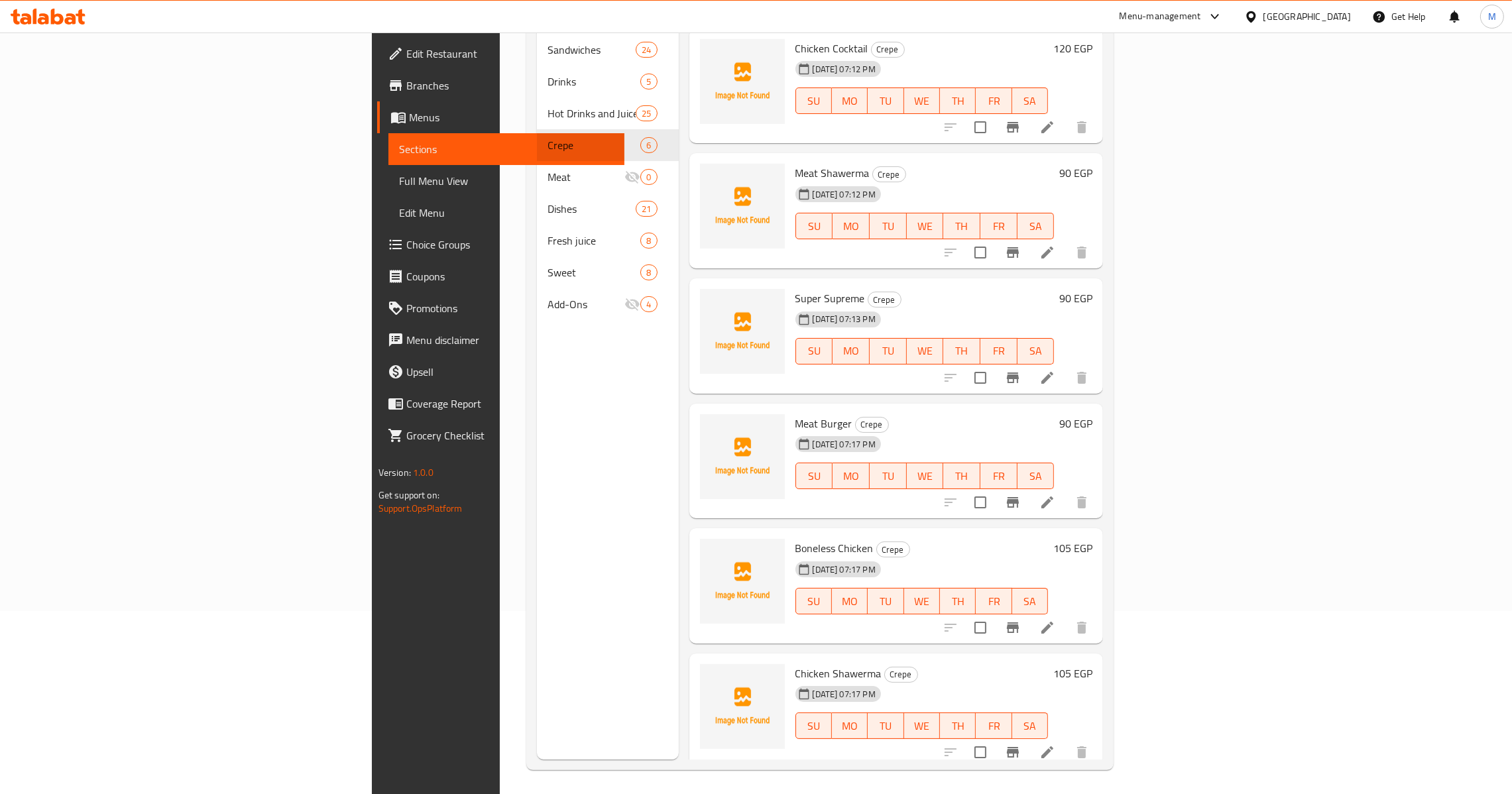
scroll to position [187, 0]
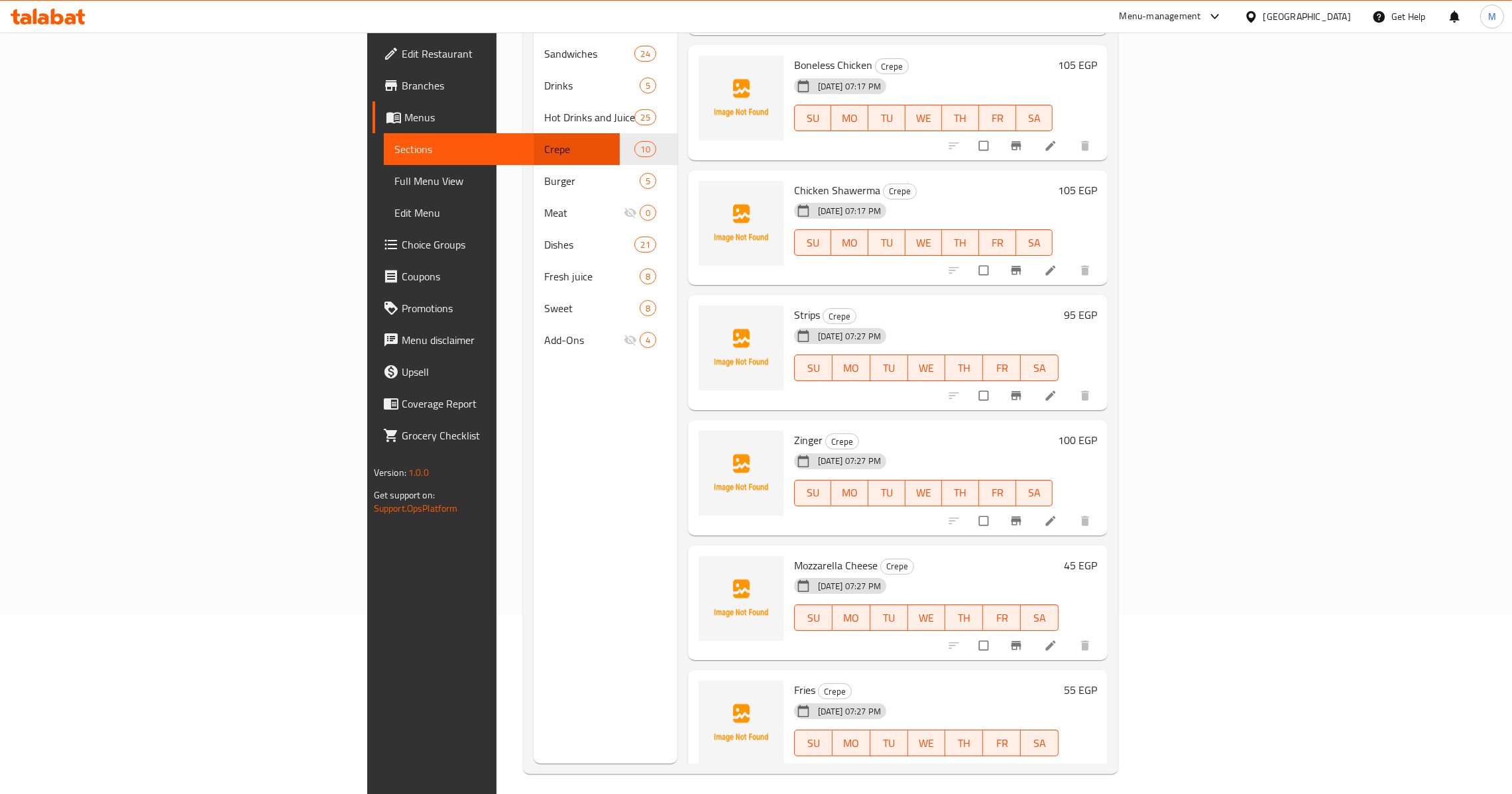
scroll to position [187, 0]
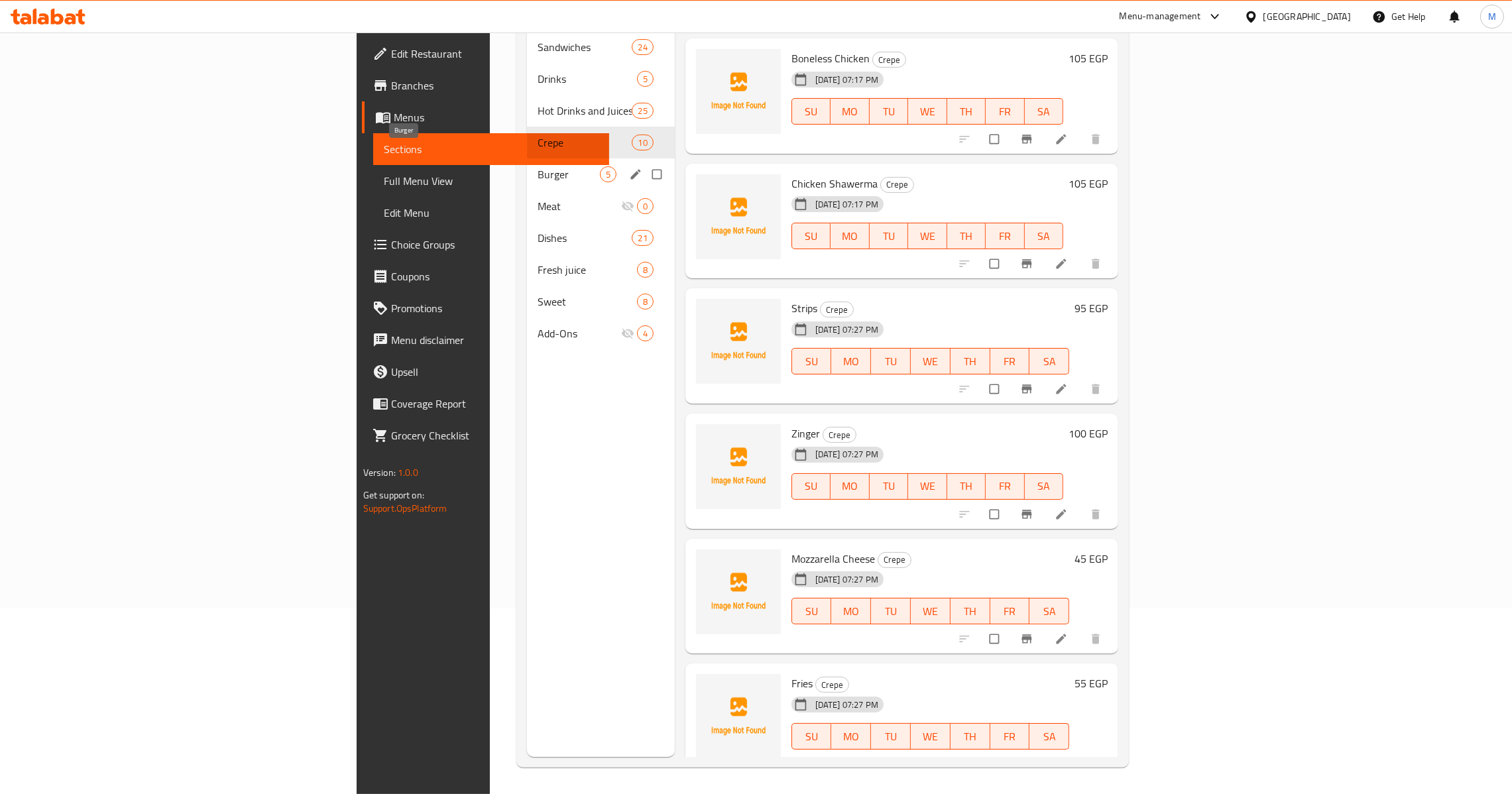
click at [537, 166] on span "Burger" at bounding box center [568, 174] width 62 height 16
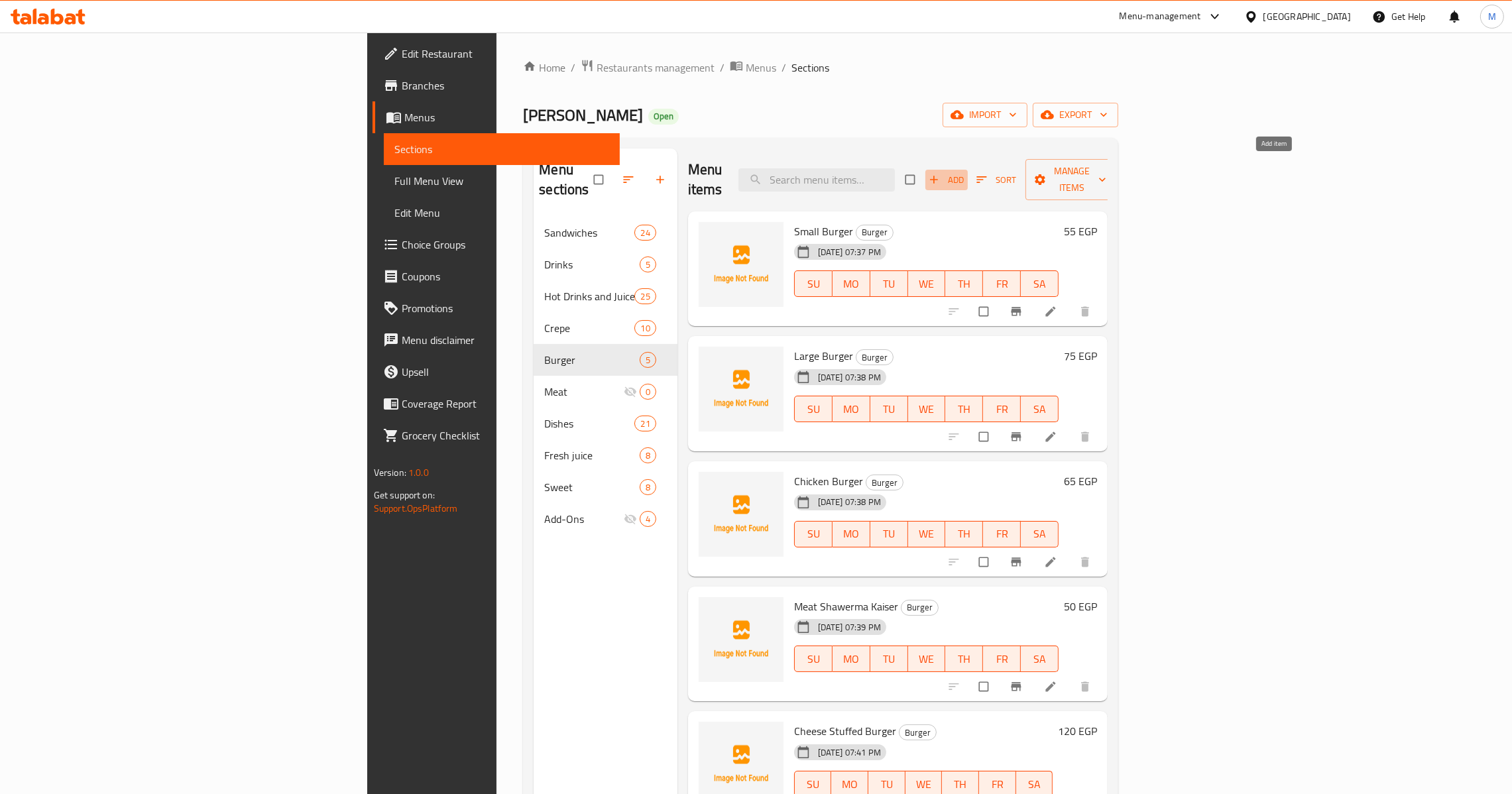
click at [965, 176] on span "Add" at bounding box center [947, 180] width 36 height 15
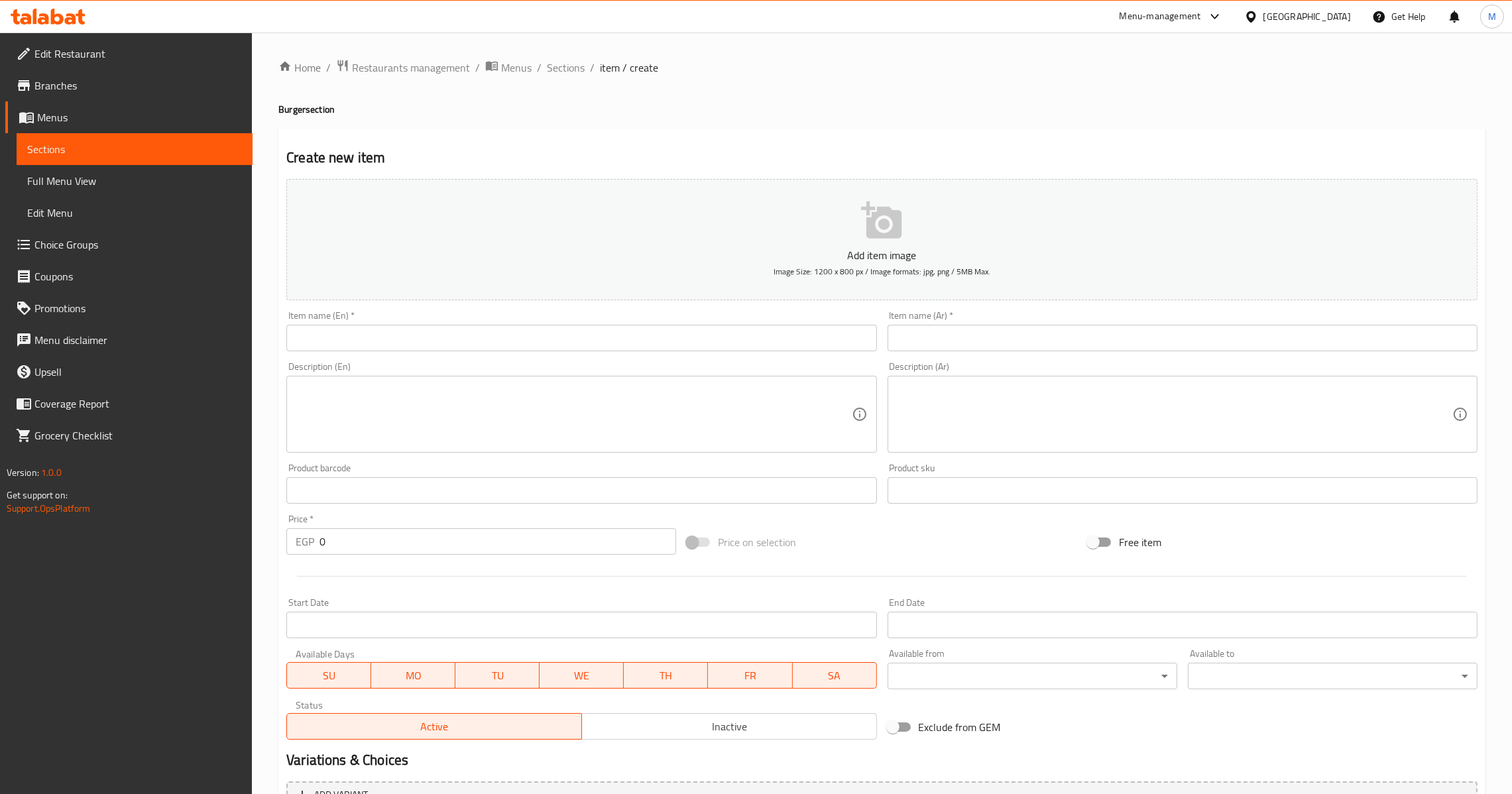
click at [944, 333] on input "text" at bounding box center [1182, 338] width 590 height 27
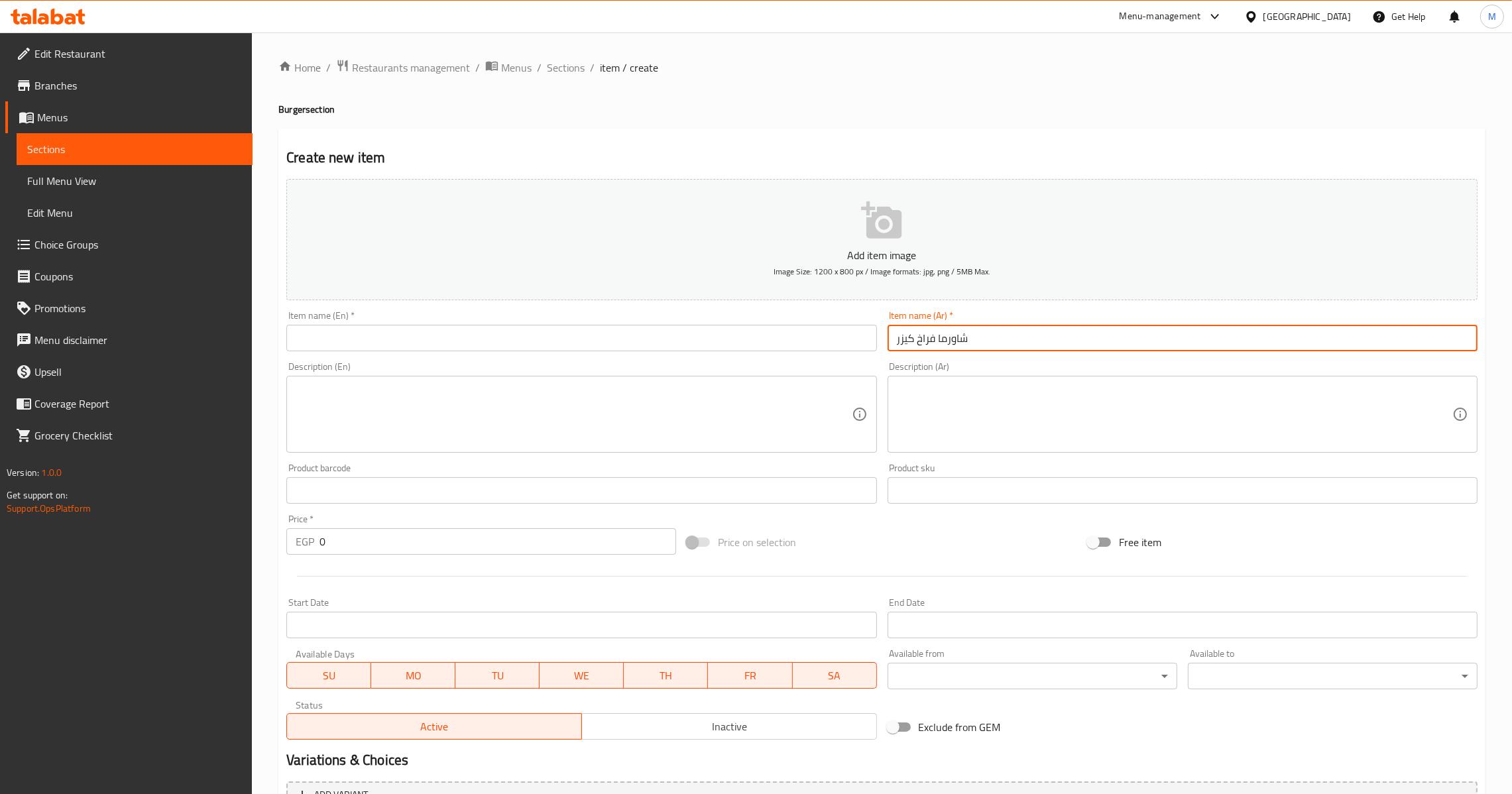
type input "شاورما فراخ كيزر"
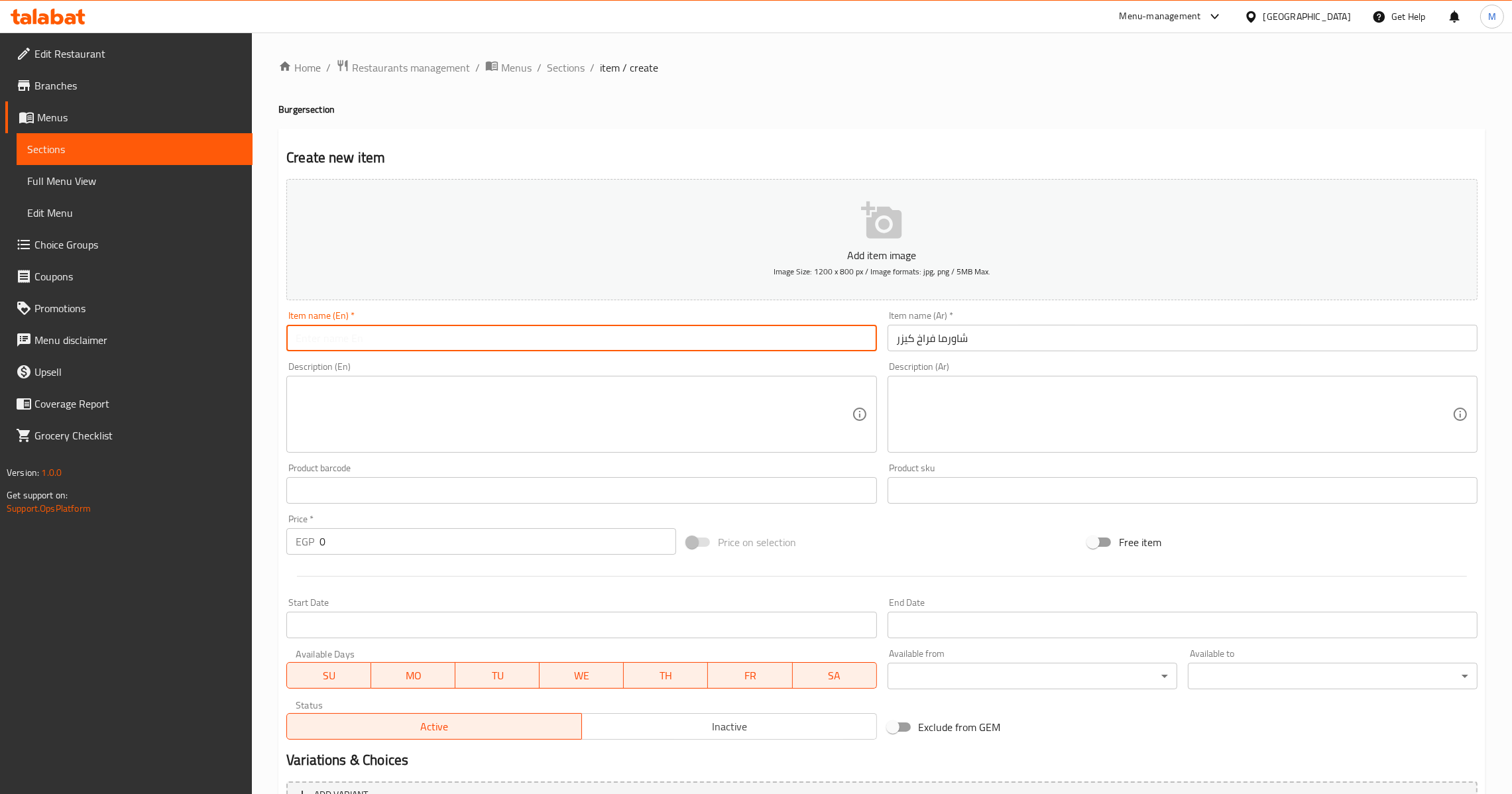
type input "S"
paste input "Kaiser"
type input "Chicken Shawerma Kaiser"
click at [315, 532] on div "EGP 0 Price *" at bounding box center [481, 541] width 390 height 27
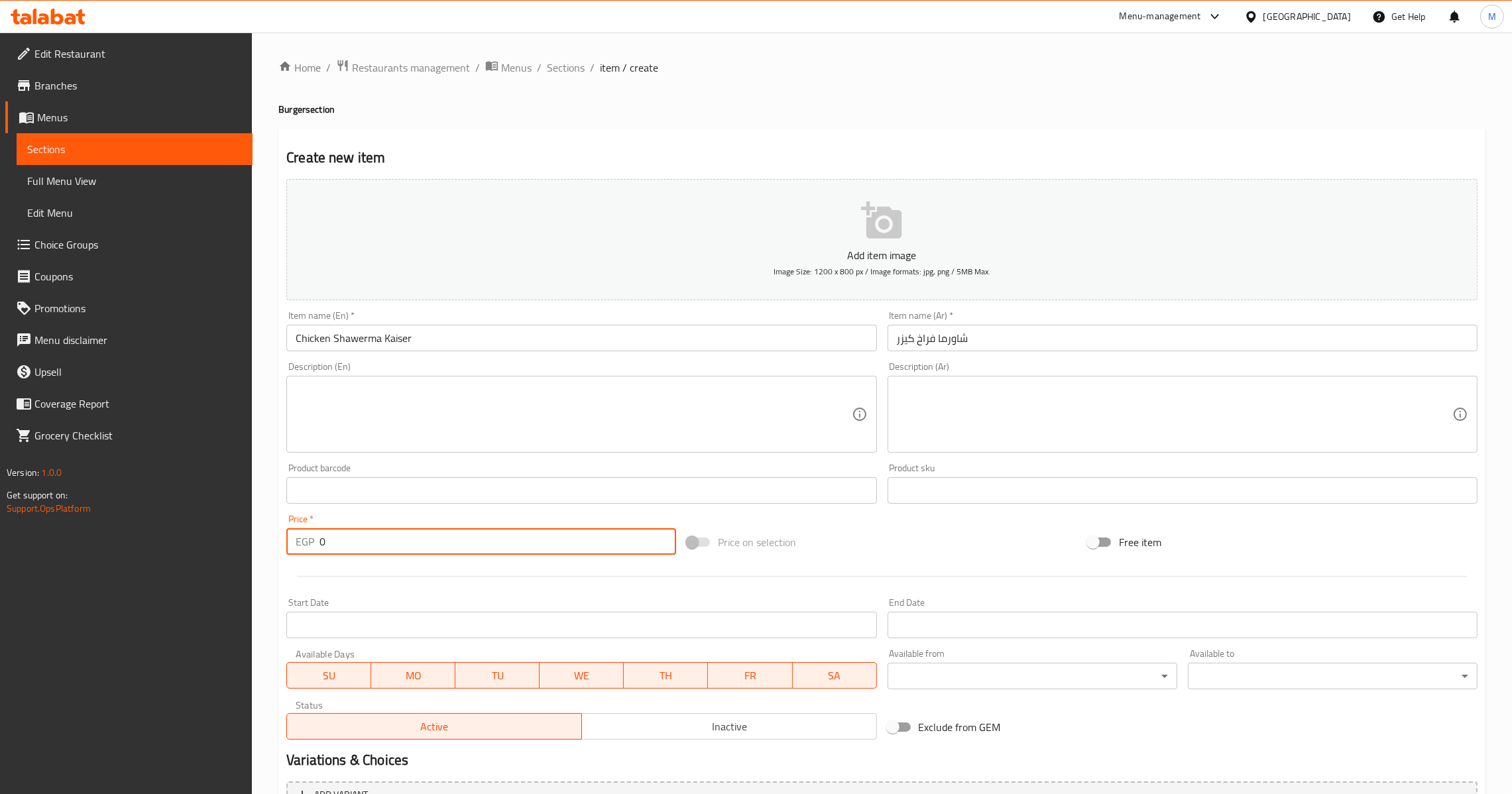
click at [324, 538] on input "0" at bounding box center [498, 541] width 357 height 27
click at [320, 547] on input "0" at bounding box center [498, 541] width 357 height 27
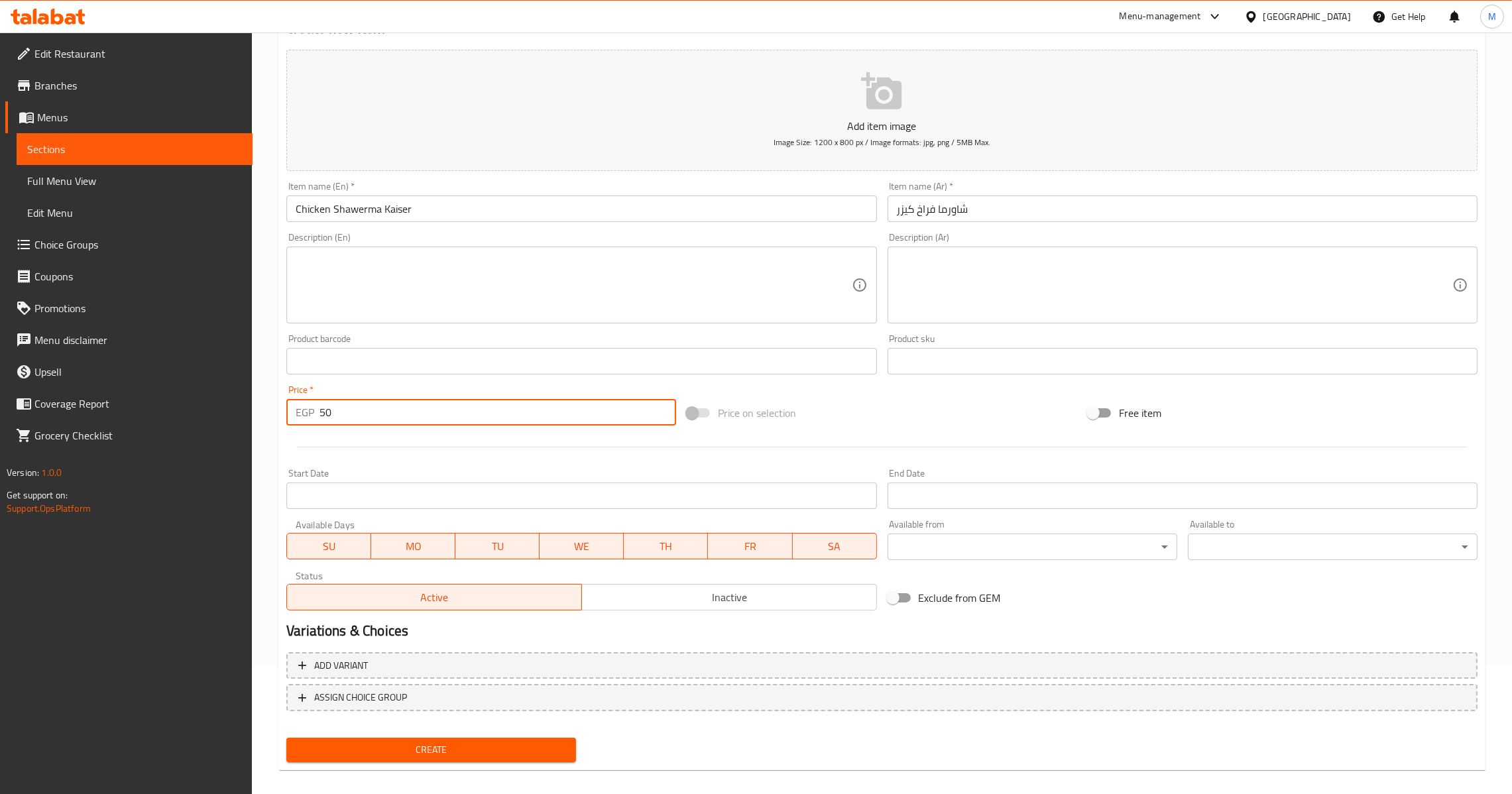
scroll to position [140, 0]
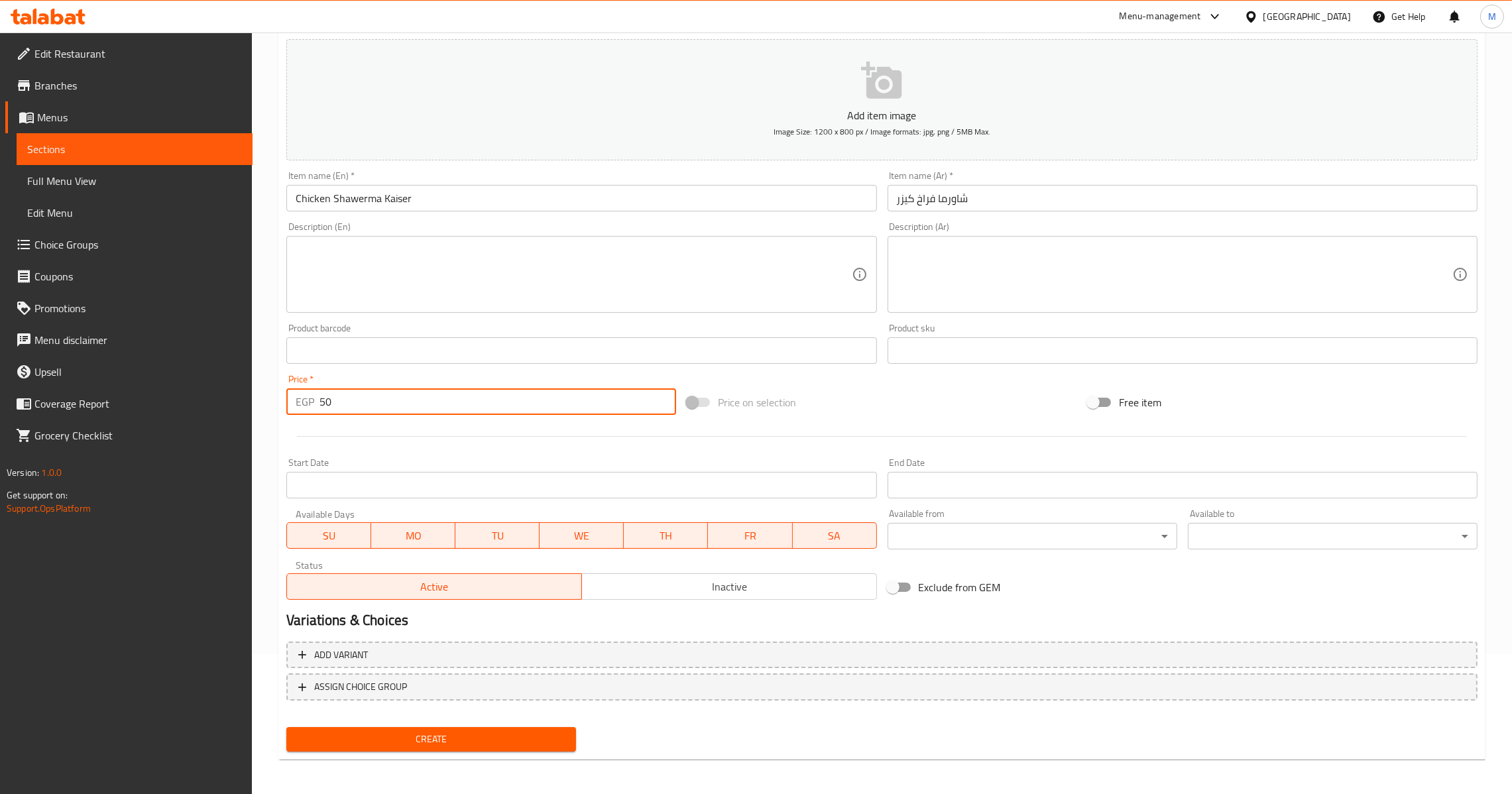
type input "50"
click at [519, 731] on span "Create" at bounding box center [431, 739] width 269 height 17
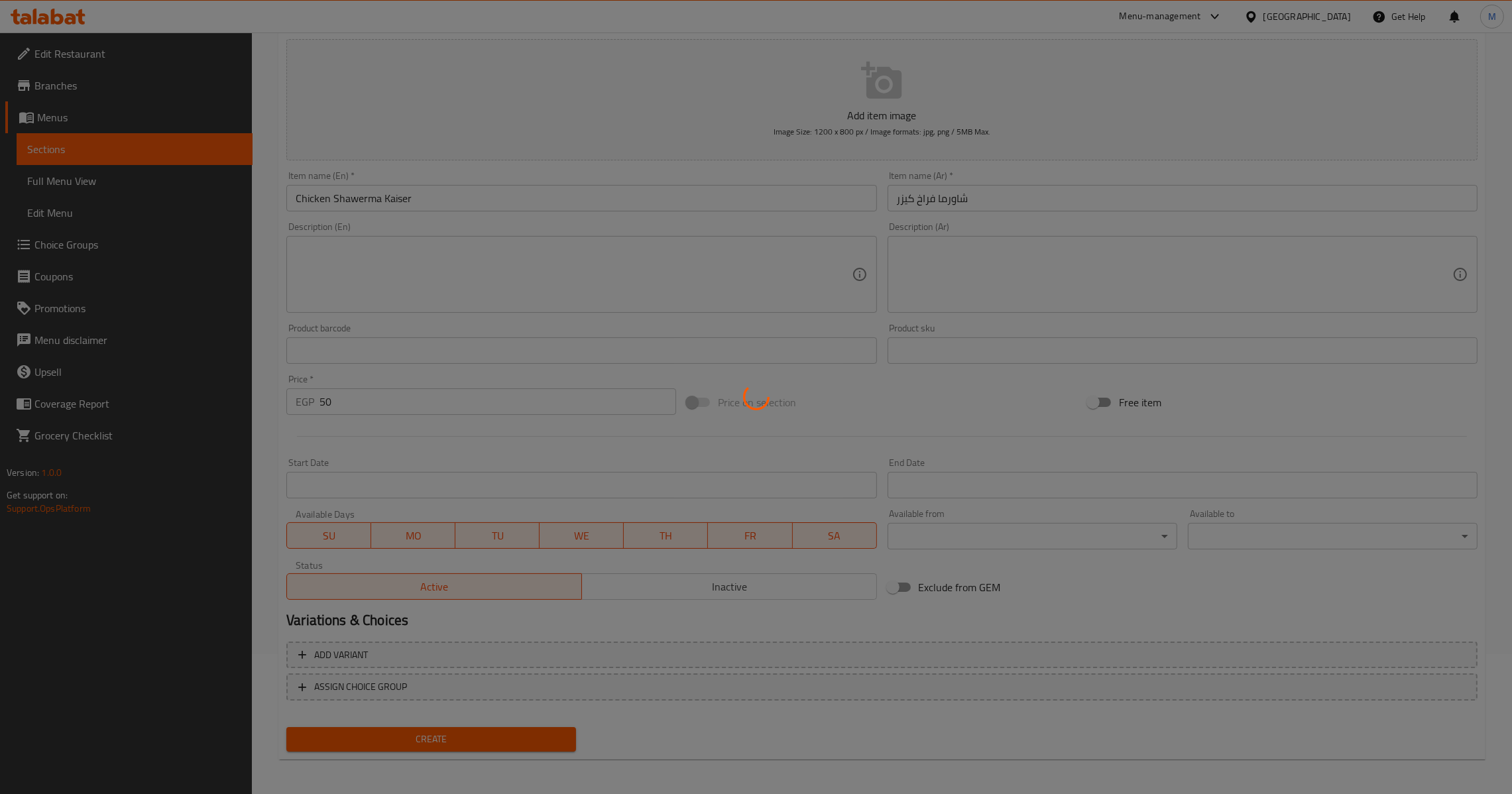
type input "0"
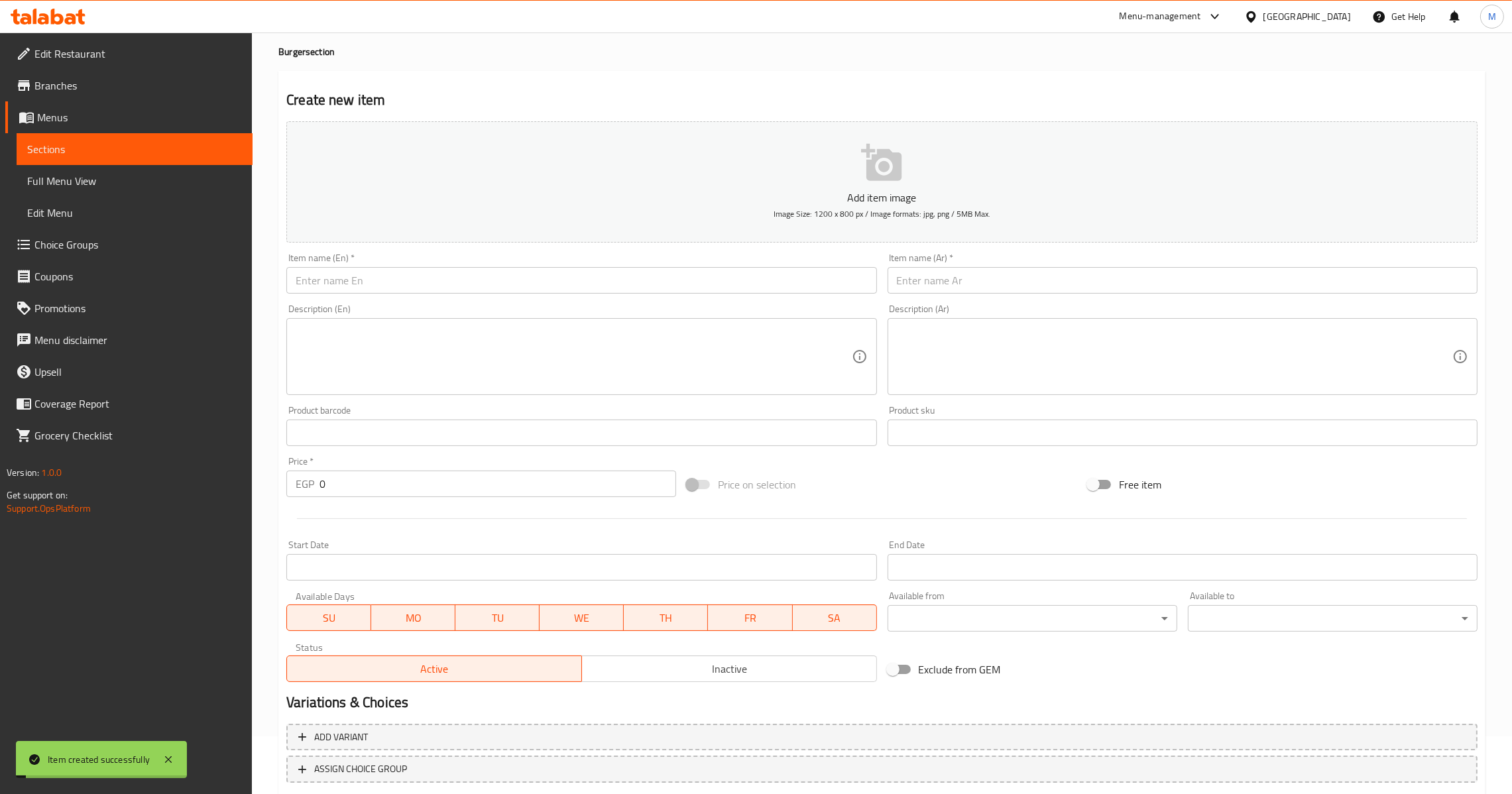
scroll to position [0, 0]
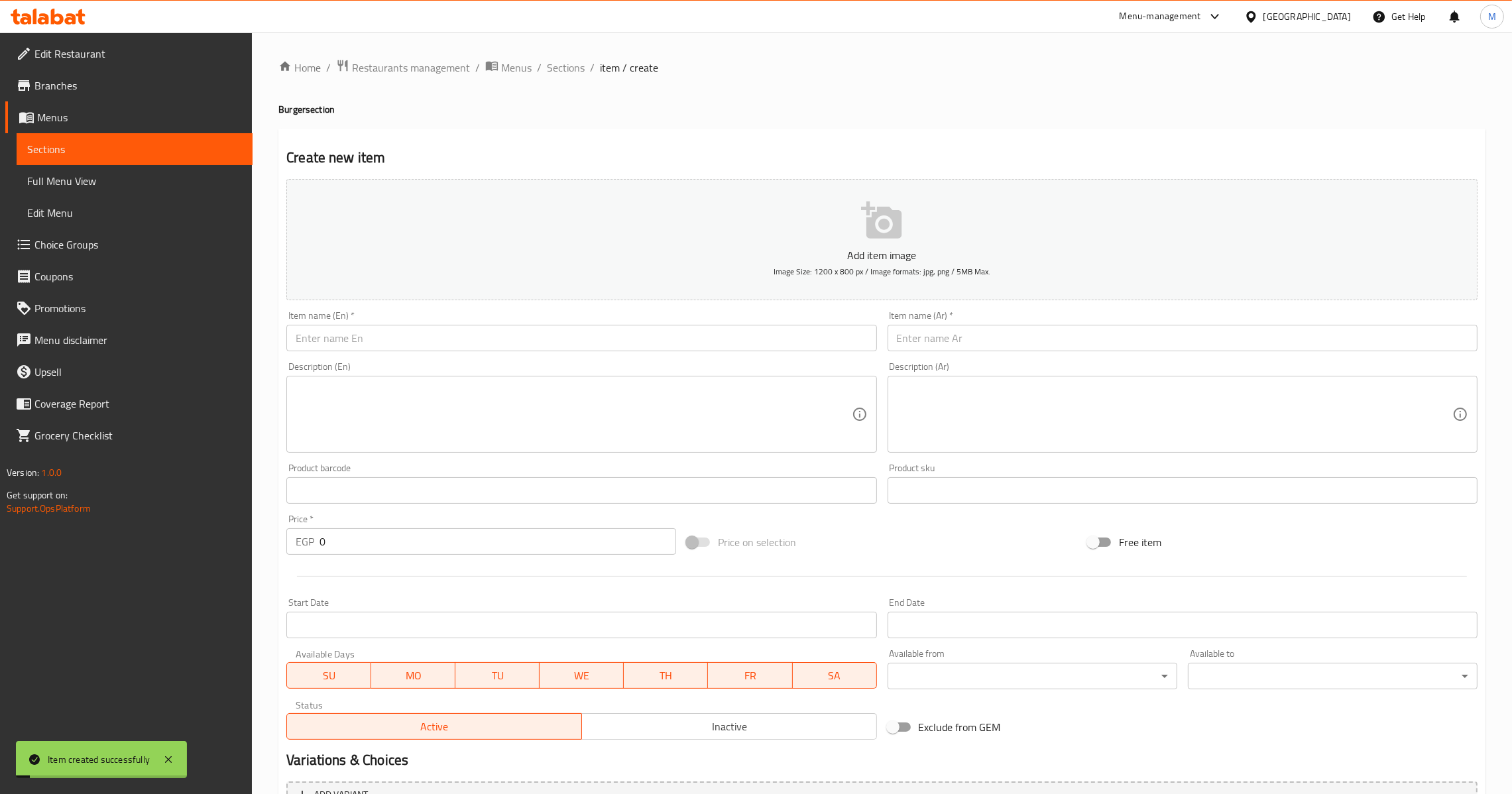
click at [1001, 340] on input "text" at bounding box center [1182, 338] width 590 height 27
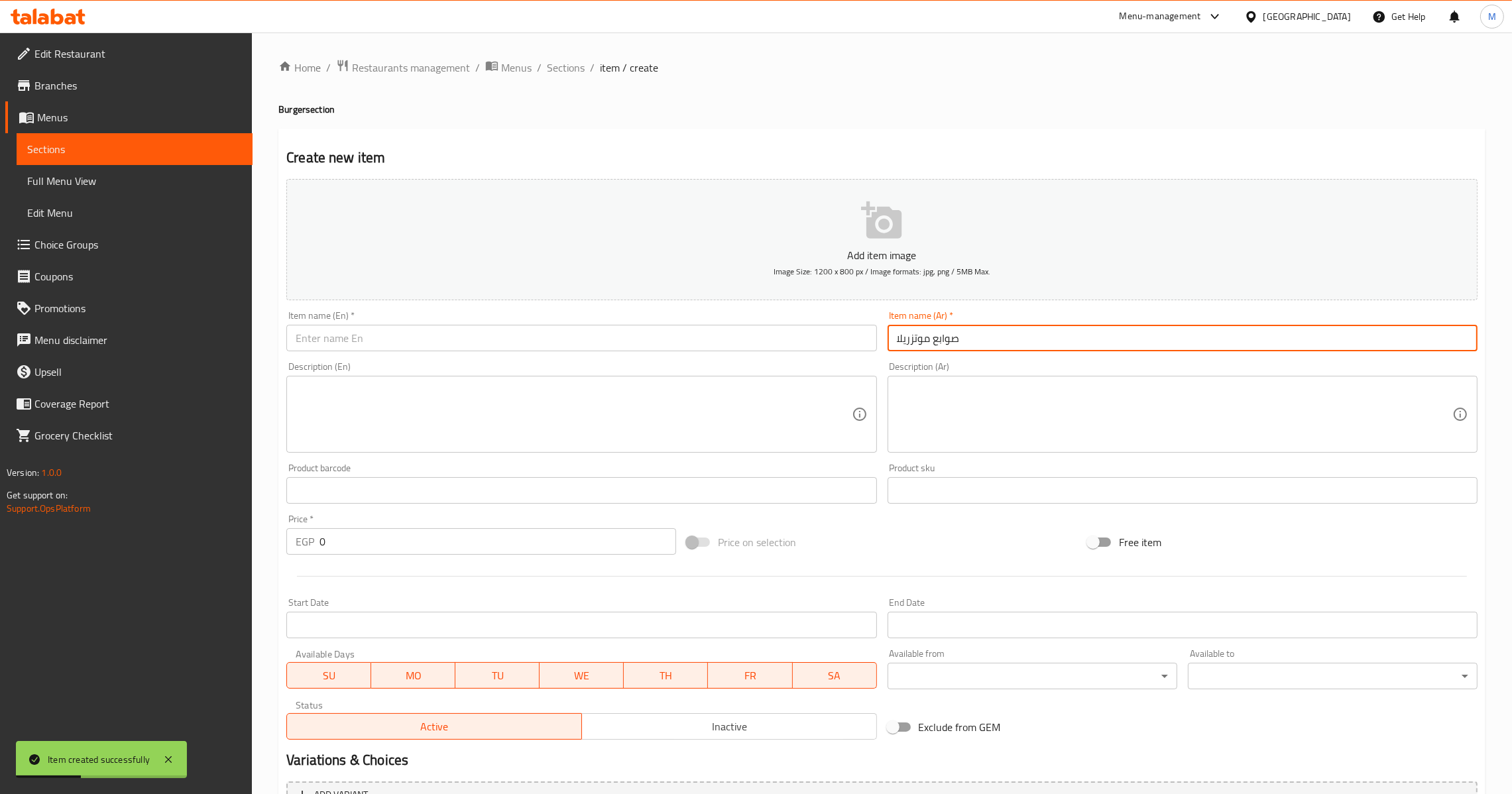
type input "صوابع موتزريلا"
click at [951, 338] on input "صوابع موتزريلا" at bounding box center [1182, 338] width 590 height 27
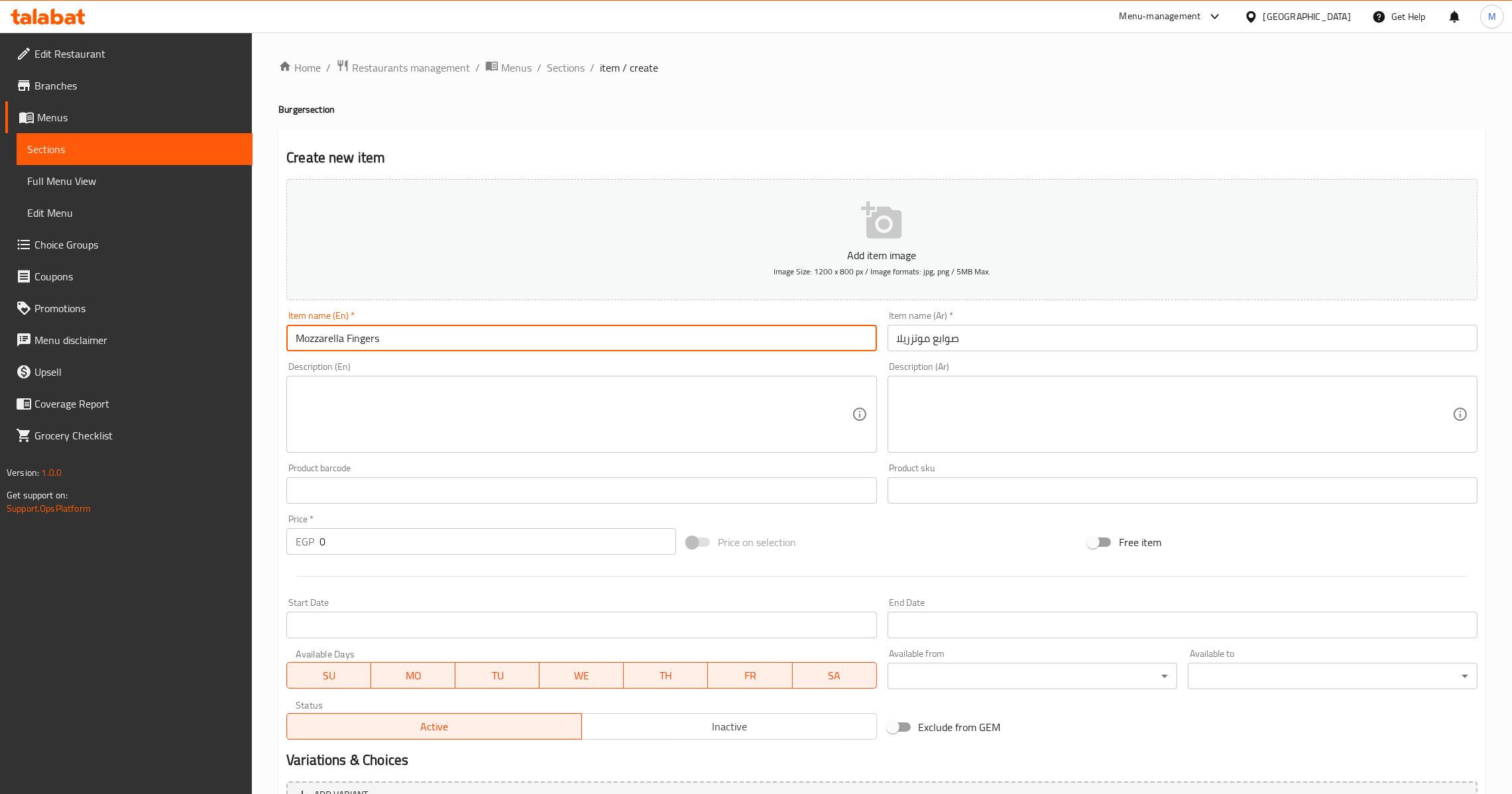
click at [371, 342] on input "Mozzarella Fingers" at bounding box center [581, 338] width 590 height 27
click at [370, 342] on input "Mozzarella Fingers" at bounding box center [581, 338] width 590 height 27
paste input "stick"
type input "Mozzarella Sticks"
click at [317, 539] on div "EGP 0 Price *" at bounding box center [481, 541] width 390 height 27
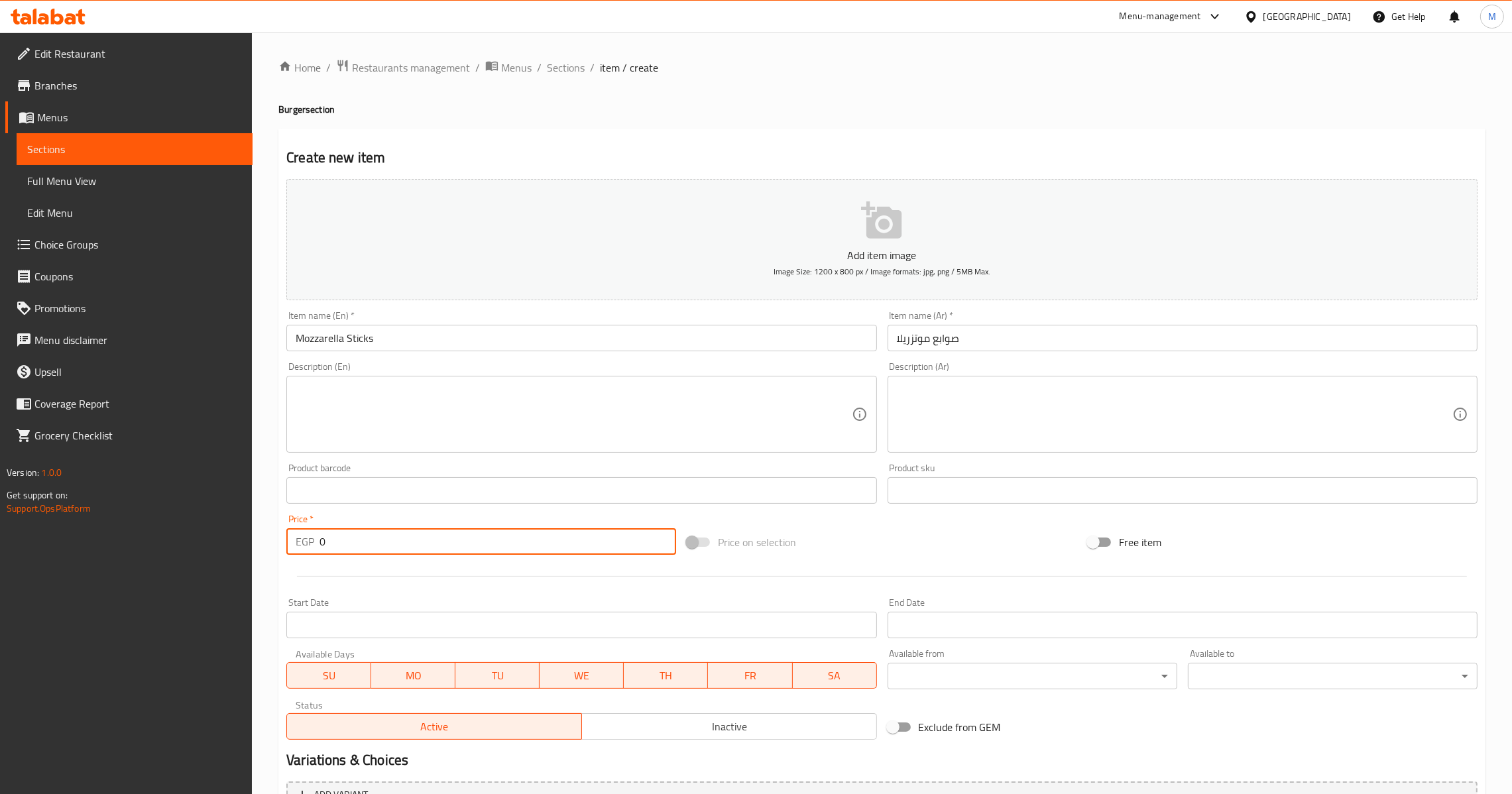
click at [320, 540] on input "0" at bounding box center [498, 541] width 357 height 27
click at [321, 541] on input "0" at bounding box center [498, 541] width 357 height 27
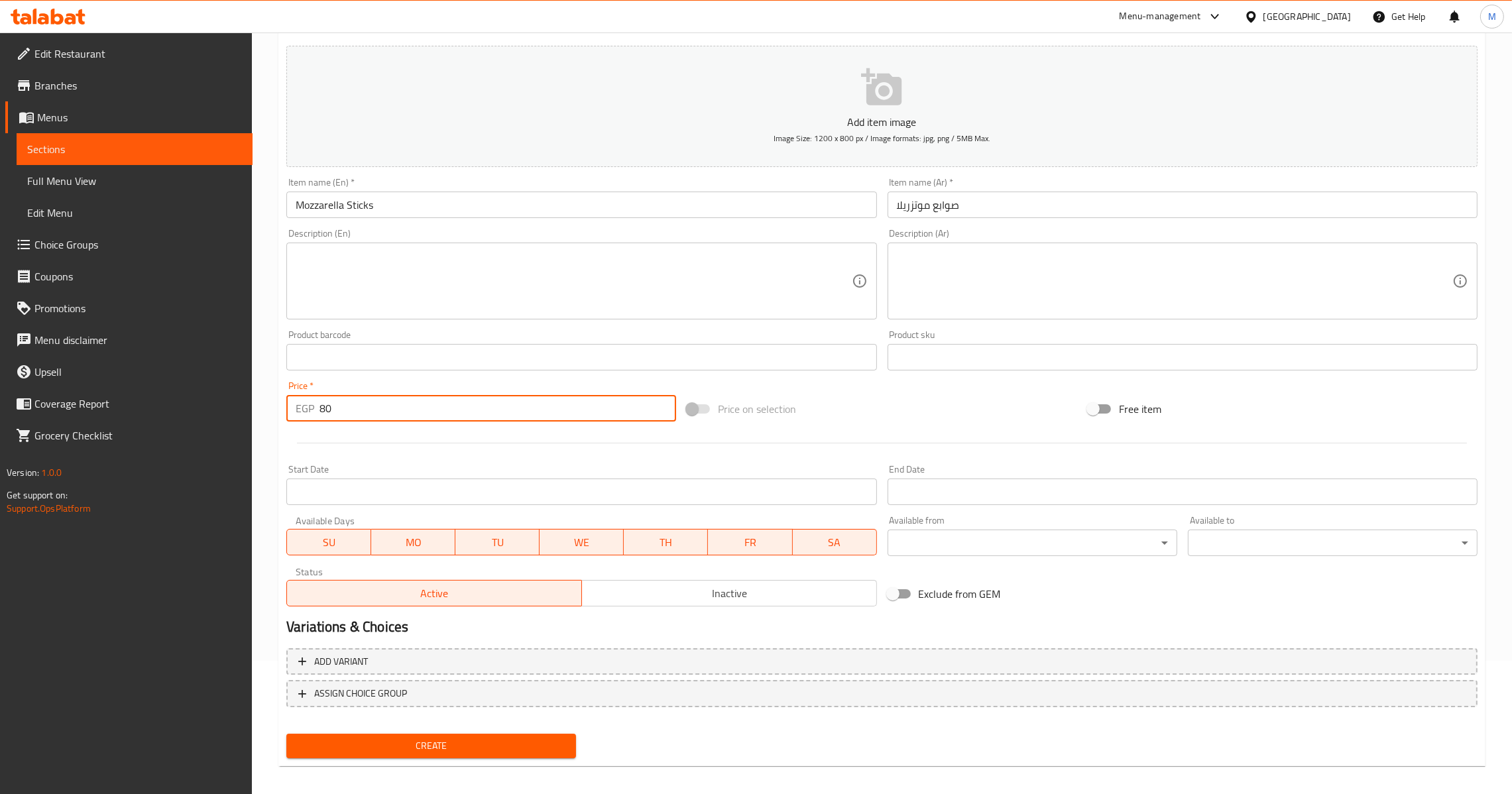
scroll to position [140, 0]
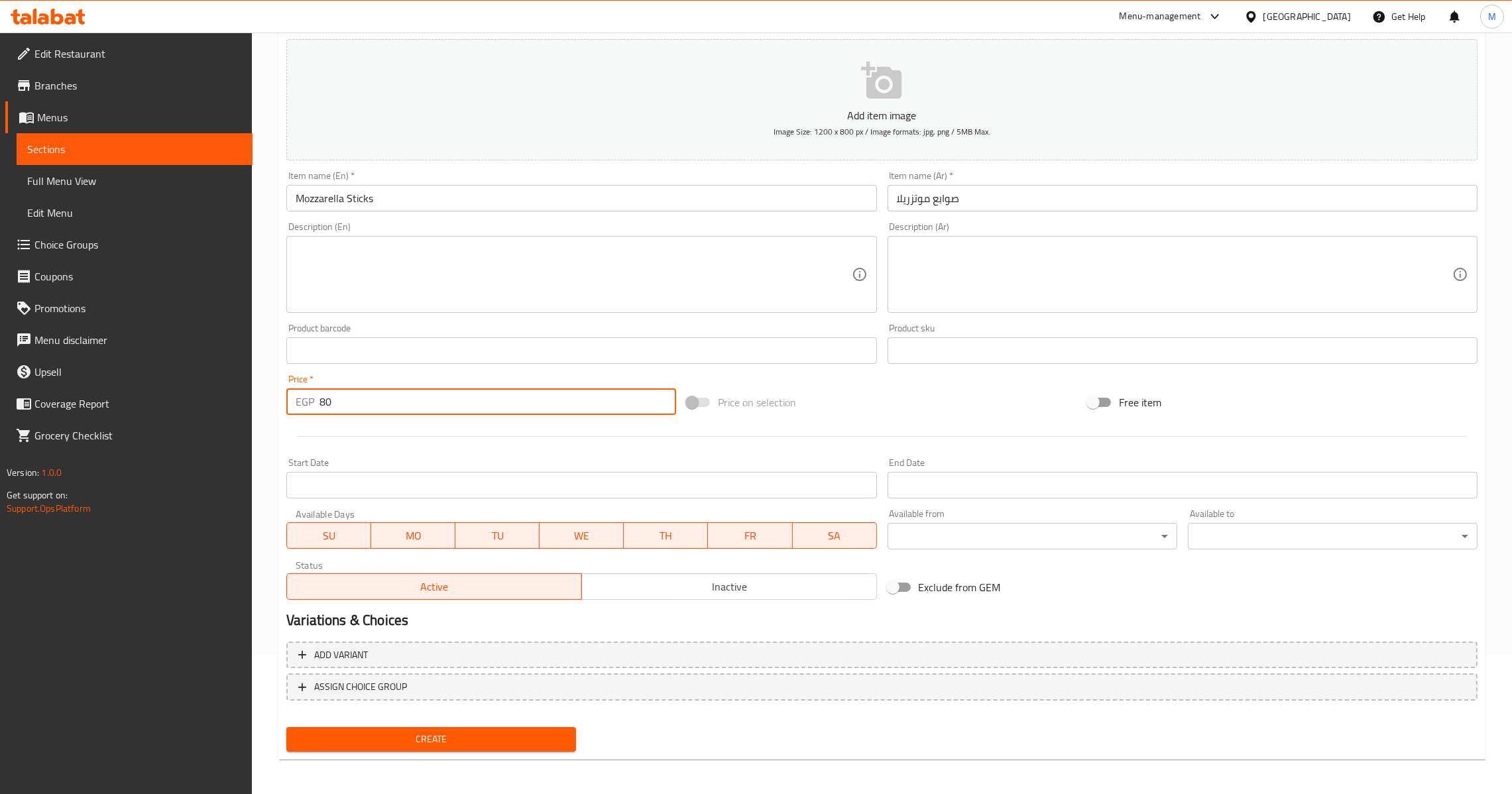
type input "80"
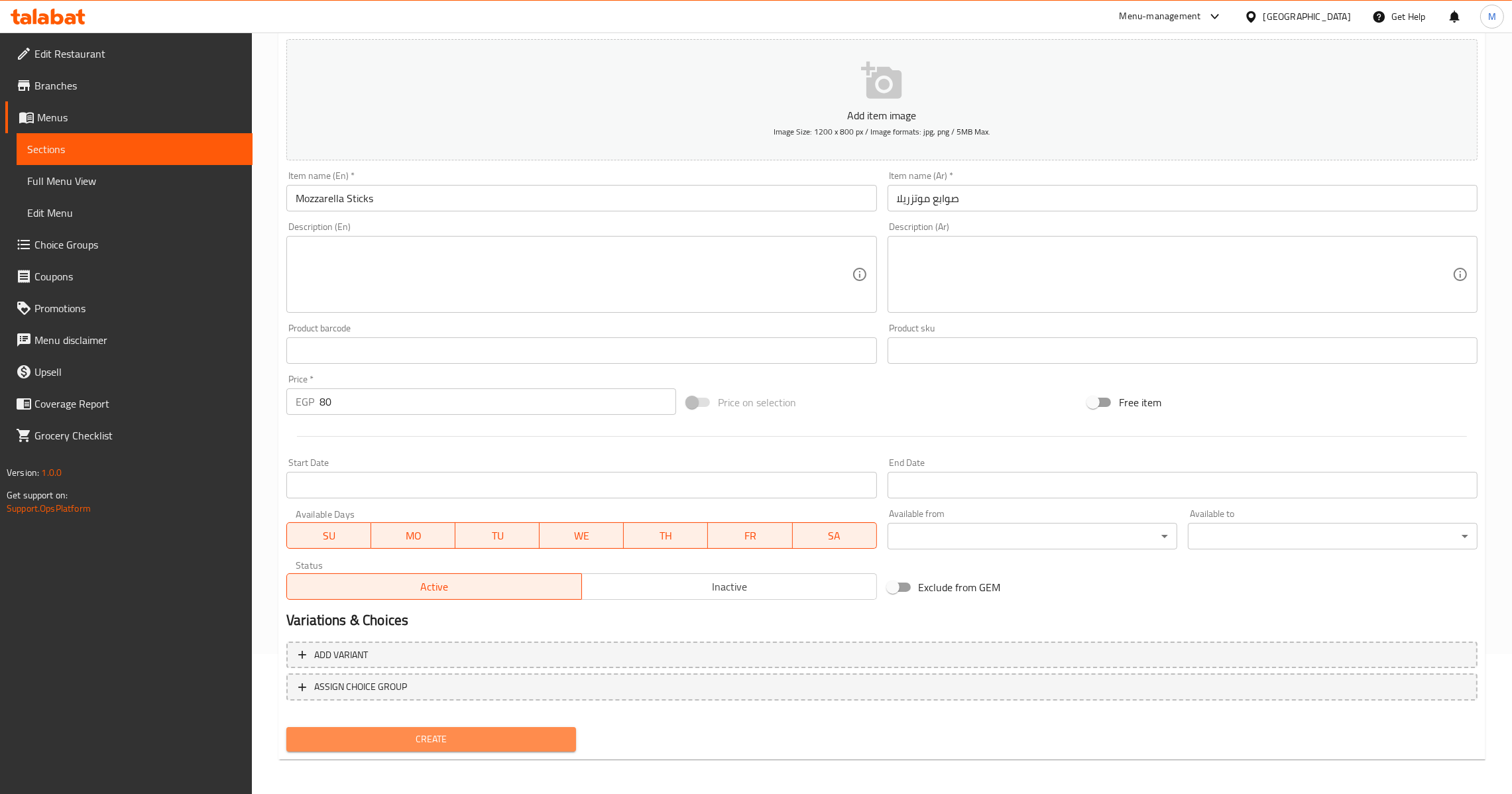
click at [485, 742] on span "Create" at bounding box center [431, 739] width 269 height 17
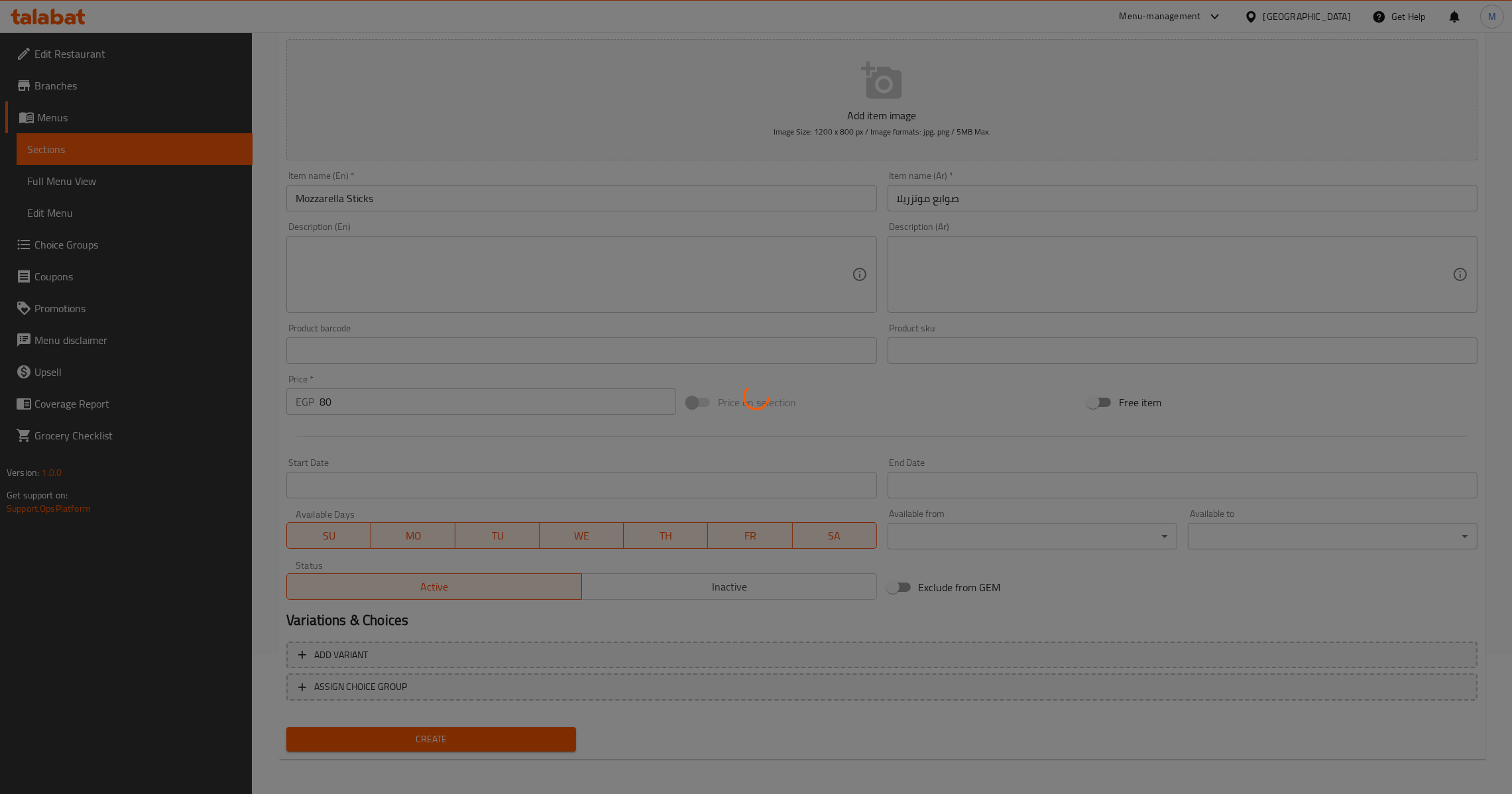
type input "0"
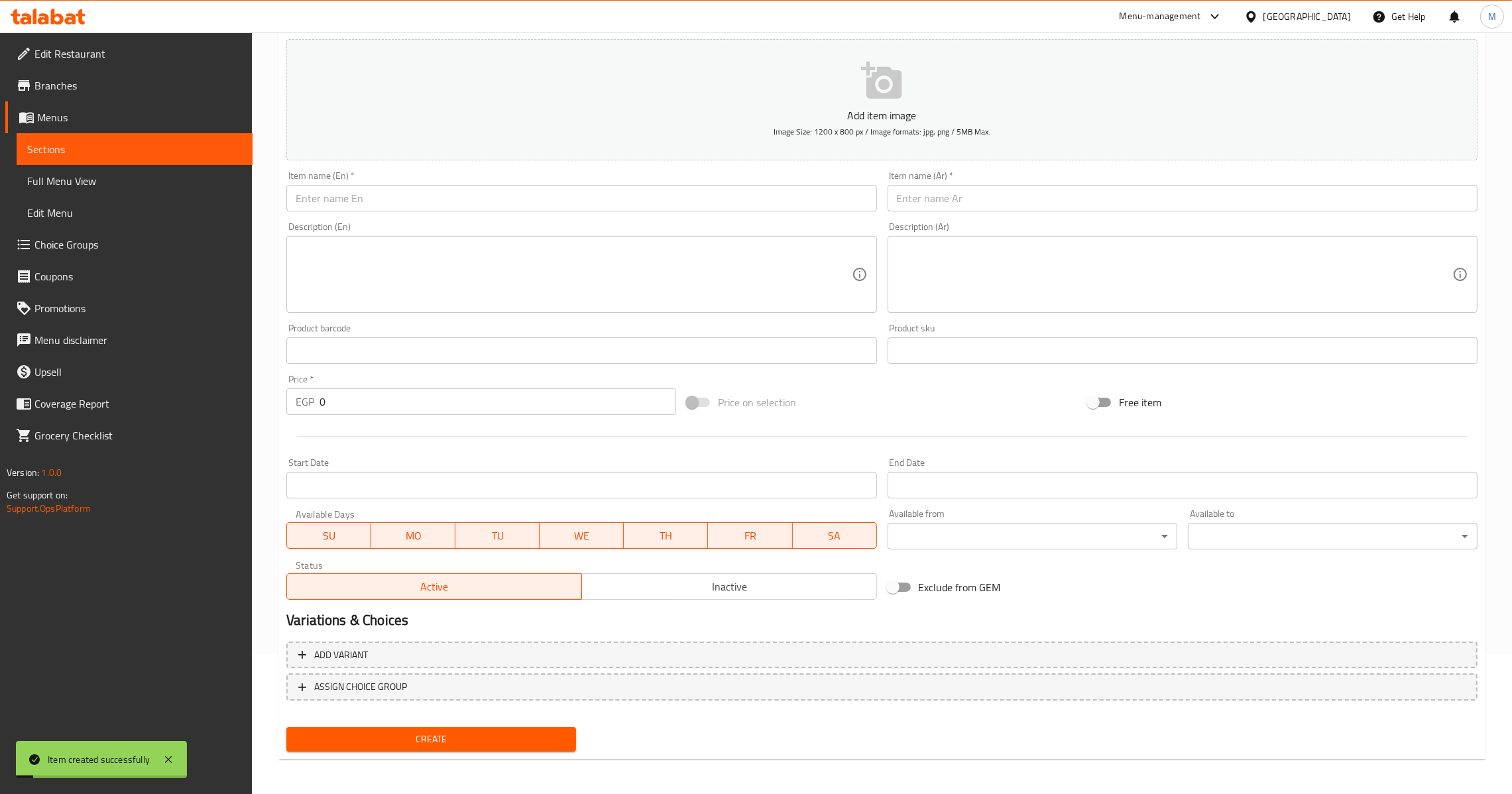
click at [1021, 192] on input "text" at bounding box center [1182, 198] width 590 height 27
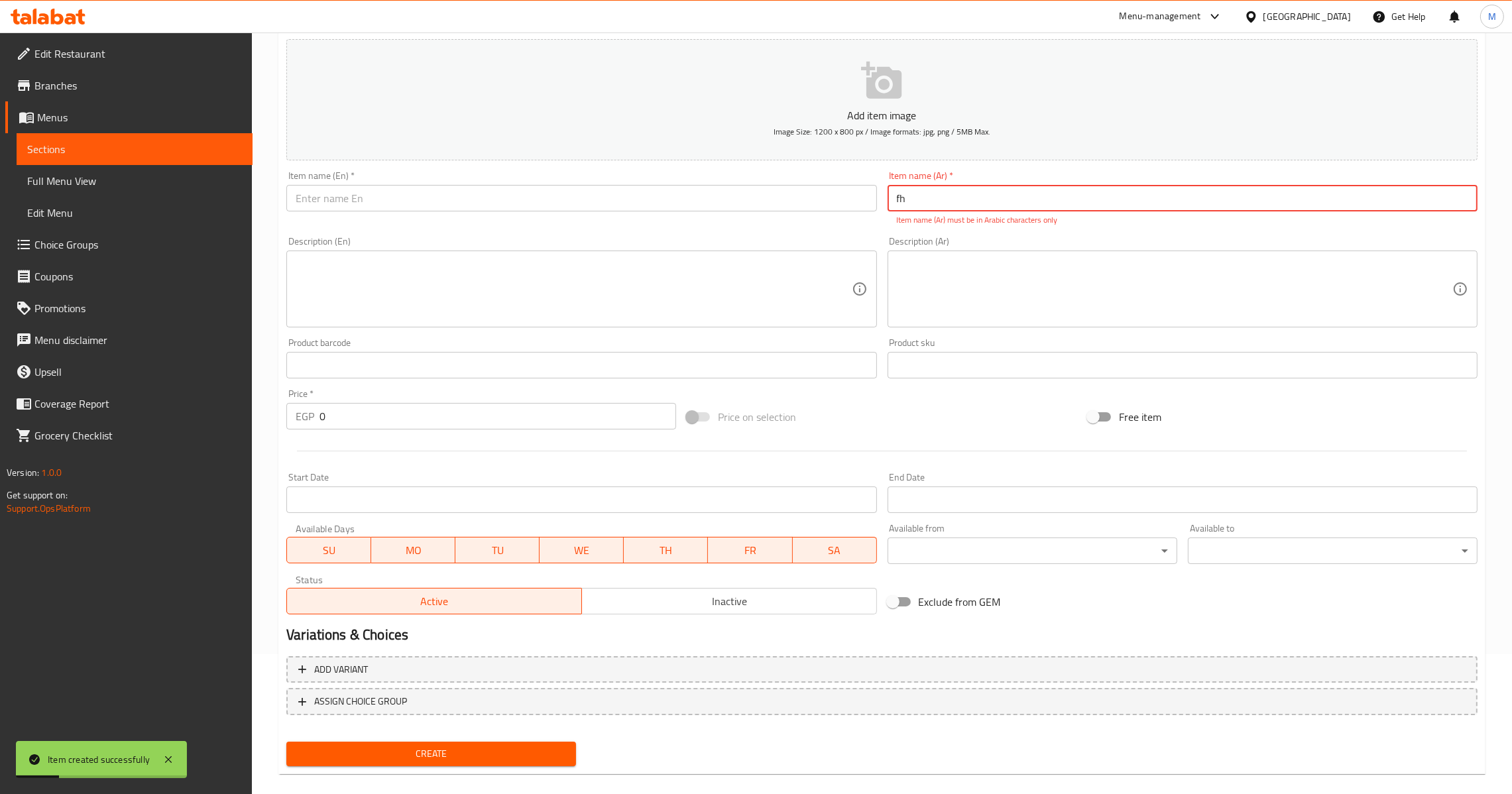
type input "f"
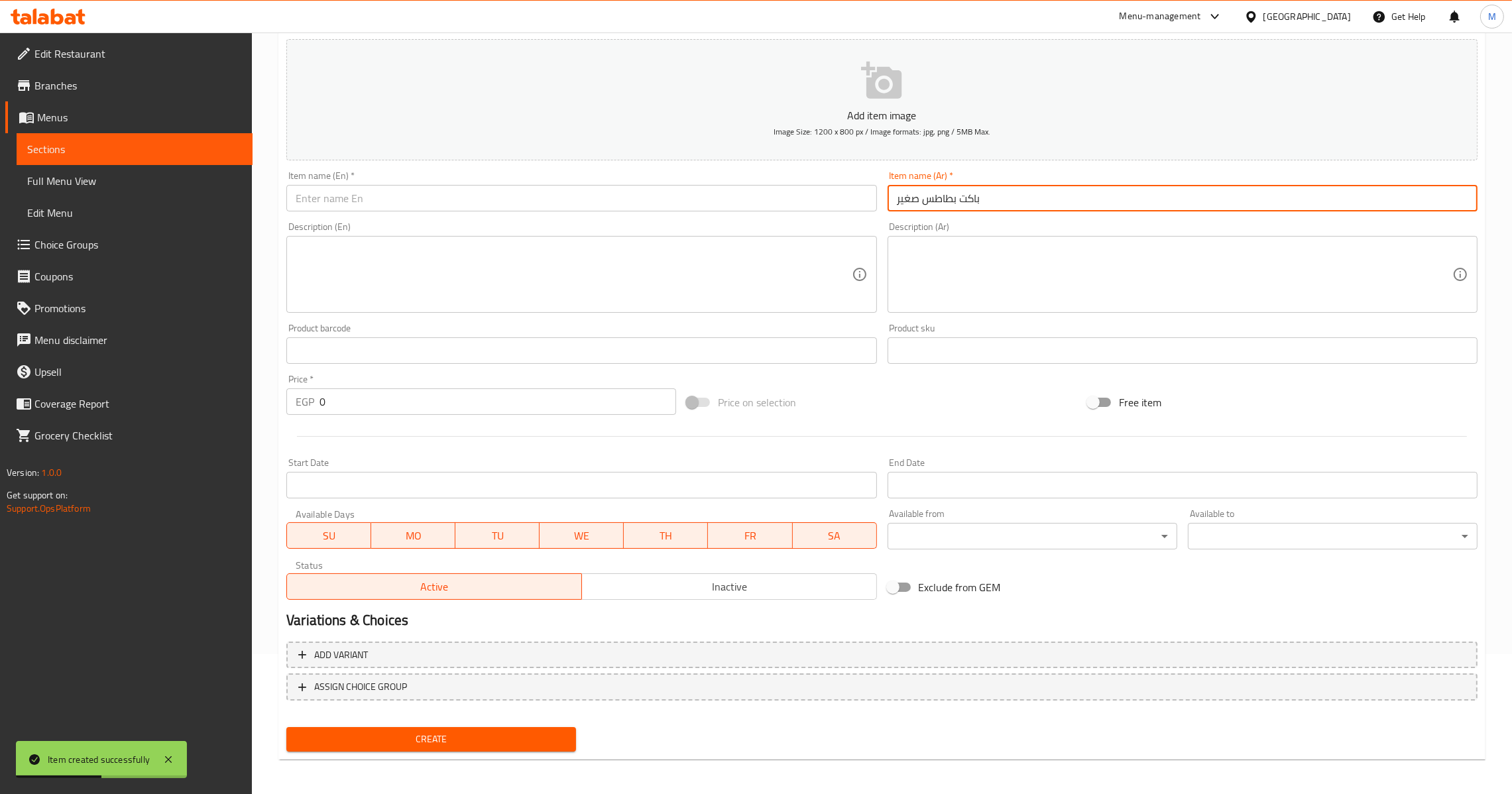
type input "باكت بطاطس صغير"
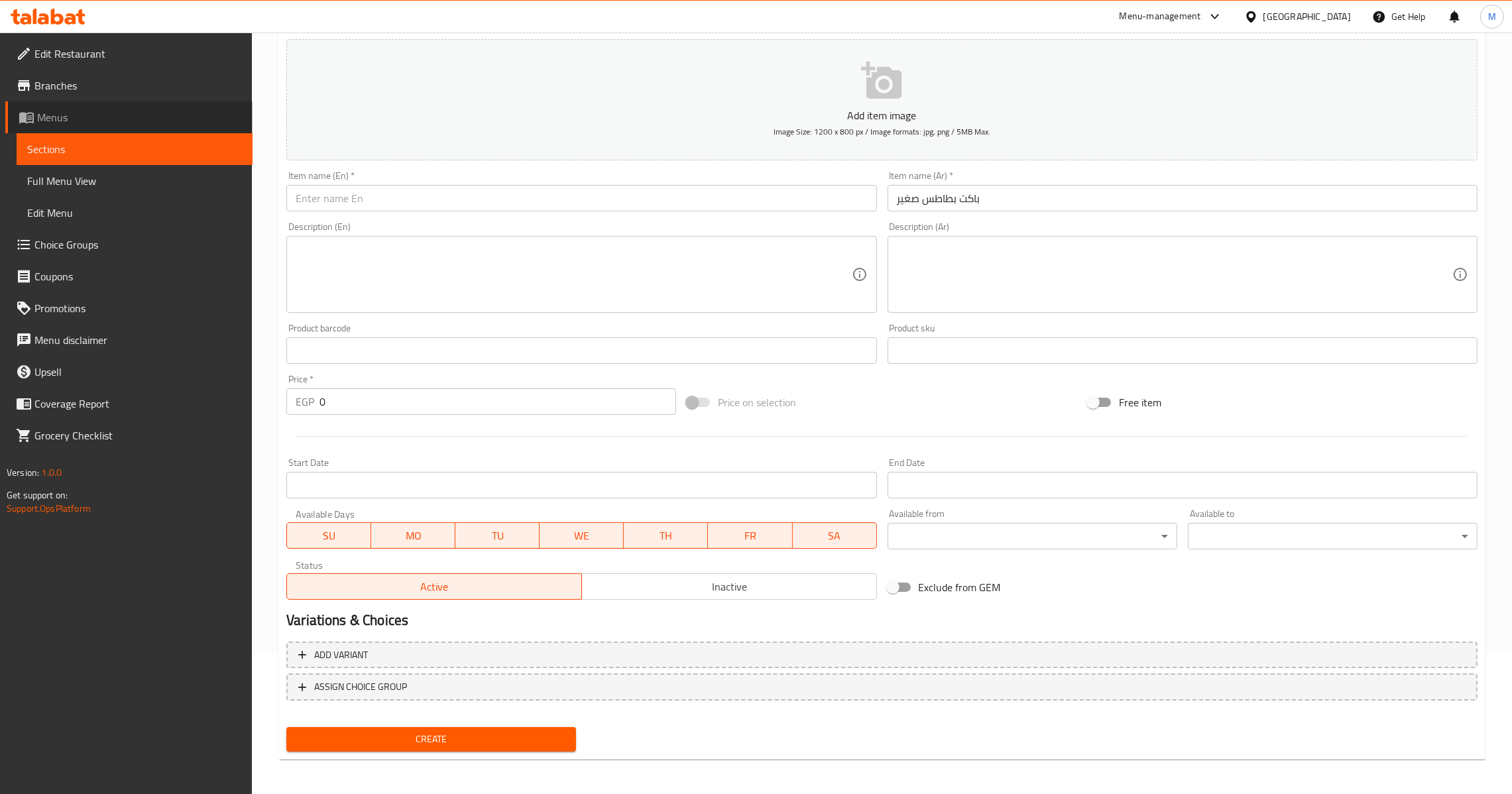
click at [79, 116] on span "Menus" at bounding box center [140, 118] width 205 height 16
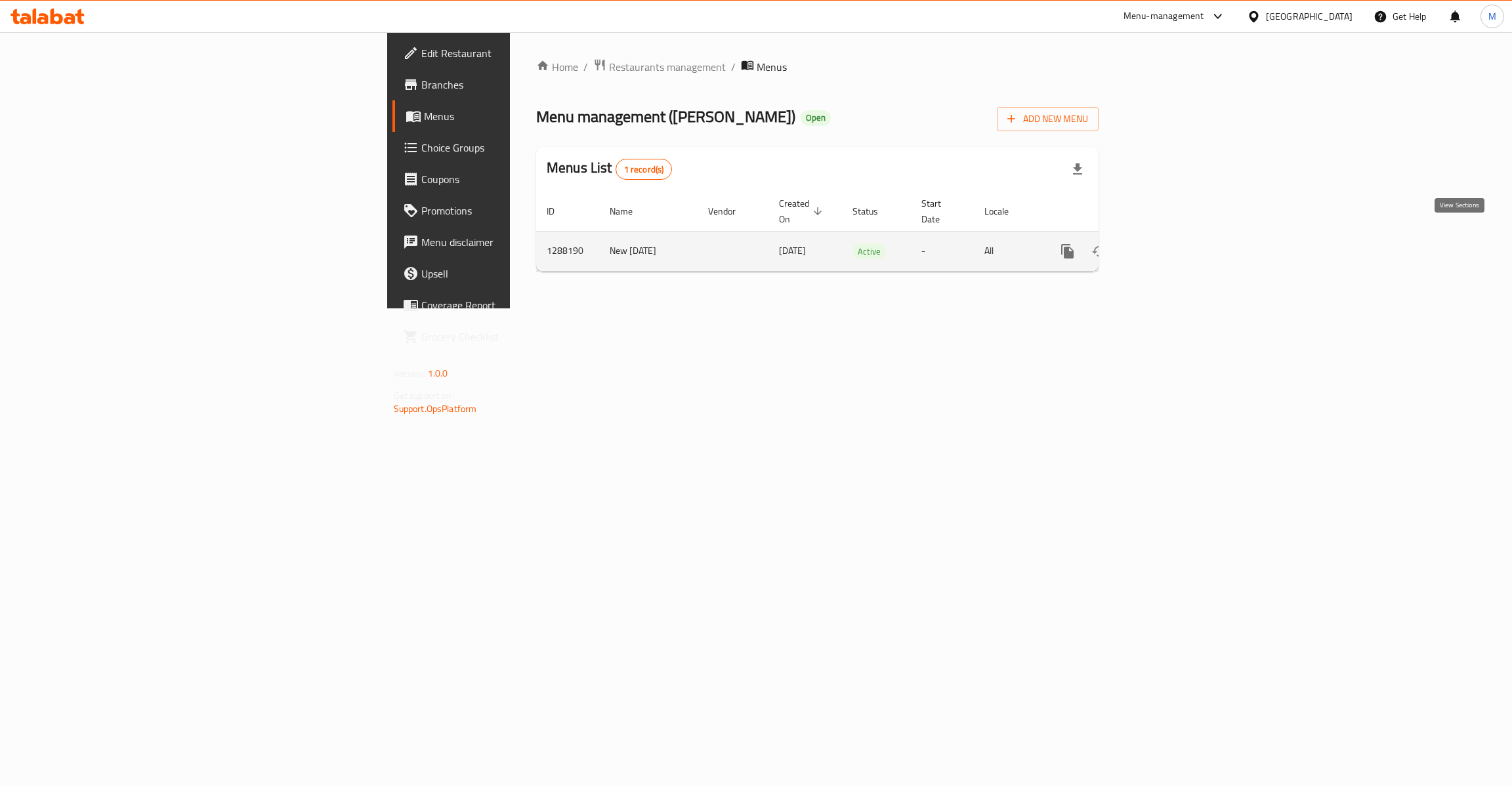
click at [1178, 242] on link "enhanced table" at bounding box center [1163, 251] width 32 height 32
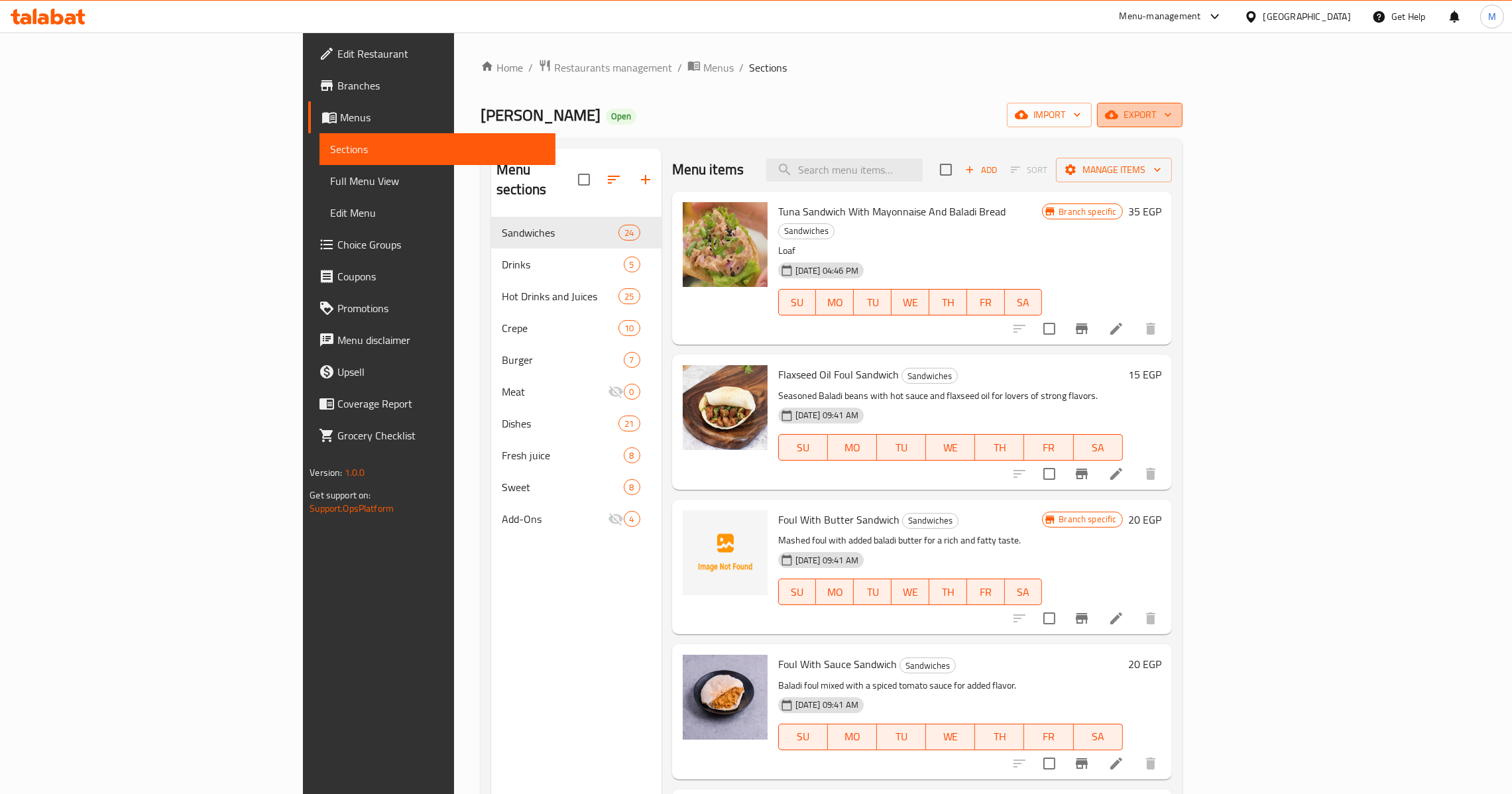
click at [1172, 118] on span "export" at bounding box center [1140, 115] width 64 height 17
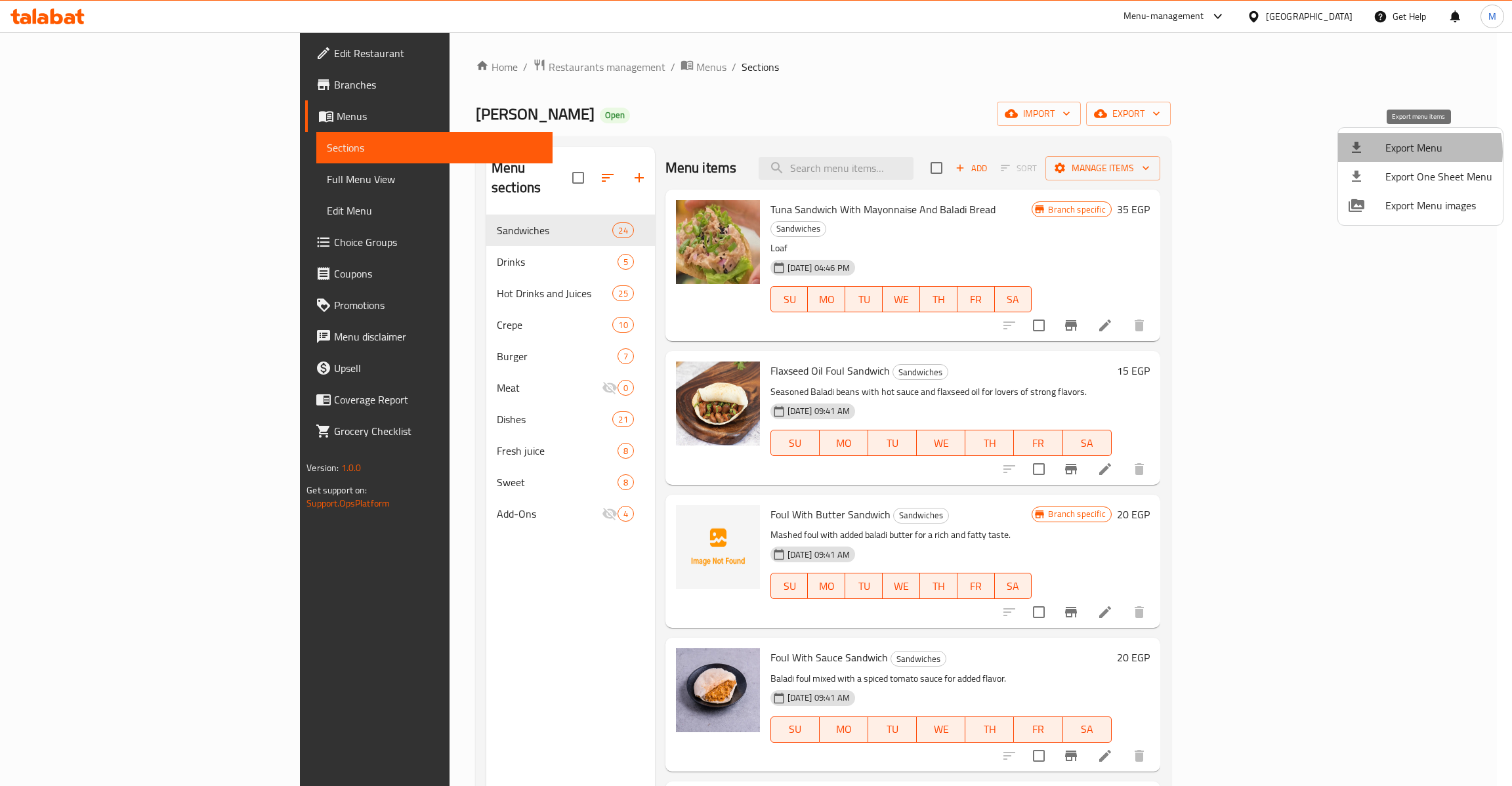
click at [1412, 152] on span "Export Menu" at bounding box center [1439, 148] width 107 height 16
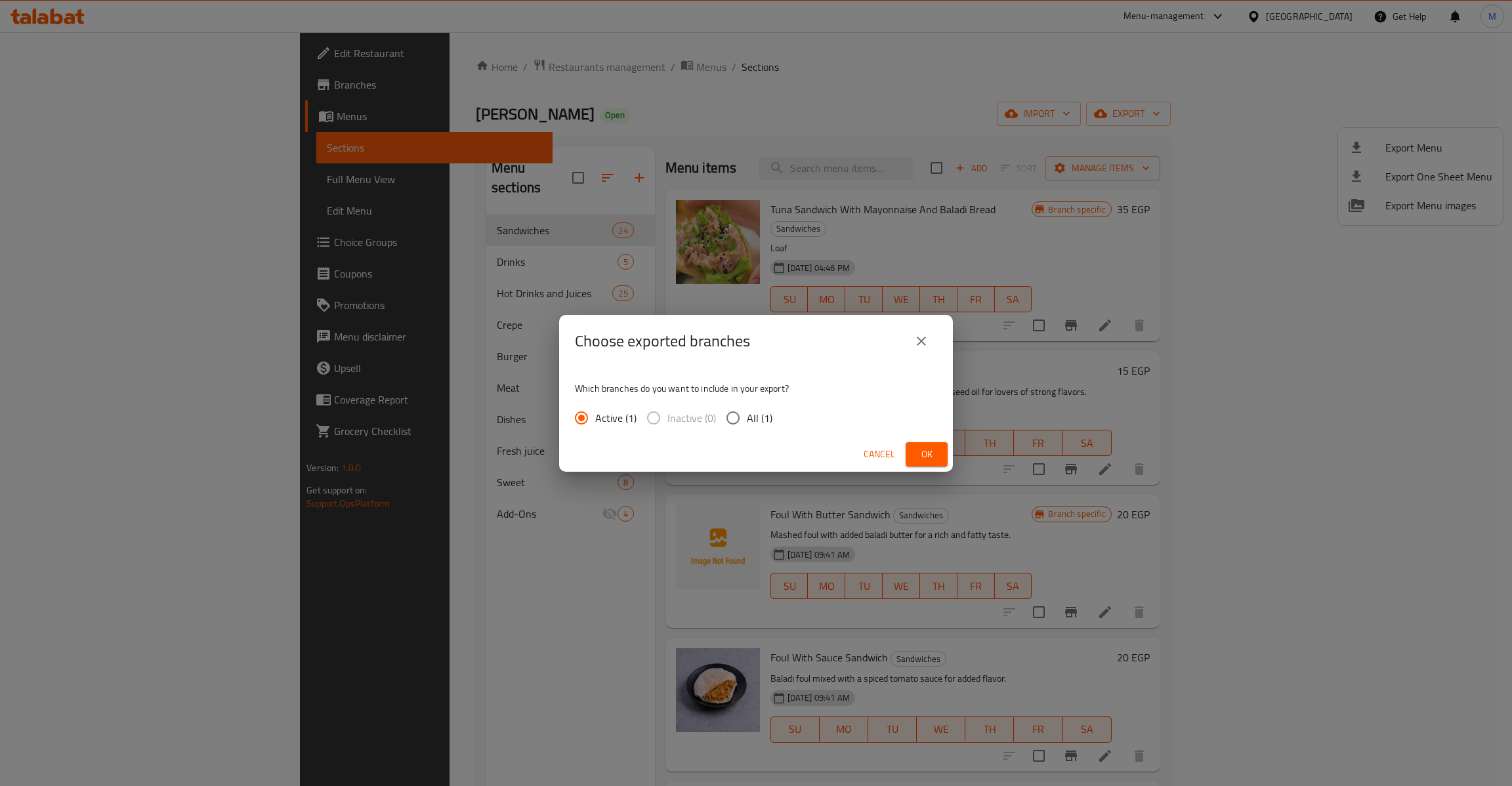
click at [757, 426] on span "All (1)" at bounding box center [760, 418] width 26 height 16
click at [747, 427] on input "All (1)" at bounding box center [733, 418] width 28 height 28
radio input "true"
click at [920, 450] on span "Ok" at bounding box center [926, 454] width 21 height 17
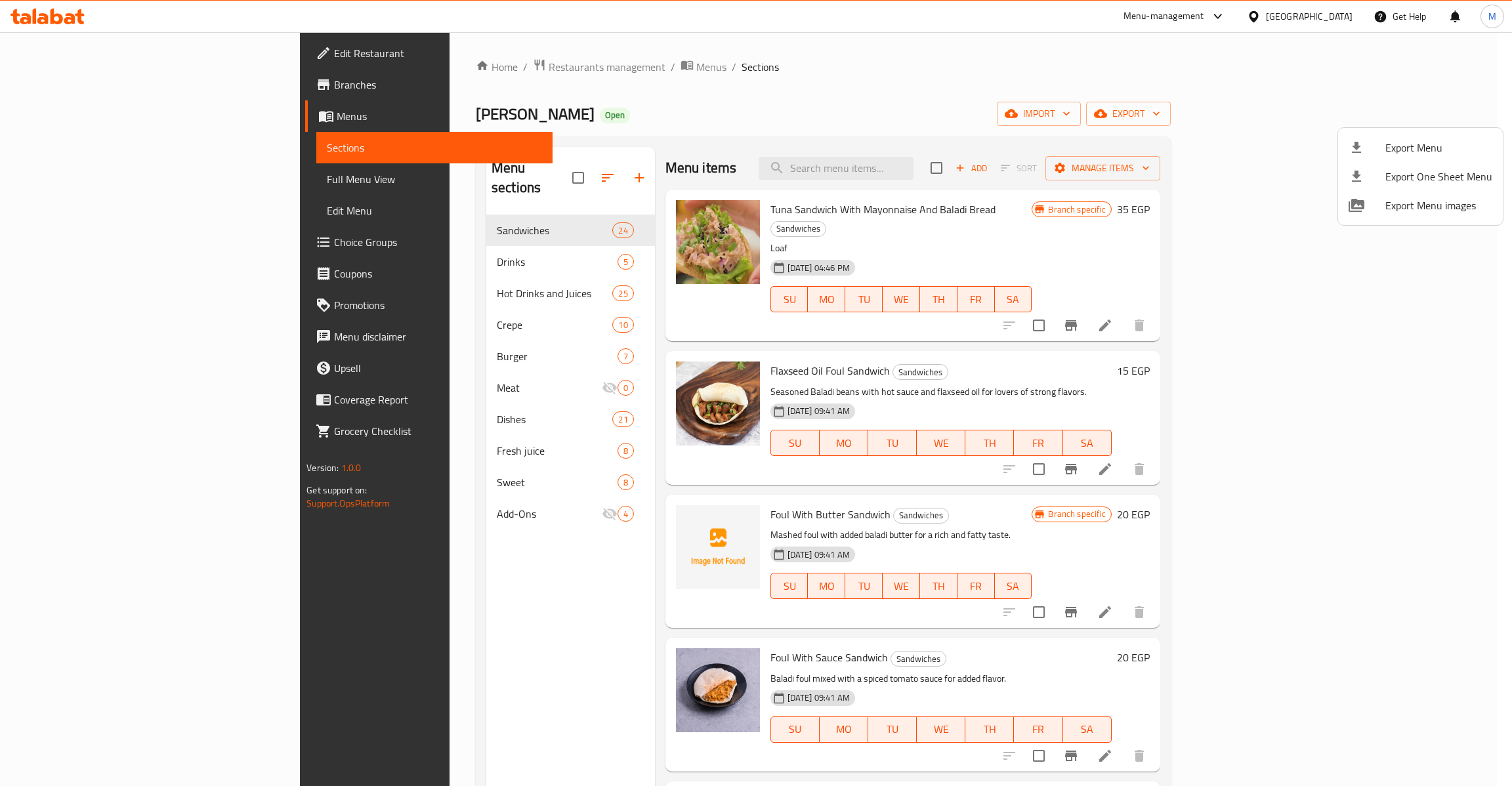
click at [89, 183] on div at bounding box center [756, 393] width 1512 height 786
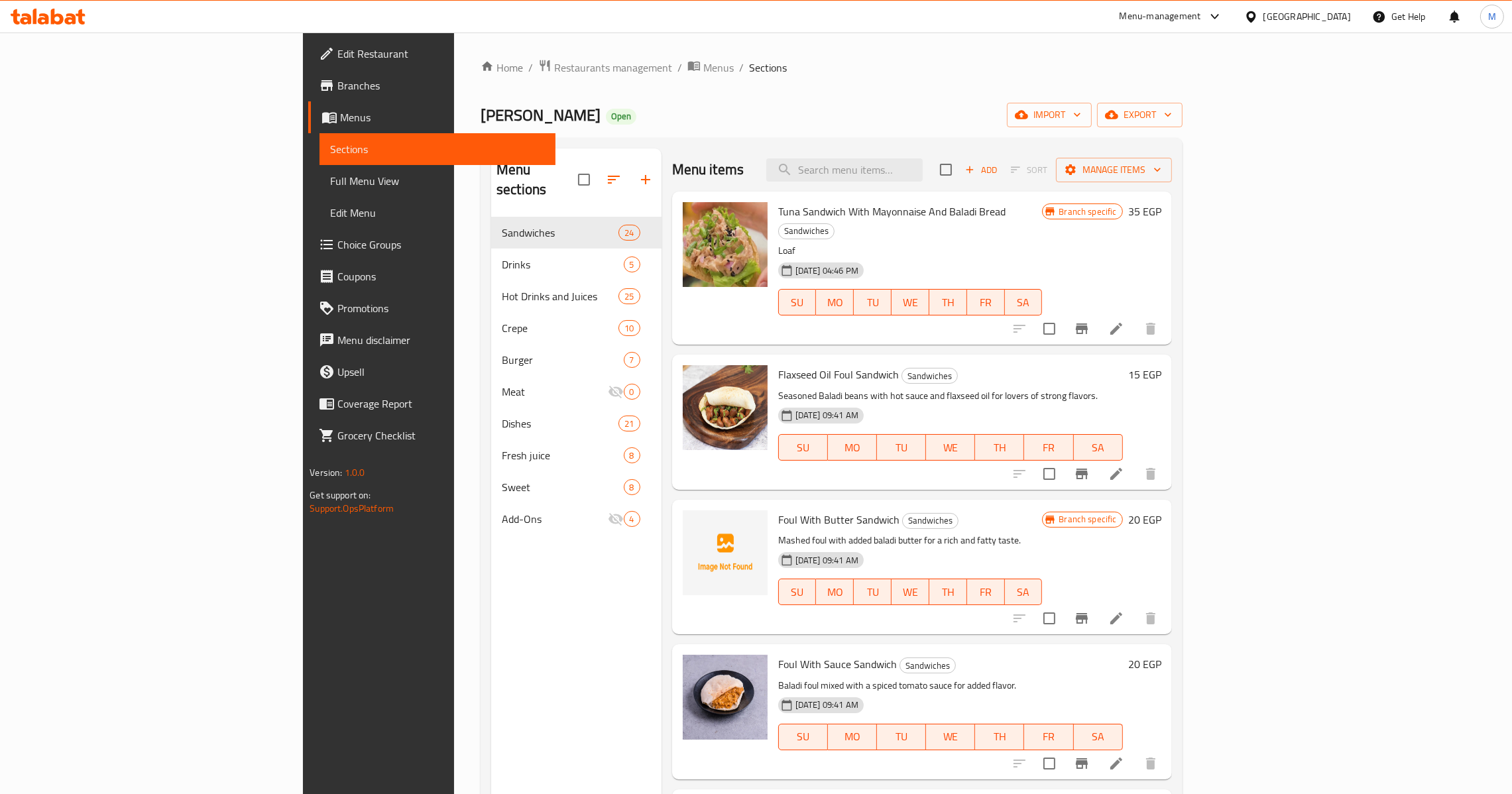
click at [330, 184] on span "Full Menu View" at bounding box center [437, 181] width 215 height 16
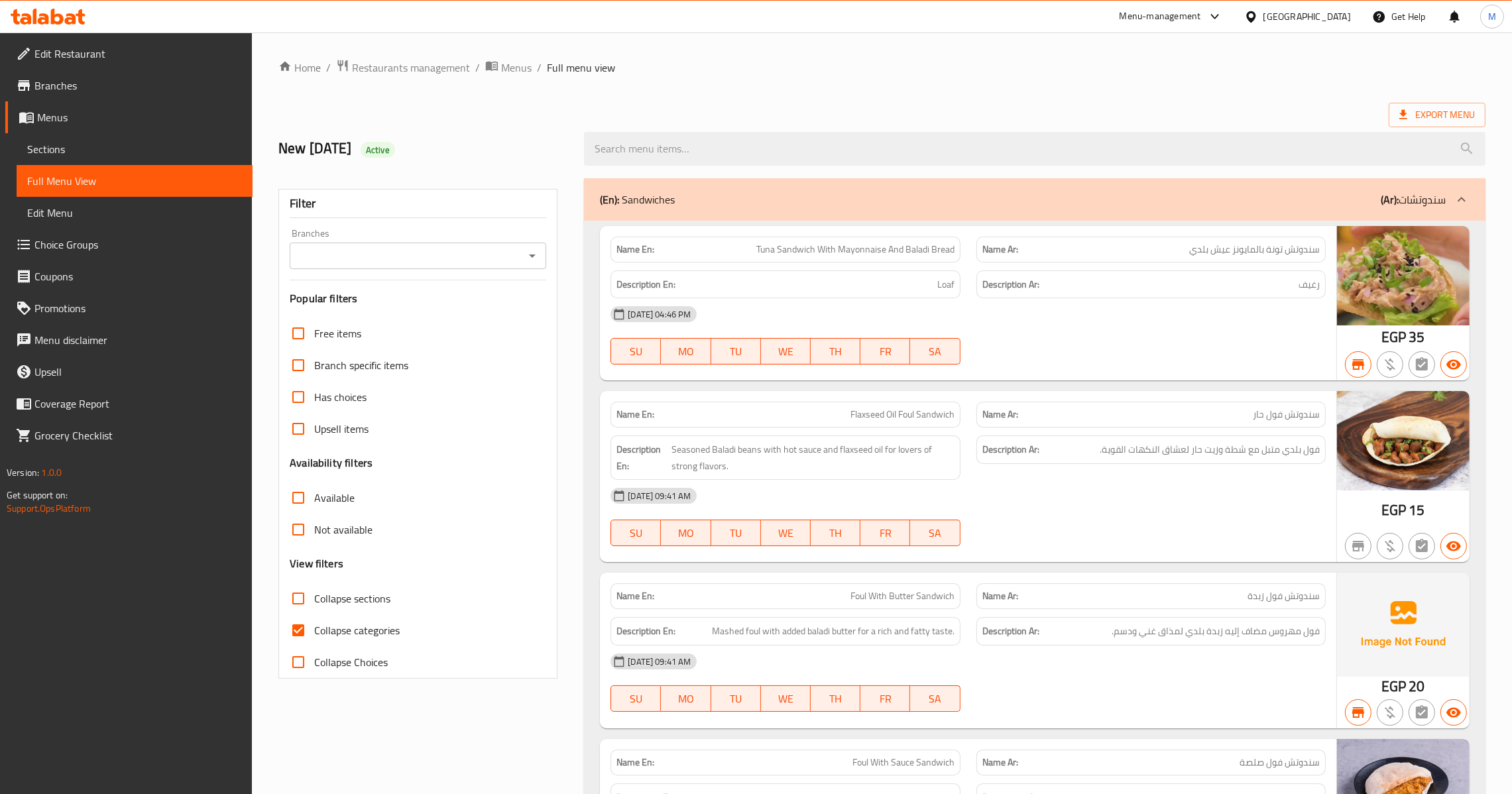
click at [299, 643] on input "Collapse categories" at bounding box center [298, 630] width 32 height 32
checkbox input "false"
drag, startPoint x: 531, startPoint y: 233, endPoint x: 527, endPoint y: 261, distance: 28.3
click at [528, 237] on div "Branches Branches" at bounding box center [418, 249] width 257 height 40
click at [528, 261] on icon "Open" at bounding box center [532, 256] width 16 height 16
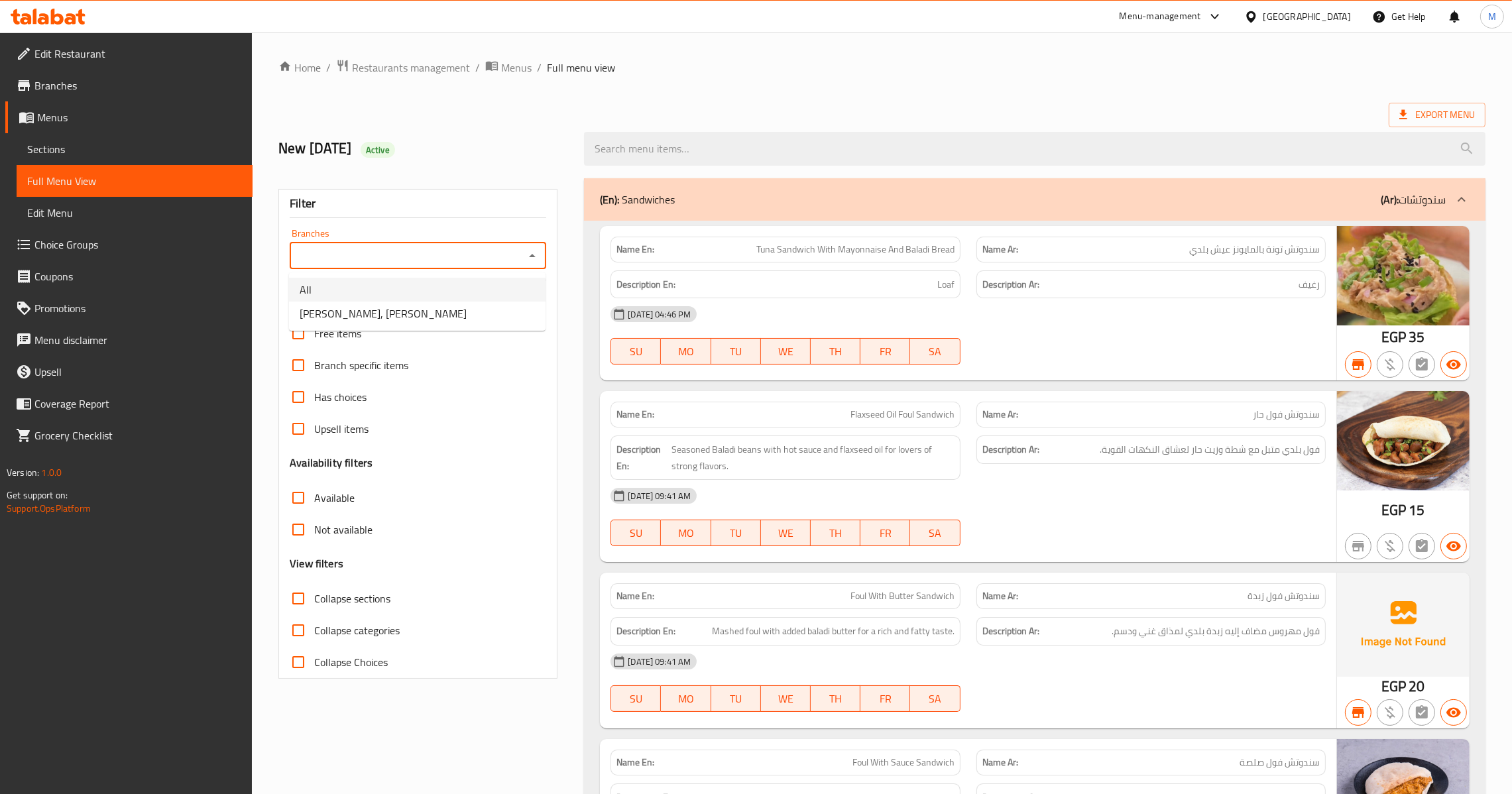
click at [454, 283] on li "All" at bounding box center [417, 290] width 257 height 24
type input "All"
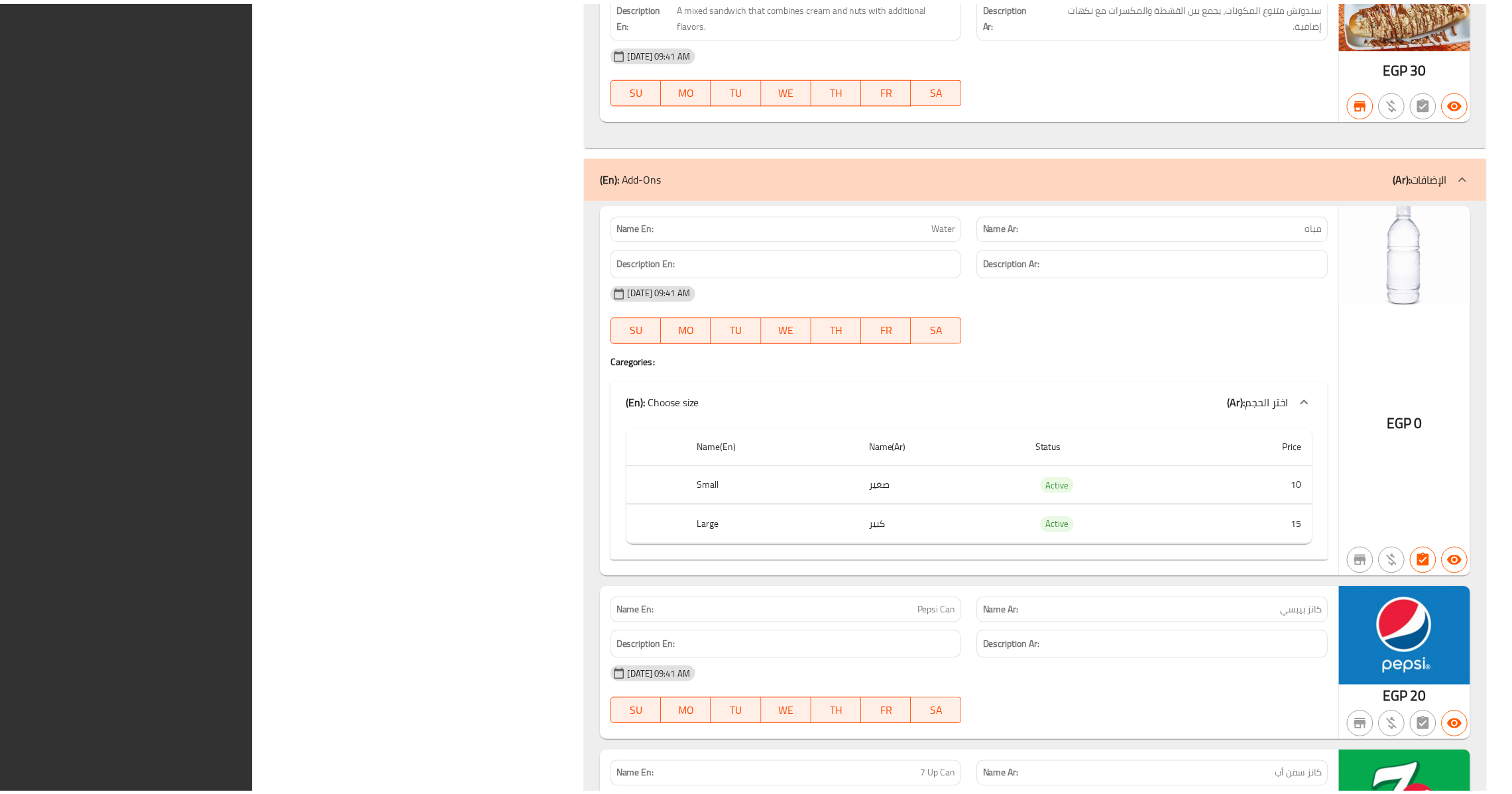
scroll to position [22148, 0]
